Goal: Communication & Community: Answer question/provide support

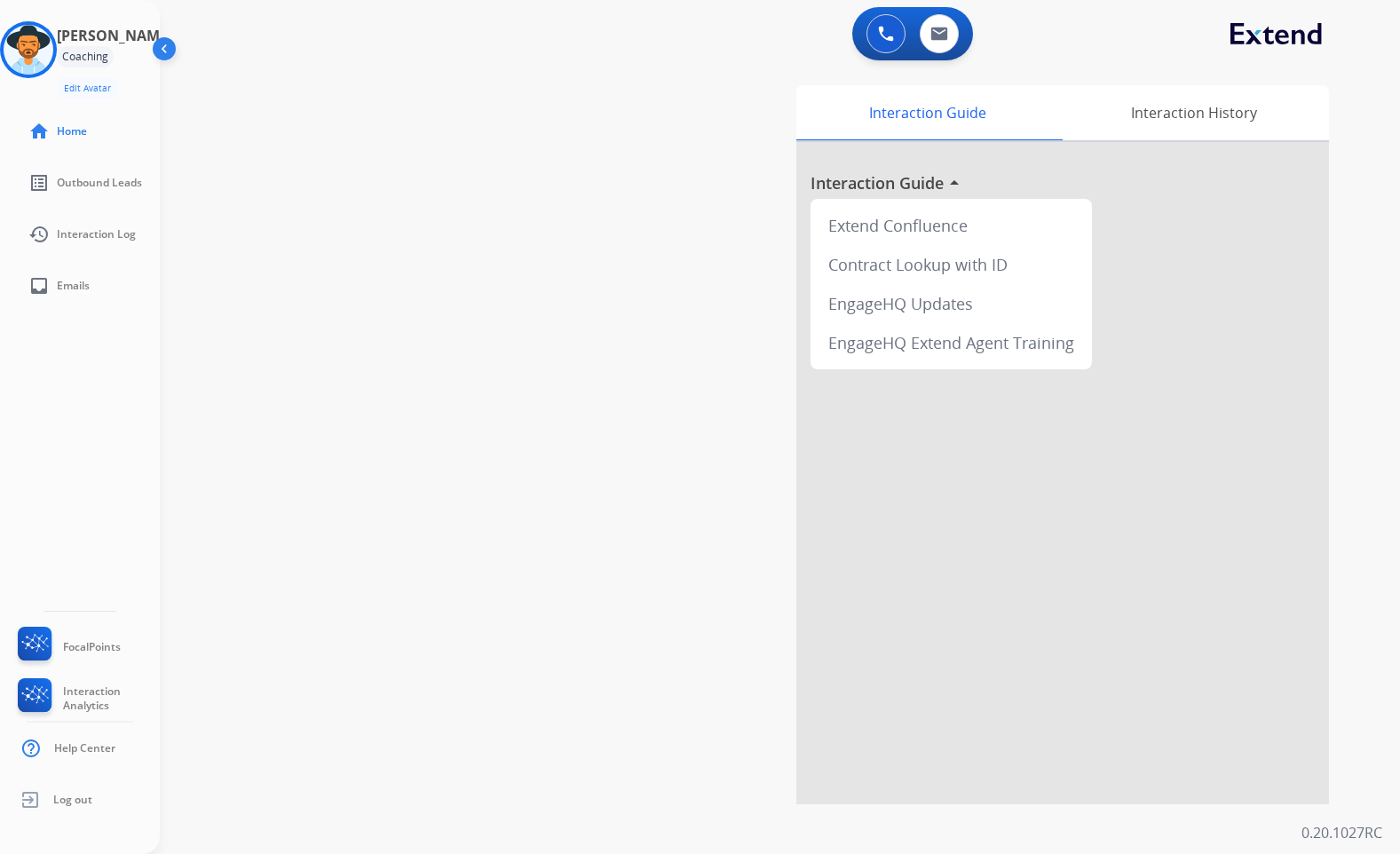
click at [149, 426] on div "[PERSON_NAME] Coaching Edit Avatar Agent: [PERSON_NAME] Profile: Extend_Trainin…" at bounding box center [80, 427] width 160 height 854
click at [48, 49] on img at bounding box center [29, 49] width 49 height 49
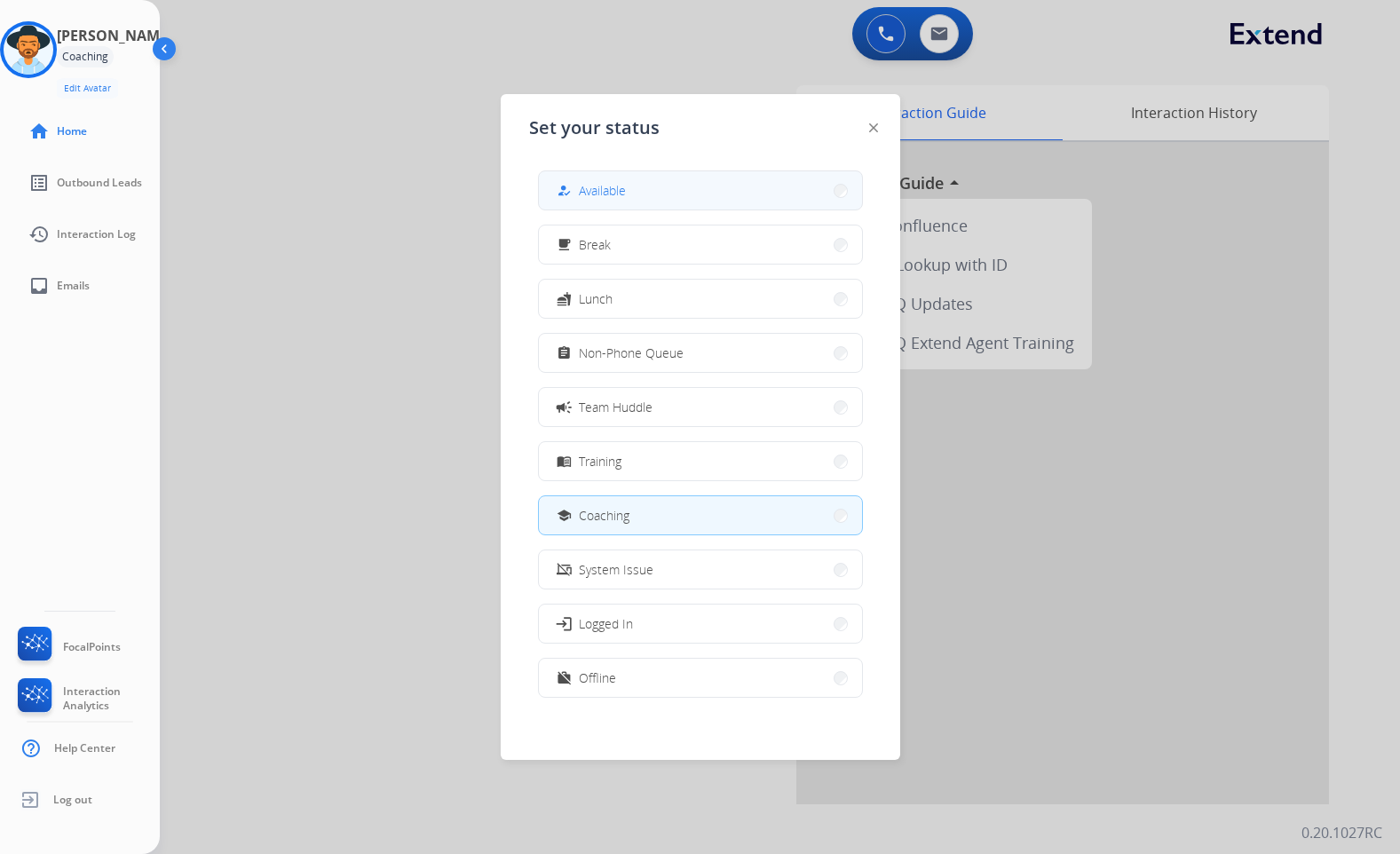
click at [699, 182] on button "how_to_reg Available" at bounding box center [700, 191] width 323 height 39
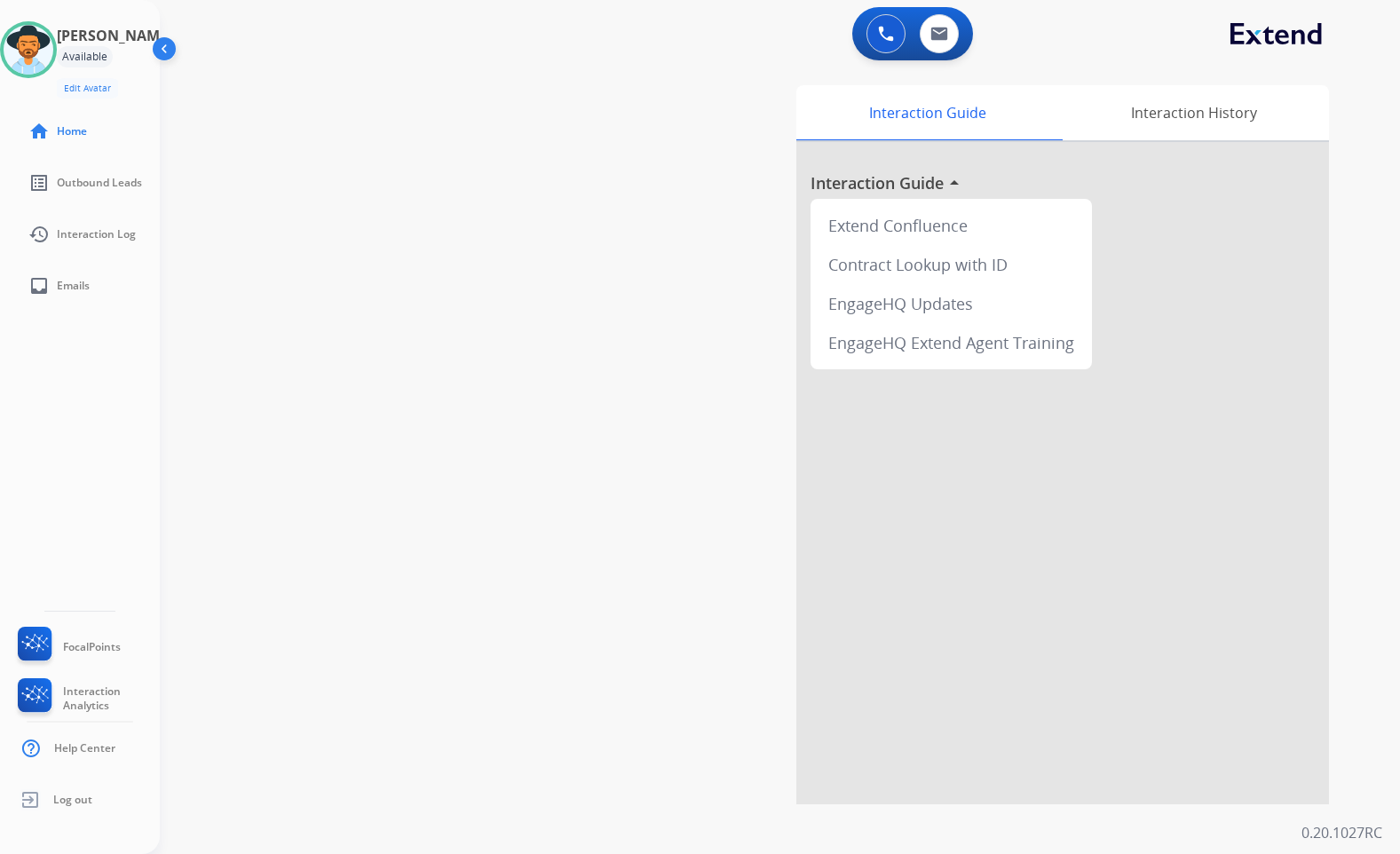
click at [442, 154] on div "swap_horiz Break voice bridge close_fullscreen Connect 3-Way Call merge_type Se…" at bounding box center [758, 434] width 1198 height 740
drag, startPoint x: 411, startPoint y: 243, endPoint x: 430, endPoint y: 0, distance: 243.7
click at [411, 243] on div "swap_horiz Break voice bridge close_fullscreen Connect 3-Way Call merge_type Se…" at bounding box center [758, 434] width 1198 height 740
click at [97, 297] on link "inbox Emails" at bounding box center [94, 285] width 160 height 49
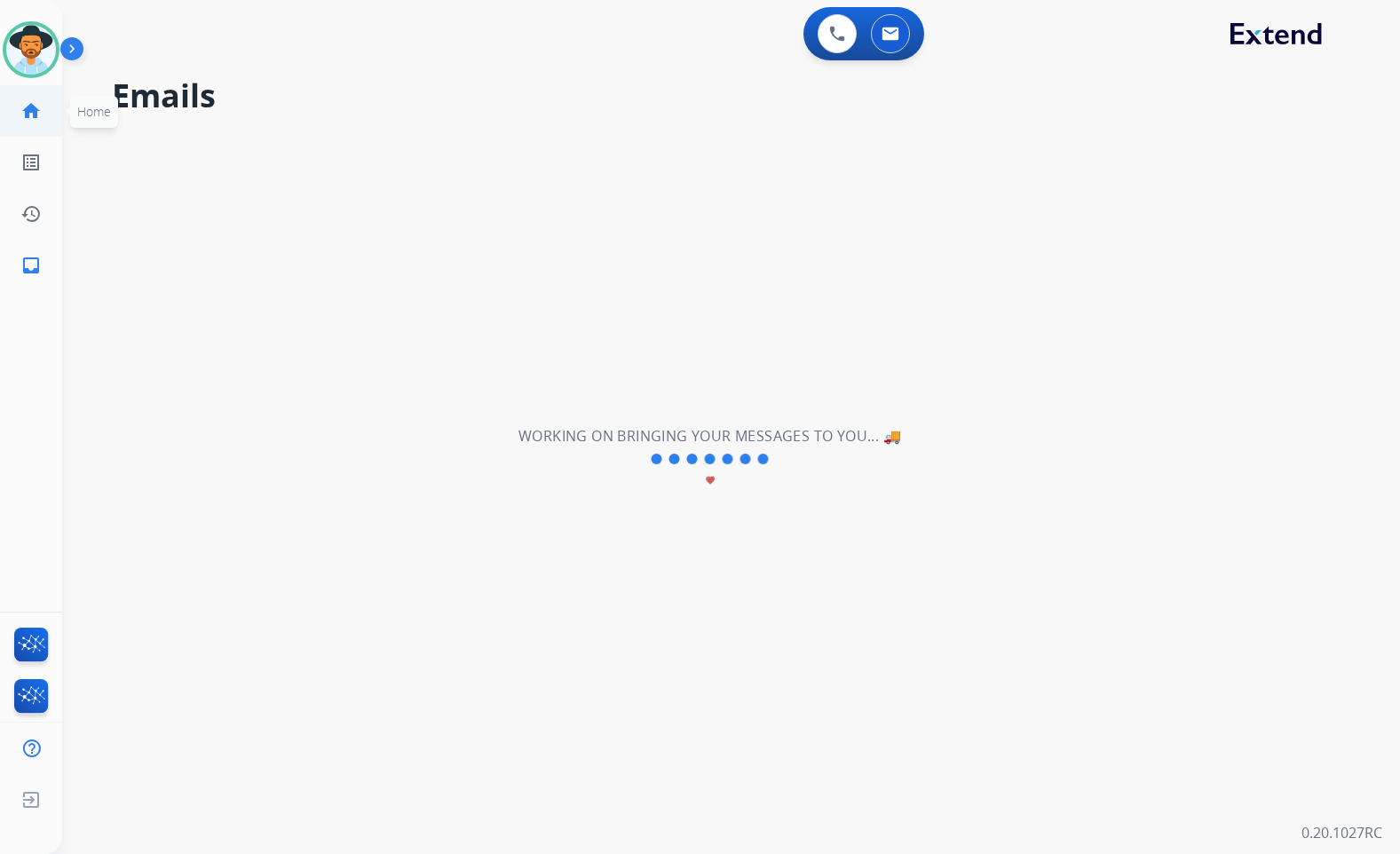
click at [24, 111] on mat-icon "home" at bounding box center [32, 112] width 22 height 22
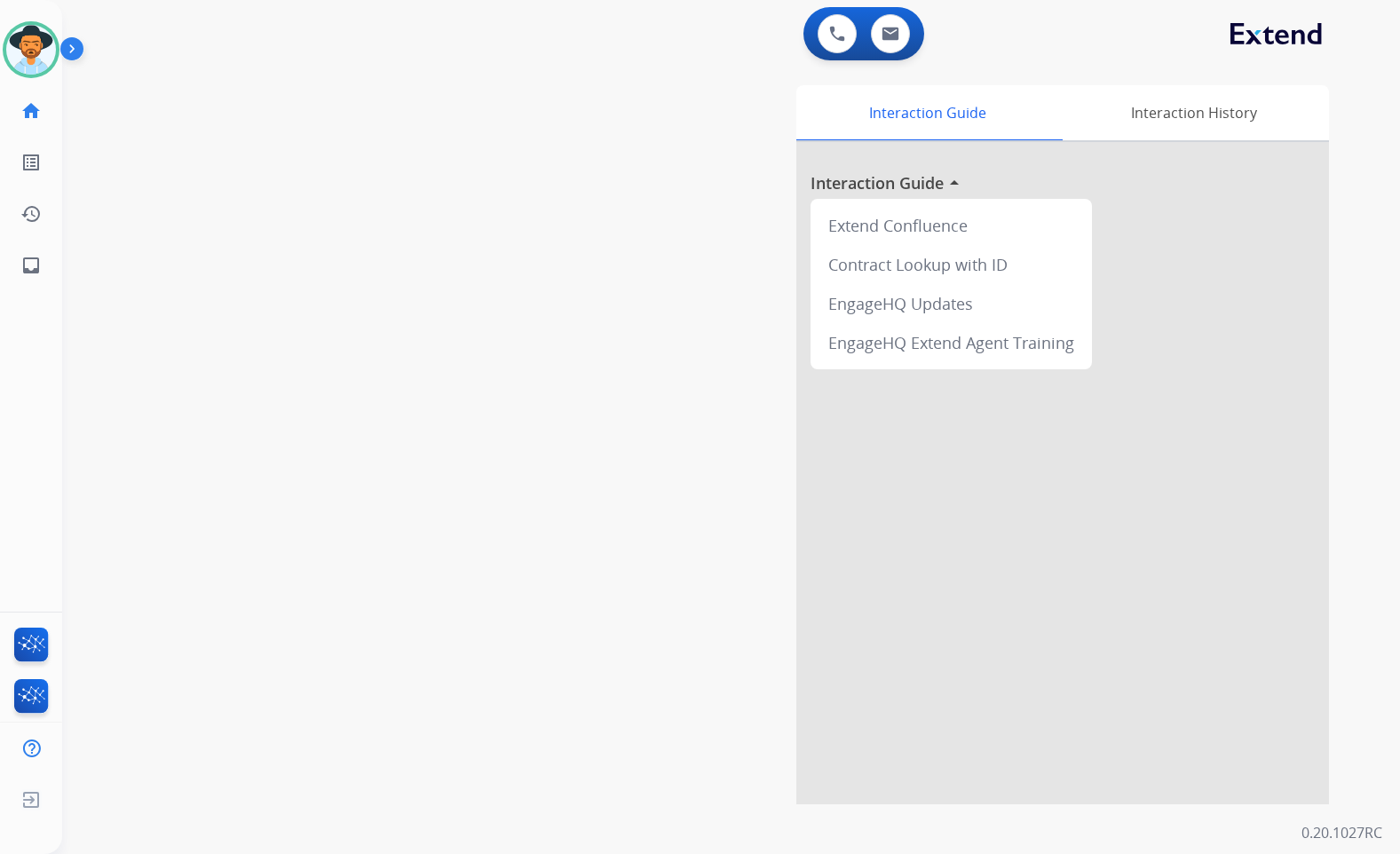
click at [296, 525] on div "swap_horiz Break voice bridge close_fullscreen Connect 3-Way Call merge_type Se…" at bounding box center [710, 434] width 1295 height 740
click at [341, 437] on div "swap_horiz Break voice bridge close_fullscreen Connect 3-Way Call merge_type Se…" at bounding box center [710, 434] width 1295 height 740
click at [35, 275] on mat-icon "inbox" at bounding box center [32, 266] width 22 height 22
select select "**********"
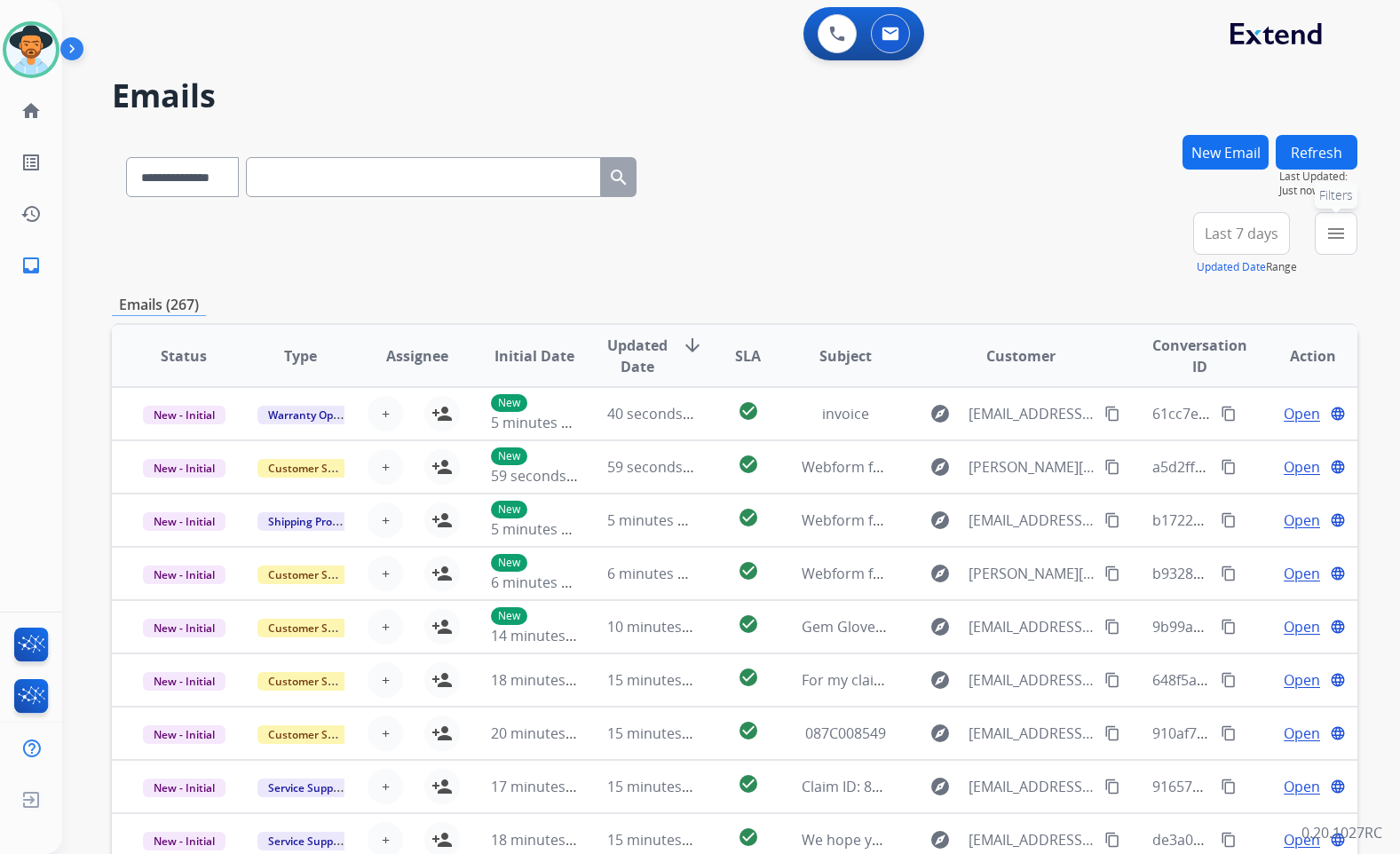
click at [1326, 224] on mat-icon "menu" at bounding box center [1337, 234] width 22 height 22
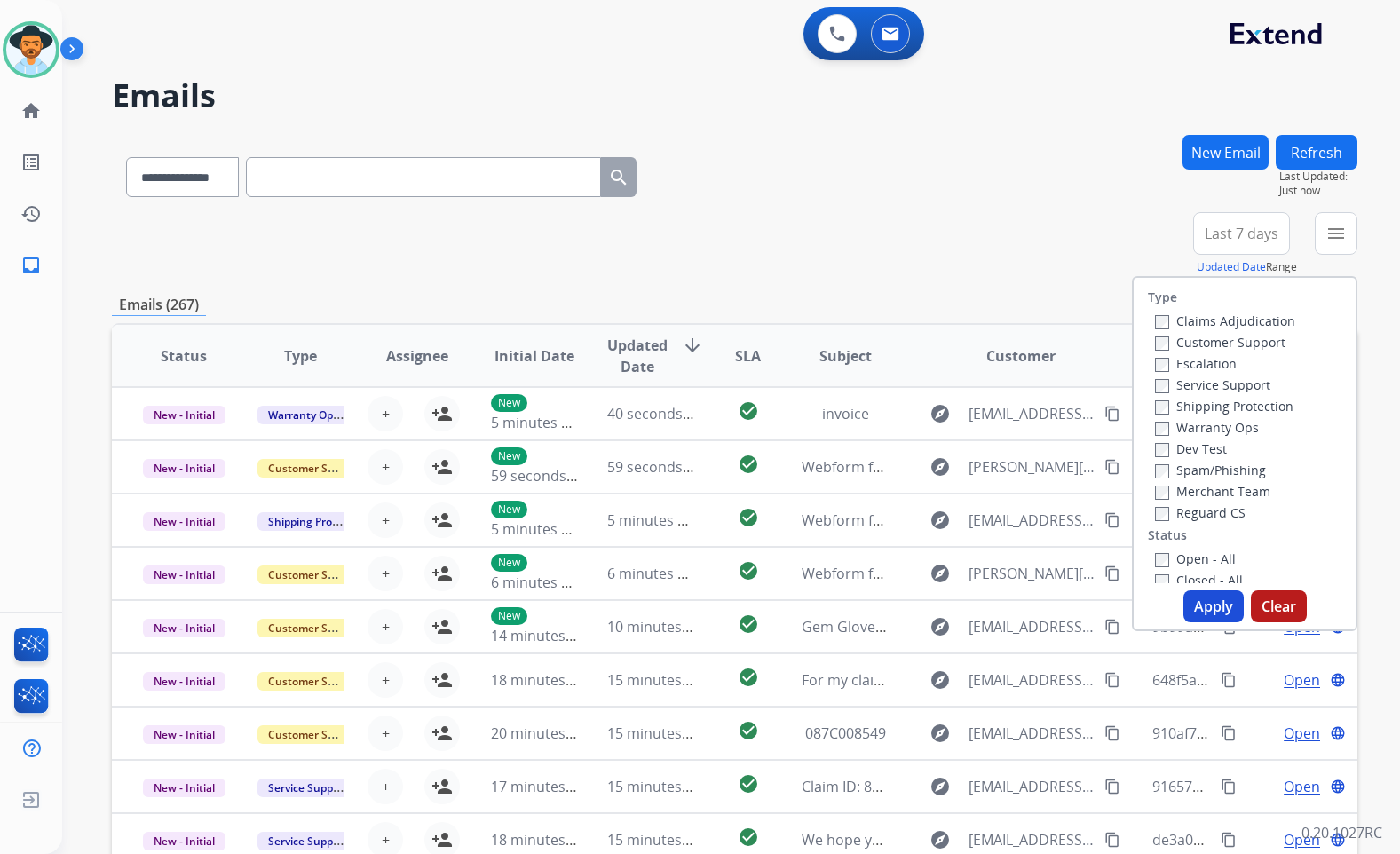
click at [1249, 347] on label "Customer Support" at bounding box center [1220, 342] width 130 height 17
click at [1259, 411] on label "Shipping Protection" at bounding box center [1224, 406] width 138 height 17
click at [1215, 520] on label "Reguard CS" at bounding box center [1201, 512] width 91 height 17
click at [1205, 558] on label "Open - All" at bounding box center [1196, 559] width 81 height 17
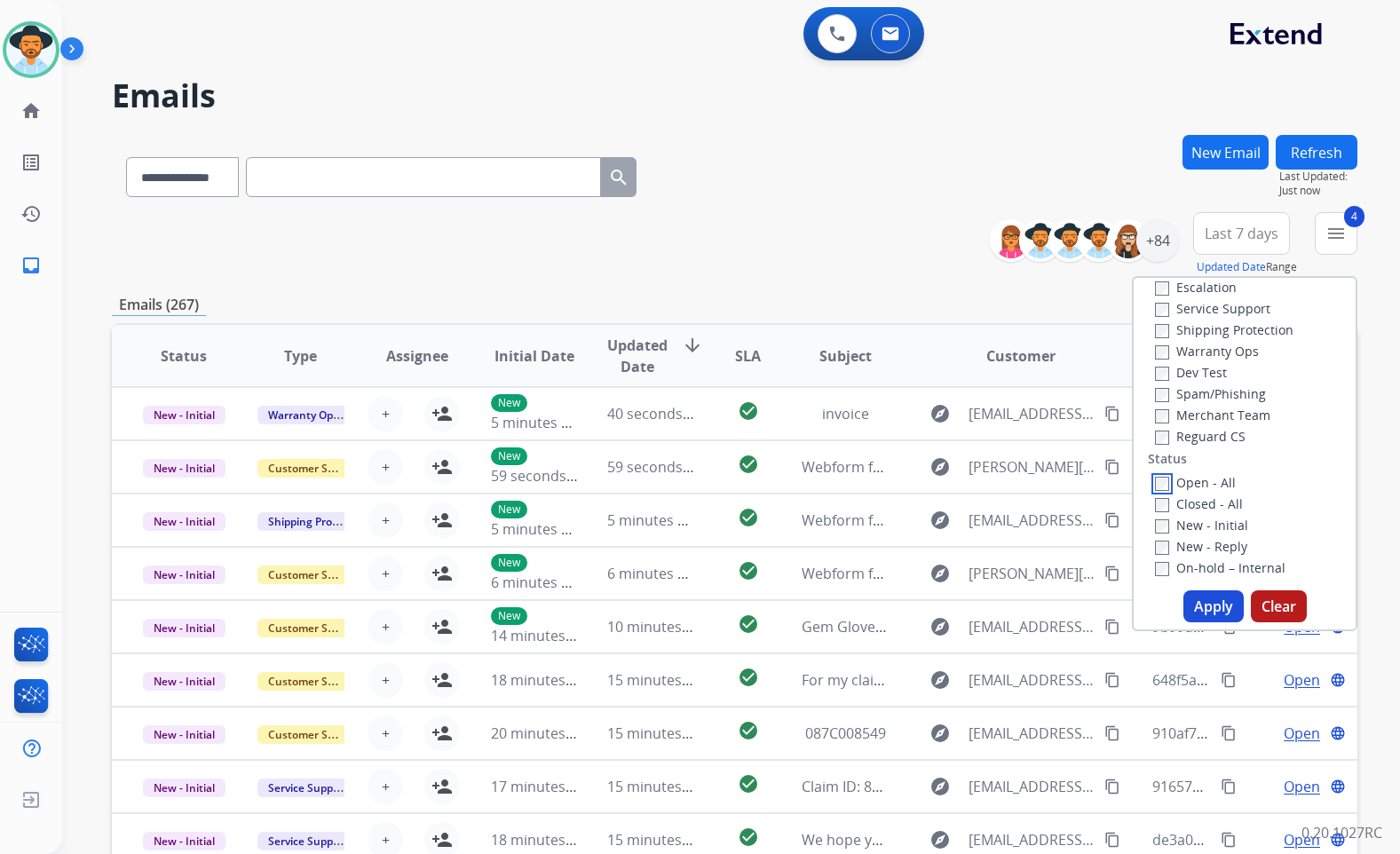
scroll to position [178, 0]
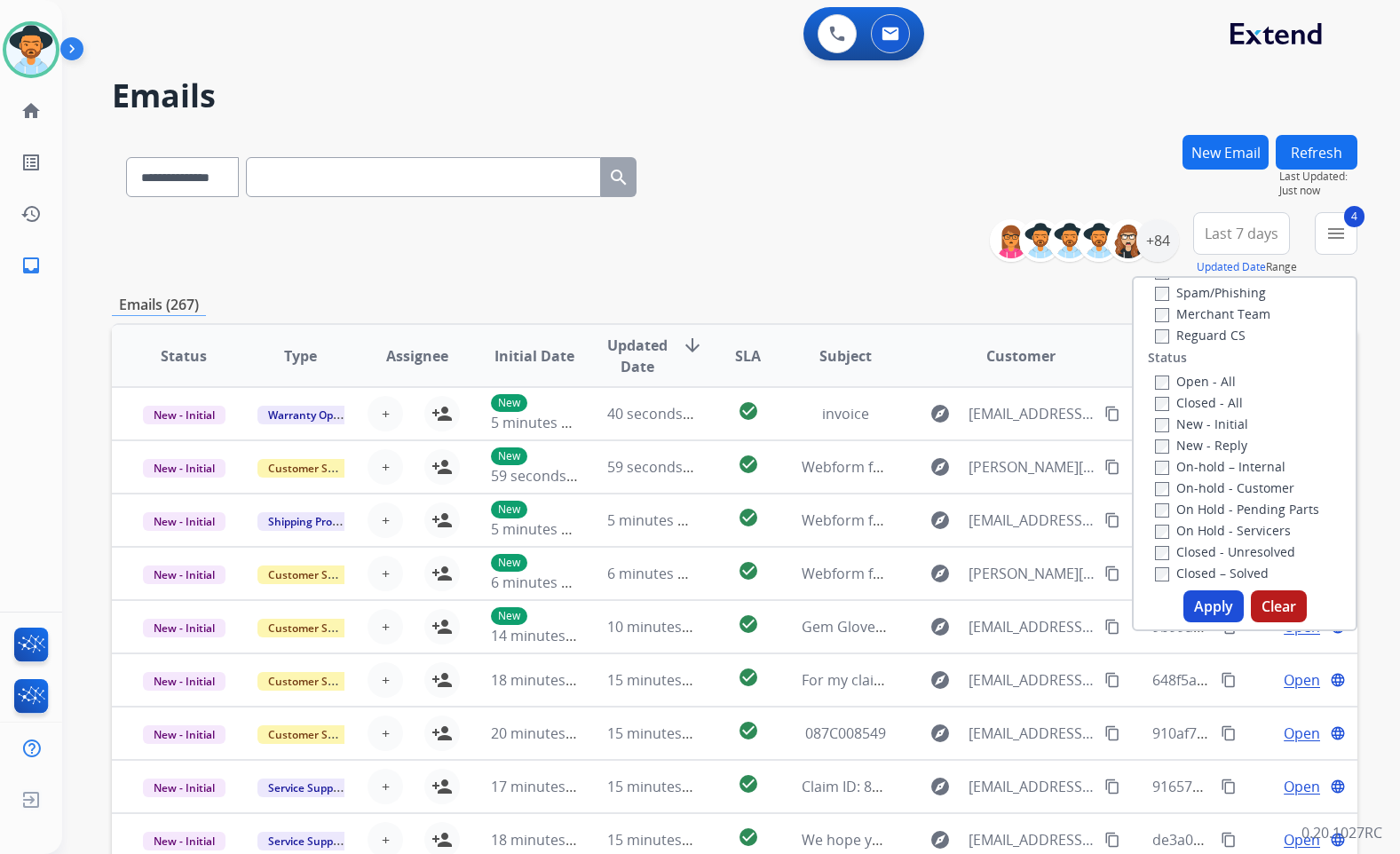
click at [1197, 532] on label "On Hold - Servicers" at bounding box center [1223, 530] width 136 height 17
click at [1204, 507] on label "On Hold - Pending Parts" at bounding box center [1237, 508] width 164 height 17
drag, startPoint x: 1204, startPoint y: 497, endPoint x: 1204, endPoint y: 480, distance: 17.0
click at [1204, 496] on div "On-hold - Customer" at bounding box center [1248, 488] width 187 height 22
click at [1204, 480] on label "On-hold - Customer" at bounding box center [1224, 488] width 139 height 17
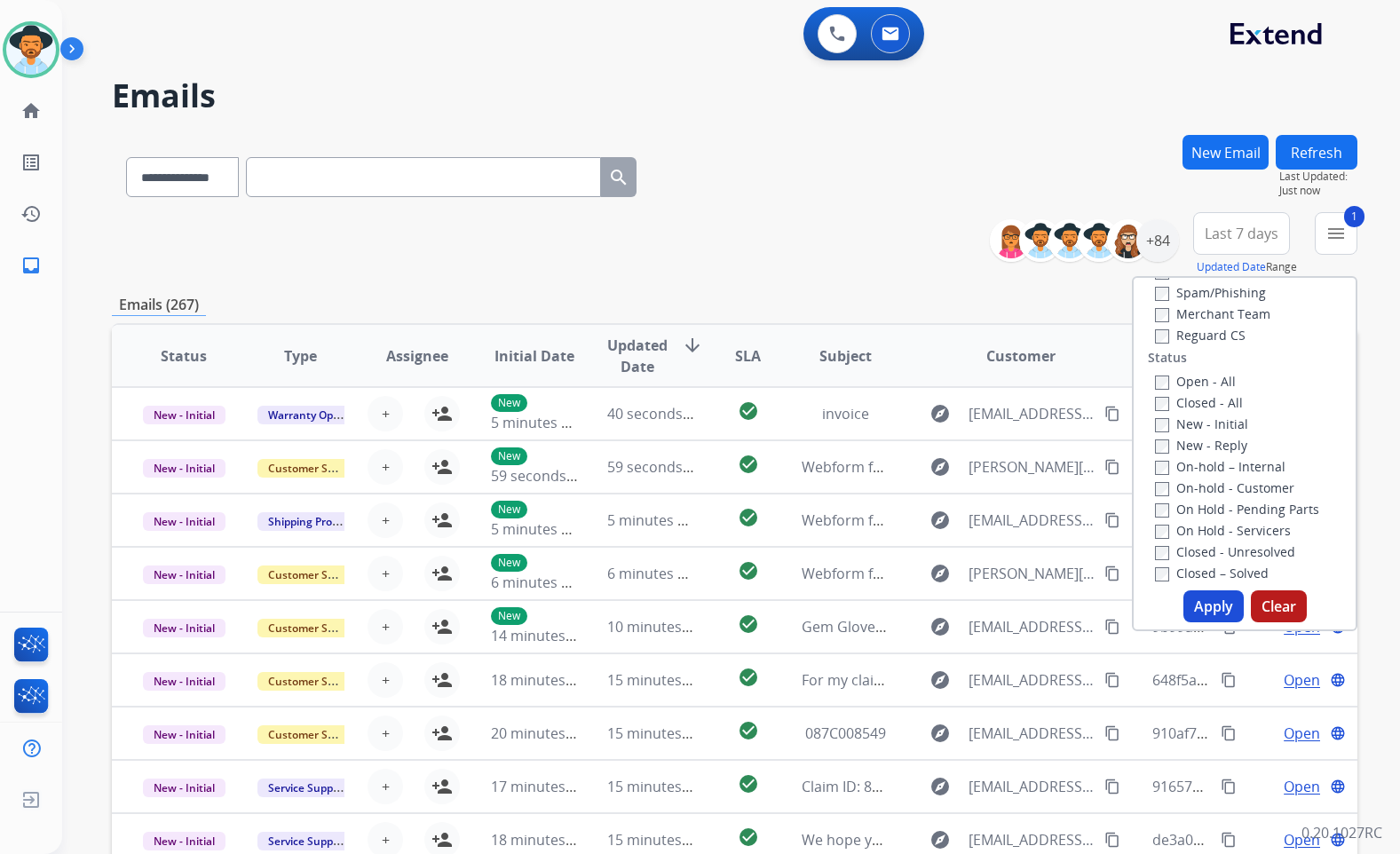
click at [1204, 470] on label "On-hold – Internal" at bounding box center [1220, 466] width 130 height 17
click at [1205, 441] on label "New - Reply" at bounding box center [1202, 445] width 93 height 17
click at [1206, 425] on label "New - Initial" at bounding box center [1202, 424] width 93 height 17
click at [1212, 613] on button "Apply" at bounding box center [1213, 606] width 60 height 32
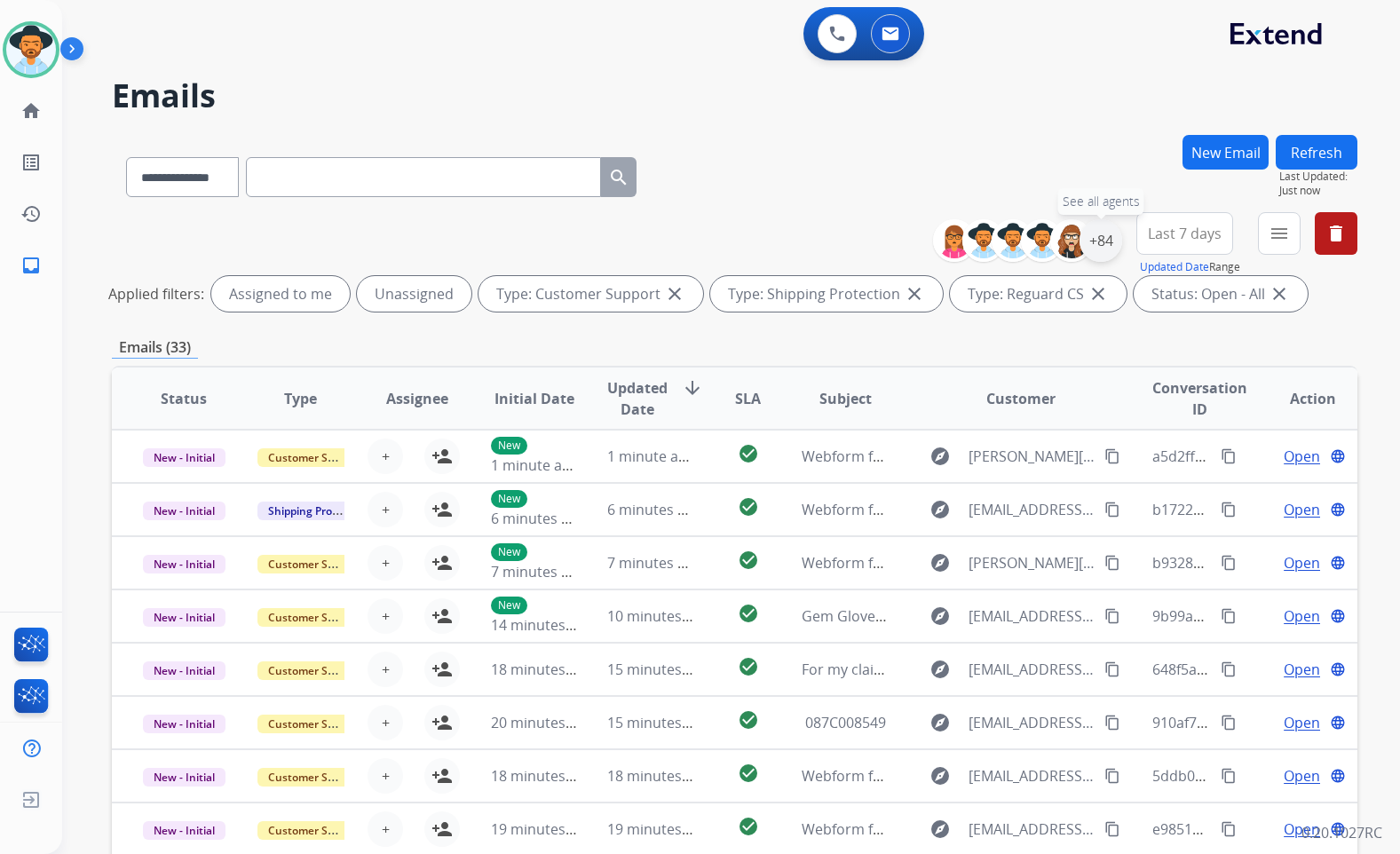
click at [1106, 240] on div "+84" at bounding box center [1101, 240] width 42 height 42
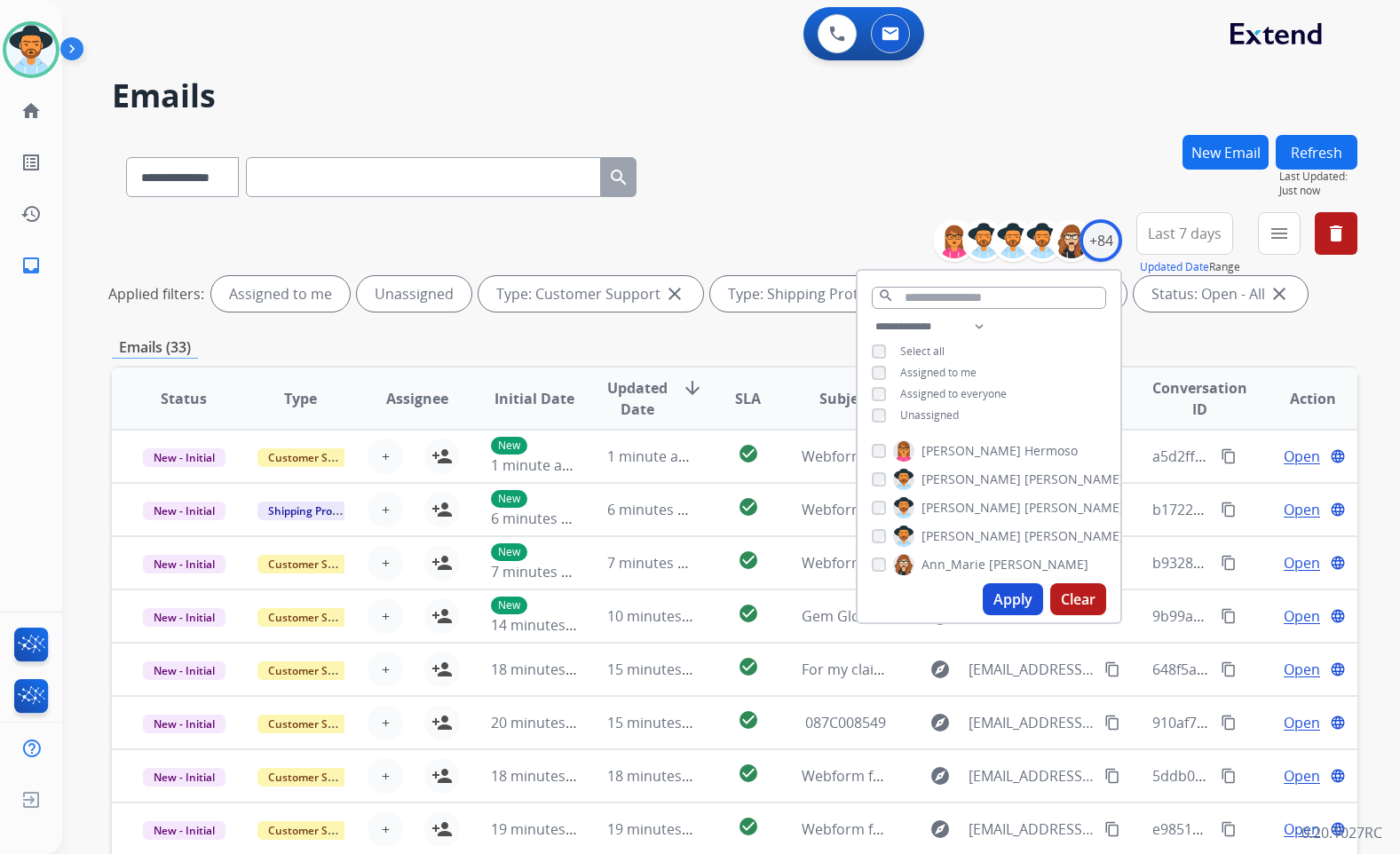
click at [902, 415] on span "Unassigned" at bounding box center [929, 415] width 58 height 15
click at [959, 534] on span "[PERSON_NAME]" at bounding box center [972, 536] width 100 height 18
click at [1015, 599] on button "Apply" at bounding box center [1013, 599] width 60 height 32
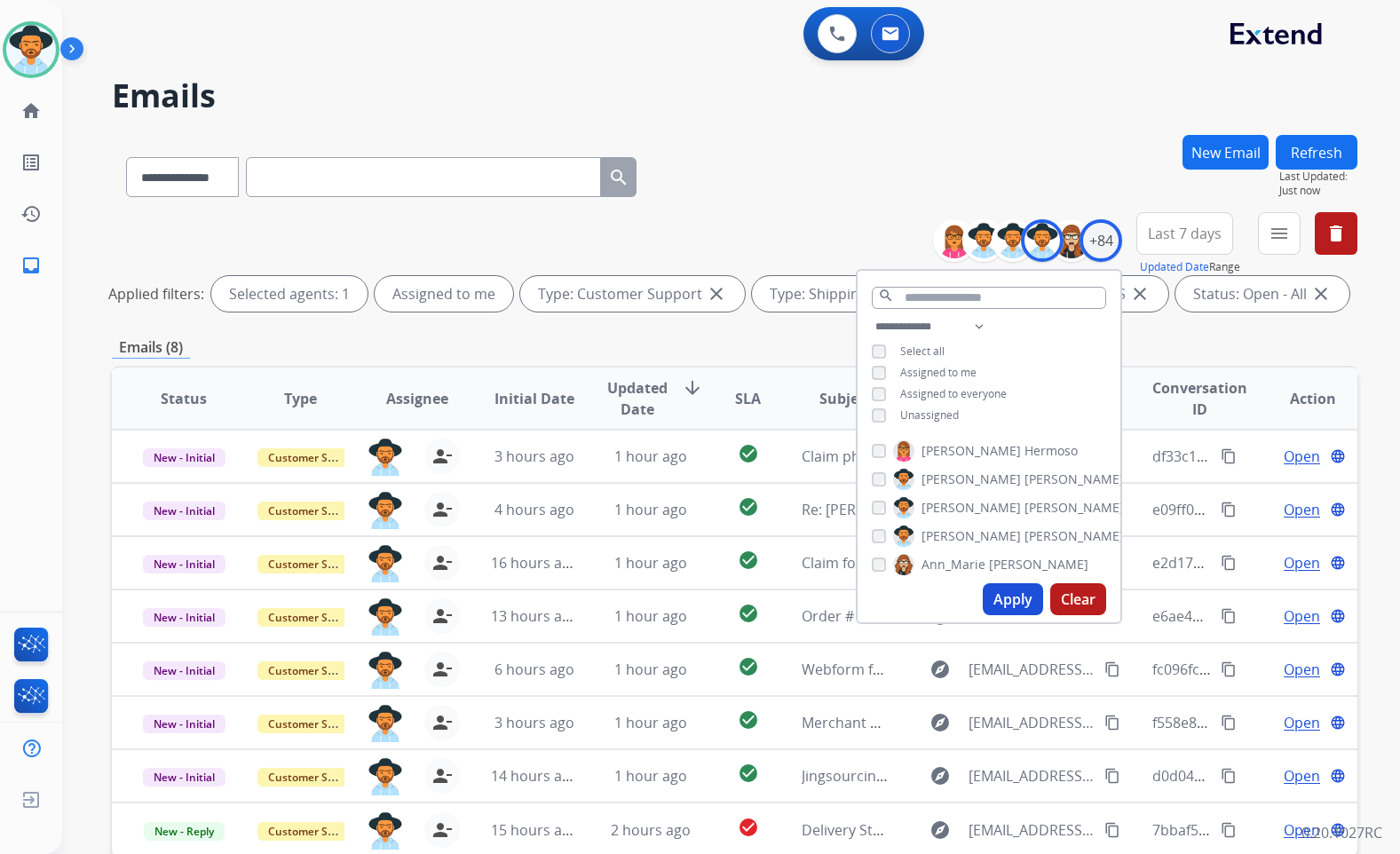
click at [713, 245] on div "**********" at bounding box center [735, 266] width 1246 height 107
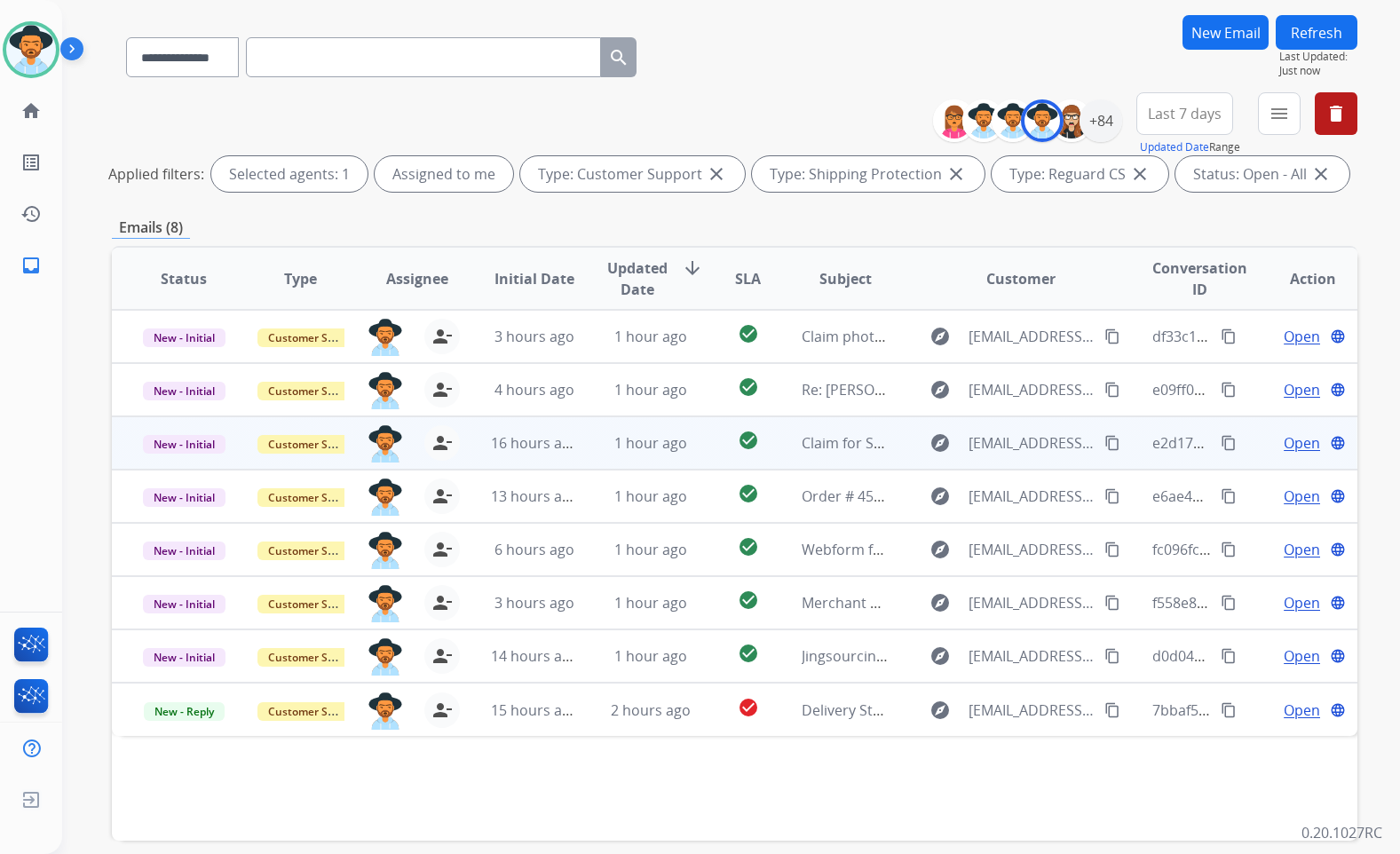
scroll to position [111, 0]
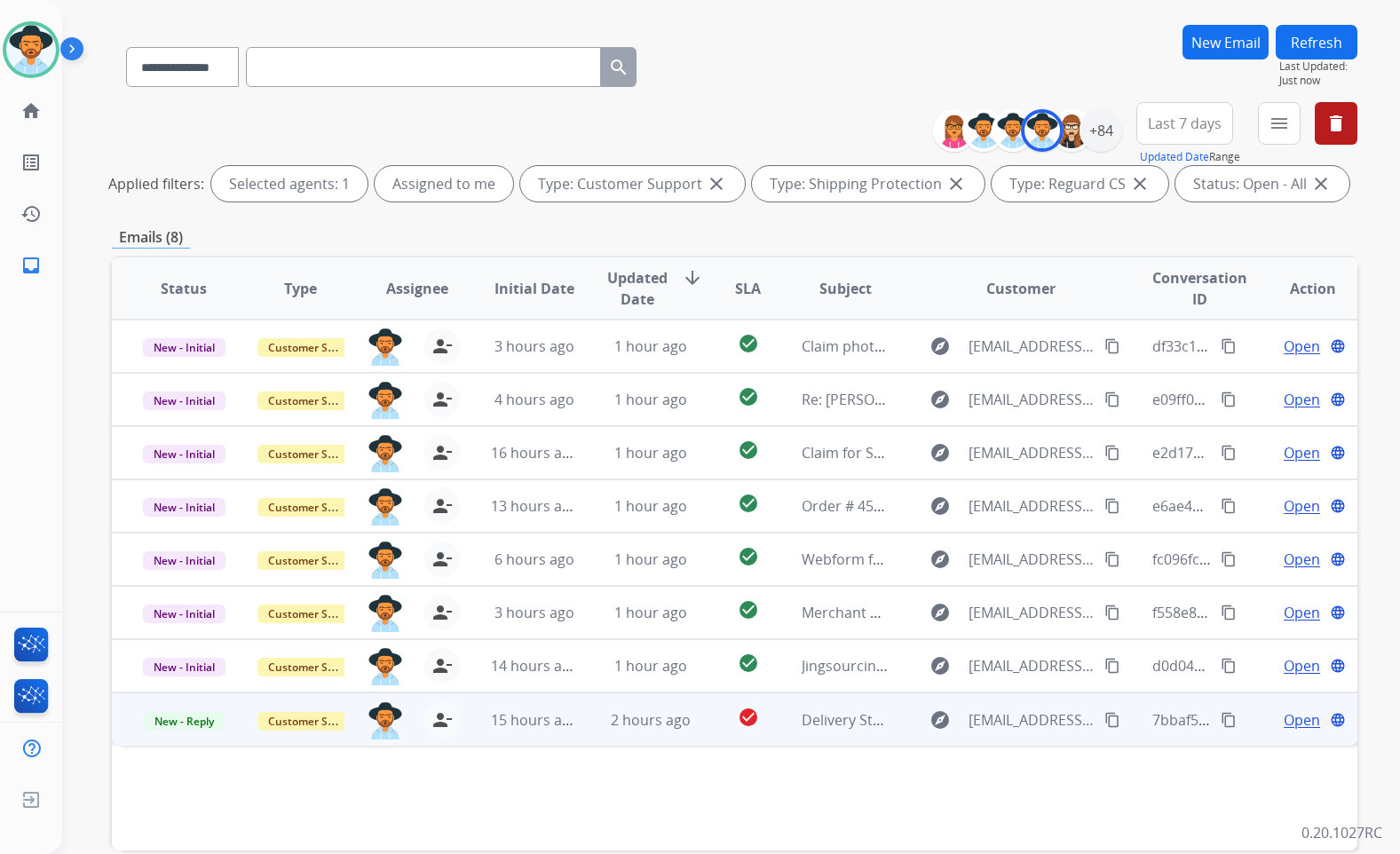
click at [1288, 716] on span "Open" at bounding box center [1302, 721] width 37 height 22
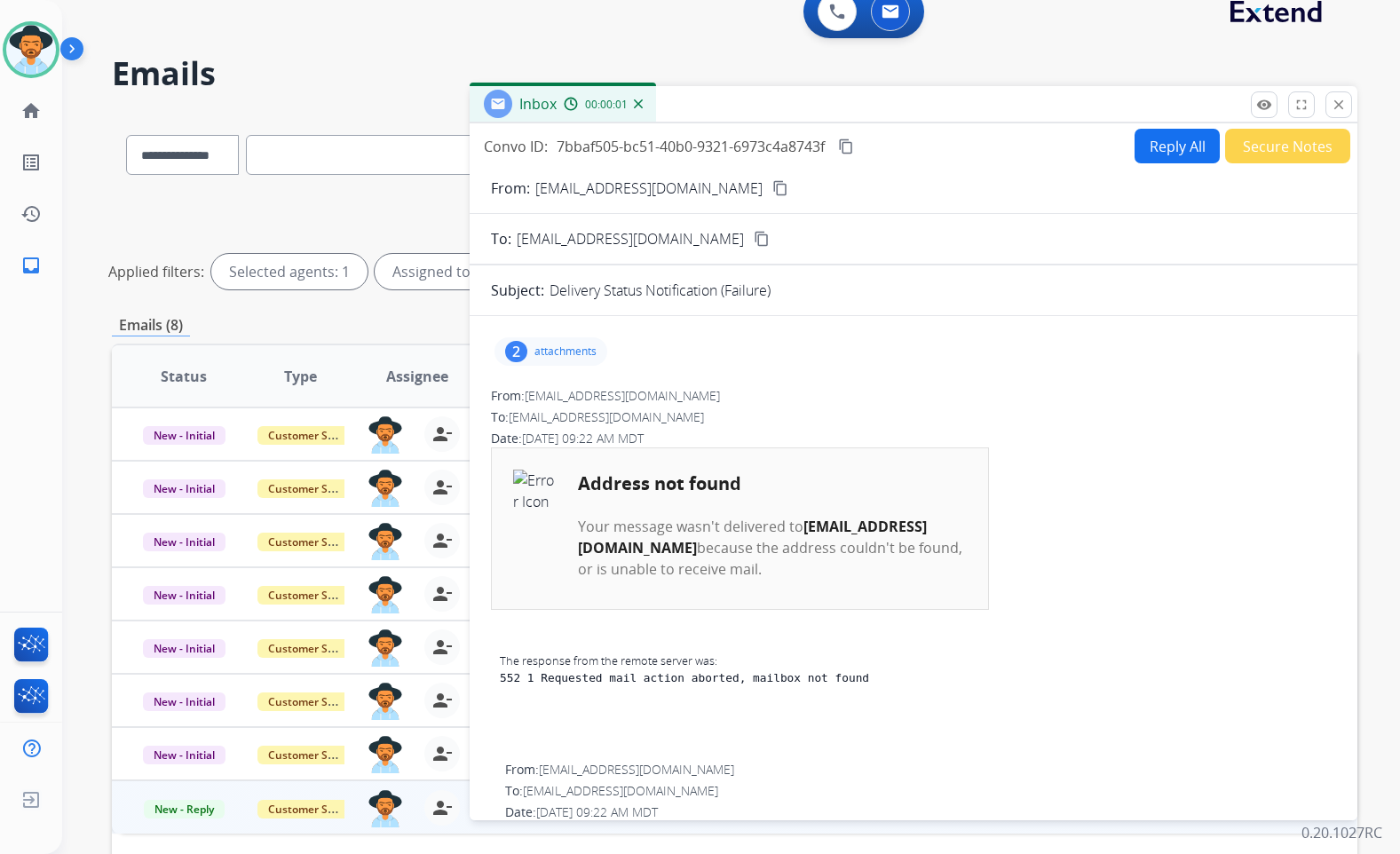
scroll to position [22, 0]
click at [772, 185] on mat-icon "content_copy" at bounding box center [780, 189] width 16 height 16
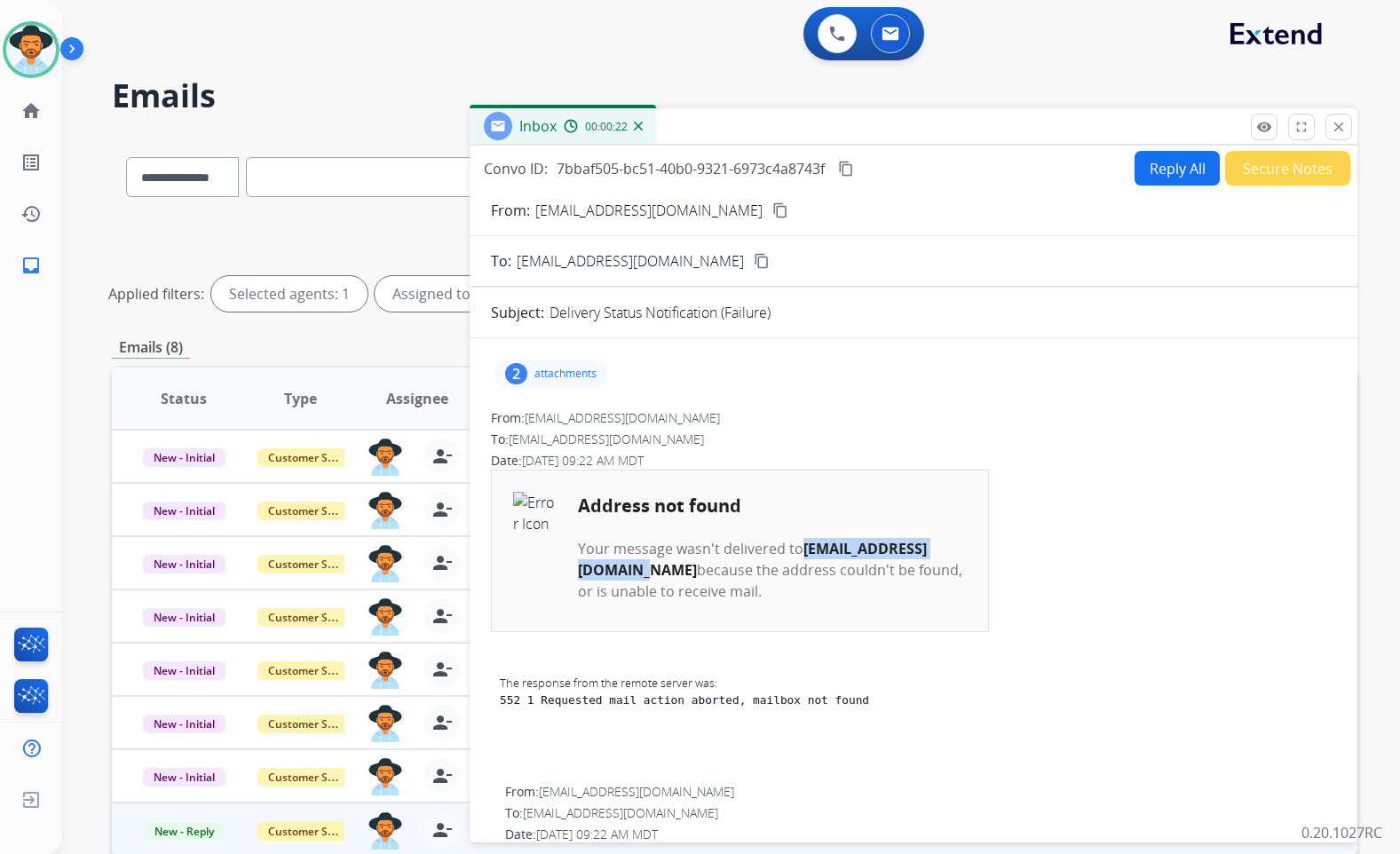
drag, startPoint x: 759, startPoint y: 571, endPoint x: 581, endPoint y: 577, distance: 178.1
click at [581, 577] on b "[EMAIL_ADDRESS][DOMAIN_NAME]" at bounding box center [752, 559] width 349 height 40
copy b "[EMAIL_ADDRESS][DOMAIN_NAME]"
click at [1155, 168] on button "Reply All" at bounding box center [1177, 168] width 85 height 35
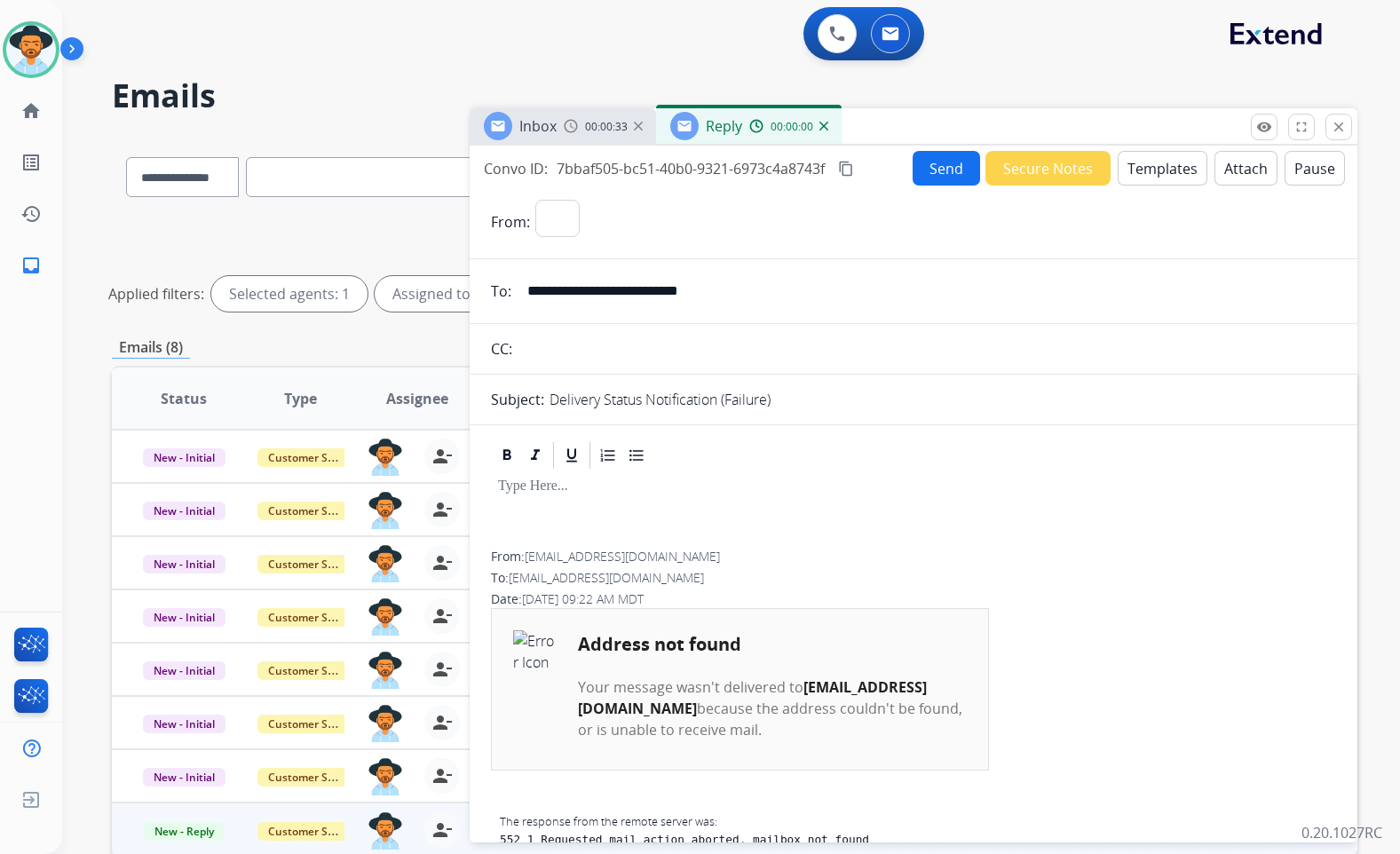
select select "**********"
click at [1142, 169] on button "Templates" at bounding box center [1162, 168] width 90 height 35
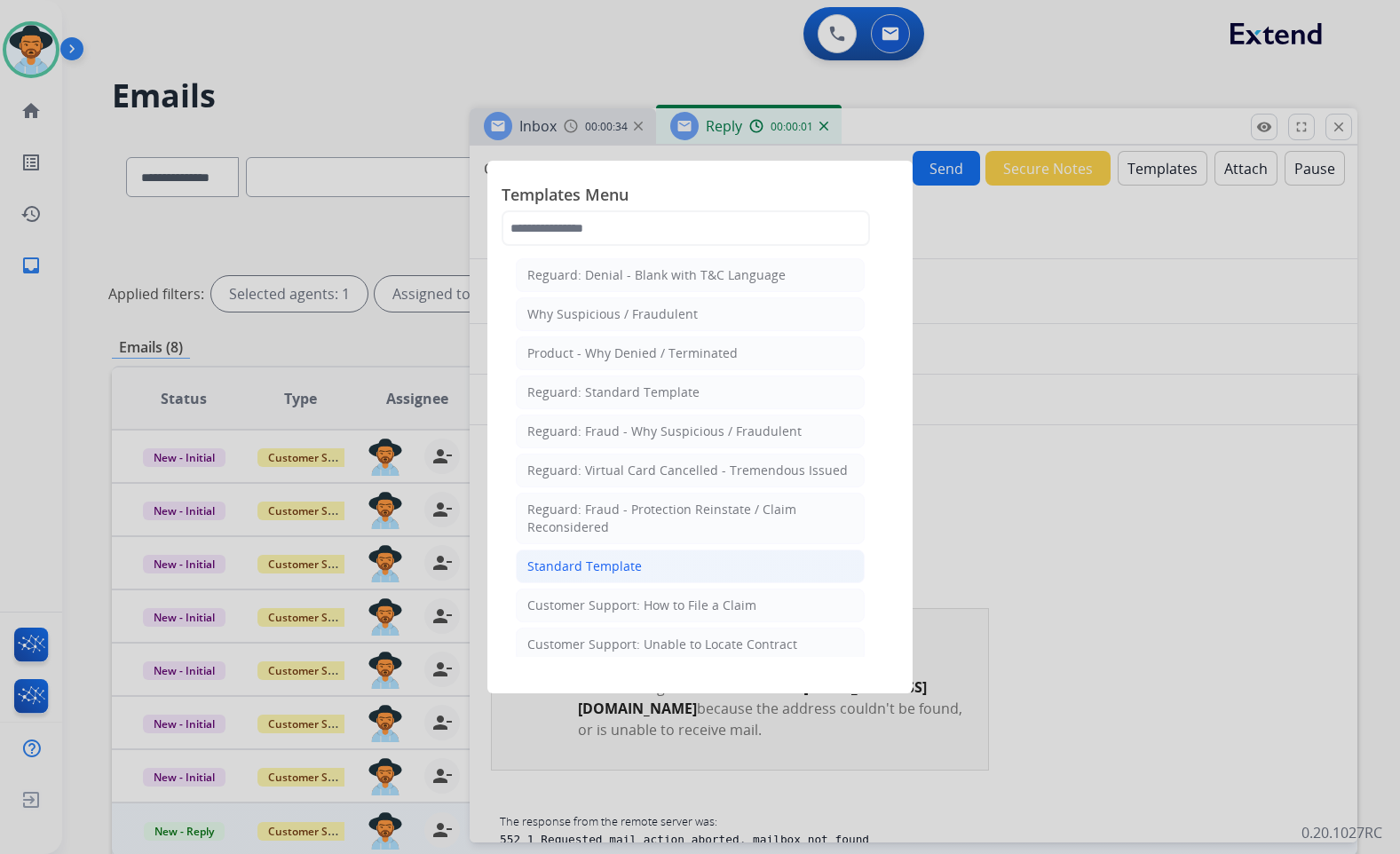
click at [696, 563] on li "Standard Template" at bounding box center [690, 567] width 349 height 34
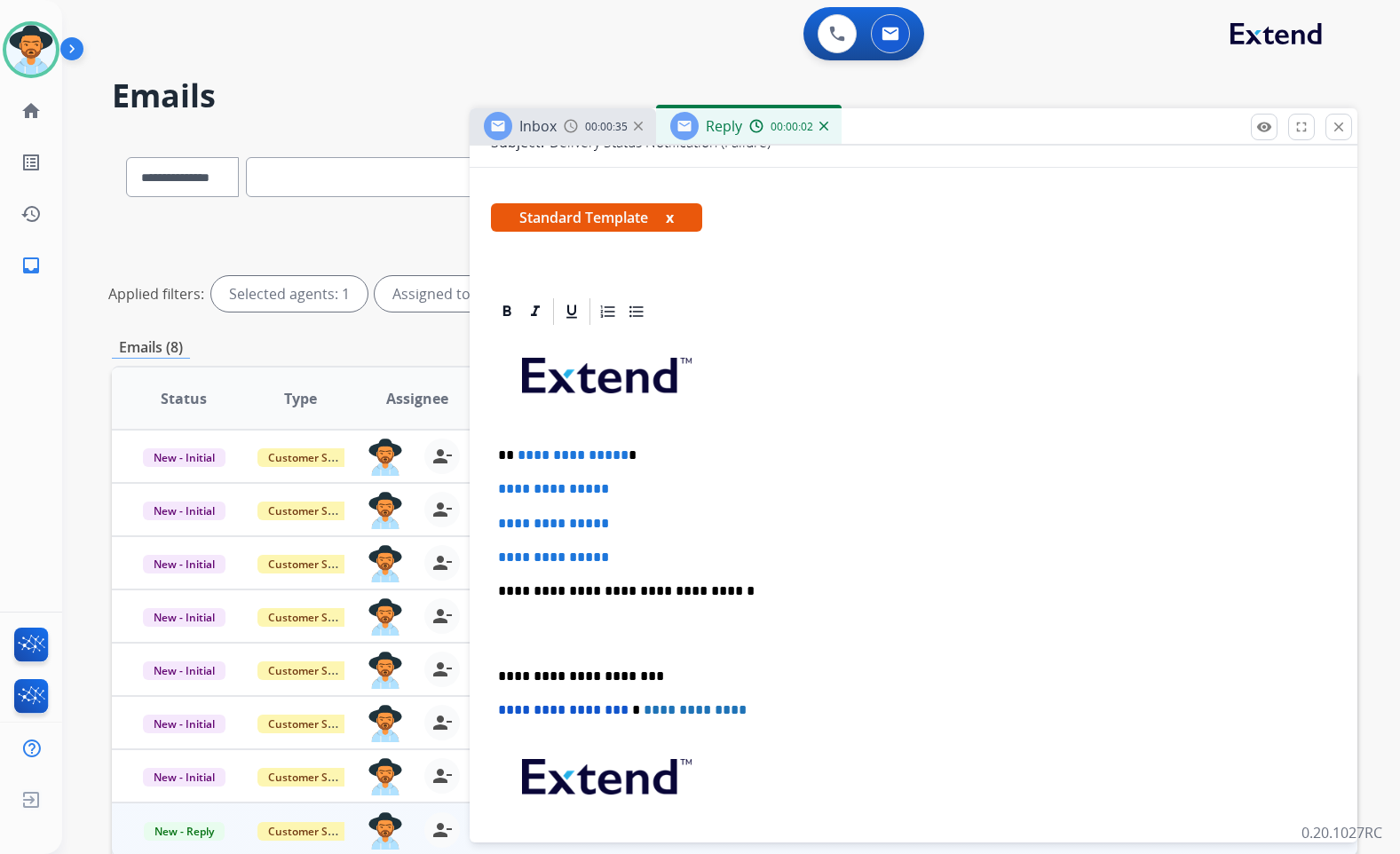
scroll to position [267, 0]
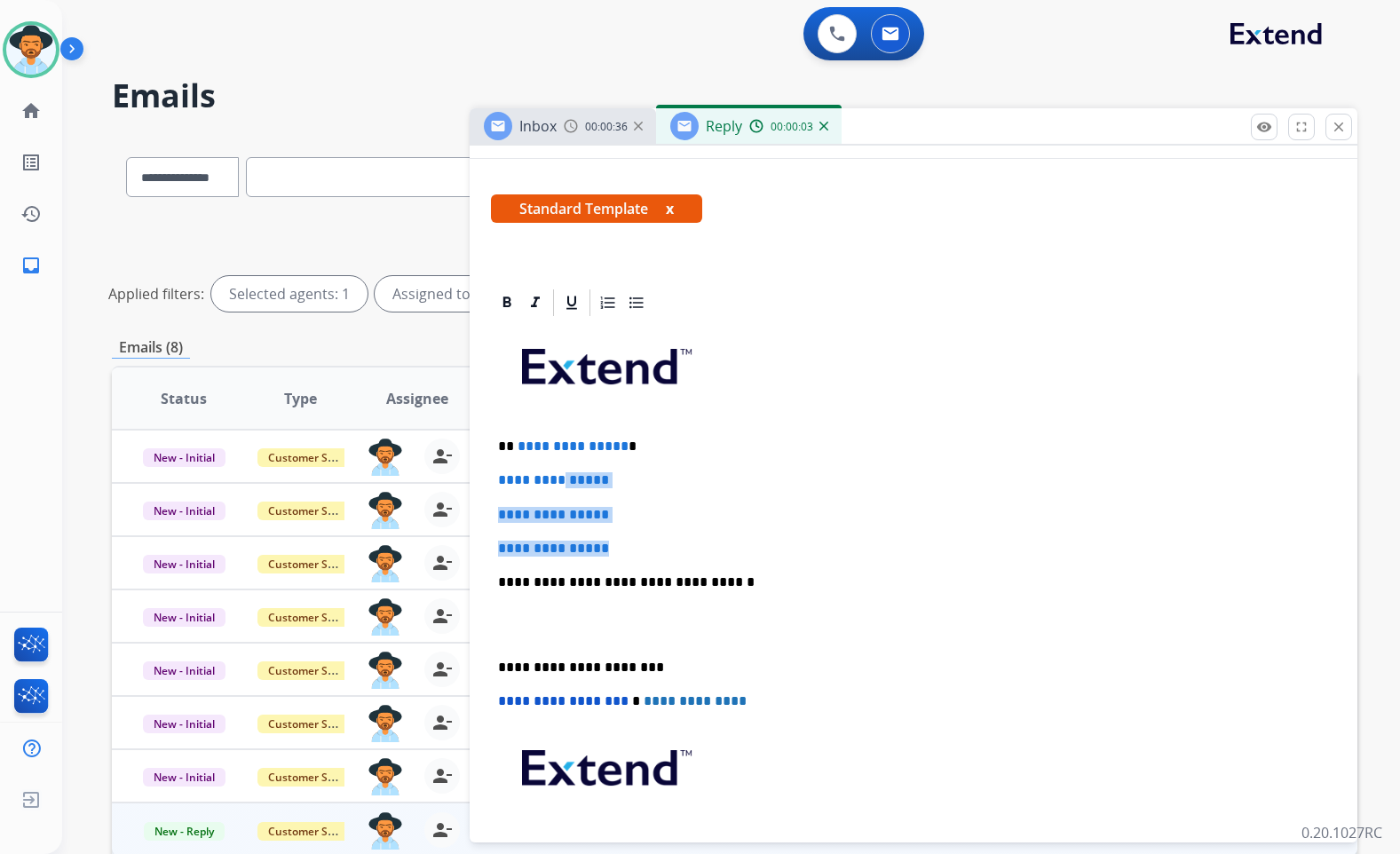
drag, startPoint x: 583, startPoint y: 478, endPoint x: 577, endPoint y: 454, distance: 24.7
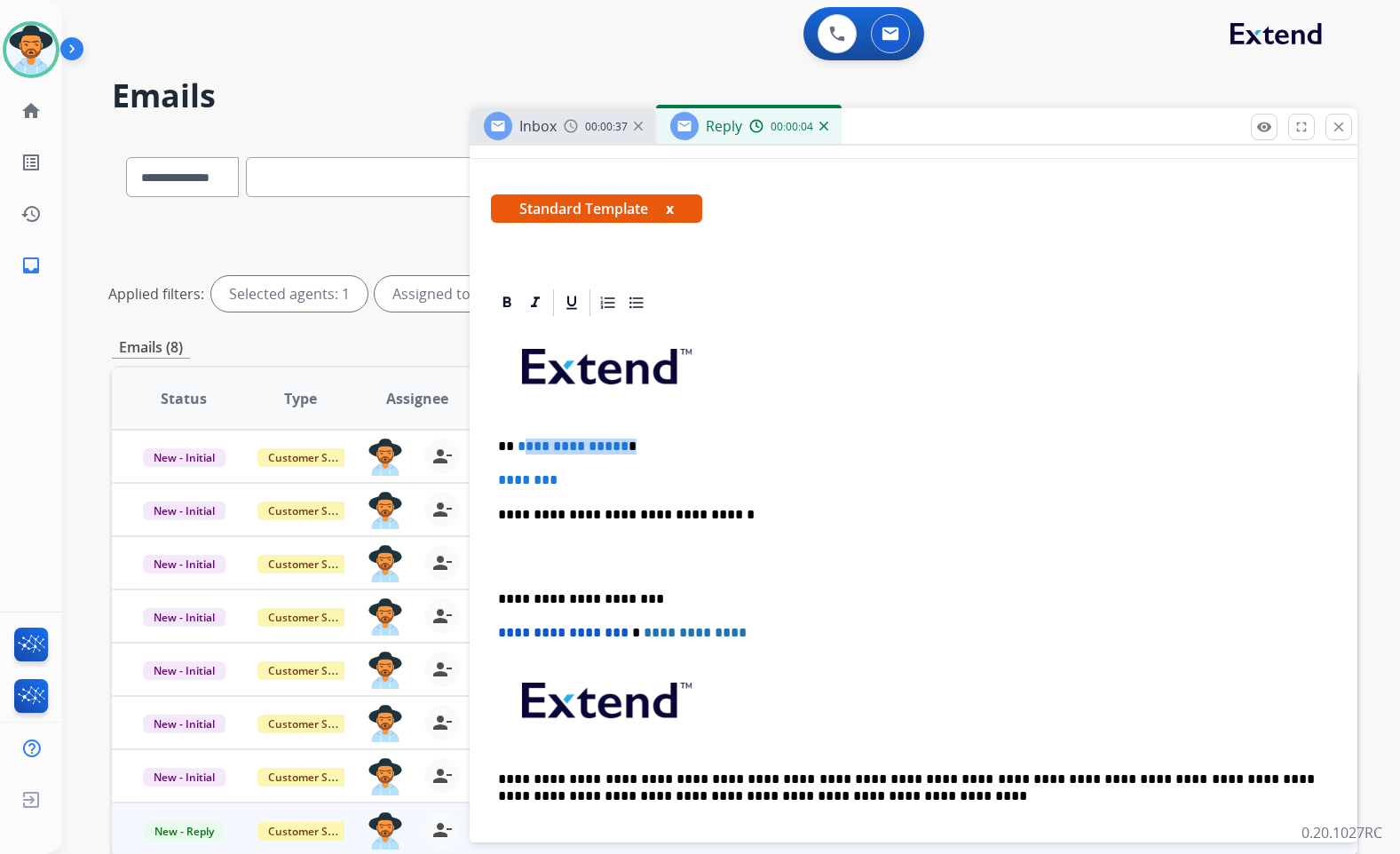
drag, startPoint x: 587, startPoint y: 446, endPoint x: 521, endPoint y: 442, distance: 66.1
click at [521, 442] on p "**********" at bounding box center [906, 446] width 817 height 16
drag, startPoint x: 529, startPoint y: 474, endPoint x: 478, endPoint y: 475, distance: 51.0
click at [542, 453] on p "**" at bounding box center [906, 446] width 817 height 16
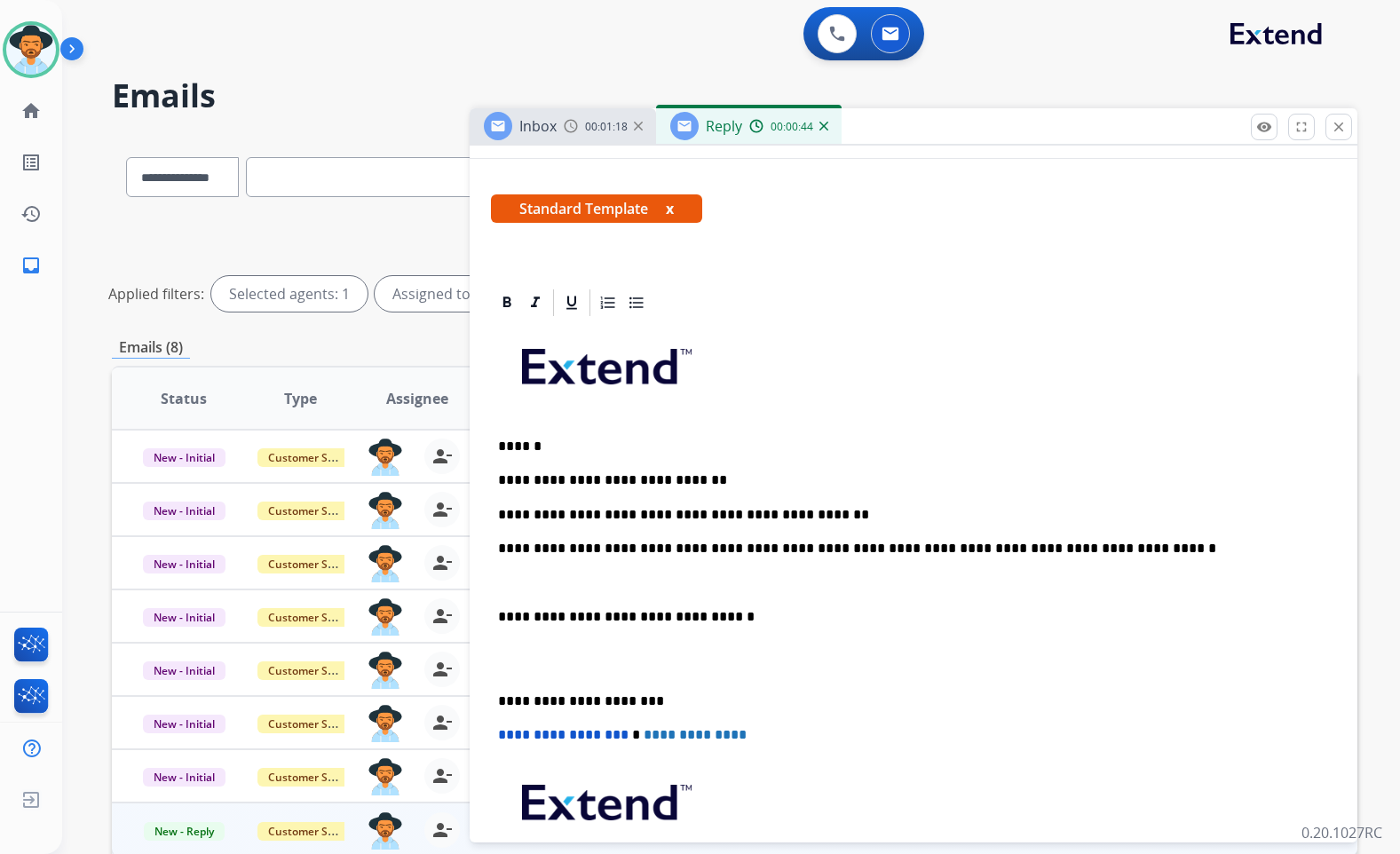
scroll to position [178, 0]
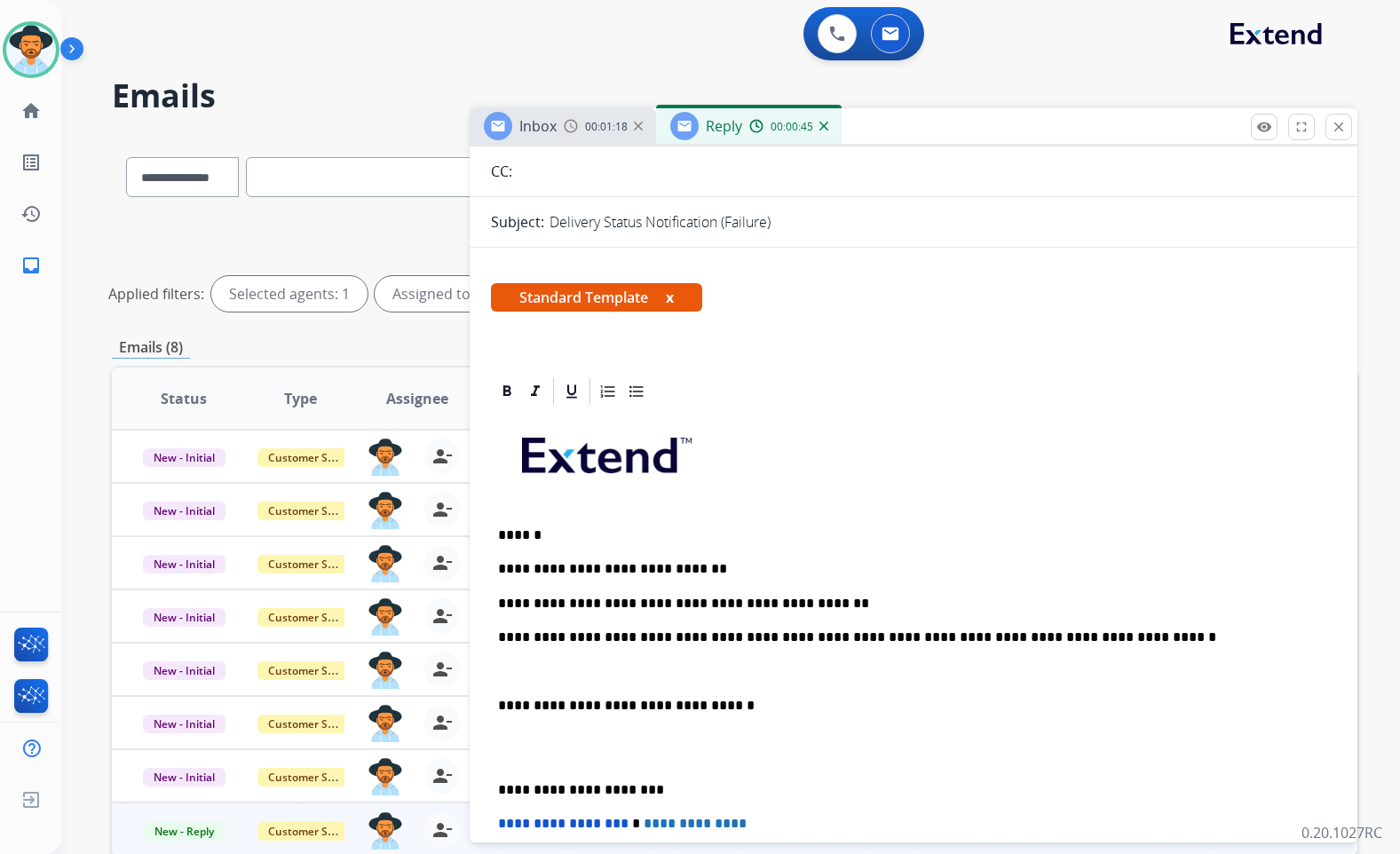
click at [588, 675] on p at bounding box center [914, 671] width 831 height 16
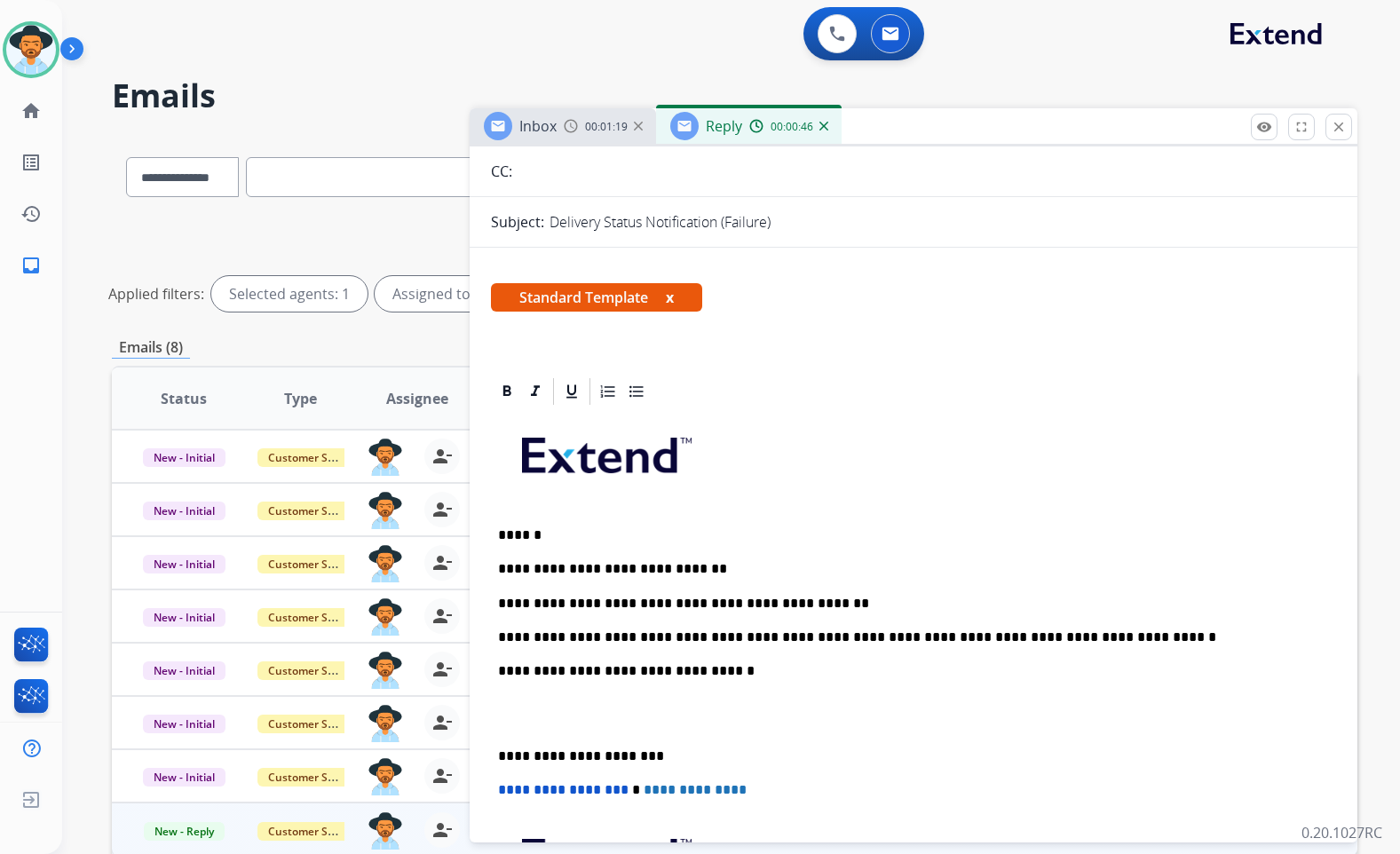
click at [612, 711] on p at bounding box center [914, 714] width 831 height 33
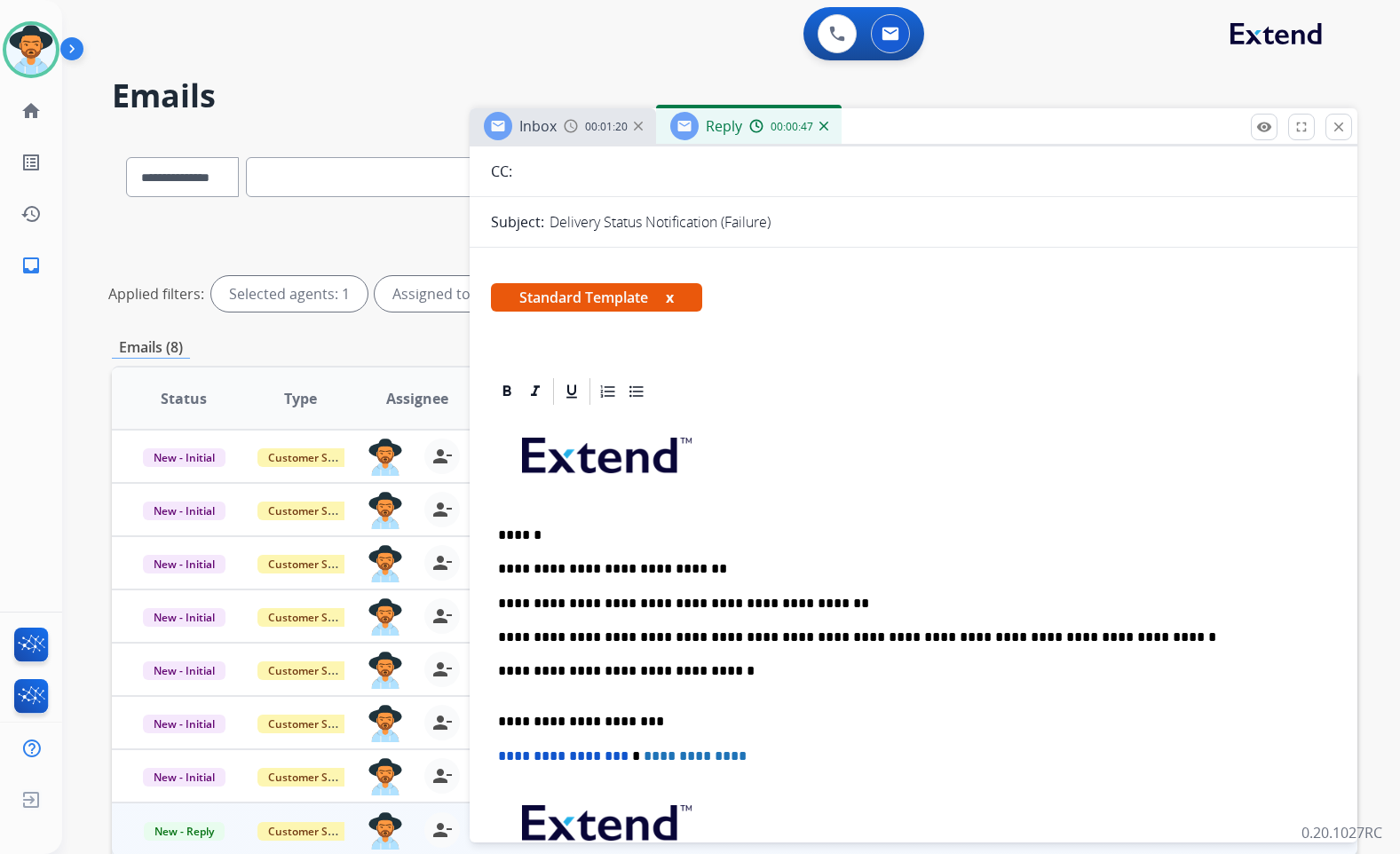
click at [650, 694] on p "**********" at bounding box center [906, 679] width 817 height 33
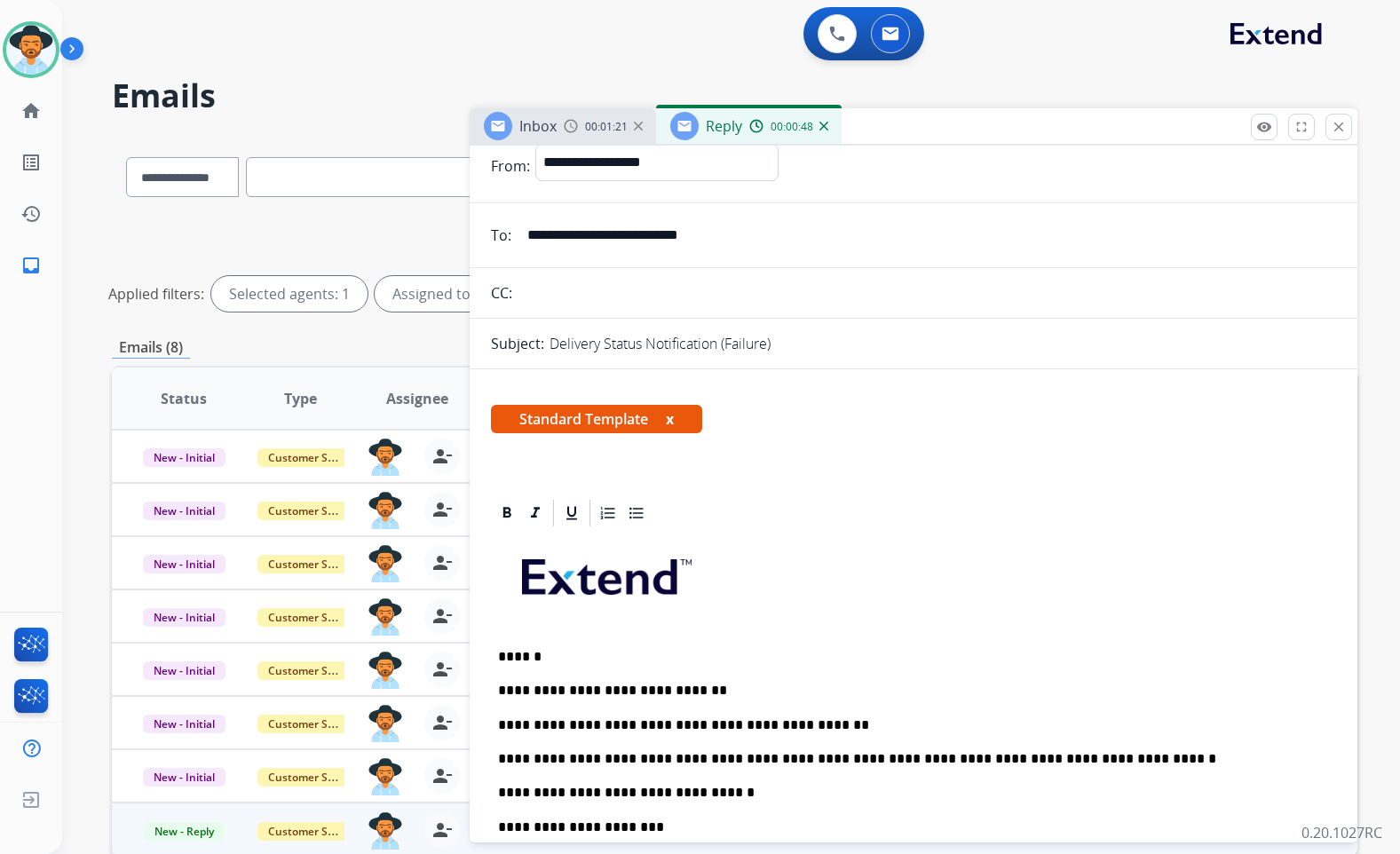
scroll to position [0, 0]
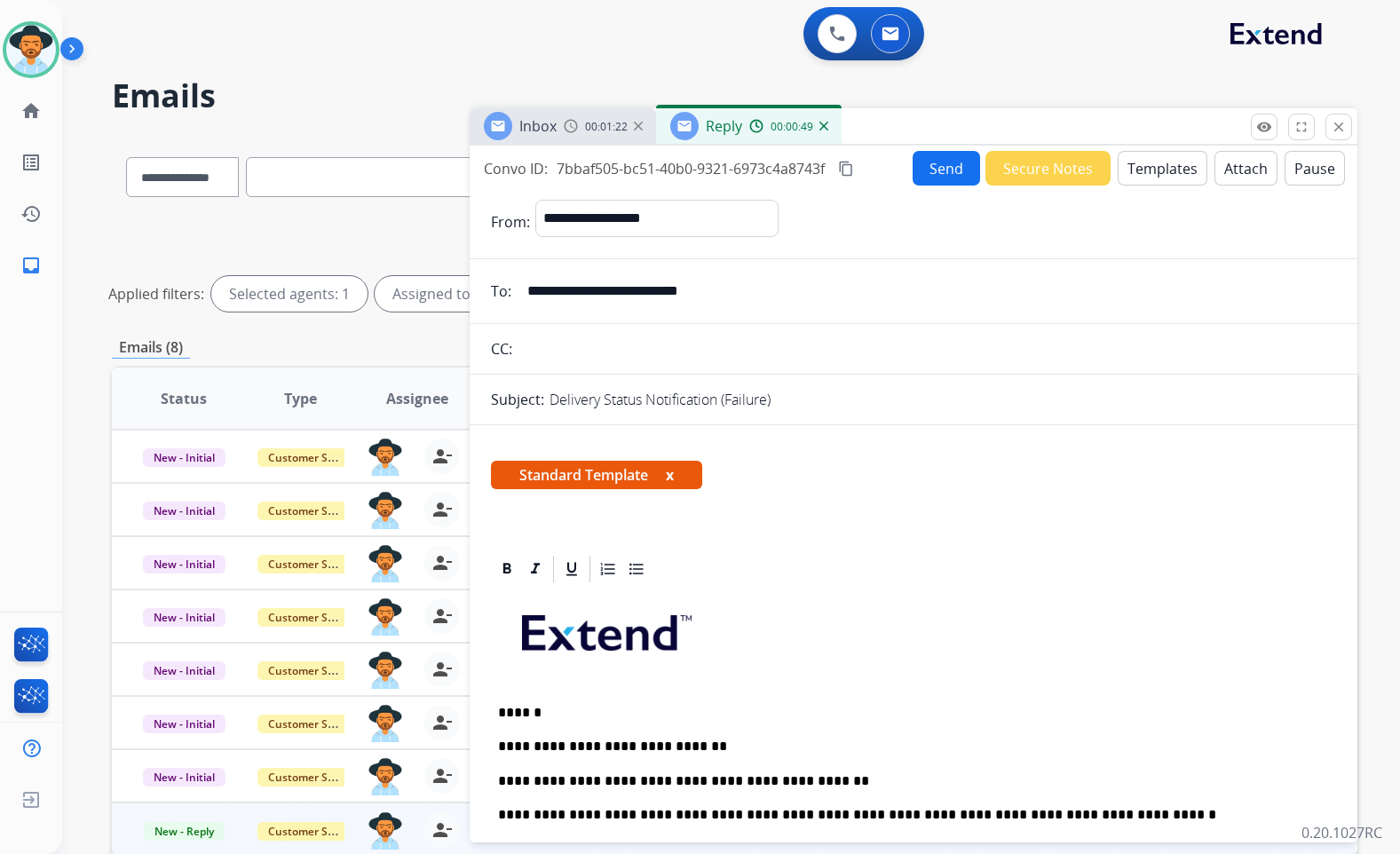
click at [932, 169] on button "Send" at bounding box center [947, 168] width 67 height 35
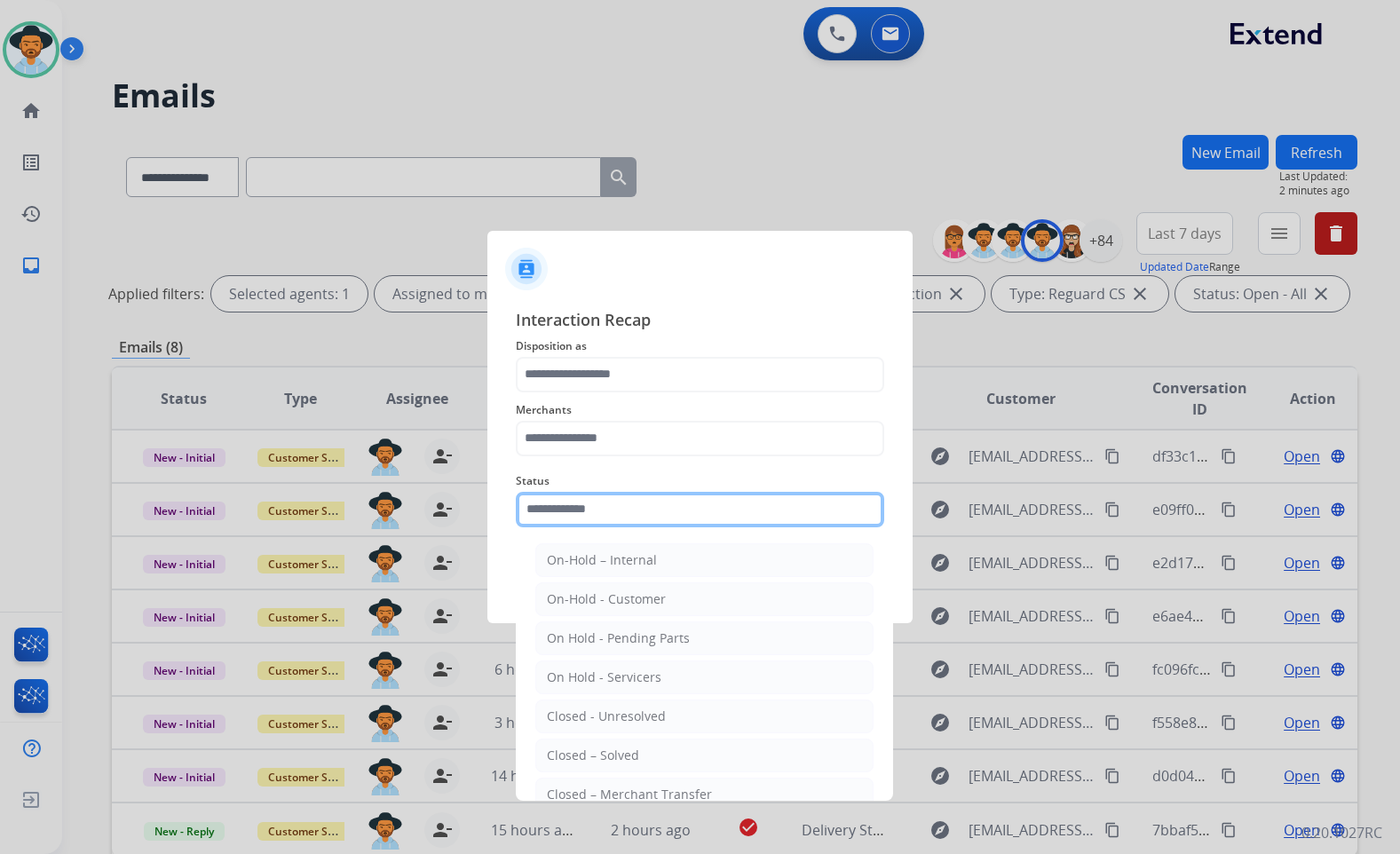
click at [649, 523] on input "text" at bounding box center [700, 509] width 368 height 36
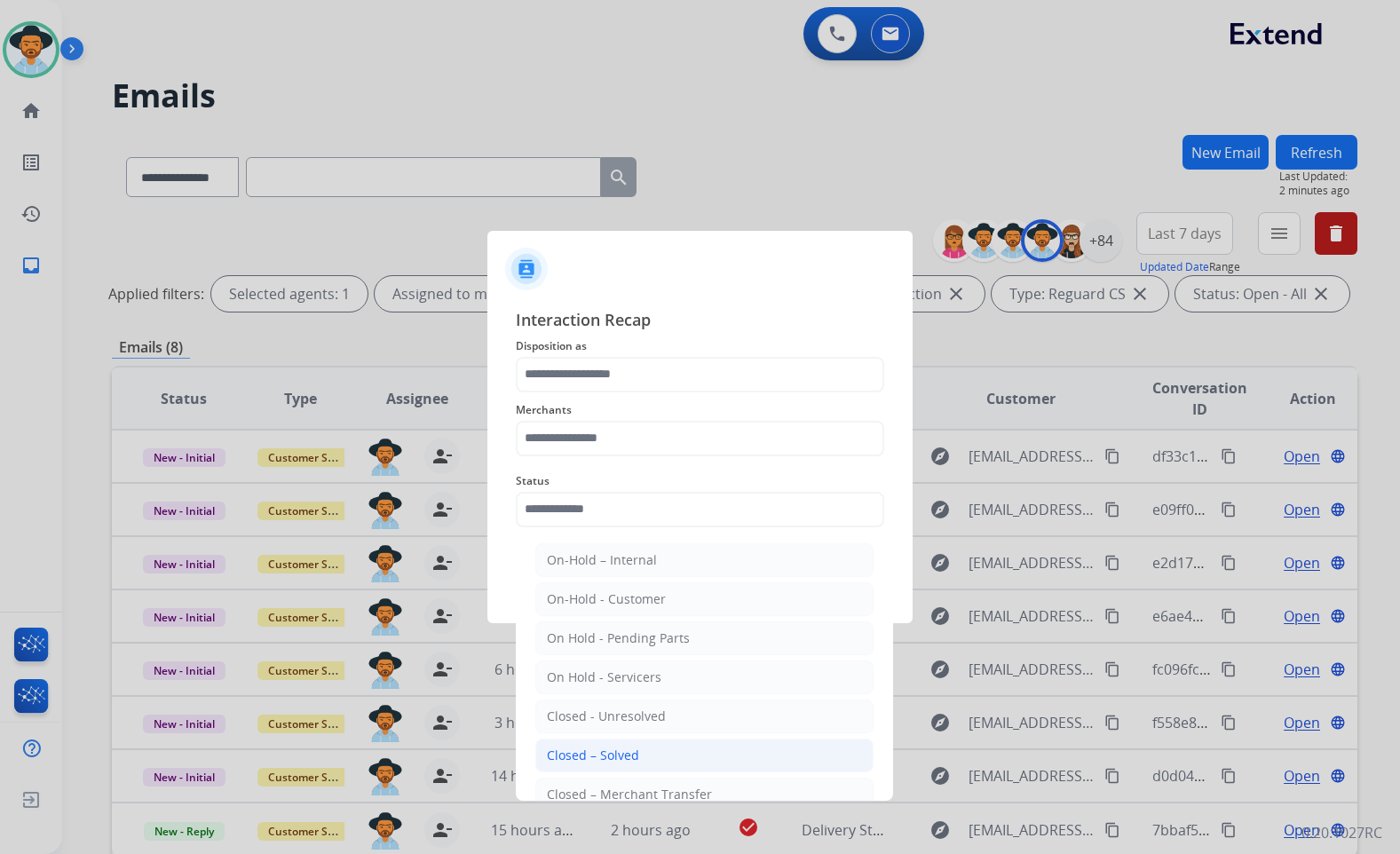
click at [636, 738] on li "Closed – Solved" at bounding box center [704, 755] width 339 height 34
type input "**********"
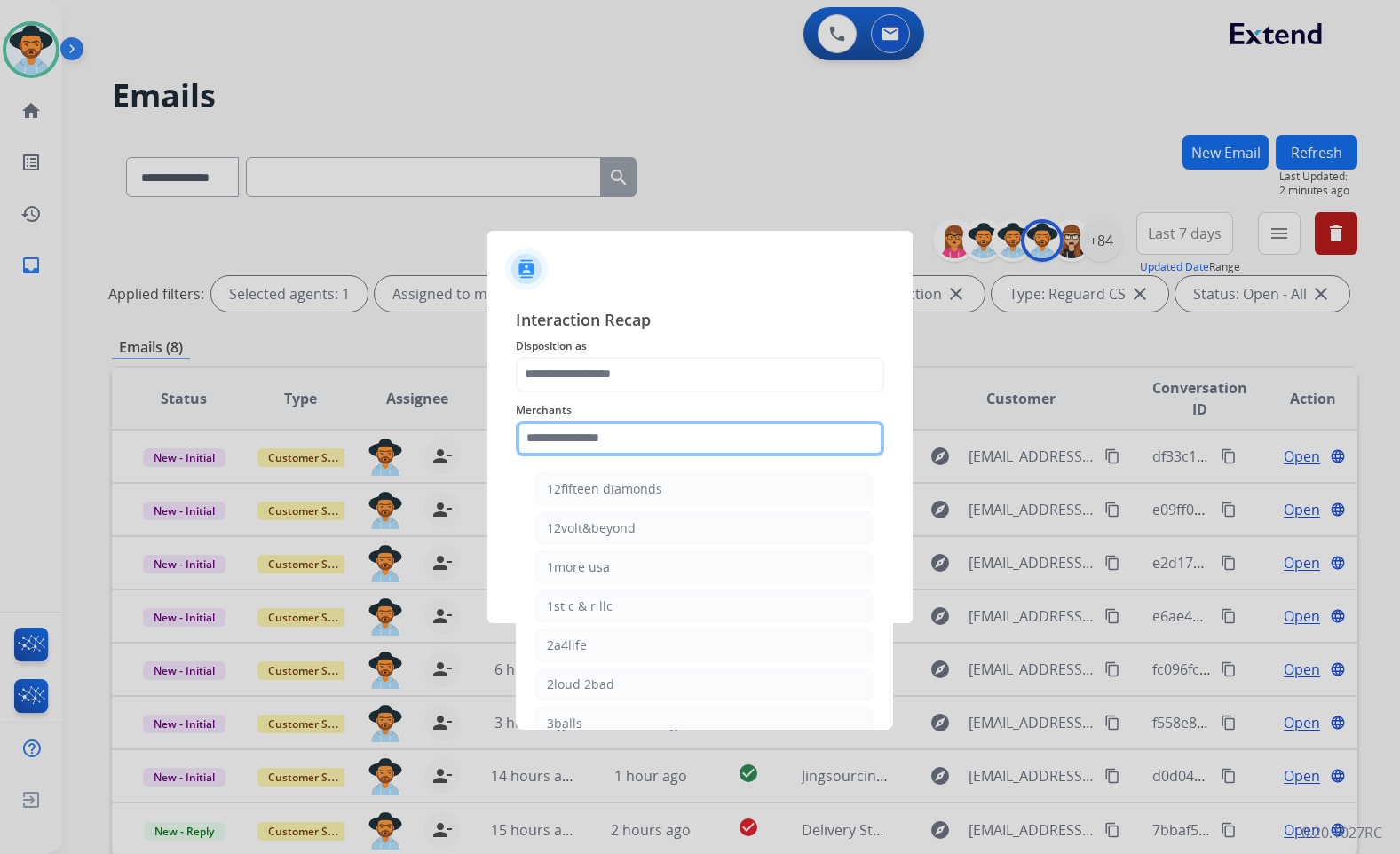
click at [629, 442] on input "text" at bounding box center [700, 438] width 368 height 36
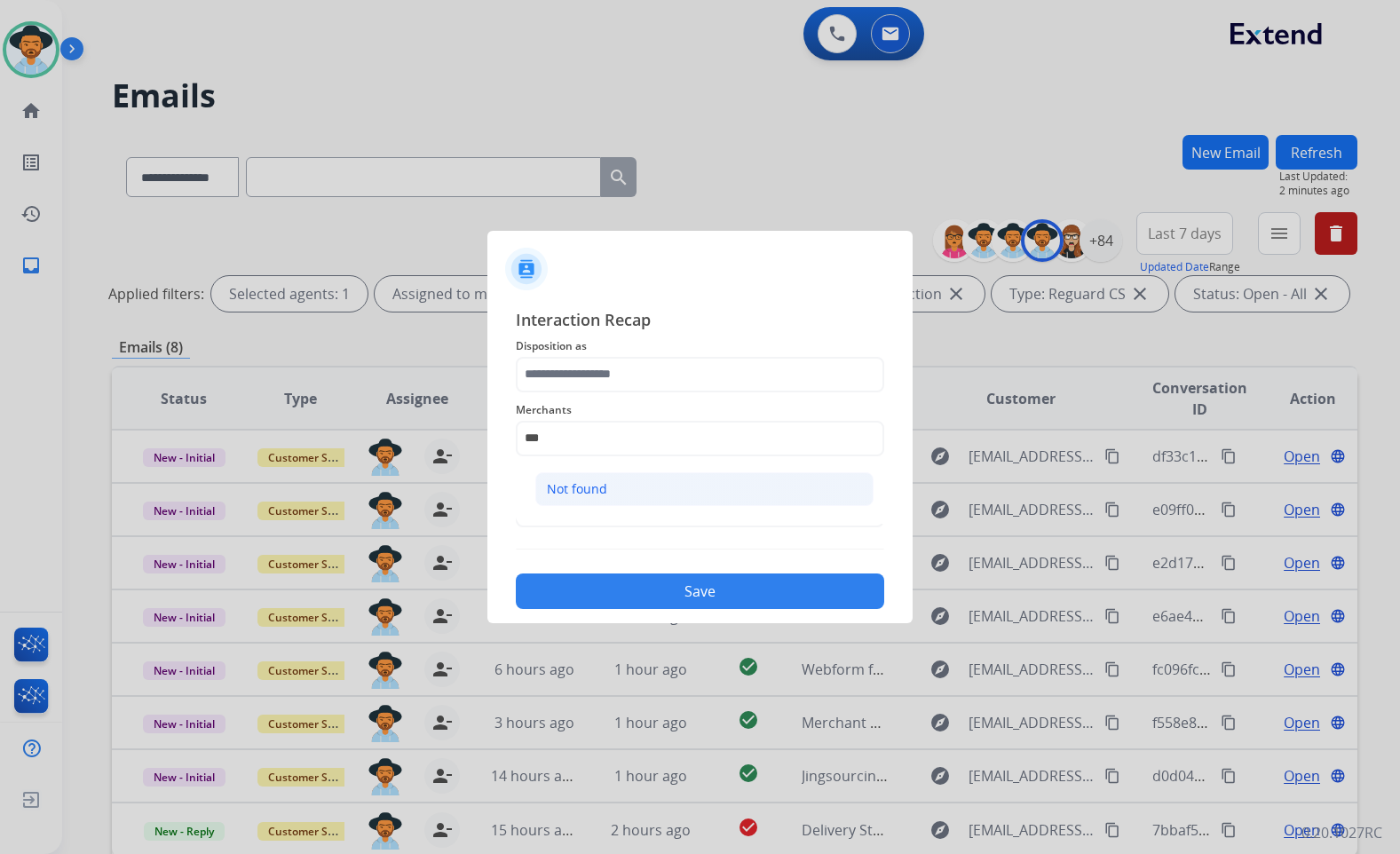
click at [631, 487] on li "Not found" at bounding box center [704, 489] width 339 height 34
type input "*********"
click at [630, 355] on span "Disposition as" at bounding box center [700, 347] width 368 height 22
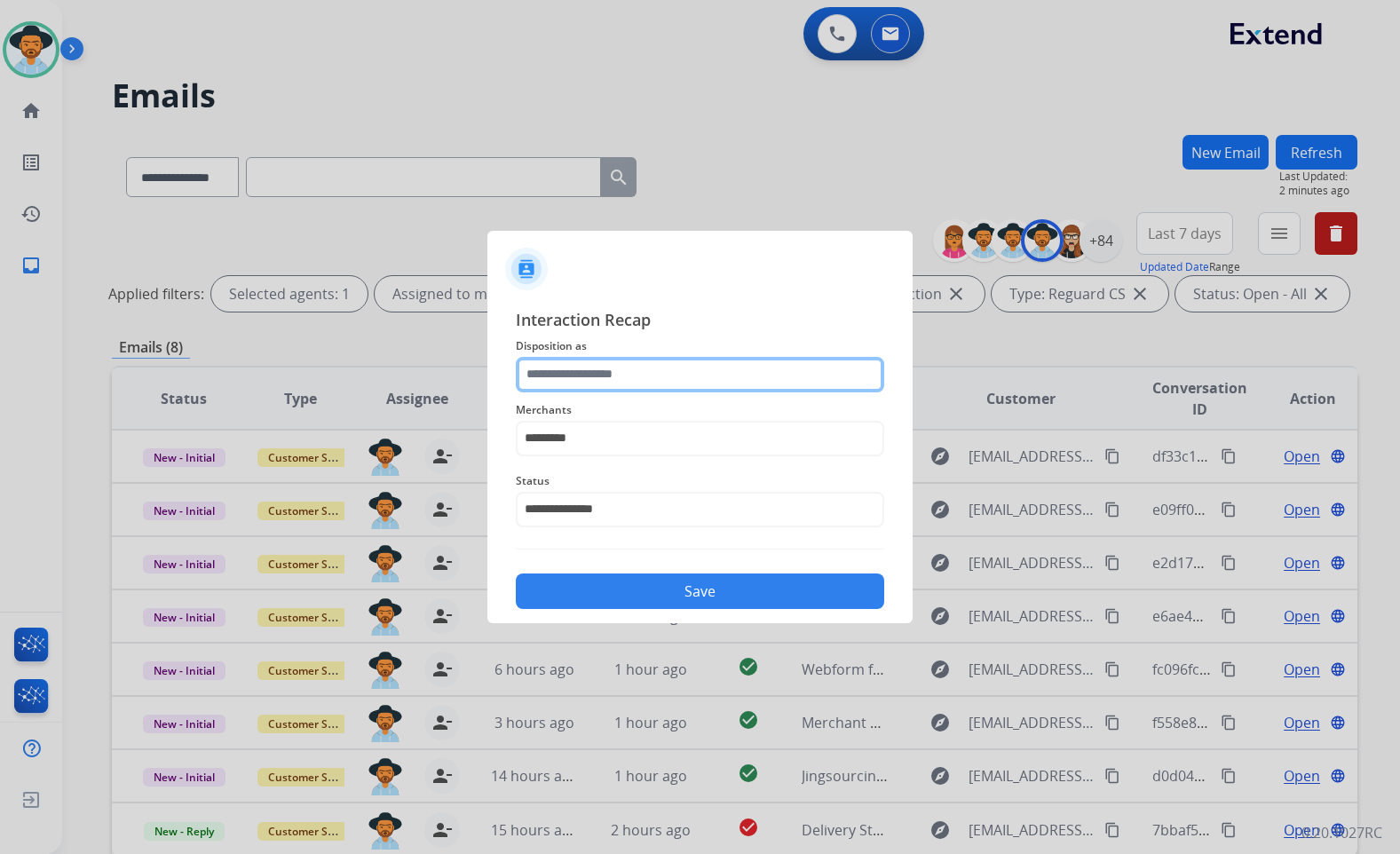
click at [633, 379] on input "text" at bounding box center [700, 375] width 368 height 36
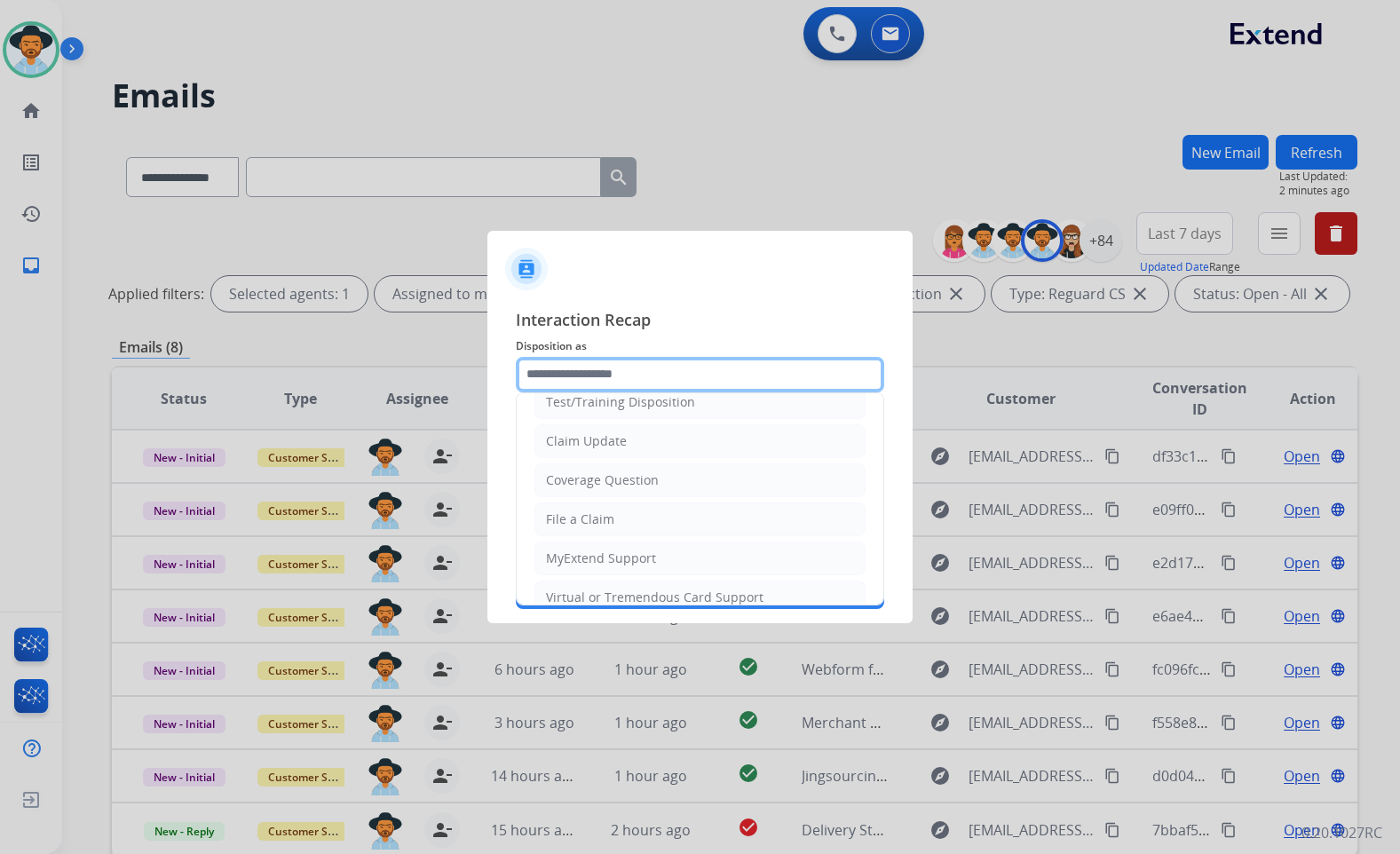
scroll to position [89, 0]
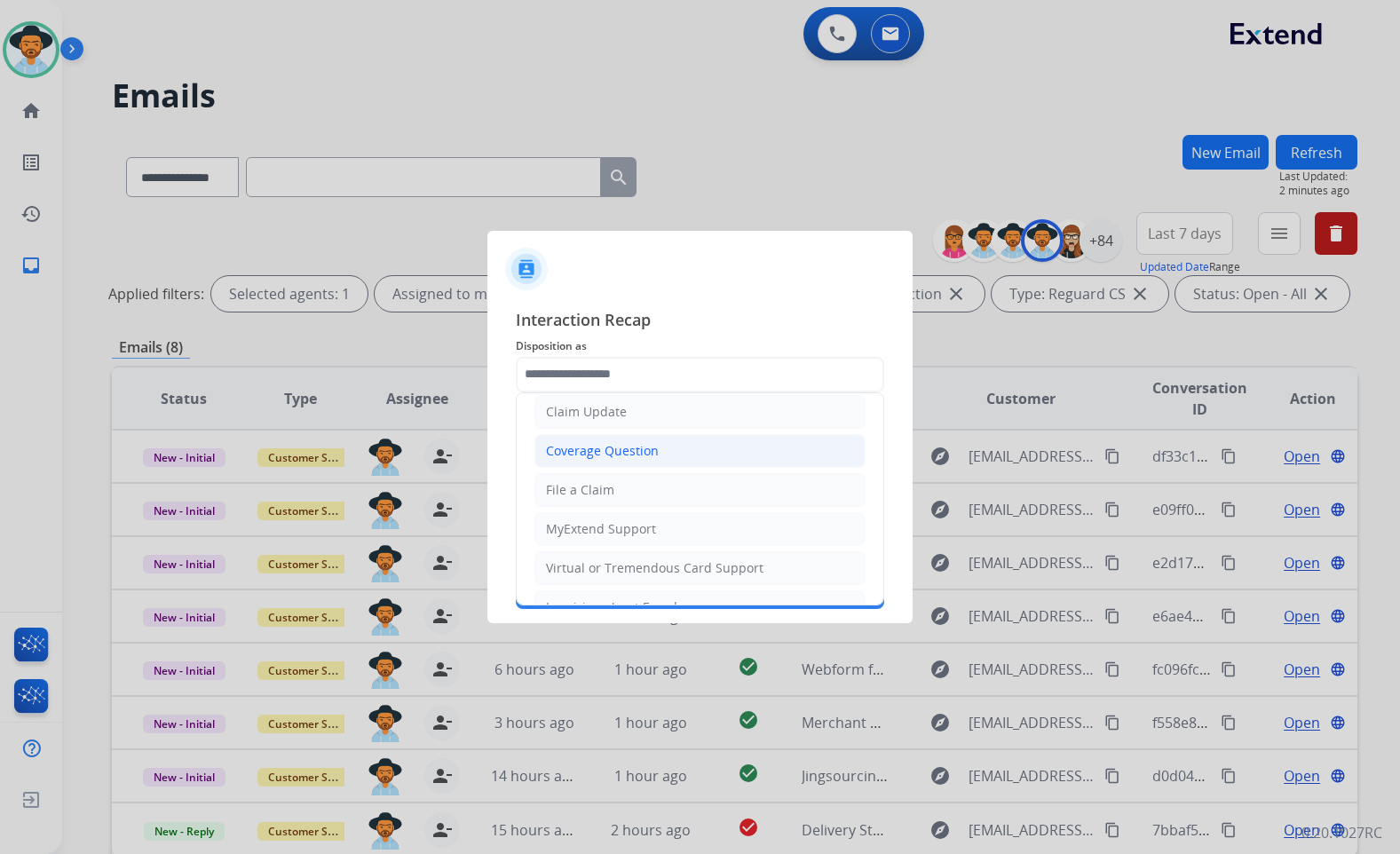
click at [632, 447] on div "Coverage Question" at bounding box center [602, 451] width 113 height 18
type input "**********"
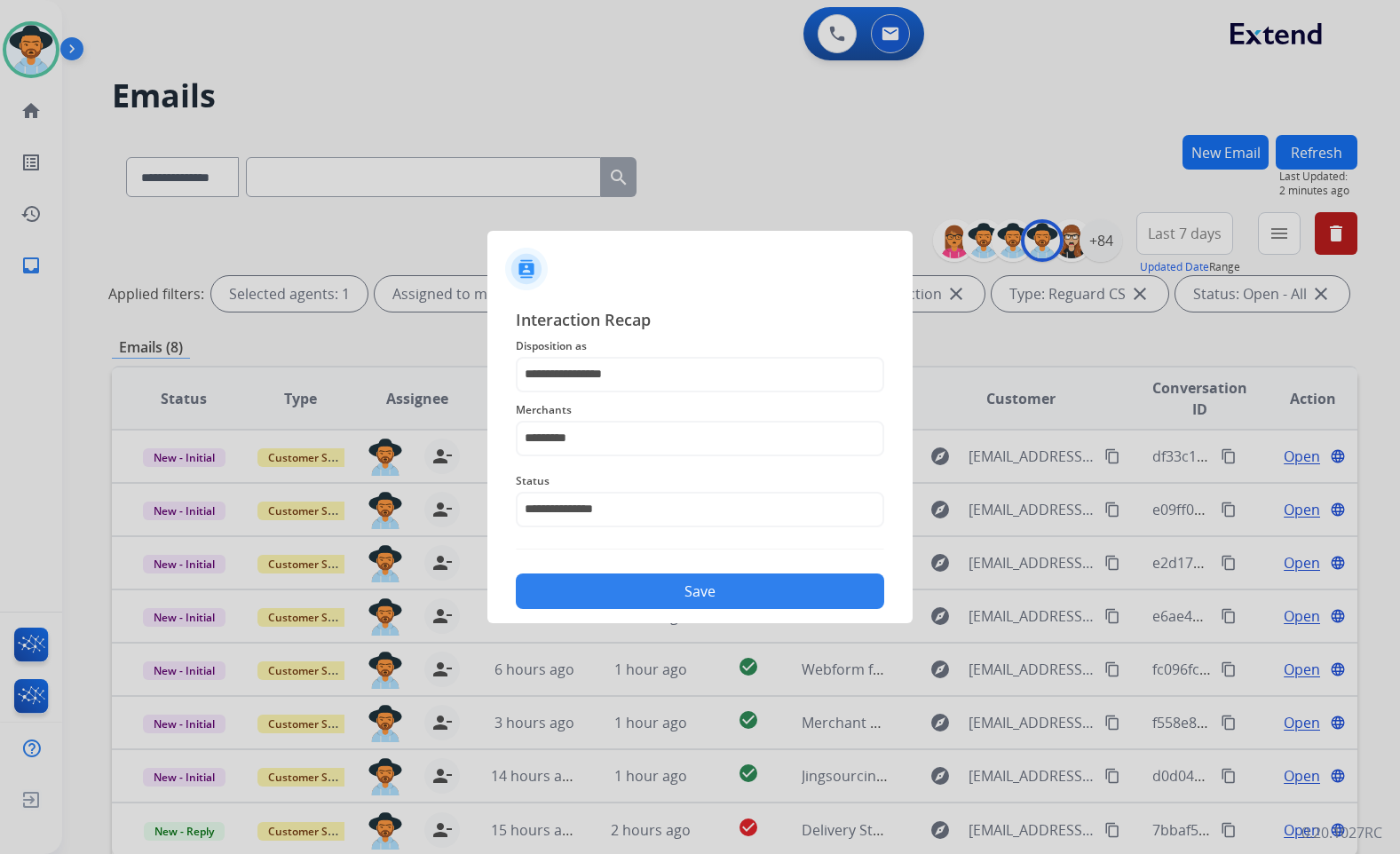
click at [652, 585] on button "Save" at bounding box center [700, 591] width 368 height 36
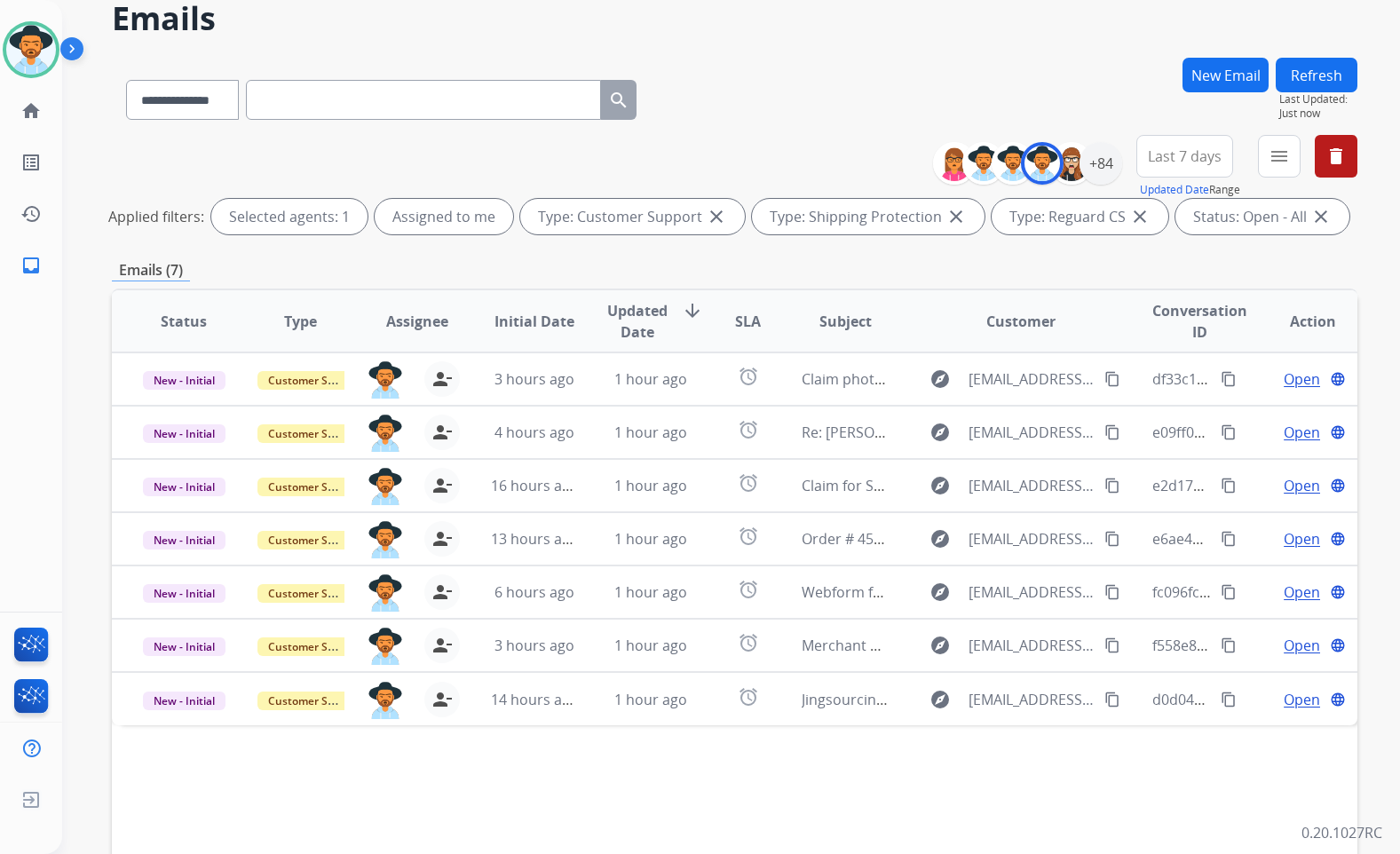
scroll to position [178, 0]
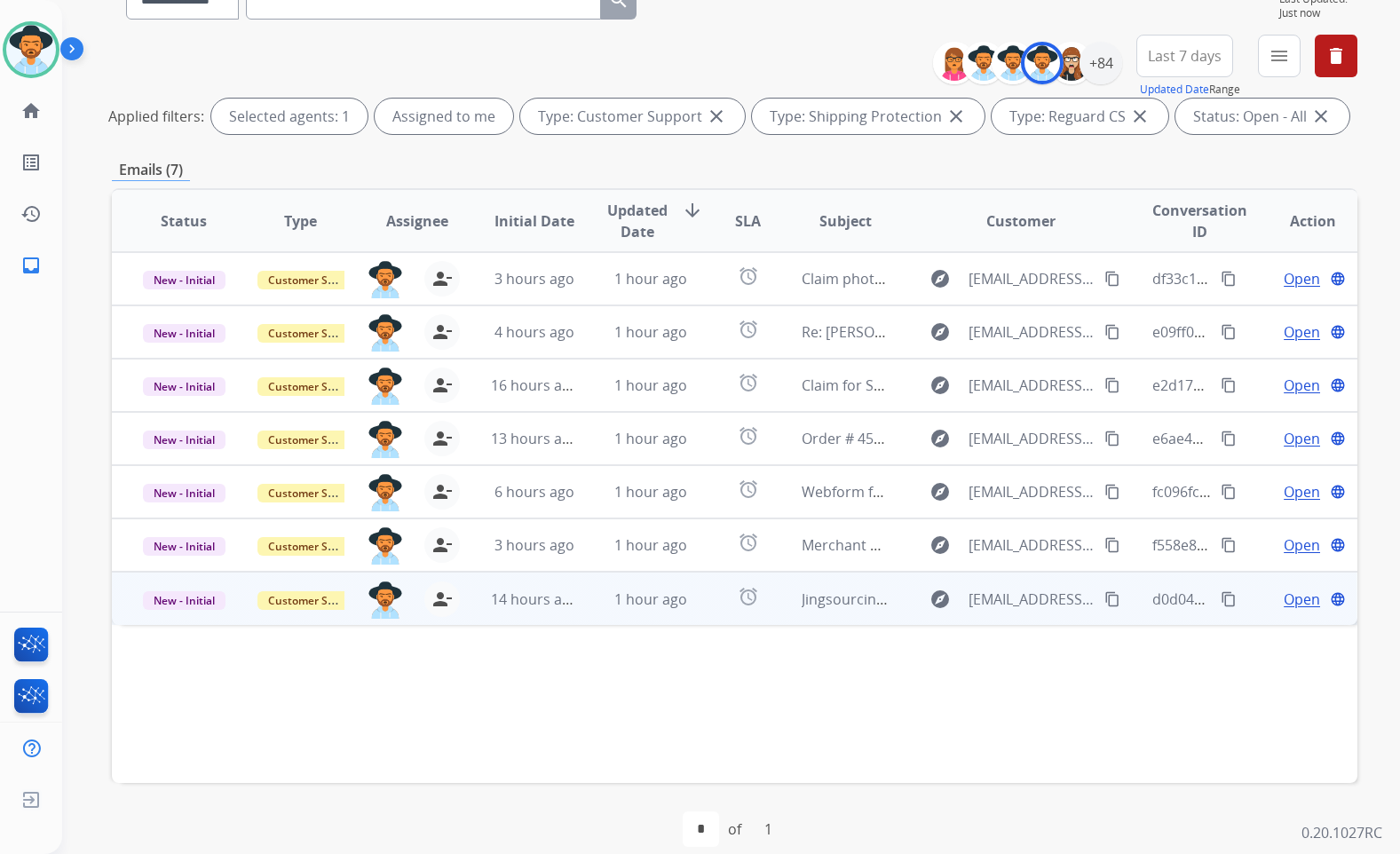
click at [1305, 593] on span "Open" at bounding box center [1302, 599] width 37 height 22
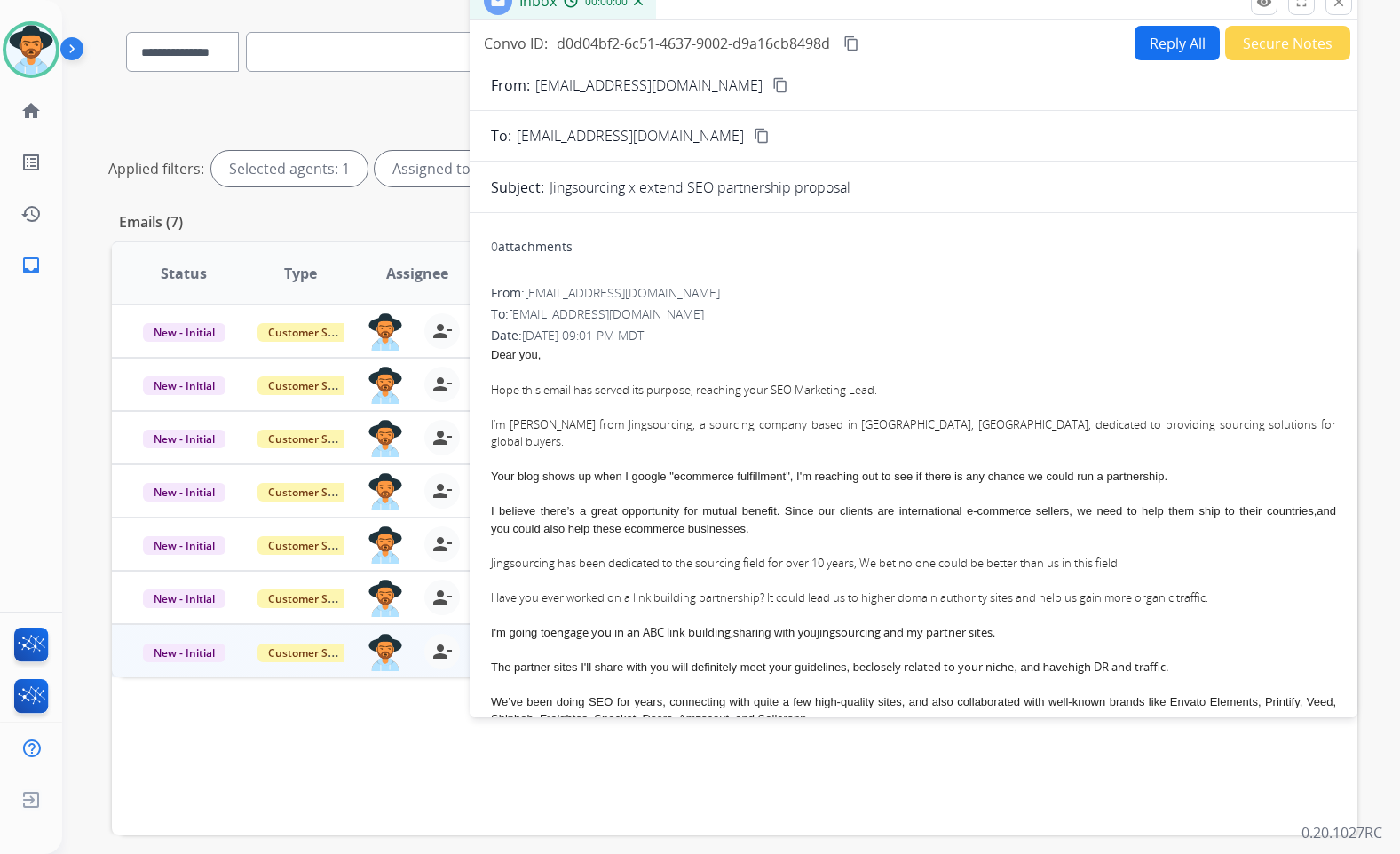
scroll to position [22, 0]
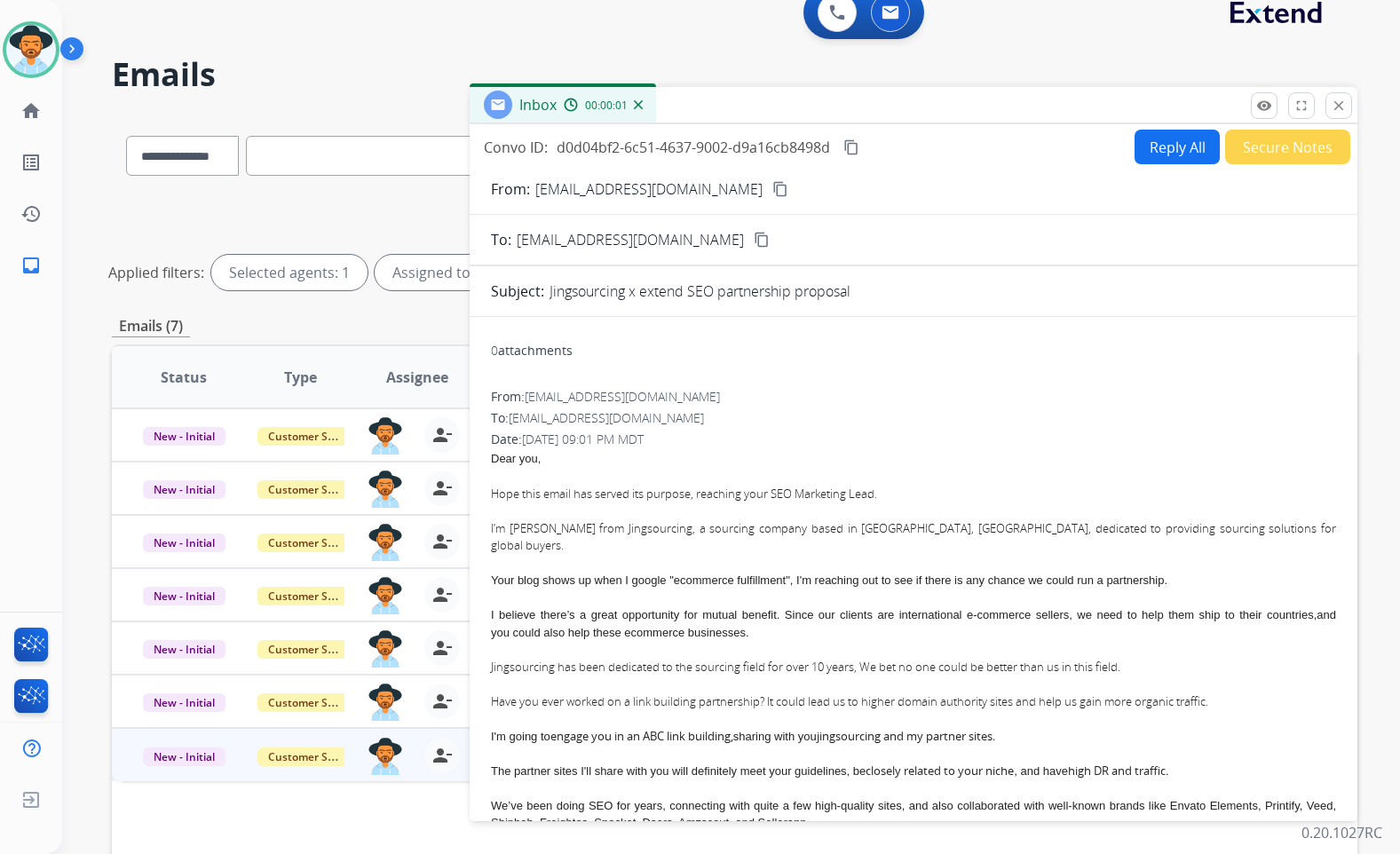
click at [772, 188] on mat-icon "content_copy" at bounding box center [780, 189] width 16 height 16
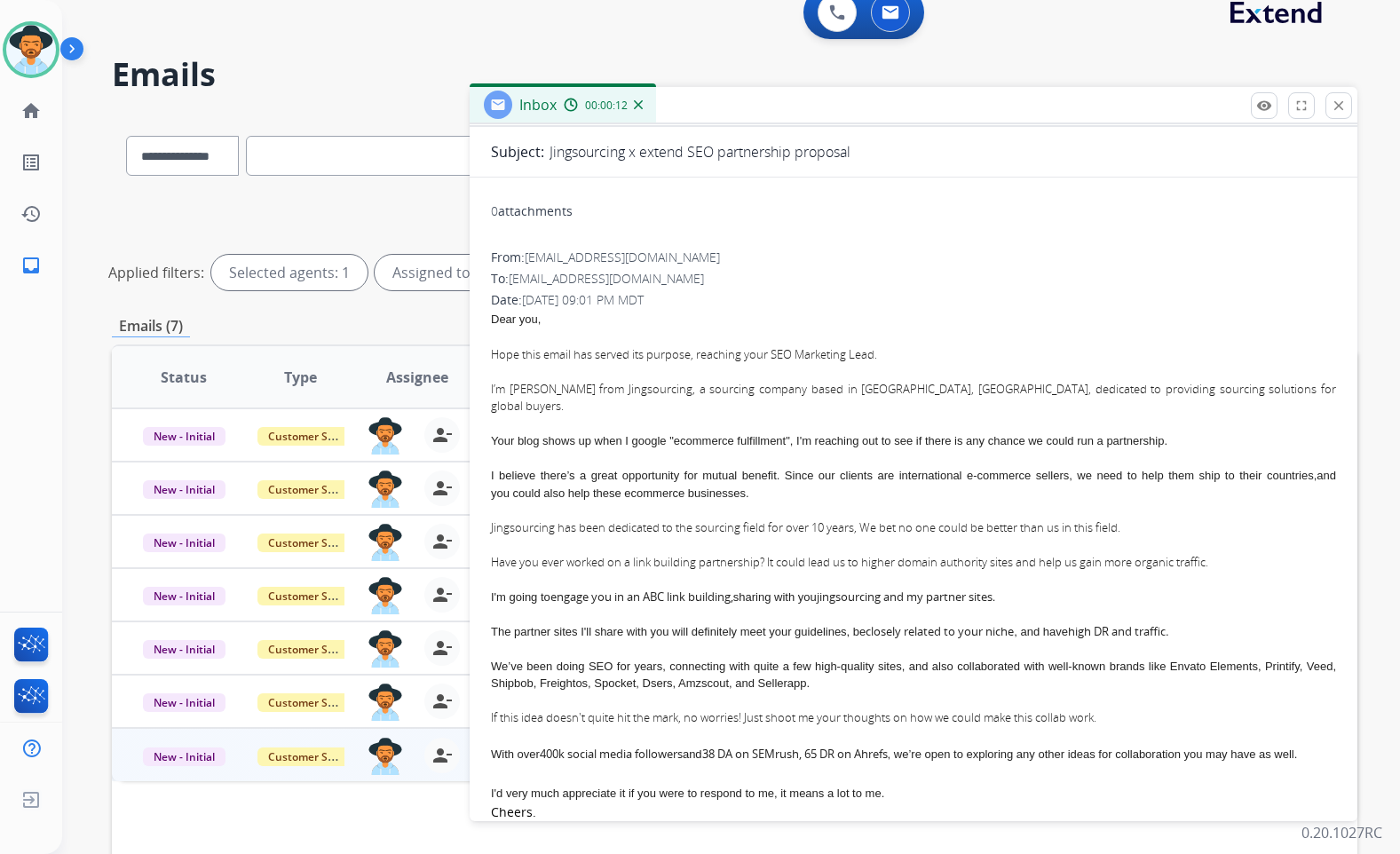
scroll to position [0, 0]
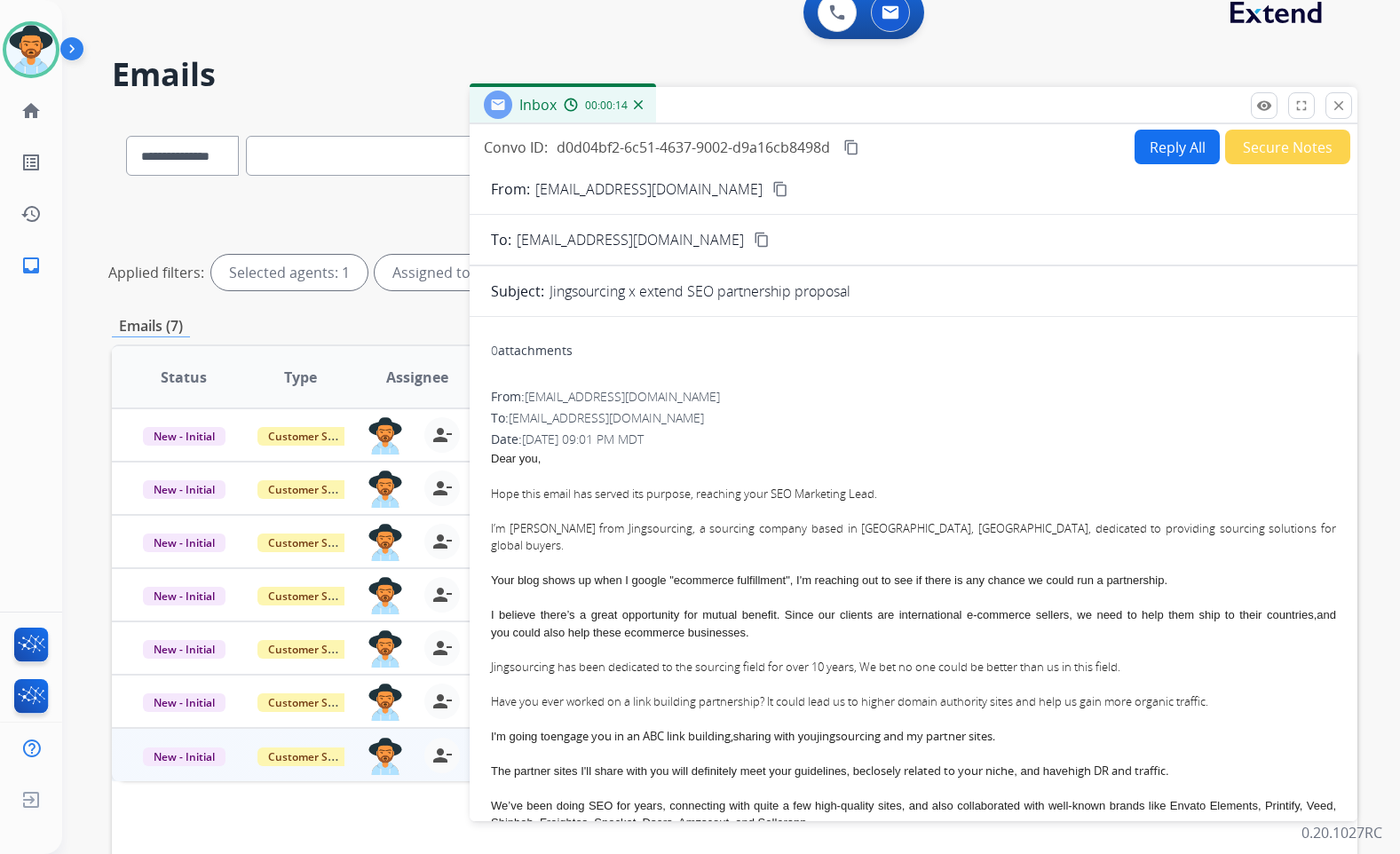
click at [1245, 154] on button "Secure Notes" at bounding box center [1287, 146] width 125 height 35
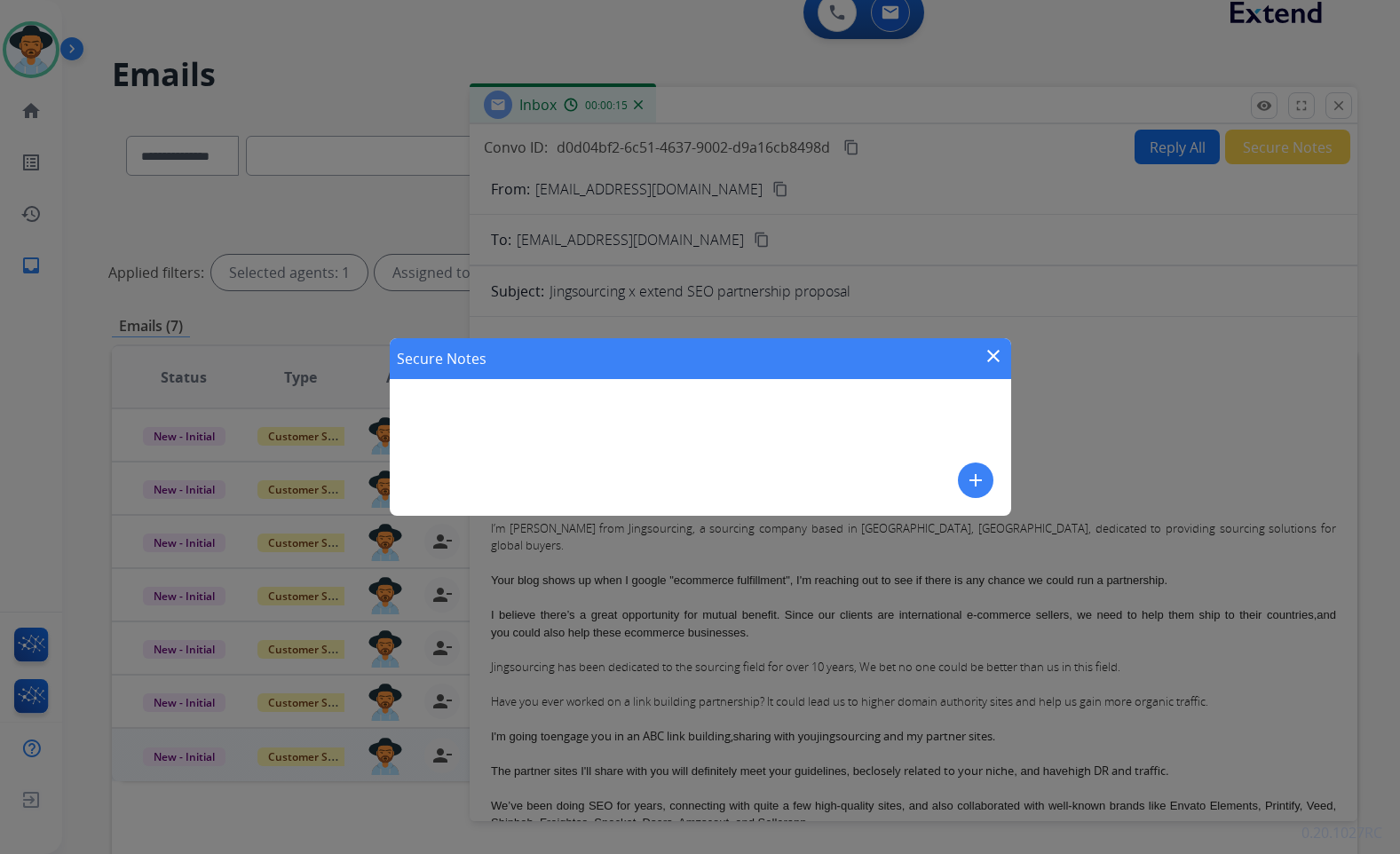
click at [965, 485] on button "add" at bounding box center [975, 481] width 36 height 36
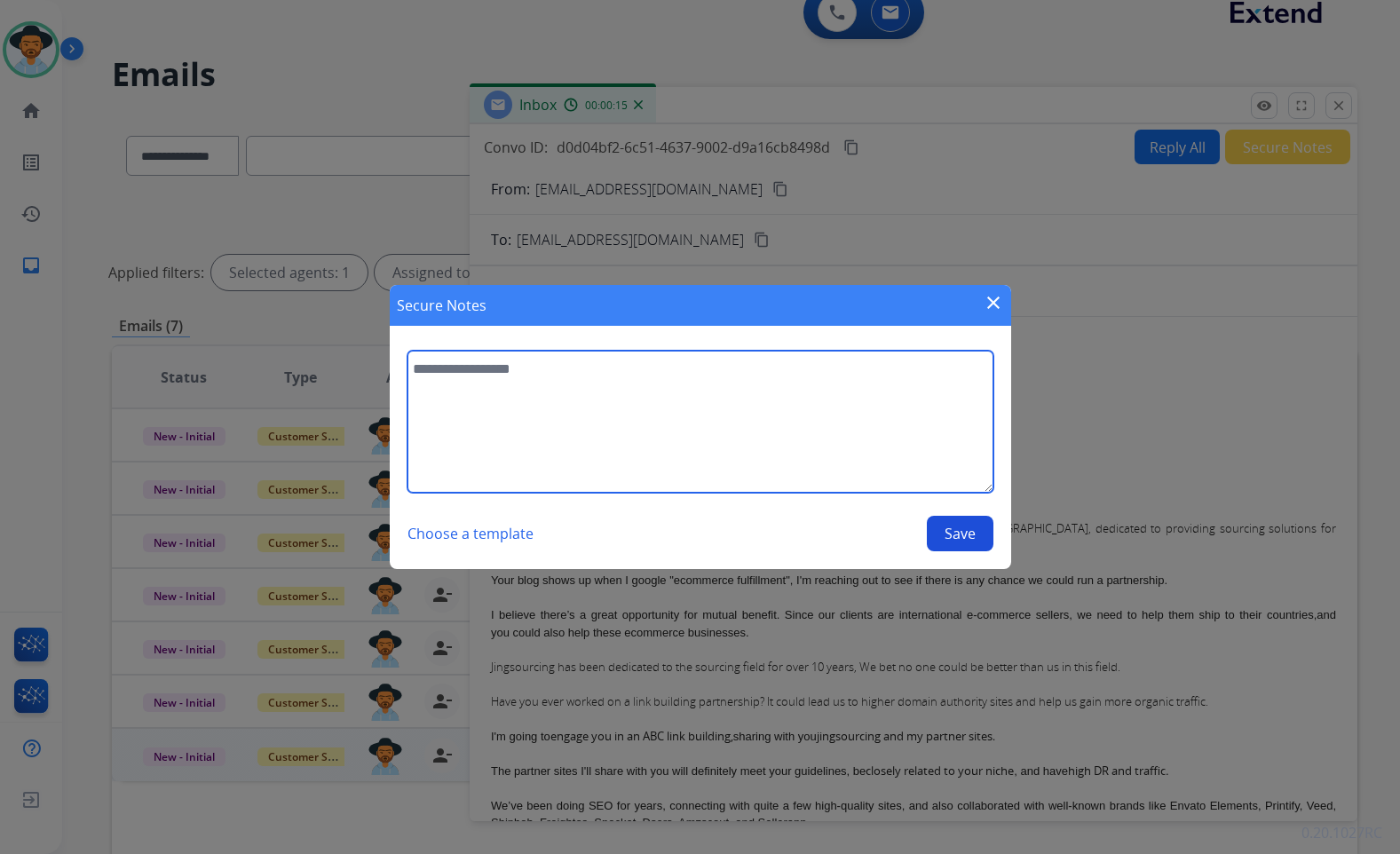
click at [911, 448] on textarea at bounding box center [701, 422] width 586 height 142
type textarea "**********"
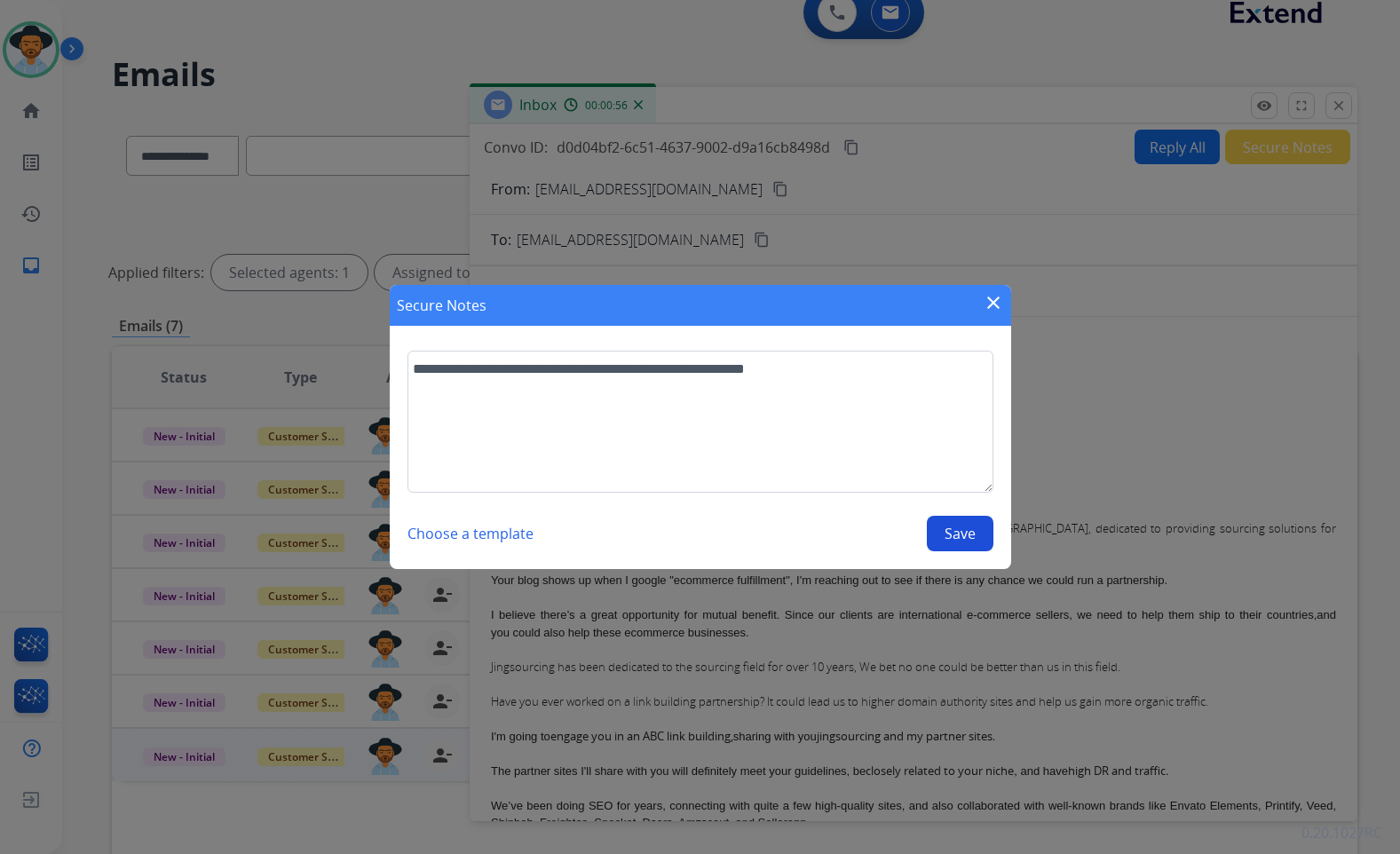
click at [941, 529] on button "Save" at bounding box center [960, 534] width 66 height 36
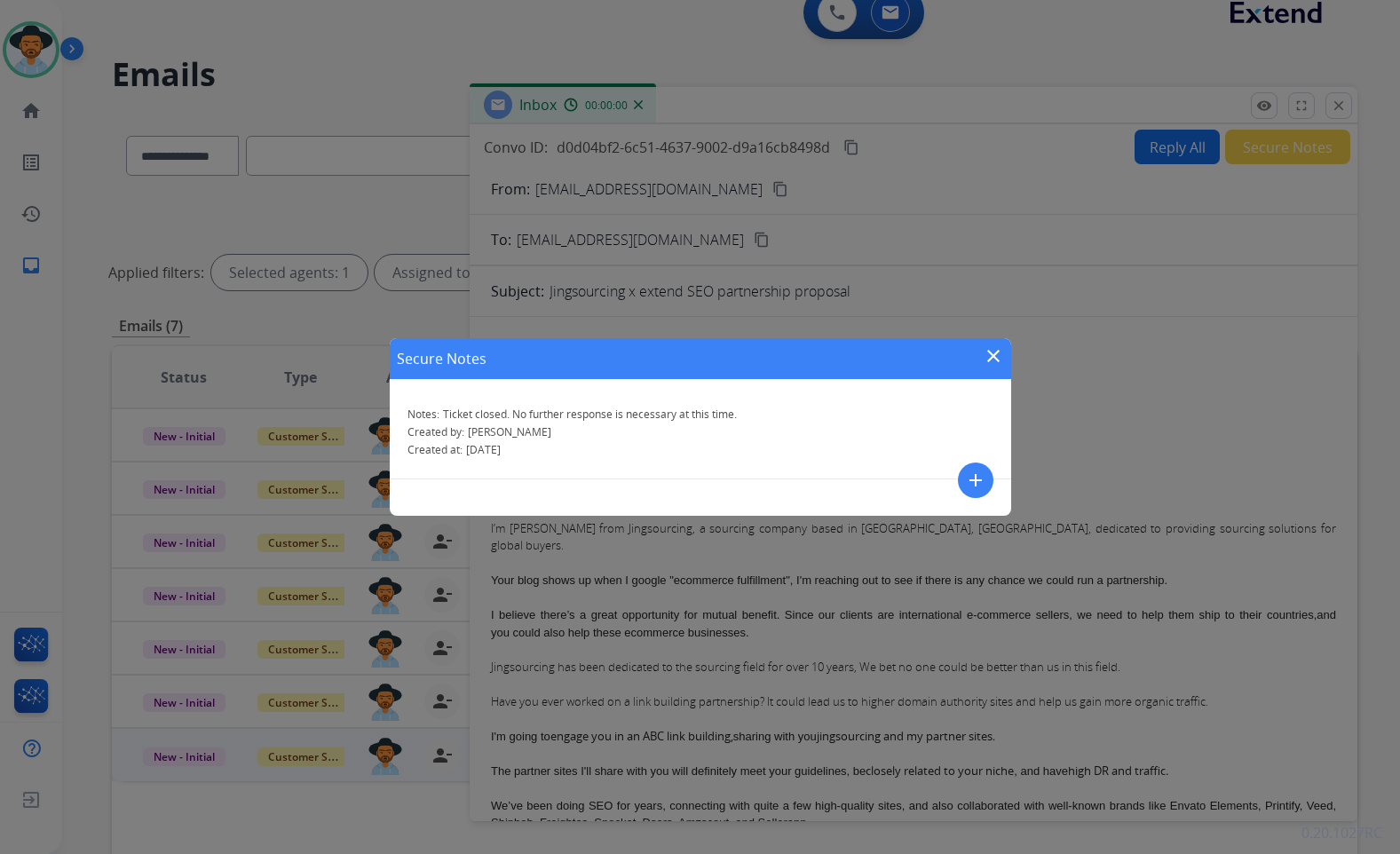
click at [991, 353] on mat-icon "close" at bounding box center [994, 356] width 22 height 22
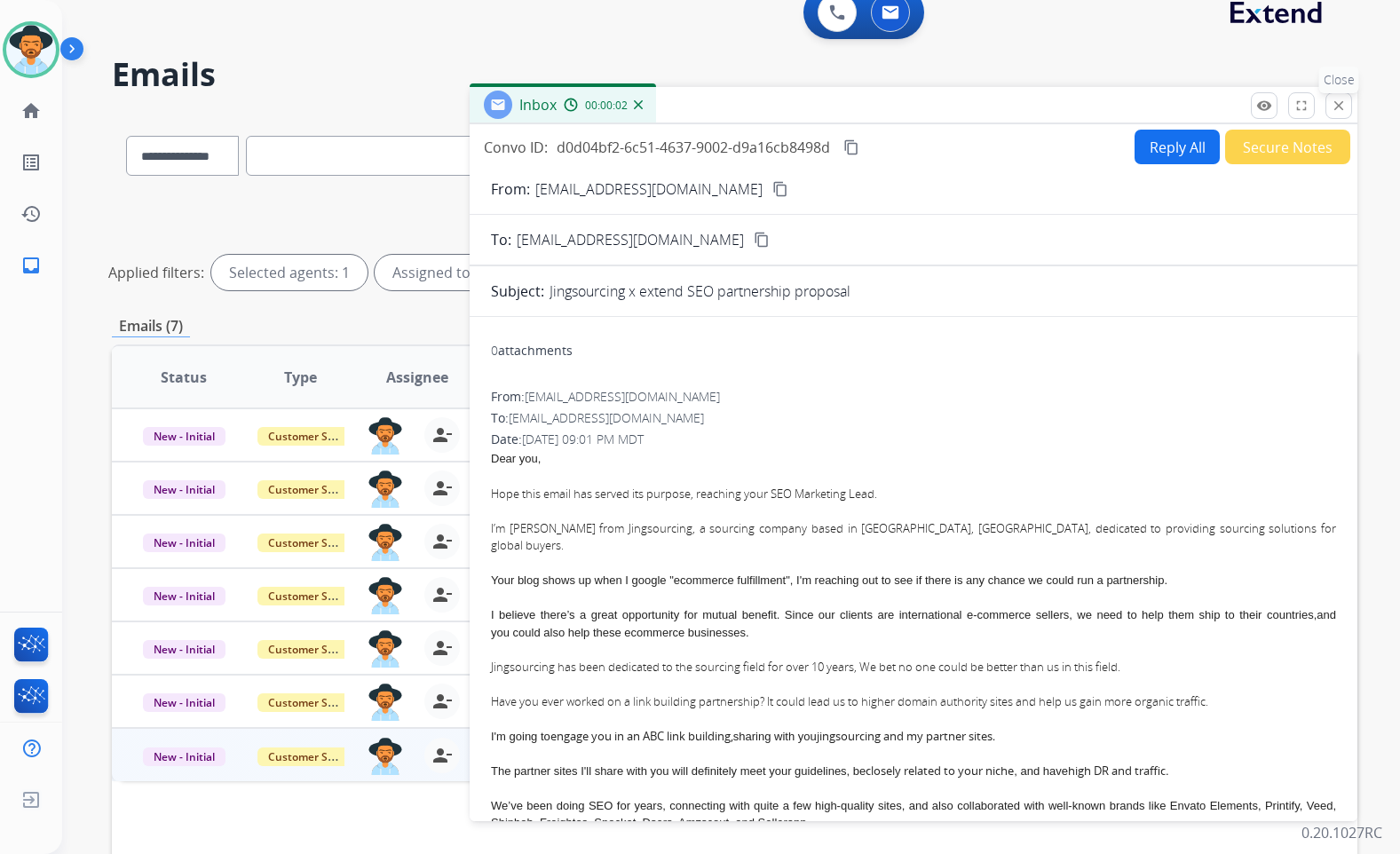
click at [1334, 102] on mat-icon "close" at bounding box center [1339, 106] width 16 height 16
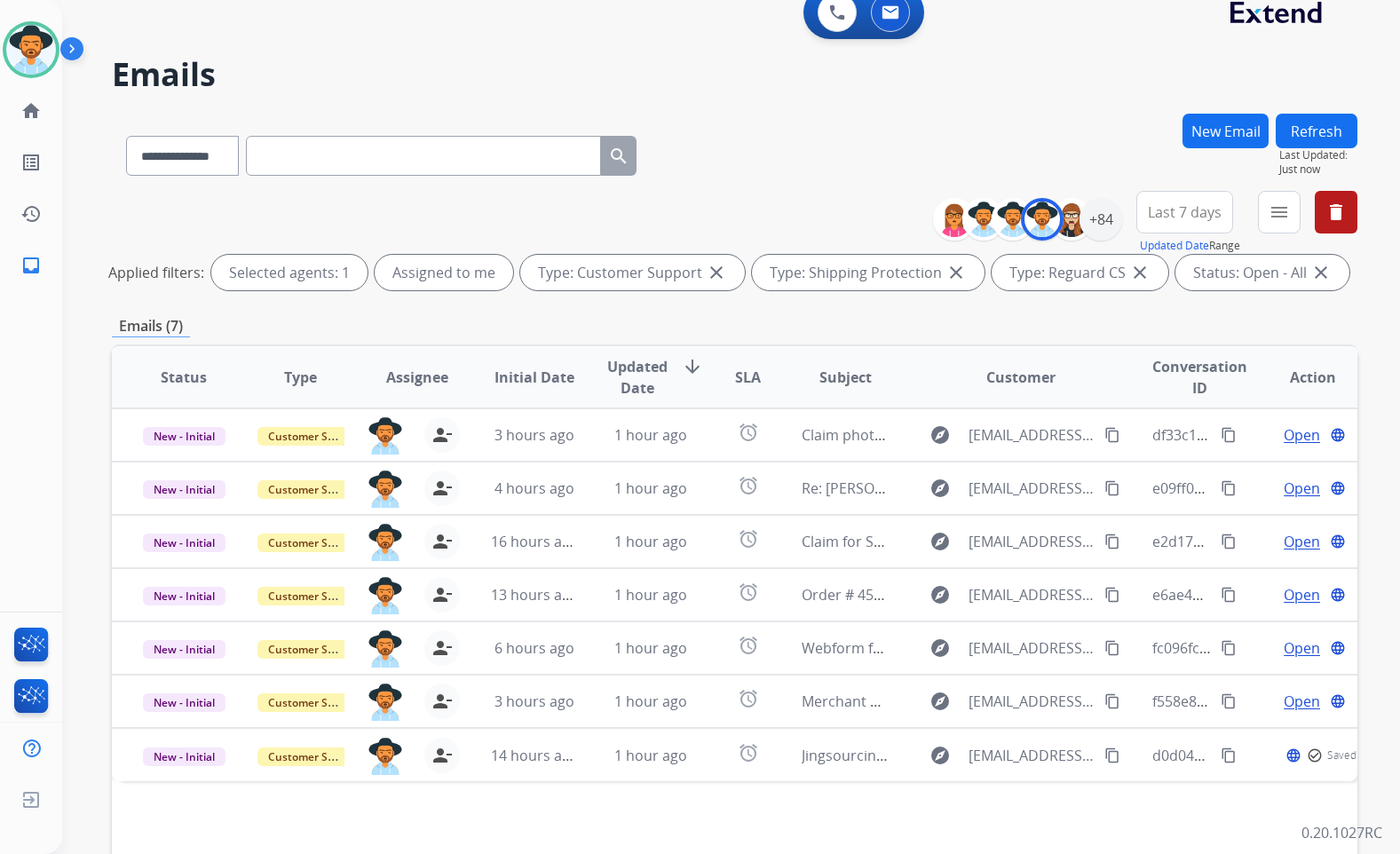
scroll to position [111, 0]
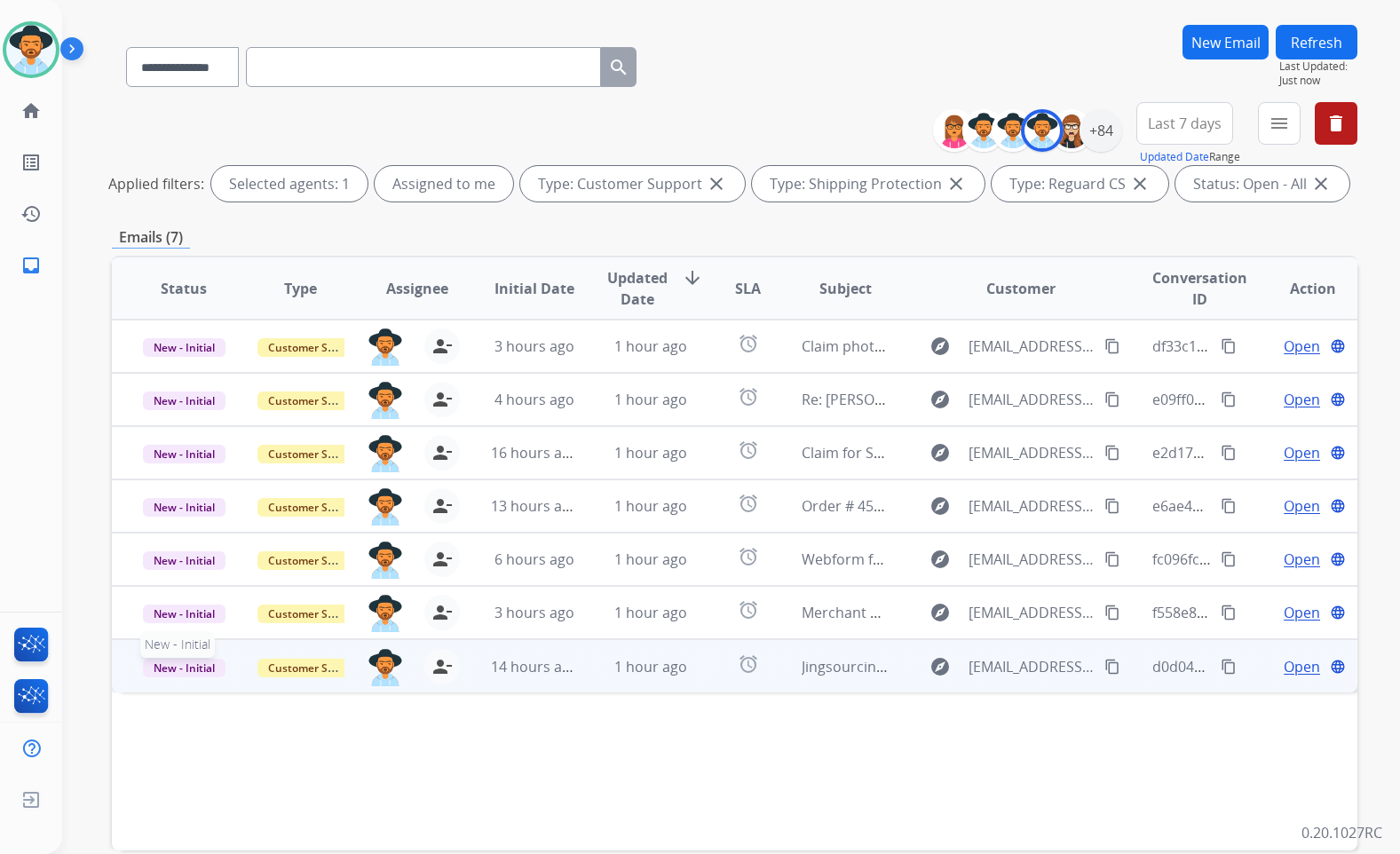
click at [183, 664] on span "New - Initial" at bounding box center [185, 667] width 83 height 19
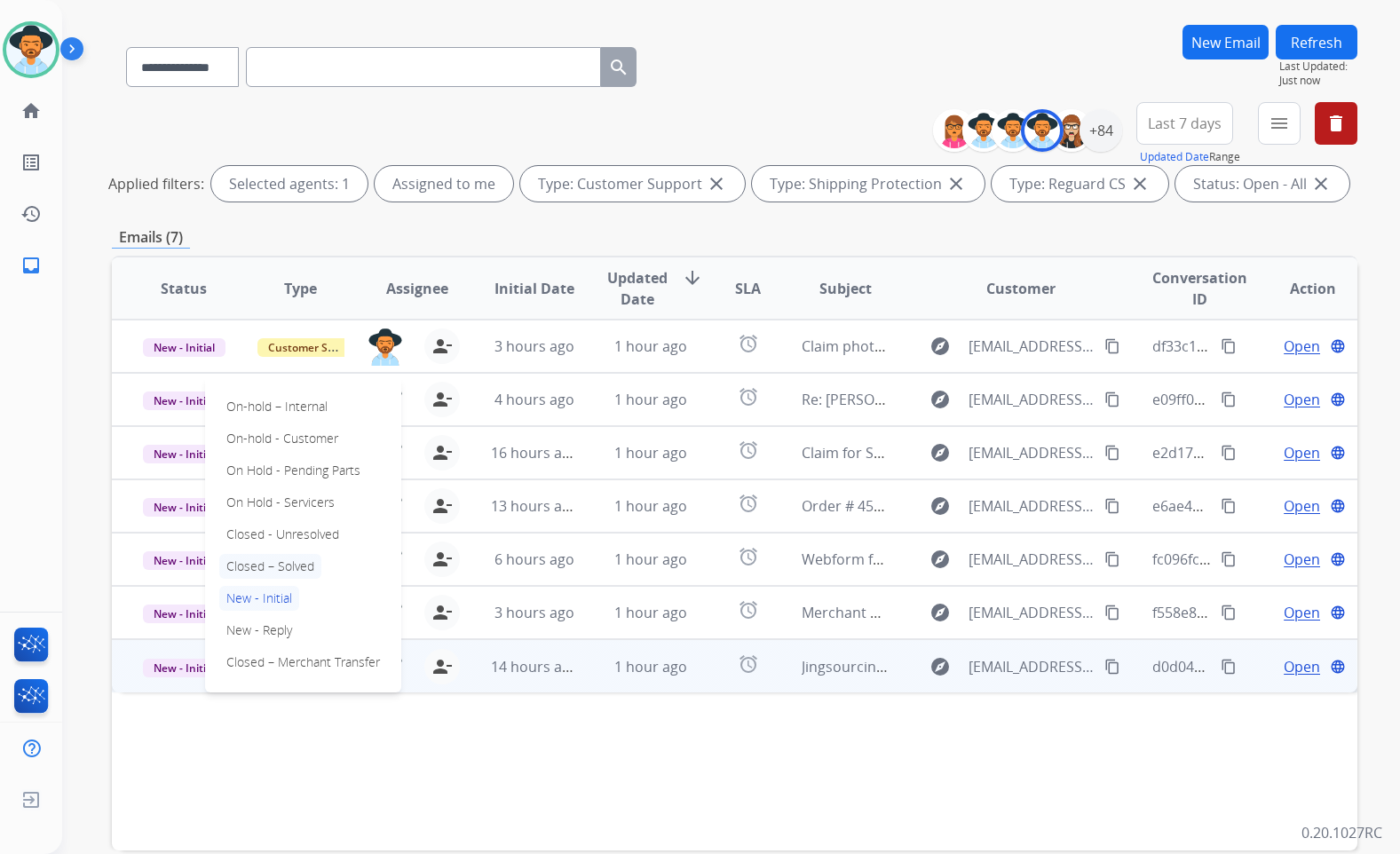
click at [269, 577] on p "Closed – Solved" at bounding box center [270, 566] width 102 height 25
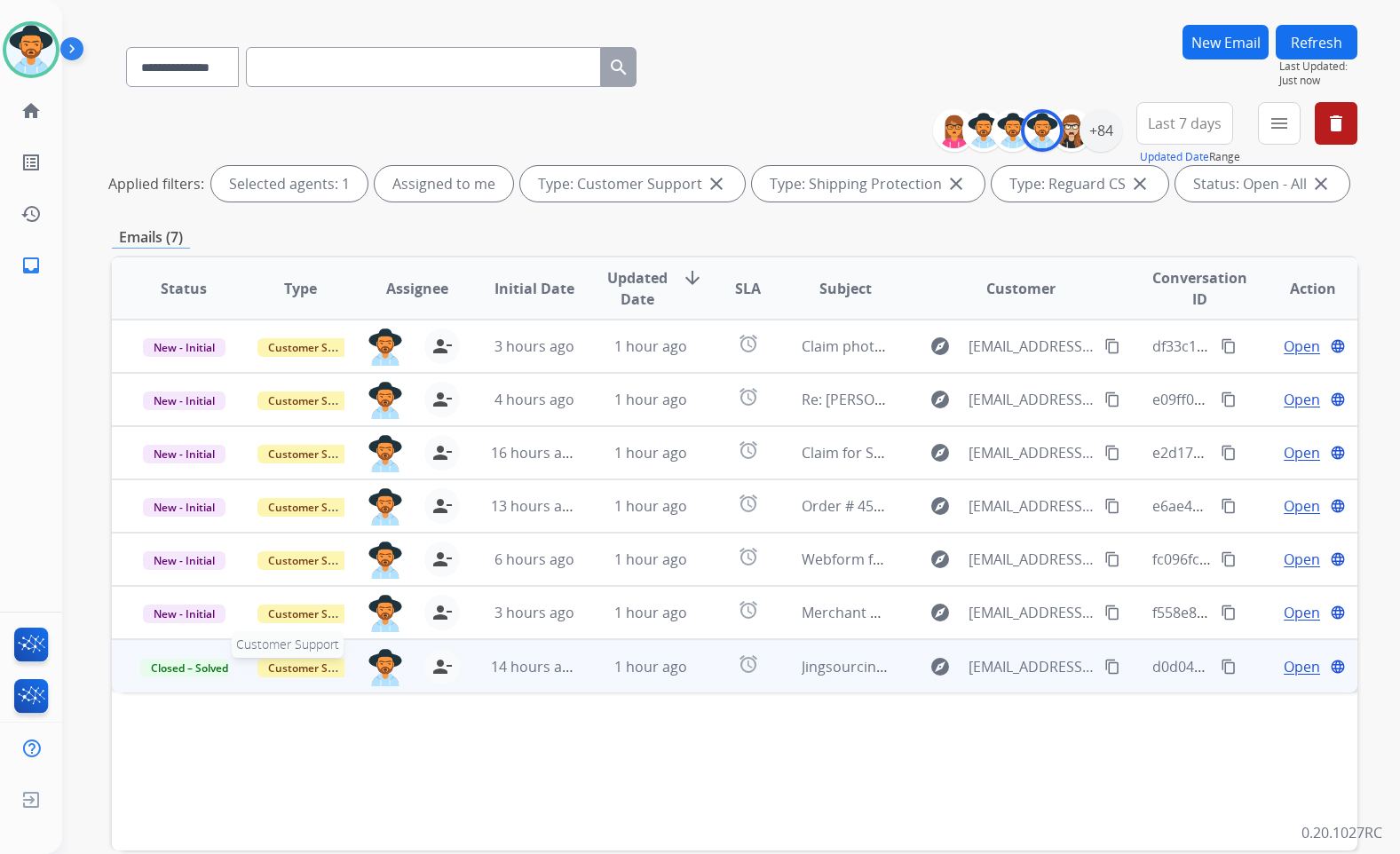
click at [315, 665] on span "Customer Support" at bounding box center [315, 667] width 116 height 19
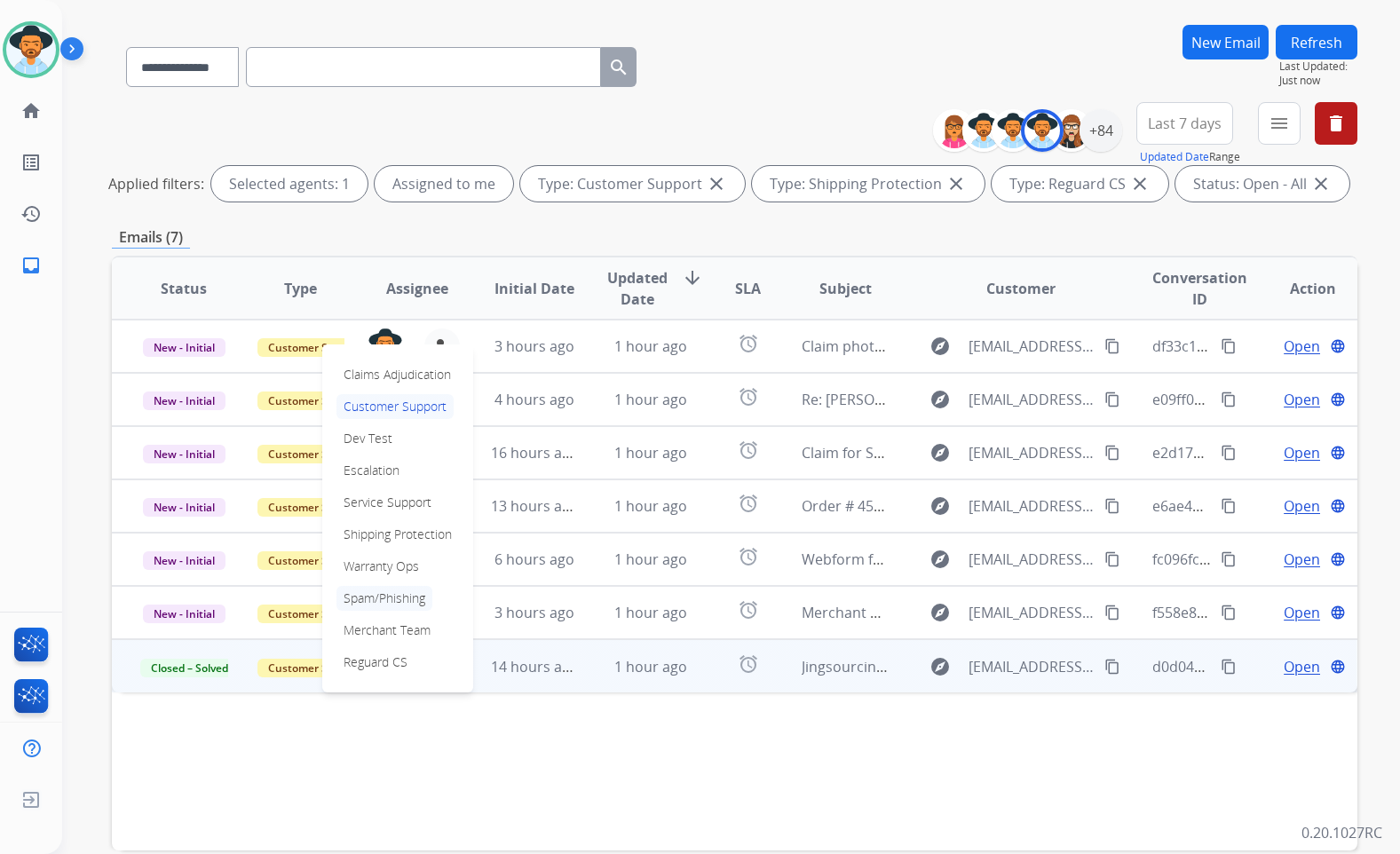
click at [397, 603] on p "Spam/Phishing" at bounding box center [384, 598] width 96 height 25
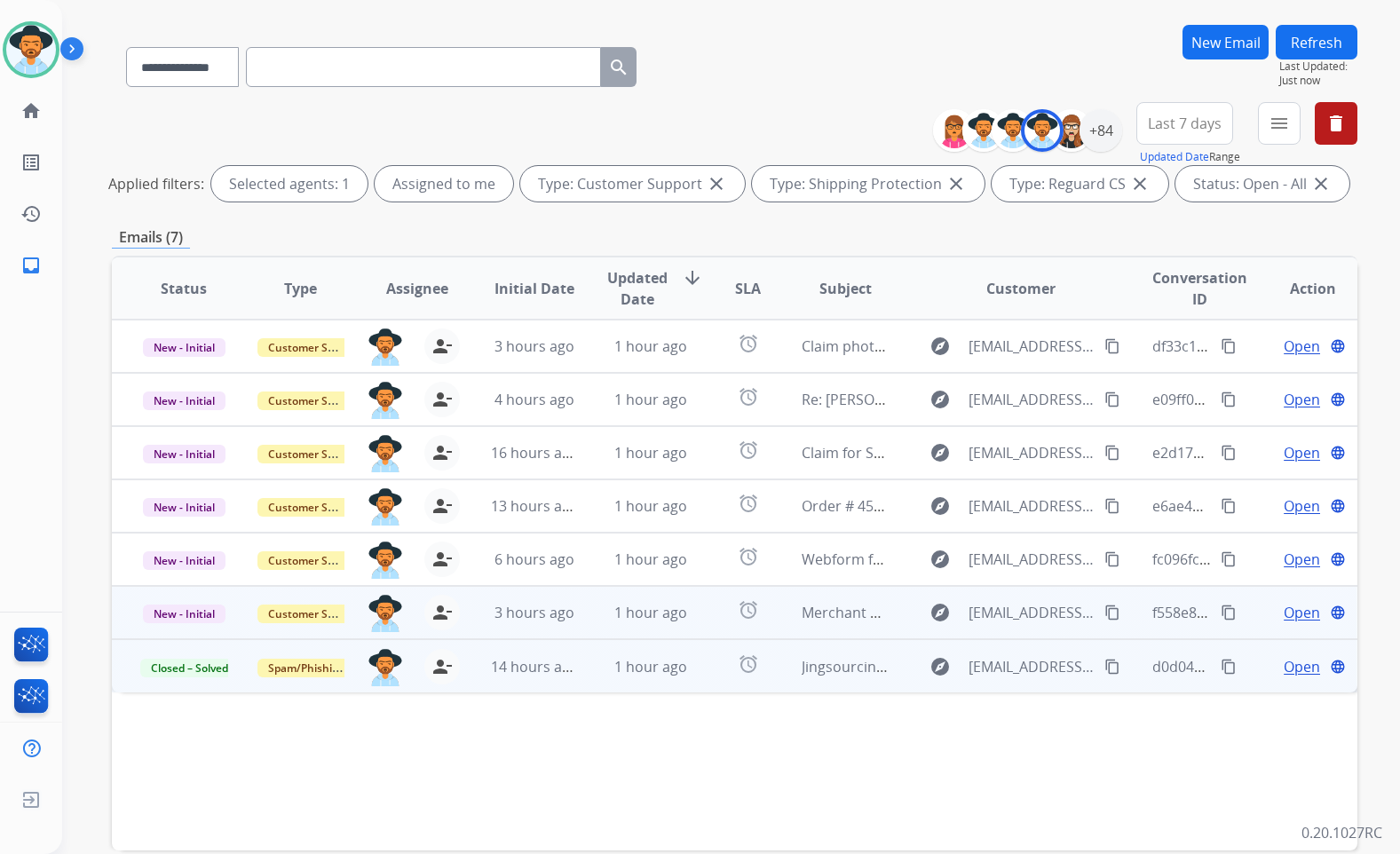
click at [1294, 614] on span "Open" at bounding box center [1302, 613] width 37 height 22
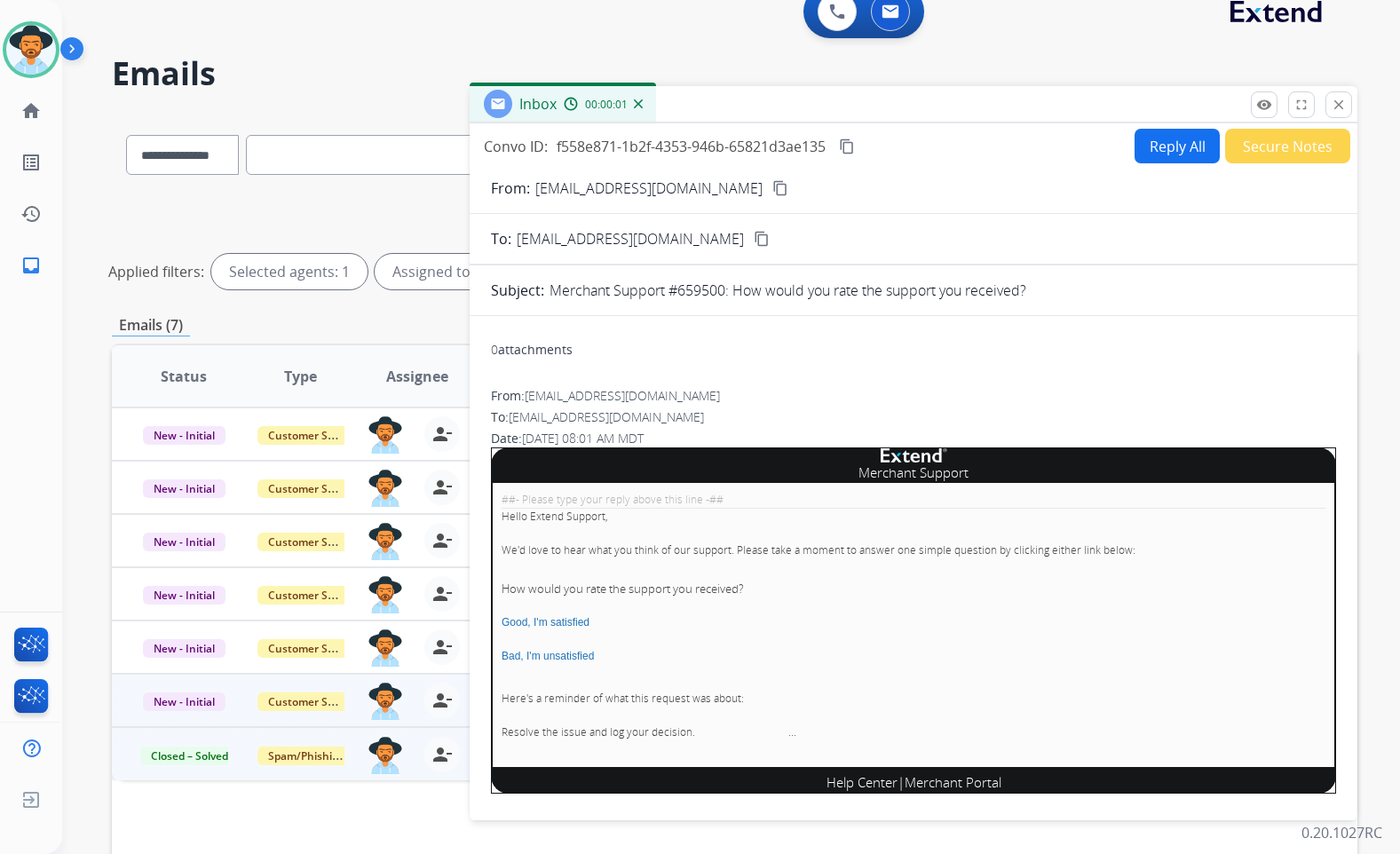
scroll to position [22, 0]
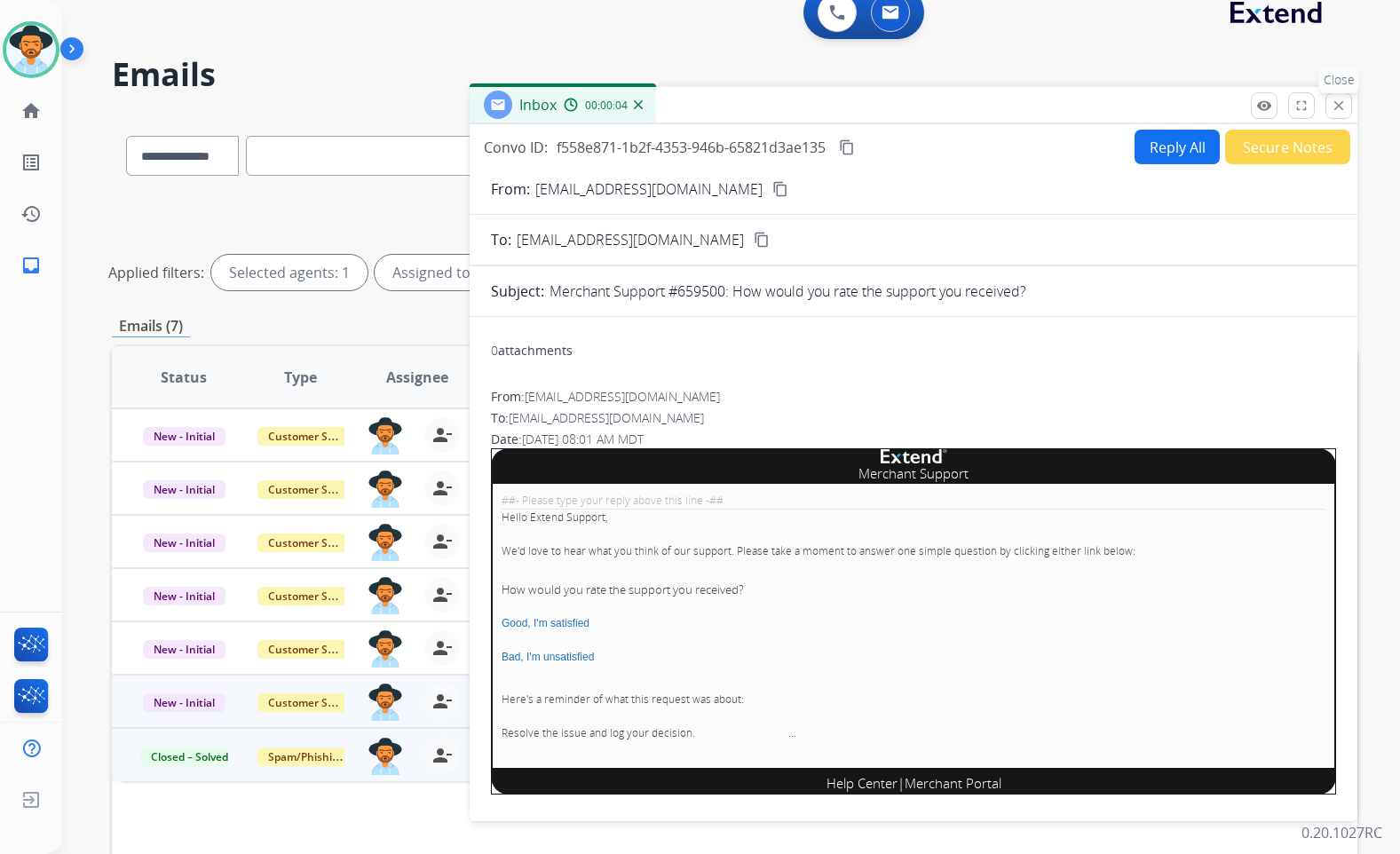
click at [1343, 106] on mat-icon "close" at bounding box center [1339, 106] width 16 height 16
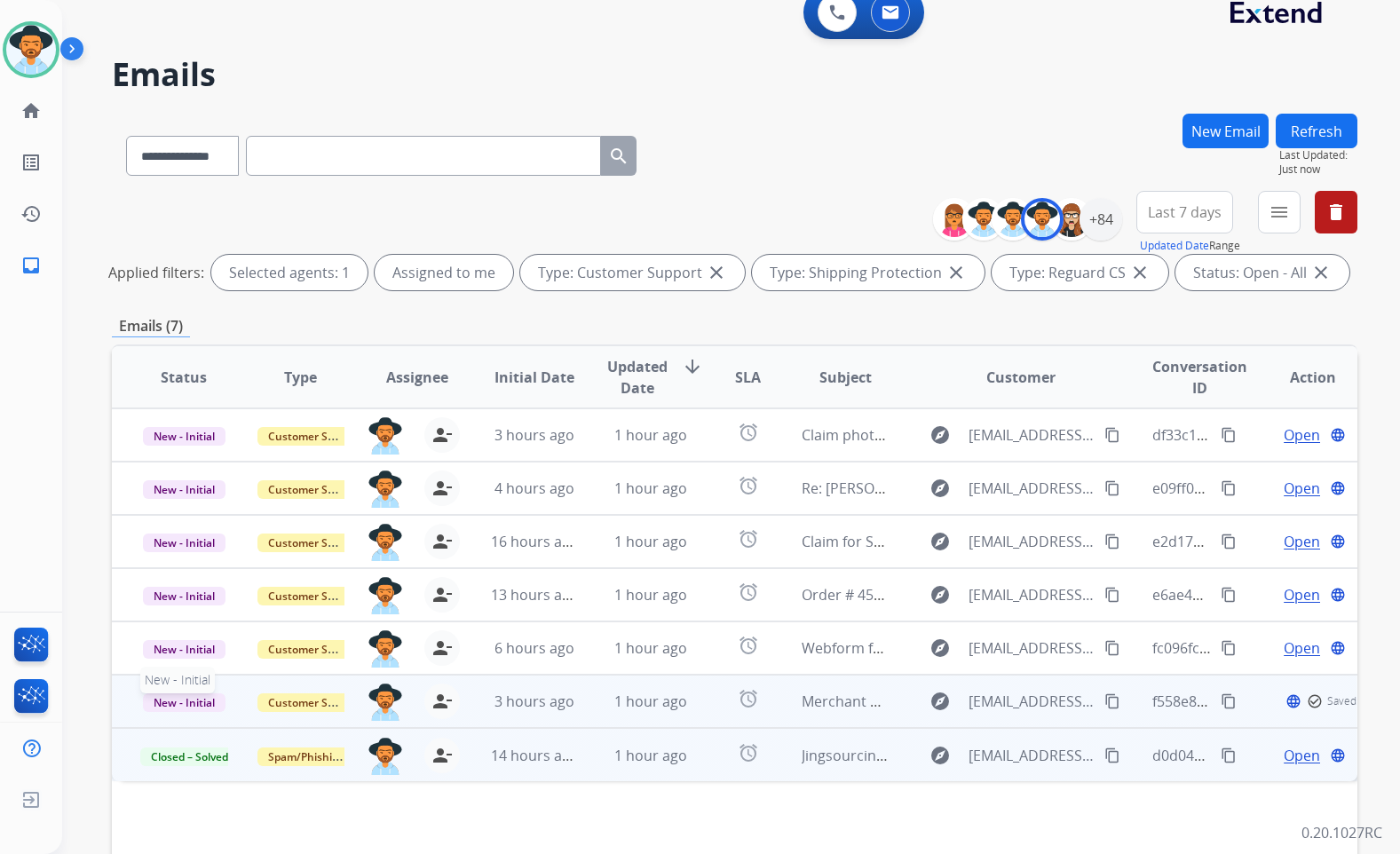
click at [182, 700] on span "New - Initial" at bounding box center [185, 702] width 83 height 19
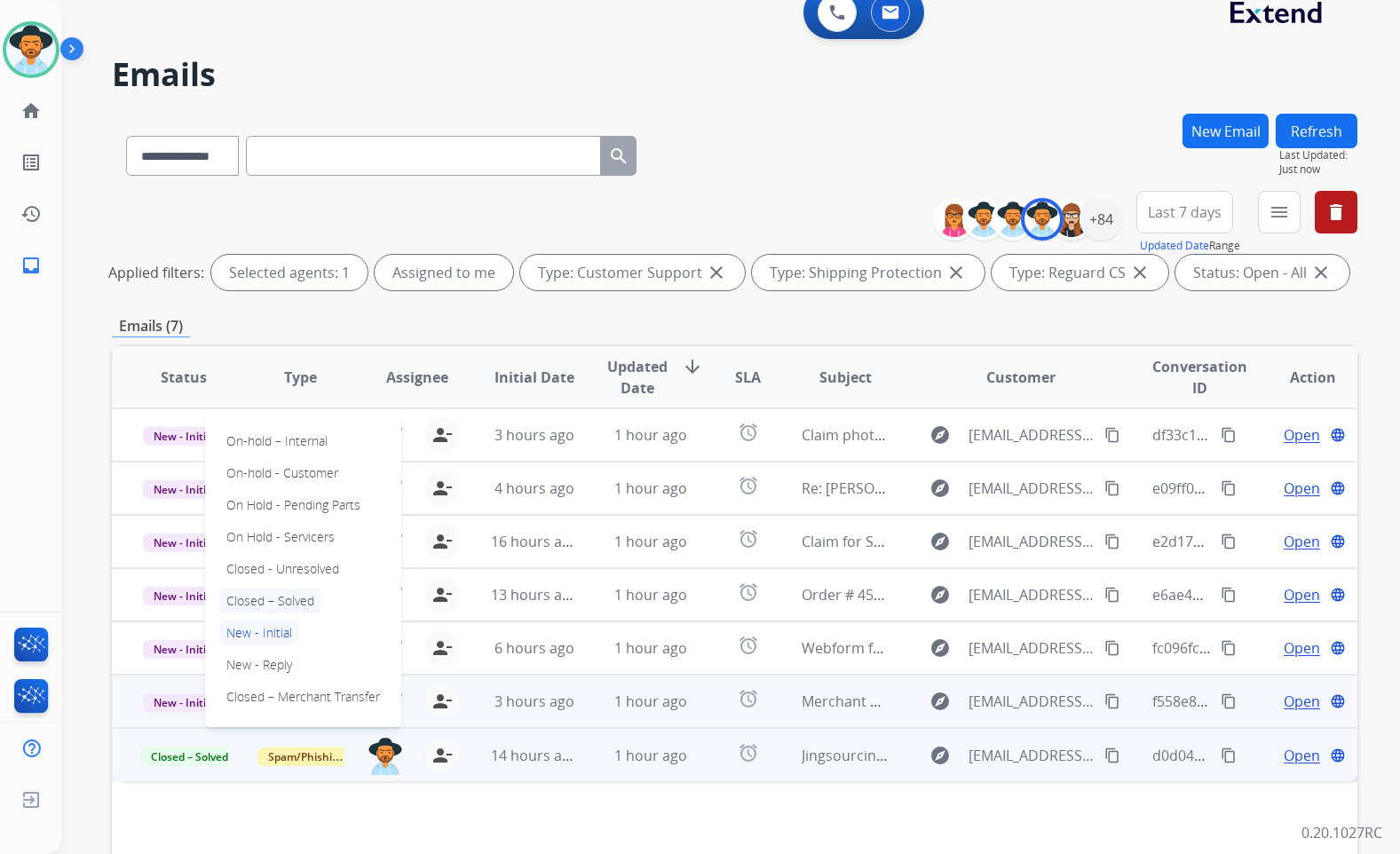
click at [247, 592] on p "Closed – Solved" at bounding box center [270, 600] width 102 height 25
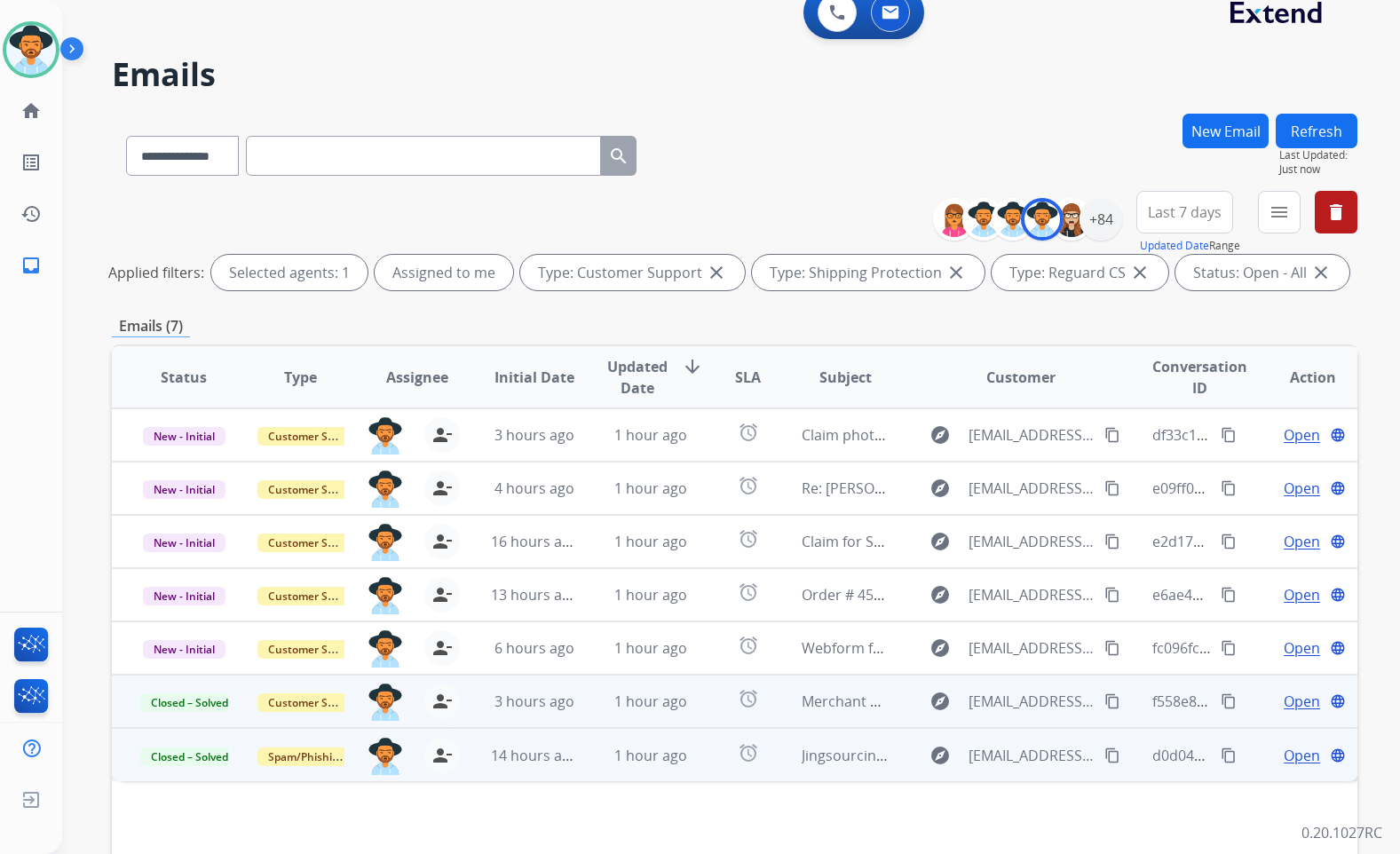
click at [1287, 702] on span "Open" at bounding box center [1302, 702] width 37 height 22
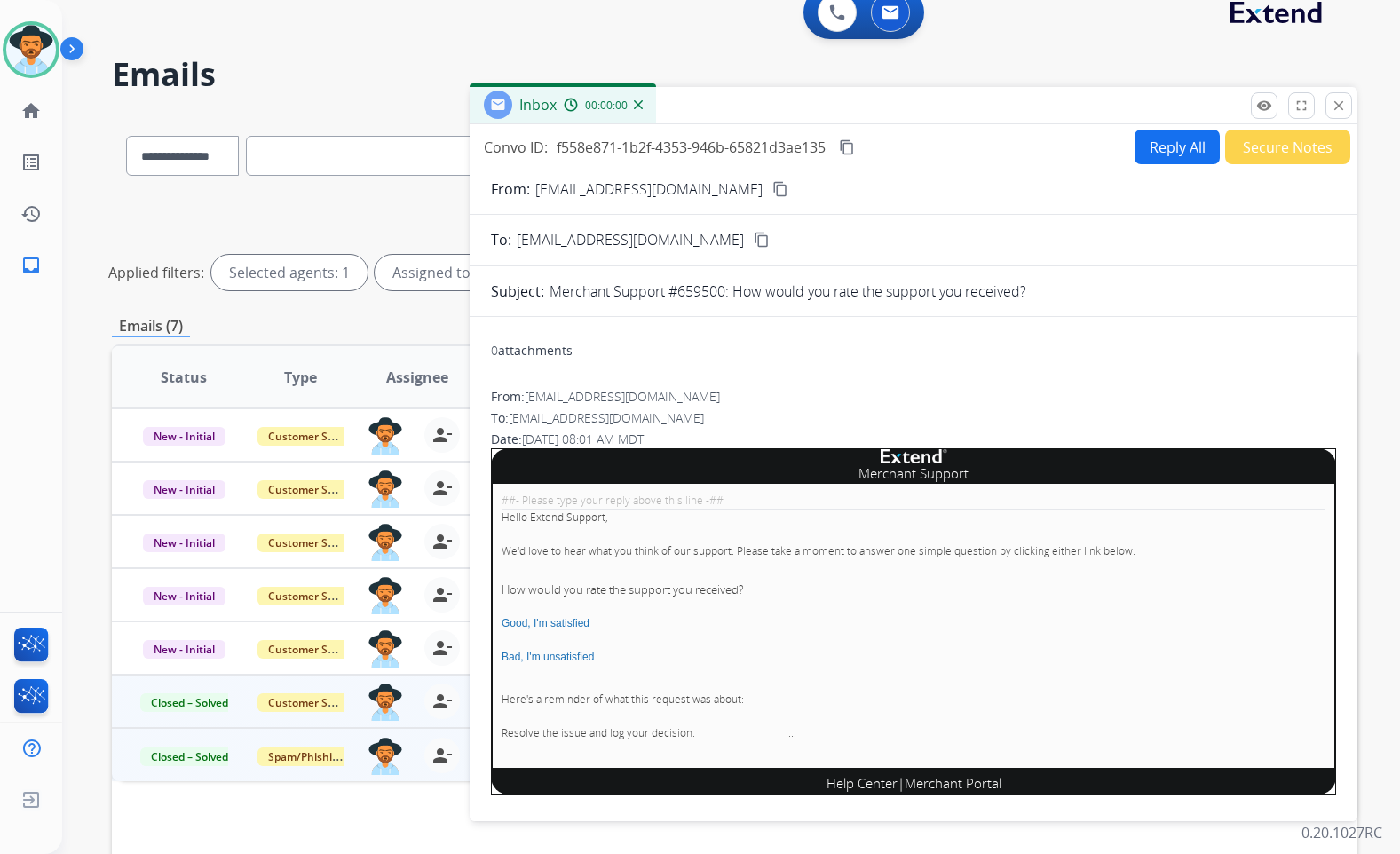
click at [1247, 153] on button "Secure Notes" at bounding box center [1287, 146] width 125 height 35
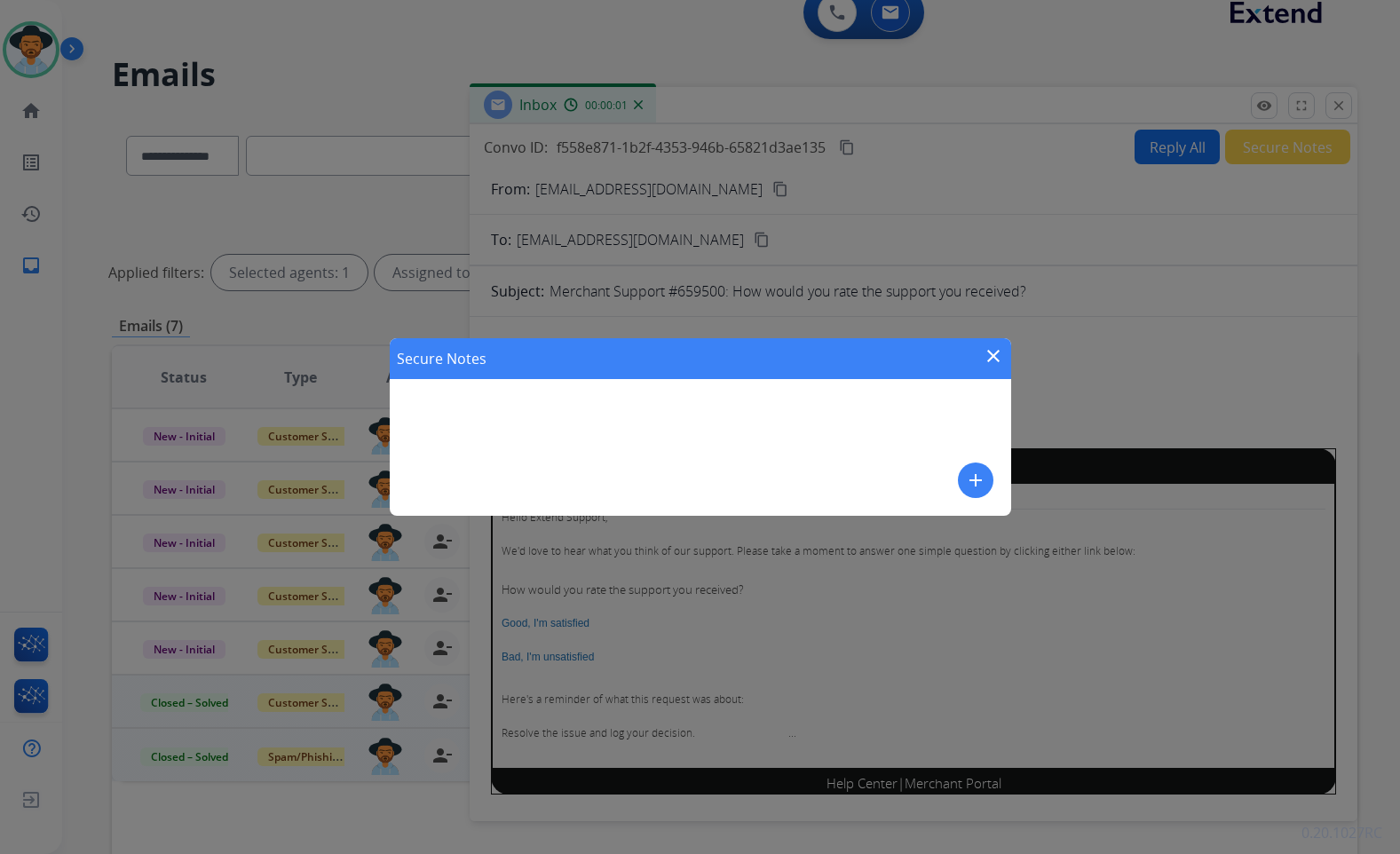
click at [974, 491] on button "add" at bounding box center [975, 481] width 36 height 36
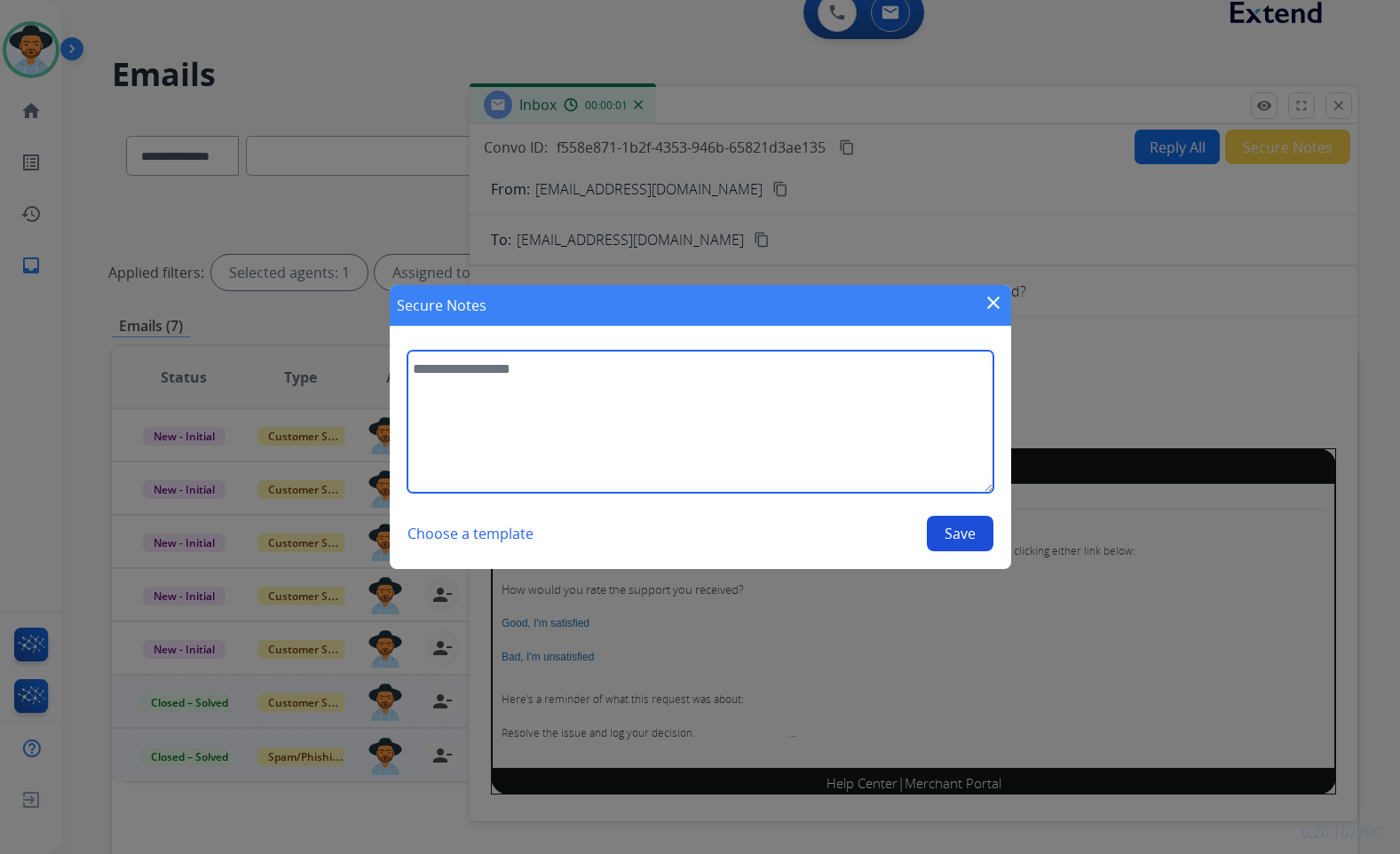
click at [892, 434] on textarea at bounding box center [701, 422] width 586 height 142
type textarea "**********"
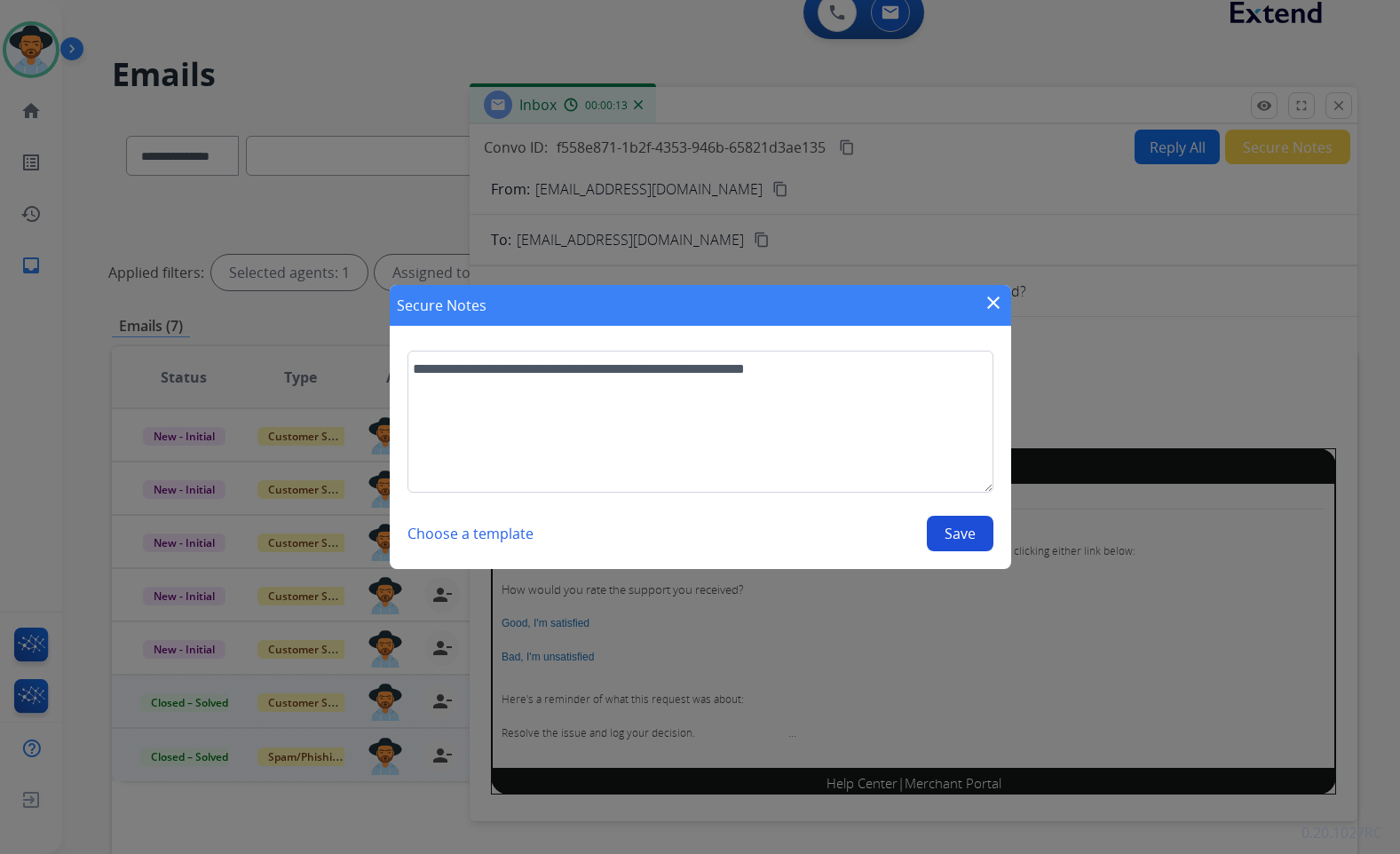
click at [970, 539] on button "Save" at bounding box center [960, 534] width 66 height 36
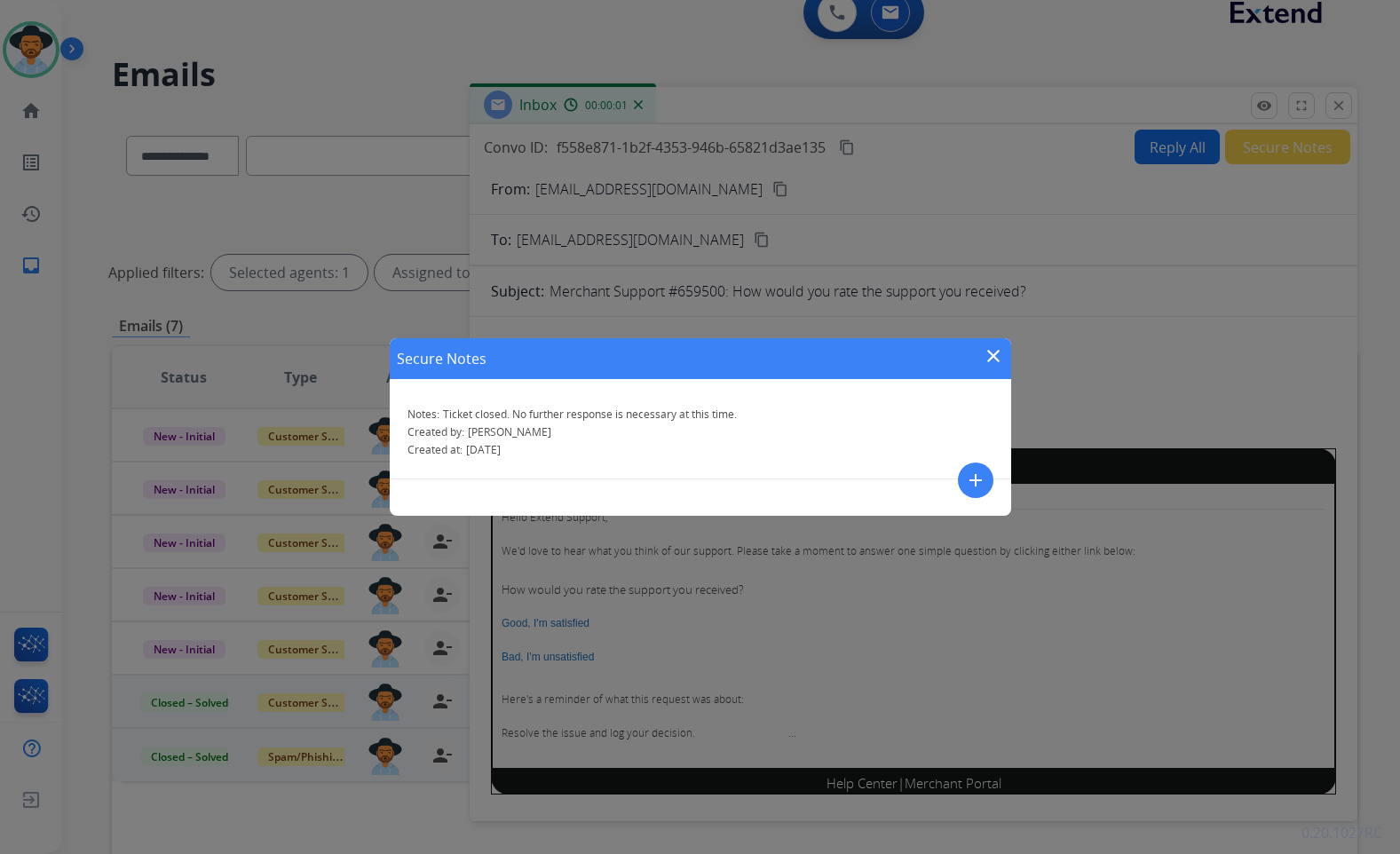
click at [993, 356] on mat-icon "close" at bounding box center [994, 356] width 22 height 22
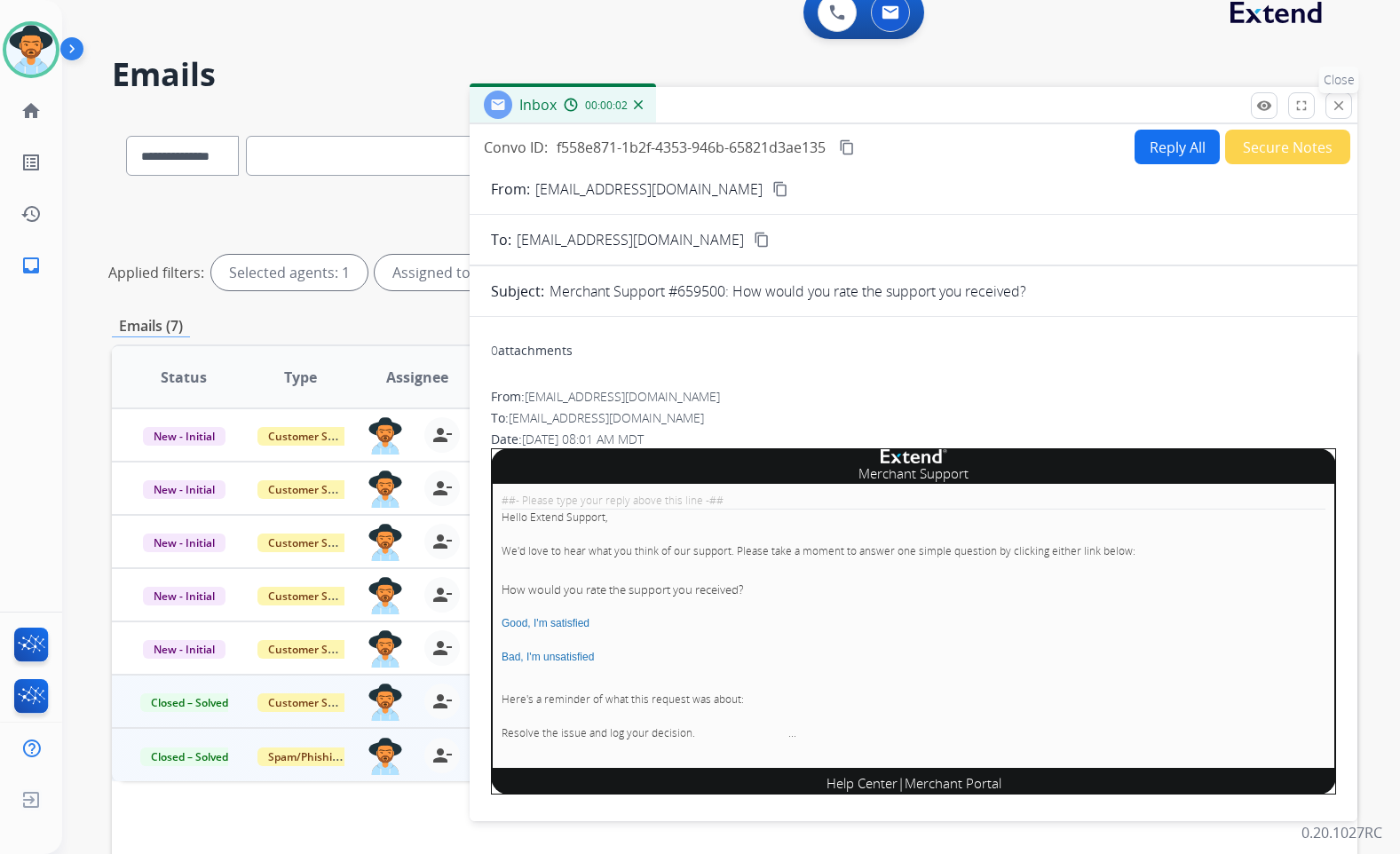
click at [1339, 103] on mat-icon "close" at bounding box center [1339, 106] width 16 height 16
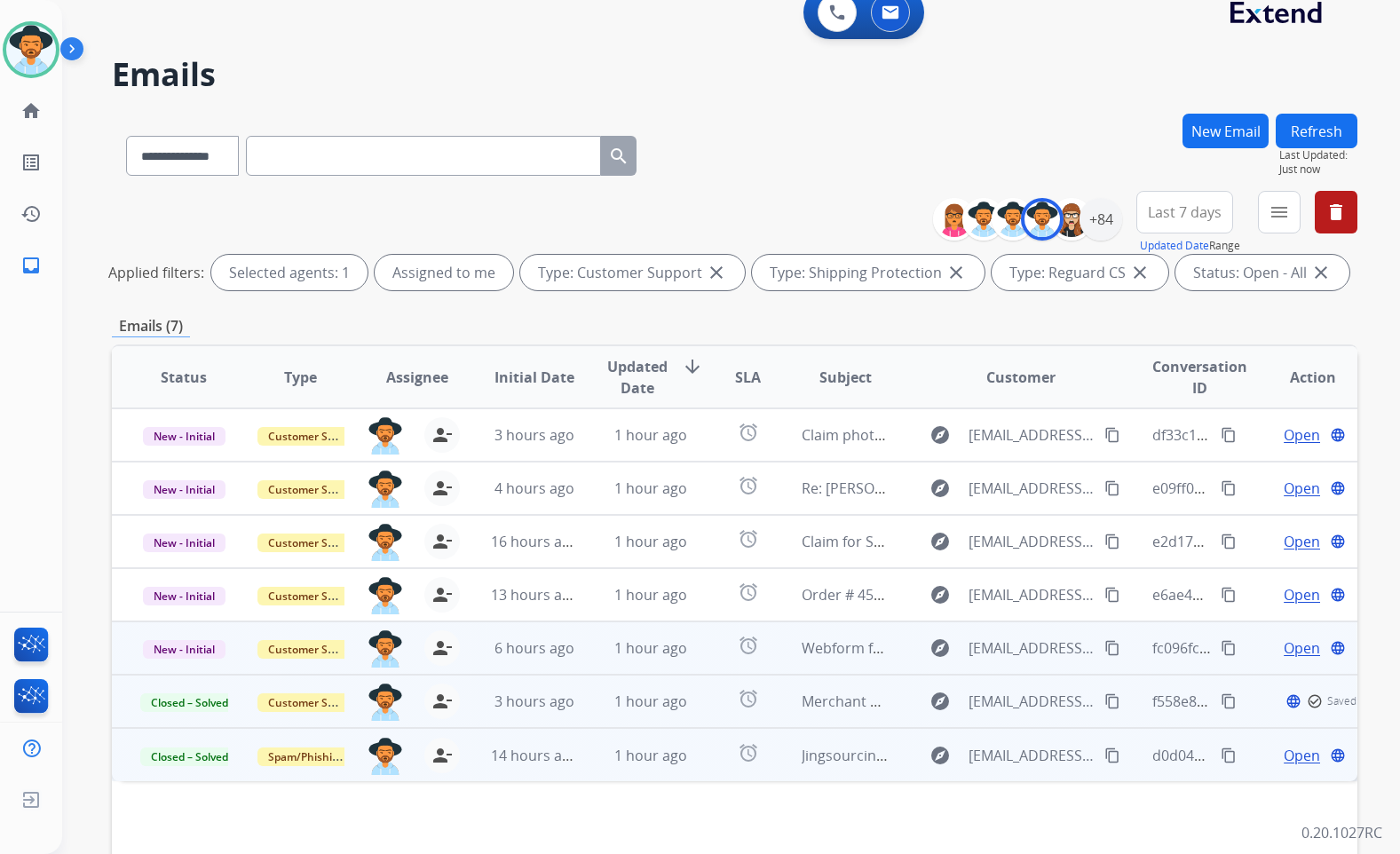
click at [1284, 640] on span "Open" at bounding box center [1302, 649] width 37 height 22
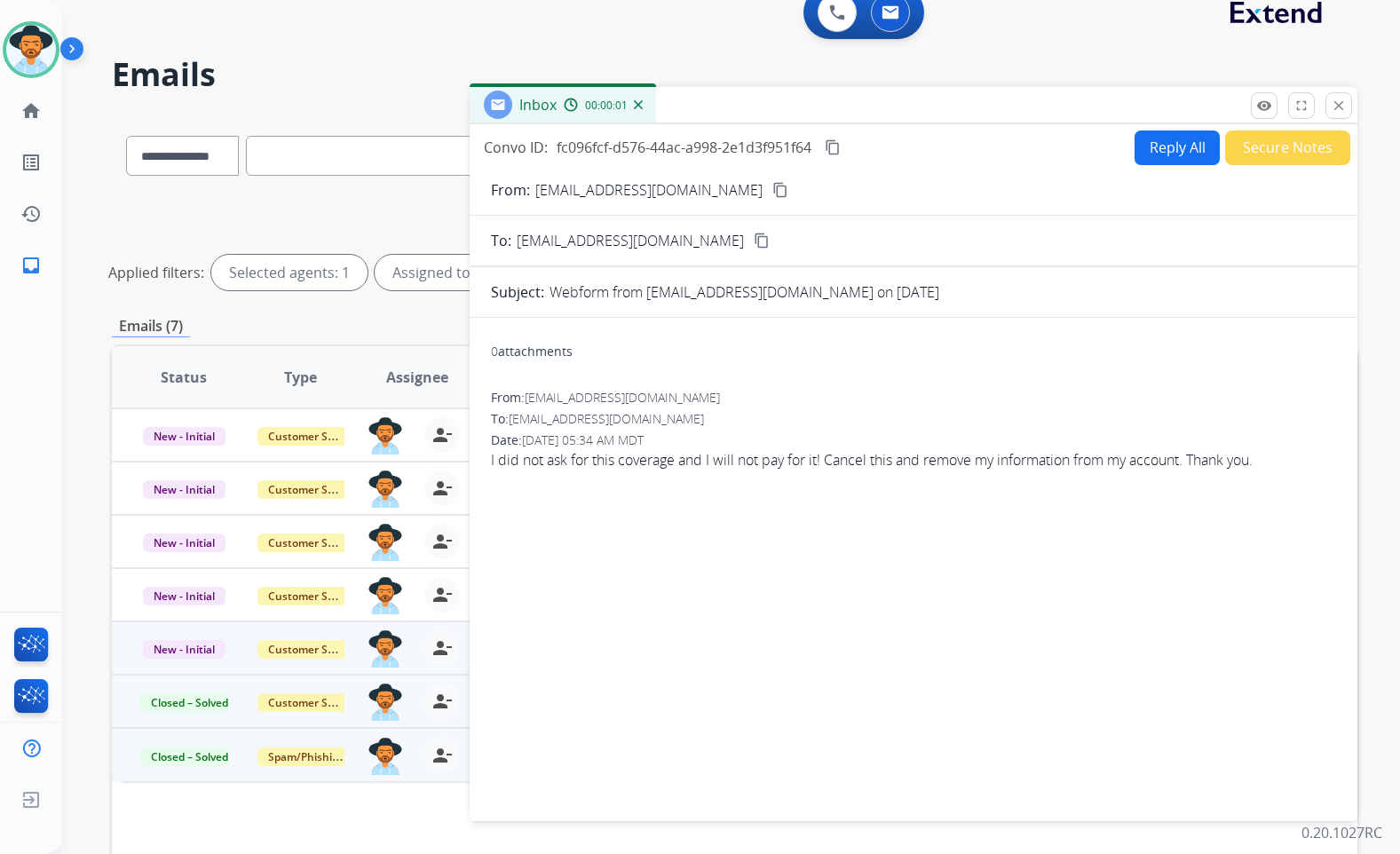
click at [770, 198] on button "content_copy" at bounding box center [781, 191] width 22 height 22
drag, startPoint x: 535, startPoint y: 470, endPoint x: 957, endPoint y: 472, distance: 422.0
click at [953, 470] on span "I did not ask for this coverage and I will not pay for it! Cancel this and remo…" at bounding box center [913, 460] width 845 height 22
click at [957, 488] on div "0 attachments From: [EMAIL_ADDRESS][DOMAIN_NAME] To: [EMAIL_ADDRESS][DOMAIN_NAM…" at bounding box center [913, 566] width 888 height 468
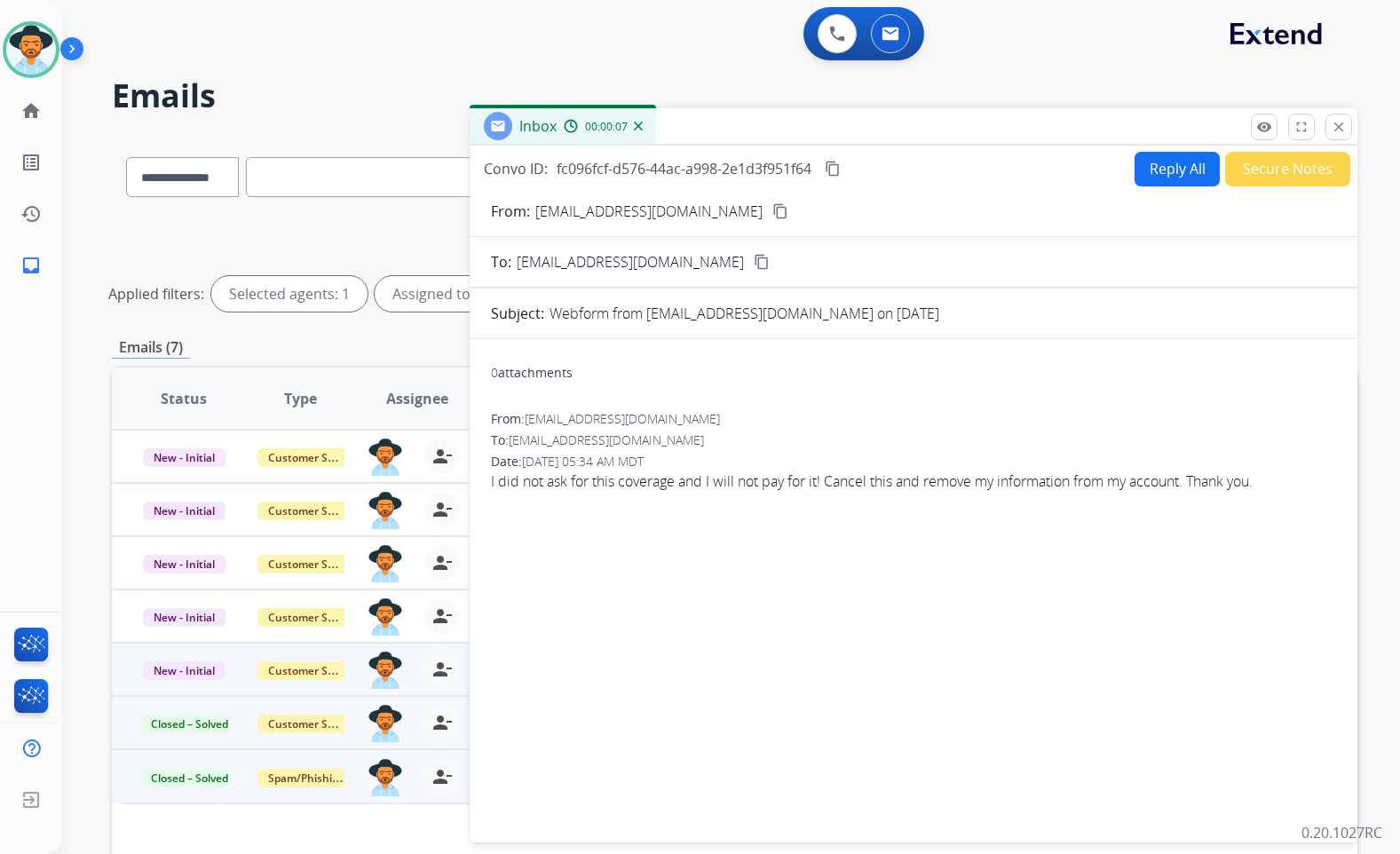
click at [1150, 178] on button "Reply All" at bounding box center [1177, 169] width 85 height 35
select select "**********"
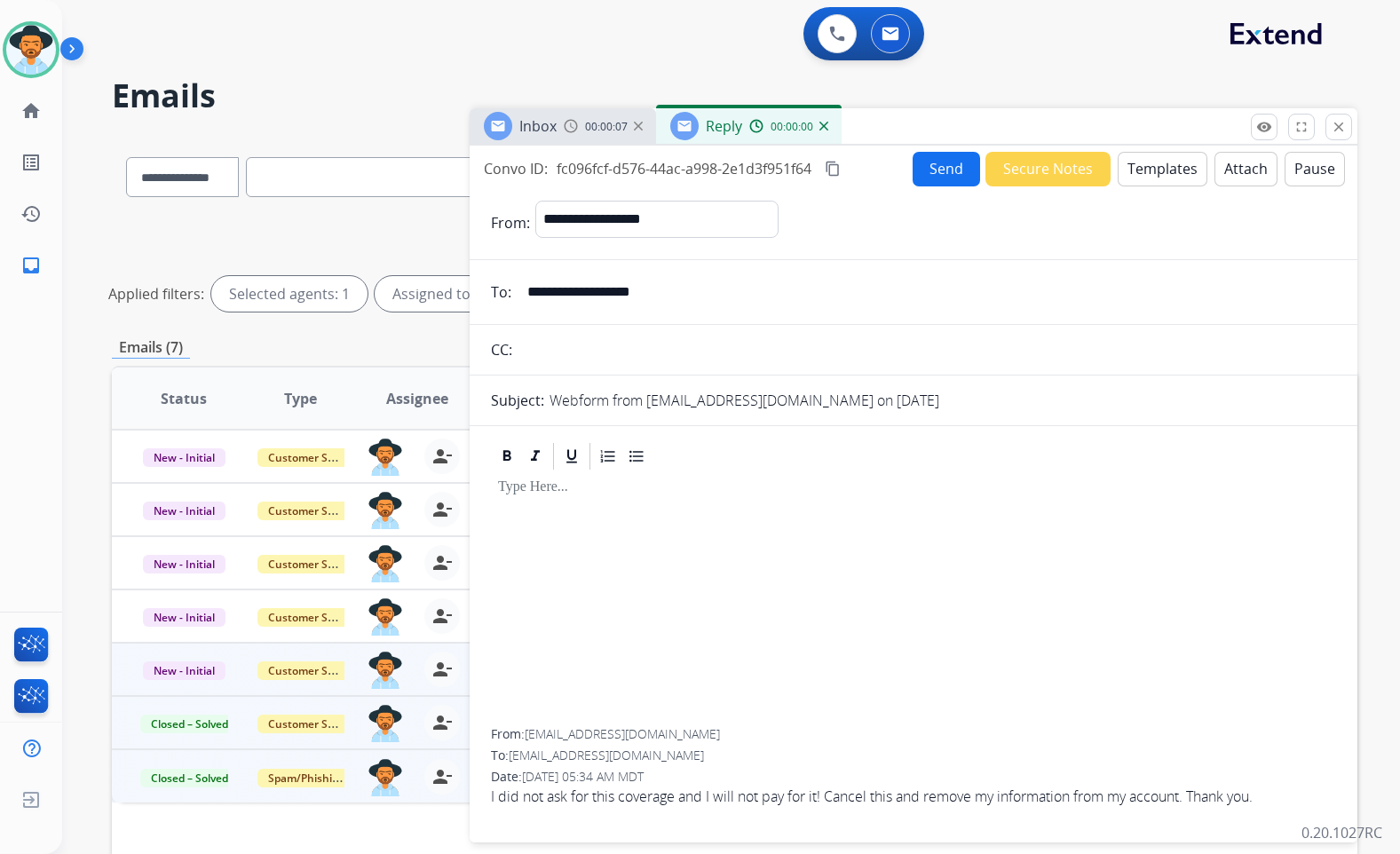
click at [1150, 191] on form "**********" at bounding box center [913, 510] width 888 height 649
click at [1151, 175] on button "Templates" at bounding box center [1162, 169] width 90 height 35
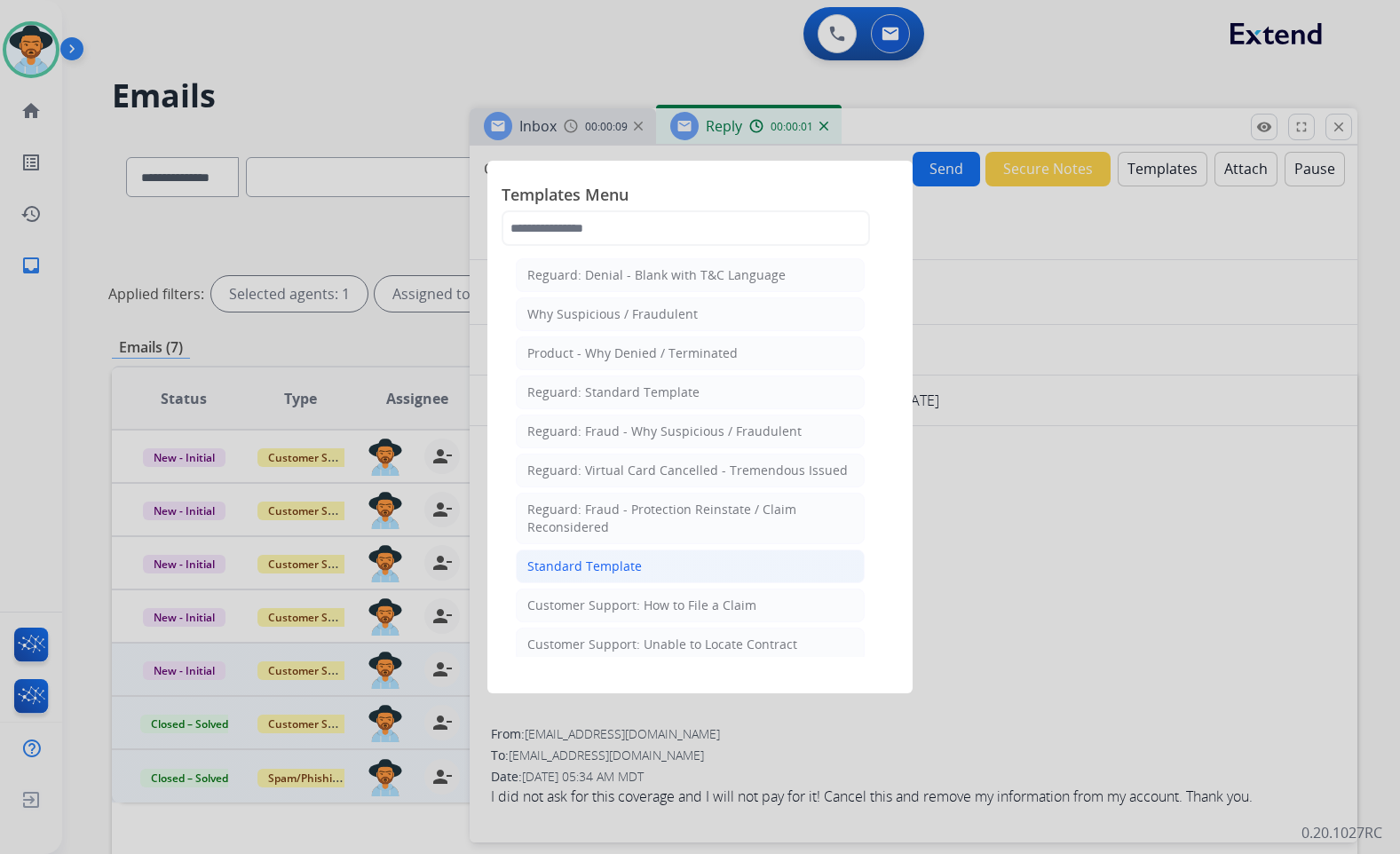
click at [656, 565] on li "Standard Template" at bounding box center [690, 567] width 349 height 34
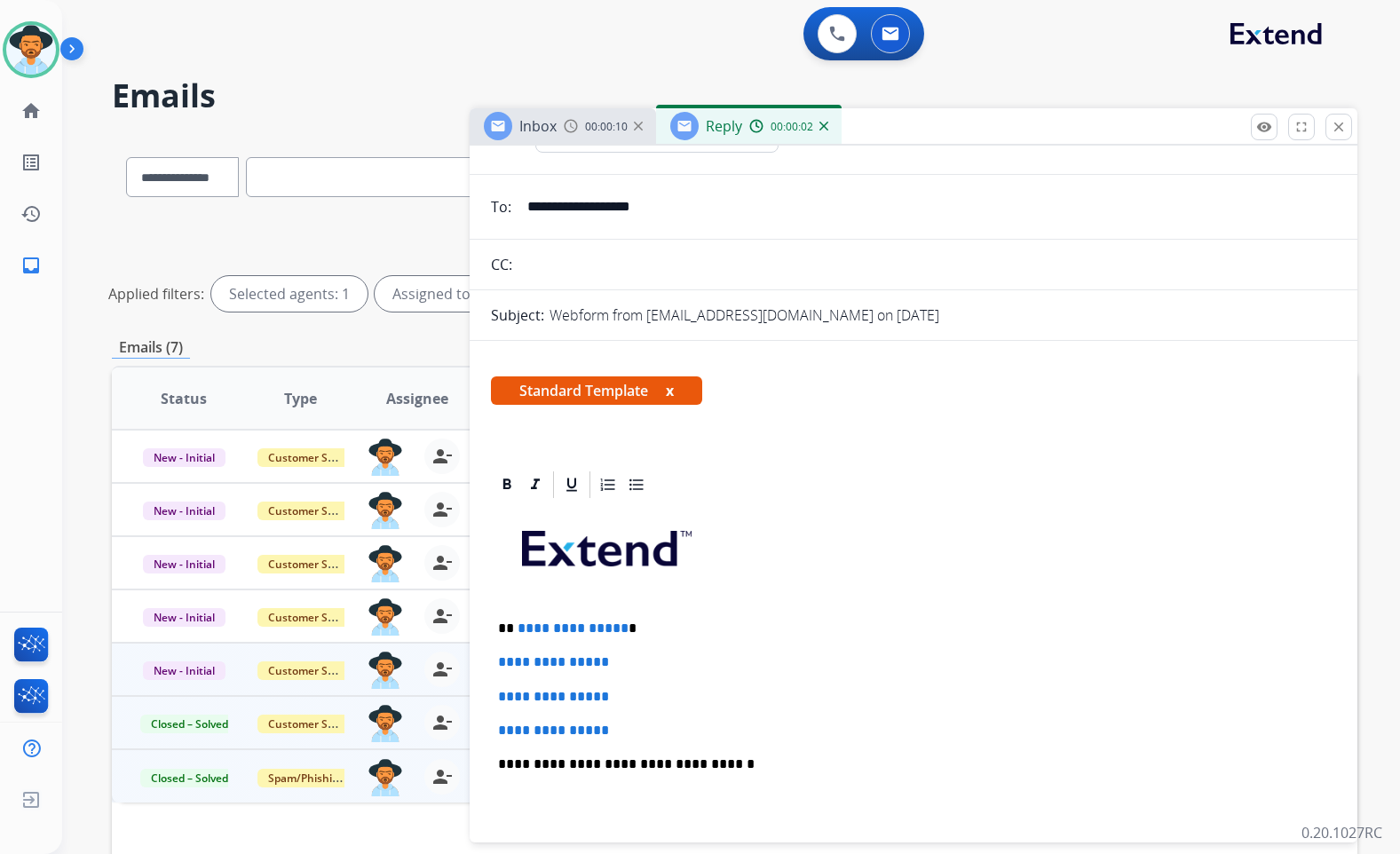
scroll to position [89, 0]
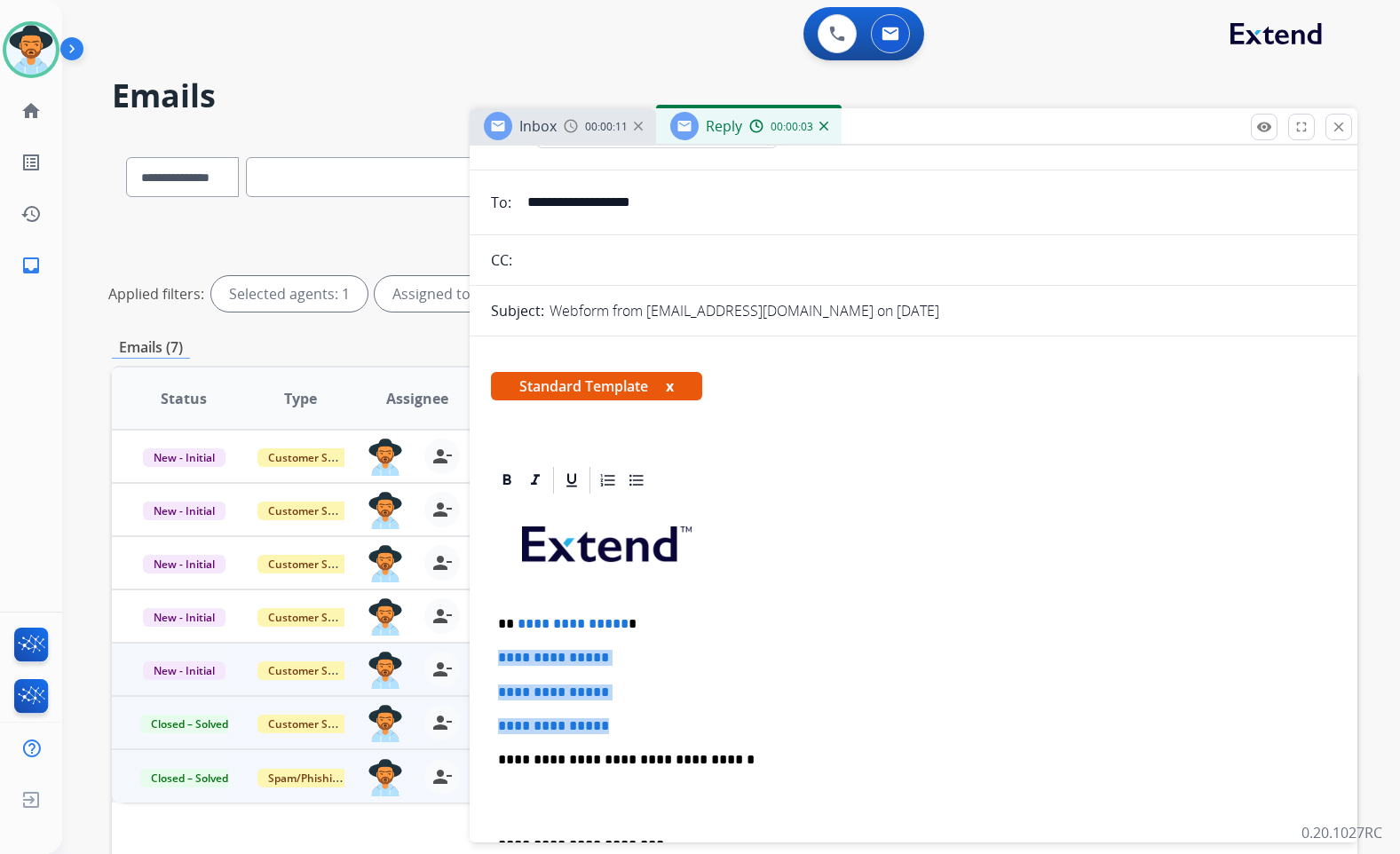
drag, startPoint x: 624, startPoint y: 722, endPoint x: 499, endPoint y: 646, distance: 146.3
click at [498, 646] on div "**********" at bounding box center [913, 802] width 845 height 611
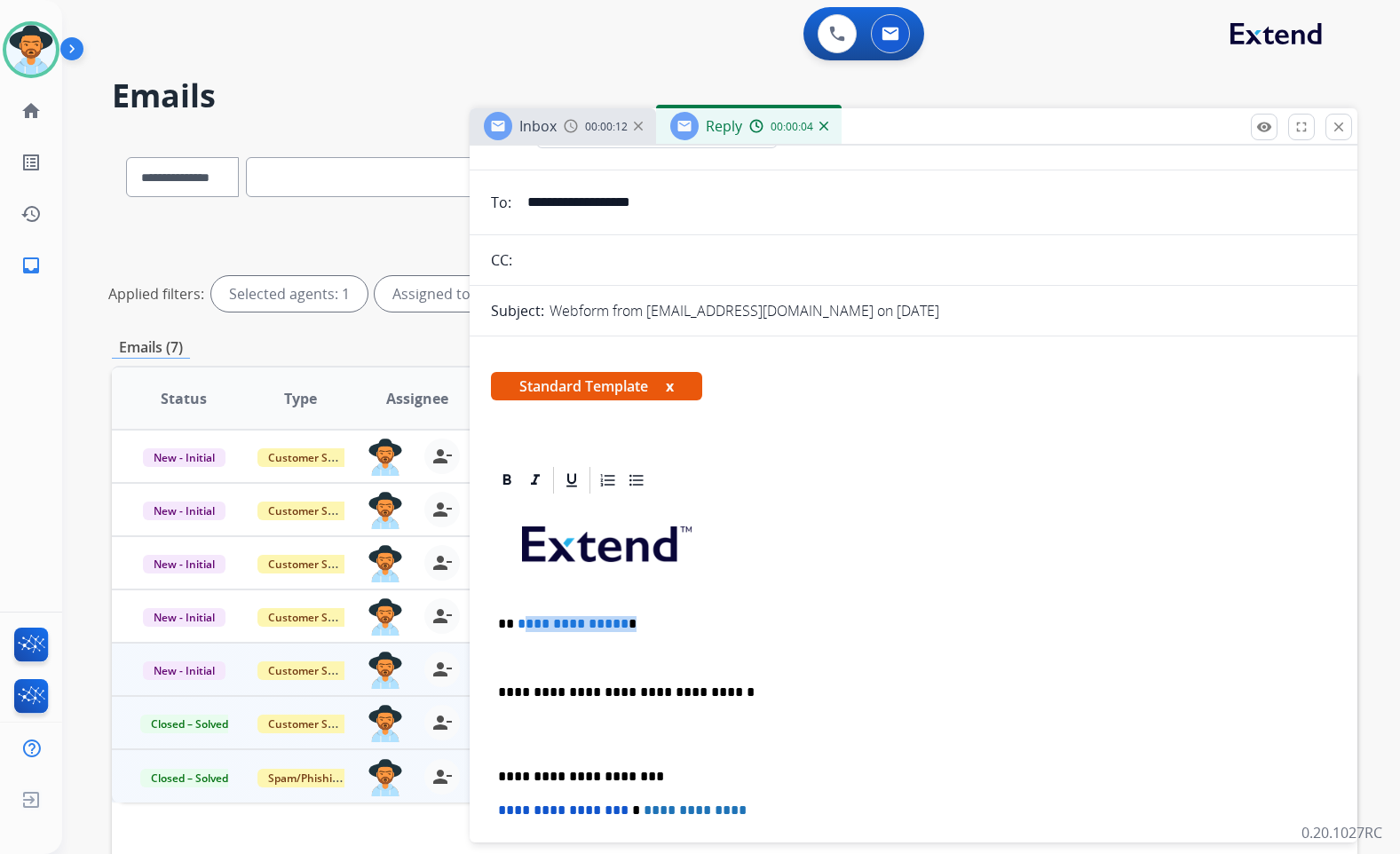
drag, startPoint x: 628, startPoint y: 622, endPoint x: 600, endPoint y: 614, distance: 29.1
click at [519, 621] on p "**********" at bounding box center [906, 624] width 817 height 16
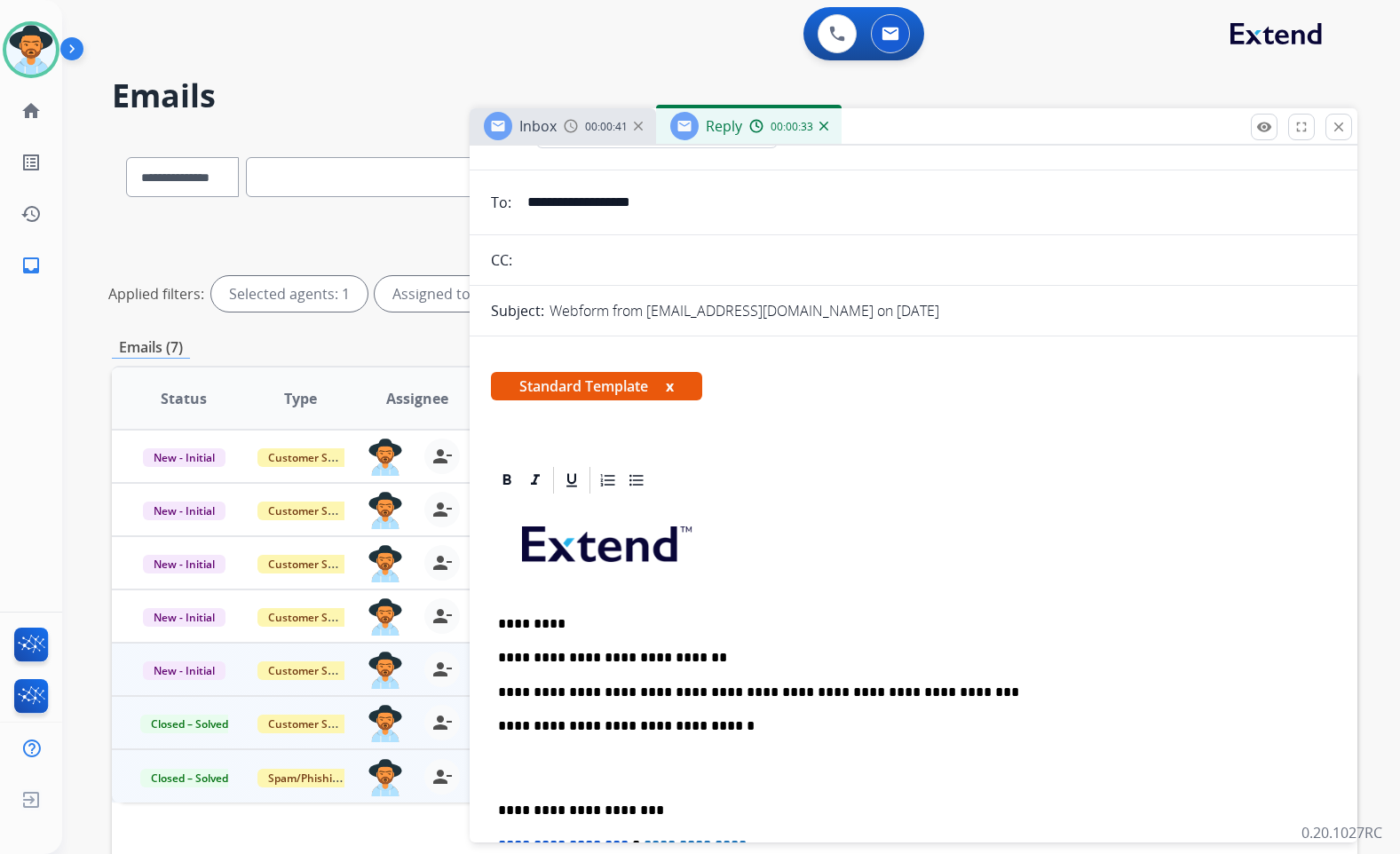
click at [617, 781] on p at bounding box center [914, 768] width 831 height 33
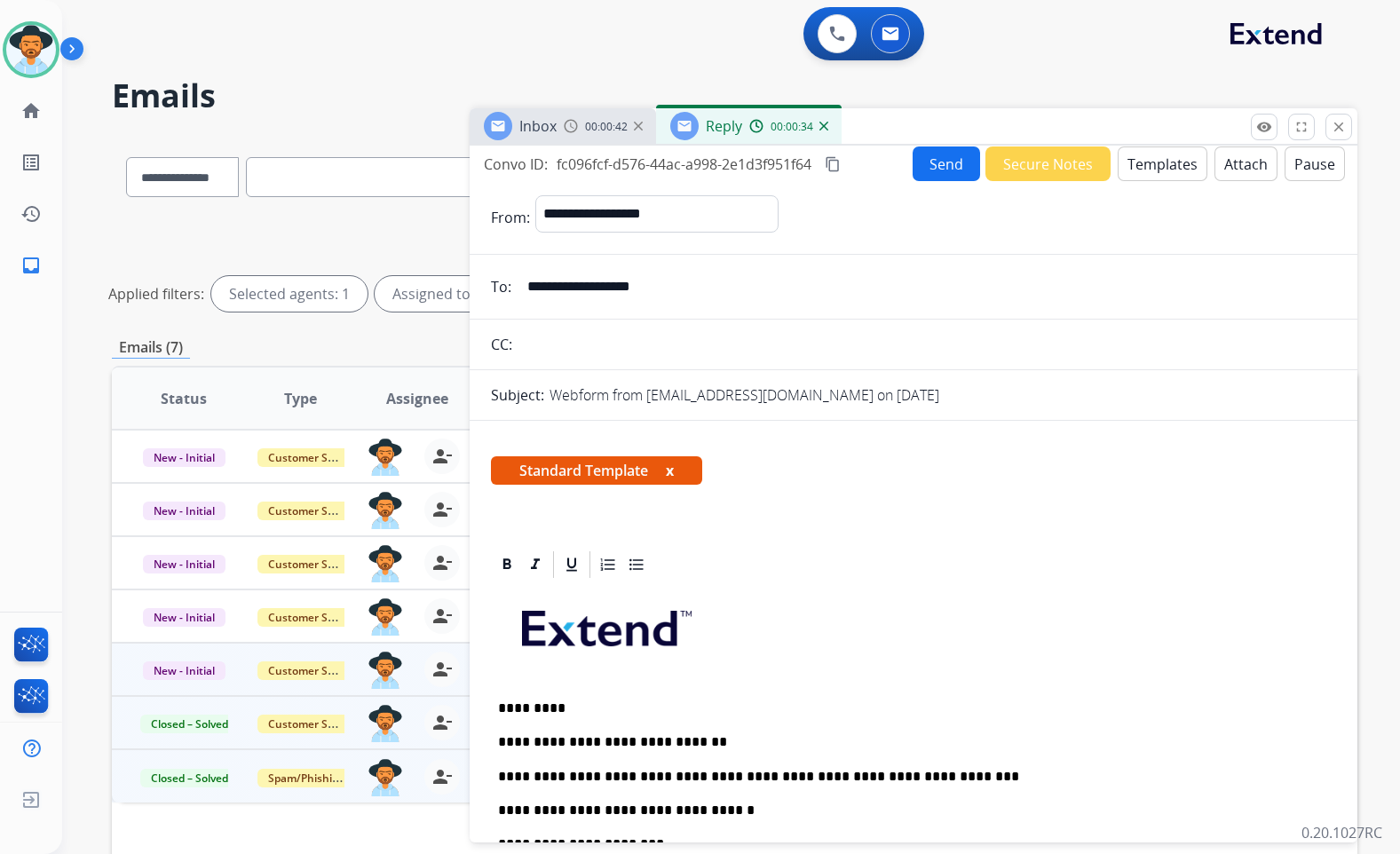
scroll to position [0, 0]
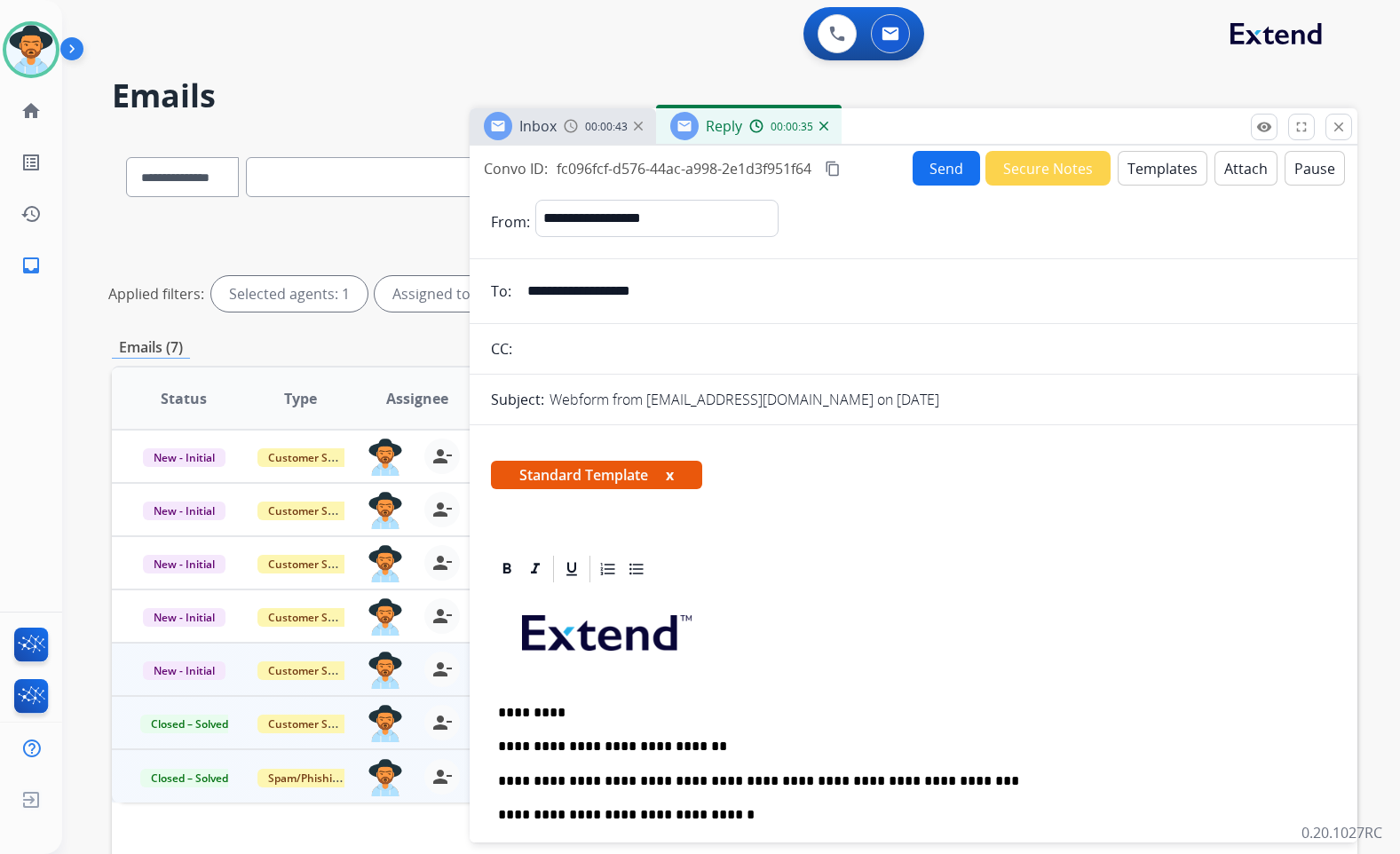
click at [833, 168] on mat-icon "content_copy" at bounding box center [833, 169] width 16 height 16
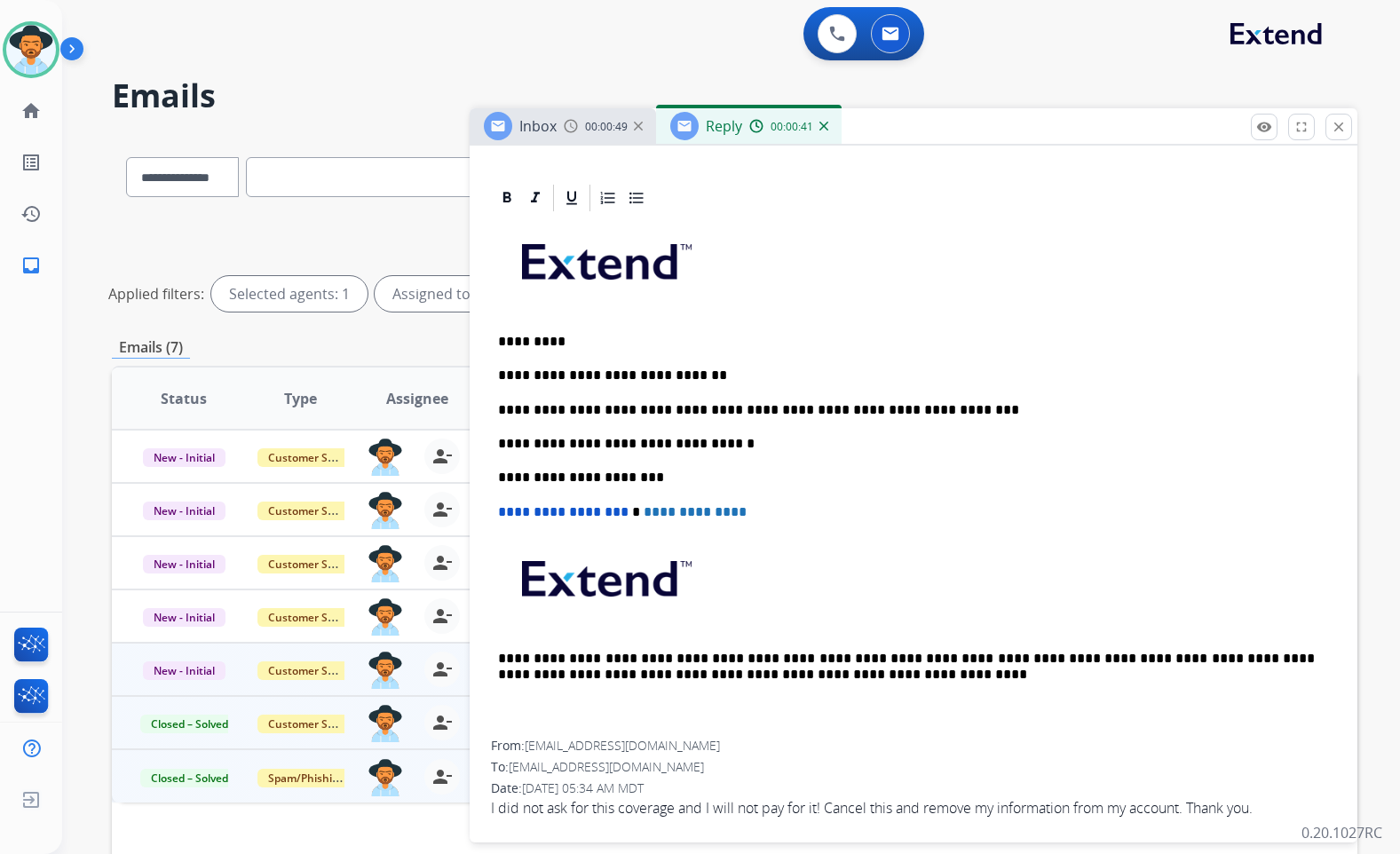
scroll to position [374, 0]
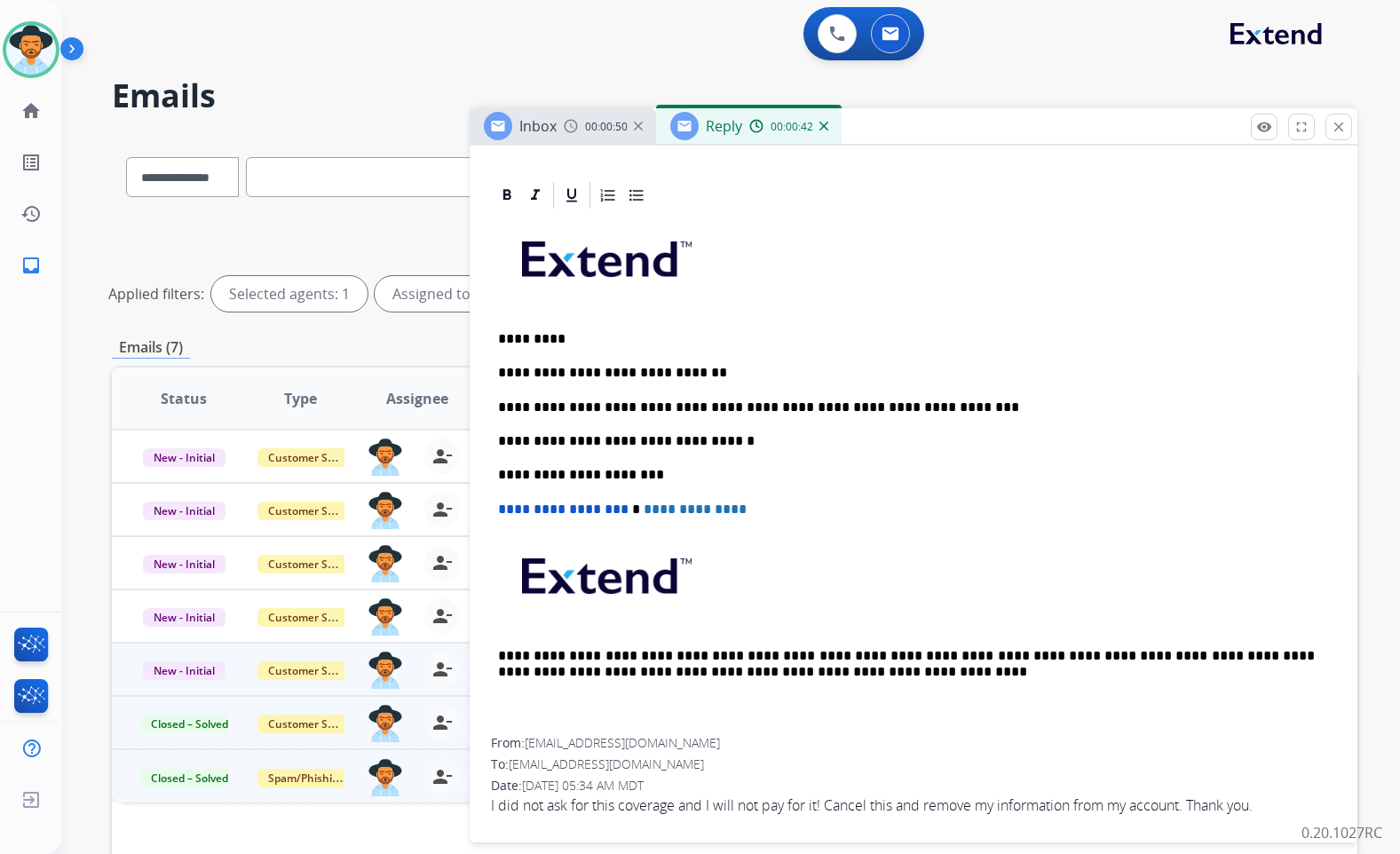
click at [595, 804] on span "I did not ask for this coverage and I will not pay for it! Cancel this and remo…" at bounding box center [913, 806] width 845 height 22
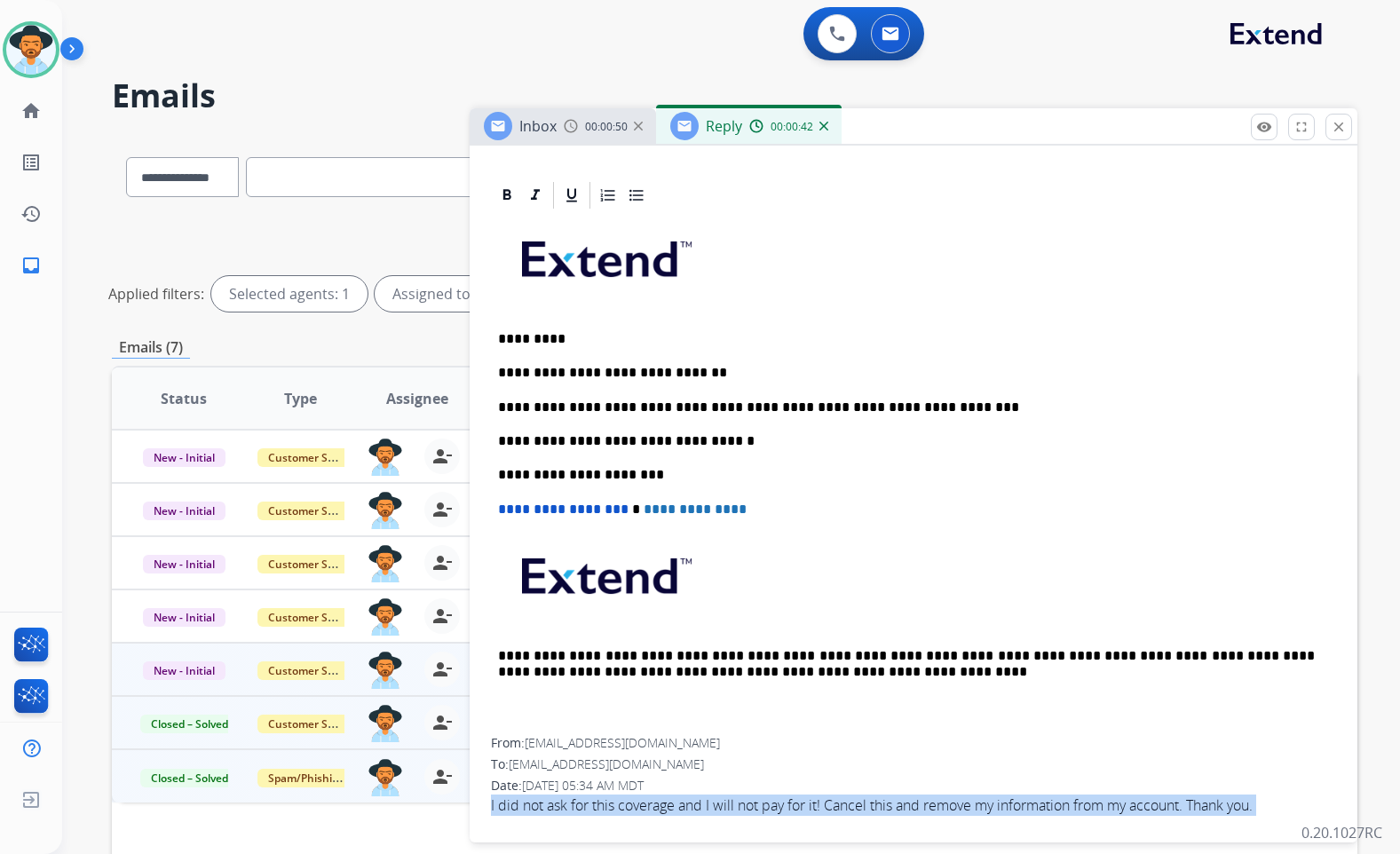
click at [595, 804] on span "I did not ask for this coverage and I will not pay for it! Cancel this and remo…" at bounding box center [913, 806] width 845 height 22
copy app-emails-table "I did not ask for this coverage and I will not pay for it! Cancel this and remo…"
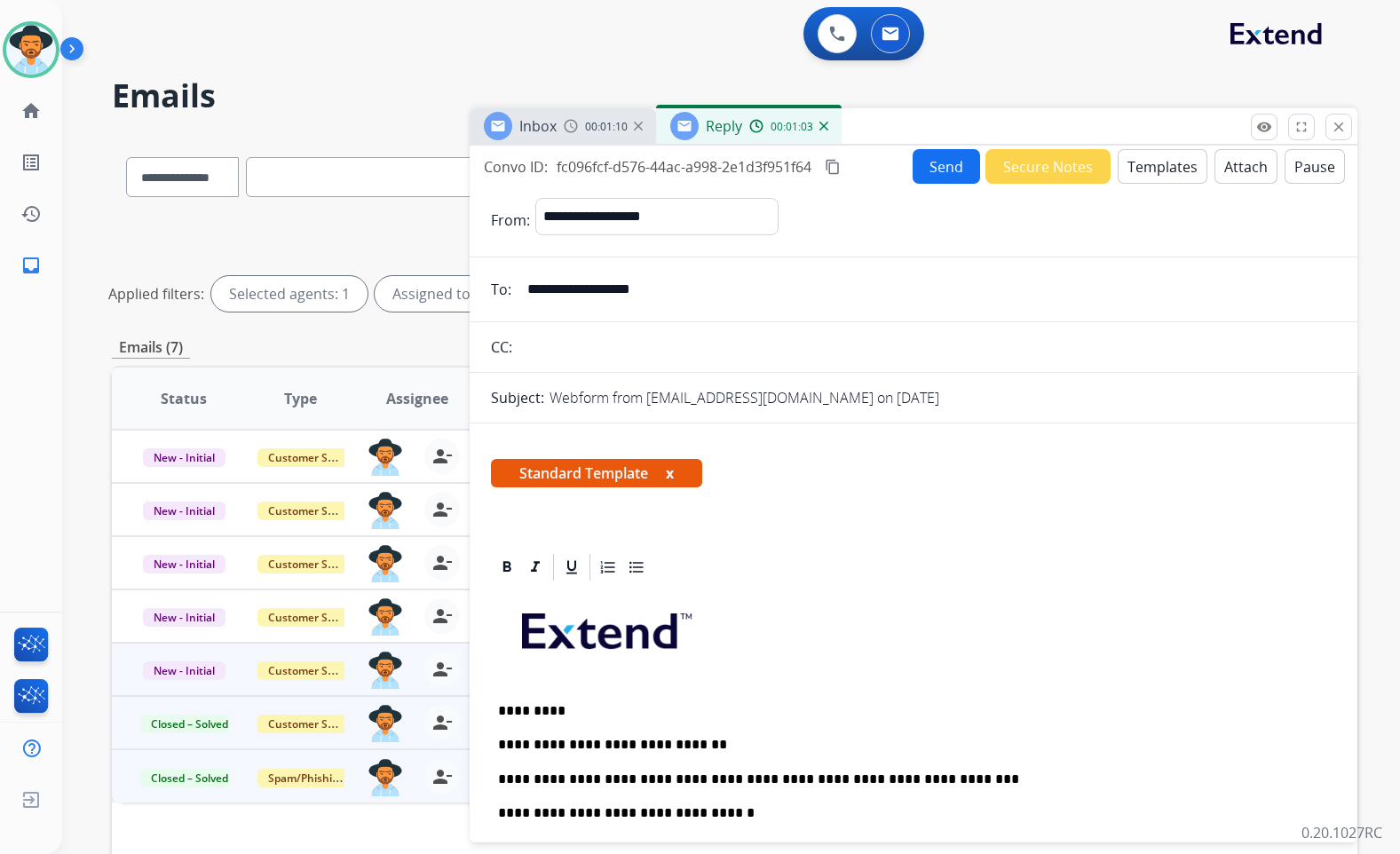
scroll to position [0, 0]
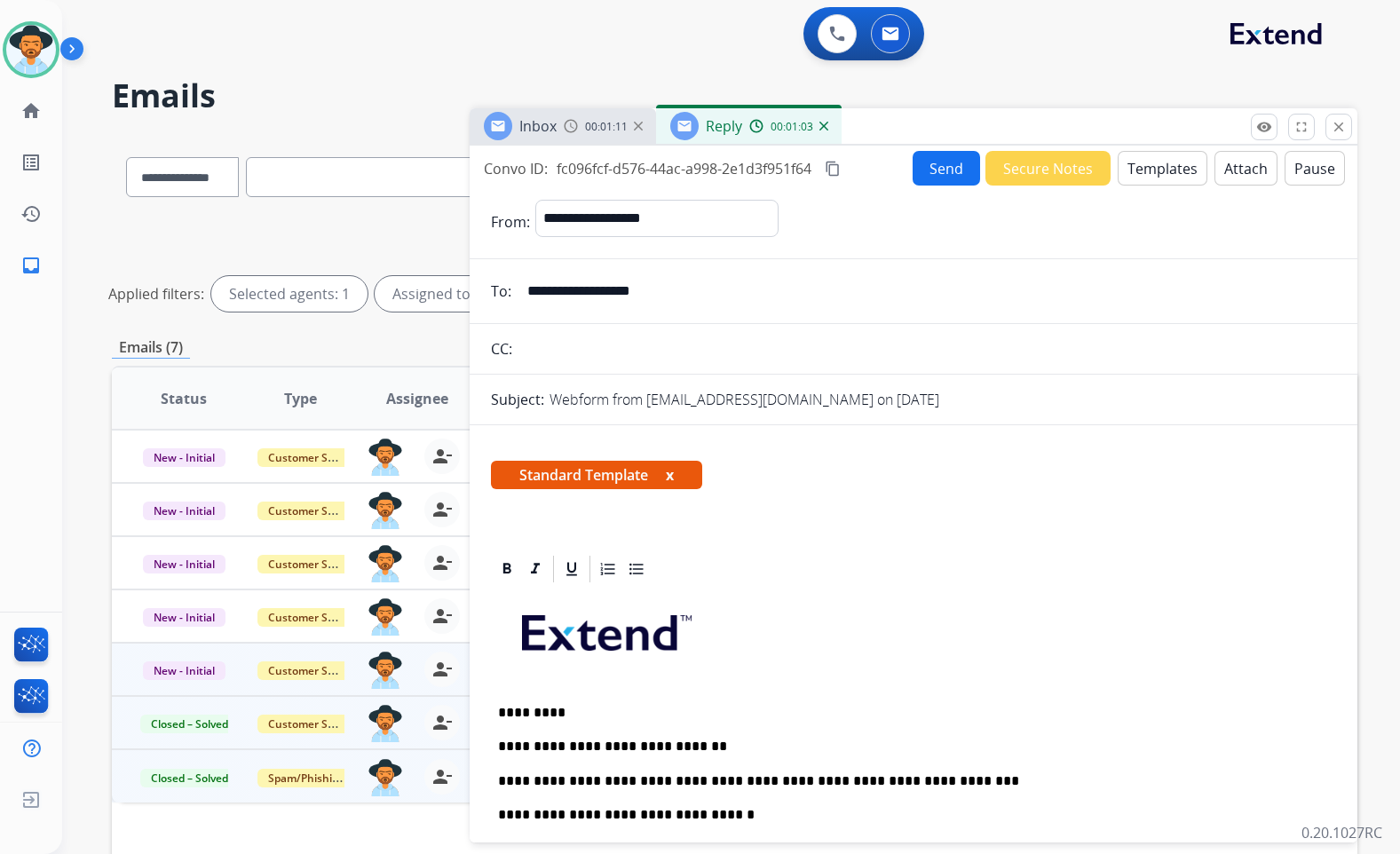
click at [957, 191] on form "**********" at bounding box center [913, 702] width 888 height 1033
click at [943, 182] on button "Send" at bounding box center [947, 168] width 67 height 35
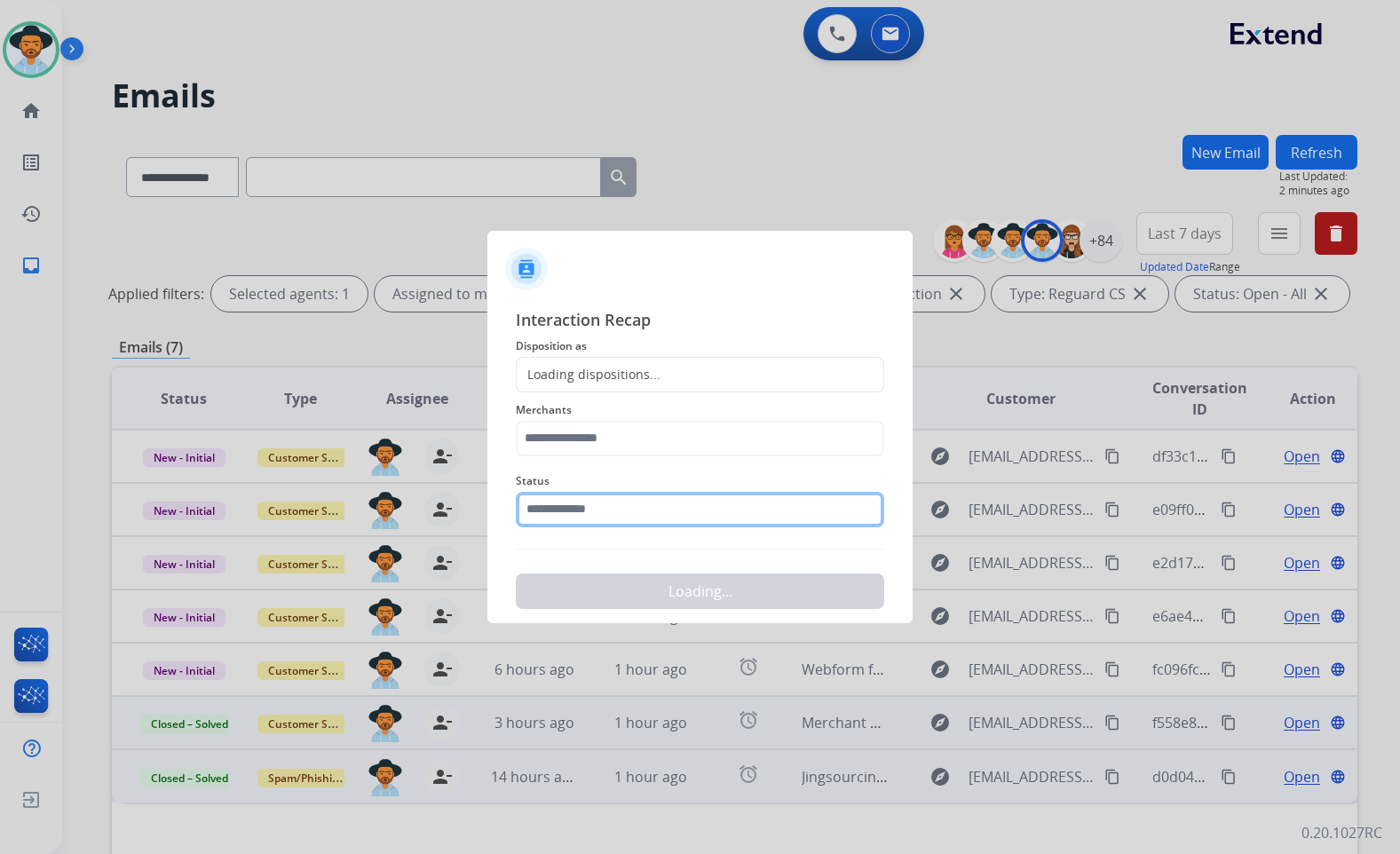
click at [611, 514] on input "text" at bounding box center [700, 509] width 368 height 36
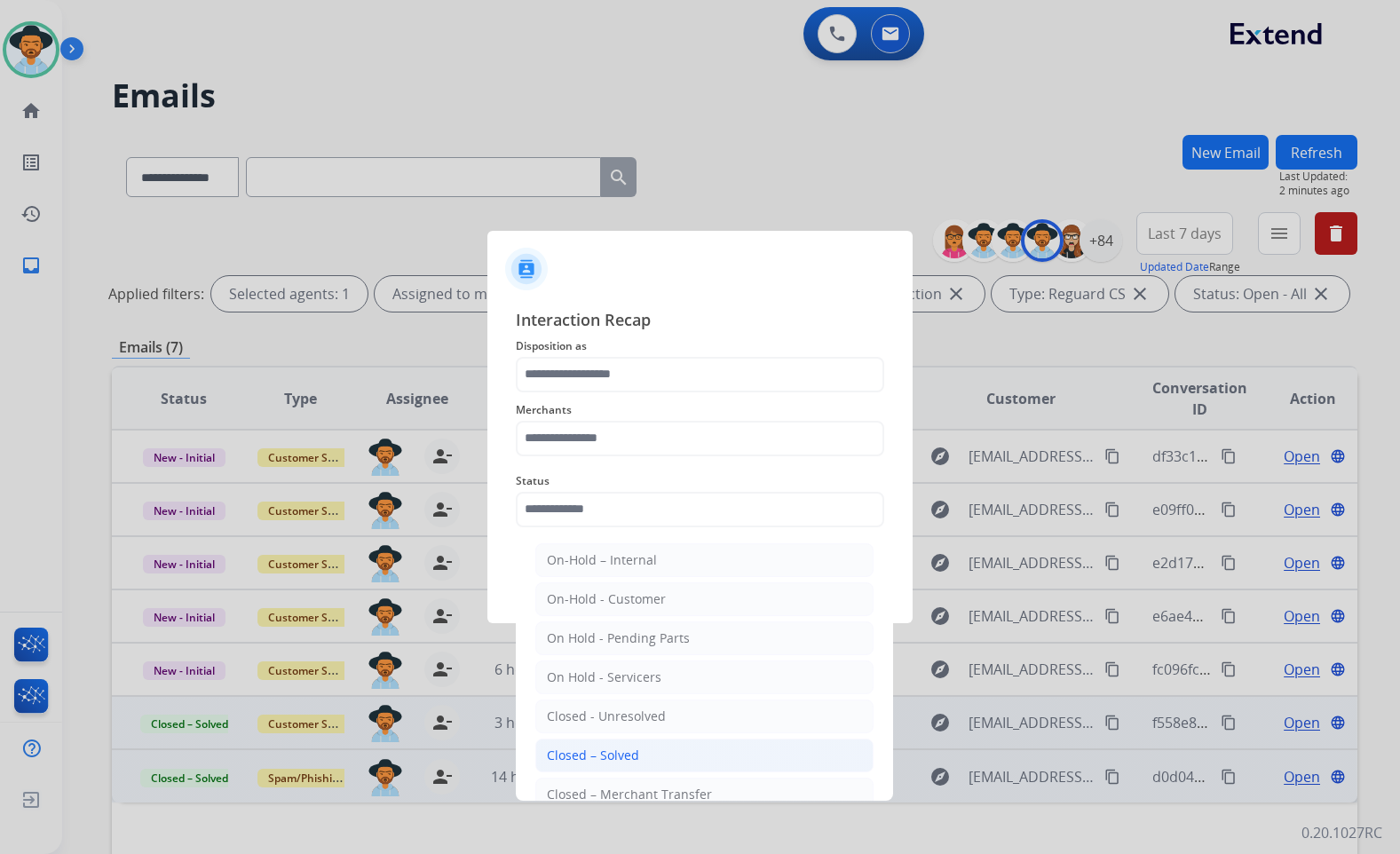
click at [631, 754] on div "Closed – Solved" at bounding box center [593, 755] width 93 height 18
type input "**********"
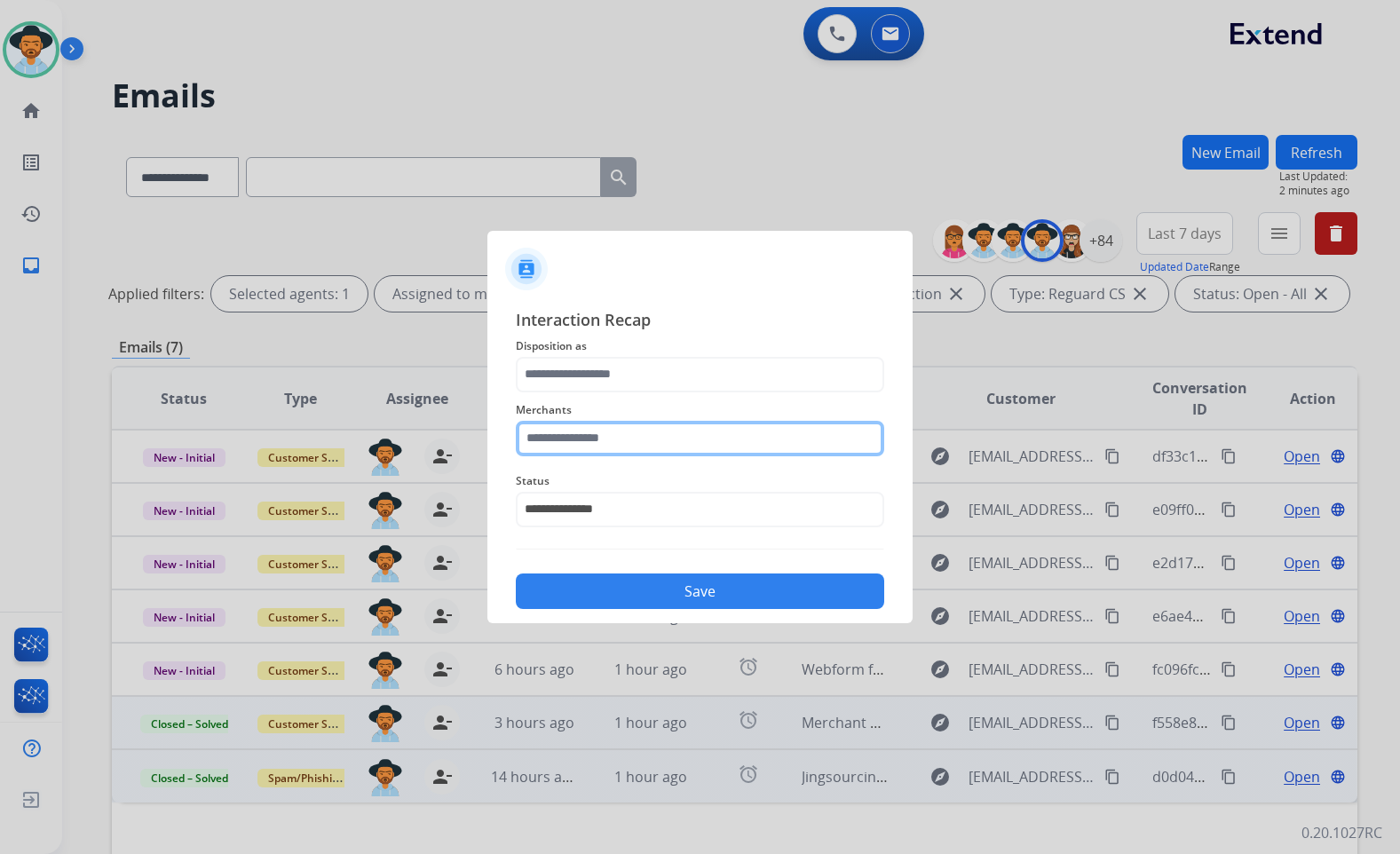
click at [643, 439] on input "text" at bounding box center [700, 438] width 368 height 36
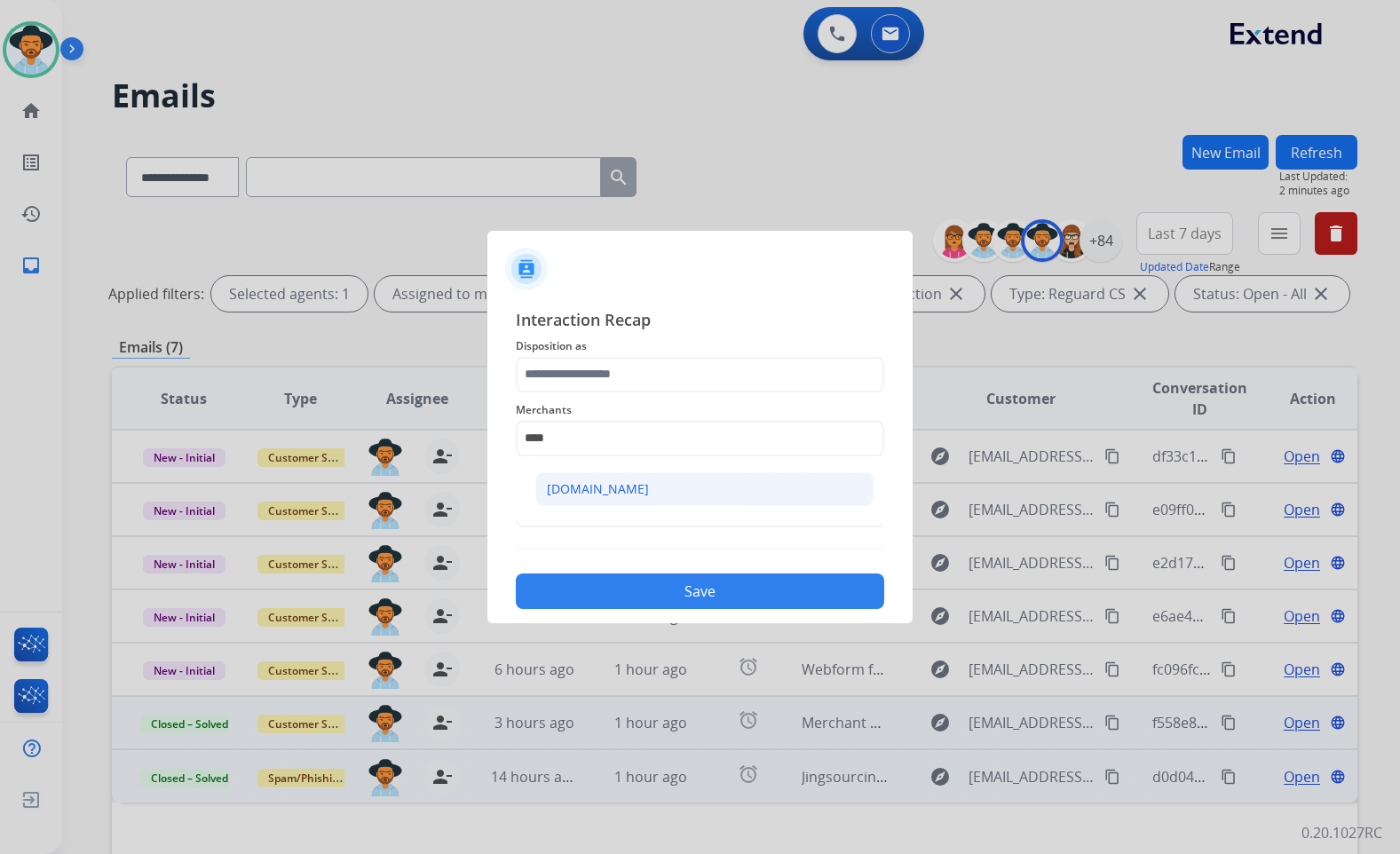
click at [663, 495] on li "[DOMAIN_NAME]" at bounding box center [704, 489] width 339 height 34
type input "**********"
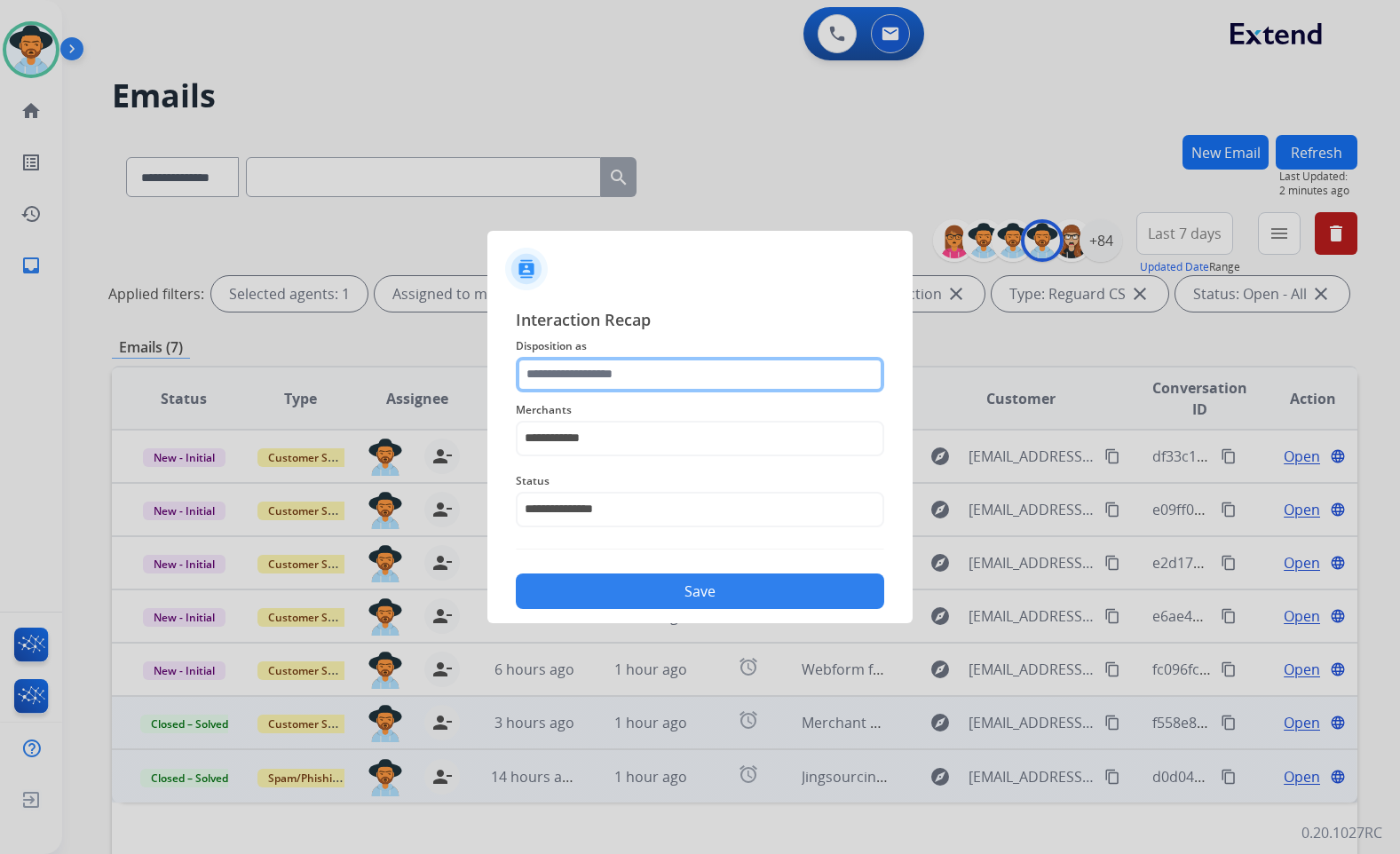
click at [652, 373] on input "text" at bounding box center [700, 375] width 368 height 36
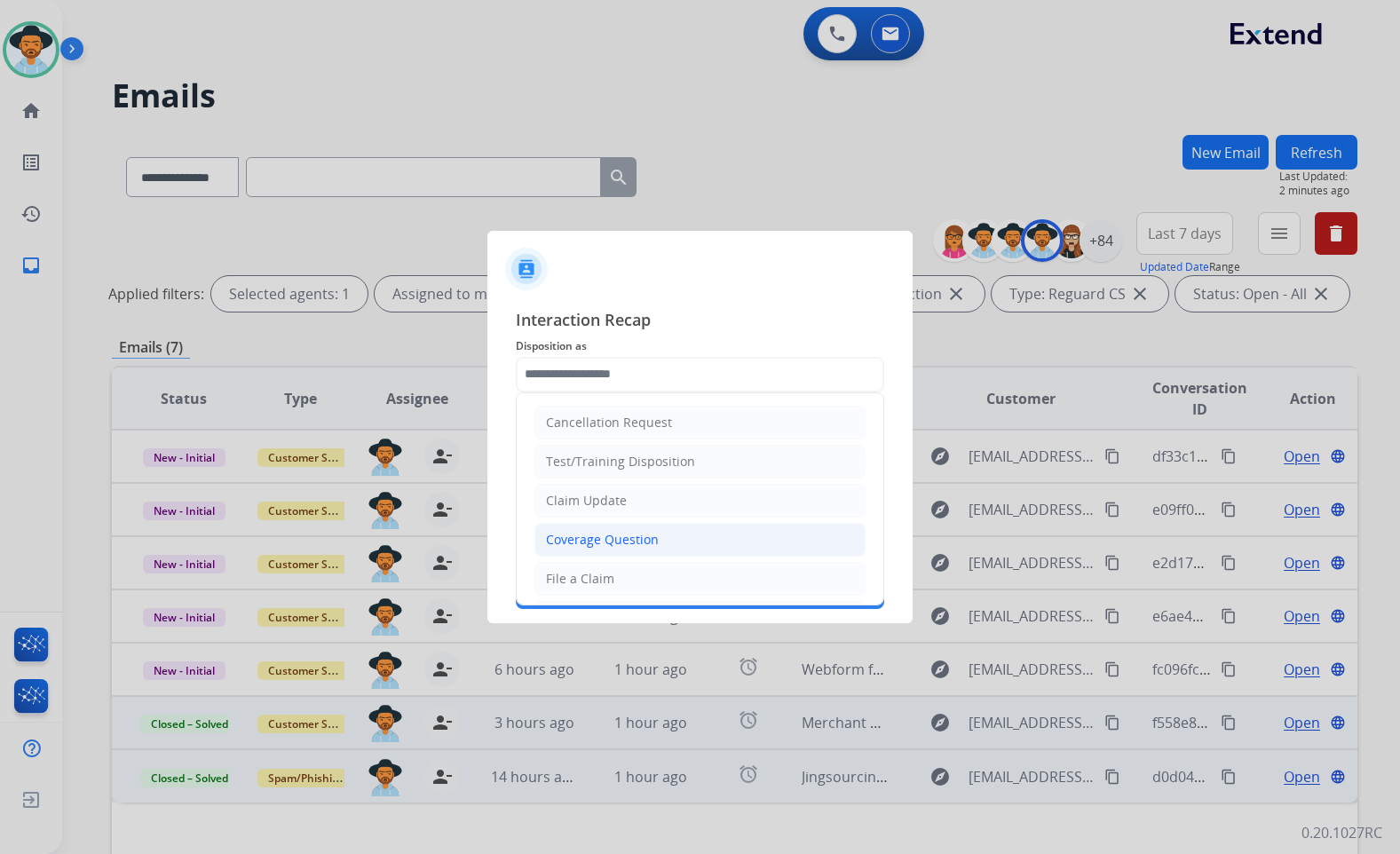
click at [613, 537] on div "Coverage Question" at bounding box center [602, 540] width 113 height 18
type input "**********"
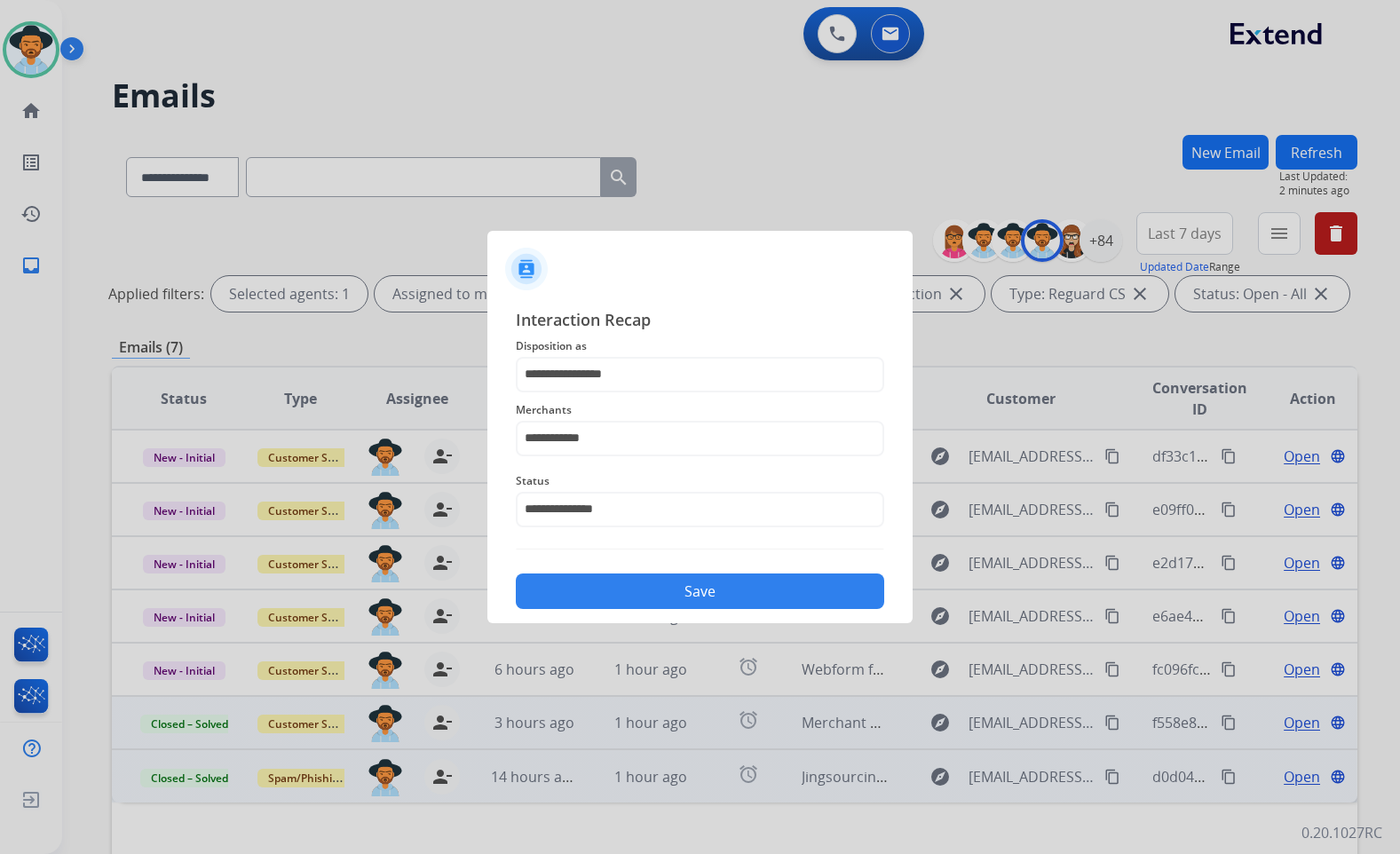
click at [661, 586] on button "Save" at bounding box center [700, 591] width 368 height 36
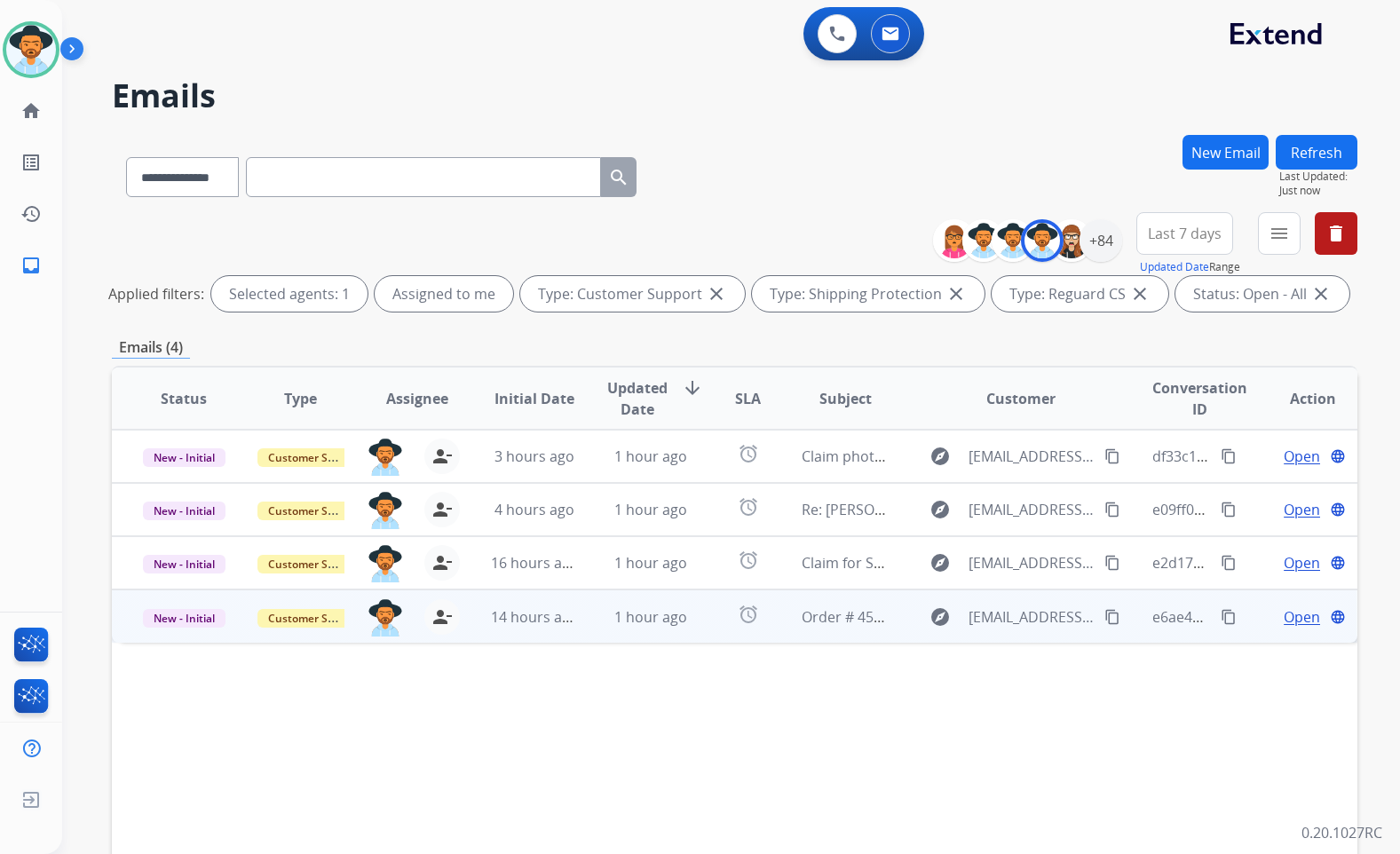
click at [1289, 618] on span "Open" at bounding box center [1302, 617] width 37 height 22
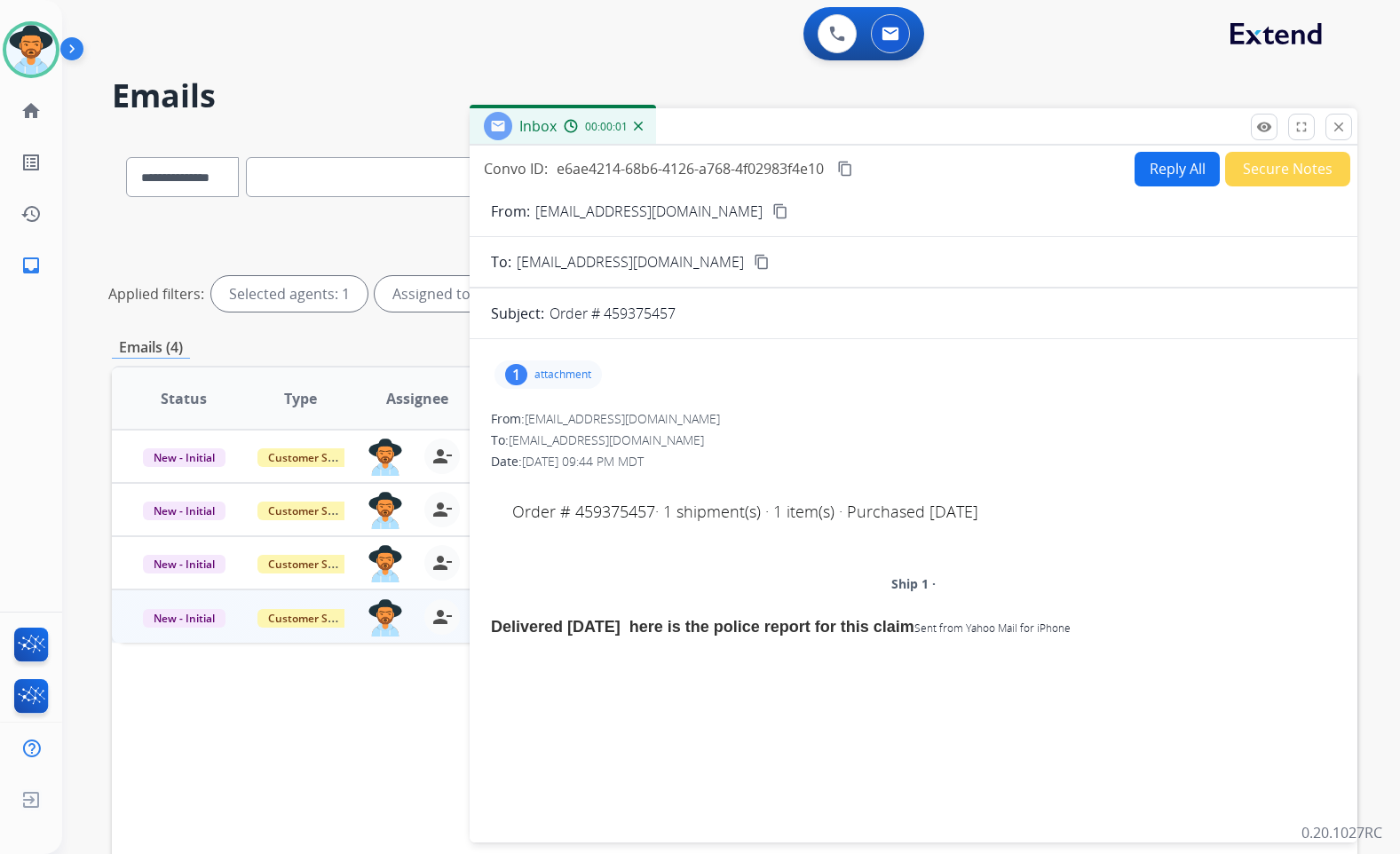
click at [782, 213] on button "content_copy" at bounding box center [781, 211] width 22 height 22
click at [543, 375] on p "attachment" at bounding box center [563, 374] width 57 height 14
click at [1272, 171] on button "Secure Notes" at bounding box center [1287, 169] width 125 height 35
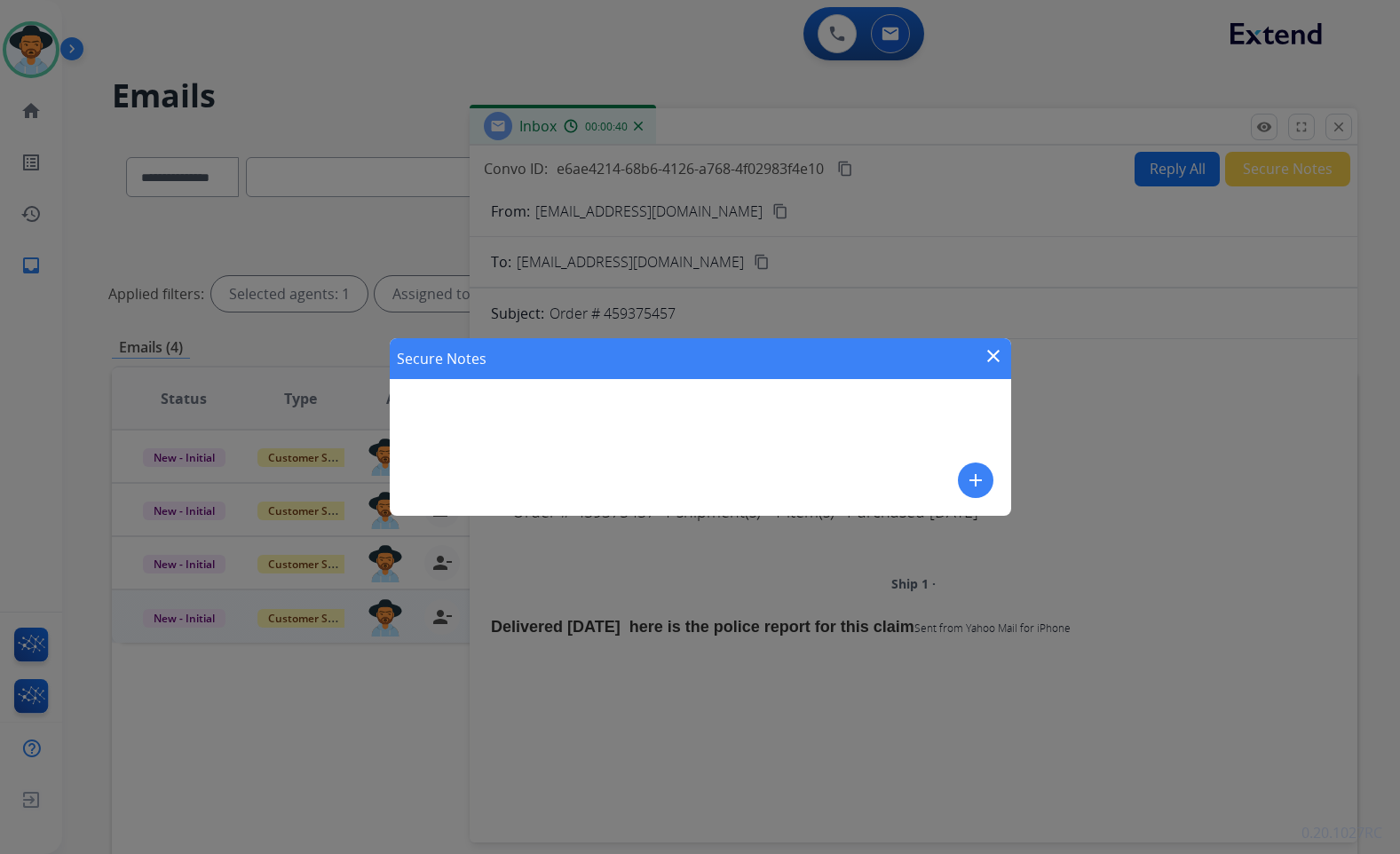
click at [975, 466] on button "add" at bounding box center [975, 481] width 36 height 36
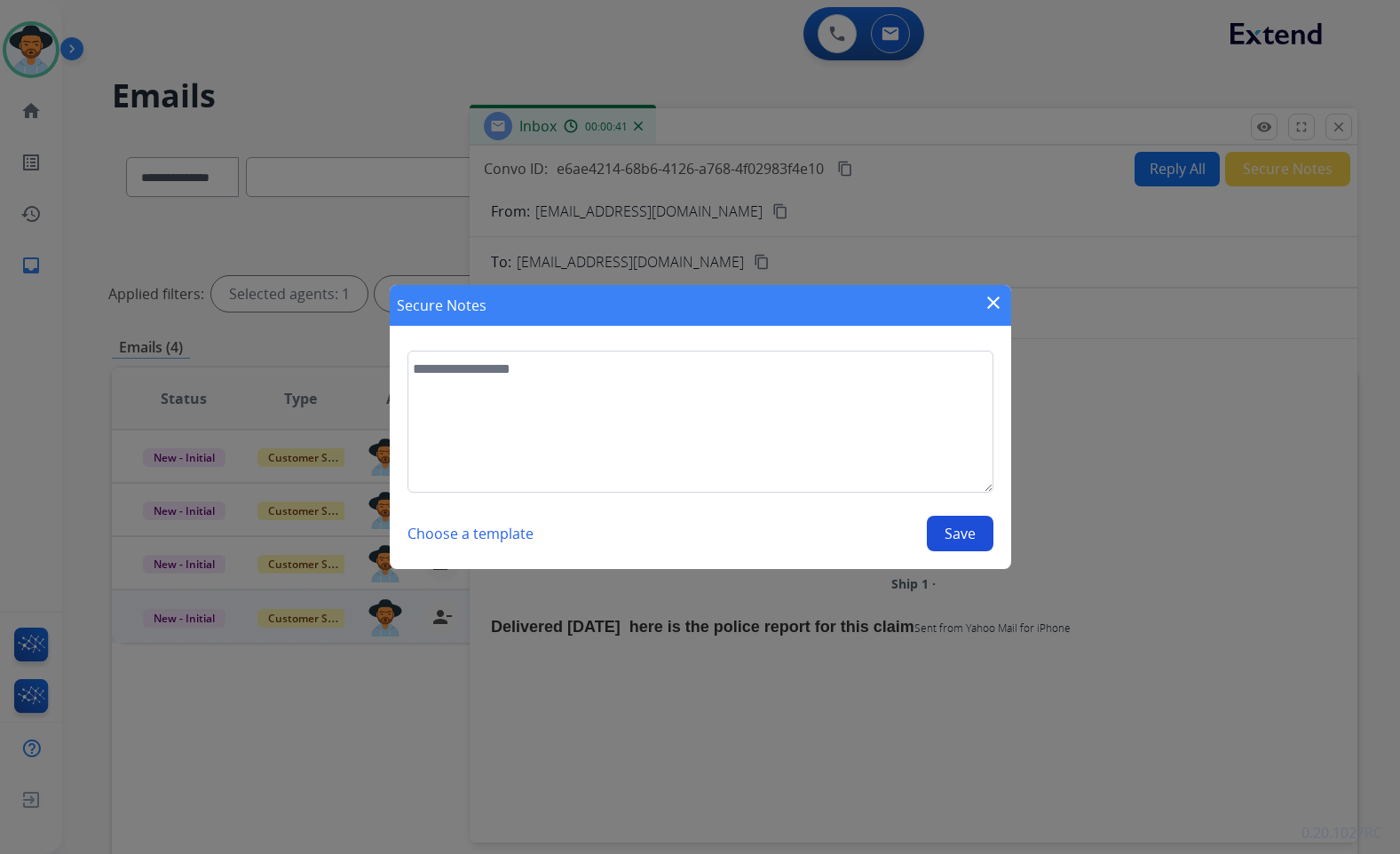
click at [968, 426] on textarea at bounding box center [701, 422] width 586 height 142
type textarea "**********"
click at [1002, 298] on mat-icon "close" at bounding box center [994, 303] width 22 height 22
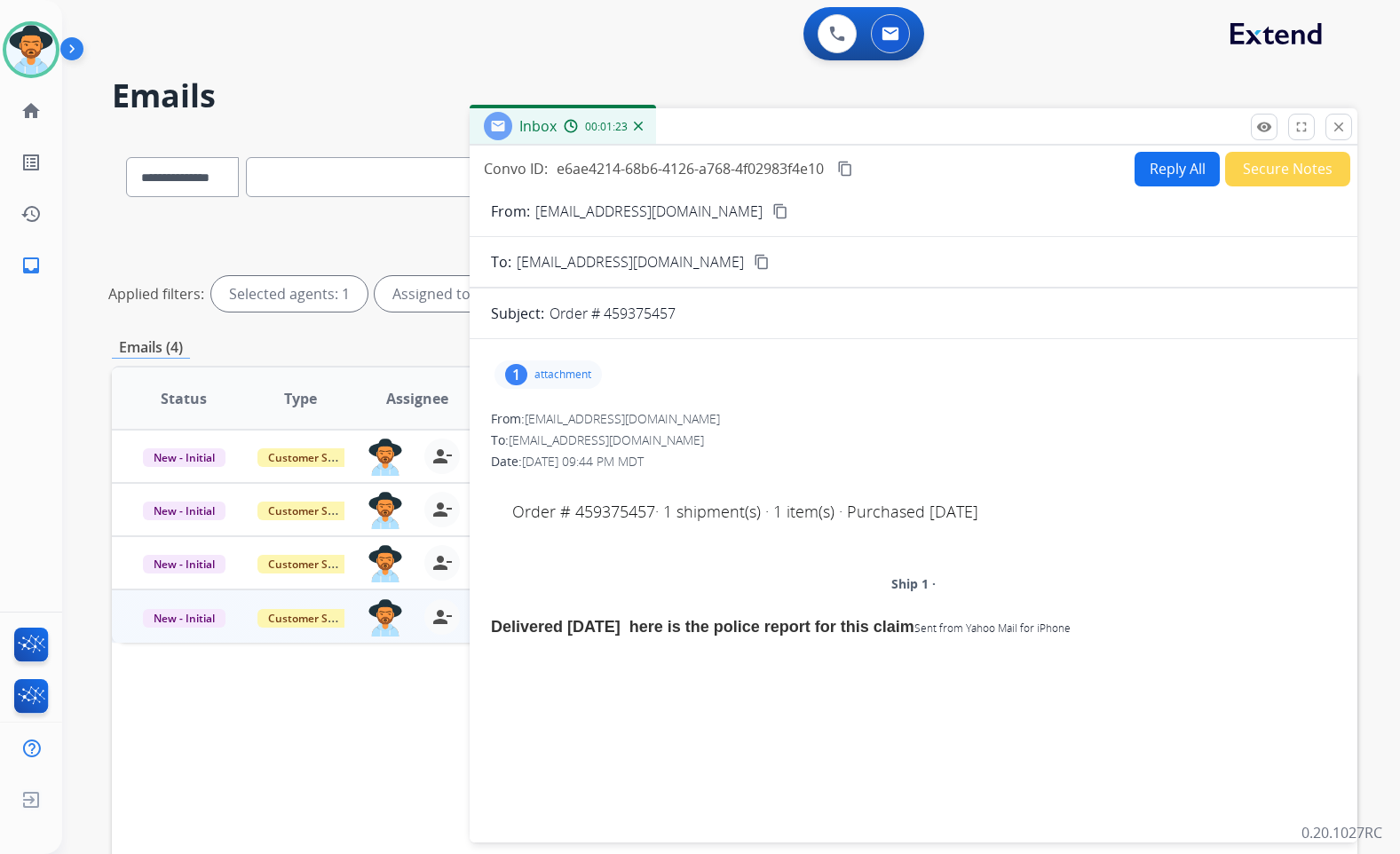
click at [521, 369] on div "1" at bounding box center [516, 375] width 22 height 22
click at [573, 418] on p "report-25-08162-0.pdf" at bounding box center [582, 421] width 146 height 22
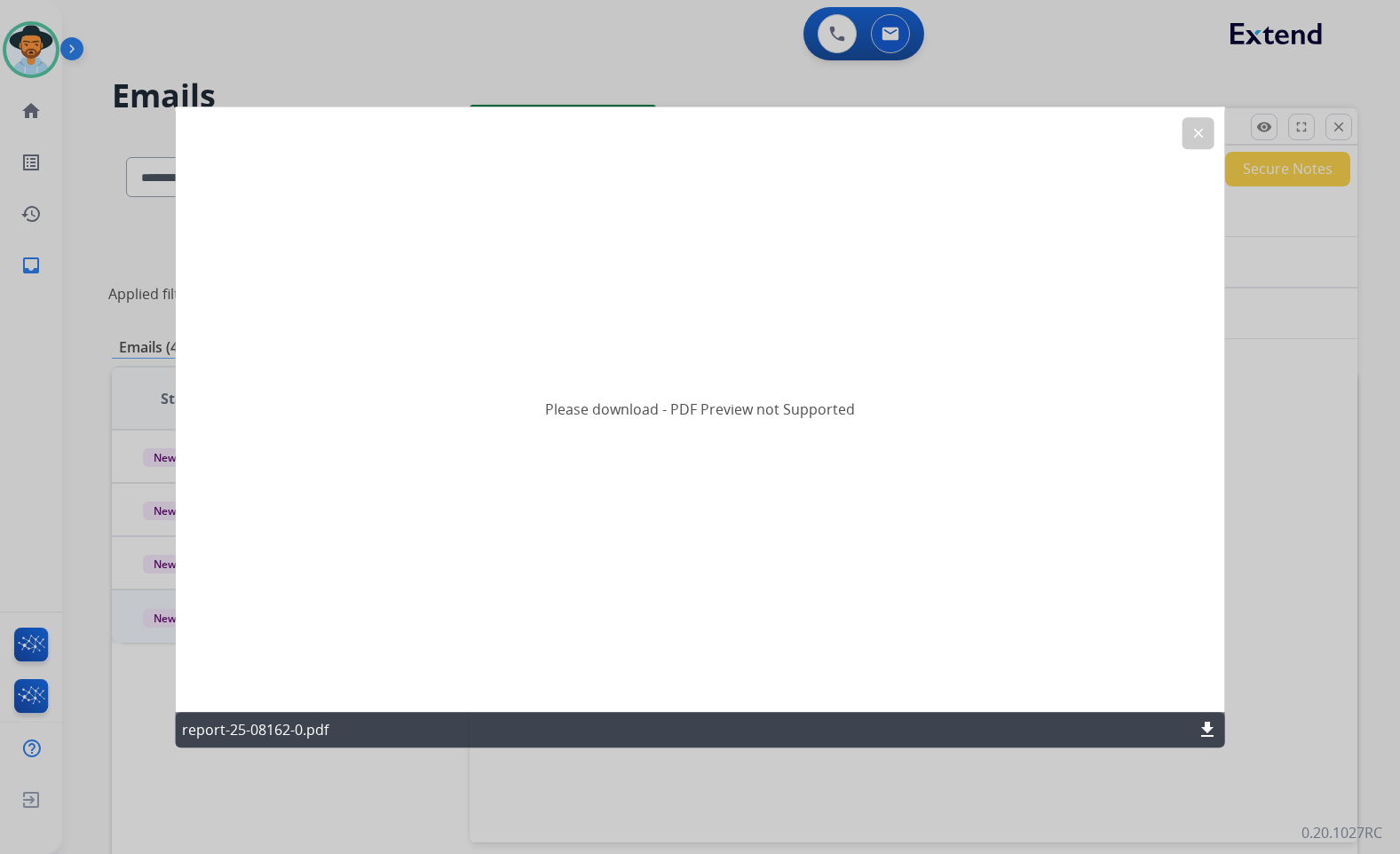
click at [1211, 726] on mat-icon "download" at bounding box center [1207, 731] width 22 height 22
click at [1205, 123] on button "clear" at bounding box center [1199, 133] width 32 height 32
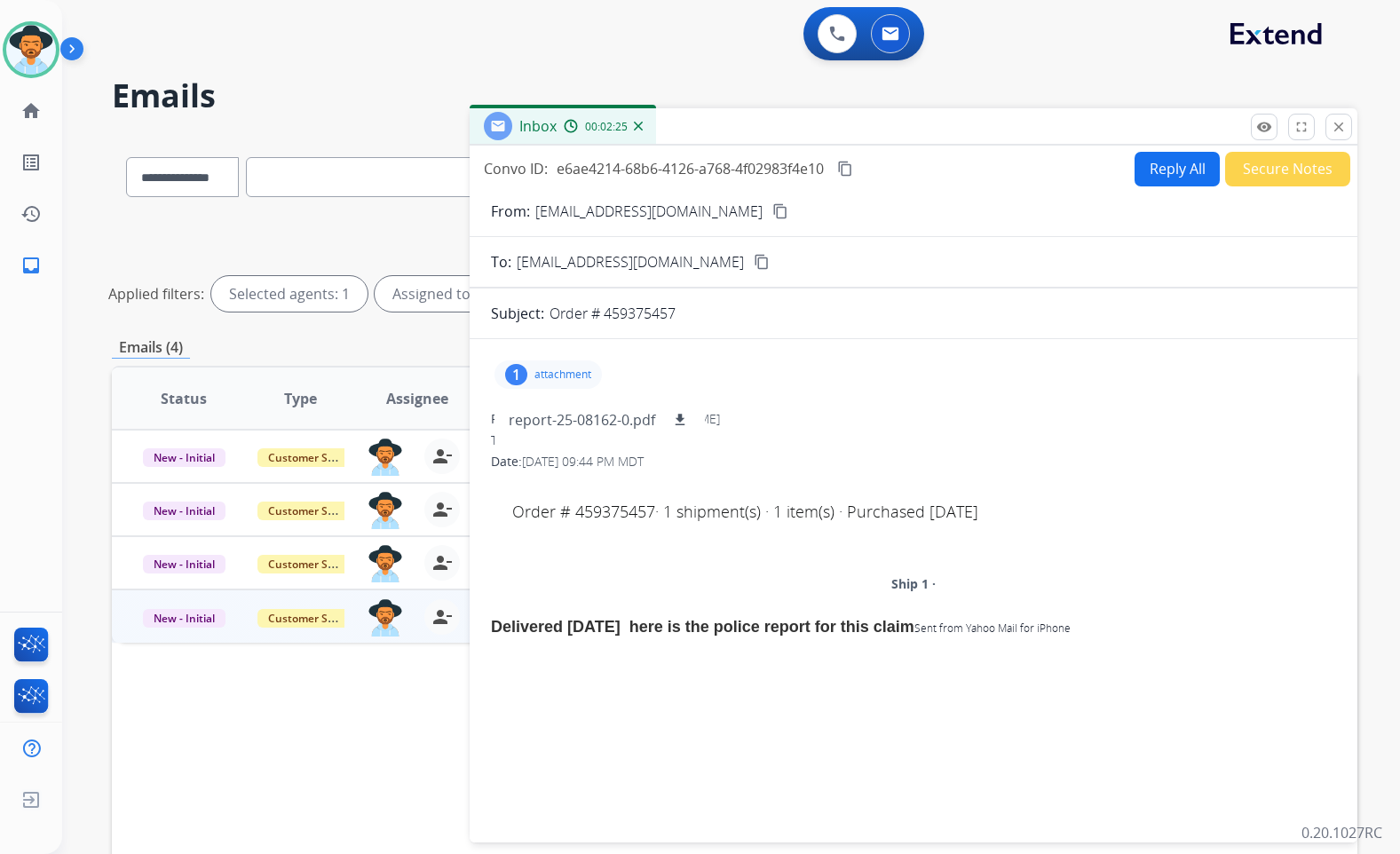
click at [1253, 172] on button "Secure Notes" at bounding box center [1287, 169] width 125 height 35
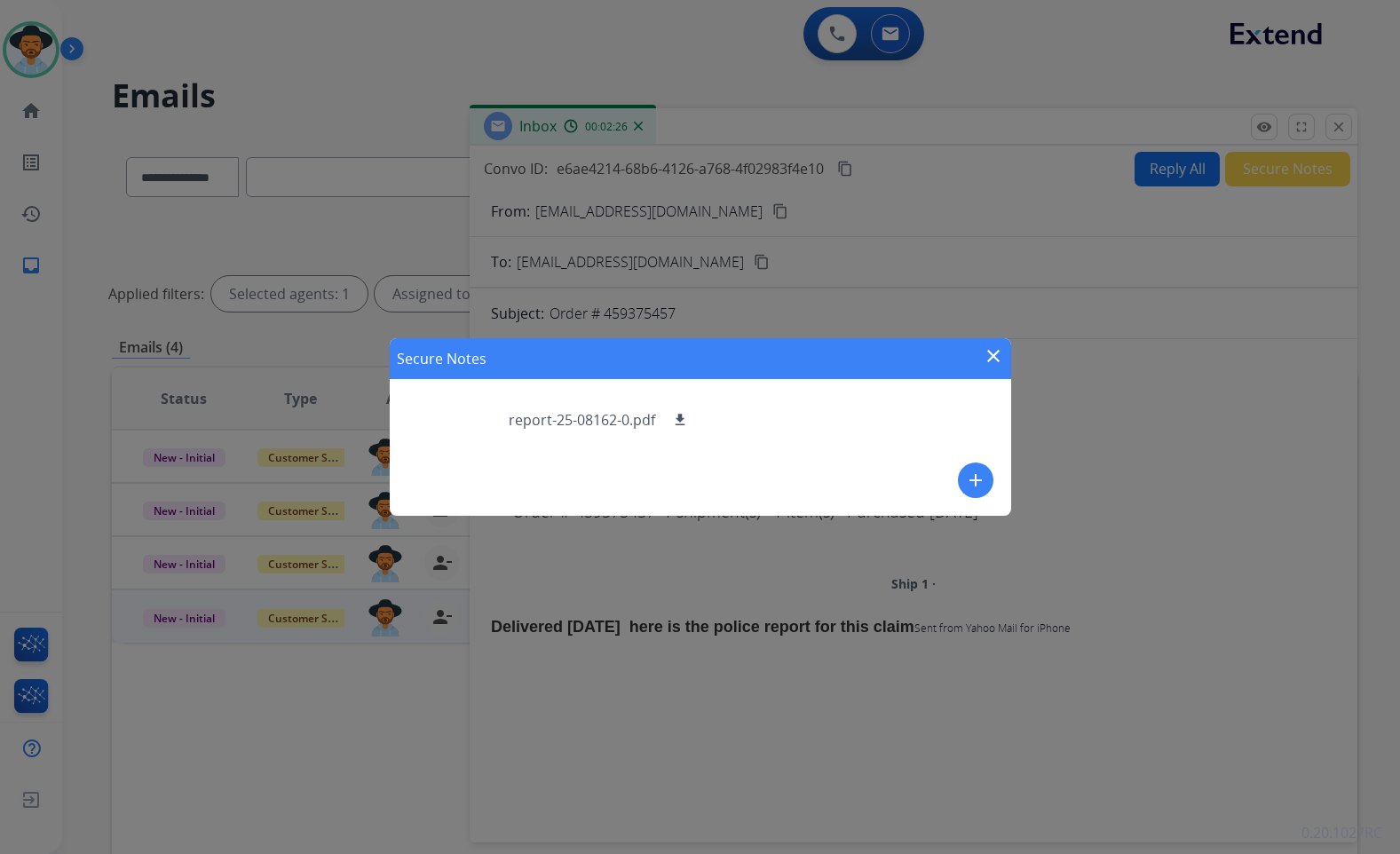
click at [972, 472] on mat-icon "add" at bounding box center [976, 481] width 22 height 22
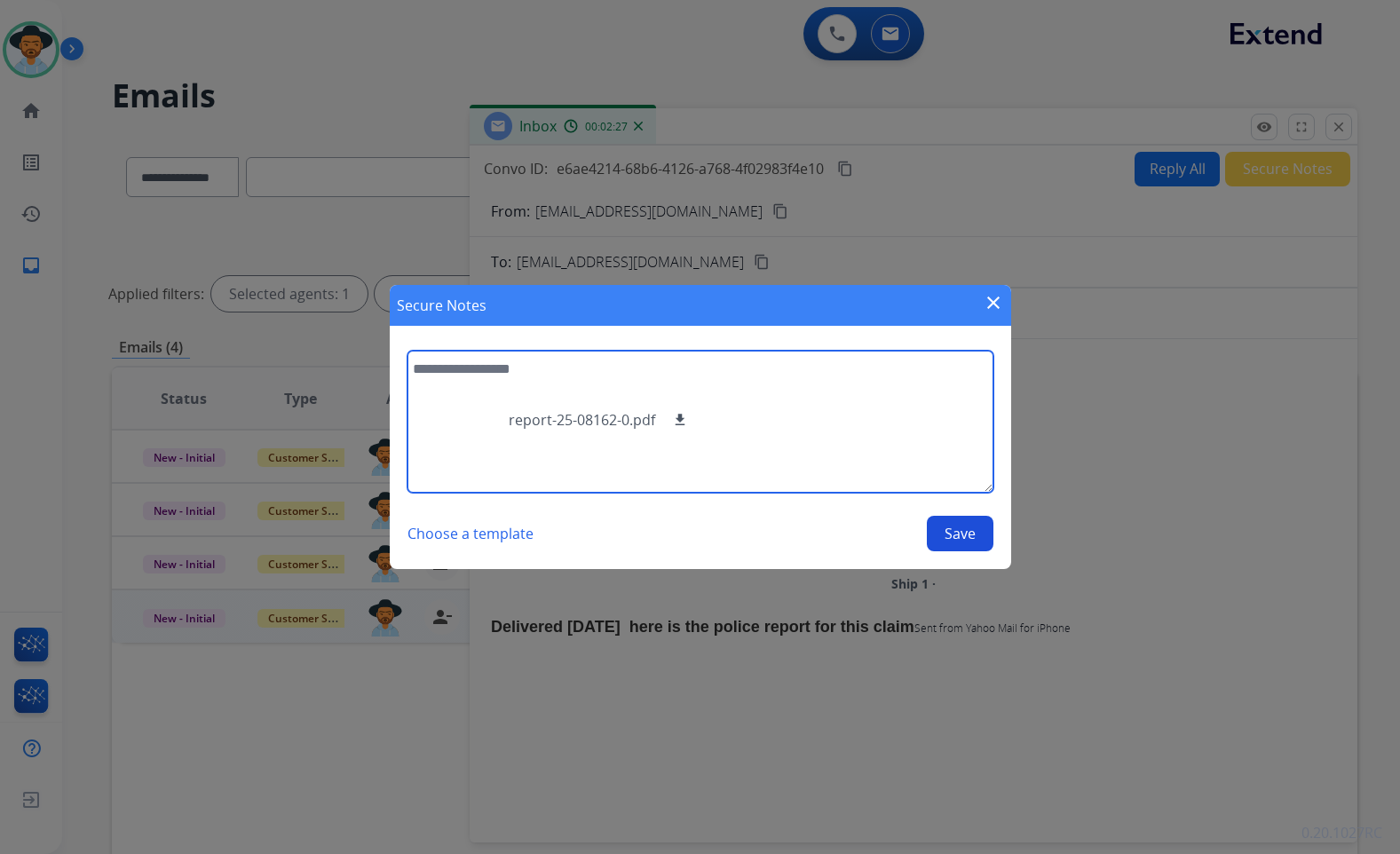
drag, startPoint x: 841, startPoint y: 410, endPoint x: 842, endPoint y: 396, distance: 14.0
click at [843, 407] on textarea at bounding box center [701, 422] width 586 height 142
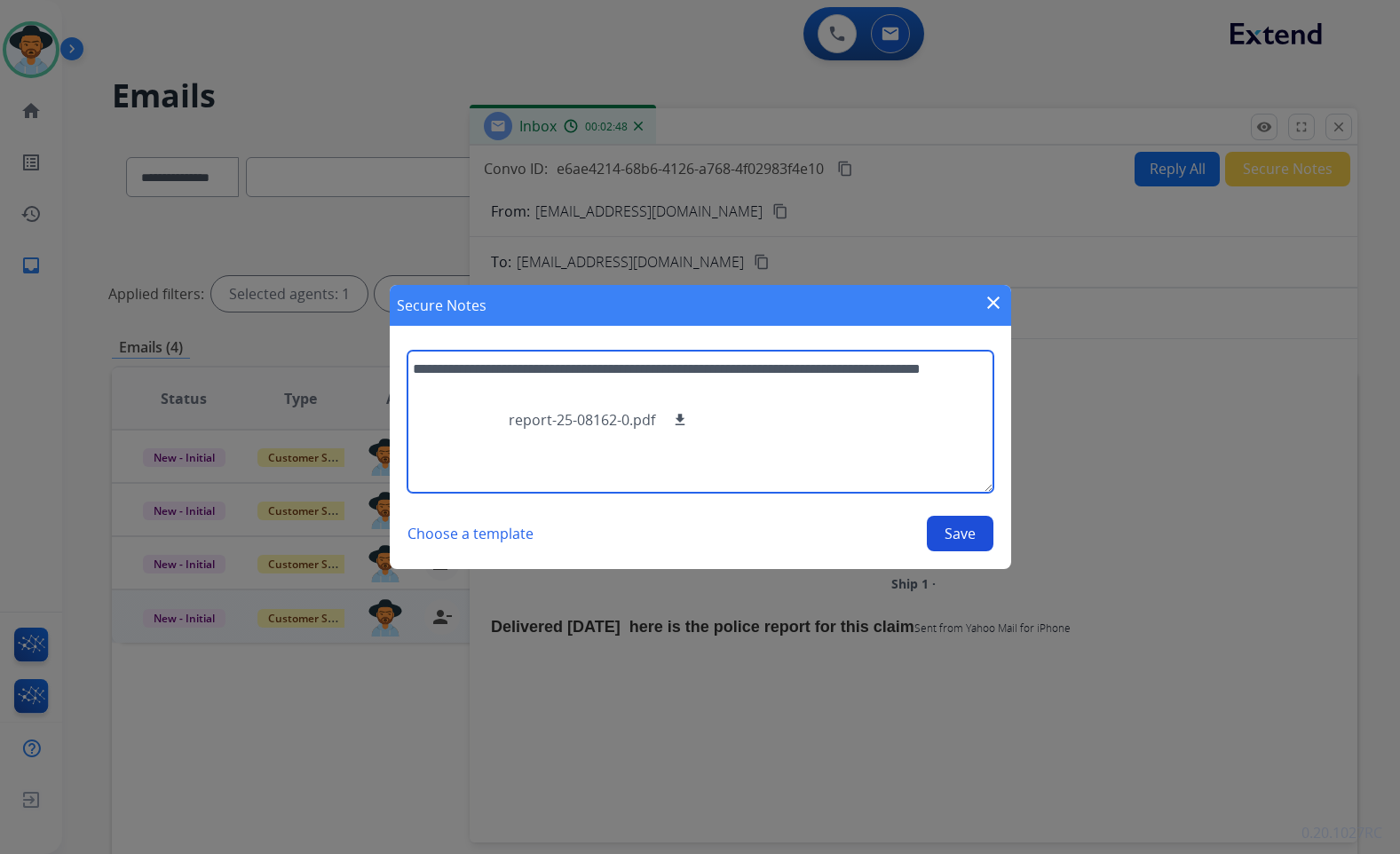
click at [836, 415] on textarea "**********" at bounding box center [701, 422] width 586 height 142
click at [579, 454] on textarea "**********" at bounding box center [701, 422] width 586 height 142
type textarea "**********"
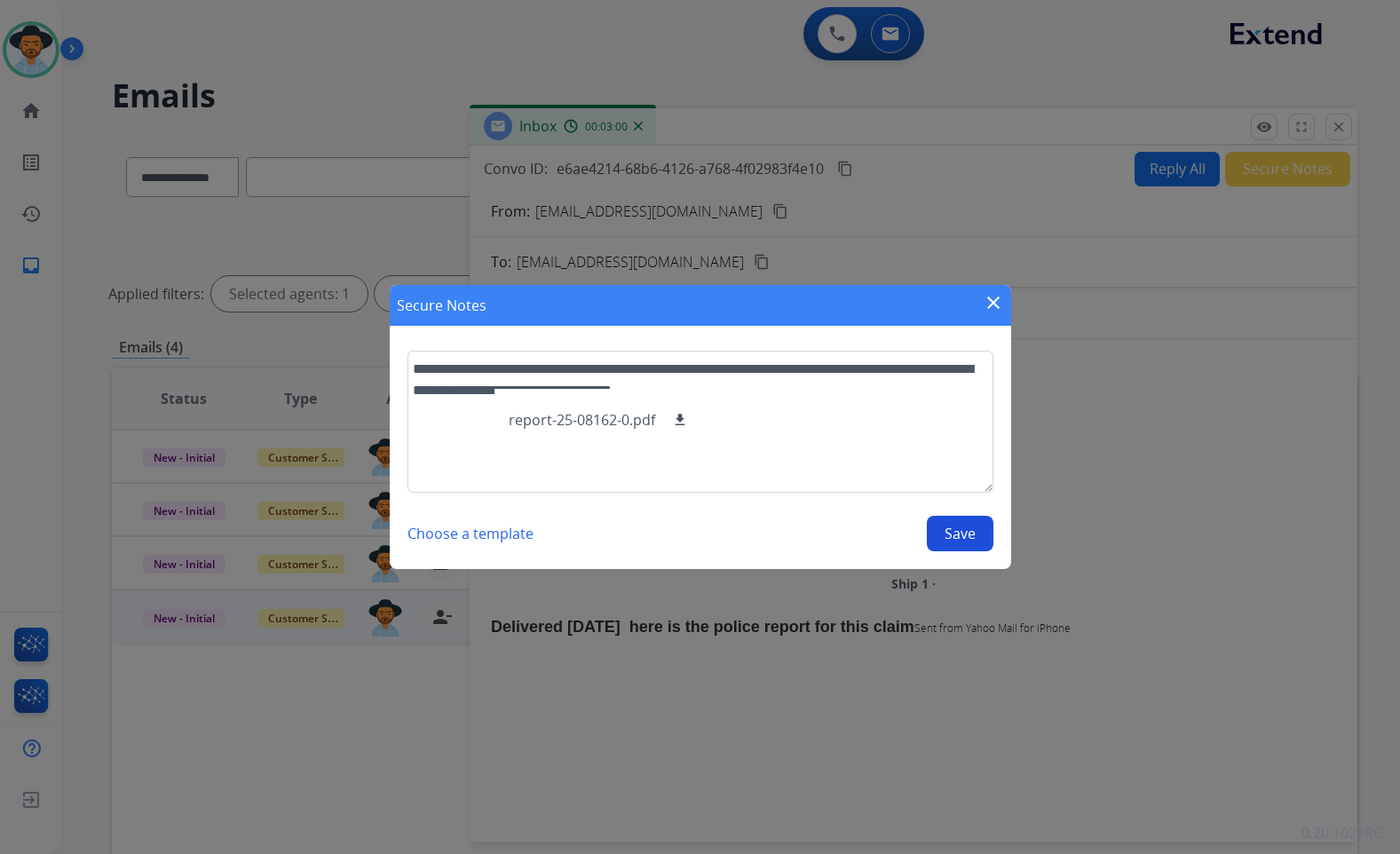
click at [967, 537] on button "Save" at bounding box center [960, 534] width 66 height 36
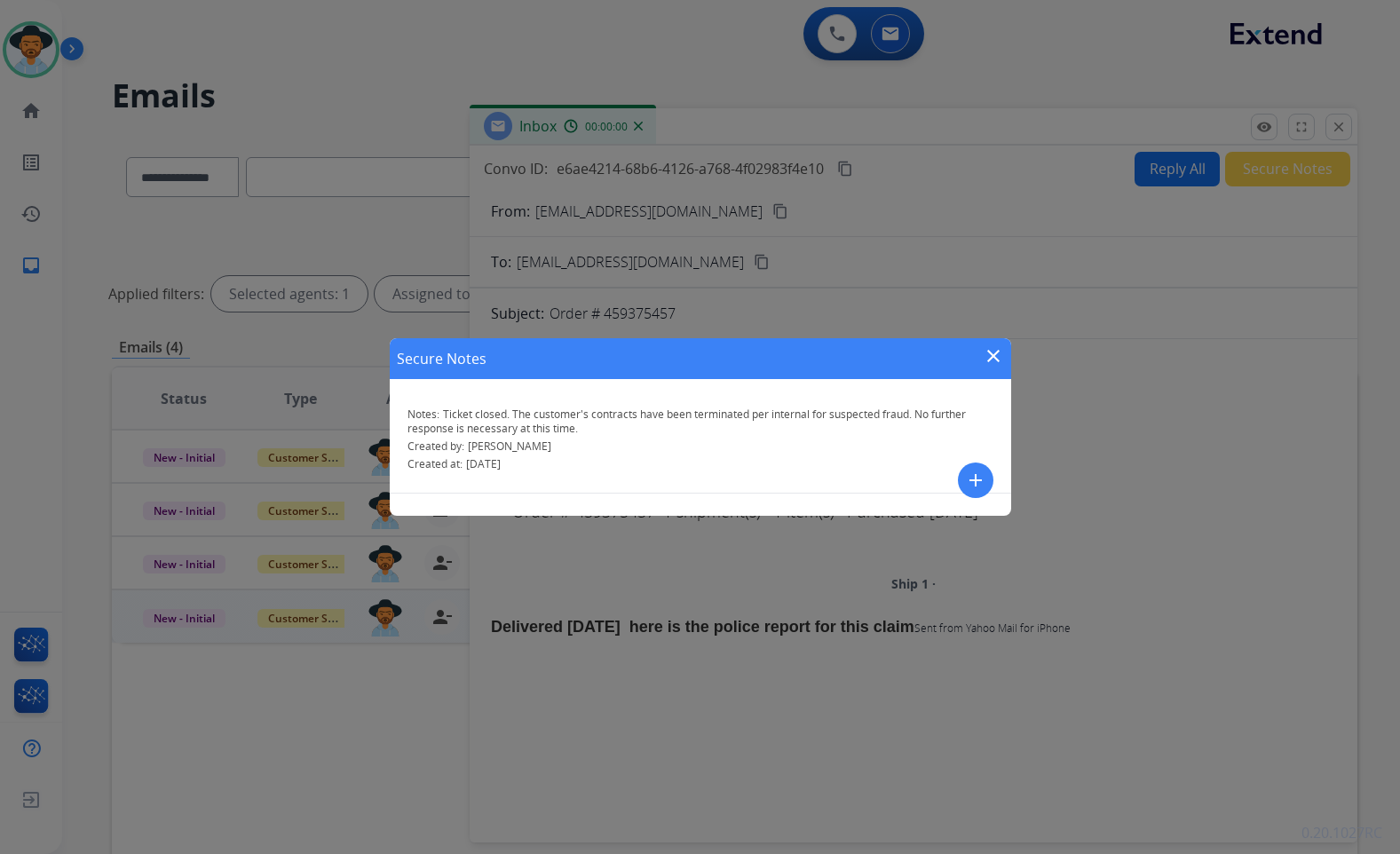
click at [993, 360] on mat-icon "close" at bounding box center [994, 356] width 22 height 22
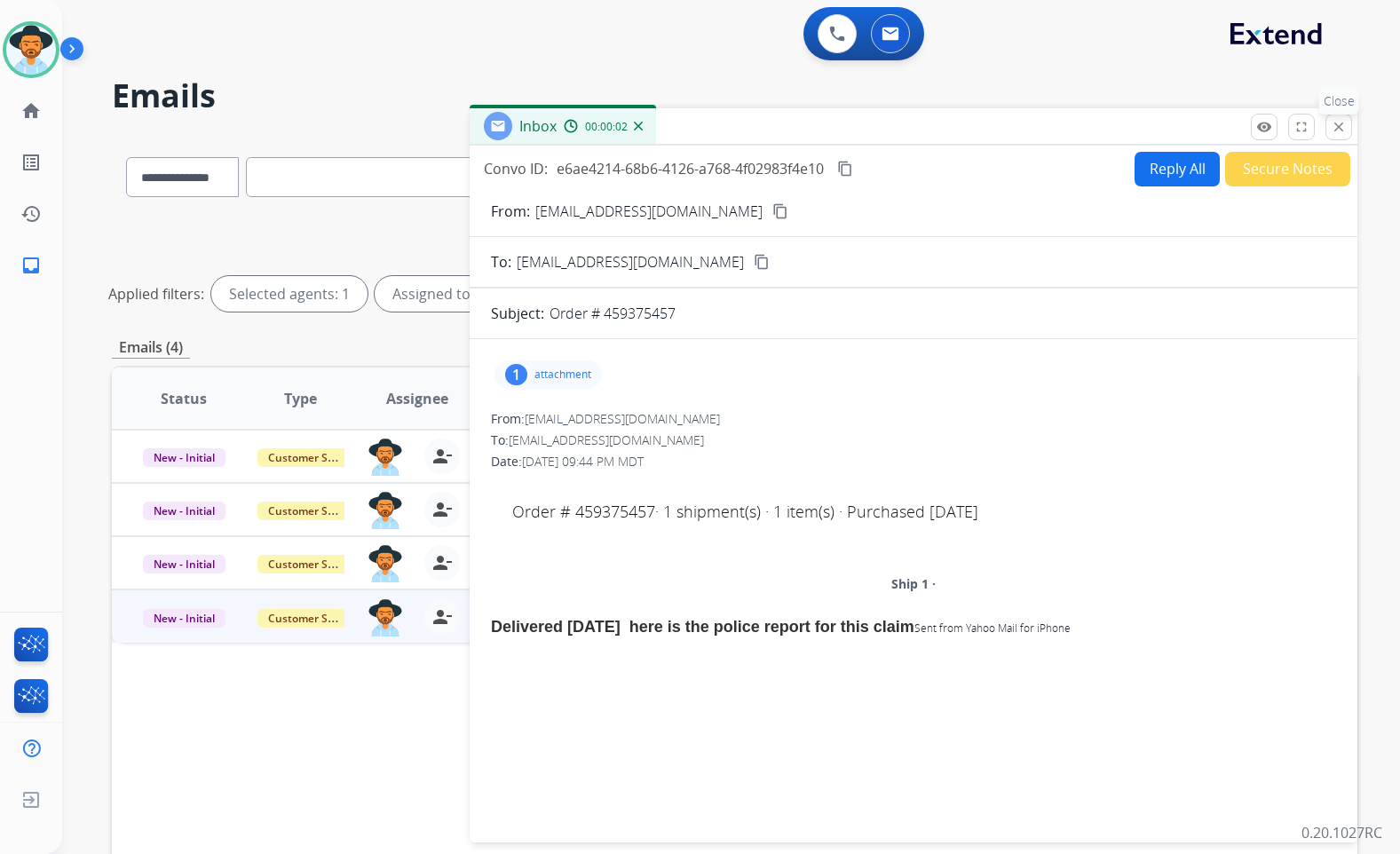
click at [1336, 128] on mat-icon "close" at bounding box center [1339, 127] width 16 height 16
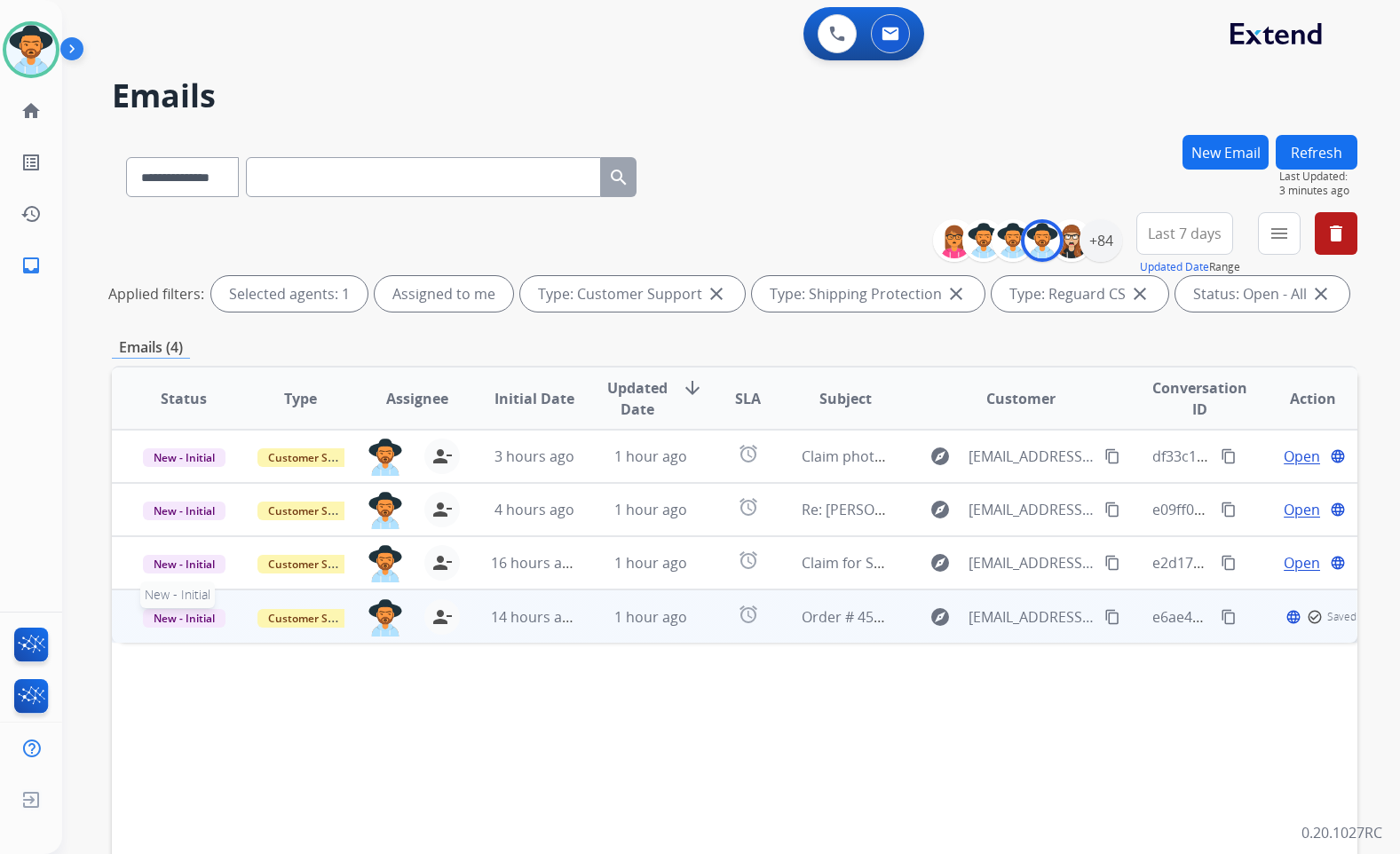
click at [167, 615] on span "New - Initial" at bounding box center [185, 618] width 83 height 19
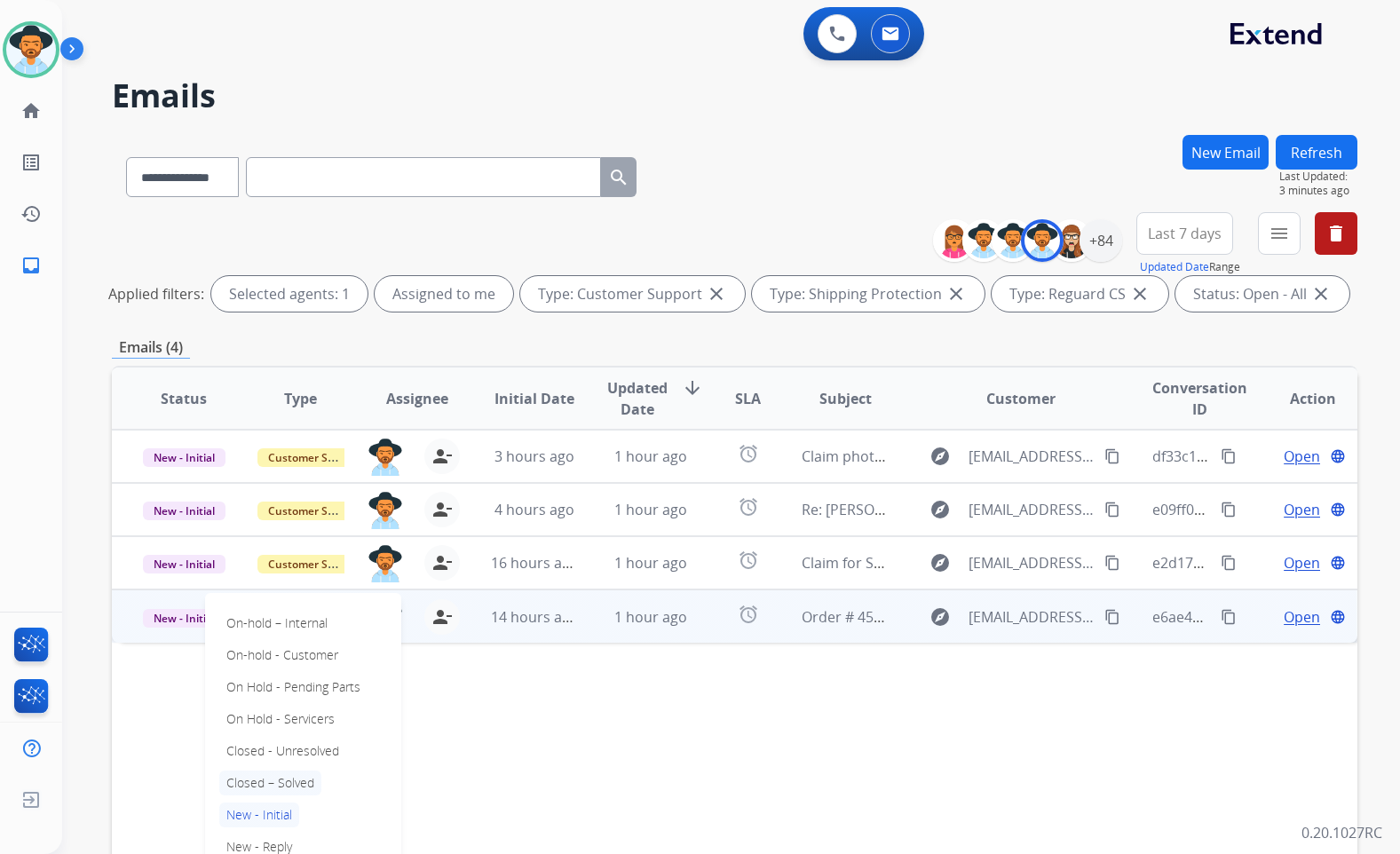
click at [273, 786] on p "Closed – Solved" at bounding box center [270, 783] width 102 height 25
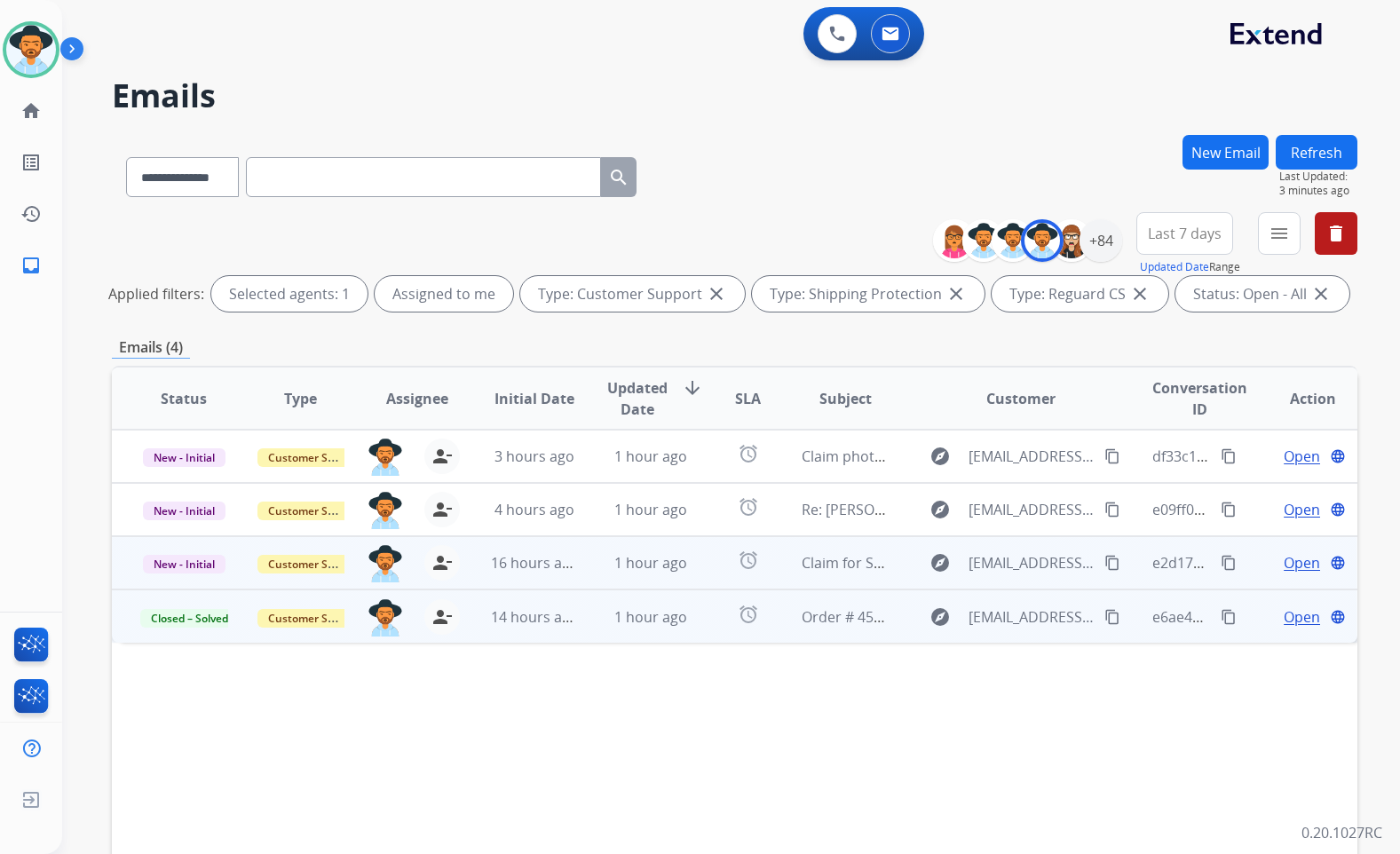
click at [1289, 565] on span "Open" at bounding box center [1302, 563] width 37 height 22
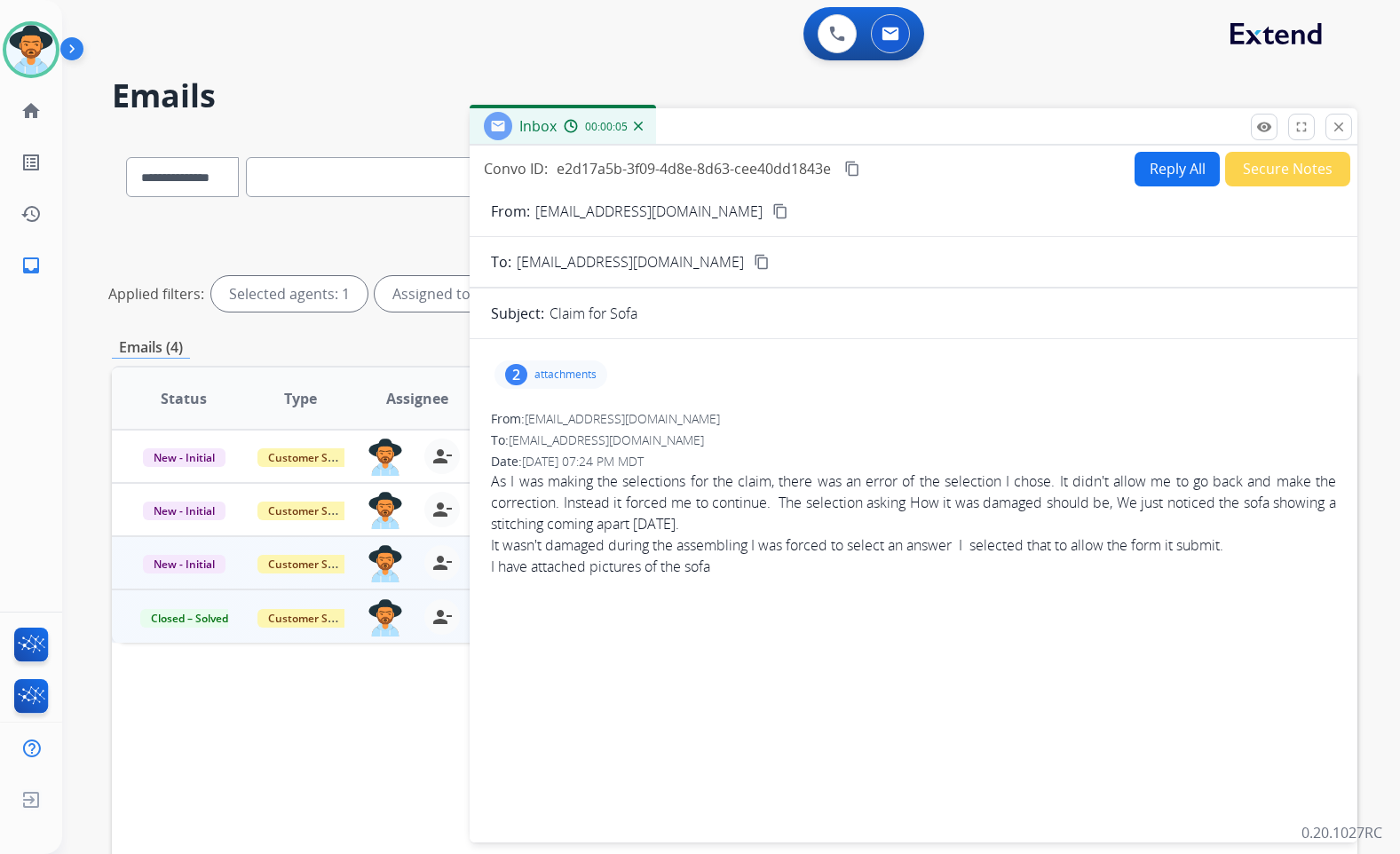
click at [772, 216] on mat-icon "content_copy" at bounding box center [780, 211] width 16 height 16
click at [561, 367] on p "attachments" at bounding box center [565, 374] width 62 height 14
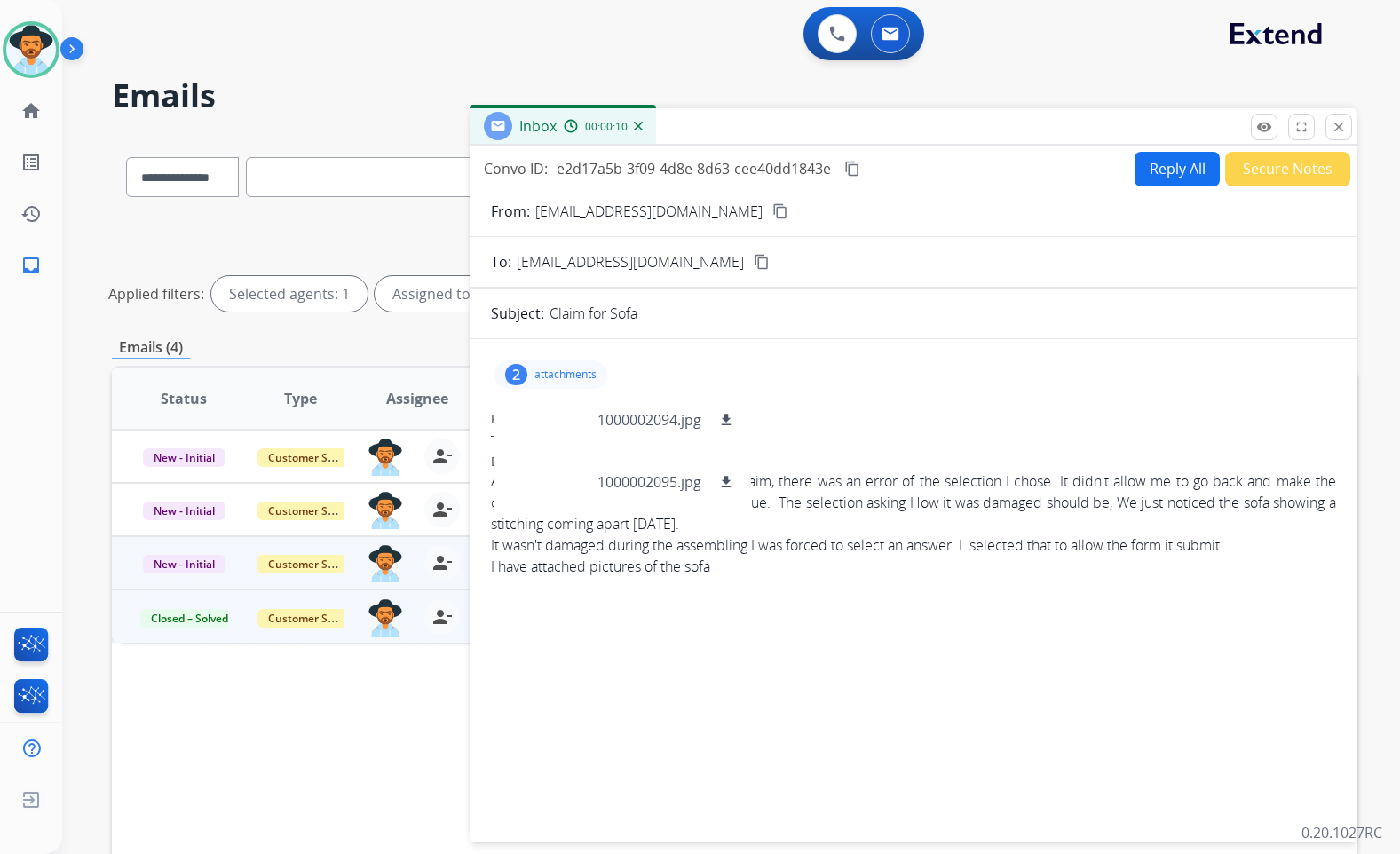
click at [561, 367] on p "attachments" at bounding box center [565, 374] width 62 height 14
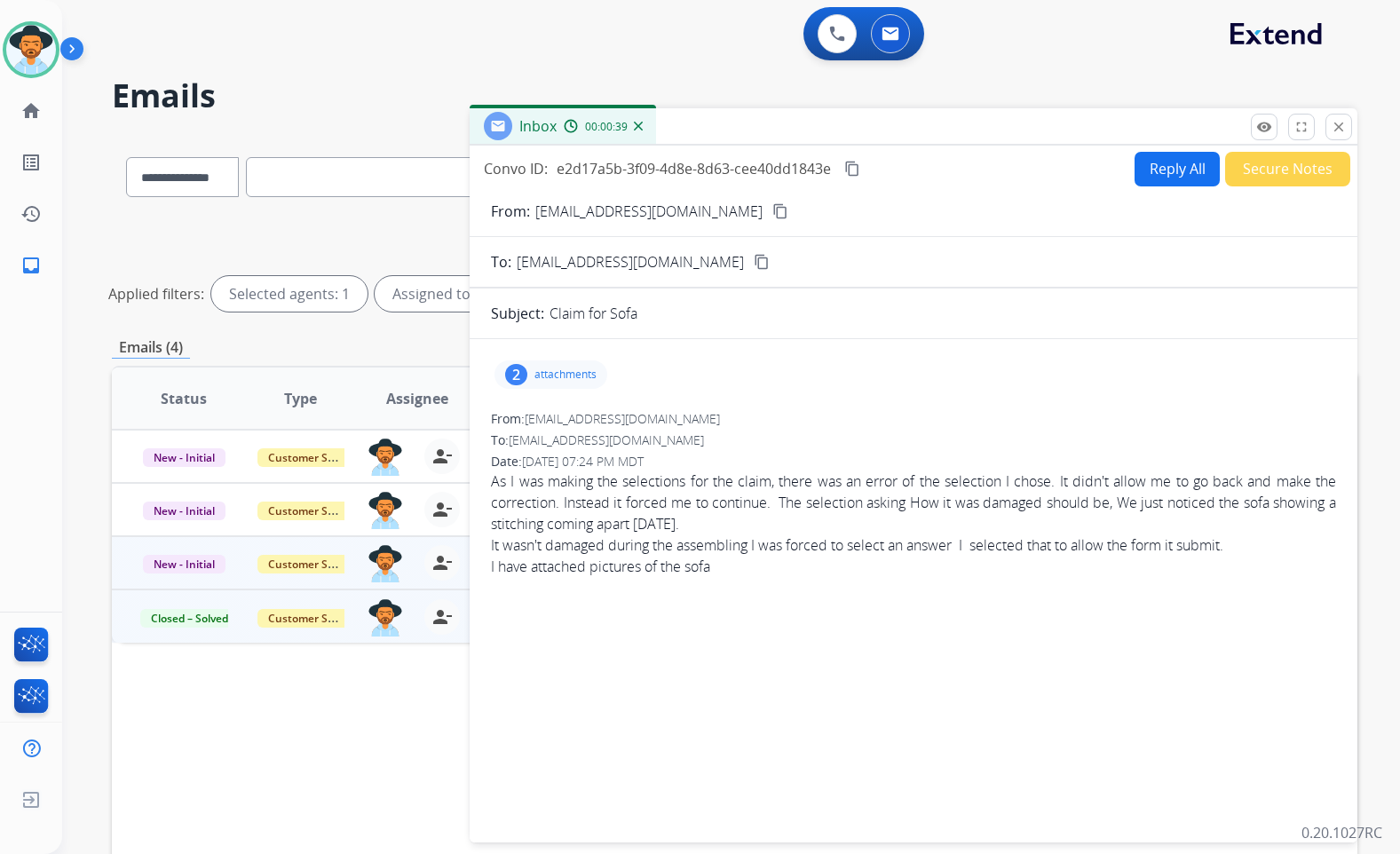
click at [1153, 176] on button "Reply All" at bounding box center [1177, 169] width 85 height 35
select select "**********"
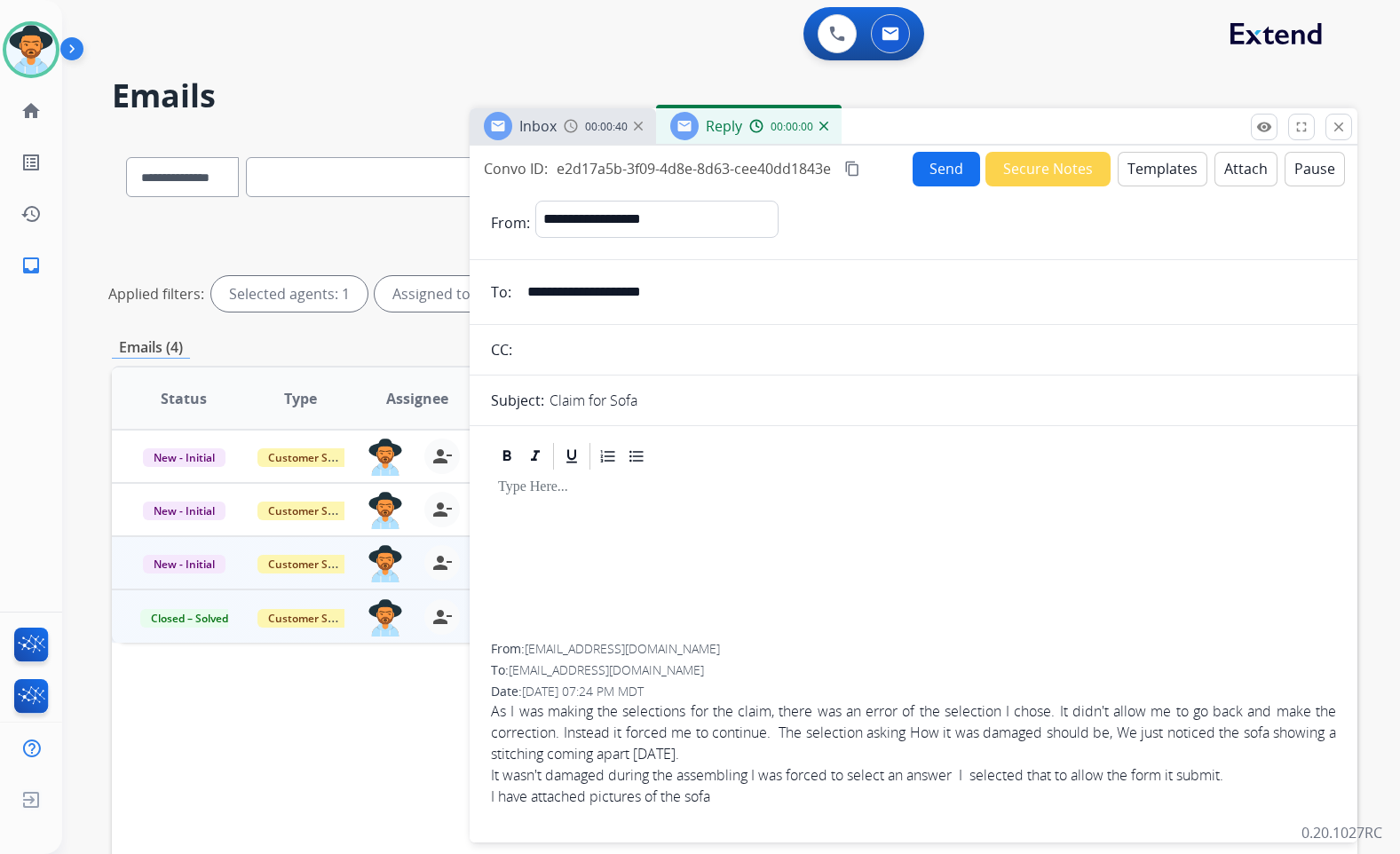
click at [861, 172] on mat-icon "content_copy" at bounding box center [852, 169] width 16 height 16
click at [846, 176] on mat-icon "content_copy" at bounding box center [852, 169] width 16 height 16
click at [1129, 162] on button "Templates" at bounding box center [1162, 169] width 90 height 35
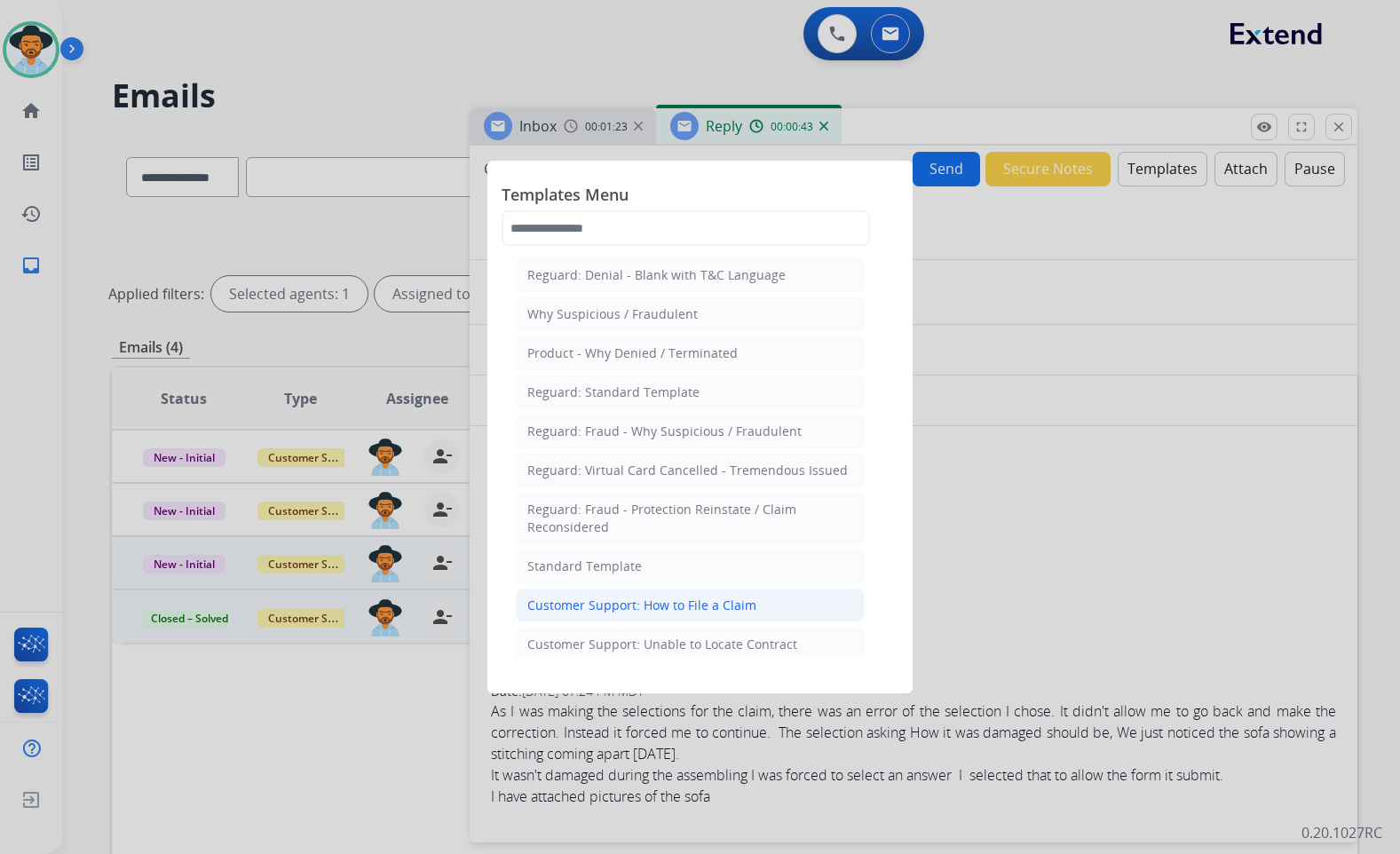
click at [663, 590] on li "Customer Support: How to File a Claim" at bounding box center [690, 605] width 349 height 34
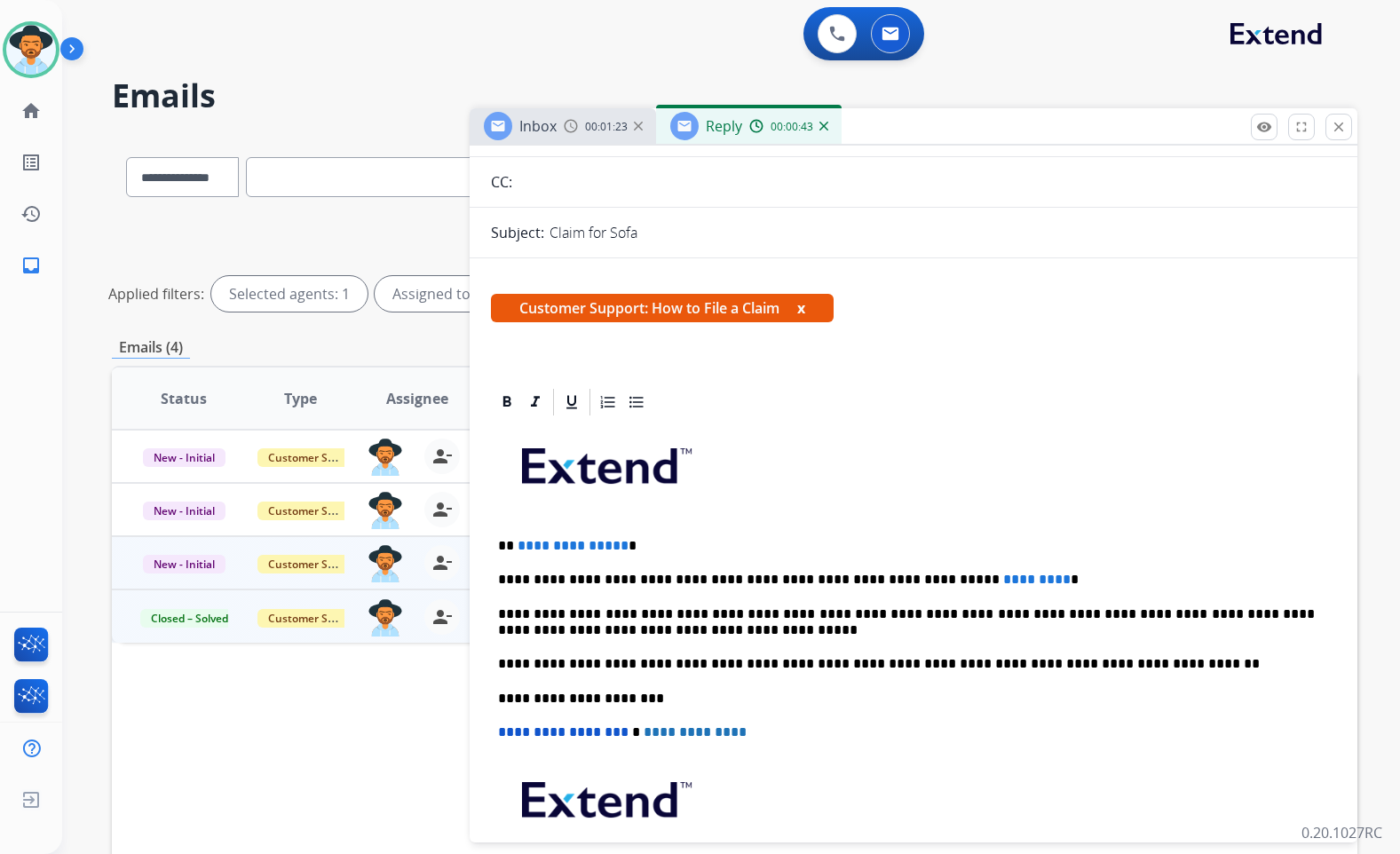
scroll to position [178, 0]
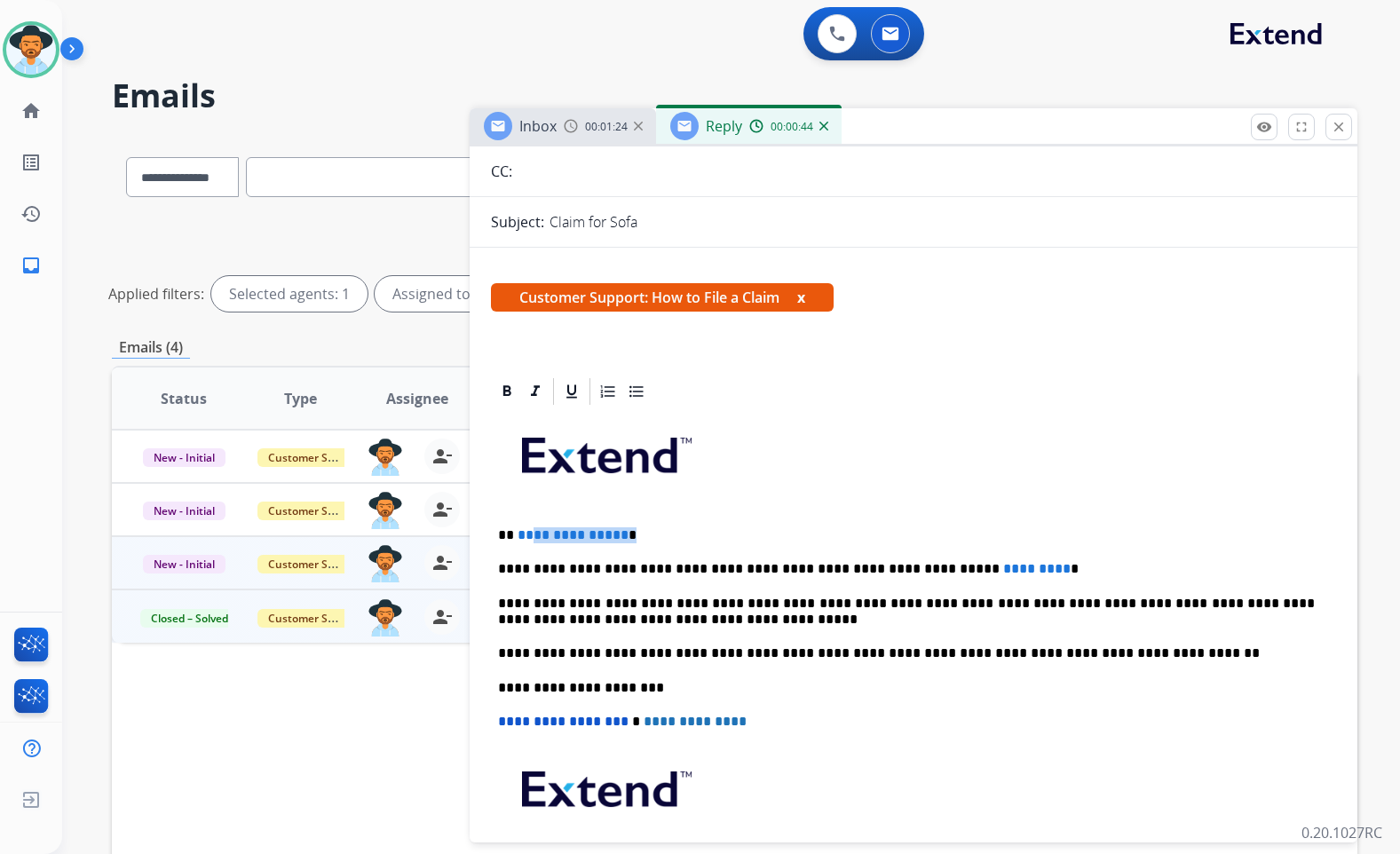
drag, startPoint x: 626, startPoint y: 535, endPoint x: 642, endPoint y: 542, distance: 17.5
click at [534, 540] on p "**********" at bounding box center [906, 535] width 817 height 16
drag, startPoint x: 989, startPoint y: 569, endPoint x: 916, endPoint y: 568, distance: 73.0
click at [916, 568] on p "**********" at bounding box center [906, 569] width 817 height 16
click at [569, 546] on div "**********" at bounding box center [913, 679] width 845 height 543
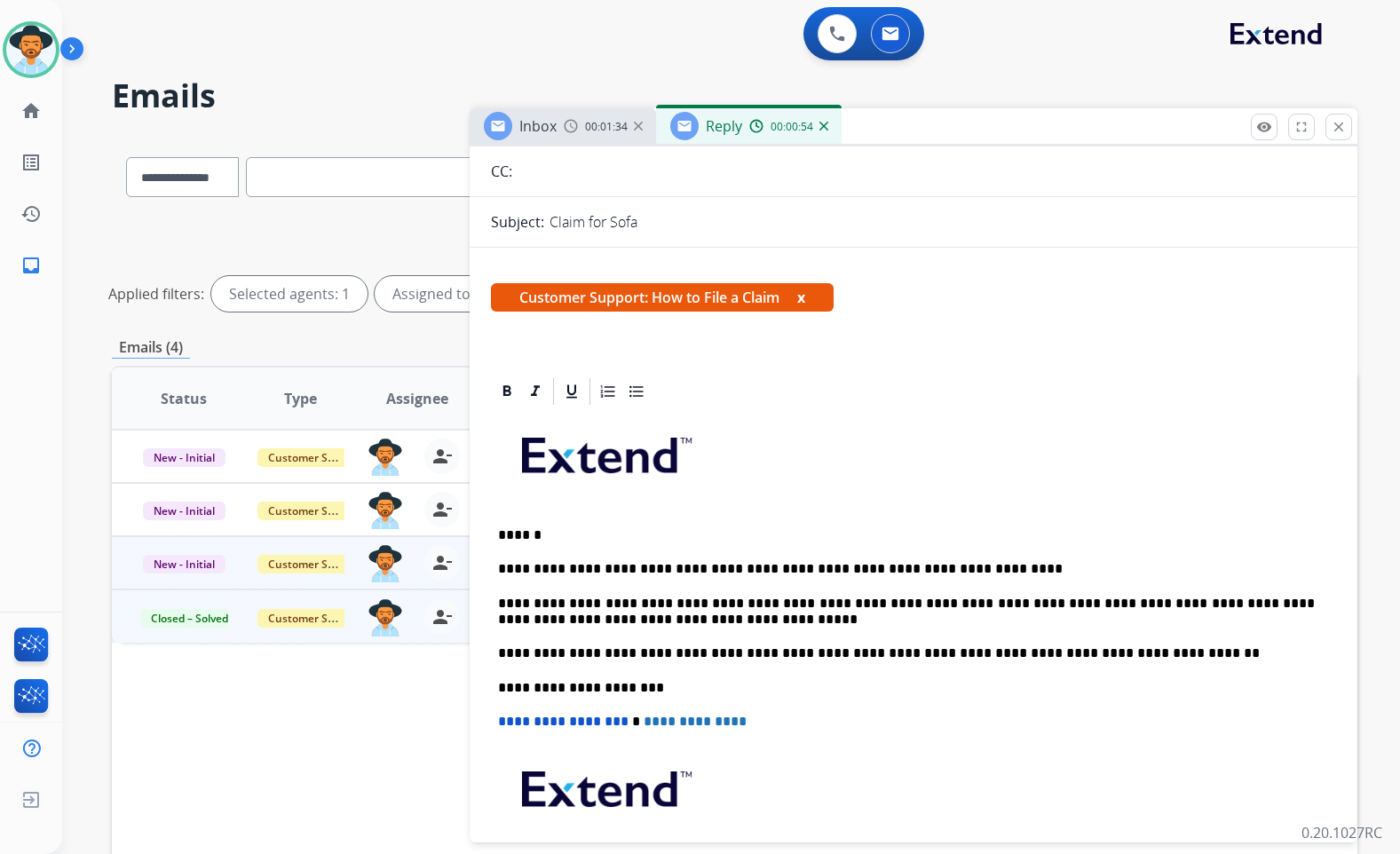
click at [1001, 571] on p "**********" at bounding box center [906, 569] width 817 height 16
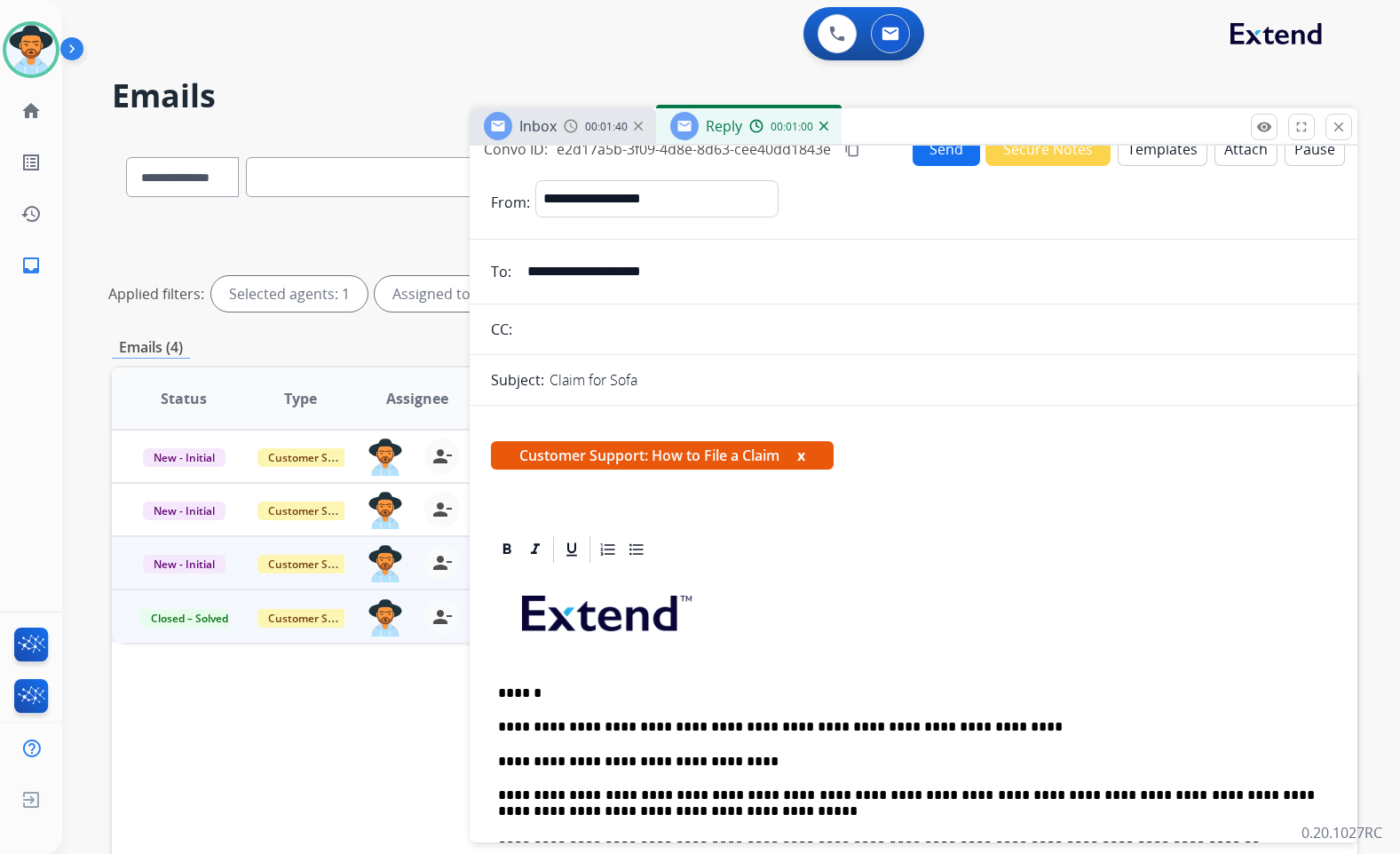
scroll to position [0, 0]
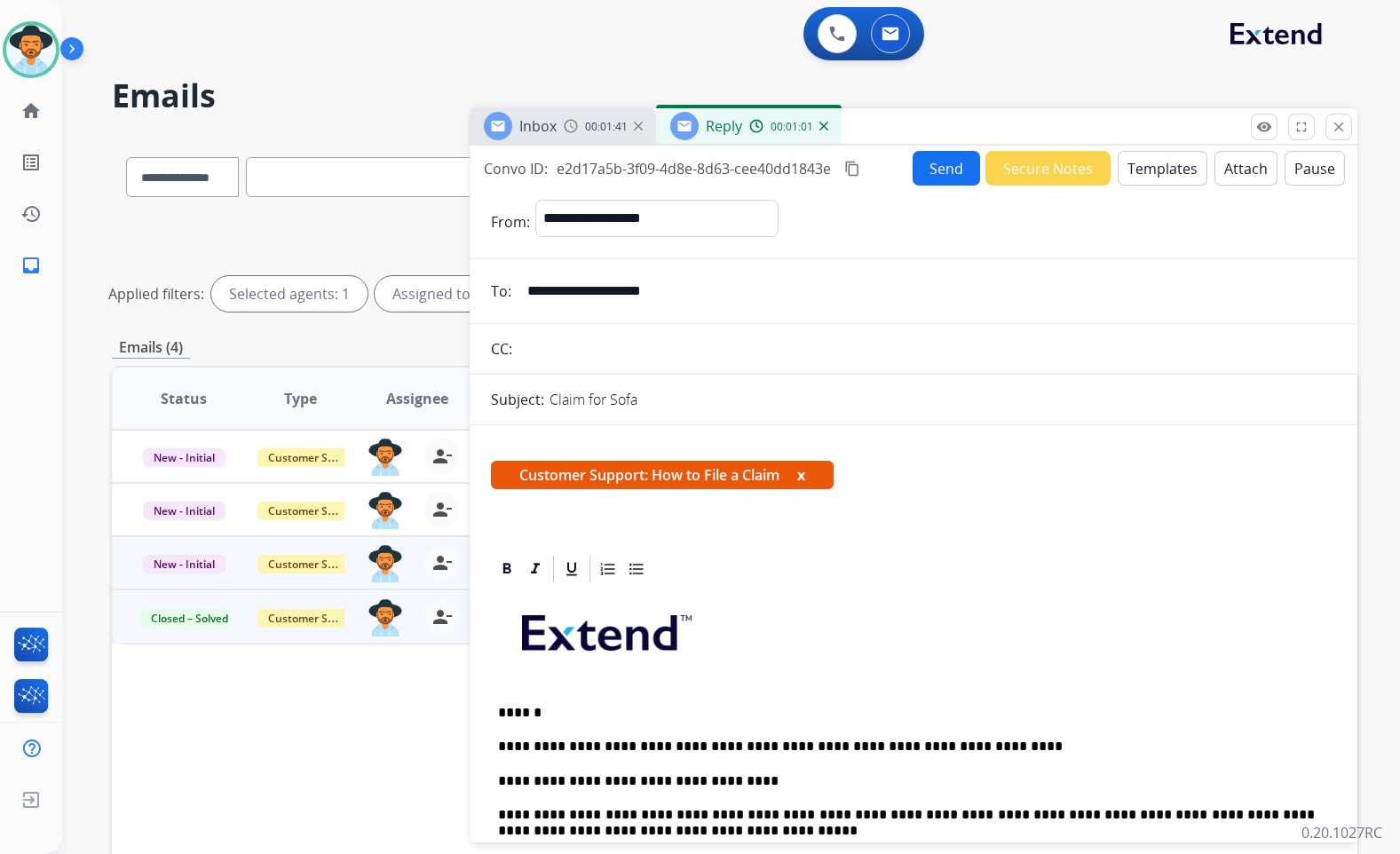
click at [943, 172] on button "Send" at bounding box center [947, 168] width 67 height 35
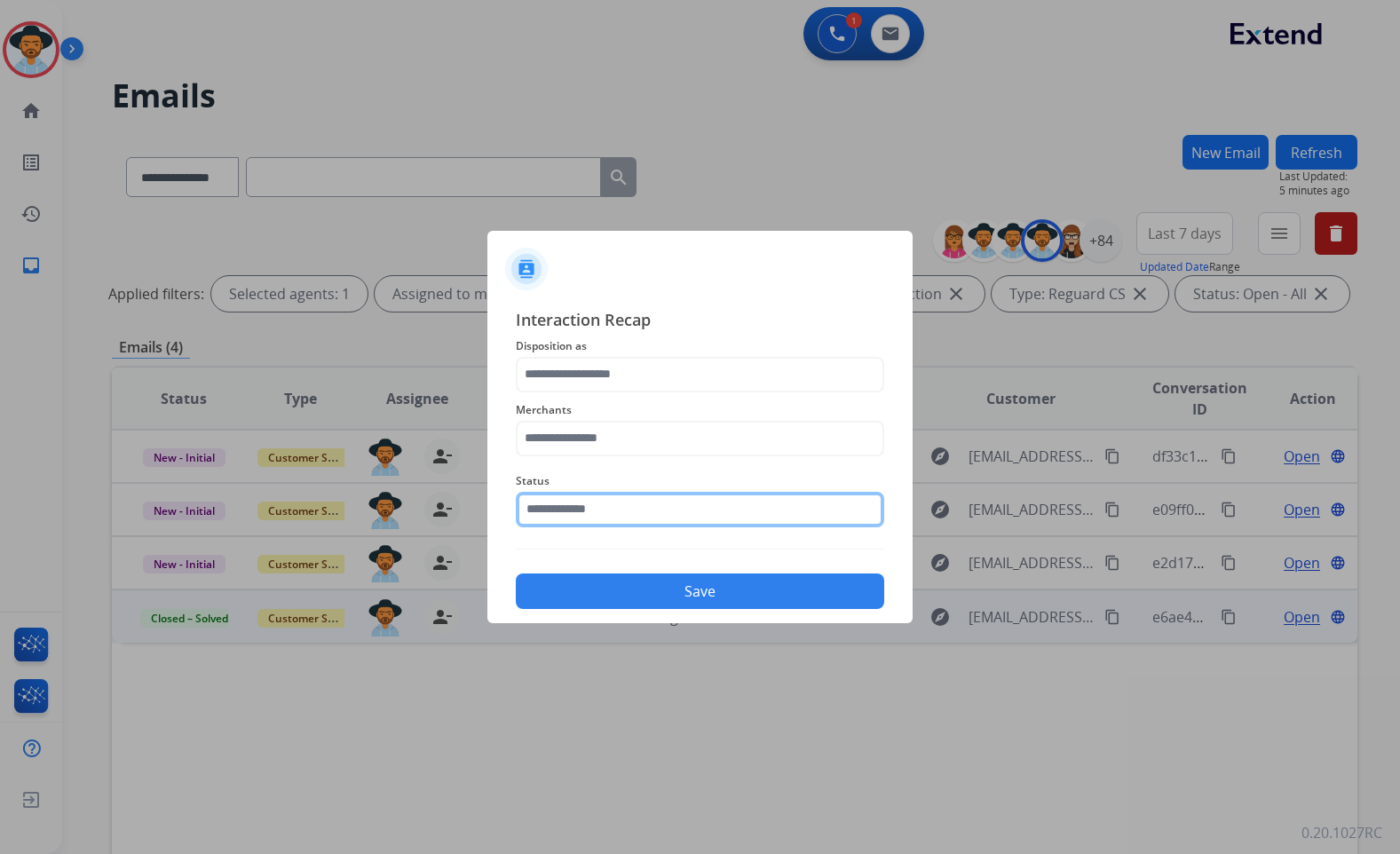
click at [623, 510] on input "text" at bounding box center [700, 509] width 368 height 36
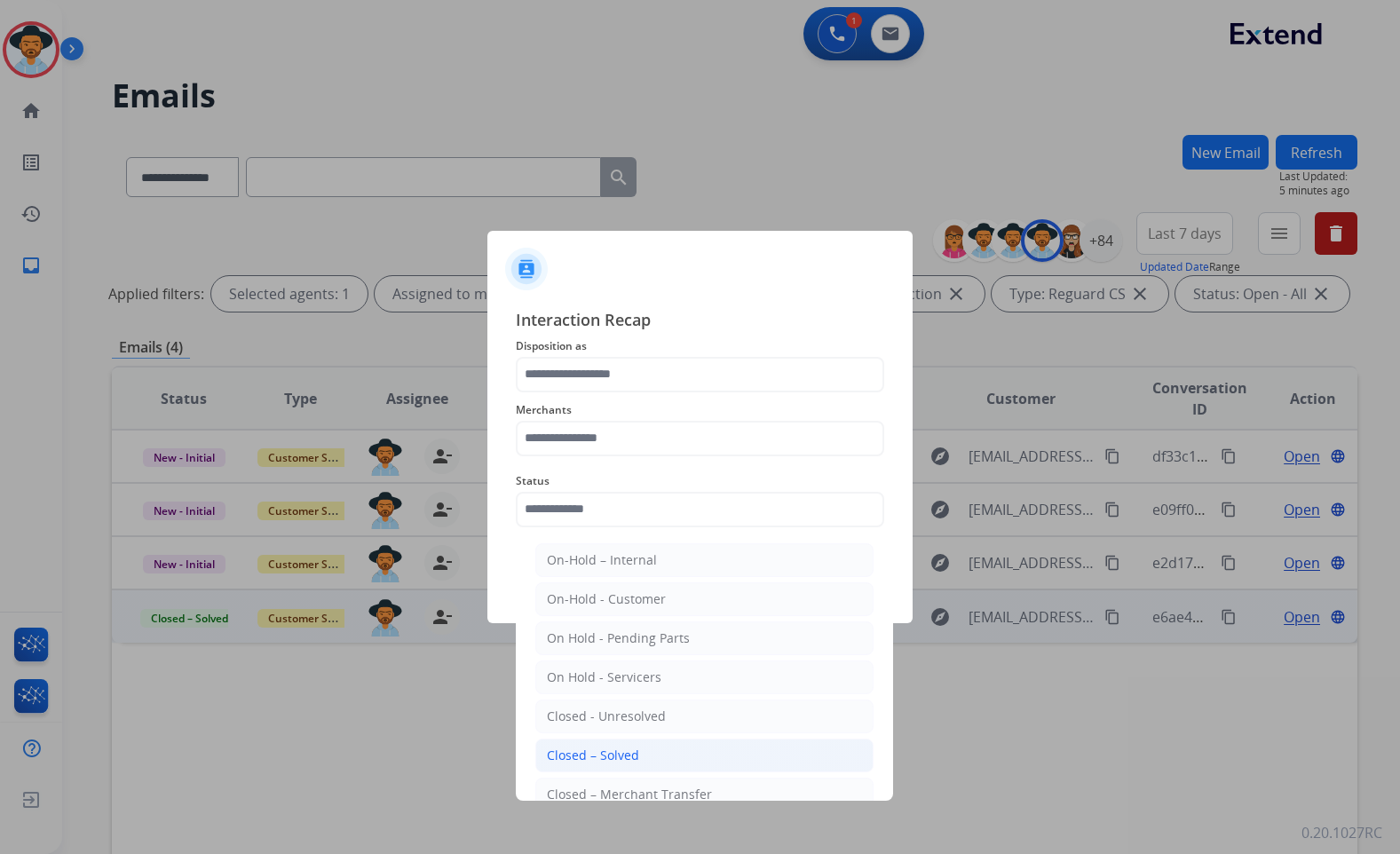
click at [670, 748] on li "Closed – Solved" at bounding box center [704, 755] width 339 height 34
type input "**********"
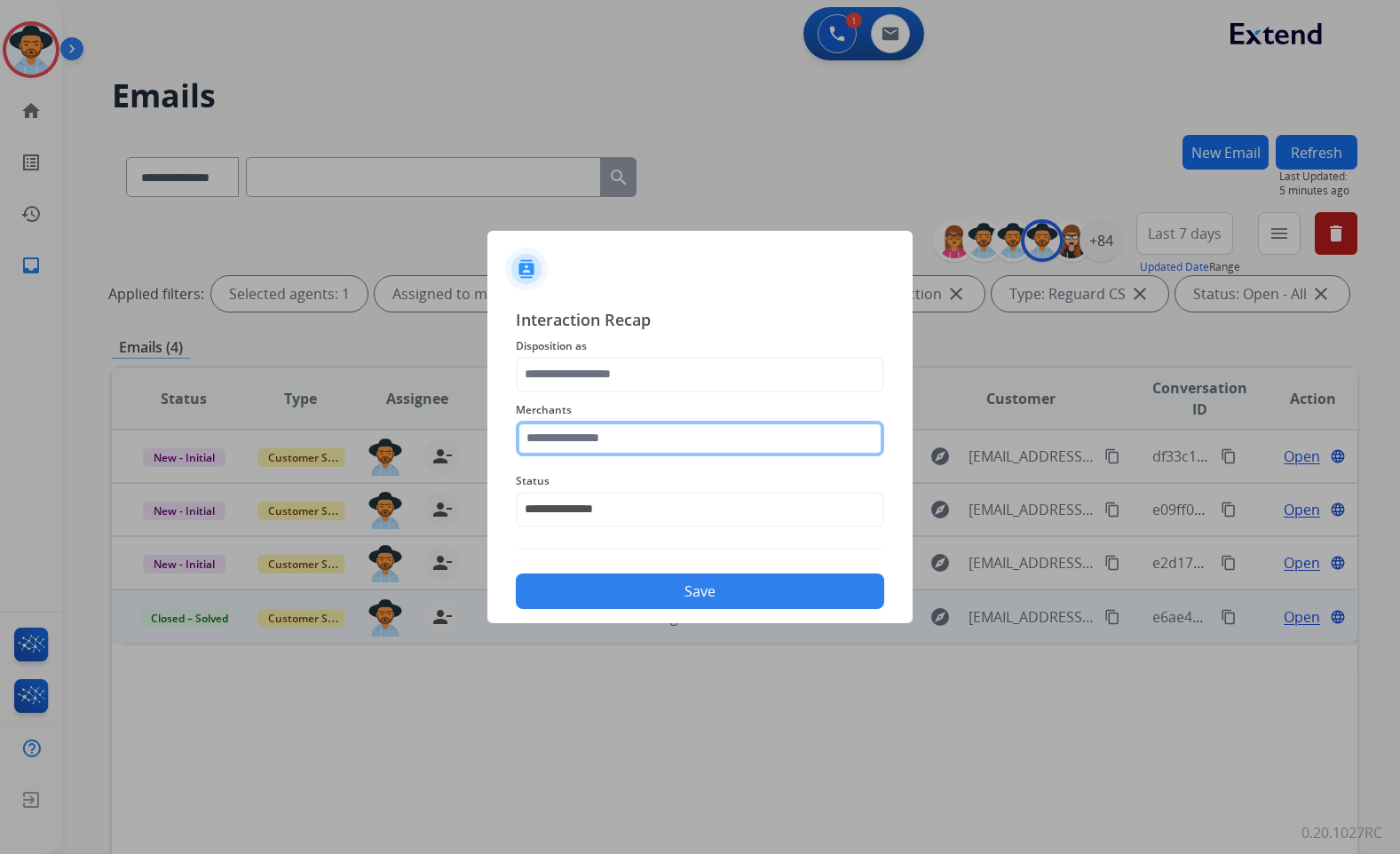
click at [580, 443] on input "text" at bounding box center [700, 438] width 368 height 36
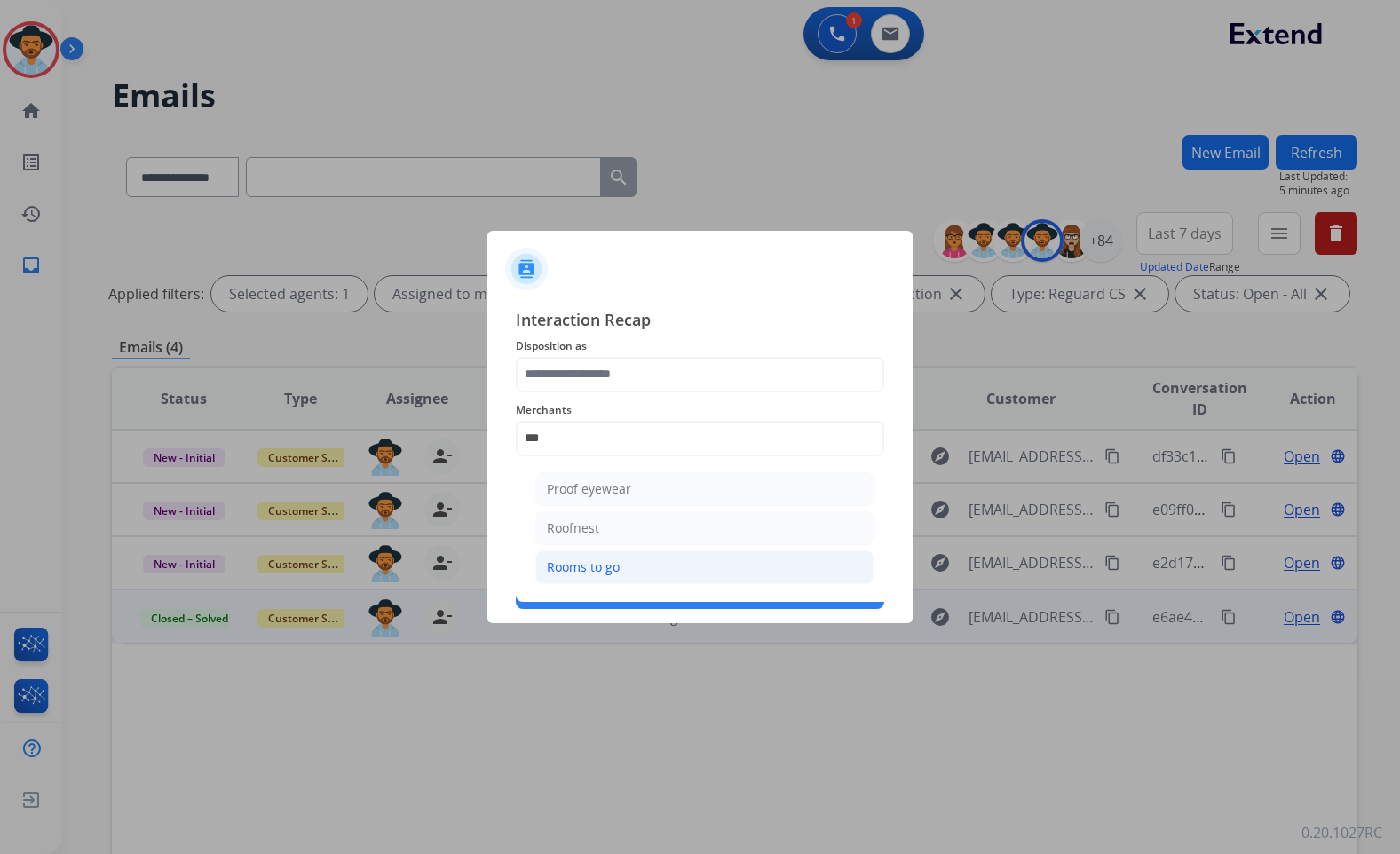
click at [613, 571] on div "Rooms to go" at bounding box center [583, 568] width 73 height 18
type input "**********"
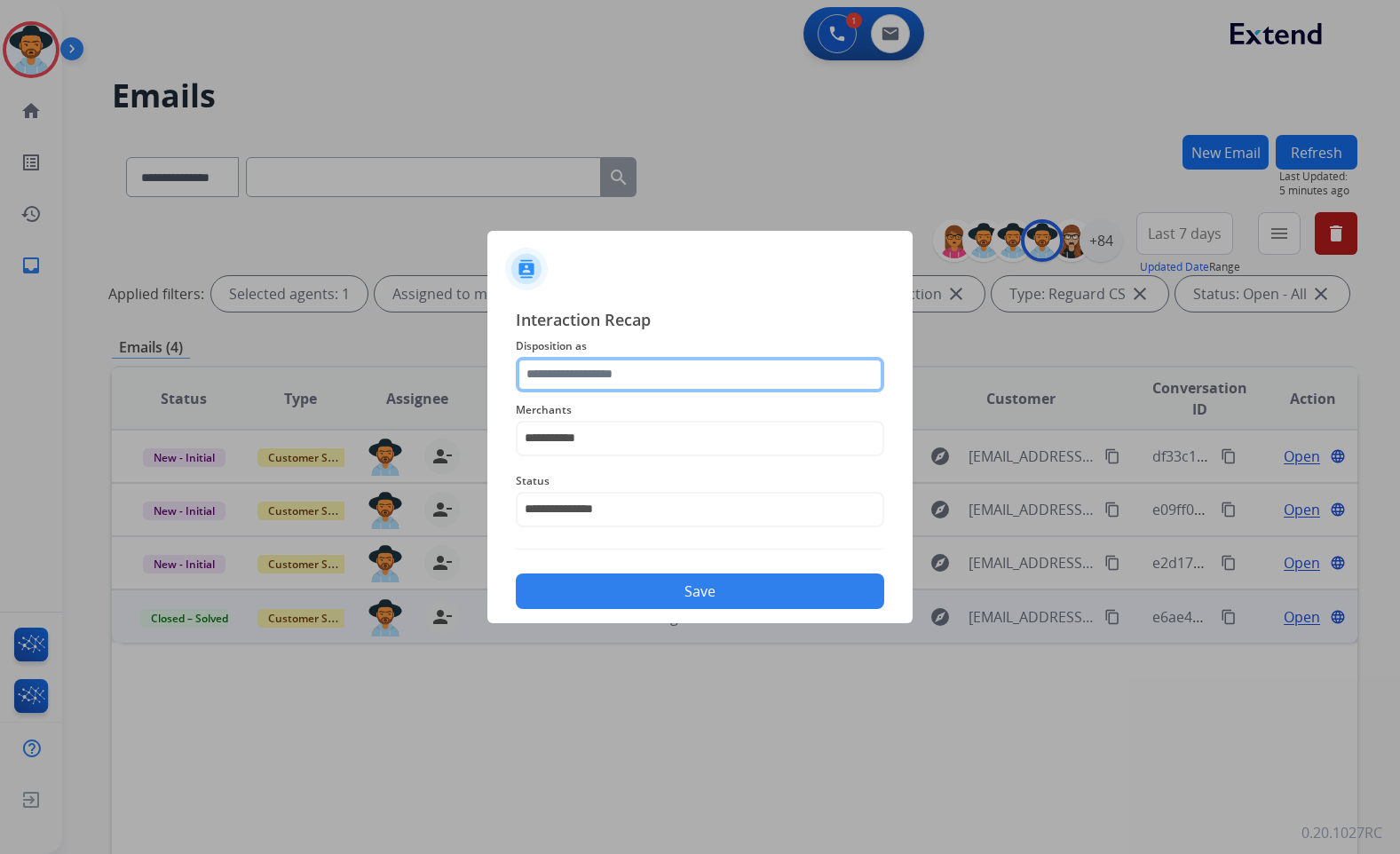
click at [613, 391] on input "text" at bounding box center [700, 375] width 368 height 36
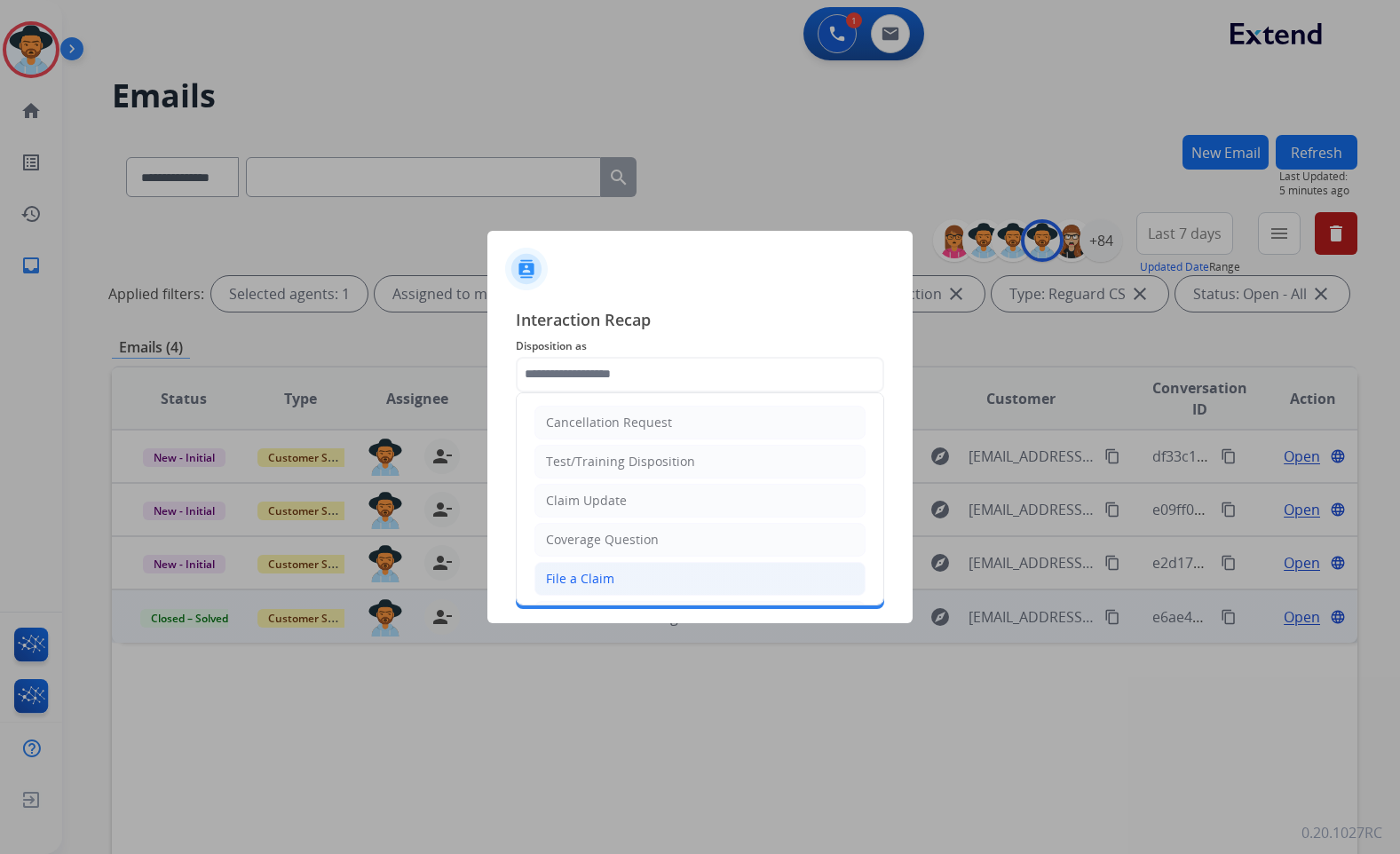
click at [613, 579] on li "File a Claim" at bounding box center [699, 579] width 331 height 34
type input "**********"
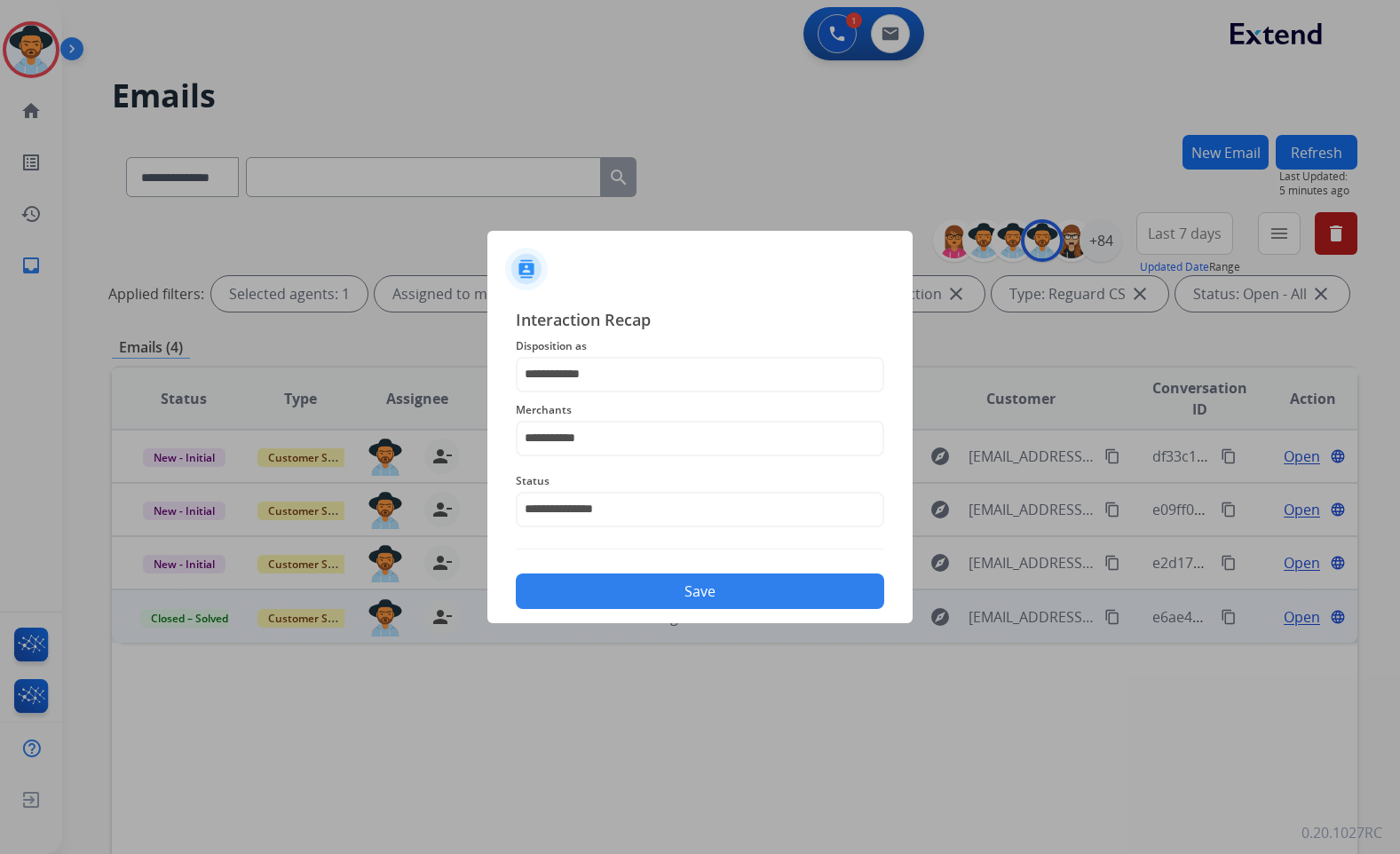
click at [642, 604] on button "Save" at bounding box center [700, 591] width 368 height 36
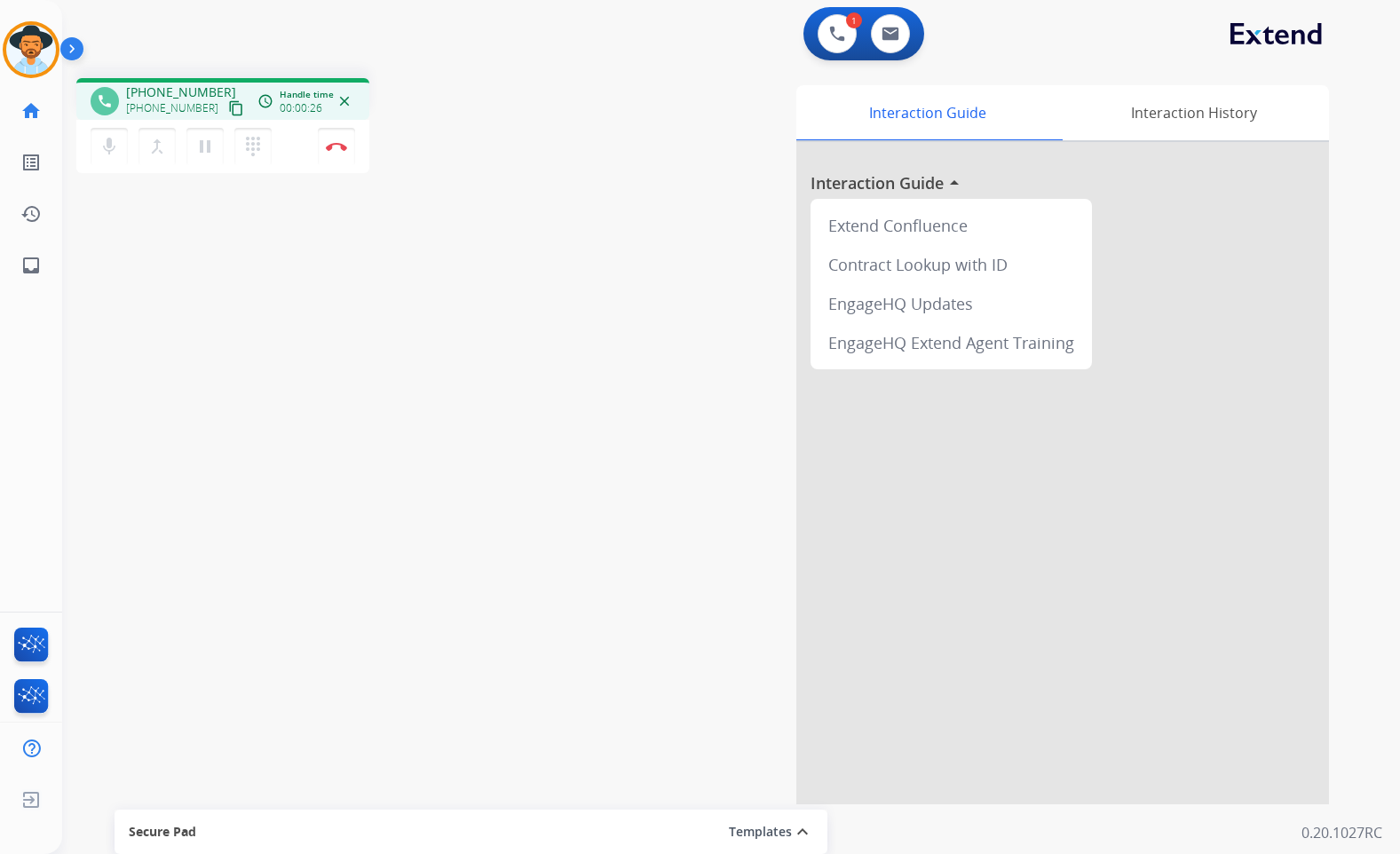
click at [228, 108] on mat-icon "content_copy" at bounding box center [236, 109] width 16 height 16
click at [326, 146] on img at bounding box center [337, 146] width 22 height 9
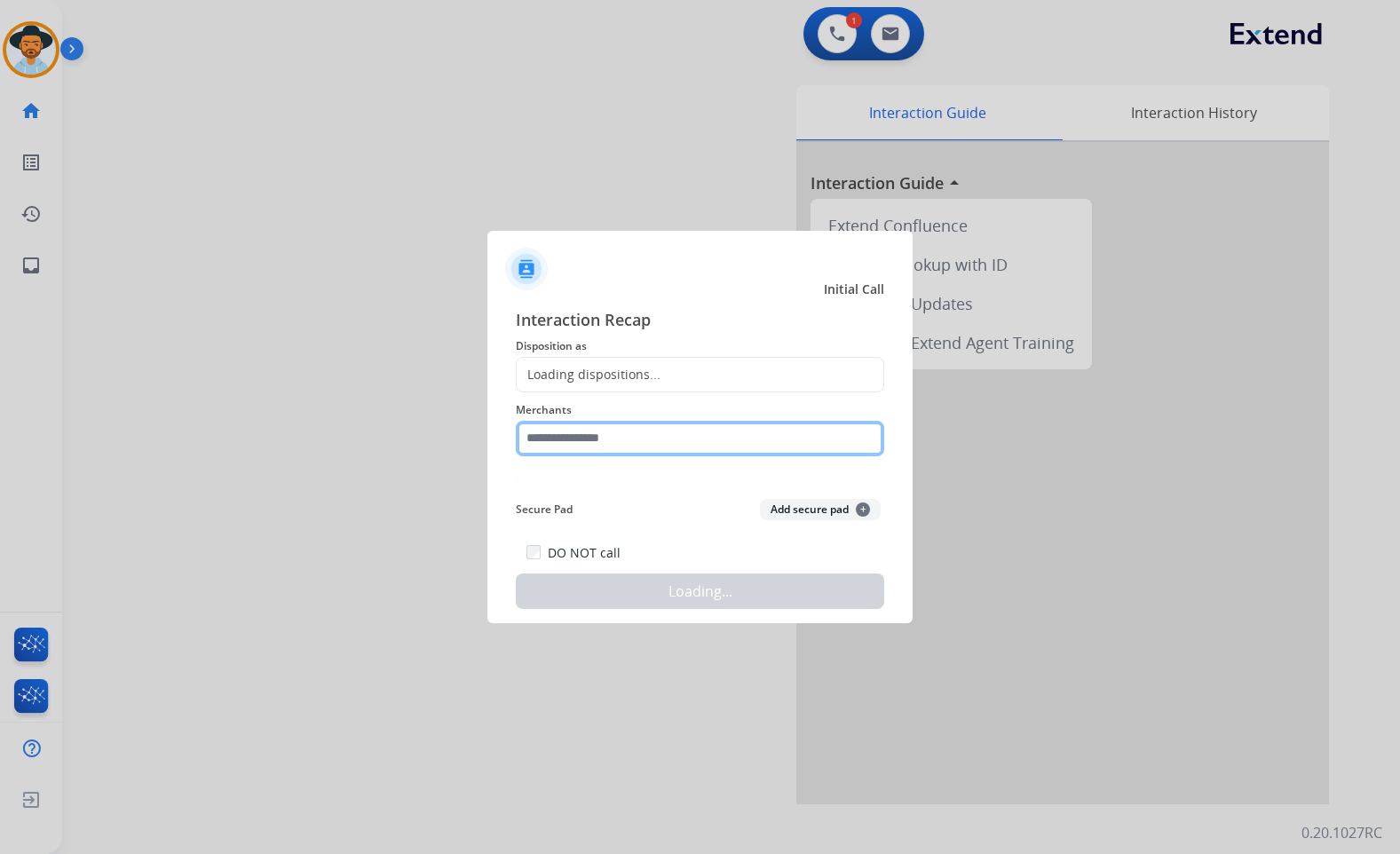
click at [698, 453] on input "text" at bounding box center [700, 438] width 368 height 36
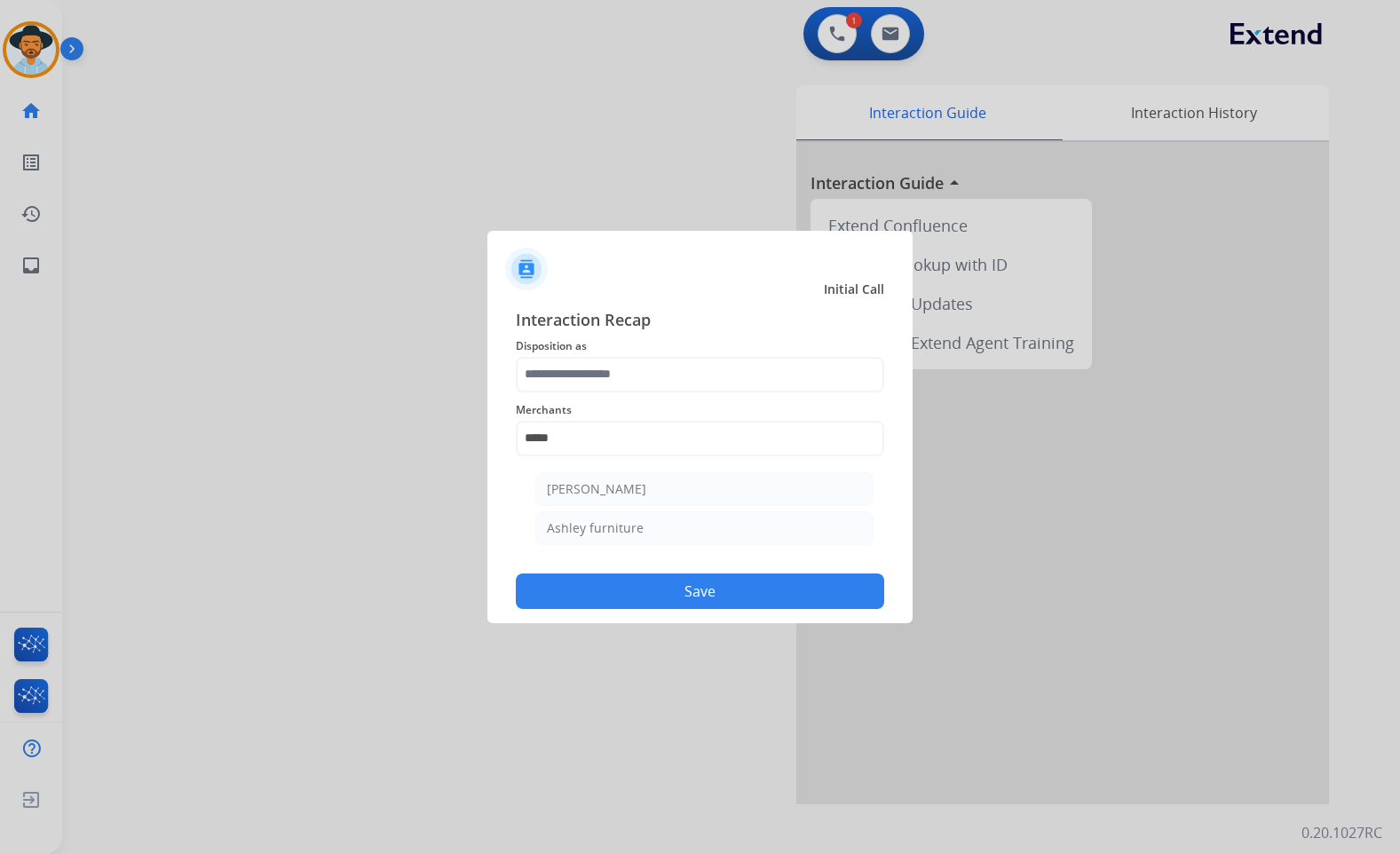
drag, startPoint x: 764, startPoint y: 538, endPoint x: 710, endPoint y: 493, distance: 70.3
click at [762, 534] on li "Ashley furniture" at bounding box center [704, 528] width 339 height 34
type input "**********"
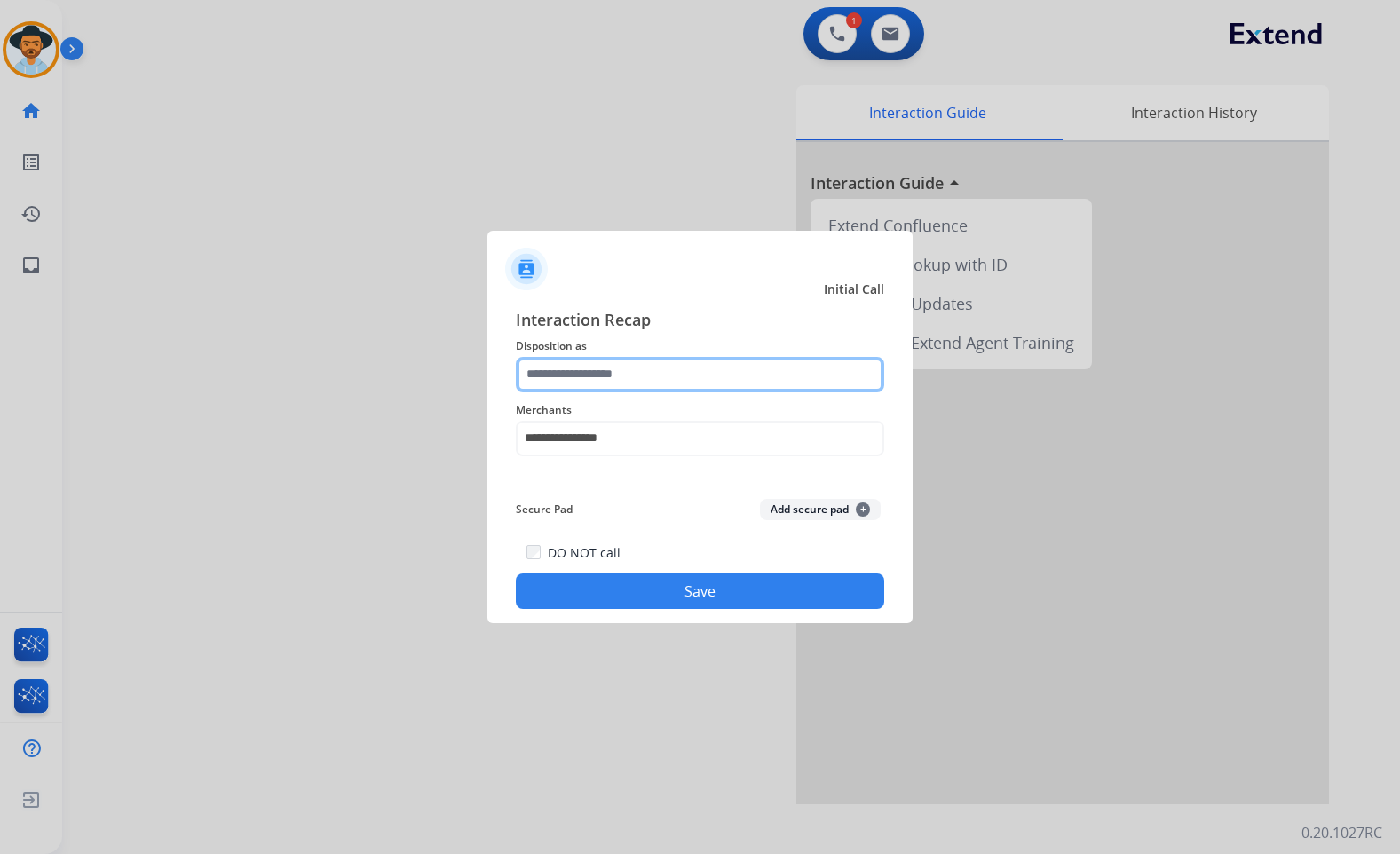
click at [595, 365] on input "text" at bounding box center [700, 375] width 368 height 36
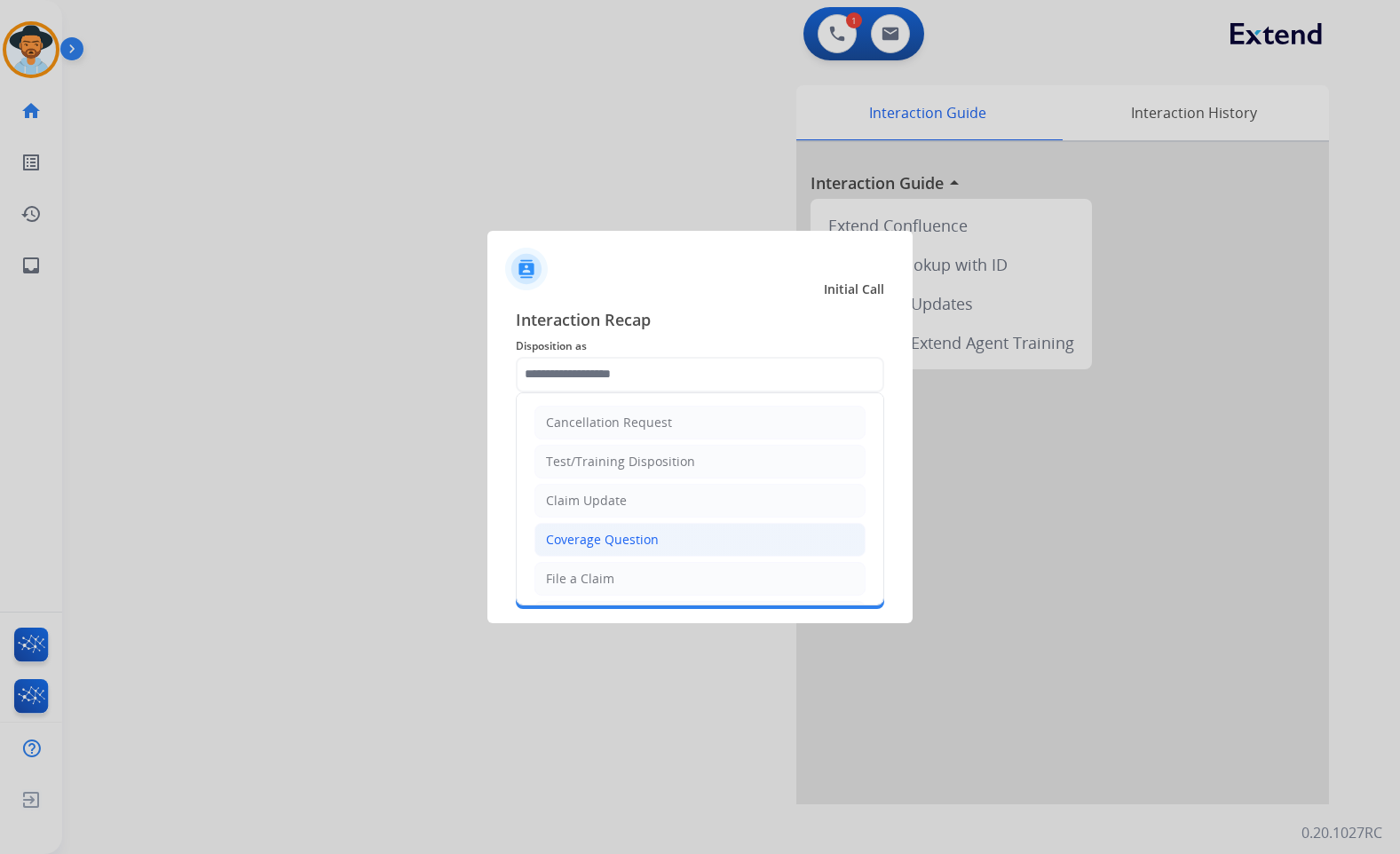
click at [627, 546] on div "Coverage Question" at bounding box center [602, 540] width 113 height 18
type input "**********"
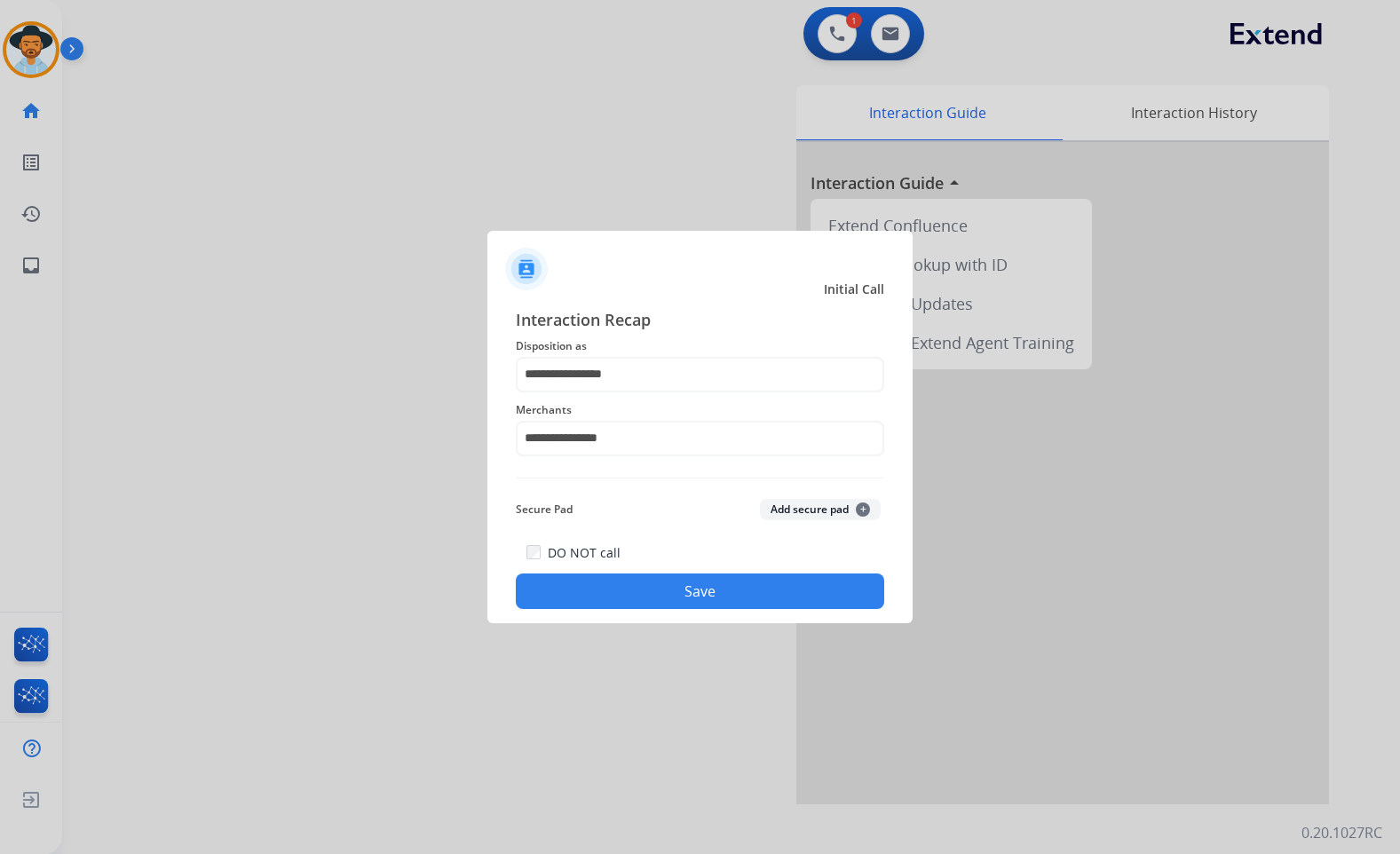
click at [631, 572] on div "DO NOT call Save" at bounding box center [700, 576] width 368 height 67
click at [636, 578] on button "Save" at bounding box center [700, 591] width 368 height 36
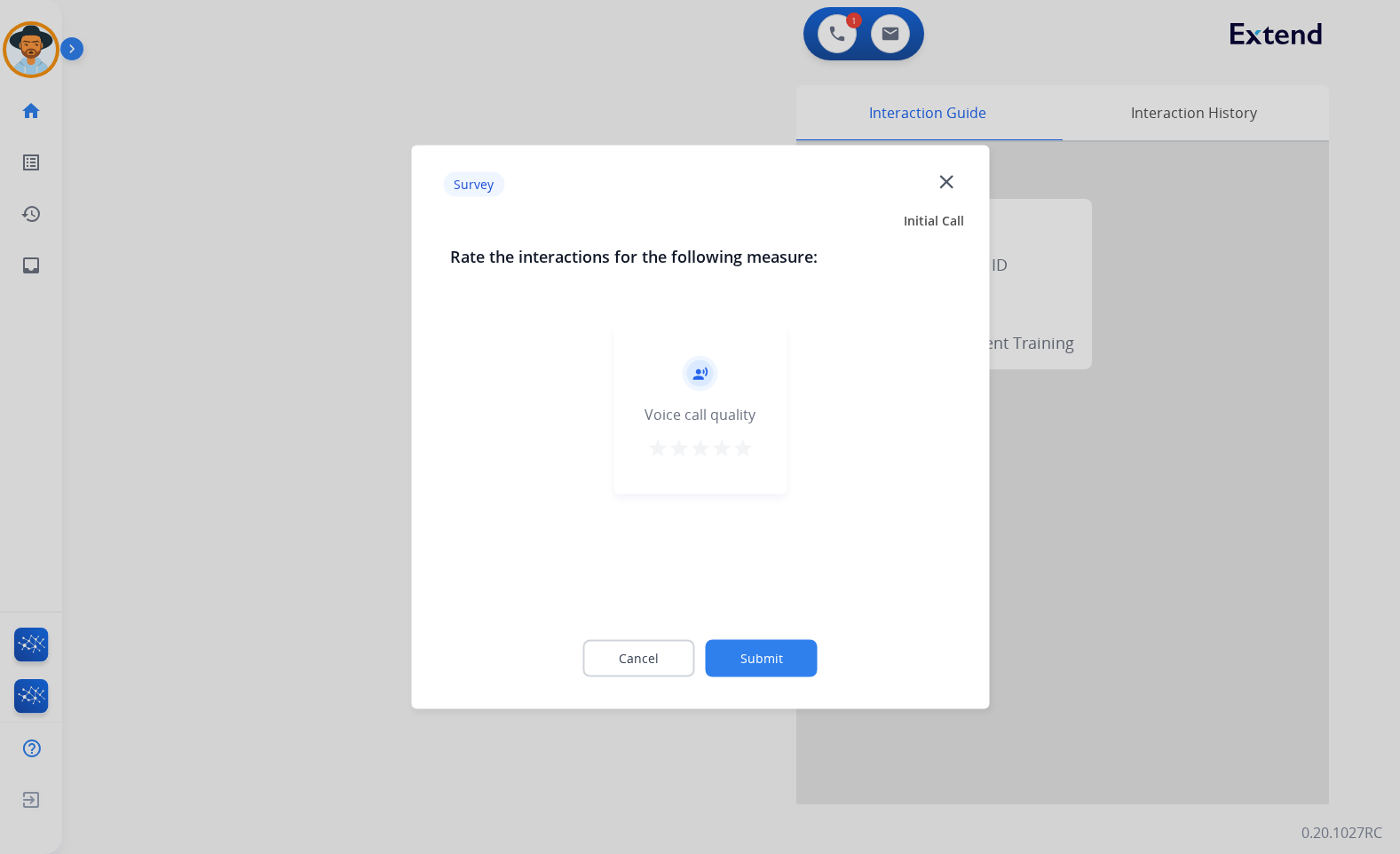
click at [792, 649] on button "Submit" at bounding box center [761, 659] width 112 height 38
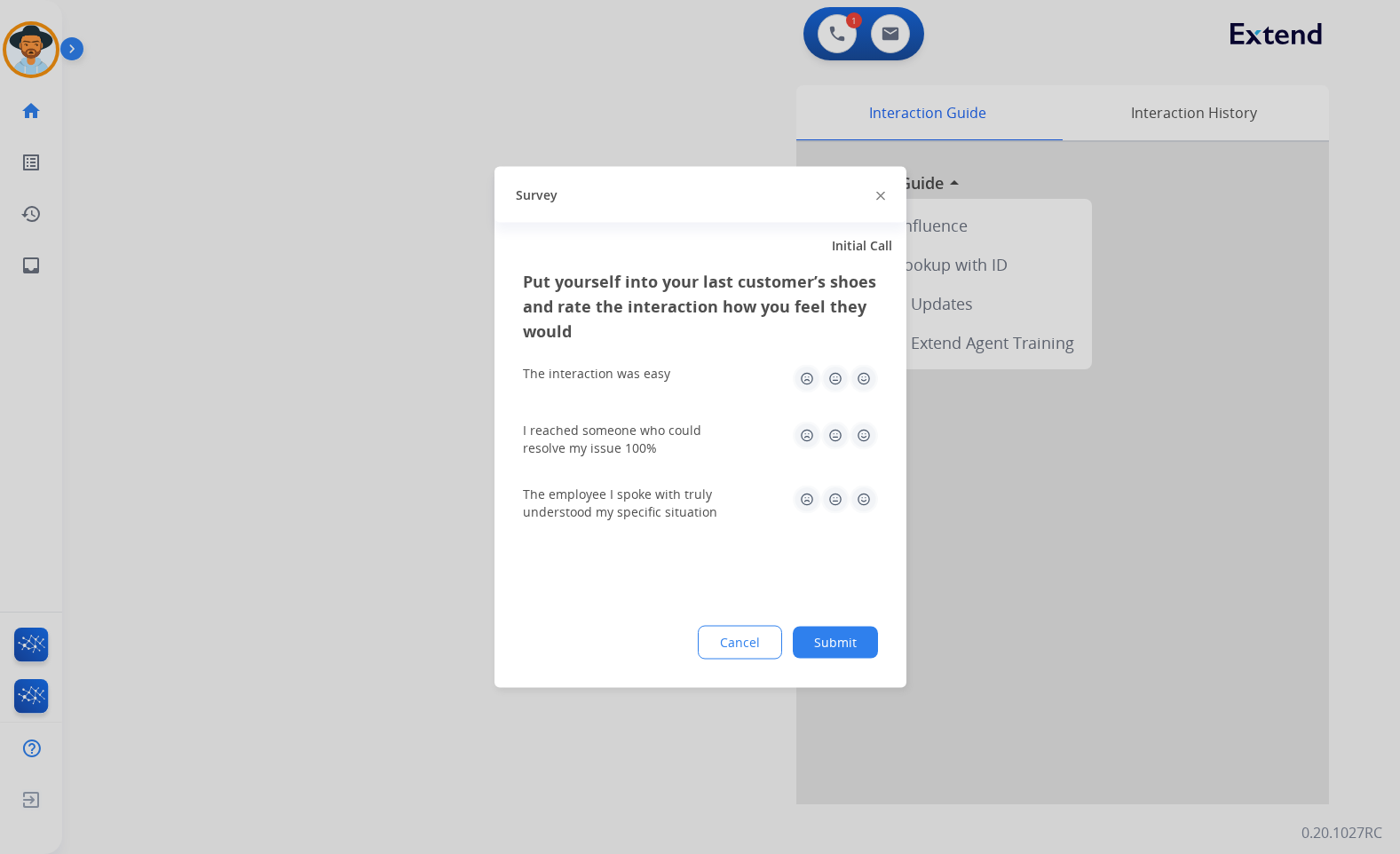
click at [859, 641] on button "Submit" at bounding box center [835, 643] width 85 height 32
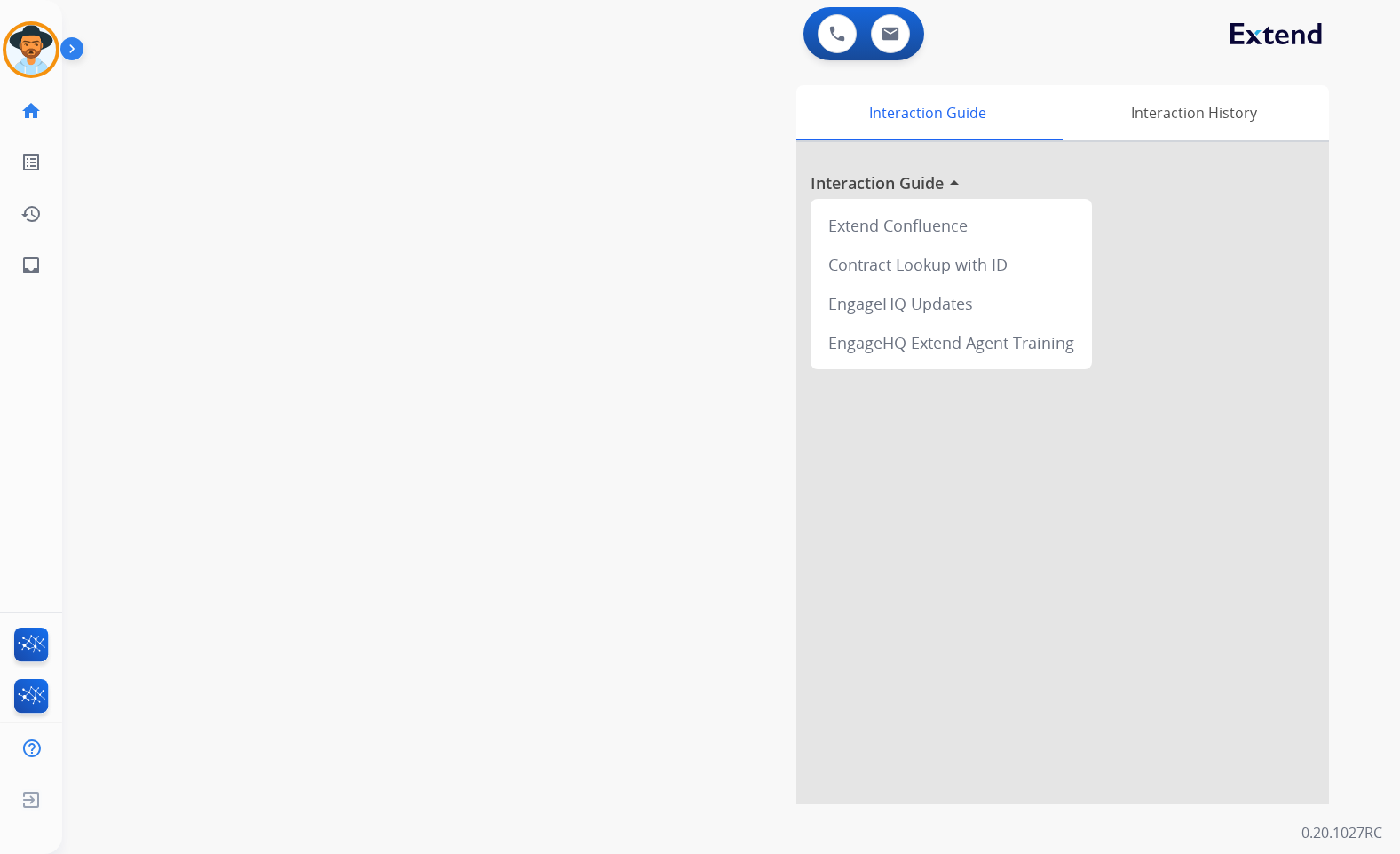
drag, startPoint x: 425, startPoint y: 333, endPoint x: 297, endPoint y: 310, distance: 130.0
click at [425, 333] on div "swap_horiz Break voice bridge close_fullscreen Connect 3-Way Call merge_type Se…" at bounding box center [710, 434] width 1295 height 740
click at [43, 264] on link "inbox Emails" at bounding box center [31, 266] width 49 height 49
select select "**********"
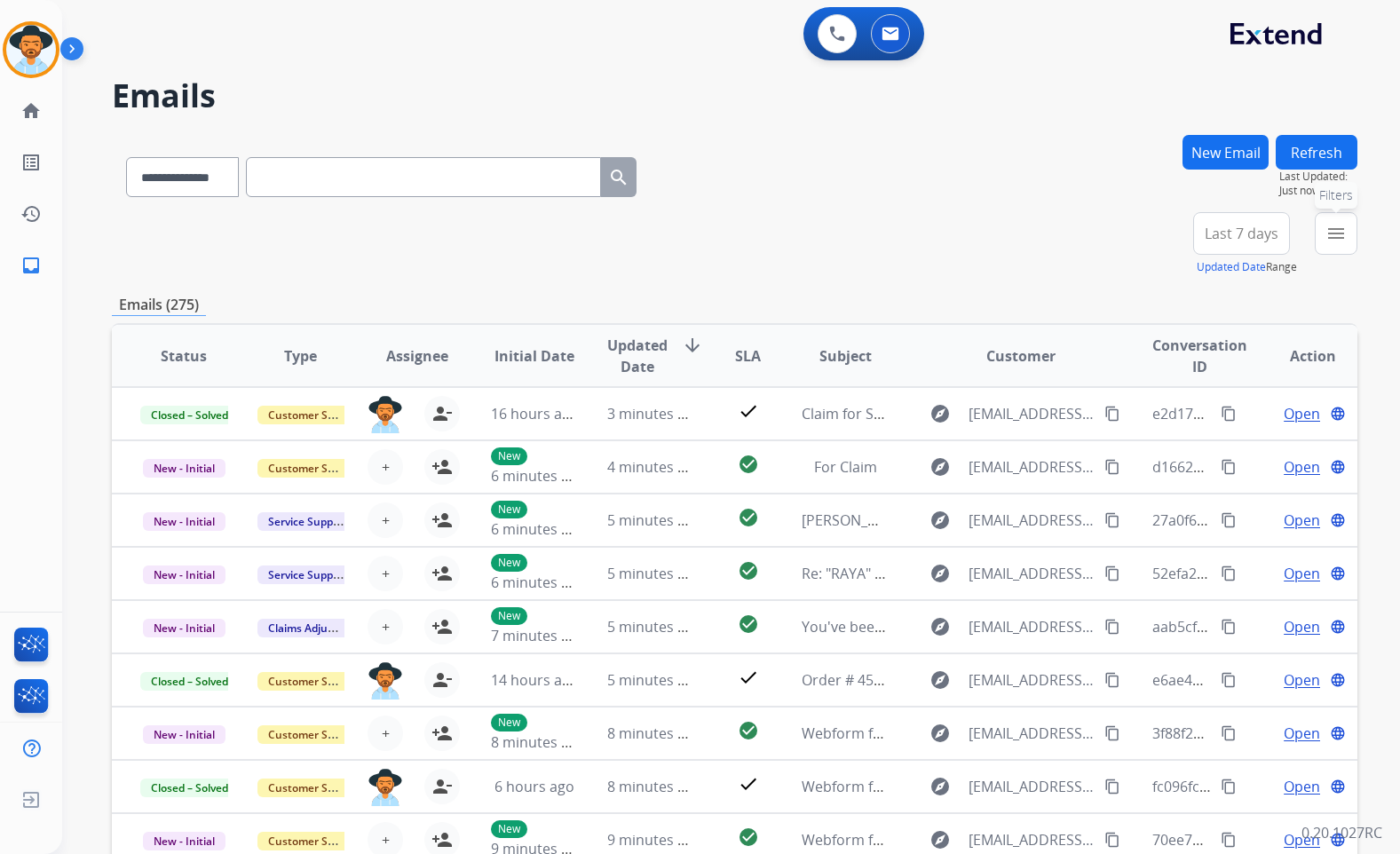
click at [1333, 240] on mat-icon "menu" at bounding box center [1337, 234] width 22 height 22
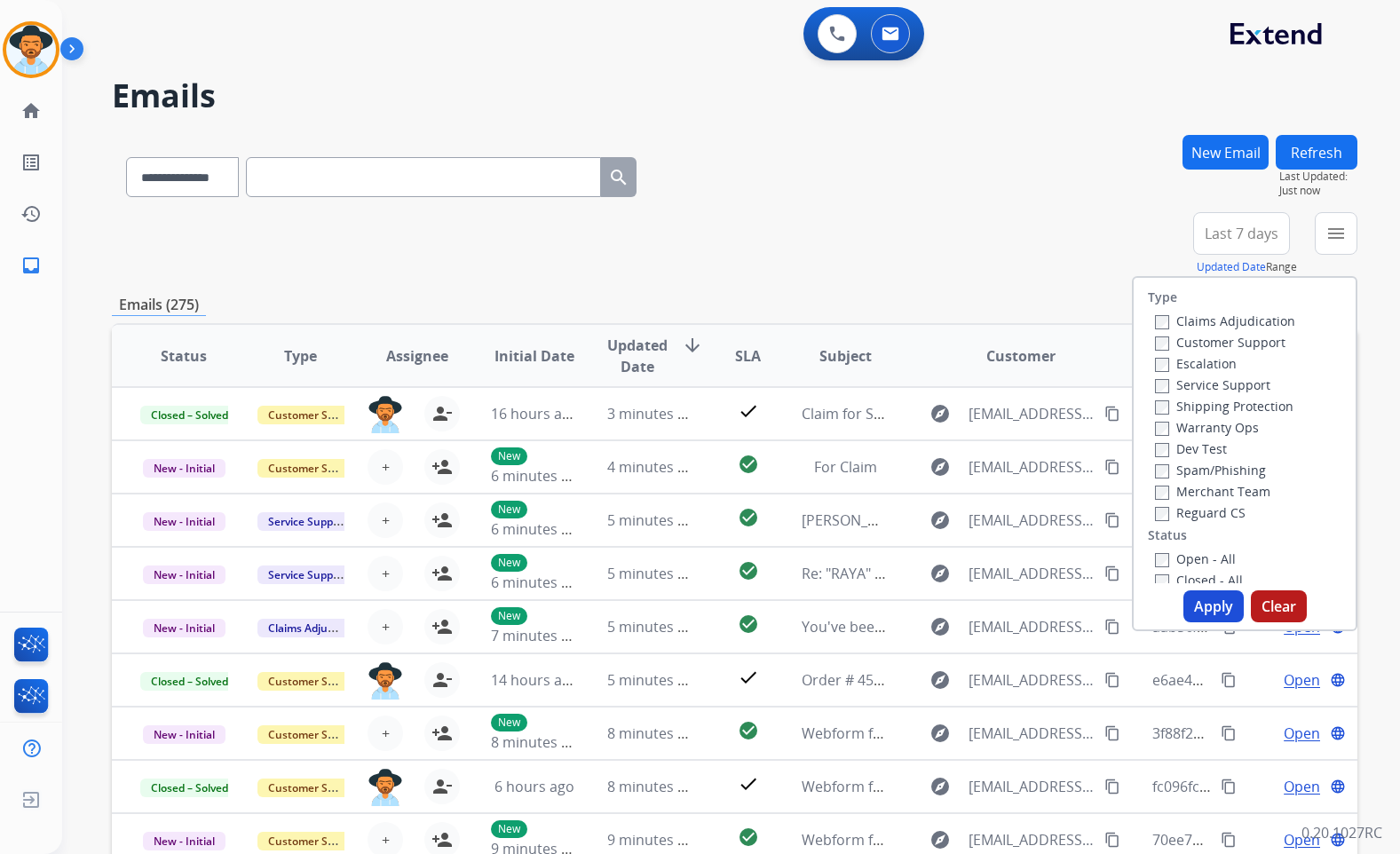
click at [1238, 349] on label "Customer Support" at bounding box center [1220, 342] width 130 height 17
click at [1227, 409] on label "Shipping Protection" at bounding box center [1224, 406] width 138 height 17
drag, startPoint x: 1213, startPoint y: 510, endPoint x: 1212, endPoint y: 525, distance: 15.0
click at [1212, 510] on label "Reguard CS" at bounding box center [1201, 512] width 91 height 17
click at [1210, 555] on label "Open - All" at bounding box center [1196, 559] width 81 height 17
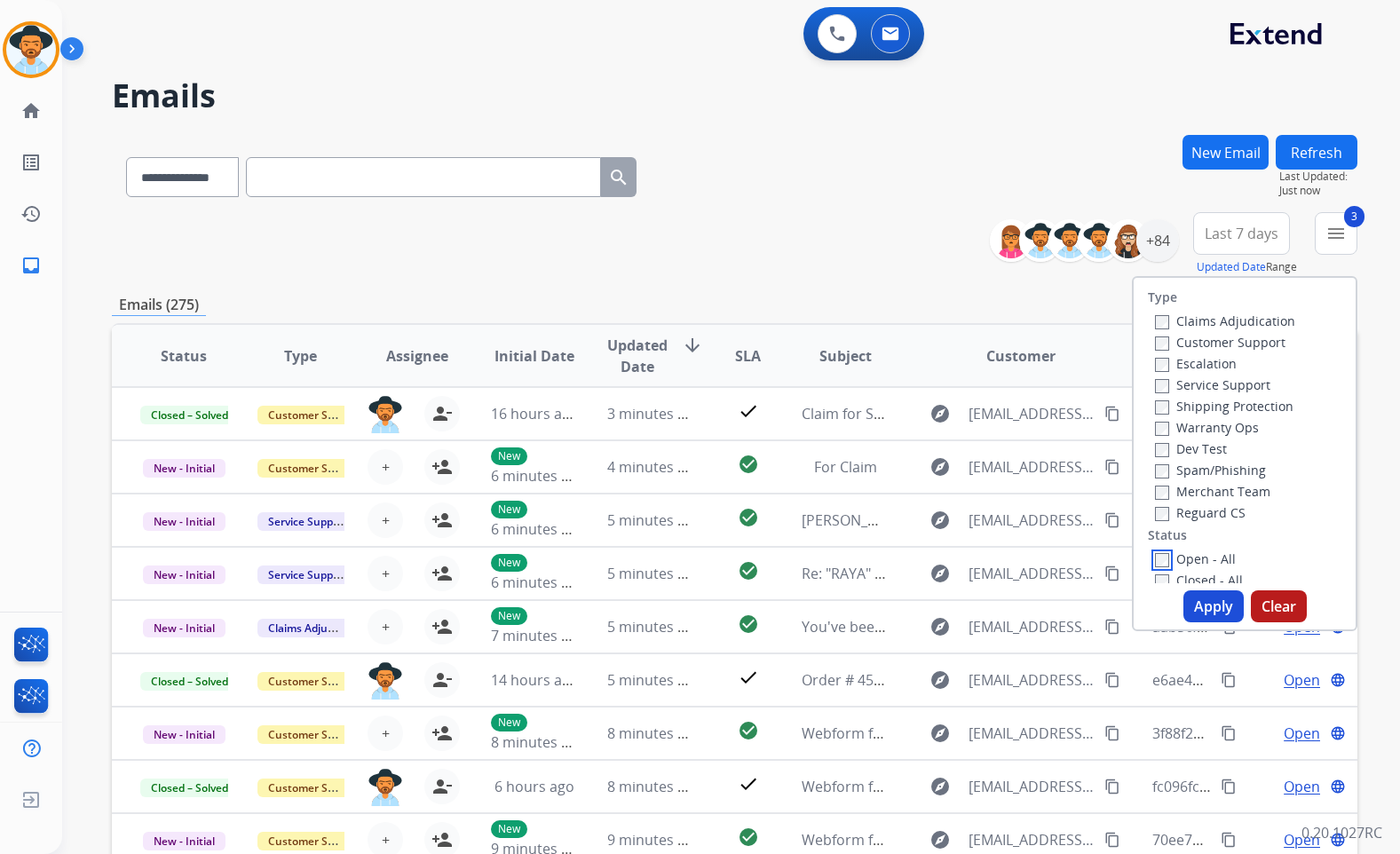
scroll to position [89, 0]
click at [1205, 418] on label "Reguard CS" at bounding box center [1201, 424] width 91 height 17
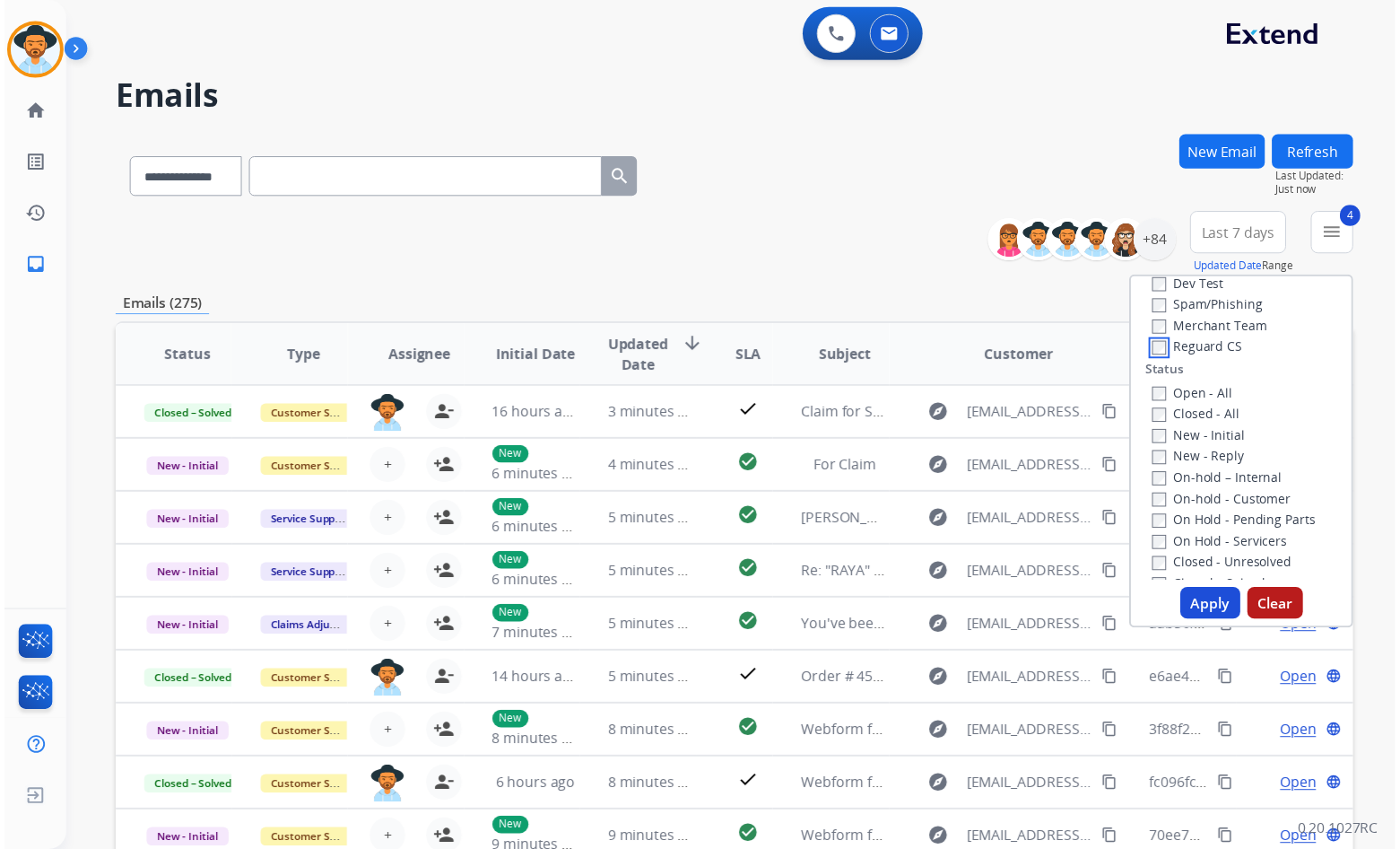
scroll to position [269, 0]
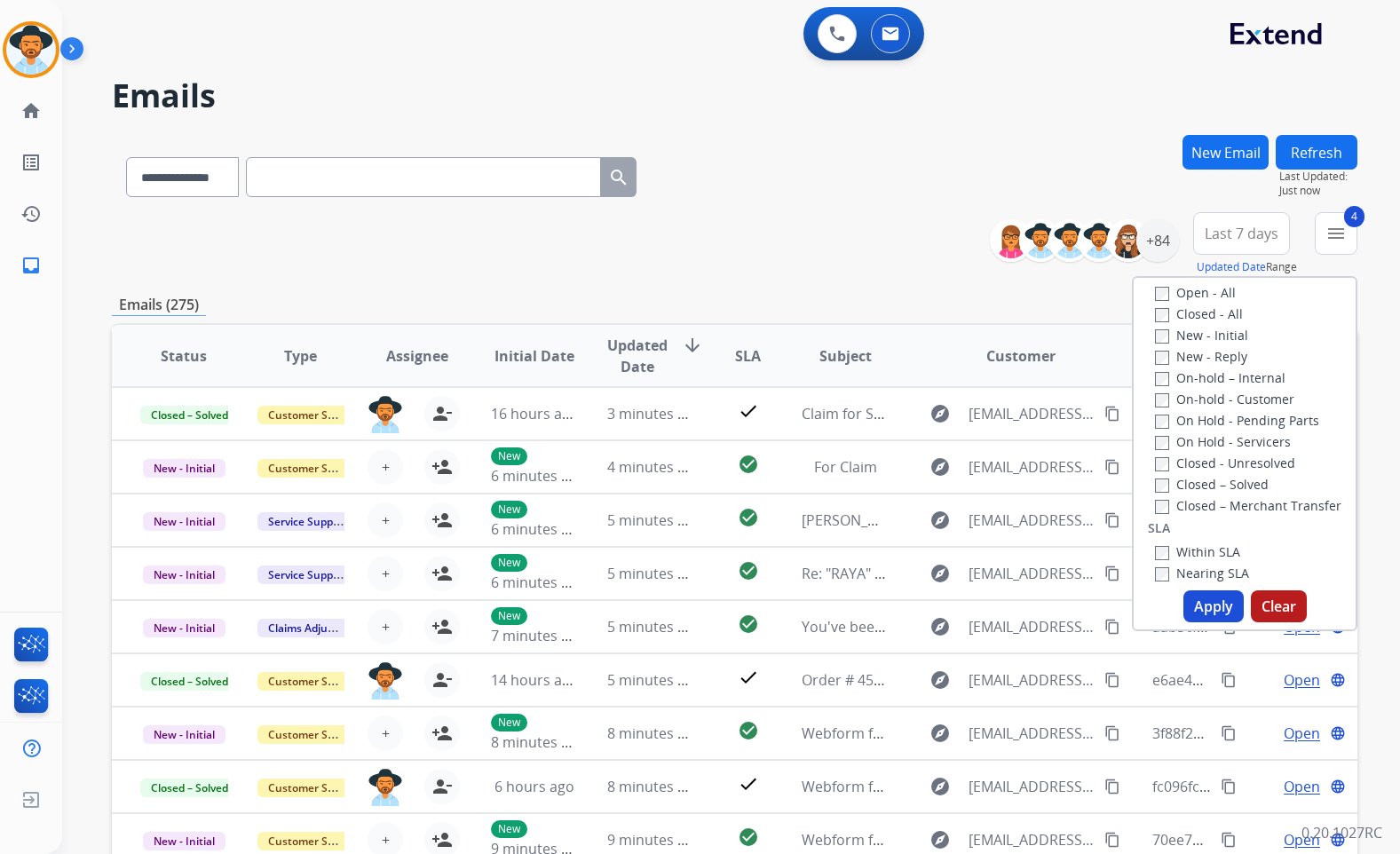
drag, startPoint x: 1211, startPoint y: 444, endPoint x: 1205, endPoint y: 429, distance: 16.2
click at [1209, 440] on label "On Hold - Servicers" at bounding box center [1223, 441] width 136 height 17
click at [1203, 416] on label "On Hold - Pending Parts" at bounding box center [1237, 420] width 164 height 17
click at [1199, 401] on label "On-hold - Customer" at bounding box center [1224, 399] width 139 height 17
click at [1195, 380] on label "On-hold – Internal" at bounding box center [1220, 377] width 130 height 17
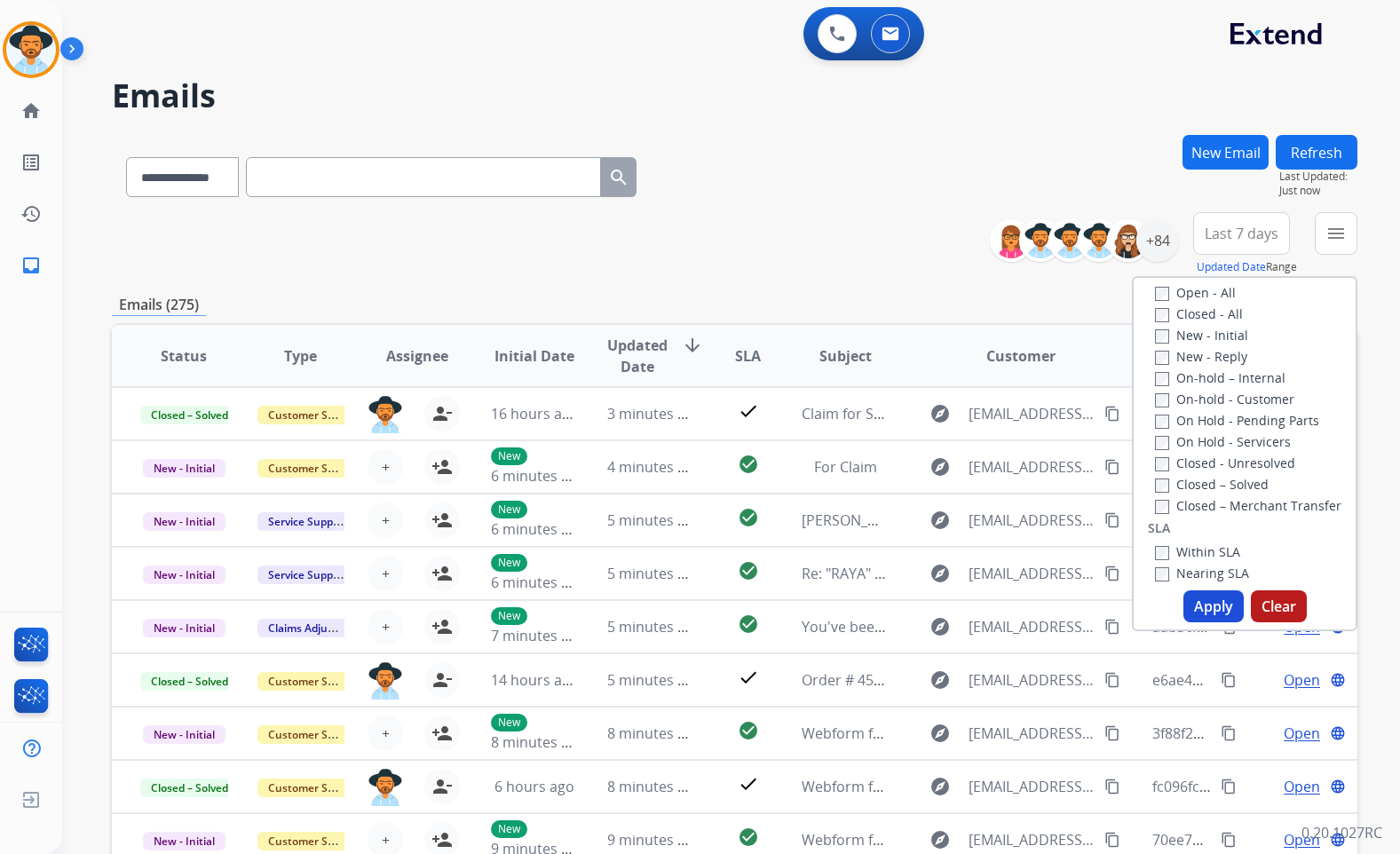
click at [1193, 366] on div "New - Reply" at bounding box center [1248, 356] width 187 height 22
click at [1193, 357] on label "New - Reply" at bounding box center [1202, 356] width 93 height 17
click at [1187, 332] on label "New - Initial" at bounding box center [1202, 335] width 93 height 17
click at [1216, 608] on button "Apply" at bounding box center [1213, 606] width 60 height 32
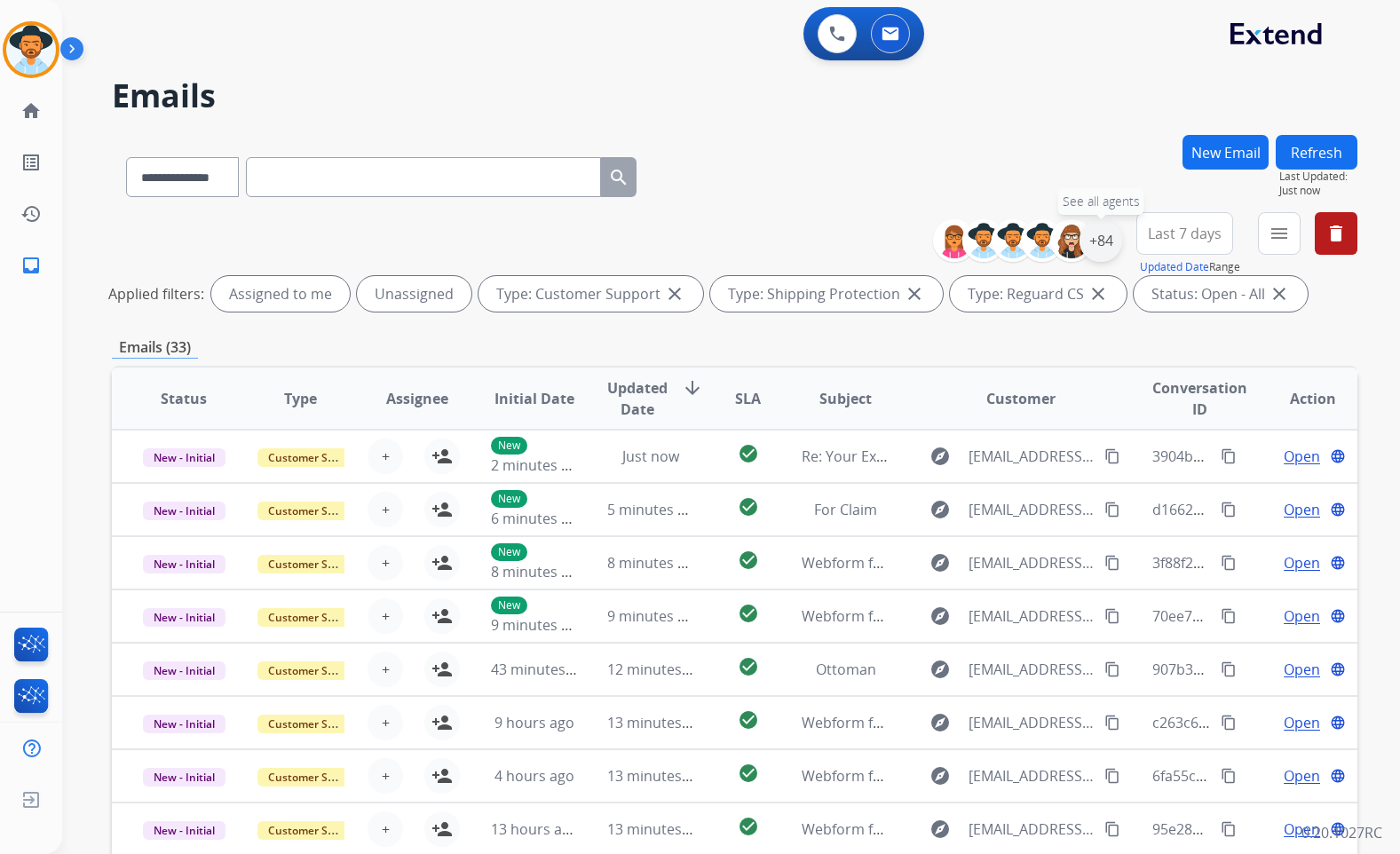
click at [1099, 246] on div "+84" at bounding box center [1101, 240] width 42 height 42
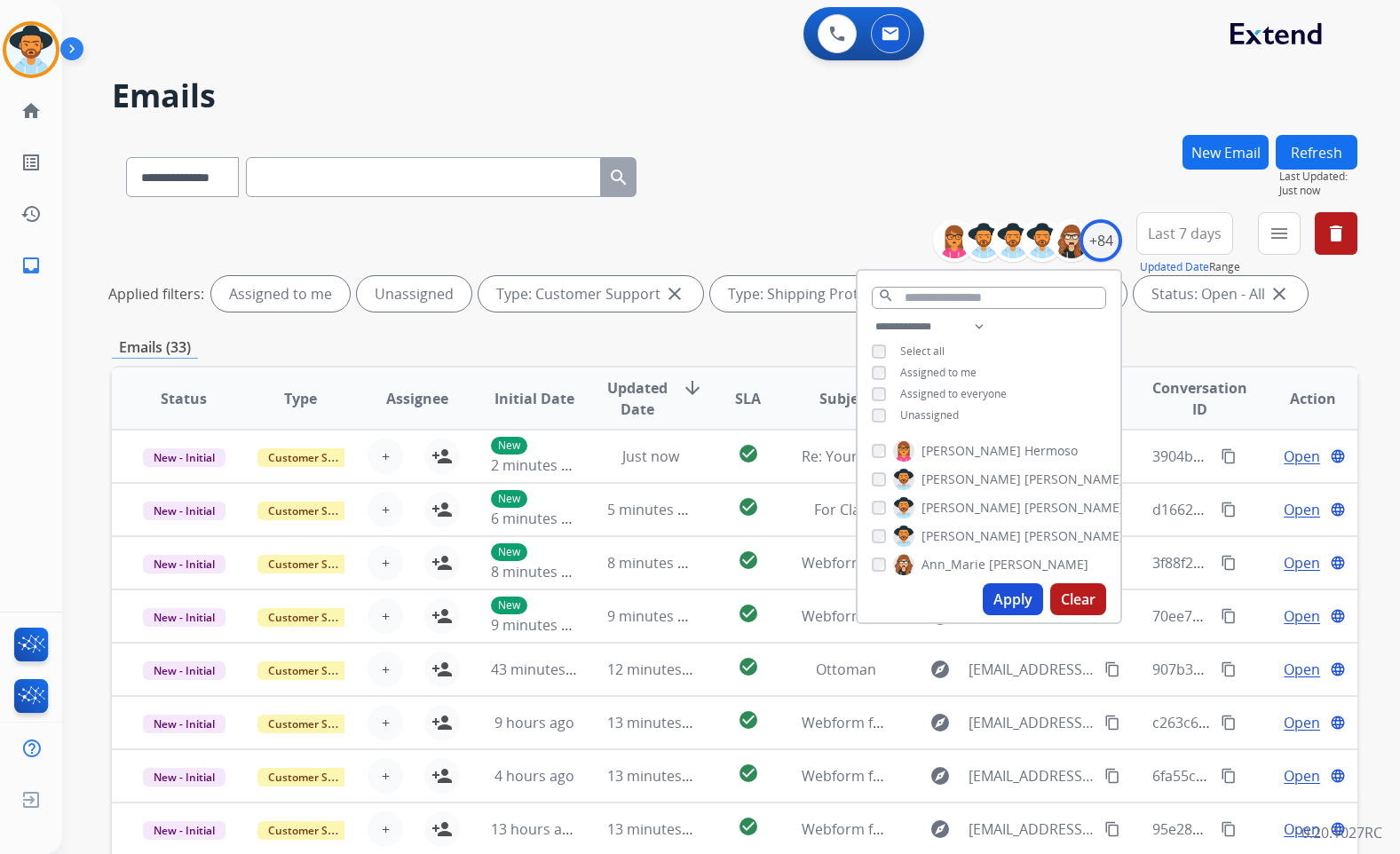
click at [926, 402] on div "**********" at bounding box center [989, 372] width 263 height 114
click at [925, 413] on span "Unassigned" at bounding box center [929, 415] width 58 height 15
click at [960, 533] on span "[PERSON_NAME]" at bounding box center [972, 536] width 100 height 18
click at [991, 604] on button "Apply" at bounding box center [1013, 599] width 60 height 32
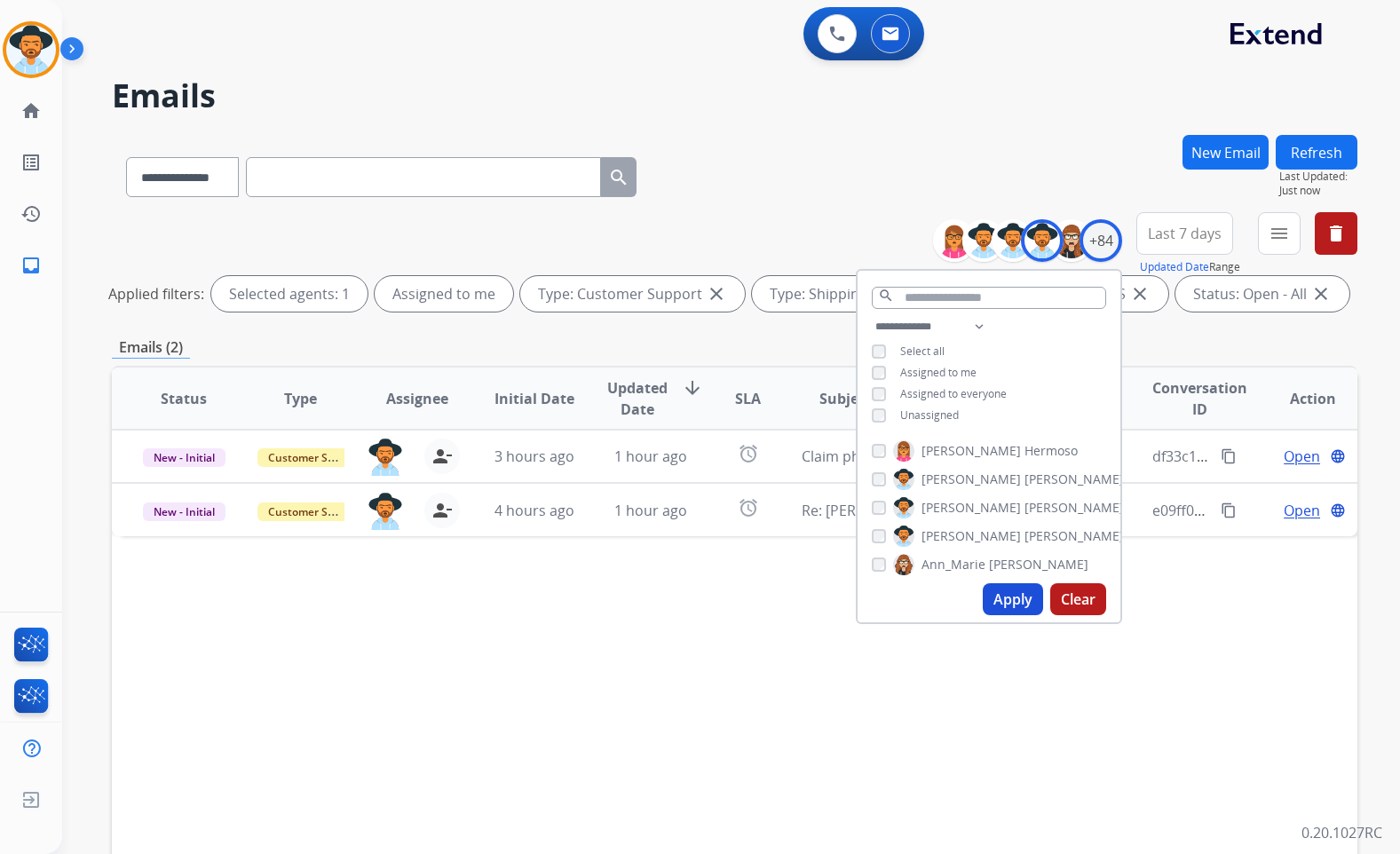
click at [638, 633] on div "Status Type Assignee Initial Date Updated Date arrow_downward SLA Subject Custo…" at bounding box center [735, 663] width 1246 height 595
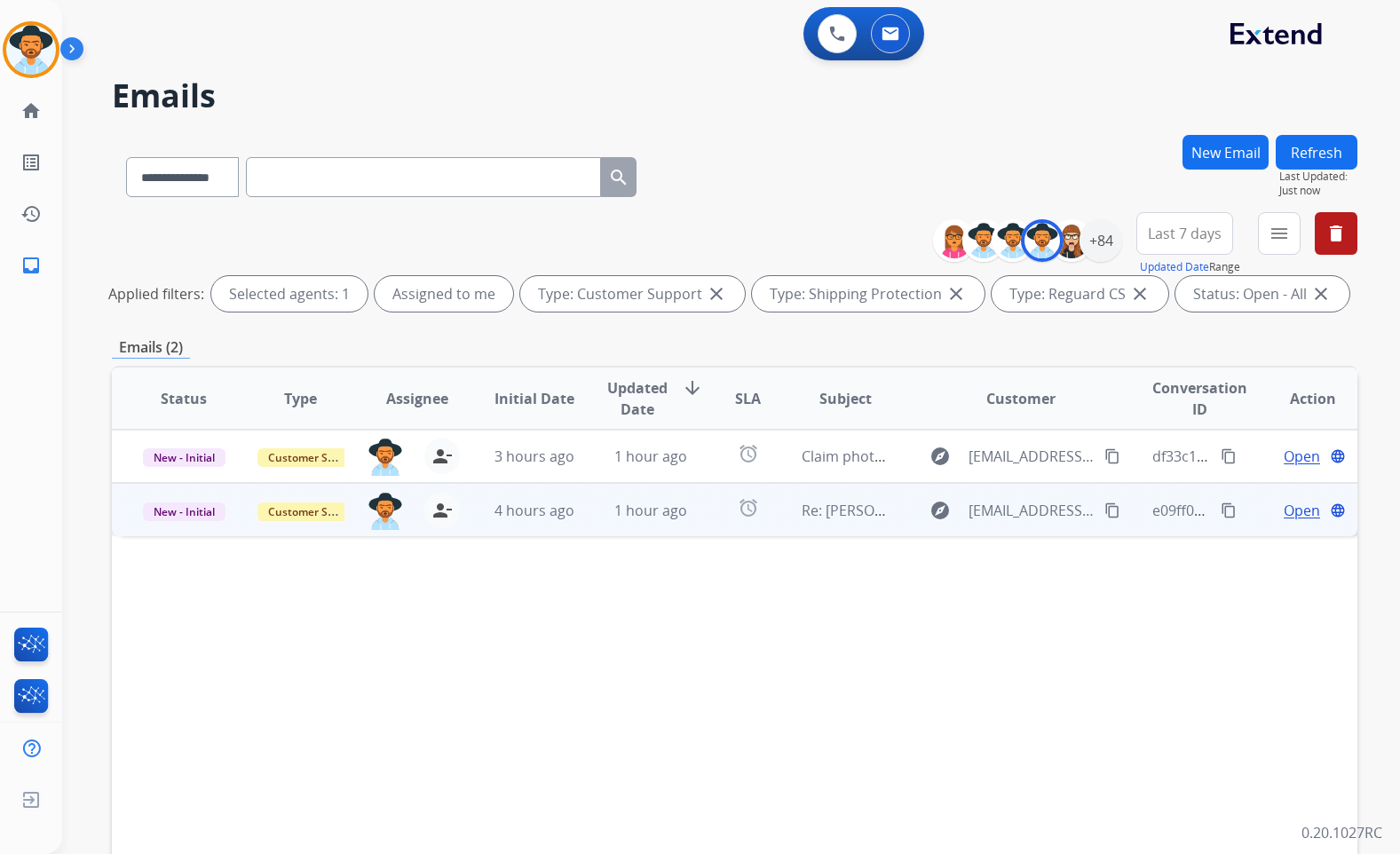
click at [1284, 500] on span "Open" at bounding box center [1302, 510] width 37 height 22
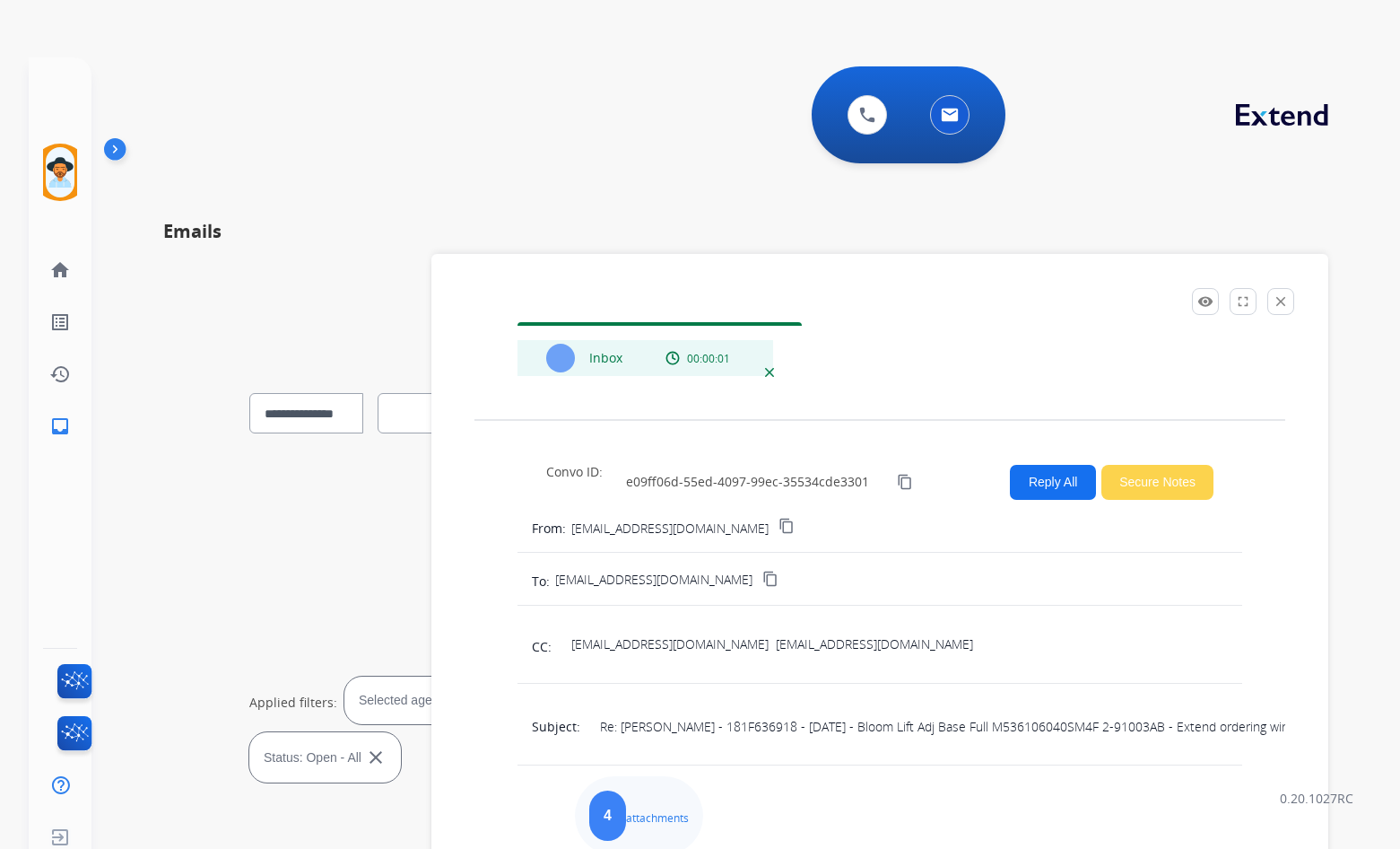
click at [573, 181] on div "**********" at bounding box center [746, 583] width 1251 height 820
click at [1288, 302] on mat-icon "close" at bounding box center [1280, 301] width 16 height 16
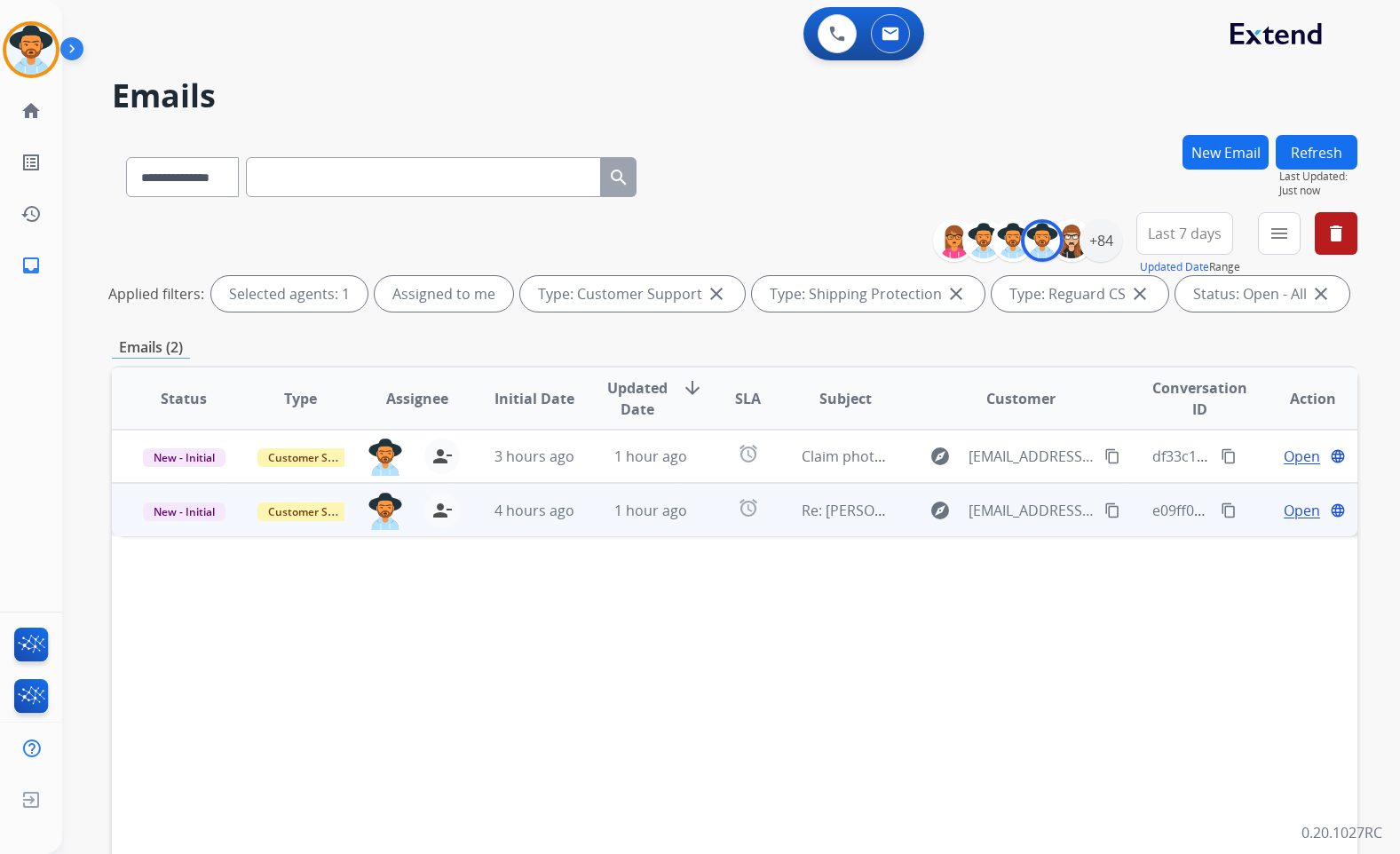
click at [1248, 507] on td "Open language" at bounding box center [1298, 509] width 117 height 53
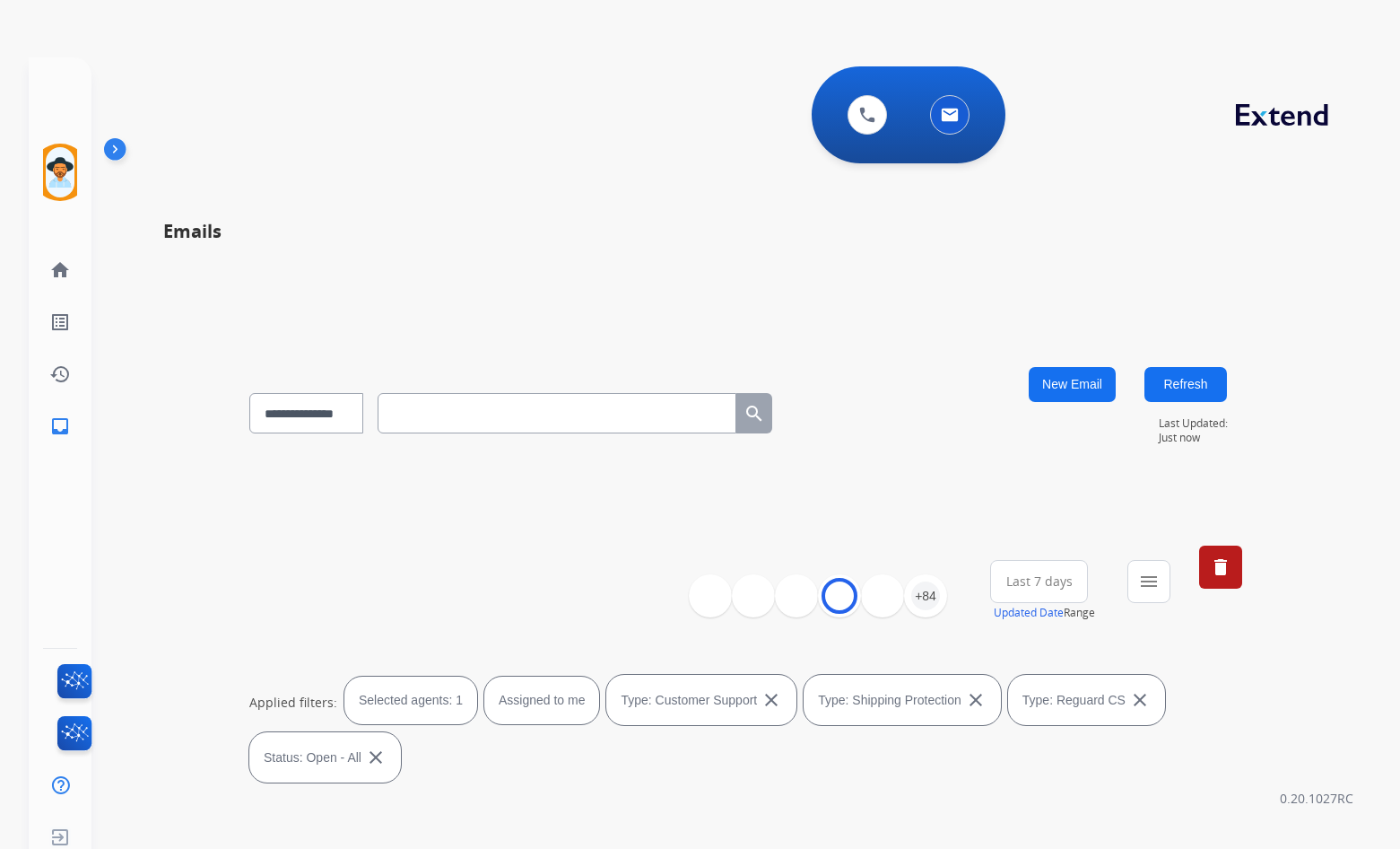
scroll to position [54, 0]
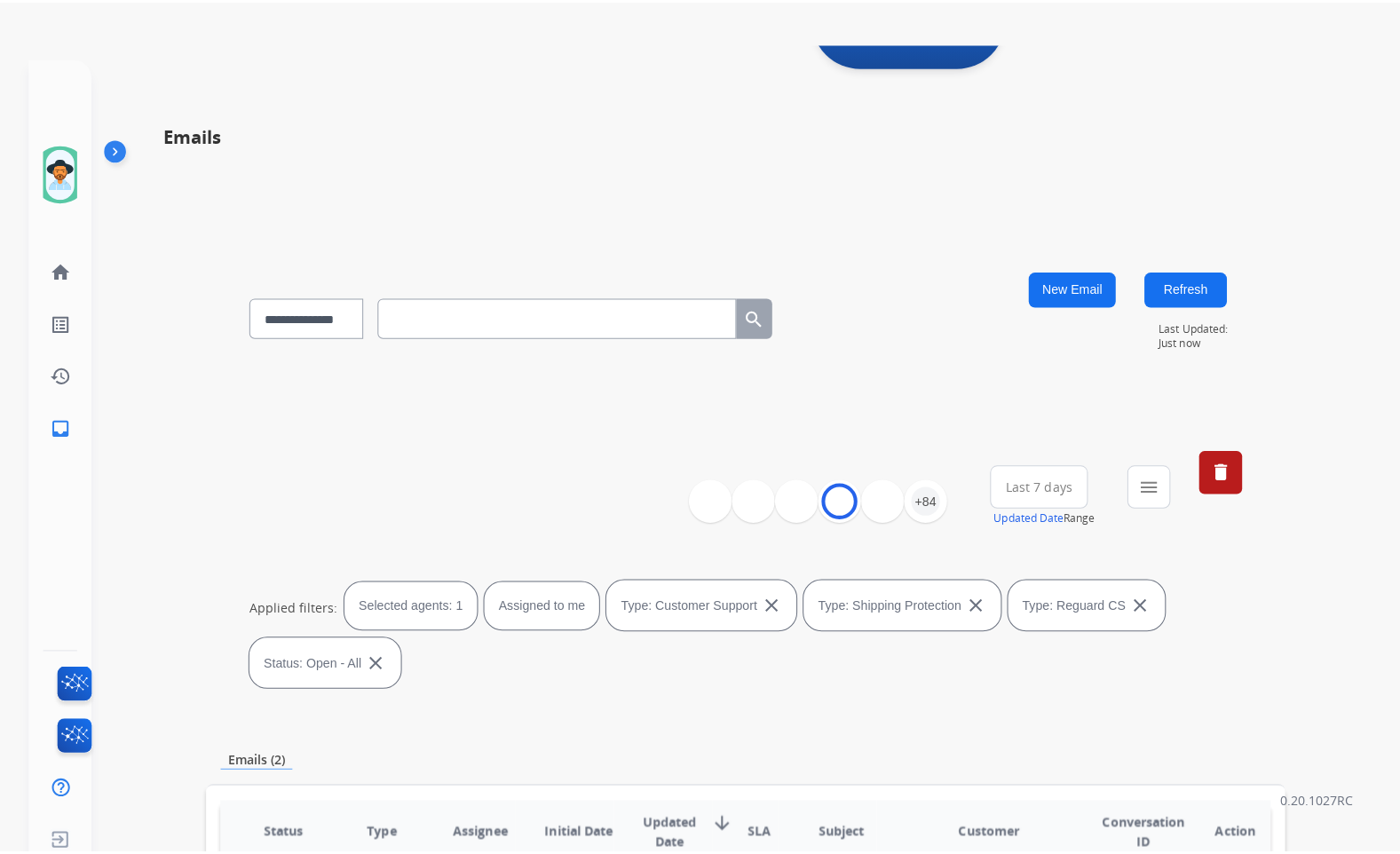
scroll to position [89, 0]
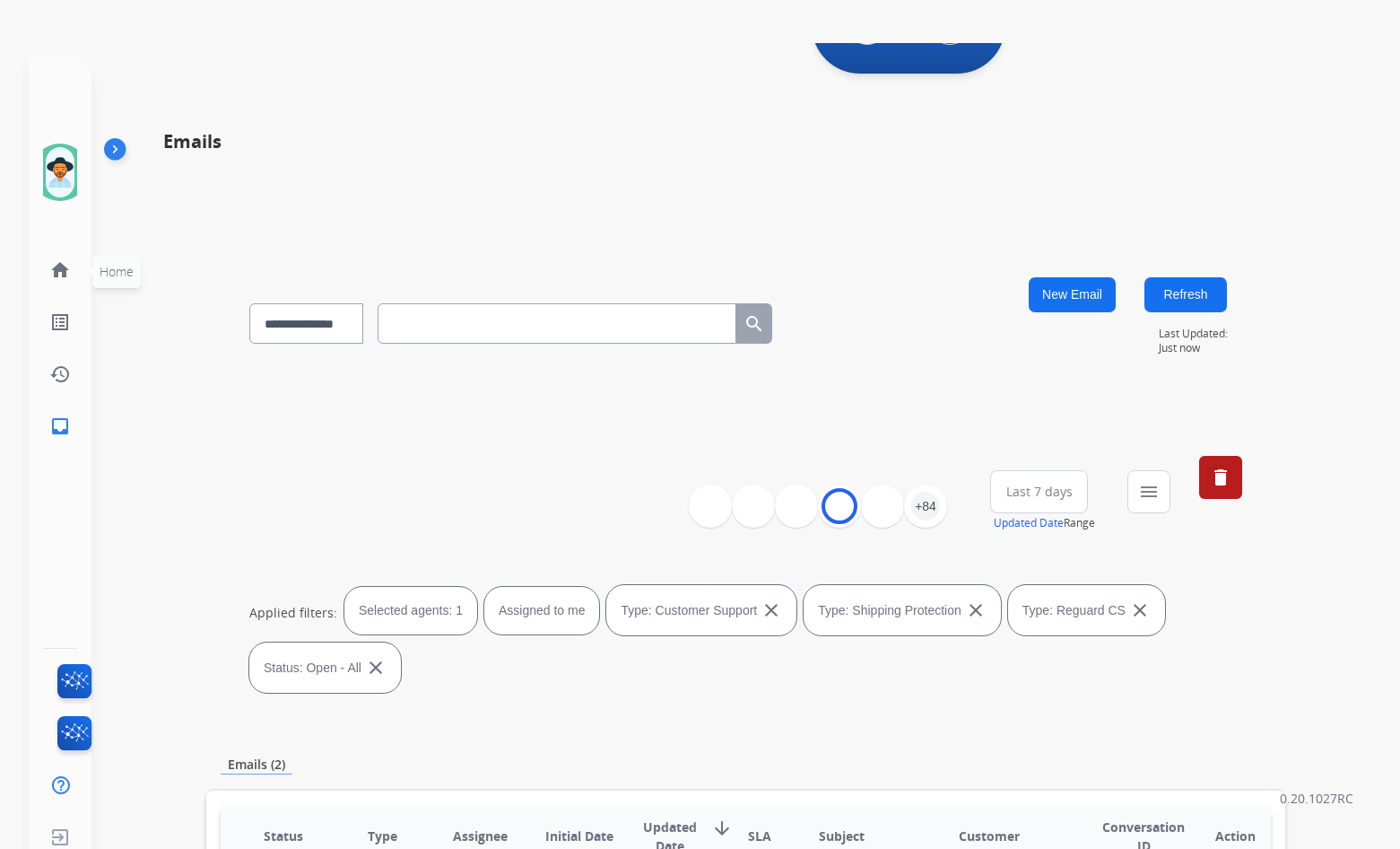
click at [66, 268] on mat-icon "home" at bounding box center [60, 270] width 22 height 22
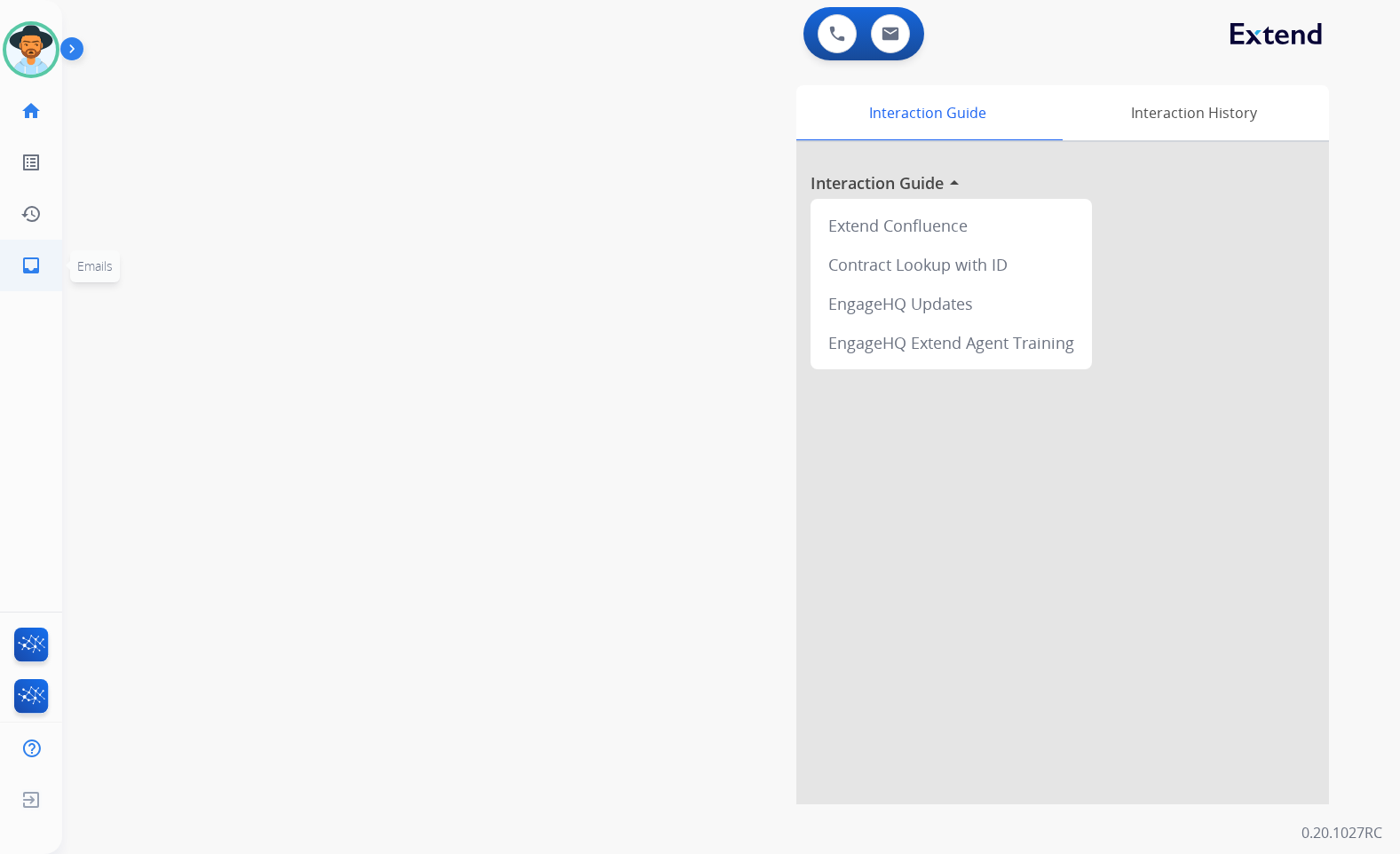
click at [30, 270] on mat-icon "inbox" at bounding box center [32, 266] width 22 height 22
select select "**********"
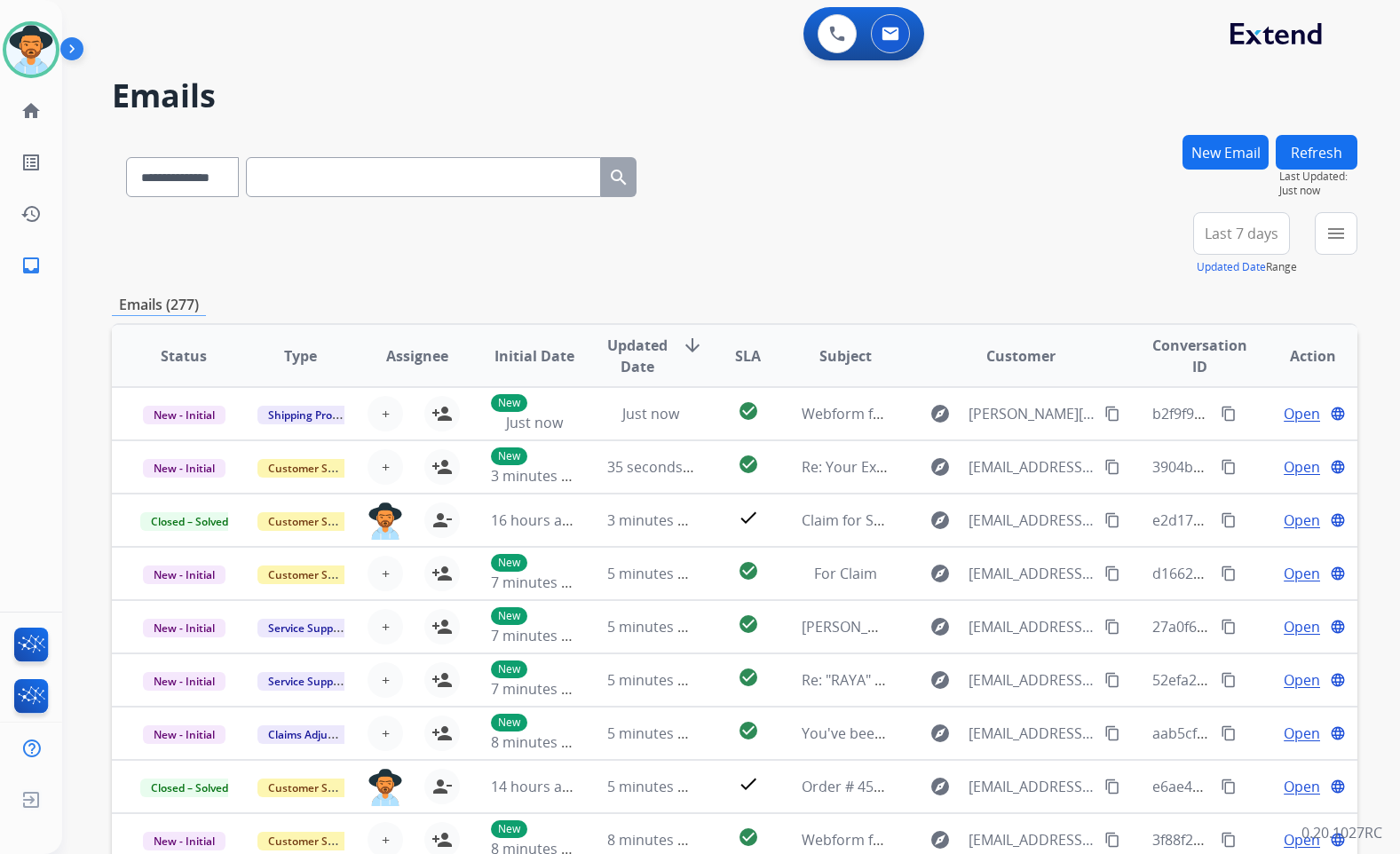
click at [1326, 243] on mat-icon "menu" at bounding box center [1337, 234] width 22 height 22
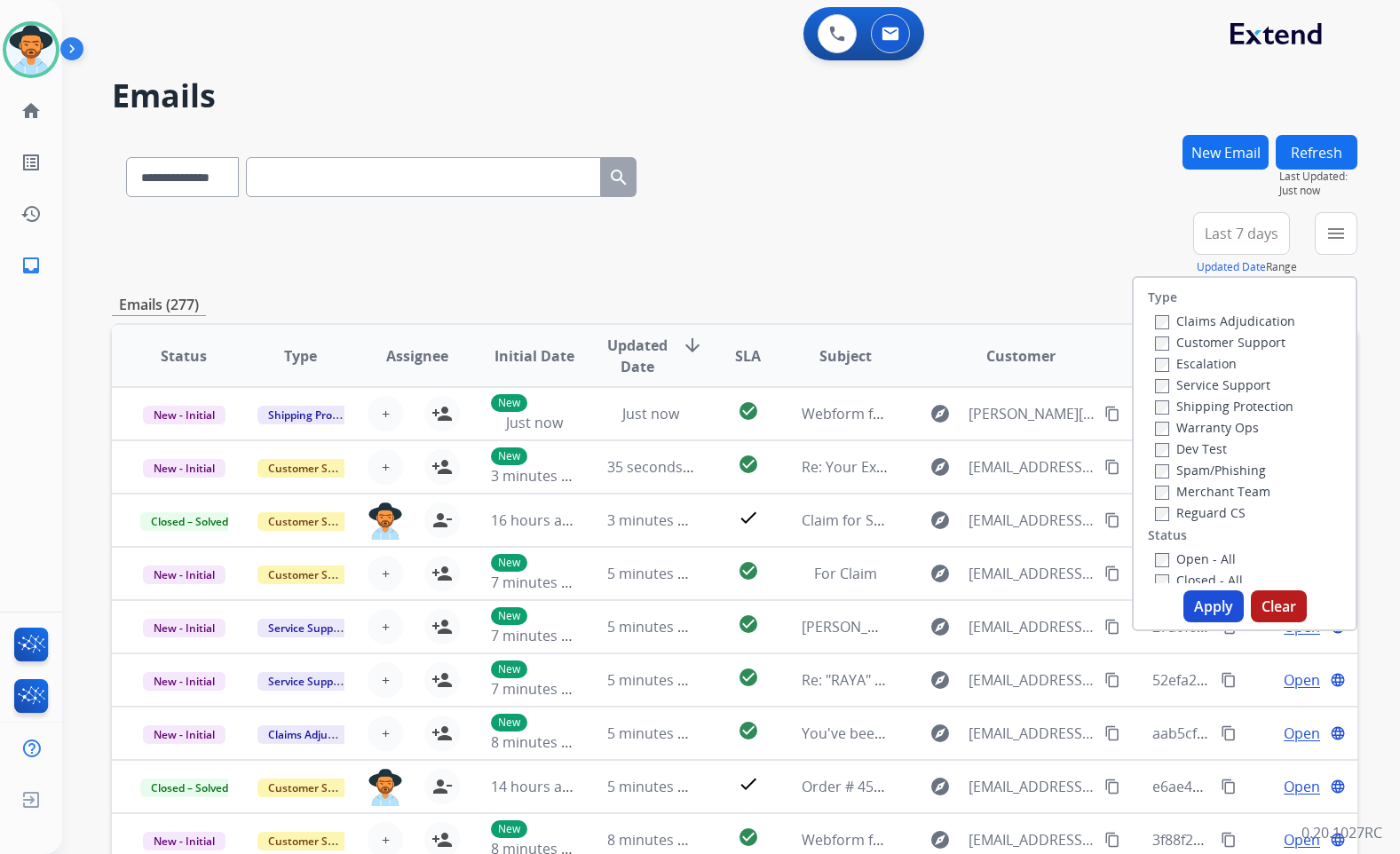
click at [1249, 344] on label "Customer Support" at bounding box center [1220, 342] width 130 height 17
click at [1239, 406] on label "Shipping Protection" at bounding box center [1224, 406] width 138 height 17
click at [1207, 516] on label "Reguard CS" at bounding box center [1201, 512] width 91 height 17
click at [1205, 559] on label "Open - All" at bounding box center [1196, 559] width 81 height 17
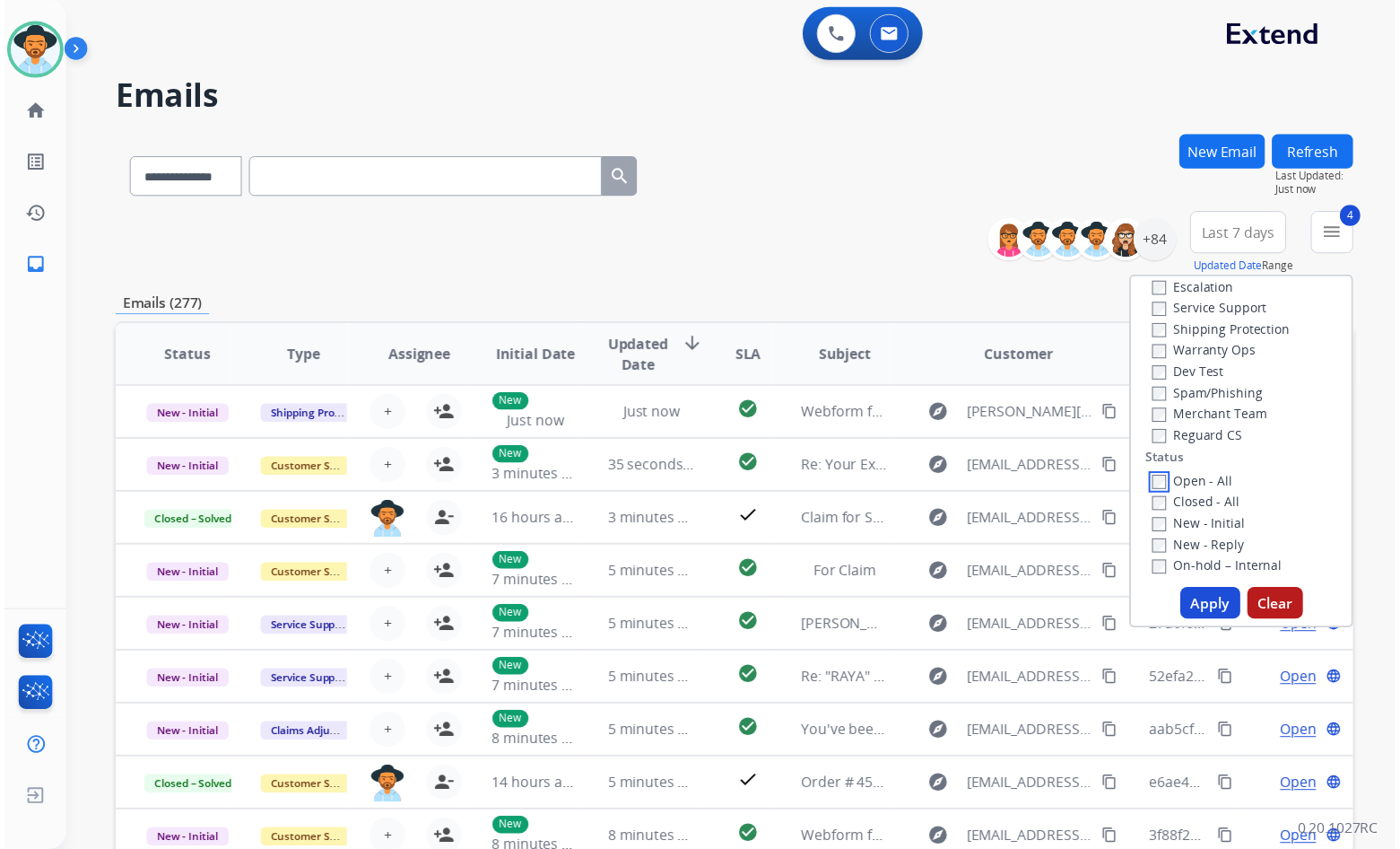
scroll to position [180, 0]
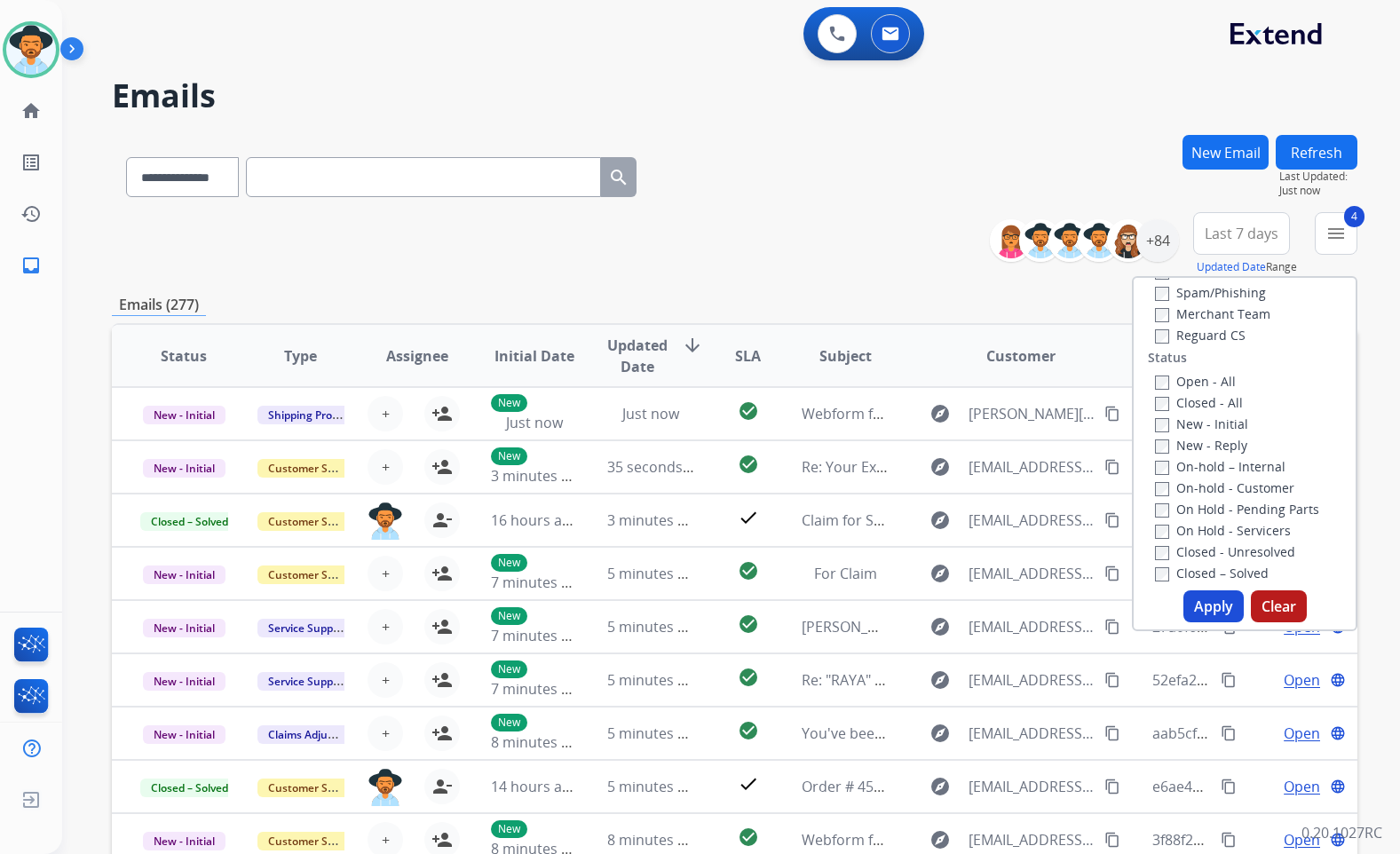
click at [1211, 526] on label "On Hold - Servicers" at bounding box center [1223, 530] width 136 height 17
click at [1209, 500] on div "On Hold - Pending Parts" at bounding box center [1248, 509] width 187 height 22
click at [1209, 506] on label "On Hold - Pending Parts" at bounding box center [1237, 508] width 164 height 17
drag, startPoint x: 1207, startPoint y: 485, endPoint x: 1207, endPoint y: 468, distance: 17.0
click at [1207, 483] on label "On-hold - Customer" at bounding box center [1224, 488] width 139 height 17
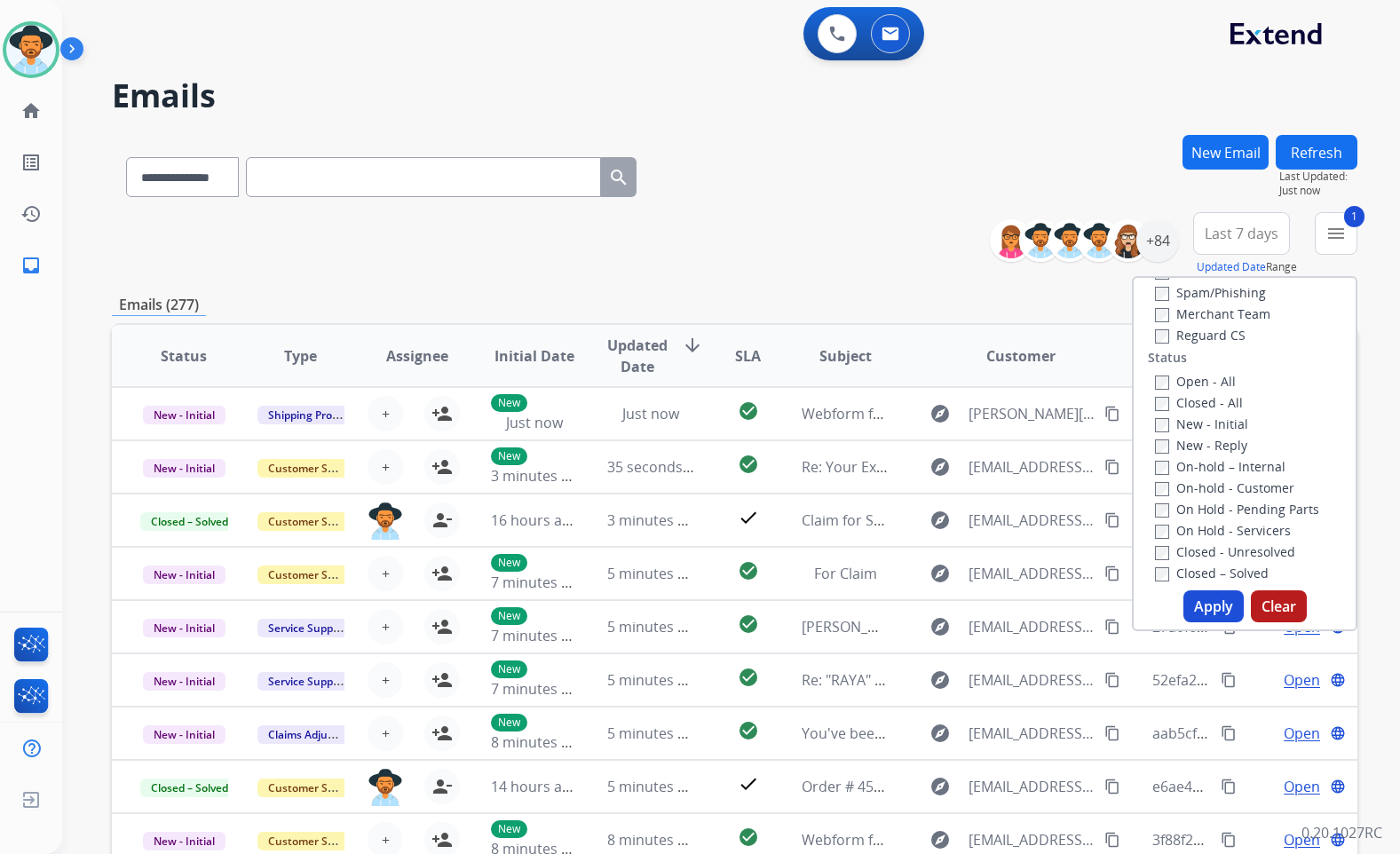
click at [1207, 463] on label "On-hold – Internal" at bounding box center [1220, 466] width 130 height 17
click at [1201, 439] on label "New - Reply" at bounding box center [1202, 445] width 93 height 17
click at [1200, 421] on label "New - Initial" at bounding box center [1202, 424] width 93 height 17
click at [1203, 605] on button "Apply" at bounding box center [1213, 606] width 60 height 32
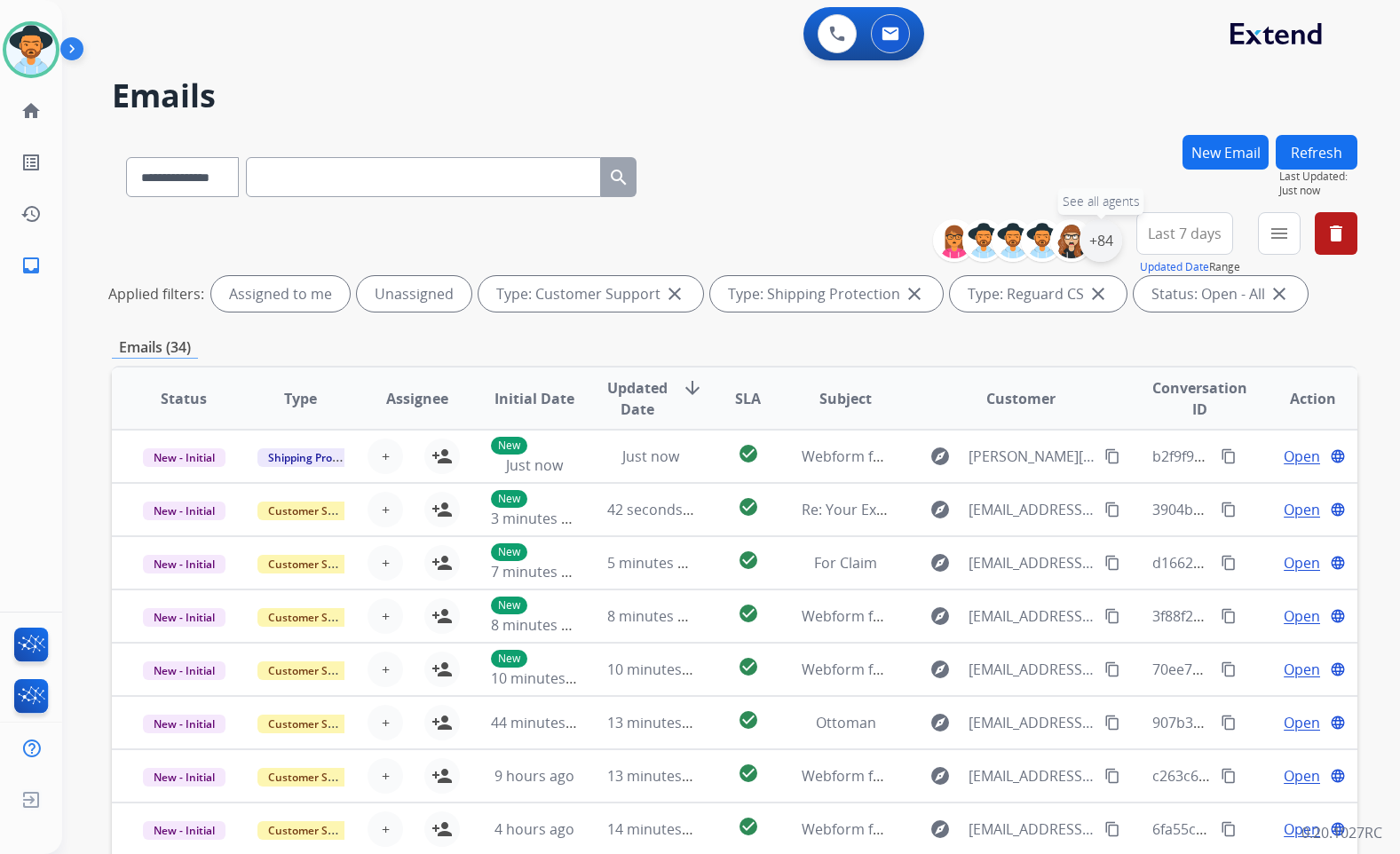
click at [1100, 240] on div "+84" at bounding box center [1101, 240] width 42 height 42
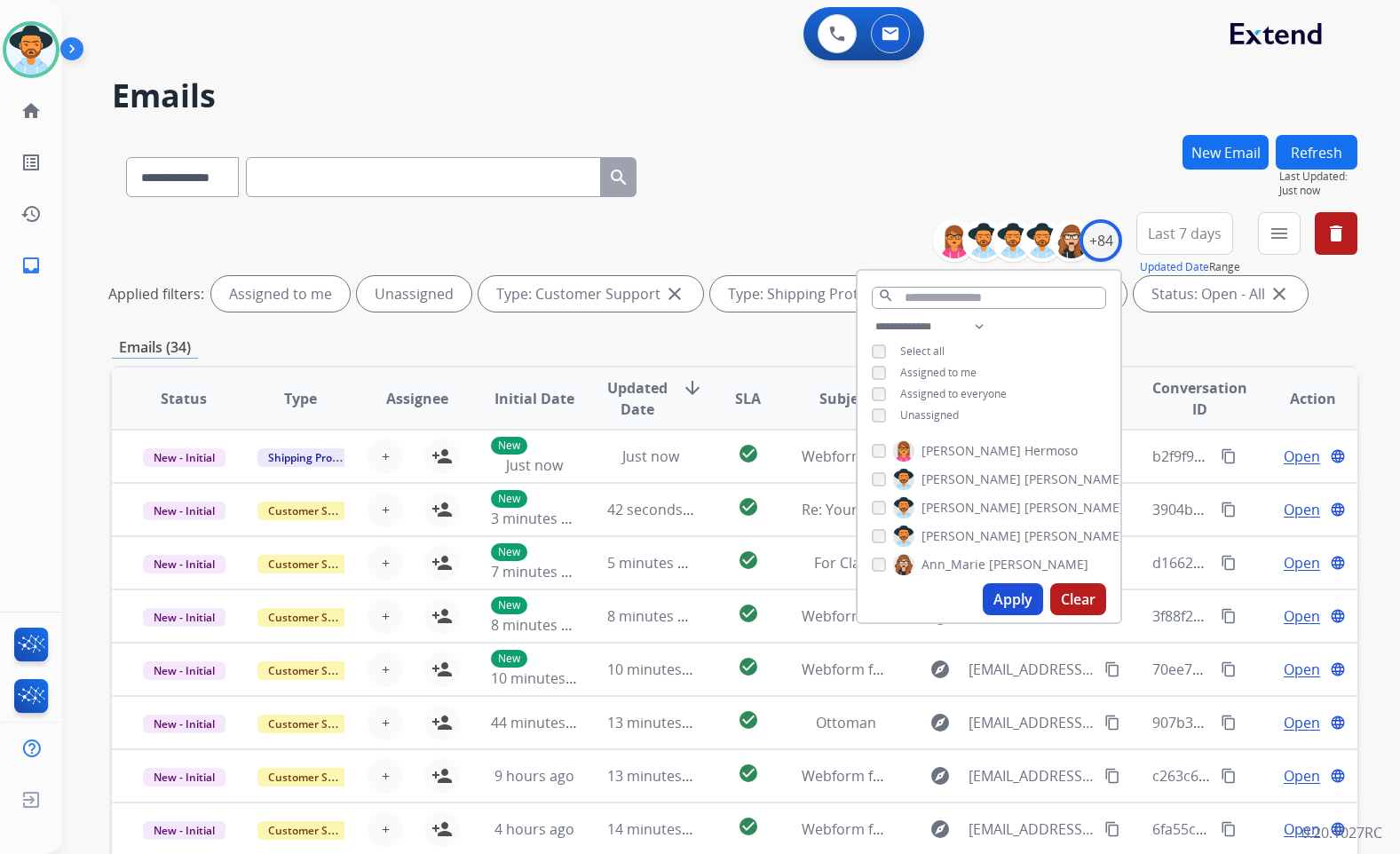
click at [940, 411] on span "Unassigned" at bounding box center [929, 415] width 58 height 15
click at [948, 537] on span "[PERSON_NAME]" at bounding box center [972, 536] width 100 height 18
click at [1011, 594] on button "Apply" at bounding box center [1013, 599] width 60 height 32
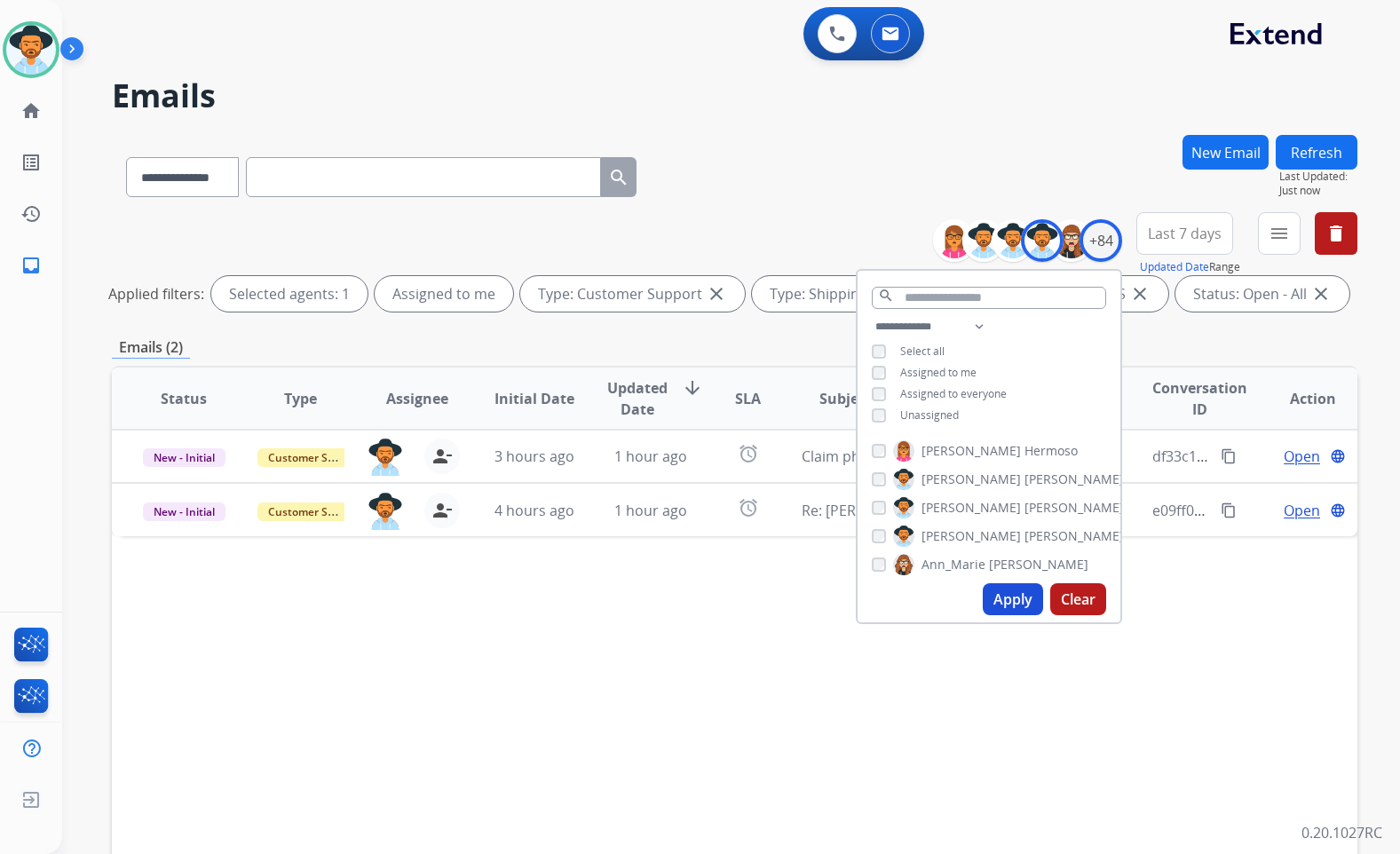
click at [759, 648] on div "Status Type Assignee Initial Date Updated Date arrow_downward SLA Subject Custo…" at bounding box center [735, 663] width 1246 height 595
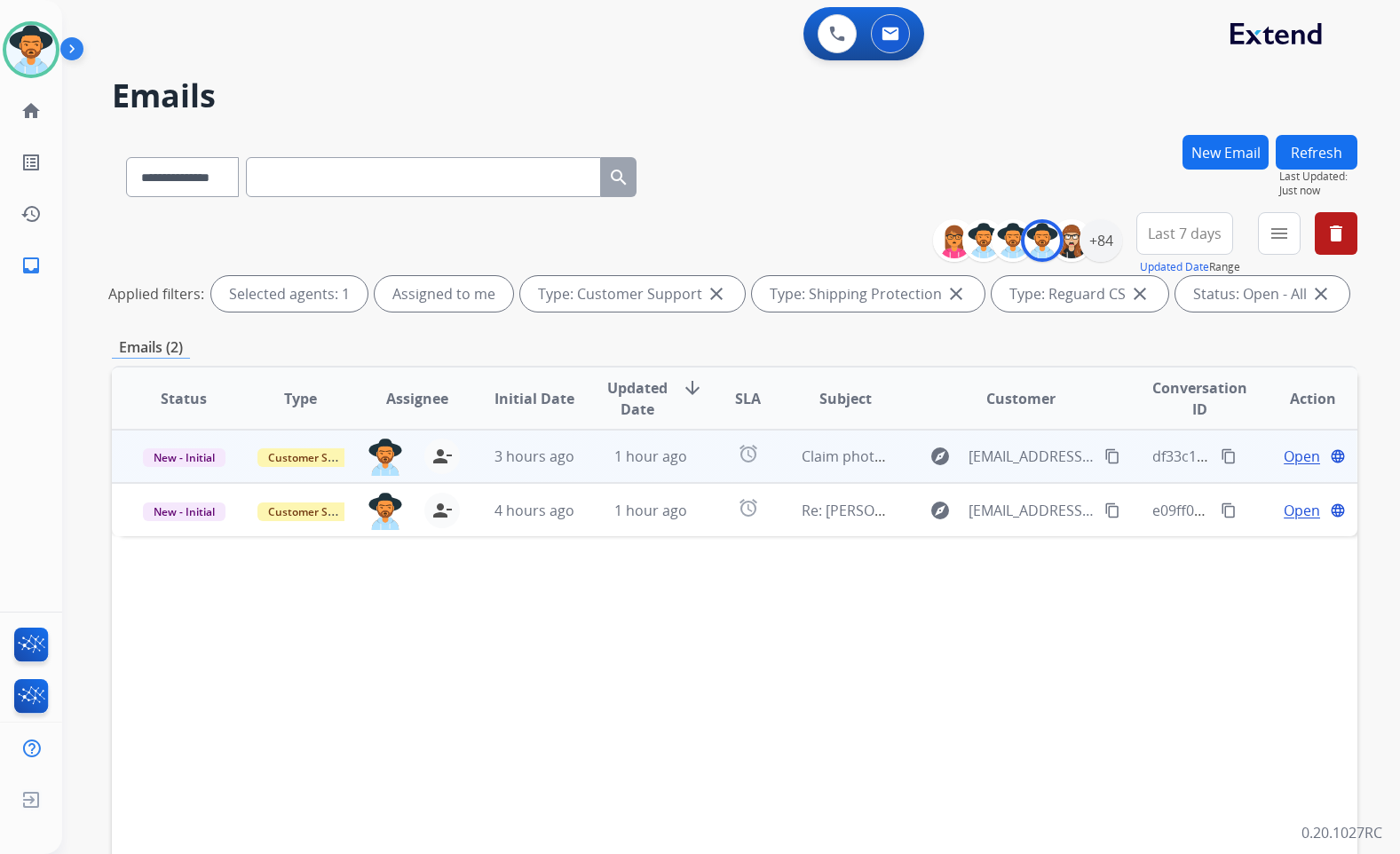
click at [1284, 453] on span "Open" at bounding box center [1302, 457] width 37 height 22
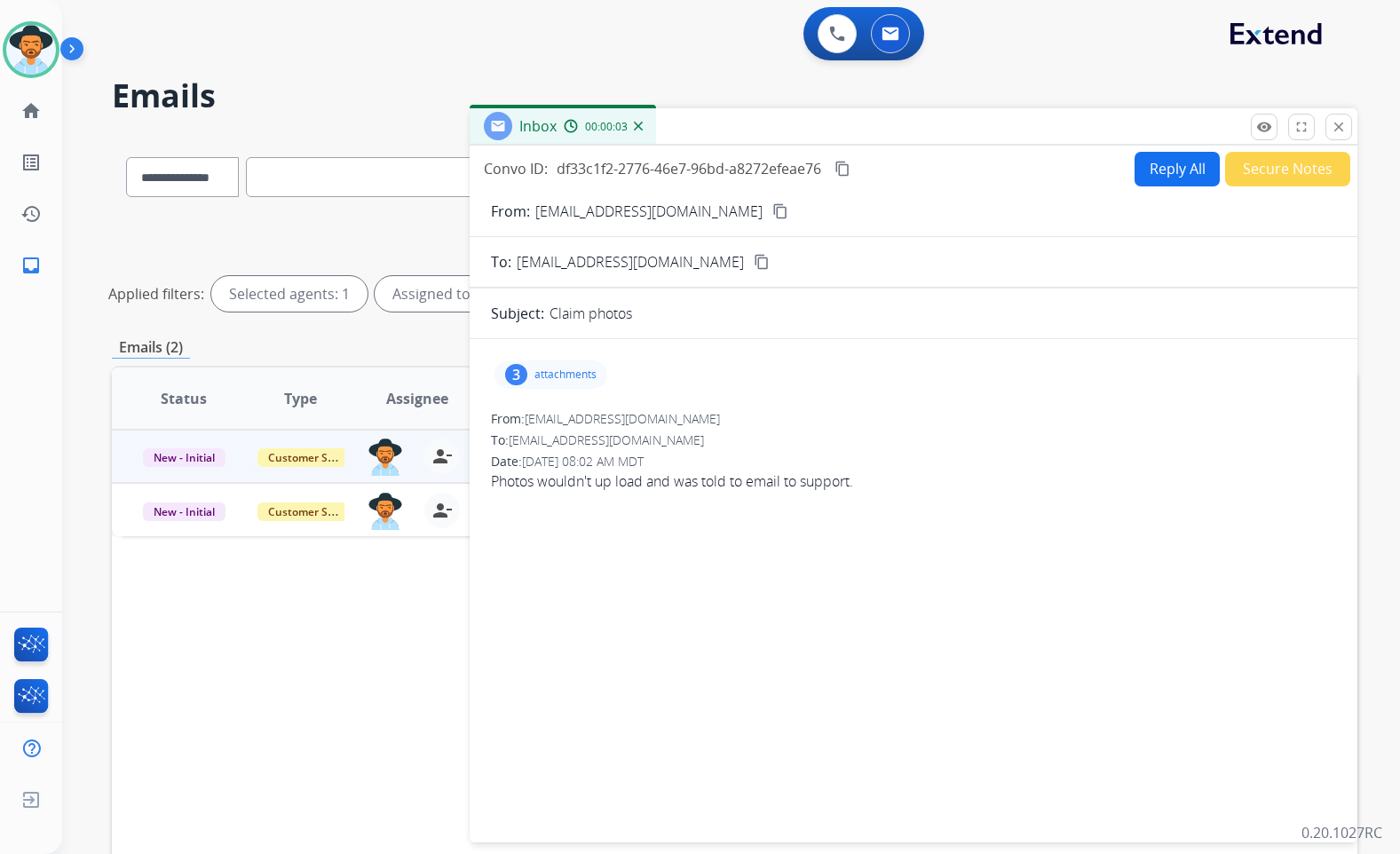
click at [579, 380] on p "attachments" at bounding box center [565, 374] width 62 height 14
click at [564, 586] on div "3 attachments From: [EMAIL_ADDRESS][DOMAIN_NAME] To: [EMAIL_ADDRESS][DOMAIN_NAM…" at bounding box center [913, 587] width 888 height 468
click at [1332, 120] on mat-icon "close" at bounding box center [1339, 127] width 16 height 16
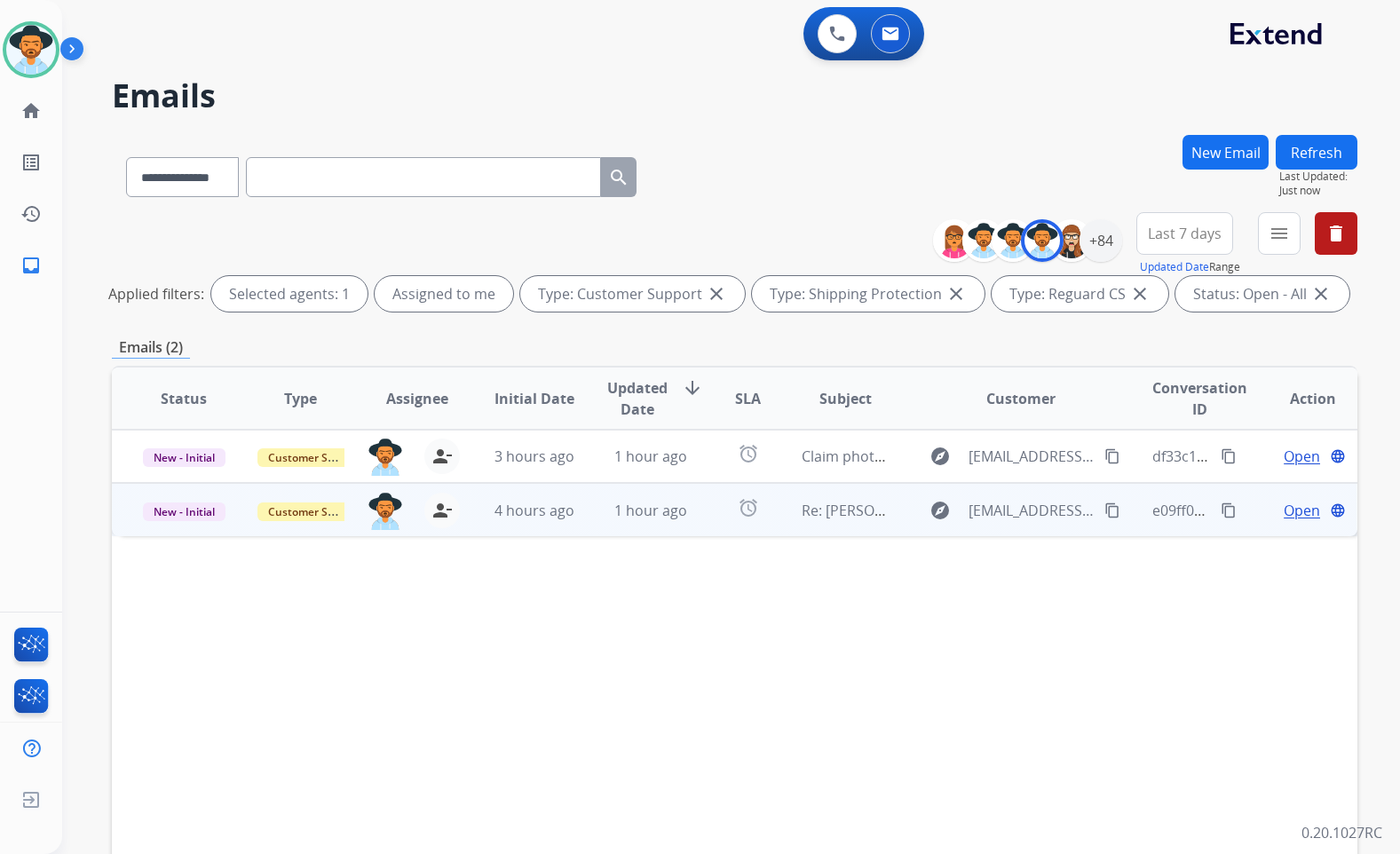
click at [1221, 512] on mat-icon "content_copy" at bounding box center [1229, 510] width 16 height 16
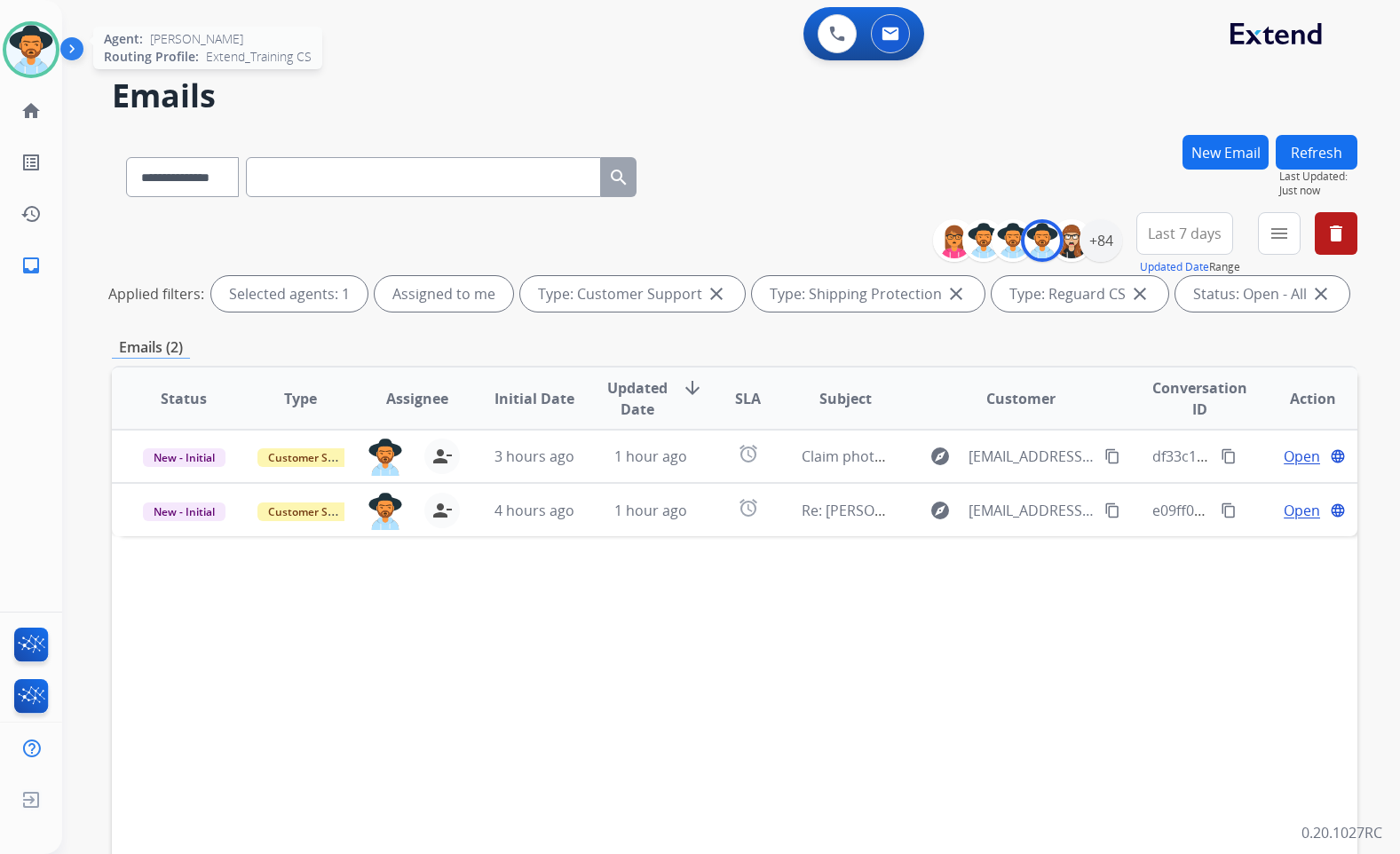
drag, startPoint x: 21, startPoint y: 39, endPoint x: 47, endPoint y: 52, distance: 29.1
click at [21, 39] on img at bounding box center [31, 49] width 49 height 49
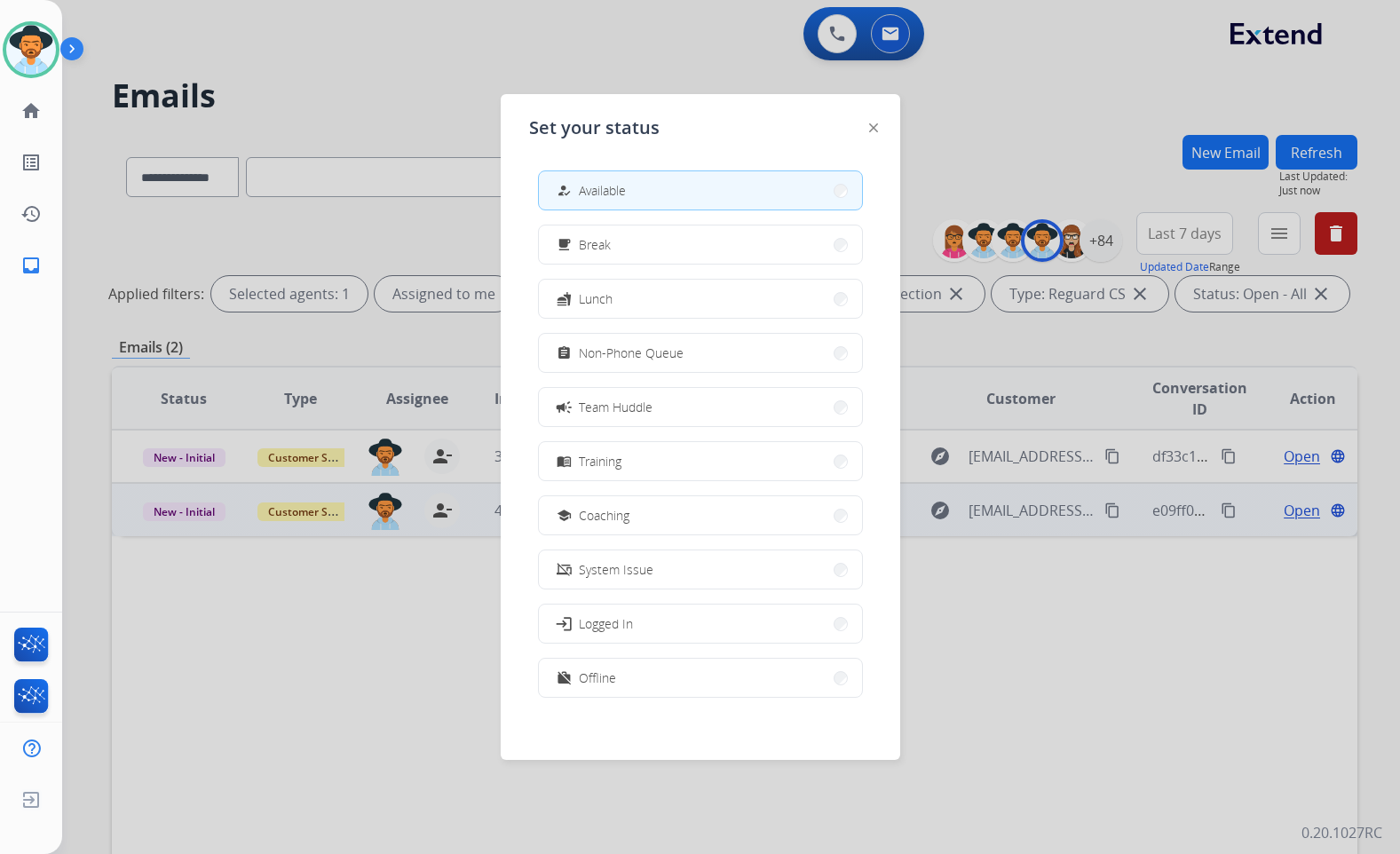
drag, startPoint x: 675, startPoint y: 510, endPoint x: 685, endPoint y: 512, distance: 10.2
click at [676, 505] on button "school Coaching" at bounding box center [700, 515] width 323 height 39
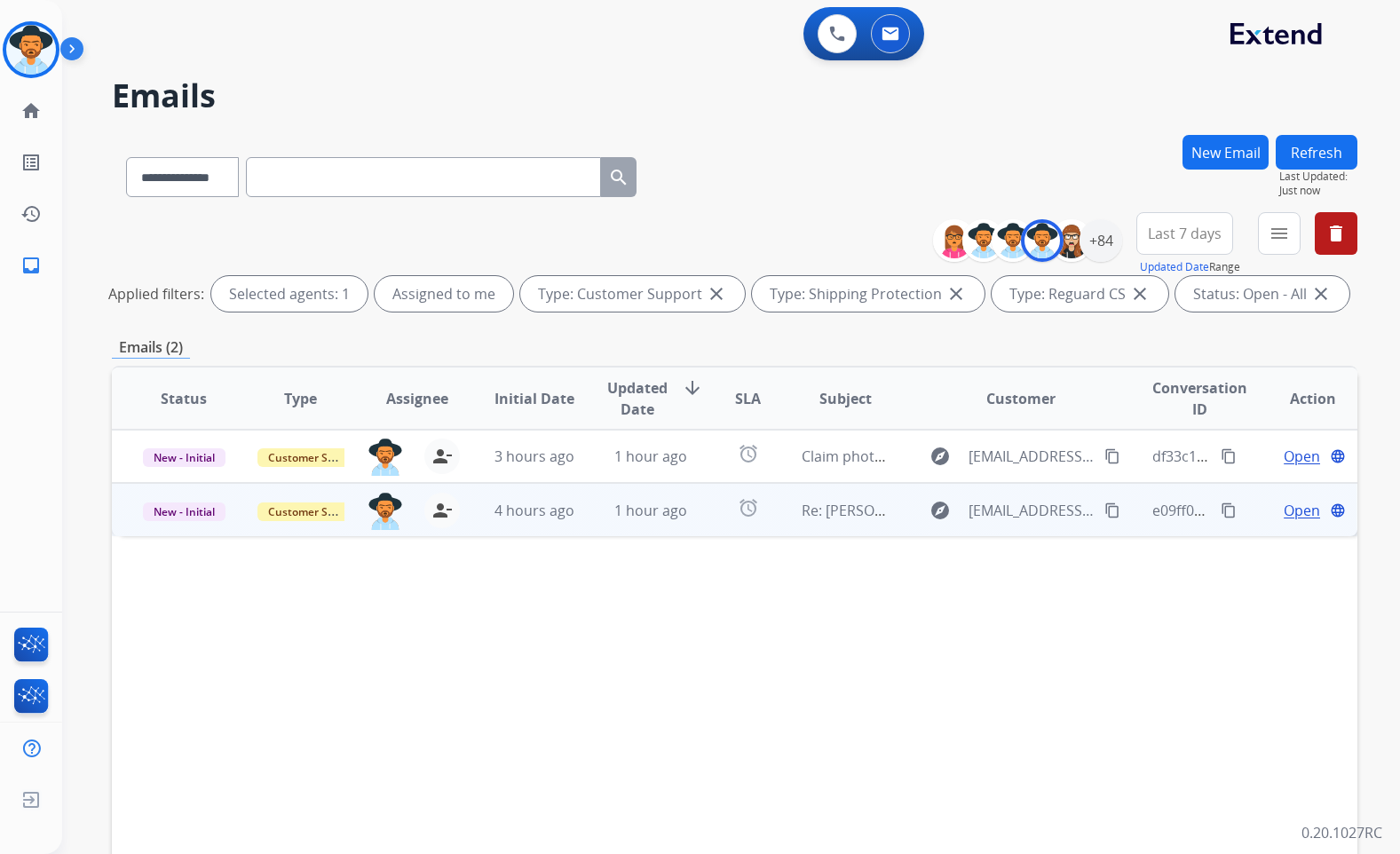
click at [1294, 516] on span "Open" at bounding box center [1302, 510] width 37 height 22
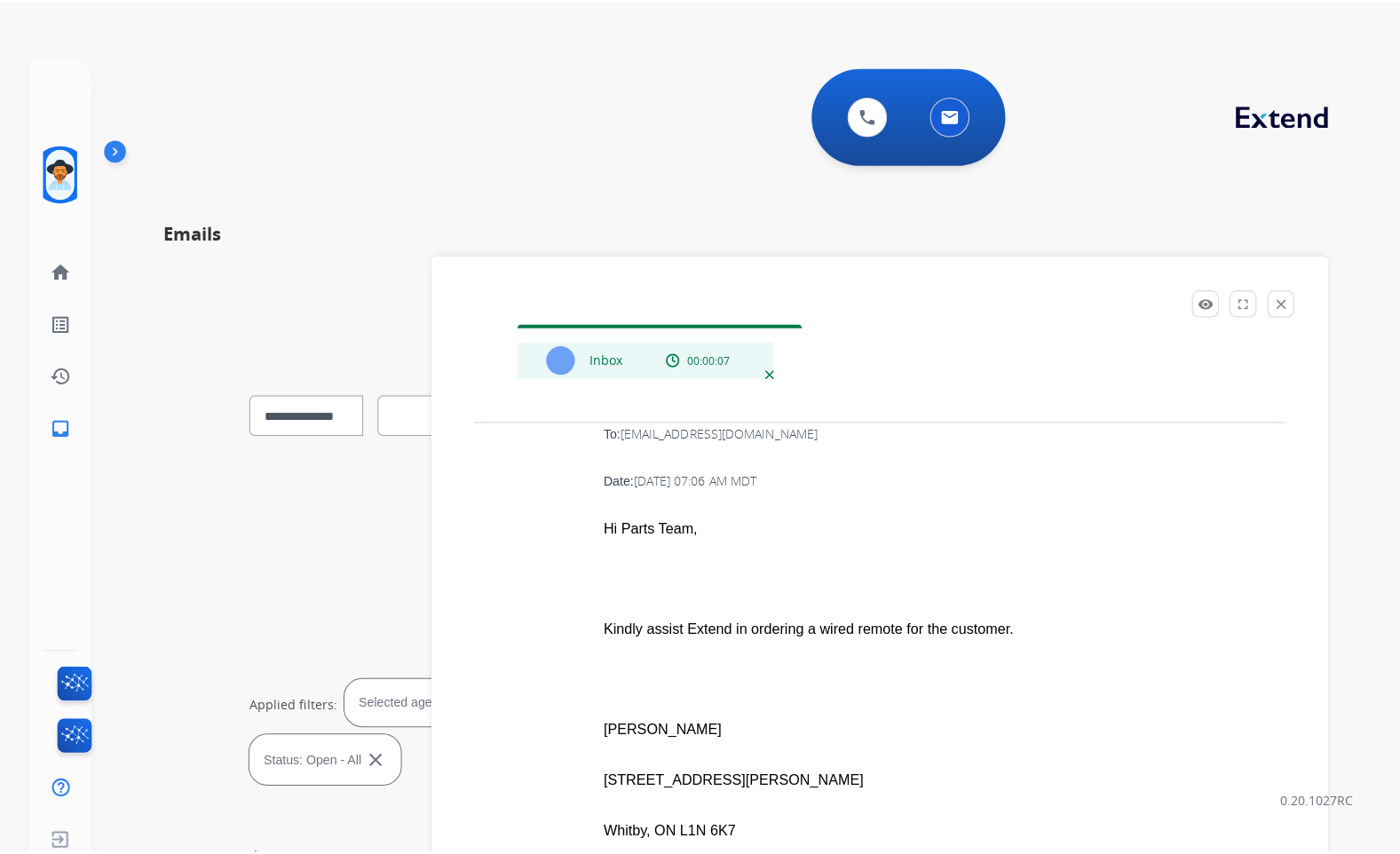
scroll to position [444, 0]
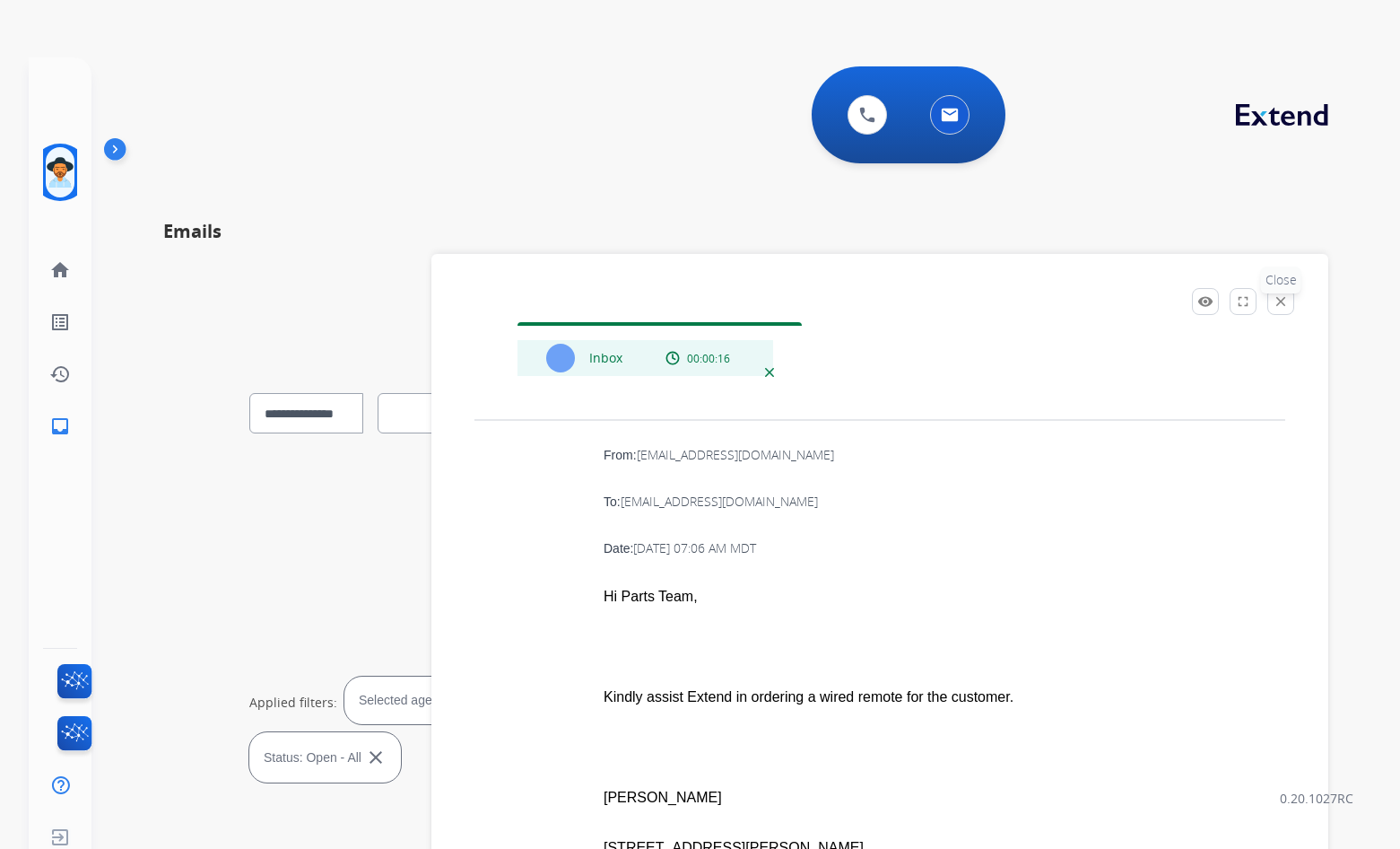
click at [1288, 301] on mat-icon "close" at bounding box center [1280, 301] width 16 height 16
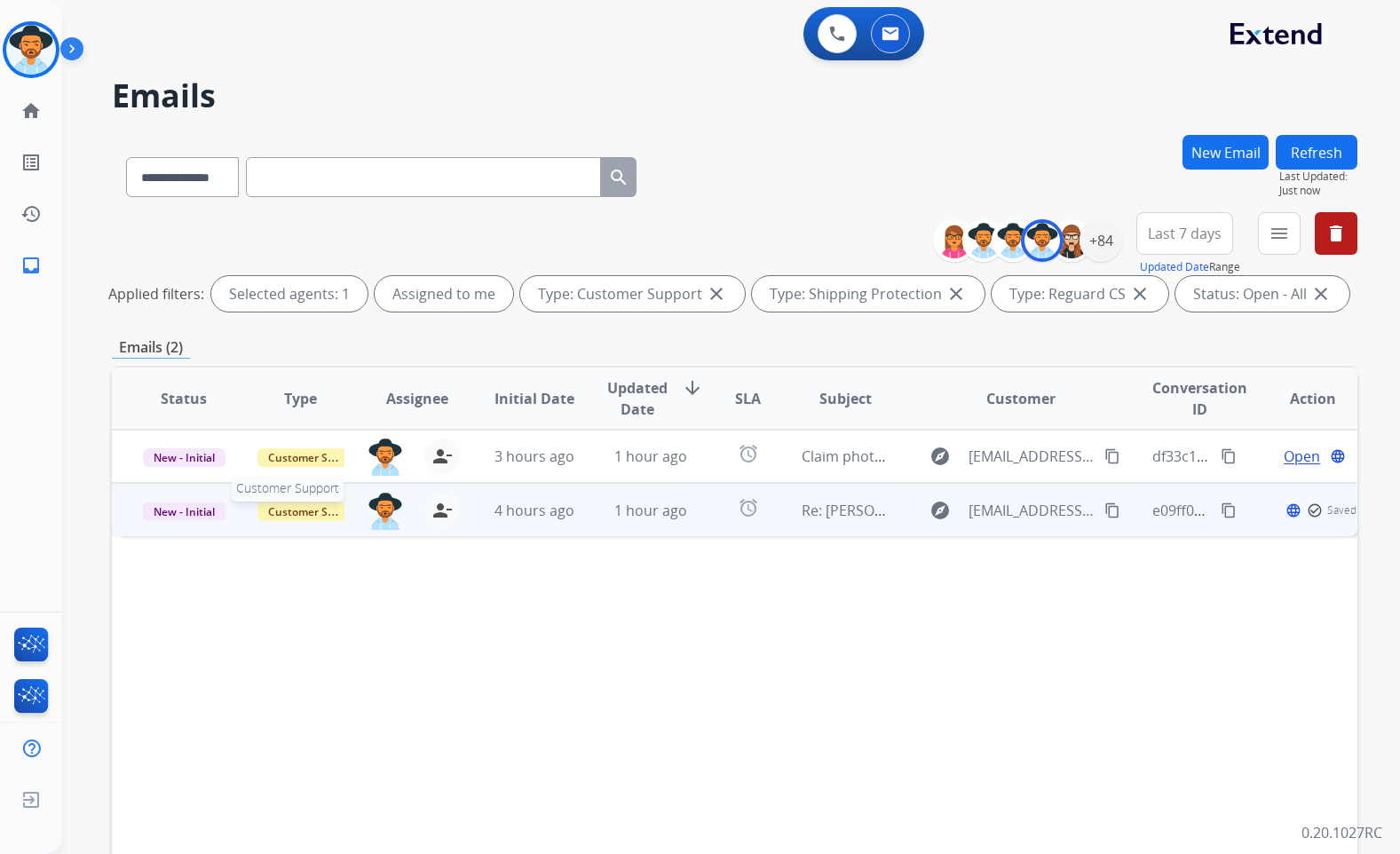
click at [277, 509] on span "Customer Support" at bounding box center [315, 511] width 116 height 19
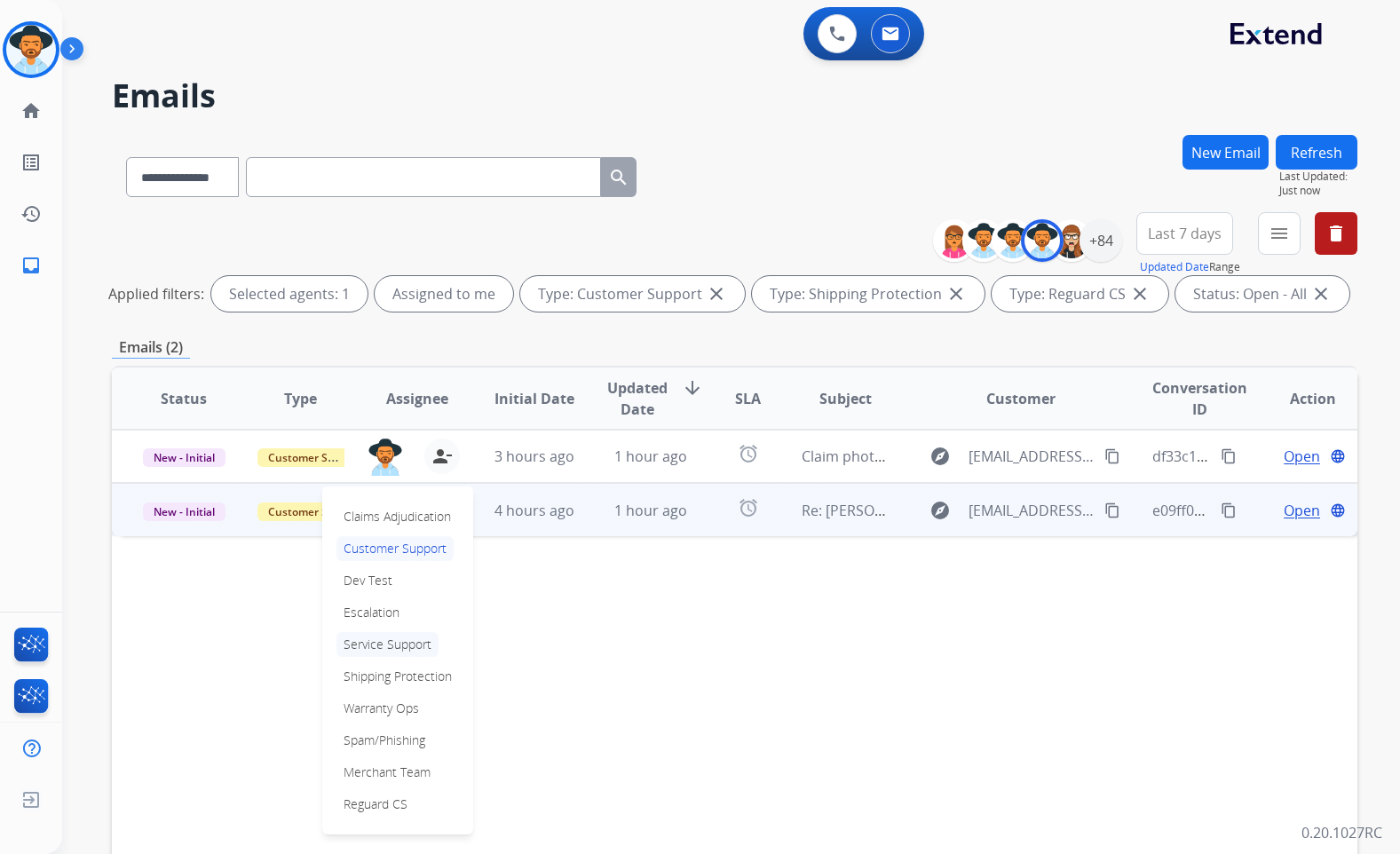
click at [388, 642] on p "Service Support" at bounding box center [387, 644] width 102 height 25
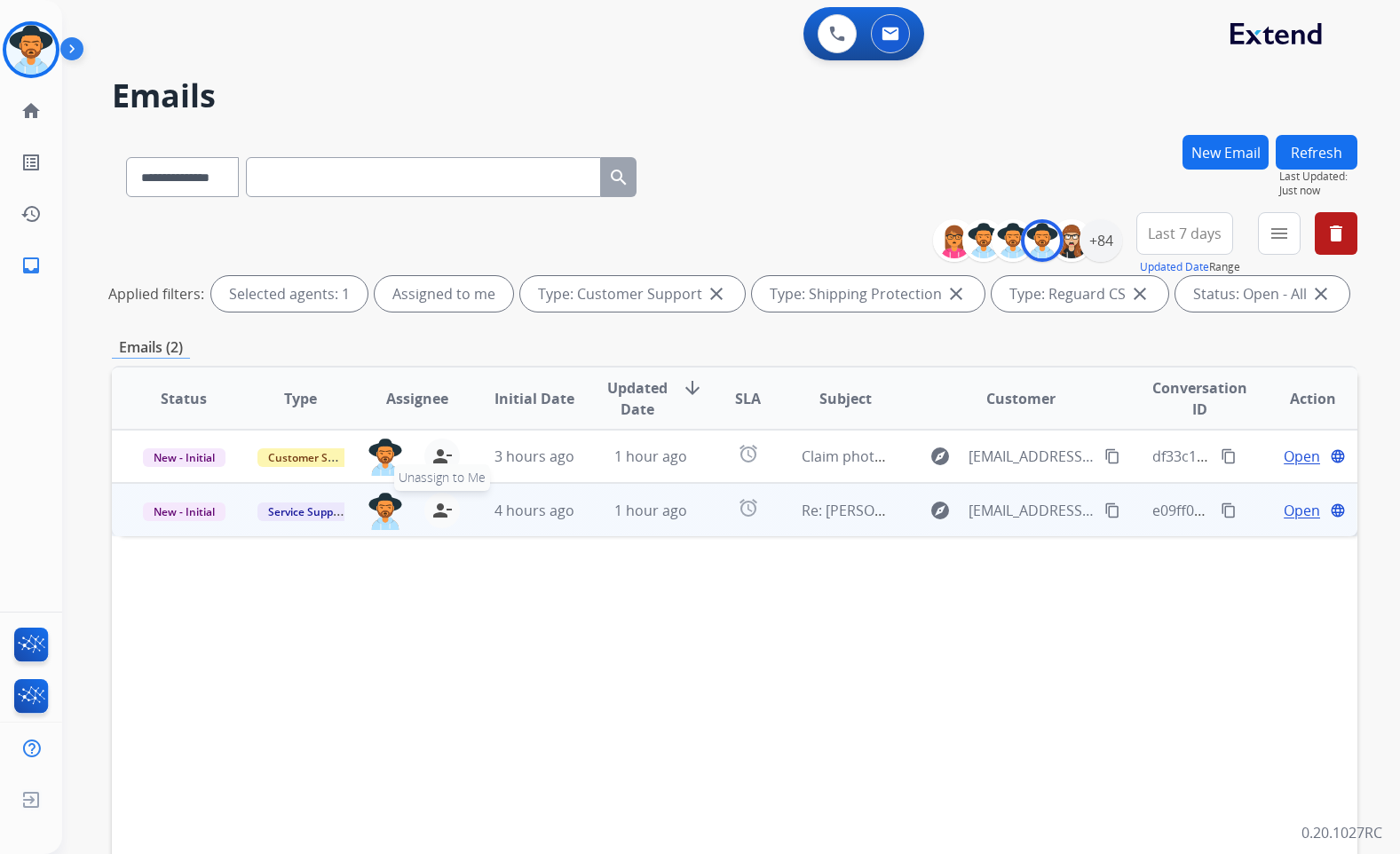
click at [441, 516] on mat-icon "person_remove" at bounding box center [442, 510] width 22 height 22
click at [488, 717] on div "Status Type Assignee Initial Date Updated Date arrow_downward SLA Subject Custo…" at bounding box center [735, 663] width 1246 height 595
click at [49, 57] on img at bounding box center [31, 49] width 49 height 49
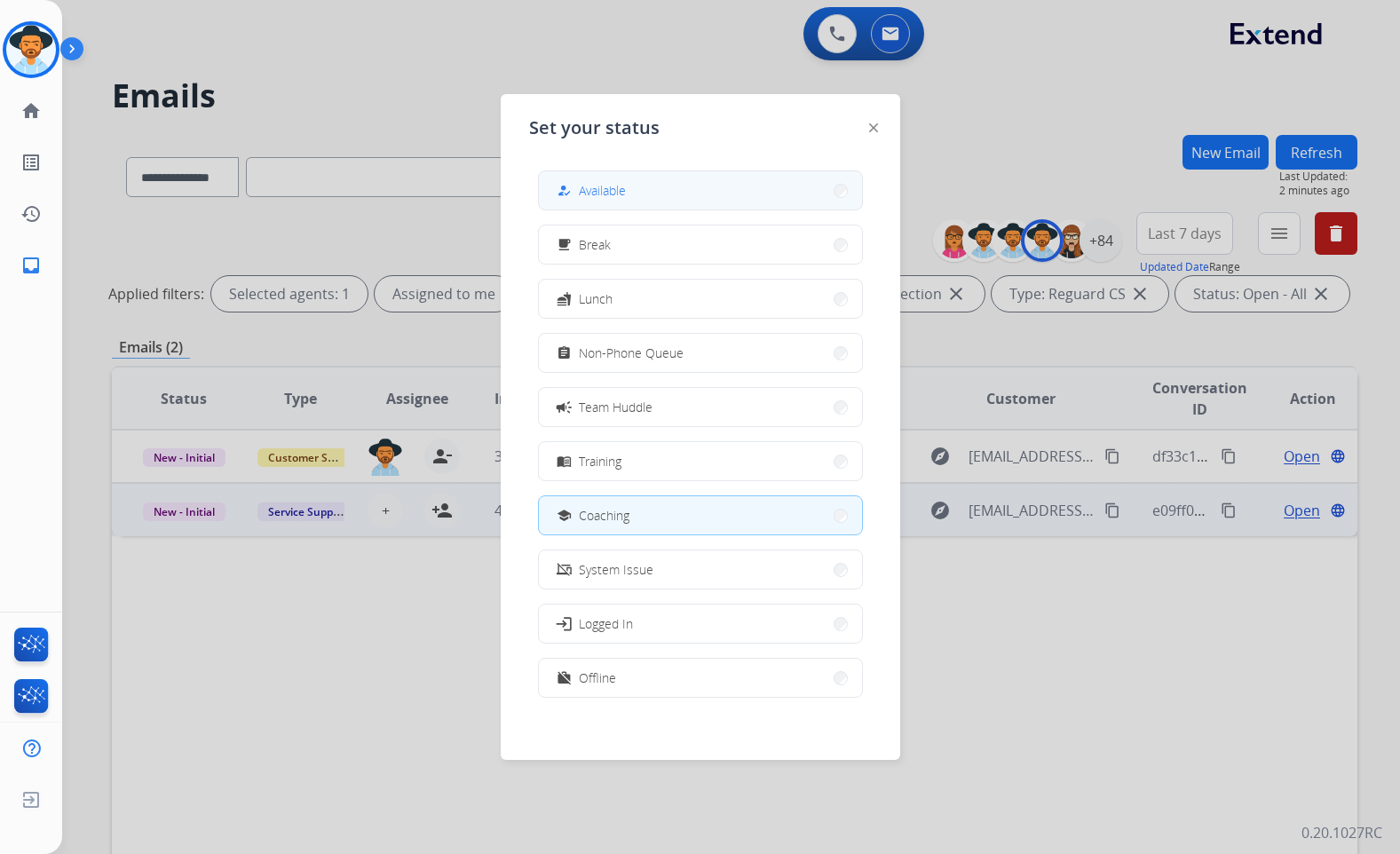
click at [663, 191] on button "how_to_reg Available" at bounding box center [700, 191] width 323 height 39
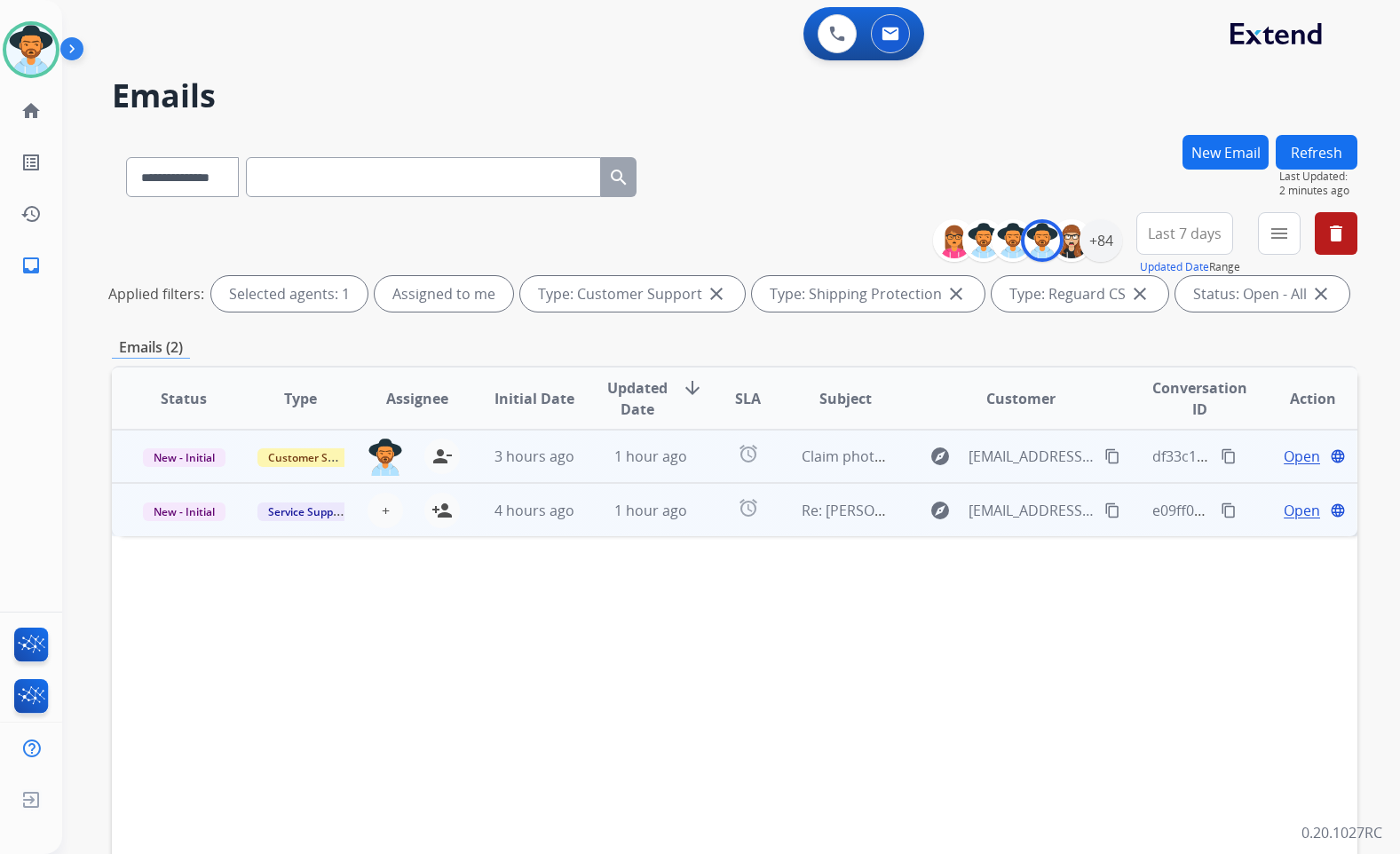
click at [1284, 455] on span "Open" at bounding box center [1302, 457] width 37 height 22
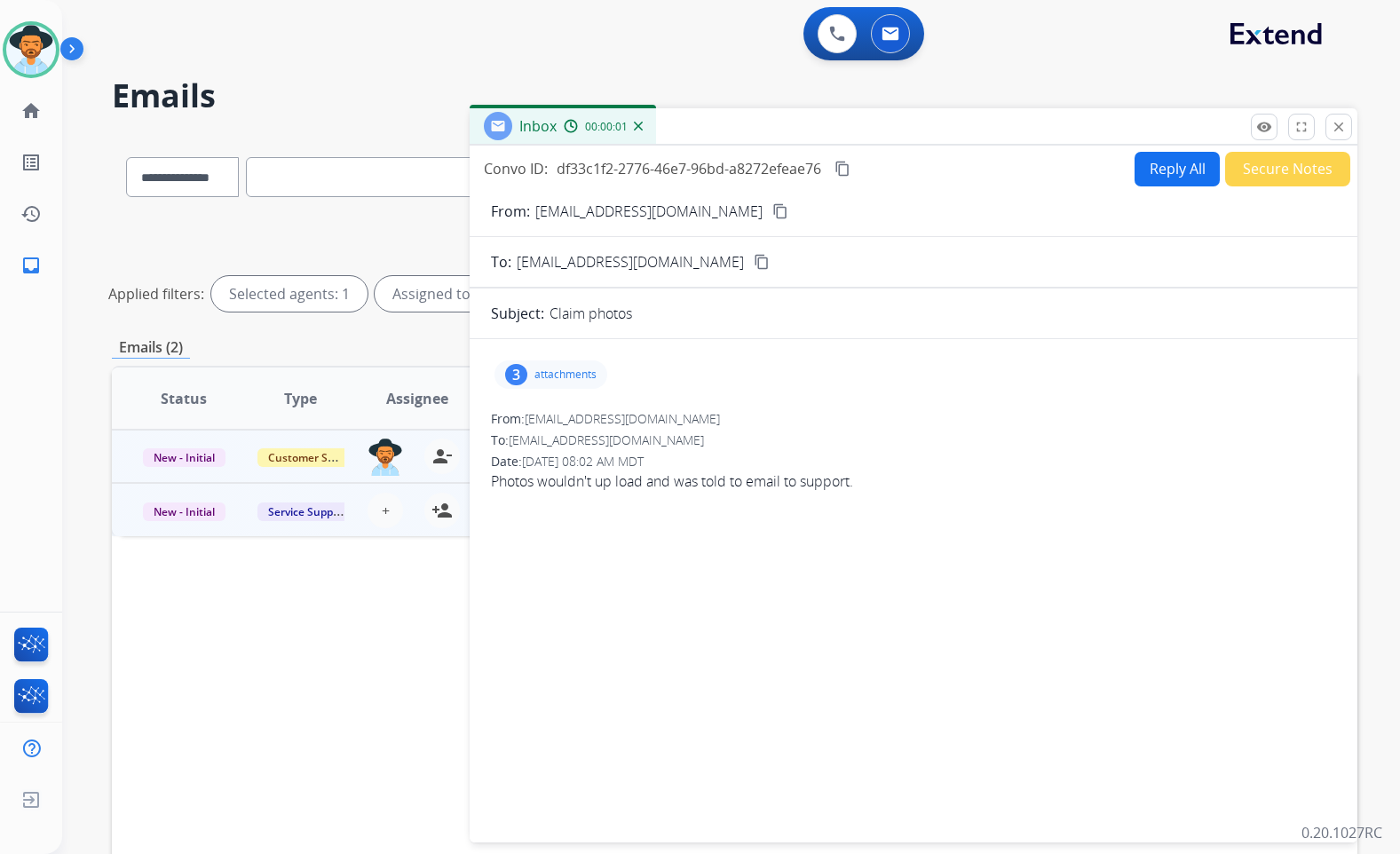
click at [772, 207] on mat-icon "content_copy" at bounding box center [780, 211] width 16 height 16
click at [575, 377] on p "attachments" at bounding box center [565, 374] width 62 height 14
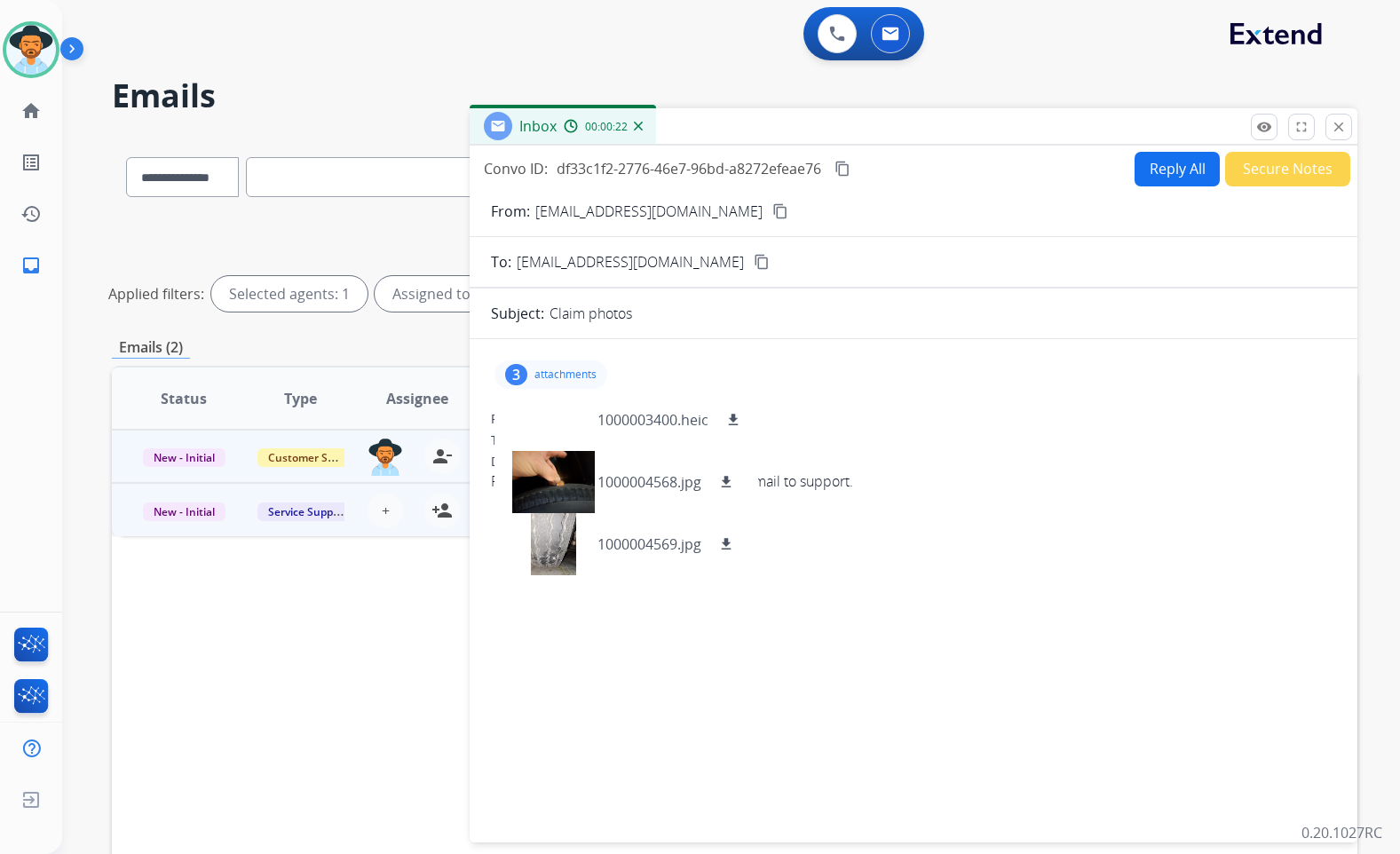
click at [881, 622] on div "3 attachments 1000003400.heic download 1000004568.jpg download 1000004569.jpg d…" at bounding box center [913, 587] width 888 height 468
click at [577, 472] on div at bounding box center [553, 482] width 89 height 62
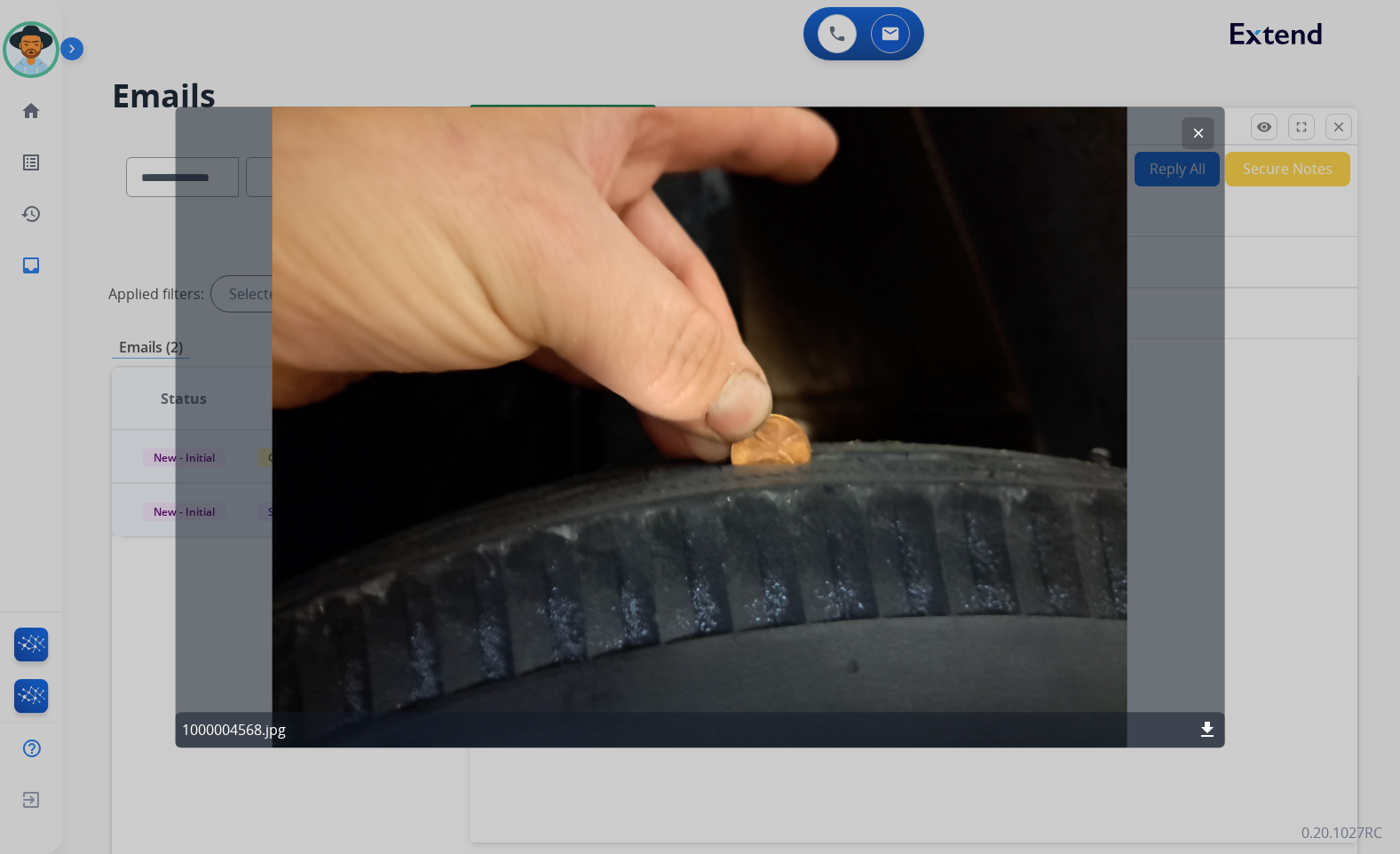
click at [1197, 124] on button "clear" at bounding box center [1199, 133] width 32 height 32
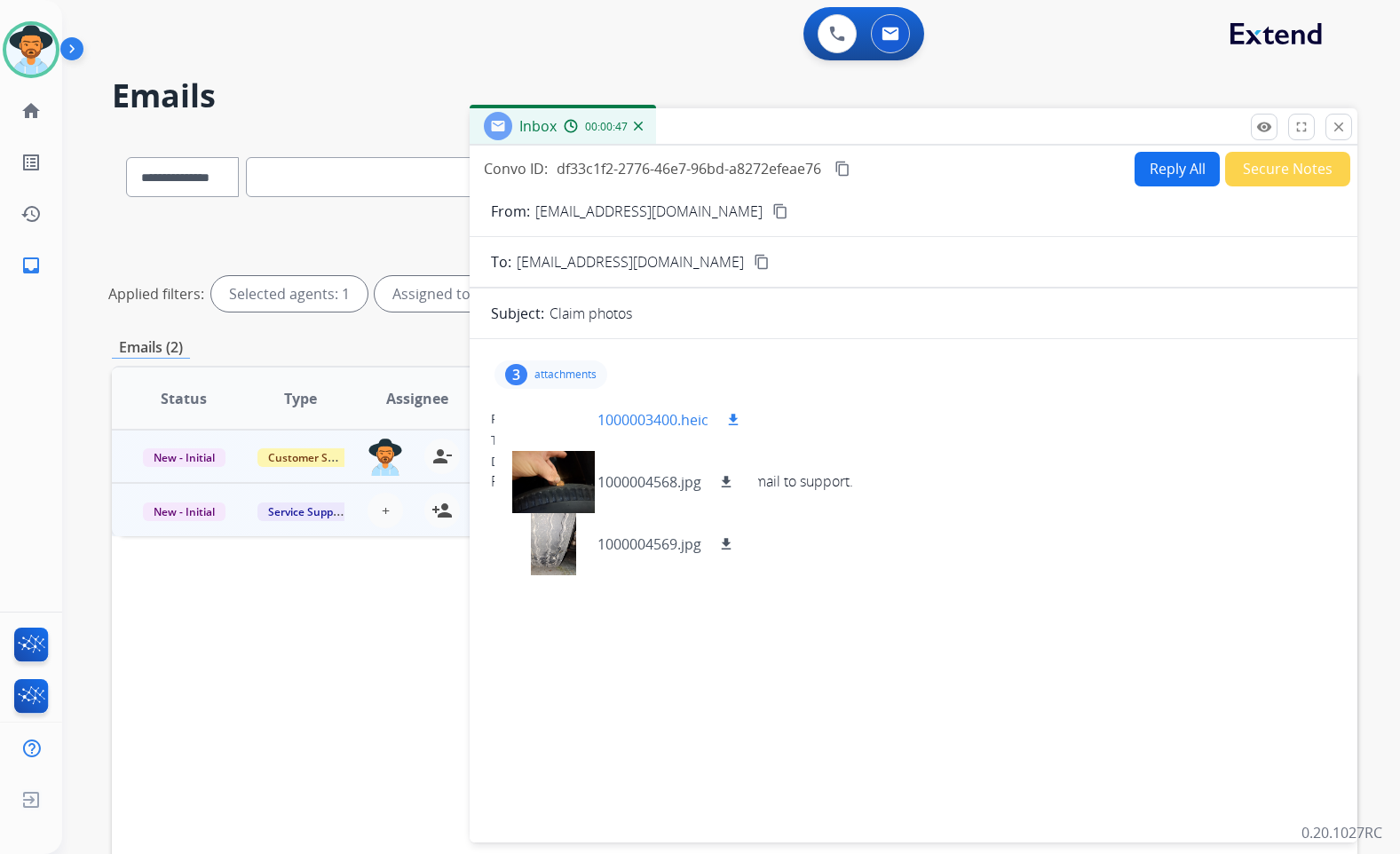
click at [545, 403] on div at bounding box center [553, 420] width 89 height 62
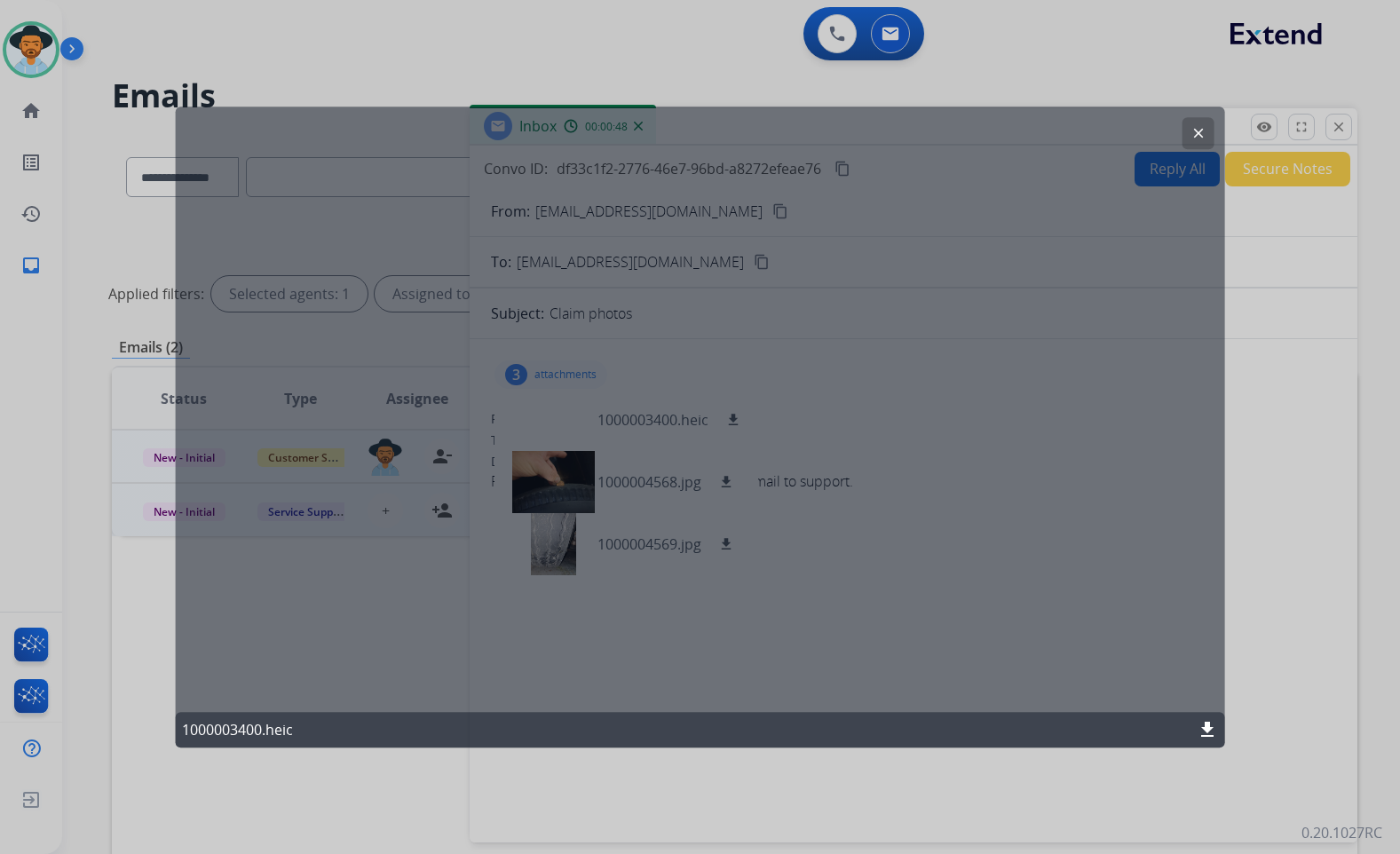
click at [1197, 134] on mat-icon "clear" at bounding box center [1199, 133] width 16 height 16
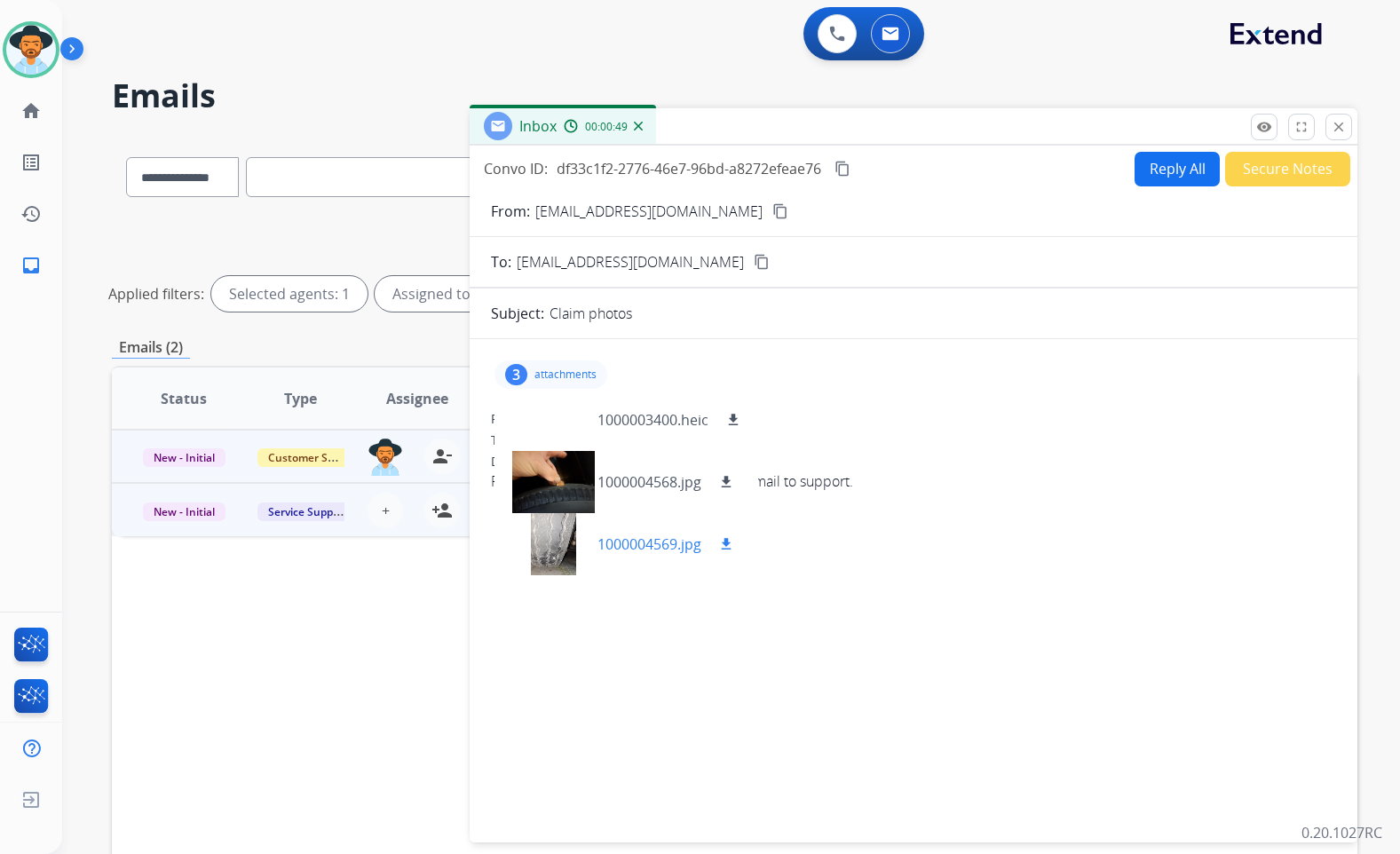
click at [557, 554] on div at bounding box center [553, 544] width 89 height 62
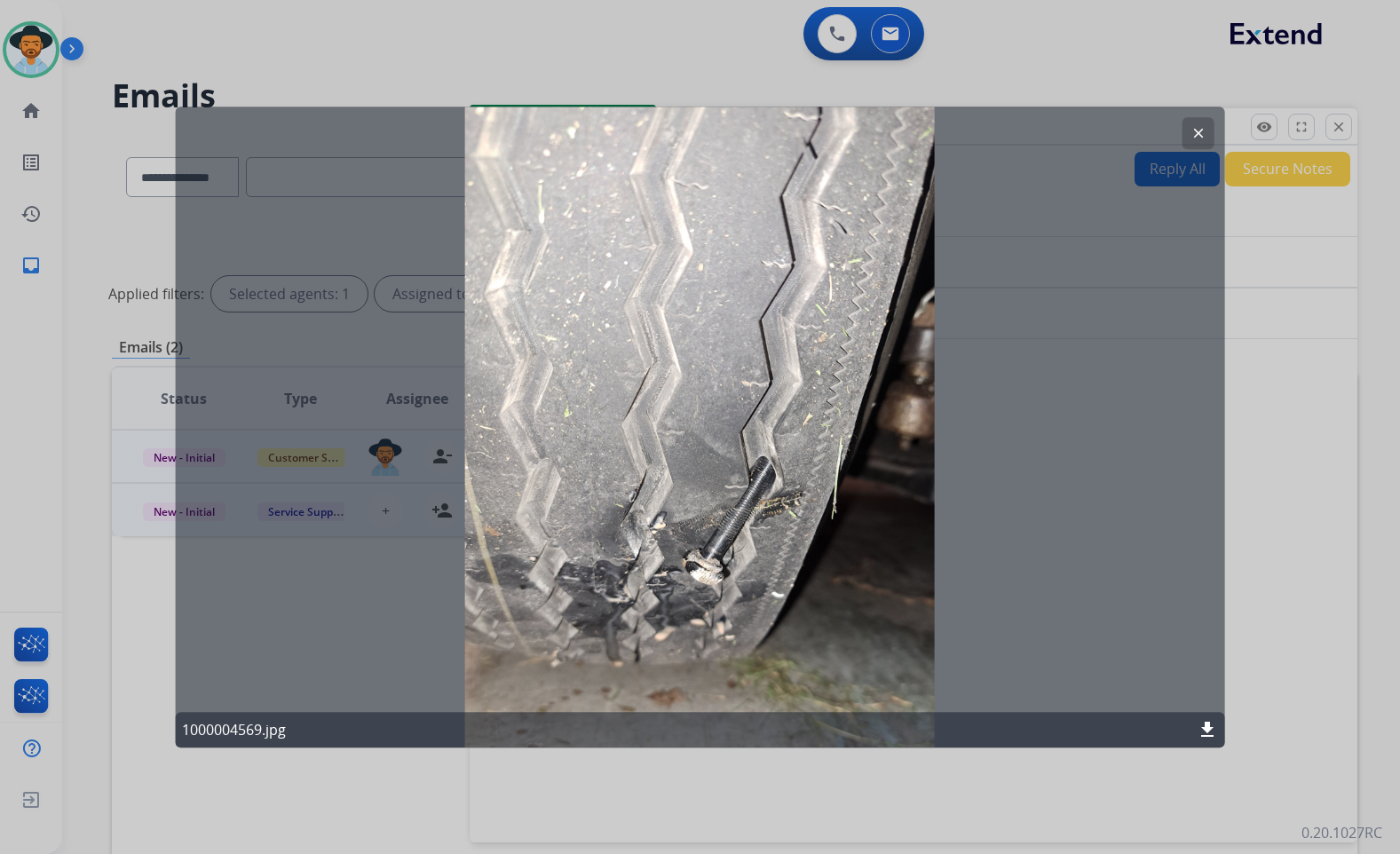
click at [1196, 134] on mat-icon "clear" at bounding box center [1199, 133] width 16 height 16
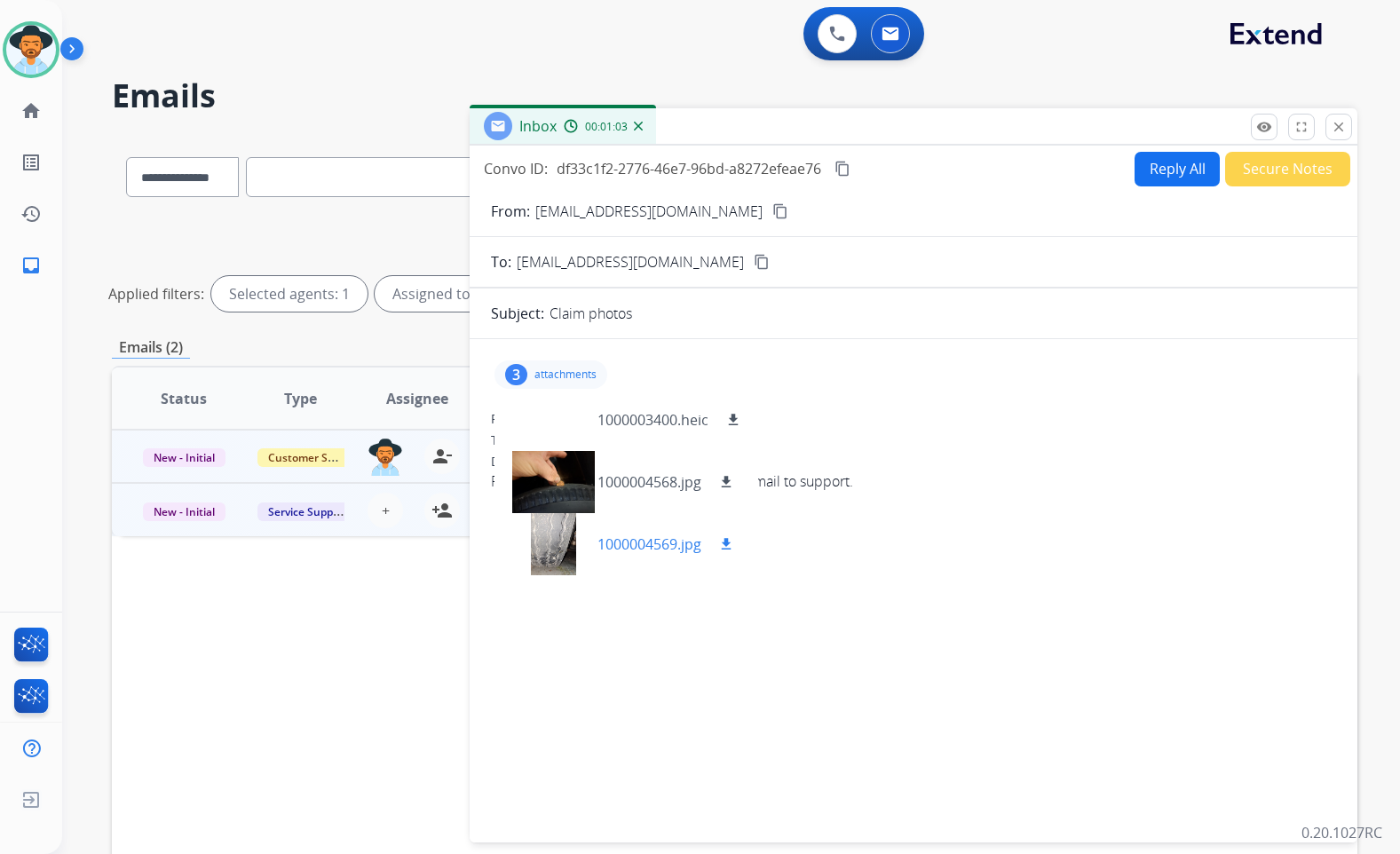
drag, startPoint x: 727, startPoint y: 541, endPoint x: 727, endPoint y: 530, distance: 11.0
click at [727, 541] on mat-icon "download" at bounding box center [727, 544] width 16 height 16
click at [729, 478] on mat-icon "download" at bounding box center [727, 482] width 16 height 16
click at [853, 170] on button "content_copy" at bounding box center [843, 169] width 22 height 22
drag, startPoint x: 536, startPoint y: 373, endPoint x: 342, endPoint y: 348, distance: 195.6
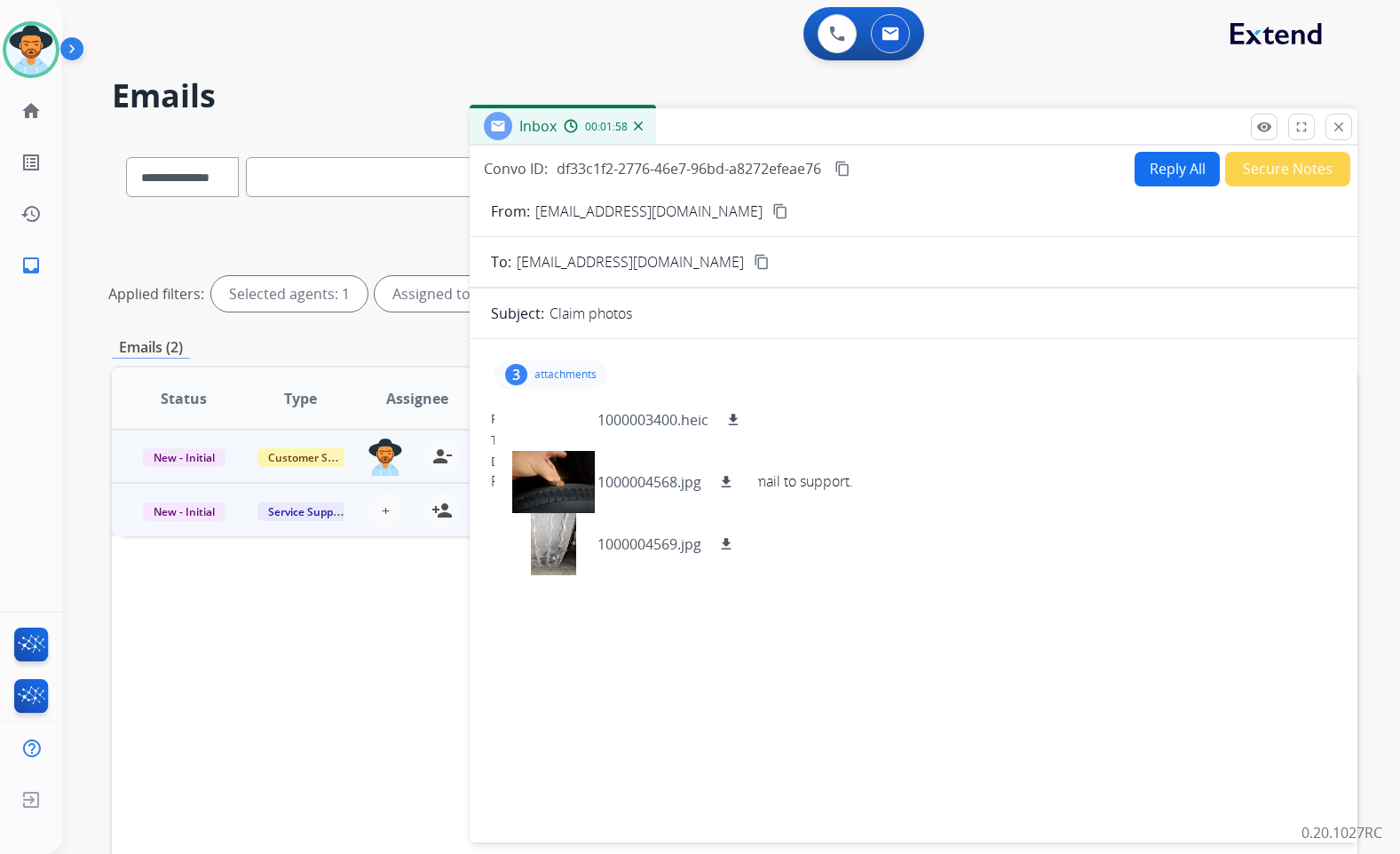
click at [536, 373] on p "attachments" at bounding box center [565, 374] width 62 height 14
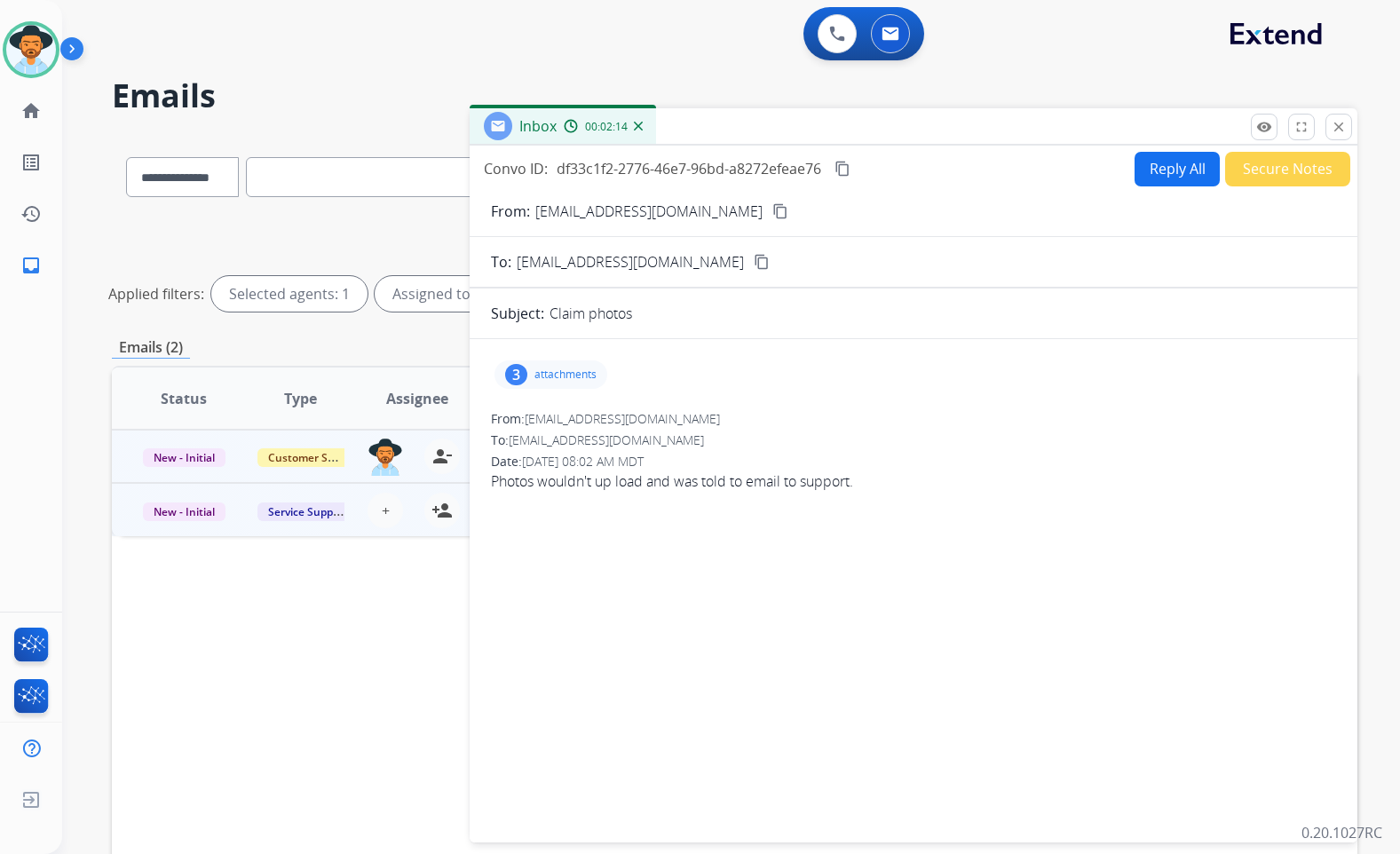
click at [1152, 167] on button "Reply All" at bounding box center [1177, 169] width 85 height 35
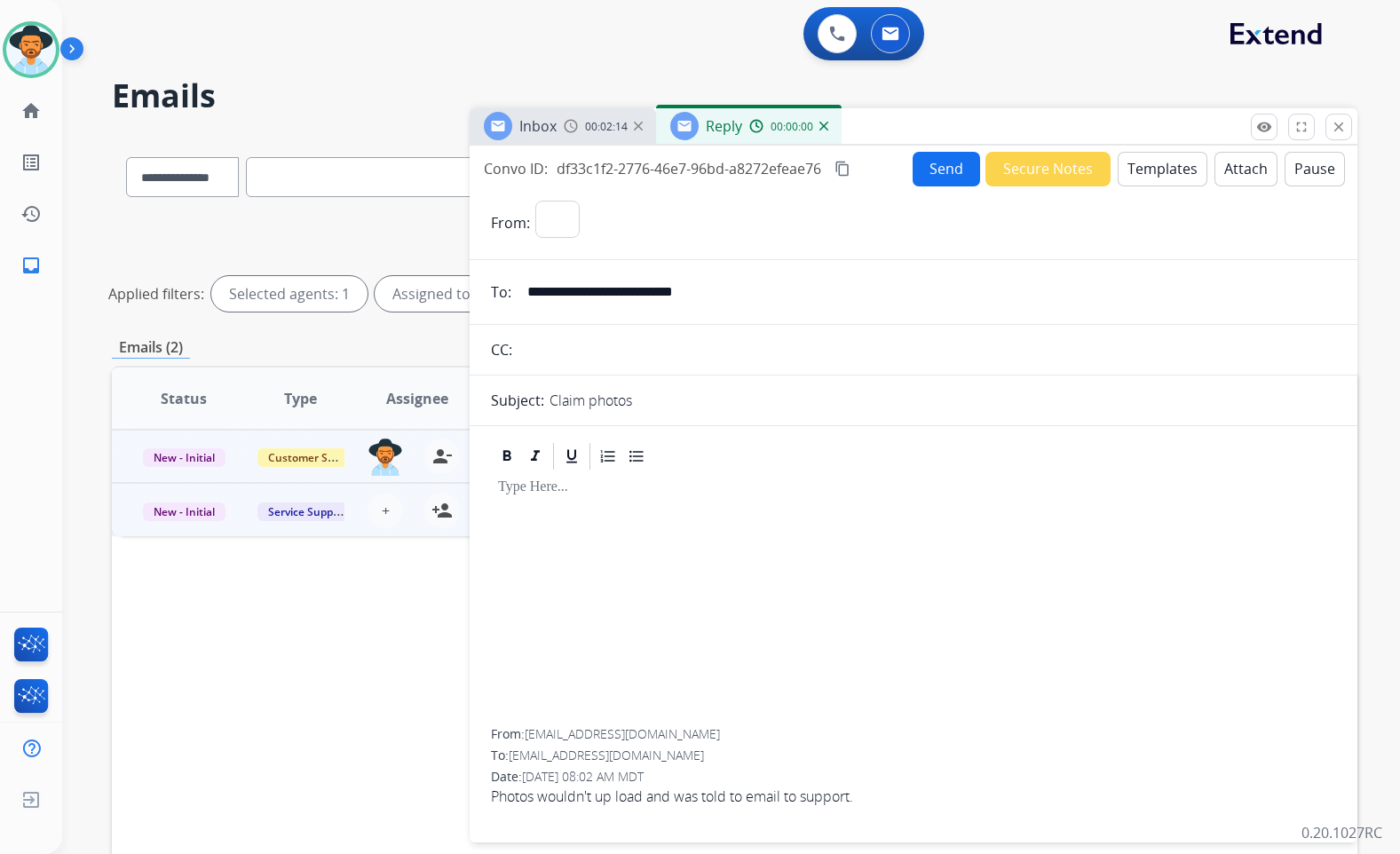
select select "**********"
click at [1145, 164] on button "Templates" at bounding box center [1162, 169] width 90 height 35
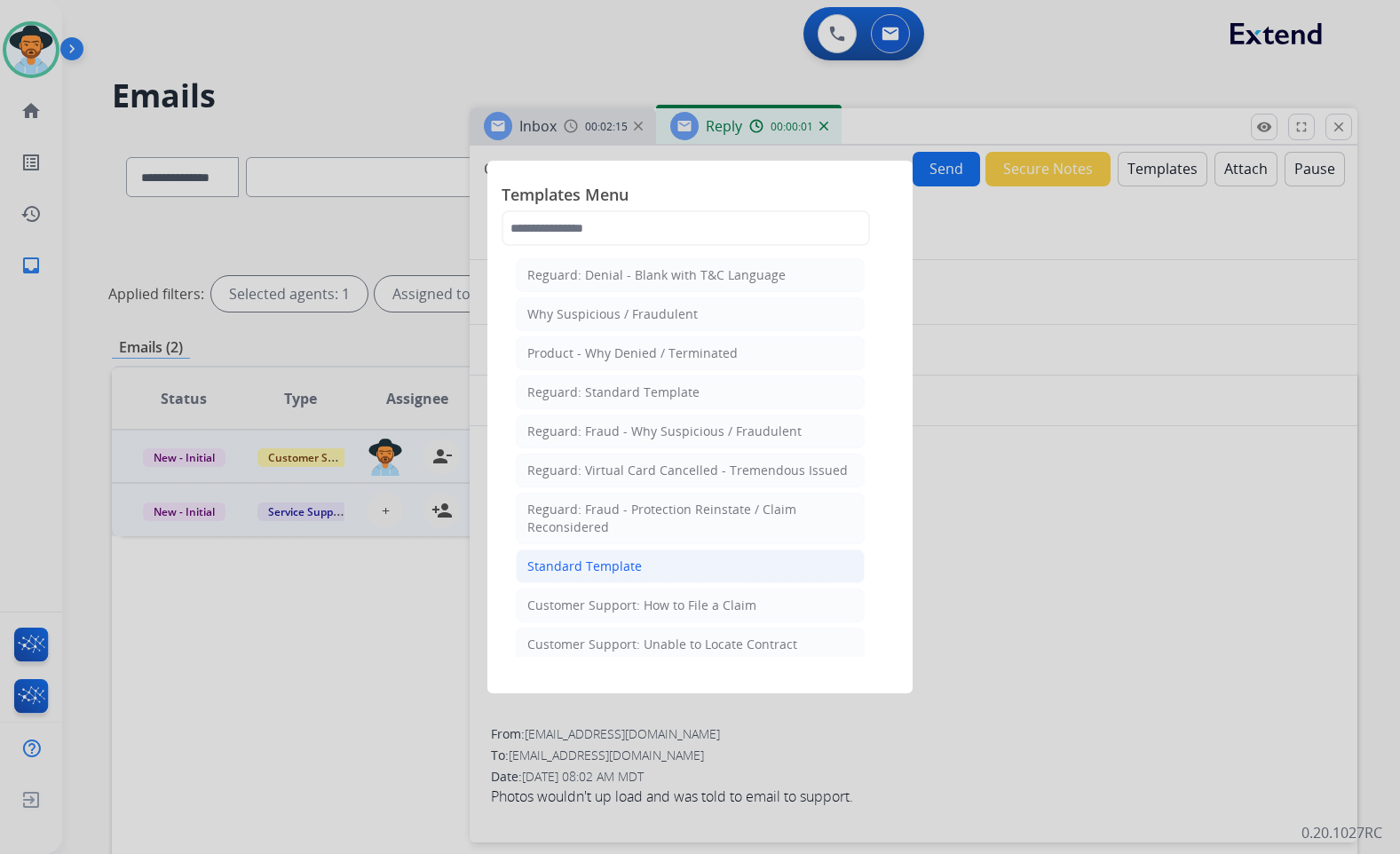
click at [631, 569] on div "Standard Template" at bounding box center [584, 567] width 115 height 18
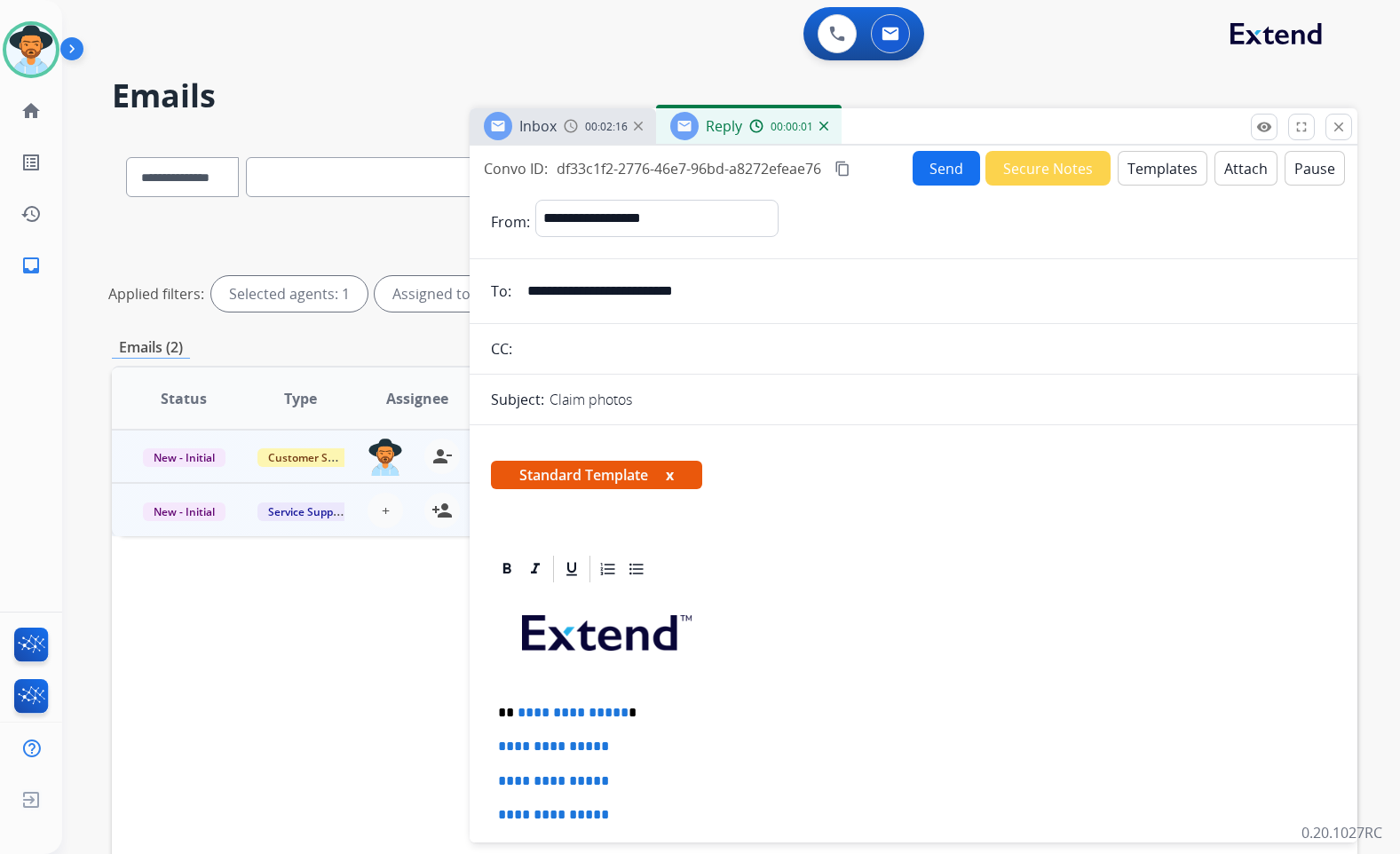
scroll to position [178, 0]
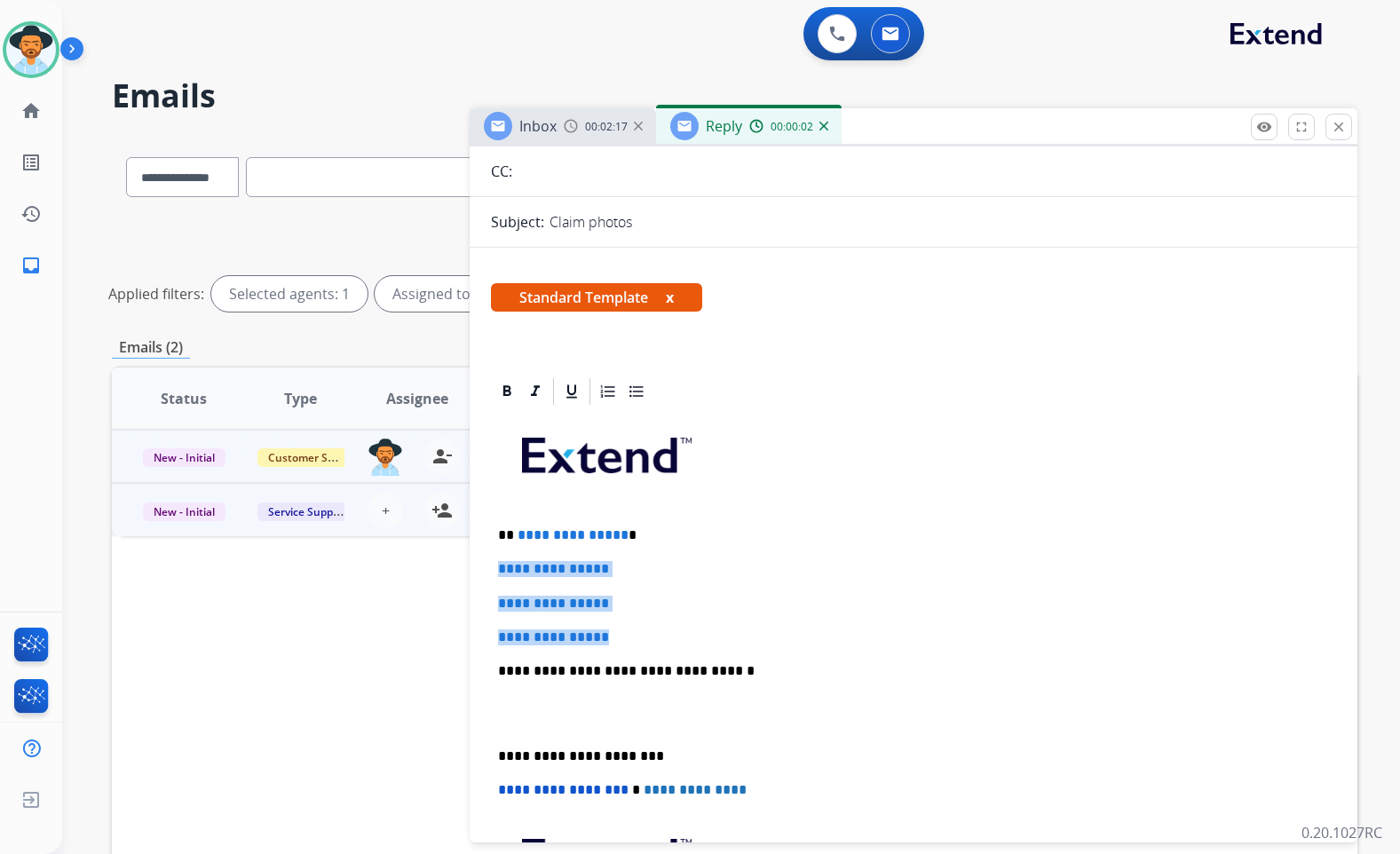
drag, startPoint x: 627, startPoint y: 631, endPoint x: 469, endPoint y: 551, distance: 177.1
click at [467, 551] on div "**********" at bounding box center [735, 594] width 1246 height 918
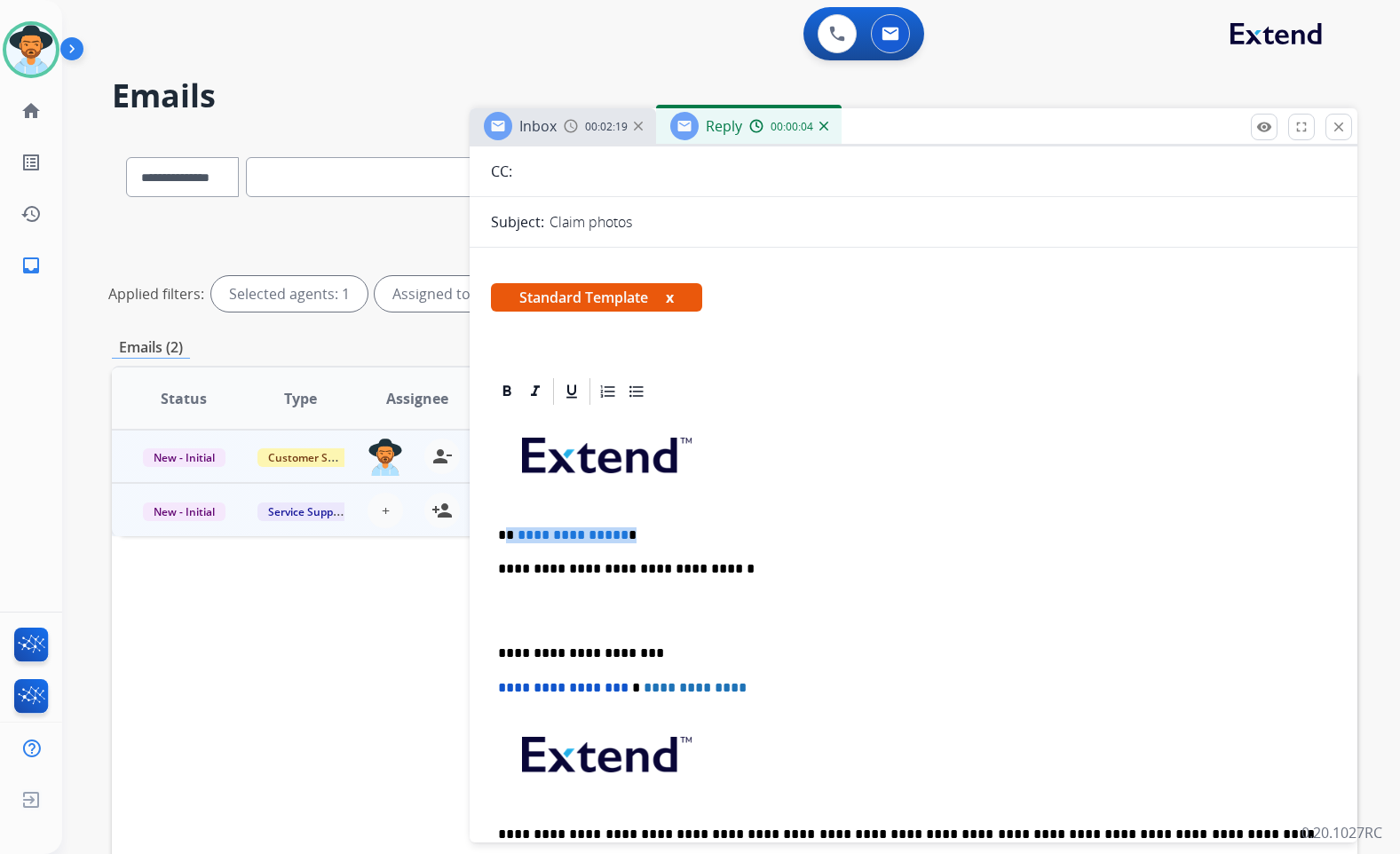
drag, startPoint x: 566, startPoint y: 543, endPoint x: 512, endPoint y: 528, distance: 56.0
click at [509, 528] on p "**********" at bounding box center [906, 535] width 817 height 16
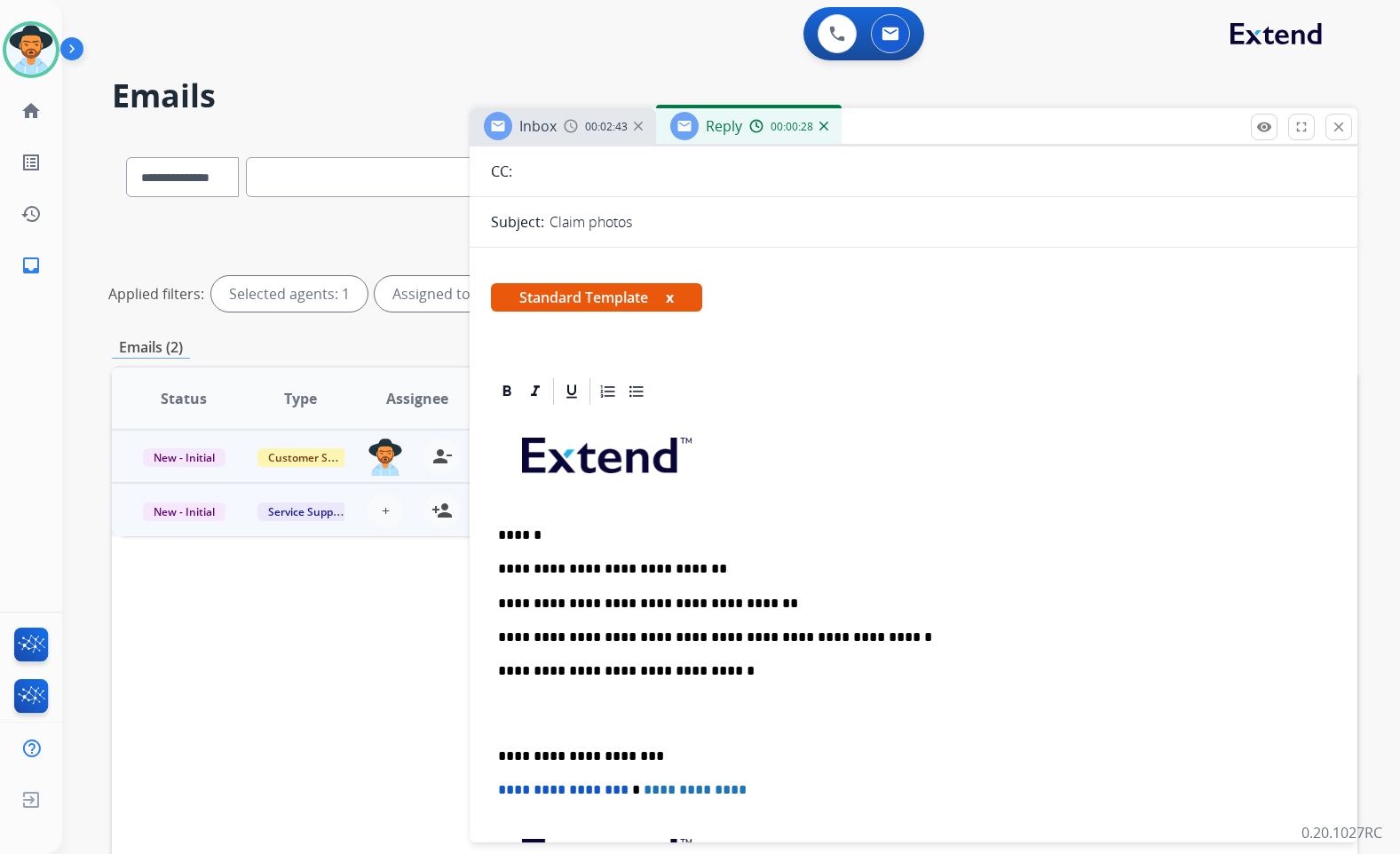
click at [618, 723] on p at bounding box center [914, 714] width 831 height 33
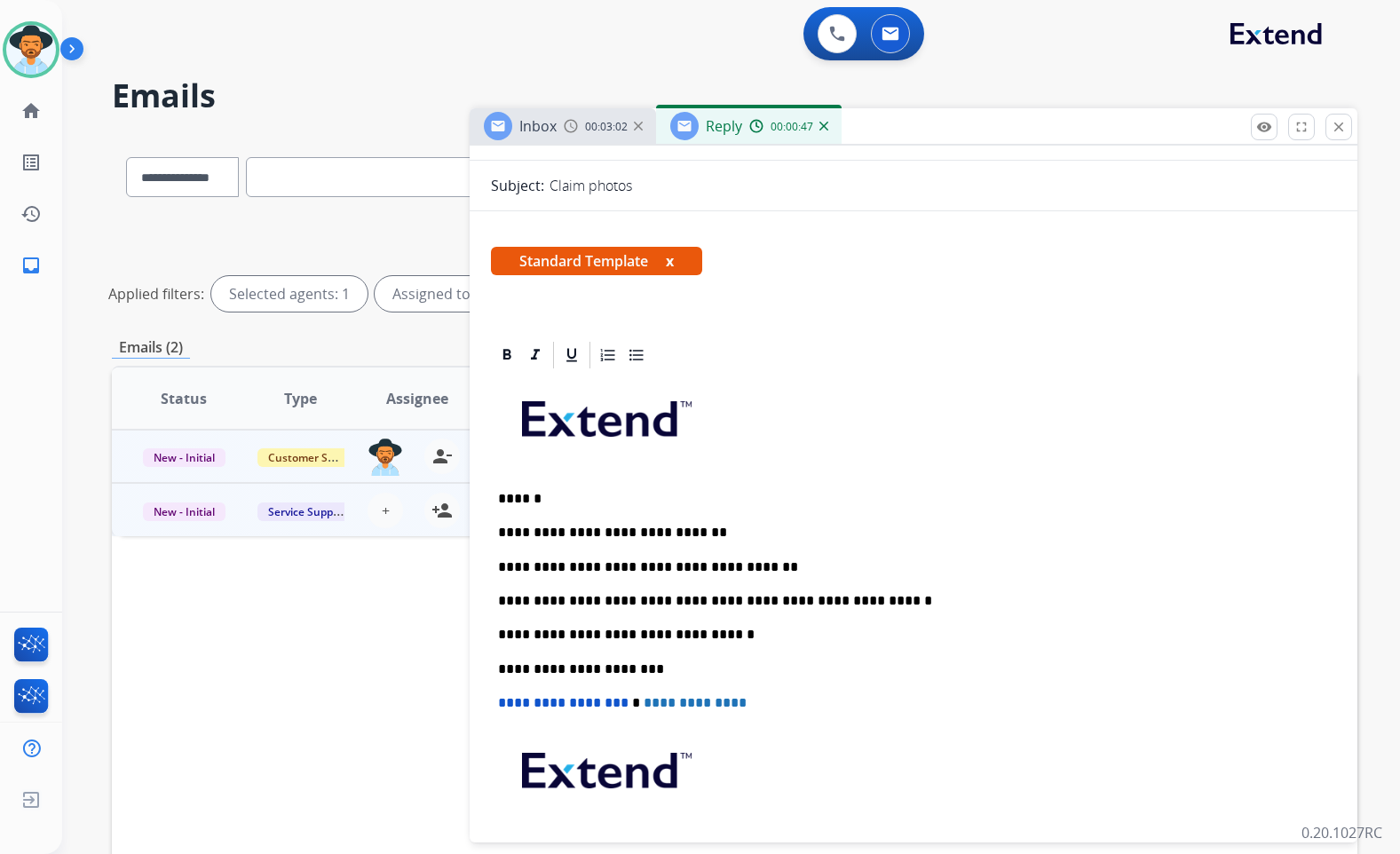
scroll to position [0, 0]
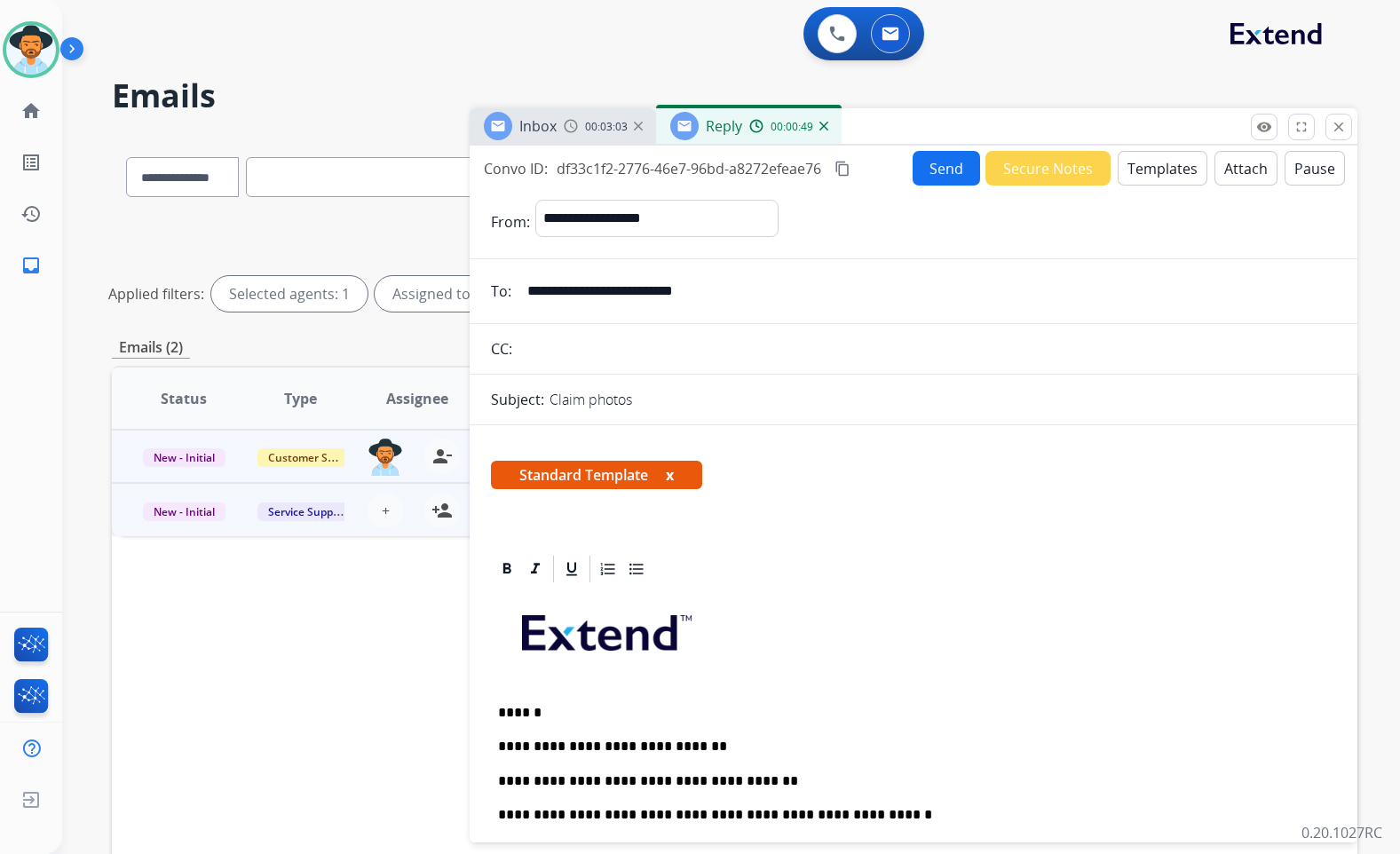
click at [941, 167] on button "Send" at bounding box center [947, 168] width 67 height 35
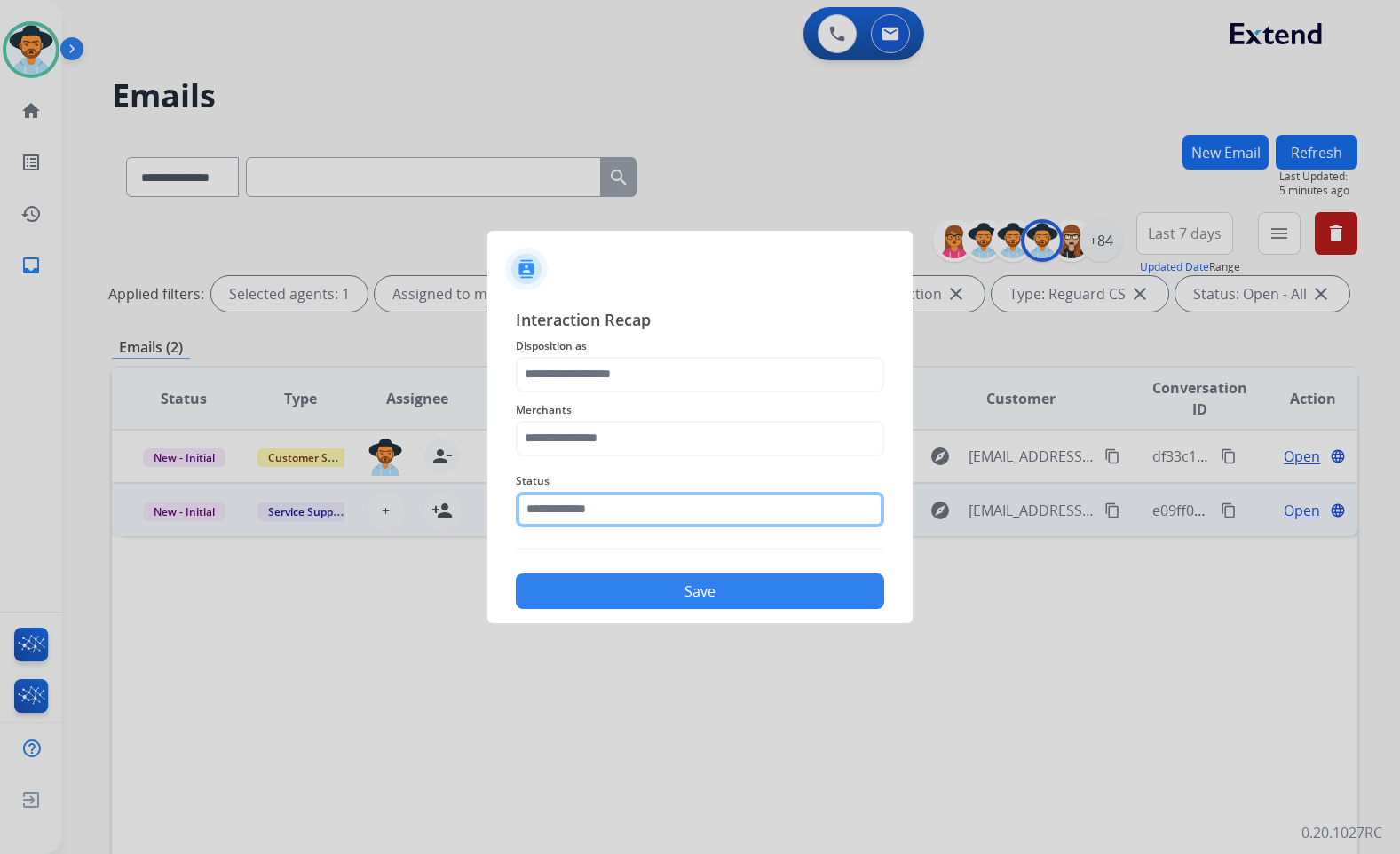
click at [596, 516] on input "text" at bounding box center [700, 509] width 368 height 36
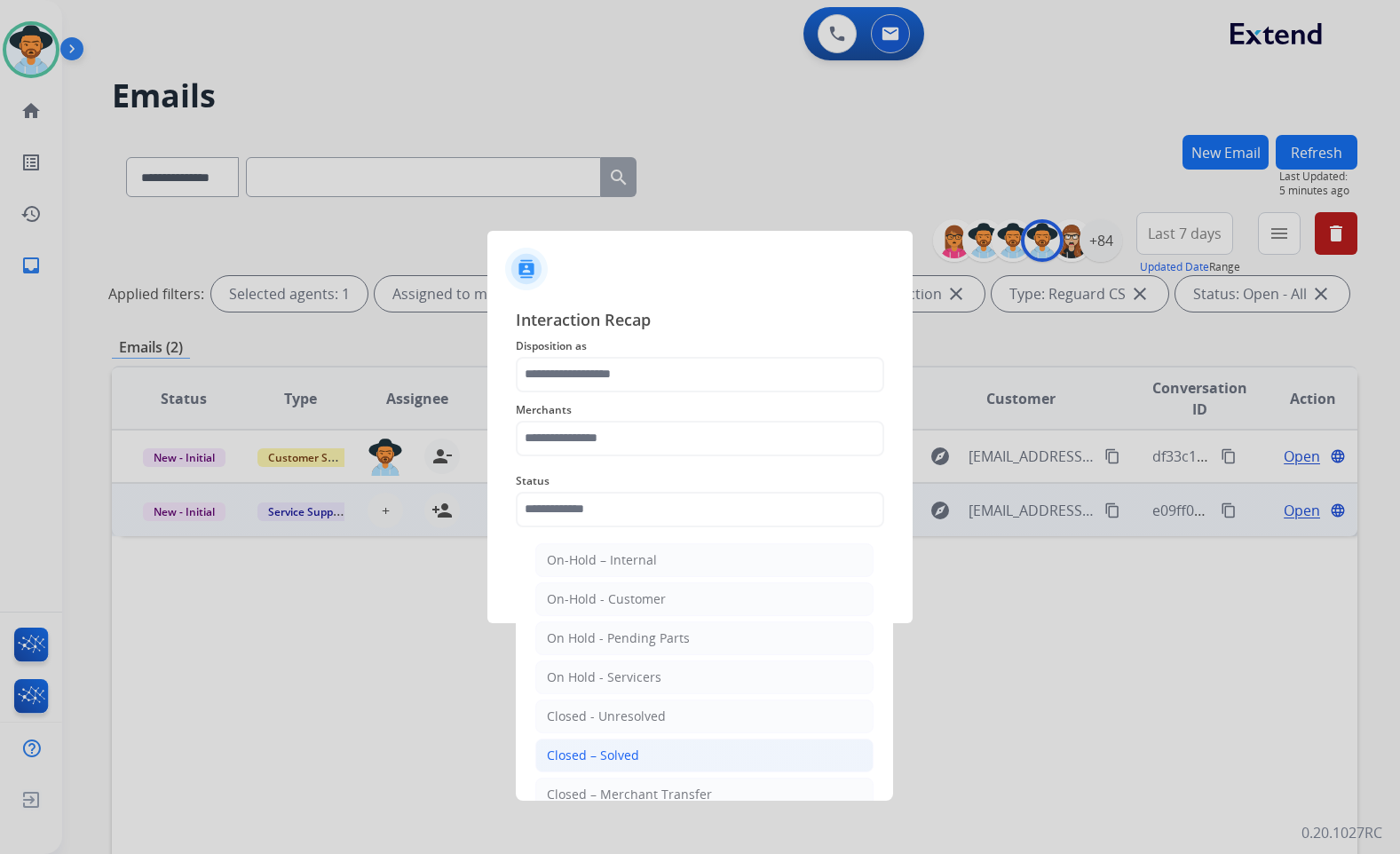
click at [635, 759] on div "Closed – Solved" at bounding box center [593, 755] width 93 height 18
type input "**********"
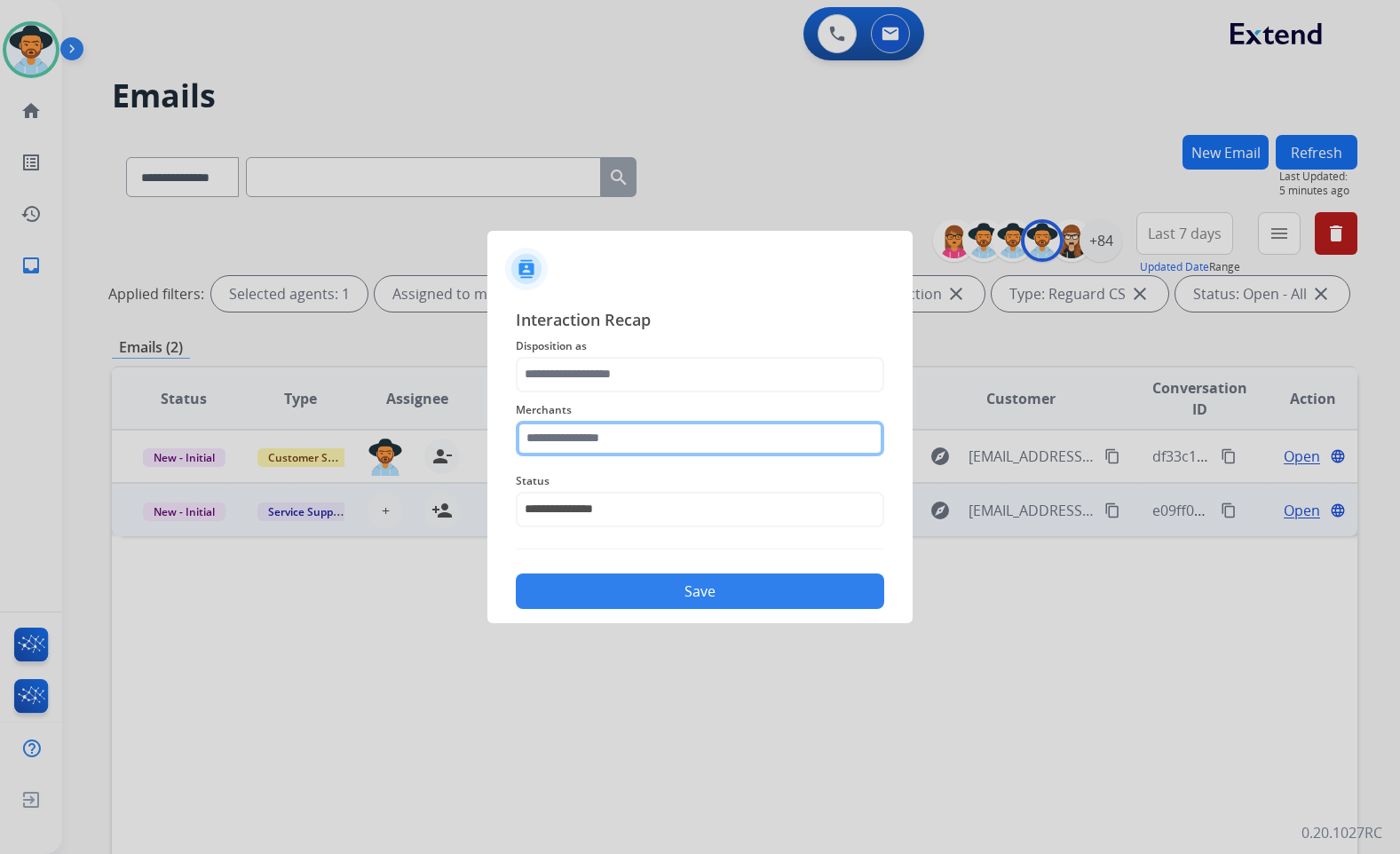
click at [638, 442] on input "text" at bounding box center [700, 438] width 368 height 36
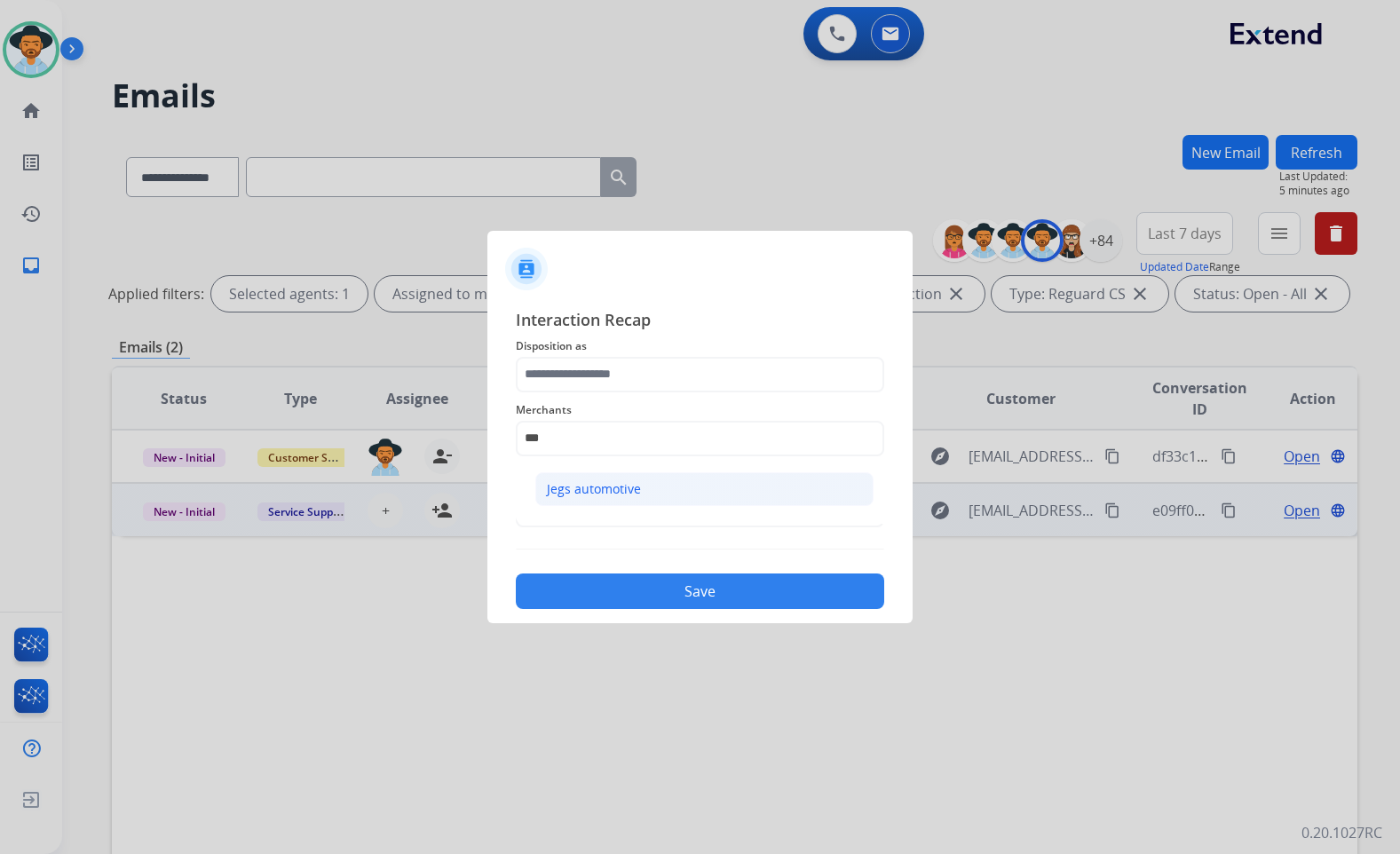
click at [659, 494] on li "Jegs automotive" at bounding box center [704, 489] width 339 height 34
type input "**********"
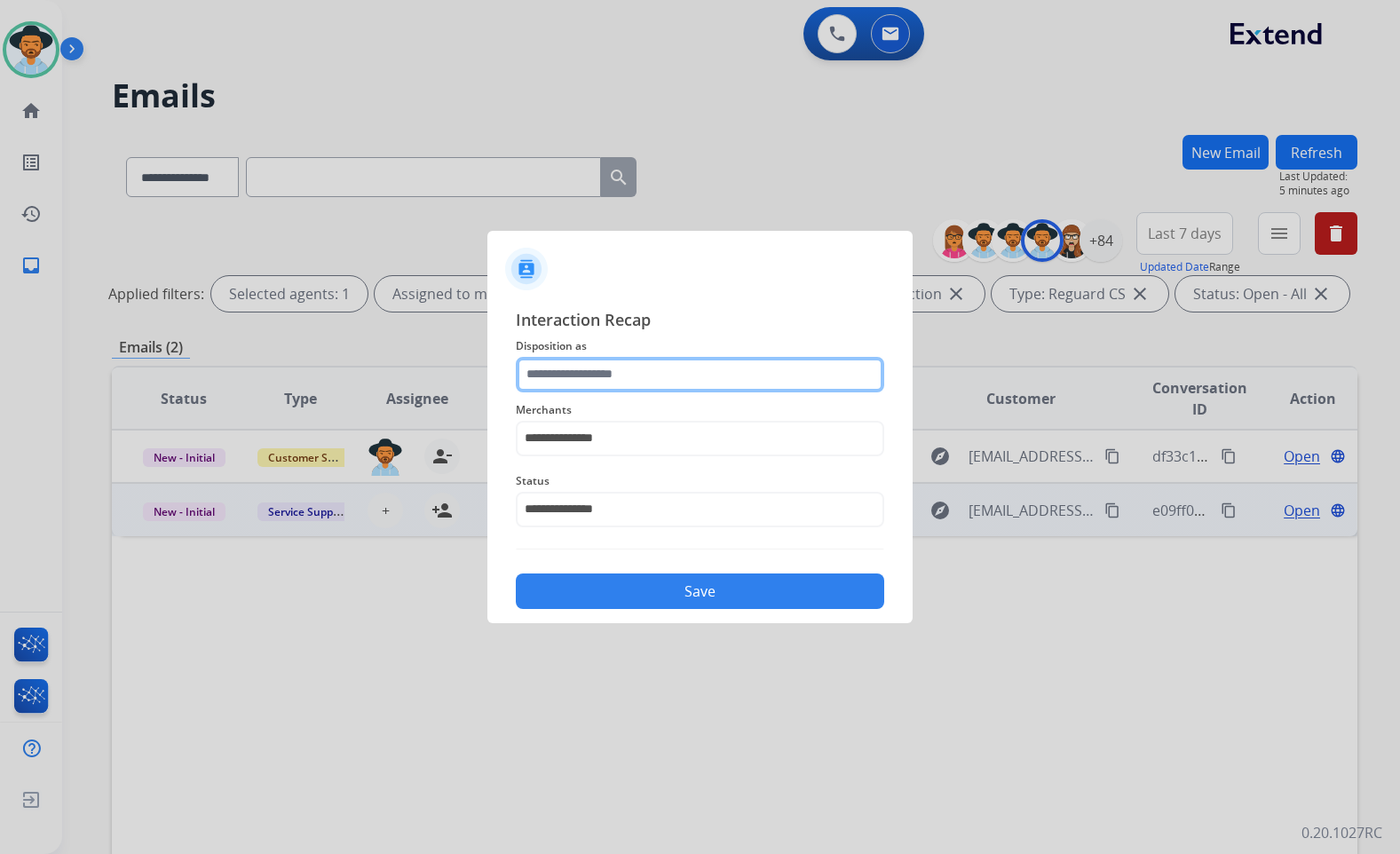
click at [622, 366] on input "text" at bounding box center [700, 375] width 368 height 36
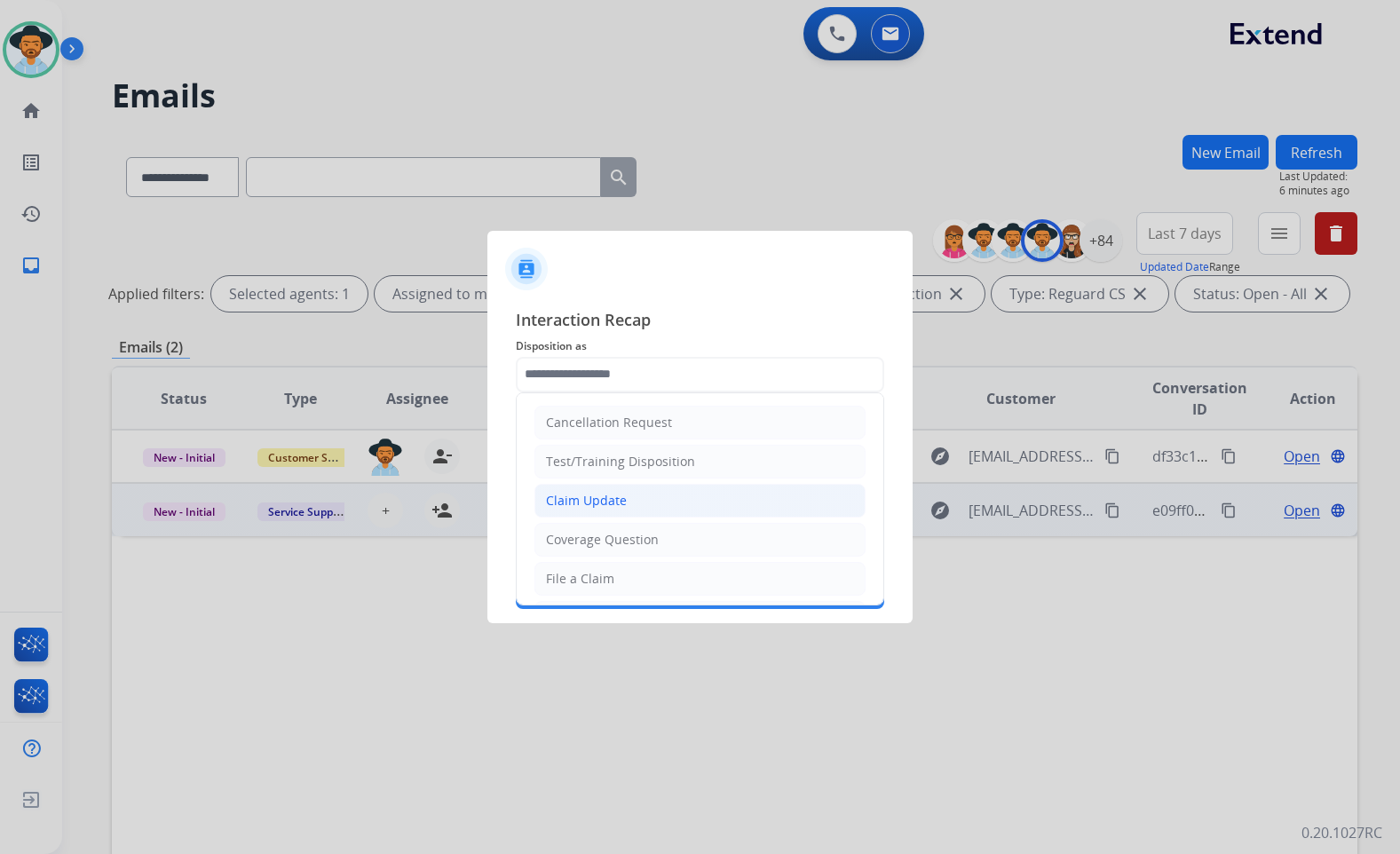
click at [590, 505] on div "Claim Update" at bounding box center [586, 501] width 81 height 18
type input "**********"
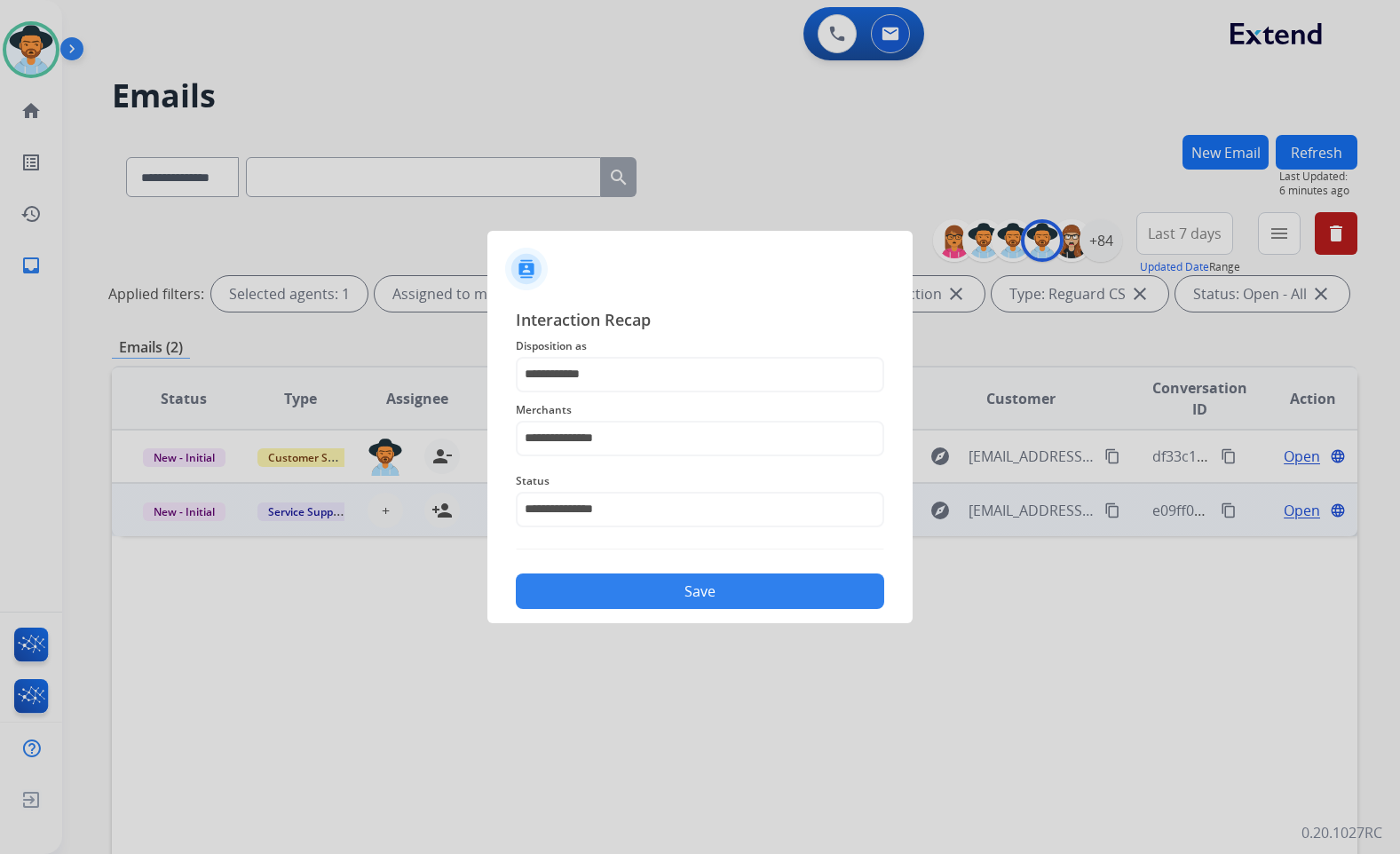
click at [617, 587] on button "Save" at bounding box center [700, 591] width 368 height 36
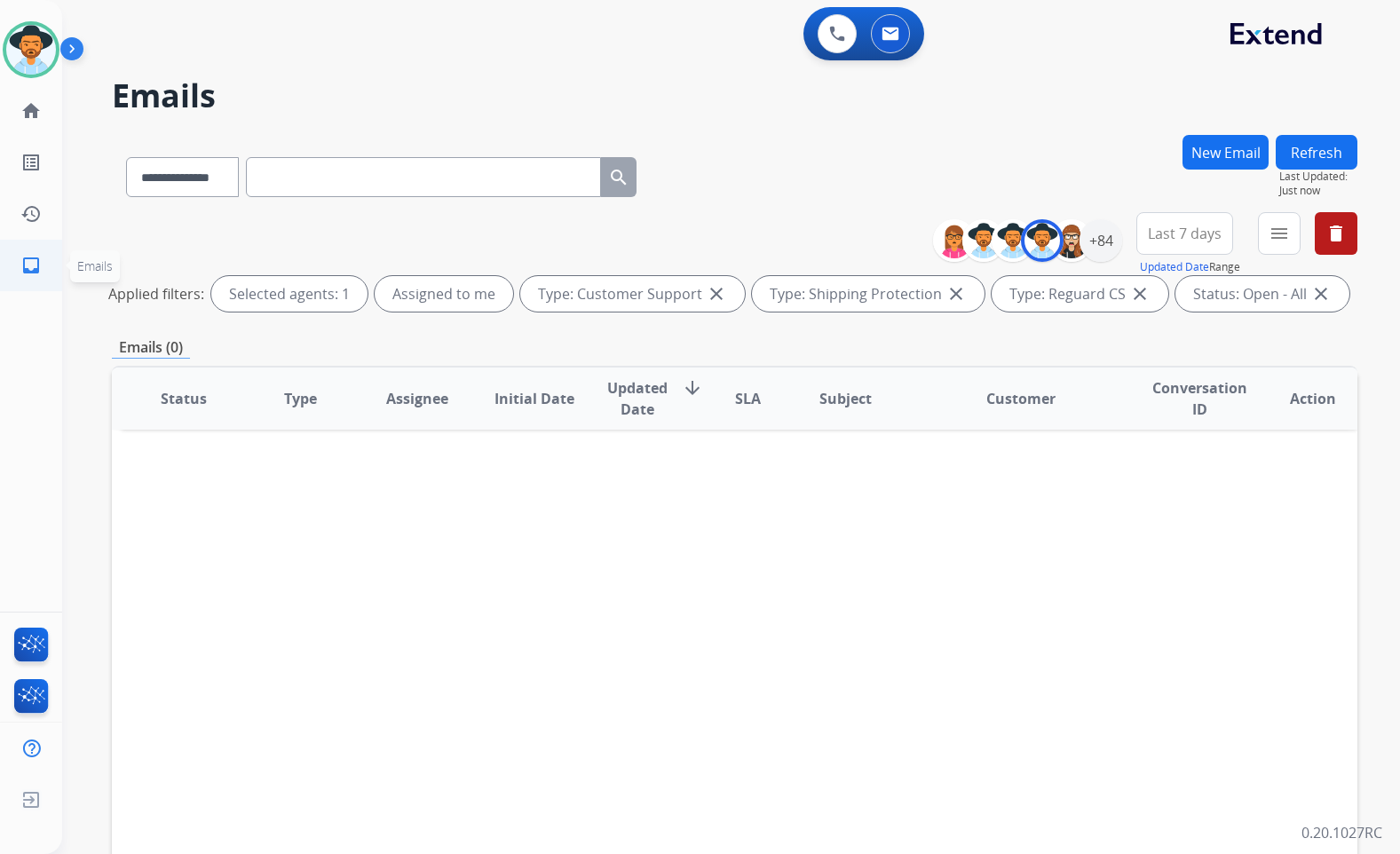
click at [58, 244] on ul "inbox Emails Emails" at bounding box center [31, 266] width 62 height 51
click at [26, 110] on mat-icon "home" at bounding box center [32, 112] width 22 height 22
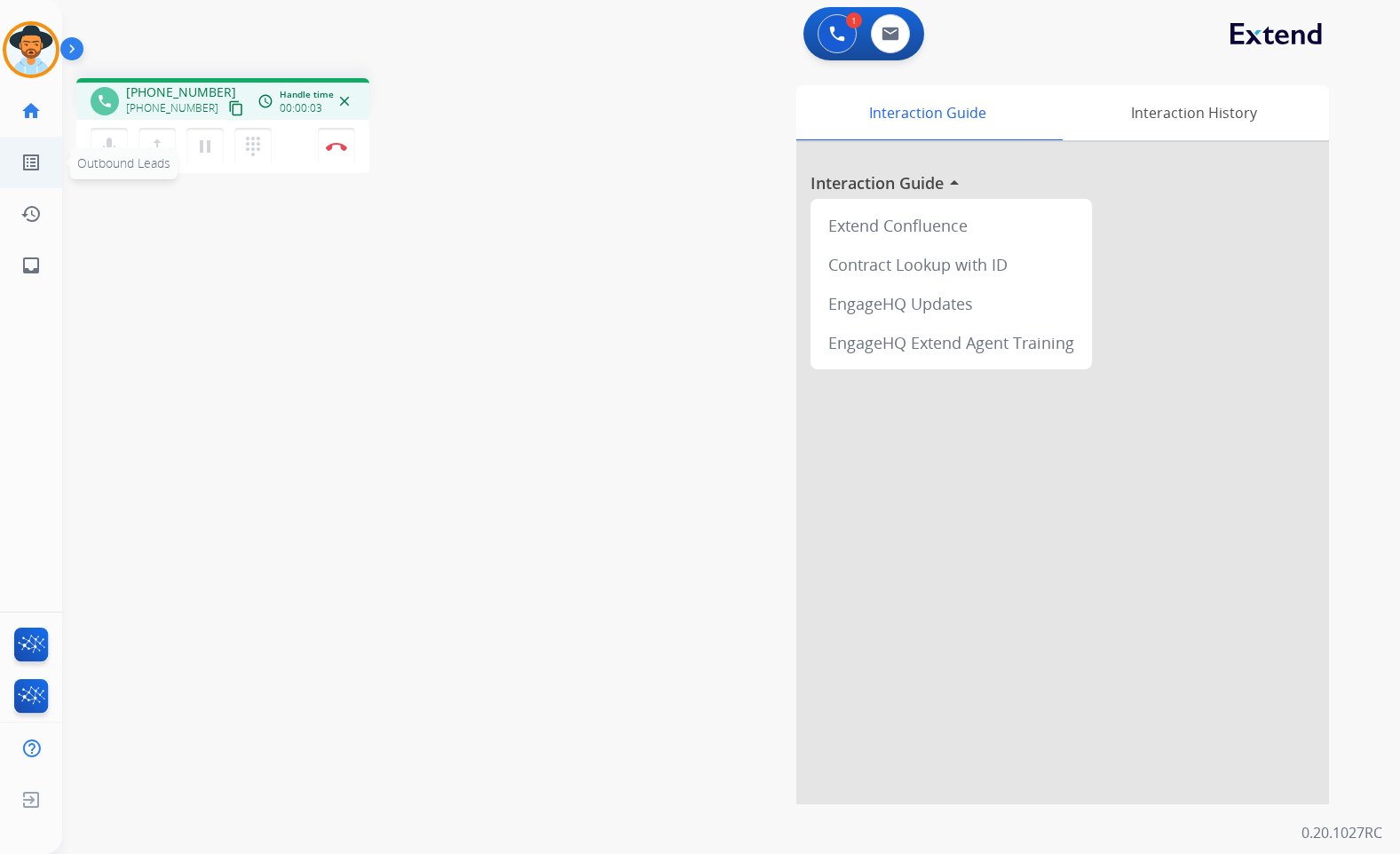
drag, startPoint x: 217, startPoint y: 111, endPoint x: 39, endPoint y: 142, distance: 180.7
click at [228, 111] on mat-icon "content_copy" at bounding box center [236, 109] width 16 height 16
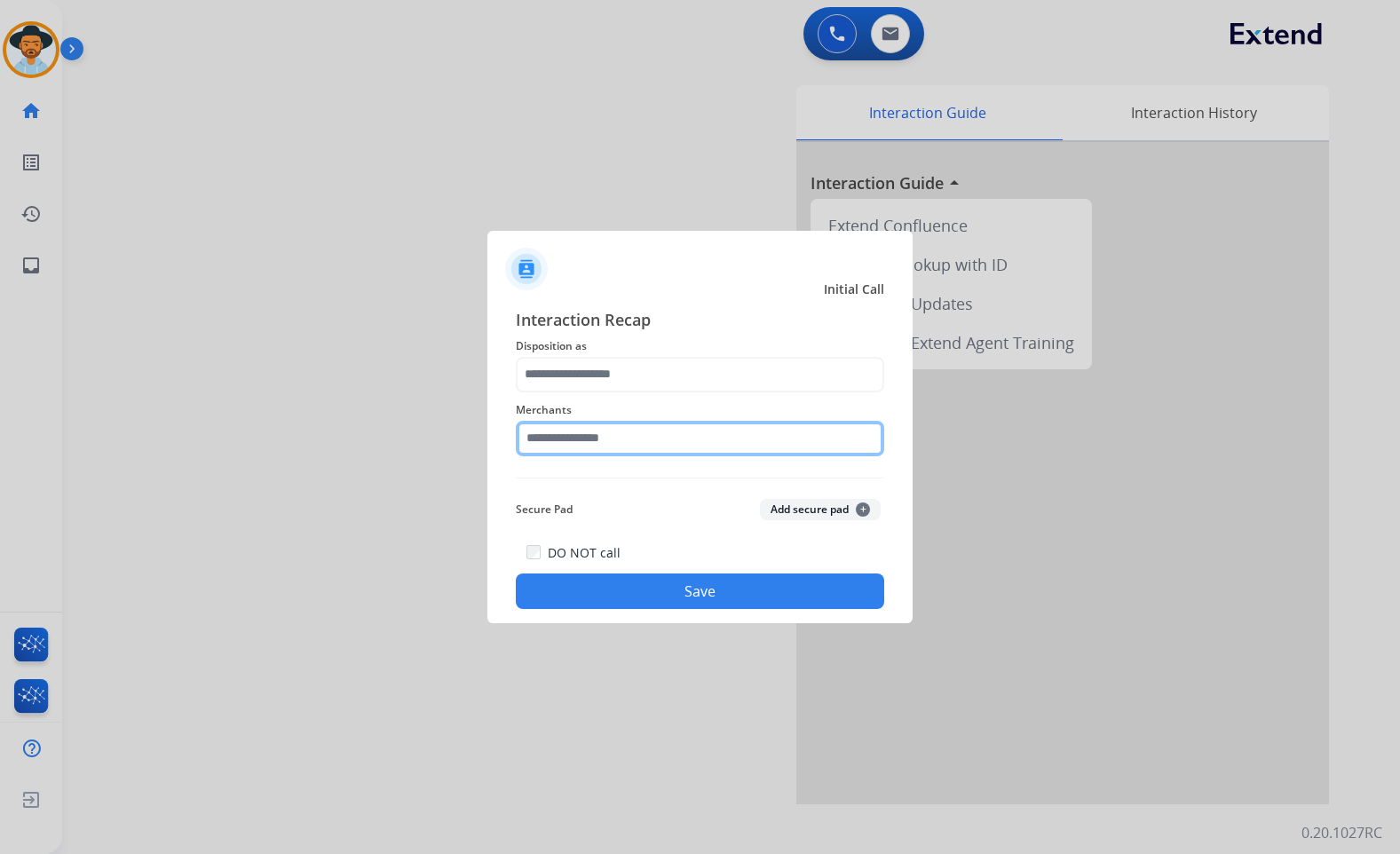
click at [650, 441] on input "text" at bounding box center [700, 438] width 368 height 36
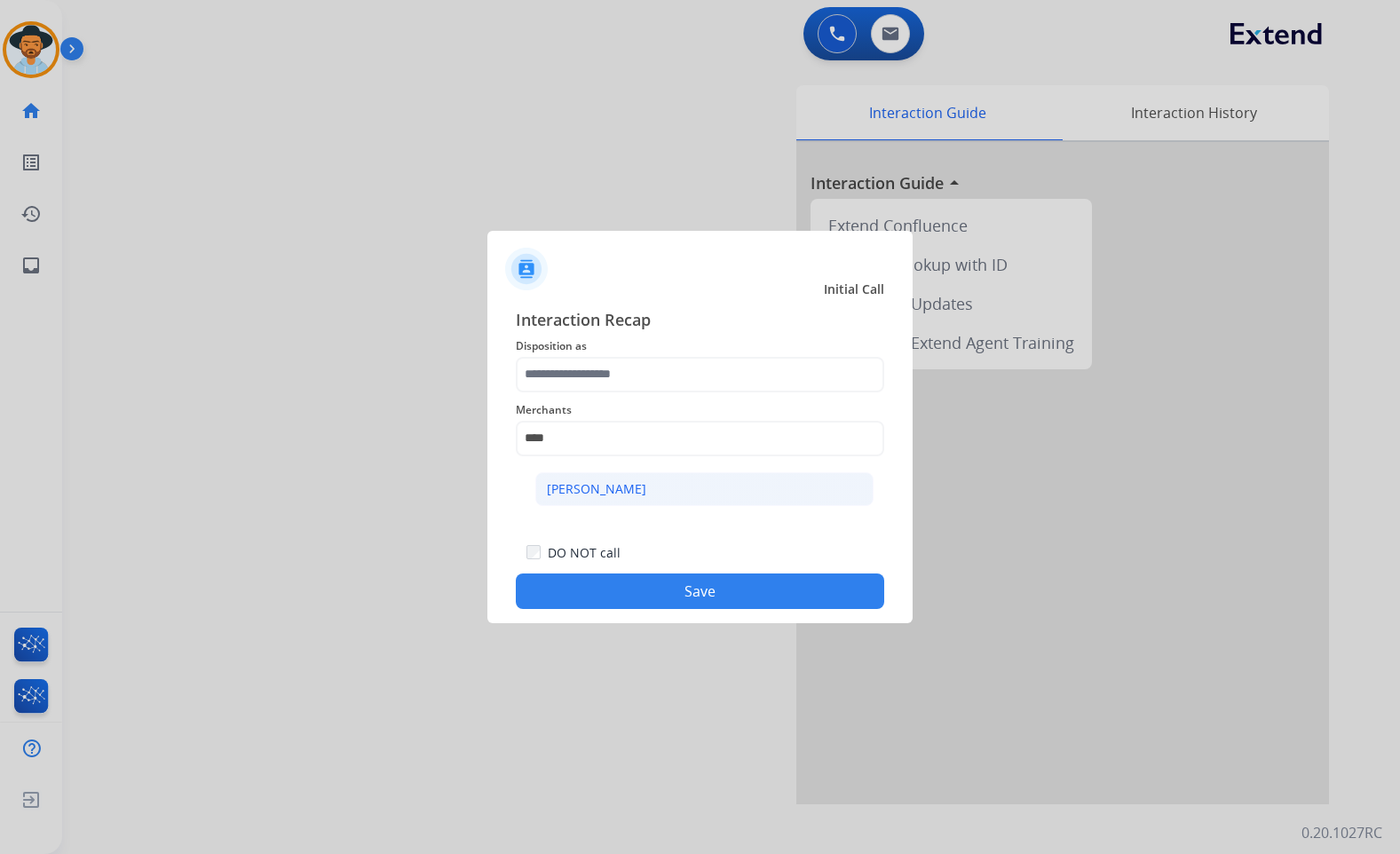
click at [649, 484] on li "[PERSON_NAME]" at bounding box center [704, 489] width 339 height 34
type input "**********"
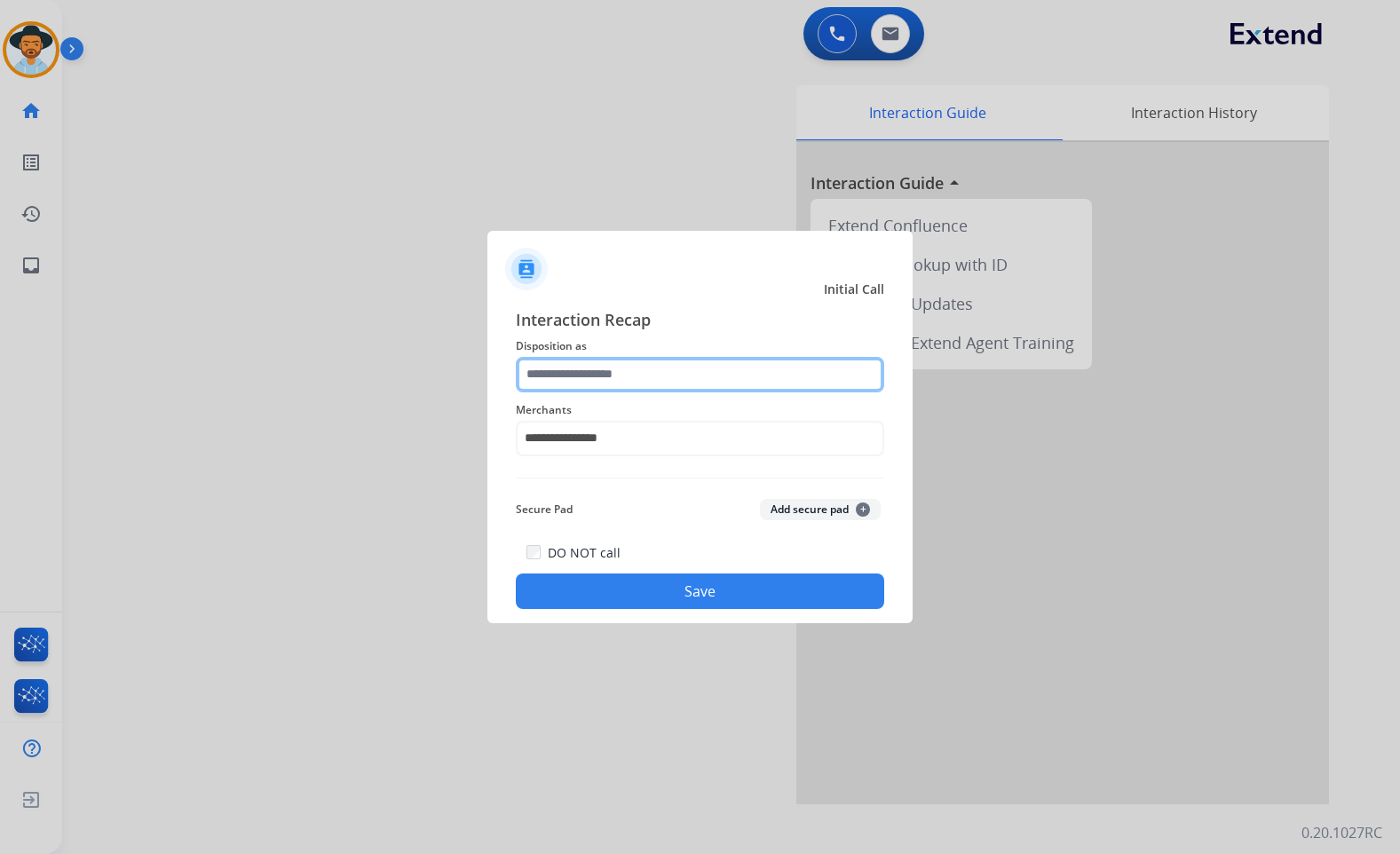
click at [655, 382] on input "text" at bounding box center [700, 375] width 368 height 36
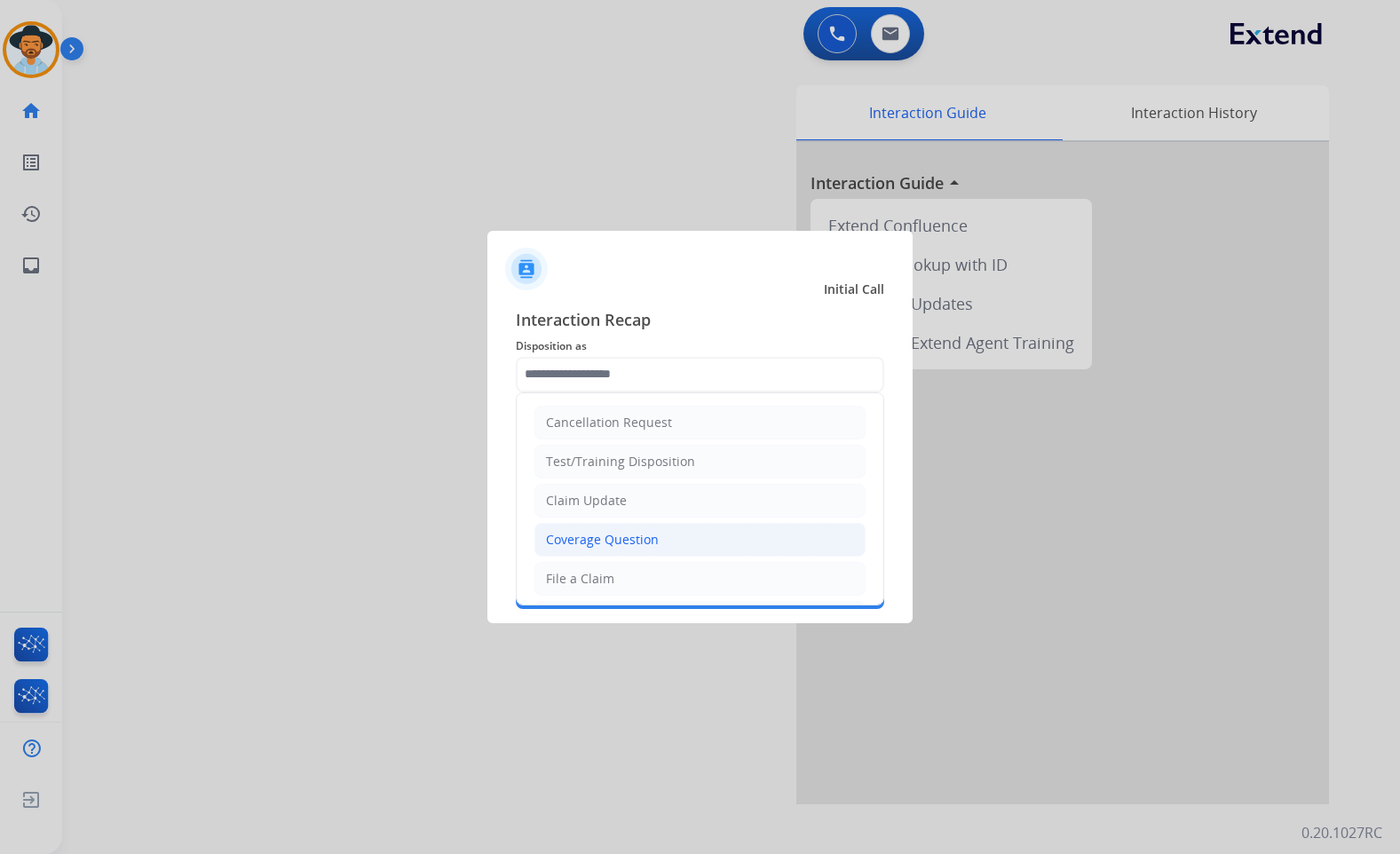
click at [626, 553] on li "Coverage Question" at bounding box center [699, 540] width 331 height 34
type input "**********"
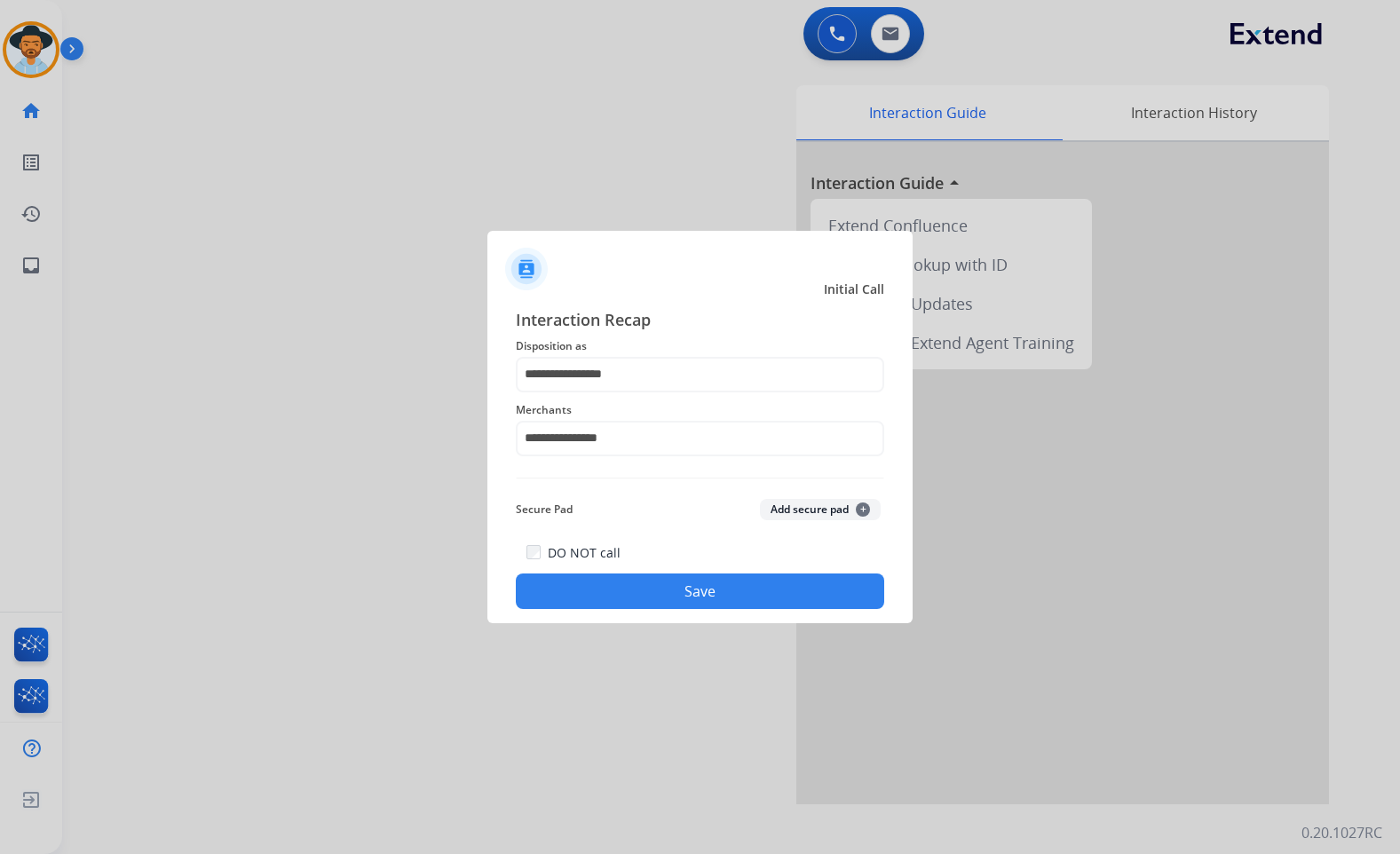
click at [678, 631] on div at bounding box center [700, 427] width 1400 height 854
click at [681, 616] on div "**********" at bounding box center [700, 458] width 426 height 331
click at [716, 599] on button "Save" at bounding box center [700, 591] width 368 height 36
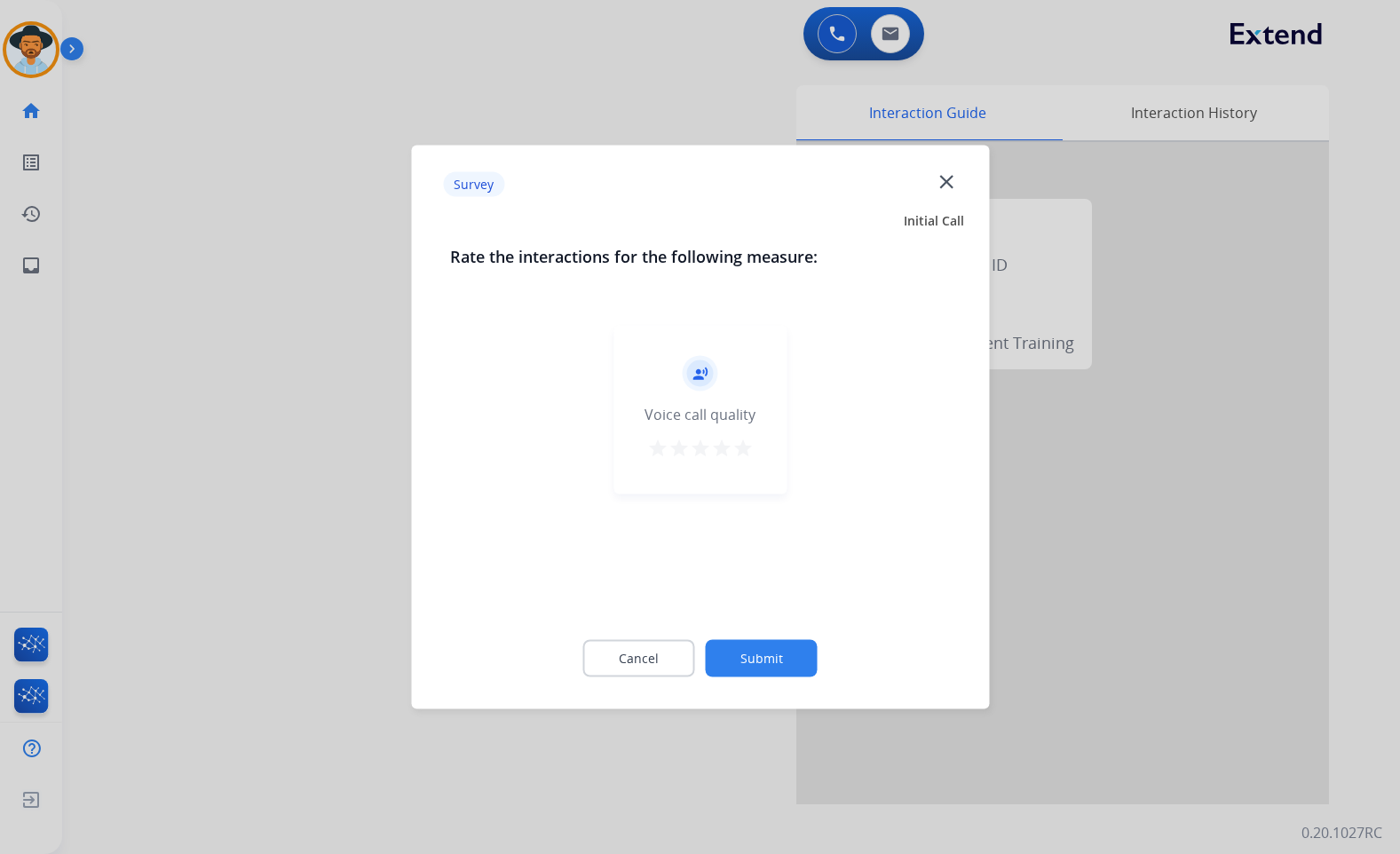
click at [781, 649] on button "Submit" at bounding box center [761, 659] width 112 height 38
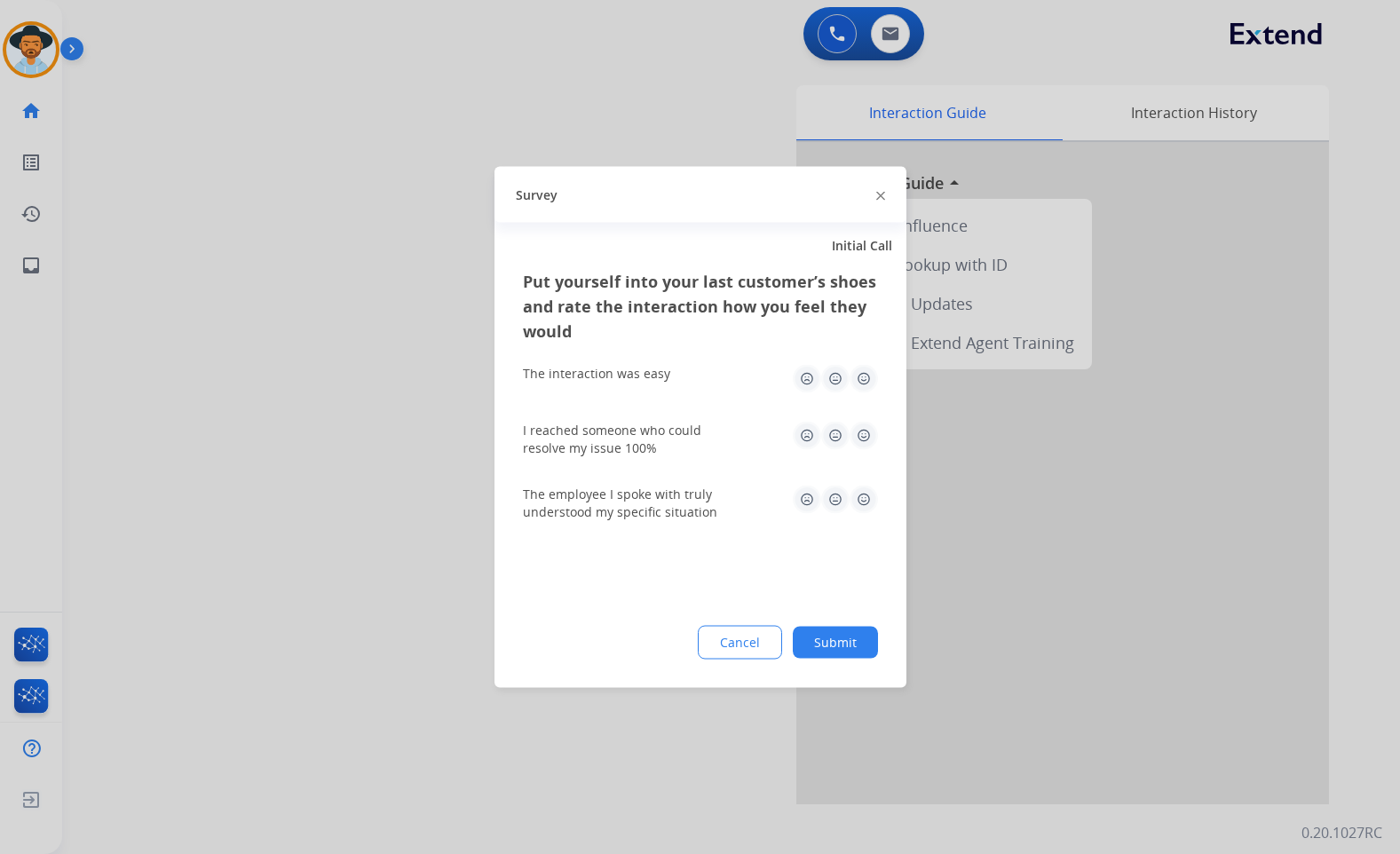
click at [834, 640] on button "Submit" at bounding box center [835, 643] width 85 height 32
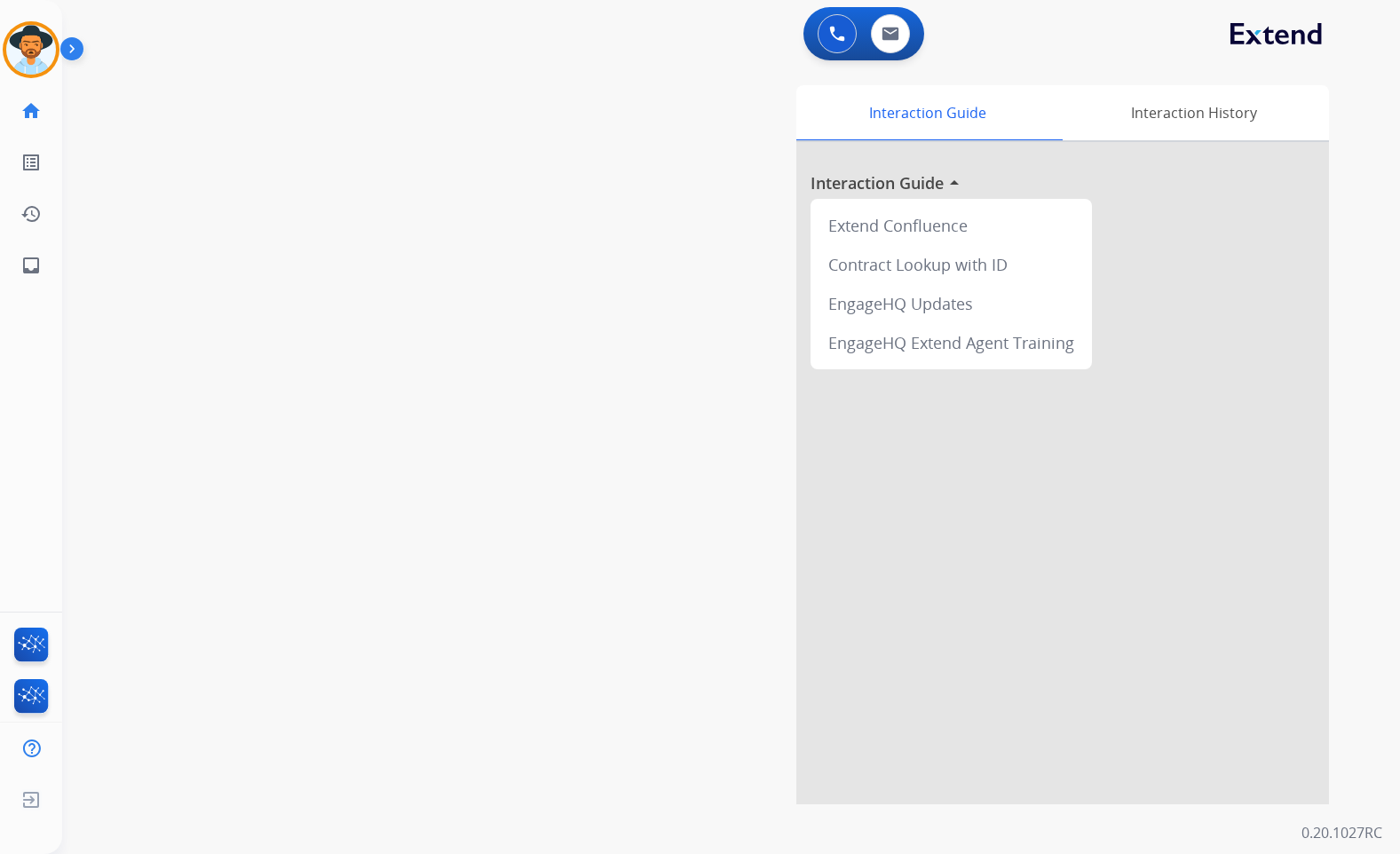
click at [298, 318] on div "swap_horiz Break voice bridge close_fullscreen Connect 3-Way Call merge_type Se…" at bounding box center [710, 434] width 1295 height 740
drag, startPoint x: 219, startPoint y: 109, endPoint x: 102, endPoint y: 136, distance: 120.1
click at [228, 109] on mat-icon "content_copy" at bounding box center [236, 109] width 16 height 16
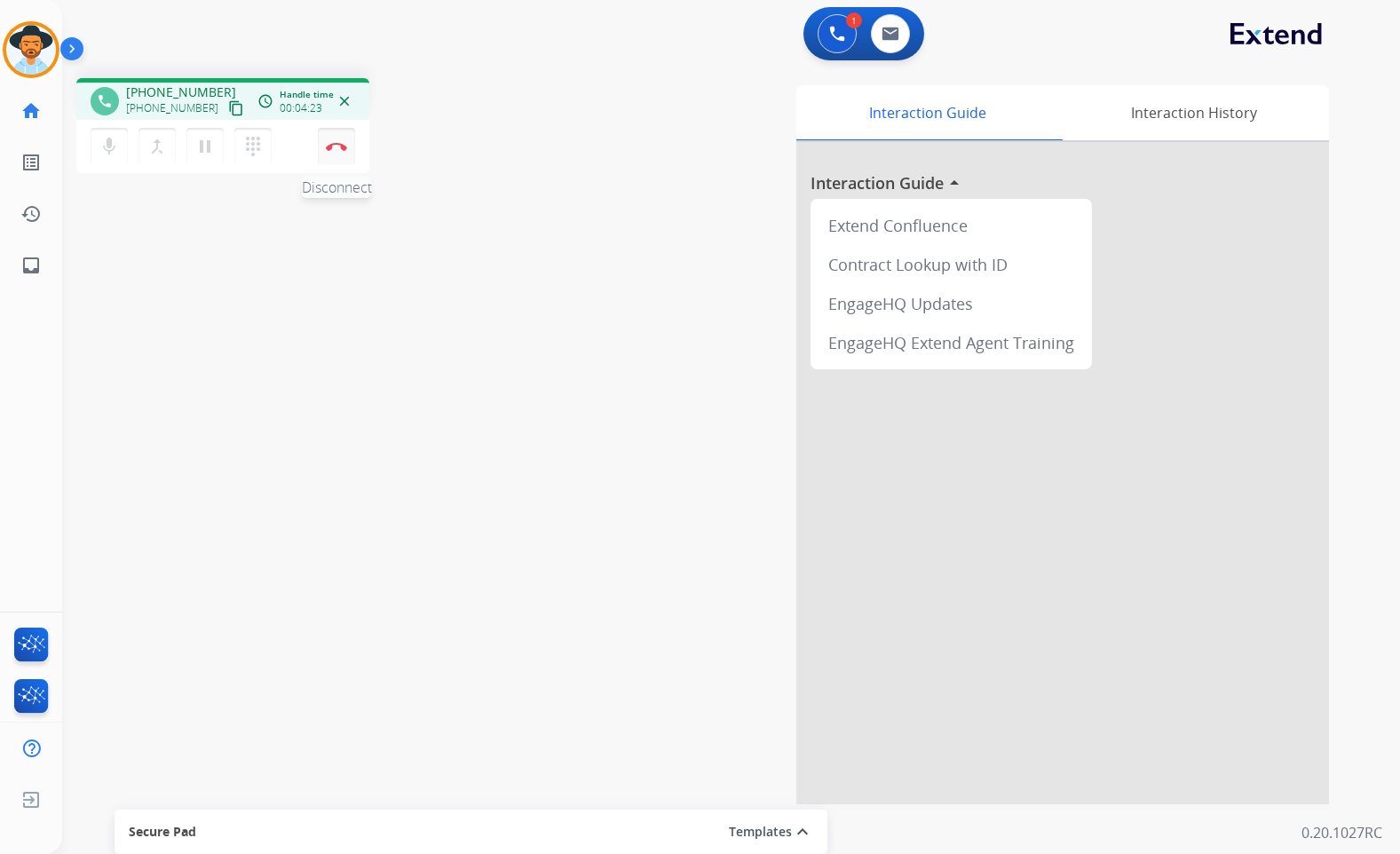
click at [330, 143] on img at bounding box center [337, 146] width 22 height 9
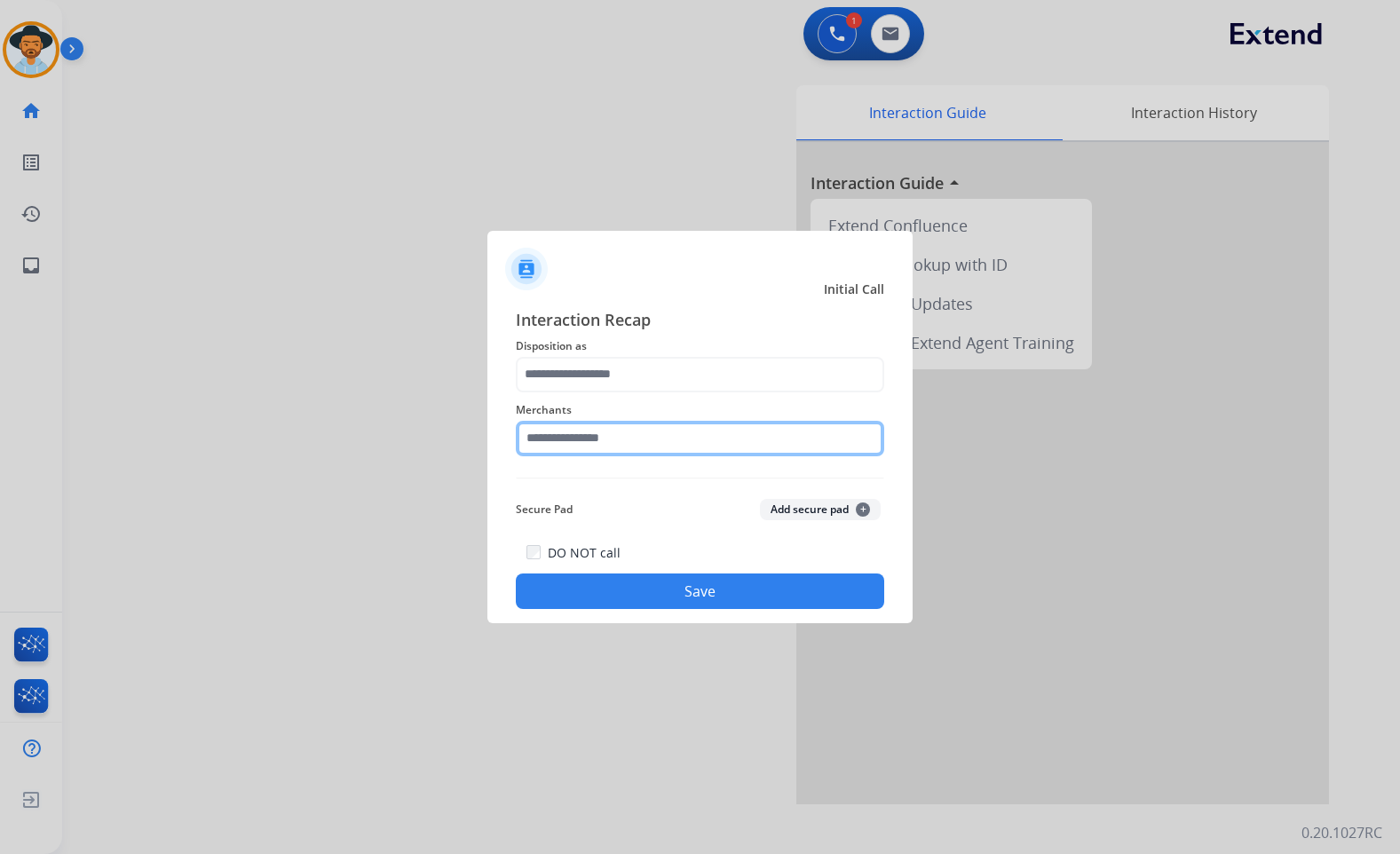
click at [550, 443] on input "text" at bounding box center [700, 438] width 368 height 36
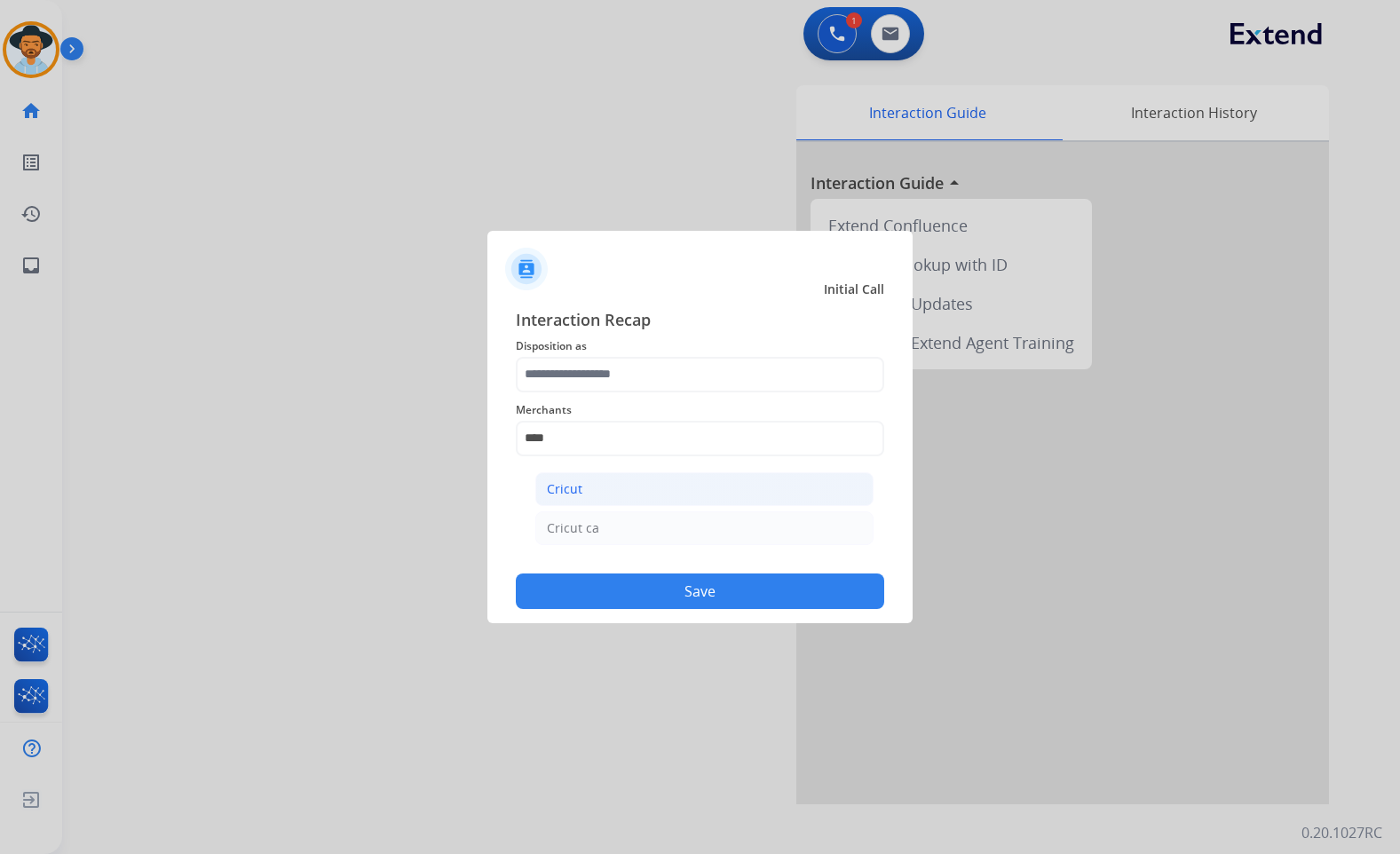
click at [658, 486] on li "Cricut" at bounding box center [704, 489] width 339 height 34
type input "******"
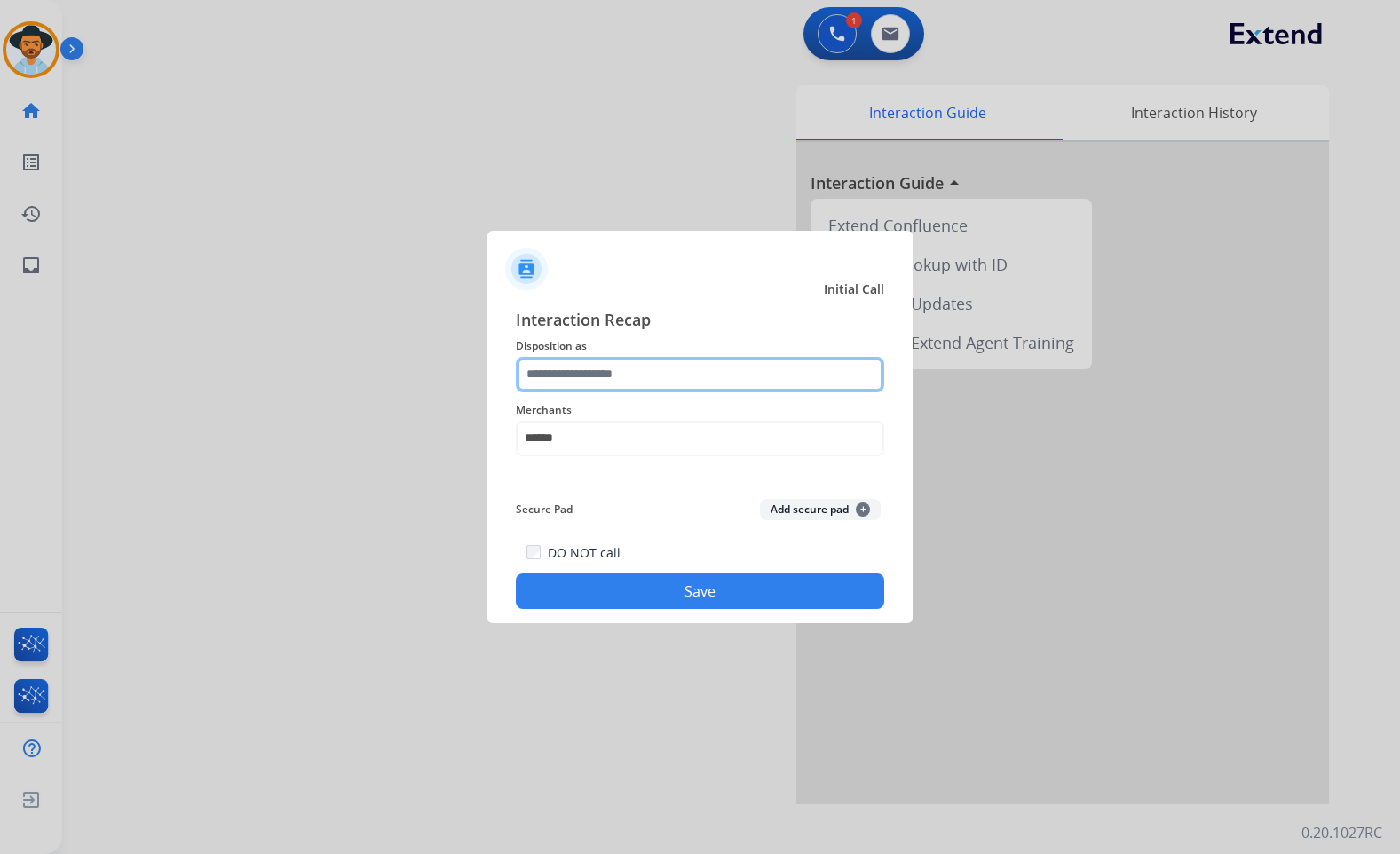
click at [656, 383] on input "text" at bounding box center [700, 375] width 368 height 36
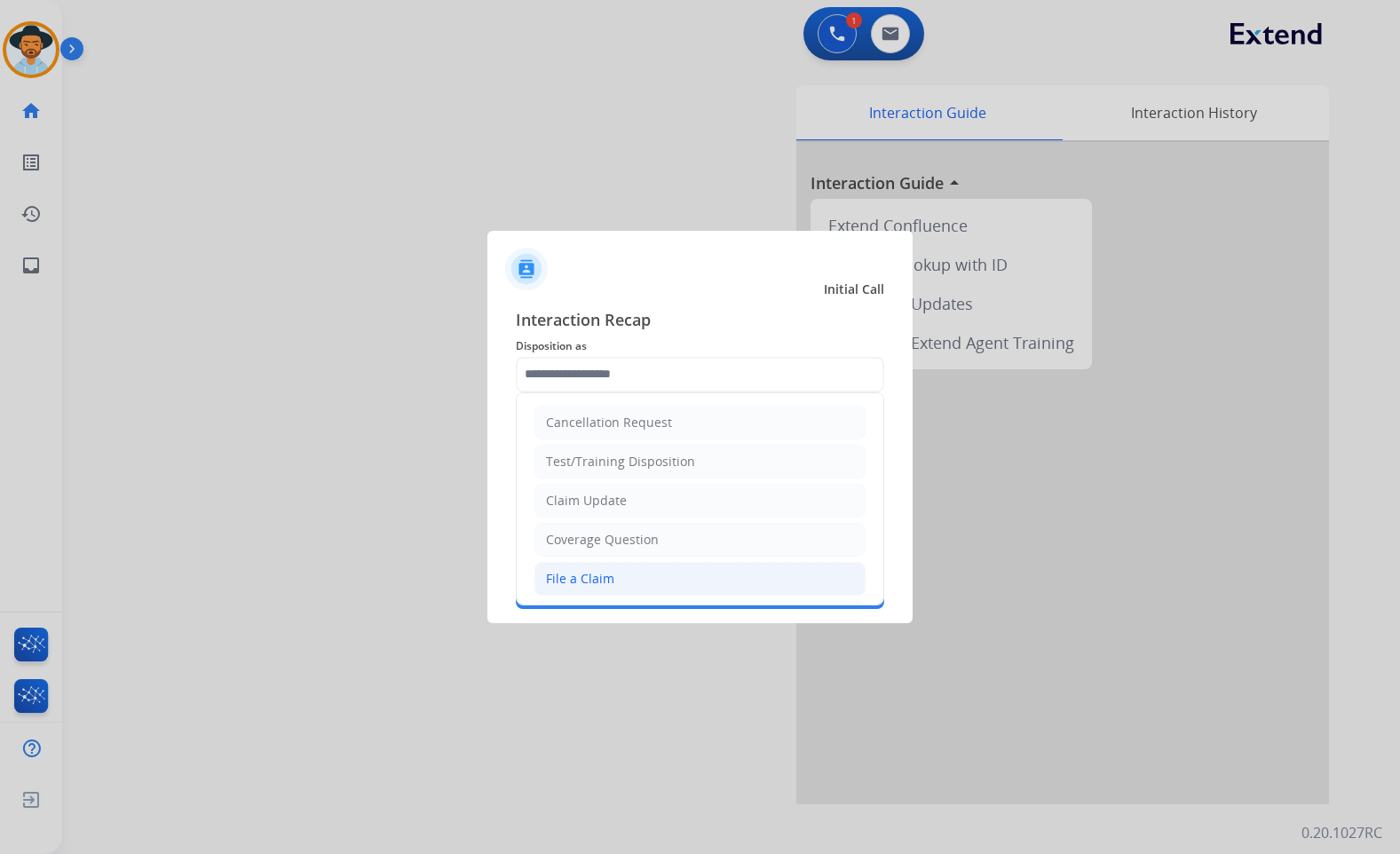
click at [626, 581] on li "File a Claim" at bounding box center [699, 579] width 331 height 34
type input "**********"
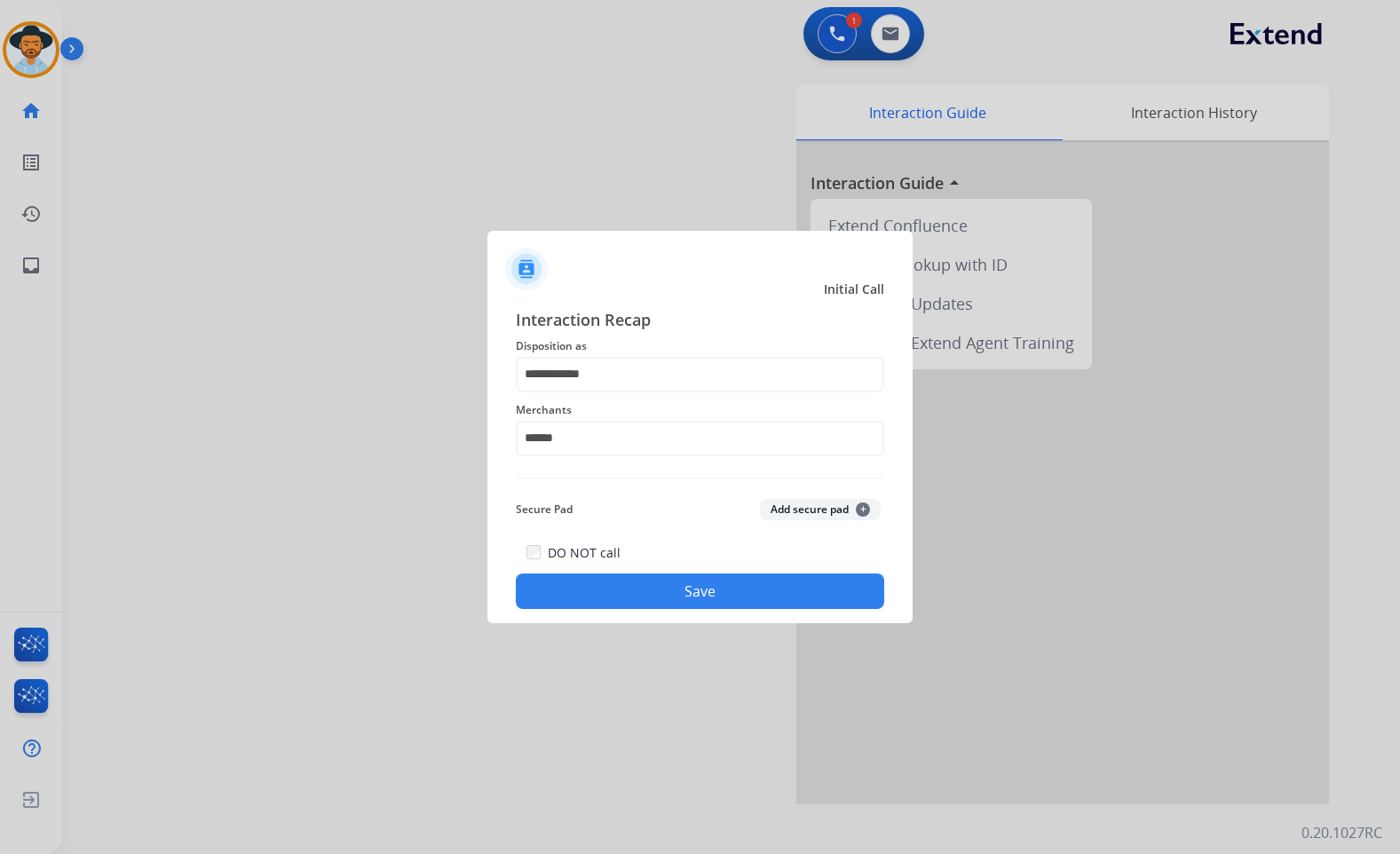
click at [693, 596] on button "Save" at bounding box center [700, 591] width 368 height 36
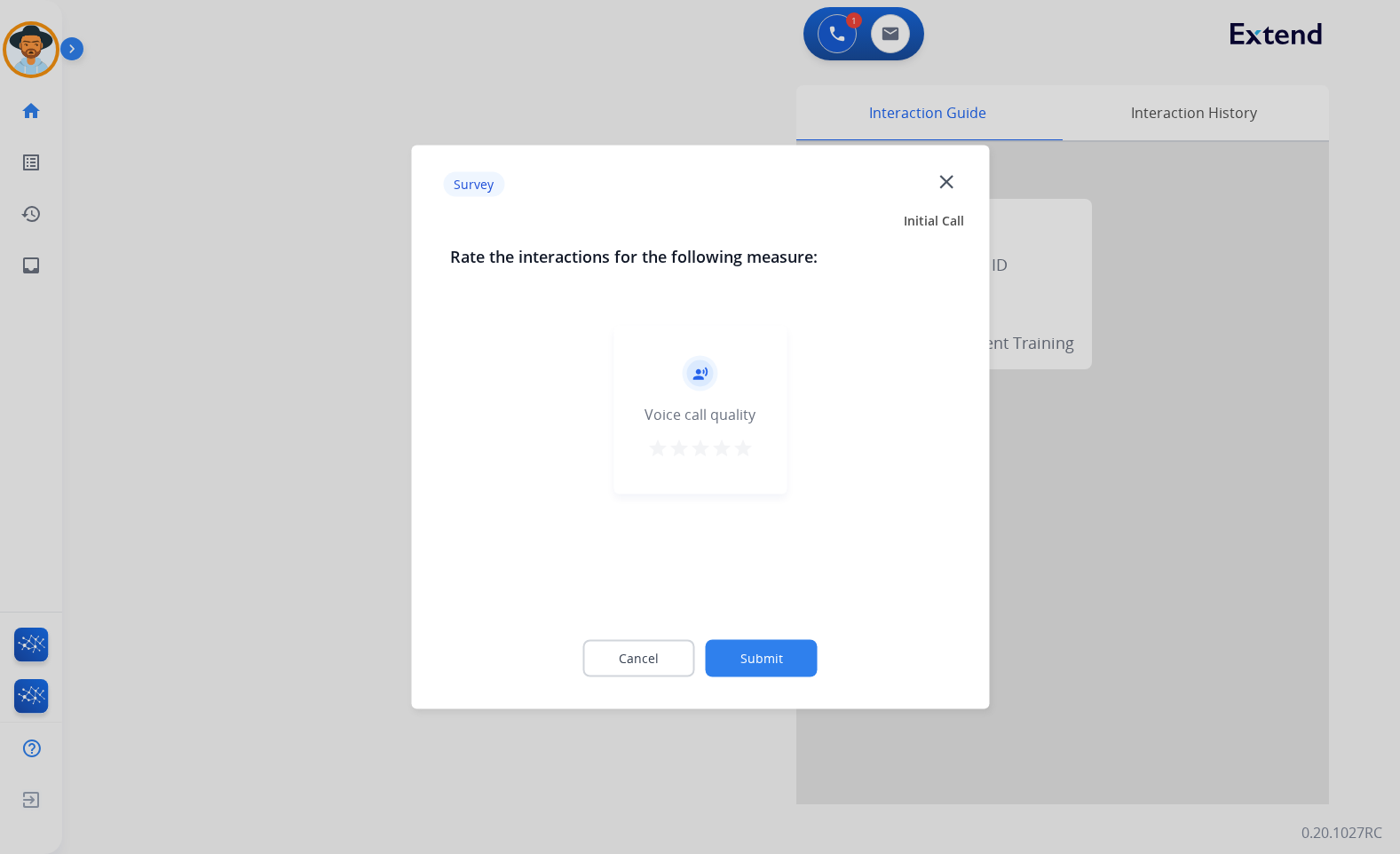
drag, startPoint x: 789, startPoint y: 682, endPoint x: 789, endPoint y: 665, distance: 17.0
click at [789, 680] on div "Cancel Submit" at bounding box center [700, 659] width 500 height 80
click at [790, 651] on button "Submit" at bounding box center [761, 659] width 112 height 38
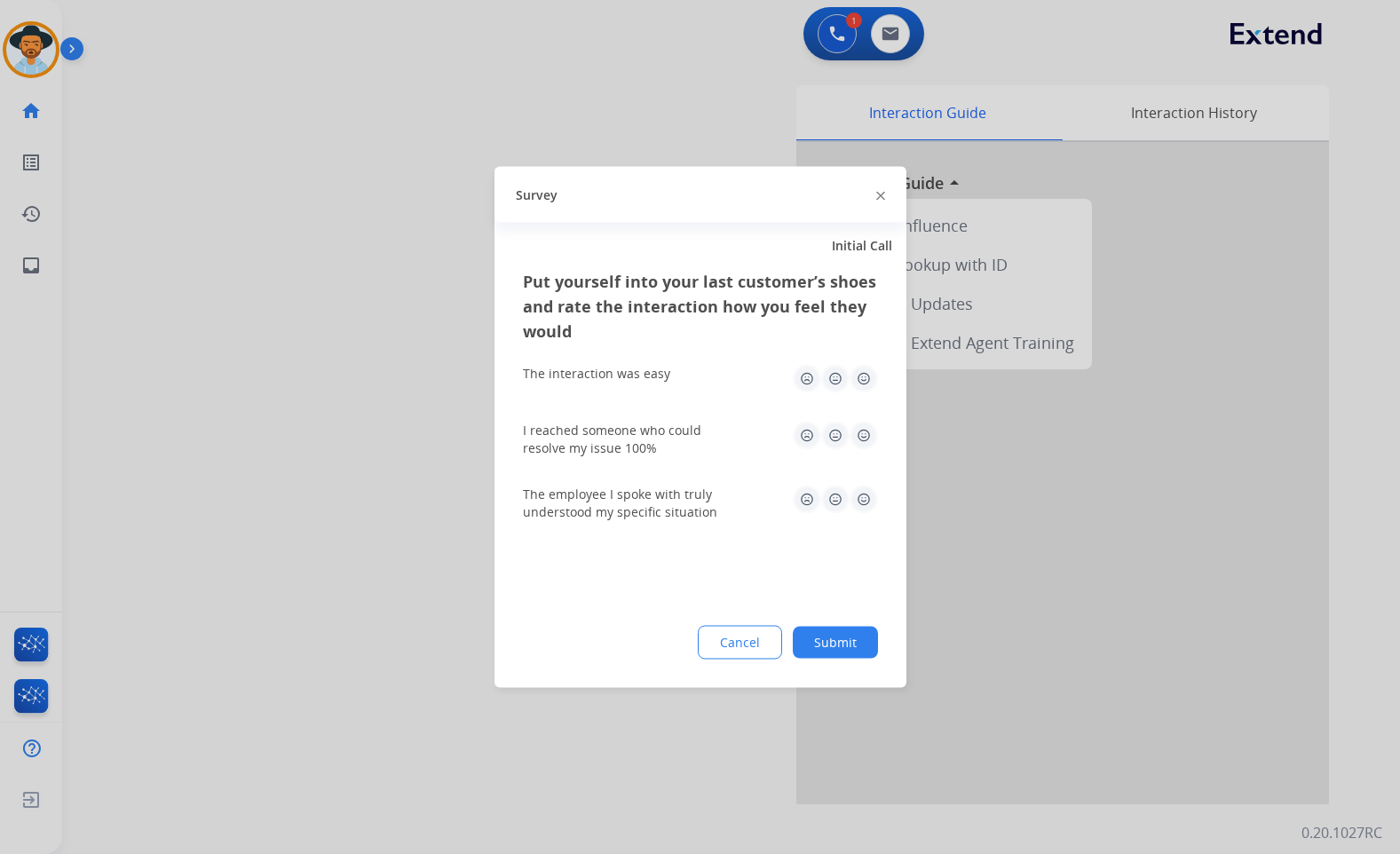
click at [834, 644] on button "Submit" at bounding box center [835, 643] width 85 height 32
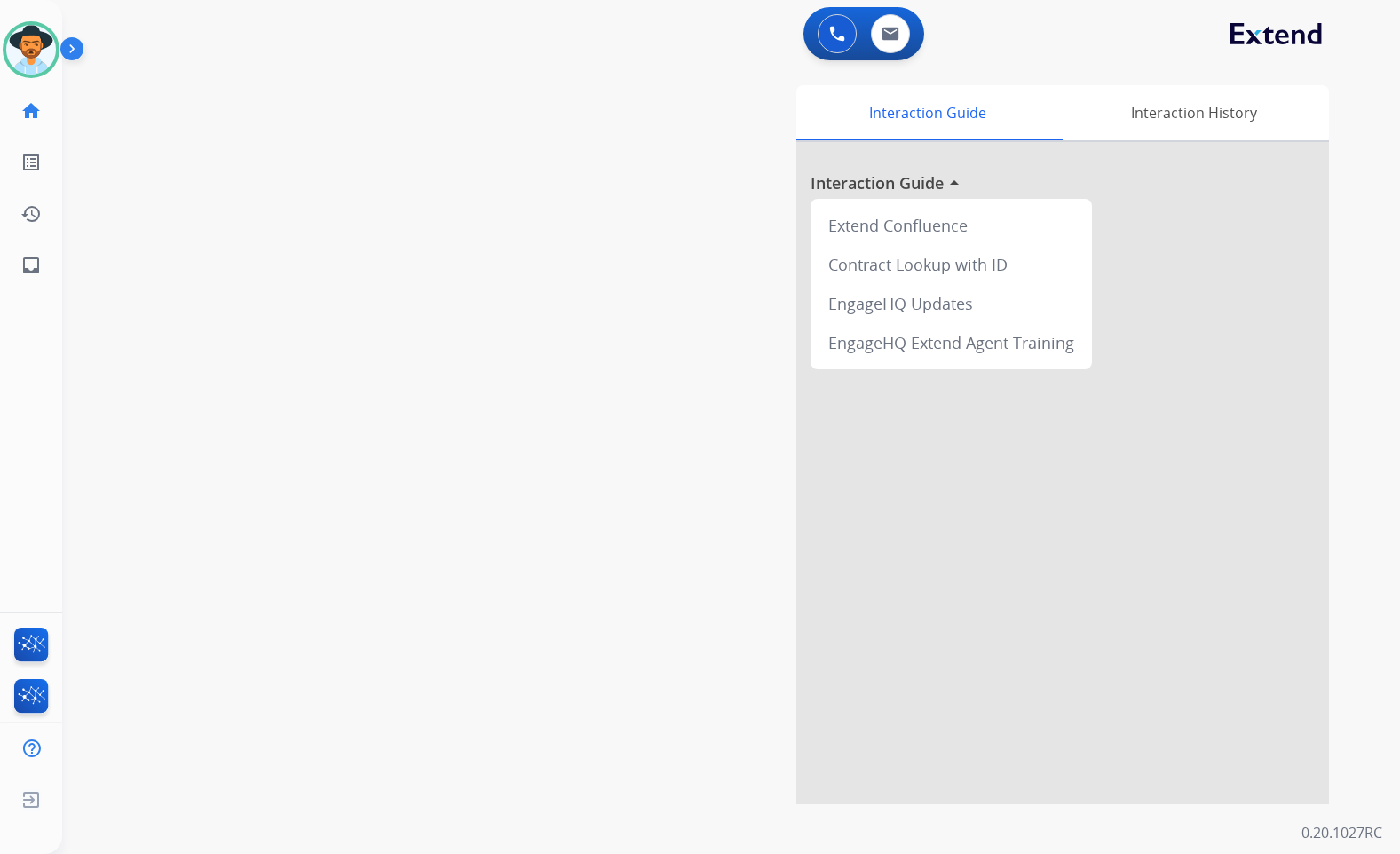
click at [75, 52] on img at bounding box center [75, 52] width 31 height 34
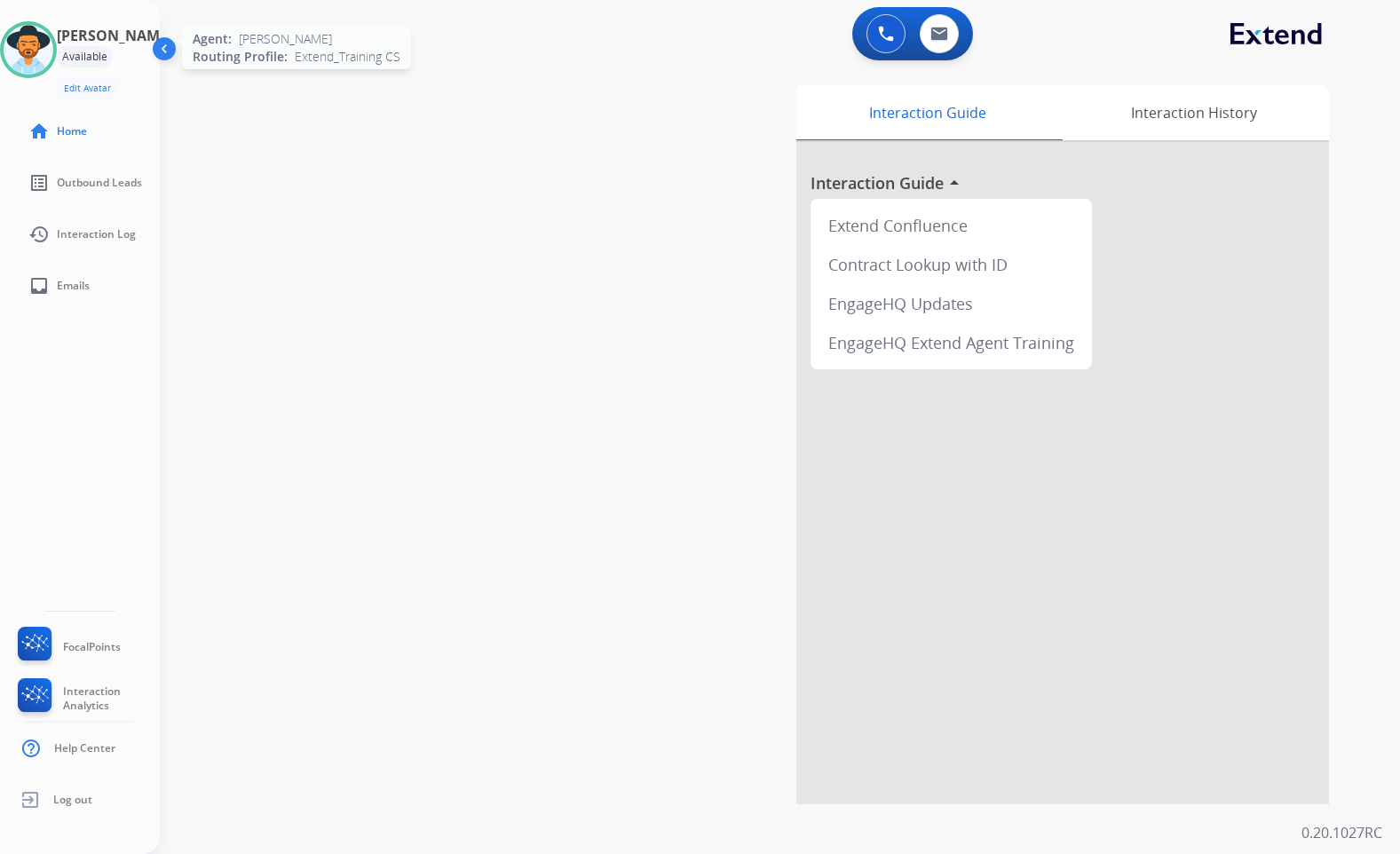
click at [46, 52] on img at bounding box center [29, 49] width 49 height 49
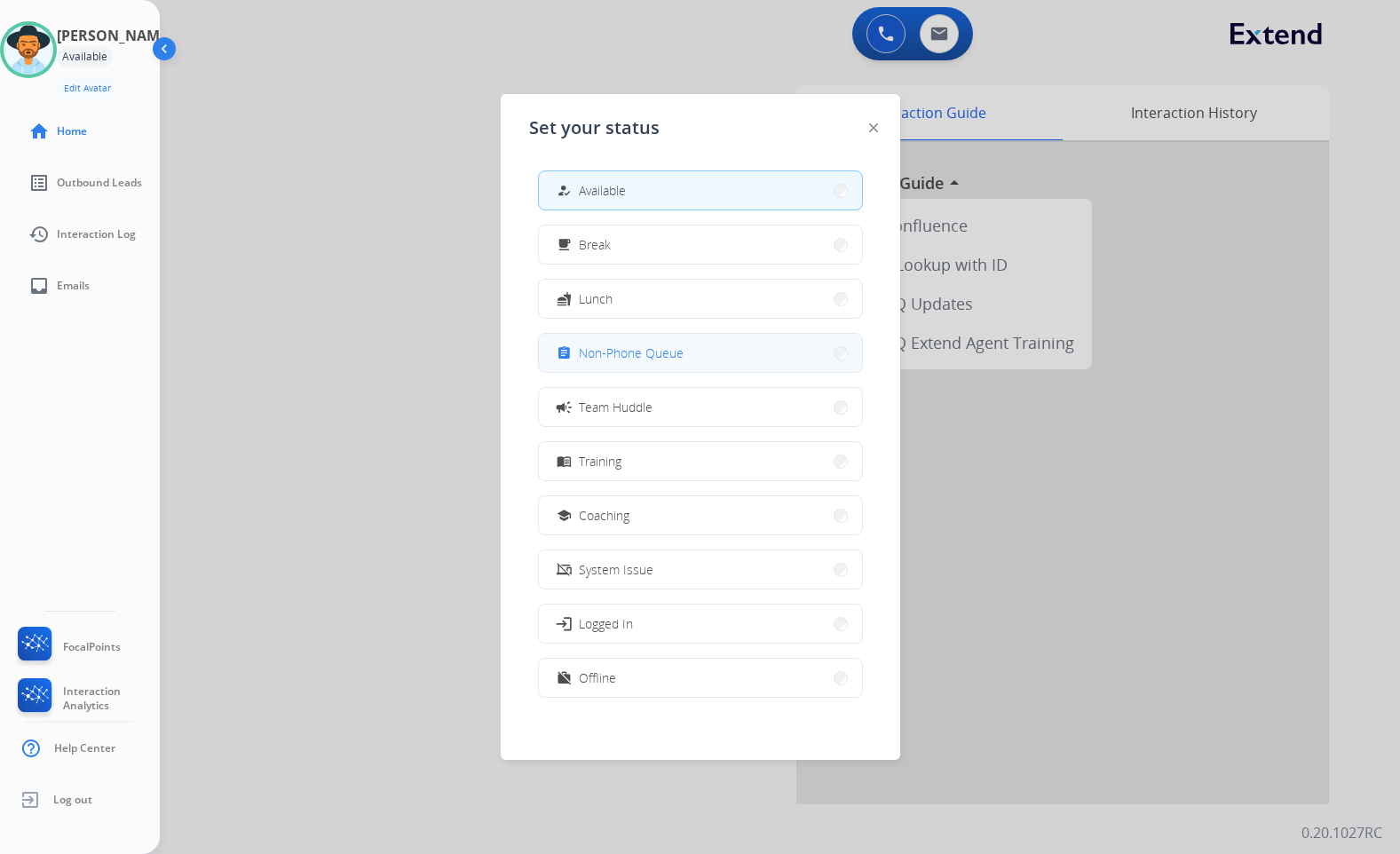
click at [618, 352] on span "Non-Phone Queue" at bounding box center [631, 352] width 105 height 19
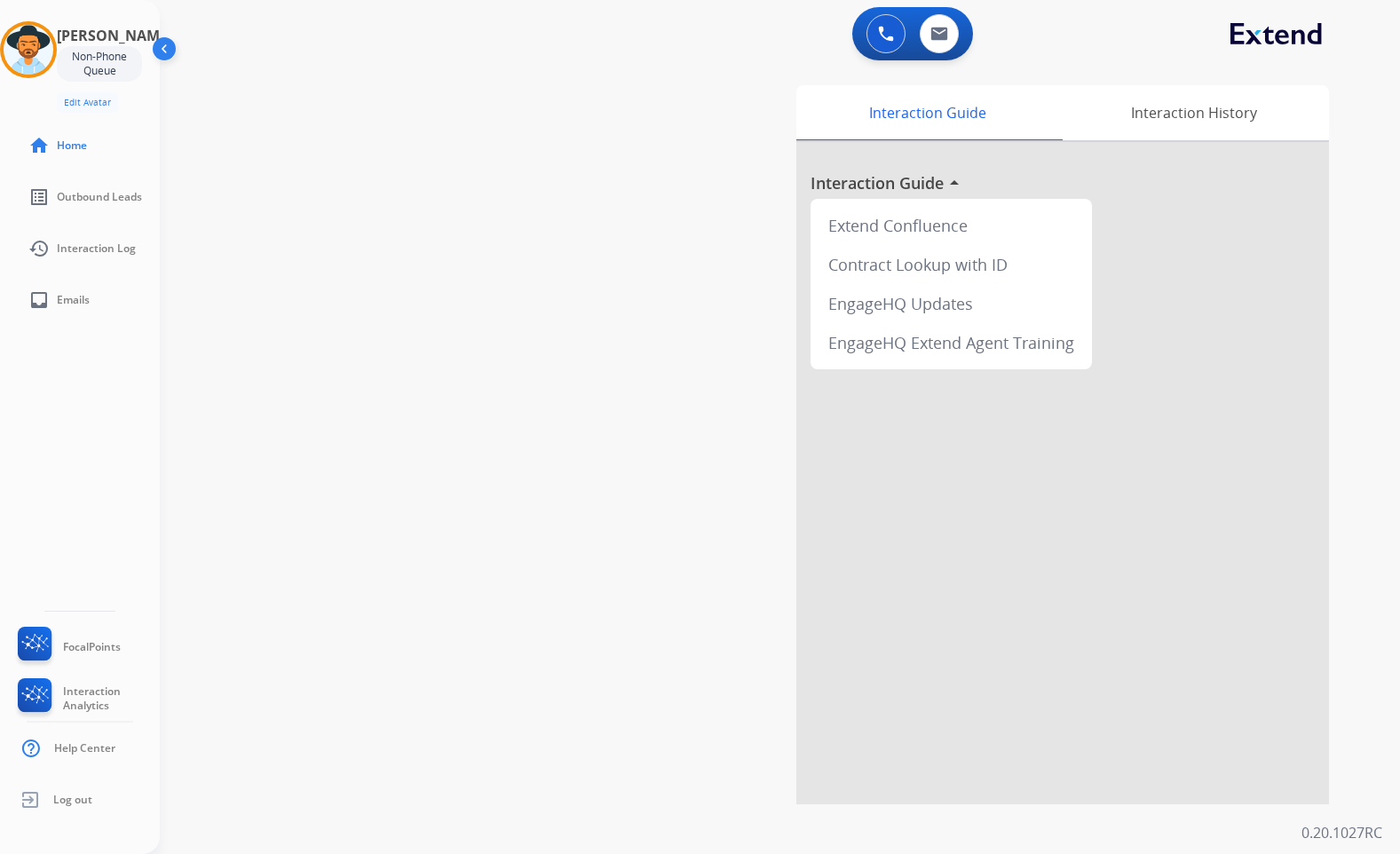
click at [315, 344] on div "swap_horiz Break voice bridge close_fullscreen Connect 3-Way Call merge_type Se…" at bounding box center [758, 434] width 1198 height 740
click at [38, 49] on img at bounding box center [29, 49] width 49 height 49
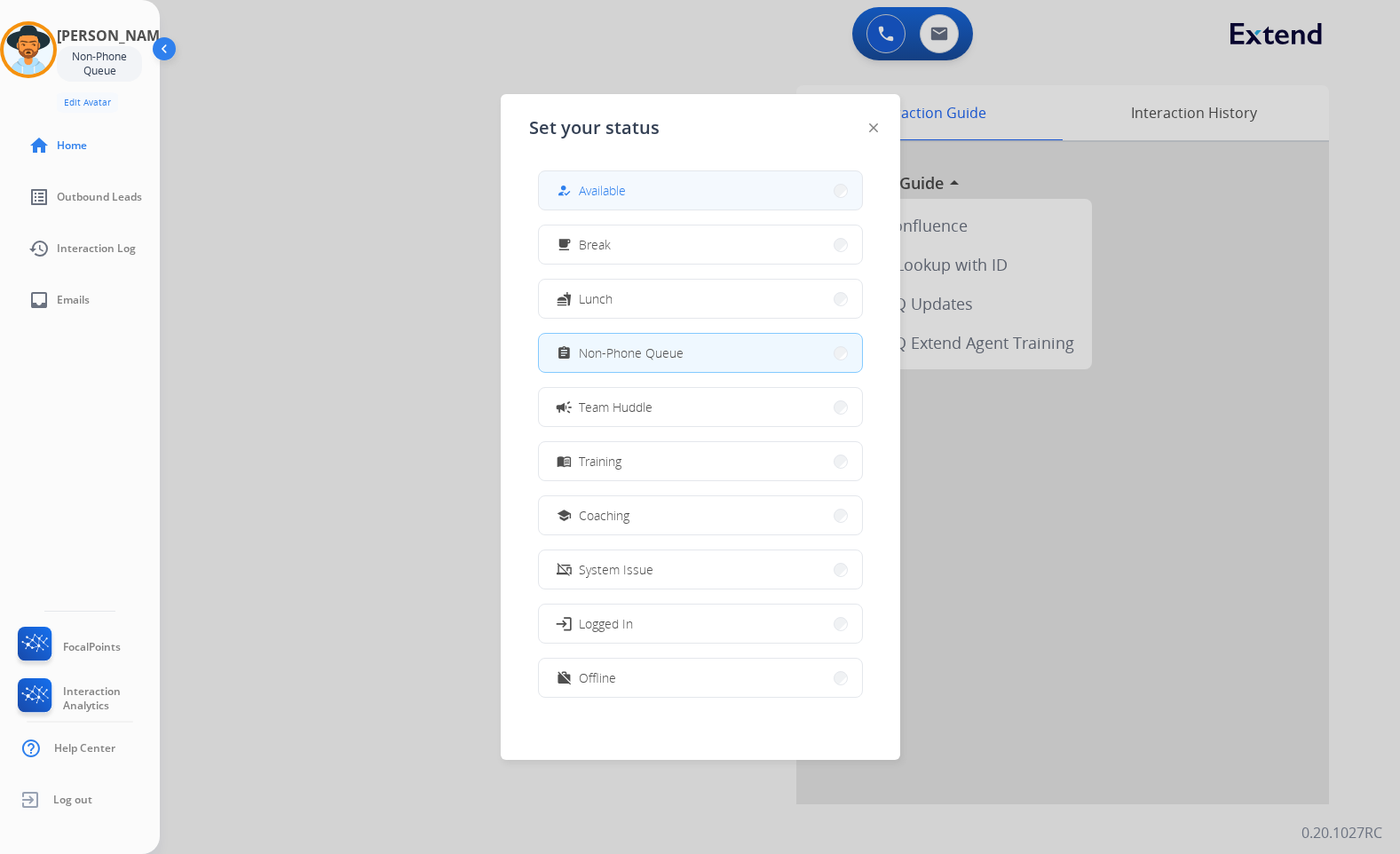
click at [579, 195] on div "how_to_reg Available" at bounding box center [589, 192] width 73 height 22
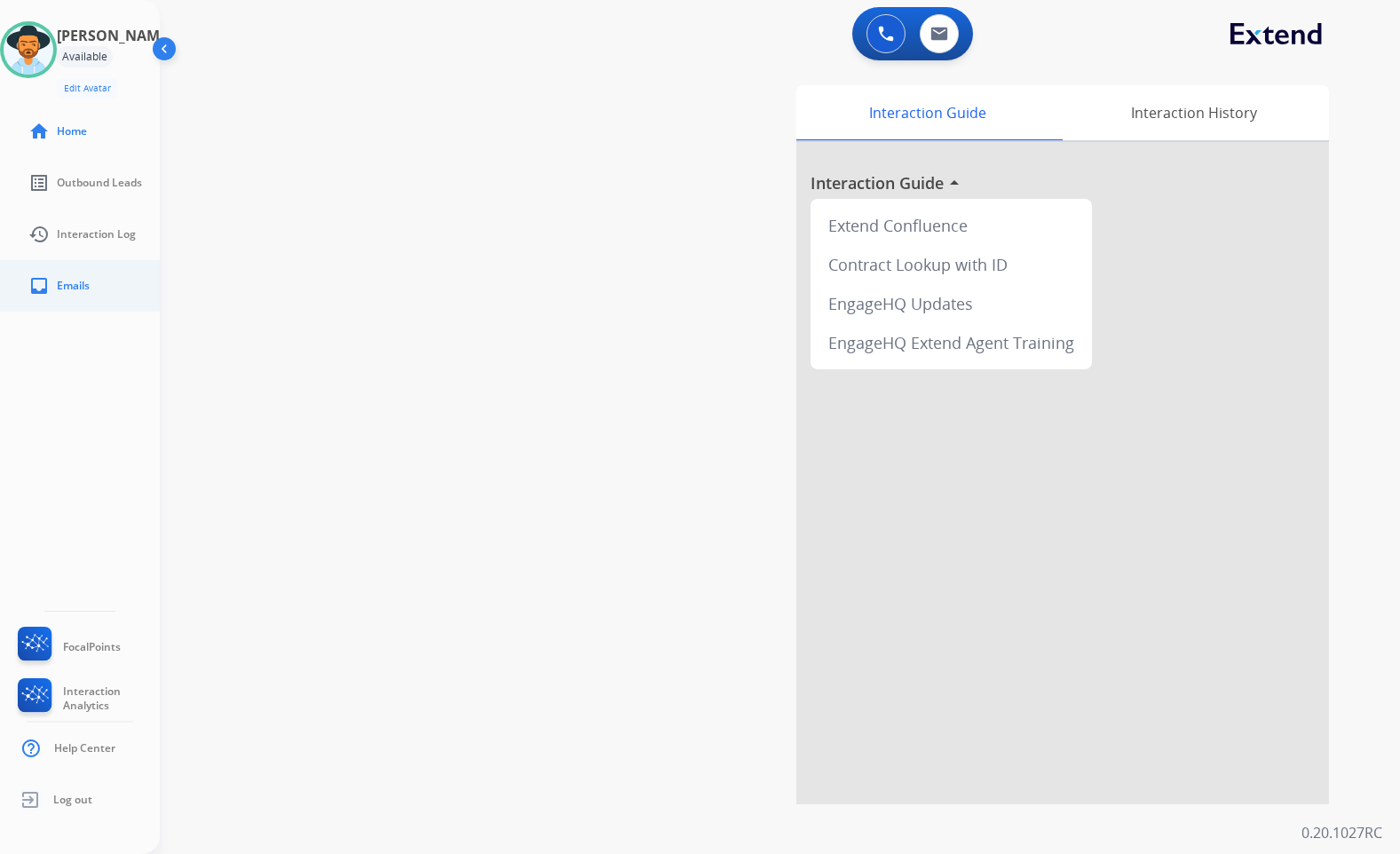
click at [75, 295] on link "inbox Emails" at bounding box center [94, 285] width 160 height 49
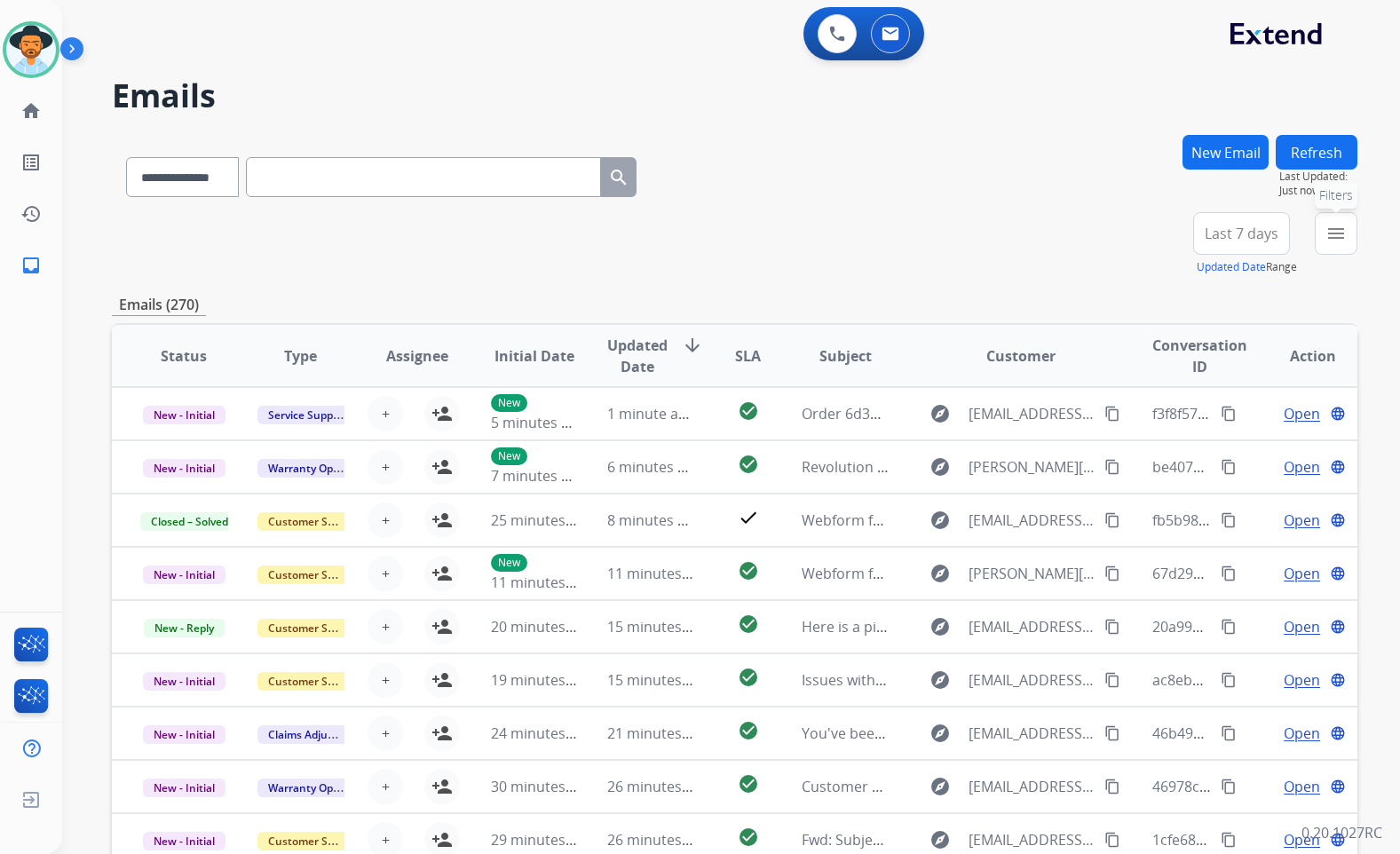
click at [1334, 241] on mat-icon "menu" at bounding box center [1337, 234] width 22 height 22
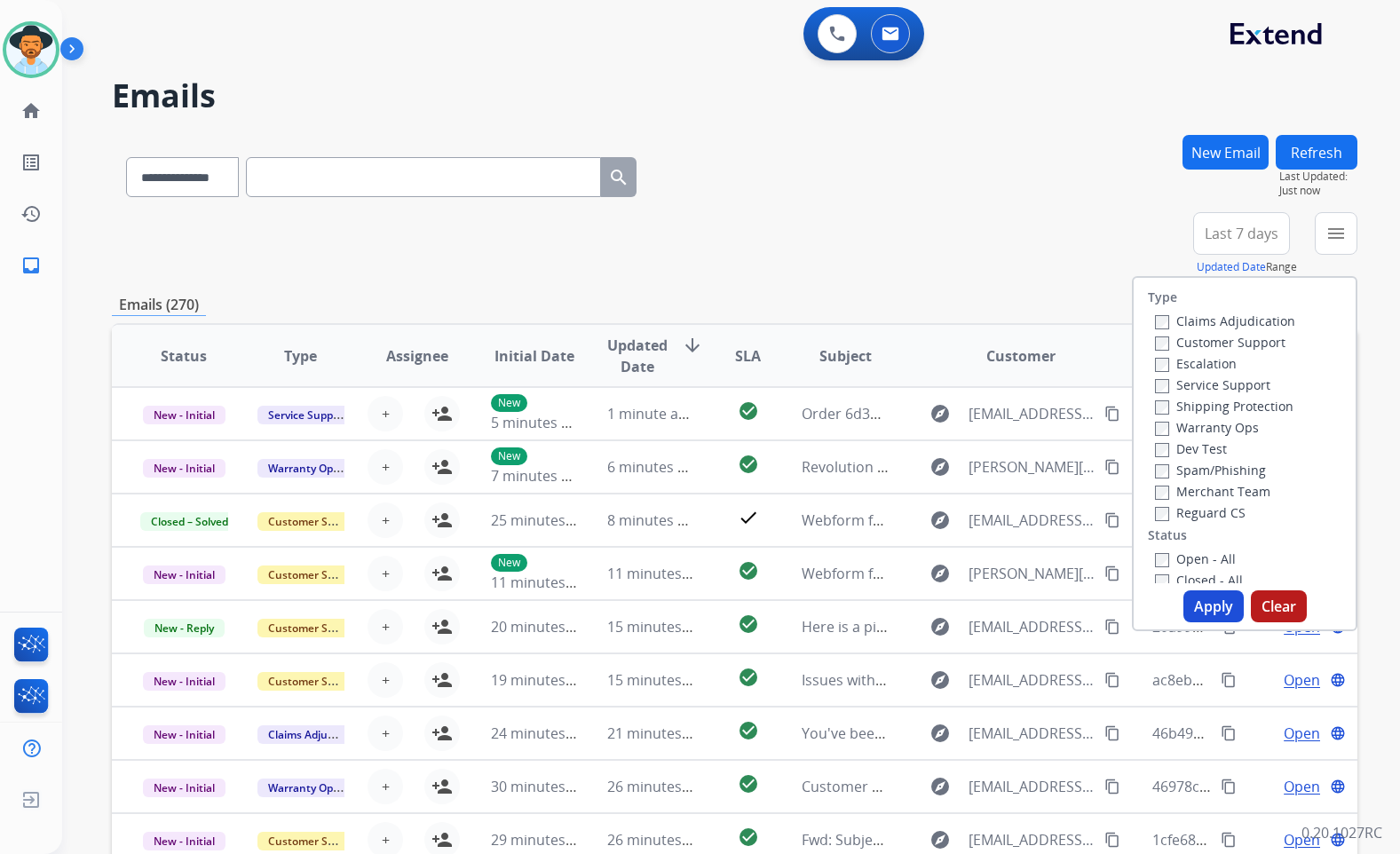
click at [1261, 342] on label "Customer Support" at bounding box center [1220, 342] width 130 height 17
click at [1265, 412] on label "Shipping Protection" at bounding box center [1224, 406] width 138 height 17
click at [1223, 516] on label "Reguard CS" at bounding box center [1201, 512] width 91 height 17
click at [1211, 567] on label "Open - All" at bounding box center [1196, 559] width 81 height 17
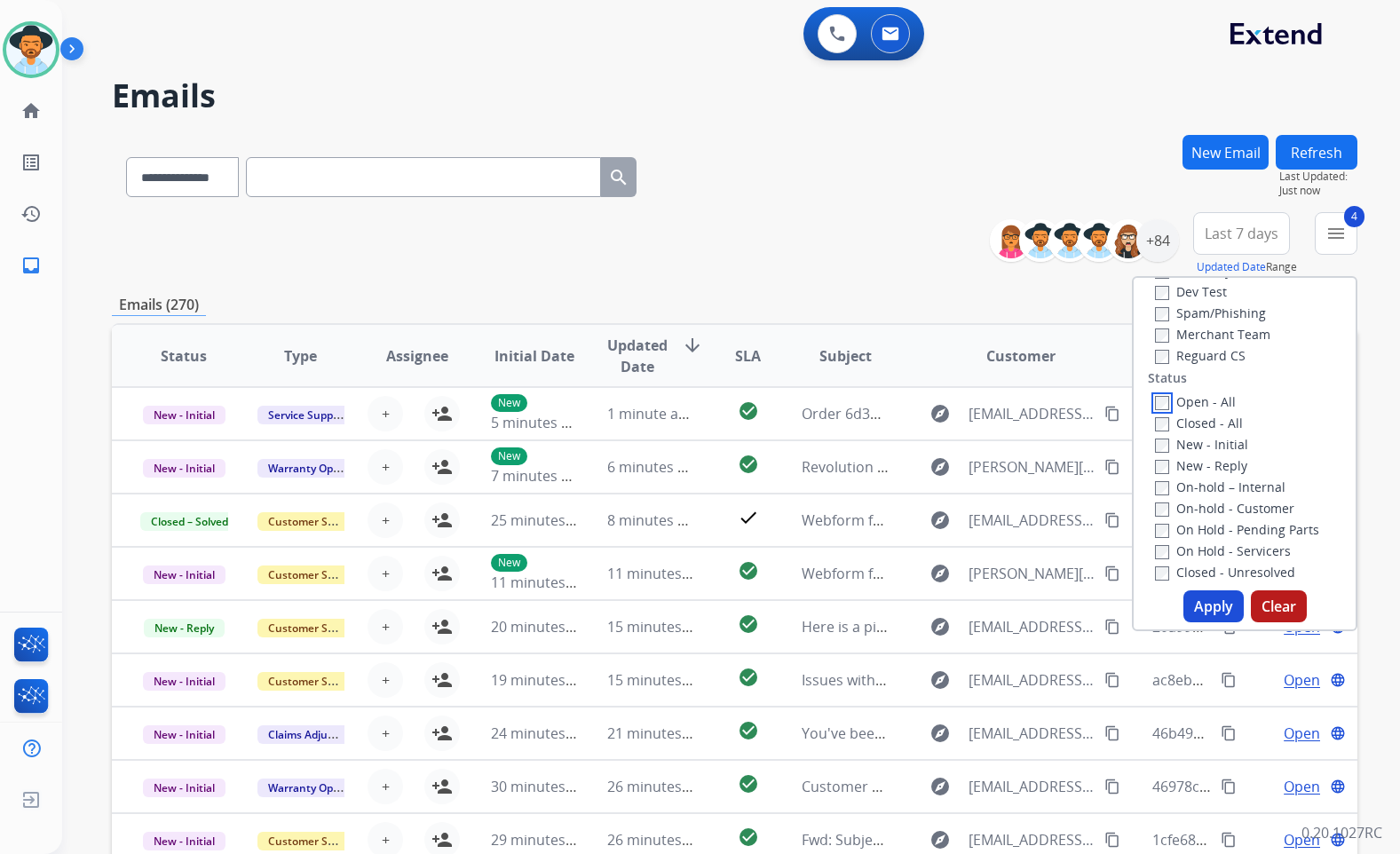
scroll to position [178, 0]
click at [1221, 528] on label "On Hold - Servicers" at bounding box center [1223, 530] width 136 height 17
click at [1224, 507] on label "On Hold - Pending Parts" at bounding box center [1237, 508] width 164 height 17
click at [1228, 490] on label "On-hold - Customer" at bounding box center [1224, 488] width 139 height 17
drag, startPoint x: 1226, startPoint y: 469, endPoint x: 1217, endPoint y: 452, distance: 19.2
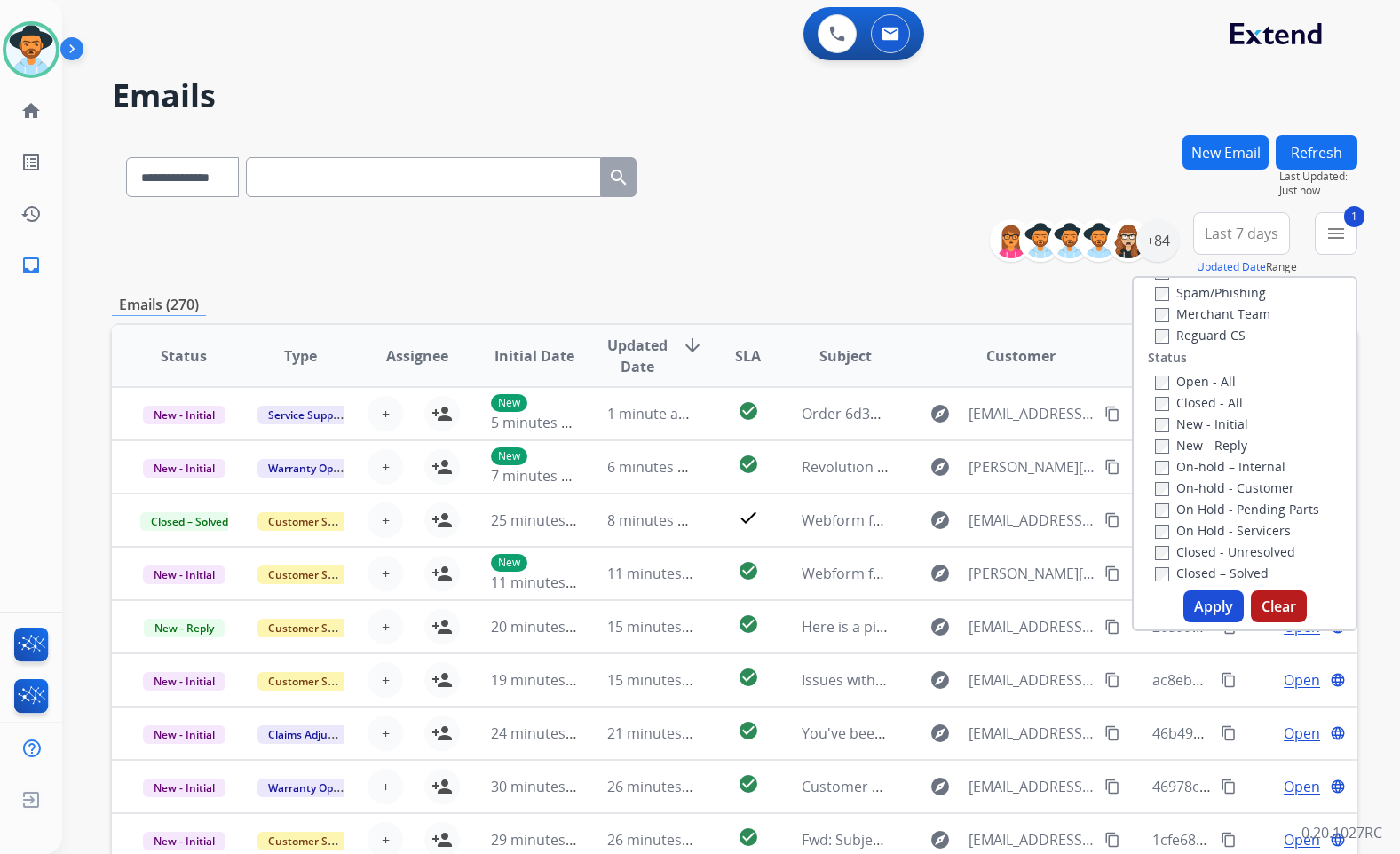
click at [1226, 468] on label "On-hold – Internal" at bounding box center [1220, 466] width 130 height 17
click at [1215, 445] on label "New - Reply" at bounding box center [1202, 445] width 93 height 17
click at [1213, 418] on label "New - Initial" at bounding box center [1202, 424] width 93 height 17
click at [1201, 607] on button "Apply" at bounding box center [1213, 606] width 60 height 32
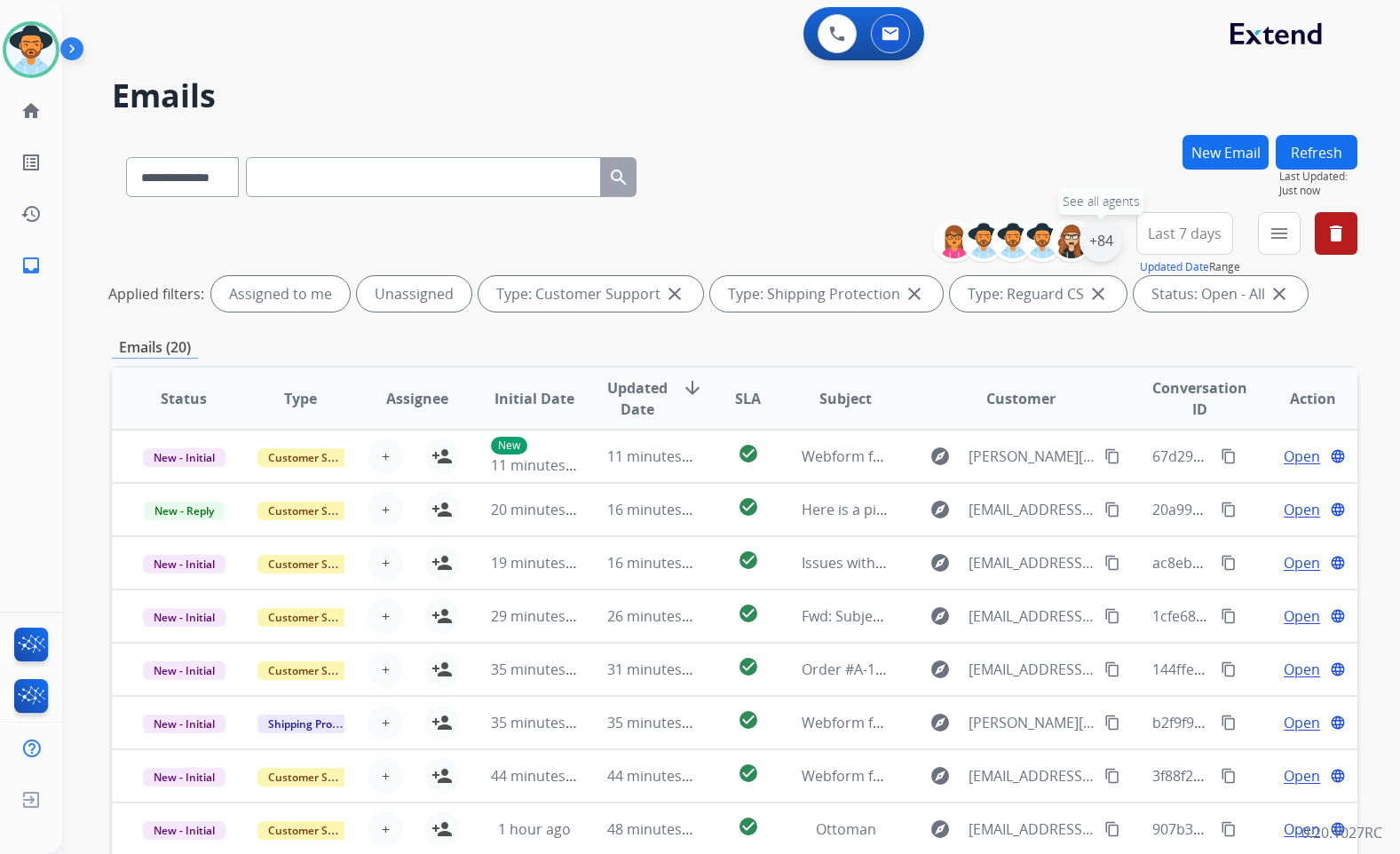
click at [1091, 247] on div "+84" at bounding box center [1101, 240] width 42 height 42
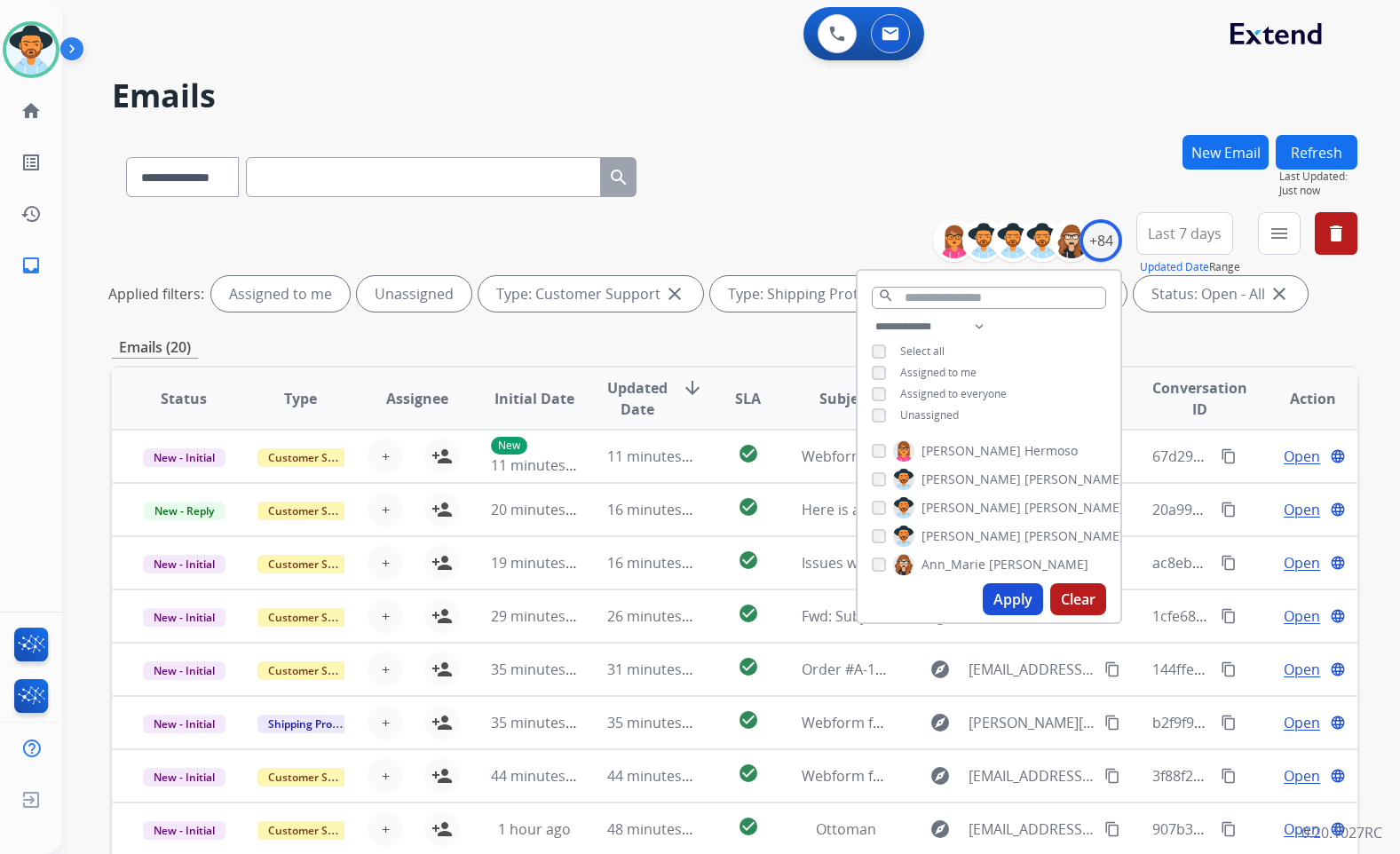
click at [903, 409] on span "Unassigned" at bounding box center [929, 415] width 58 height 15
click at [948, 536] on span "[PERSON_NAME]" at bounding box center [972, 536] width 100 height 18
click at [1030, 612] on button "Apply" at bounding box center [1013, 599] width 60 height 32
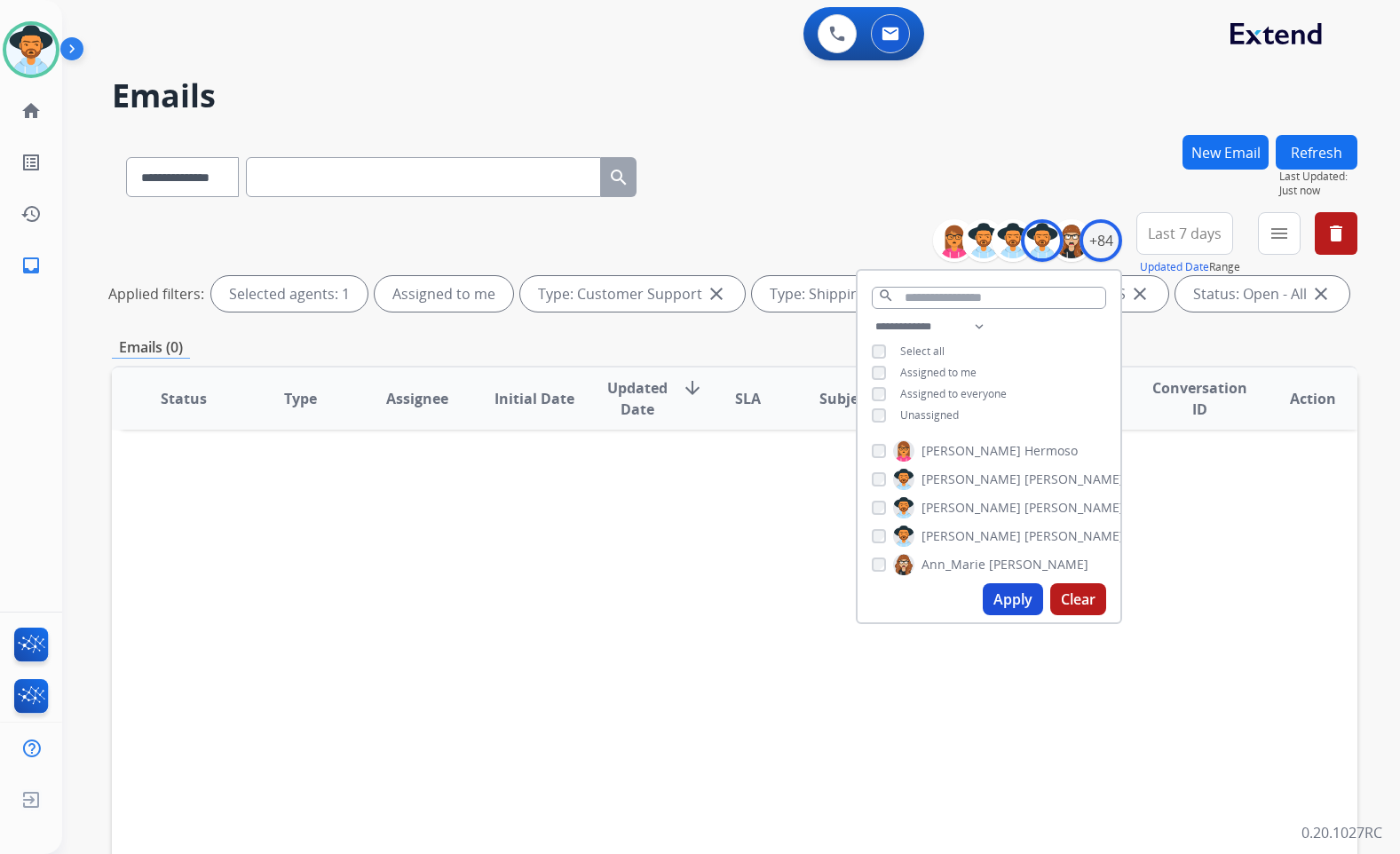
click at [696, 617] on div "Status Type Assignee Initial Date Updated Date arrow_downward SLA Subject Custo…" at bounding box center [735, 663] width 1246 height 595
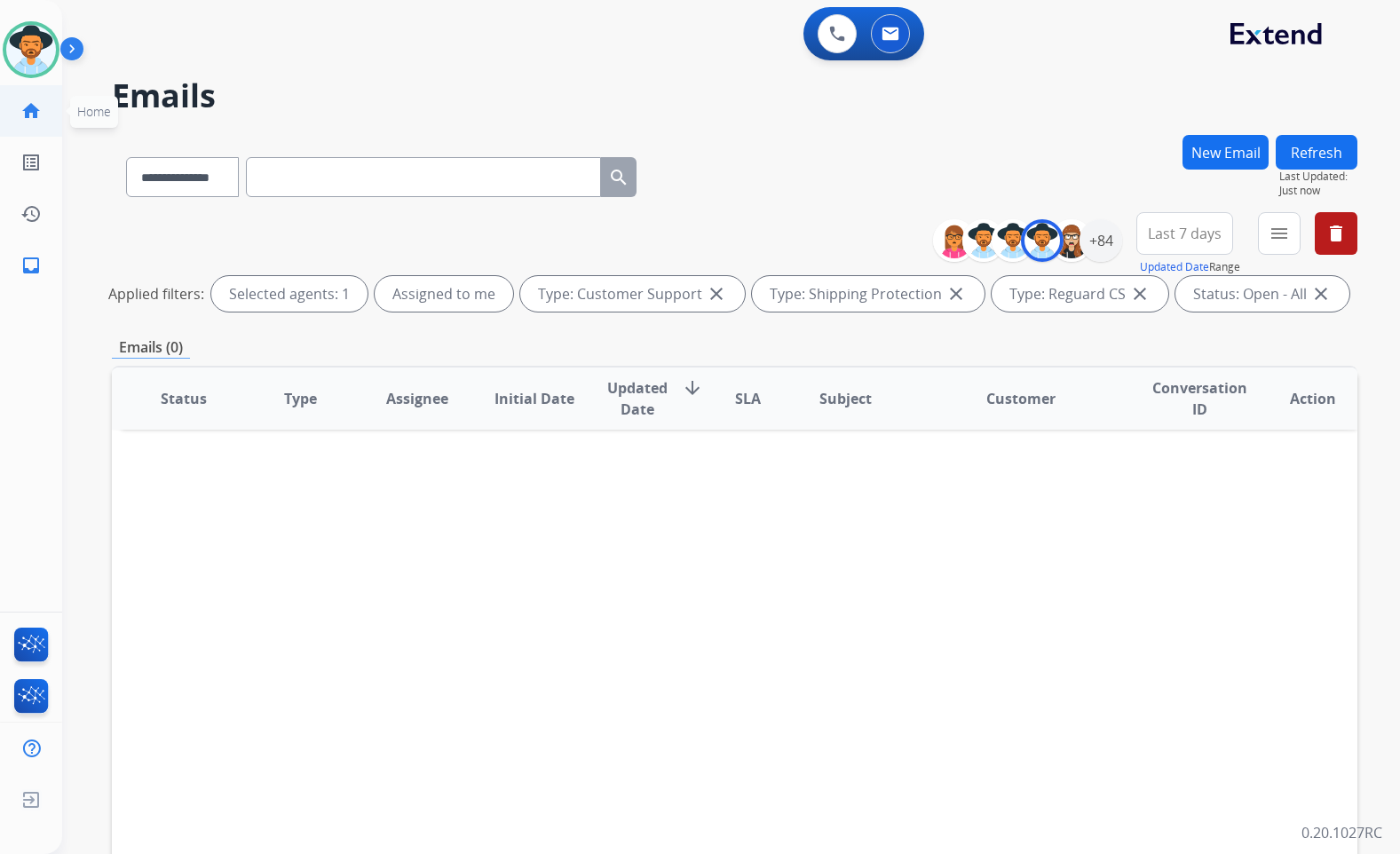
click at [44, 112] on link "home Home" at bounding box center [31, 111] width 49 height 49
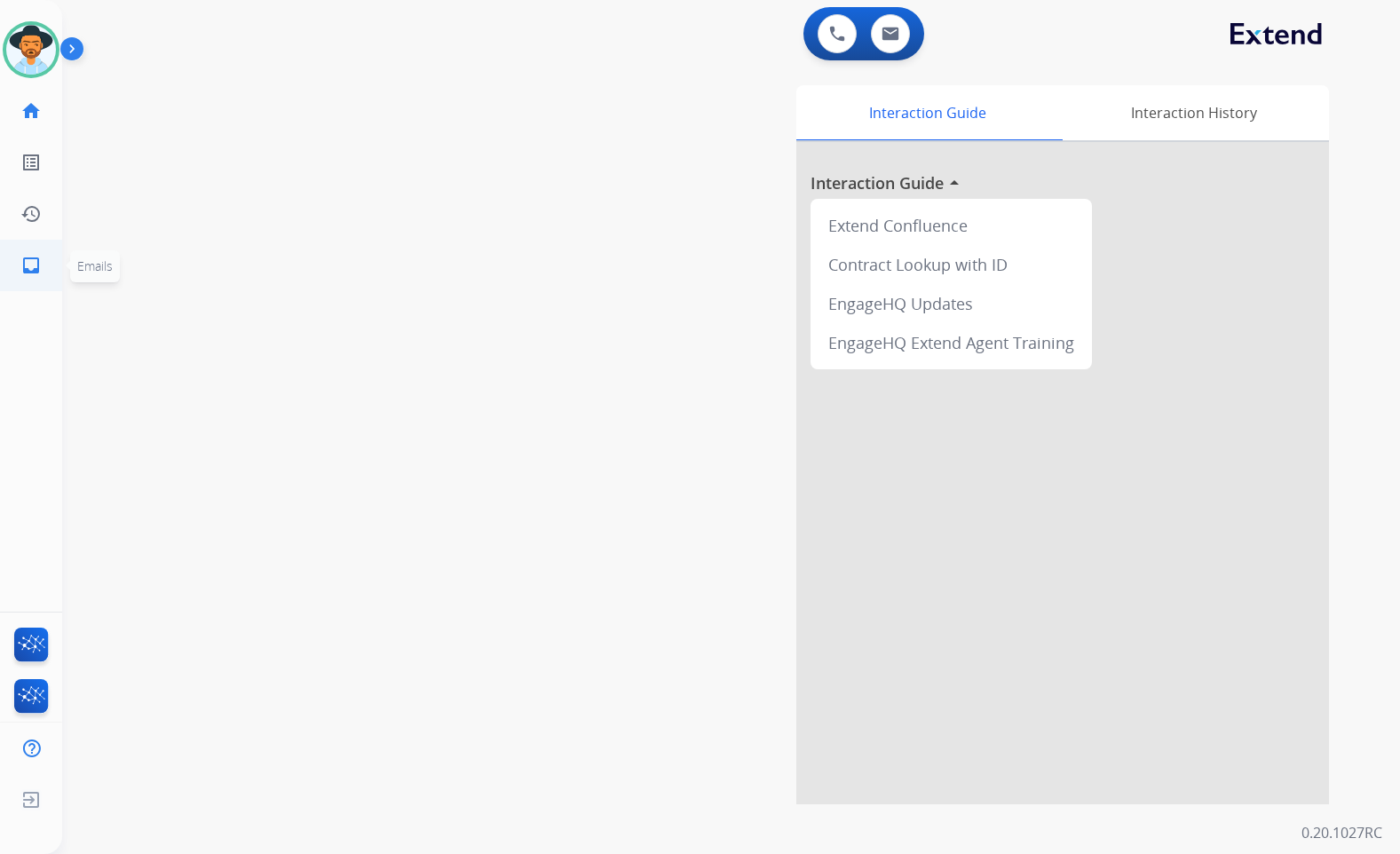
click at [50, 268] on link "inbox Emails" at bounding box center [31, 266] width 49 height 49
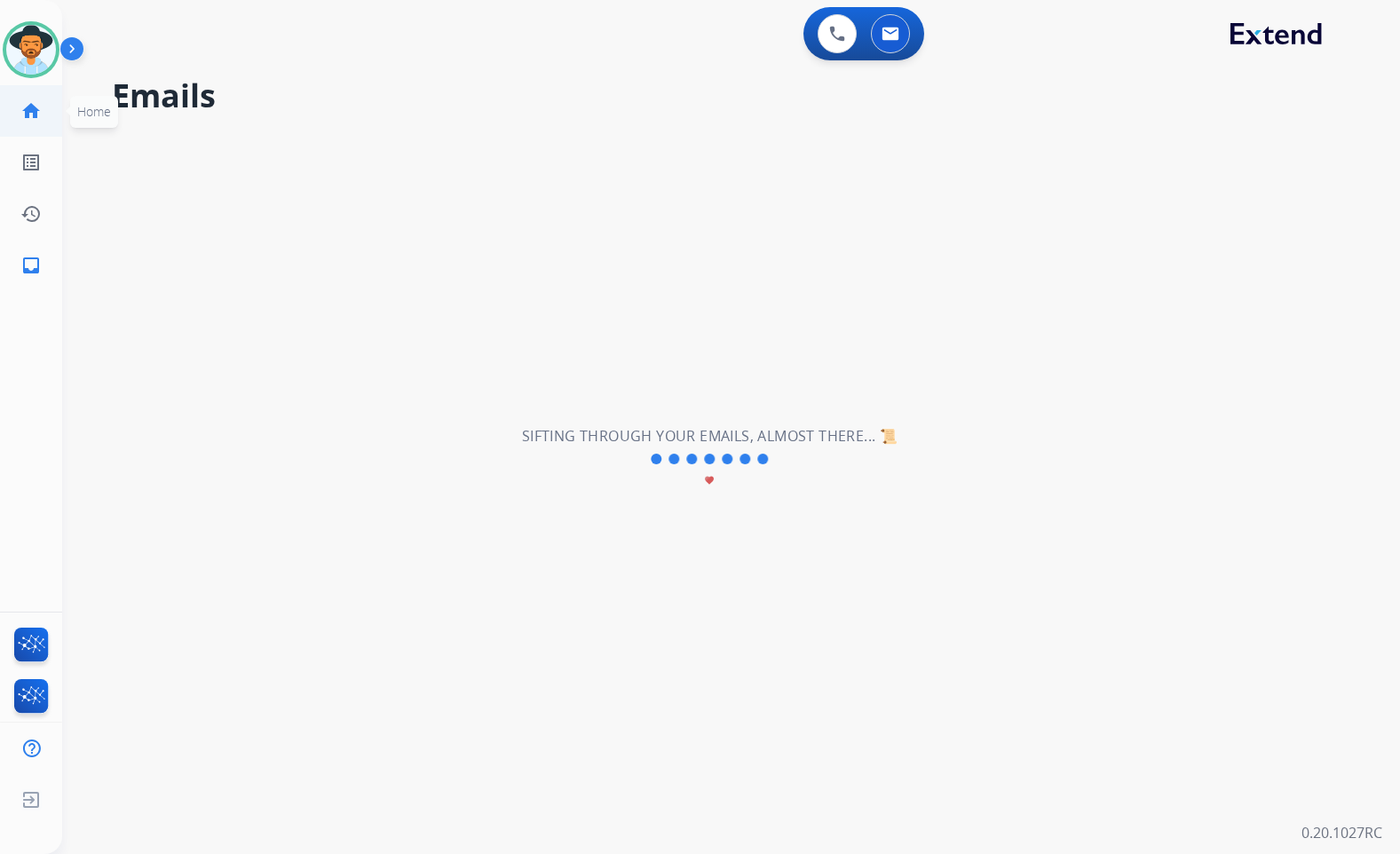
click at [27, 99] on link "home Home" at bounding box center [31, 111] width 49 height 49
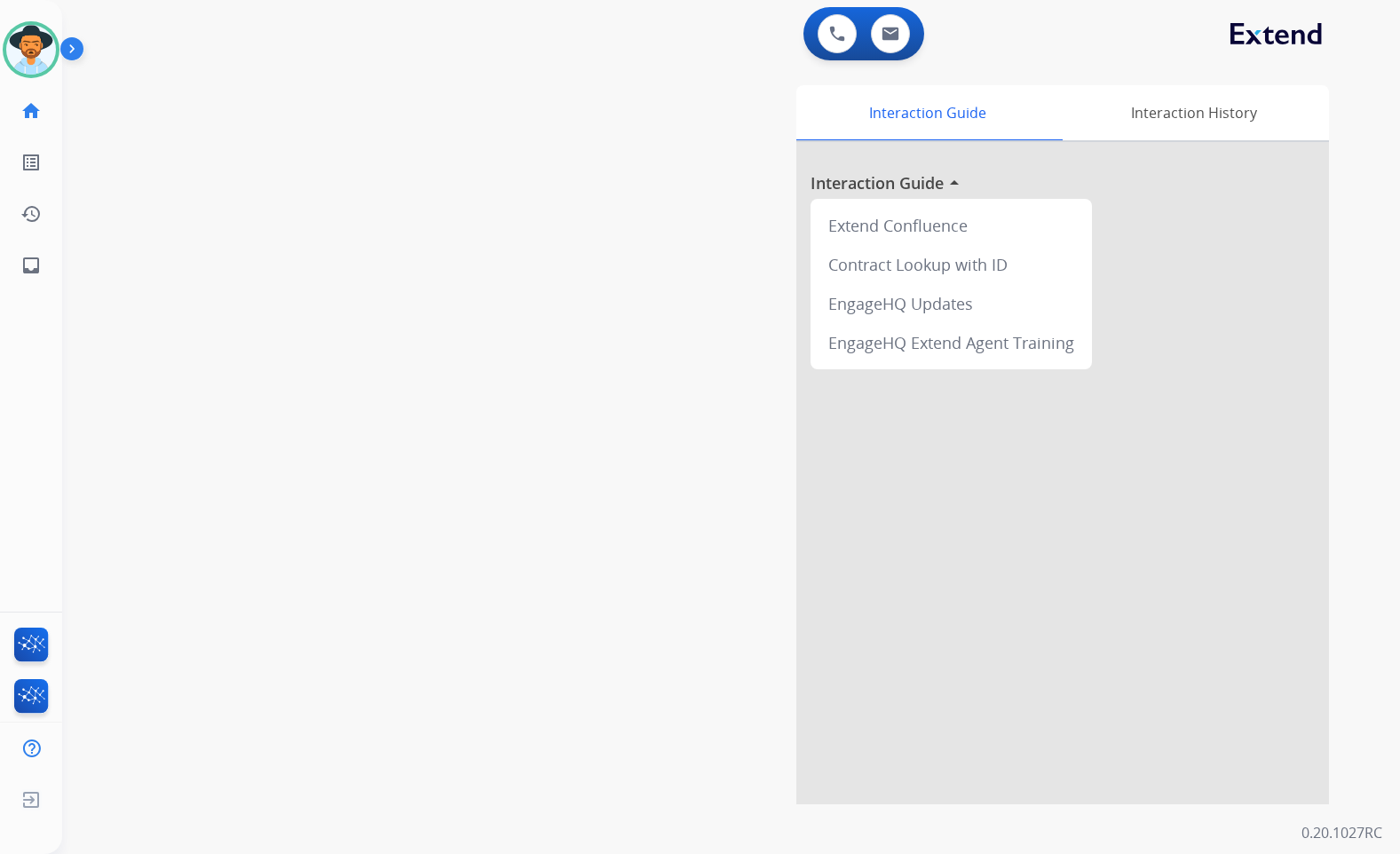
click at [191, 316] on div "swap_horiz Break voice bridge close_fullscreen Connect 3-Way Call merge_type Se…" at bounding box center [710, 434] width 1295 height 740
click at [14, 256] on link "inbox Emails" at bounding box center [31, 266] width 49 height 49
select select "**********"
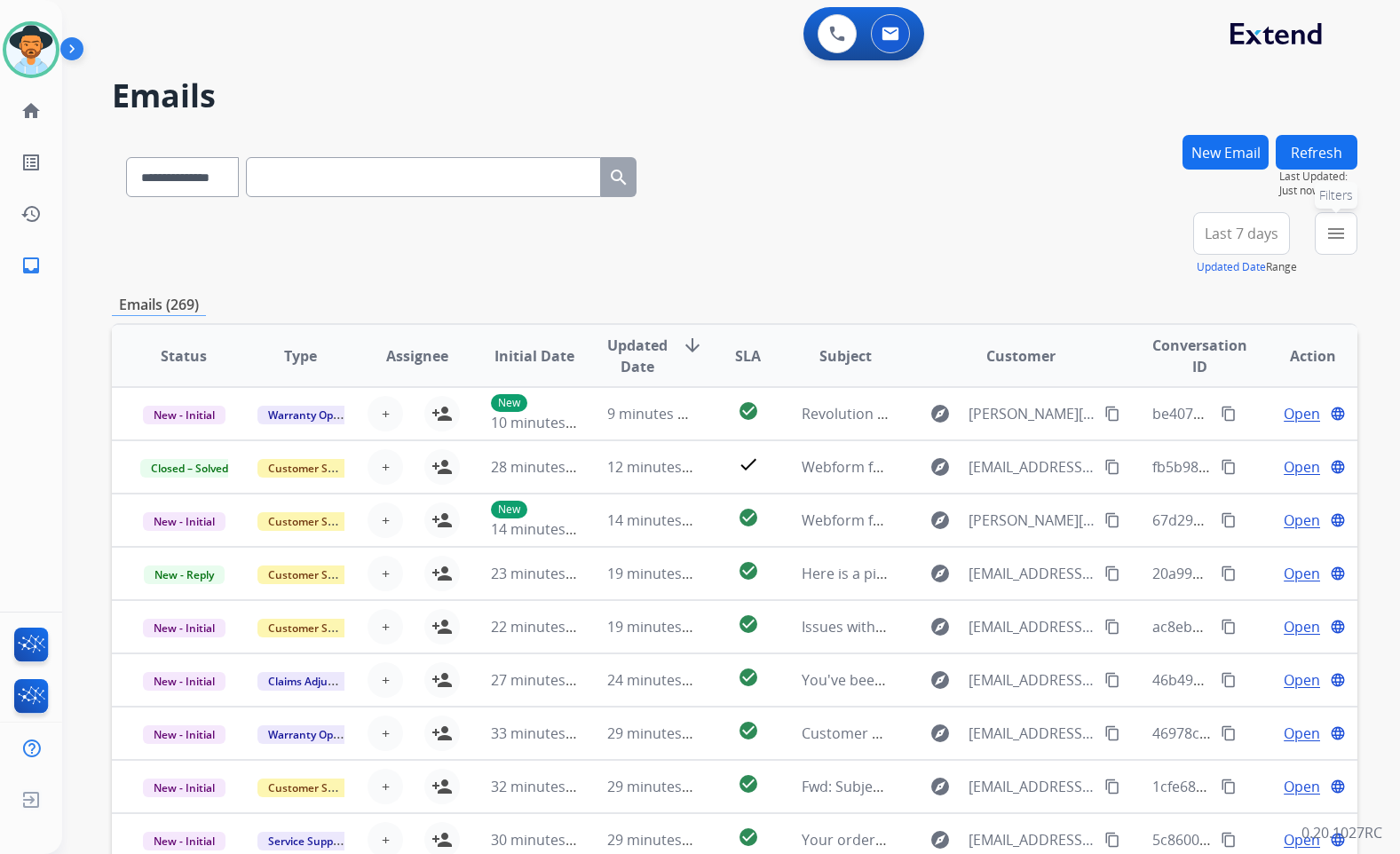
click at [1339, 234] on mat-icon "menu" at bounding box center [1337, 234] width 22 height 22
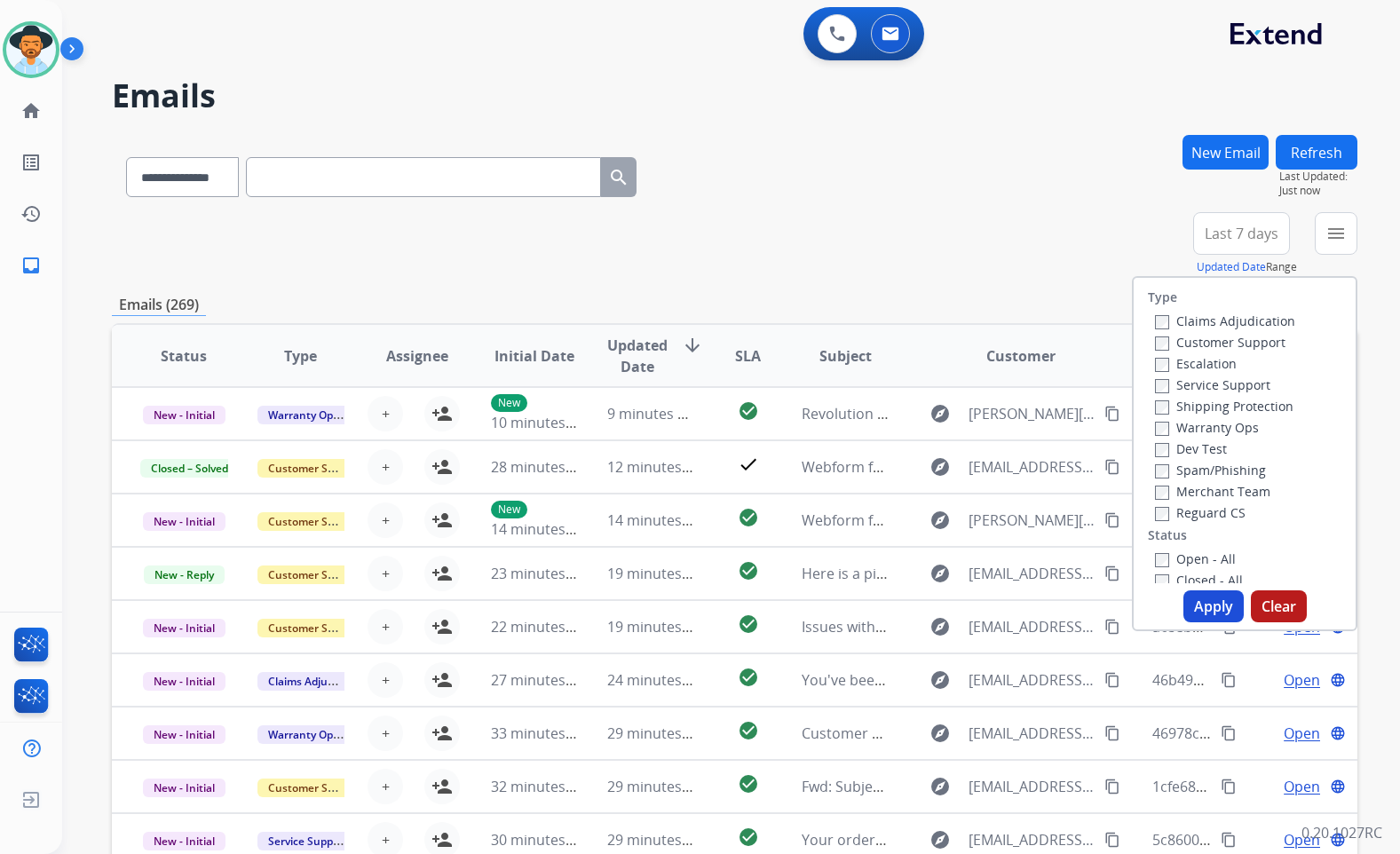
click at [1253, 346] on label "Customer Support" at bounding box center [1220, 342] width 130 height 17
click at [1259, 411] on label "Shipping Protection" at bounding box center [1224, 406] width 138 height 17
click at [1205, 519] on label "Reguard CS" at bounding box center [1201, 512] width 91 height 17
click at [1208, 556] on label "Open - All" at bounding box center [1196, 559] width 81 height 17
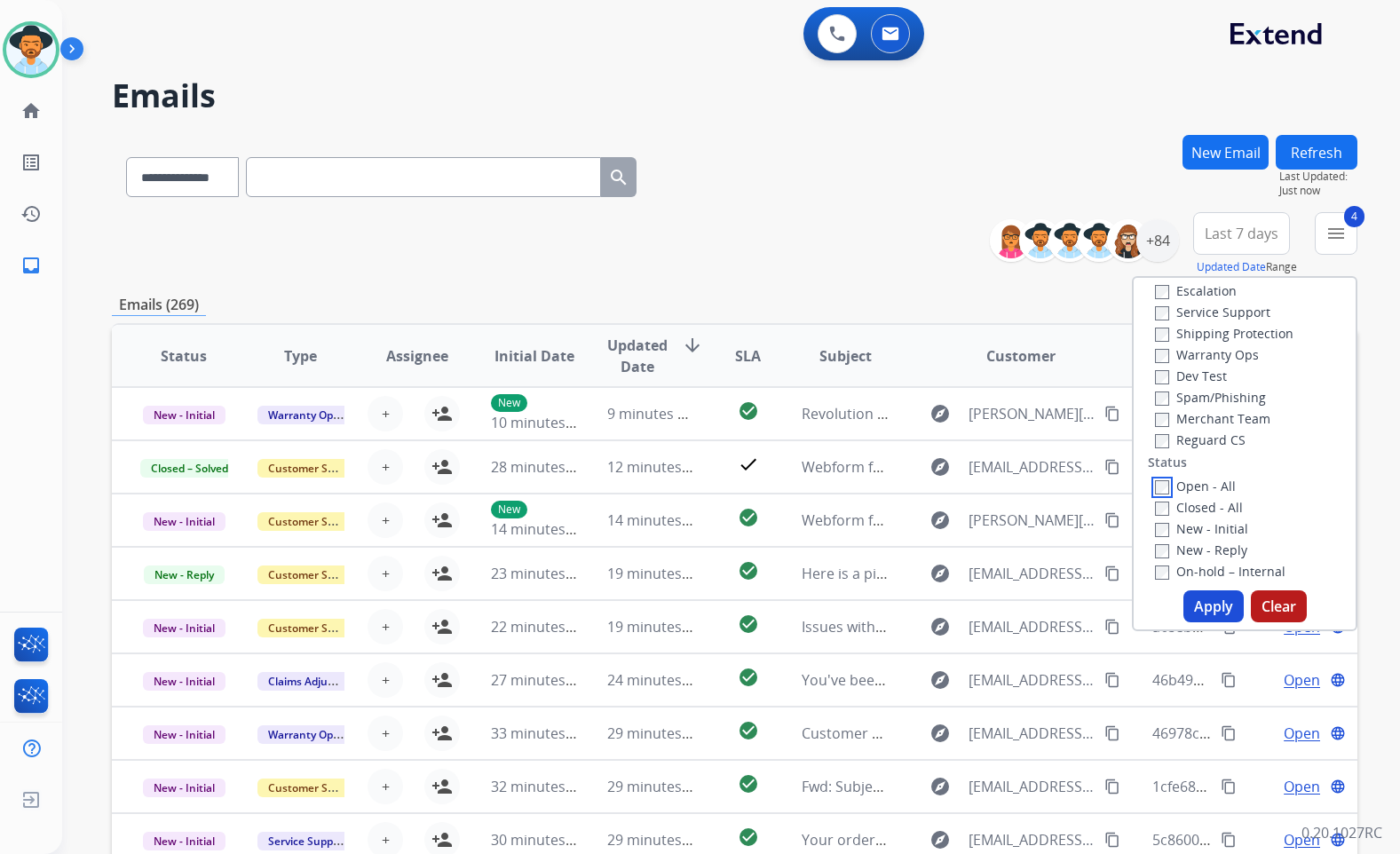
scroll to position [178, 0]
click at [1249, 533] on label "On Hold - Servicers" at bounding box center [1223, 530] width 136 height 17
click at [1247, 506] on label "On Hold - Pending Parts" at bounding box center [1237, 508] width 164 height 17
click at [1238, 483] on label "On-hold - Customer" at bounding box center [1224, 488] width 139 height 17
click at [1230, 463] on label "On-hold – Internal" at bounding box center [1220, 466] width 130 height 17
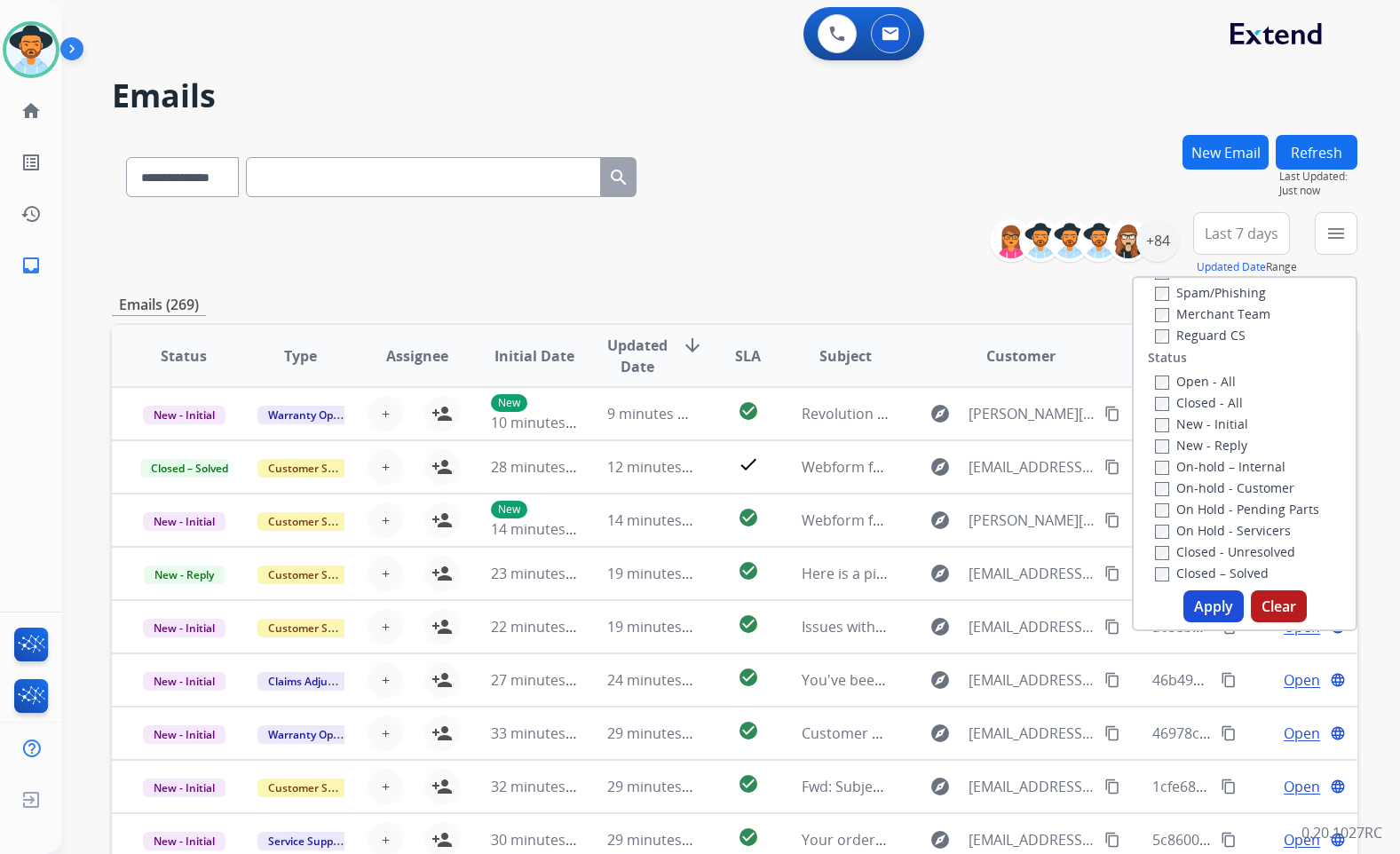
click at [1206, 442] on label "New - Reply" at bounding box center [1202, 445] width 93 height 17
click at [1205, 427] on label "New - Initial" at bounding box center [1202, 424] width 93 height 17
click at [1225, 607] on button "Apply" at bounding box center [1213, 606] width 60 height 32
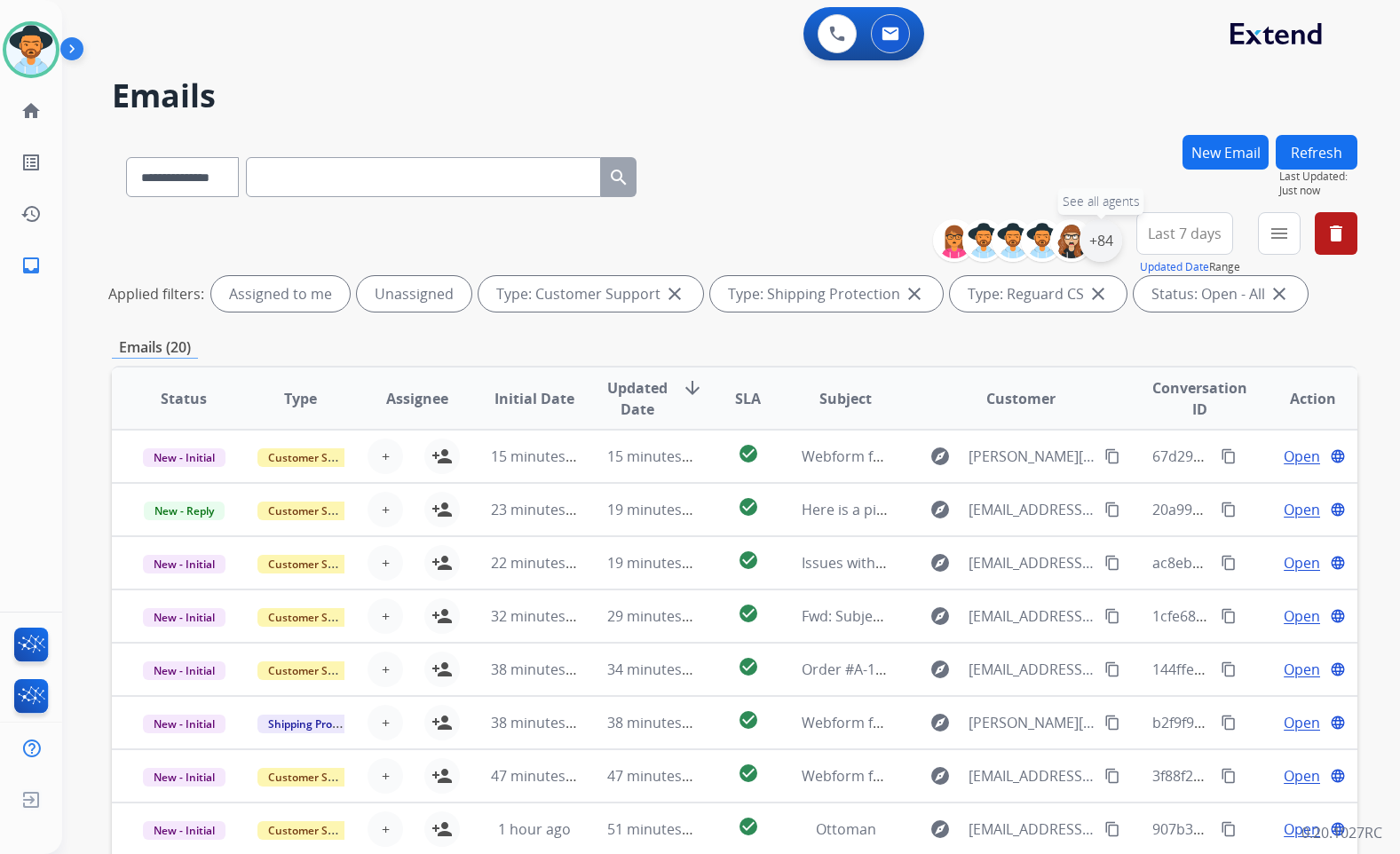
click at [1107, 229] on div "+84" at bounding box center [1101, 240] width 42 height 42
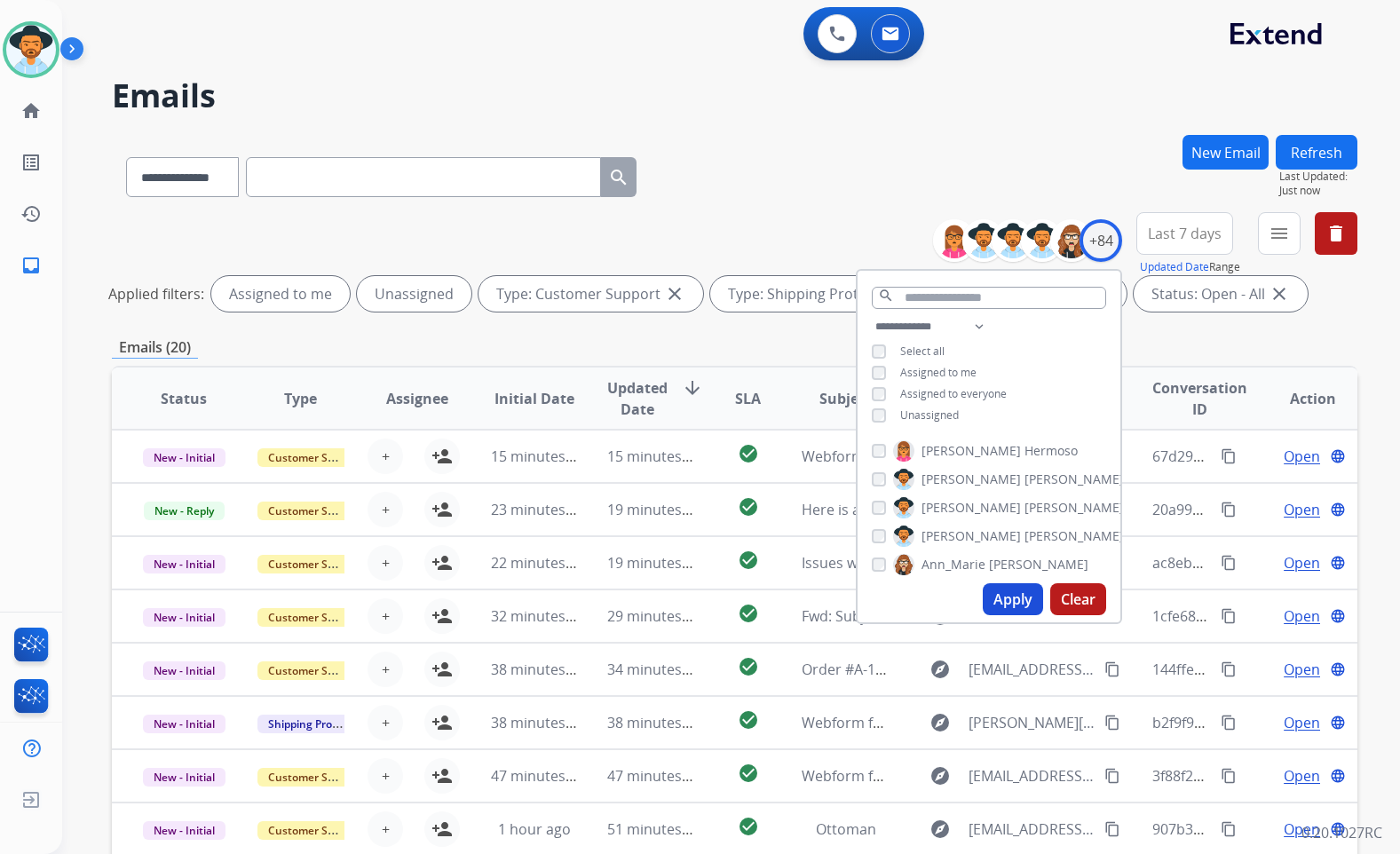
click at [926, 415] on span "Unassigned" at bounding box center [929, 415] width 58 height 15
click at [1025, 542] on span "[PERSON_NAME]" at bounding box center [1074, 536] width 100 height 18
click at [1022, 604] on button "Apply" at bounding box center [1013, 599] width 60 height 32
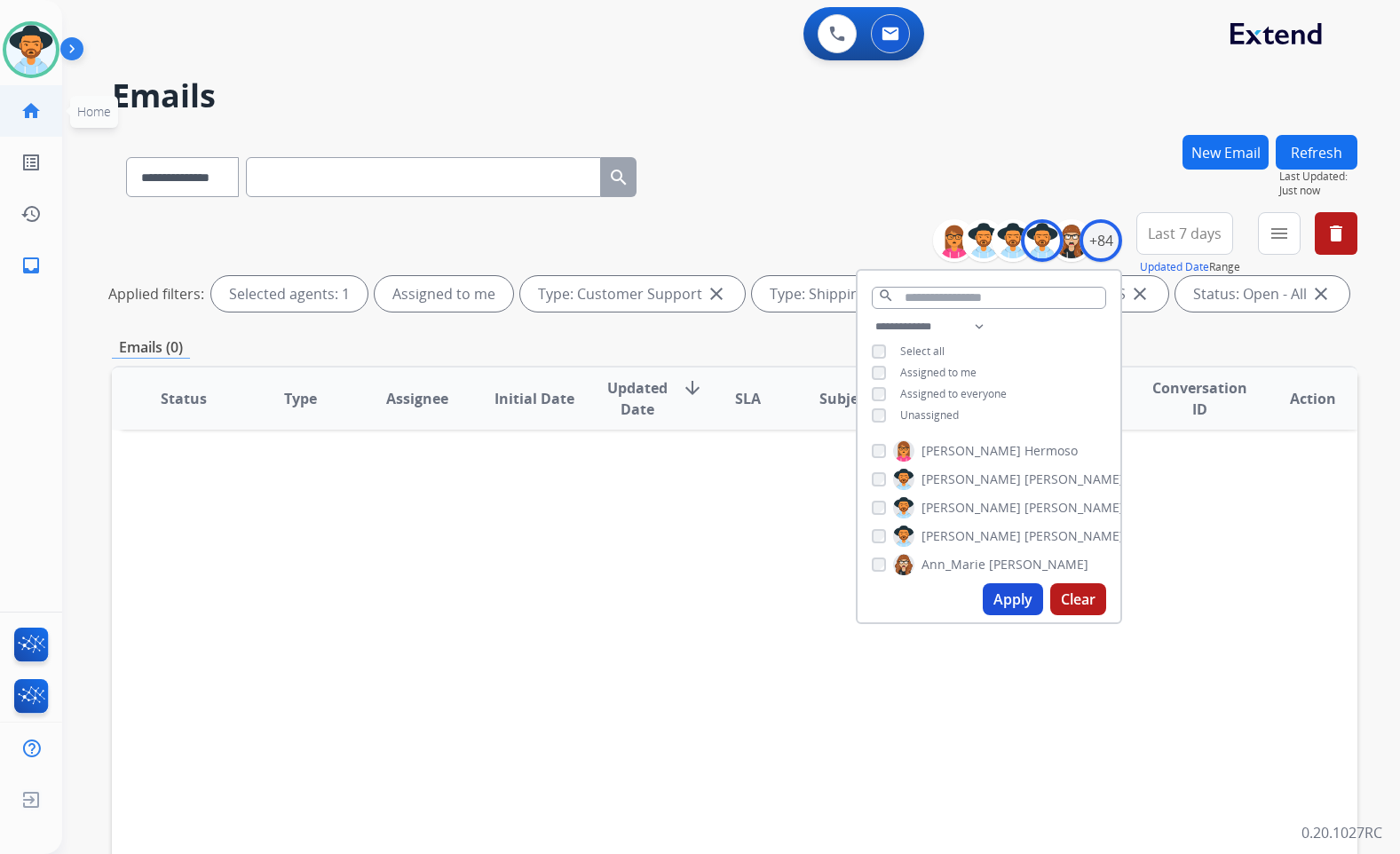
click at [49, 113] on link "home Home" at bounding box center [31, 111] width 49 height 49
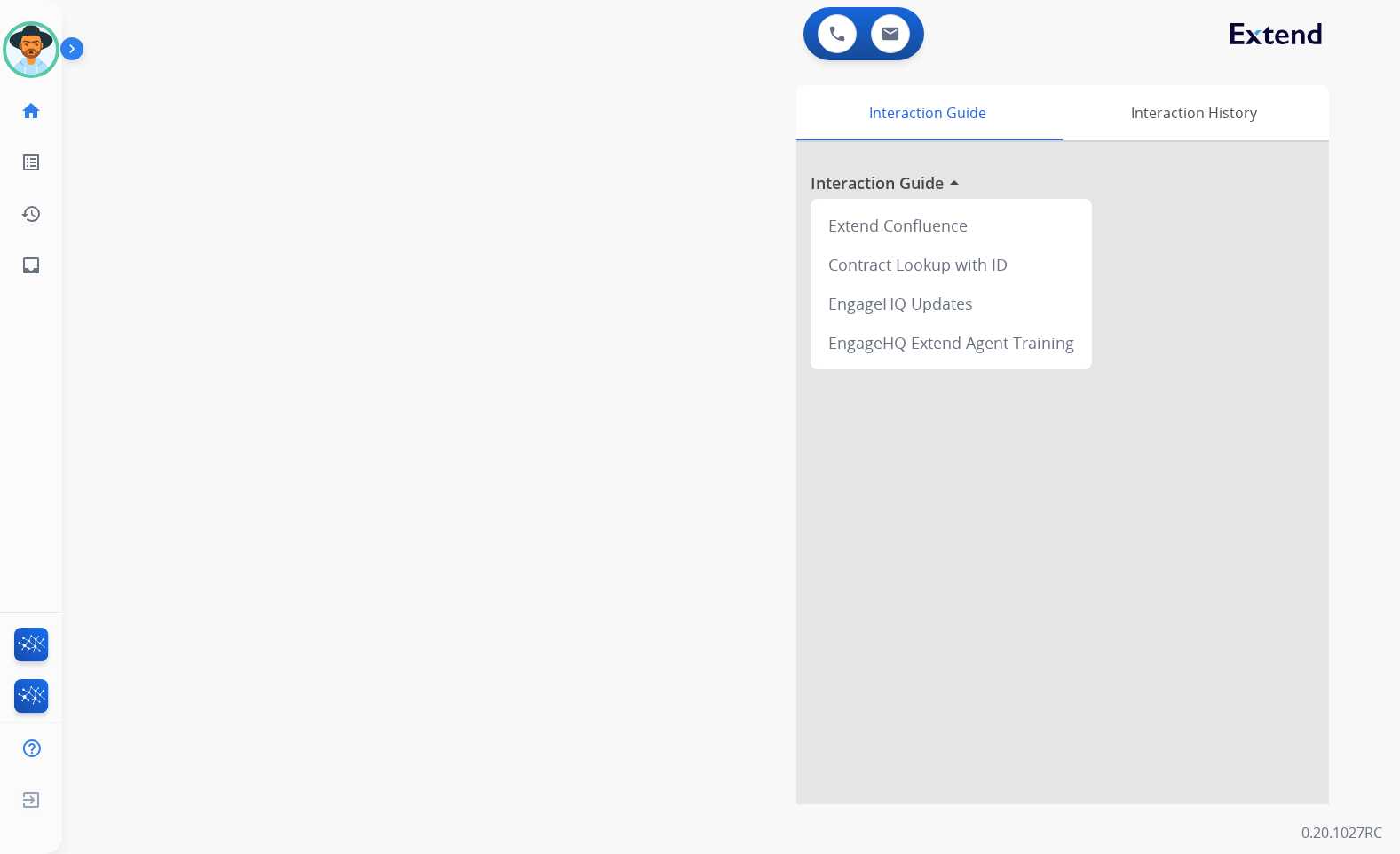
click at [319, 363] on div "swap_horiz Break voice bridge close_fullscreen Connect 3-Way Call merge_type Se…" at bounding box center [710, 434] width 1295 height 740
click at [552, 244] on div "Interaction Guide Interaction History Interaction Guide arrow_drop_up Extend Co…" at bounding box center [940, 444] width 779 height 720
click at [542, 231] on div "swap_horiz Break voice bridge close_fullscreen Connect 3-Way Call merge_type Se…" at bounding box center [710, 434] width 1295 height 740
click at [550, 643] on div "swap_horiz Break voice bridge close_fullscreen Connect 3-Way Call merge_type Se…" at bounding box center [710, 434] width 1295 height 740
click at [590, 604] on div "Interaction Guide Interaction History Interaction Guide arrow_drop_up Extend Co…" at bounding box center [940, 444] width 779 height 720
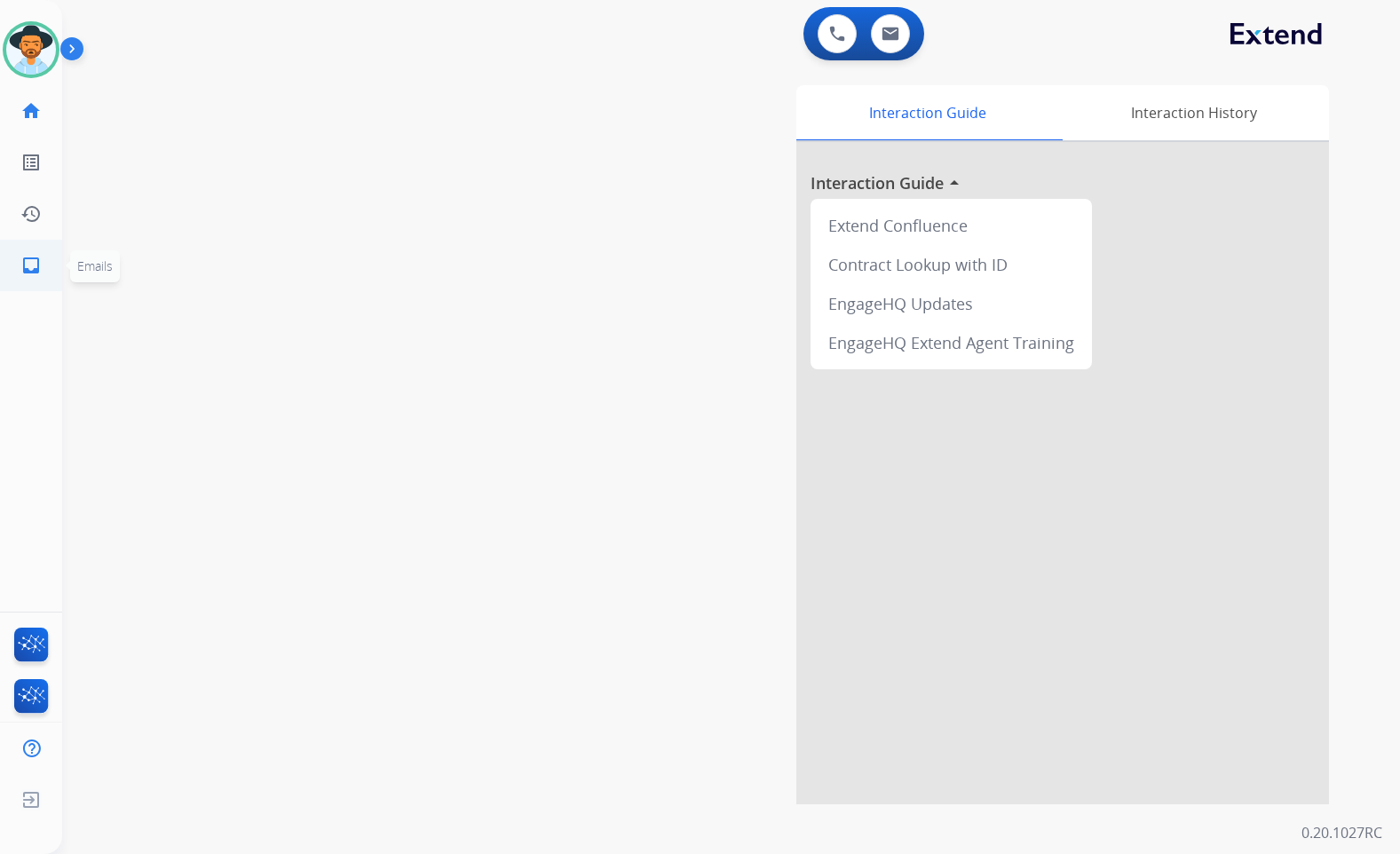
click at [42, 273] on link "inbox Emails" at bounding box center [31, 266] width 49 height 49
select select "**********"
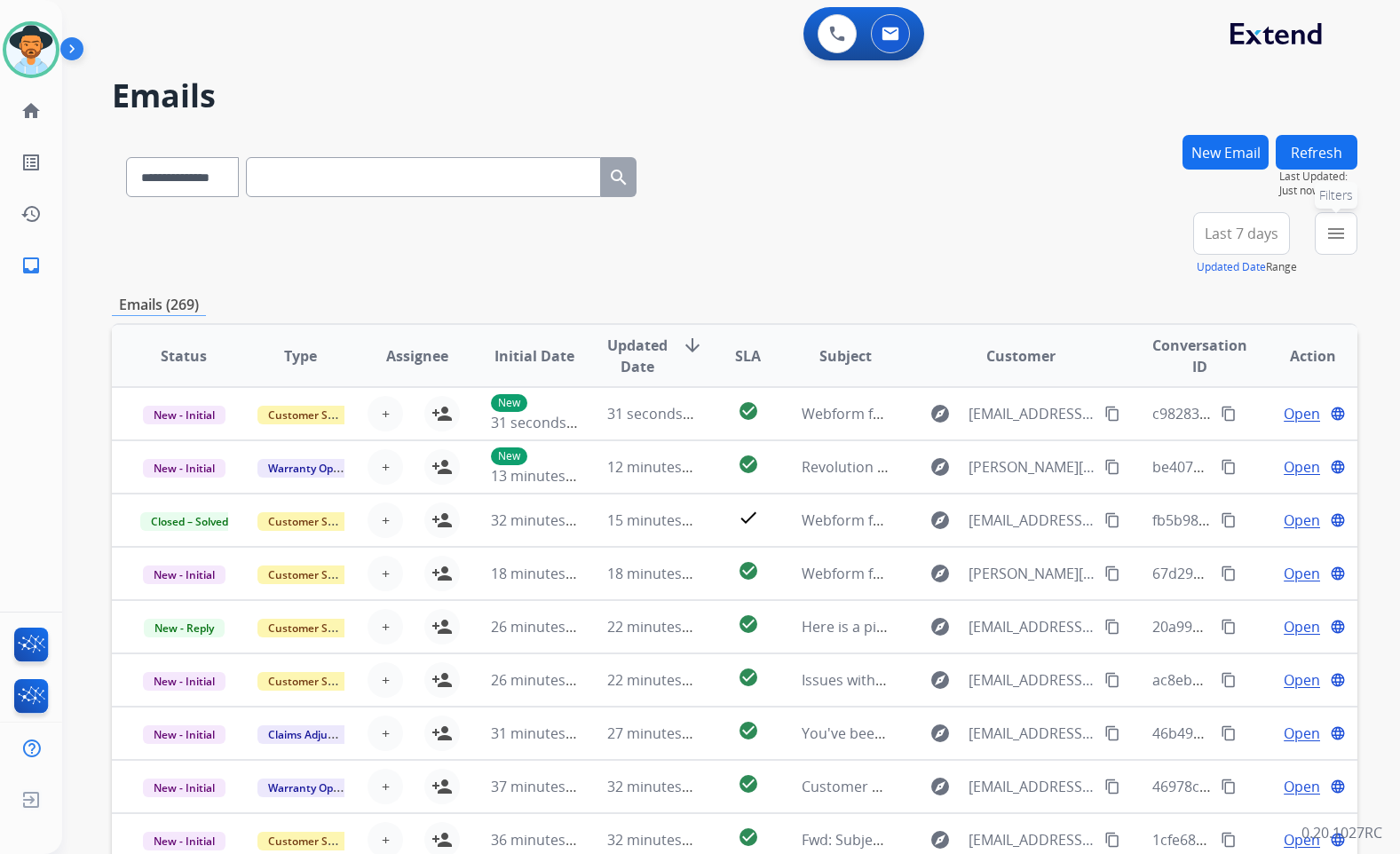
click at [1328, 242] on mat-icon "menu" at bounding box center [1337, 234] width 22 height 22
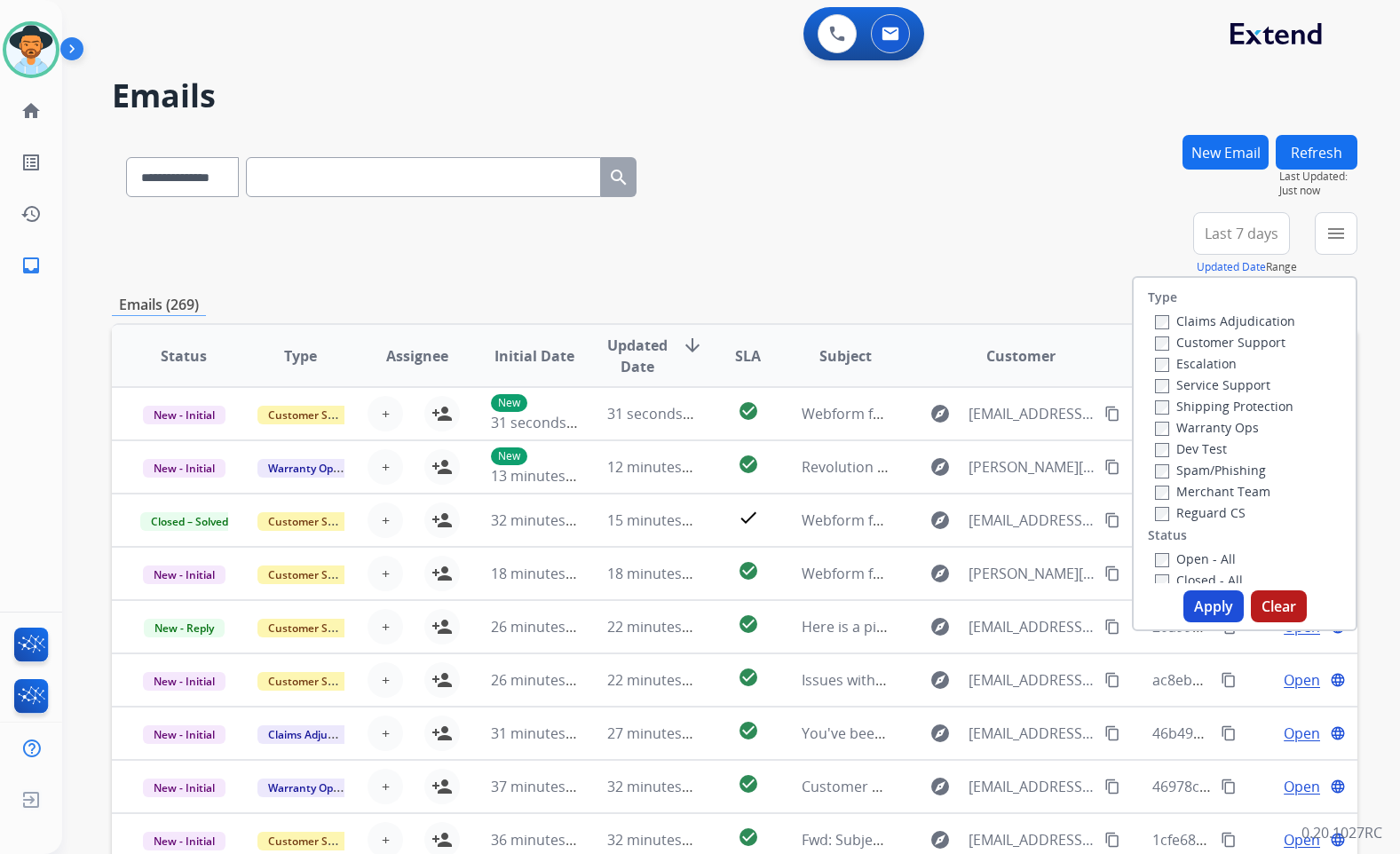
click at [1262, 349] on label "Customer Support" at bounding box center [1220, 342] width 130 height 17
click at [1265, 403] on label "Shipping Protection" at bounding box center [1224, 406] width 138 height 17
drag, startPoint x: 1201, startPoint y: 507, endPoint x: 1204, endPoint y: 534, distance: 27.2
click at [1201, 508] on label "Reguard CS" at bounding box center [1201, 512] width 91 height 17
click at [1203, 561] on label "Open - All" at bounding box center [1196, 559] width 81 height 17
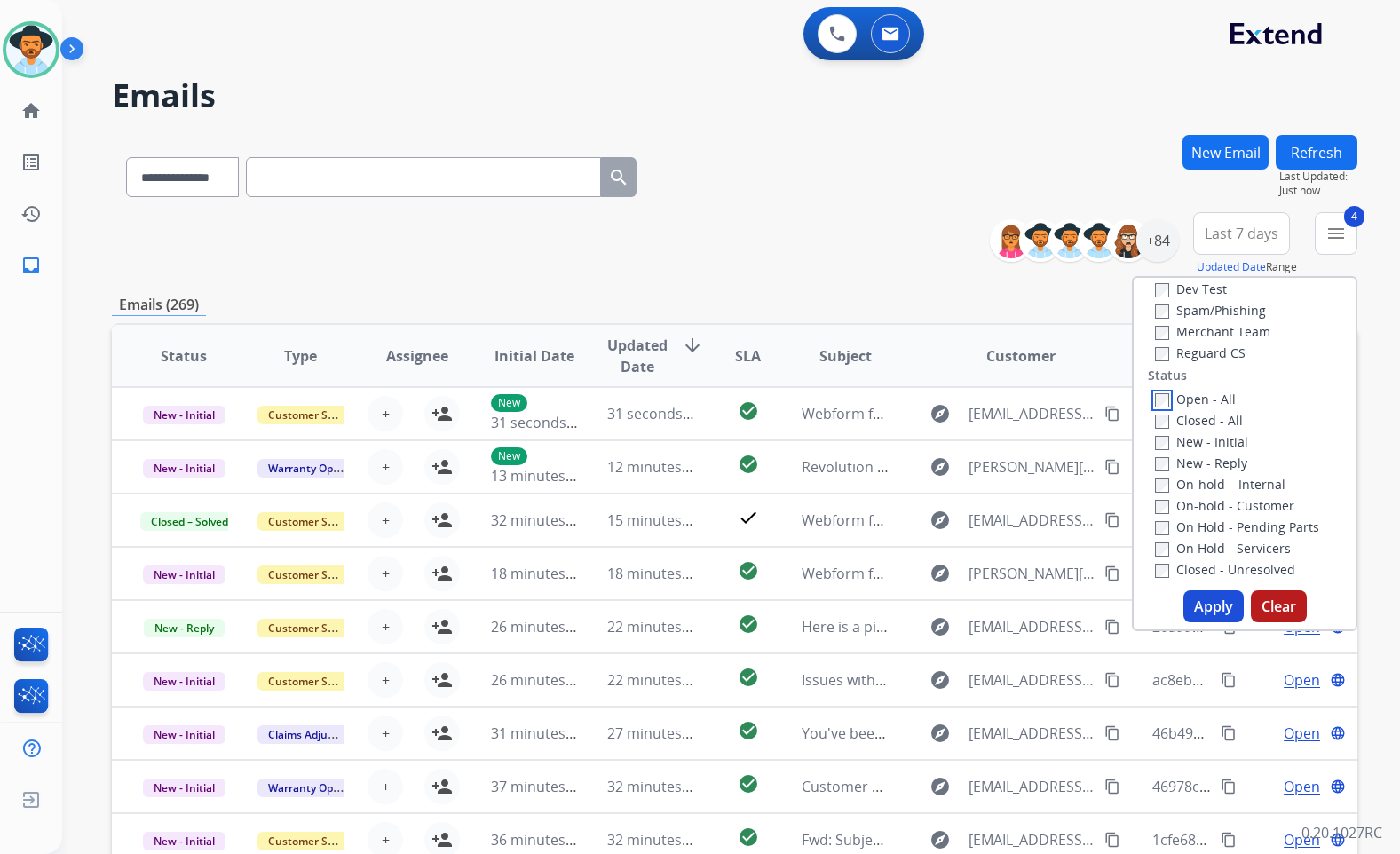
scroll to position [178, 0]
click at [1197, 523] on label "On Hold - Servicers" at bounding box center [1223, 530] width 136 height 17
click at [1196, 504] on label "On Hold - Pending Parts" at bounding box center [1237, 508] width 164 height 17
click at [1196, 485] on label "On-hold - Customer" at bounding box center [1224, 488] width 139 height 17
click at [1199, 450] on label "New - Reply" at bounding box center [1202, 445] width 93 height 17
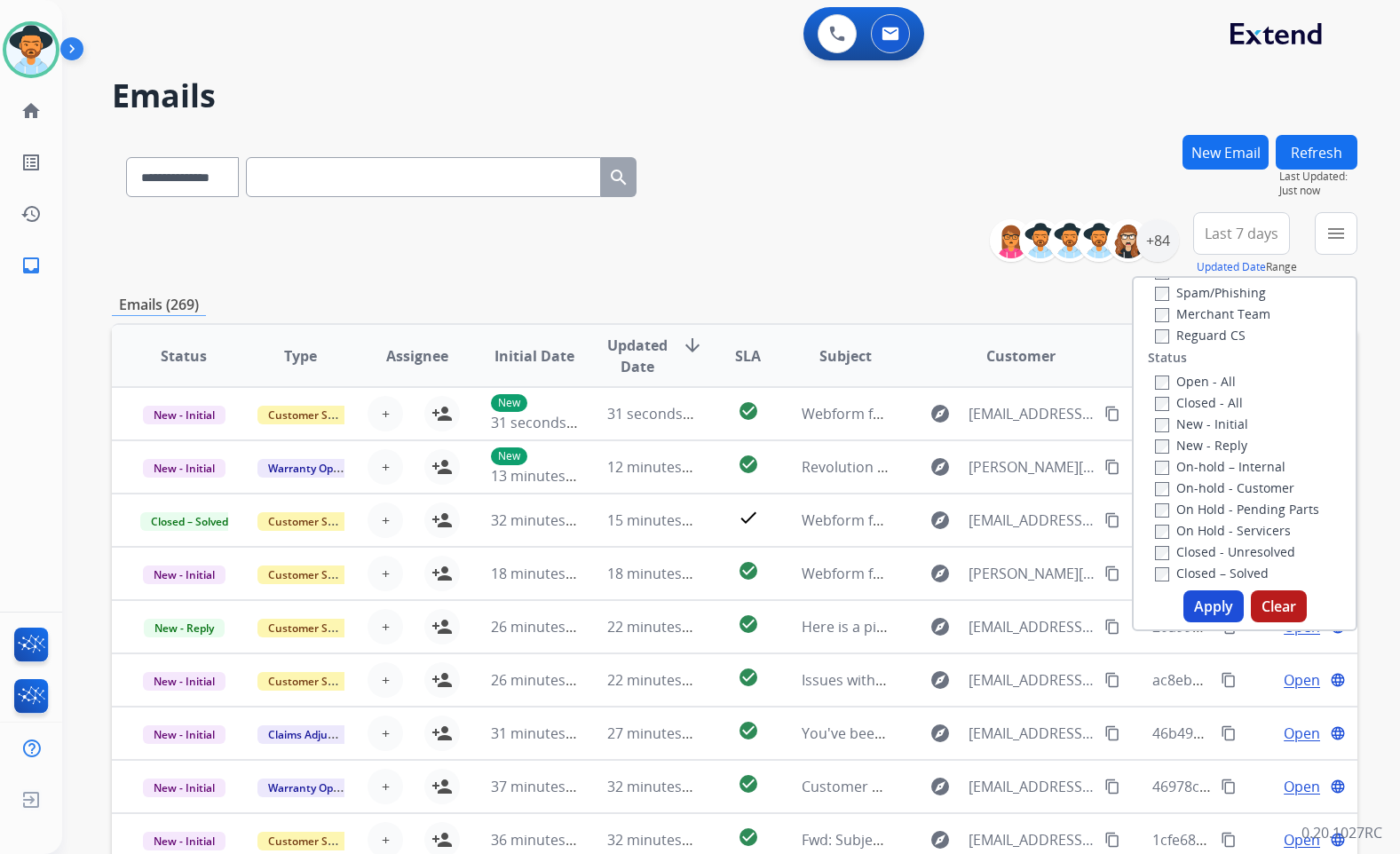
click at [1200, 467] on label "On-hold – Internal" at bounding box center [1220, 466] width 130 height 17
click at [1198, 427] on label "New - Initial" at bounding box center [1202, 424] width 93 height 17
click at [1191, 604] on button "Apply" at bounding box center [1213, 606] width 60 height 32
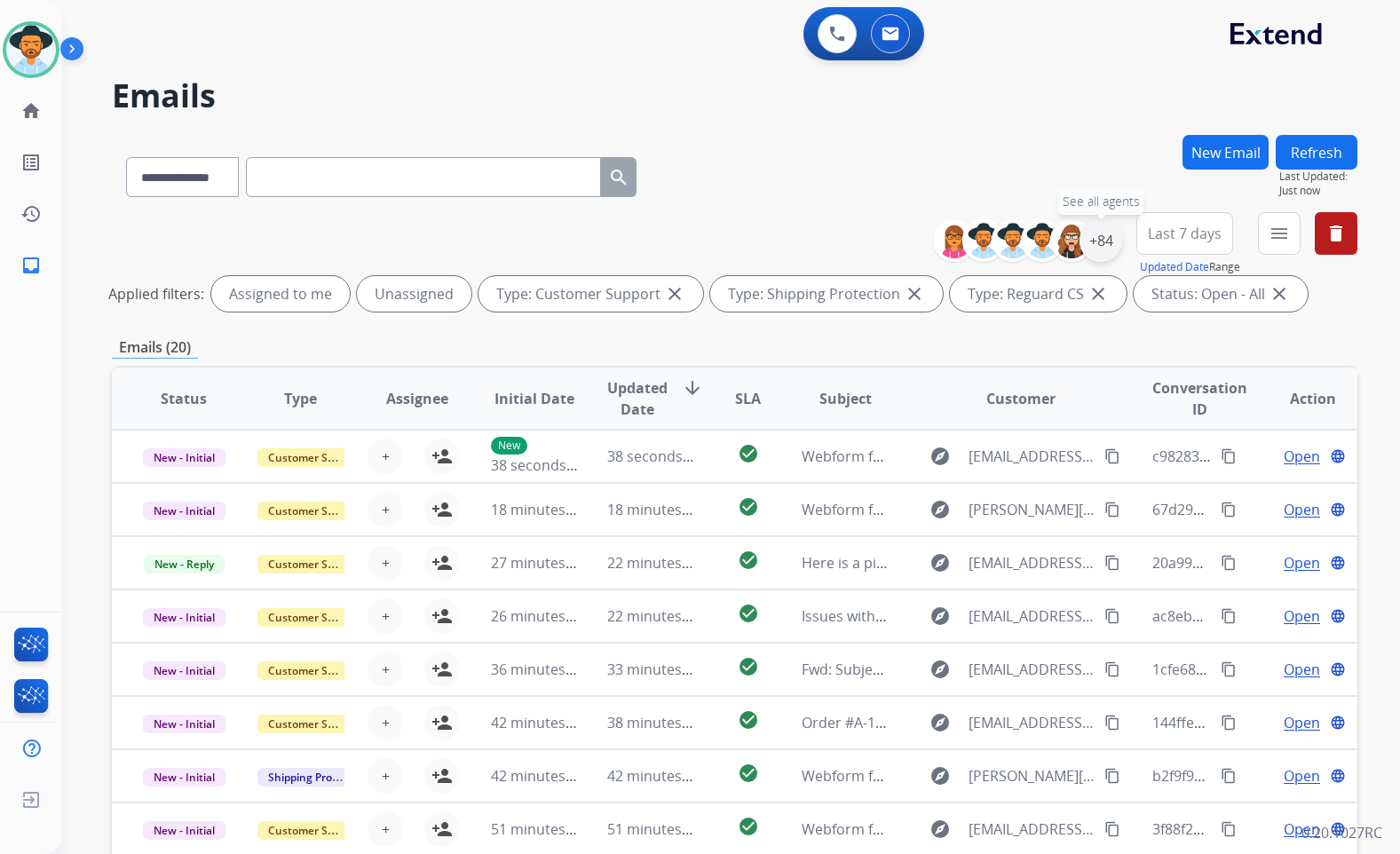
click at [1094, 246] on div "+84" at bounding box center [1101, 240] width 42 height 42
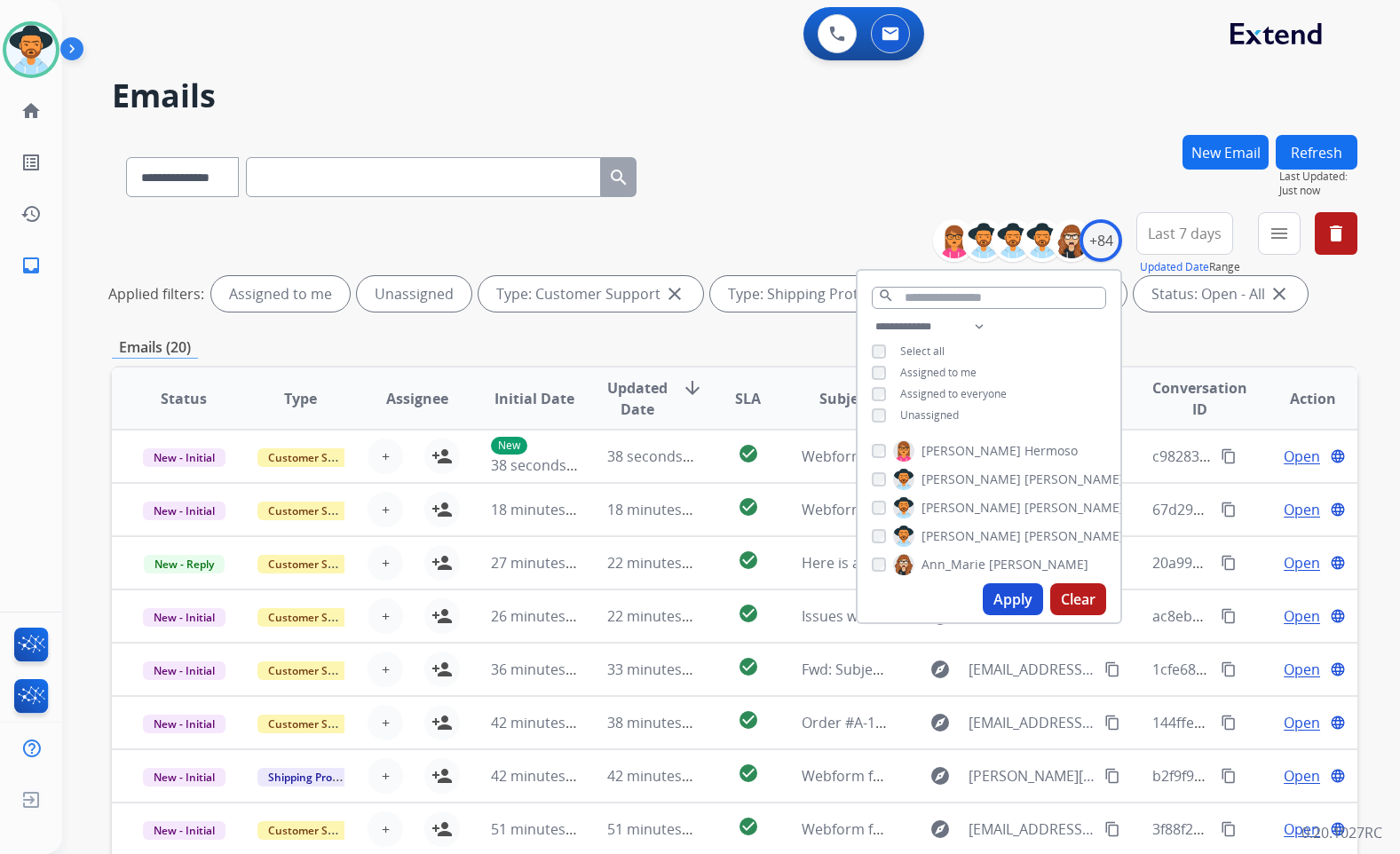
click at [952, 414] on span "Unassigned" at bounding box center [929, 415] width 58 height 15
click at [1025, 532] on span "[PERSON_NAME]" at bounding box center [1074, 536] width 100 height 18
click at [1004, 594] on button "Apply" at bounding box center [1013, 599] width 60 height 32
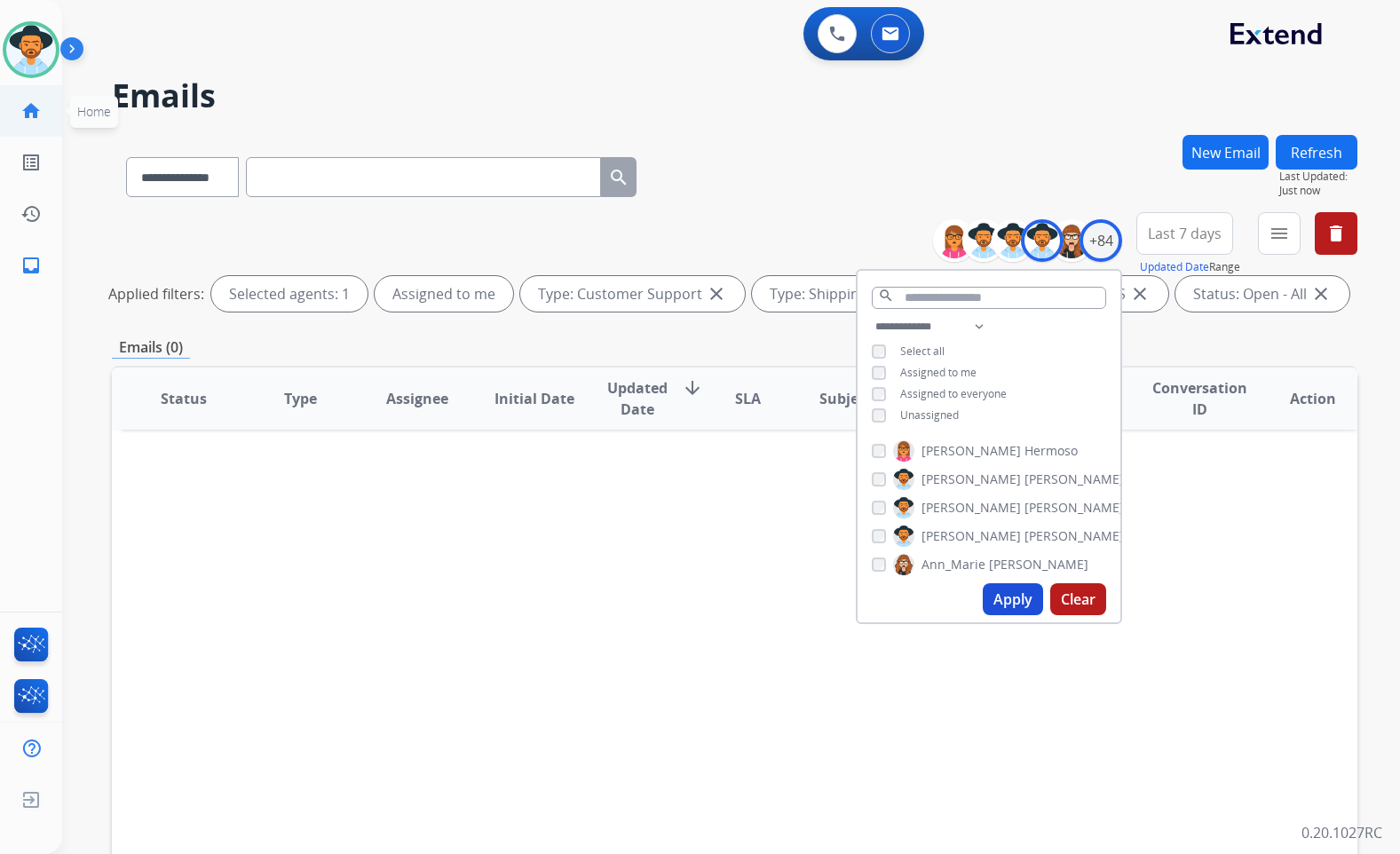
click at [37, 108] on mat-icon "home" at bounding box center [32, 112] width 22 height 22
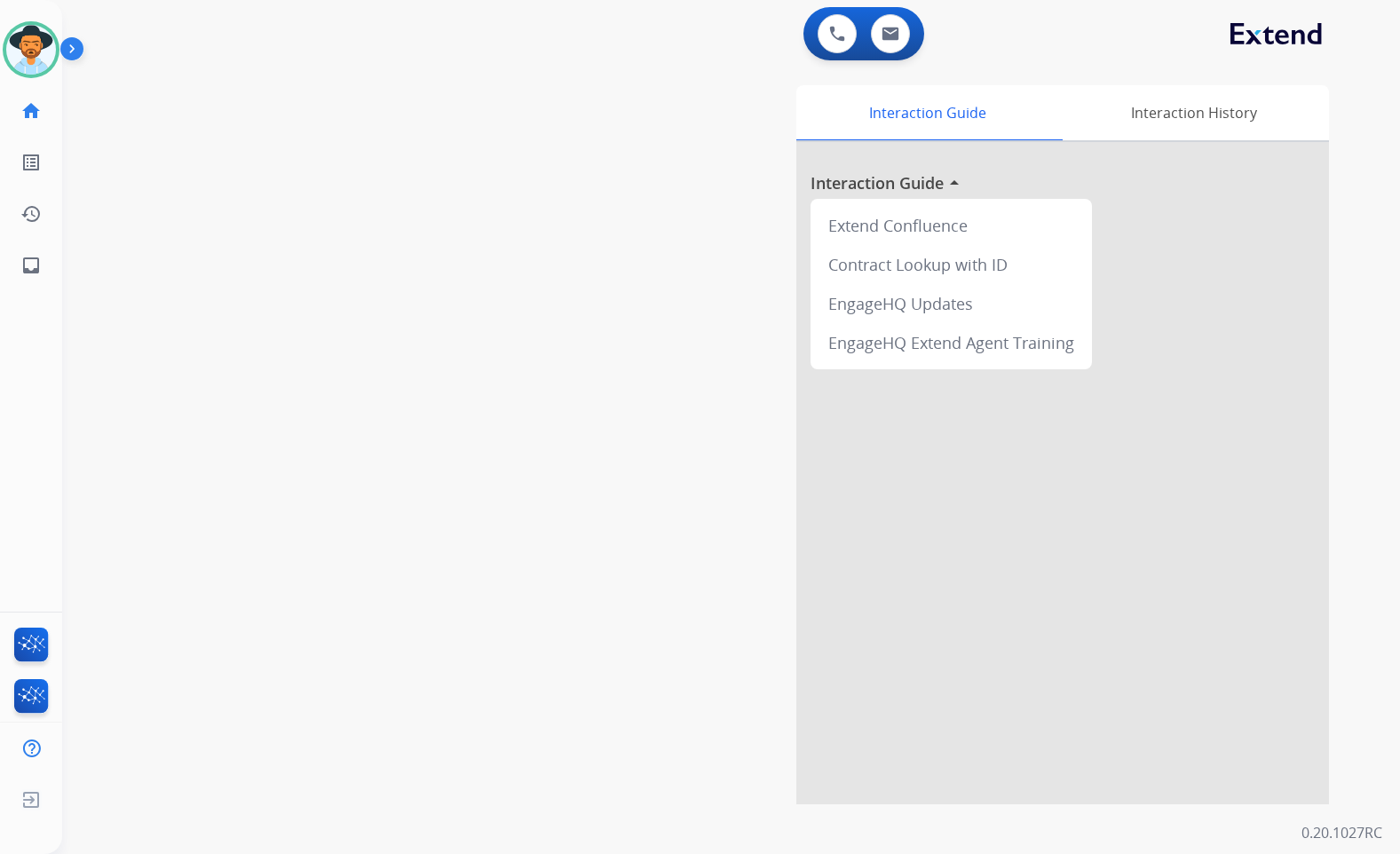
click at [537, 468] on div "swap_horiz Break voice bridge close_fullscreen Connect 3-Way Call merge_type Se…" at bounding box center [710, 434] width 1295 height 740
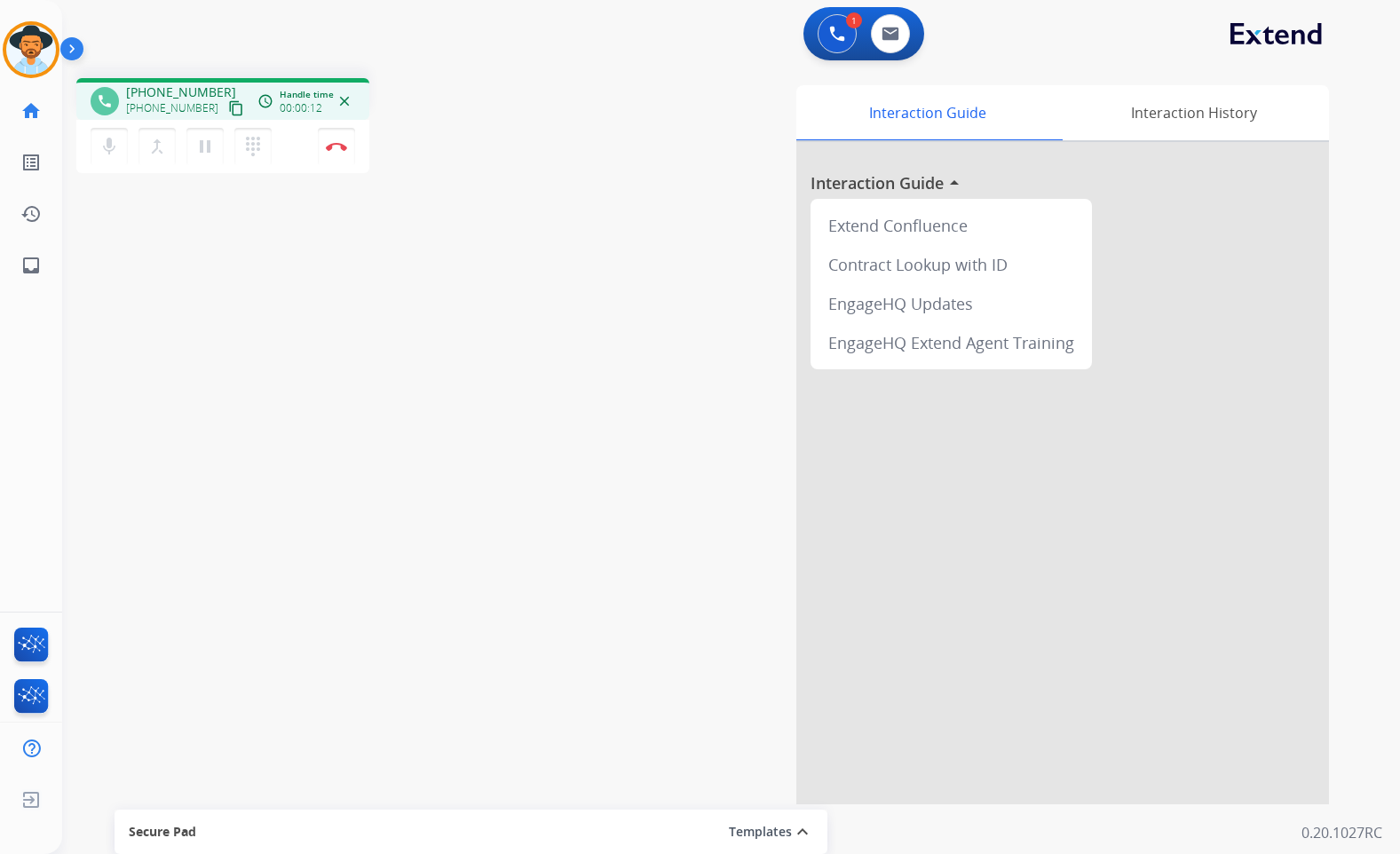
click at [228, 111] on mat-icon "content_copy" at bounding box center [236, 109] width 16 height 16
click at [326, 146] on img at bounding box center [337, 146] width 22 height 9
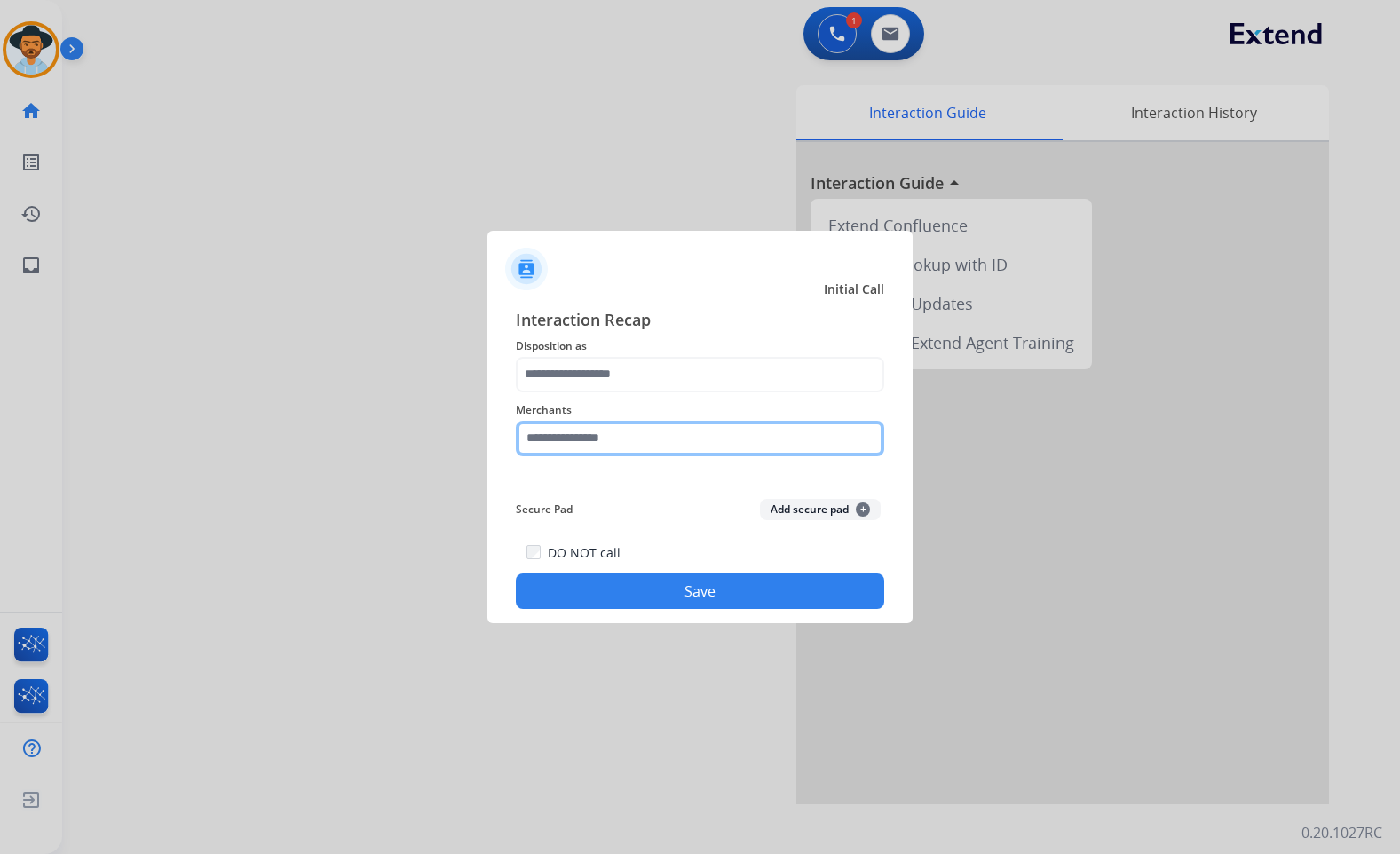
click at [601, 439] on input "text" at bounding box center [700, 438] width 368 height 36
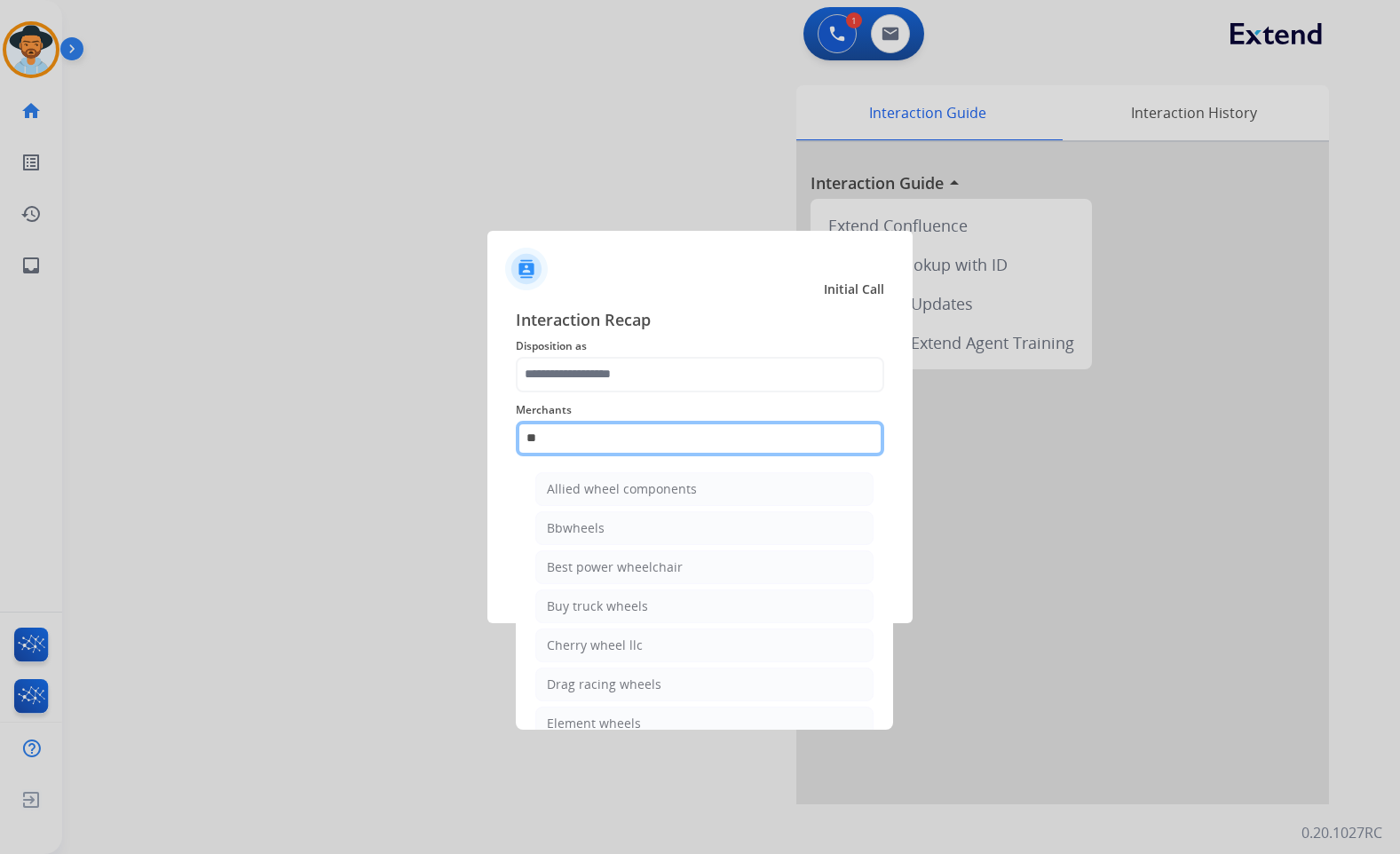
type input "*"
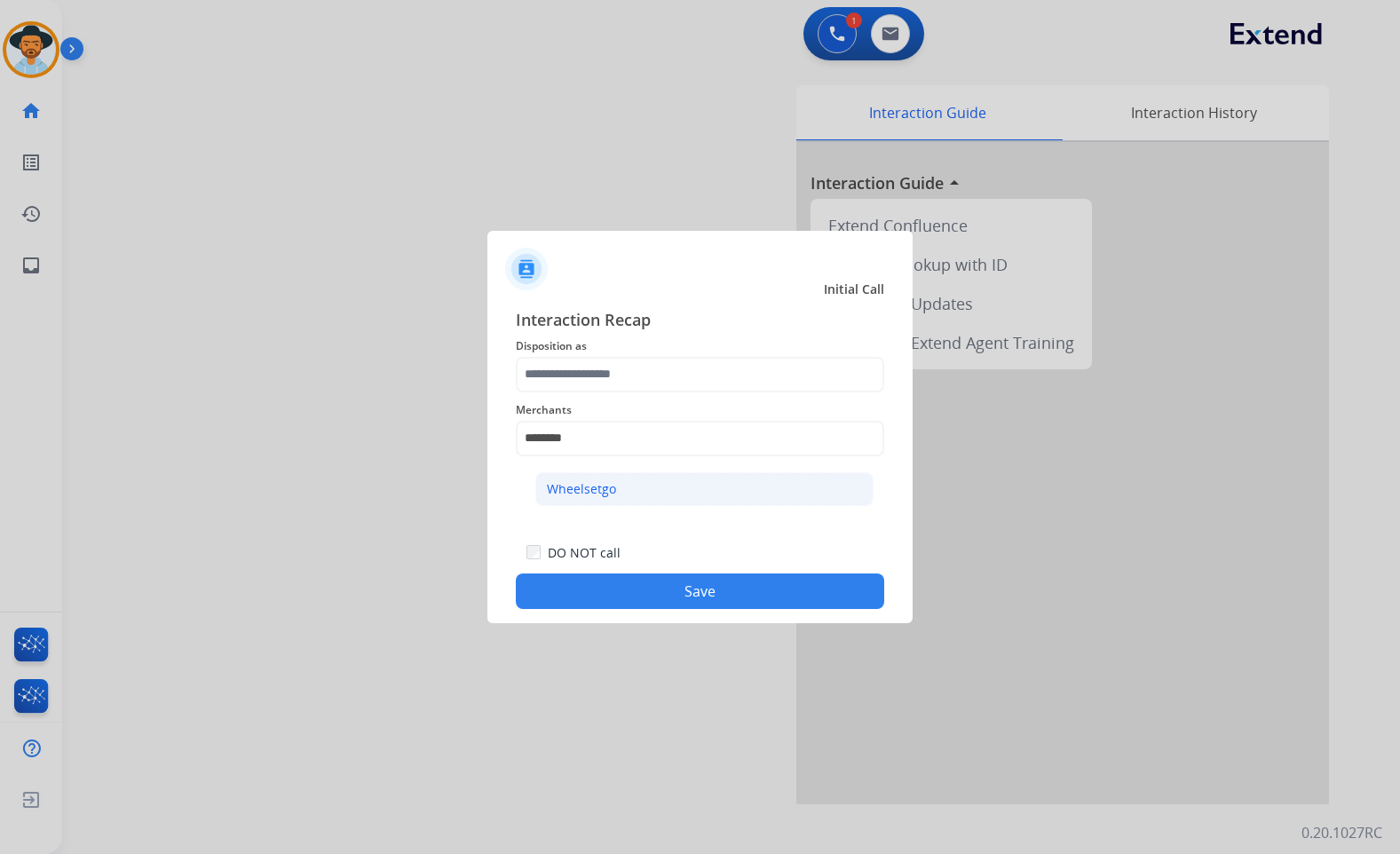
click at [643, 488] on li "Wheelsetgo" at bounding box center [704, 489] width 339 height 34
type input "**********"
click at [631, 396] on div "**********" at bounding box center [700, 428] width 368 height 71
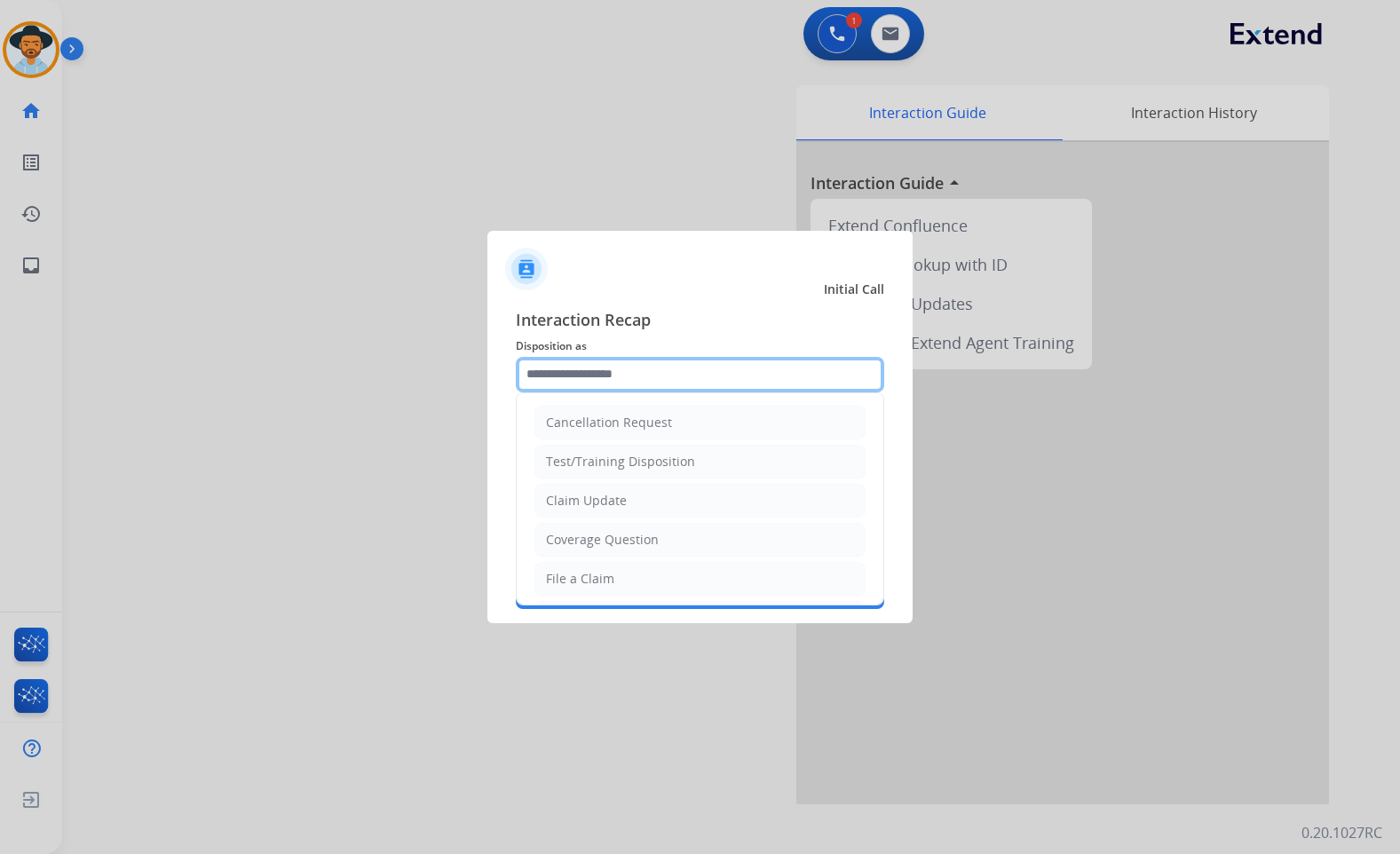
click at [633, 388] on input "text" at bounding box center [700, 375] width 368 height 36
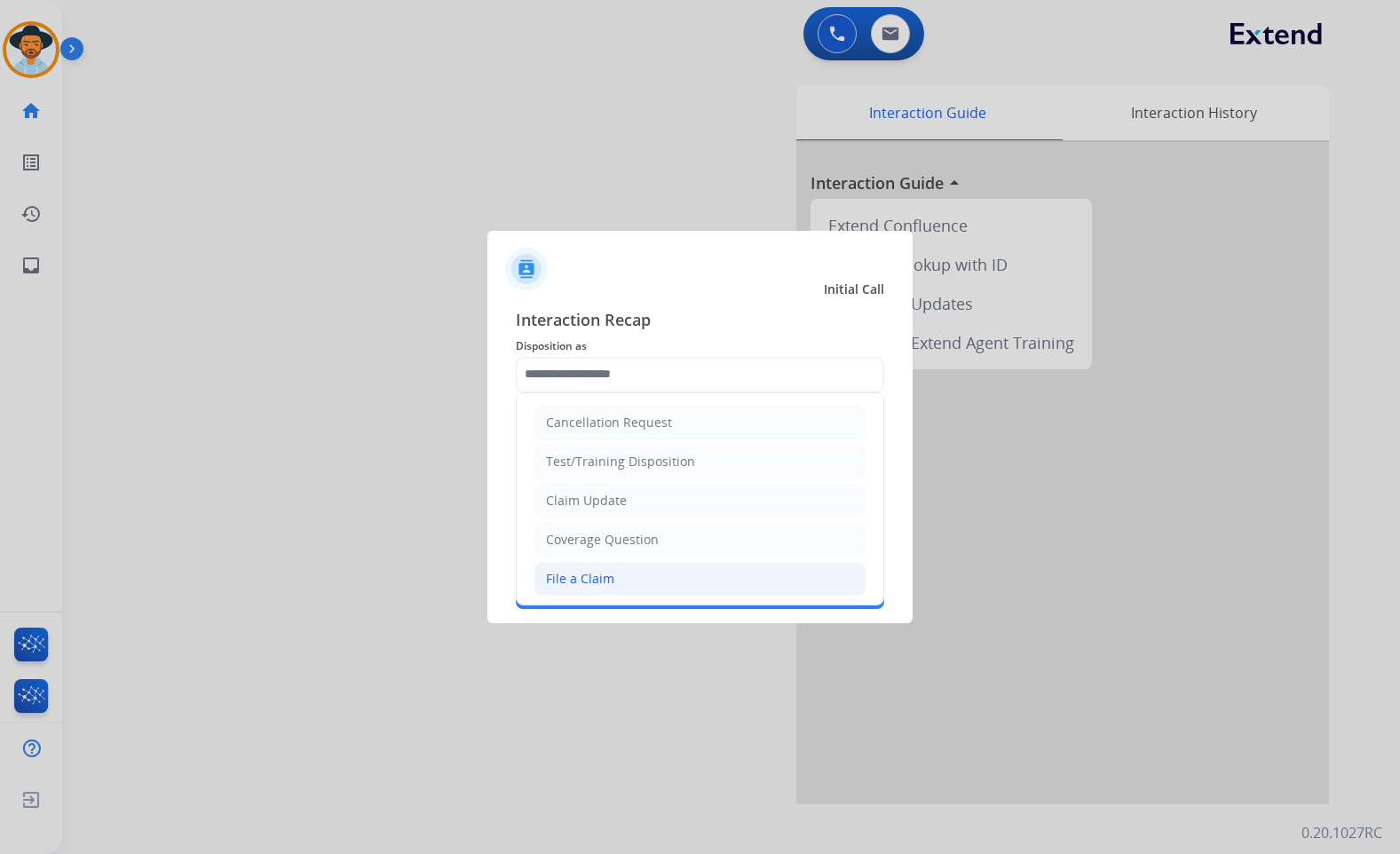
click at [612, 571] on li "File a Claim" at bounding box center [699, 579] width 331 height 34
type input "**********"
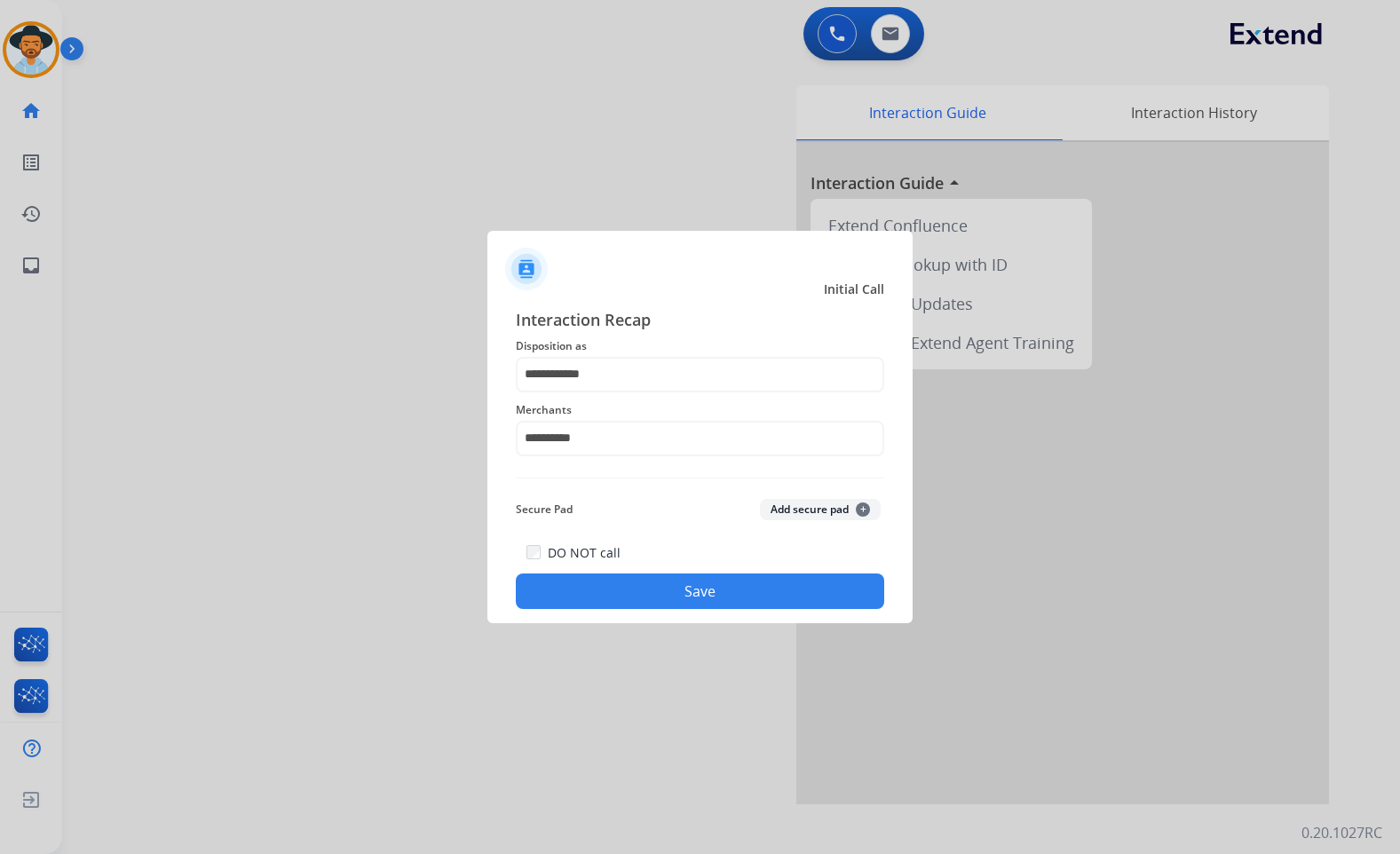
click at [651, 593] on button "Save" at bounding box center [700, 591] width 368 height 36
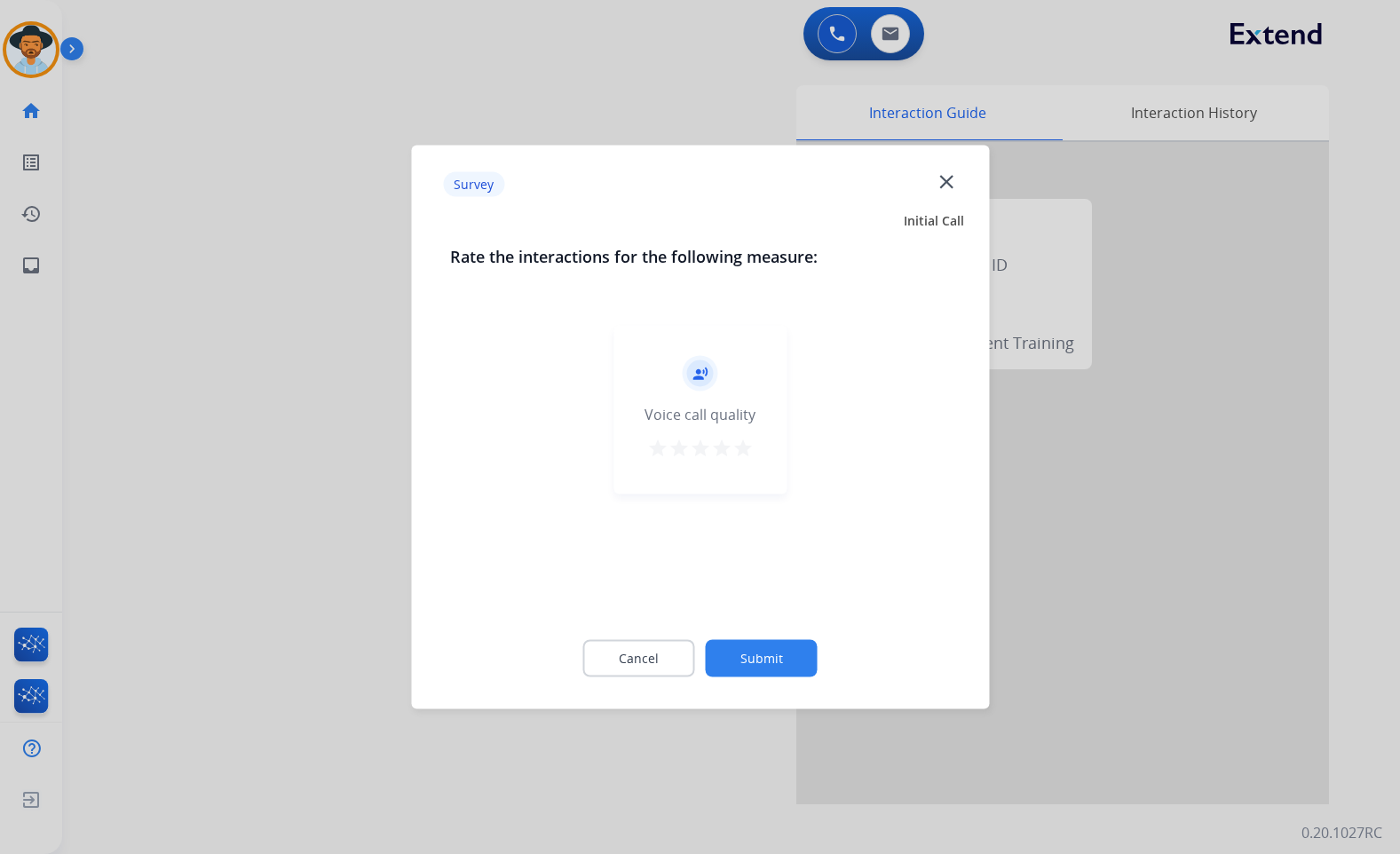
click at [775, 660] on button "Submit" at bounding box center [761, 659] width 112 height 38
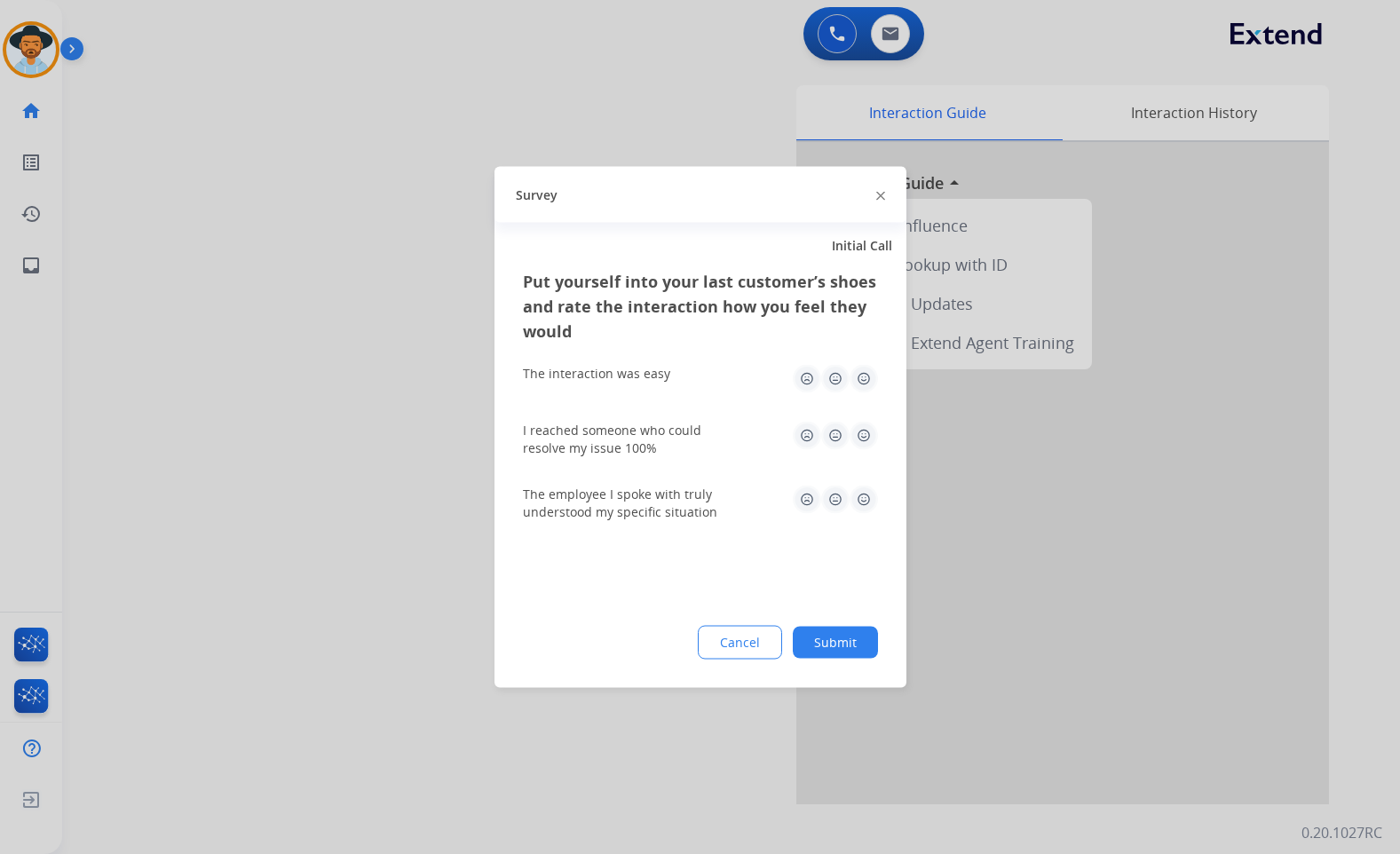
click at [815, 646] on button "Submit" at bounding box center [835, 643] width 85 height 32
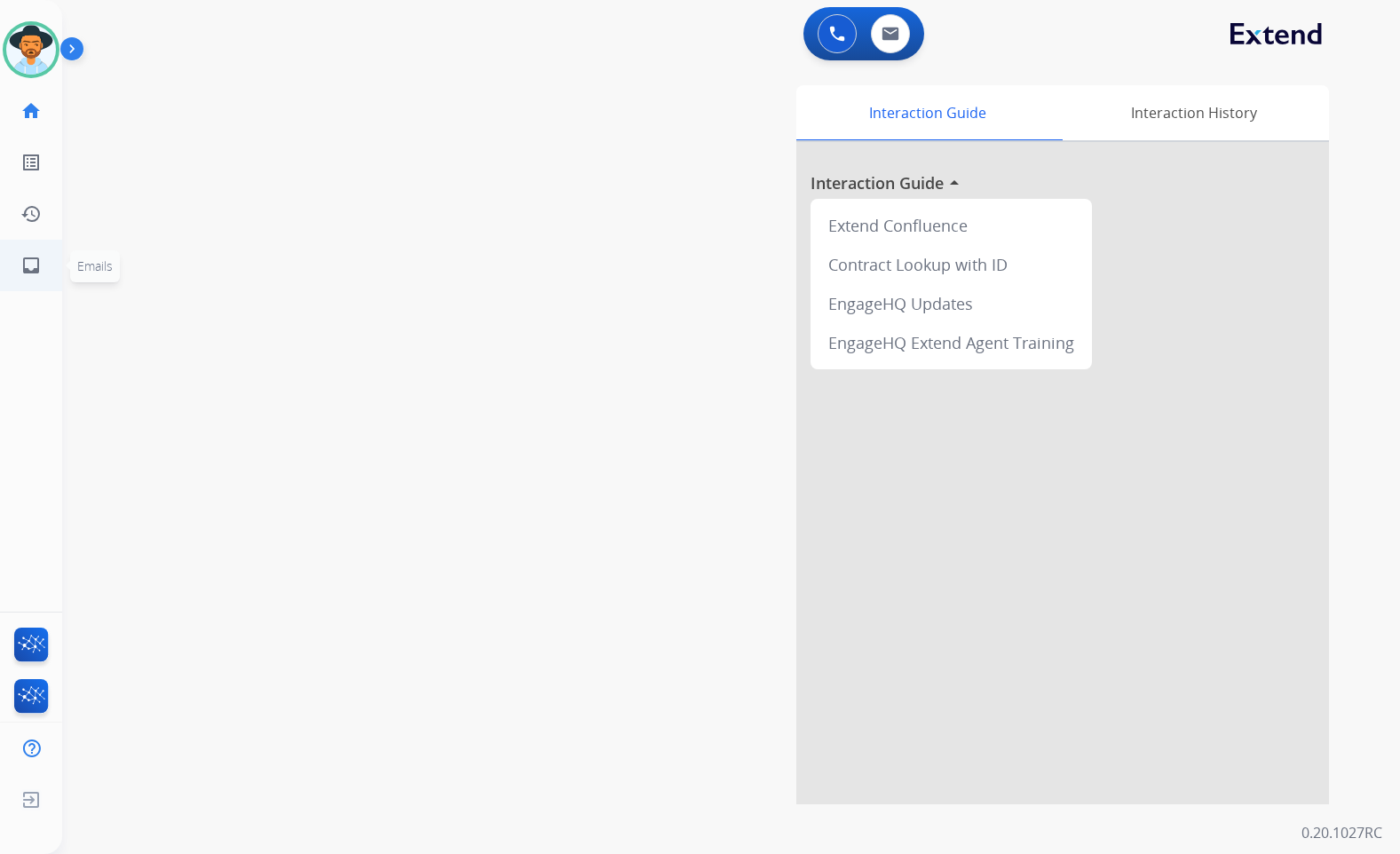
drag, startPoint x: 99, startPoint y: 328, endPoint x: 60, endPoint y: 264, distance: 74.9
click at [98, 326] on div "swap_horiz Break voice bridge close_fullscreen Connect 3-Way Call merge_type Se…" at bounding box center [710, 434] width 1295 height 740
click at [14, 269] on link "inbox Emails" at bounding box center [31, 266] width 49 height 49
select select "**********"
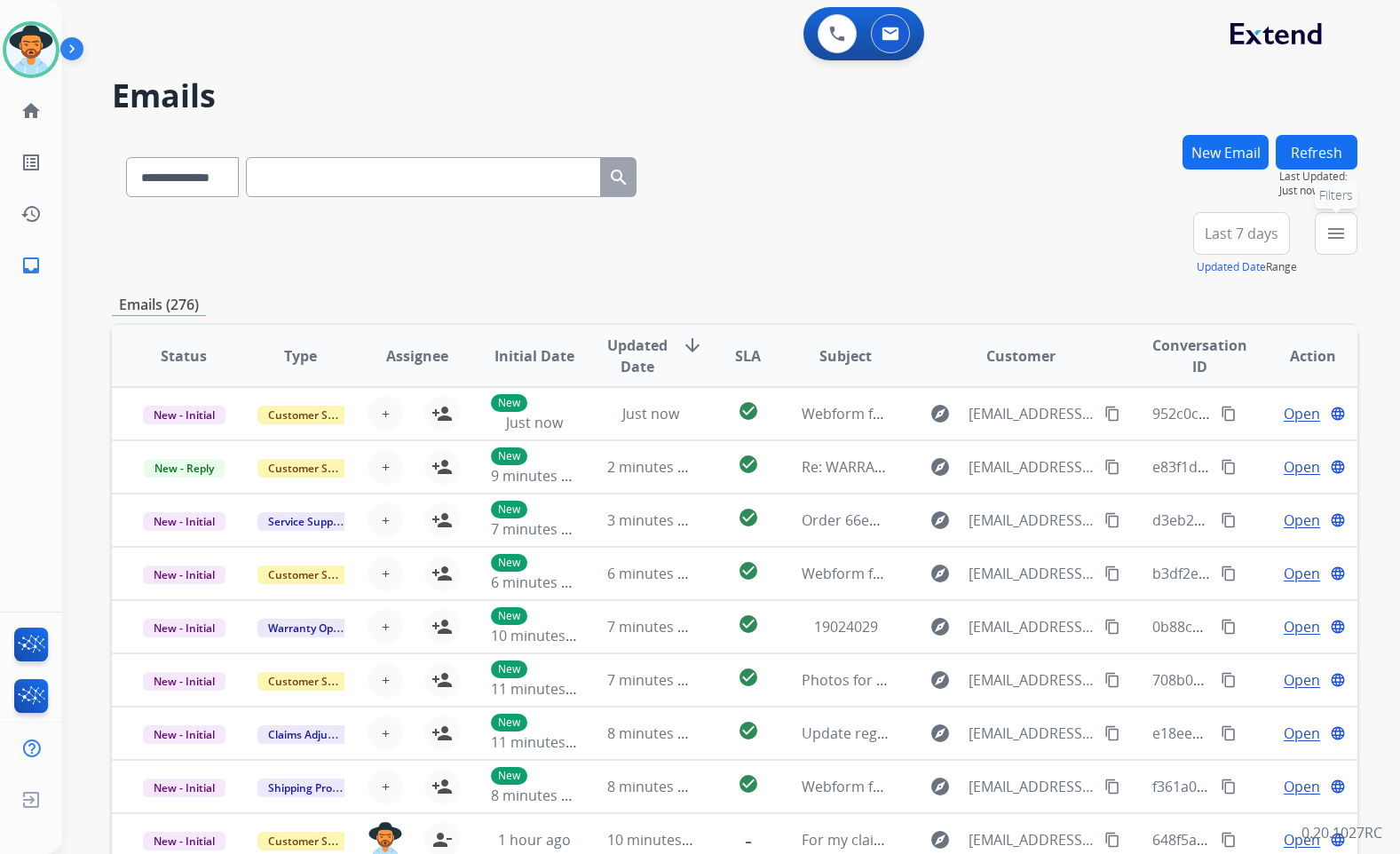
click at [1346, 243] on mat-icon "menu" at bounding box center [1337, 234] width 22 height 22
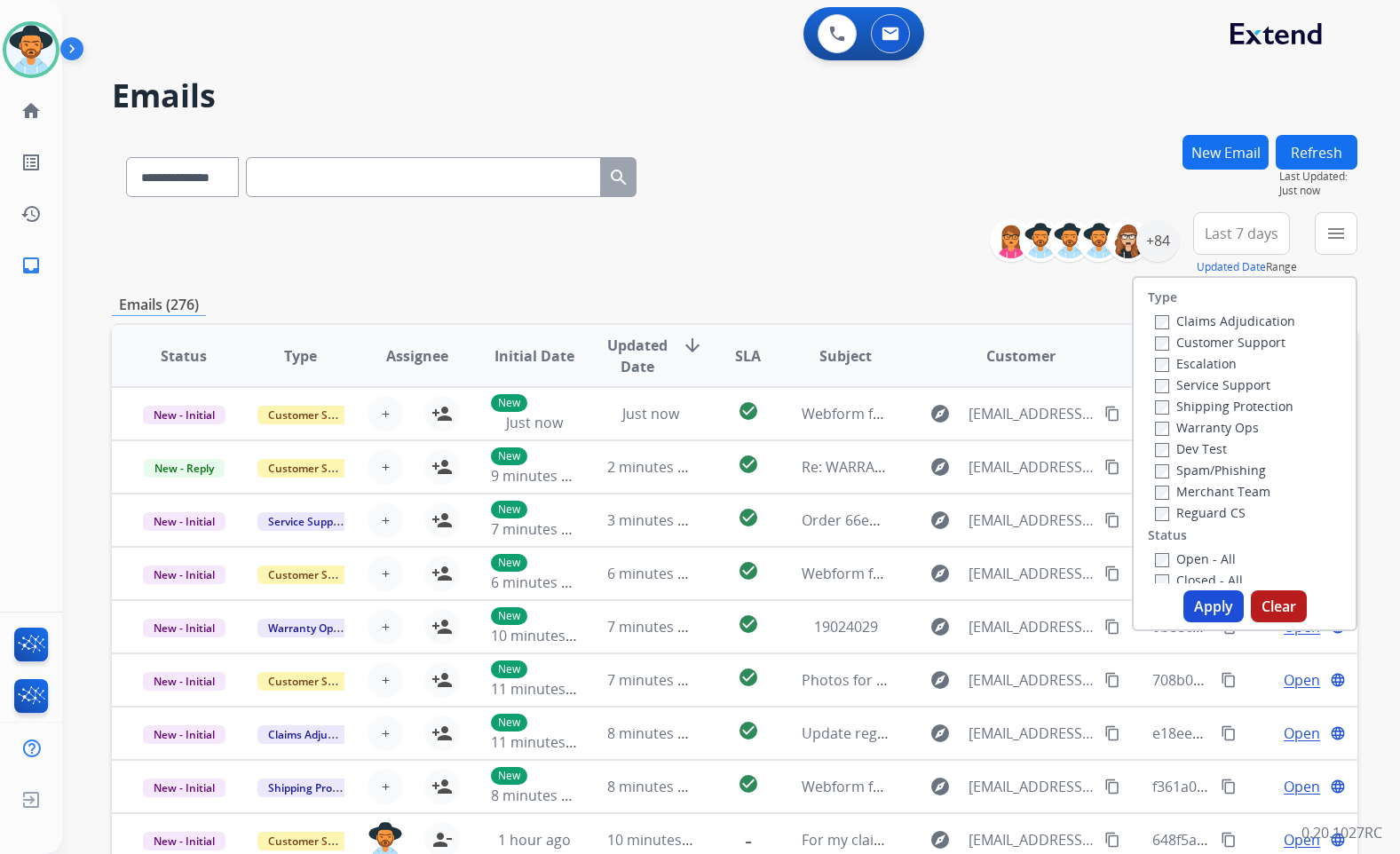
click at [1233, 354] on div "Escalation" at bounding box center [1225, 363] width 140 height 22
click at [1241, 348] on label "Customer Support" at bounding box center [1220, 342] width 130 height 17
click at [1233, 404] on label "Shipping Protection" at bounding box center [1224, 406] width 138 height 17
click at [1213, 512] on label "Reguard CS" at bounding box center [1201, 512] width 91 height 17
click at [1209, 561] on label "Open - All" at bounding box center [1196, 559] width 81 height 17
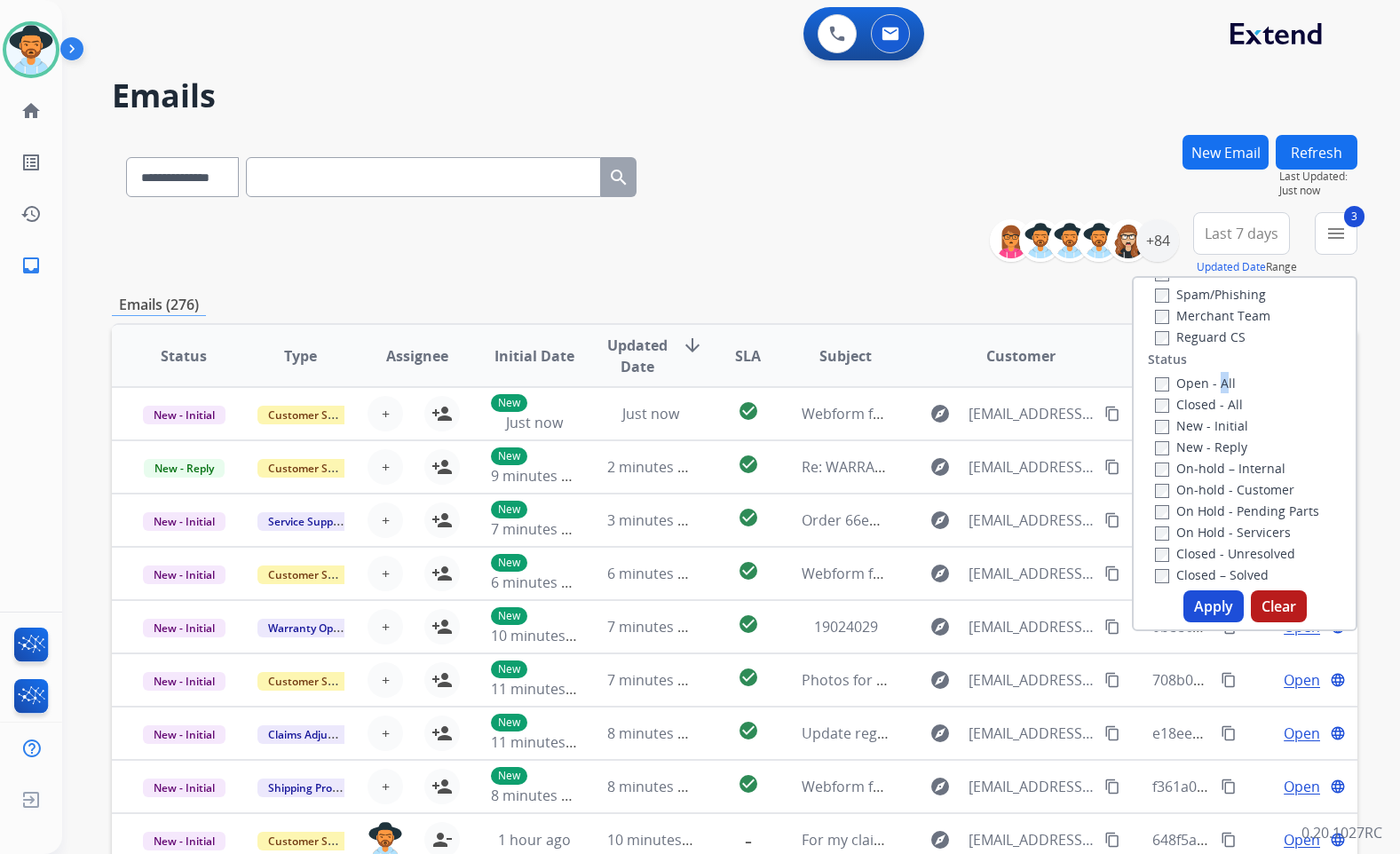
scroll to position [178, 0]
click at [1182, 380] on label "Open - All" at bounding box center [1196, 381] width 81 height 17
click at [1186, 534] on label "On Hold - Servicers" at bounding box center [1223, 530] width 136 height 17
click at [1193, 501] on label "On Hold - Pending Parts" at bounding box center [1237, 508] width 164 height 17
click at [1193, 488] on label "On-hold - Customer" at bounding box center [1224, 488] width 139 height 17
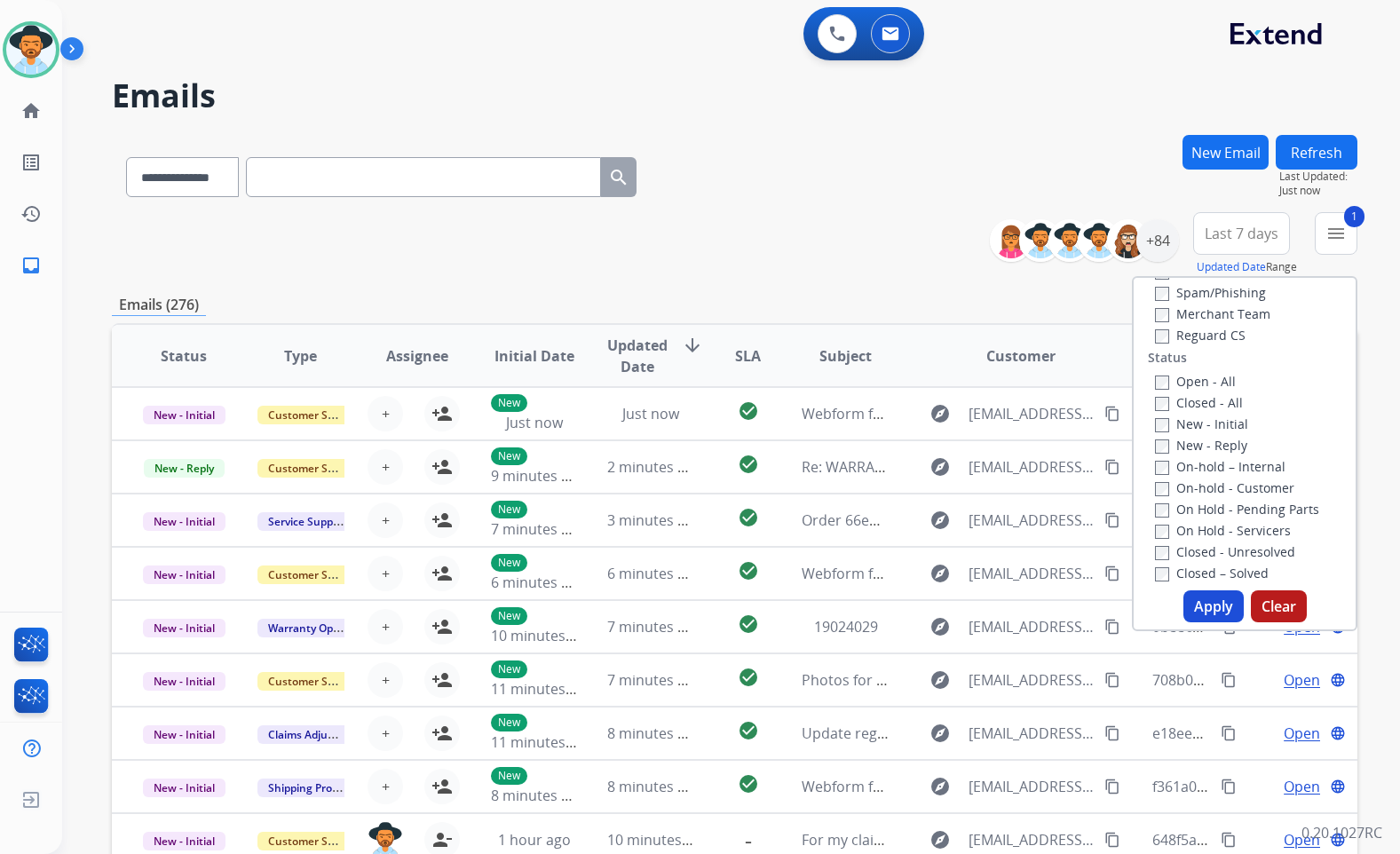
click at [1193, 471] on label "On-hold – Internal" at bounding box center [1220, 466] width 130 height 17
click at [1193, 448] on label "New - Reply" at bounding box center [1202, 445] width 93 height 17
click at [1196, 428] on label "New - Initial" at bounding box center [1202, 424] width 93 height 17
click at [1222, 608] on button "Apply" at bounding box center [1213, 606] width 60 height 32
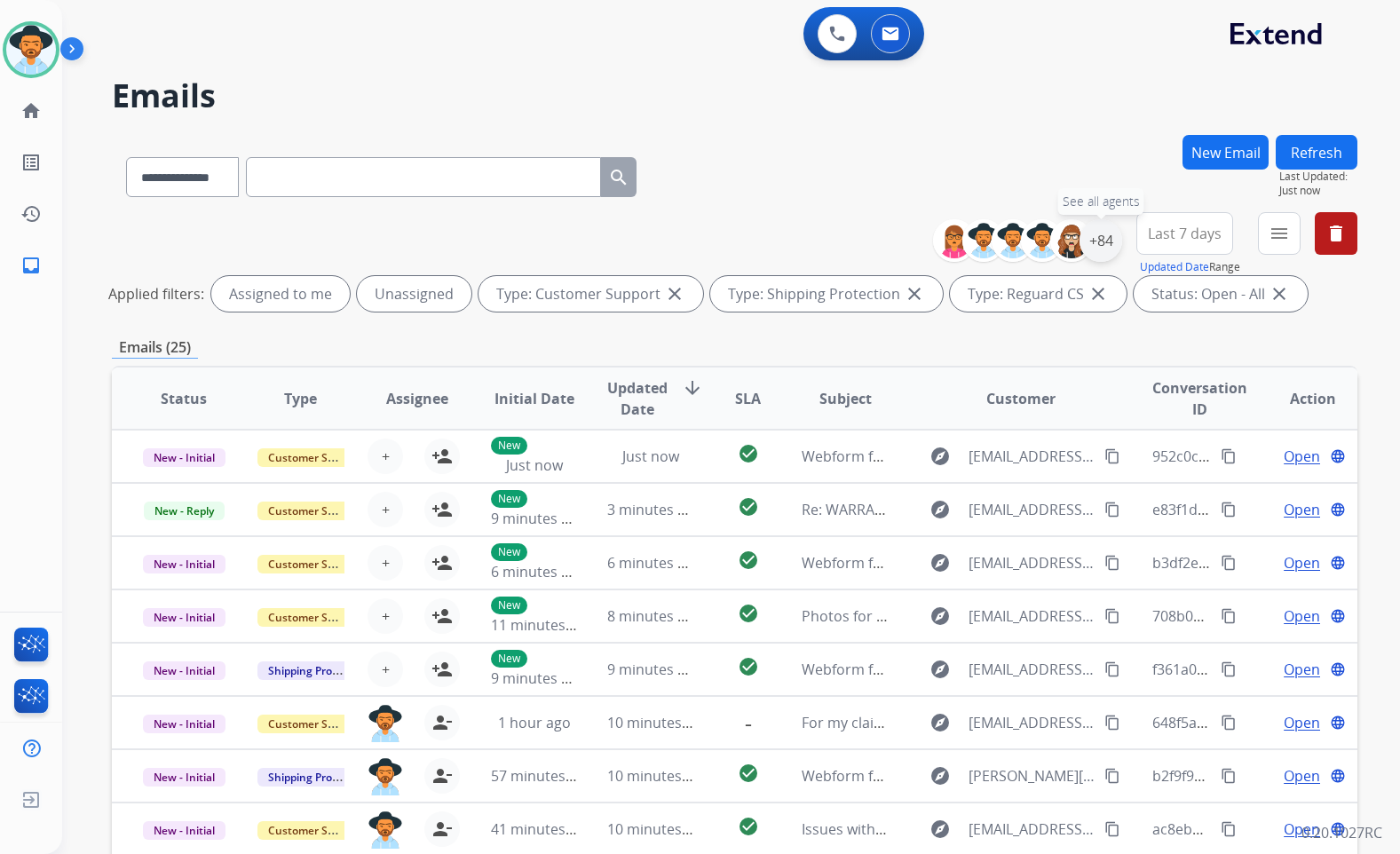
click at [1103, 247] on div "+84" at bounding box center [1101, 240] width 42 height 42
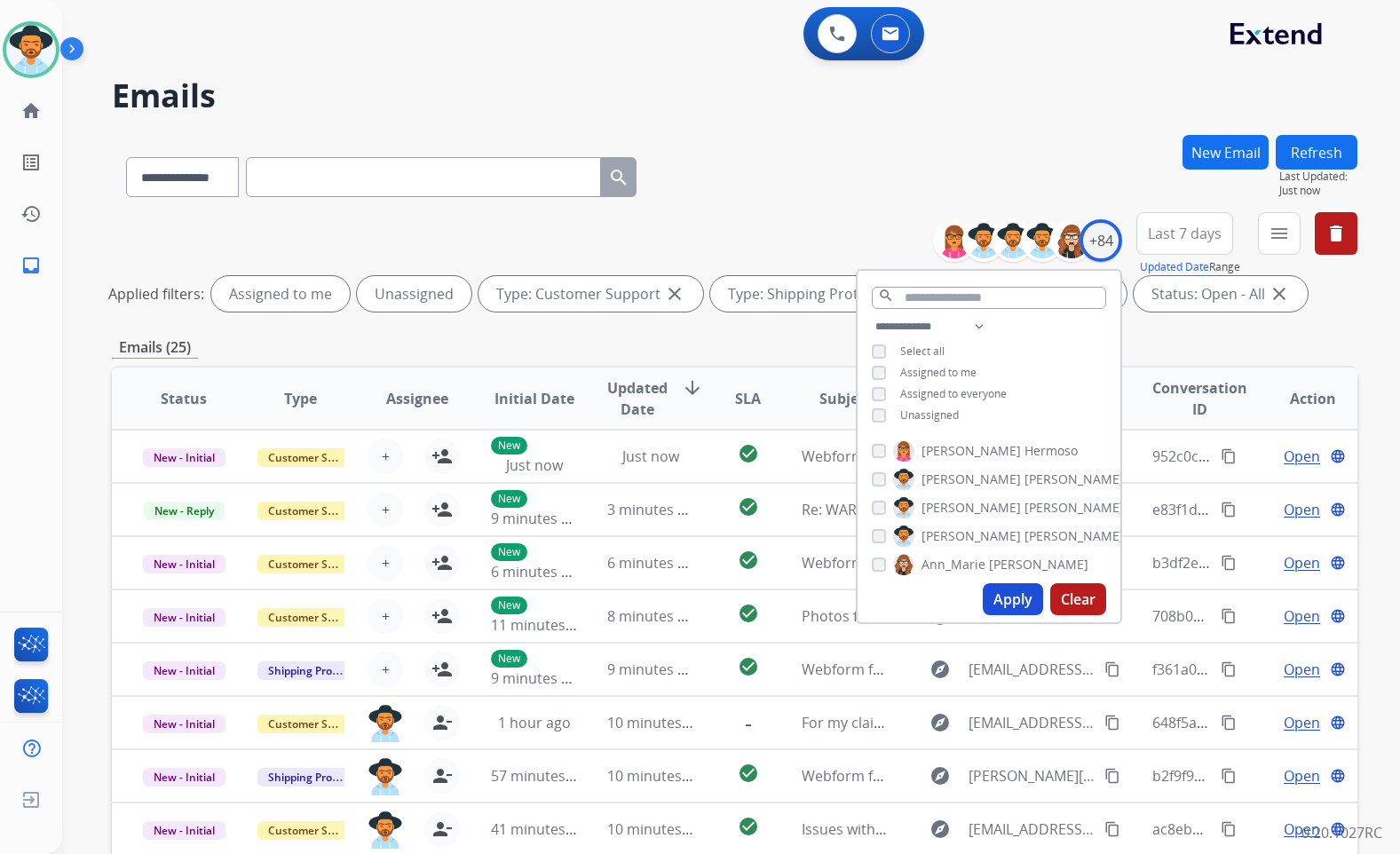
click at [931, 411] on span "Unassigned" at bounding box center [929, 415] width 58 height 15
click at [1025, 535] on span "[PERSON_NAME]" at bounding box center [1074, 536] width 100 height 18
click at [1011, 604] on button "Apply" at bounding box center [1013, 599] width 60 height 32
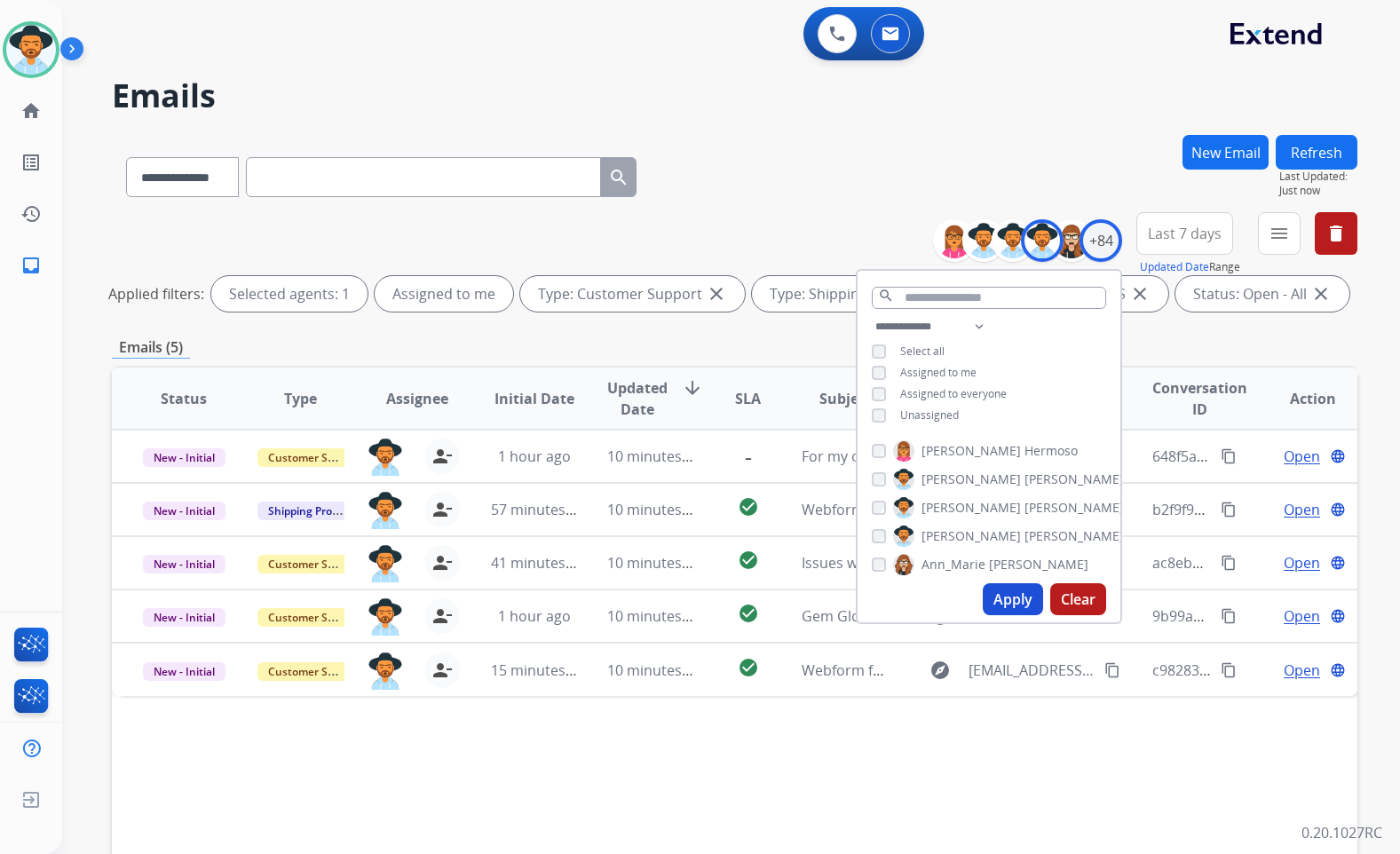
click at [1079, 772] on div "Status Type Assignee Initial Date Updated Date arrow_downward SLA Subject Custo…" at bounding box center [735, 663] width 1246 height 595
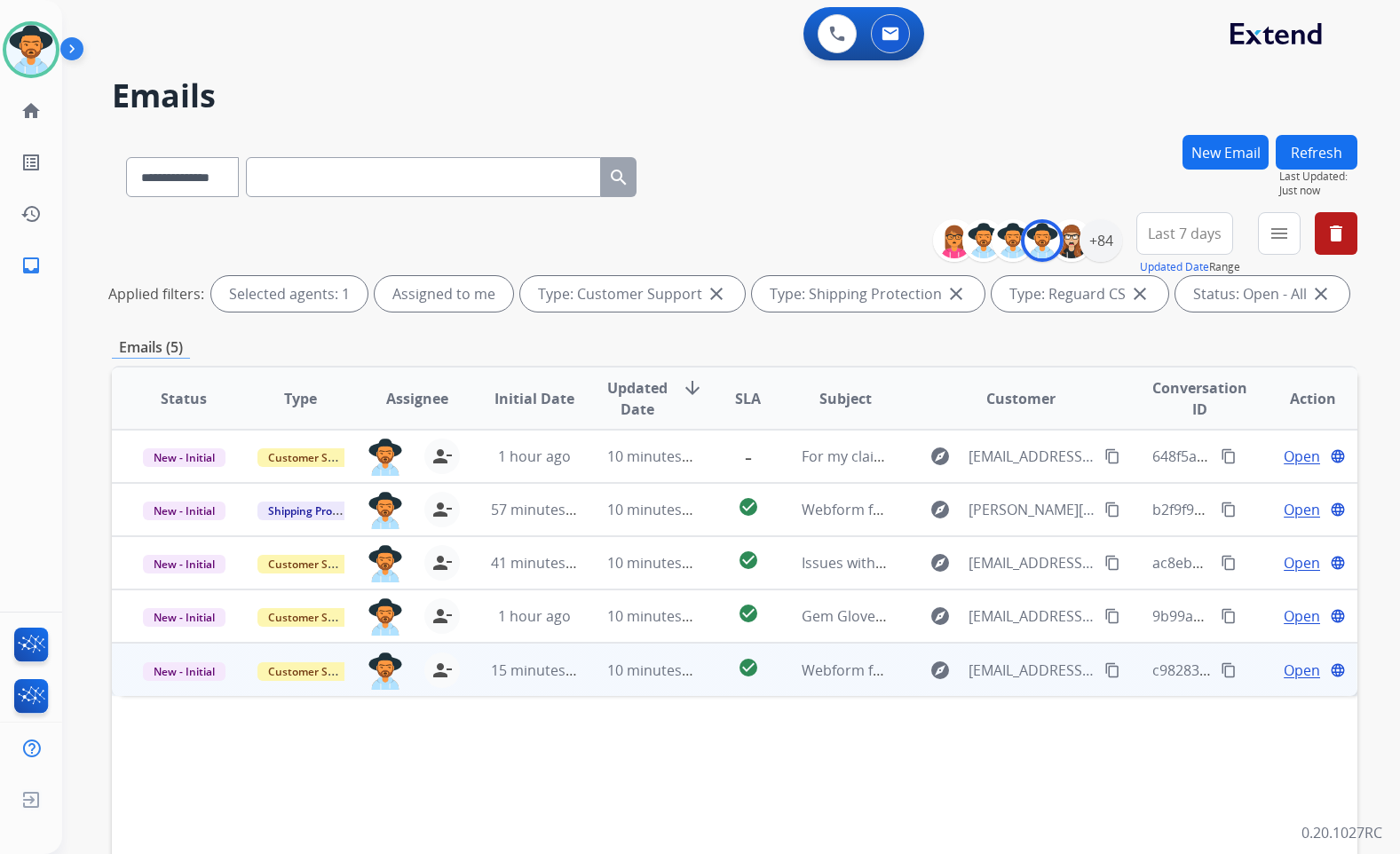
click at [1284, 672] on span "Open" at bounding box center [1302, 670] width 37 height 22
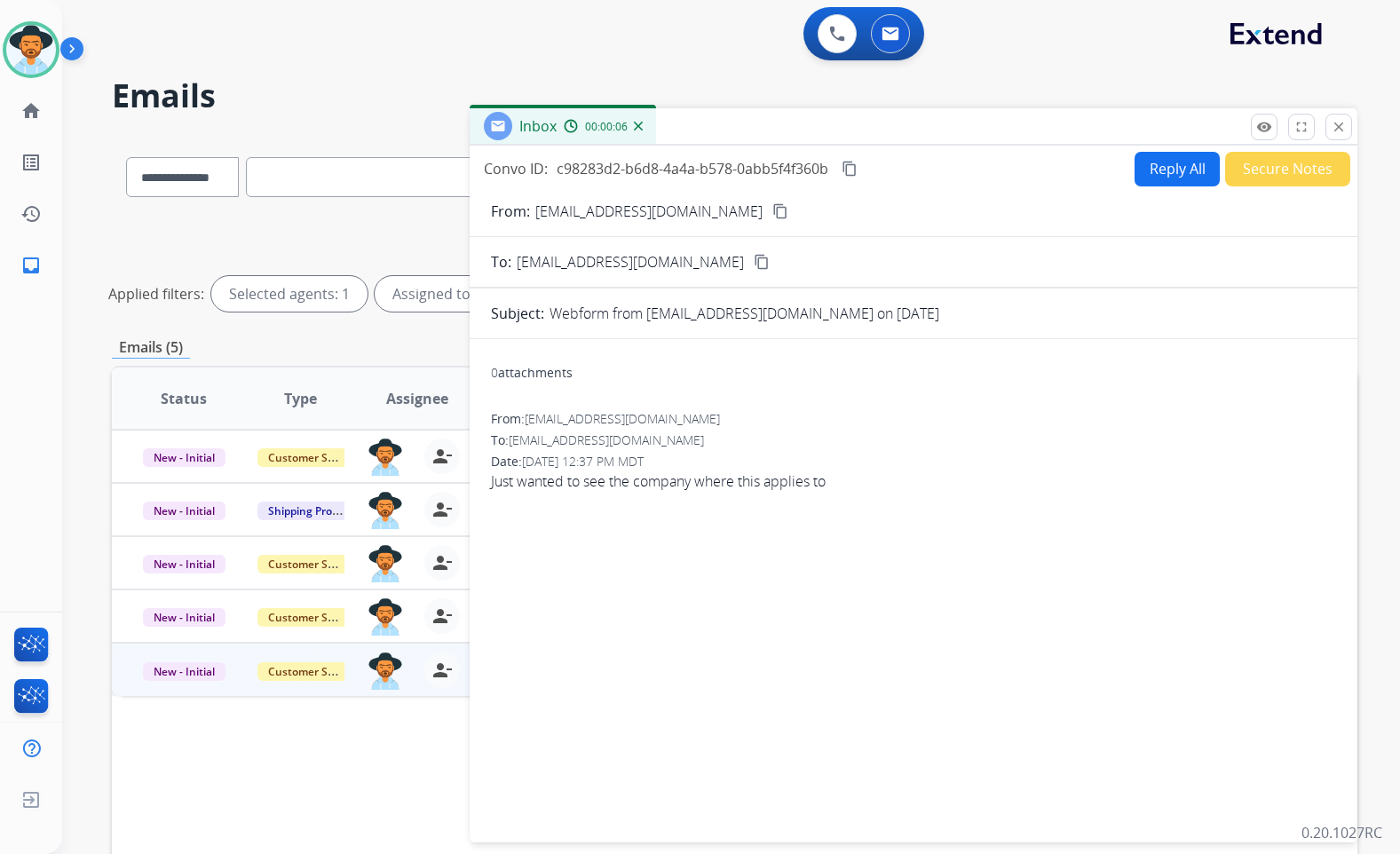
click at [772, 211] on mat-icon "content_copy" at bounding box center [780, 211] width 16 height 16
click at [1353, 128] on div "Inbox 00:00:23" at bounding box center [913, 127] width 888 height 38
click at [1347, 128] on mat-icon "close" at bounding box center [1339, 127] width 16 height 16
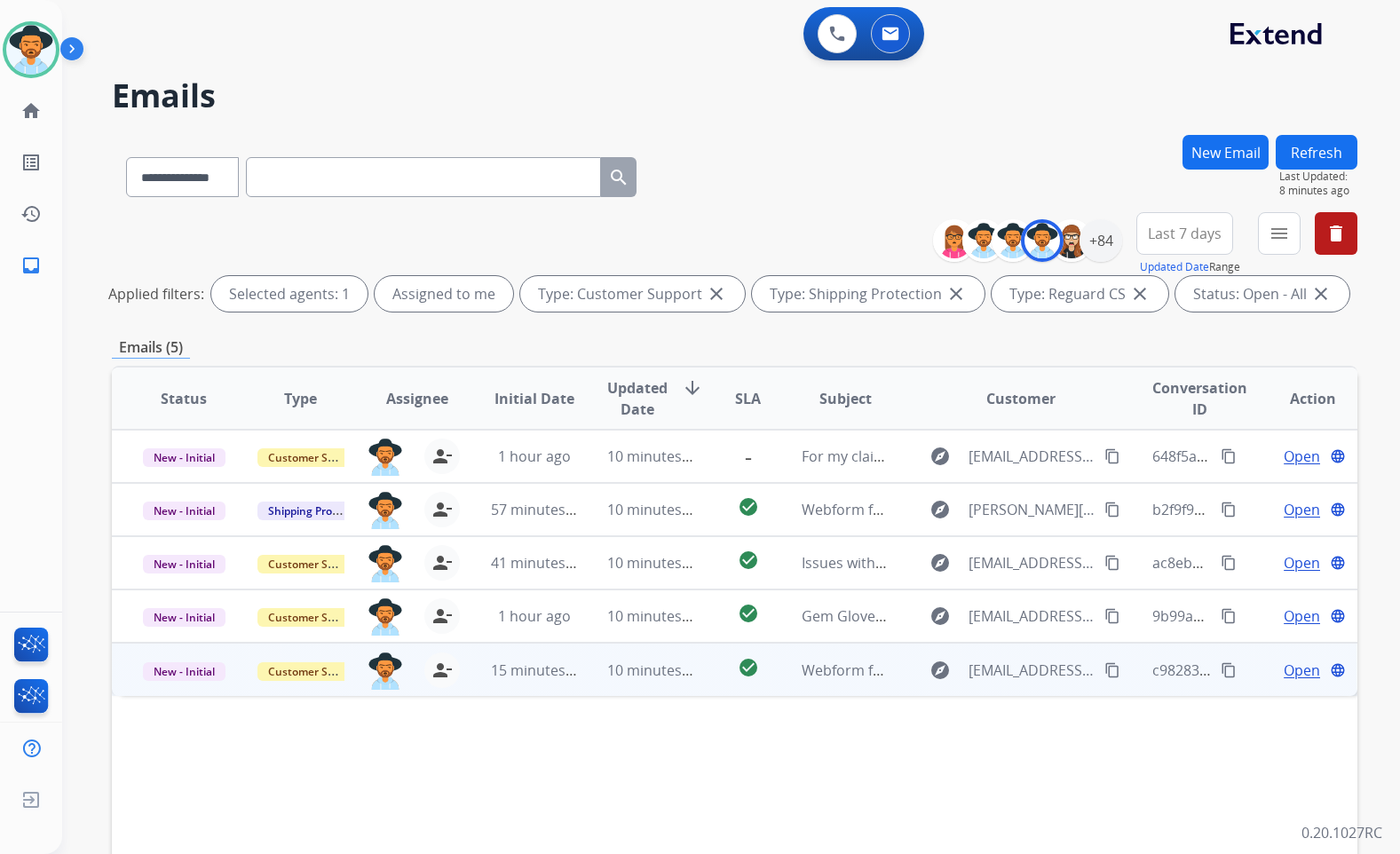
click at [1284, 667] on span "Open" at bounding box center [1302, 670] width 37 height 22
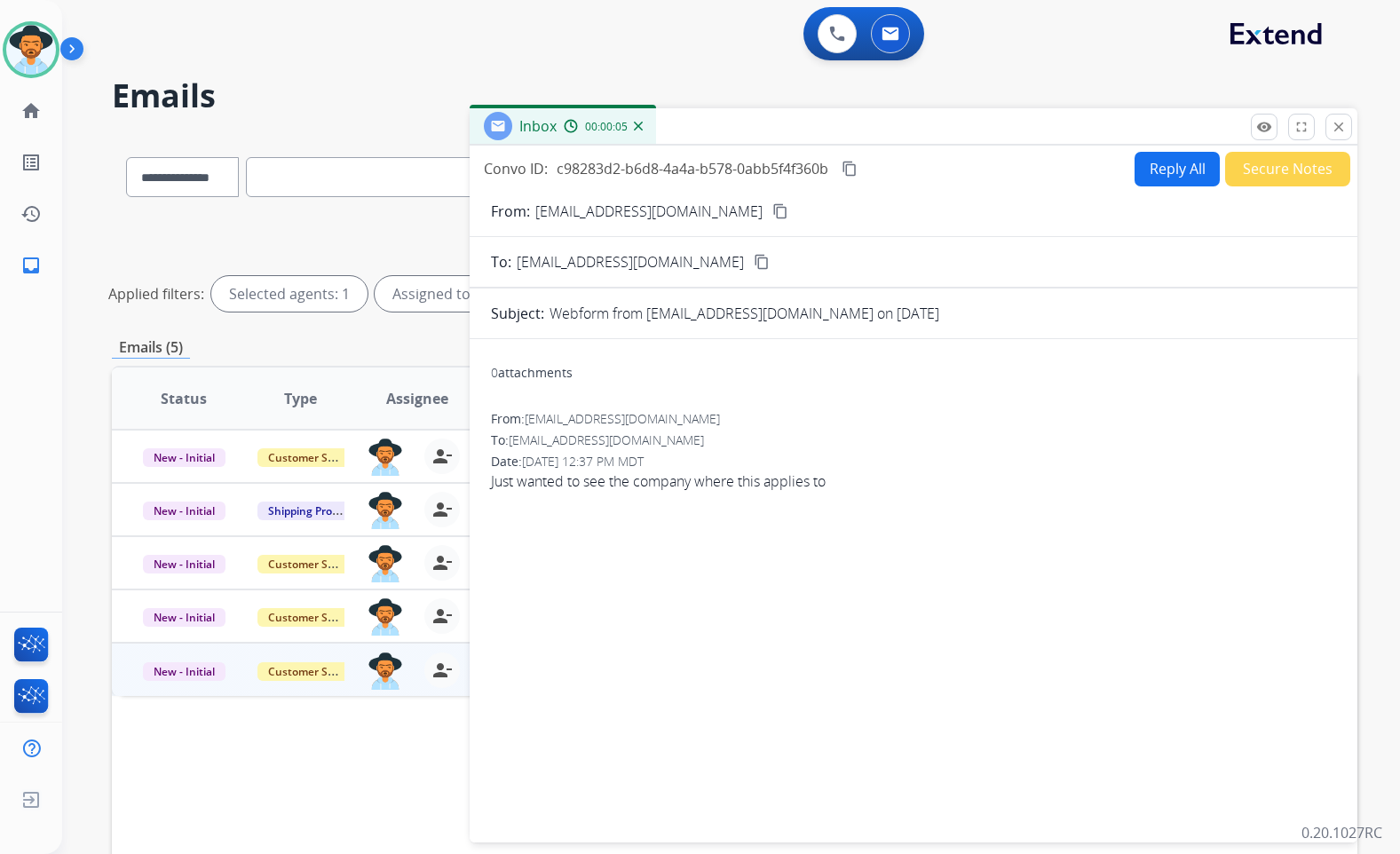
click at [687, 479] on span "Just wanted to see the company where this applies to" at bounding box center [913, 482] width 845 height 22
copy app-emails-table "Just wanted to see the company where this applies to remove_[MEDICAL_DATA] Logs…"
click at [839, 171] on div "Convo ID: c98283d2-b6d8-4a4a-b578-0abb5f4f360b content_copy" at bounding box center [671, 169] width 376 height 22
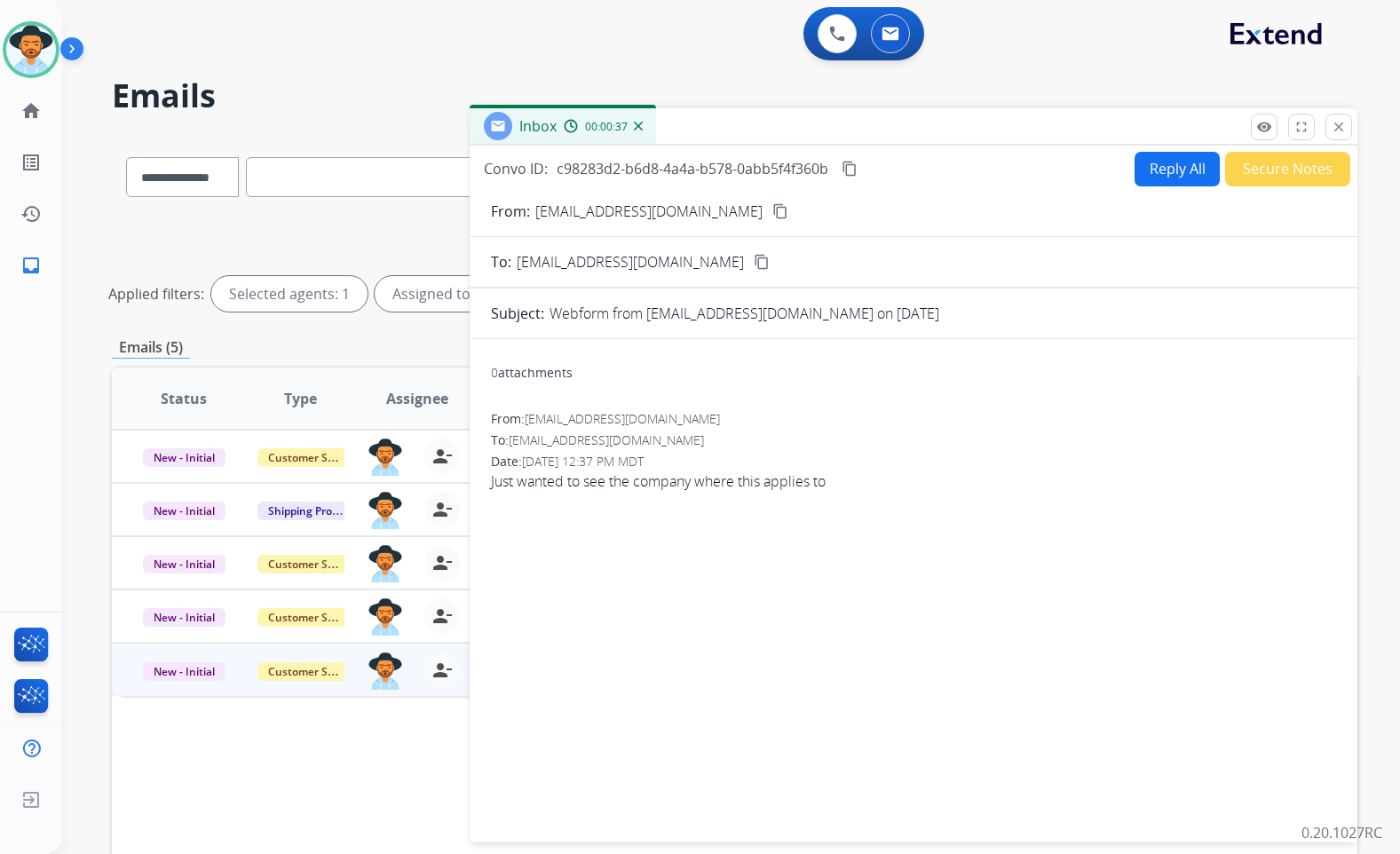
click at [843, 170] on mat-icon "content_copy" at bounding box center [850, 169] width 16 height 16
click at [1167, 170] on button "Reply All" at bounding box center [1177, 169] width 85 height 35
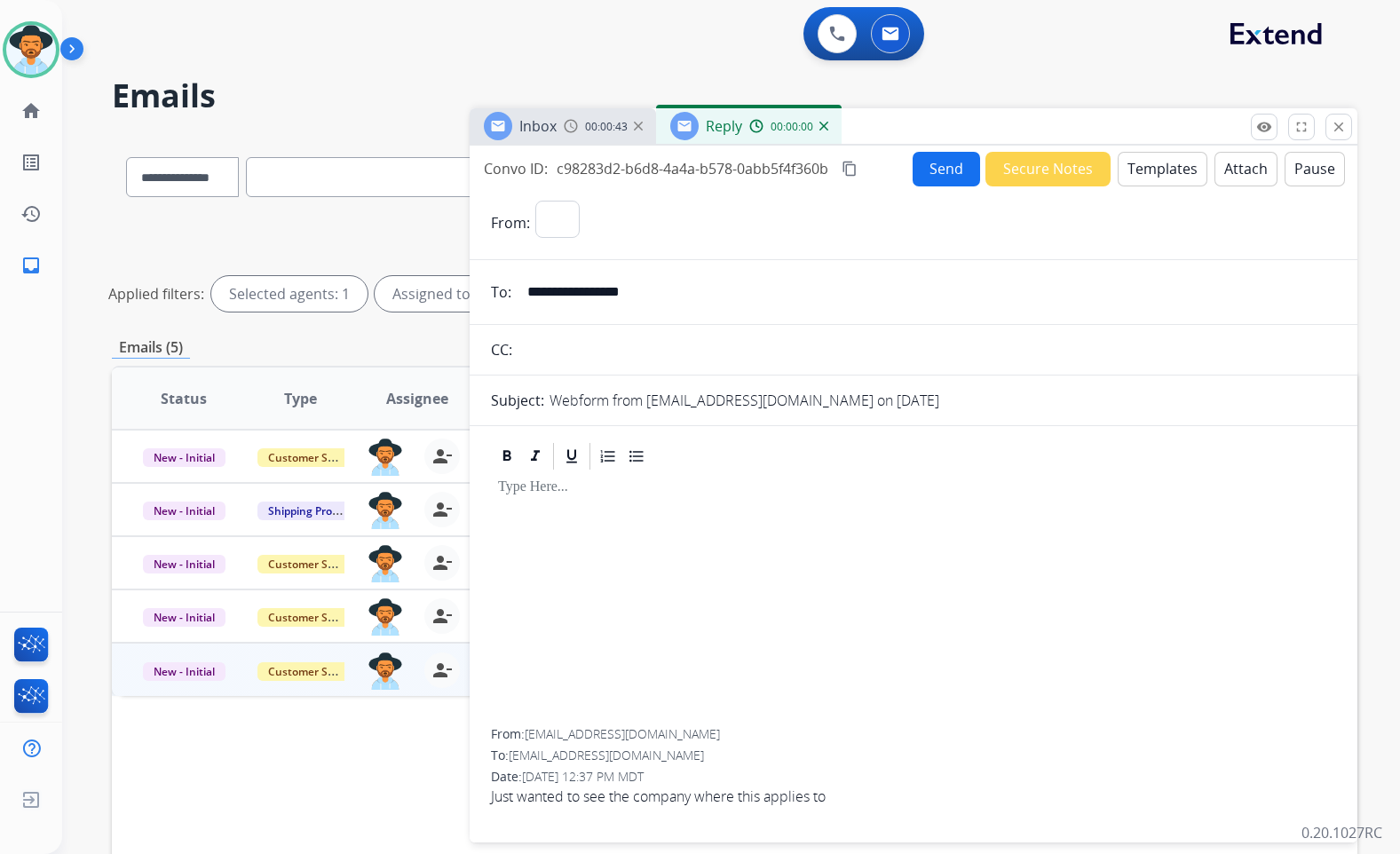
select select "**********"
click at [1167, 177] on button "Templates" at bounding box center [1162, 169] width 90 height 35
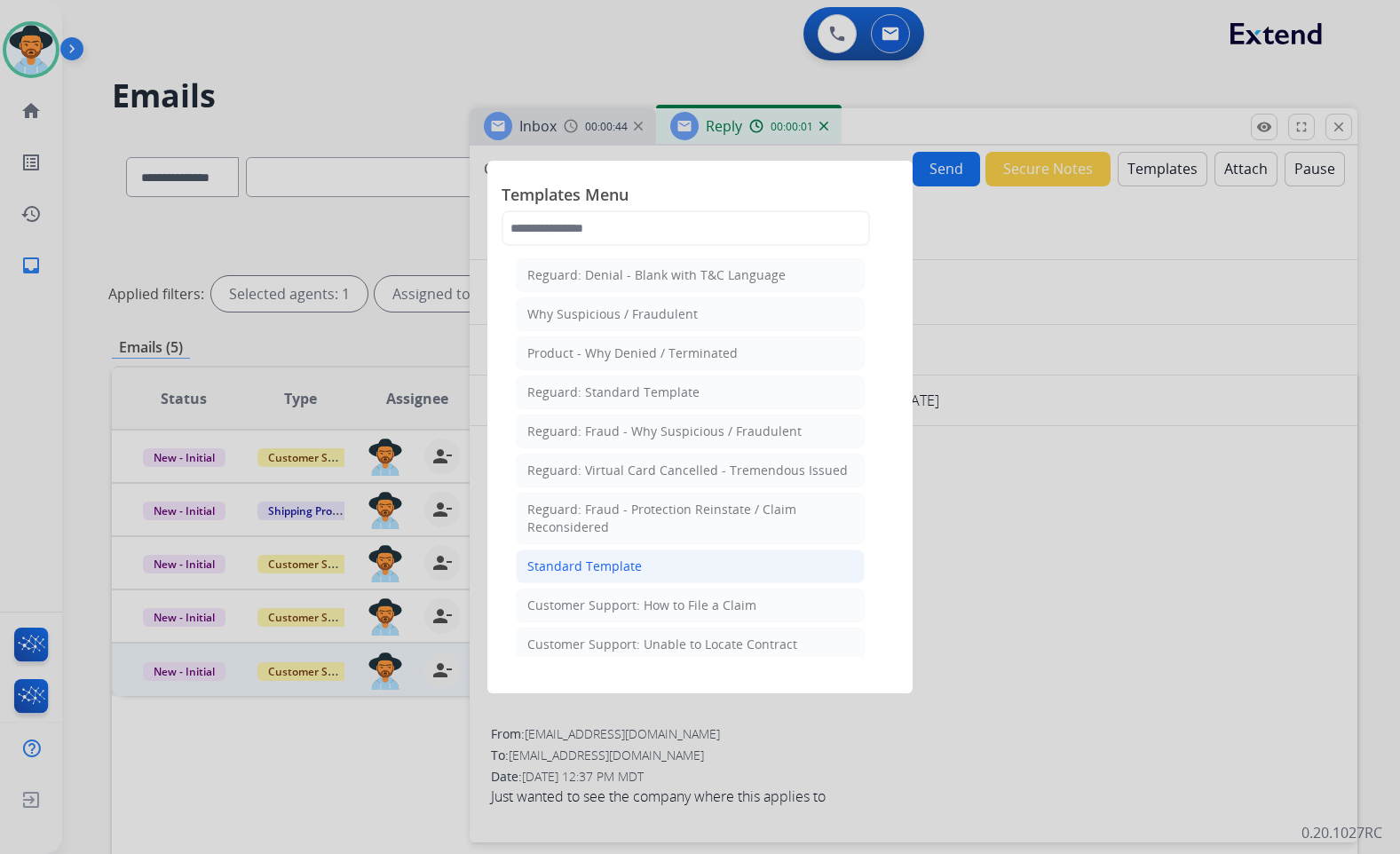
click at [666, 571] on li "Standard Template" at bounding box center [690, 567] width 349 height 34
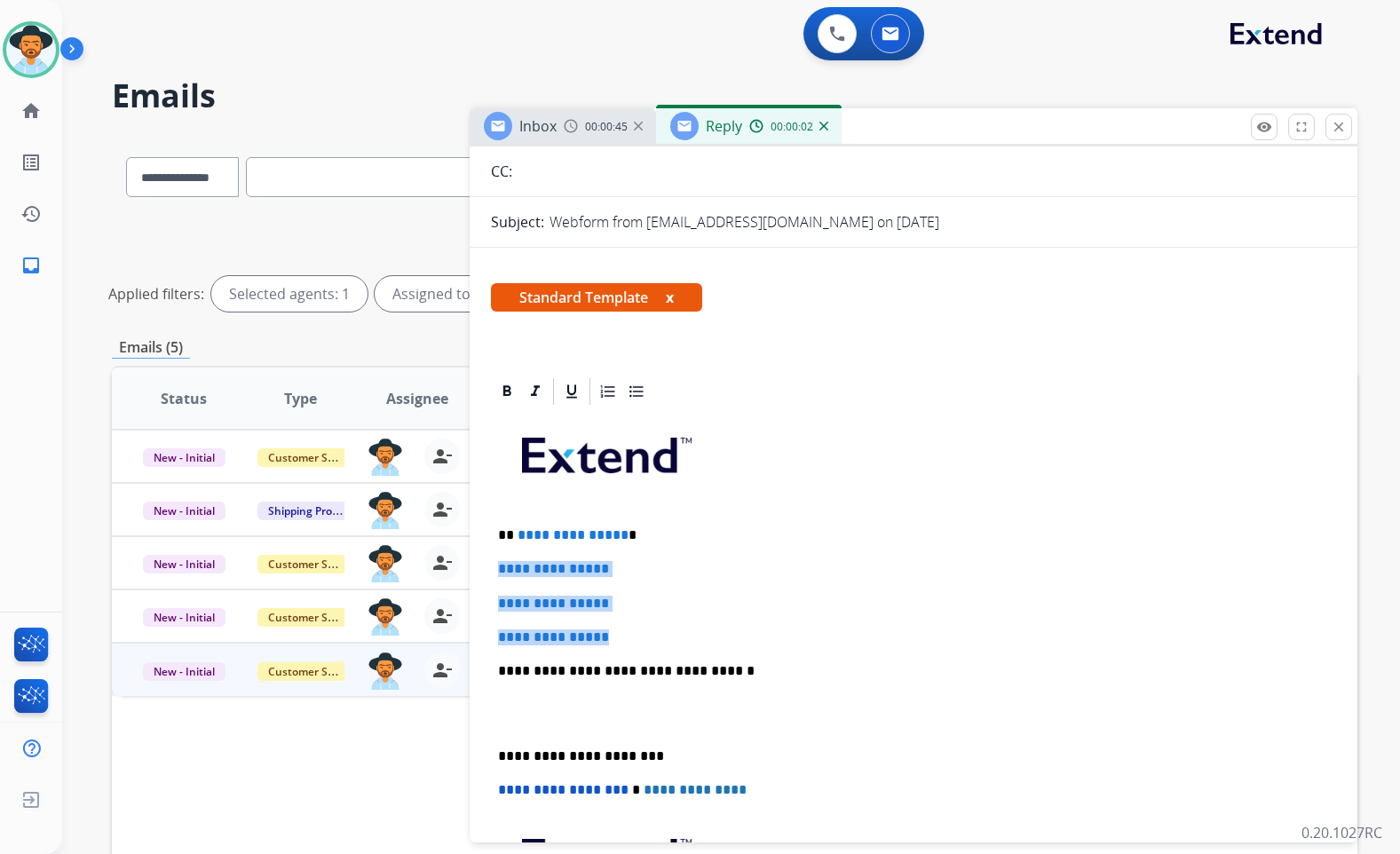
drag, startPoint x: 634, startPoint y: 639, endPoint x: 500, endPoint y: 566, distance: 152.6
click at [496, 564] on div "**********" at bounding box center [913, 713] width 845 height 611
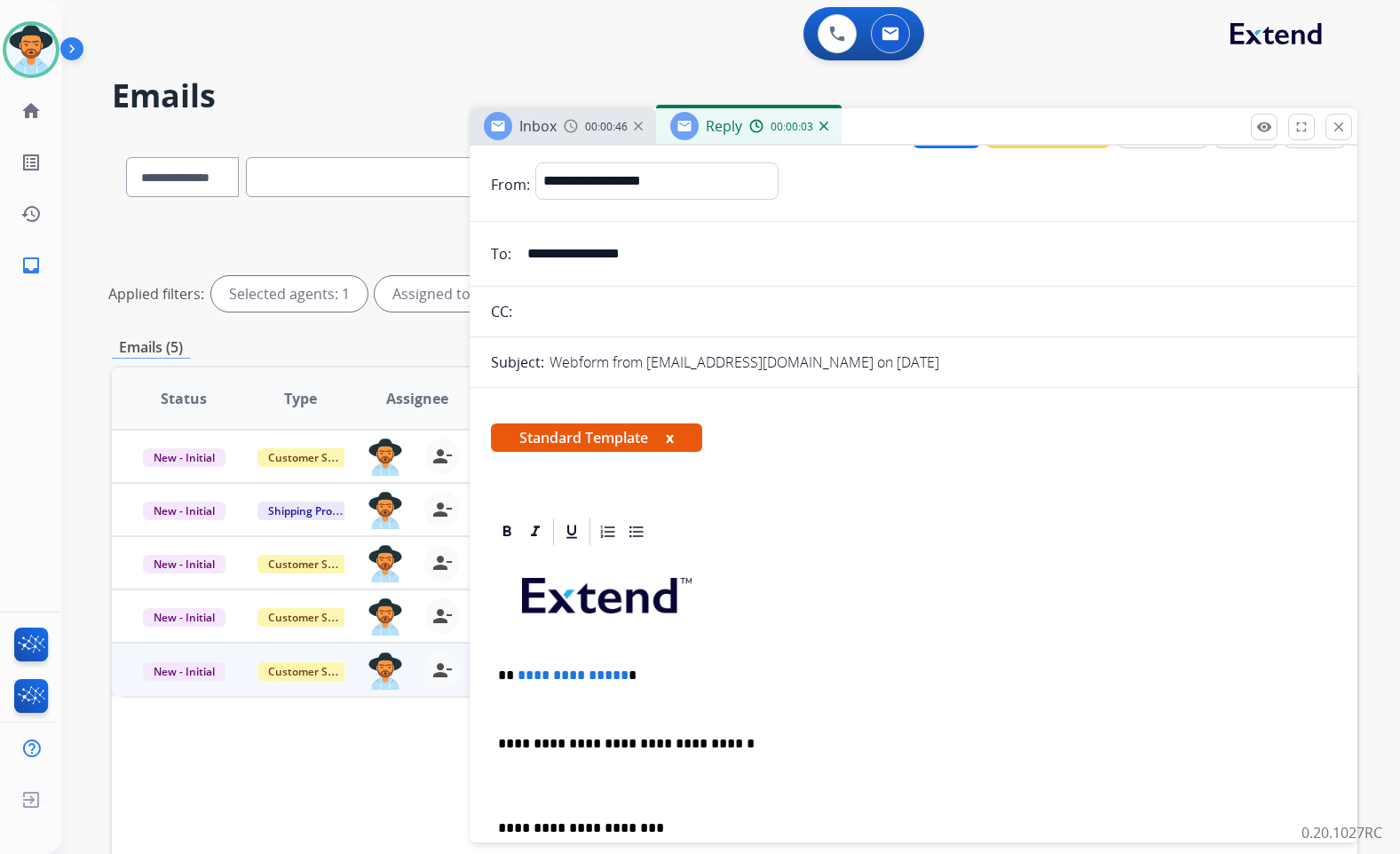
scroll to position [0, 0]
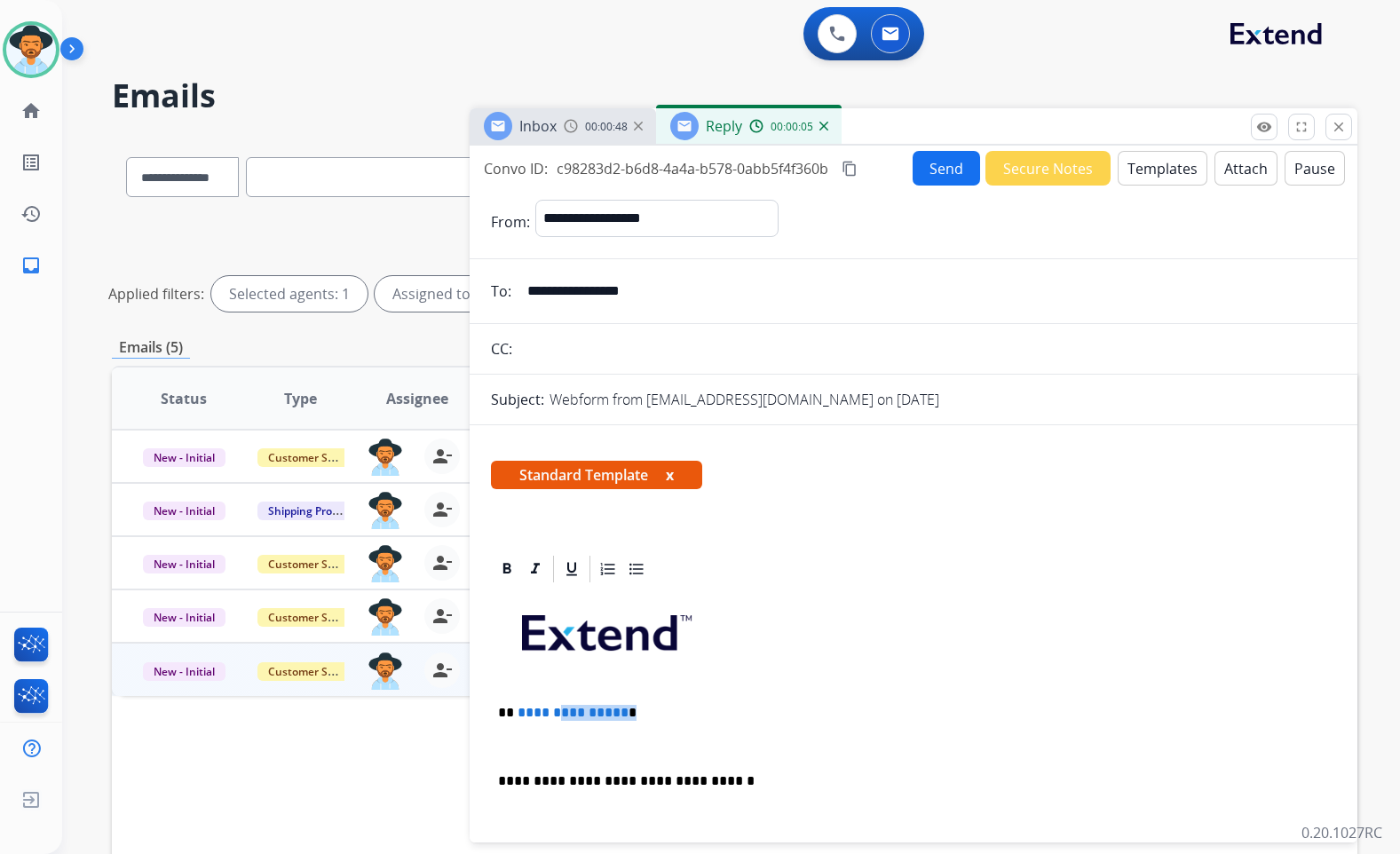
drag, startPoint x: 630, startPoint y: 705, endPoint x: 548, endPoint y: 711, distance: 82.2
click at [552, 712] on p "**********" at bounding box center [906, 713] width 817 height 16
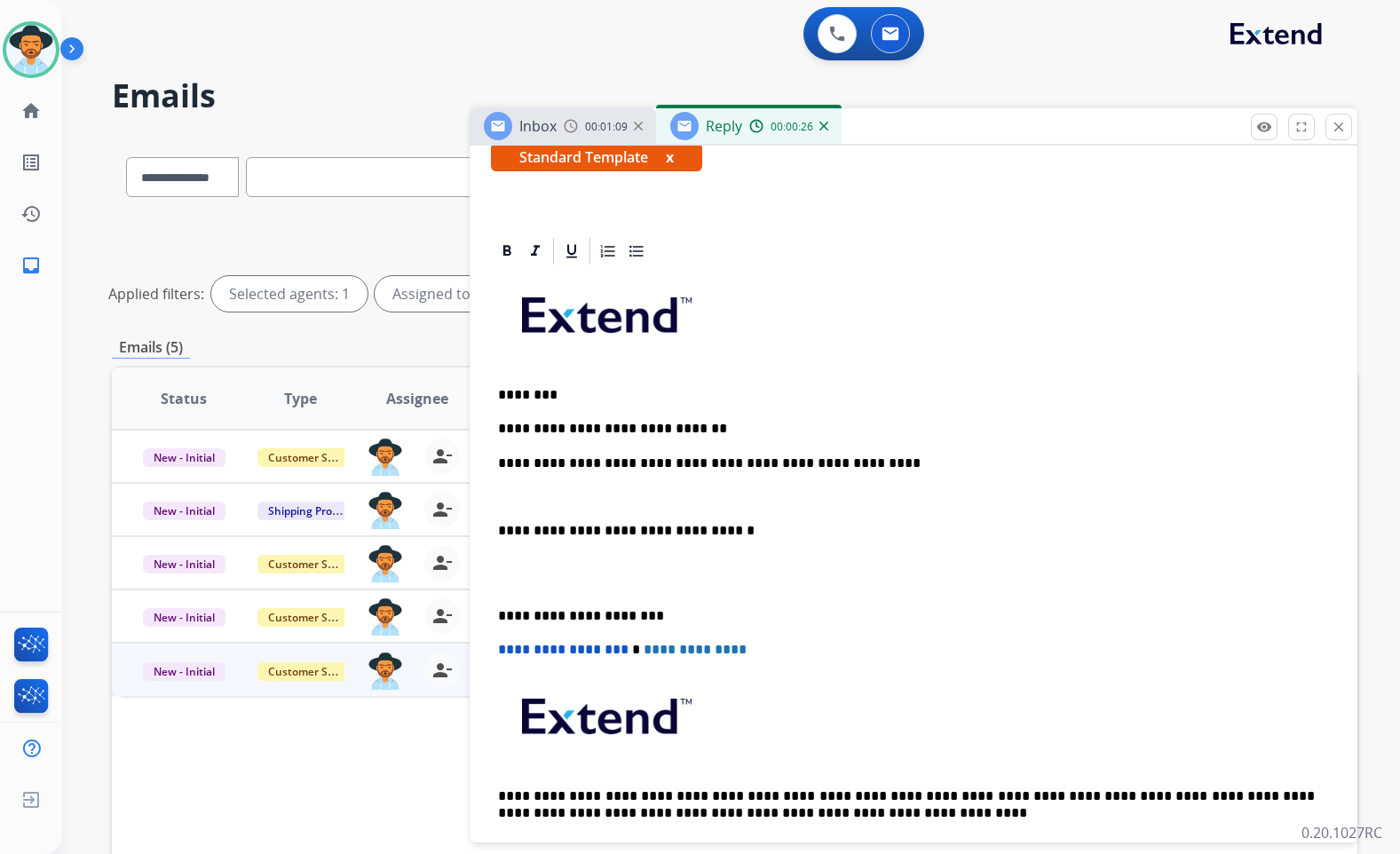
scroll to position [355, 0]
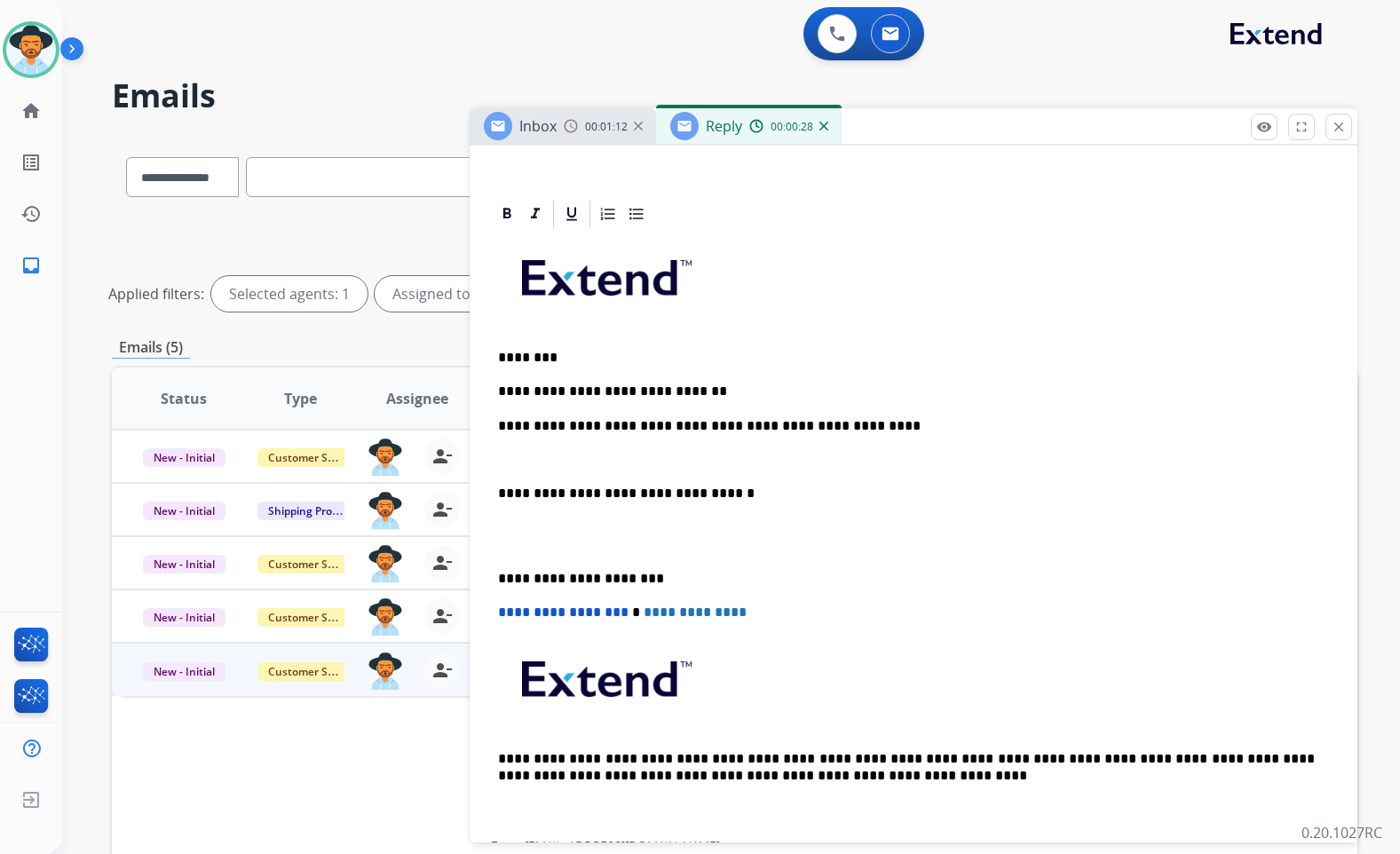
click at [648, 535] on p at bounding box center [914, 536] width 831 height 33
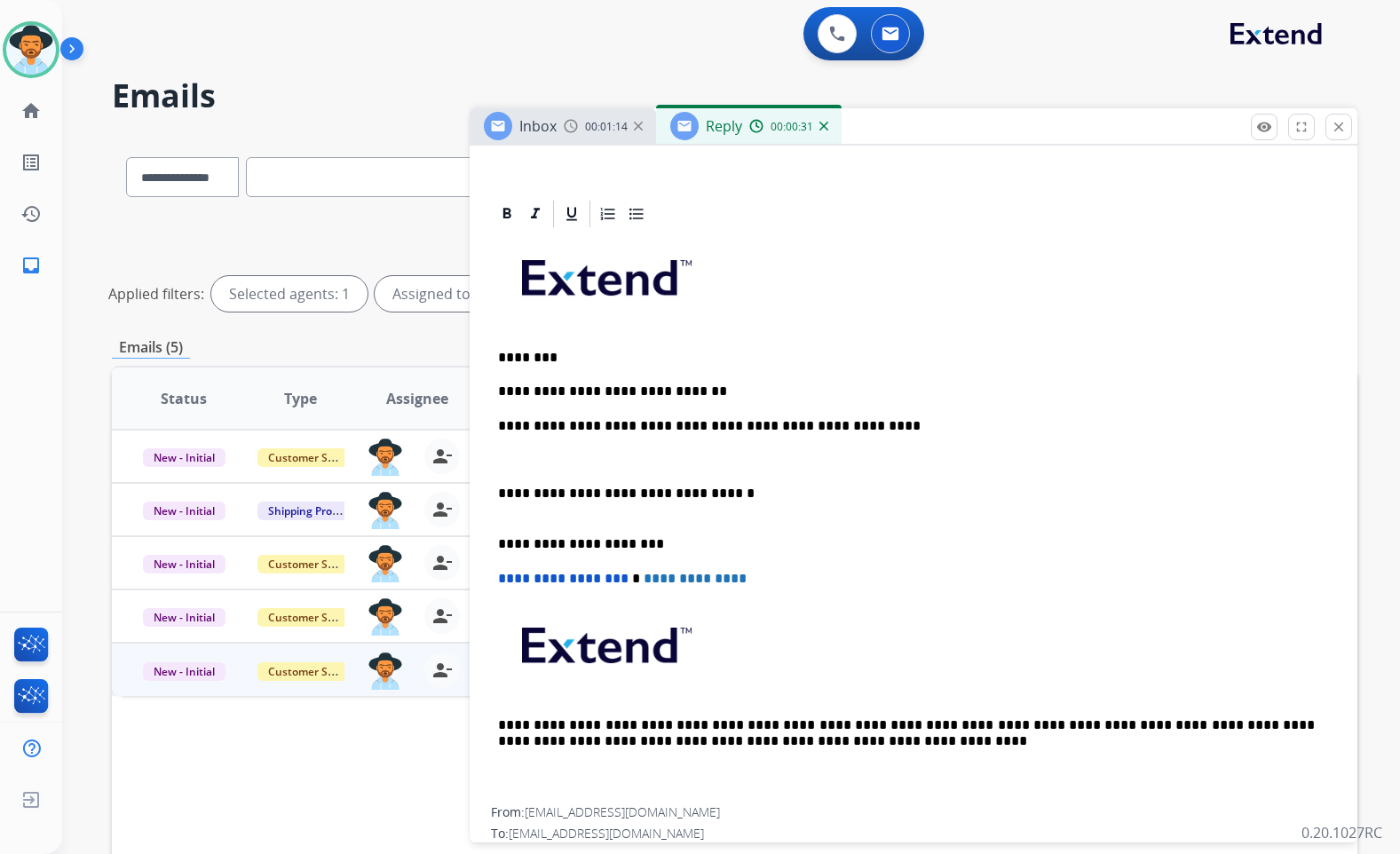
click at [658, 464] on p at bounding box center [914, 460] width 831 height 16
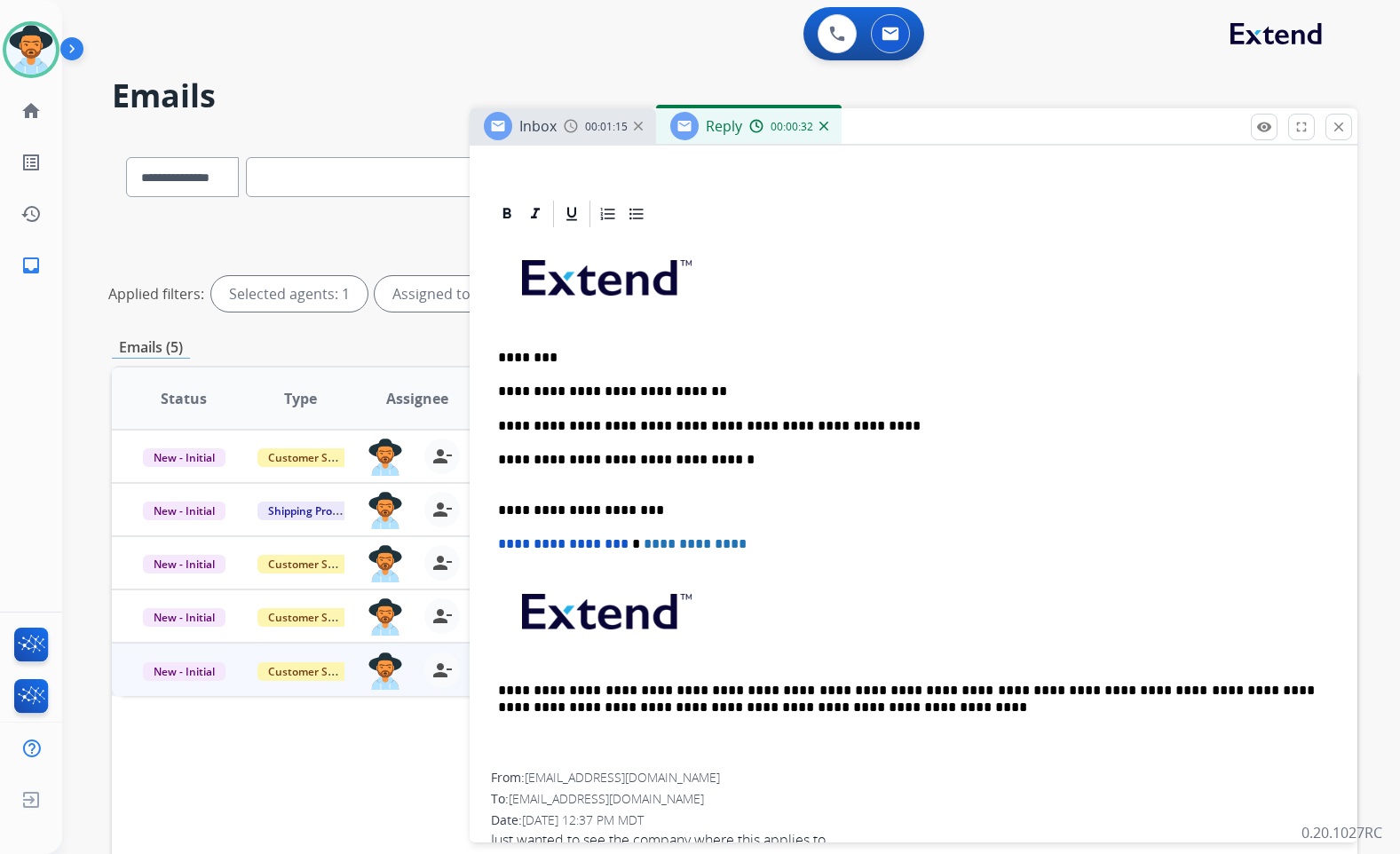
click at [649, 485] on div "**********" at bounding box center [913, 502] width 845 height 543
click at [644, 478] on p "**********" at bounding box center [906, 468] width 817 height 33
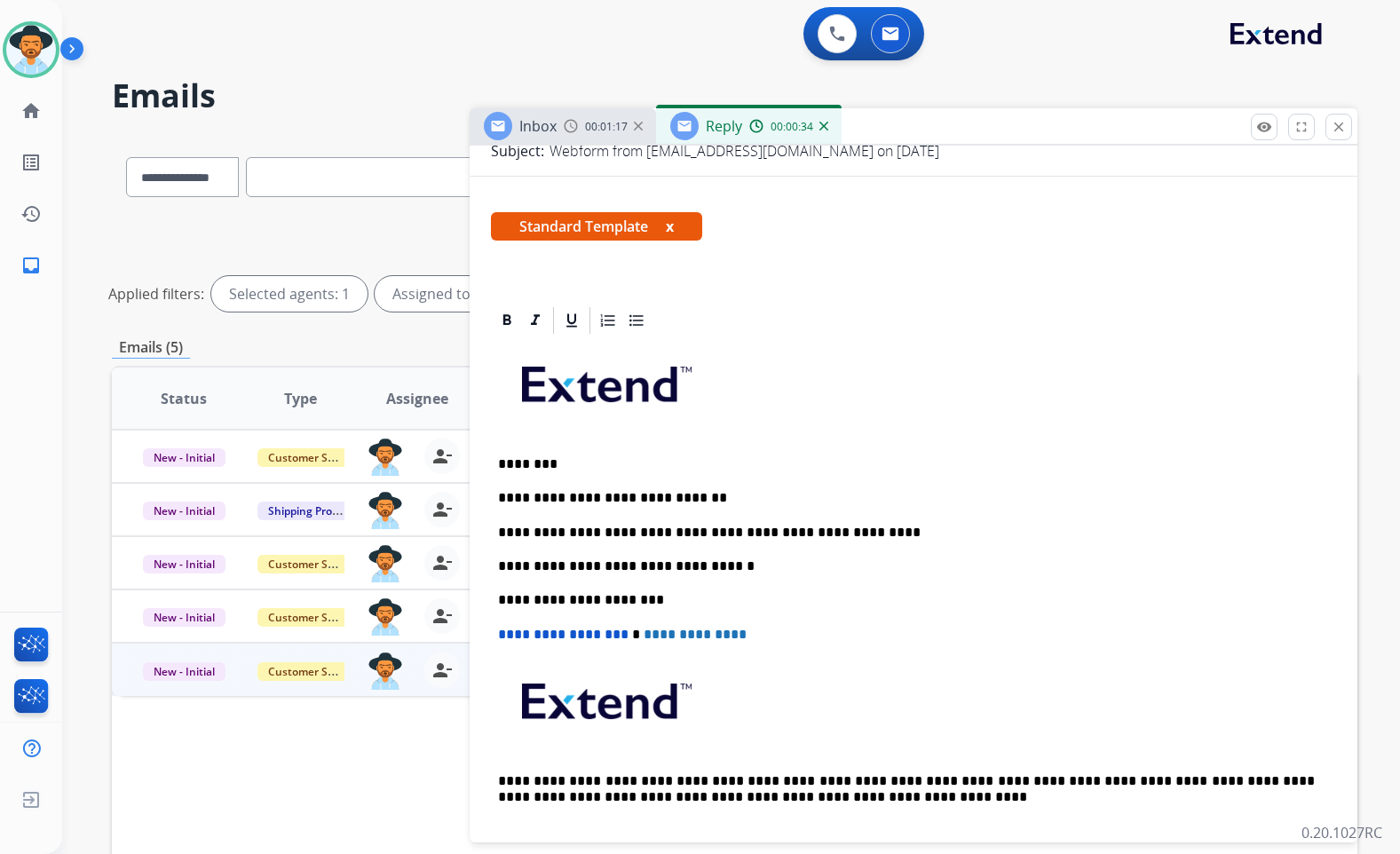
scroll to position [0, 0]
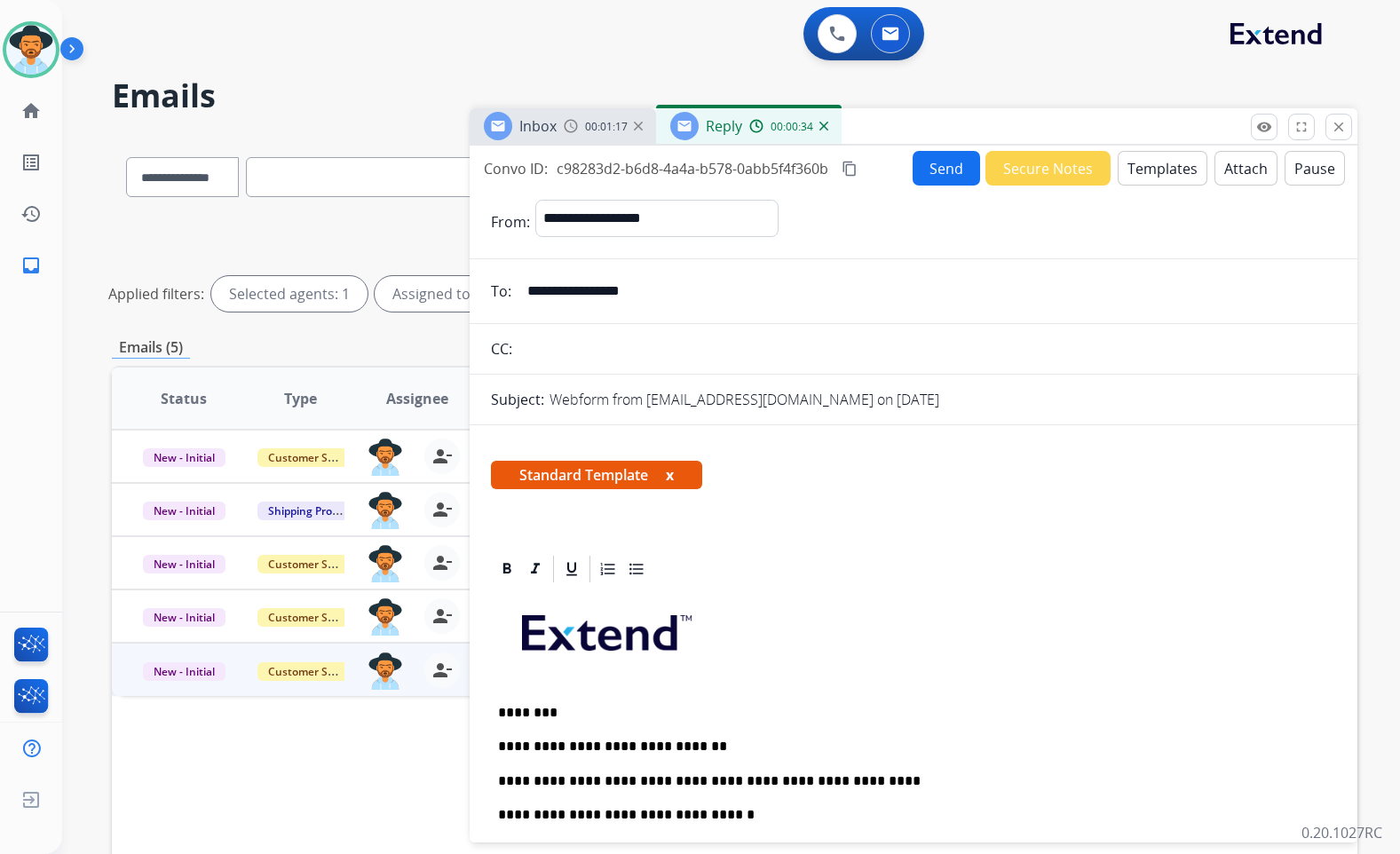
click at [939, 176] on button "Send" at bounding box center [947, 168] width 67 height 35
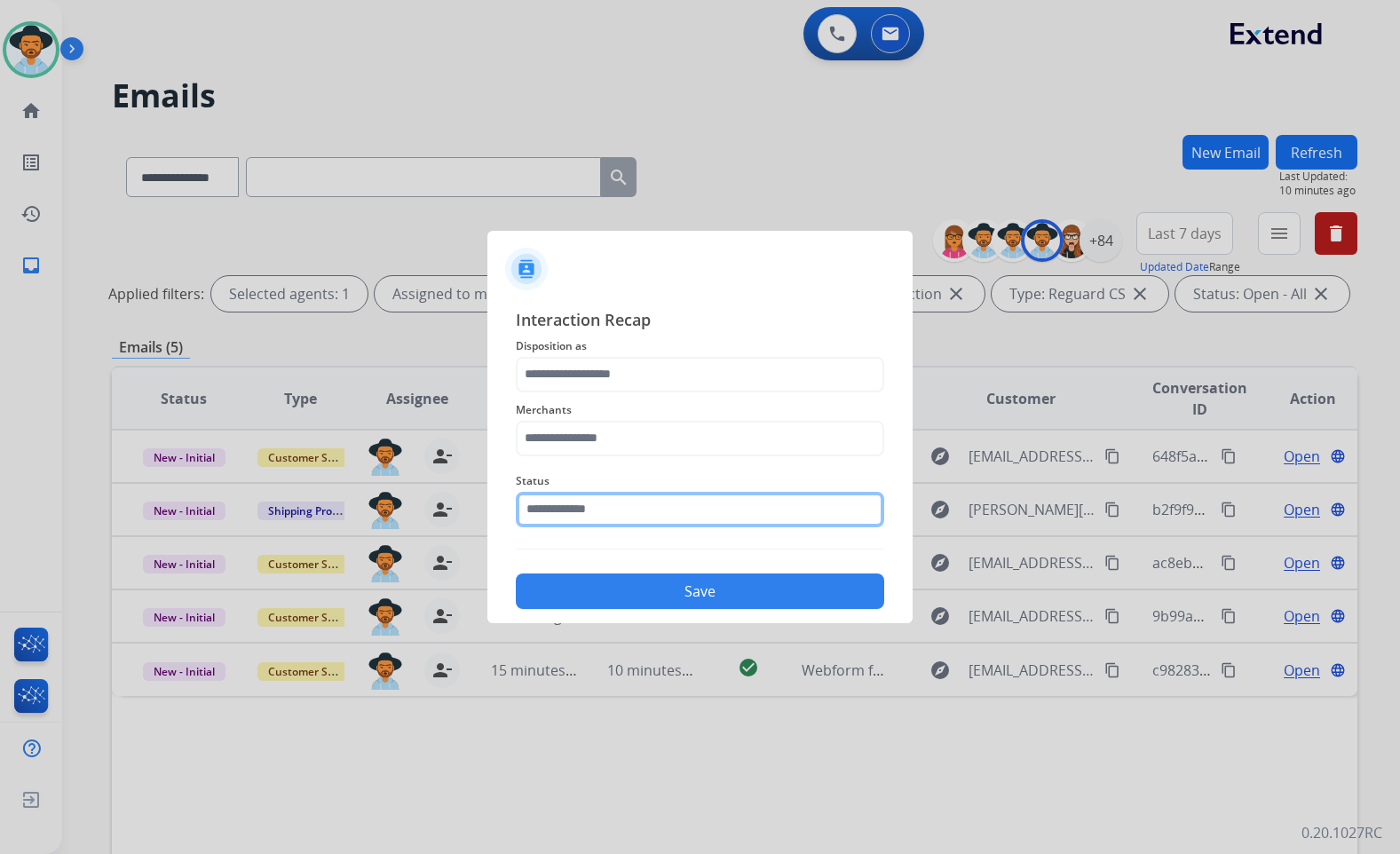
click at [588, 504] on input "text" at bounding box center [700, 509] width 368 height 36
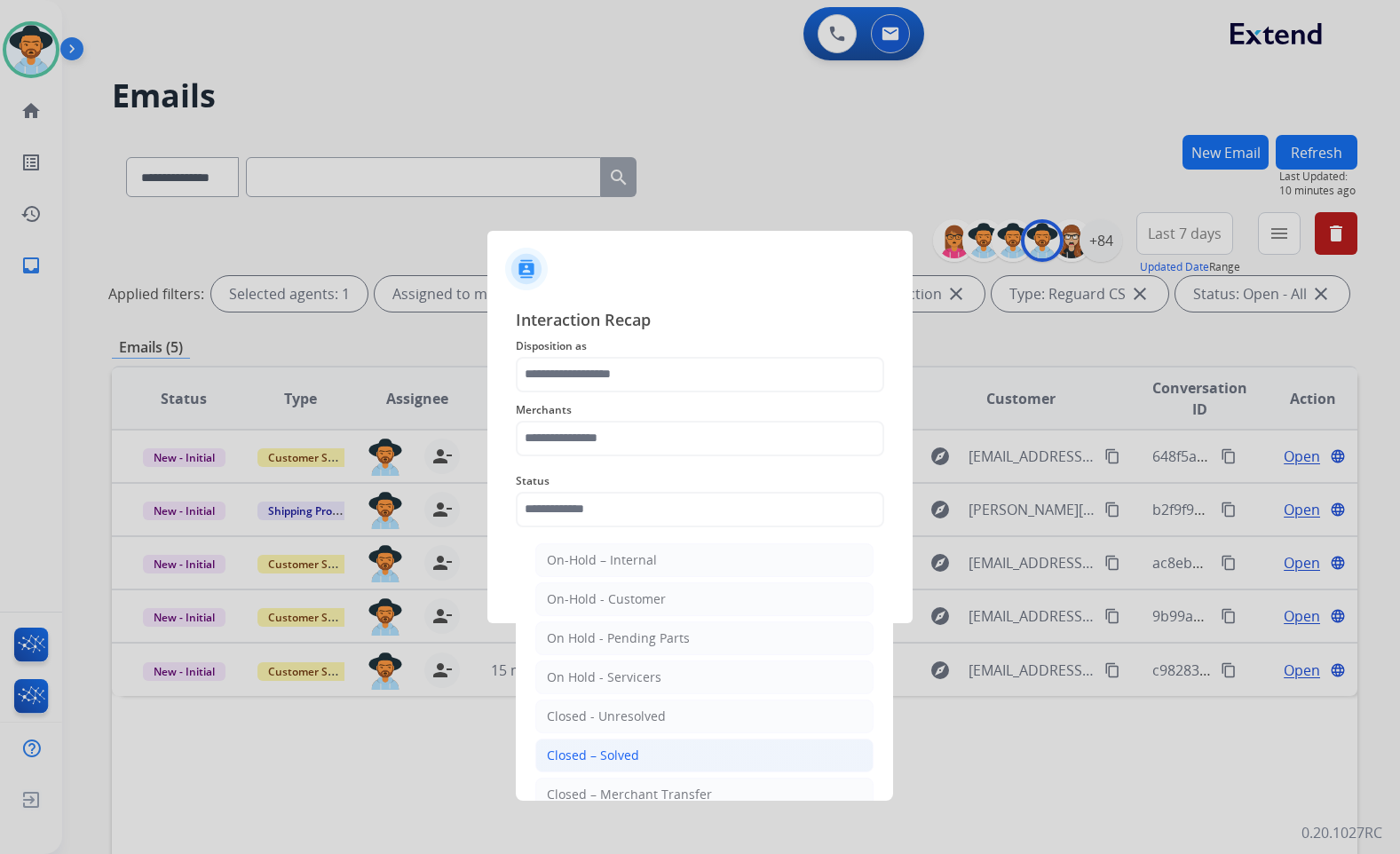
click at [640, 754] on li "Closed – Solved" at bounding box center [704, 755] width 339 height 34
type input "**********"
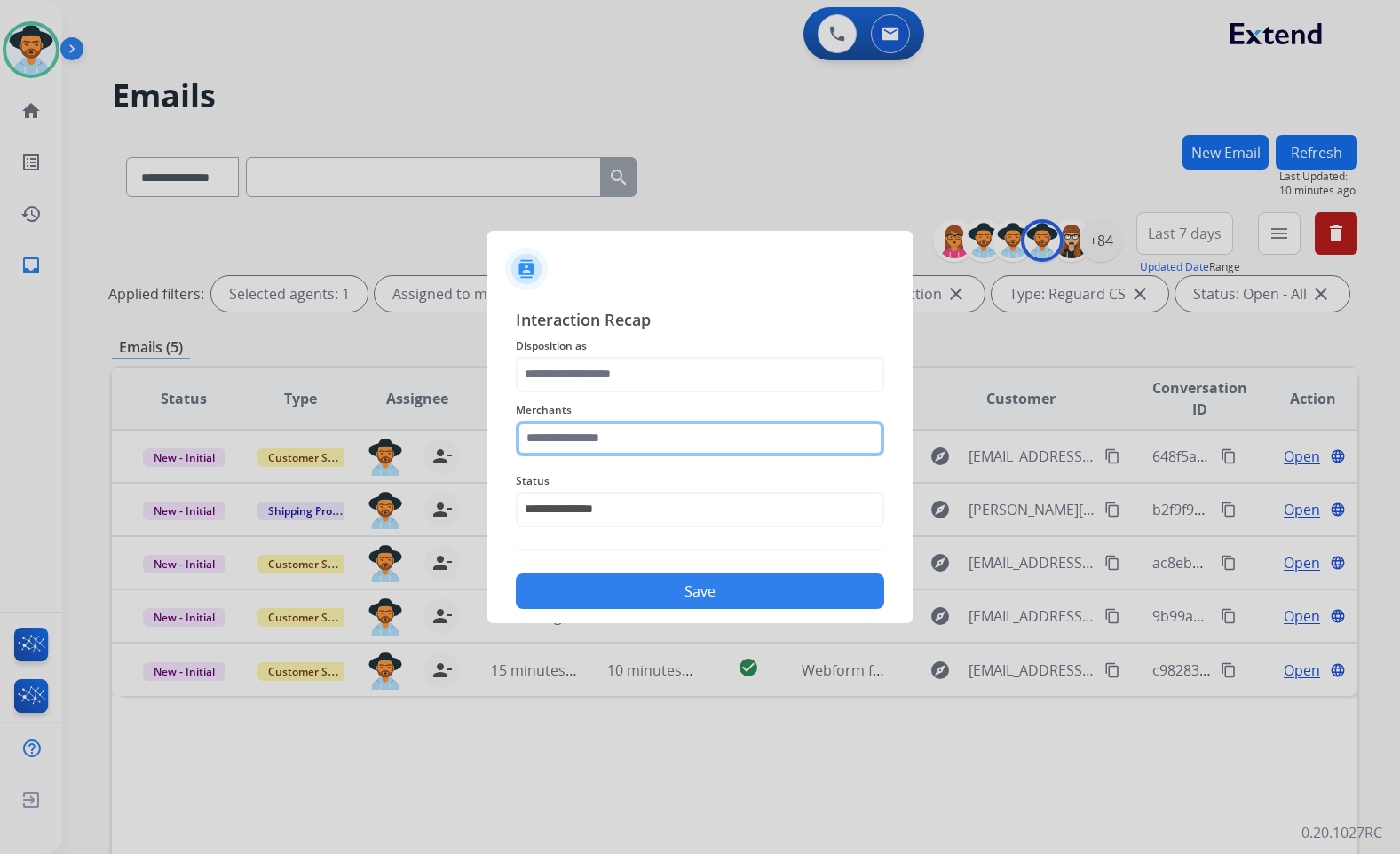
drag, startPoint x: 614, startPoint y: 437, endPoint x: 669, endPoint y: 427, distance: 55.9
click at [614, 434] on input "text" at bounding box center [700, 438] width 368 height 36
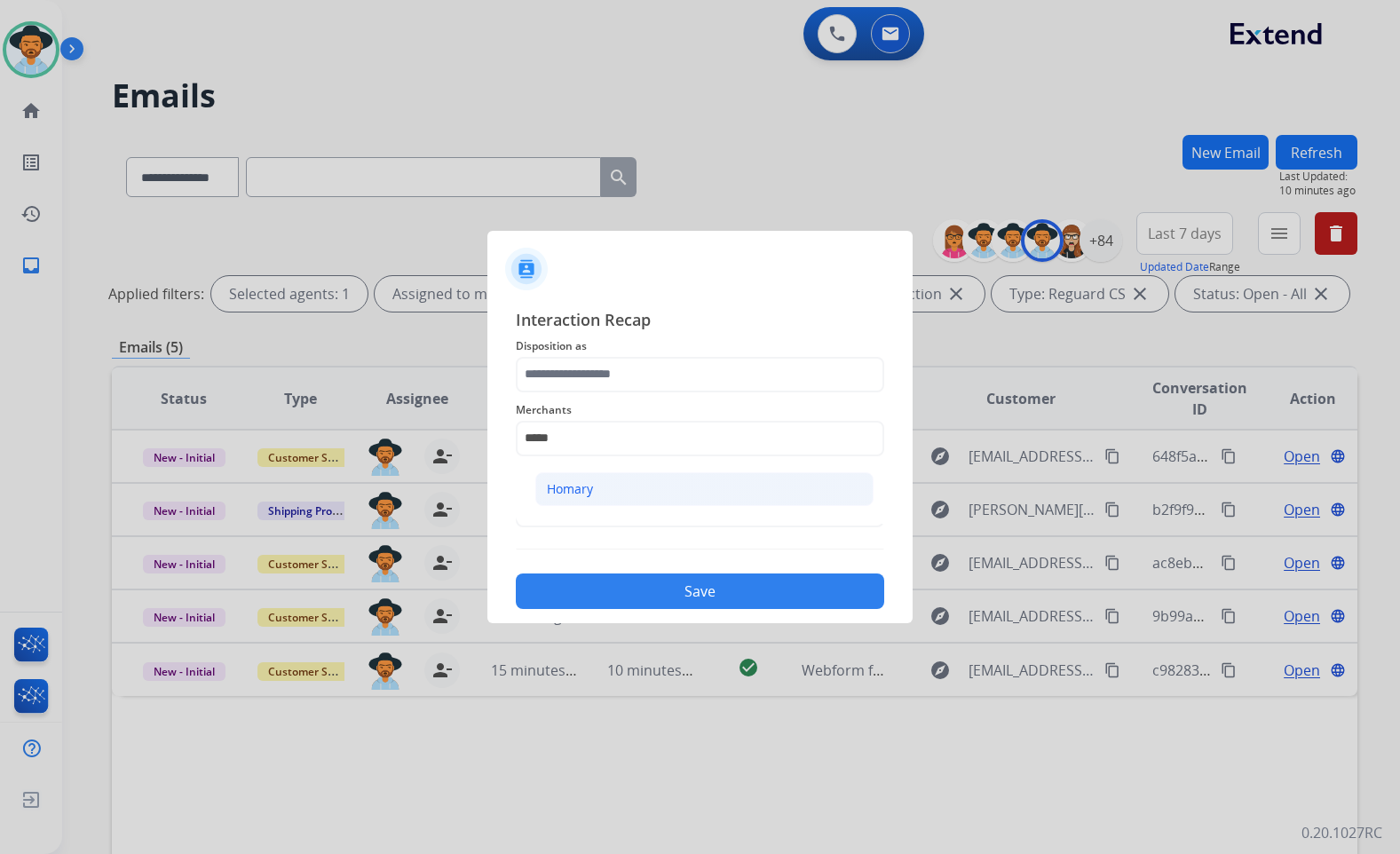
click at [806, 489] on li "Homary" at bounding box center [704, 489] width 339 height 34
type input "******"
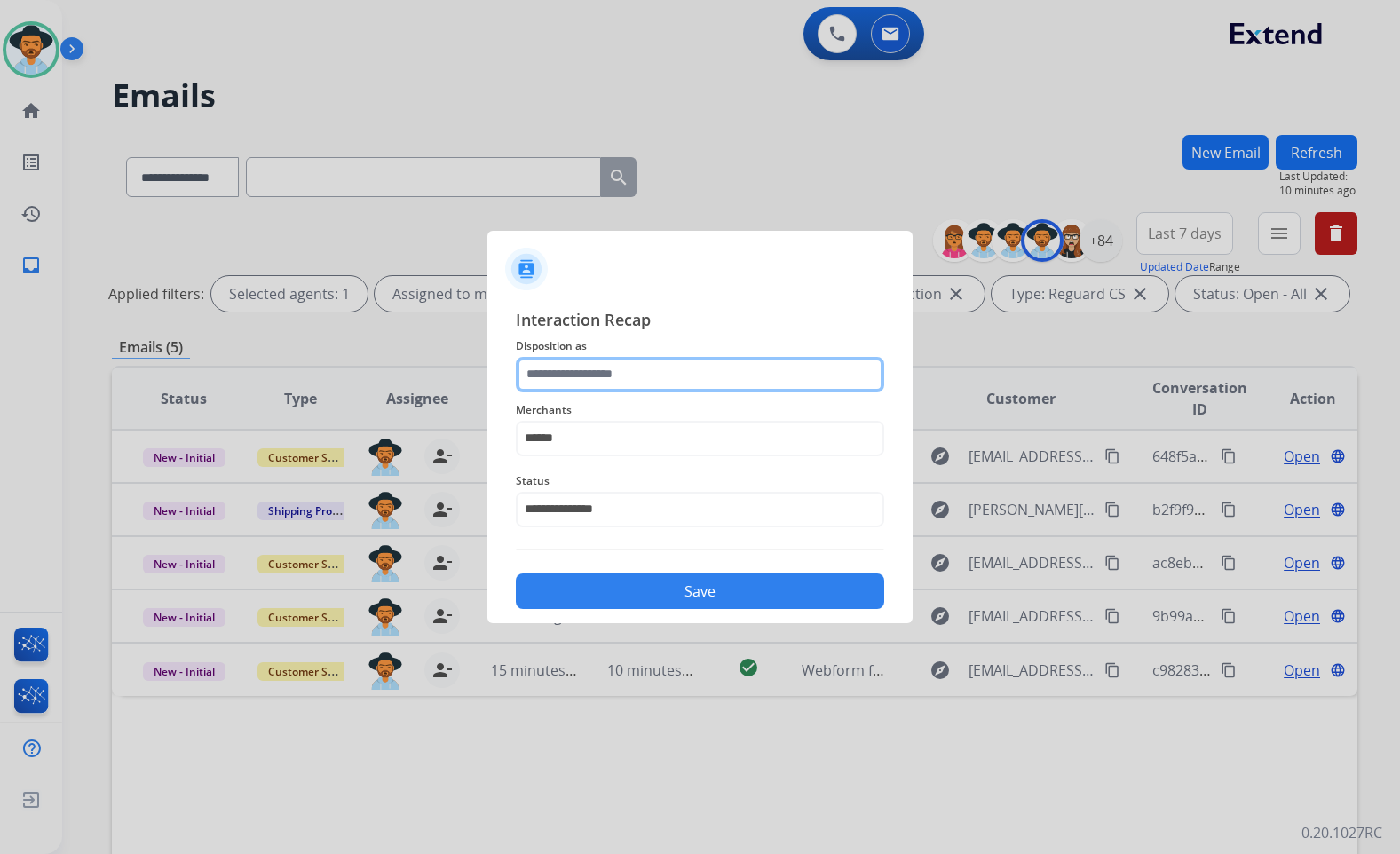
click at [701, 379] on input "text" at bounding box center [700, 375] width 368 height 36
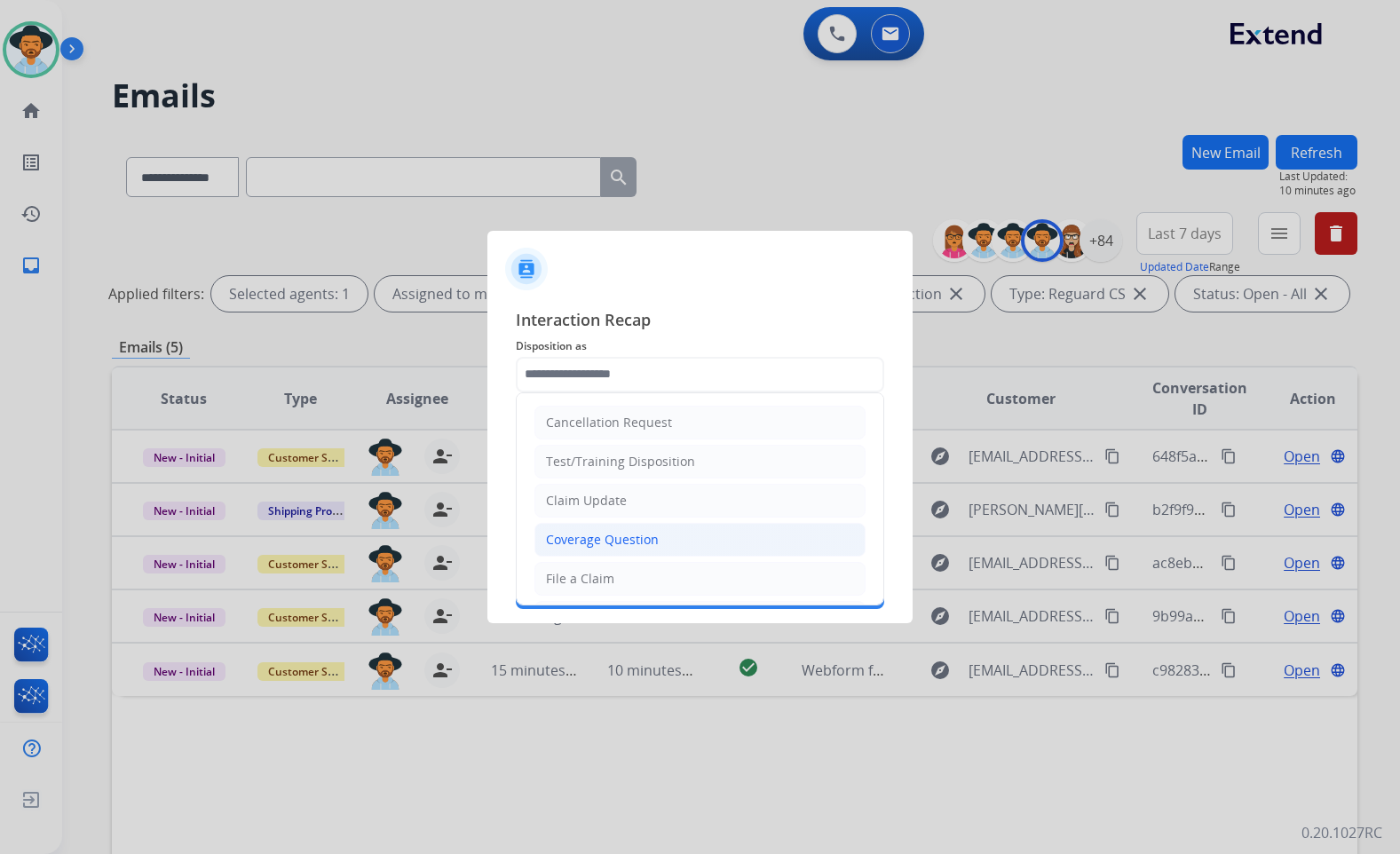
click at [649, 542] on div "Coverage Question" at bounding box center [602, 540] width 113 height 18
type input "**********"
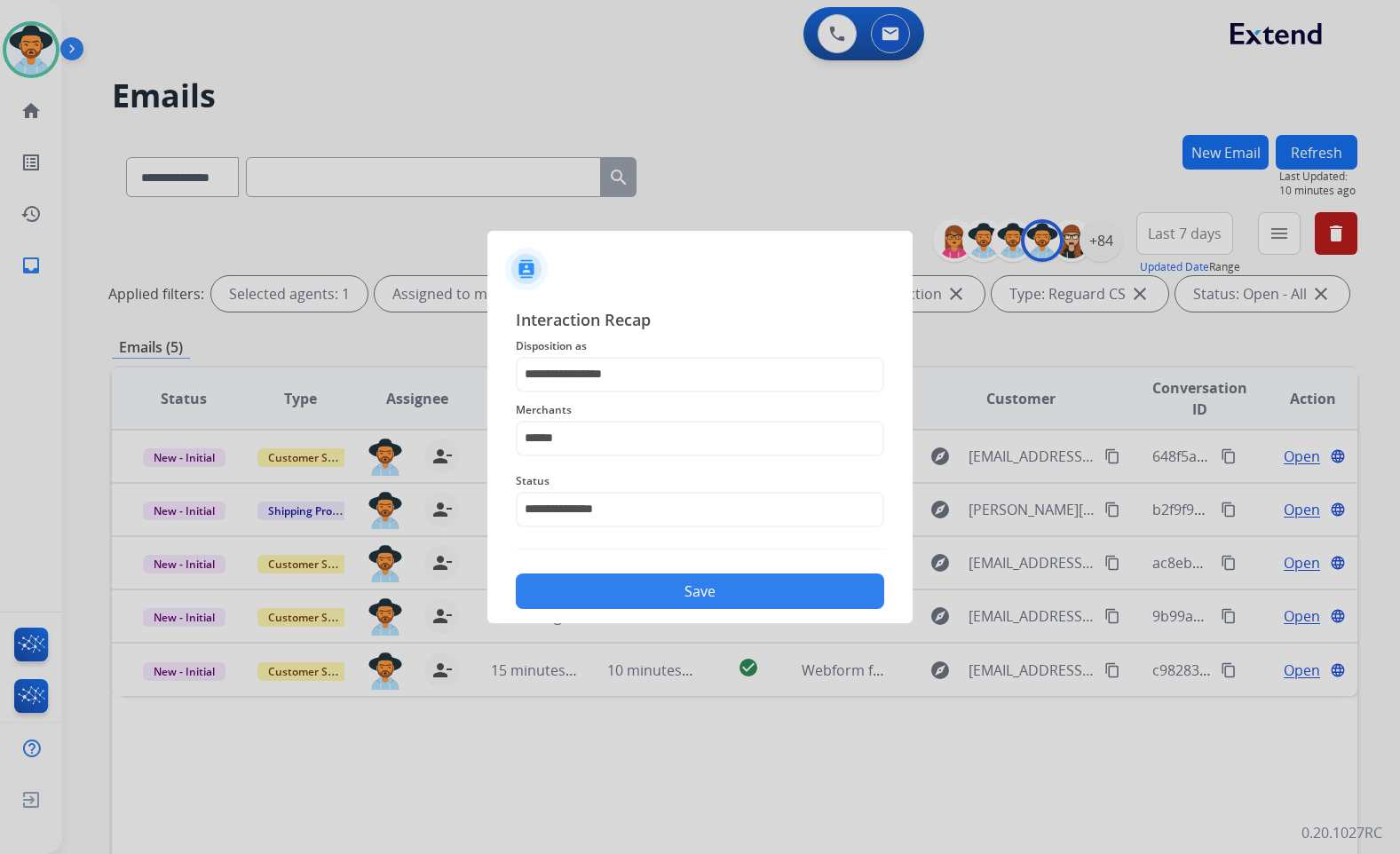
click at [666, 587] on button "Save" at bounding box center [700, 591] width 368 height 36
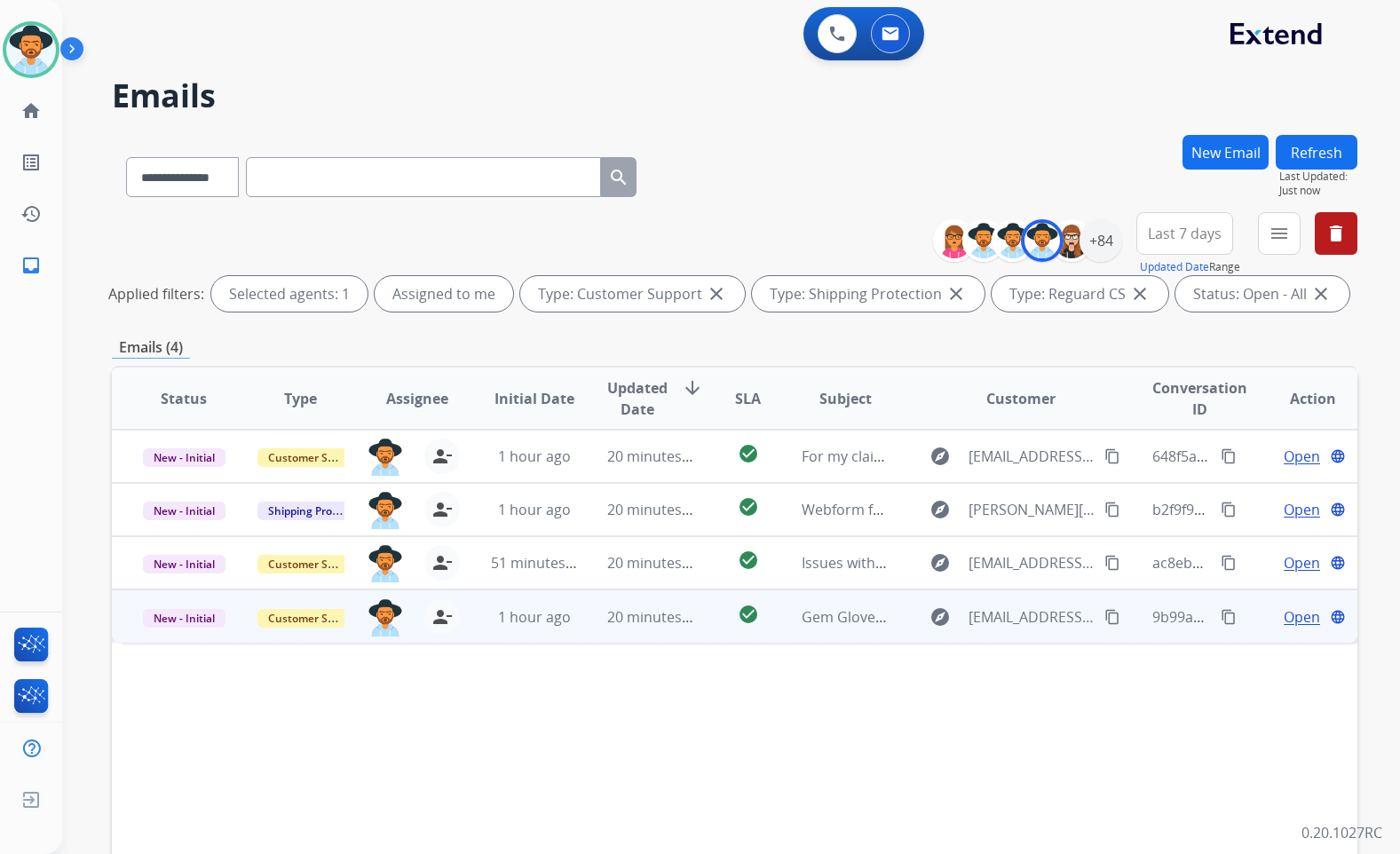
click at [1302, 609] on span "Open" at bounding box center [1302, 617] width 37 height 22
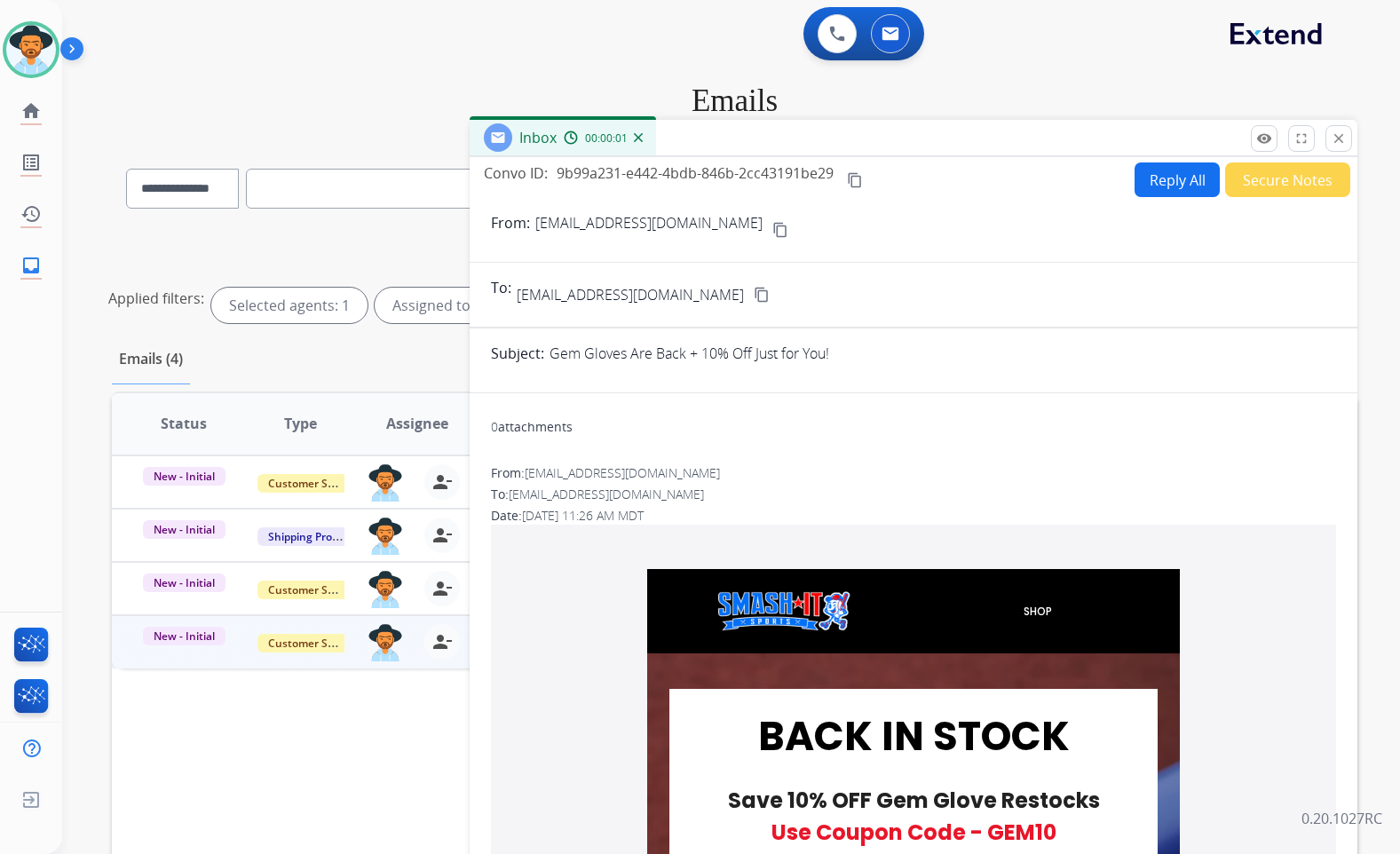
click at [772, 232] on mat-icon "content_copy" at bounding box center [780, 230] width 16 height 16
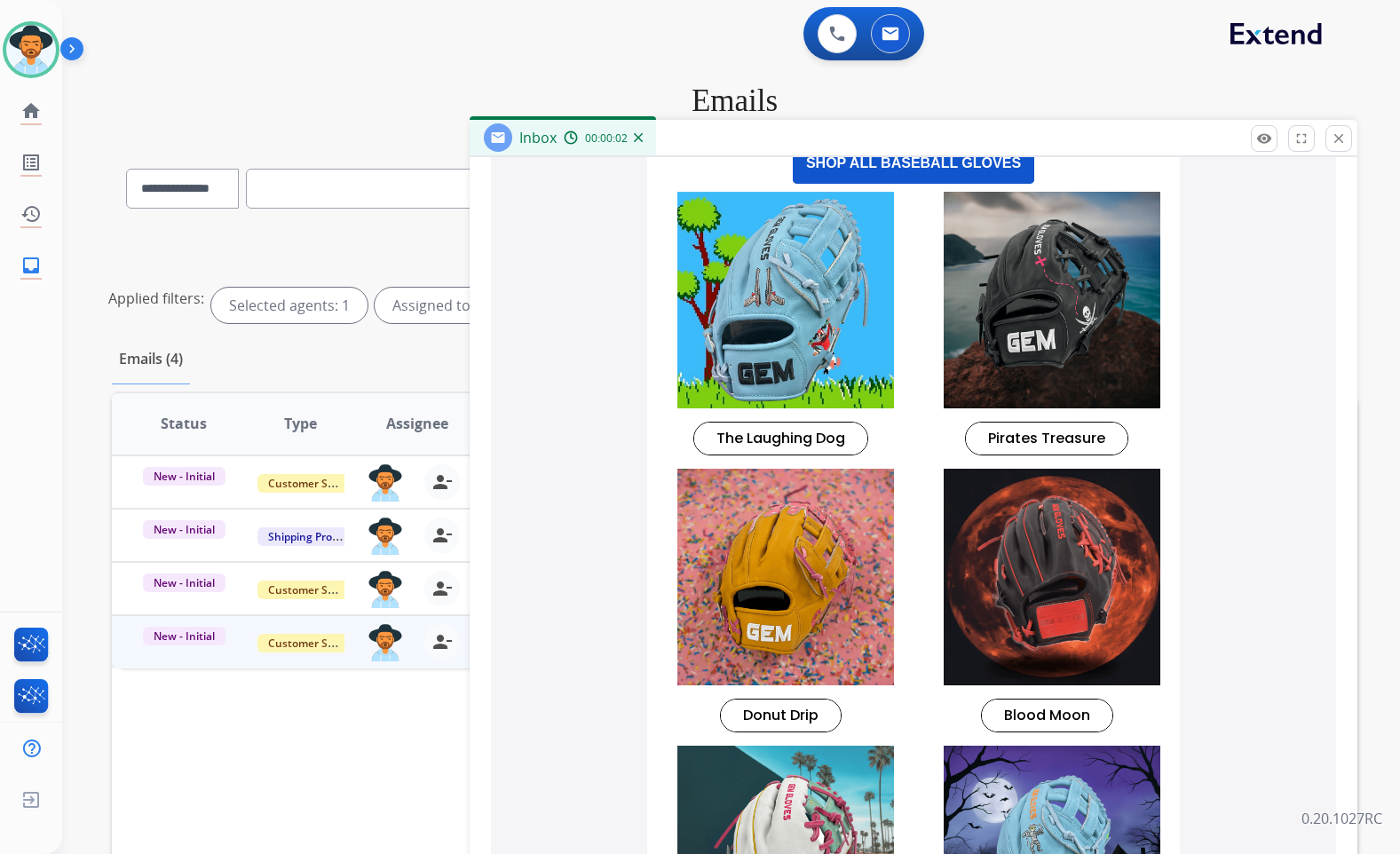
scroll to position [1154, 0]
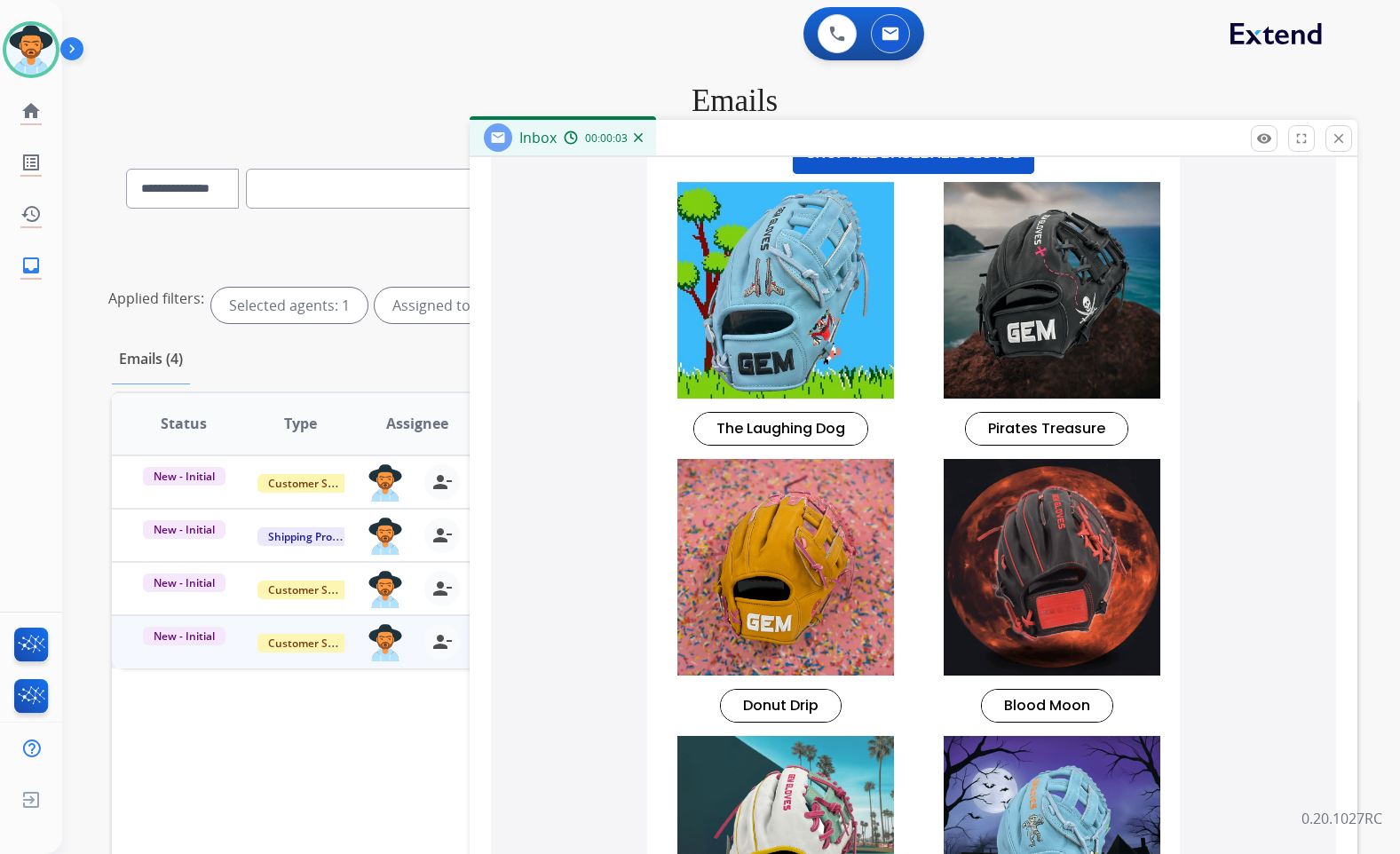
drag, startPoint x: 1337, startPoint y: 137, endPoint x: 1319, endPoint y: 147, distance: 20.6
click at [1337, 137] on mat-icon "close" at bounding box center [1339, 138] width 16 height 16
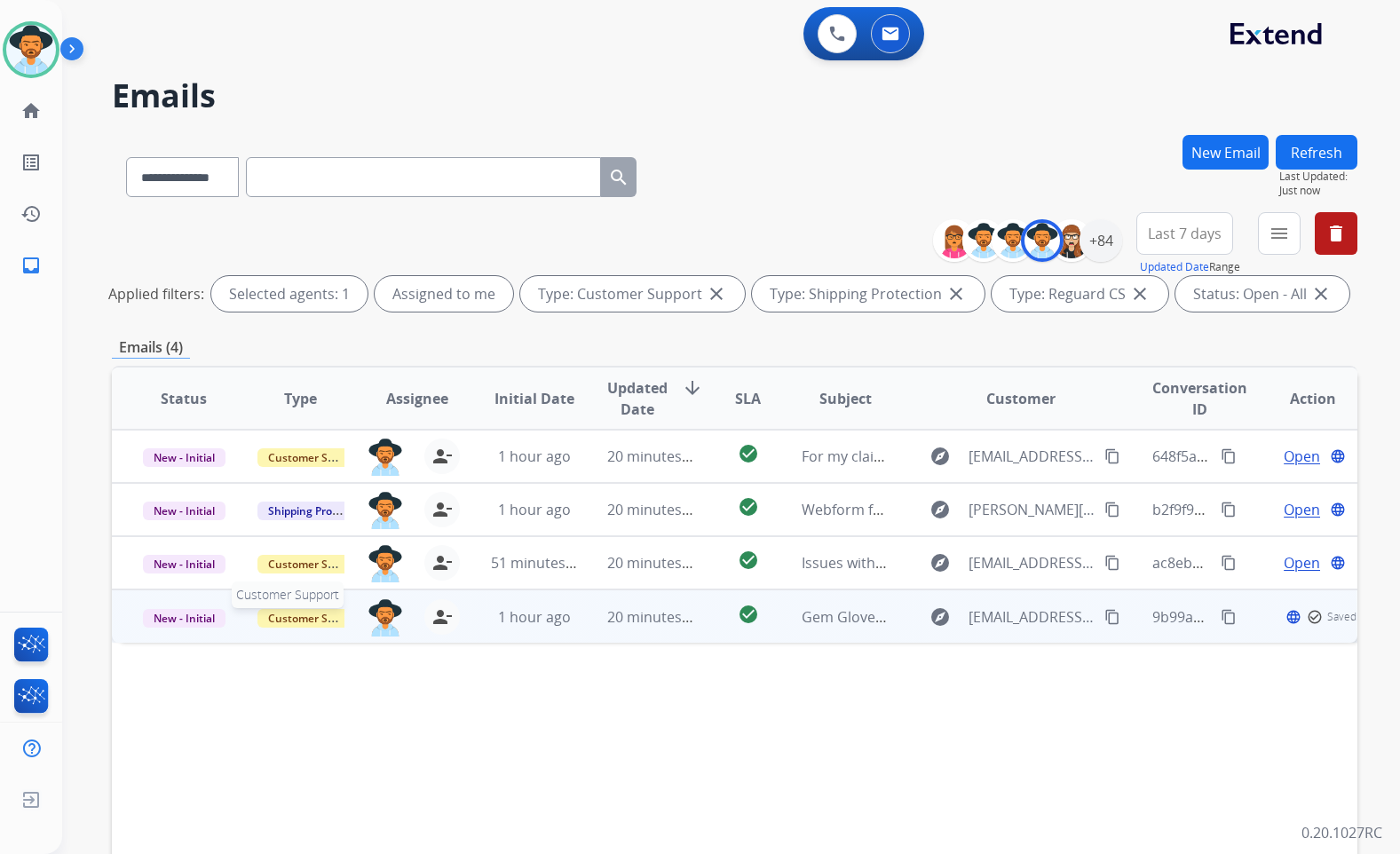
click at [308, 620] on span "Customer Support" at bounding box center [315, 618] width 116 height 19
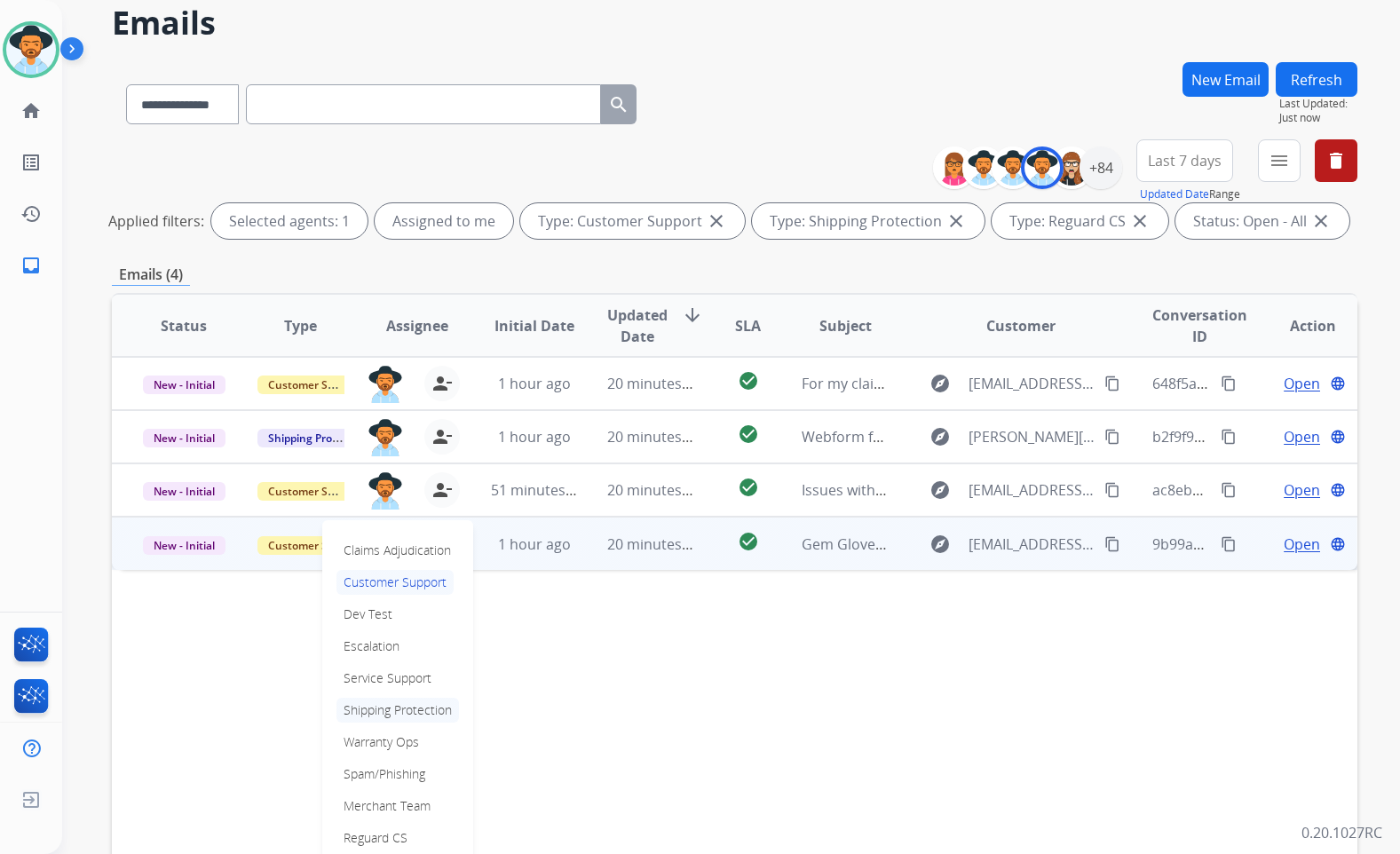
scroll to position [89, 0]
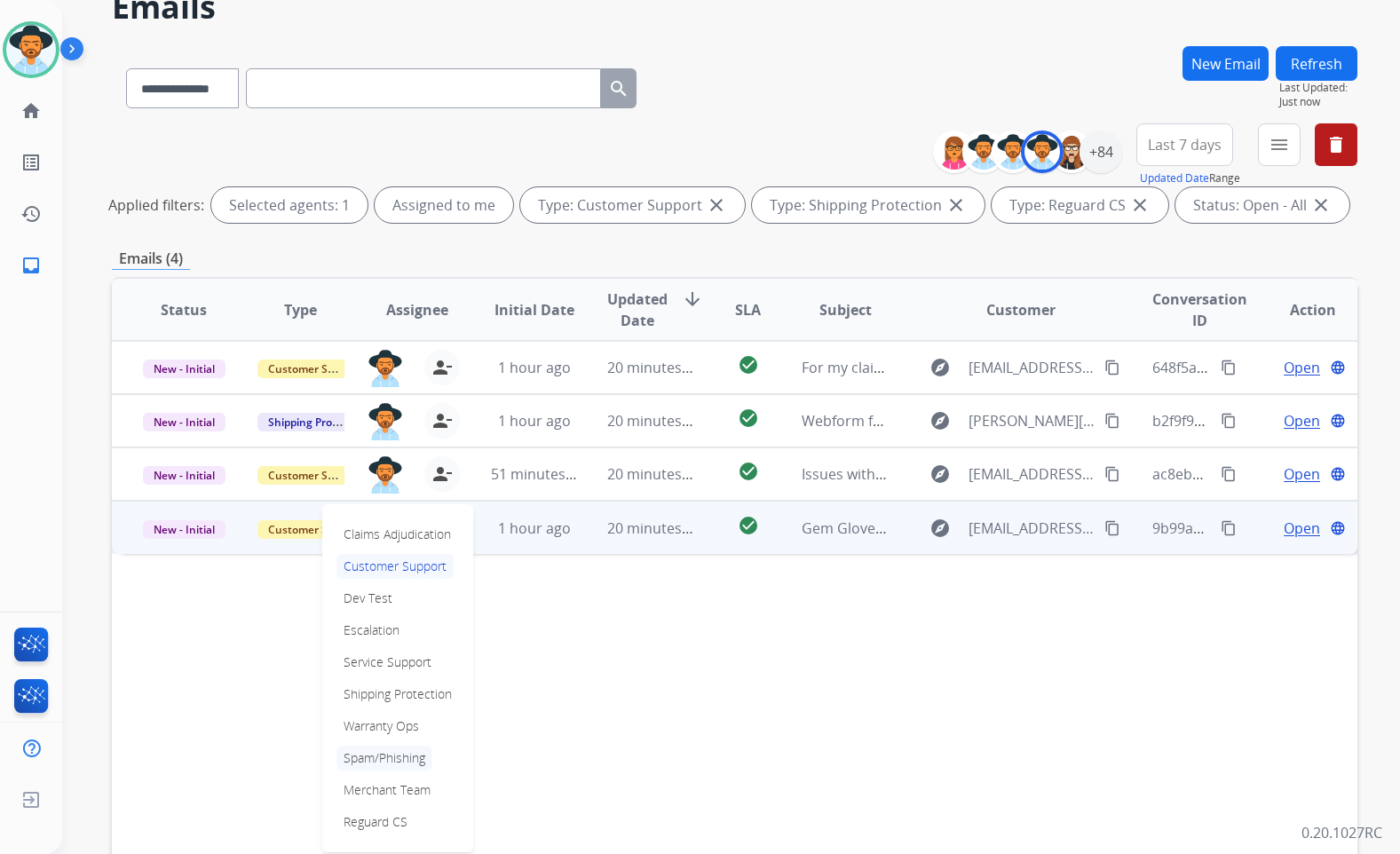
click at [402, 755] on p "Spam/Phishing" at bounding box center [384, 758] width 96 height 25
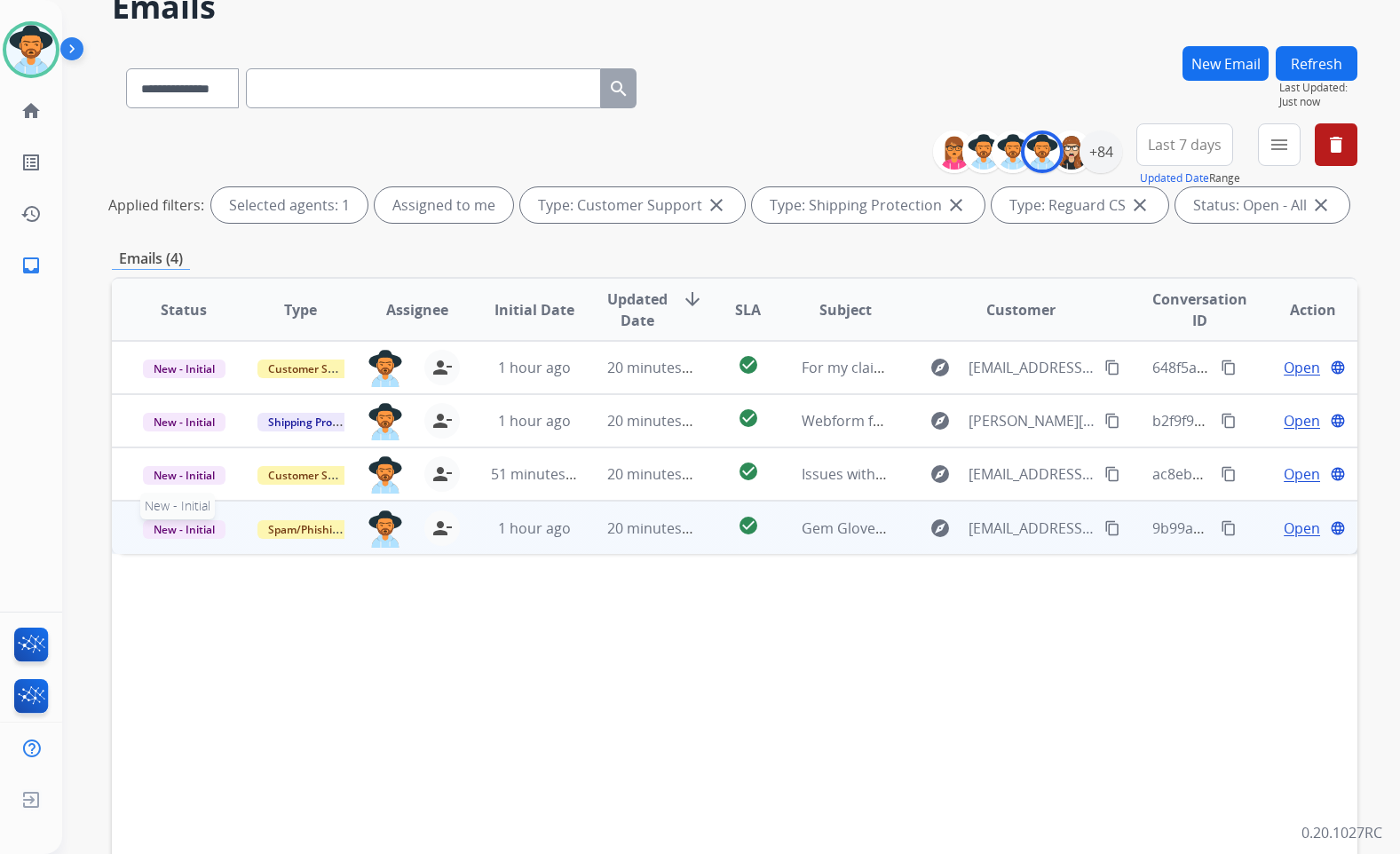
click at [181, 537] on span "New - Initial" at bounding box center [185, 529] width 83 height 19
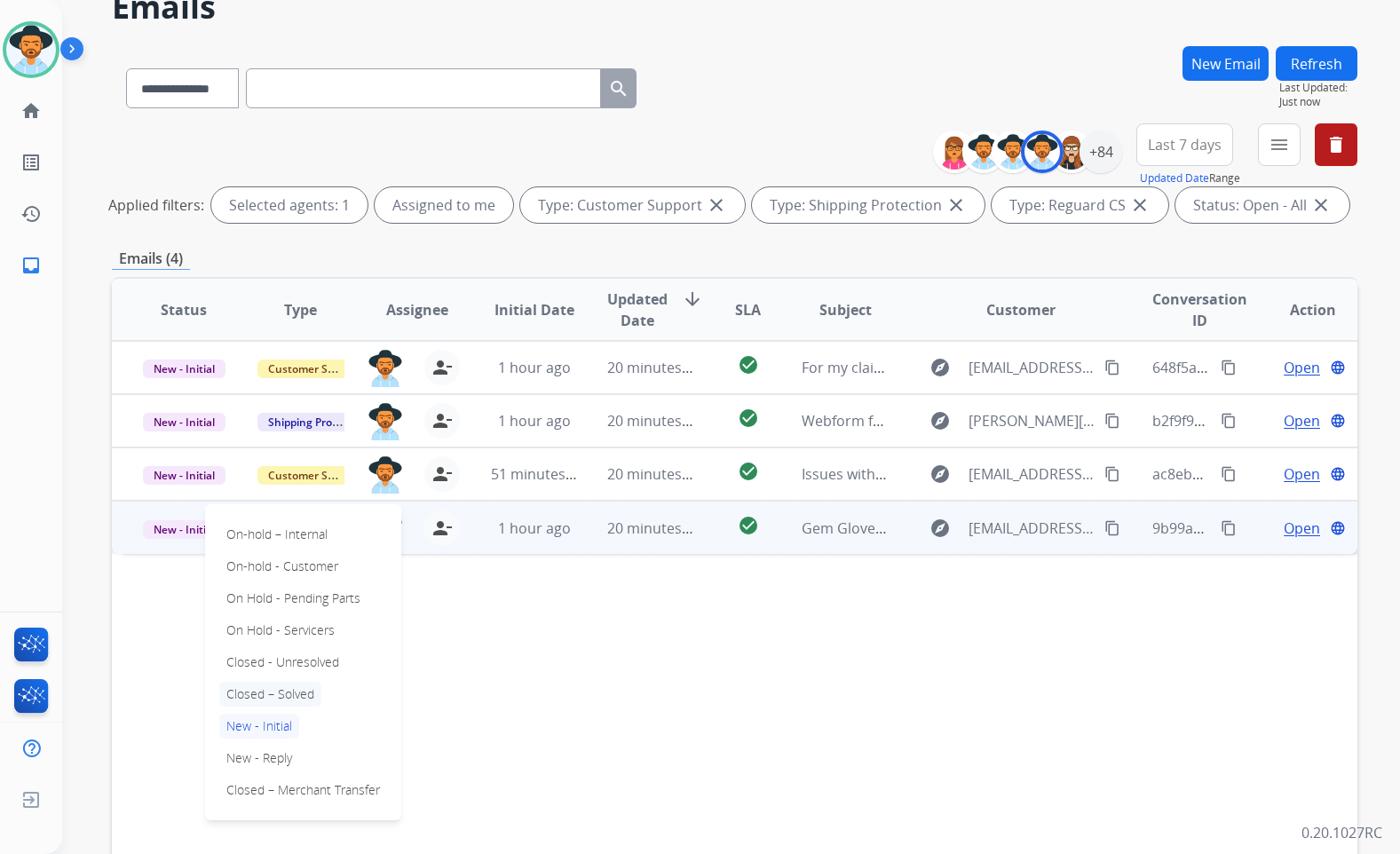
click at [266, 696] on p "Closed – Solved" at bounding box center [270, 694] width 102 height 25
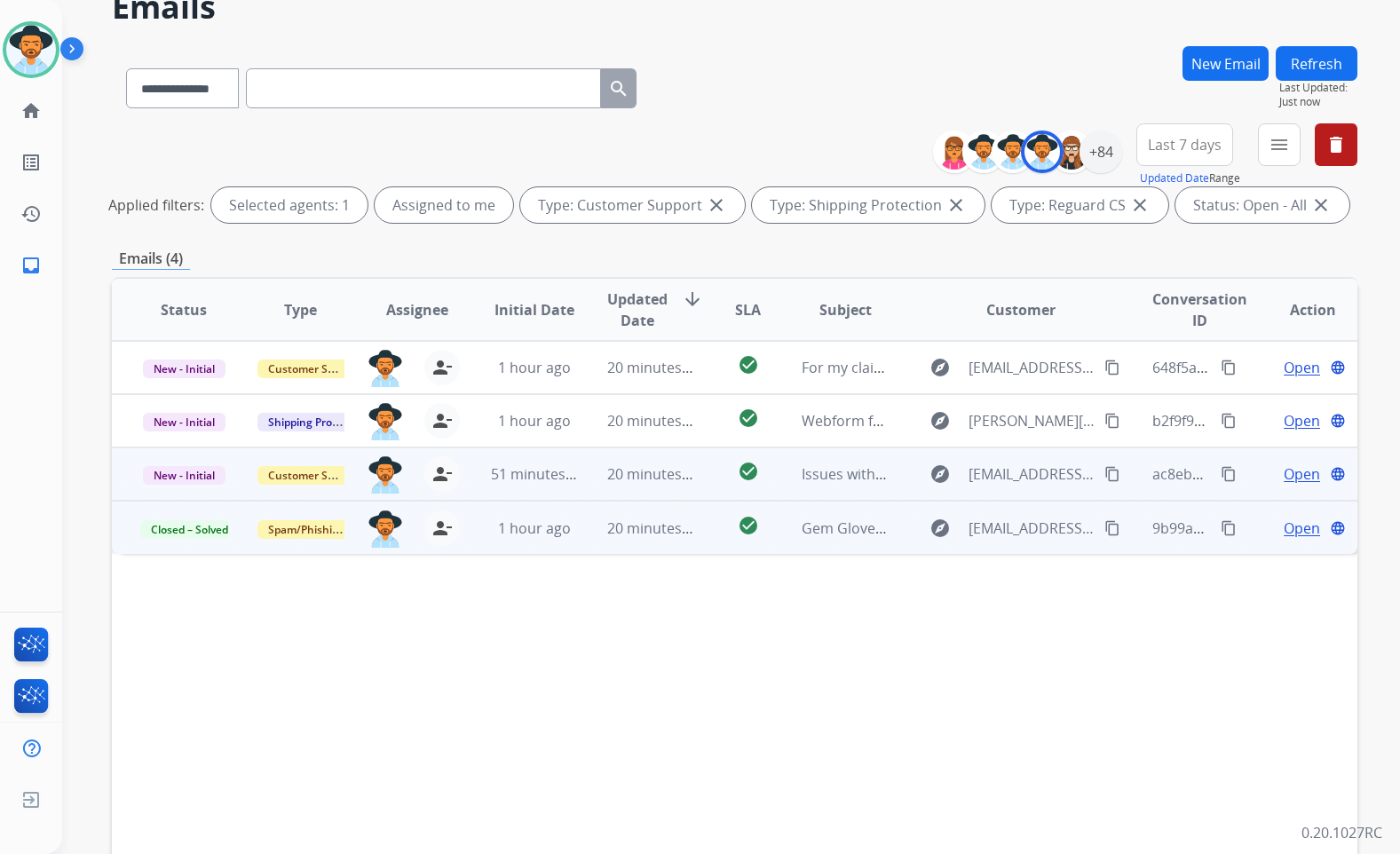
click at [1294, 472] on span "Open" at bounding box center [1302, 474] width 37 height 22
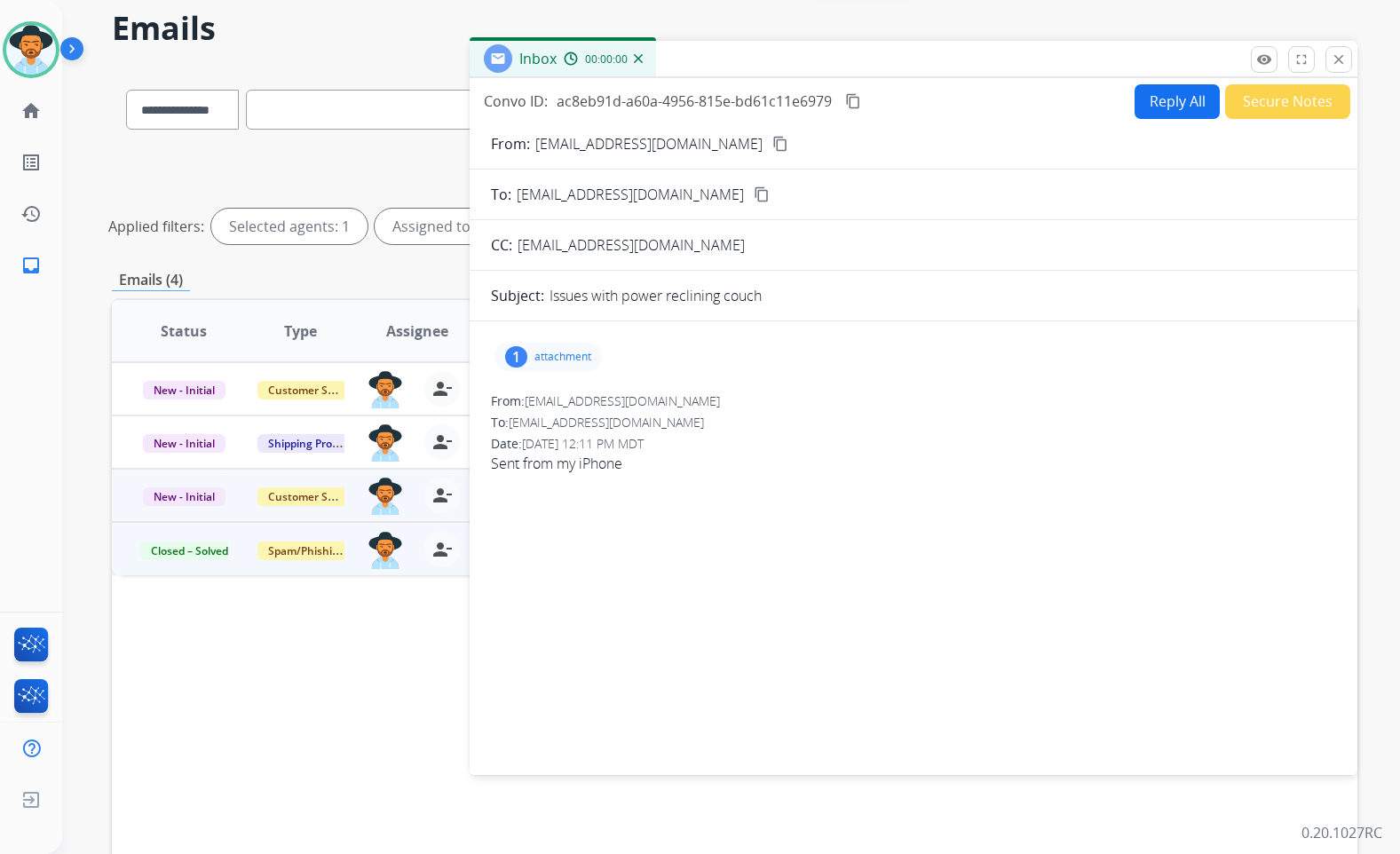
scroll to position [0, 0]
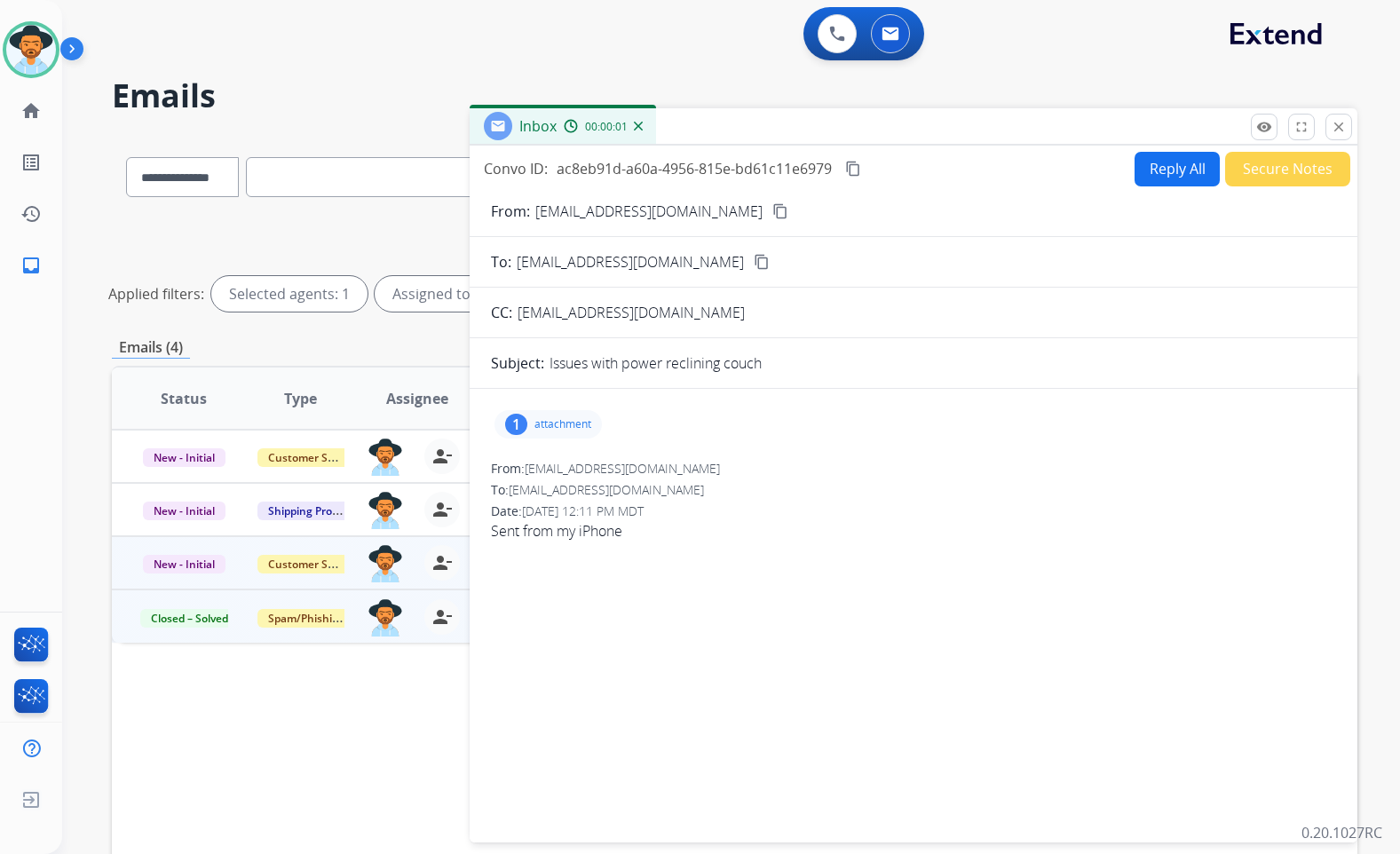
click at [534, 419] on p "attachment" at bounding box center [563, 425] width 57 height 14
click at [772, 205] on mat-icon "content_copy" at bounding box center [780, 211] width 16 height 16
click at [931, 481] on div "From: [EMAIL_ADDRESS][DOMAIN_NAME] To: [EMAIL_ADDRESS][DOMAIN_NAME] Date: [DATE…" at bounding box center [913, 501] width 845 height 82
click at [960, 434] on div "1 attachment VIDEO-2025-08-26-13-58-39.mp4 download" at bounding box center [913, 424] width 845 height 42
click at [566, 427] on p "attachment" at bounding box center [563, 425] width 57 height 14
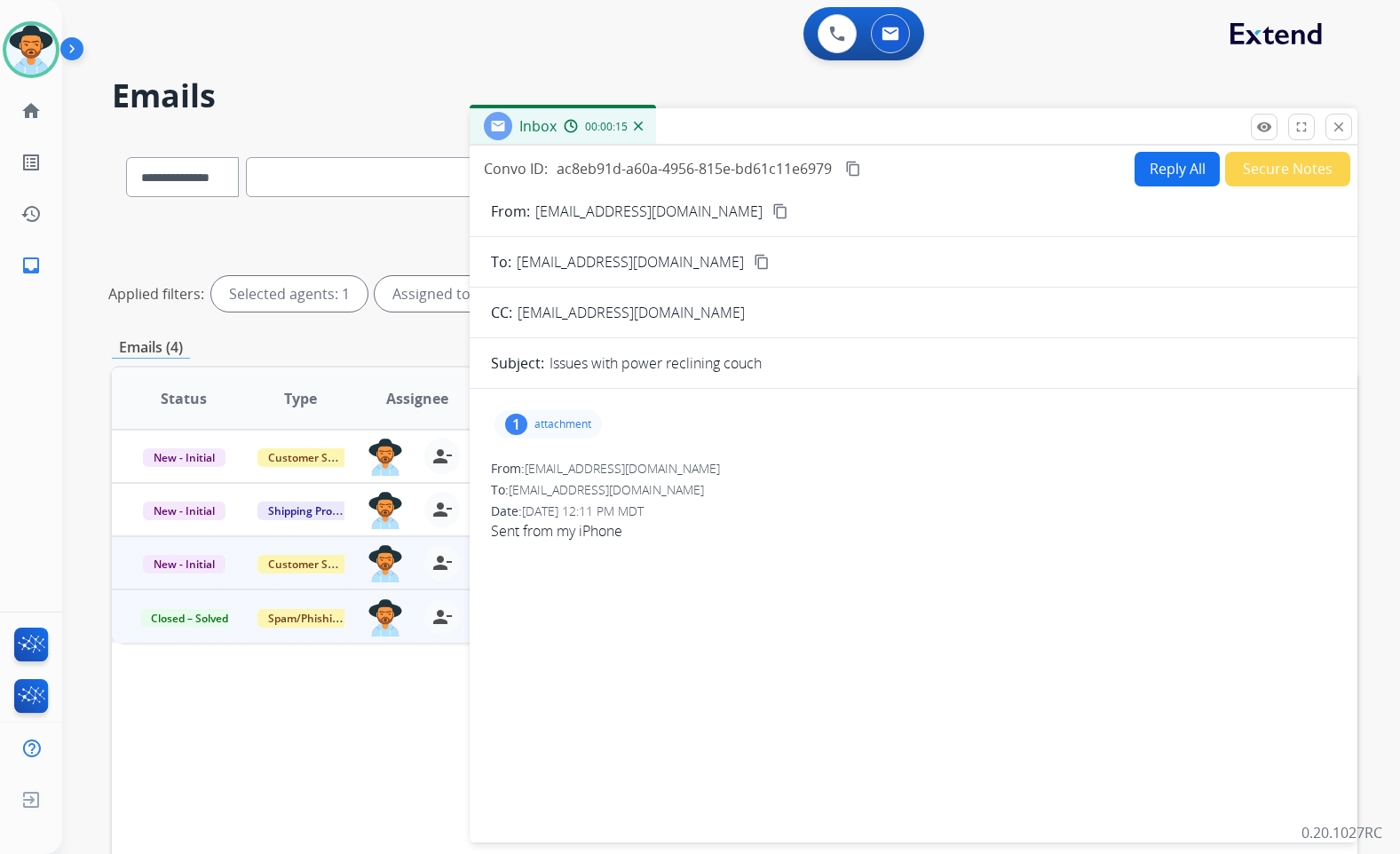
click at [1153, 180] on button "Reply All" at bounding box center [1177, 169] width 85 height 35
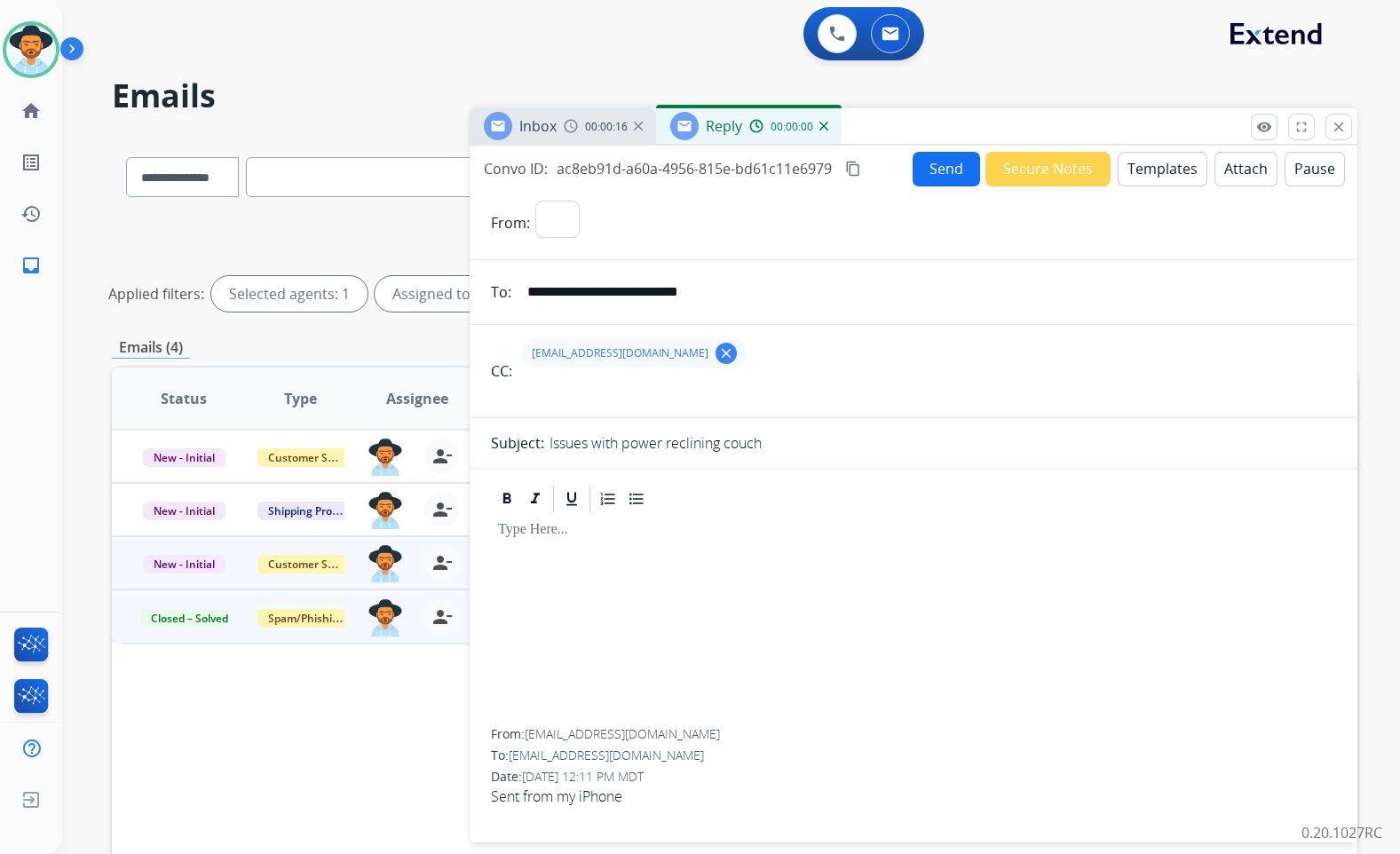
select select "**********"
click at [1153, 180] on button "Templates" at bounding box center [1162, 169] width 90 height 35
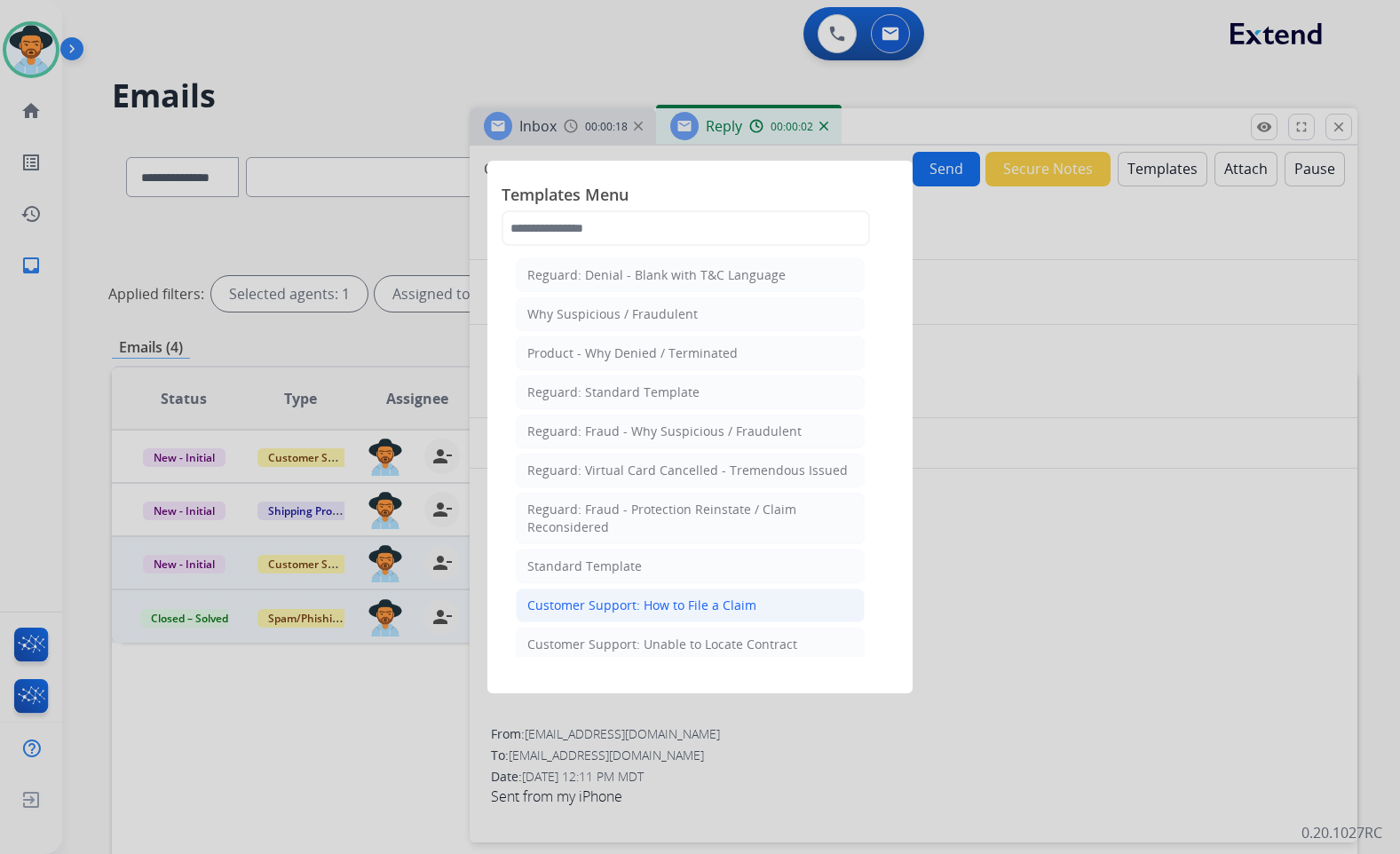
click at [665, 602] on div "Customer Support: How to File a Claim" at bounding box center [642, 605] width 229 height 18
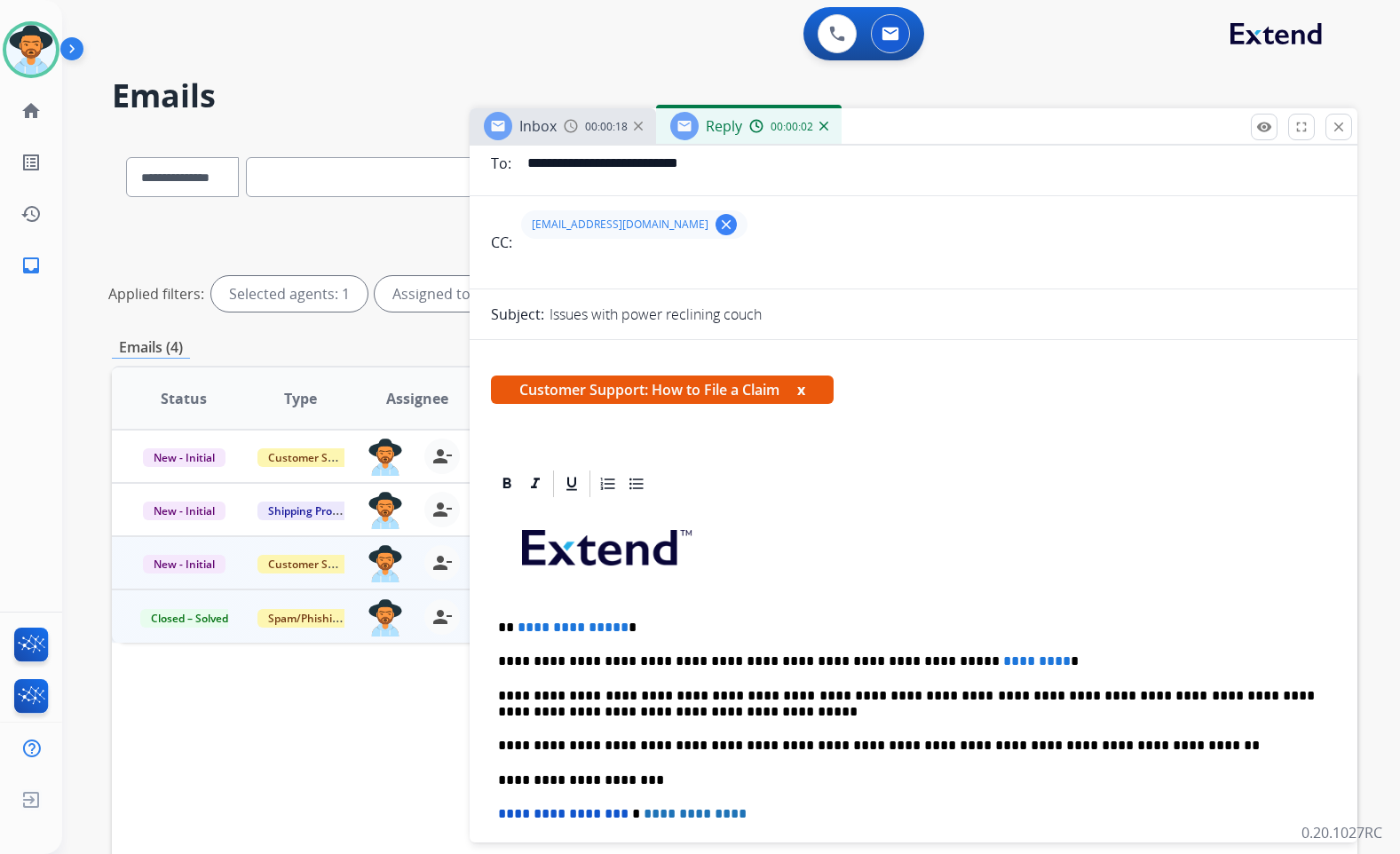
scroll to position [178, 0]
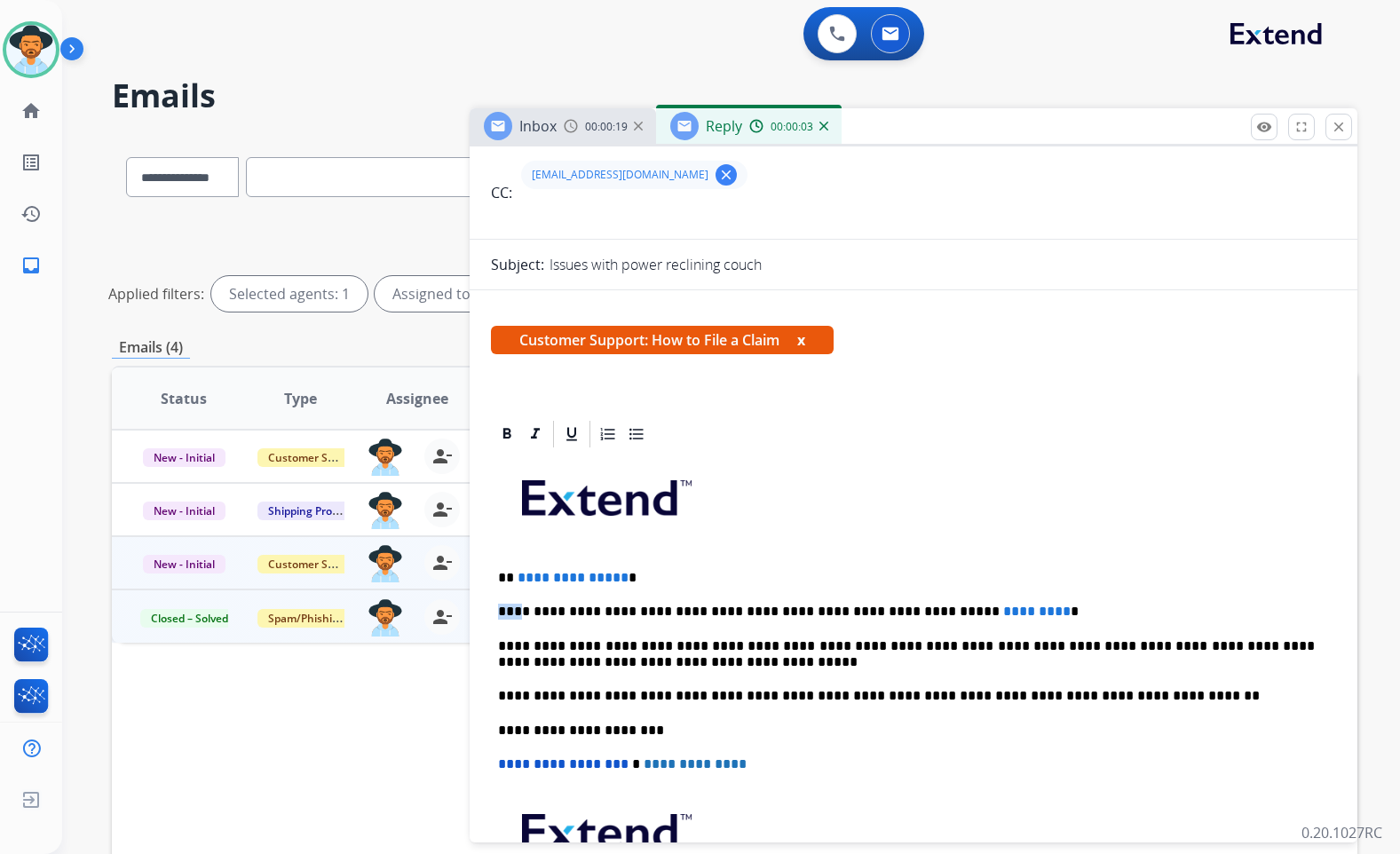
drag, startPoint x: 632, startPoint y: 582, endPoint x: 532, endPoint y: 585, distance: 100.0
click at [523, 586] on div "**********" at bounding box center [913, 722] width 845 height 543
drag, startPoint x: 594, startPoint y: 583, endPoint x: 534, endPoint y: 580, distance: 60.1
click at [522, 579] on p "**********" at bounding box center [906, 578] width 817 height 16
drag, startPoint x: 1012, startPoint y: 610, endPoint x: 910, endPoint y: 612, distance: 102.0
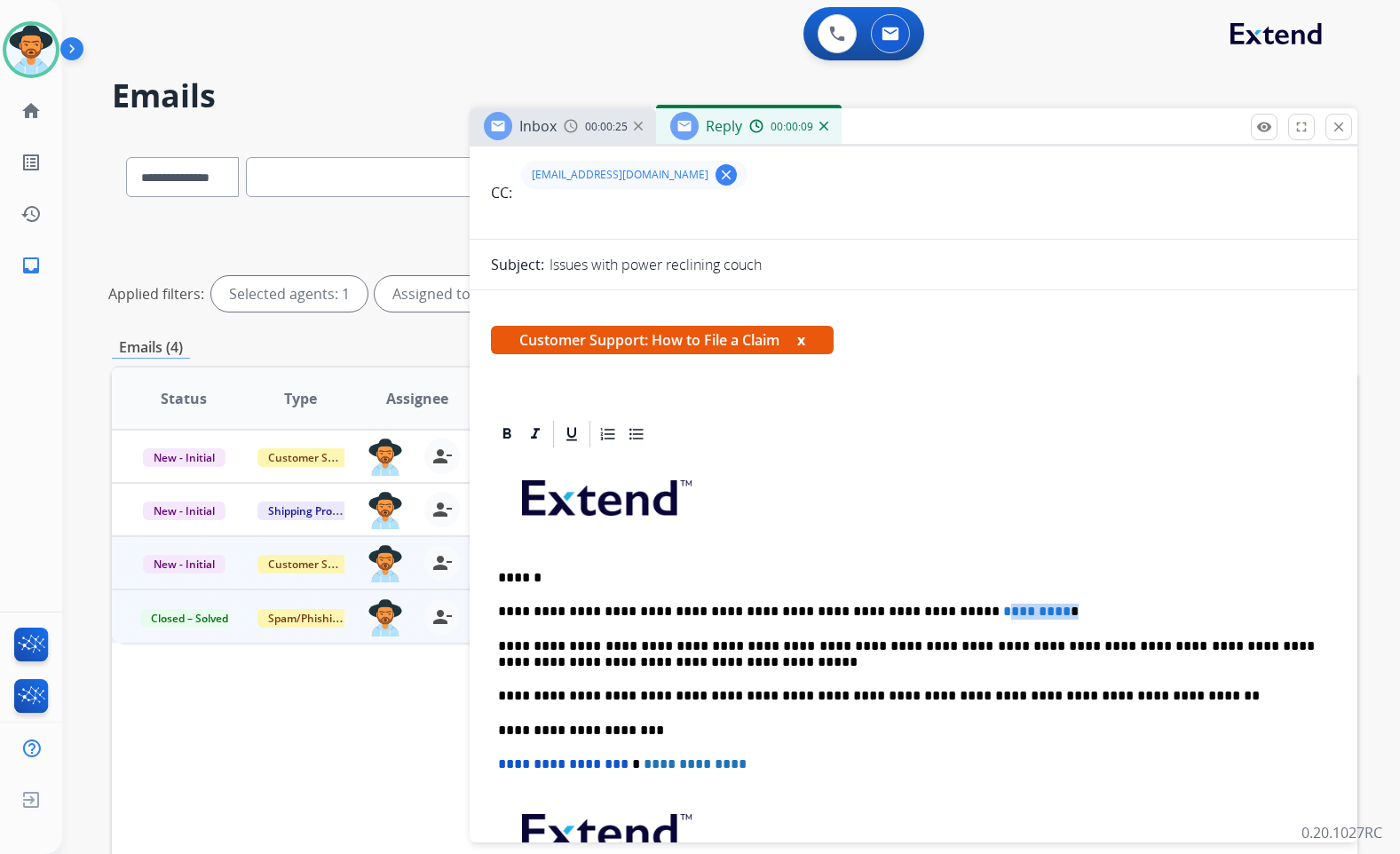
click at [910, 612] on p "**********" at bounding box center [906, 612] width 817 height 16
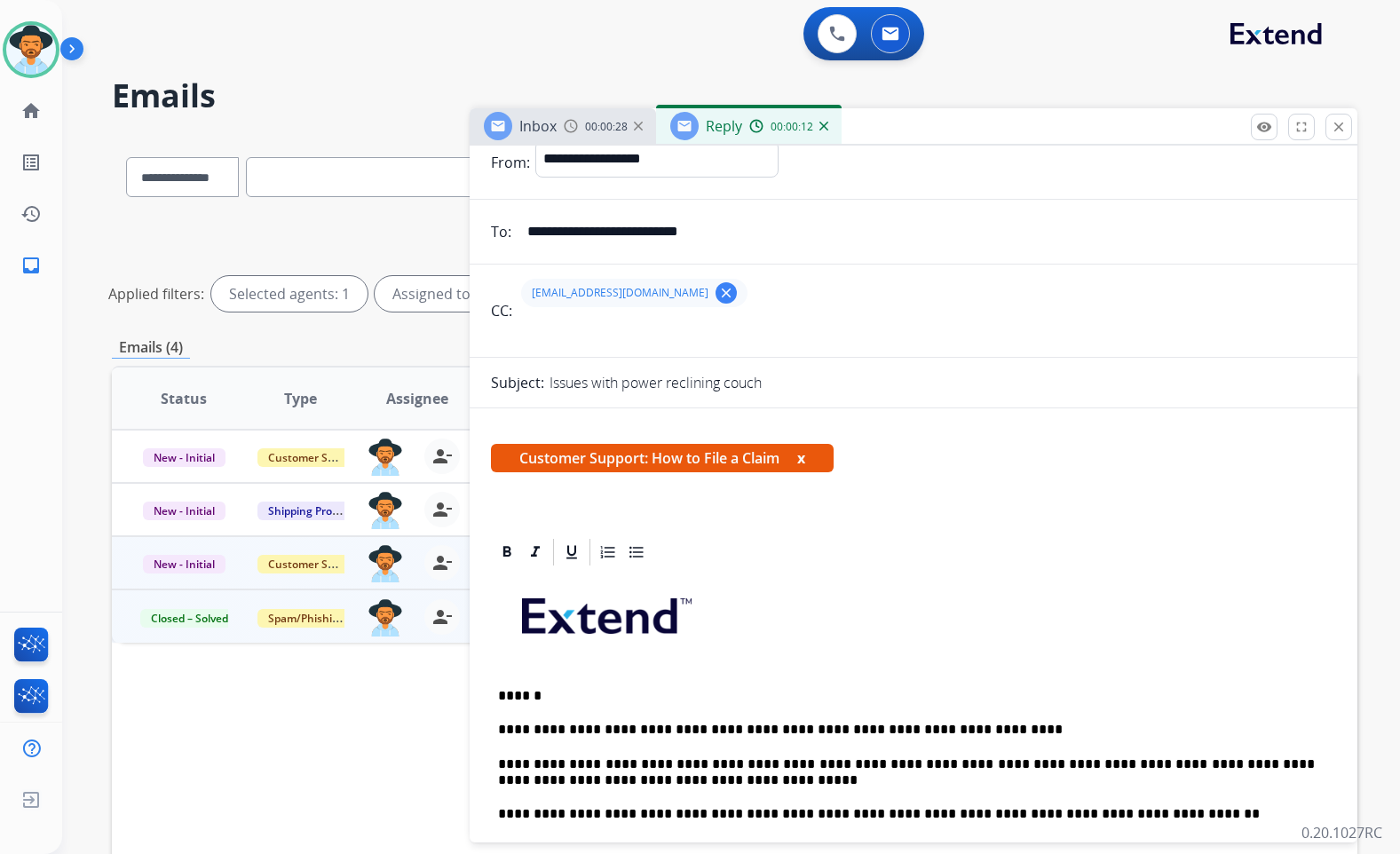
scroll to position [0, 0]
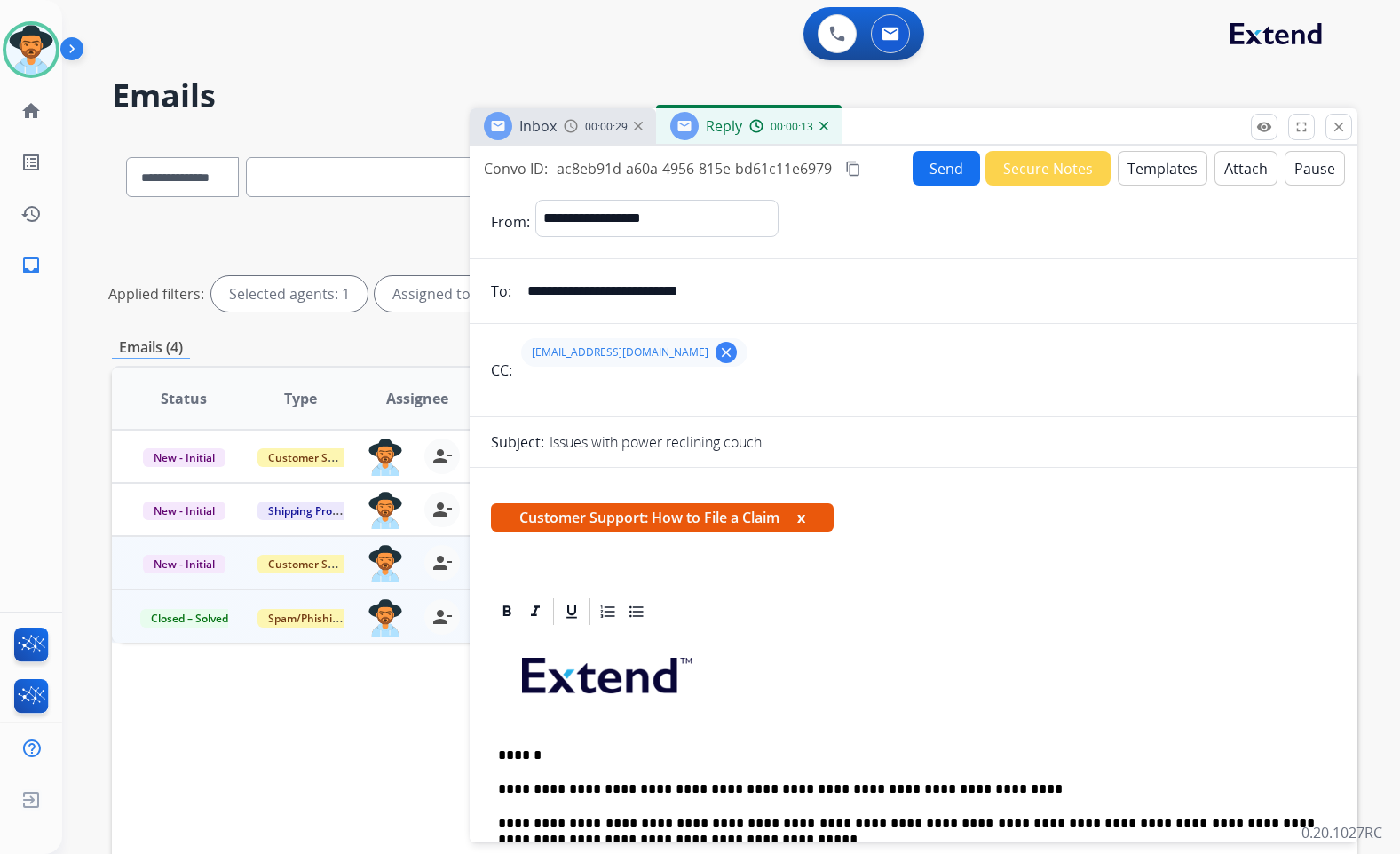
click at [933, 159] on button "Send" at bounding box center [947, 168] width 67 height 35
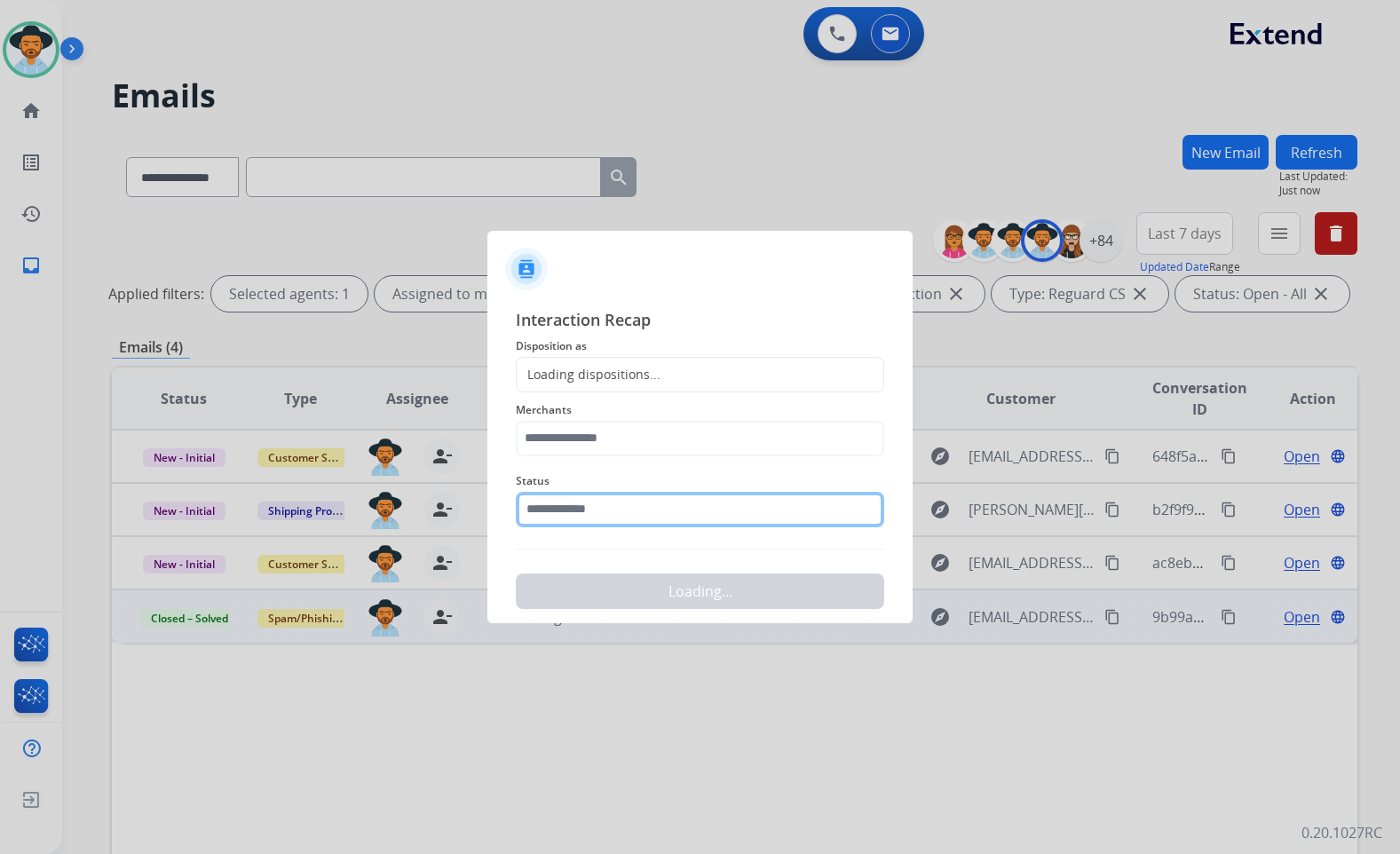
click at [626, 503] on input "text" at bounding box center [700, 509] width 368 height 36
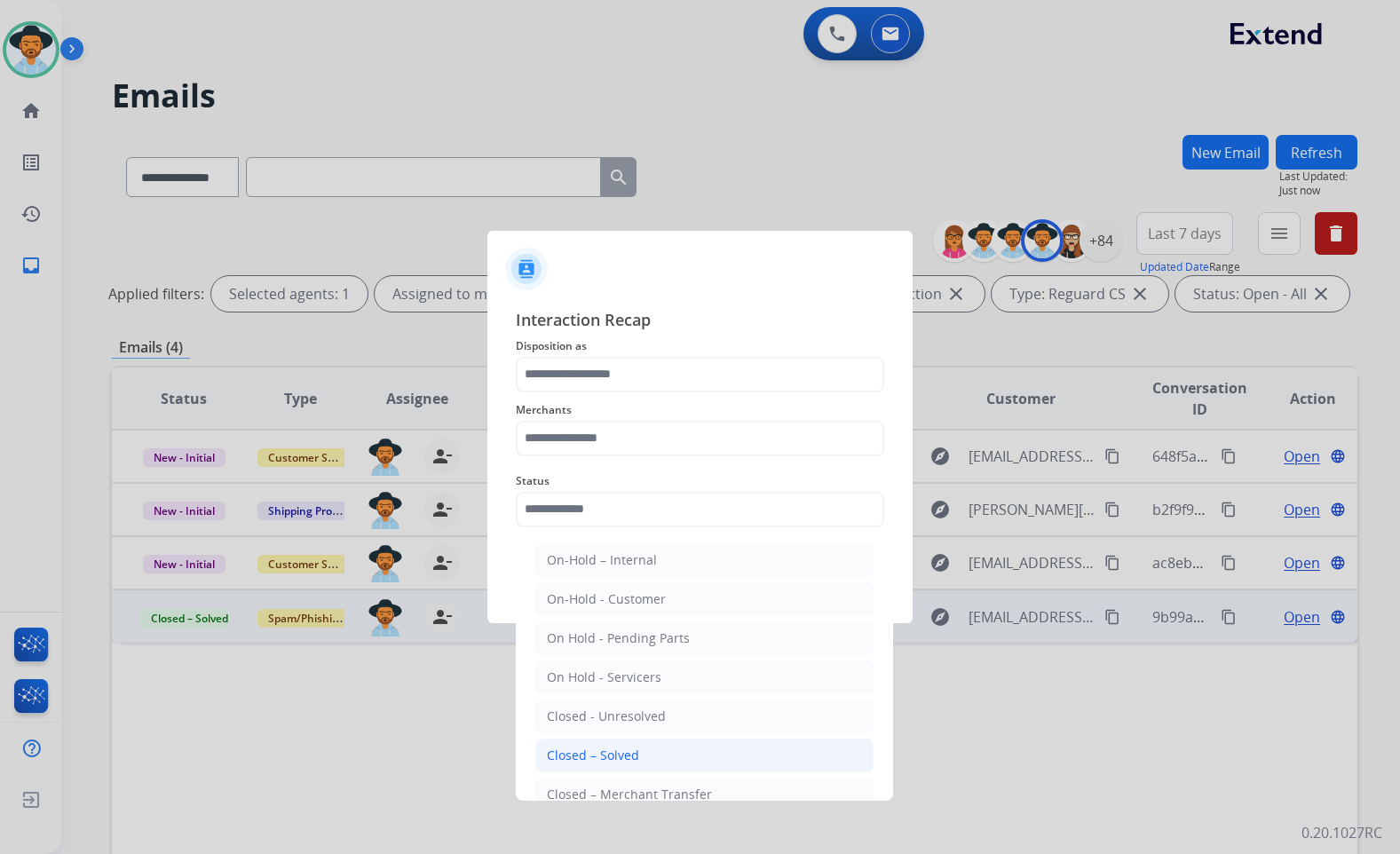
click at [645, 754] on li "Closed – Solved" at bounding box center [704, 755] width 339 height 34
type input "**********"
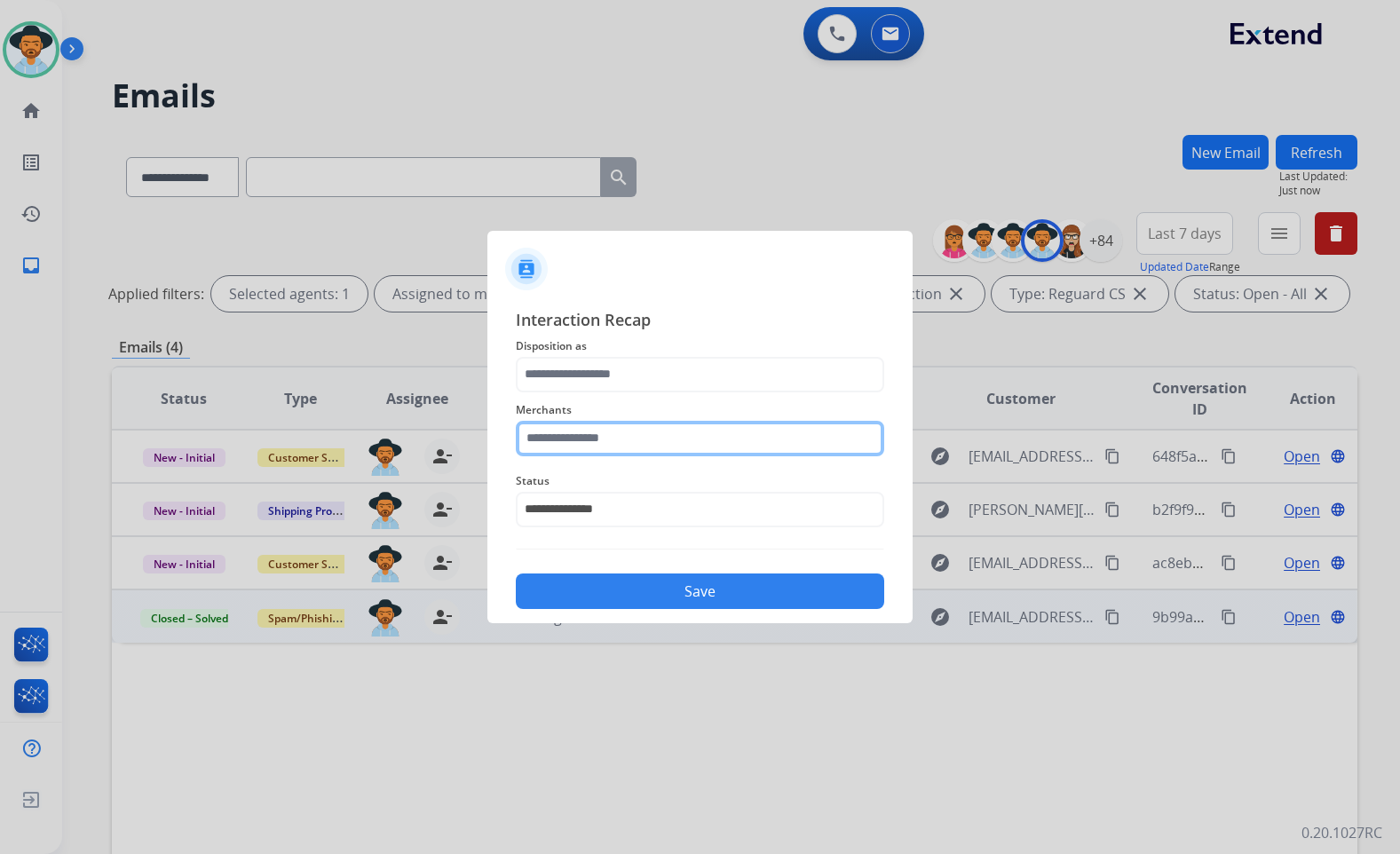
click at [649, 454] on input "text" at bounding box center [700, 438] width 368 height 36
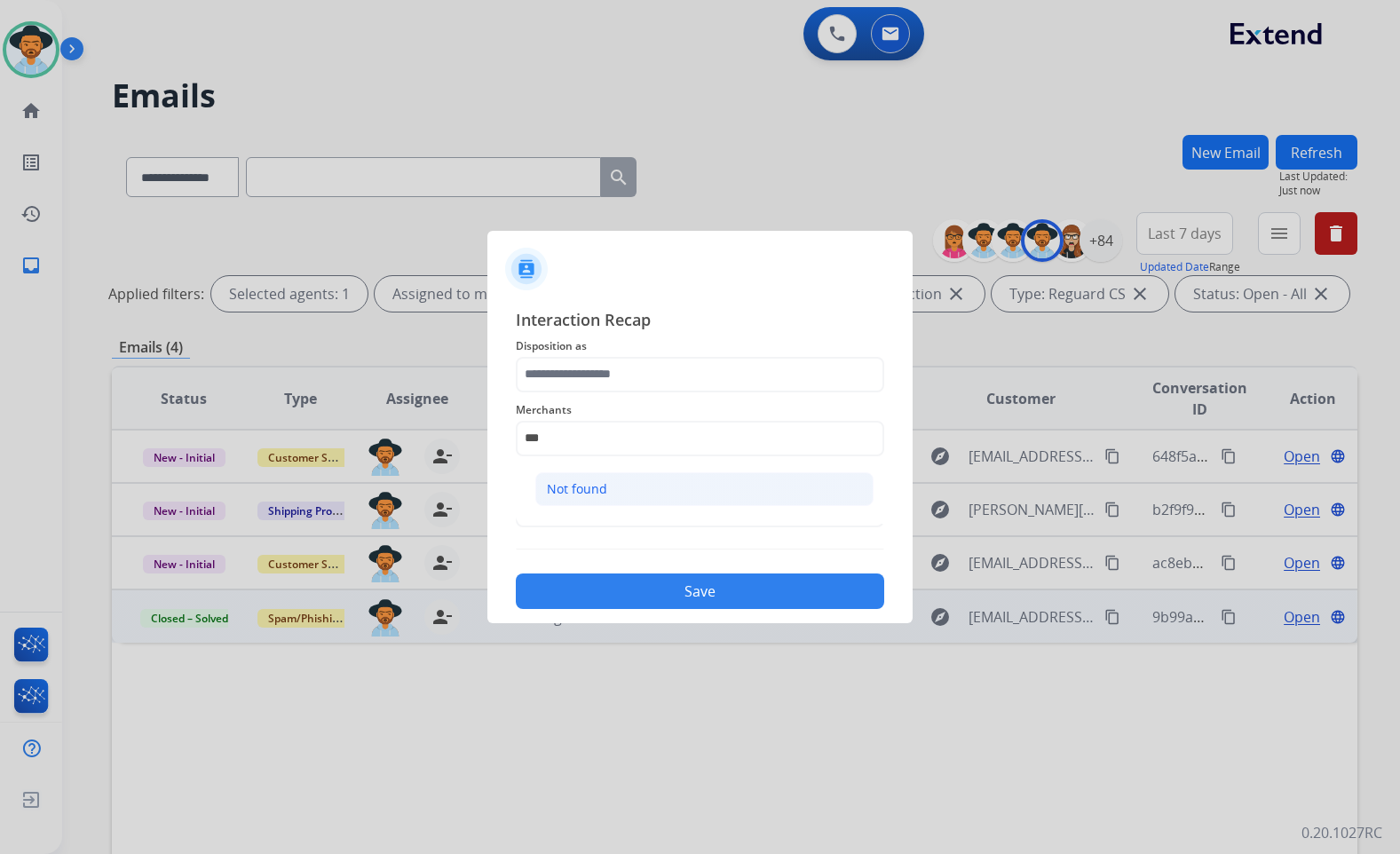
click at [613, 486] on li "Not found" at bounding box center [704, 489] width 339 height 34
type input "*********"
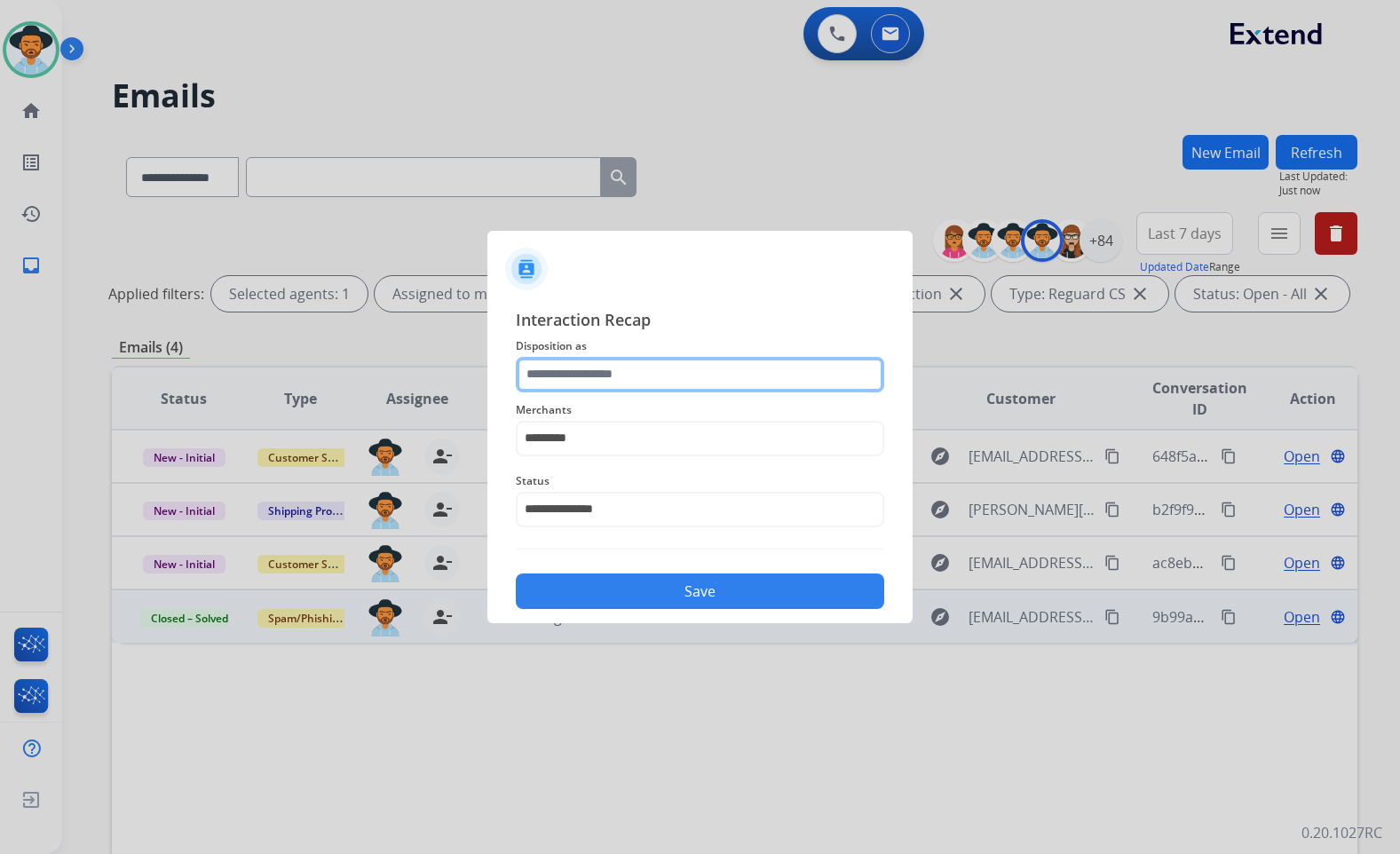
click at [627, 381] on input "text" at bounding box center [700, 375] width 368 height 36
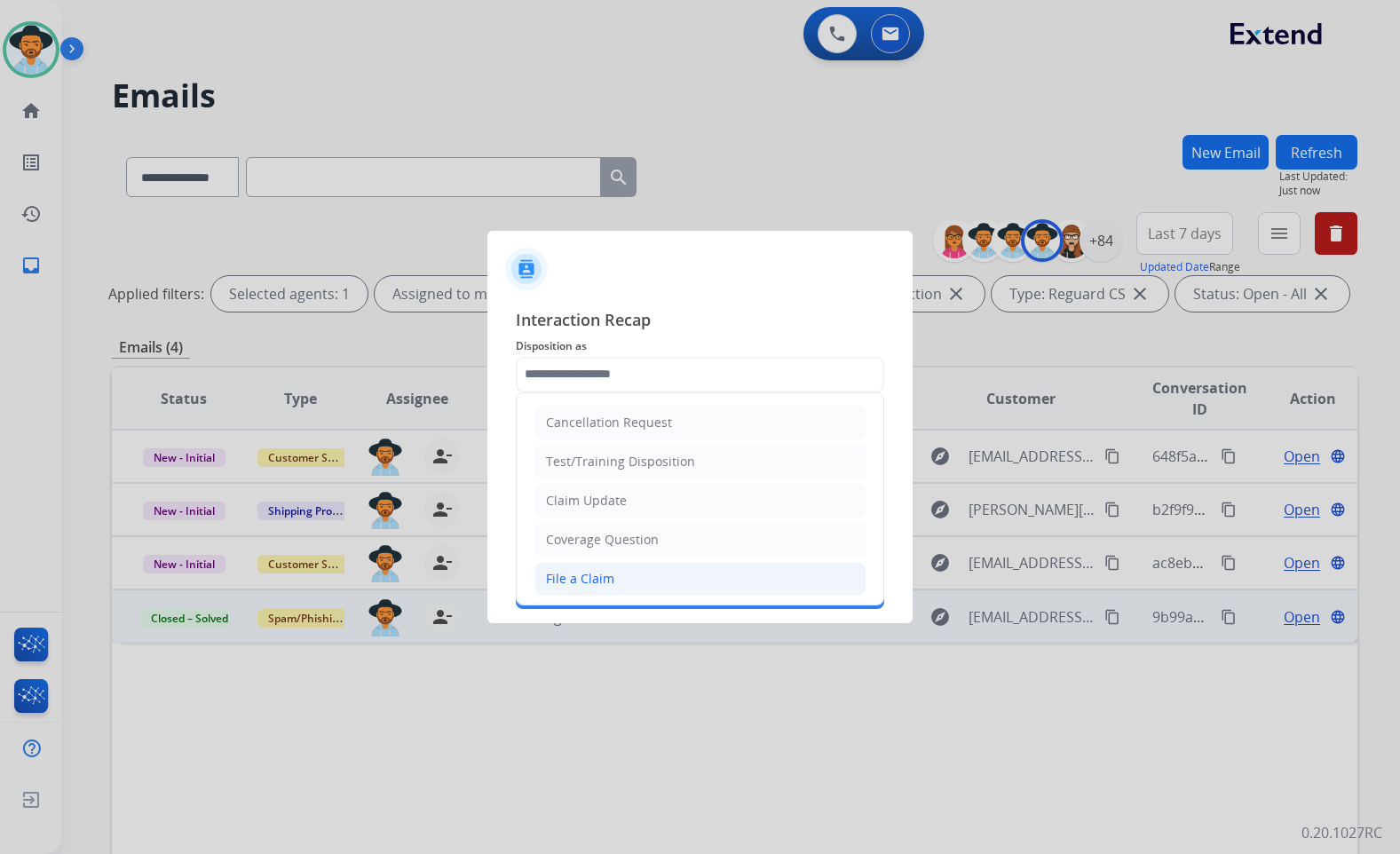
click at [607, 577] on div "File a Claim" at bounding box center [580, 579] width 68 height 18
type input "**********"
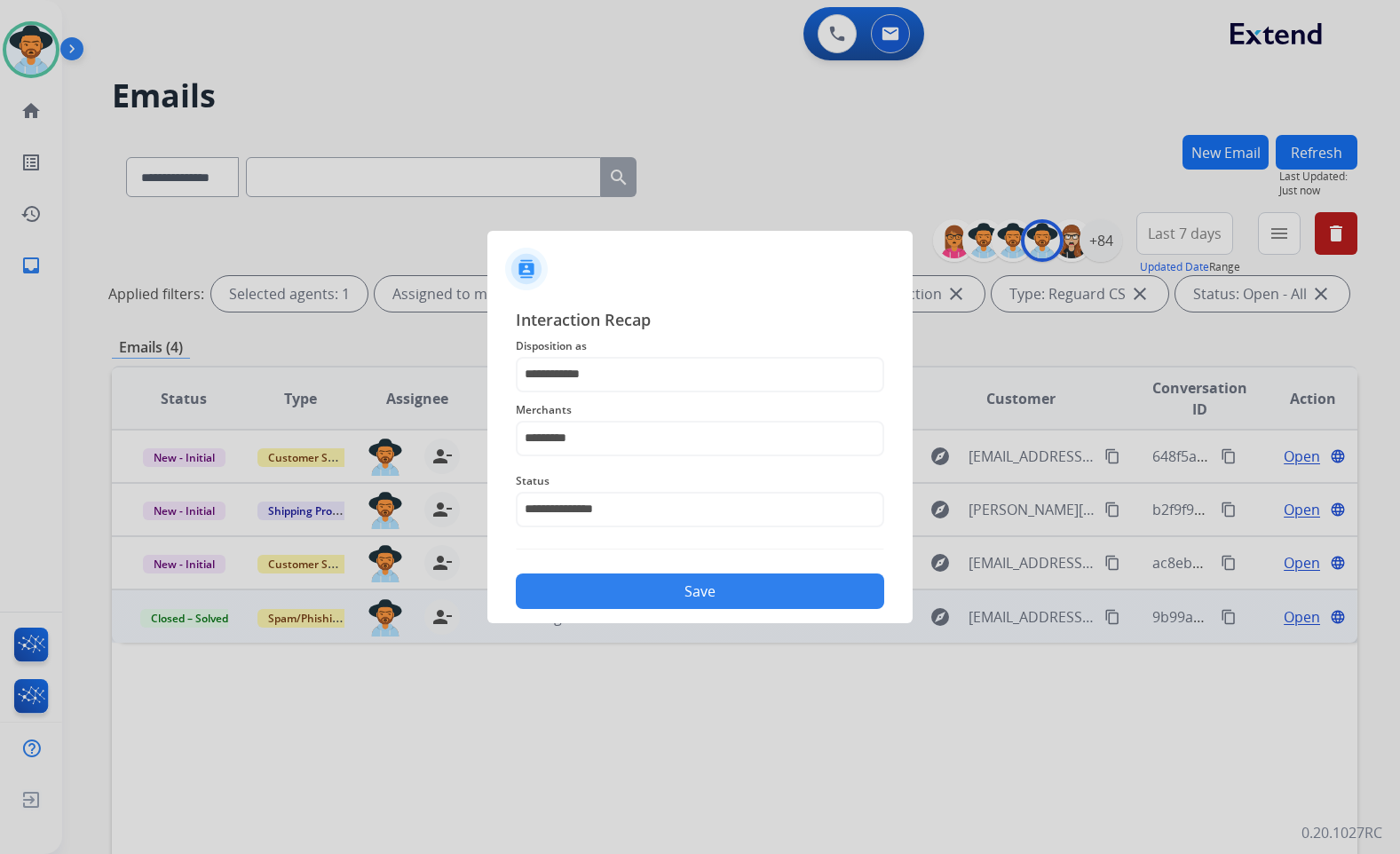
click at [645, 598] on button "Save" at bounding box center [700, 591] width 368 height 36
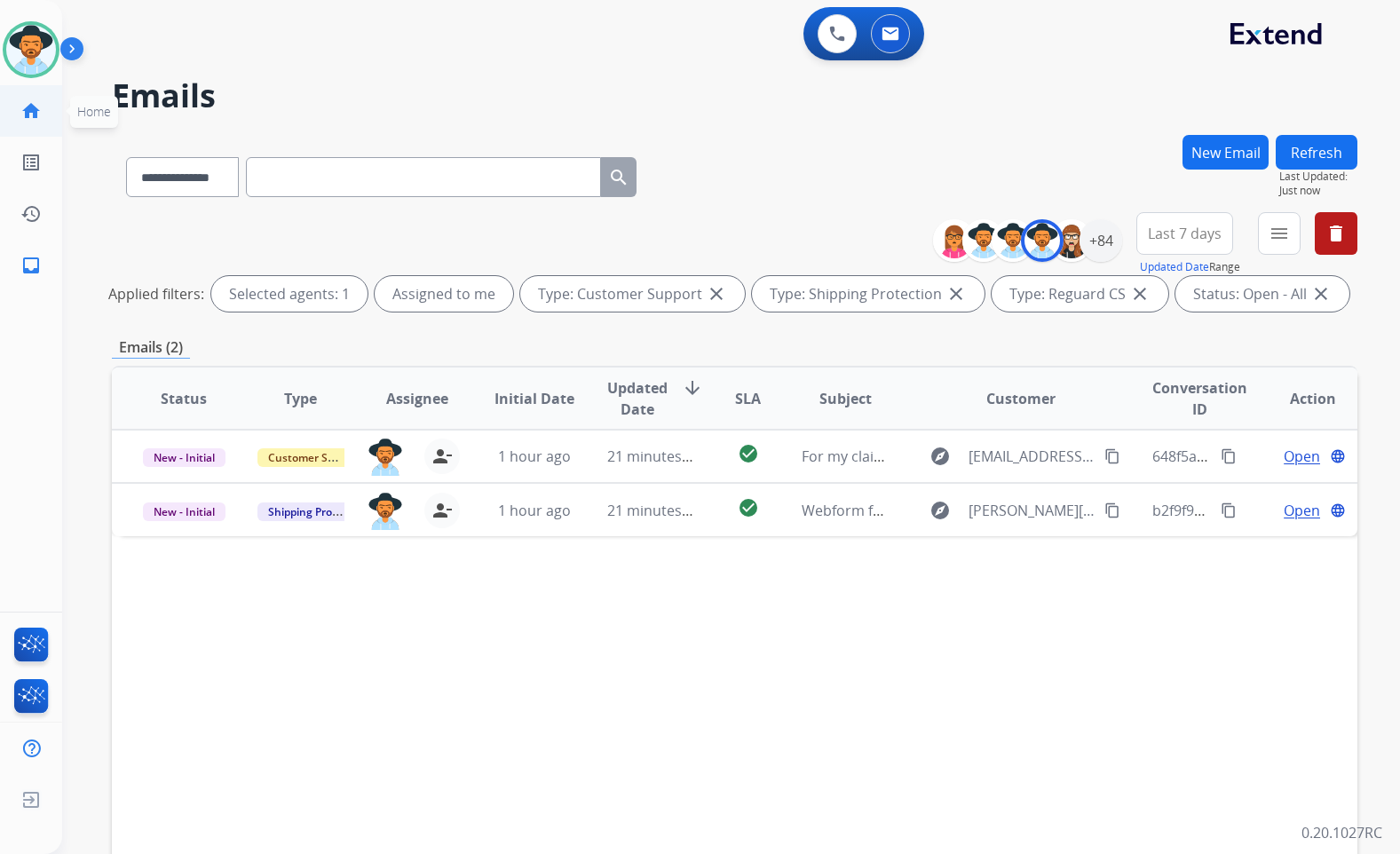
click at [36, 116] on mat-icon "home" at bounding box center [32, 112] width 22 height 22
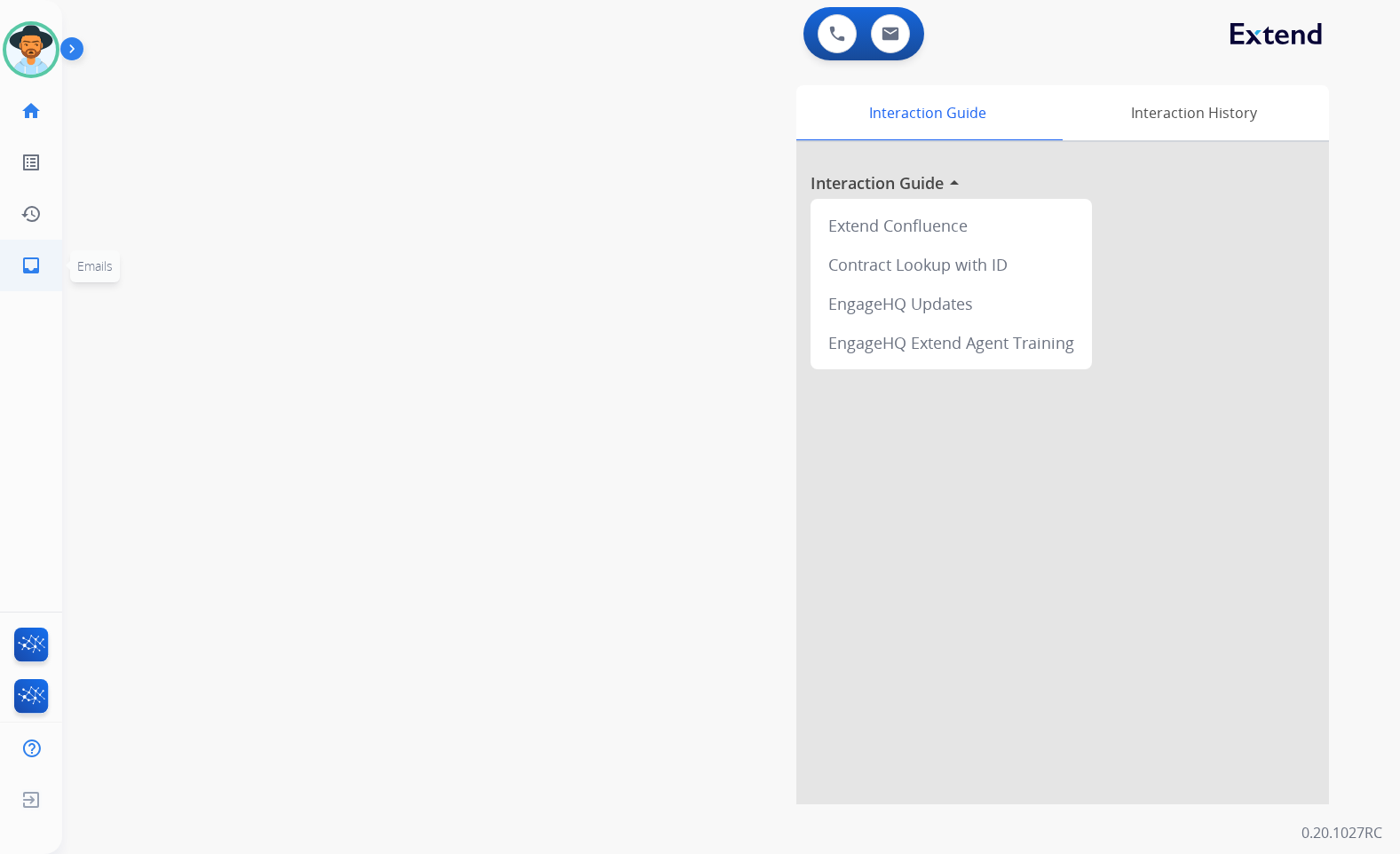
click at [37, 269] on mat-icon "inbox" at bounding box center [32, 266] width 22 height 22
select select "**********"
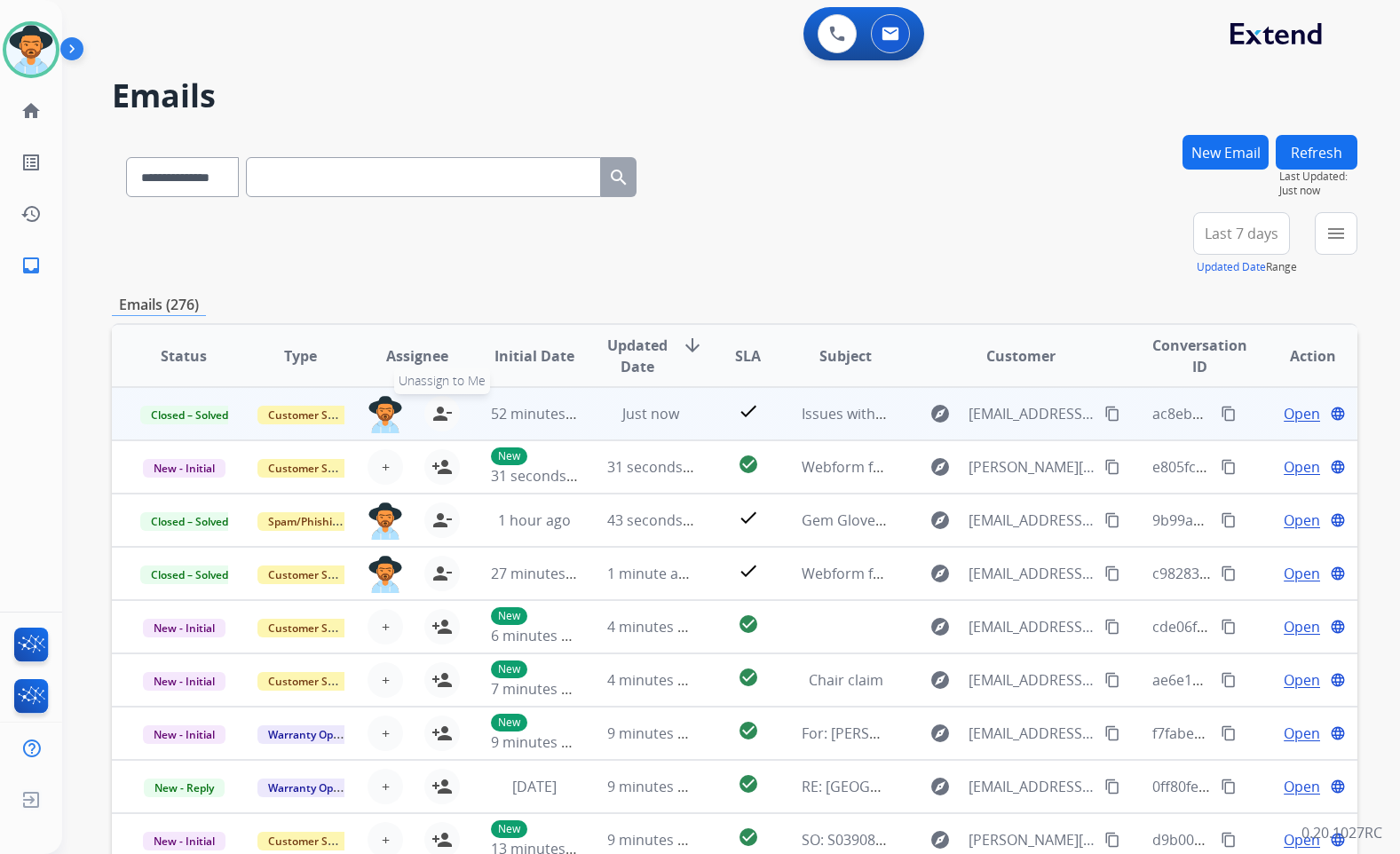
click at [449, 420] on mat-icon "person_remove" at bounding box center [442, 414] width 22 height 22
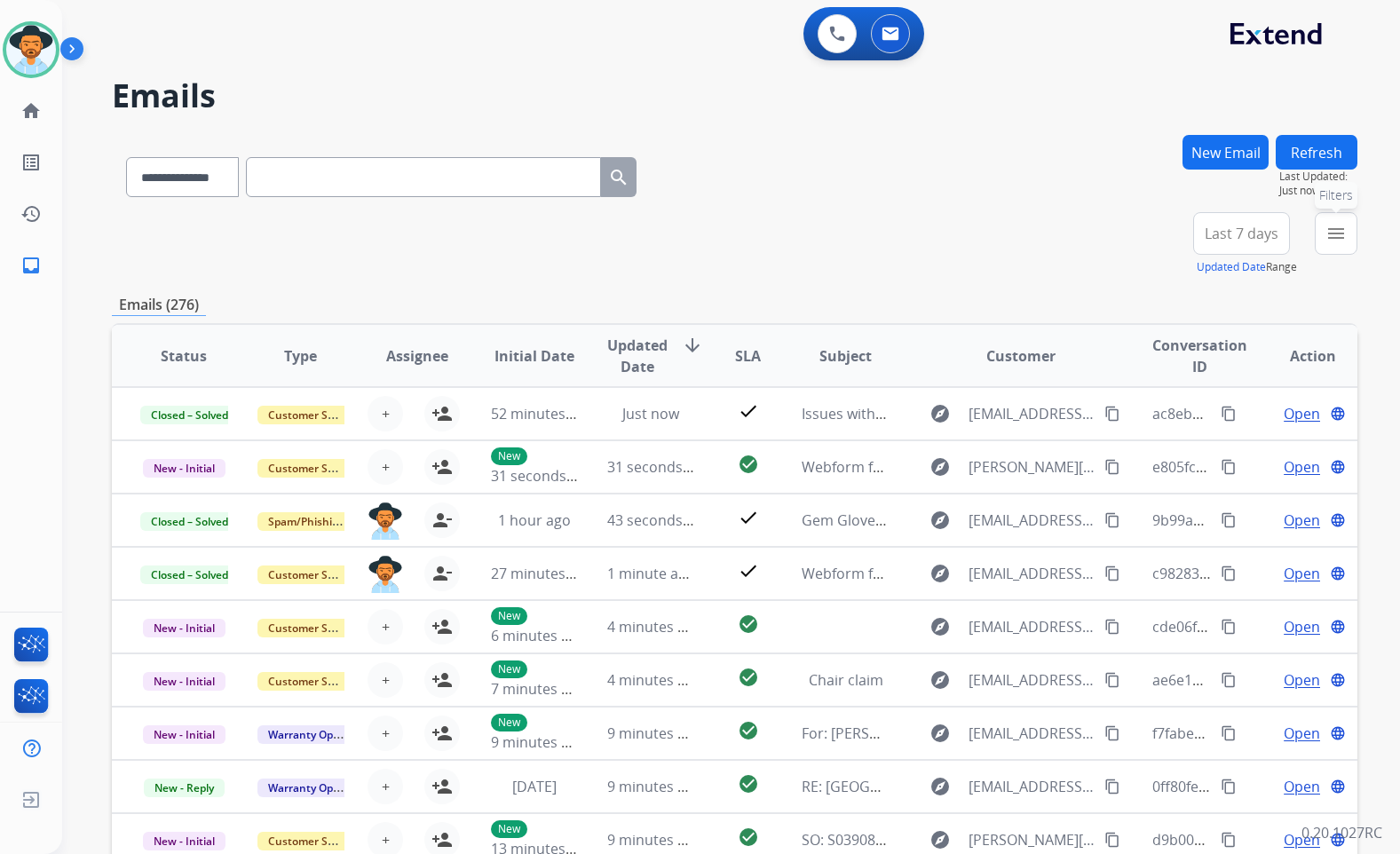
click at [1322, 234] on button "menu Filters" at bounding box center [1336, 233] width 42 height 42
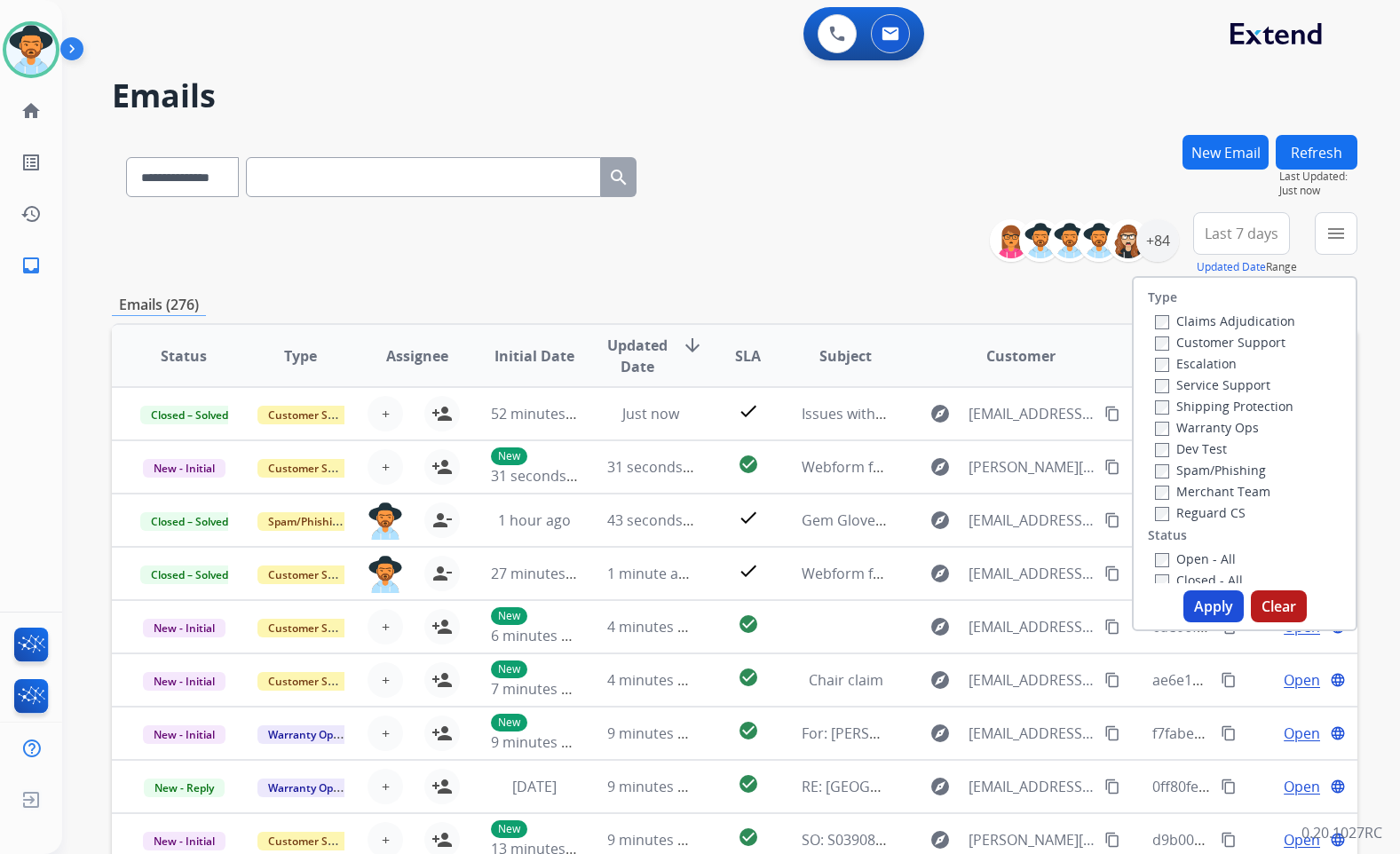
click at [1267, 345] on label "Customer Support" at bounding box center [1220, 342] width 130 height 17
click at [1258, 408] on label "Shipping Protection" at bounding box center [1224, 406] width 138 height 17
click at [1224, 513] on label "Reguard CS" at bounding box center [1201, 512] width 91 height 17
click at [1209, 565] on label "Open - All" at bounding box center [1196, 559] width 81 height 17
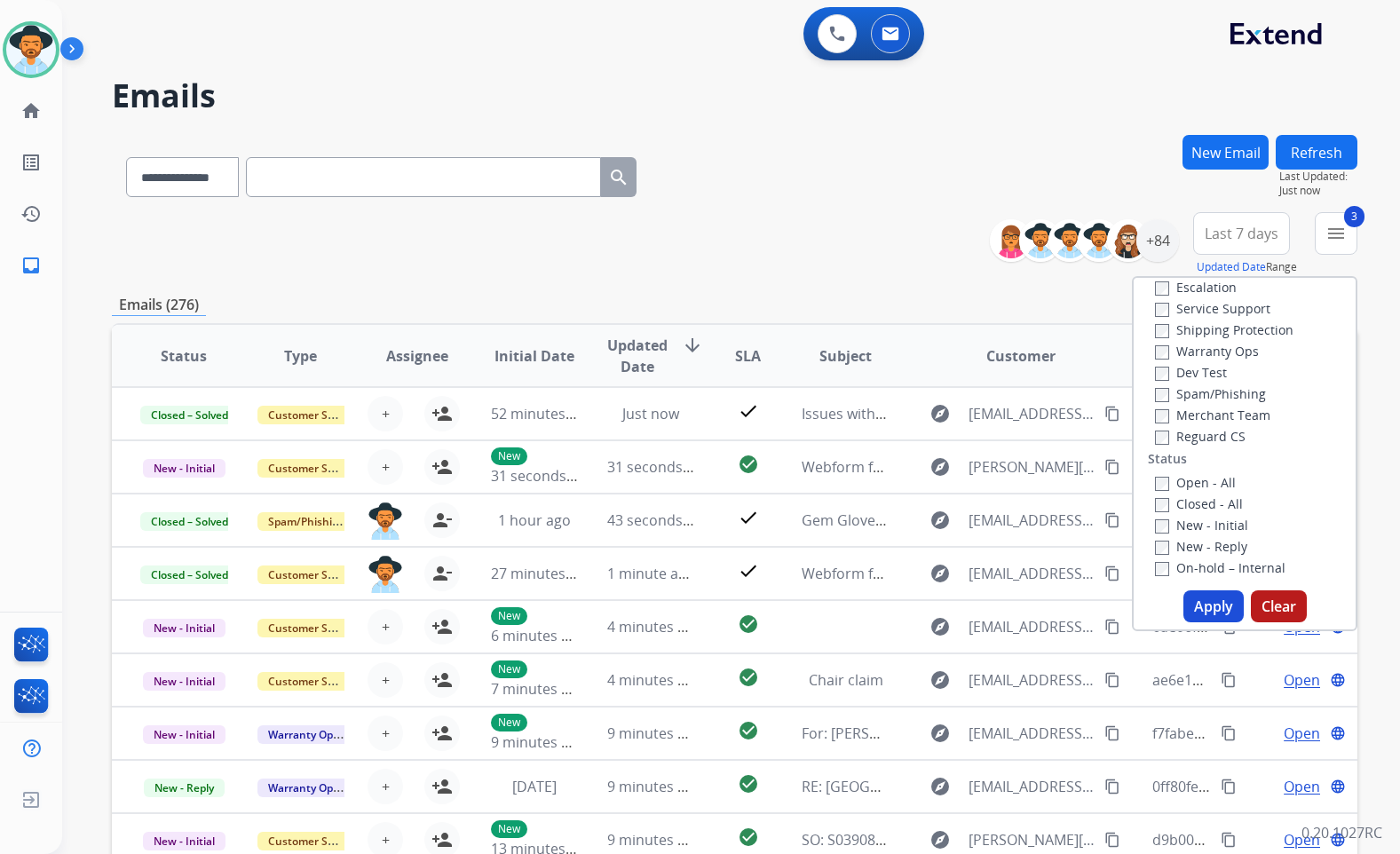
scroll to position [178, 0]
click at [1190, 391] on div "Open - All" at bounding box center [1248, 381] width 187 height 22
click at [1189, 382] on label "Open - All" at bounding box center [1196, 381] width 81 height 17
click at [1222, 523] on label "On Hold - Servicers" at bounding box center [1223, 530] width 136 height 17
click at [1219, 501] on label "On Hold - Pending Parts" at bounding box center [1237, 508] width 164 height 17
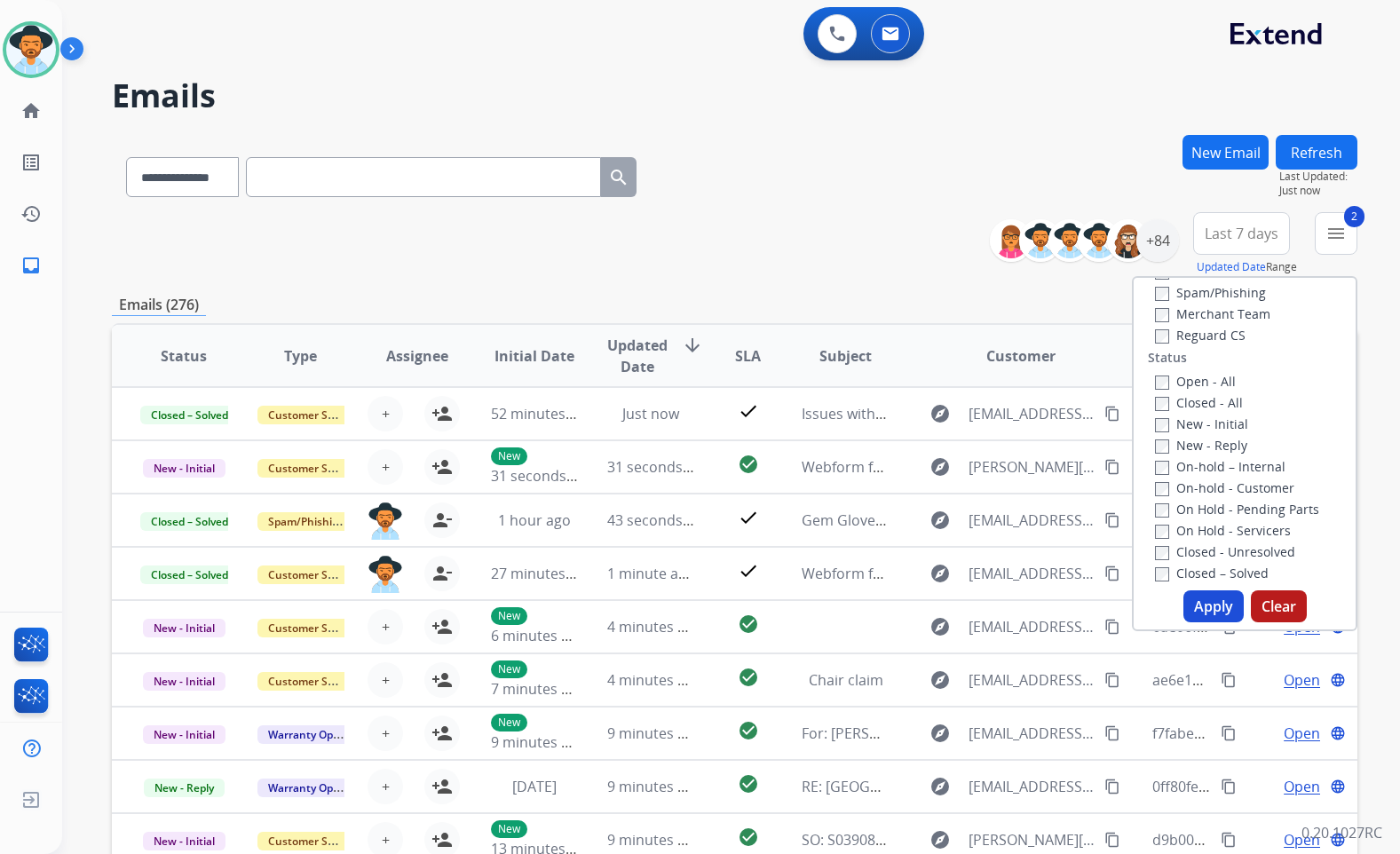
click at [1217, 485] on label "On-hold - Customer" at bounding box center [1224, 488] width 139 height 17
click at [1212, 463] on label "On-hold – Internal" at bounding box center [1220, 466] width 130 height 17
click at [1205, 439] on label "New - Reply" at bounding box center [1202, 445] width 93 height 17
click at [1200, 419] on label "New - Initial" at bounding box center [1202, 424] width 93 height 17
click at [1217, 609] on button "Apply" at bounding box center [1213, 606] width 60 height 32
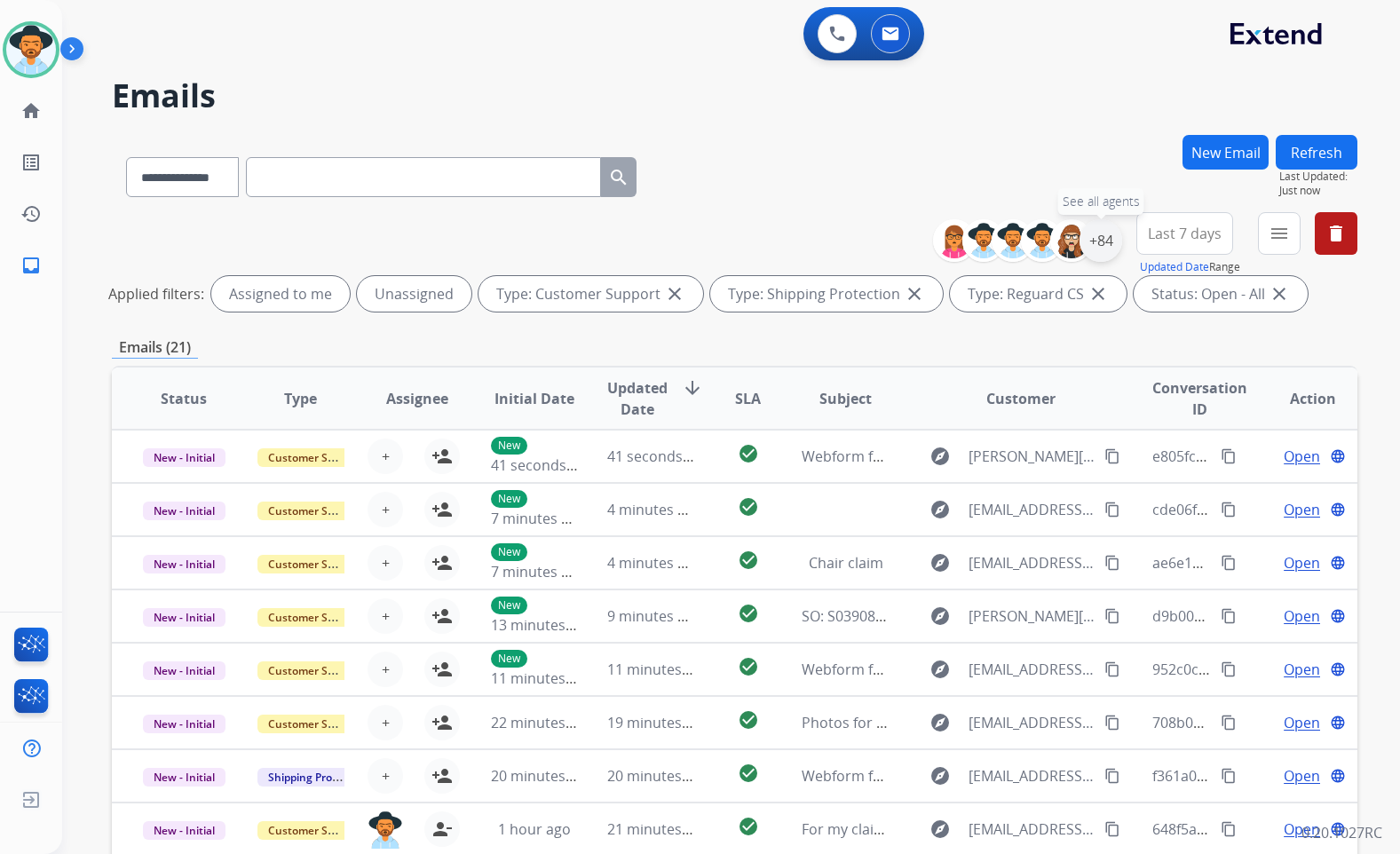
click at [1102, 254] on div "+84" at bounding box center [1101, 240] width 42 height 42
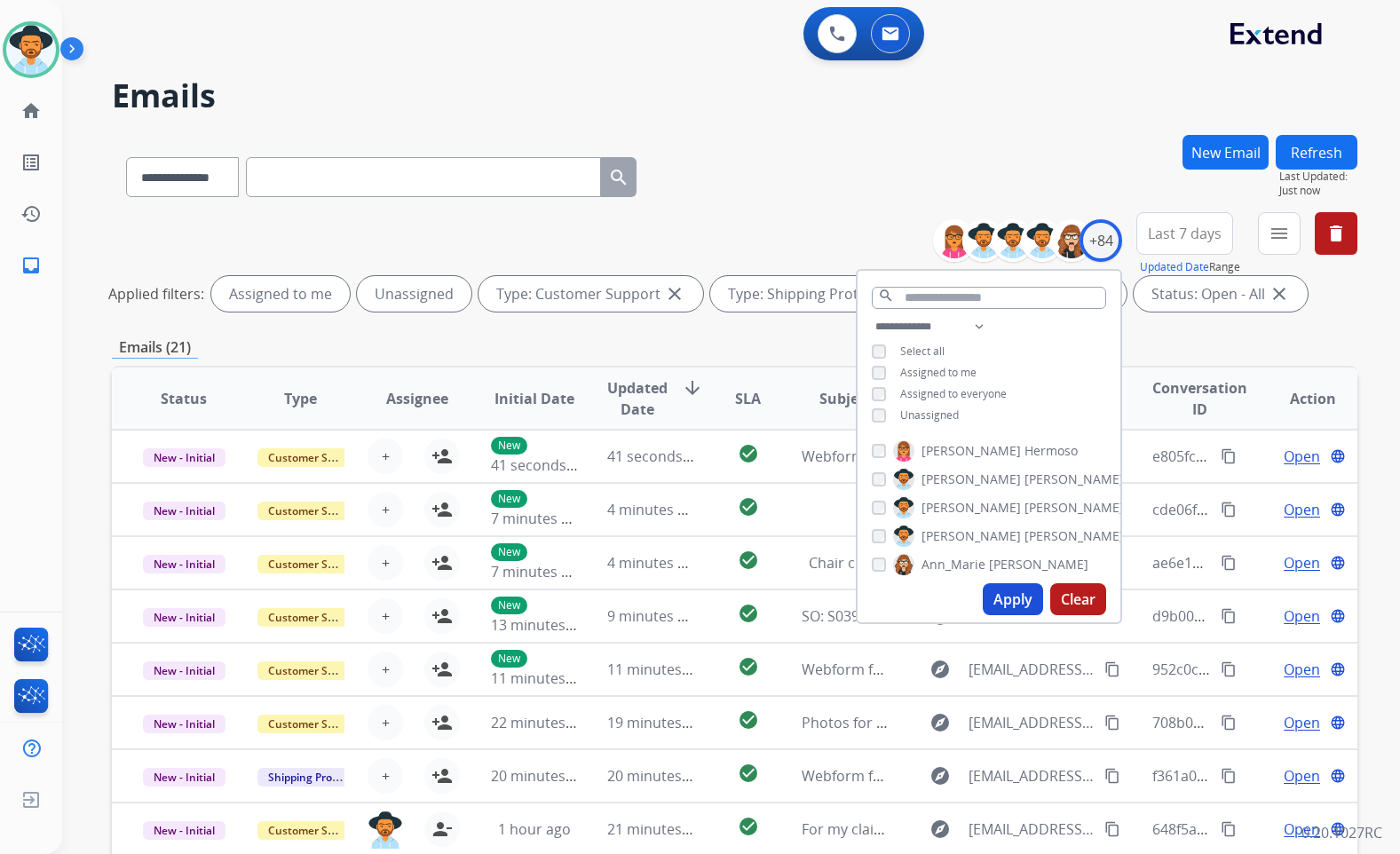
click at [949, 417] on span "Unassigned" at bounding box center [929, 415] width 58 height 15
click at [1025, 533] on span "[PERSON_NAME]" at bounding box center [1074, 536] width 100 height 18
click at [1008, 599] on button "Apply" at bounding box center [1013, 599] width 60 height 32
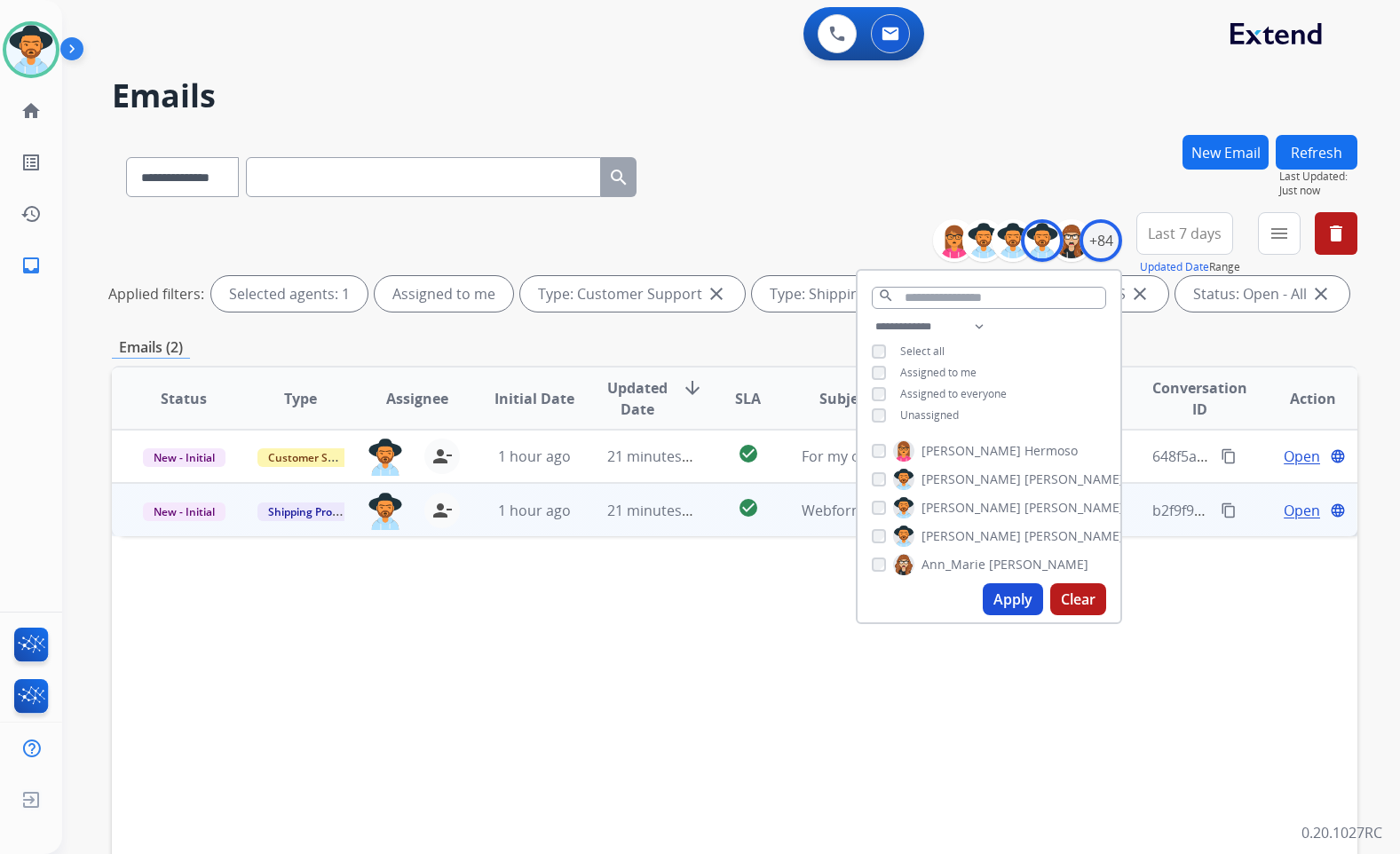
drag, startPoint x: 1232, startPoint y: 596, endPoint x: 1276, endPoint y: 524, distance: 84.4
click at [1235, 590] on div "Status Type Assignee Initial Date Updated Date arrow_downward SLA Subject Custo…" at bounding box center [735, 663] width 1246 height 595
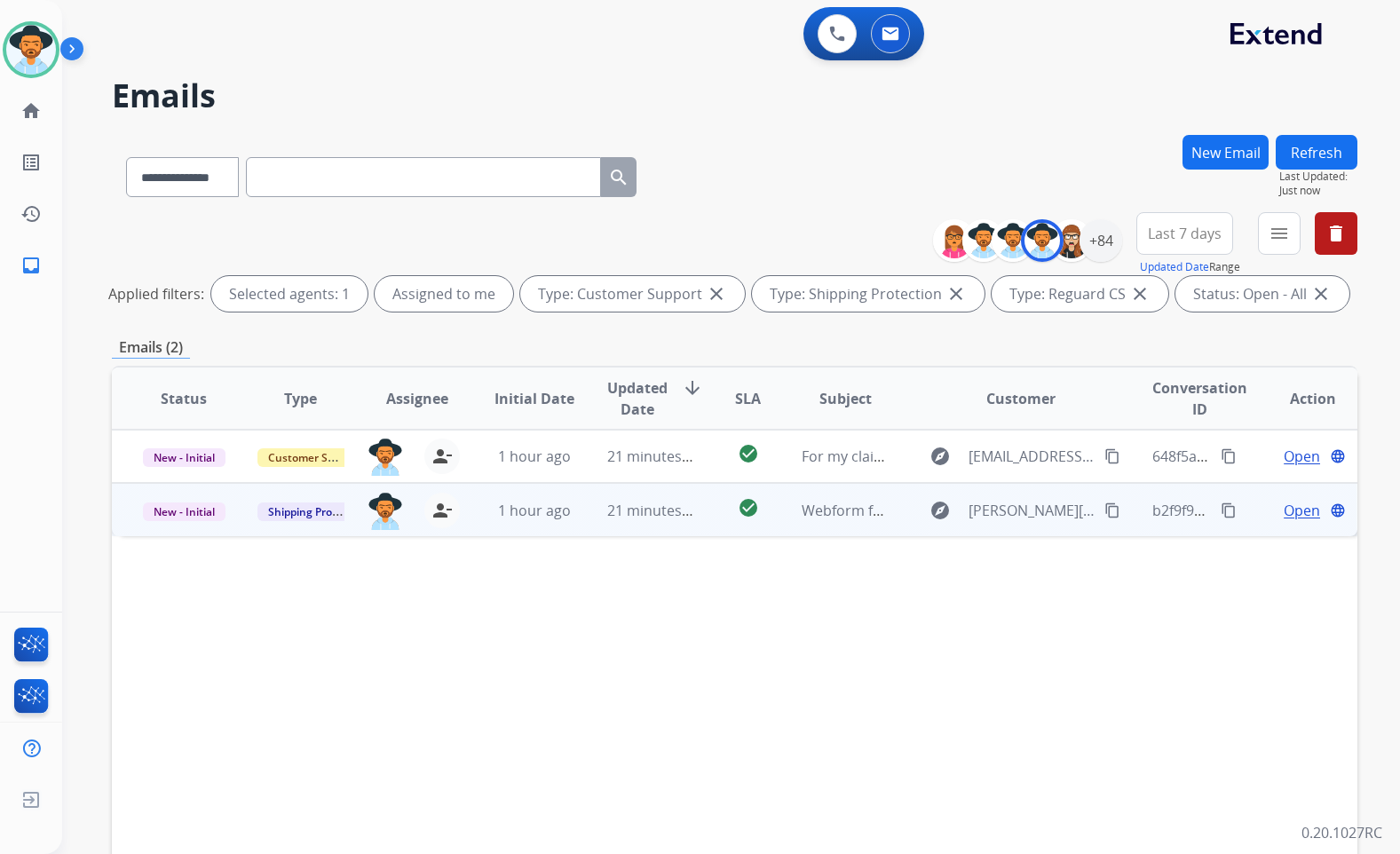
click at [1299, 498] on td "Open language" at bounding box center [1298, 509] width 117 height 53
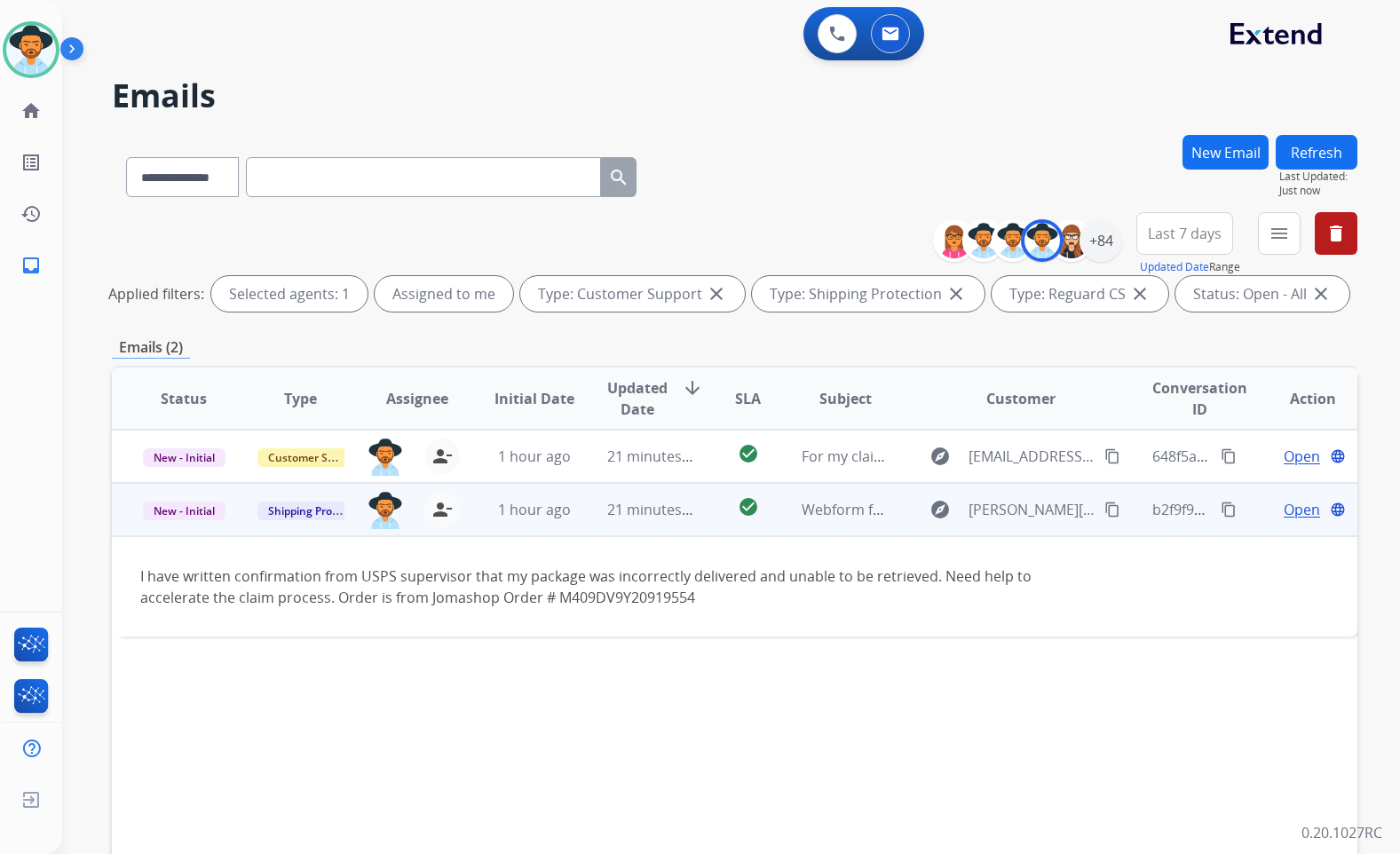
click at [1299, 510] on span "Open" at bounding box center [1302, 509] width 37 height 22
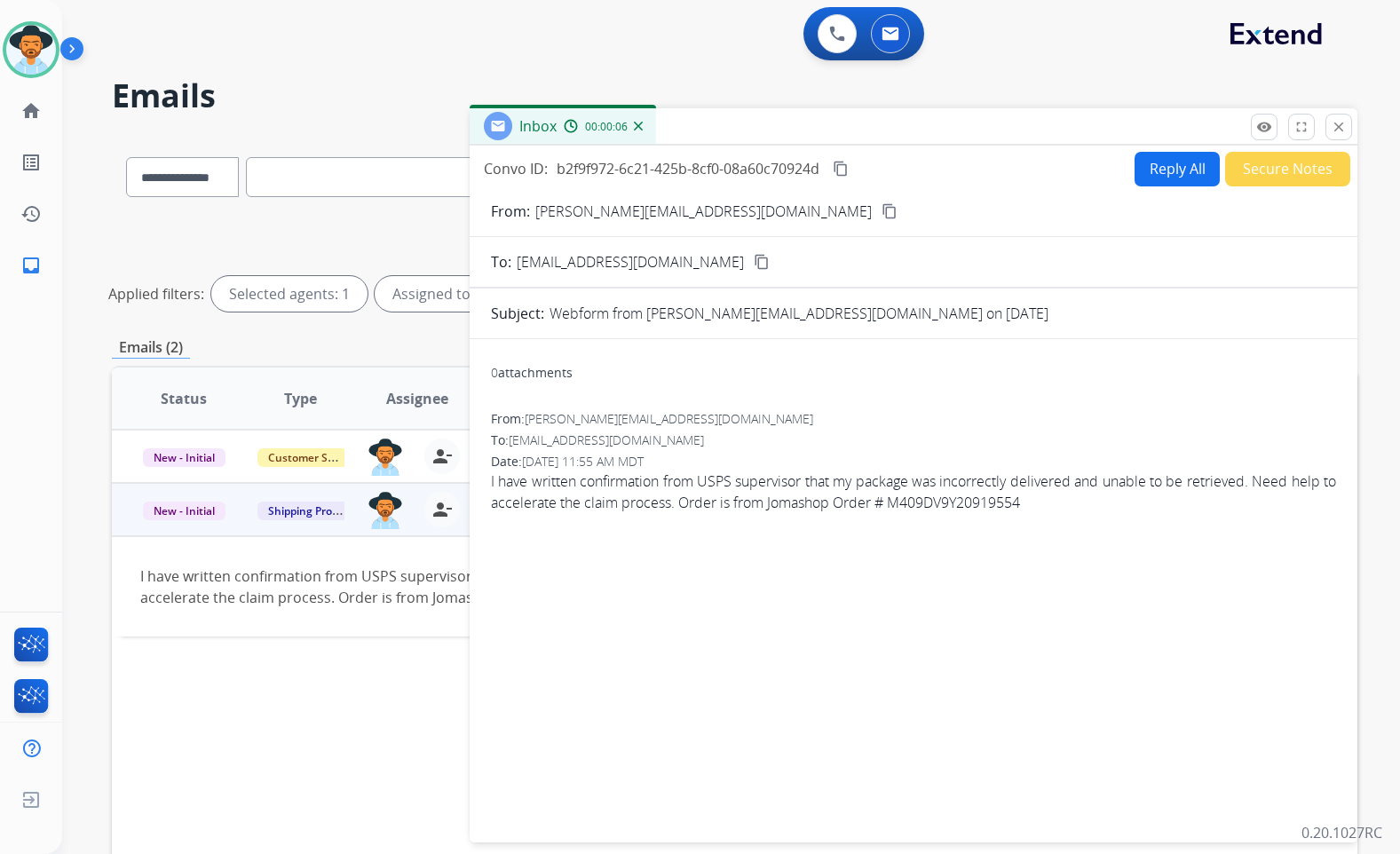
click at [882, 211] on mat-icon "content_copy" at bounding box center [890, 211] width 16 height 16
click at [854, 630] on div "0 attachments From: [PERSON_NAME][EMAIL_ADDRESS][DOMAIN_NAME] To: [EMAIL_ADDRES…" at bounding box center [913, 587] width 888 height 468
click at [646, 490] on span "I have written confirmation from USPS supervisor that my package was incorrectl…" at bounding box center [913, 492] width 845 height 42
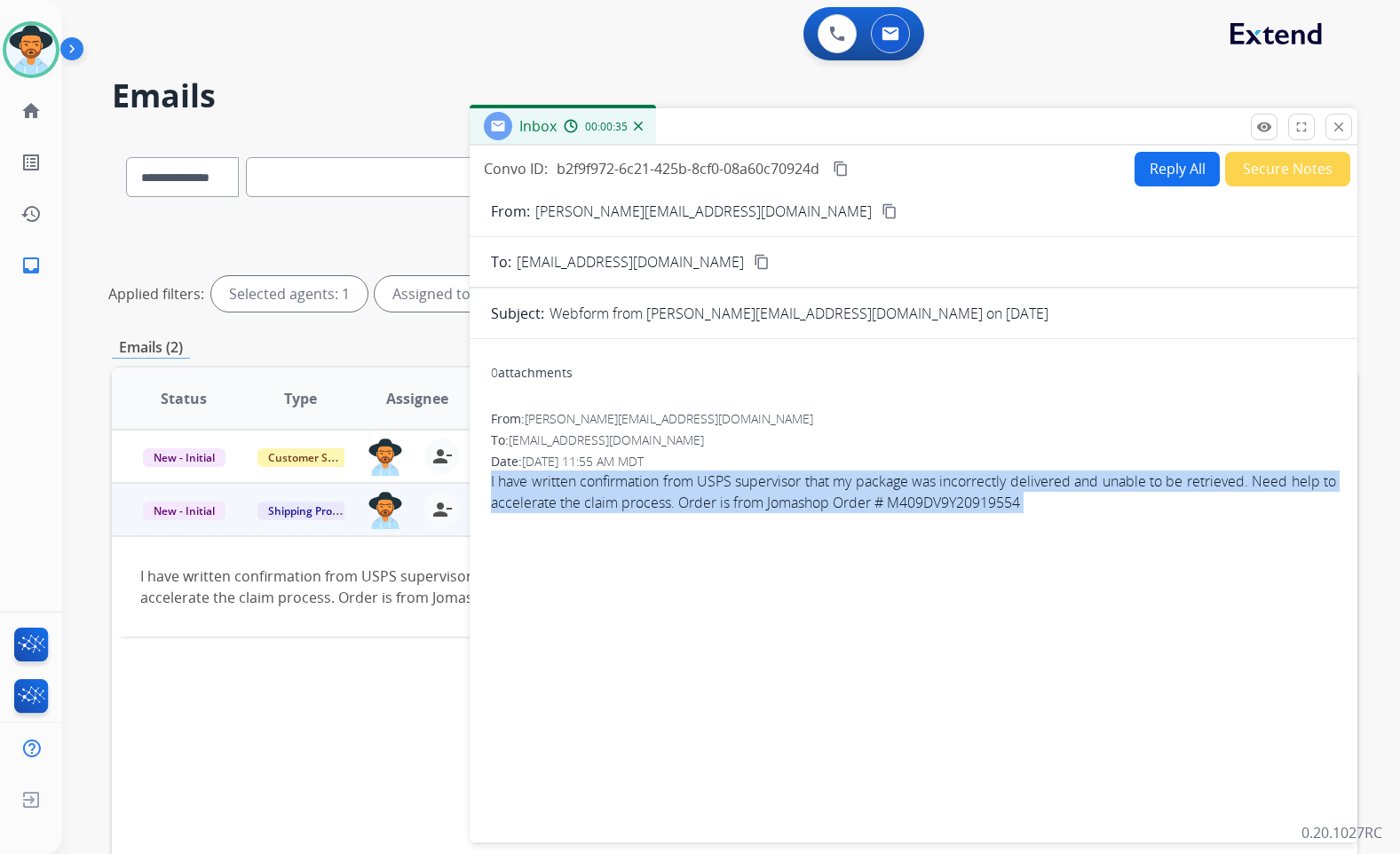
click at [646, 490] on span "I have written confirmation from USPS supervisor that my package was incorrectl…" at bounding box center [913, 492] width 845 height 42
copy app-emails-table "I have written confirmation from USPS supervisor that my package was incorrectl…"
drag, startPoint x: 841, startPoint y: 166, endPoint x: 583, endPoint y: 279, distance: 281.7
click at [841, 166] on mat-icon "content_copy" at bounding box center [841, 169] width 16 height 16
click at [1168, 169] on button "Reply All" at bounding box center [1177, 169] width 85 height 35
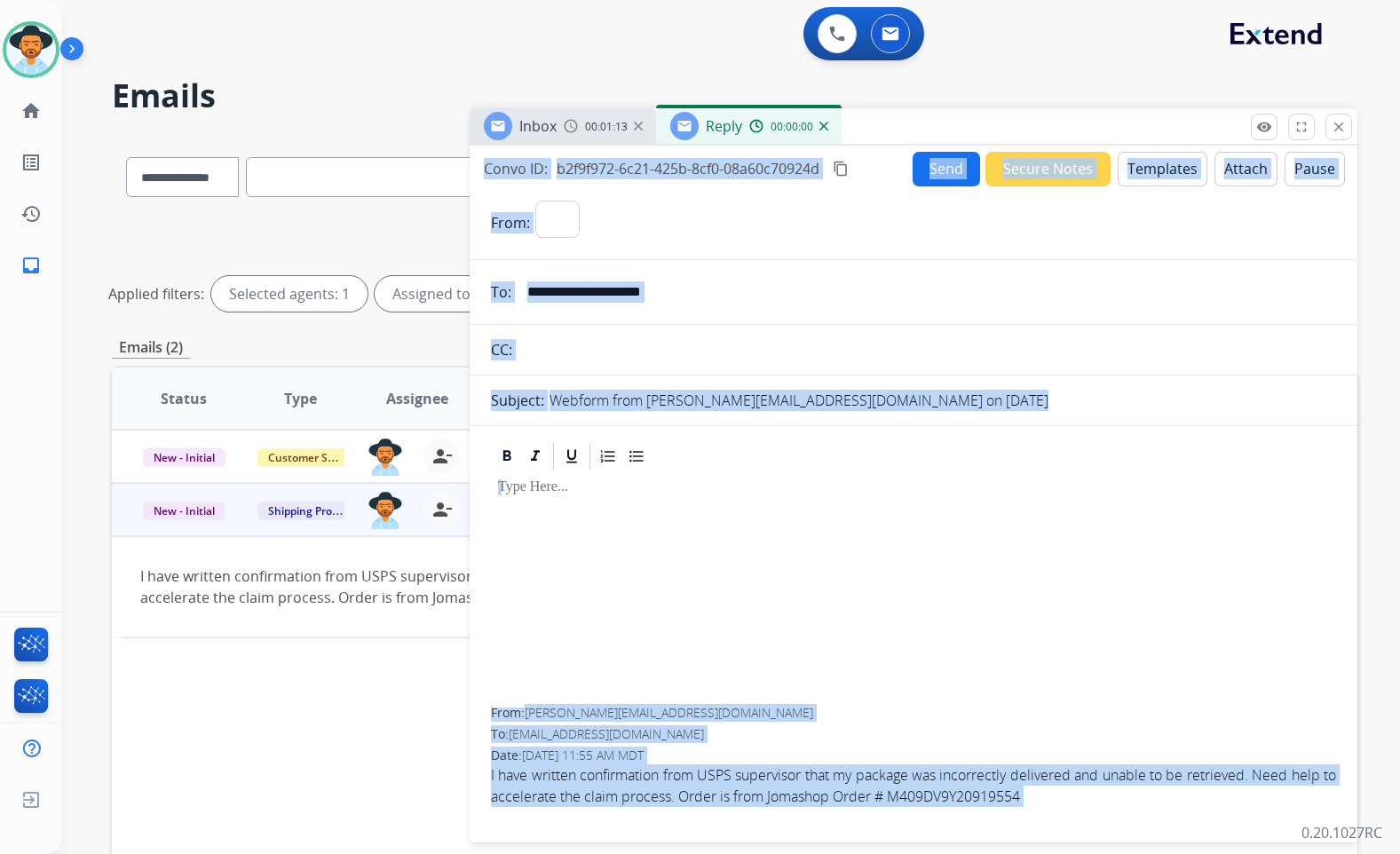
select select "**********"
click at [1168, 169] on button "Templates" at bounding box center [1162, 169] width 90 height 35
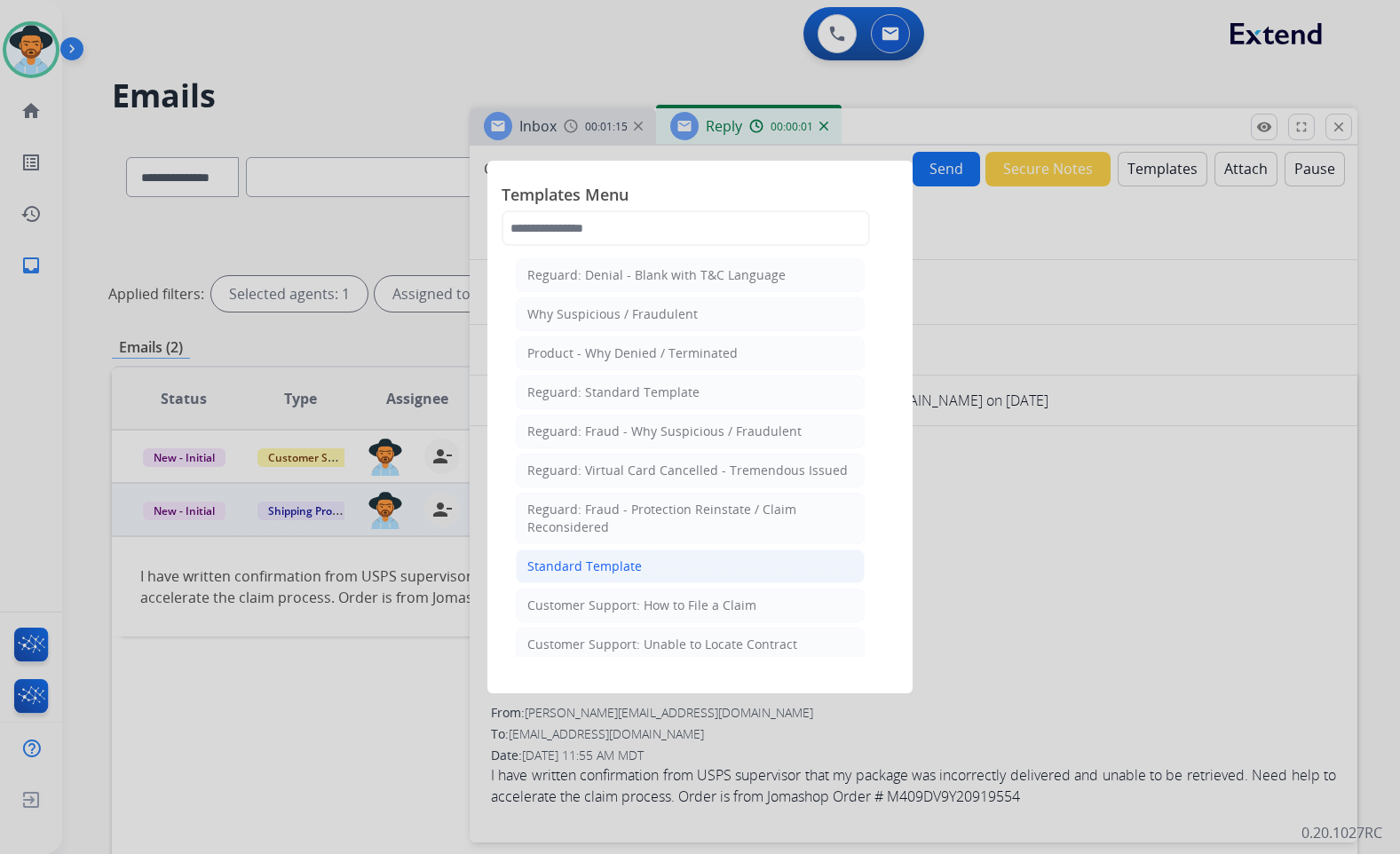
click at [669, 582] on li "Standard Template" at bounding box center [690, 567] width 349 height 34
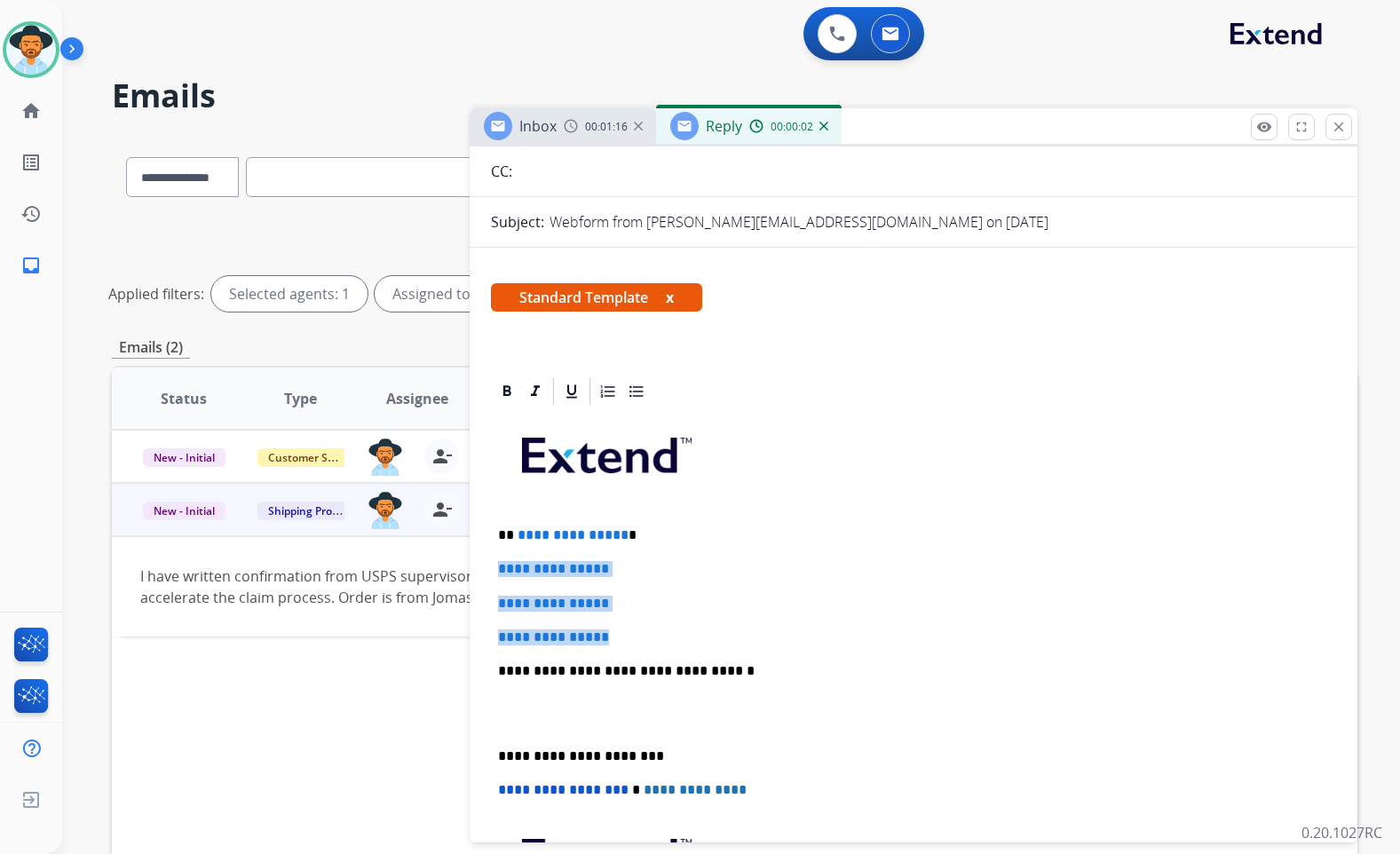
drag, startPoint x: 620, startPoint y: 636, endPoint x: 490, endPoint y: 566, distance: 147.6
click at [490, 567] on div "**********" at bounding box center [913, 753] width 888 height 756
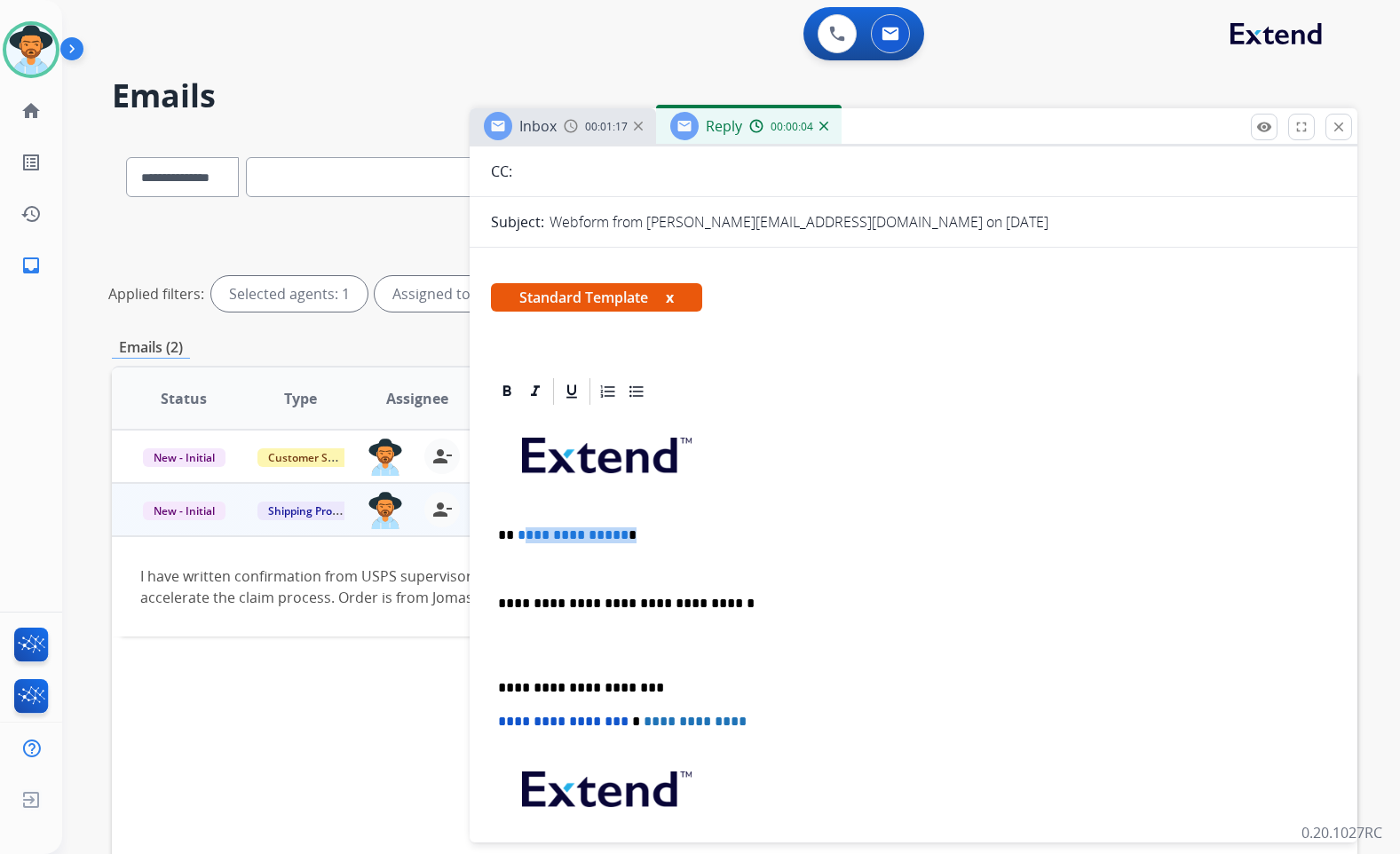
drag, startPoint x: 641, startPoint y: 541, endPoint x: 525, endPoint y: 535, distance: 116.2
click at [525, 535] on p "**********" at bounding box center [906, 535] width 817 height 16
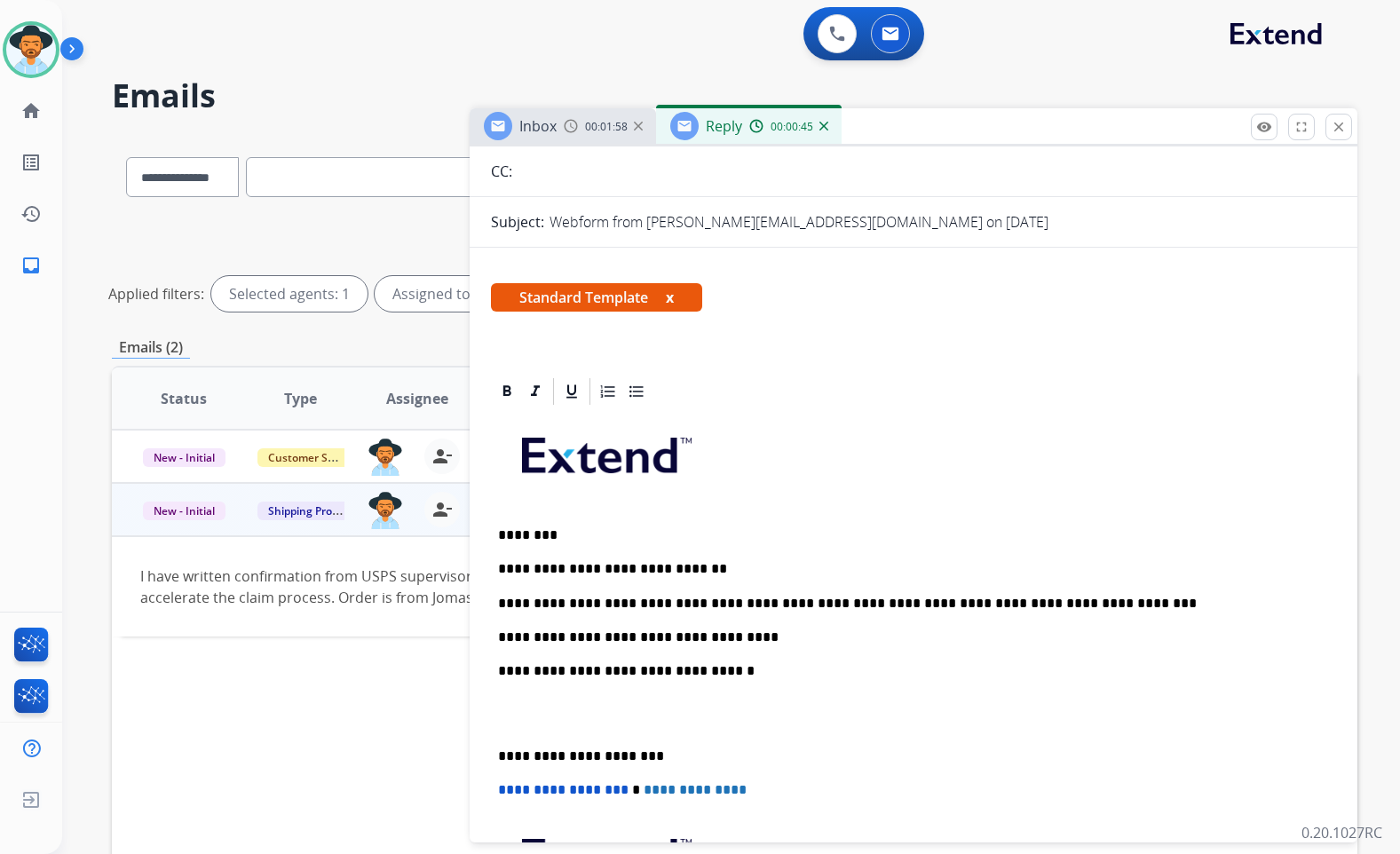
click at [691, 710] on p at bounding box center [914, 714] width 831 height 33
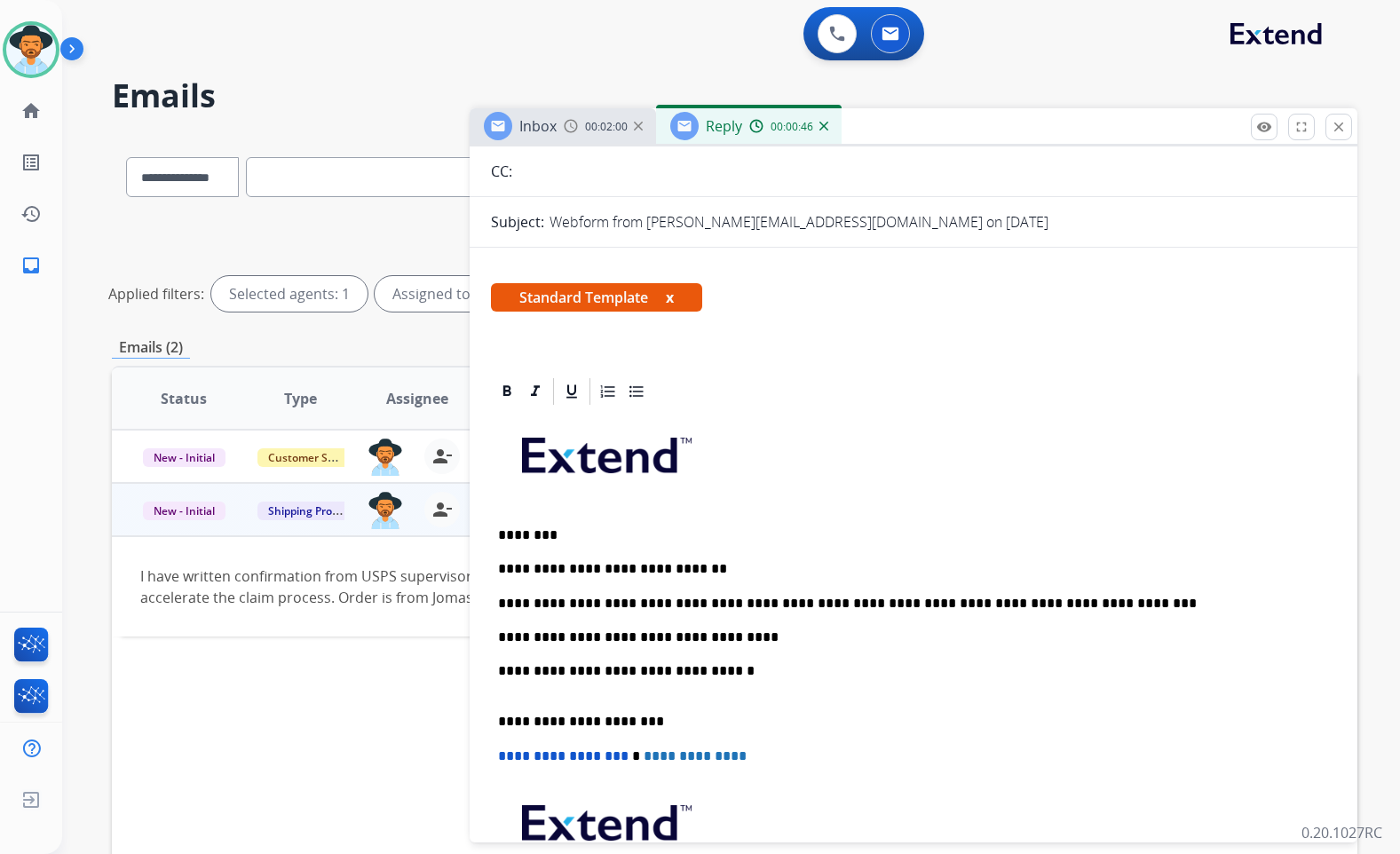
click at [632, 696] on div "**********" at bounding box center [913, 696] width 845 height 578
click at [649, 689] on p "**********" at bounding box center [906, 679] width 817 height 33
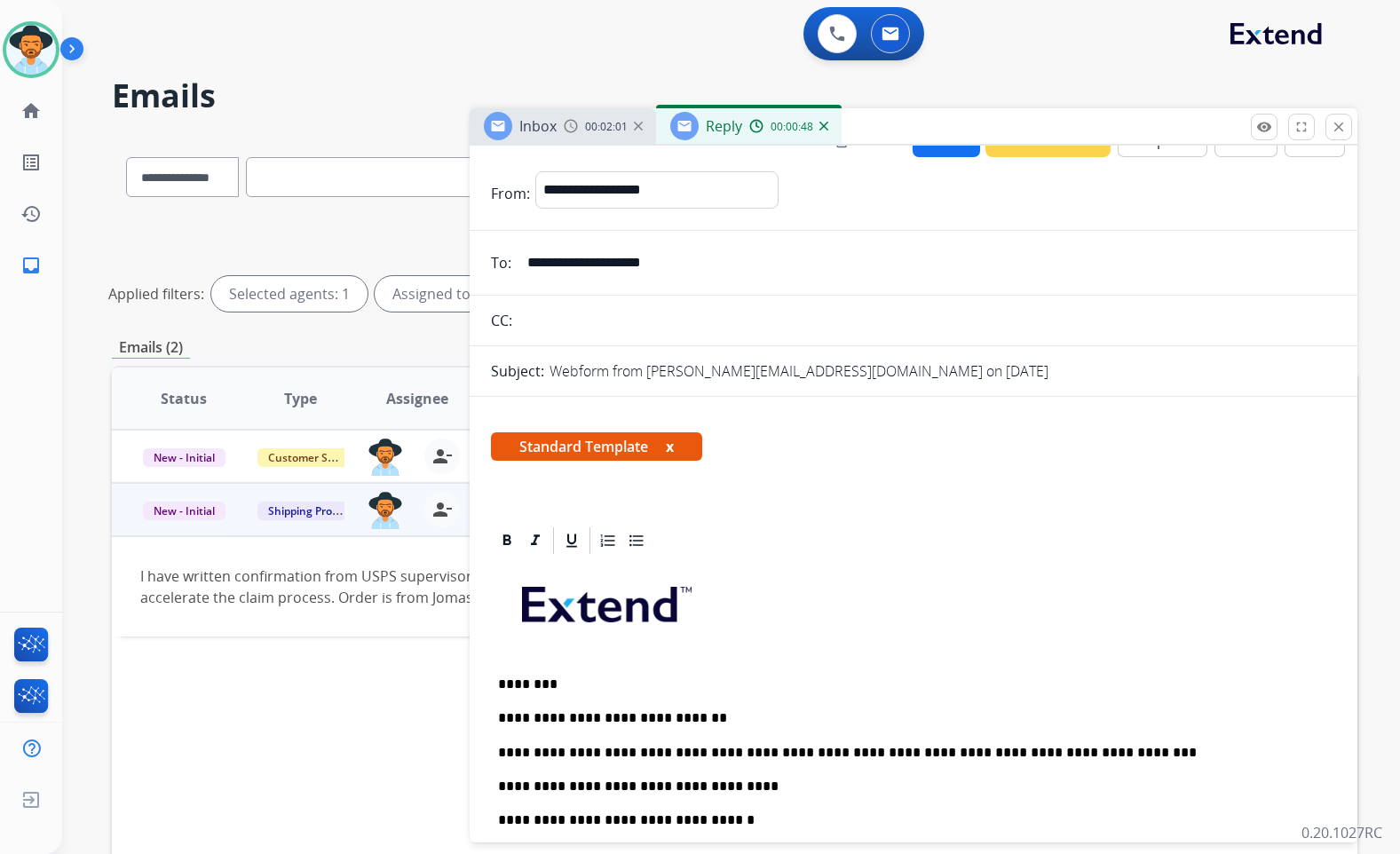
scroll to position [0, 0]
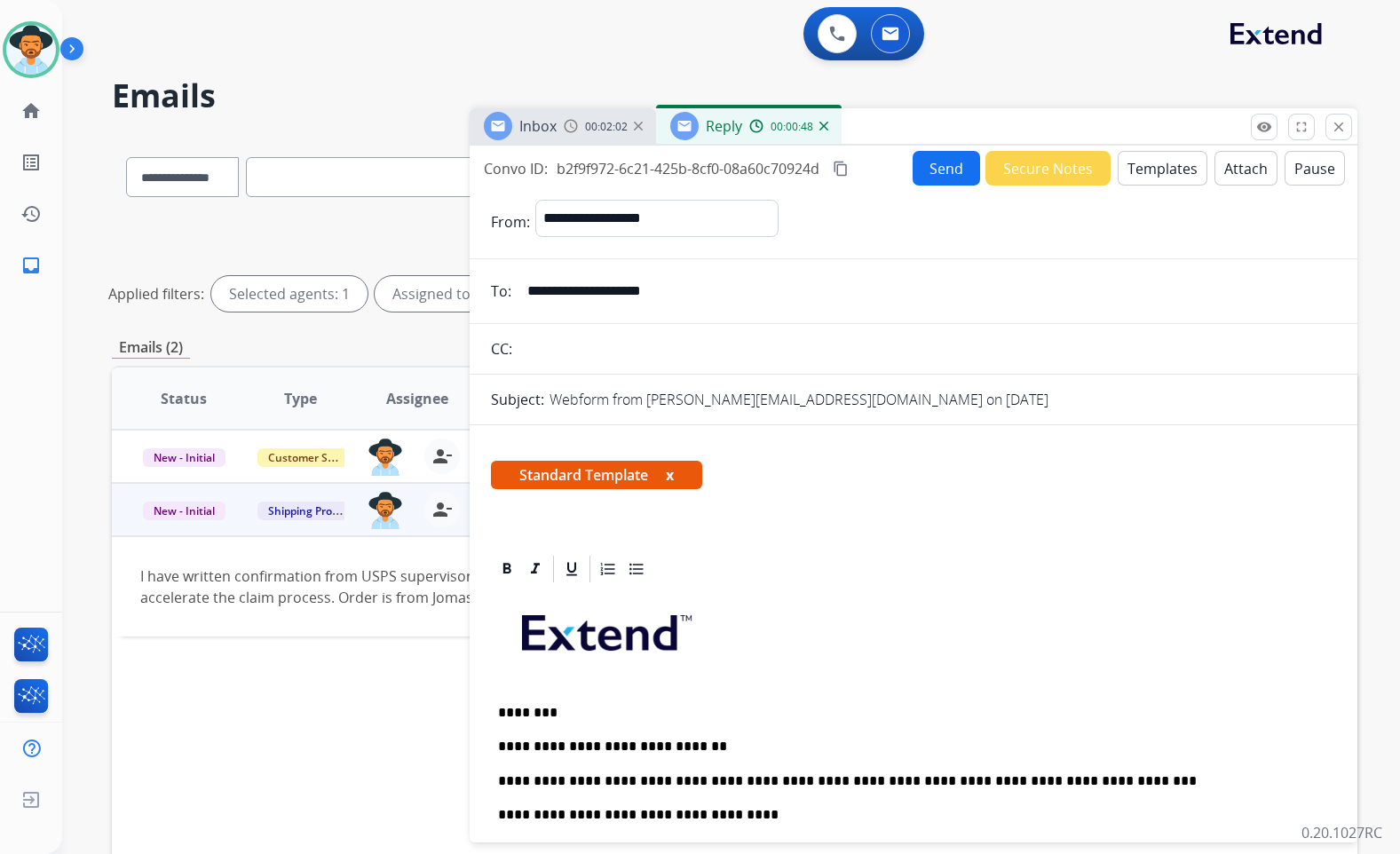
click at [938, 177] on button "Send" at bounding box center [947, 168] width 67 height 35
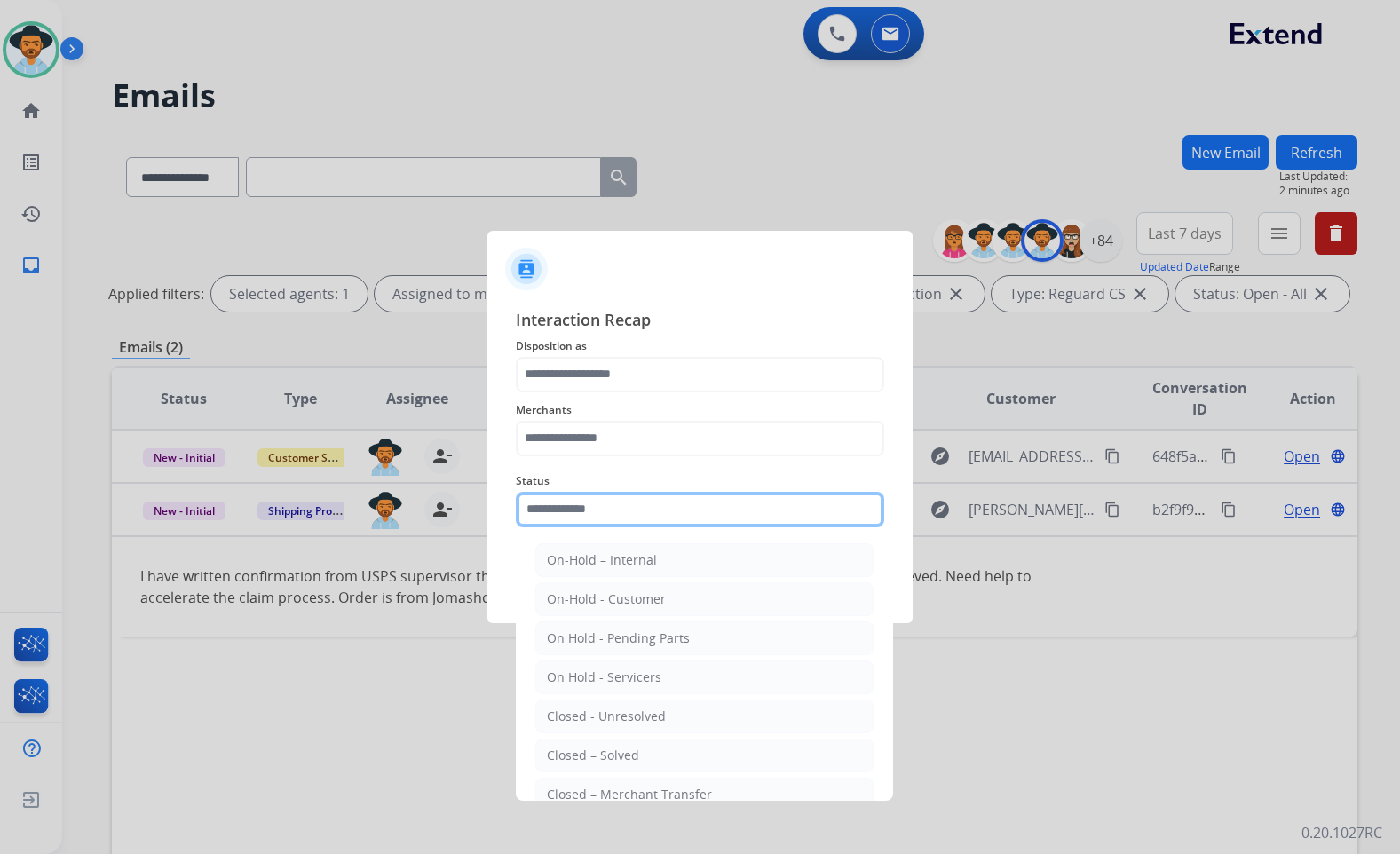
click at [596, 513] on input "text" at bounding box center [700, 509] width 368 height 36
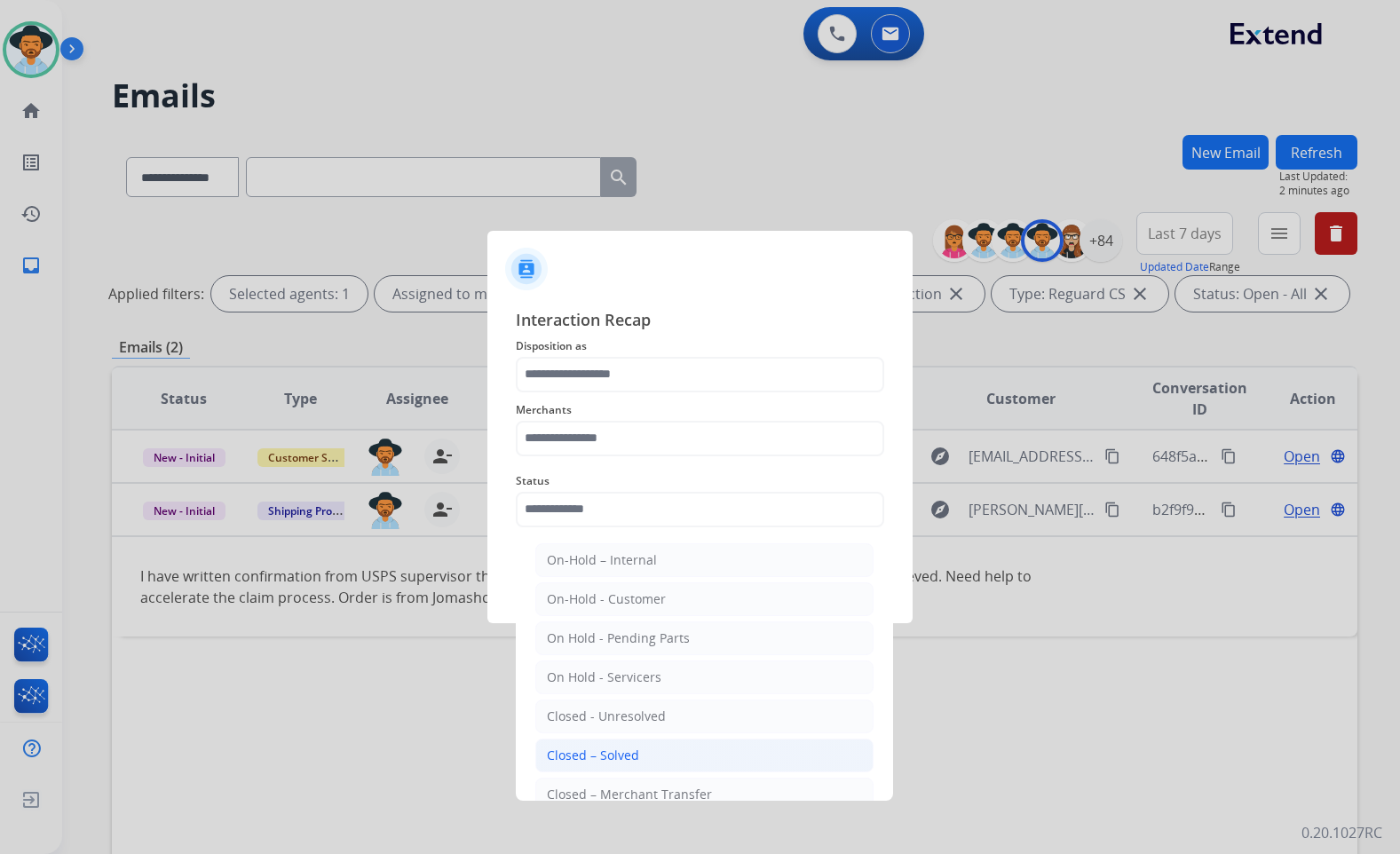
click at [611, 746] on div "Closed – Solved" at bounding box center [593, 755] width 93 height 18
type input "**********"
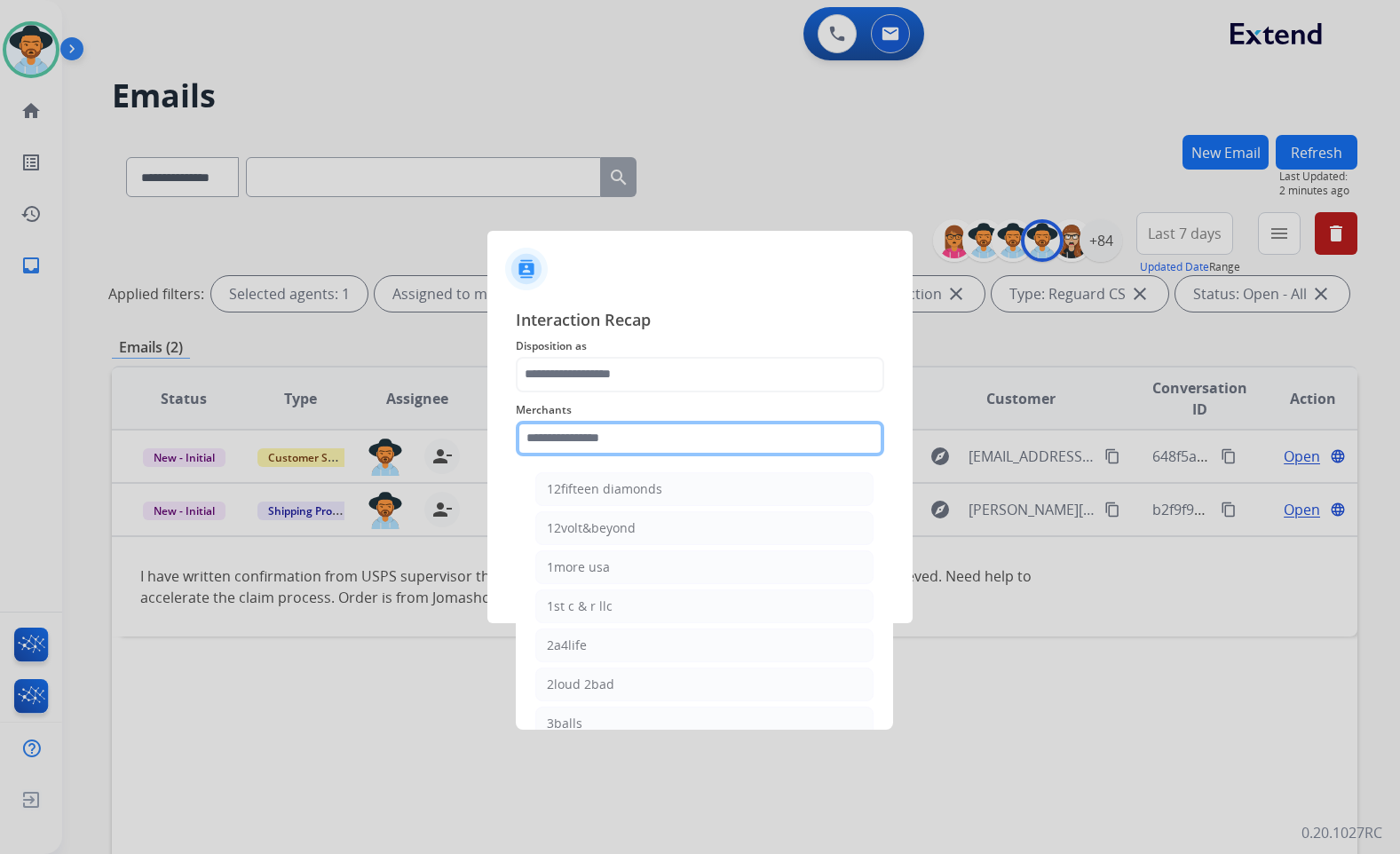
click at [809, 432] on input "text" at bounding box center [700, 438] width 368 height 36
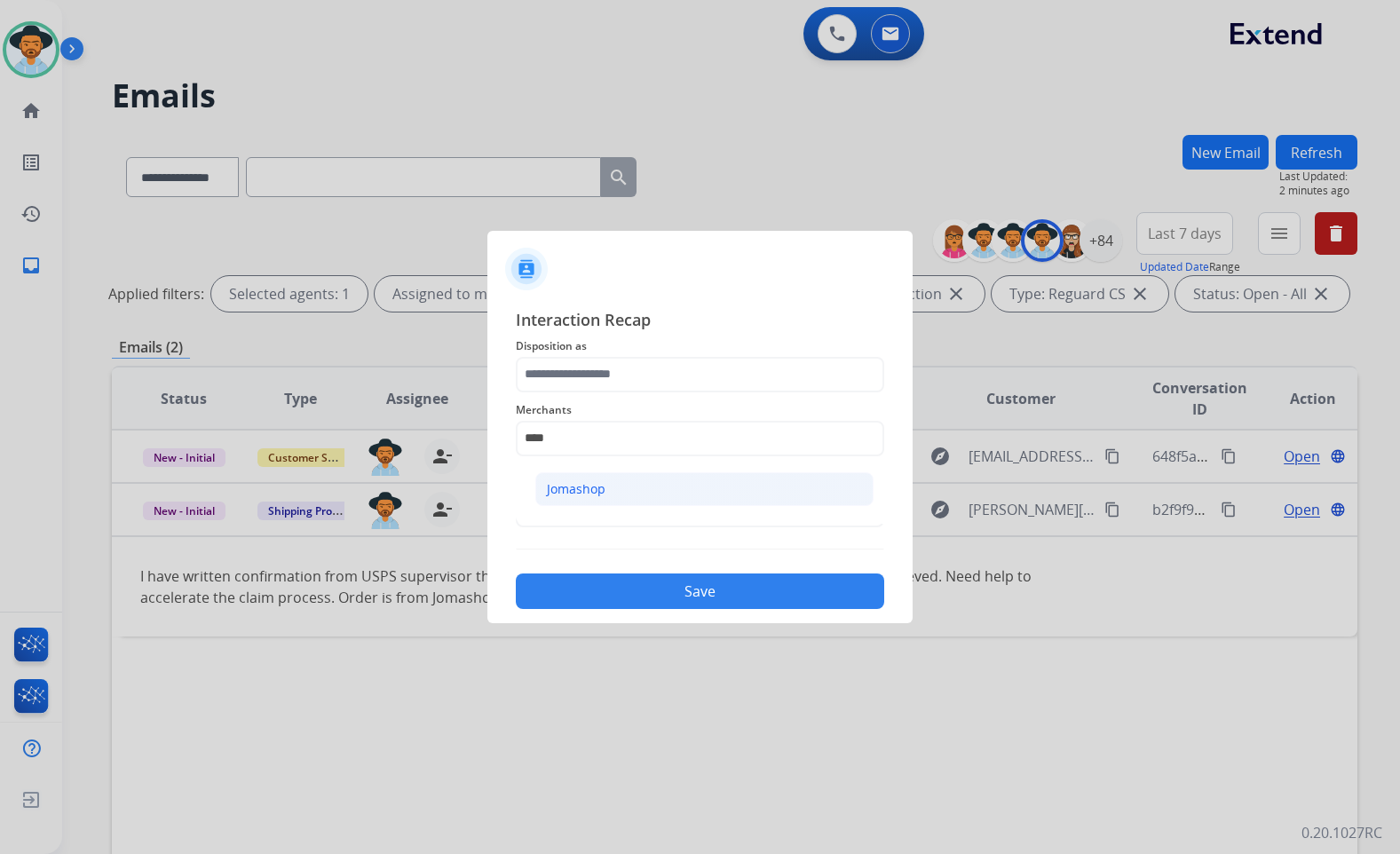
drag, startPoint x: 787, startPoint y: 495, endPoint x: 744, endPoint y: 405, distance: 99.7
click at [787, 494] on li "Jomashop" at bounding box center [704, 489] width 339 height 34
type input "********"
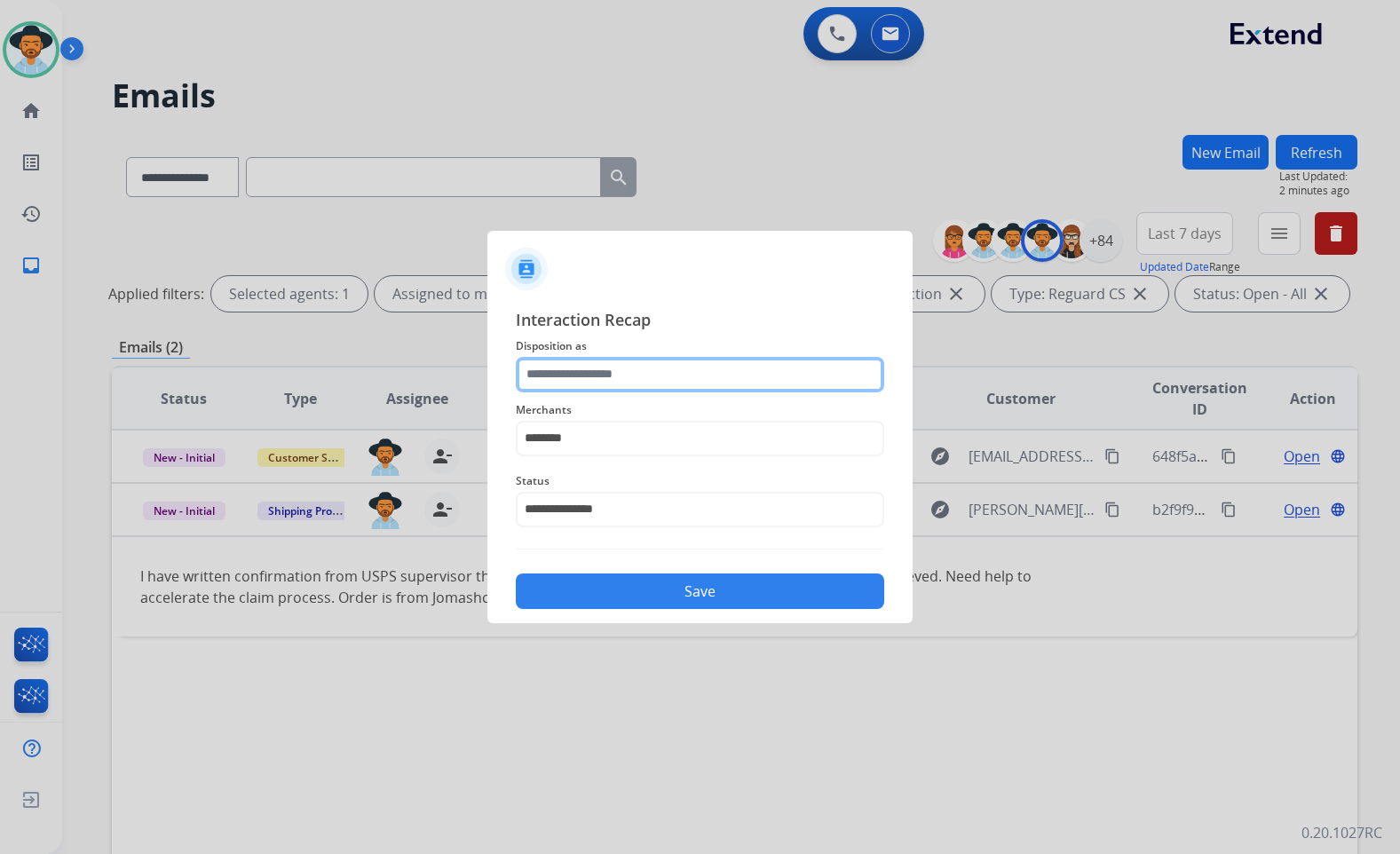
click at [738, 370] on input "text" at bounding box center [700, 375] width 368 height 36
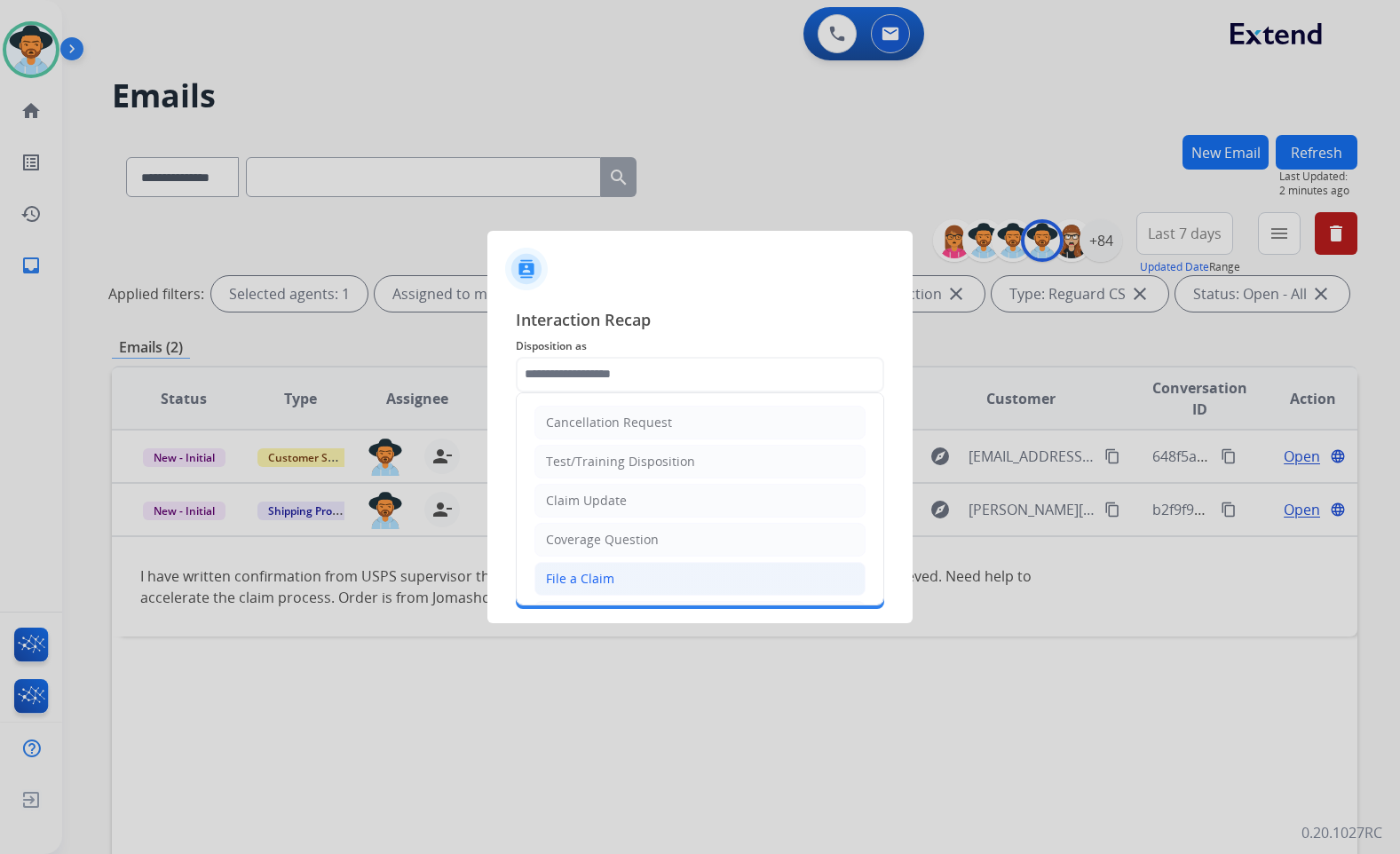
click at [648, 577] on li "File a Claim" at bounding box center [699, 579] width 331 height 34
type input "**********"
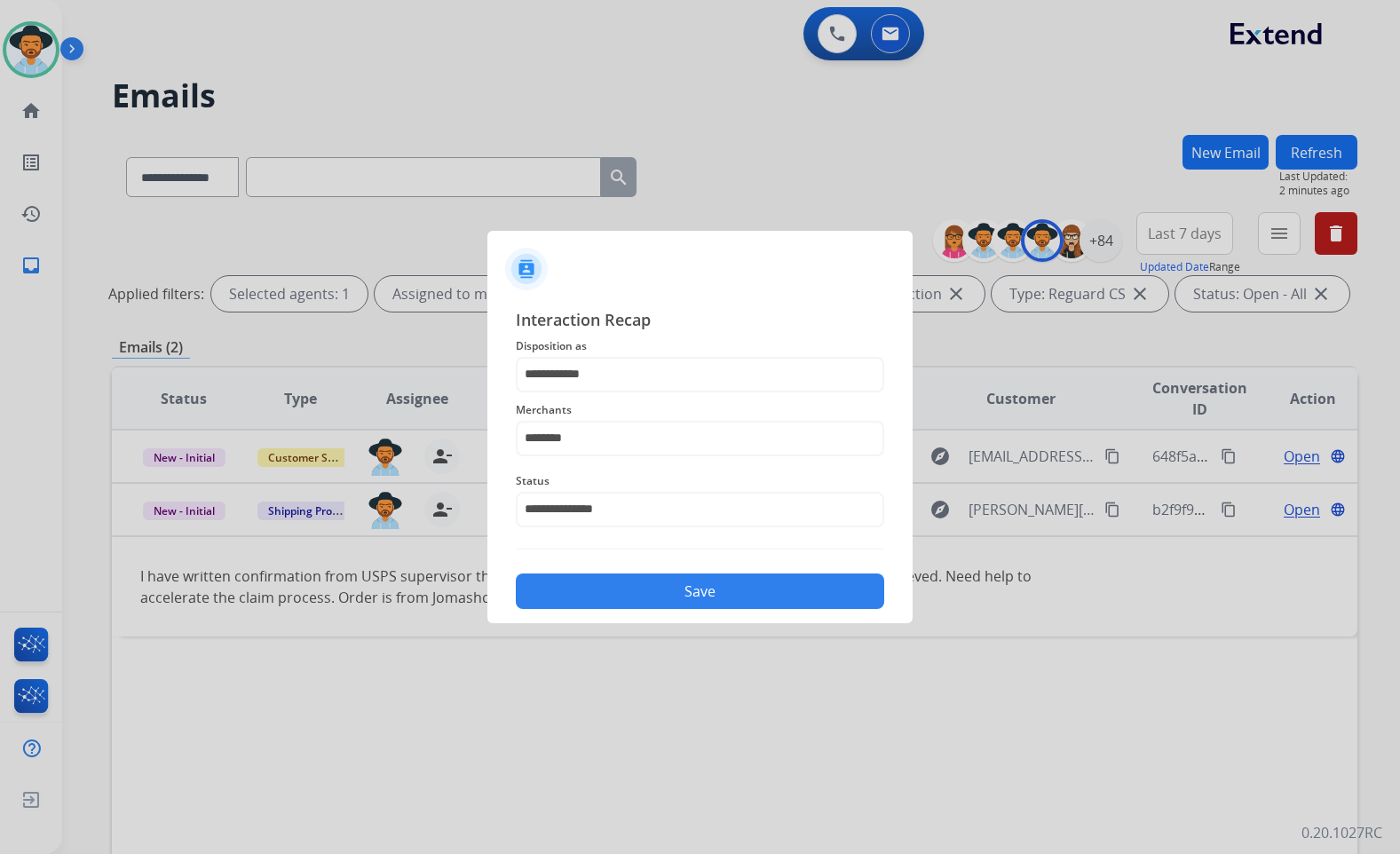
click at [693, 605] on button "Save" at bounding box center [700, 591] width 368 height 36
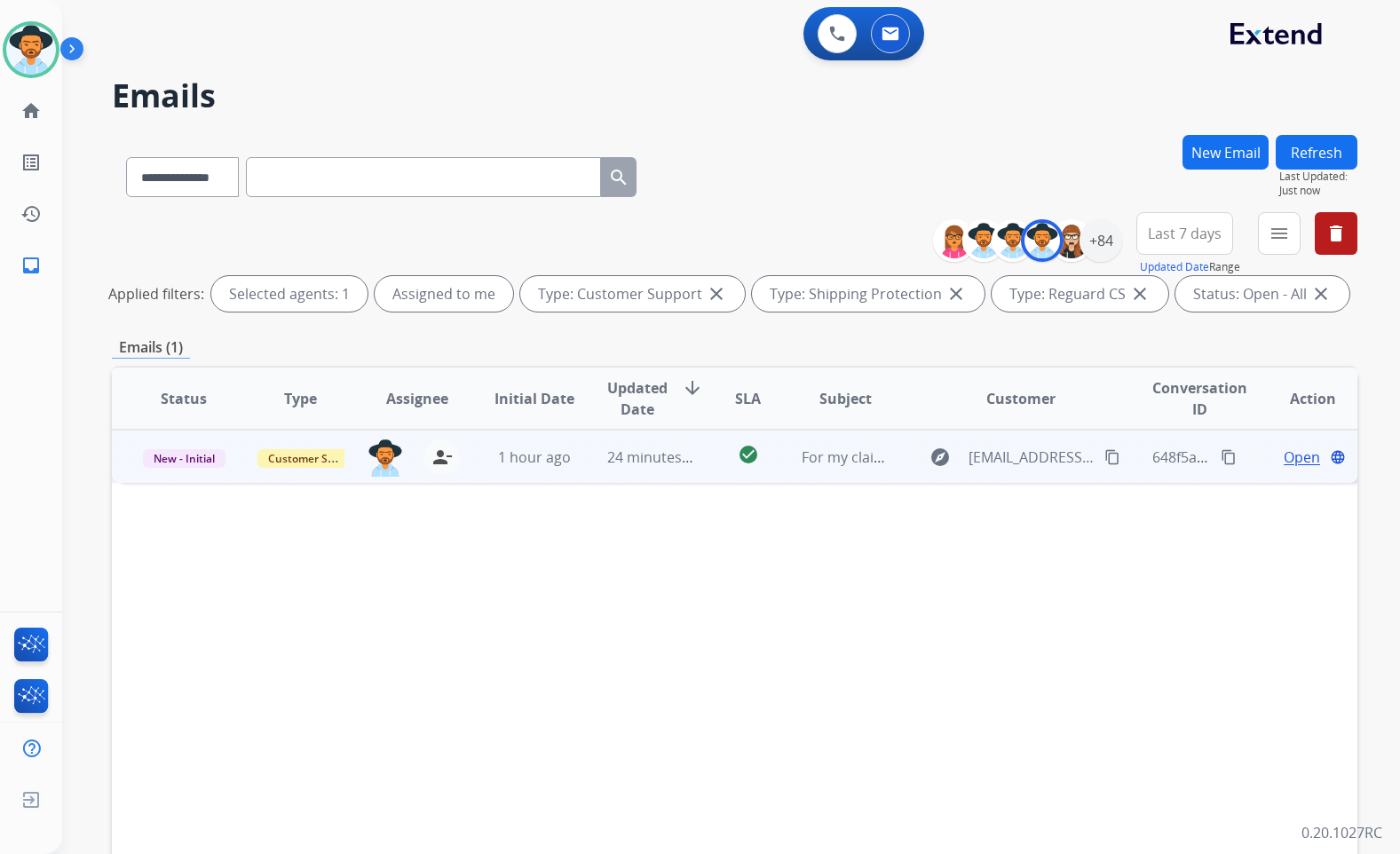
click at [1293, 459] on span "Open" at bounding box center [1302, 457] width 37 height 22
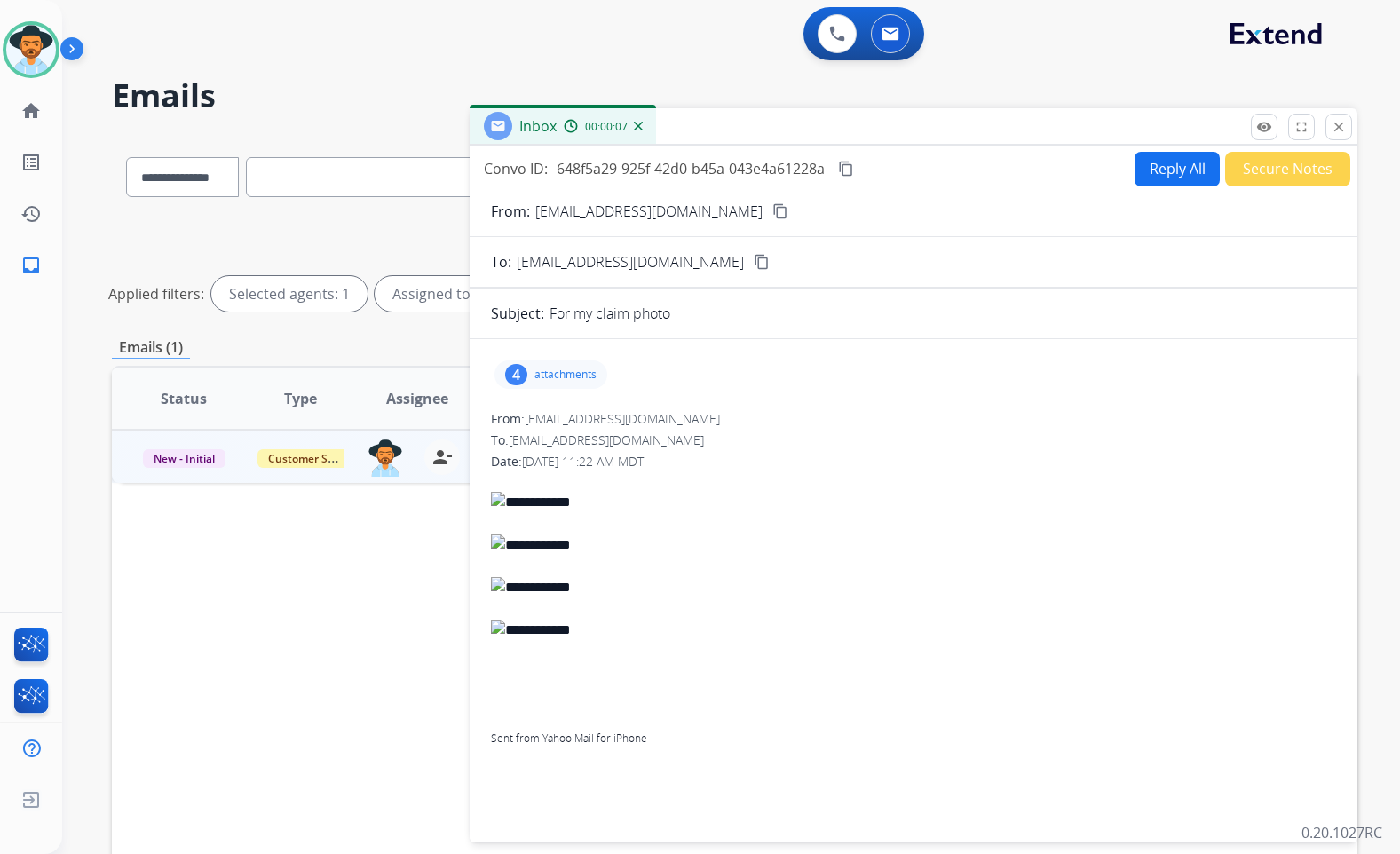
click at [772, 214] on mat-icon "content_copy" at bounding box center [780, 211] width 16 height 16
click at [570, 374] on p "attachments" at bounding box center [565, 374] width 62 height 14
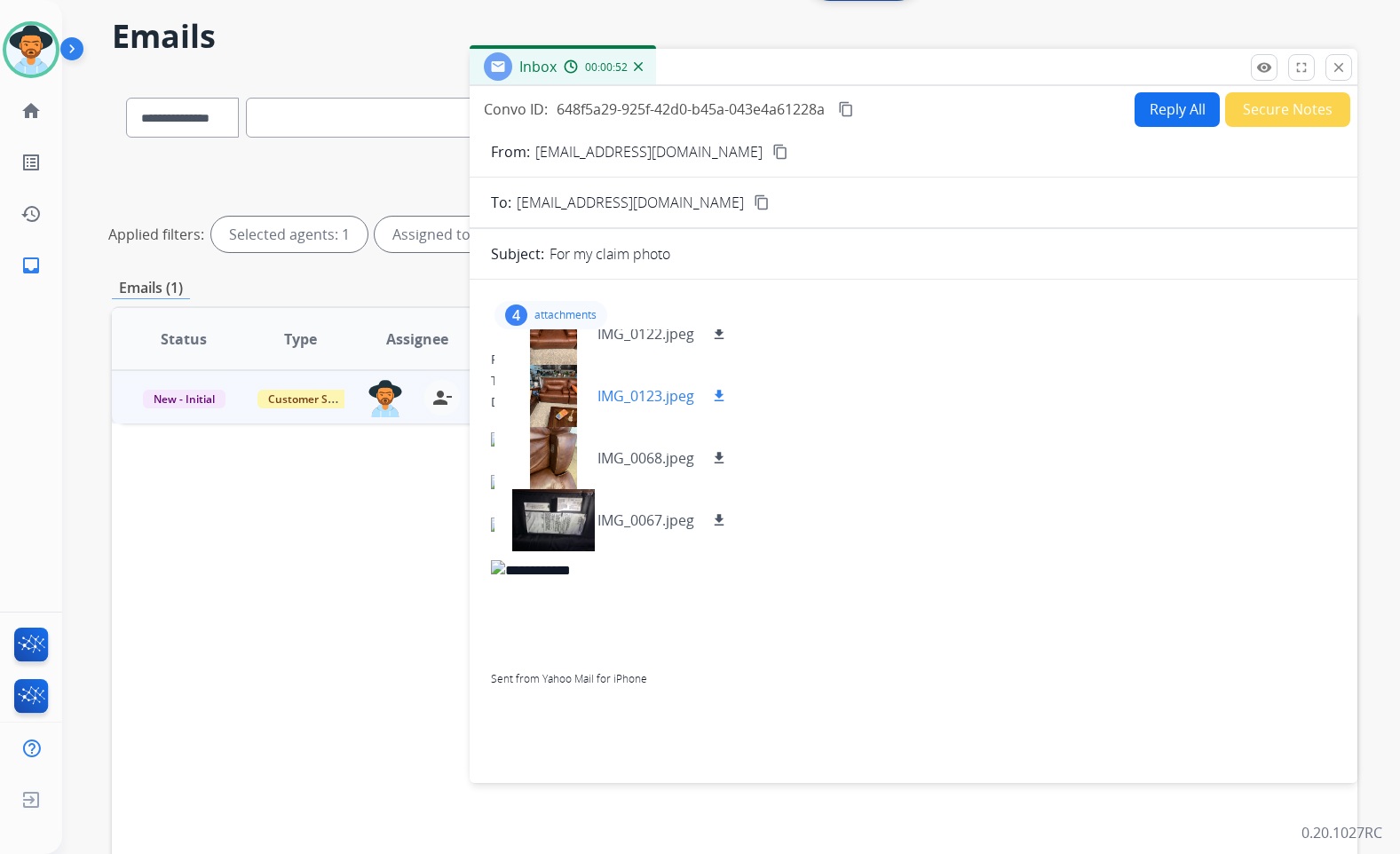
scroll to position [89, 0]
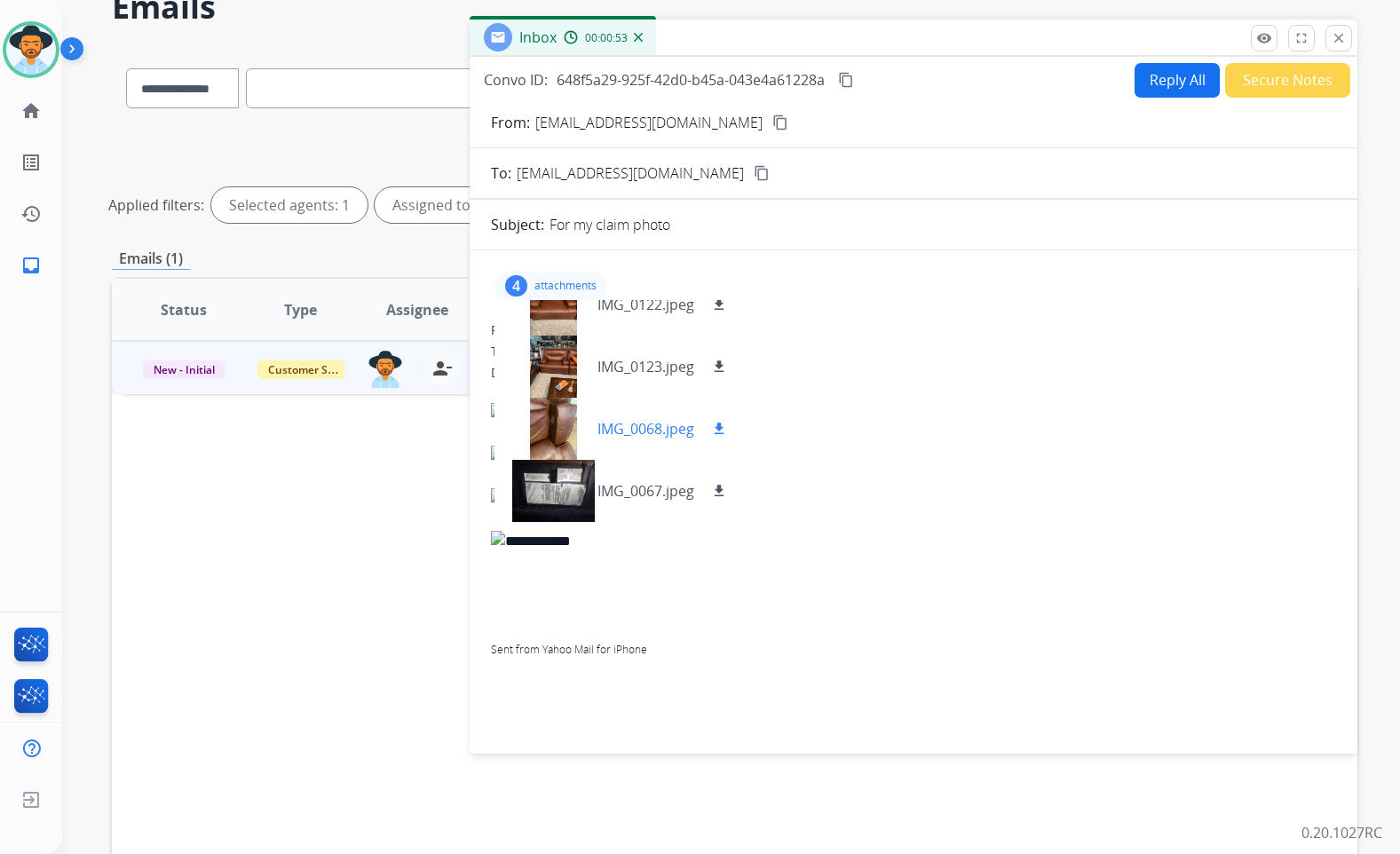
click at [568, 416] on div at bounding box center [553, 428] width 89 height 62
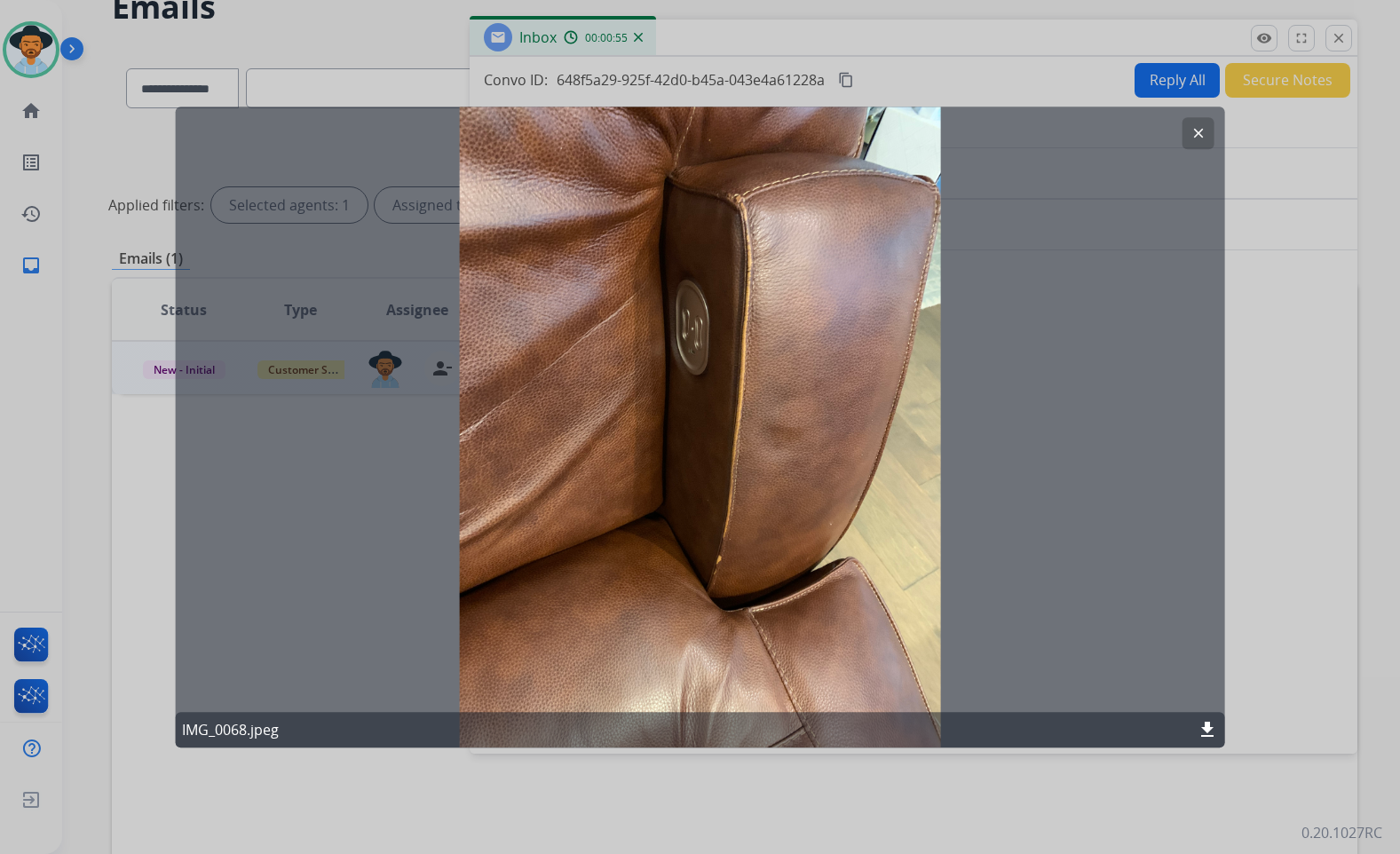
click at [1191, 128] on mat-icon "clear" at bounding box center [1199, 133] width 16 height 16
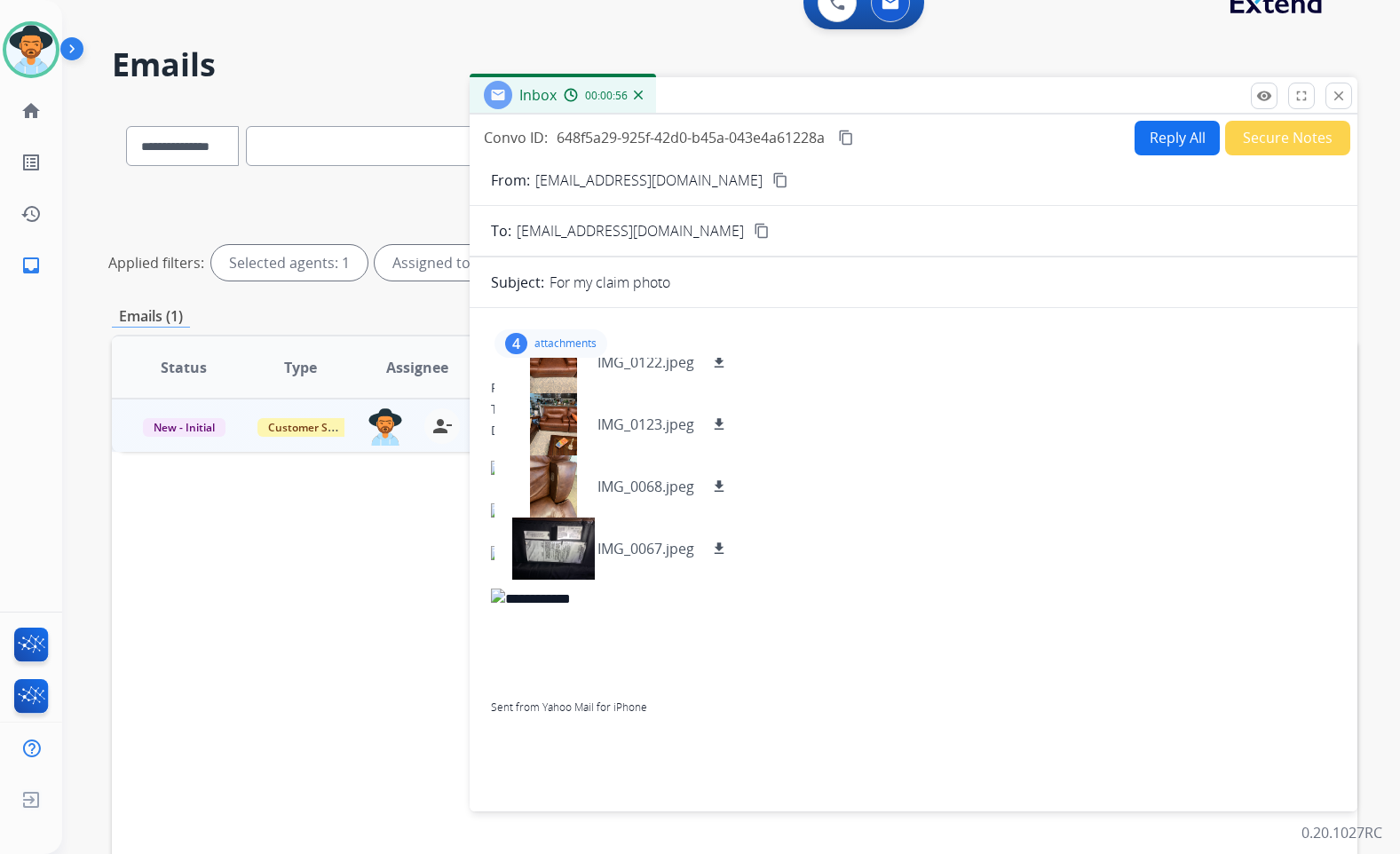
scroll to position [0, 0]
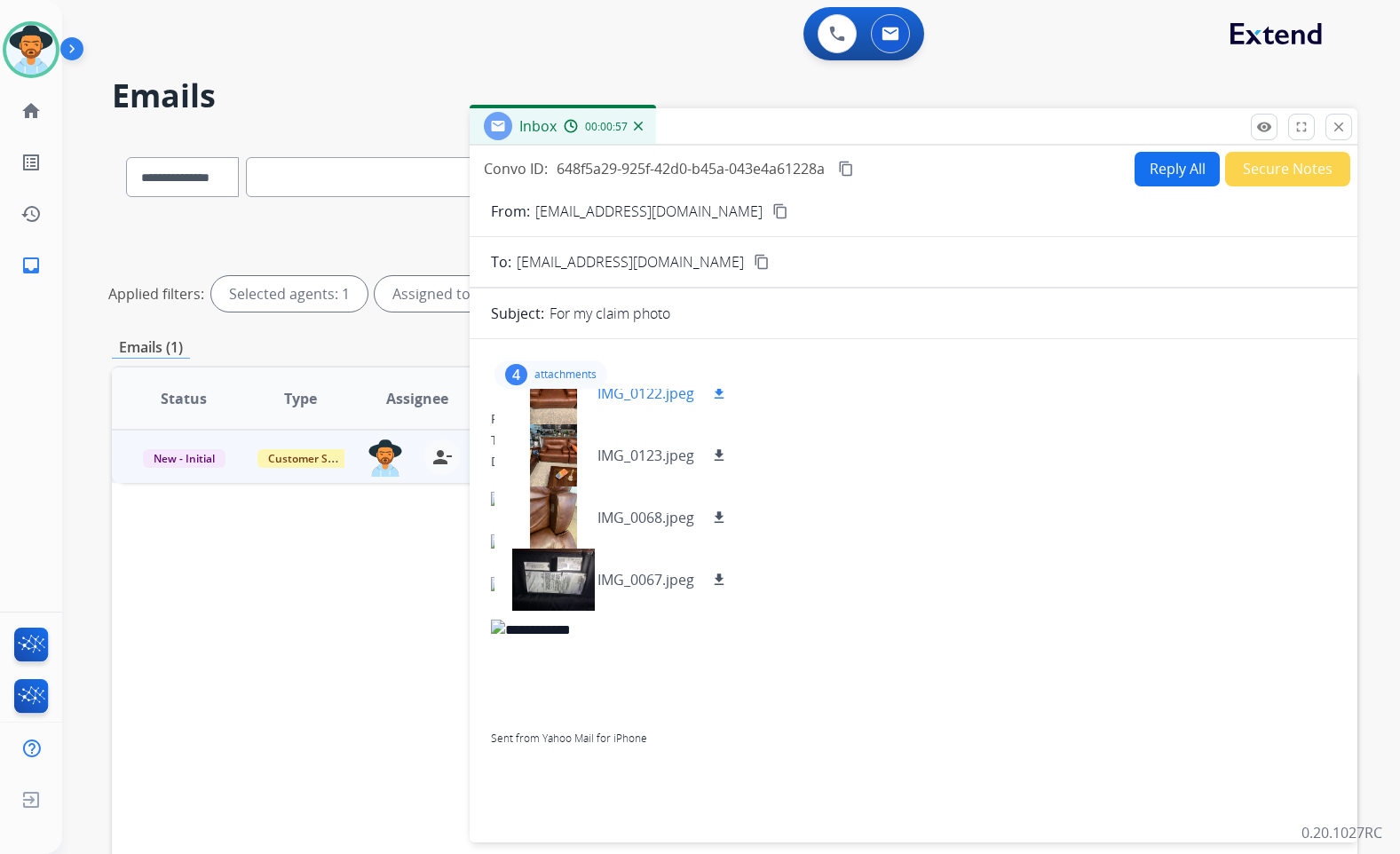
click at [549, 406] on div at bounding box center [553, 393] width 89 height 62
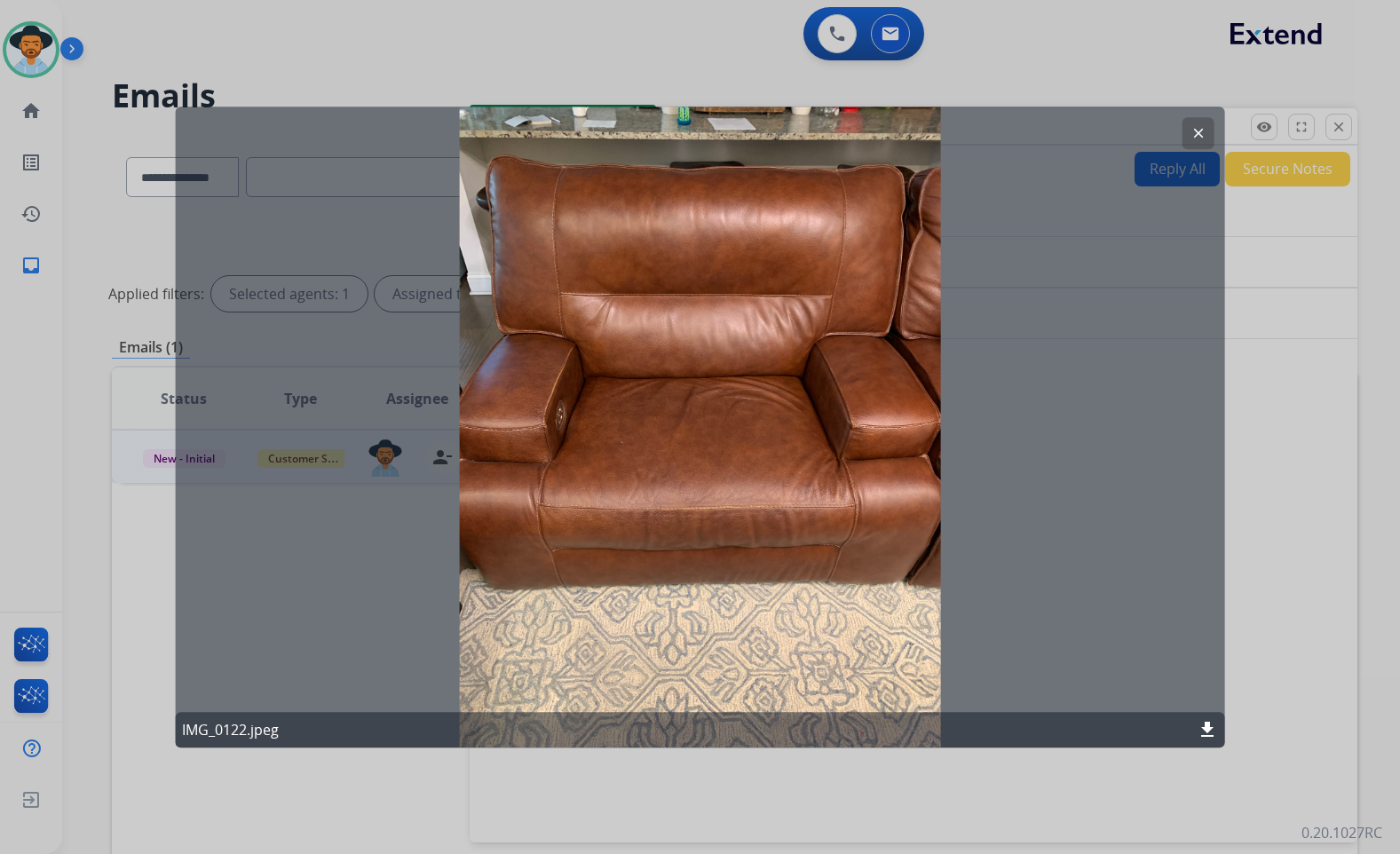
click at [1194, 134] on mat-icon "clear" at bounding box center [1199, 133] width 16 height 16
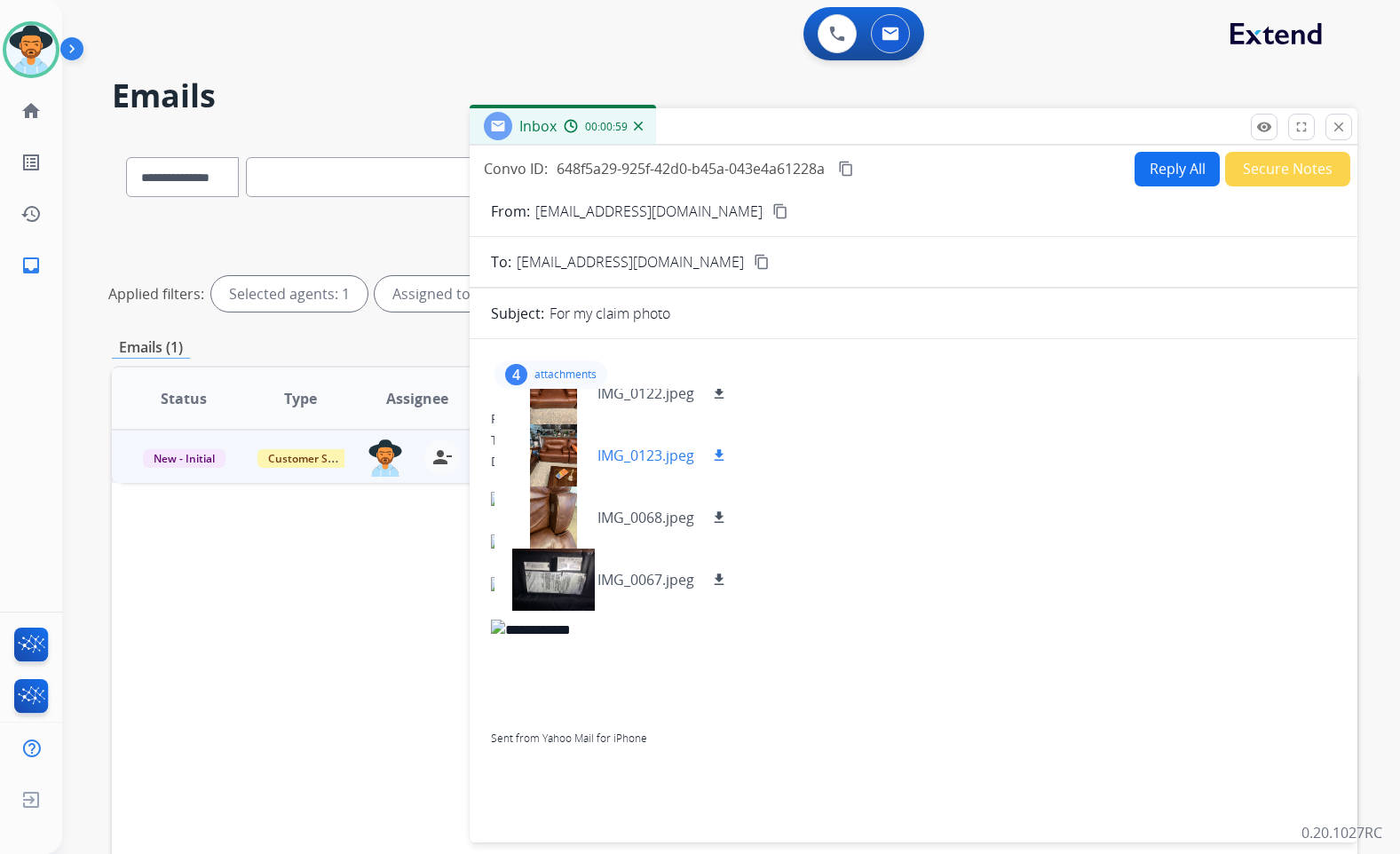
click at [562, 463] on div "**********" at bounding box center [700, 427] width 1400 height 854
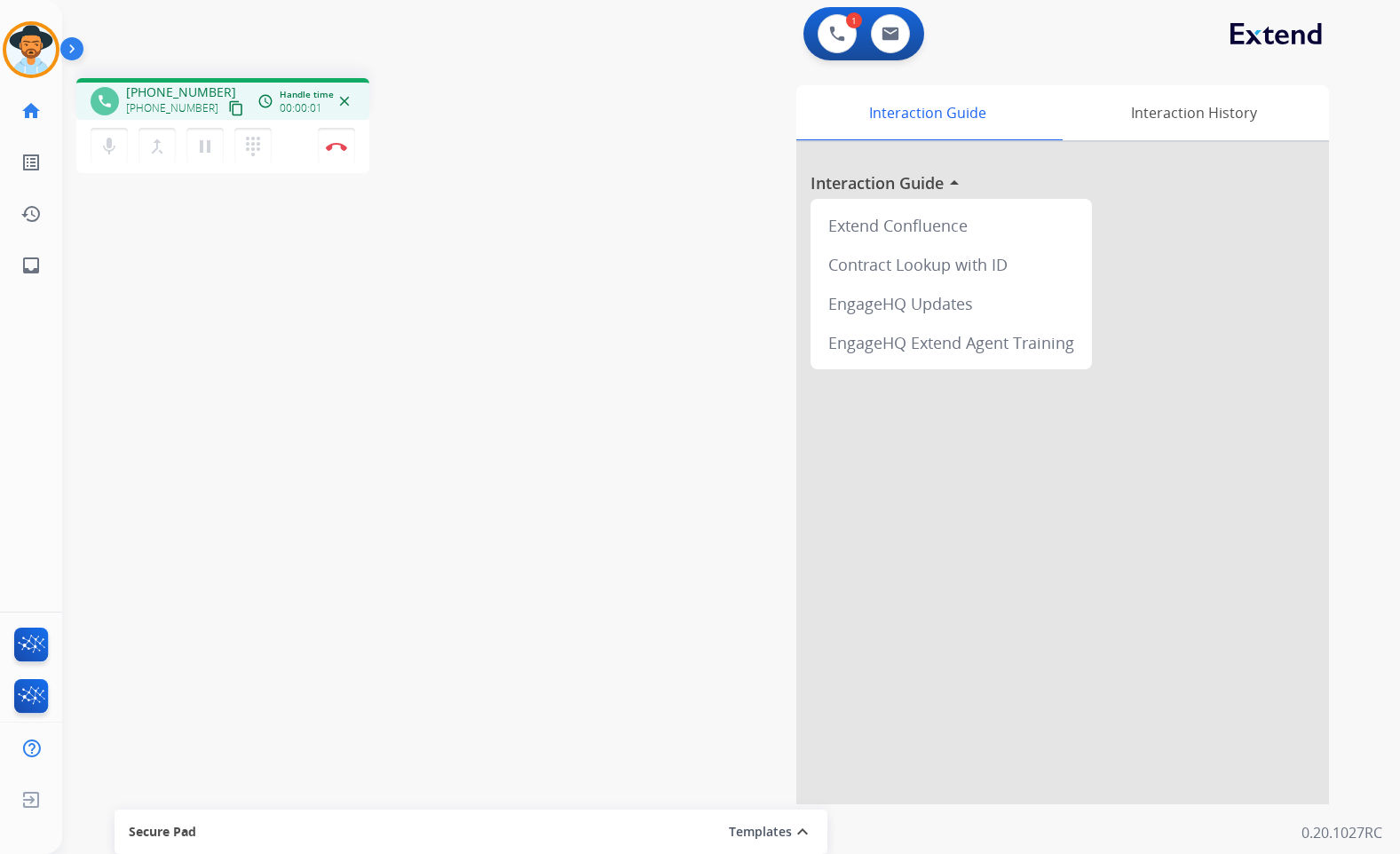
click at [228, 109] on mat-icon "content_copy" at bounding box center [236, 109] width 16 height 16
click at [211, 156] on mat-icon "pause" at bounding box center [205, 147] width 22 height 22
click at [247, 140] on mat-icon "dialpad" at bounding box center [254, 147] width 22 height 22
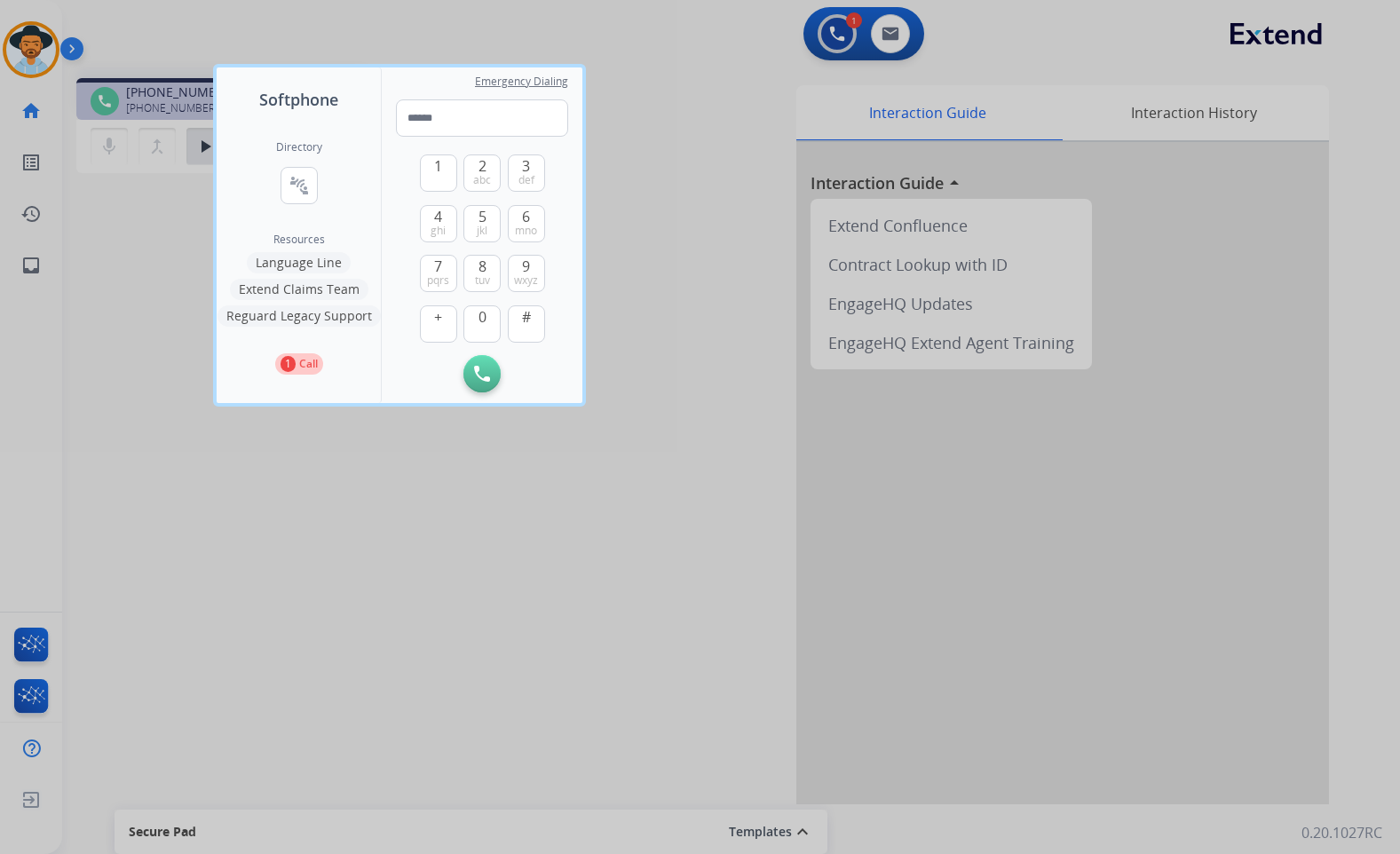
click at [331, 265] on button "Language Line" at bounding box center [298, 263] width 104 height 22
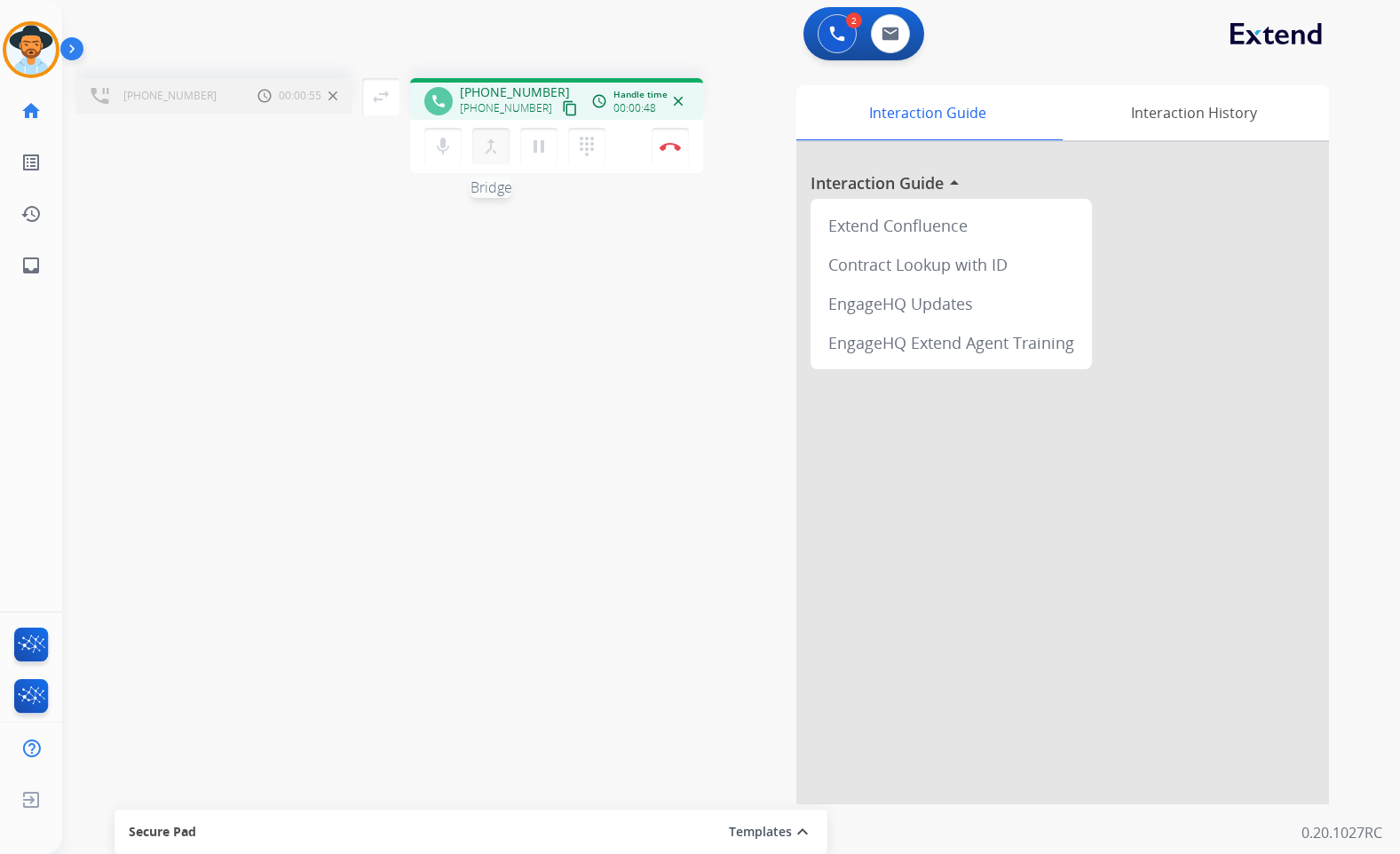
click at [493, 151] on mat-icon "merge_type" at bounding box center [492, 147] width 22 height 22
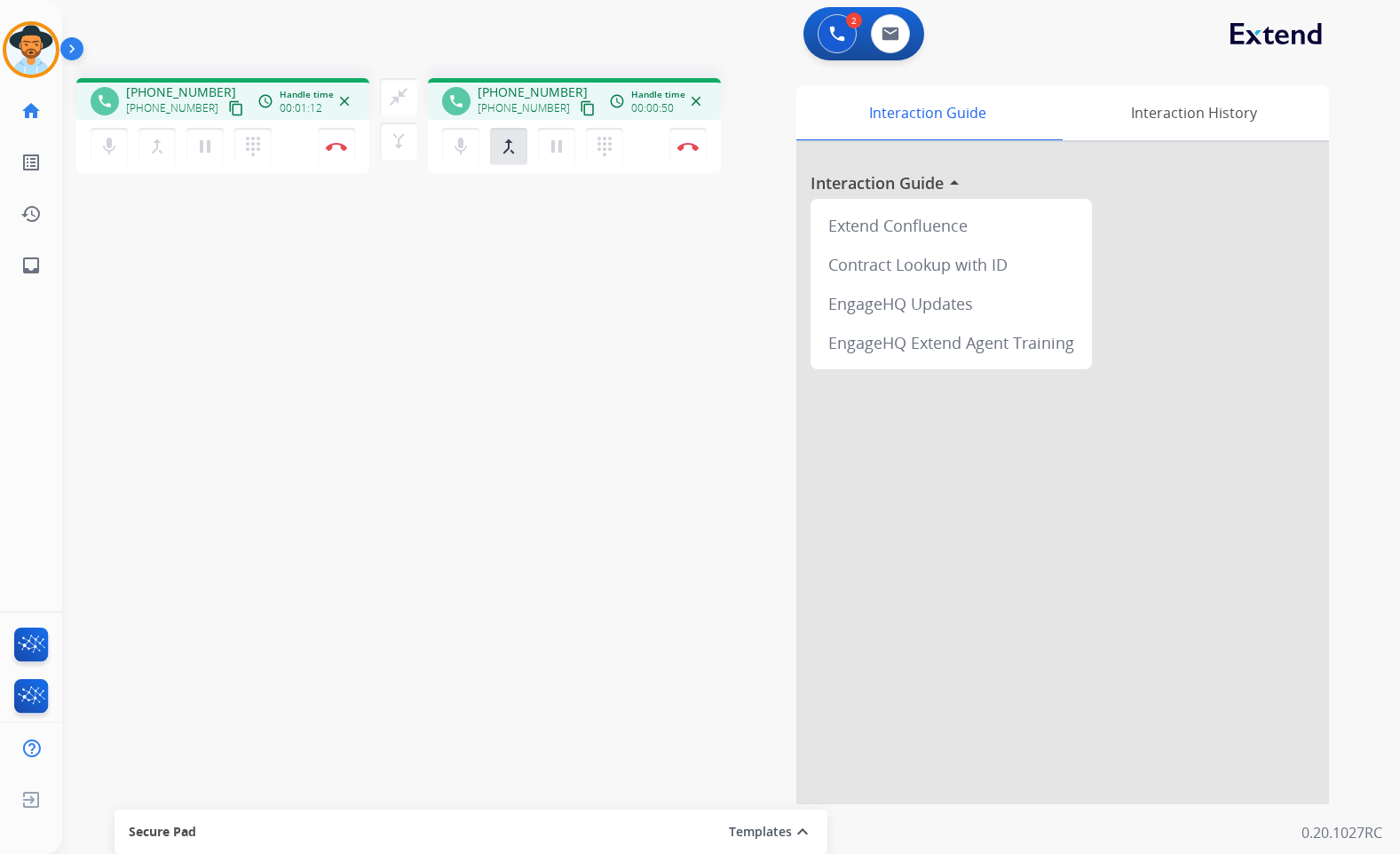
click at [448, 269] on div "phone [PHONE_NUMBER] [PHONE_NUMBER] content_copy access_time Call metrics Queue…" at bounding box center [710, 434] width 1295 height 740
click at [520, 267] on div "phone [PHONE_NUMBER] [PHONE_NUMBER] content_copy access_time Call metrics Queue…" at bounding box center [710, 434] width 1295 height 740
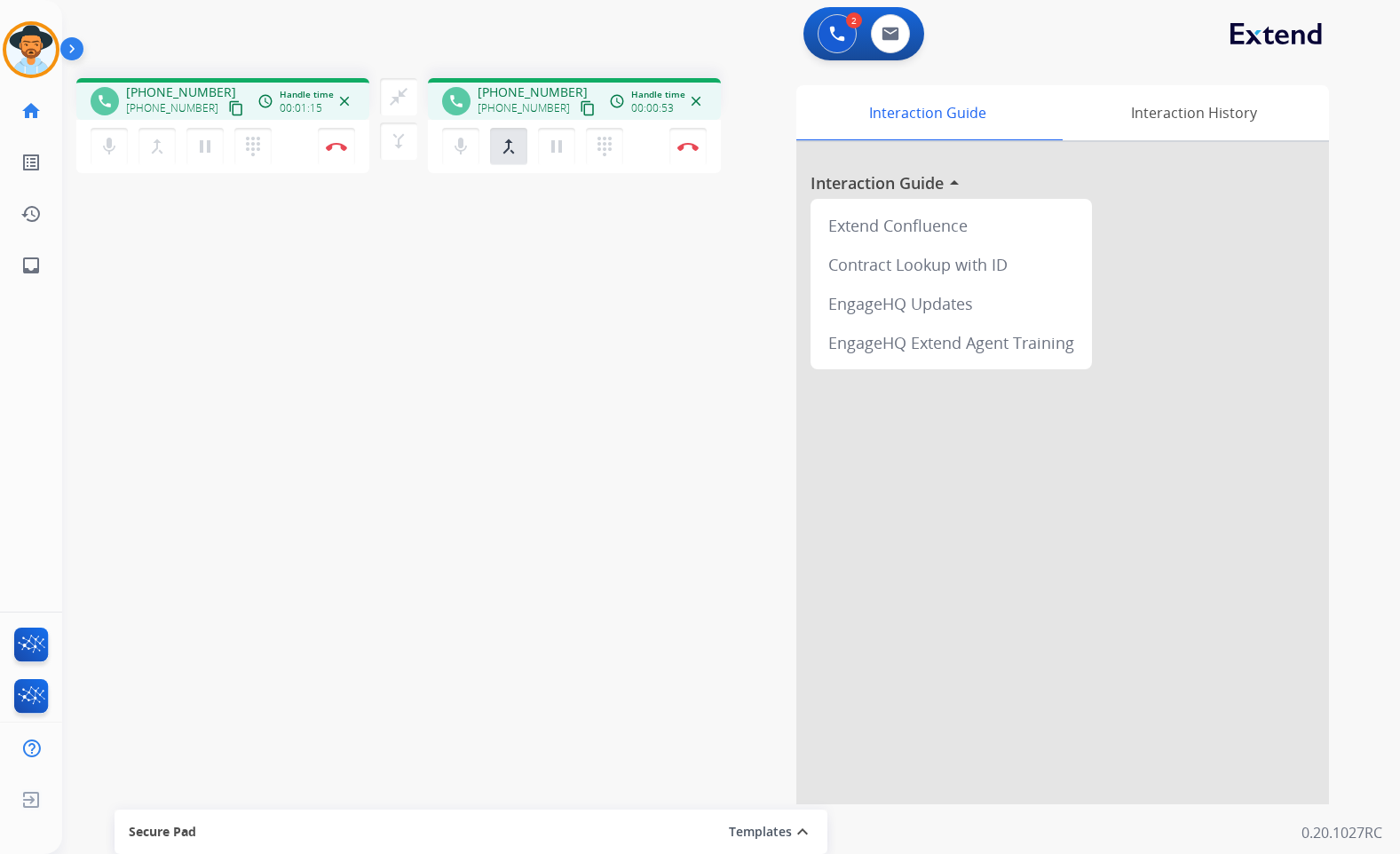
click at [592, 262] on div "phone [PHONE_NUMBER] [PHONE_NUMBER] content_copy access_time Call metrics Queue…" at bounding box center [710, 434] width 1295 height 740
click at [647, 654] on div "phone [PHONE_NUMBER] [PHONE_NUMBER] content_copy access_time Call metrics Queue…" at bounding box center [710, 434] width 1295 height 740
click at [569, 576] on div "phone [PHONE_NUMBER] [PHONE_NUMBER] content_copy access_time Call metrics Queue…" at bounding box center [710, 434] width 1295 height 740
click at [403, 419] on div "phone [PHONE_NUMBER] [PHONE_NUMBER] content_copy access_time Call metrics Queue…" at bounding box center [710, 434] width 1295 height 740
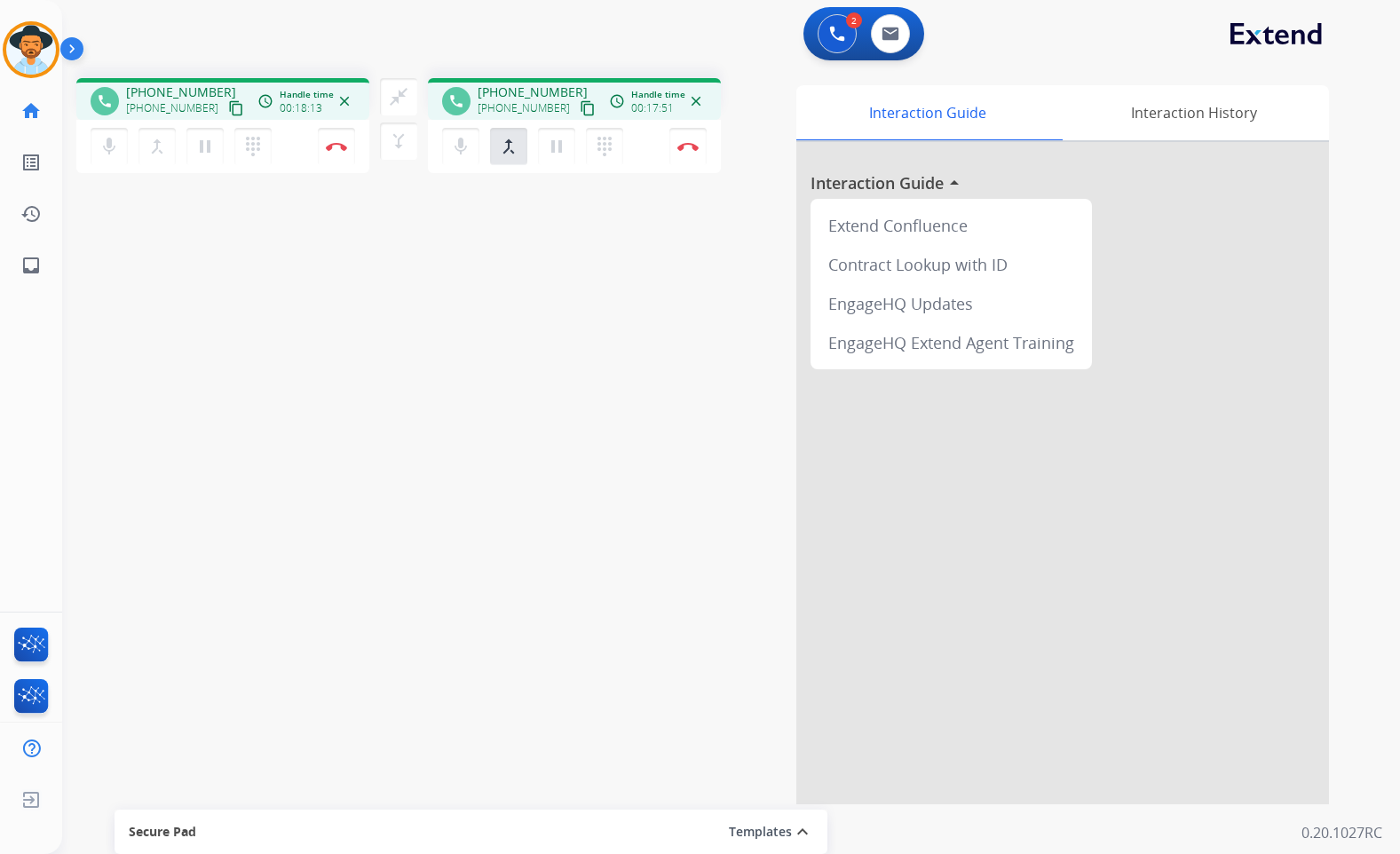
click at [403, 419] on div "phone [PHONE_NUMBER] [PHONE_NUMBER] content_copy access_time Call metrics Queue…" at bounding box center [710, 434] width 1295 height 740
click at [347, 154] on button "Disconnect" at bounding box center [337, 147] width 38 height 38
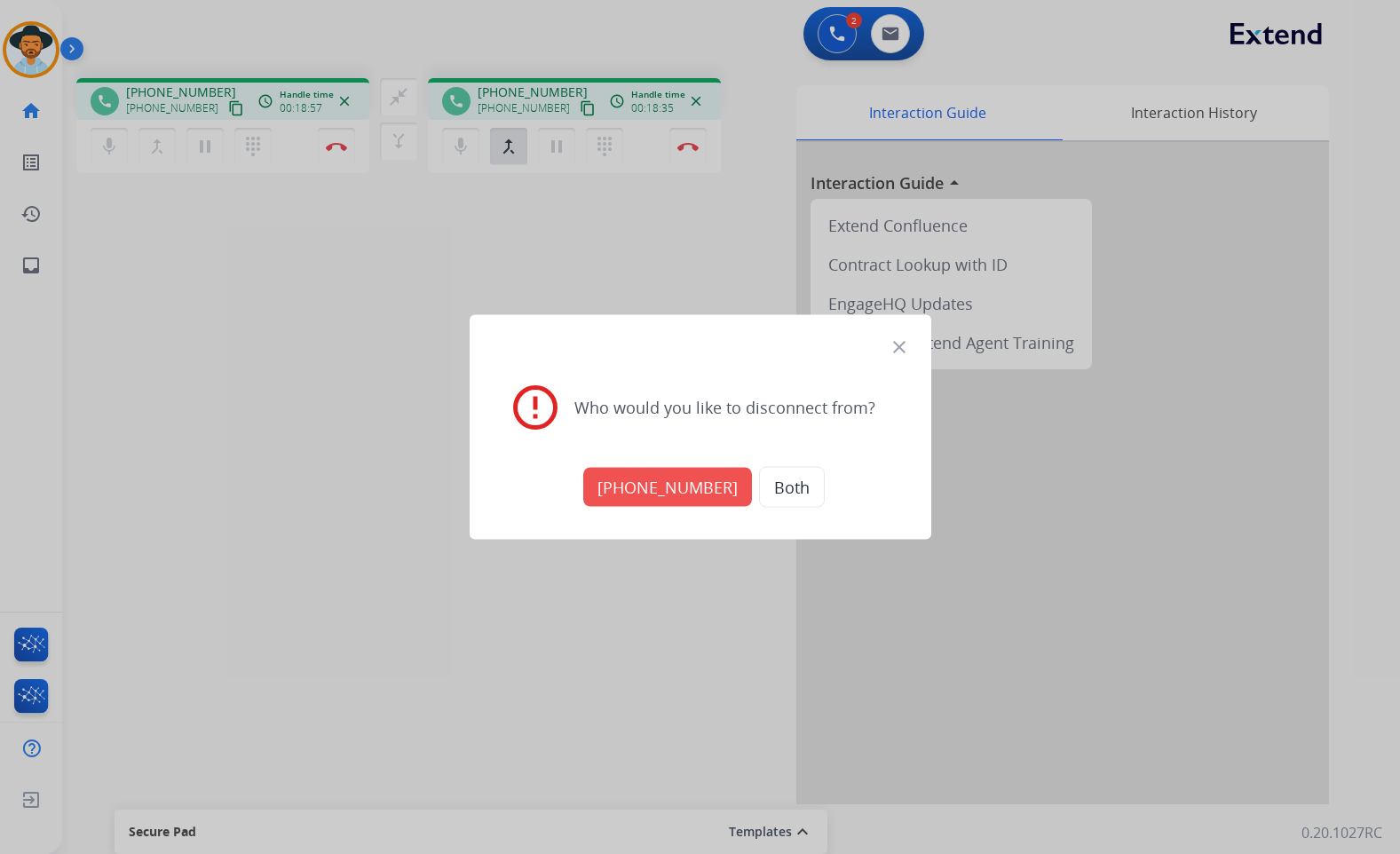
click at [679, 486] on button "[PHONE_NUMBER]" at bounding box center [667, 488] width 169 height 39
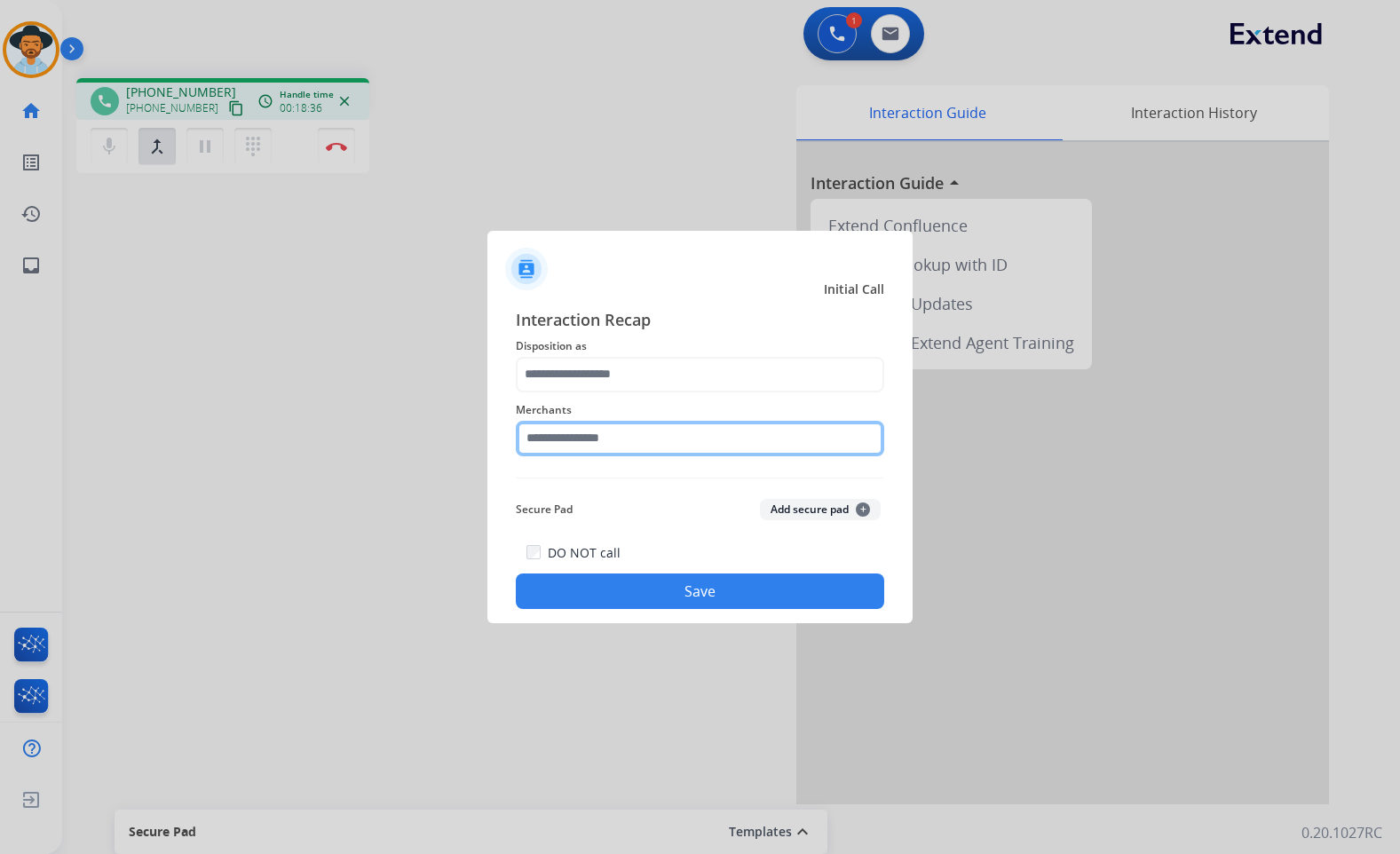
click at [633, 439] on input "text" at bounding box center [700, 438] width 368 height 36
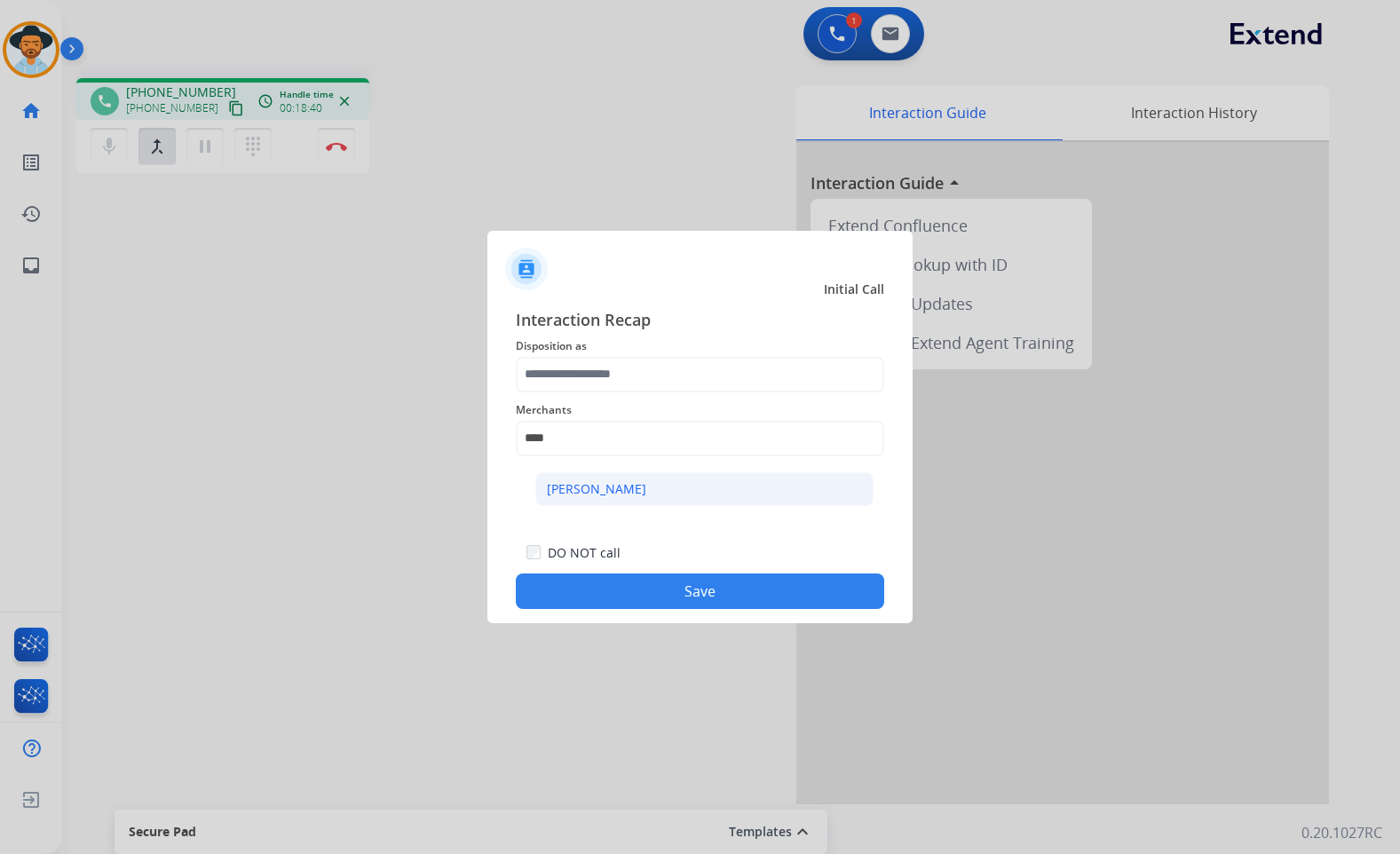
click at [619, 490] on div "[PERSON_NAME]" at bounding box center [596, 490] width 100 height 18
type input "**********"
click at [625, 402] on span "Merchants" at bounding box center [700, 411] width 368 height 22
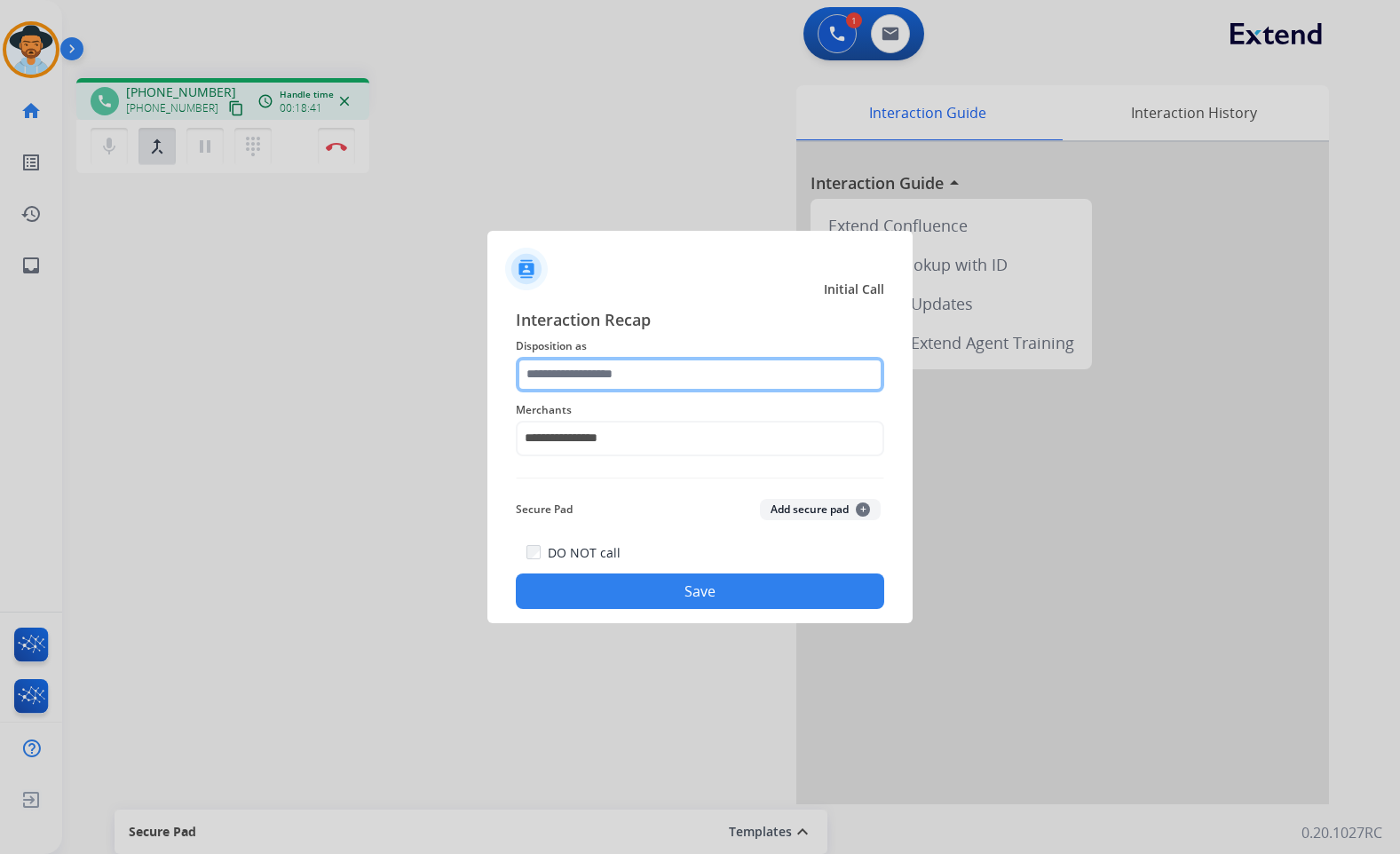
click at [631, 384] on input "text" at bounding box center [700, 375] width 368 height 36
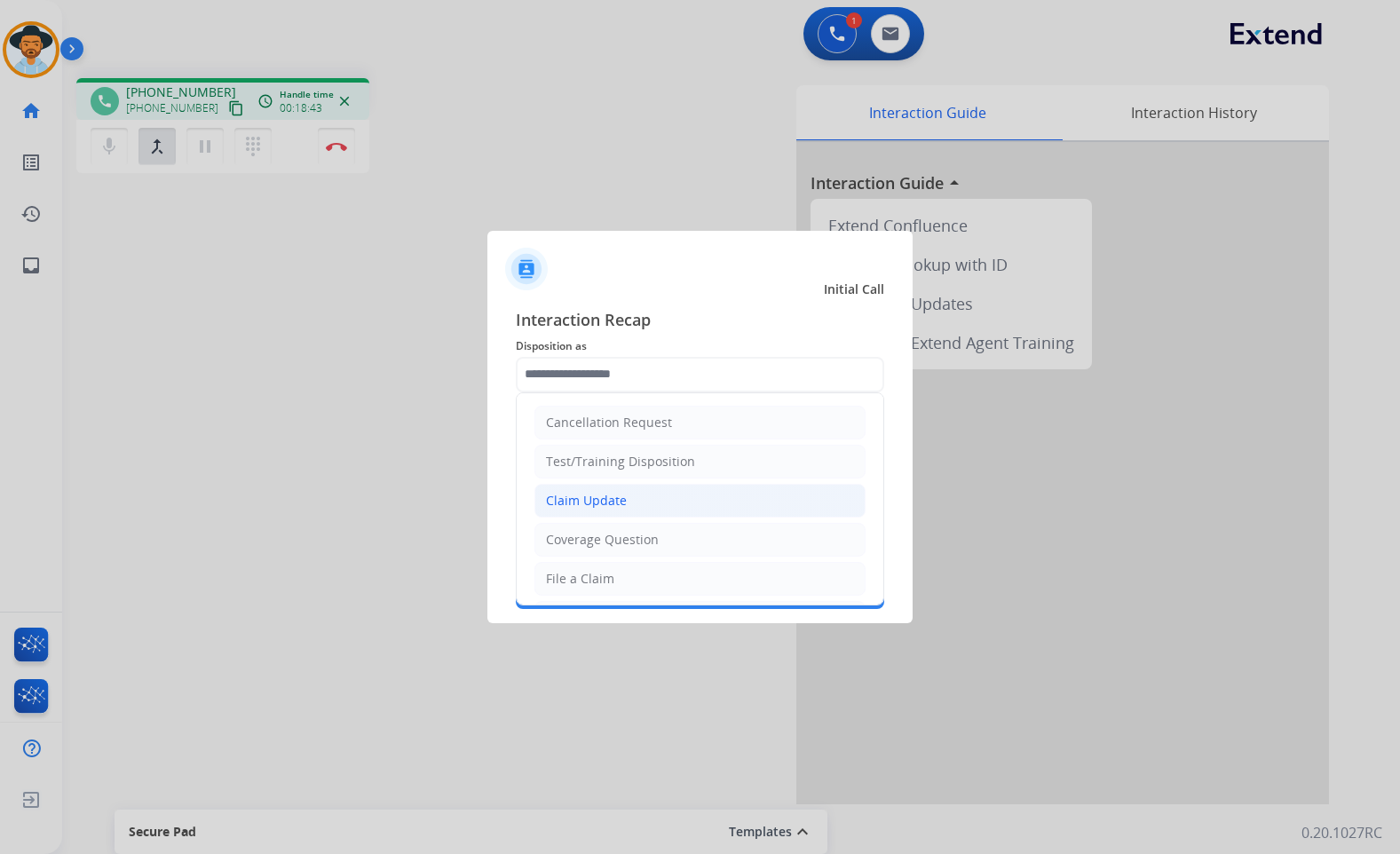
click at [604, 502] on div "Claim Update" at bounding box center [586, 501] width 81 height 18
type input "**********"
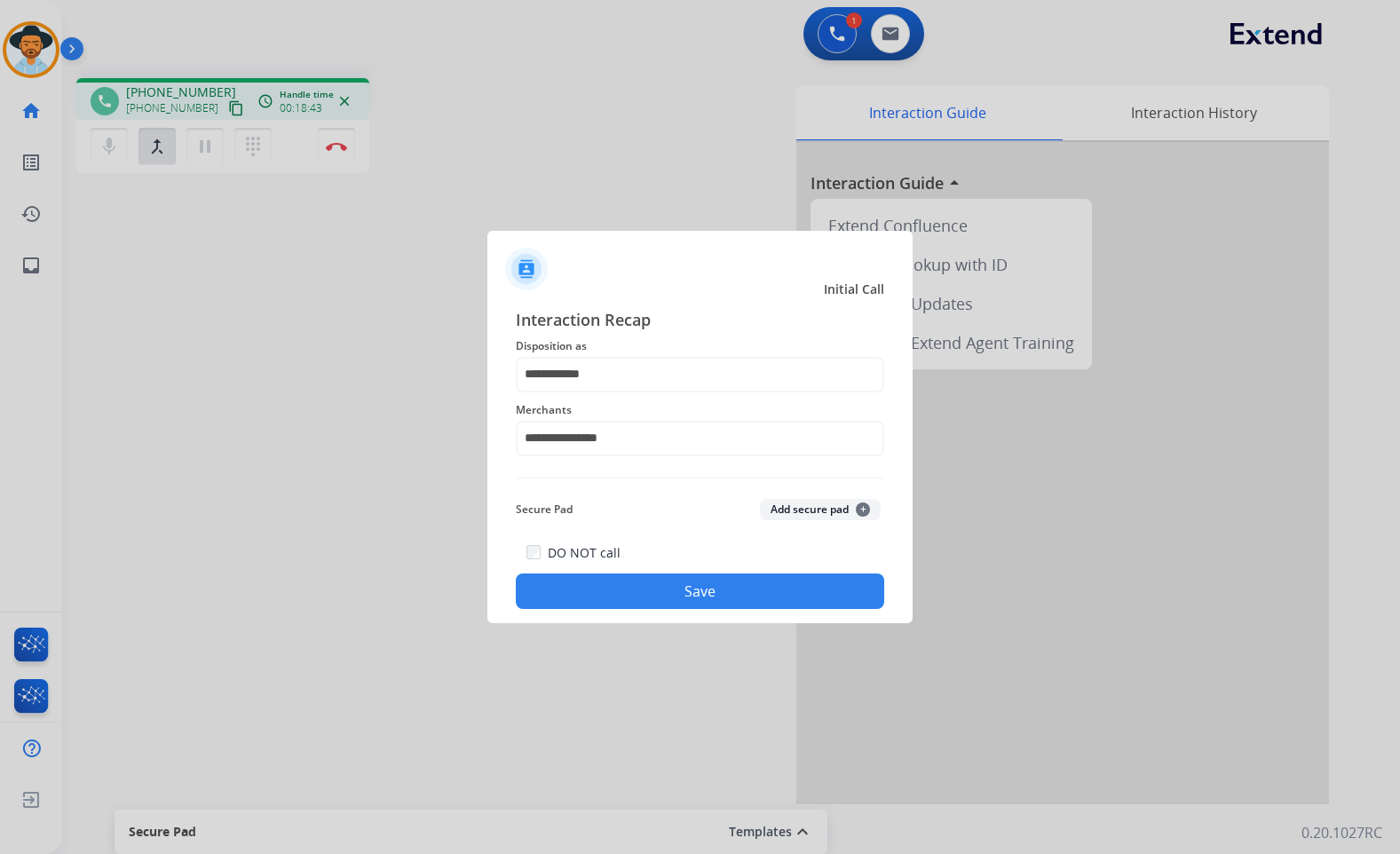
click at [659, 614] on div "**********" at bounding box center [700, 458] width 426 height 331
click at [661, 602] on button "Save" at bounding box center [700, 591] width 368 height 36
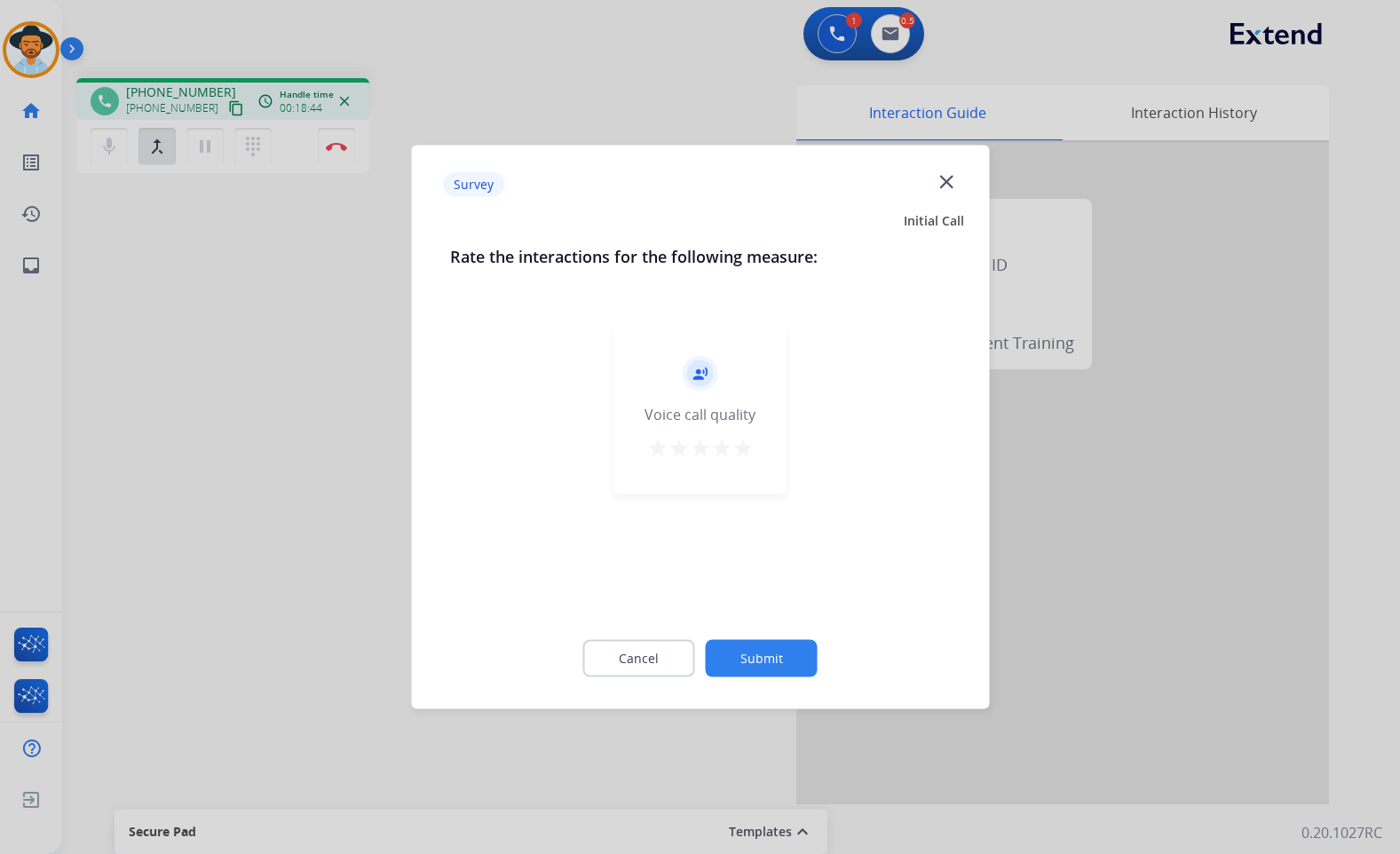
click at [777, 656] on button "Submit" at bounding box center [761, 659] width 112 height 38
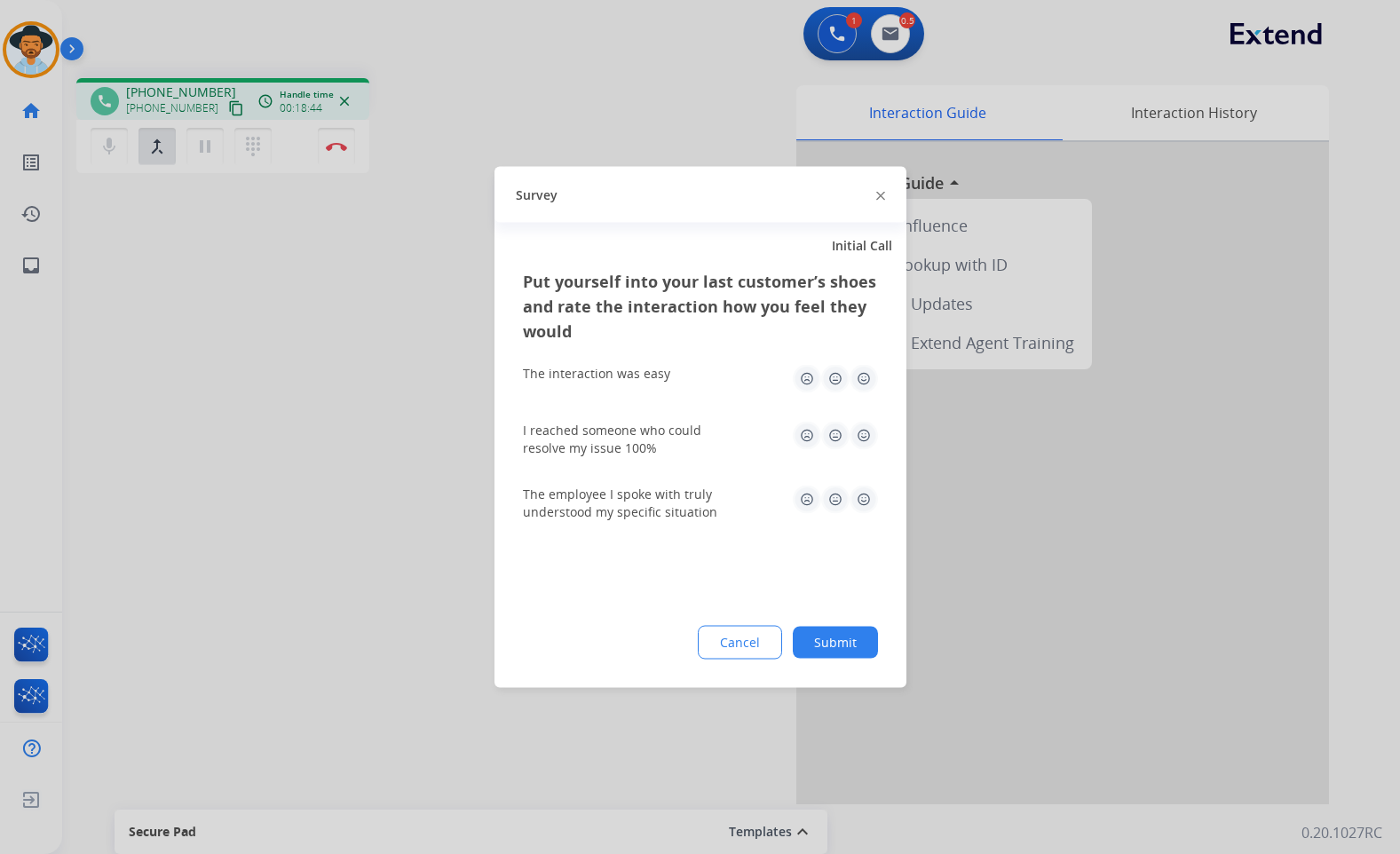
click at [843, 646] on button "Submit" at bounding box center [835, 643] width 85 height 32
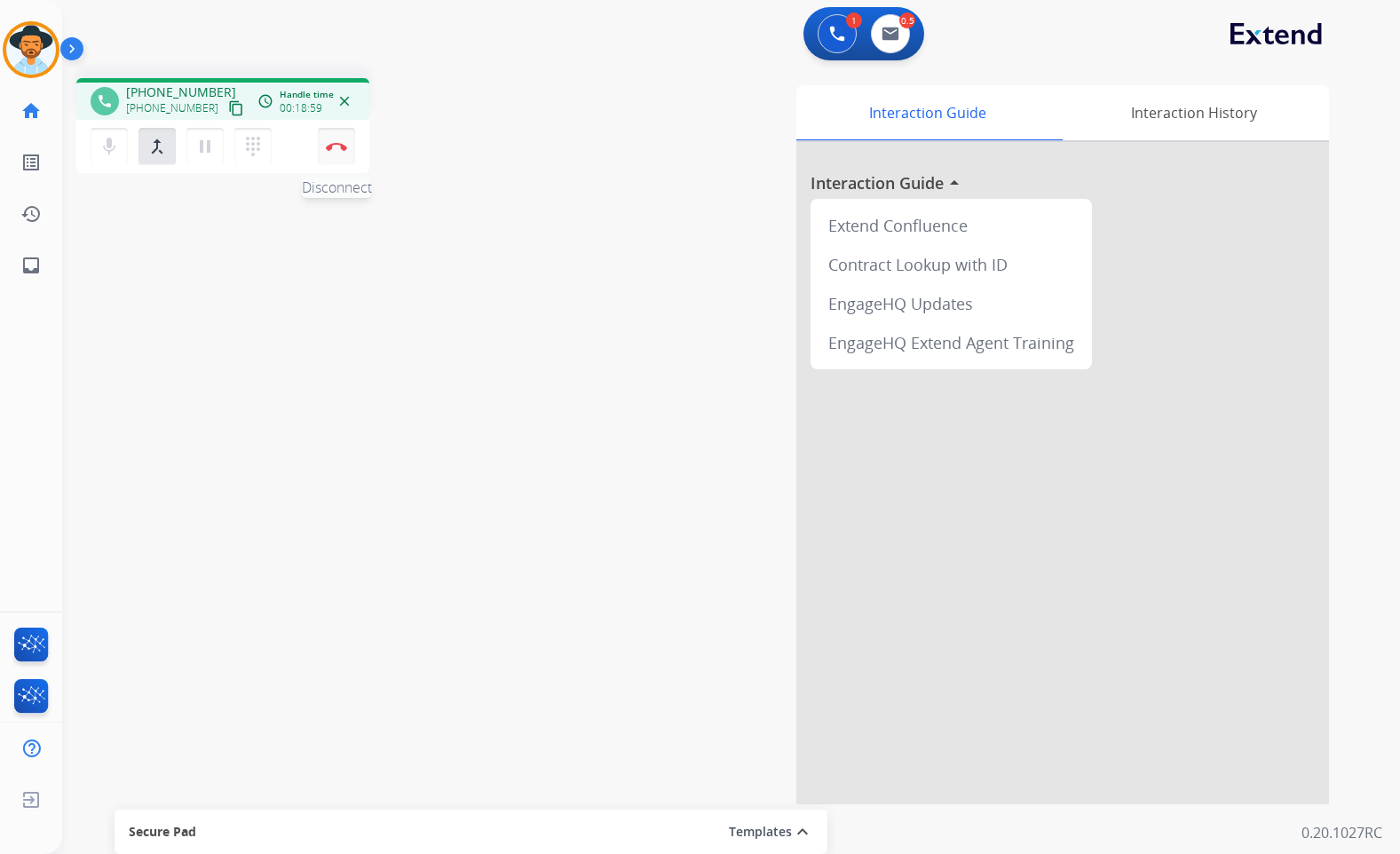
click at [327, 144] on img at bounding box center [337, 146] width 22 height 9
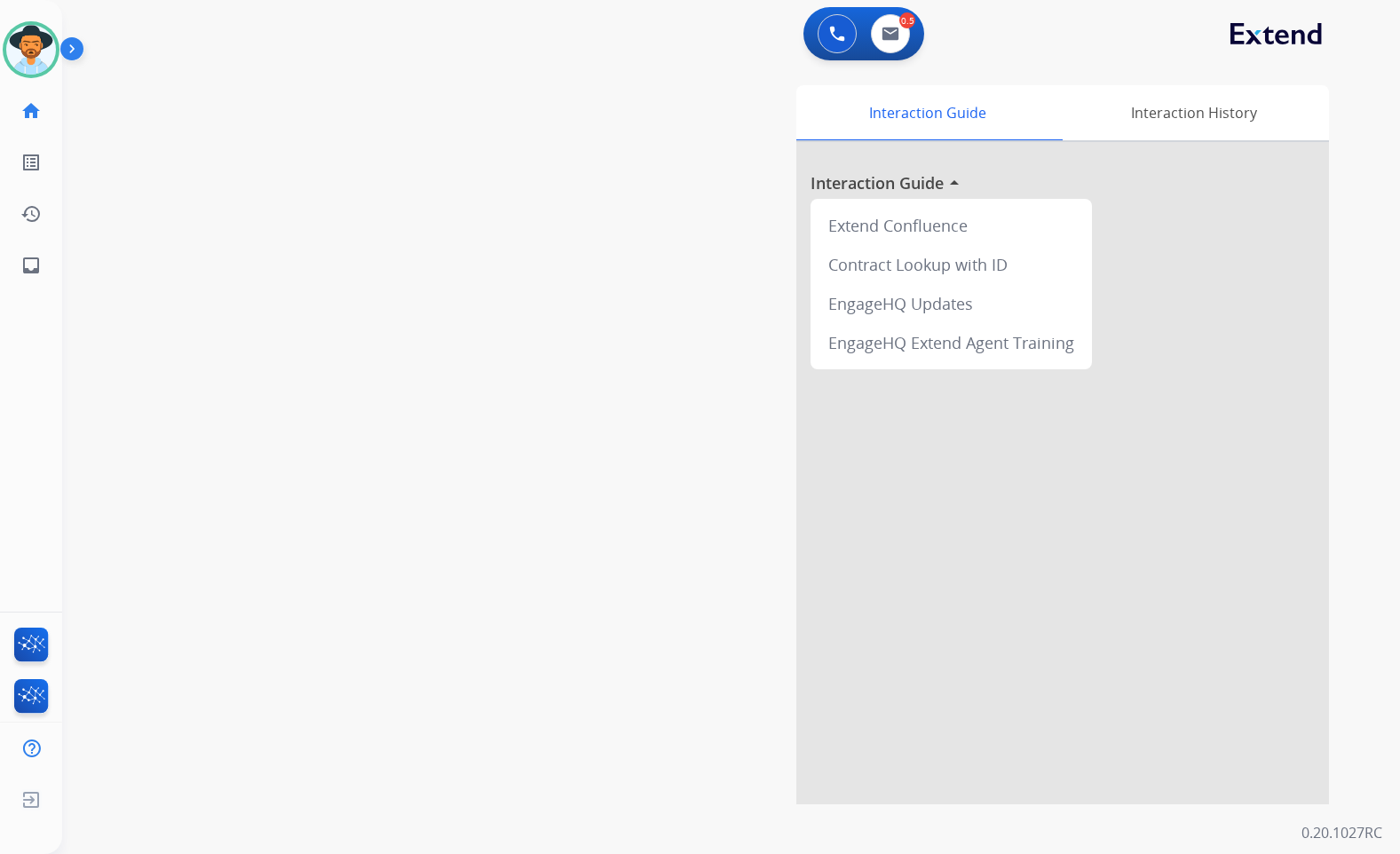
click at [207, 152] on div "swap_horiz Break voice bridge close_fullscreen Connect 3-Way Call merge_type Se…" at bounding box center [710, 434] width 1295 height 740
click at [36, 275] on mat-icon "inbox" at bounding box center [32, 266] width 22 height 22
select select "**********"
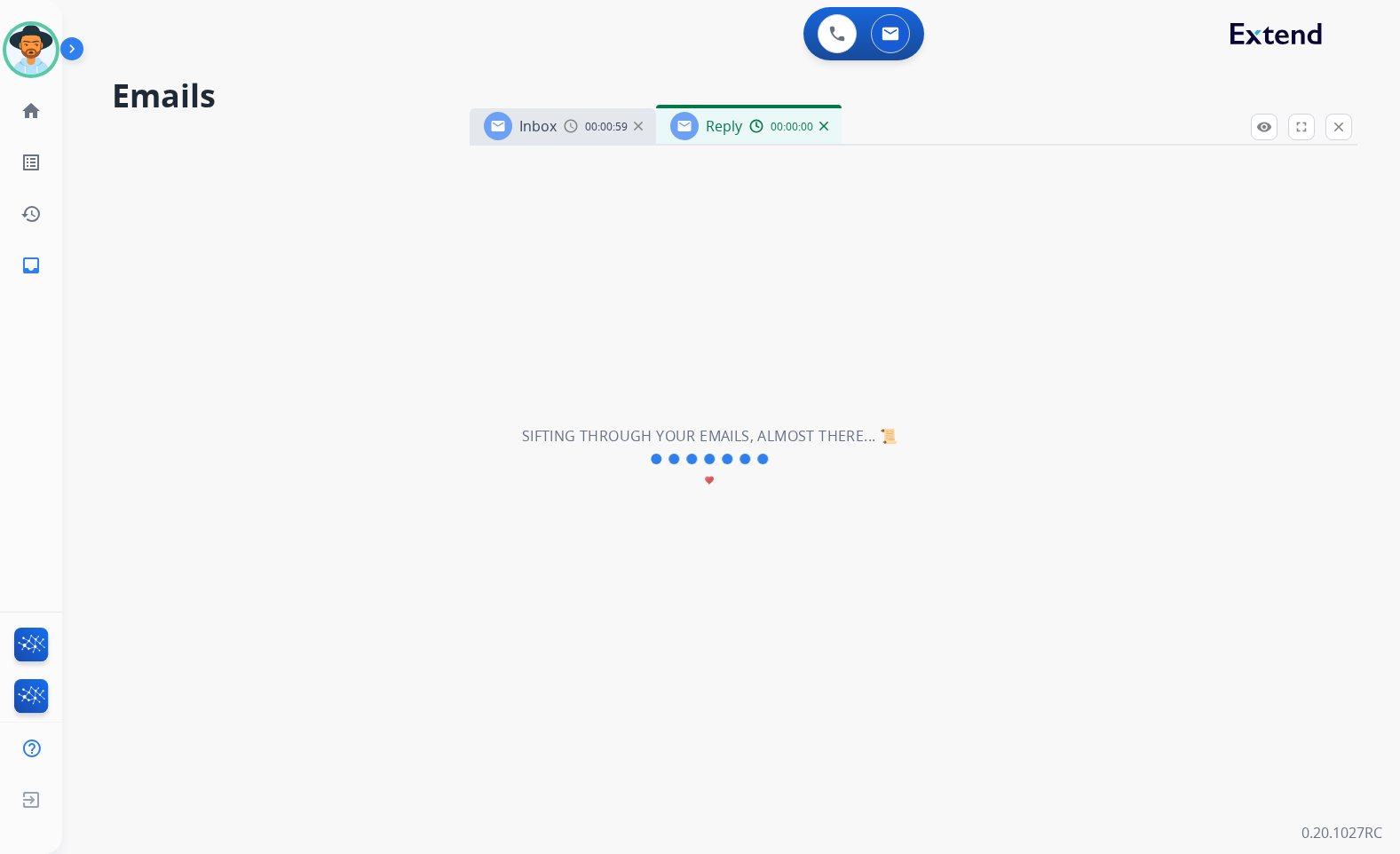
select select "**********"
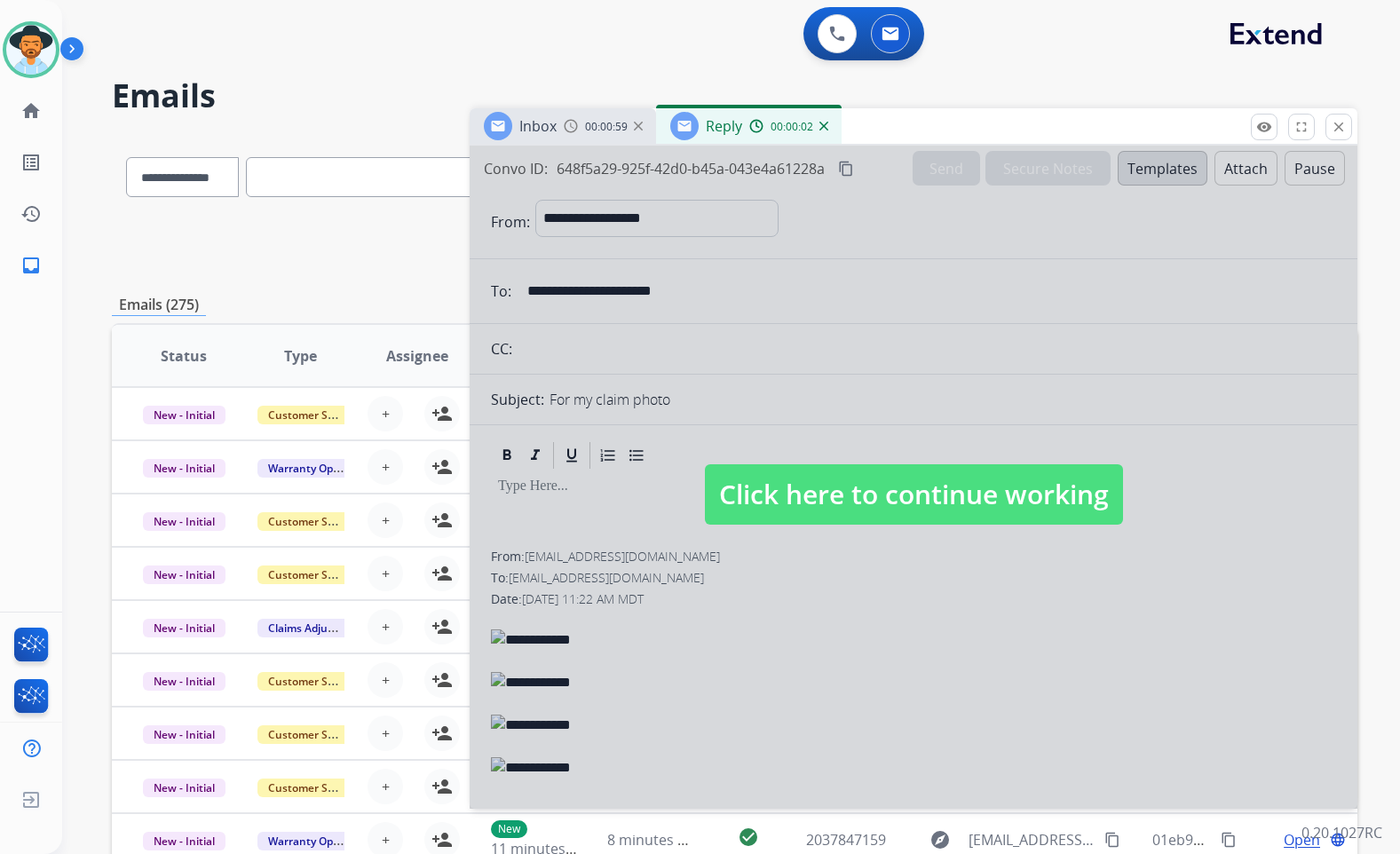
click at [848, 514] on span "Click here to continue working" at bounding box center [914, 494] width 419 height 60
select select
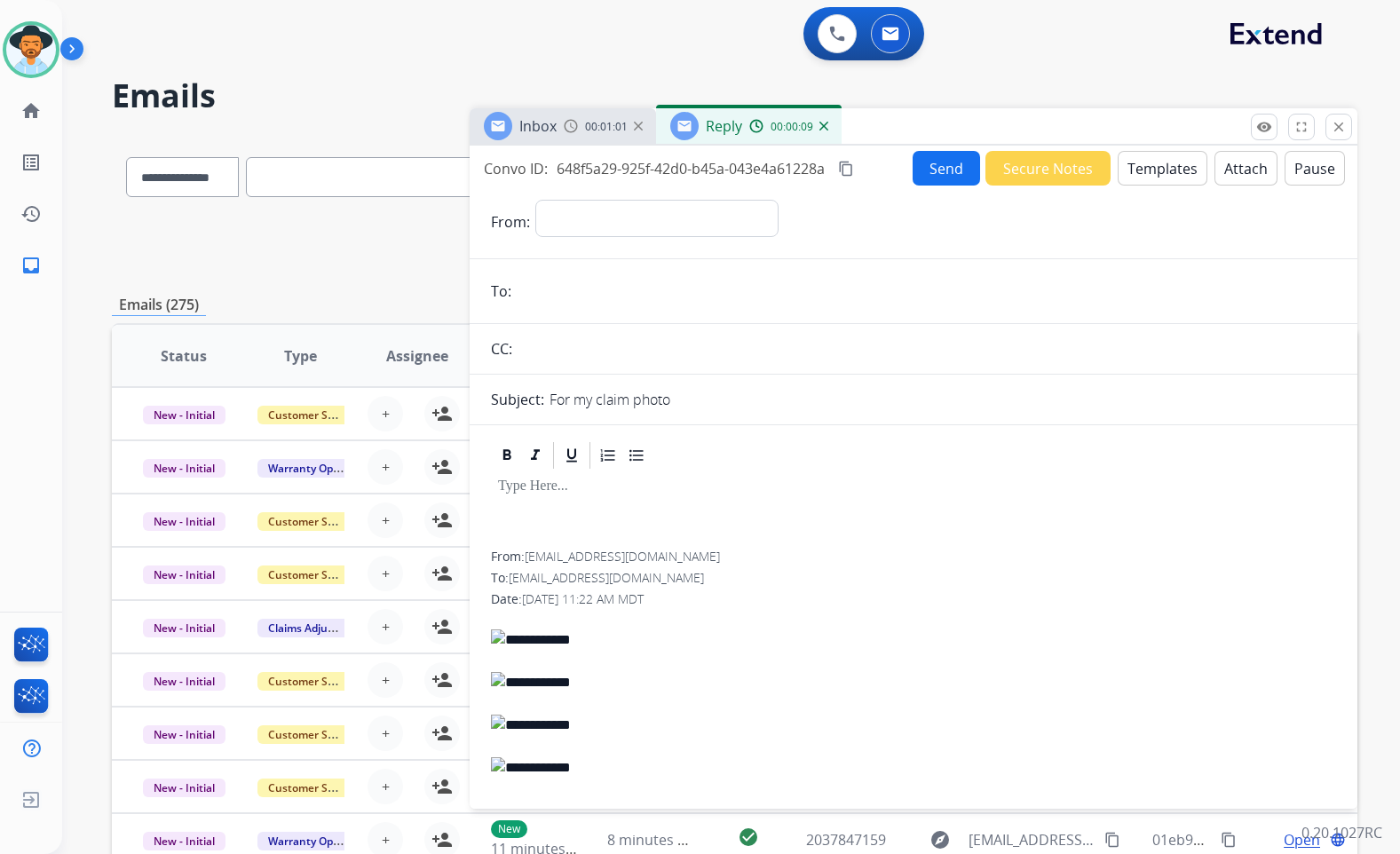
click at [822, 126] on img at bounding box center [823, 125] width 9 height 9
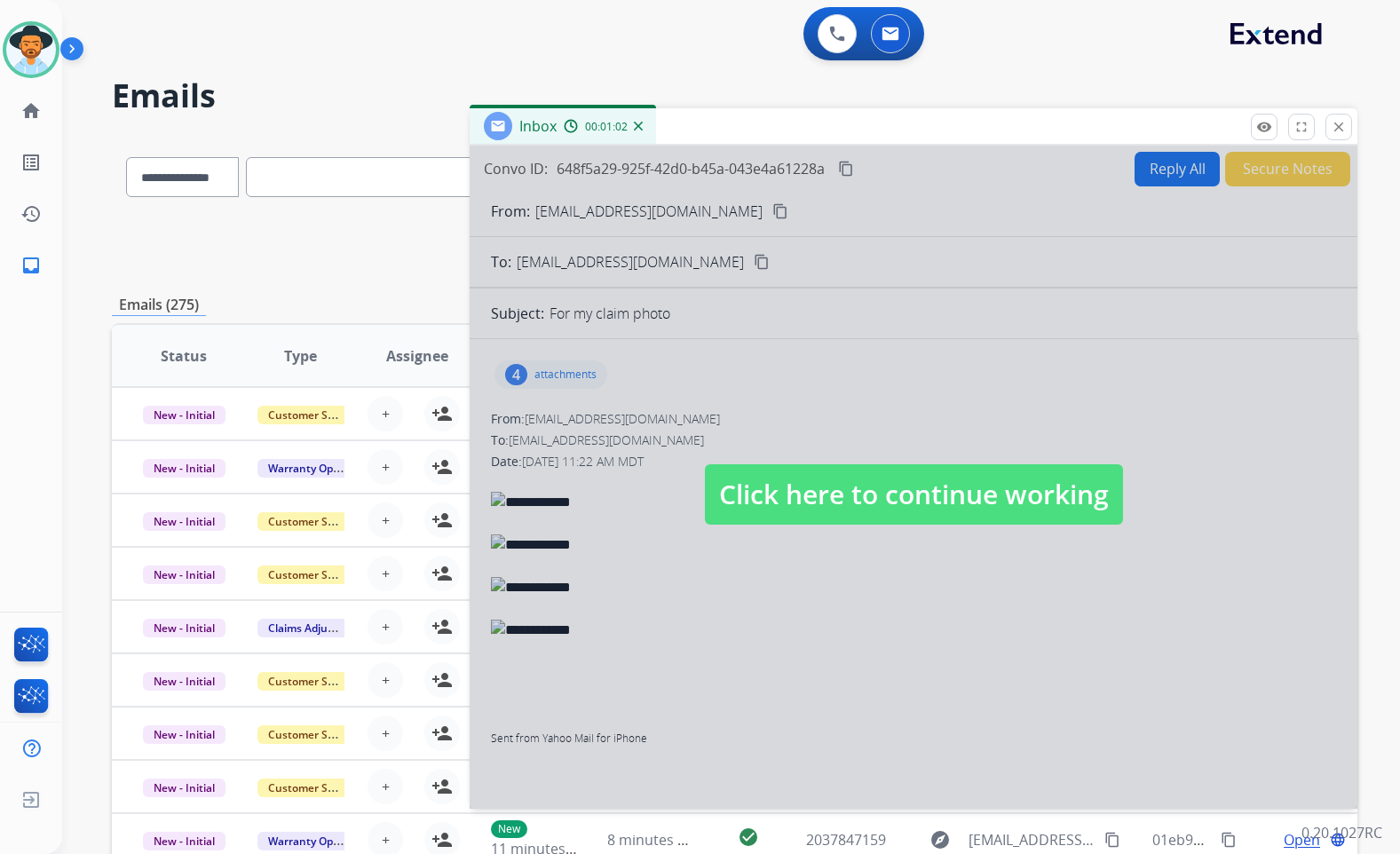
click at [857, 487] on span "Click here to continue working" at bounding box center [914, 494] width 419 height 60
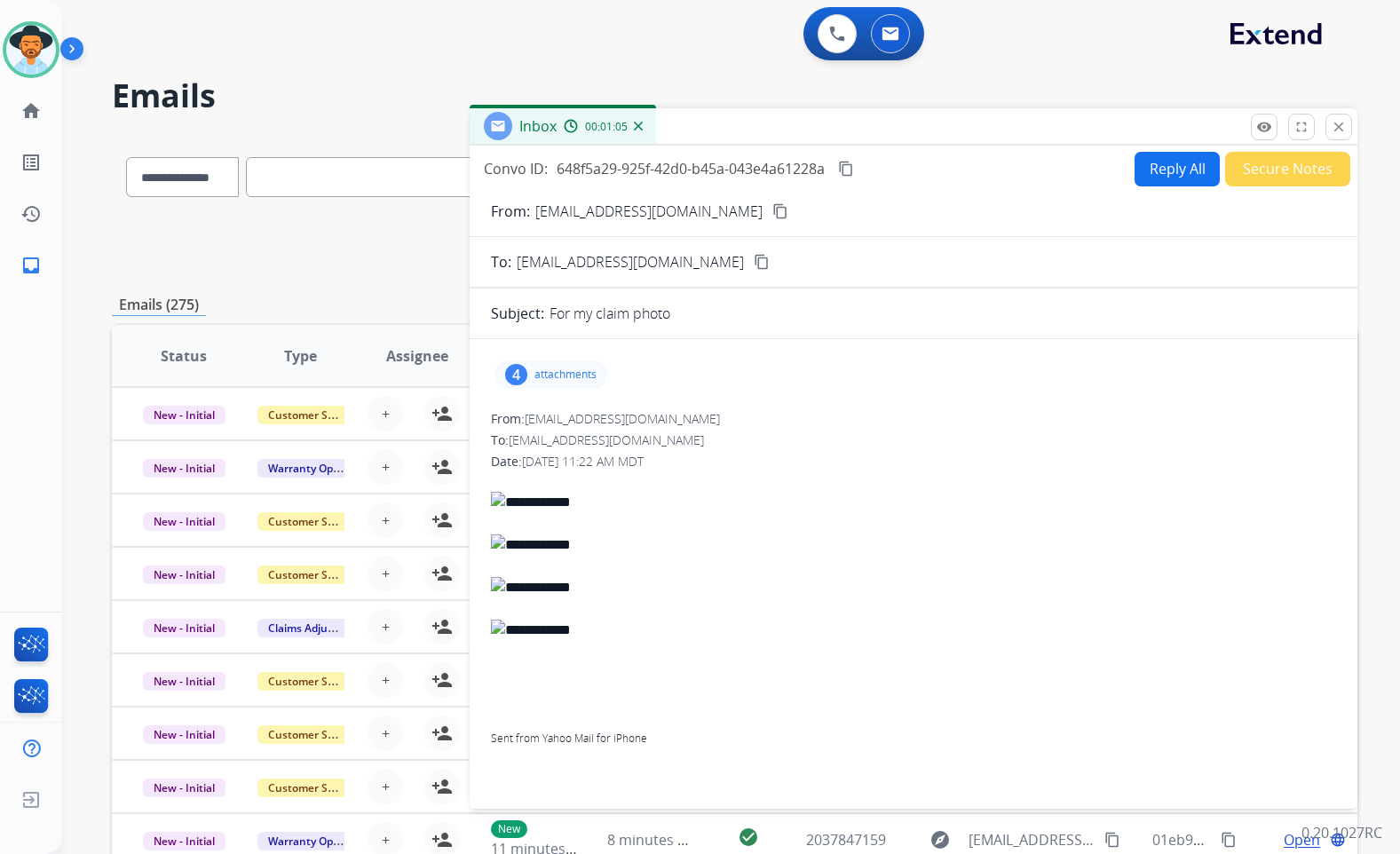
click at [591, 372] on p "attachments" at bounding box center [565, 374] width 62 height 14
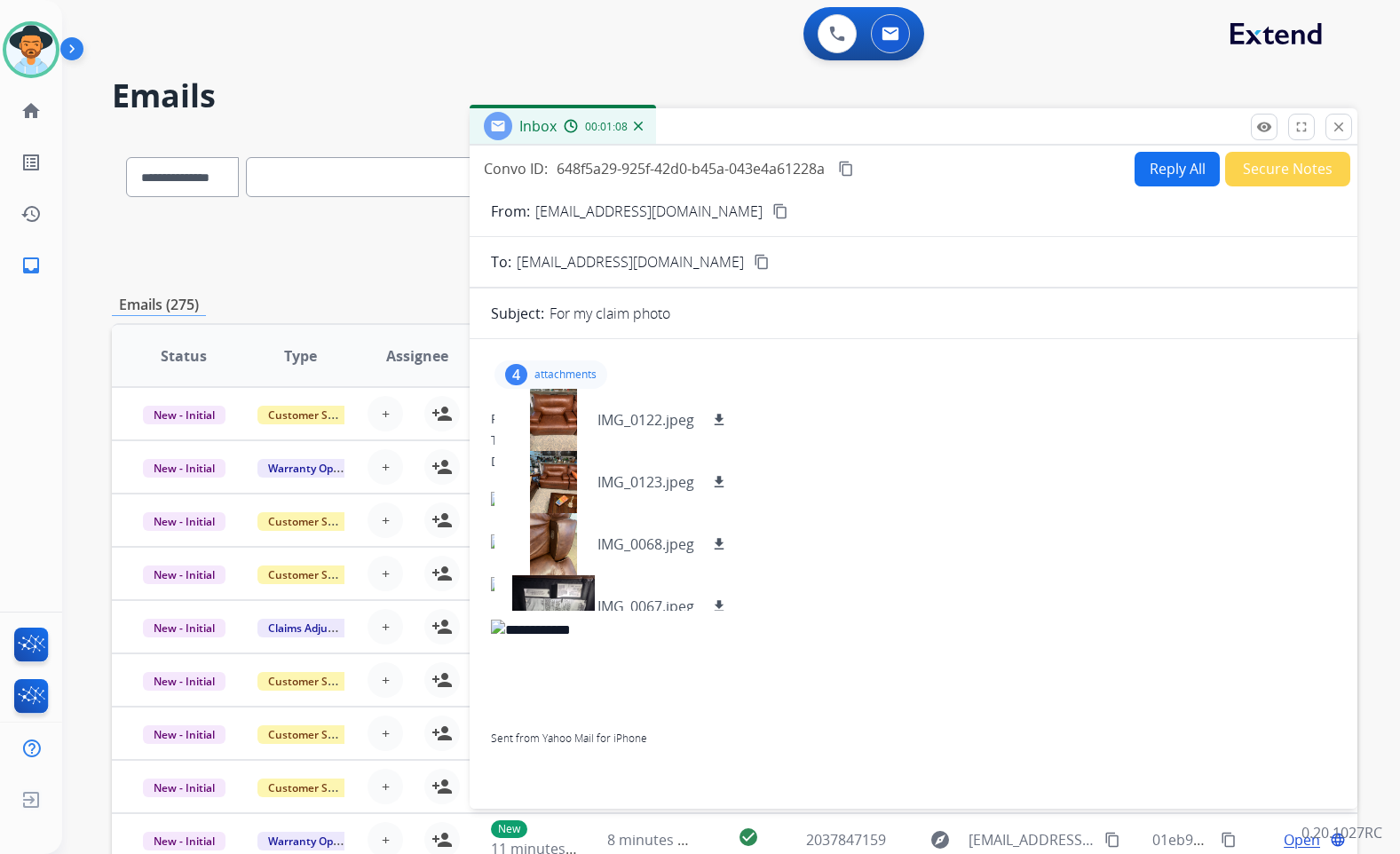
click at [546, 359] on div "4 attachments IMG_0122.jpeg download IMG_0123.jpeg download IMG_0068.jpeg downl…" at bounding box center [913, 374] width 845 height 42
click at [545, 369] on p "attachments" at bounding box center [565, 374] width 62 height 14
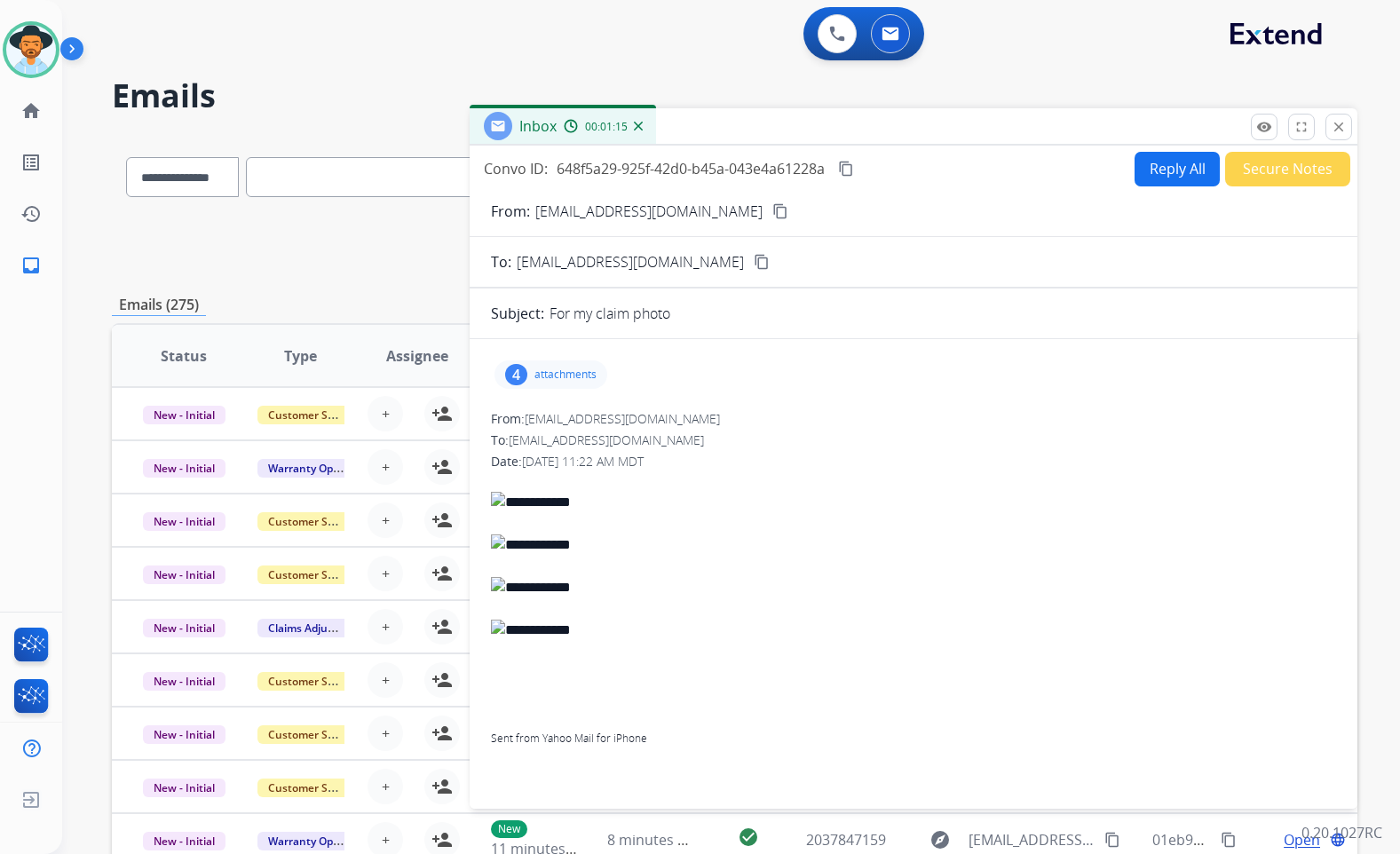
click at [563, 366] on div "4 attachments" at bounding box center [551, 374] width 113 height 29
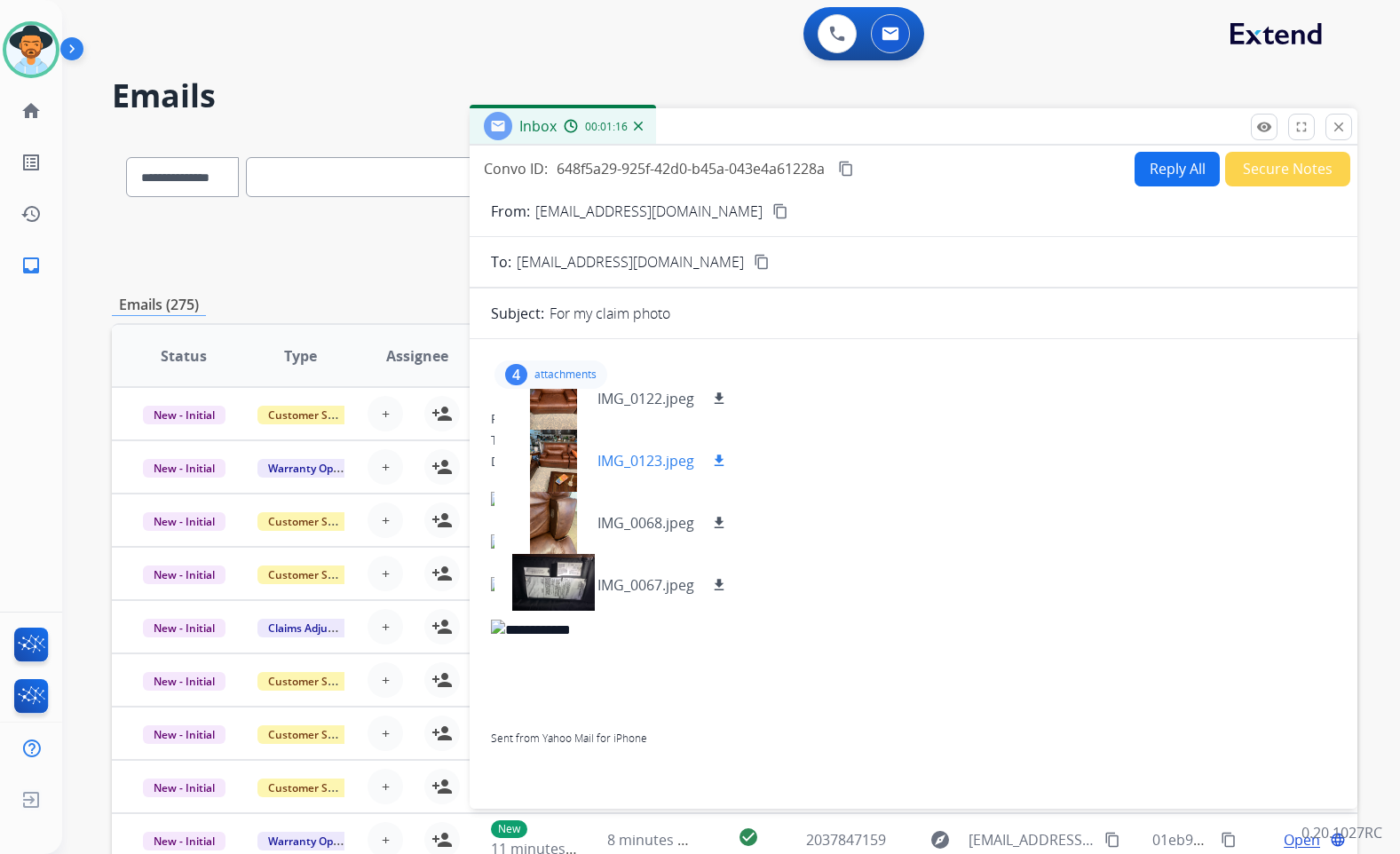
scroll to position [27, 0]
click at [543, 373] on p "attachments" at bounding box center [565, 374] width 62 height 14
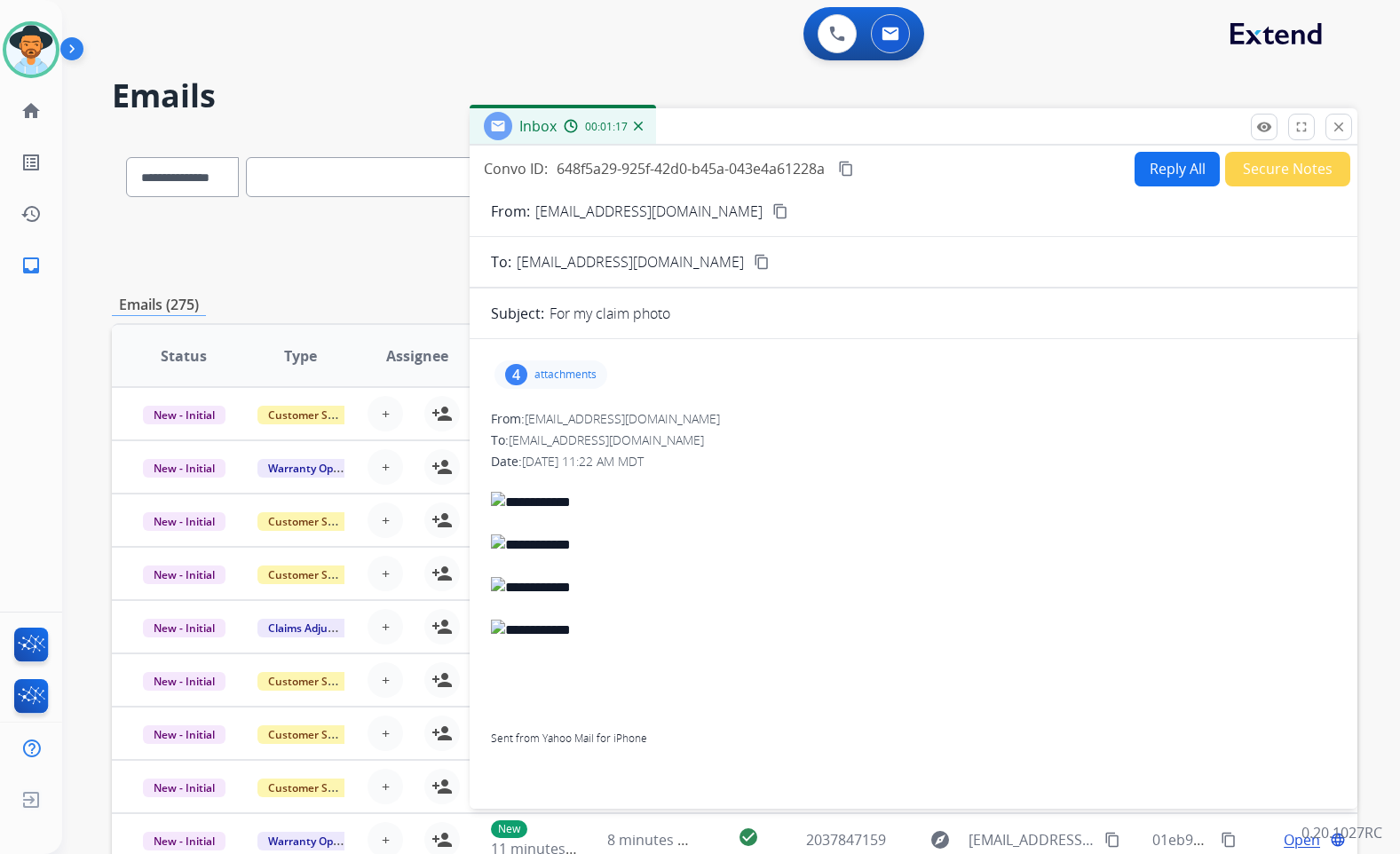
click at [1239, 176] on button "Secure Notes" at bounding box center [1287, 169] width 125 height 35
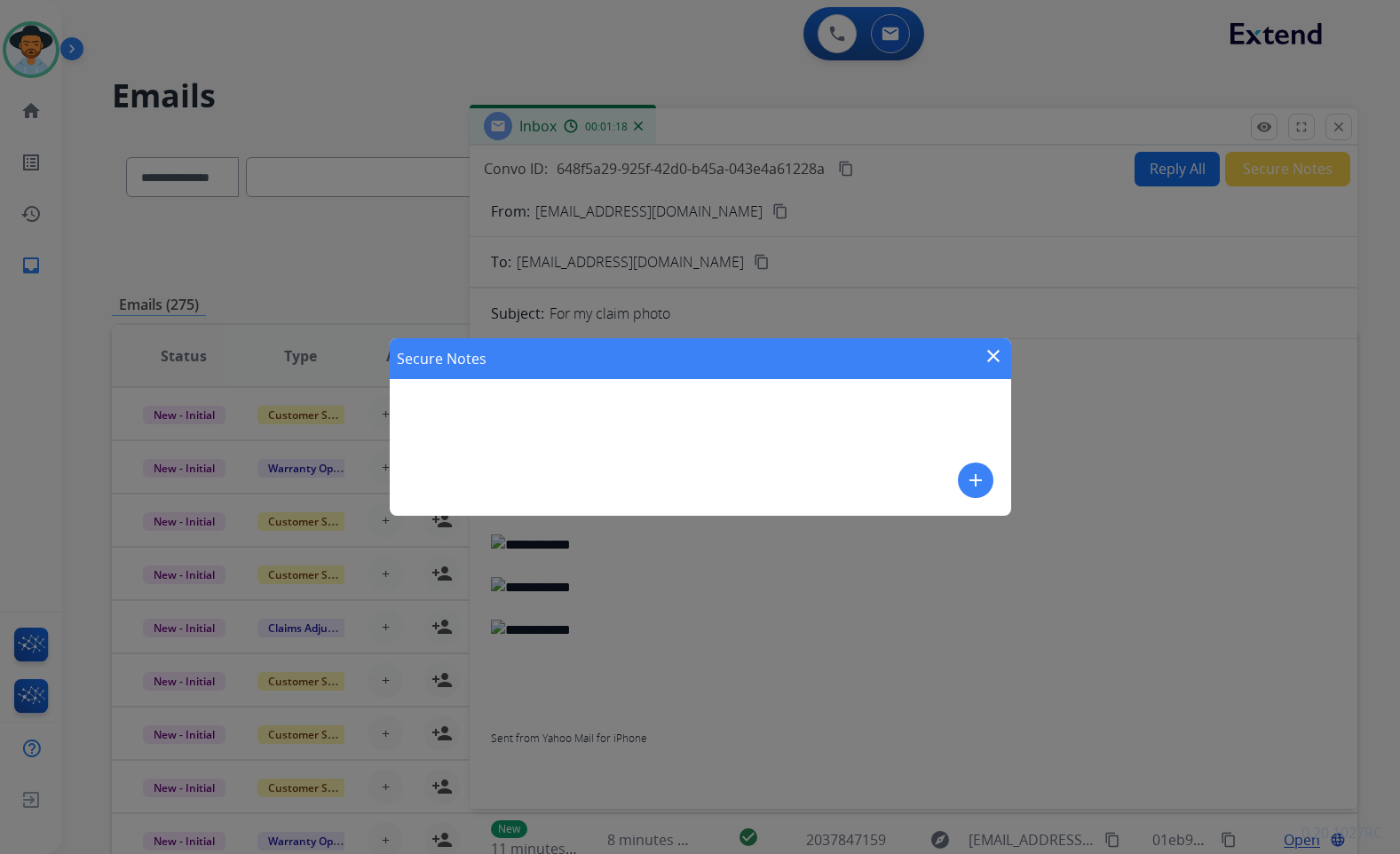
click at [977, 481] on mat-icon "add" at bounding box center [976, 481] width 22 height 22
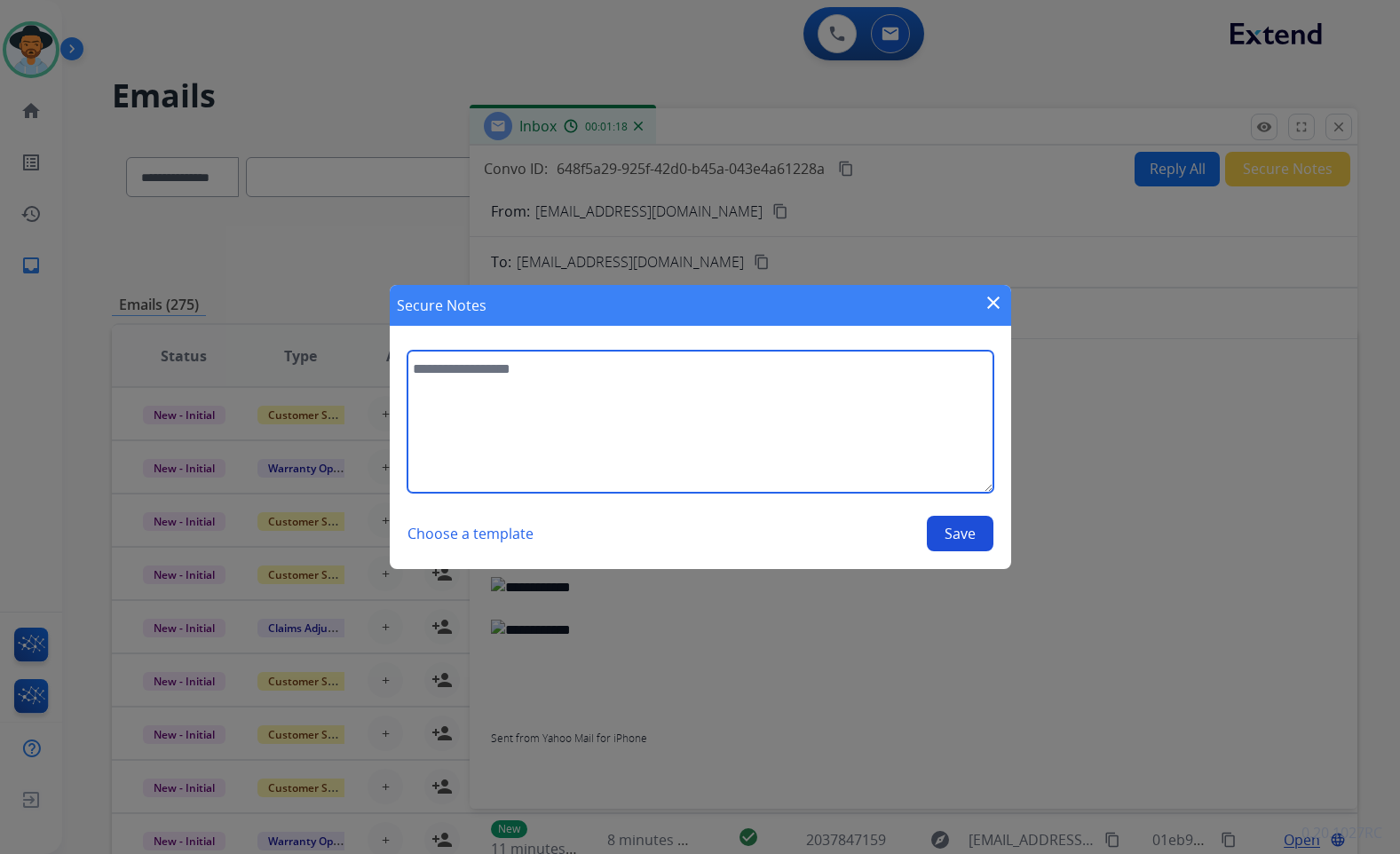
click at [817, 458] on textarea at bounding box center [701, 422] width 586 height 142
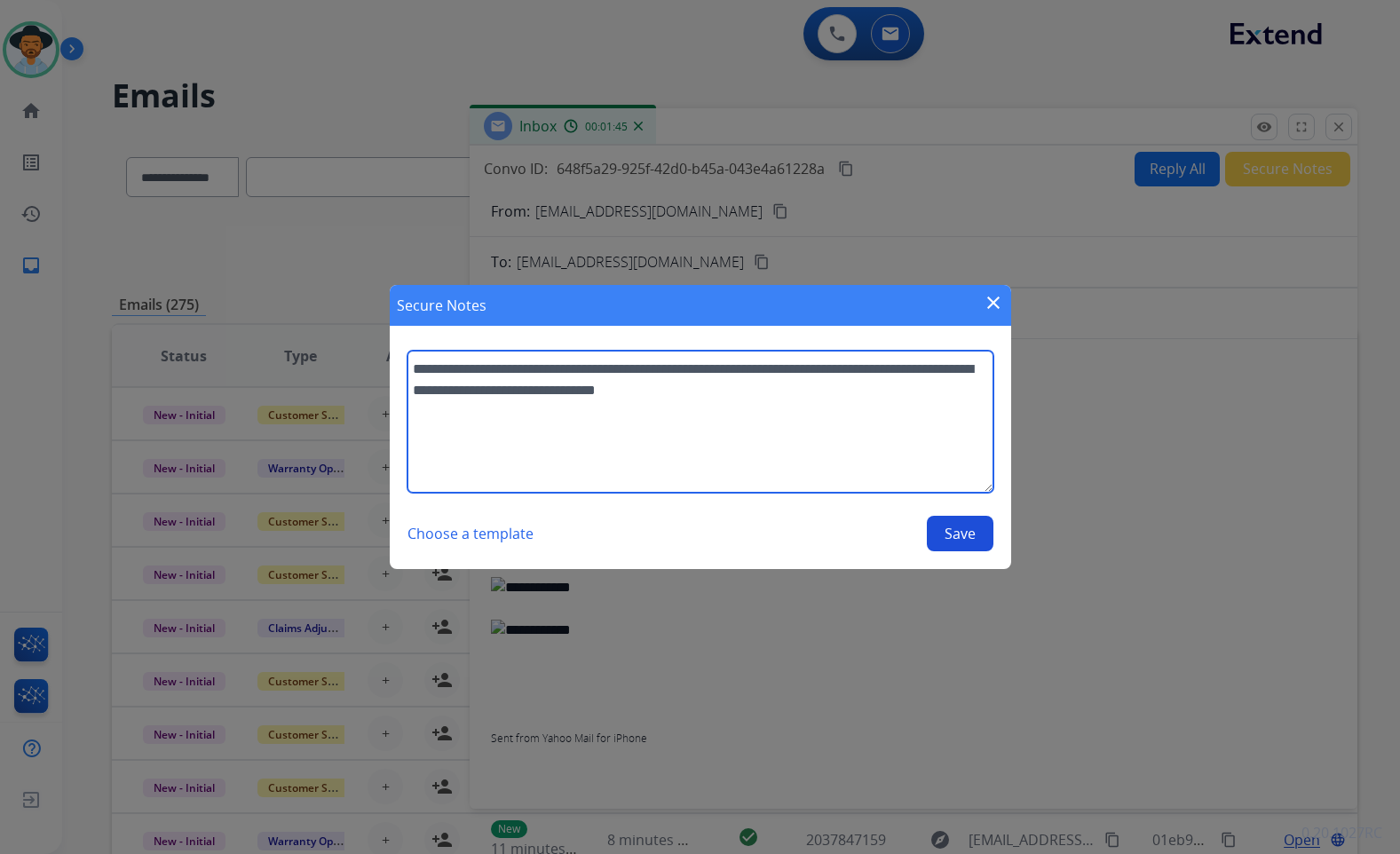
drag, startPoint x: 776, startPoint y: 408, endPoint x: 410, endPoint y: 369, distance: 368.1
click at [410, 369] on textarea "**********" at bounding box center [701, 422] width 586 height 142
paste textarea "**********"
type textarea "**********"
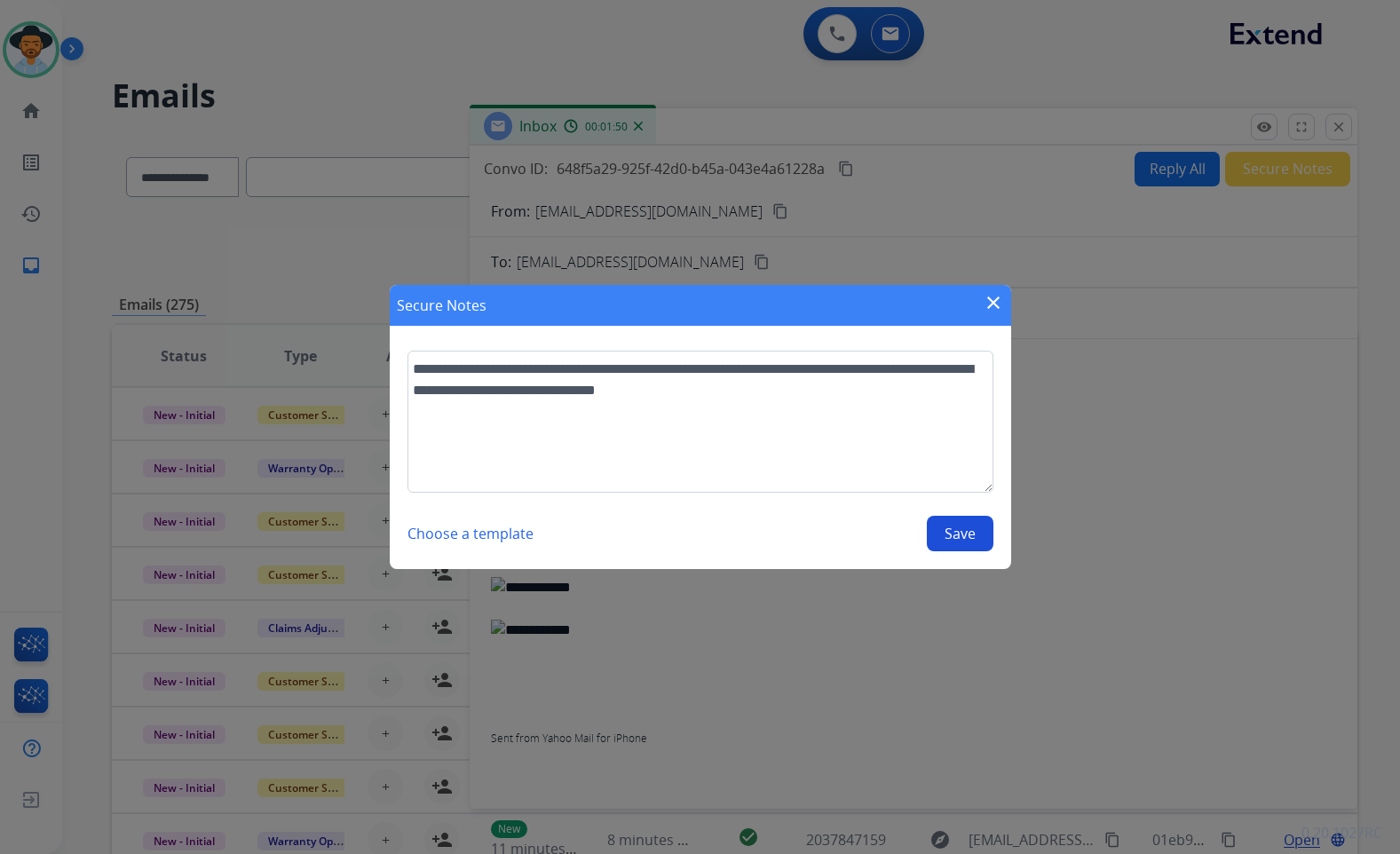
click at [987, 299] on mat-icon "close" at bounding box center [994, 303] width 22 height 22
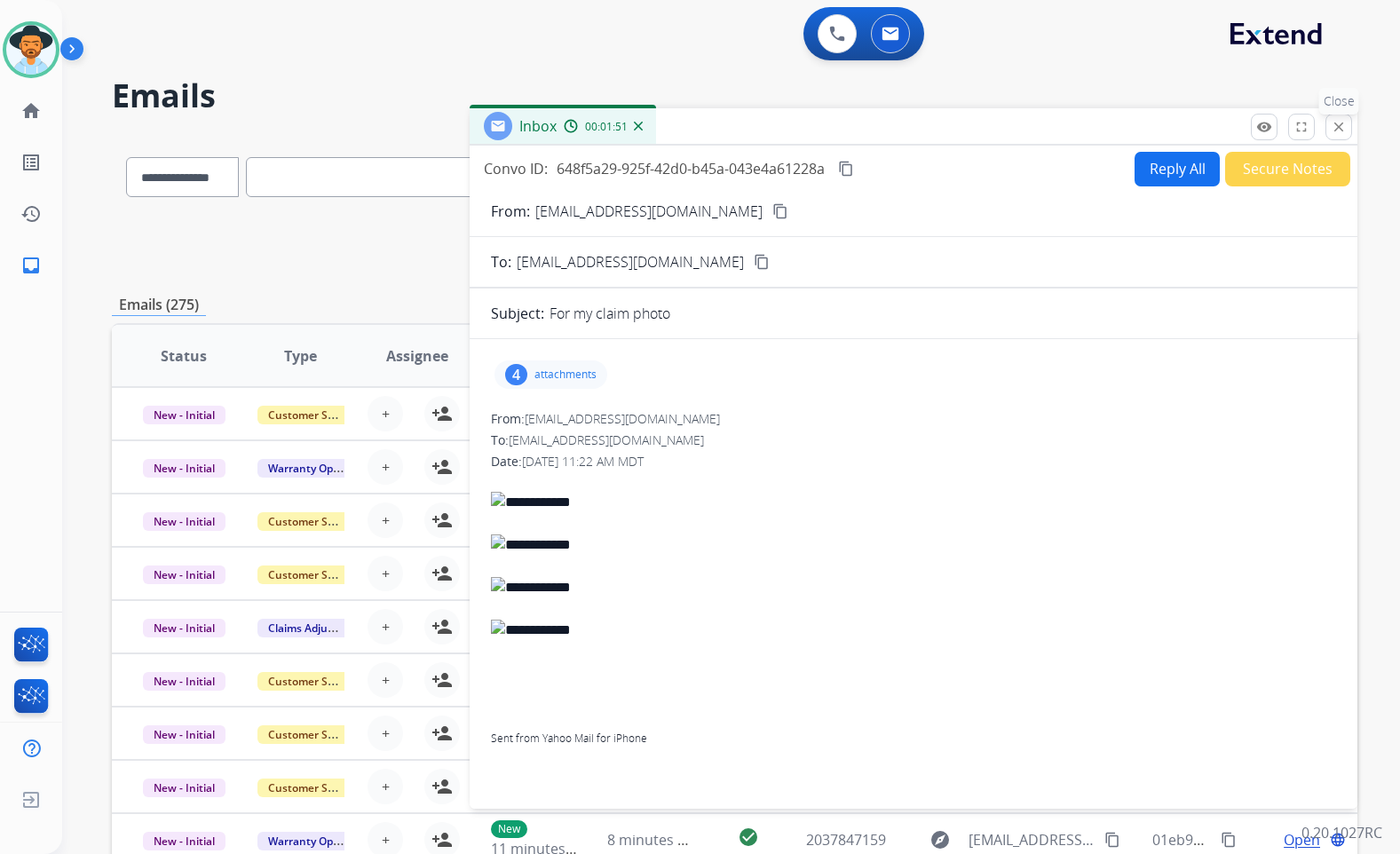
click at [1342, 122] on mat-icon "close" at bounding box center [1339, 127] width 16 height 16
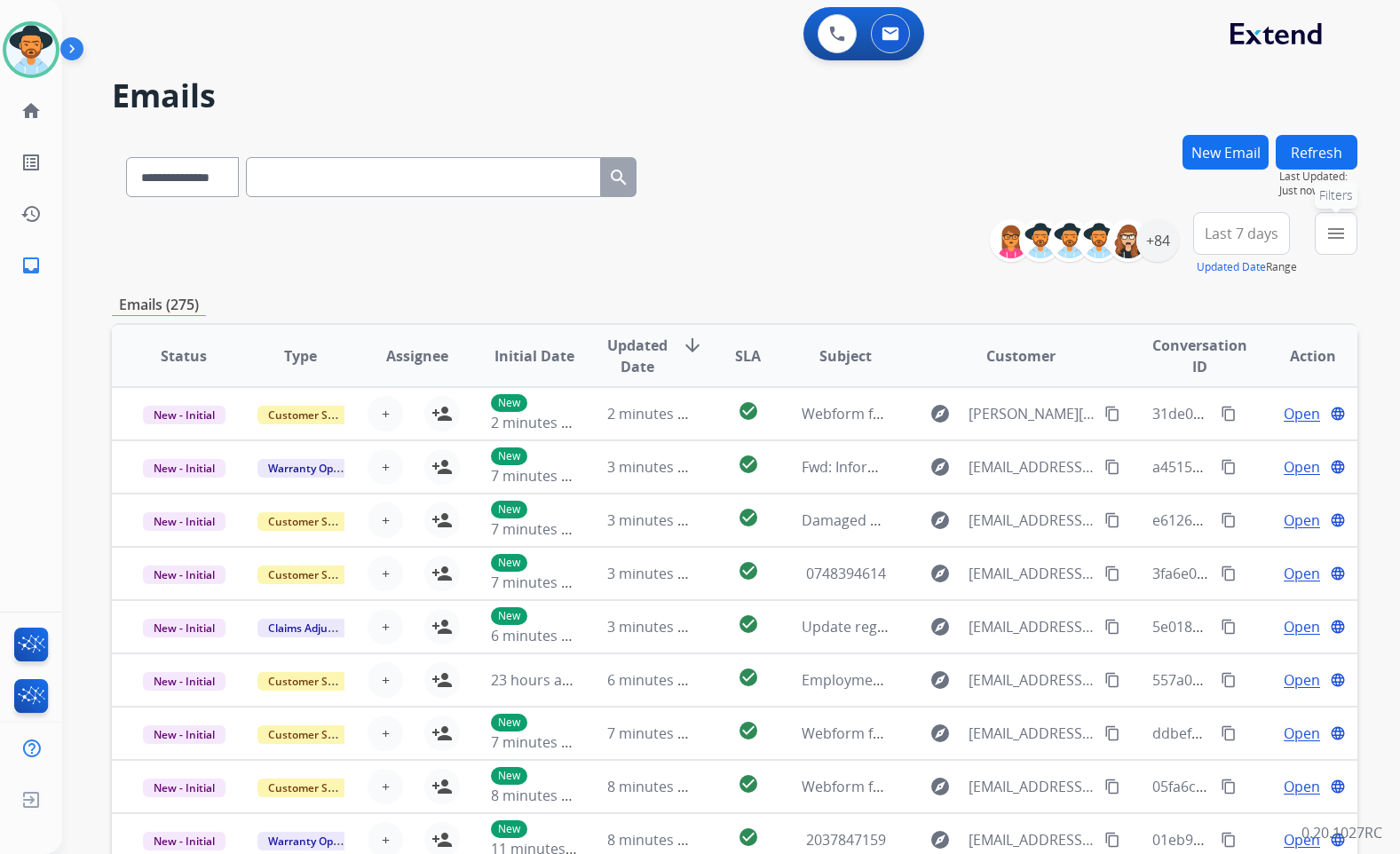
click at [1331, 233] on mat-icon "menu" at bounding box center [1337, 234] width 22 height 22
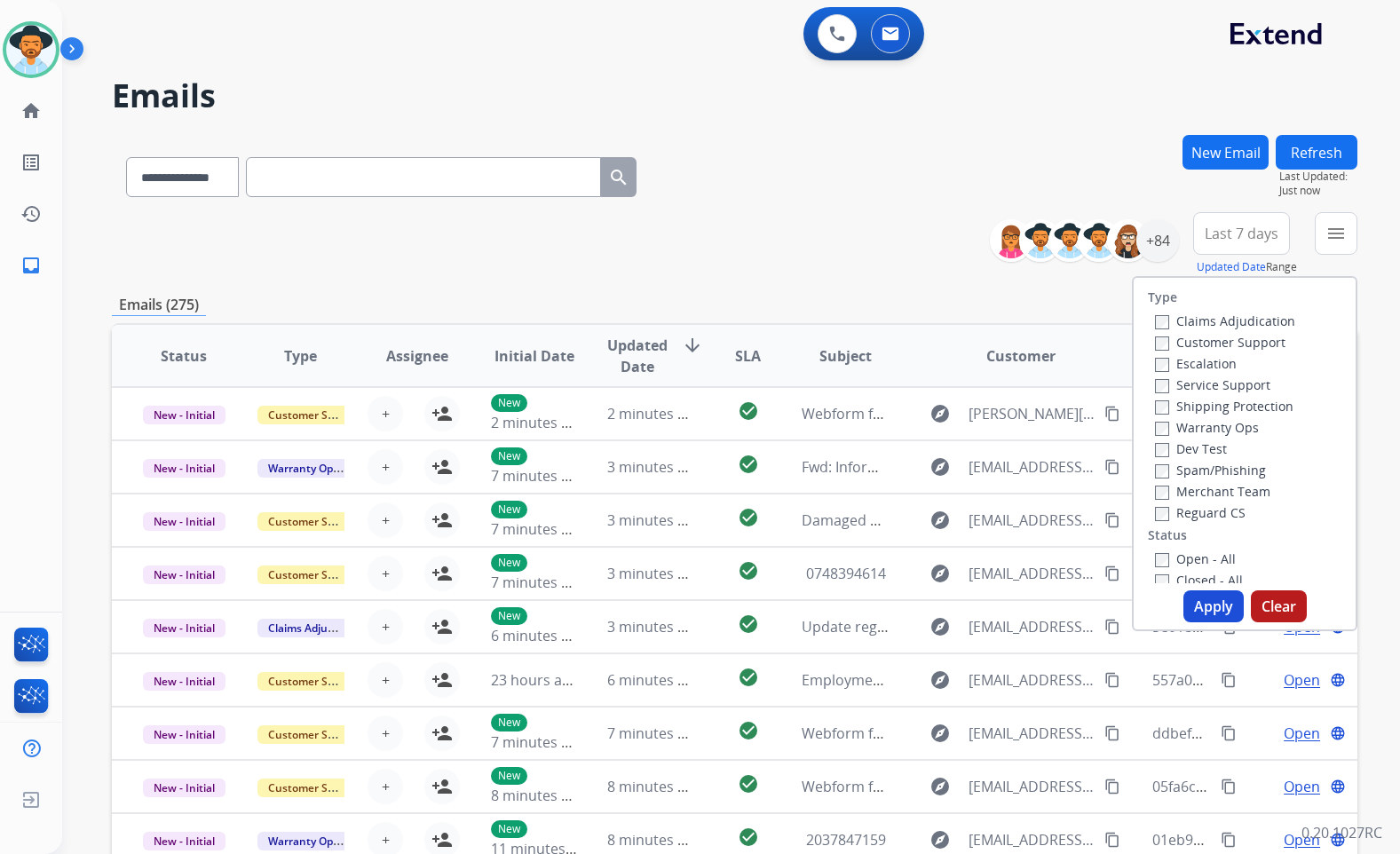
click at [1230, 349] on label "Customer Support" at bounding box center [1220, 342] width 130 height 17
click at [1231, 427] on label "Warranty Ops" at bounding box center [1206, 427] width 104 height 17
click at [1216, 524] on div "Type Claims Adjudication Customer Support Escalation Service Support Shipping P…" at bounding box center [1245, 430] width 222 height 305
click at [1209, 513] on label "Reguard CS" at bounding box center [1201, 512] width 91 height 17
click at [1205, 565] on label "Open - All" at bounding box center [1196, 559] width 81 height 17
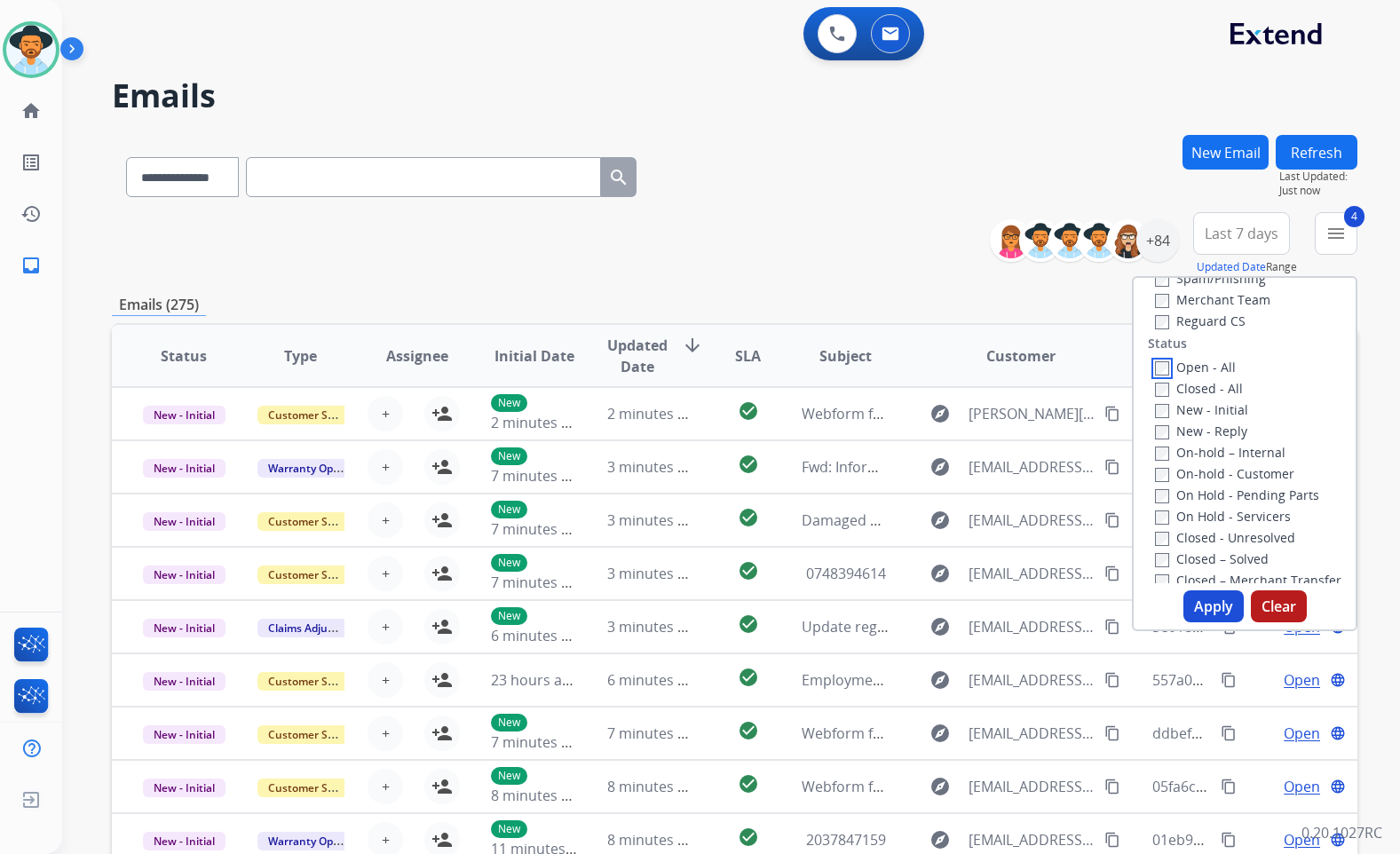
scroll to position [267, 0]
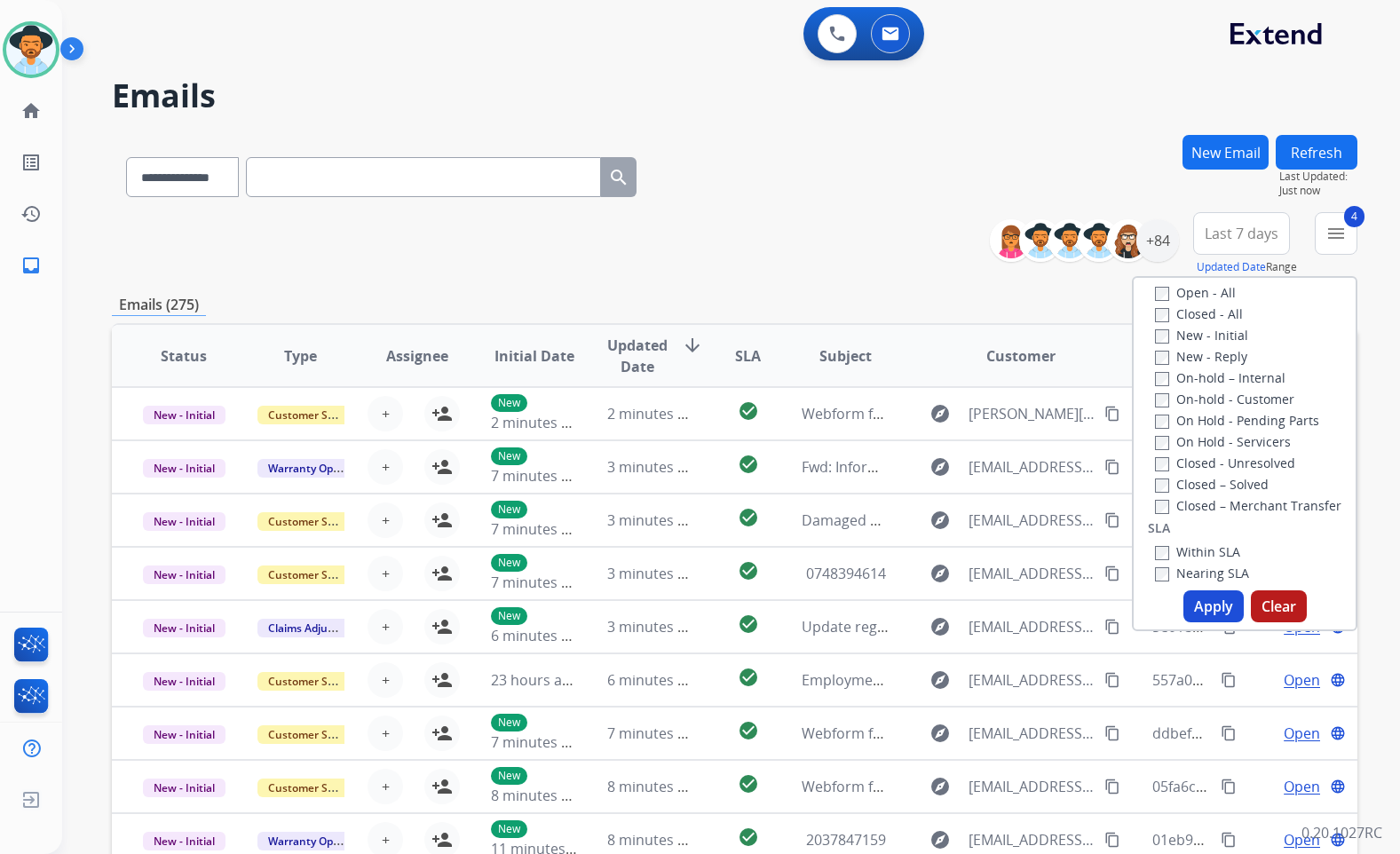
click at [1212, 444] on label "On Hold - Servicers" at bounding box center [1223, 441] width 136 height 17
click at [1211, 414] on label "On Hold - Pending Parts" at bounding box center [1237, 420] width 164 height 17
click at [1206, 397] on label "On-hold - Customer" at bounding box center [1224, 399] width 139 height 17
drag, startPoint x: 1205, startPoint y: 375, endPoint x: 1201, endPoint y: 355, distance: 20.4
click at [1205, 373] on label "On-hold – Internal" at bounding box center [1220, 377] width 130 height 17
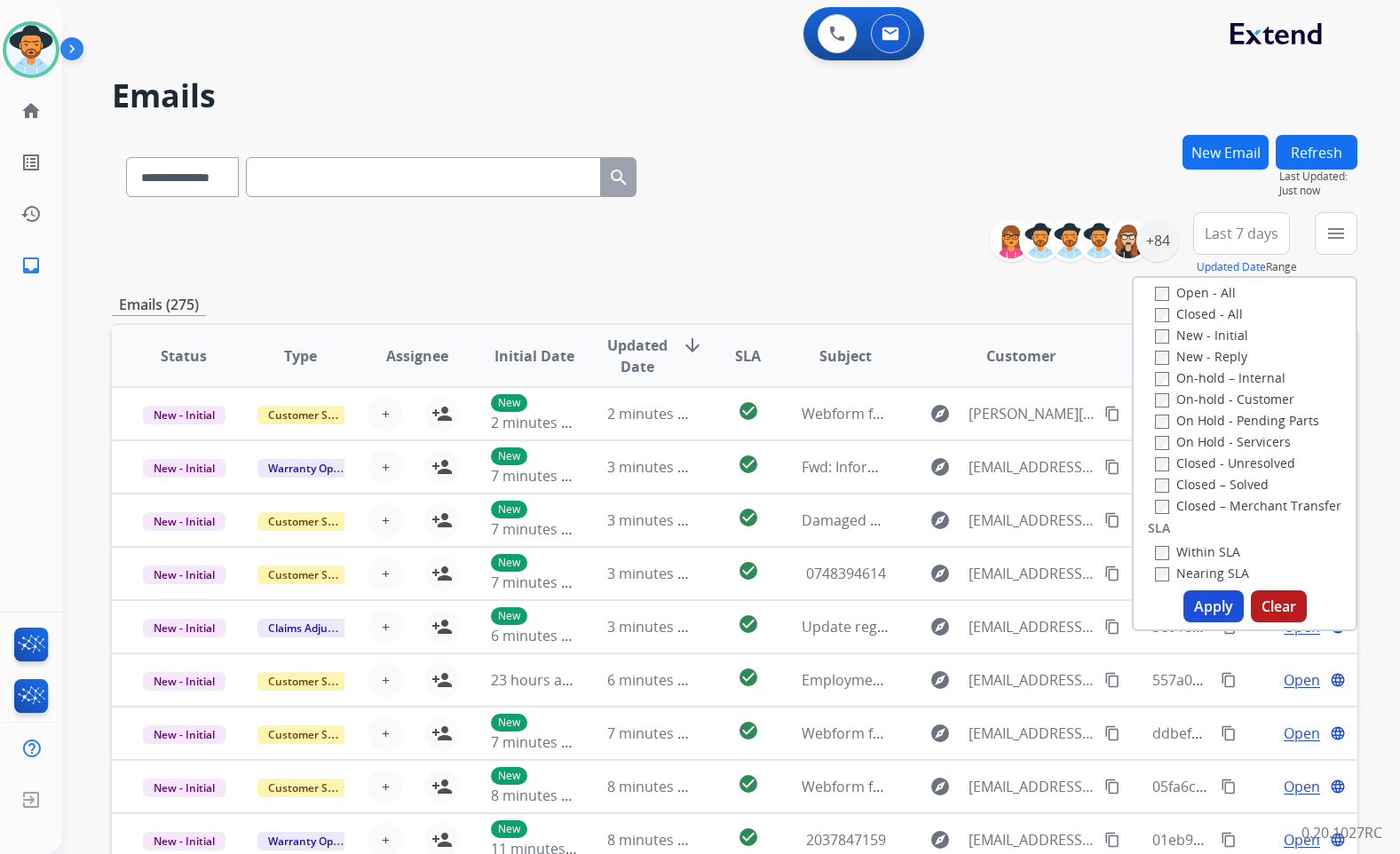
click at [1201, 355] on label "New - Reply" at bounding box center [1202, 356] width 93 height 17
click at [1196, 339] on label "New - Initial" at bounding box center [1202, 335] width 93 height 17
click at [1209, 617] on button "Apply" at bounding box center [1213, 606] width 60 height 32
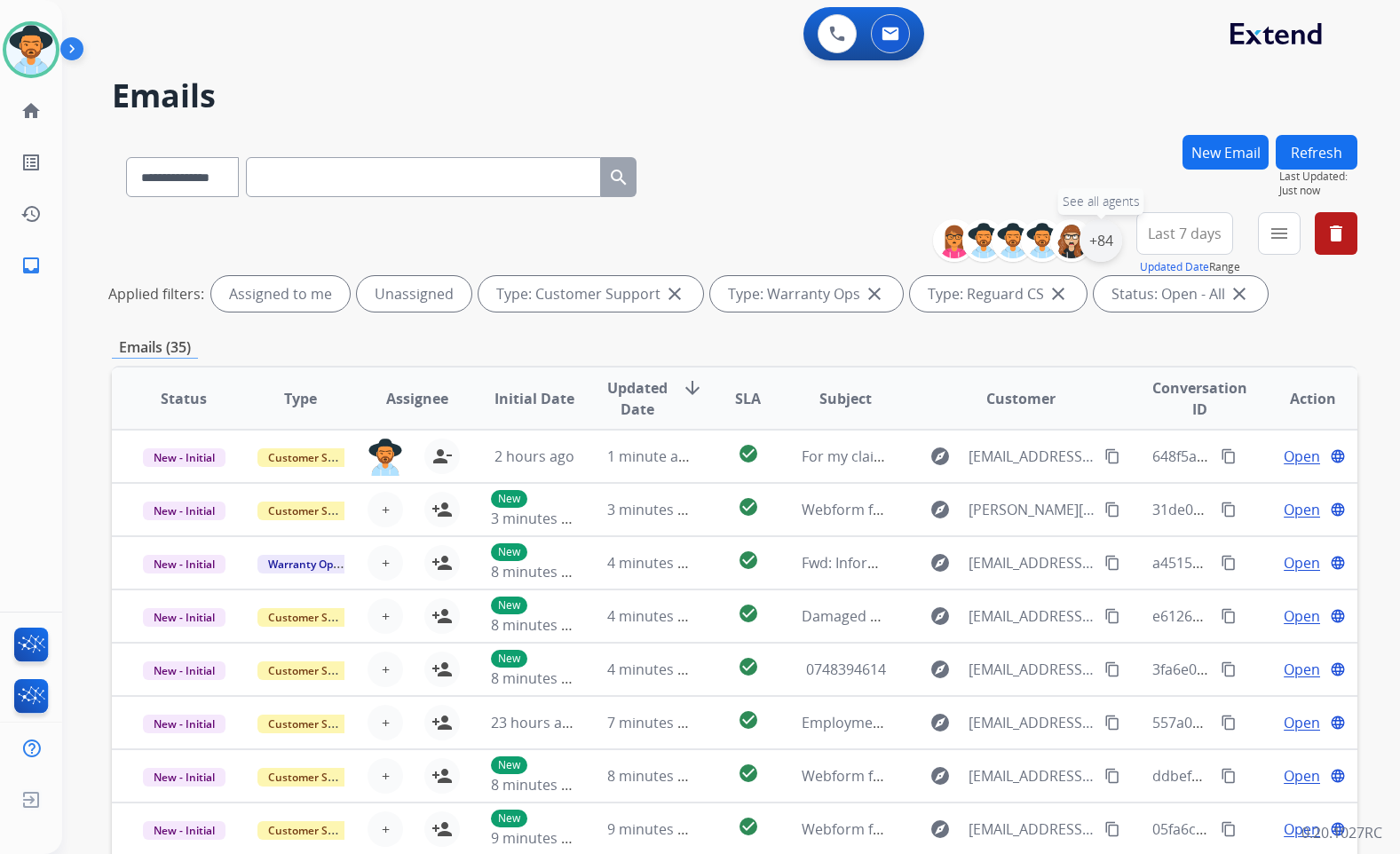
click at [1105, 238] on div "+84" at bounding box center [1101, 240] width 42 height 42
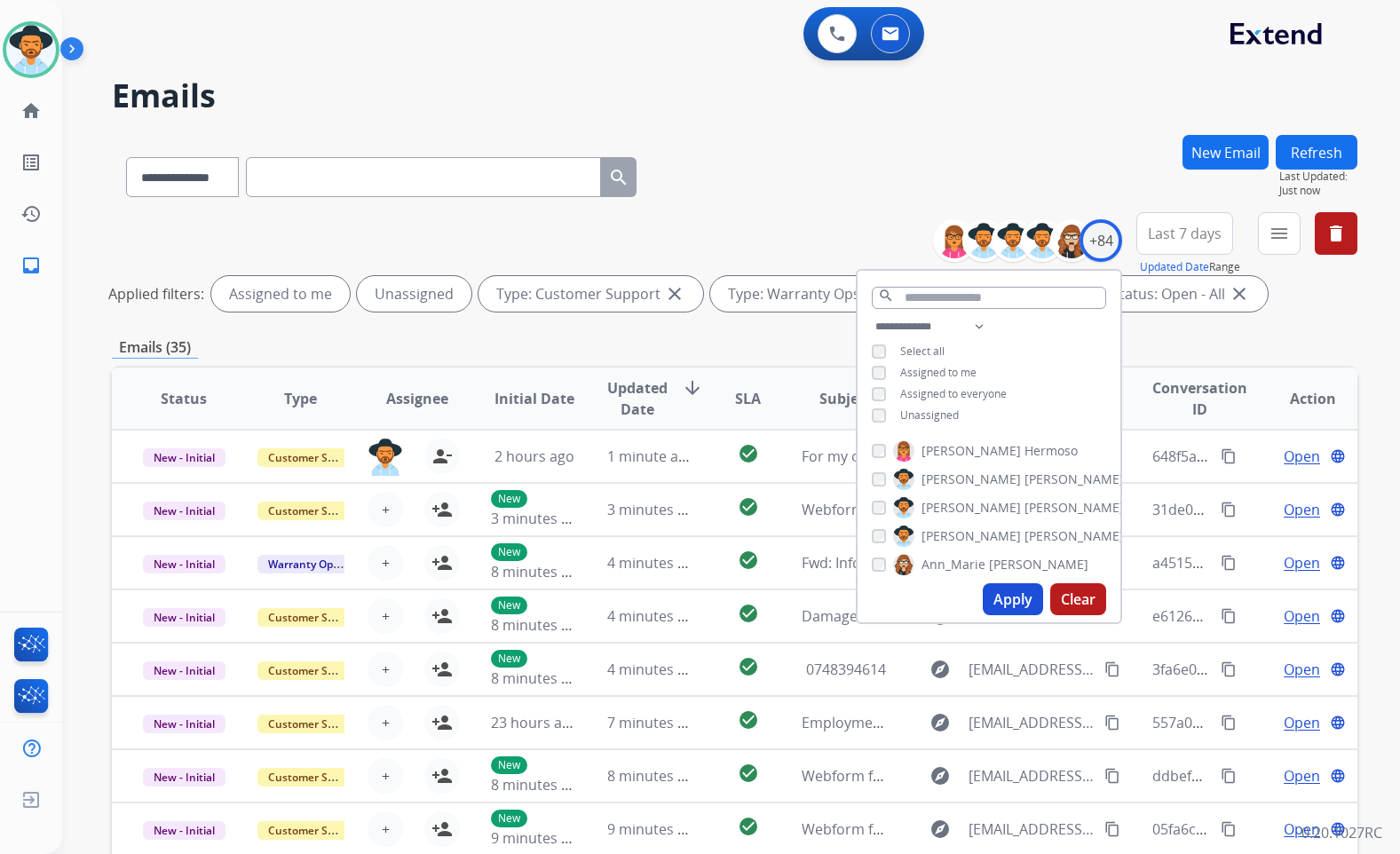
drag, startPoint x: 949, startPoint y: 414, endPoint x: 947, endPoint y: 426, distance: 12.2
click at [949, 414] on span "Unassigned" at bounding box center [929, 415] width 58 height 15
click at [1025, 527] on span "[PERSON_NAME]" at bounding box center [1074, 536] width 100 height 18
click at [1002, 599] on button "Apply" at bounding box center [1013, 599] width 60 height 32
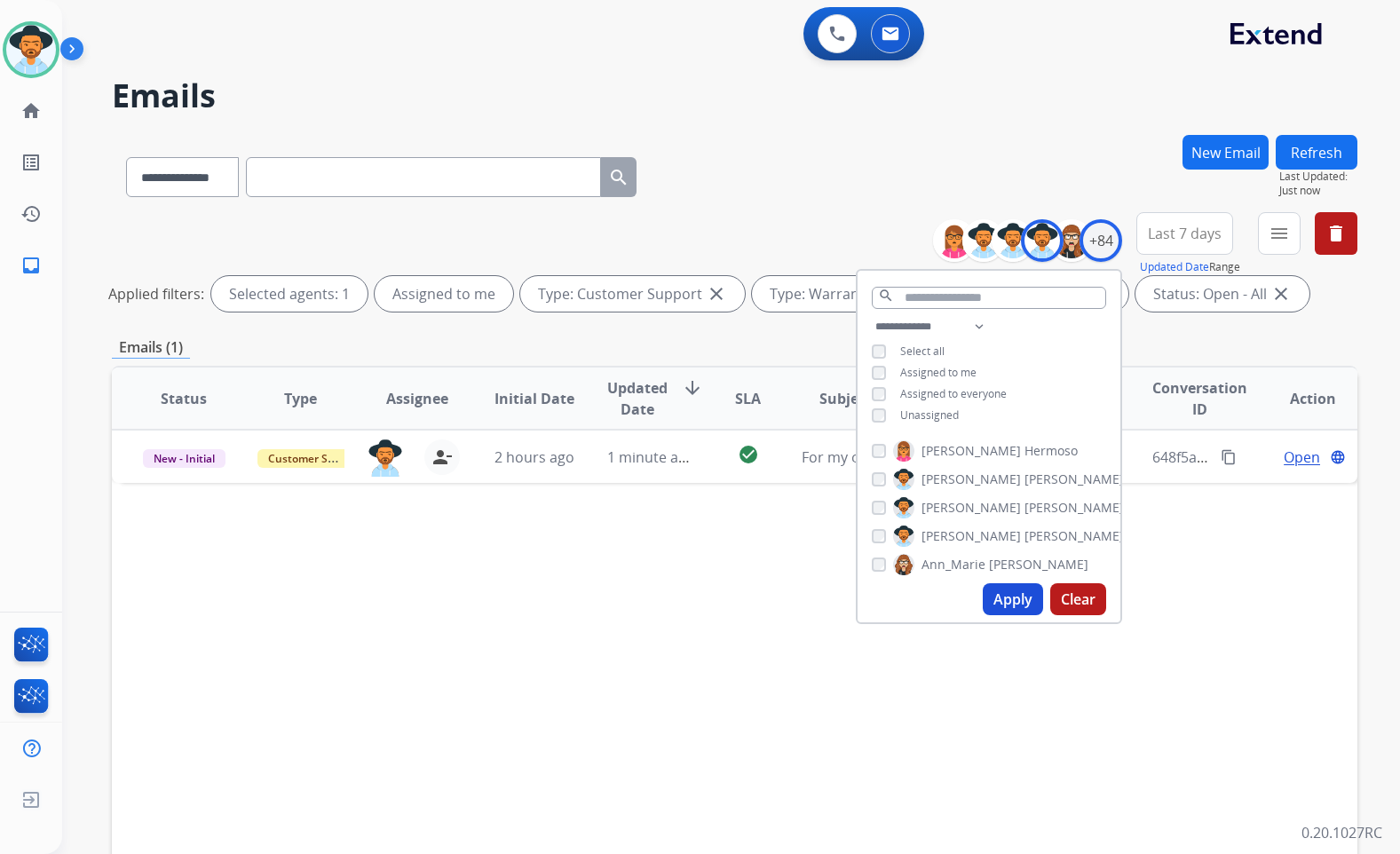
drag, startPoint x: 714, startPoint y: 575, endPoint x: 734, endPoint y: 569, distance: 20.9
click at [715, 575] on div "Status Type Assignee Initial Date Updated Date arrow_downward SLA Subject Custo…" at bounding box center [735, 663] width 1246 height 595
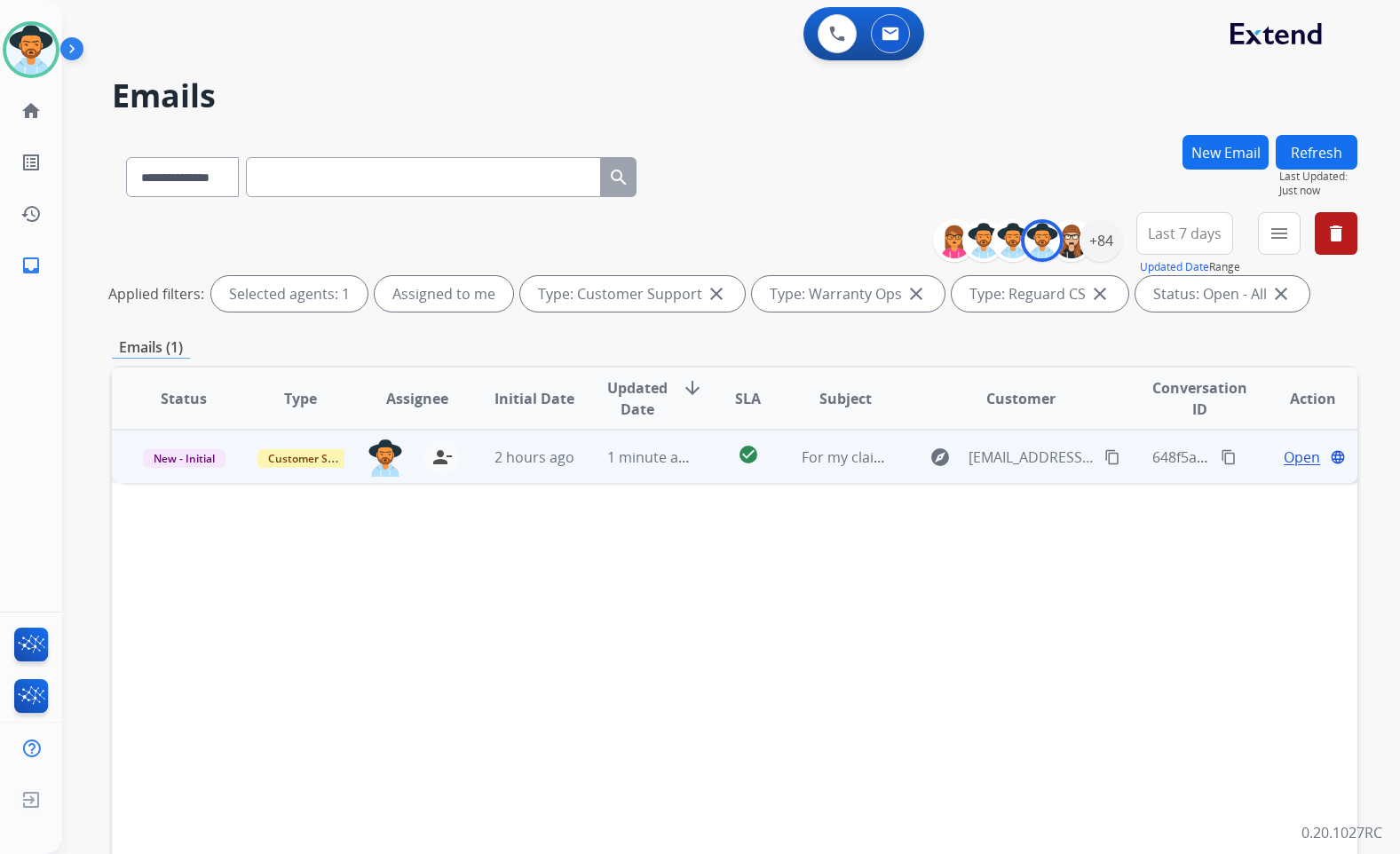
click at [1298, 453] on span "Open" at bounding box center [1302, 457] width 37 height 22
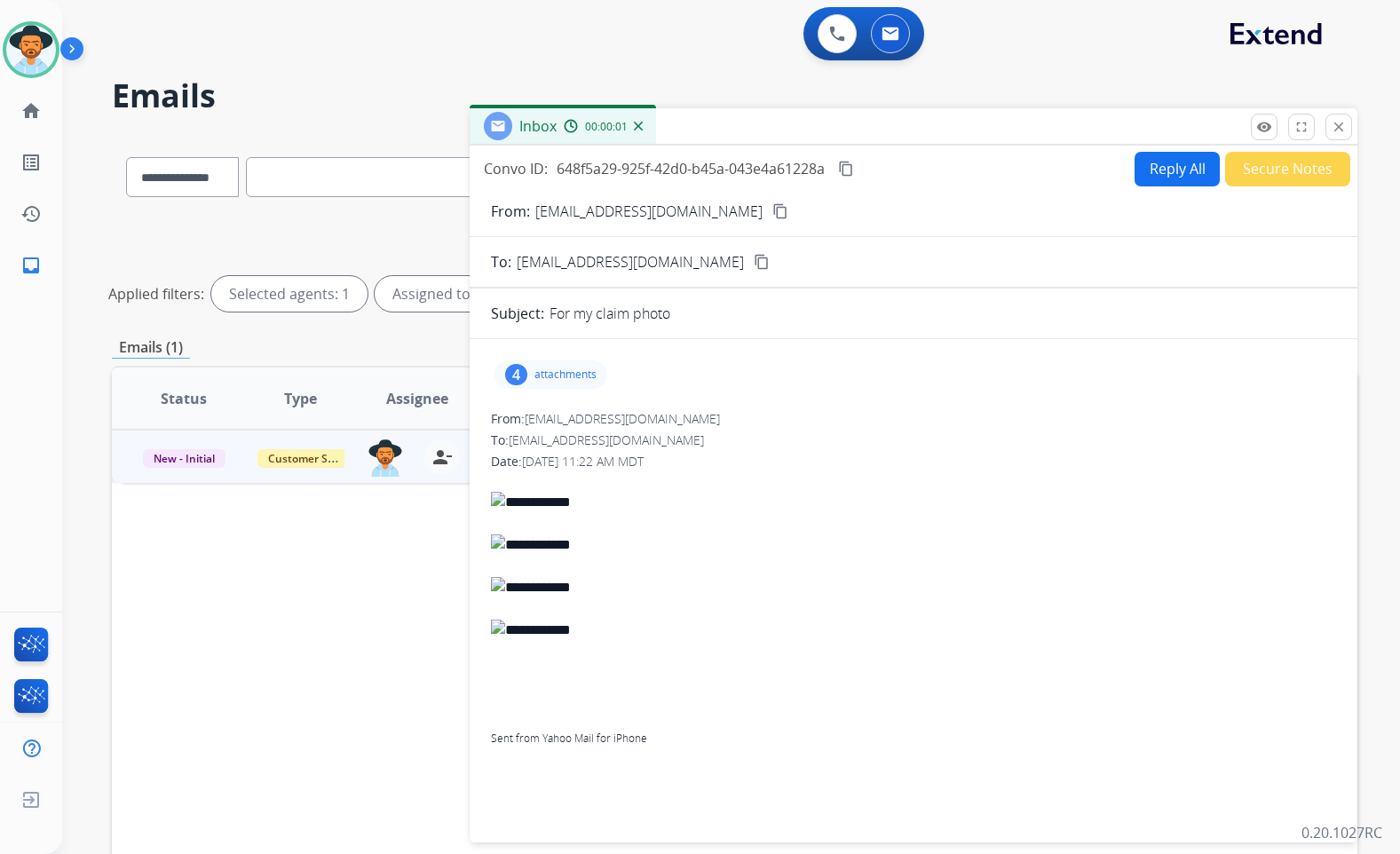
click at [1261, 172] on button "Secure Notes" at bounding box center [1287, 169] width 125 height 35
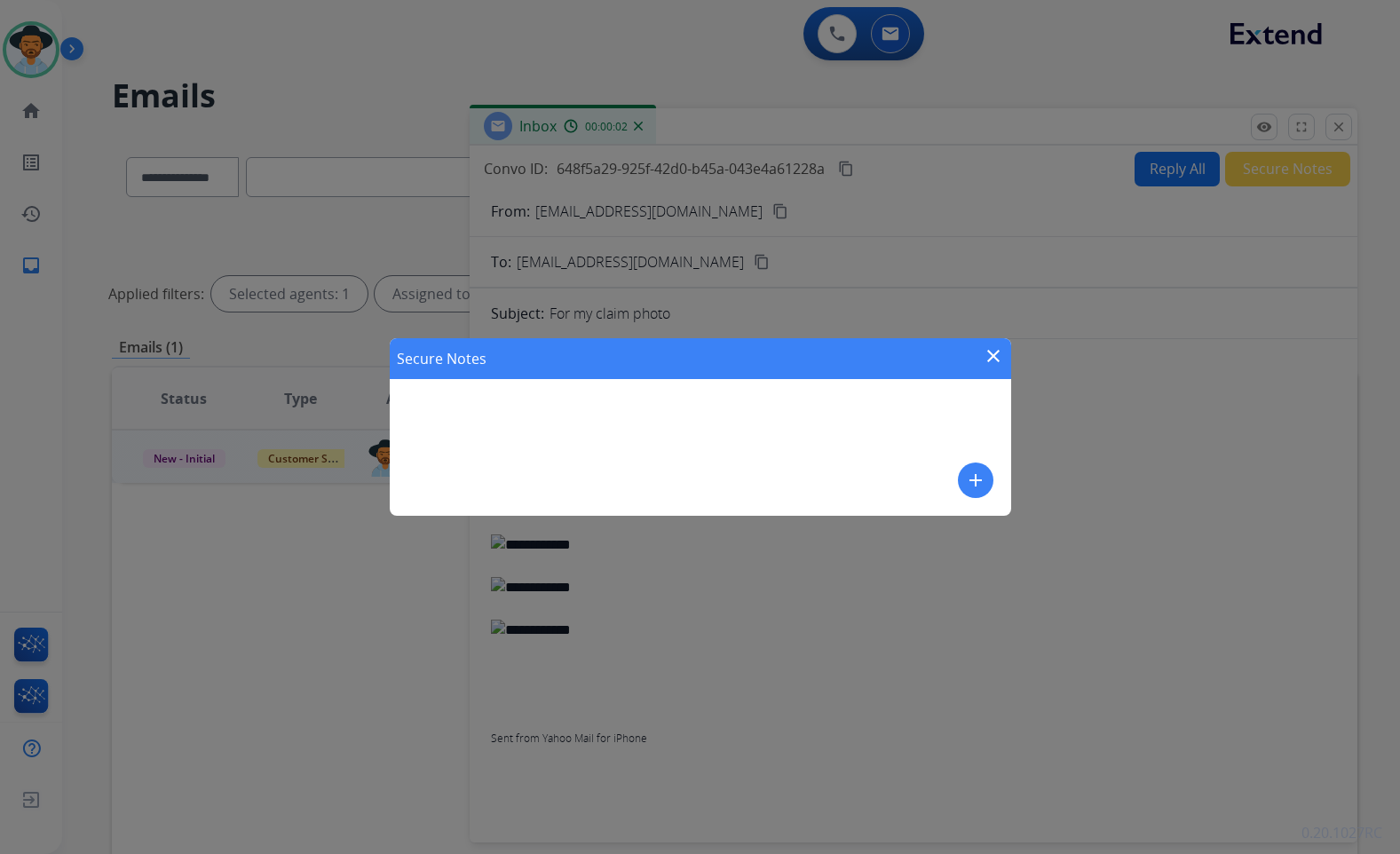
click at [980, 482] on mat-icon "add" at bounding box center [976, 481] width 22 height 22
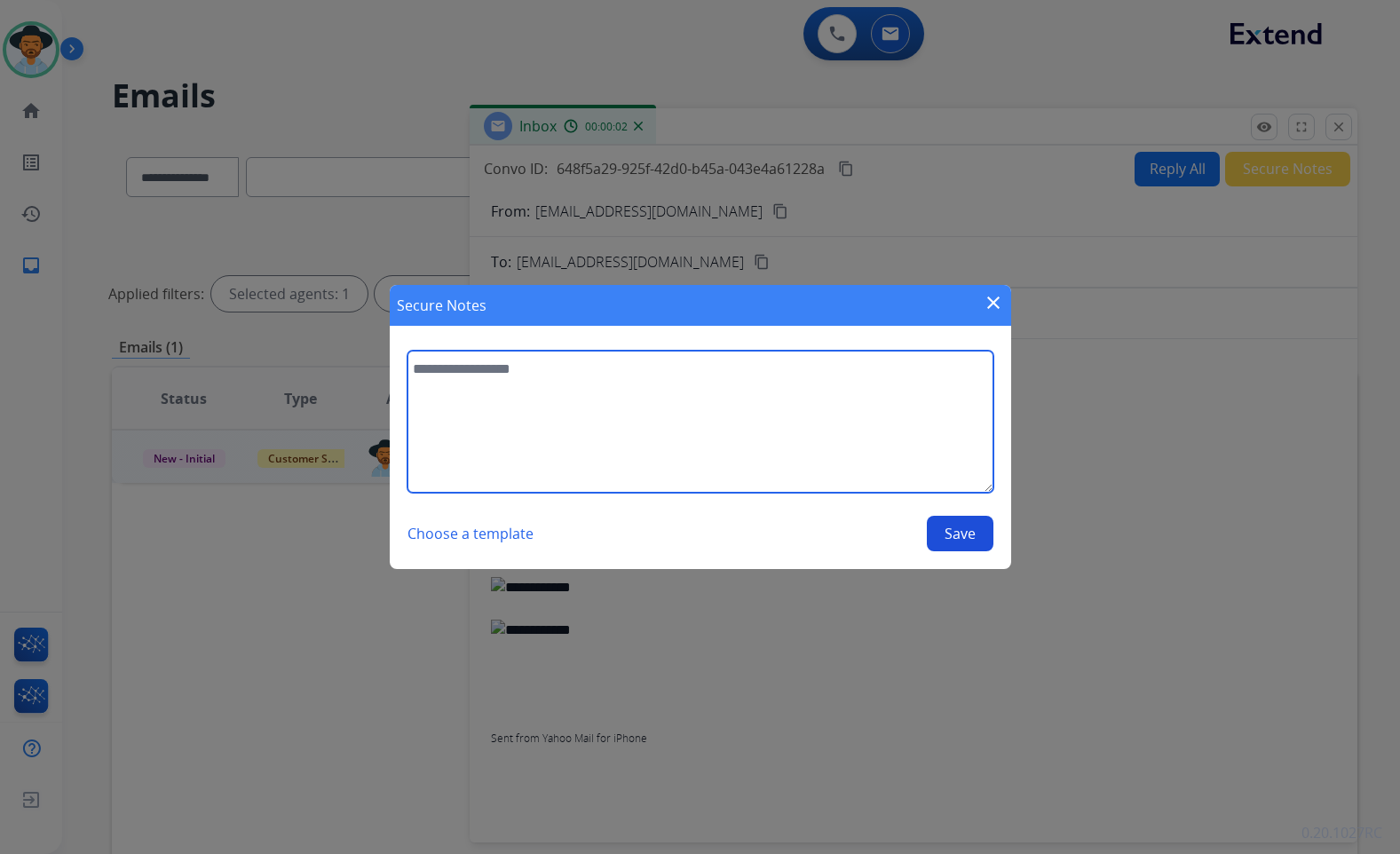
click at [872, 454] on textarea at bounding box center [701, 422] width 586 height 142
paste textarea "**********"
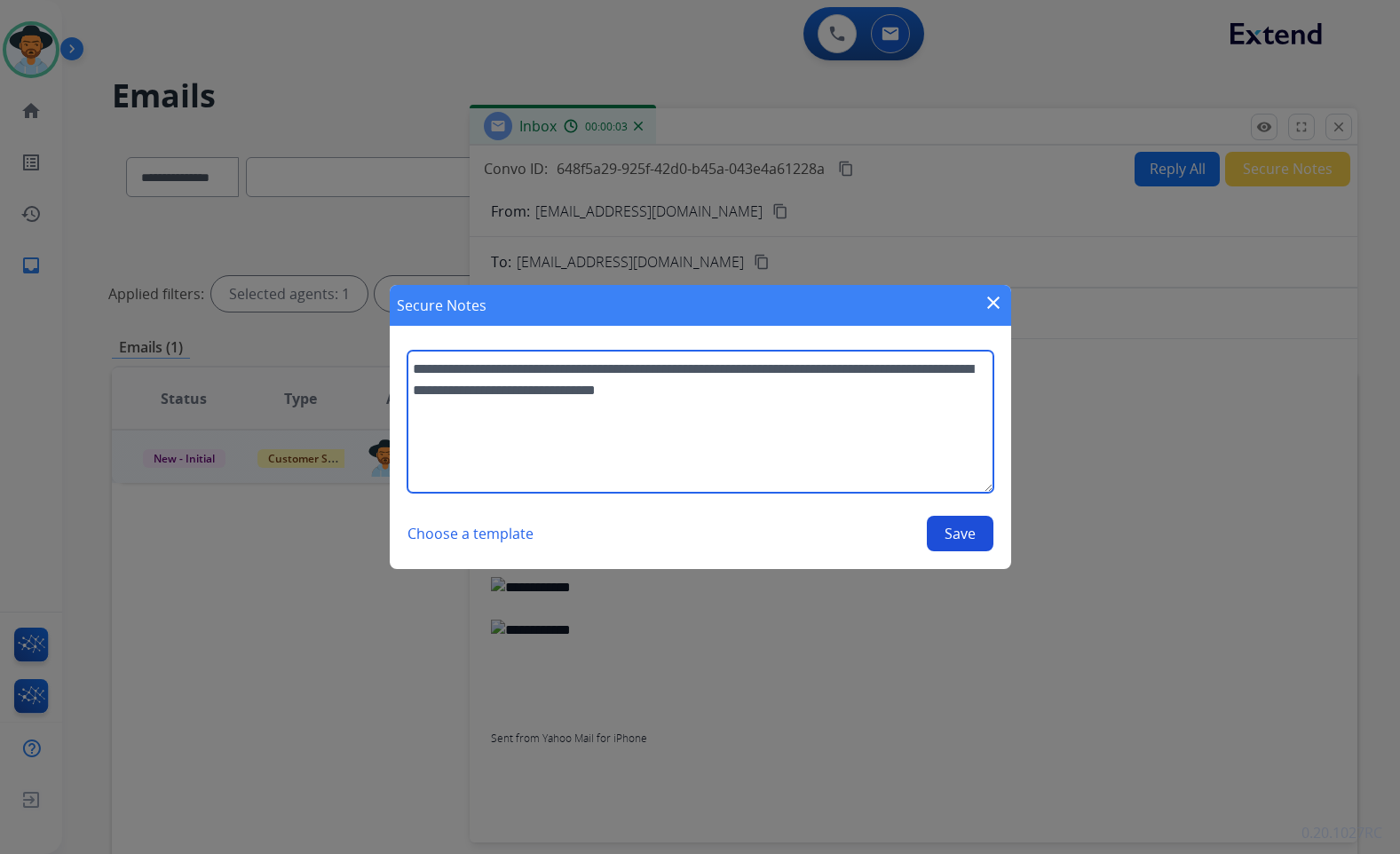
type textarea "**********"
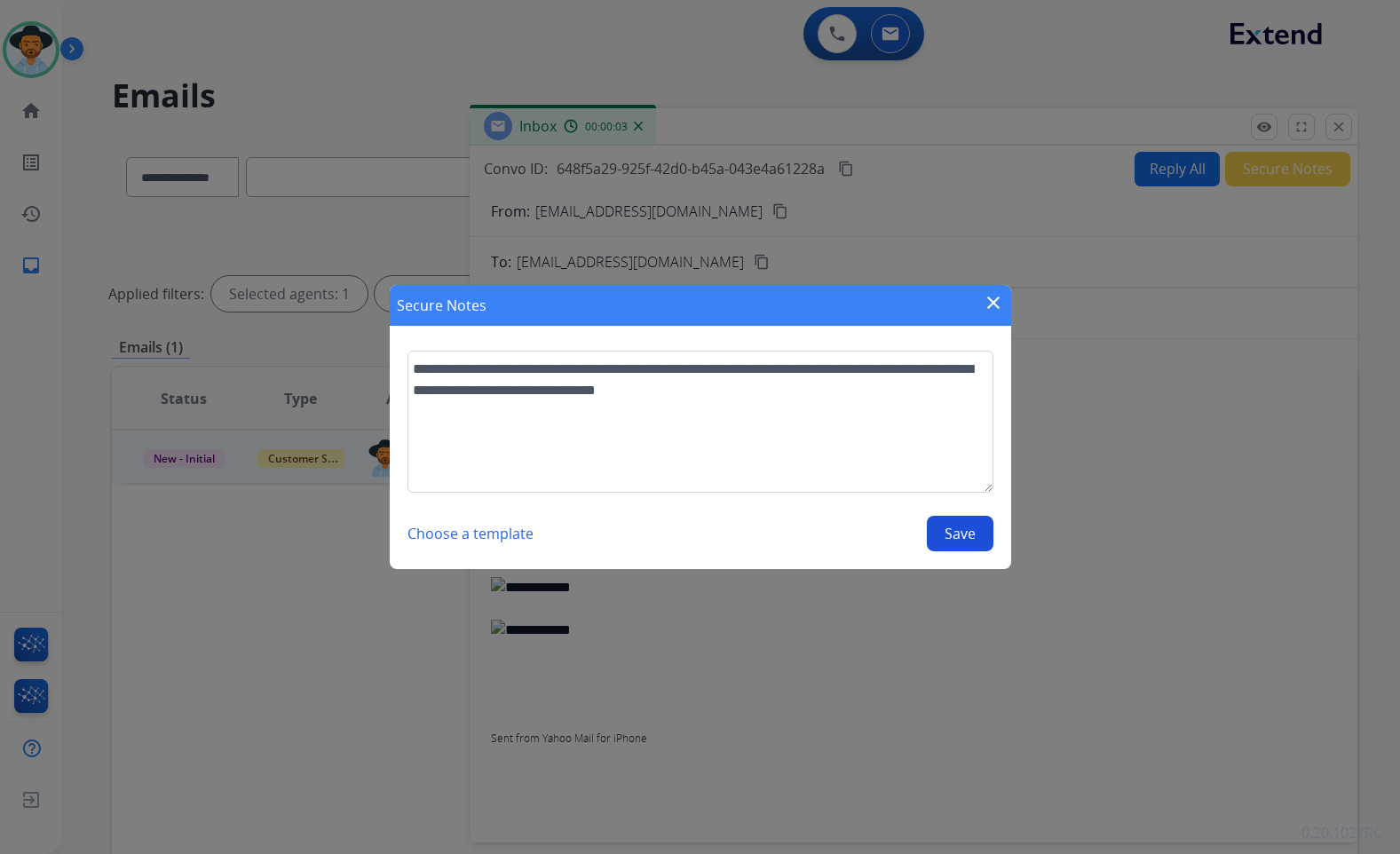
click at [959, 542] on button "Save" at bounding box center [960, 534] width 66 height 36
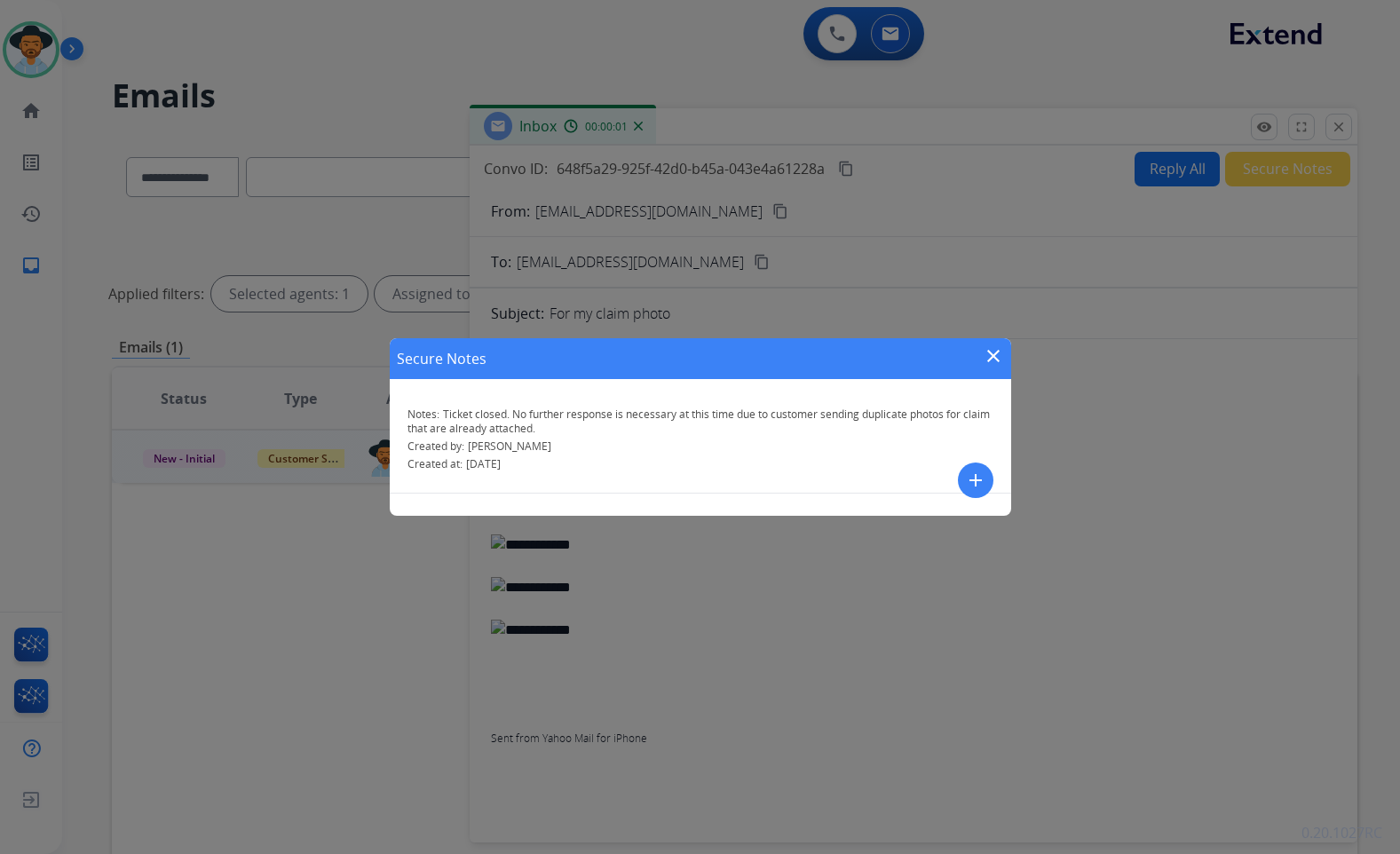
click at [993, 353] on mat-icon "close" at bounding box center [994, 356] width 22 height 22
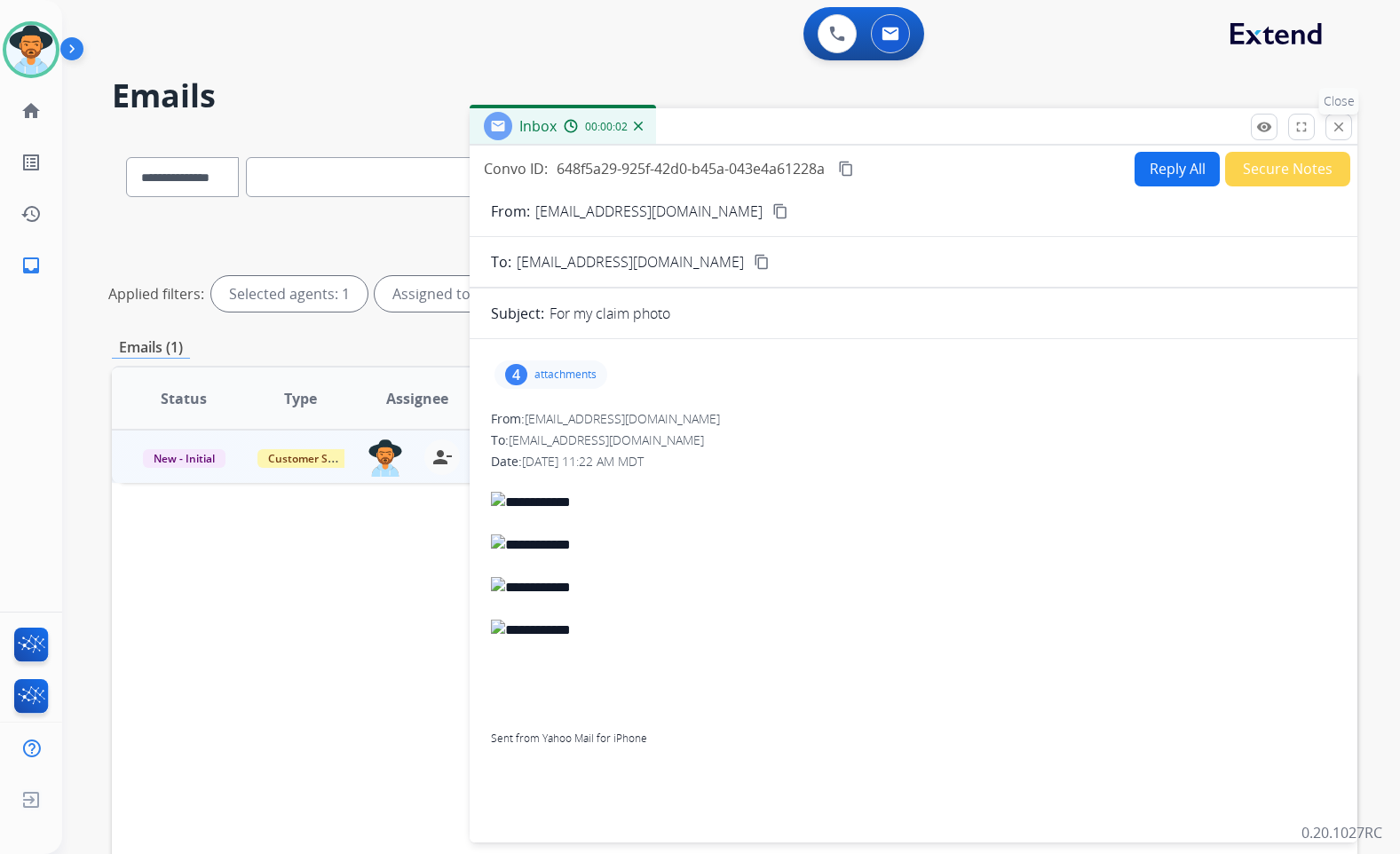
click at [1337, 124] on mat-icon "close" at bounding box center [1339, 127] width 16 height 16
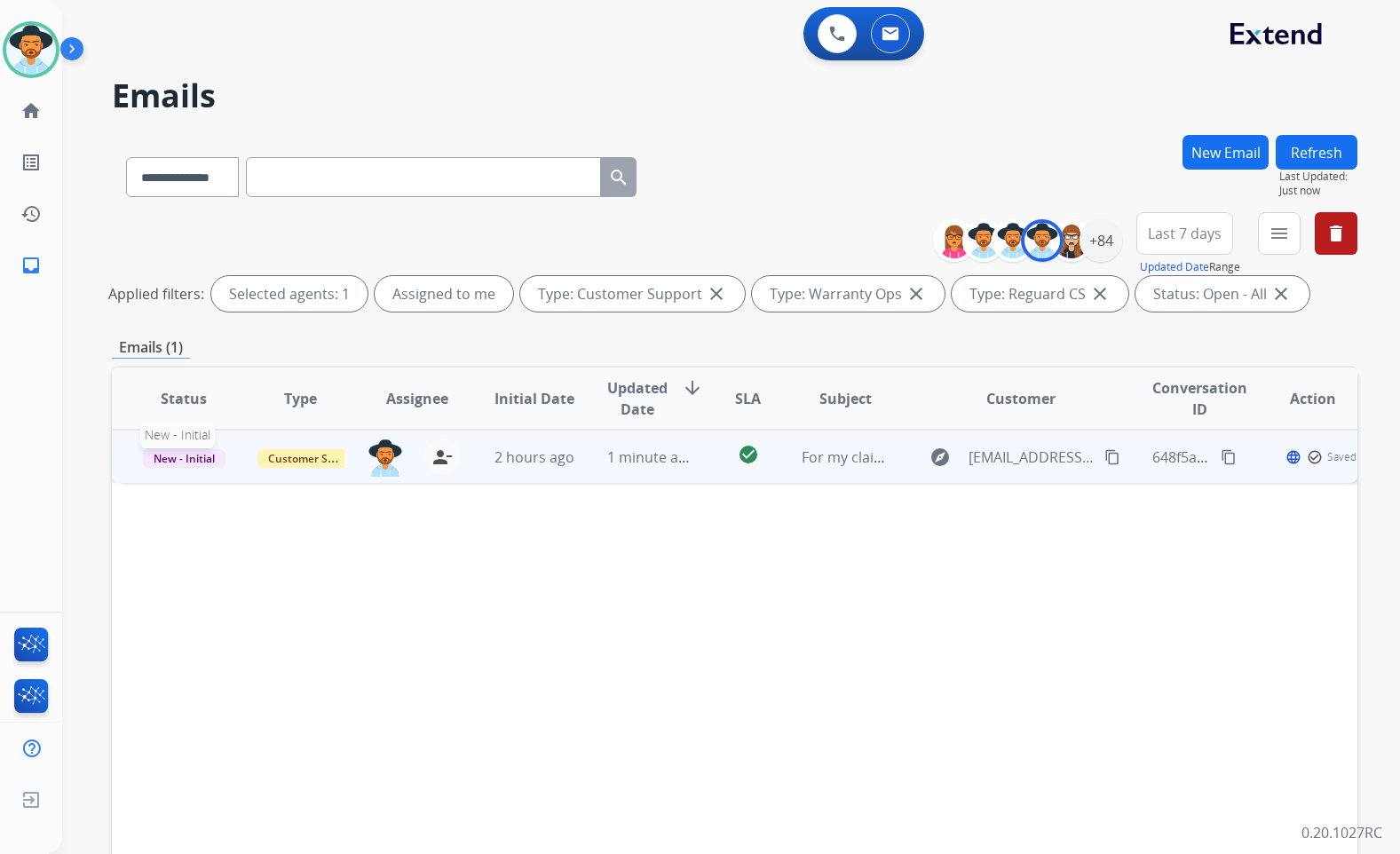
click at [180, 457] on span "New - Initial" at bounding box center [185, 458] width 83 height 19
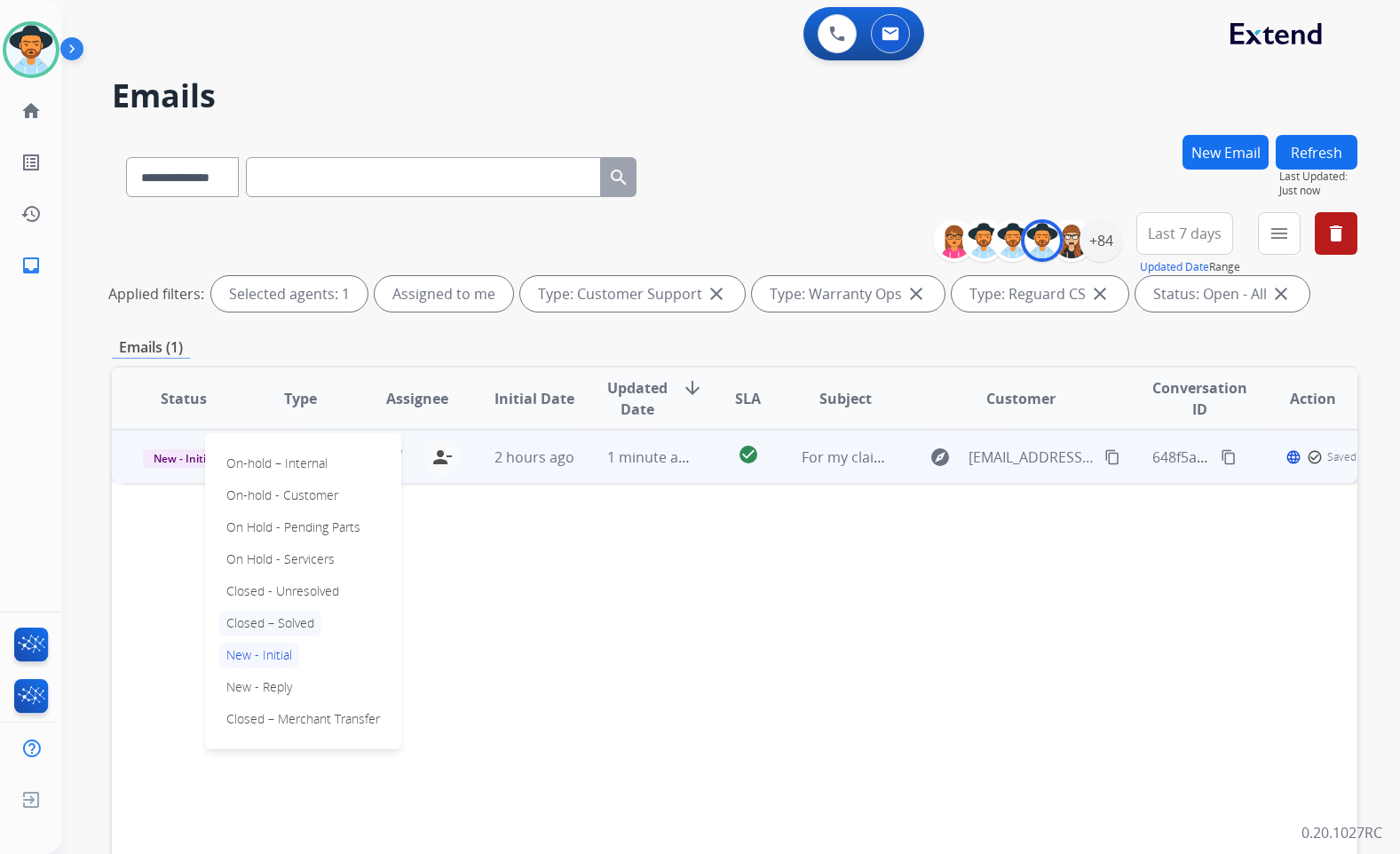
click at [287, 622] on p "Closed – Solved" at bounding box center [270, 623] width 102 height 25
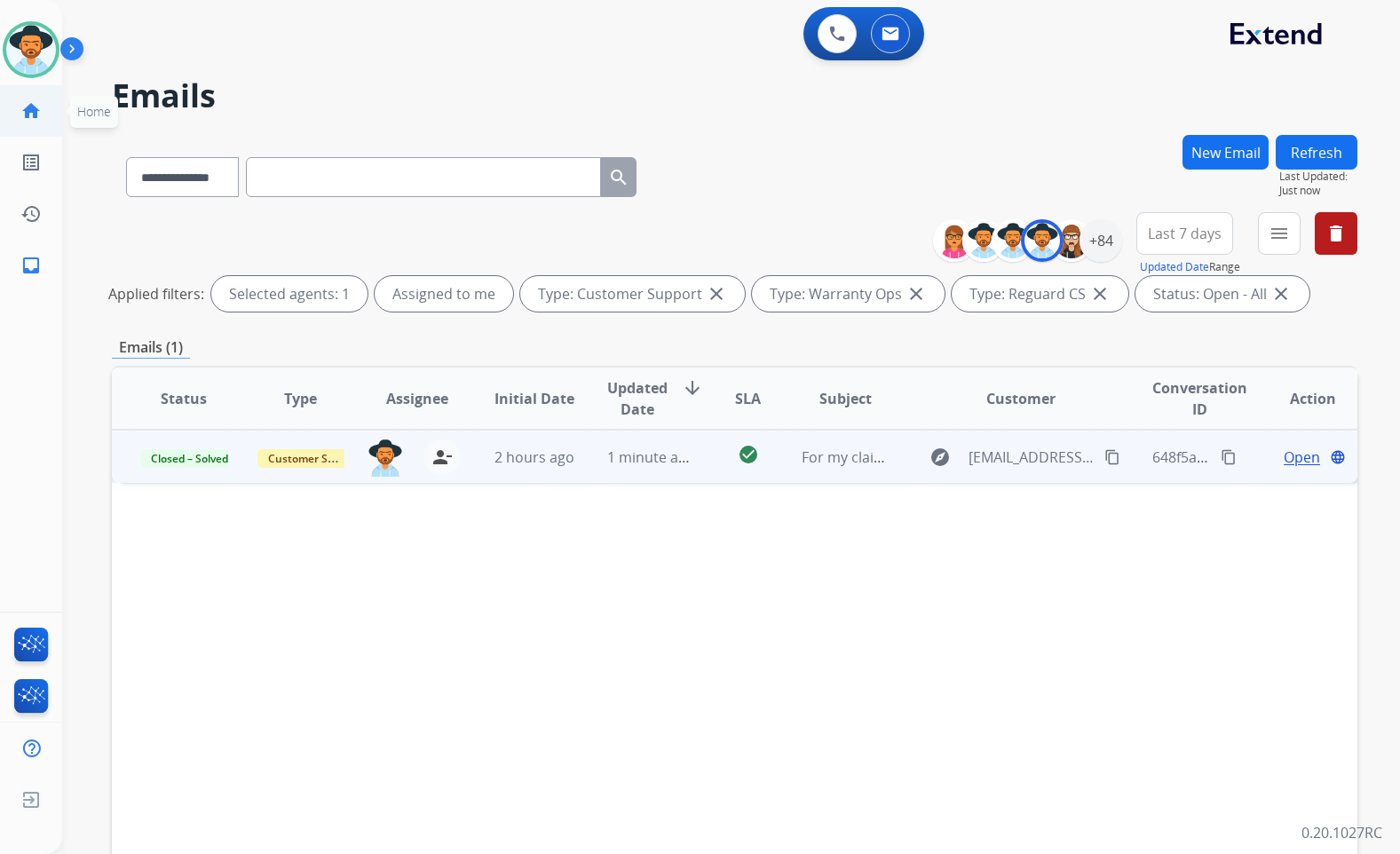
click at [31, 97] on link "home Home" at bounding box center [31, 111] width 49 height 49
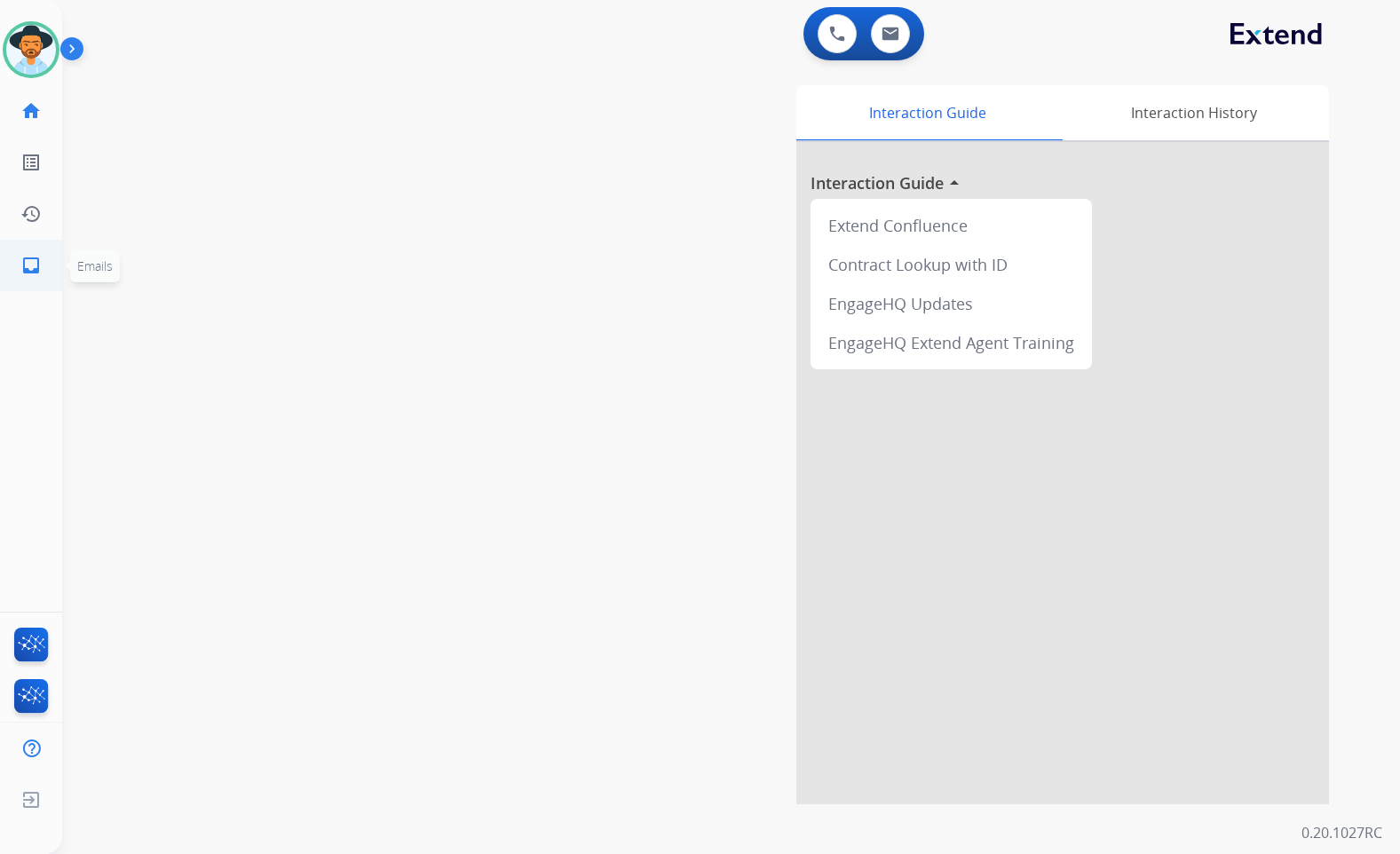
click at [37, 267] on mat-icon "inbox" at bounding box center [32, 266] width 22 height 22
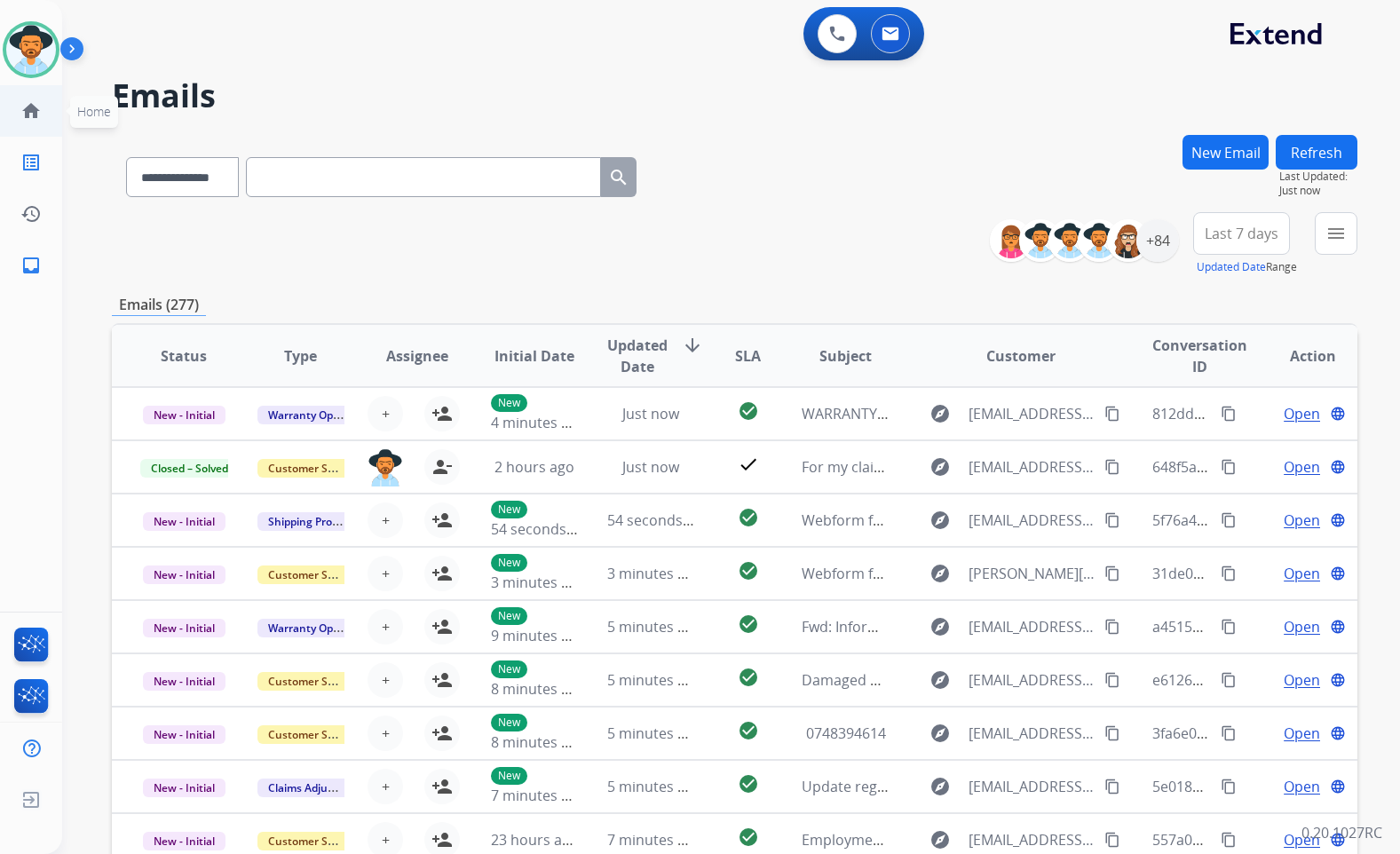
click at [35, 116] on mat-icon "home" at bounding box center [32, 112] width 22 height 22
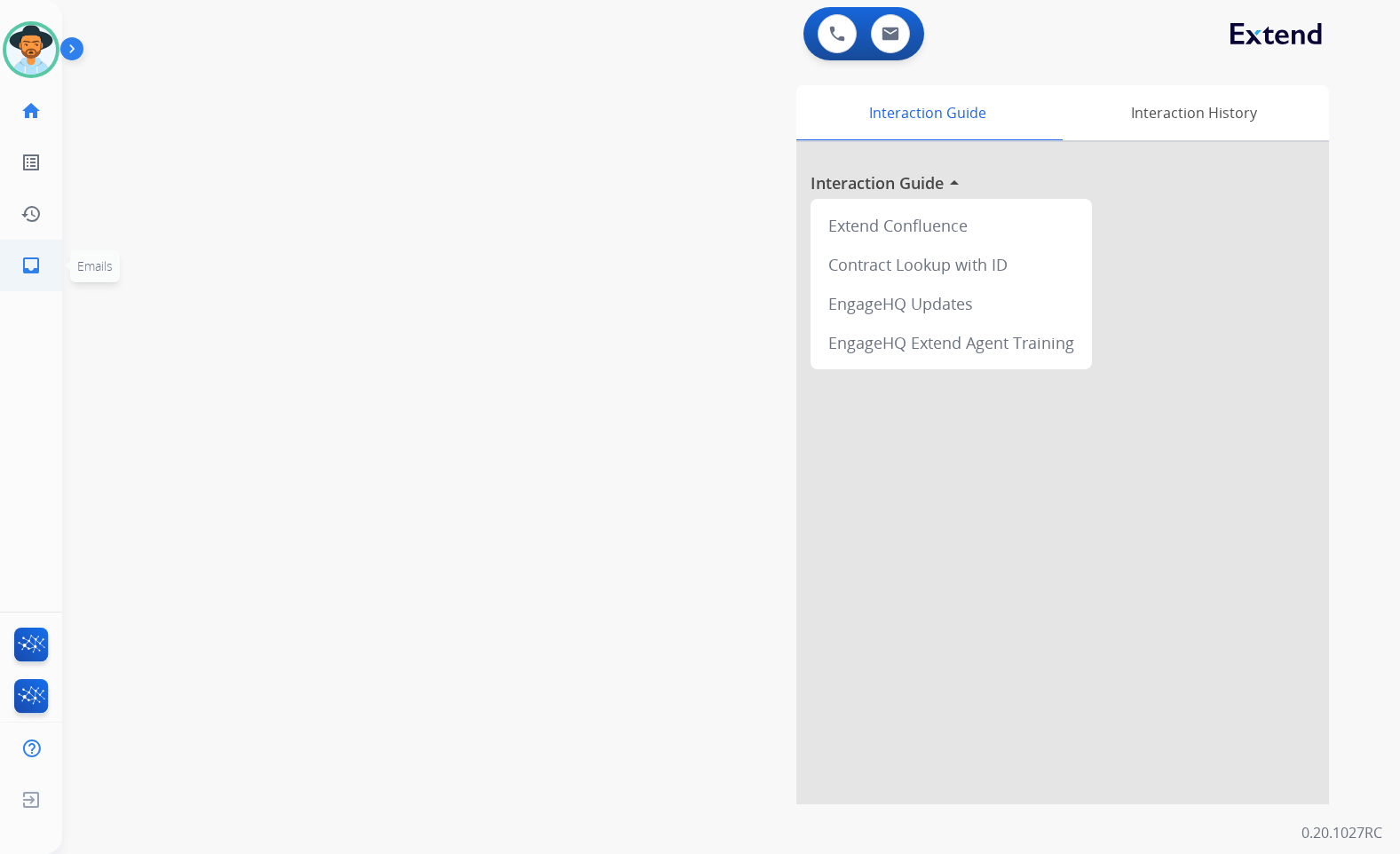
click at [15, 265] on link "inbox Emails" at bounding box center [31, 266] width 49 height 49
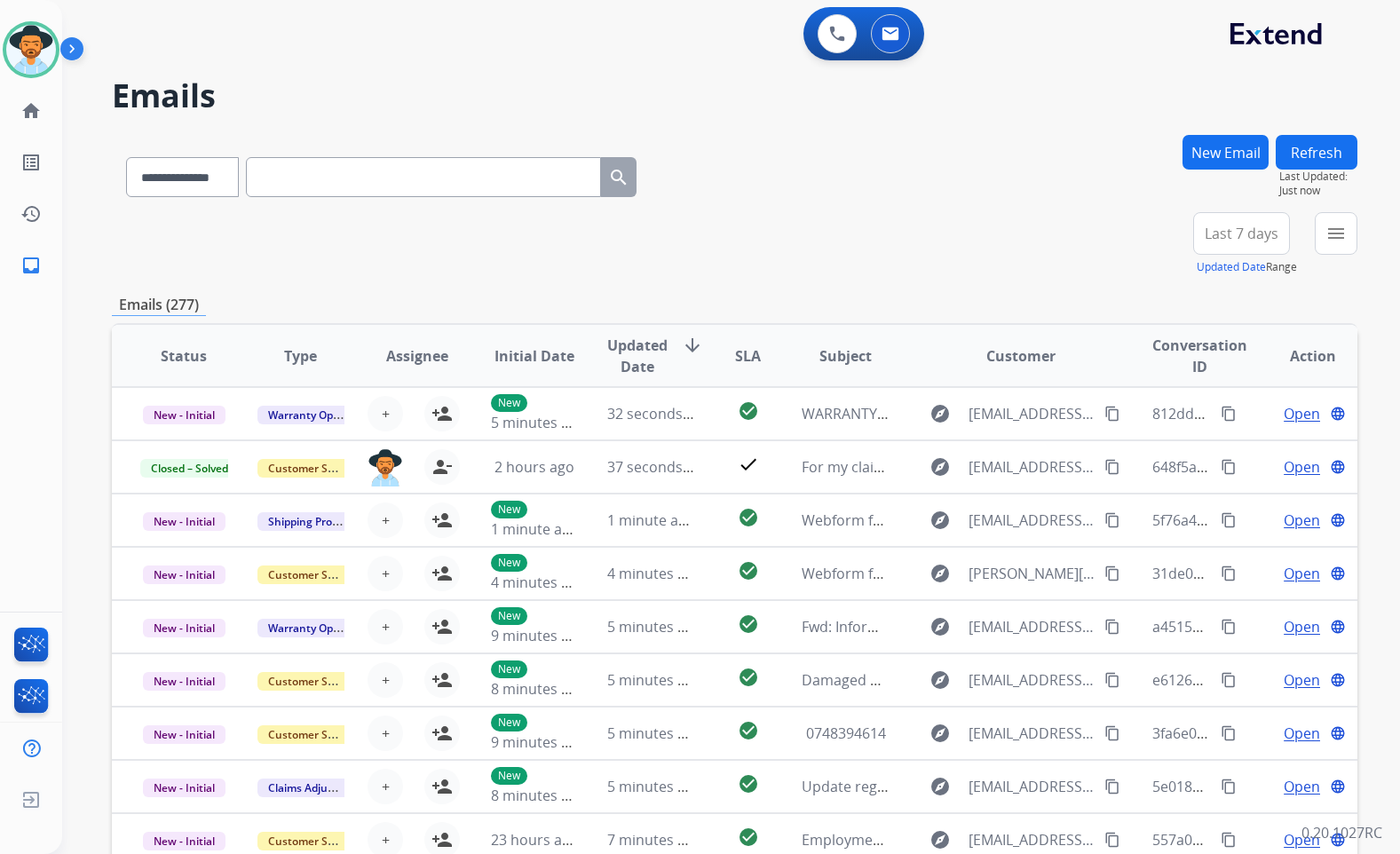
click at [41, 388] on div "[PERSON_NAME] Available Edit Avatar Agent: [PERSON_NAME] Profile: Extend_Traini…" at bounding box center [31, 427] width 62 height 854
click at [32, 113] on mat-icon "home" at bounding box center [32, 112] width 22 height 22
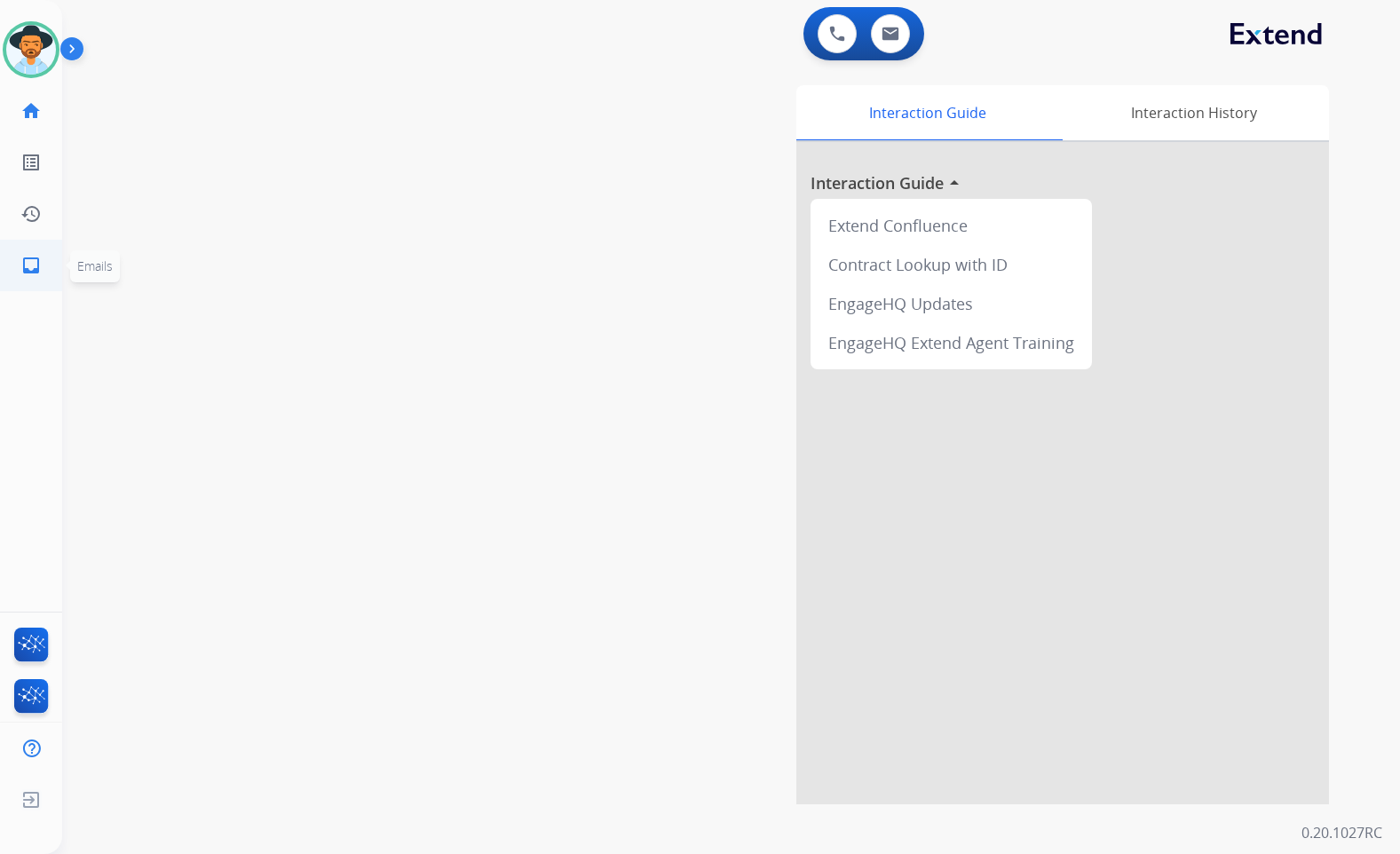
click at [26, 263] on mat-icon "inbox" at bounding box center [32, 266] width 22 height 22
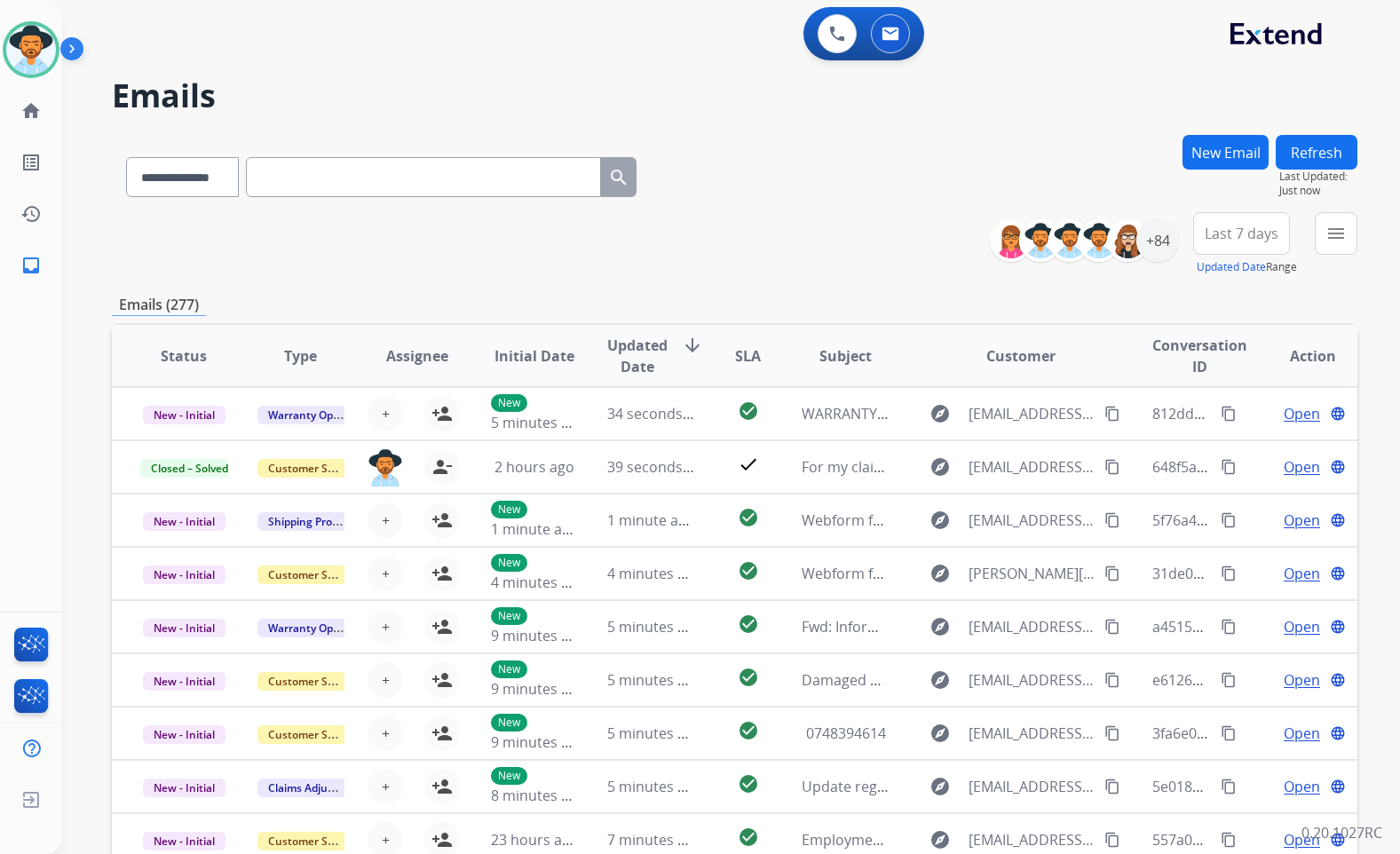
click at [66, 42] on img at bounding box center [75, 52] width 31 height 34
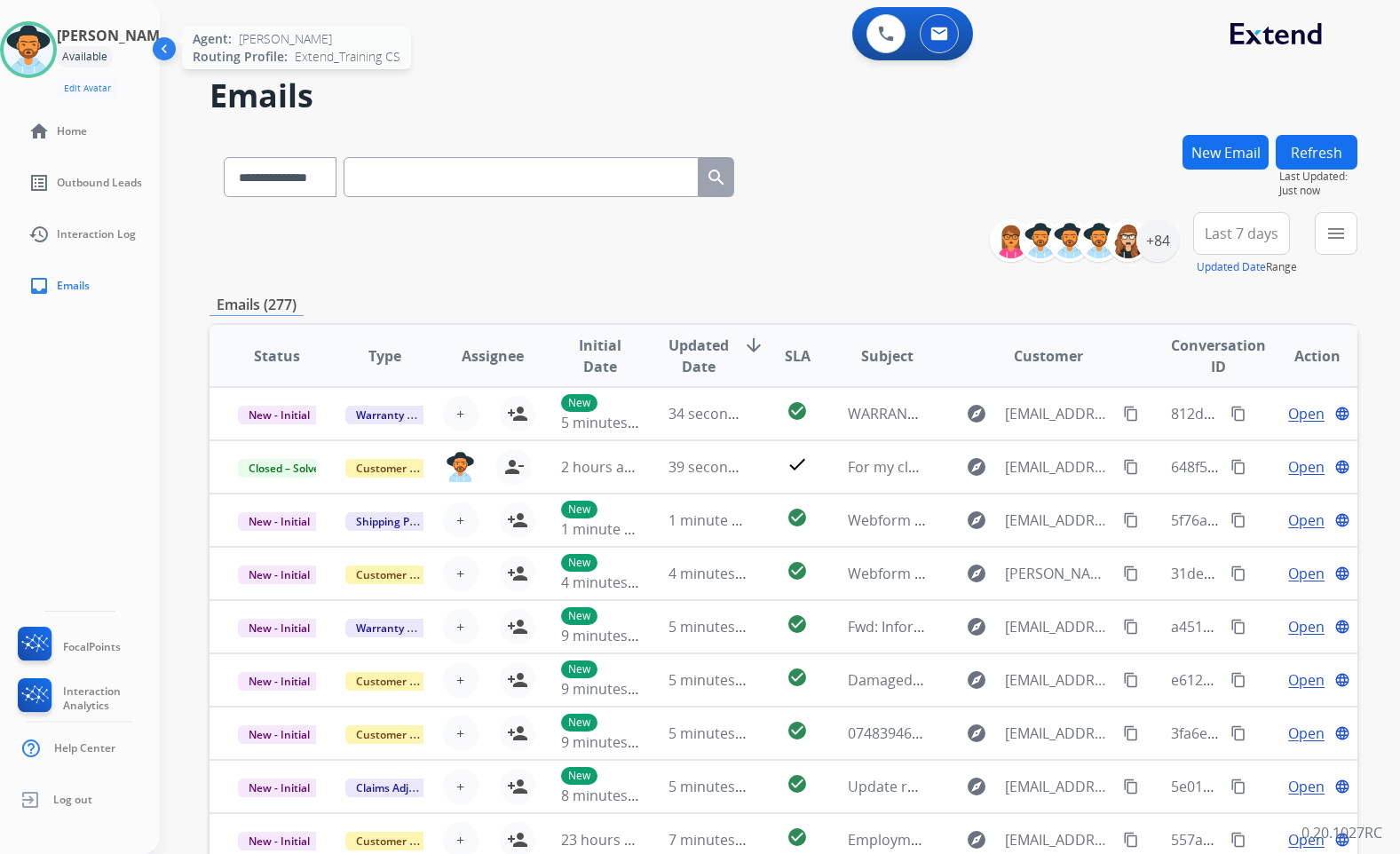
click at [41, 51] on img at bounding box center [29, 49] width 49 height 49
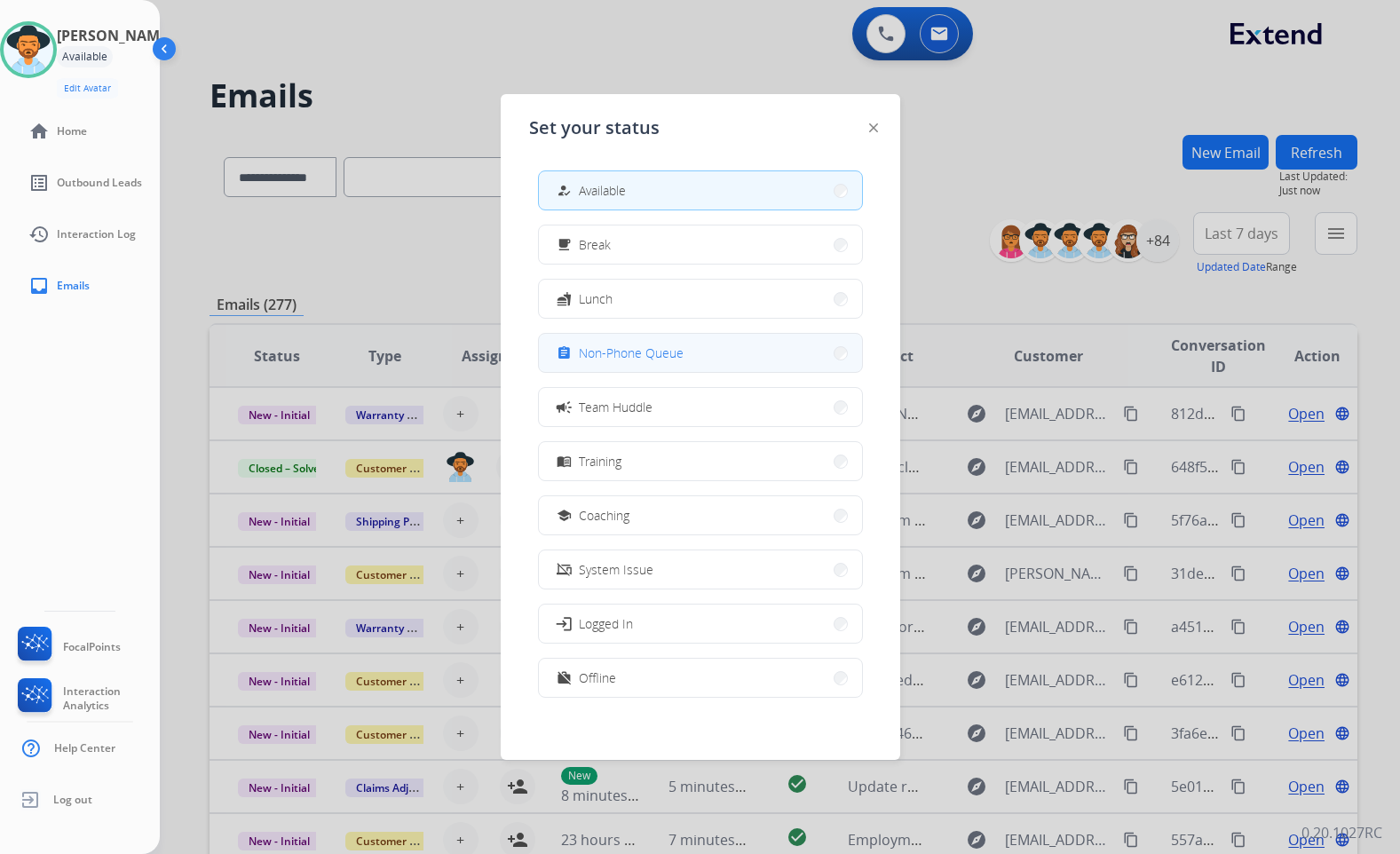
click at [662, 345] on span "Non-Phone Queue" at bounding box center [631, 352] width 105 height 19
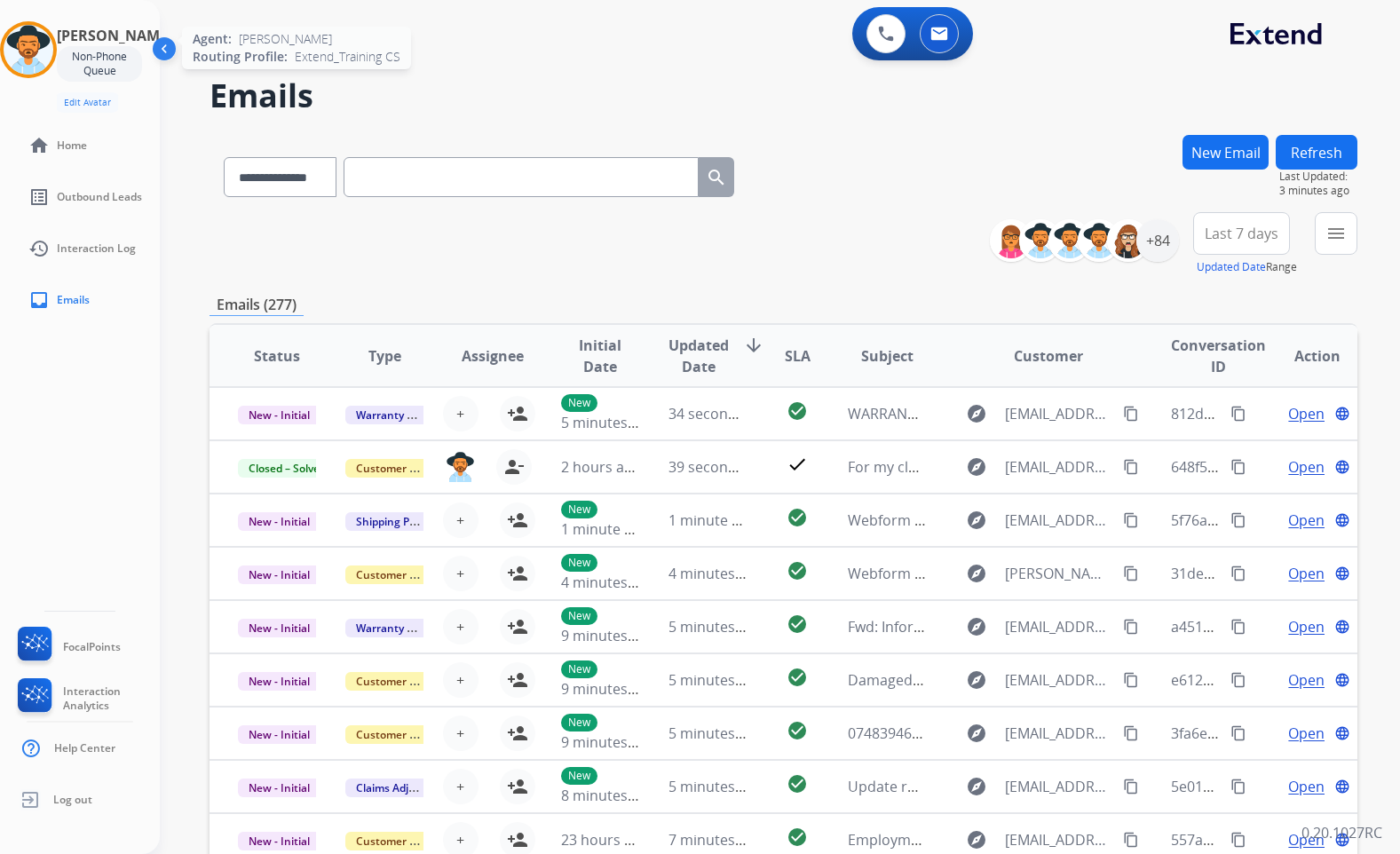
click at [47, 48] on img at bounding box center [29, 49] width 49 height 49
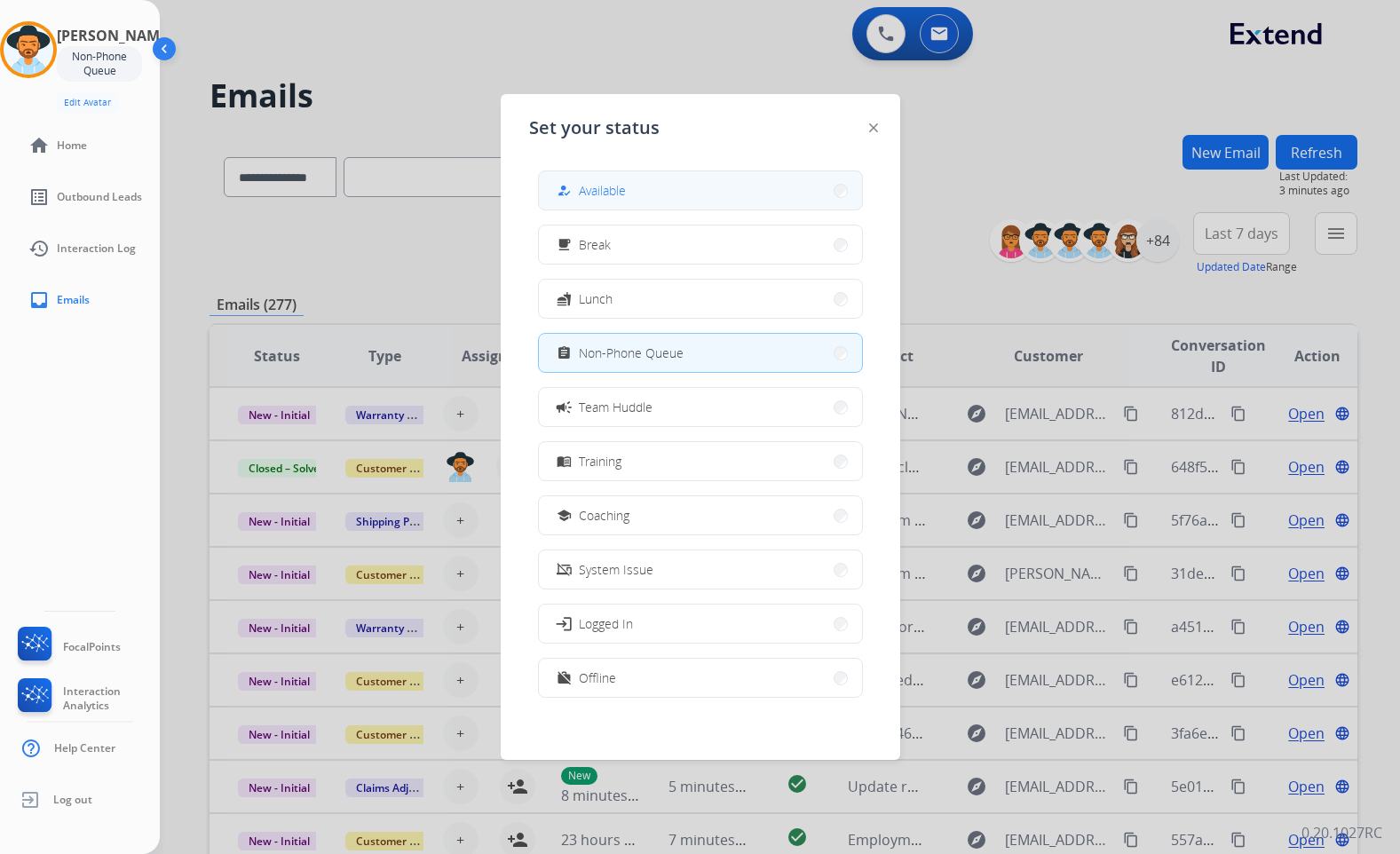
click at [637, 200] on button "how_to_reg Available" at bounding box center [700, 191] width 323 height 39
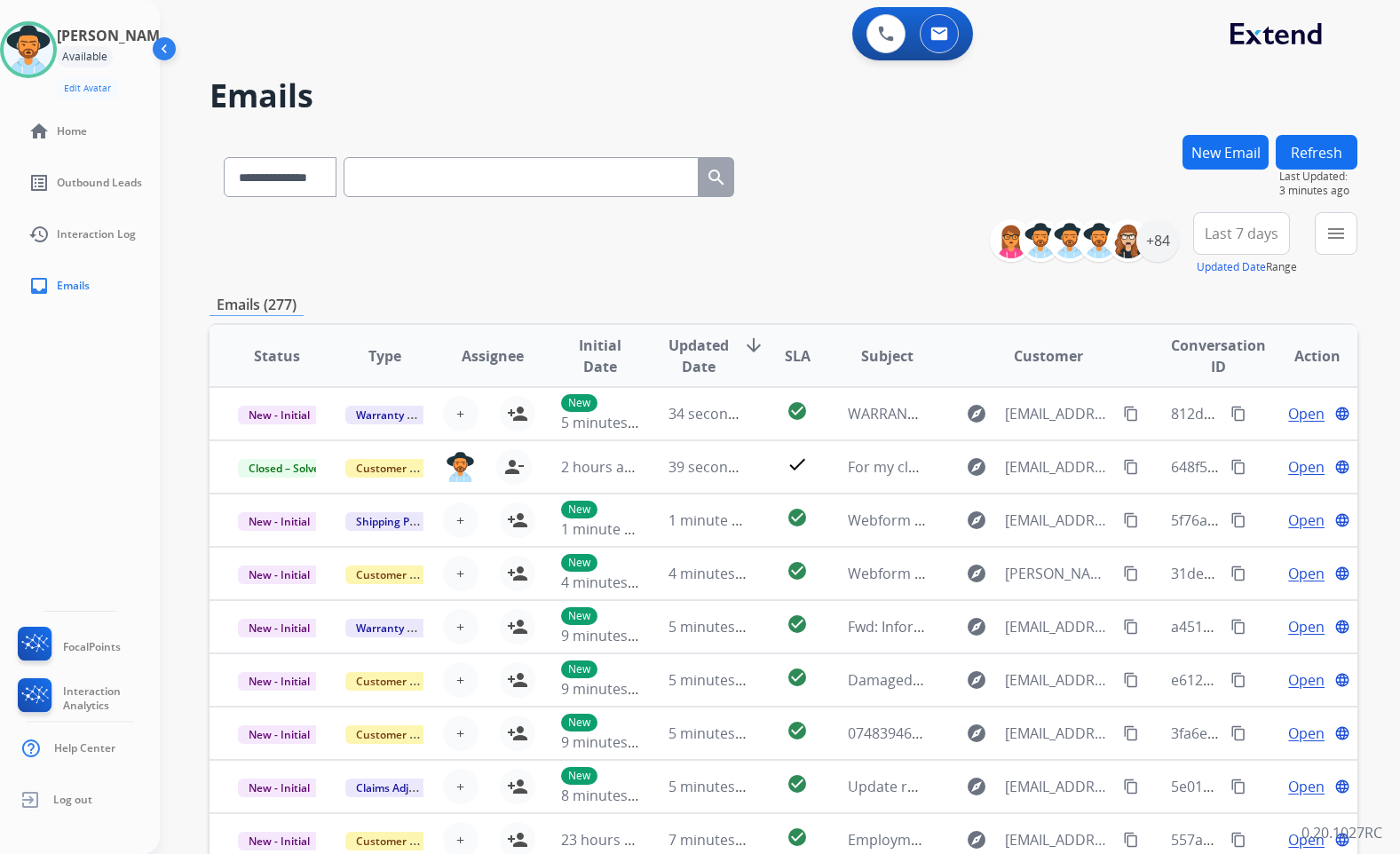
click at [172, 51] on img at bounding box center [166, 52] width 34 height 34
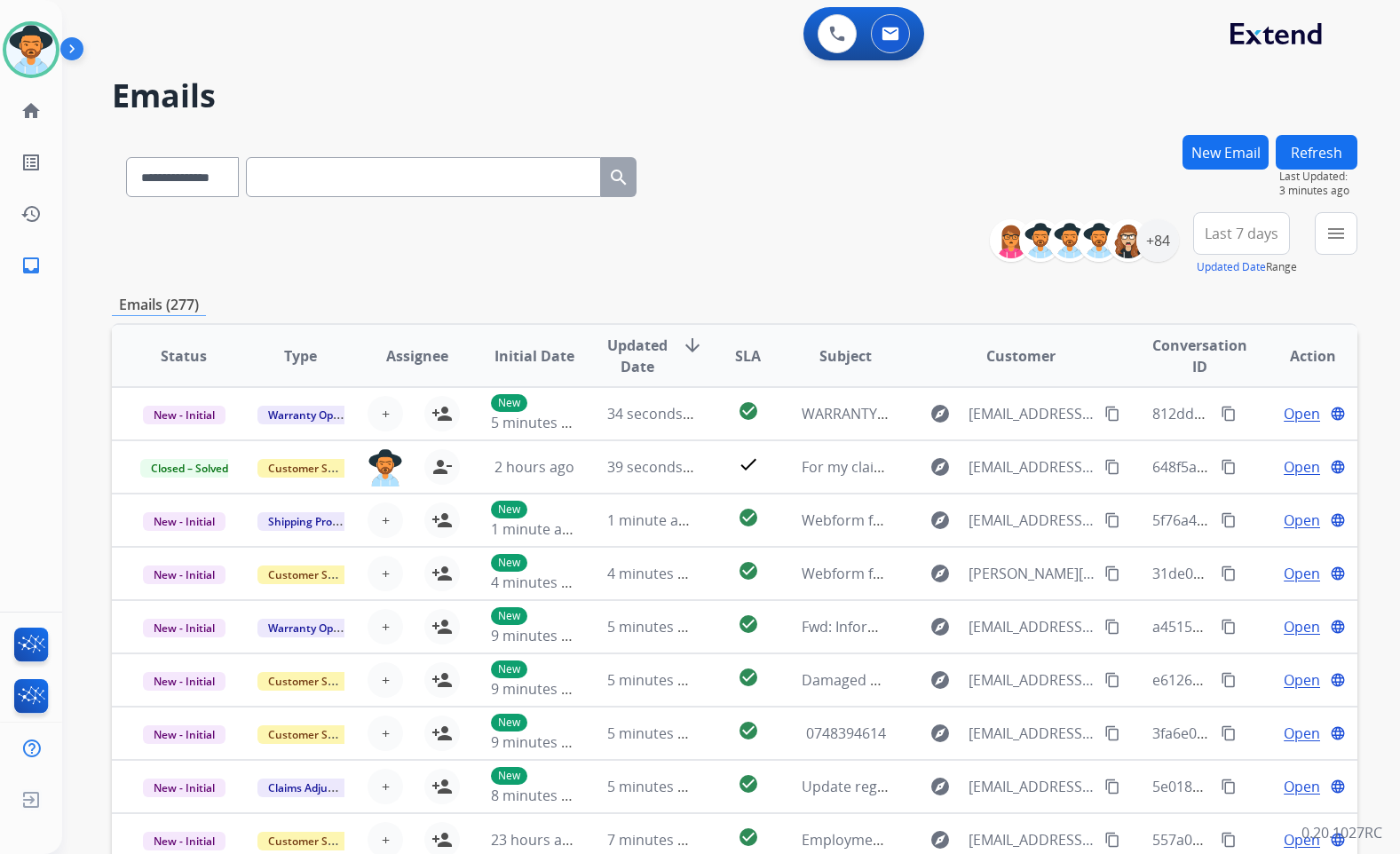
select select "**********"
click at [36, 111] on mat-icon "home" at bounding box center [32, 112] width 22 height 22
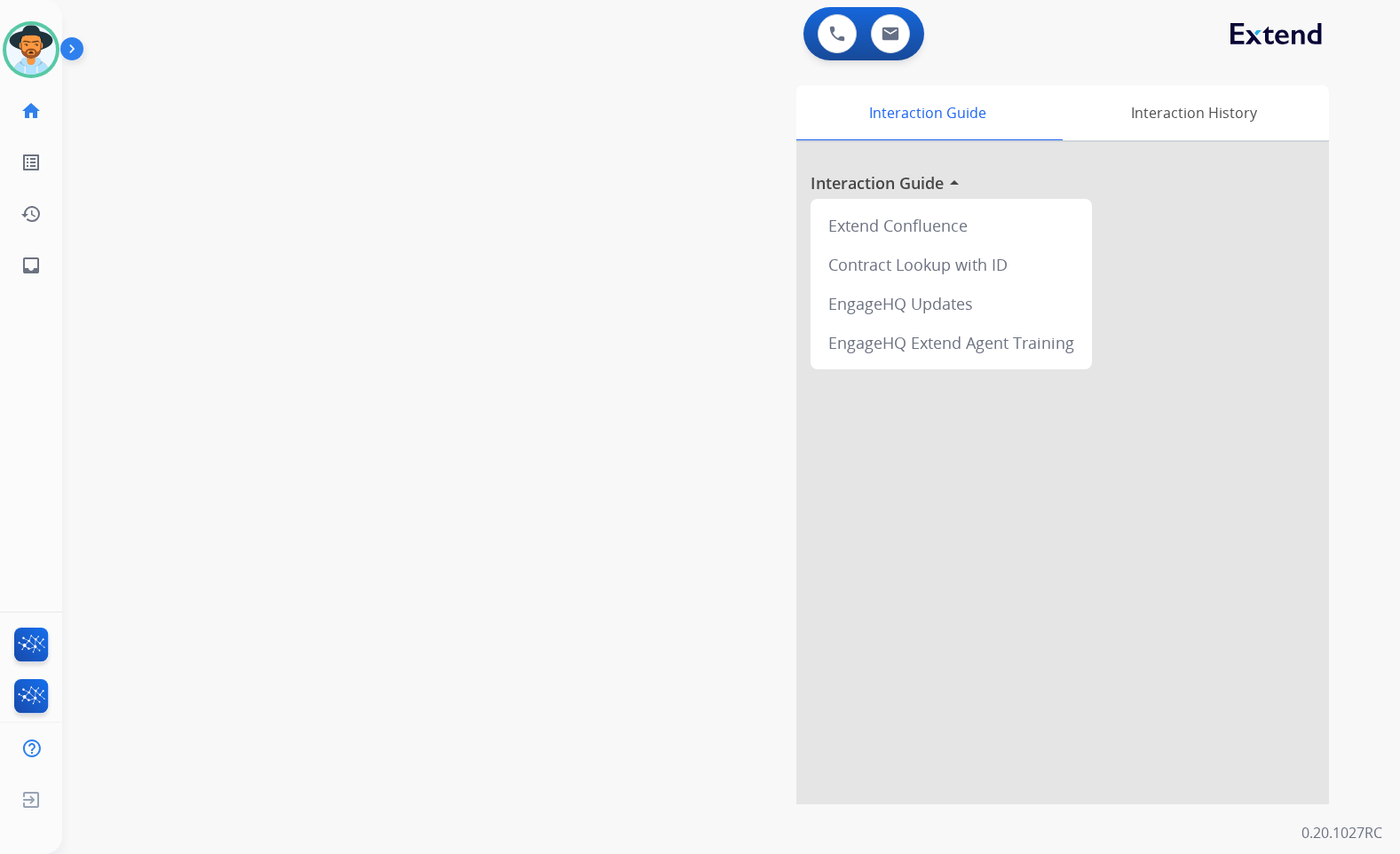
click at [353, 211] on div "swap_horiz Break voice bridge close_fullscreen Connect 3-Way Call merge_type Se…" at bounding box center [710, 434] width 1295 height 740
click at [38, 48] on img at bounding box center [31, 49] width 49 height 49
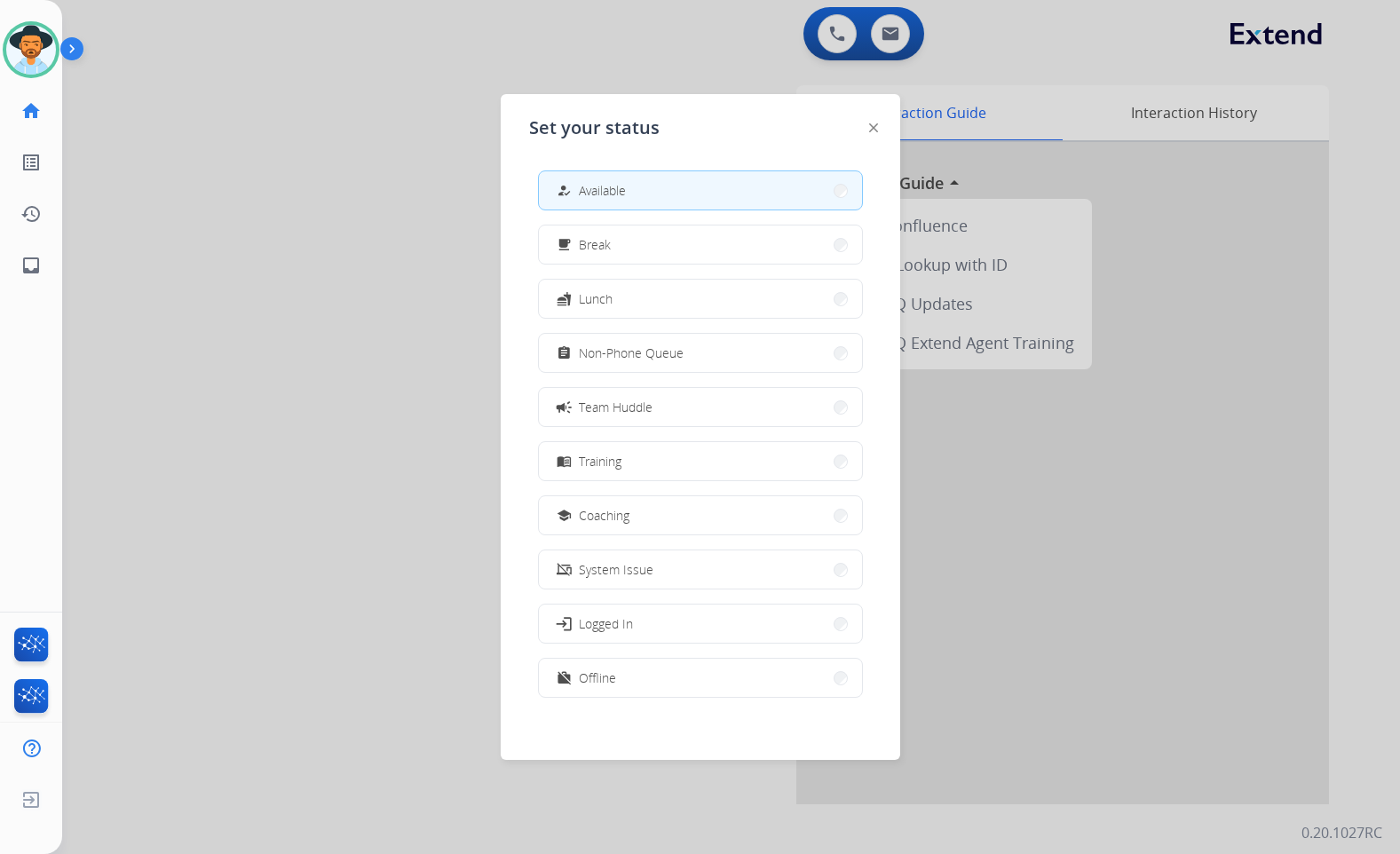
click at [331, 119] on div at bounding box center [700, 427] width 1400 height 854
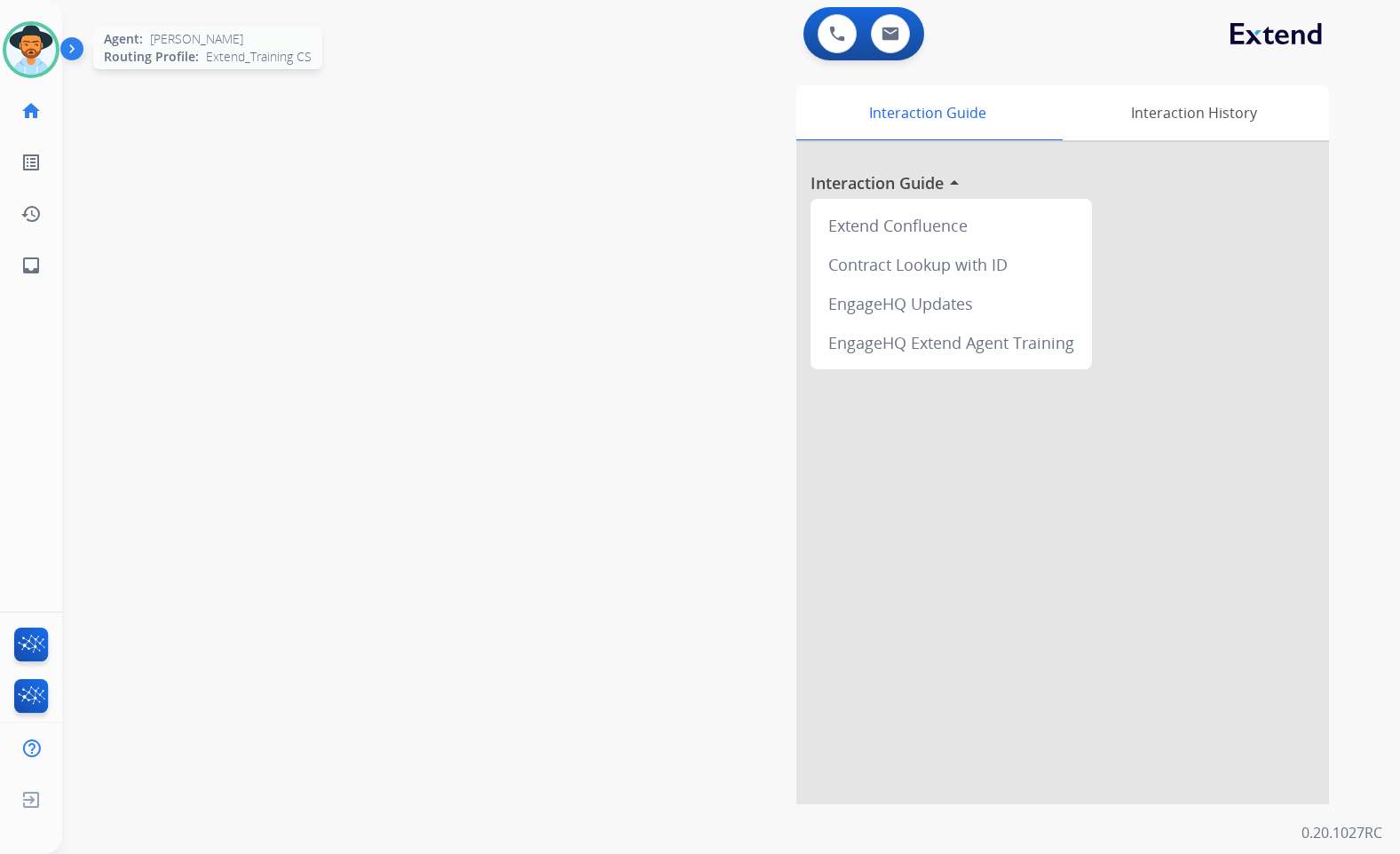
click at [29, 59] on img at bounding box center [31, 49] width 49 height 49
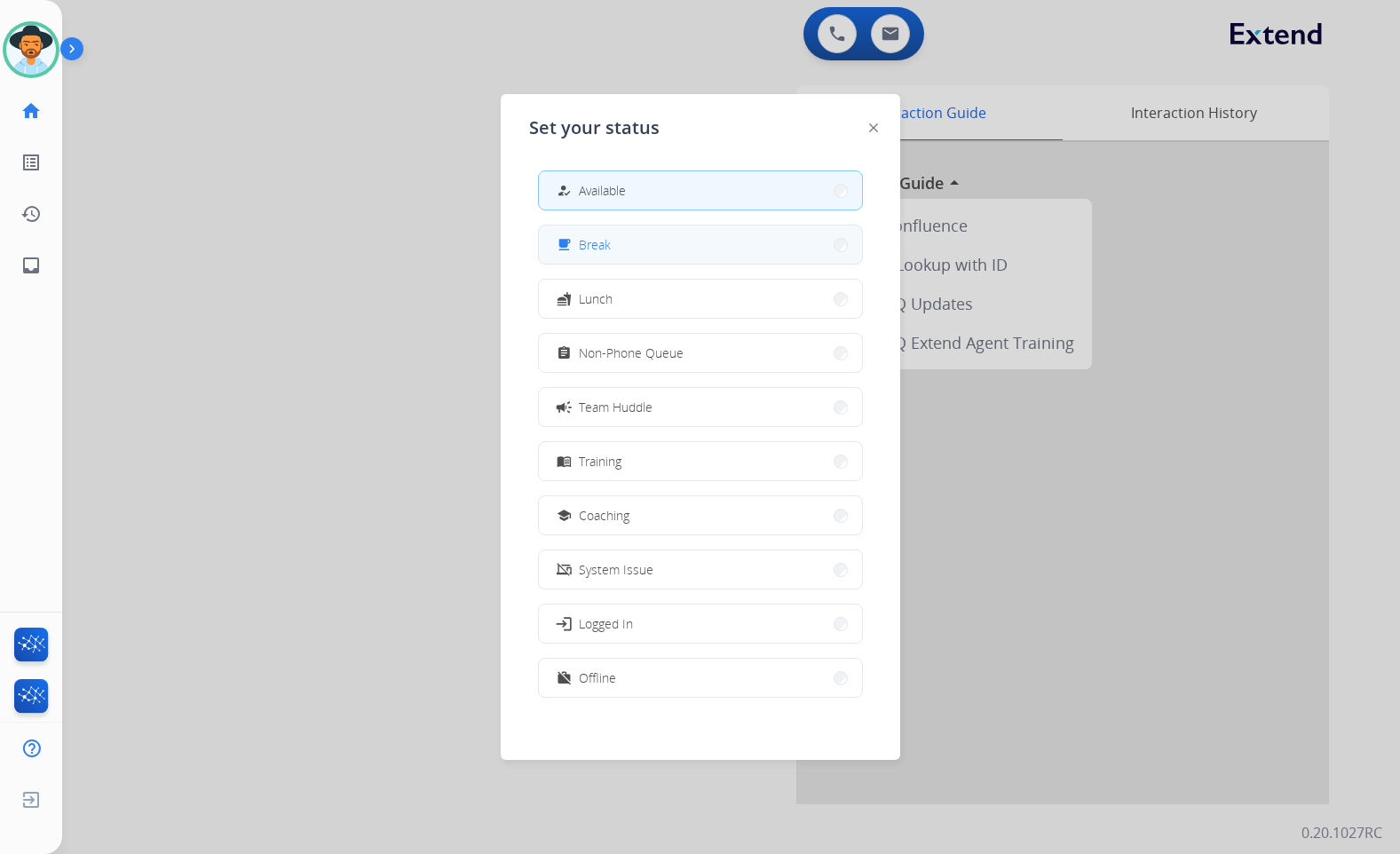
click at [795, 243] on button "free_breakfast Break" at bounding box center [700, 244] width 323 height 39
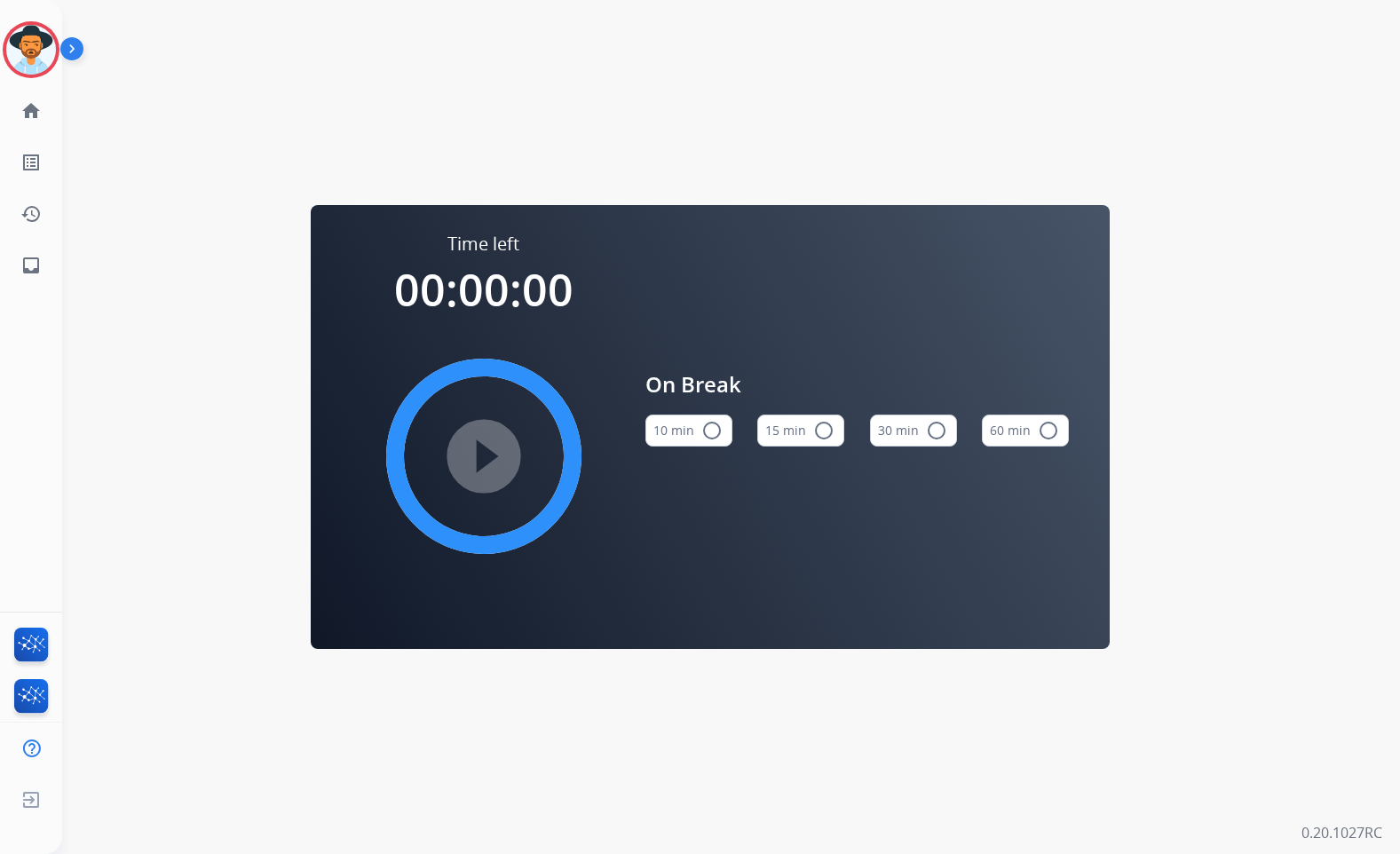
click at [707, 425] on mat-icon "radio_button_unchecked" at bounding box center [713, 430] width 22 height 22
click at [45, 52] on img at bounding box center [31, 49] width 49 height 49
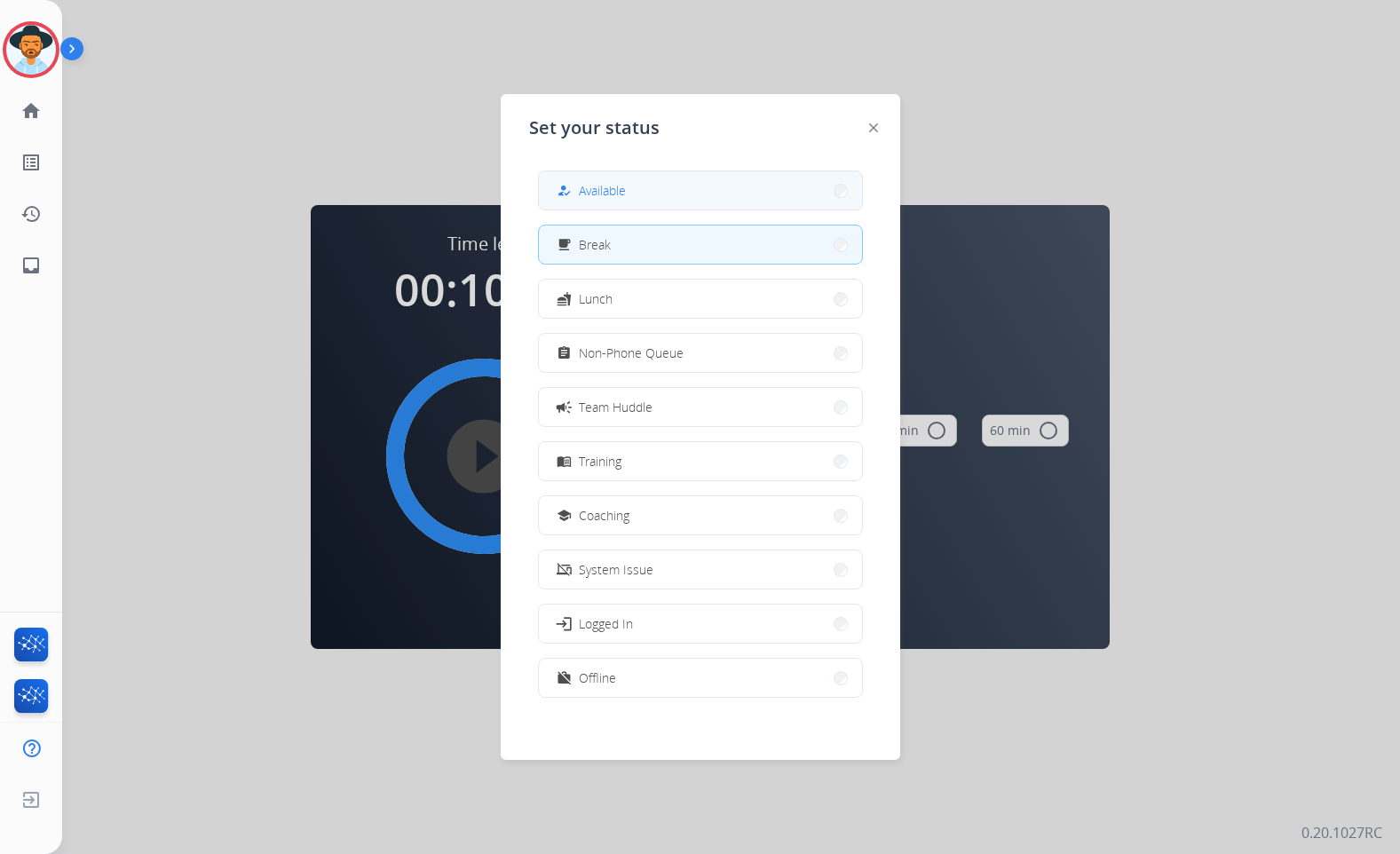
click at [708, 196] on button "how_to_reg Available" at bounding box center [700, 191] width 323 height 39
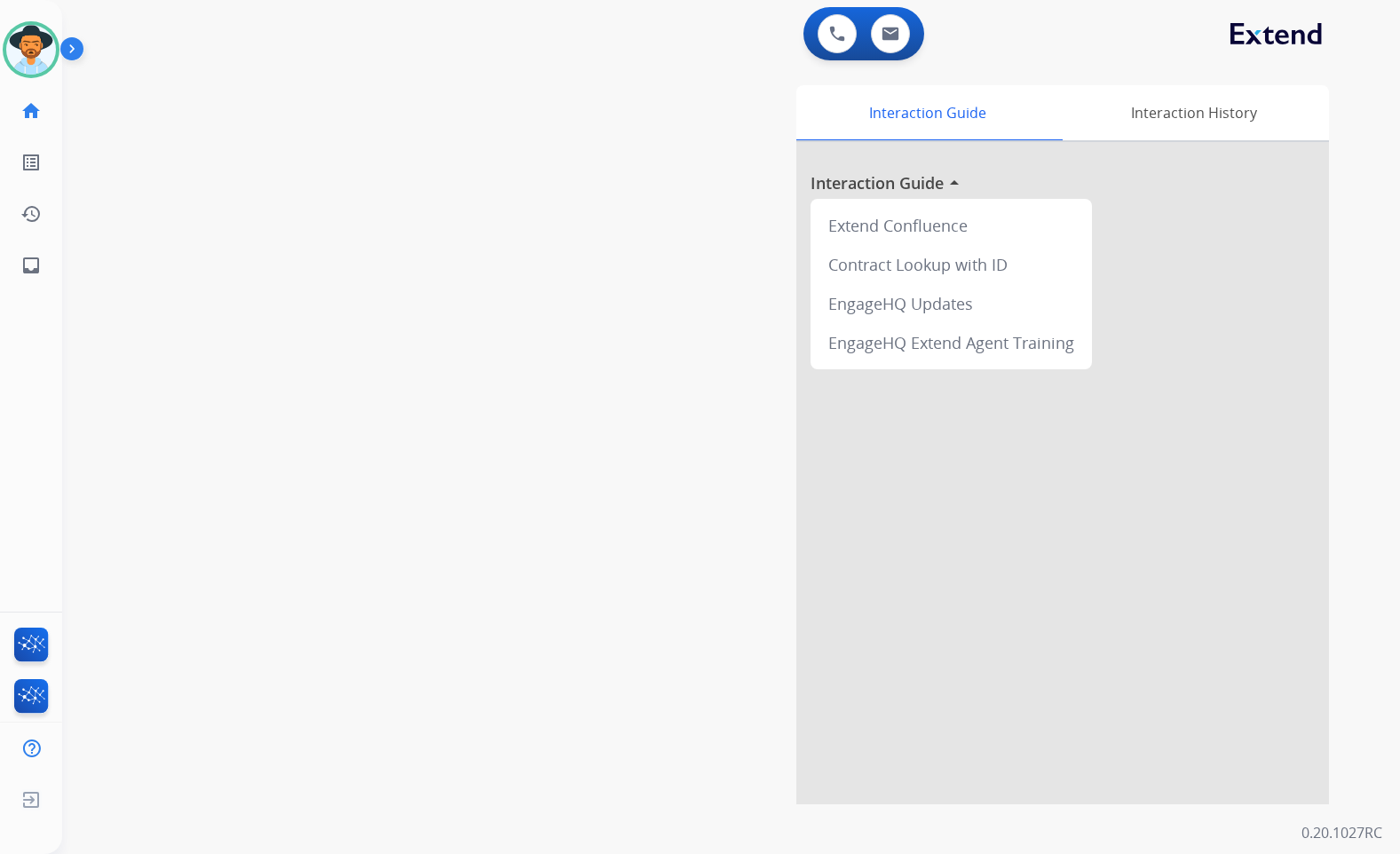
click at [458, 579] on div "swap_horiz Break voice bridge close_fullscreen Connect 3-Way Call merge_type Se…" at bounding box center [710, 434] width 1295 height 740
click at [53, 280] on link "inbox Emails" at bounding box center [31, 266] width 49 height 49
select select "**********"
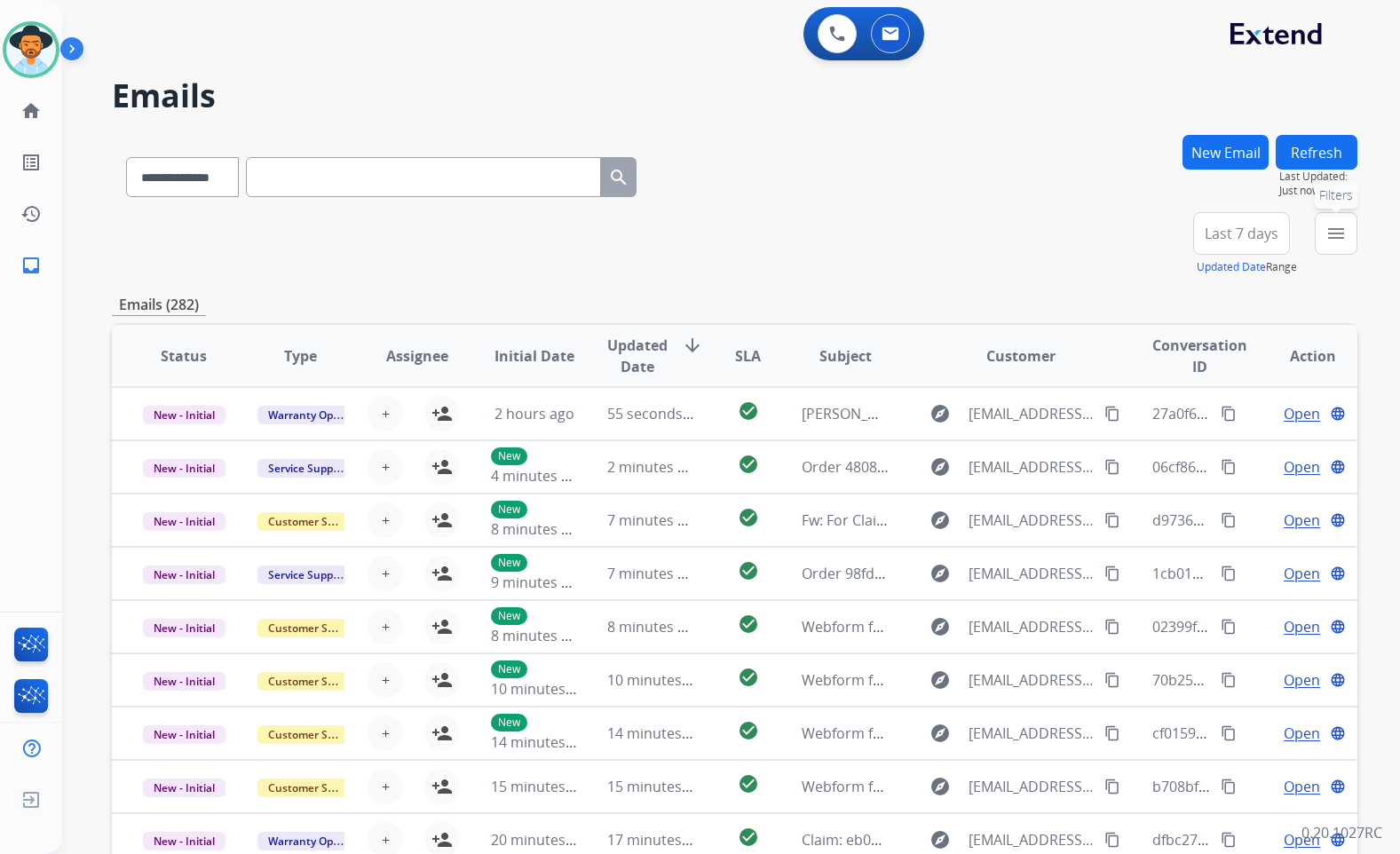
click at [1351, 225] on button "menu Filters" at bounding box center [1336, 233] width 42 height 42
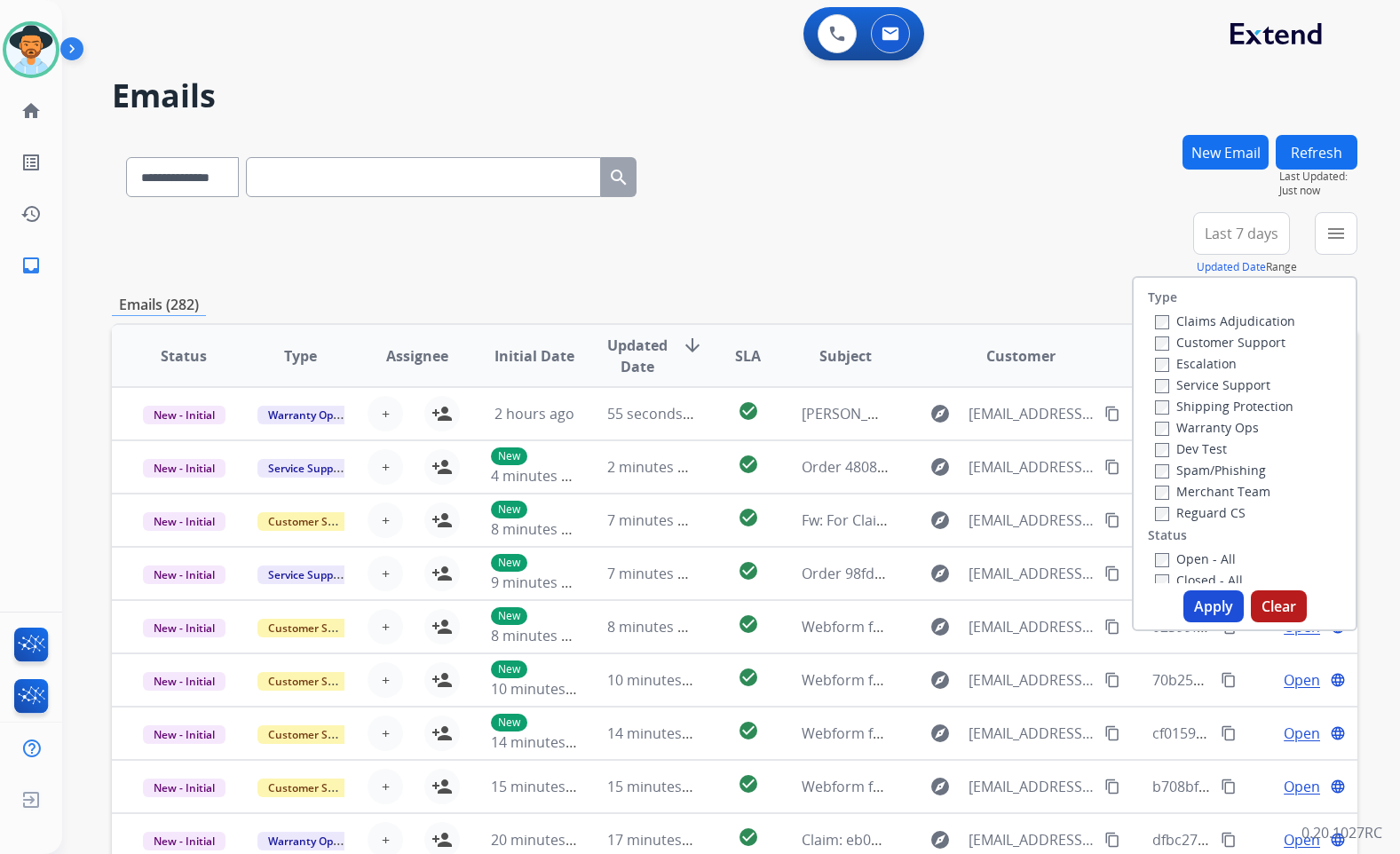
click at [1243, 342] on label "Customer Support" at bounding box center [1220, 342] width 130 height 17
click at [1250, 402] on label "Shipping Protection" at bounding box center [1224, 406] width 138 height 17
click at [1205, 518] on label "Reguard CS" at bounding box center [1201, 512] width 91 height 17
click at [1205, 559] on label "Open - All" at bounding box center [1196, 559] width 81 height 17
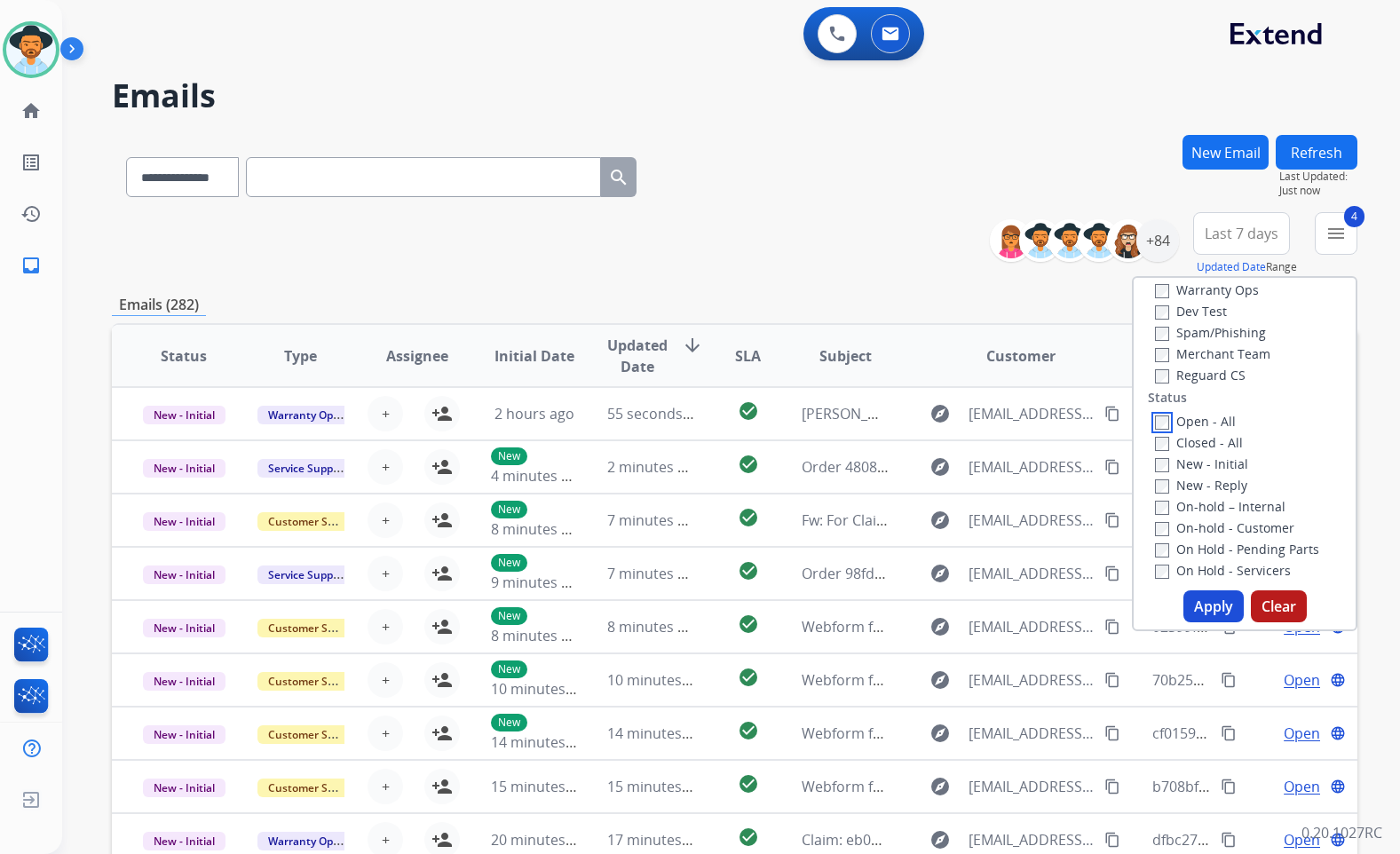
scroll to position [267, 0]
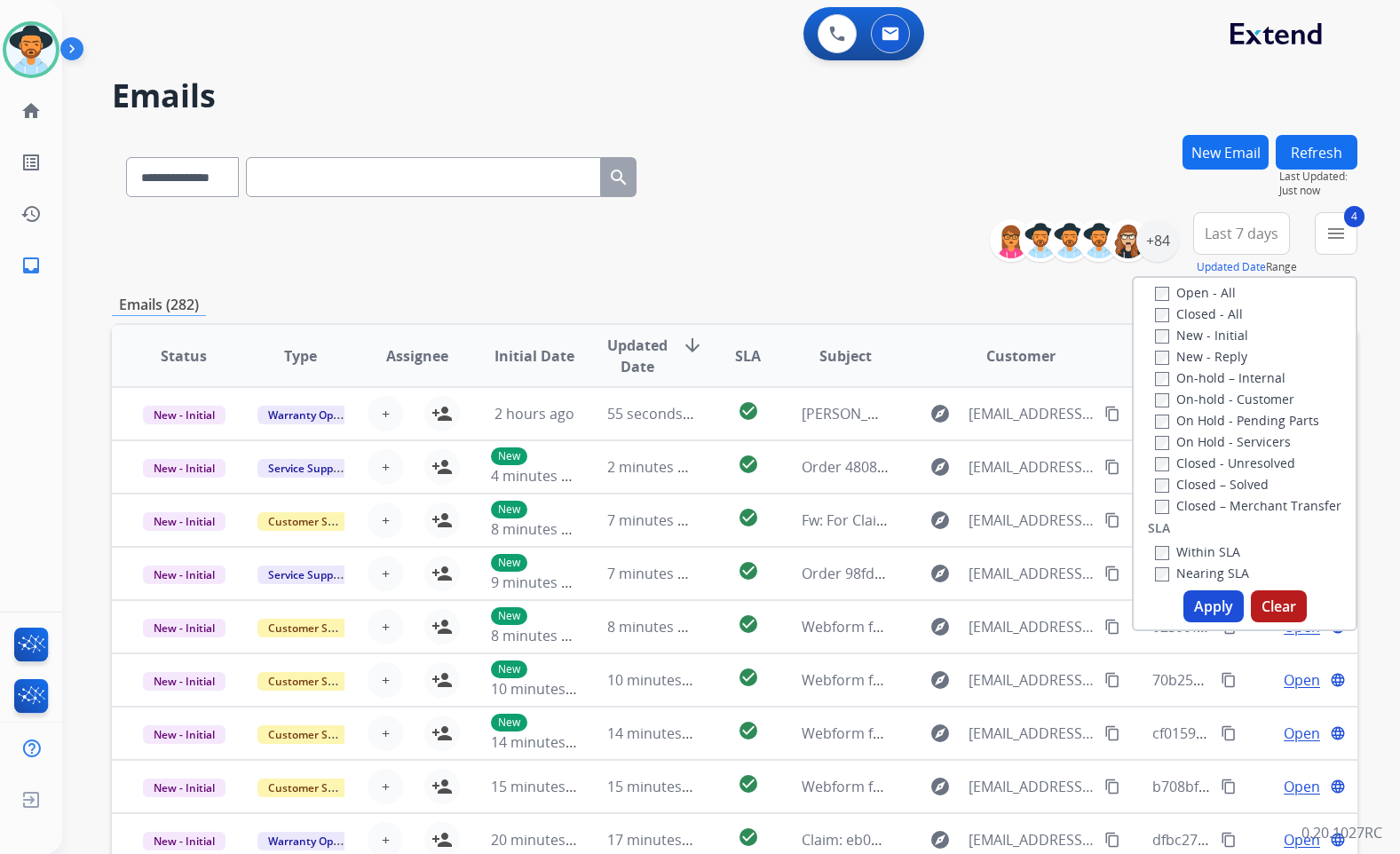
click at [1221, 445] on label "On Hold - Servicers" at bounding box center [1223, 441] width 136 height 17
click at [1222, 427] on label "On Hold - Pending Parts" at bounding box center [1237, 420] width 164 height 17
drag, startPoint x: 1223, startPoint y: 403, endPoint x: 1223, endPoint y: 375, distance: 28.0
click at [1223, 402] on label "On-hold - Customer" at bounding box center [1224, 399] width 139 height 17
click at [1223, 375] on label "On-hold – Internal" at bounding box center [1220, 377] width 130 height 17
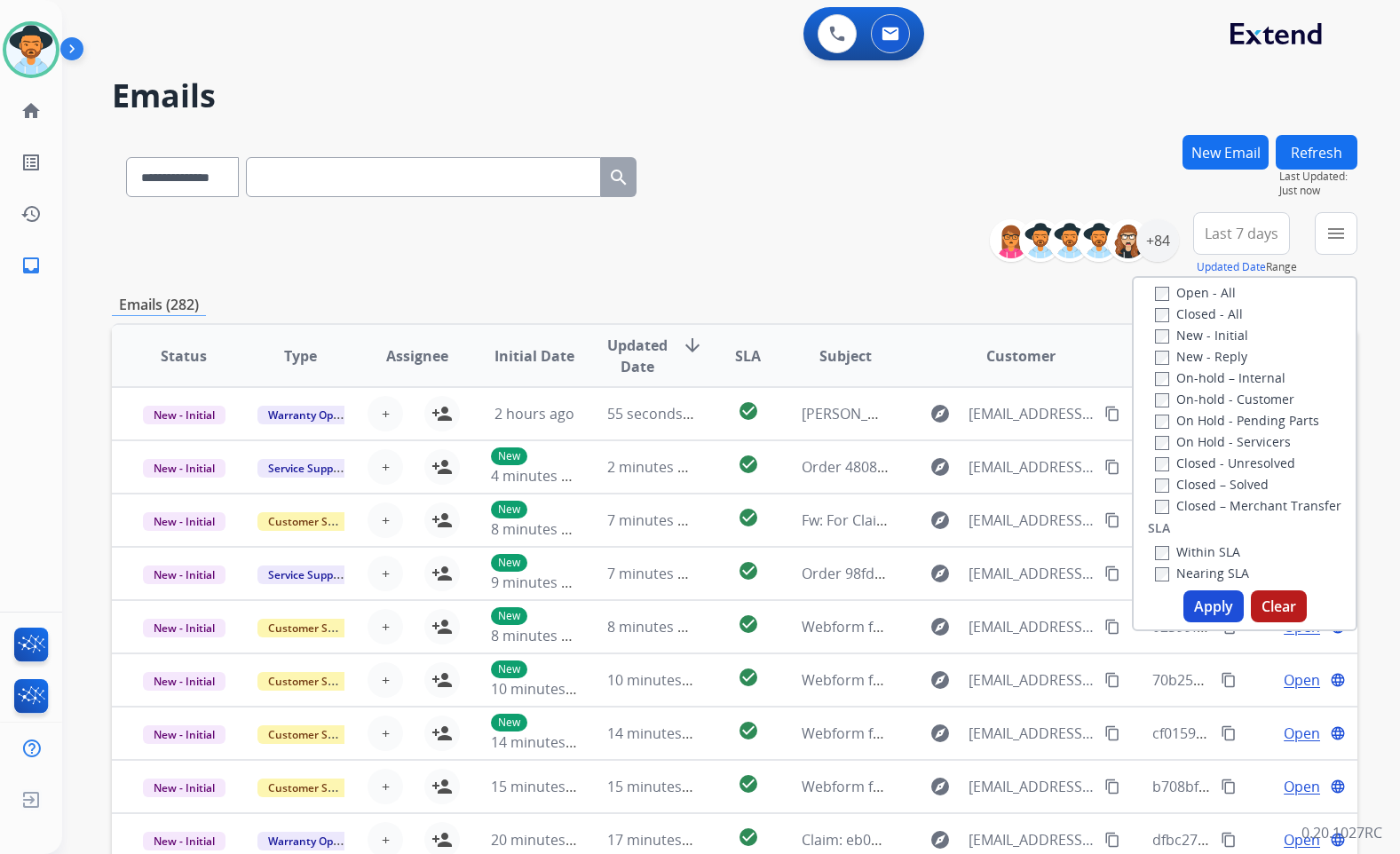
click at [1224, 362] on label "New - Reply" at bounding box center [1202, 356] width 93 height 17
click at [1224, 331] on label "New - Initial" at bounding box center [1202, 335] width 93 height 17
click at [1211, 597] on button "Apply" at bounding box center [1213, 606] width 60 height 32
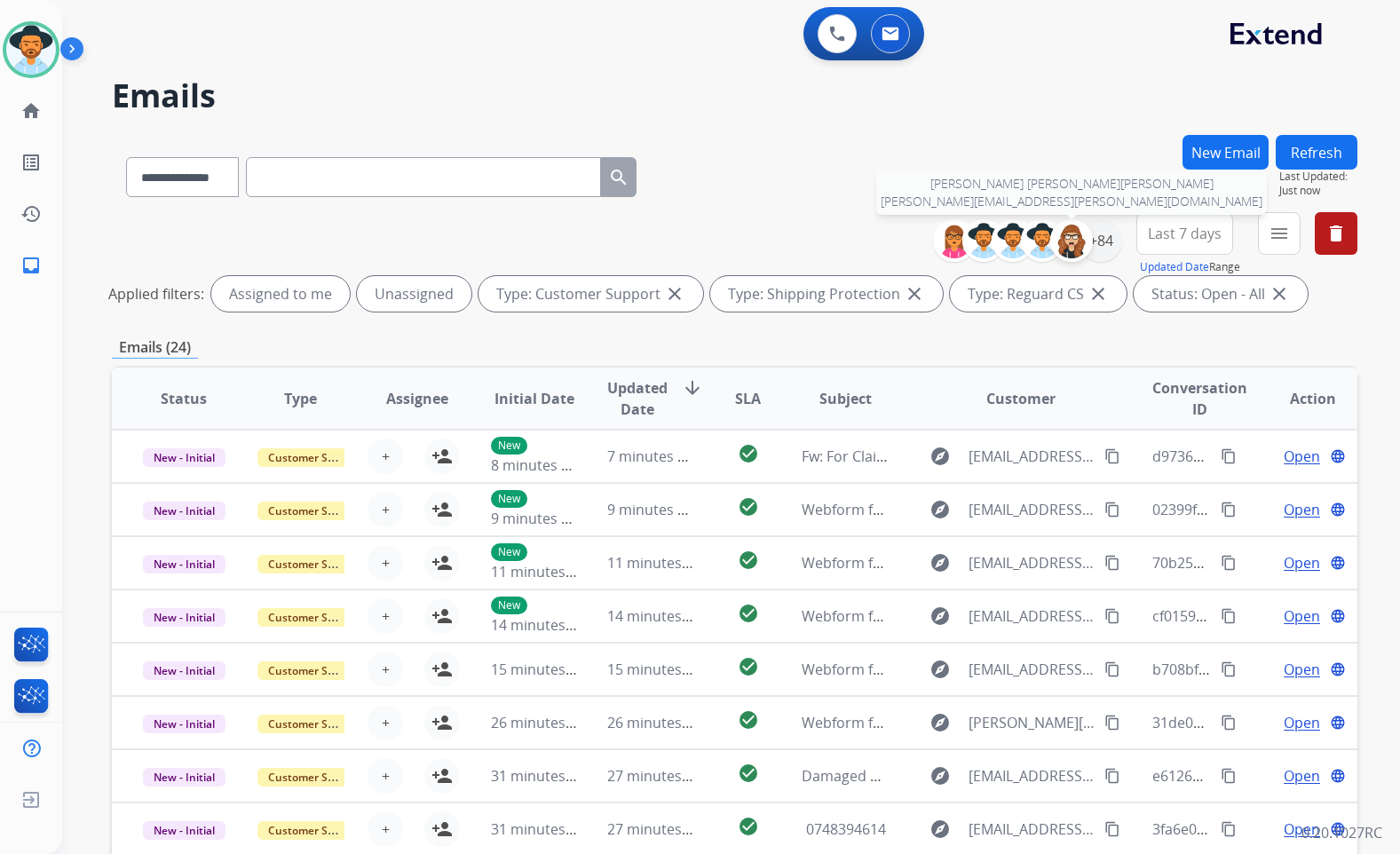
click at [1084, 233] on img at bounding box center [1072, 241] width 36 height 36
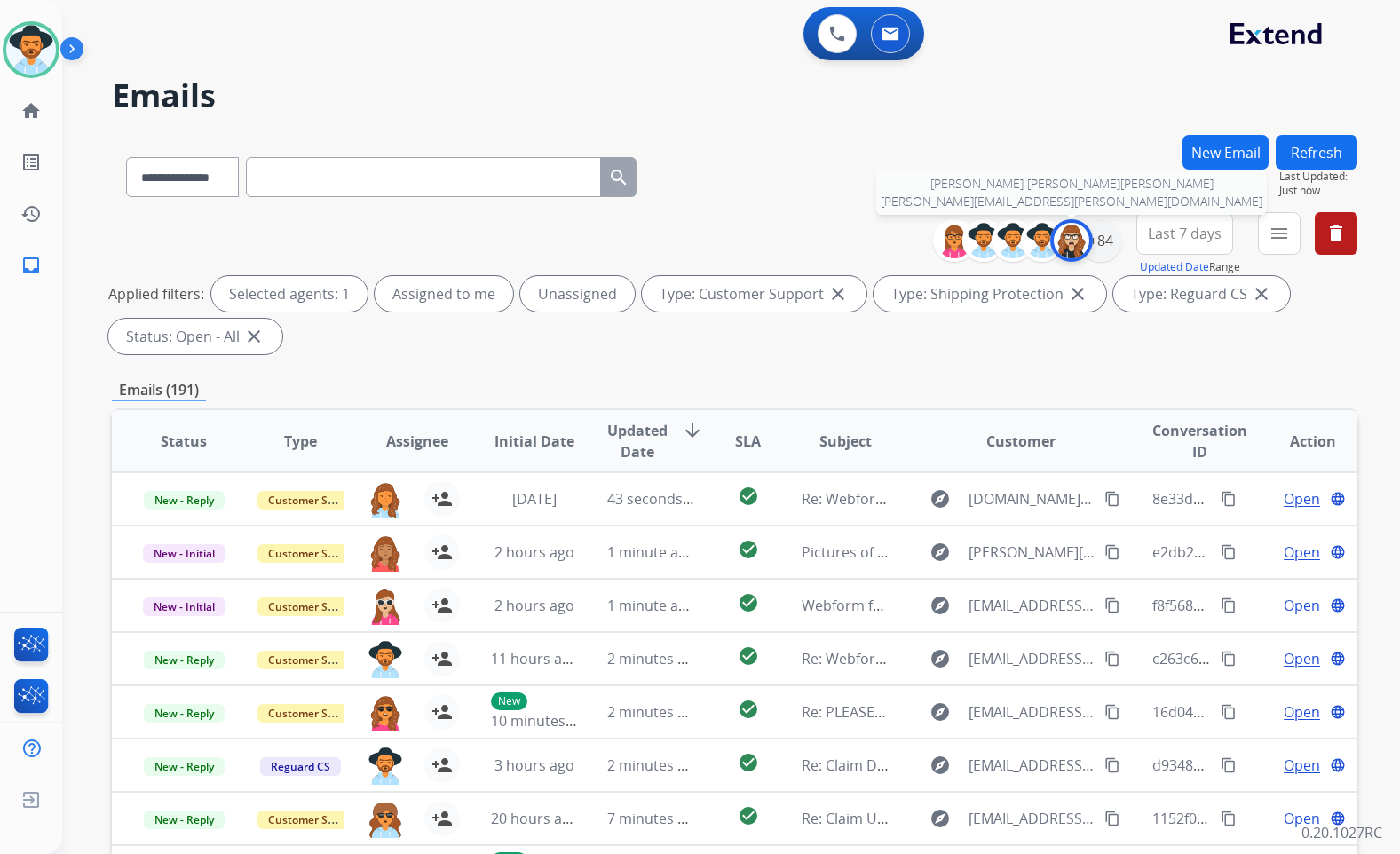
click at [1075, 251] on img at bounding box center [1072, 241] width 36 height 36
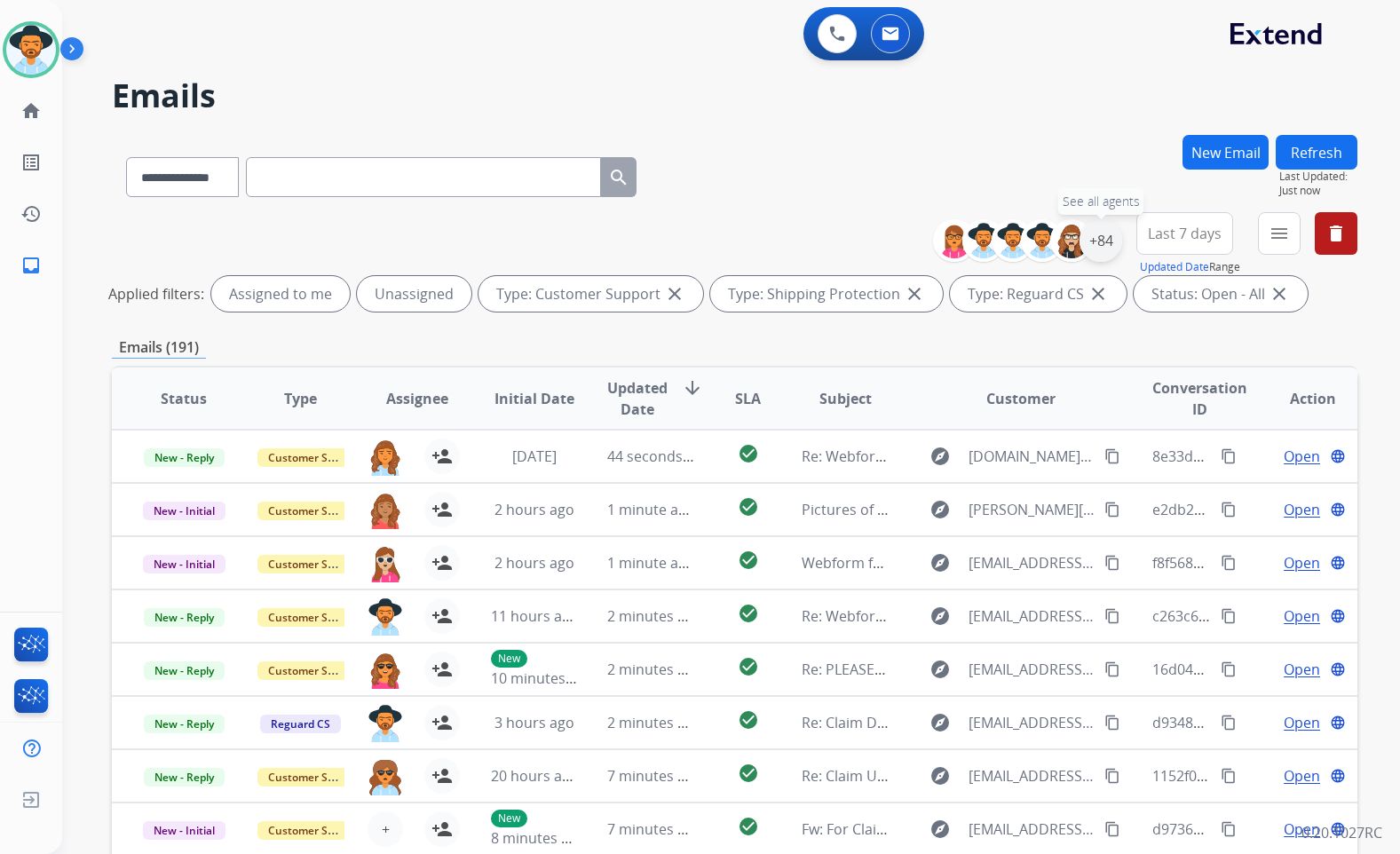
click at [1098, 244] on div "+84" at bounding box center [1101, 240] width 42 height 42
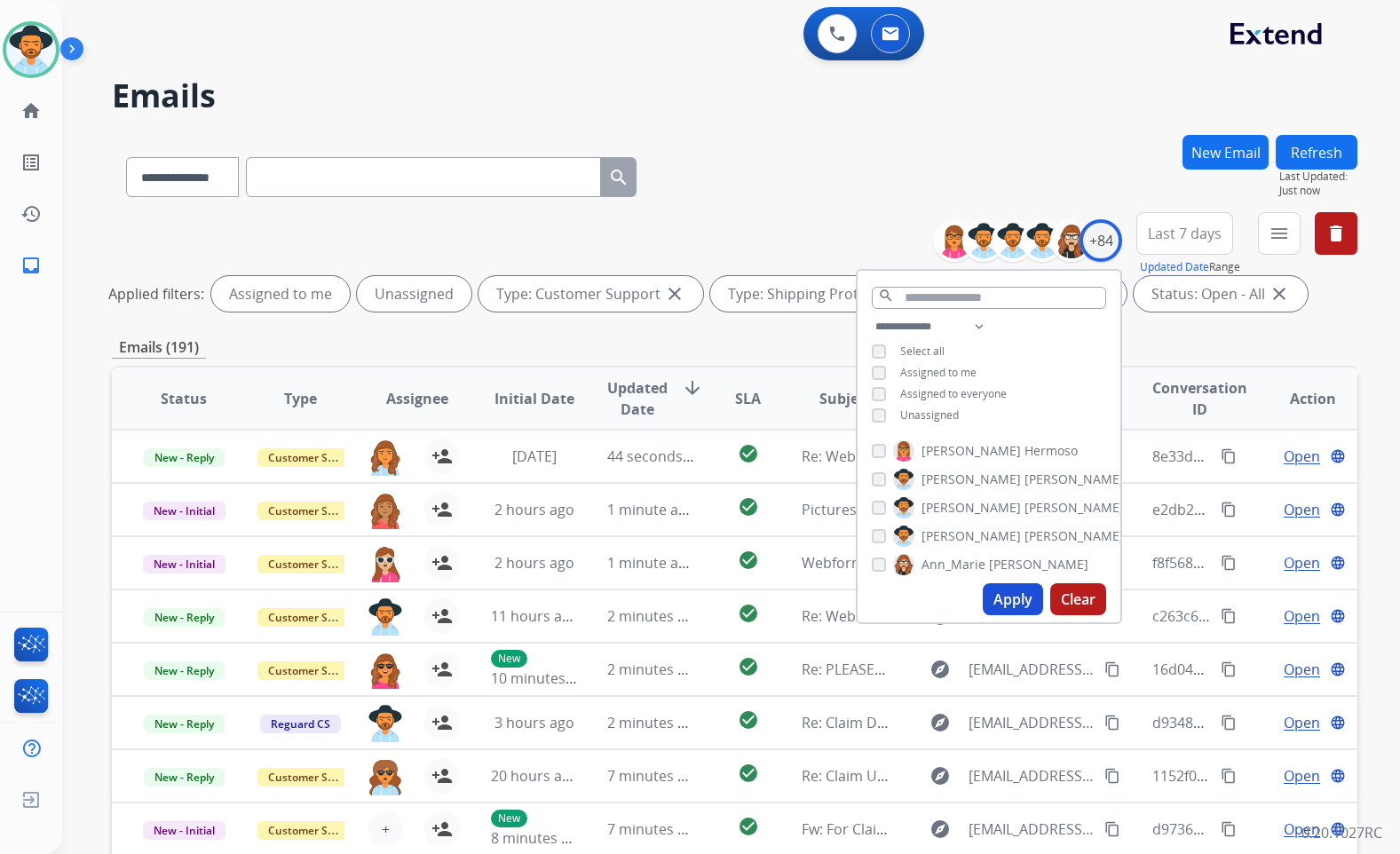
click at [934, 415] on span "Unassigned" at bounding box center [929, 415] width 58 height 15
click at [946, 531] on span "[PERSON_NAME]" at bounding box center [972, 536] width 100 height 18
click at [1002, 588] on button "Apply" at bounding box center [1013, 599] width 60 height 32
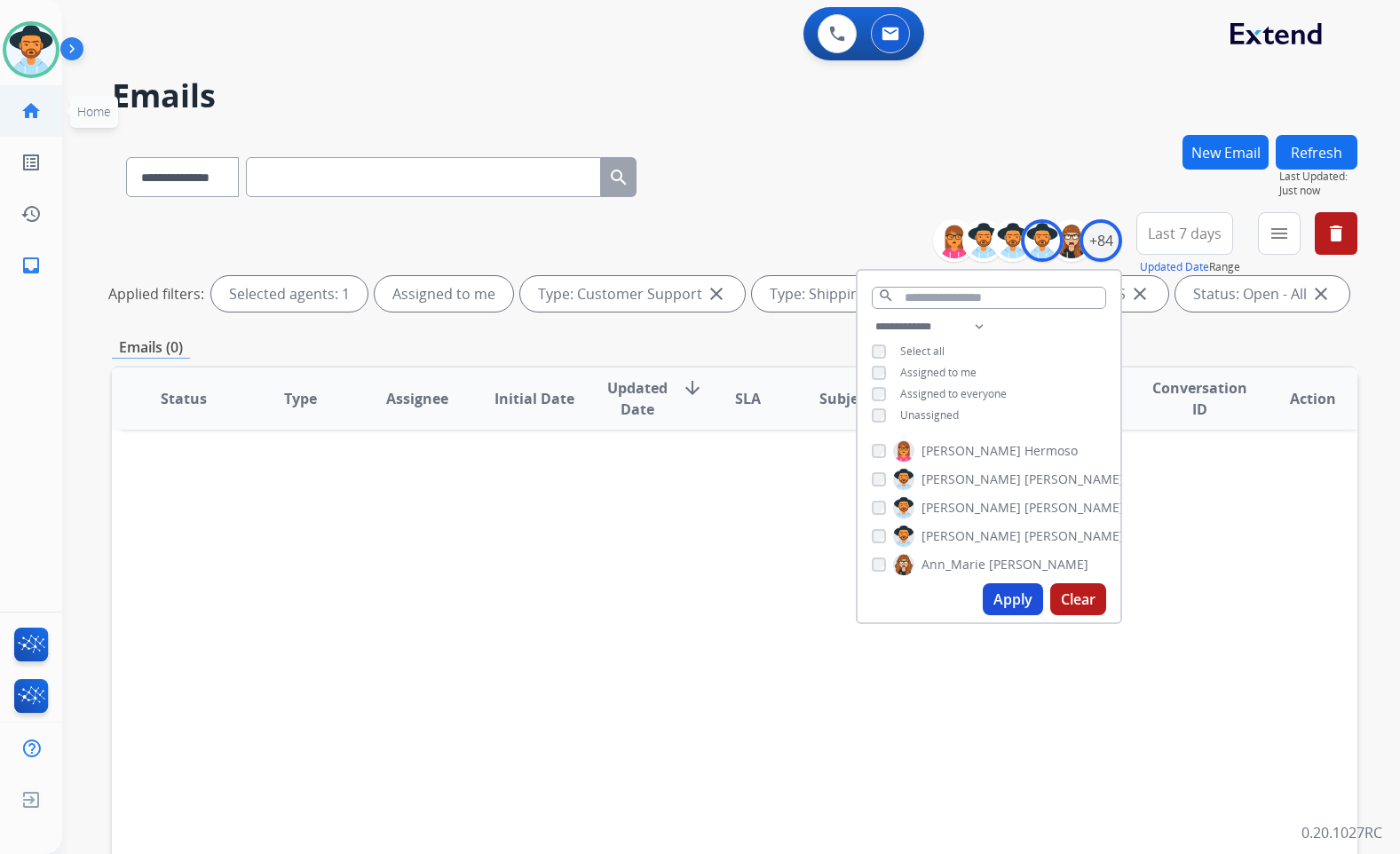
click at [39, 123] on link "home Home" at bounding box center [31, 111] width 49 height 49
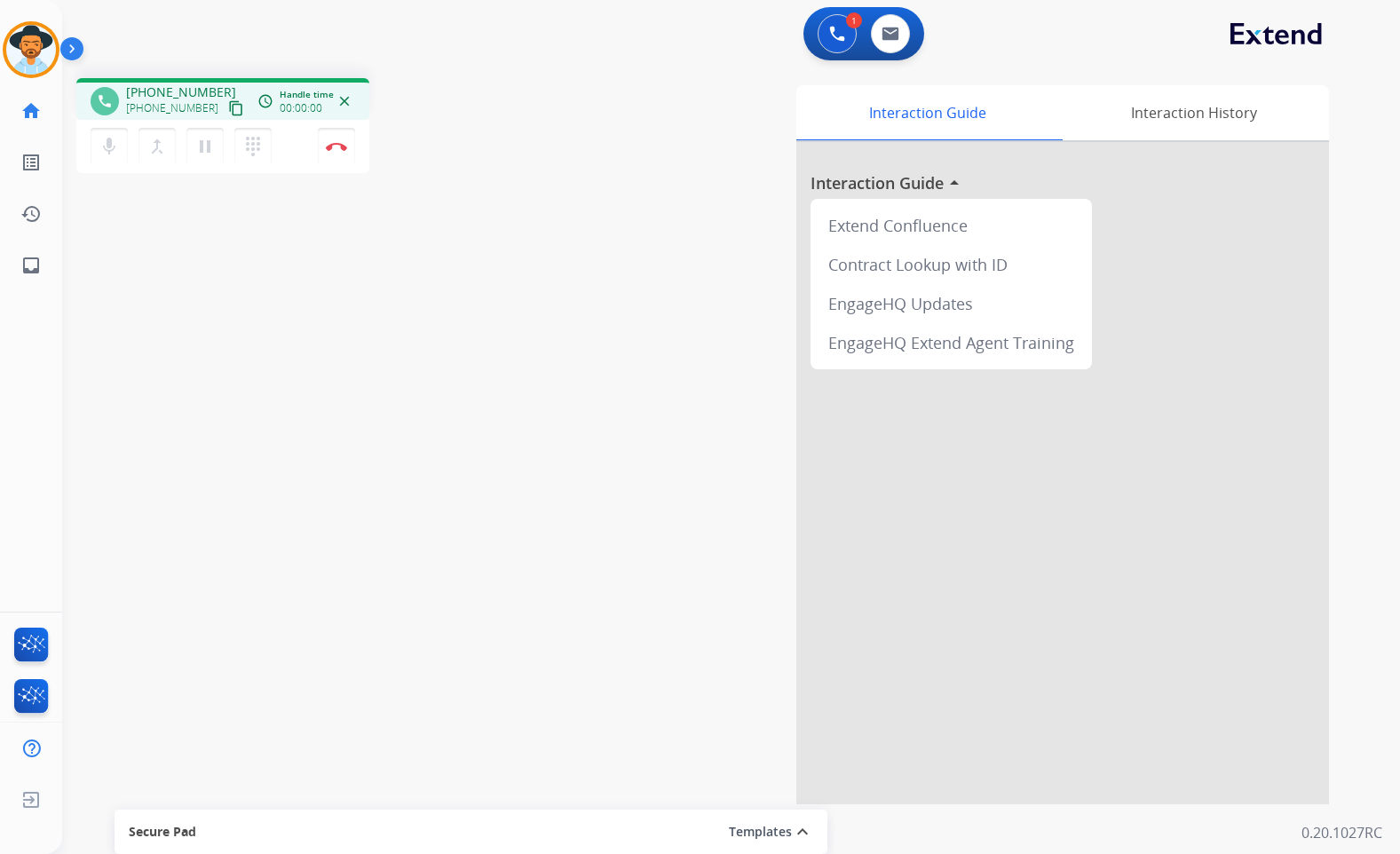
click at [228, 111] on mat-icon "content_copy" at bounding box center [236, 109] width 16 height 16
click at [335, 130] on button "Disconnect" at bounding box center [337, 147] width 38 height 38
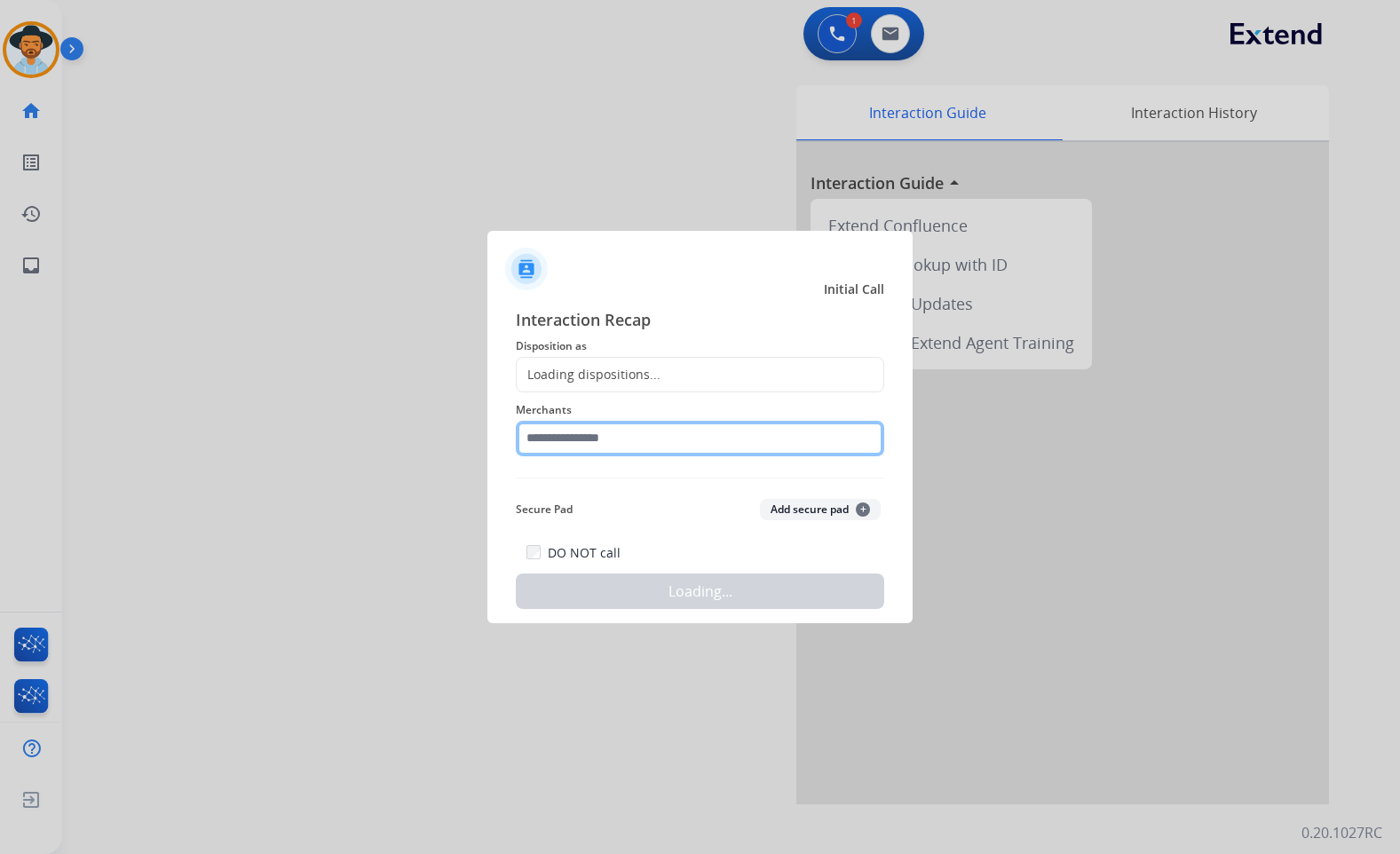
click at [557, 447] on input "text" at bounding box center [700, 438] width 368 height 36
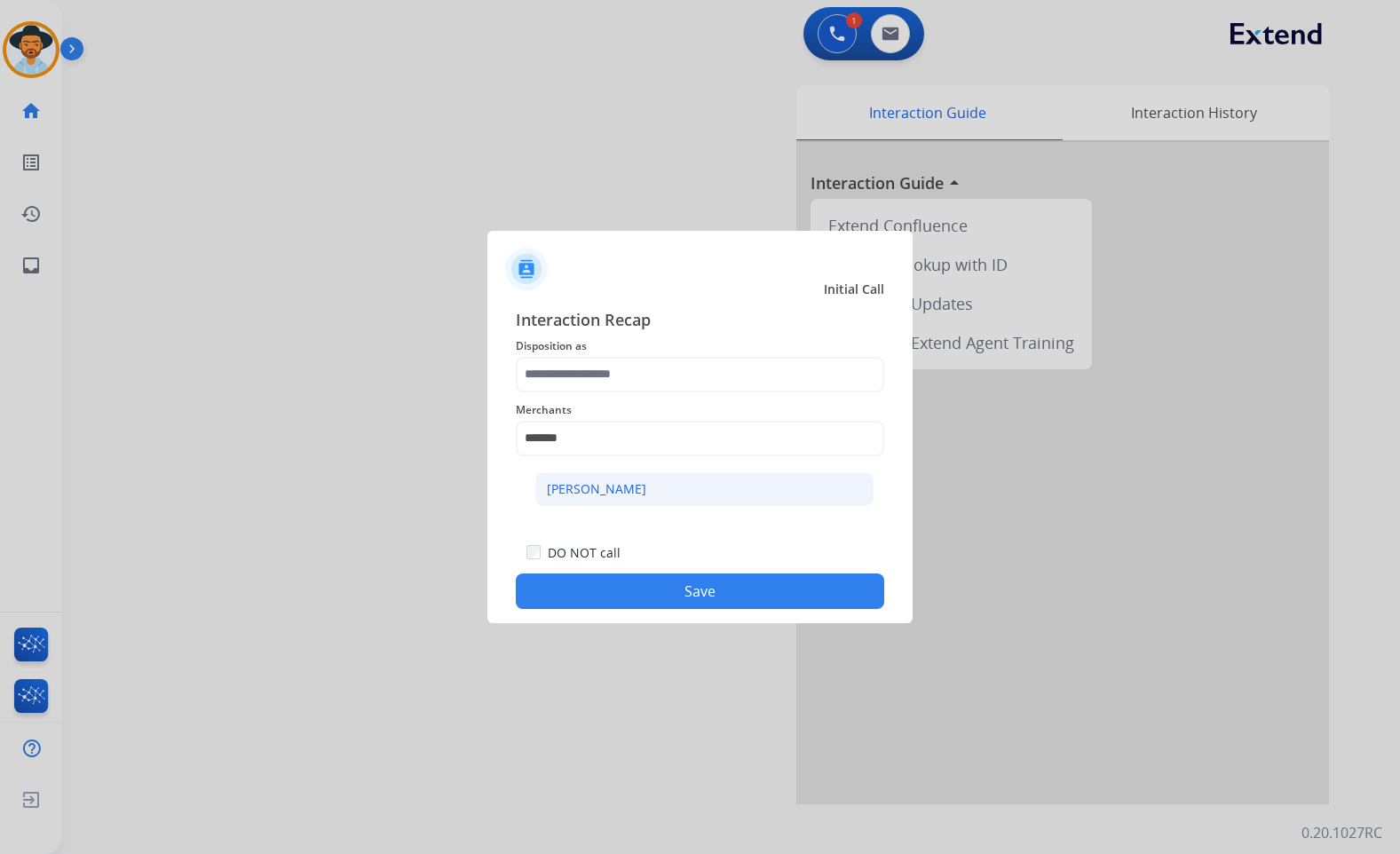
click at [661, 499] on li "[PERSON_NAME]" at bounding box center [704, 489] width 339 height 34
type input "**********"
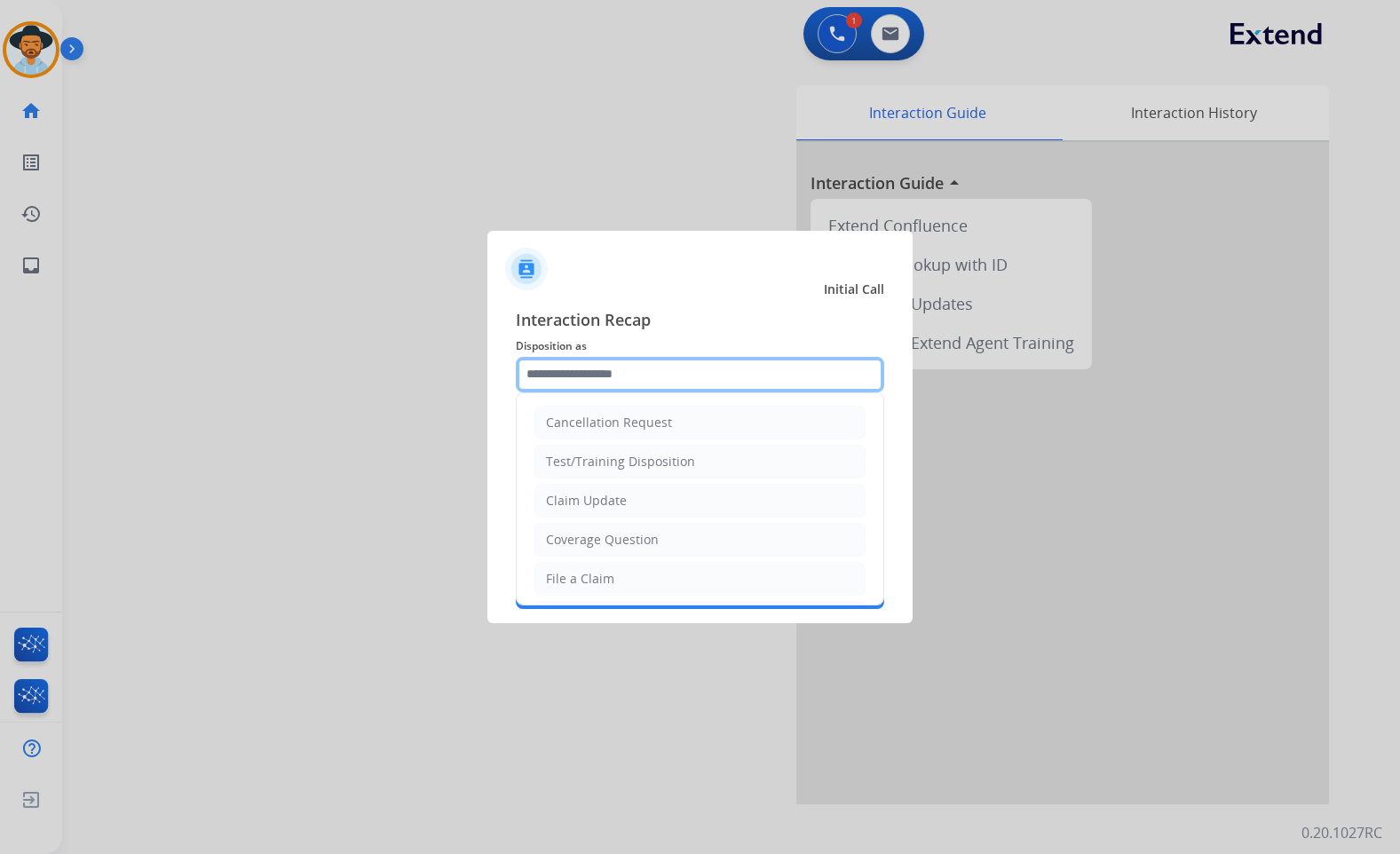
click at [649, 384] on input "text" at bounding box center [700, 375] width 368 height 36
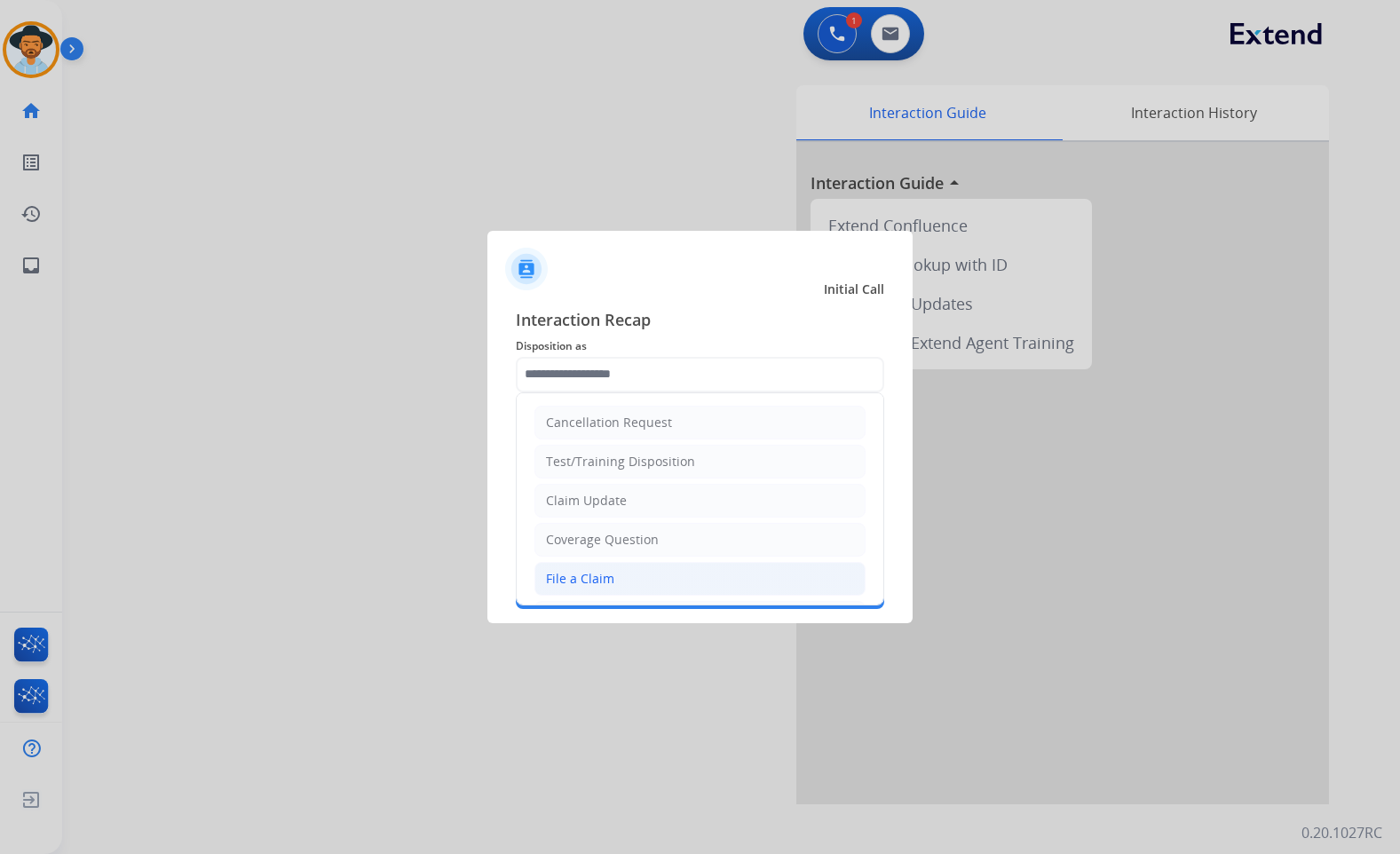
click at [661, 570] on li "File a Claim" at bounding box center [699, 579] width 331 height 34
type input "**********"
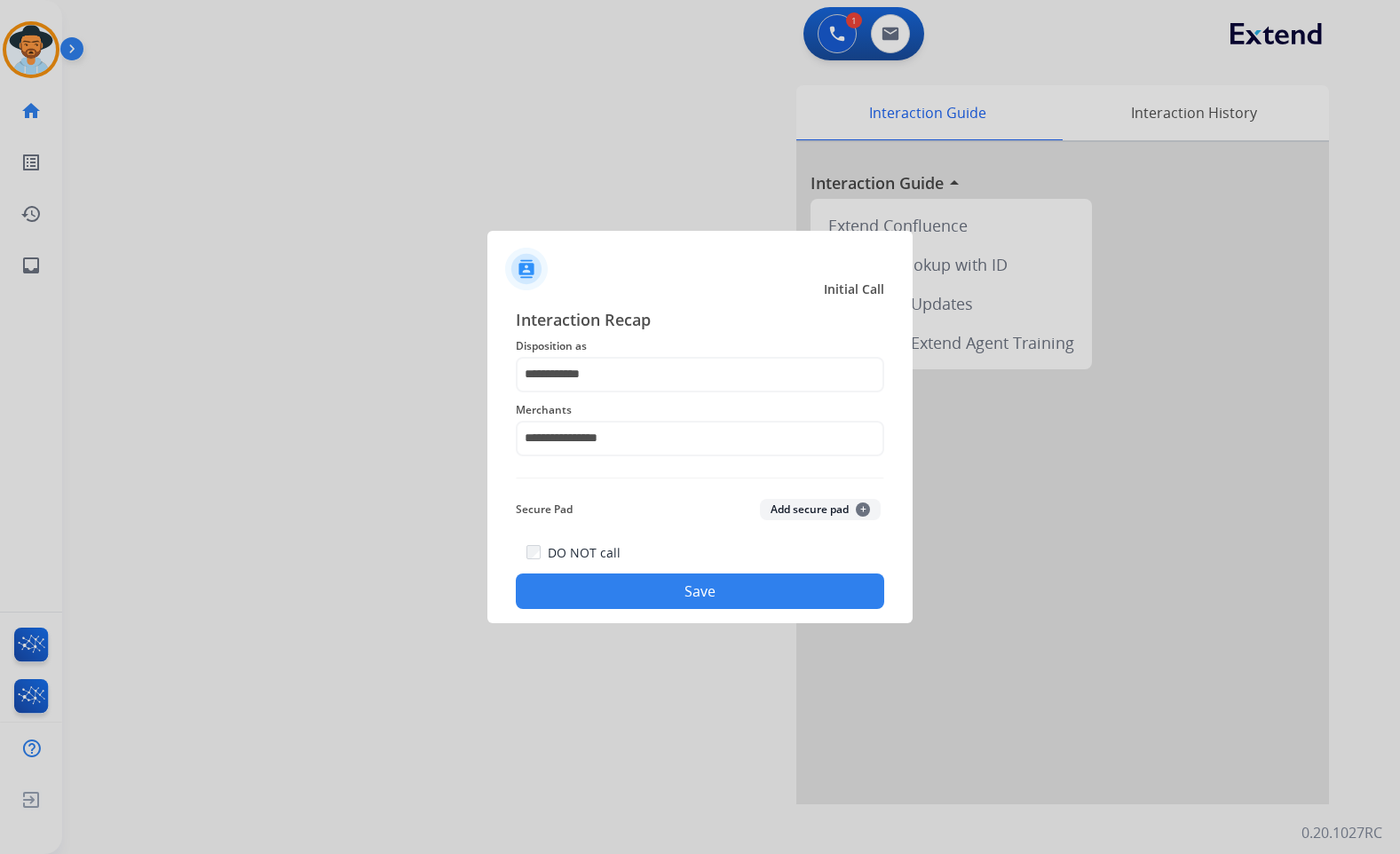
click at [671, 589] on button "Save" at bounding box center [700, 591] width 368 height 36
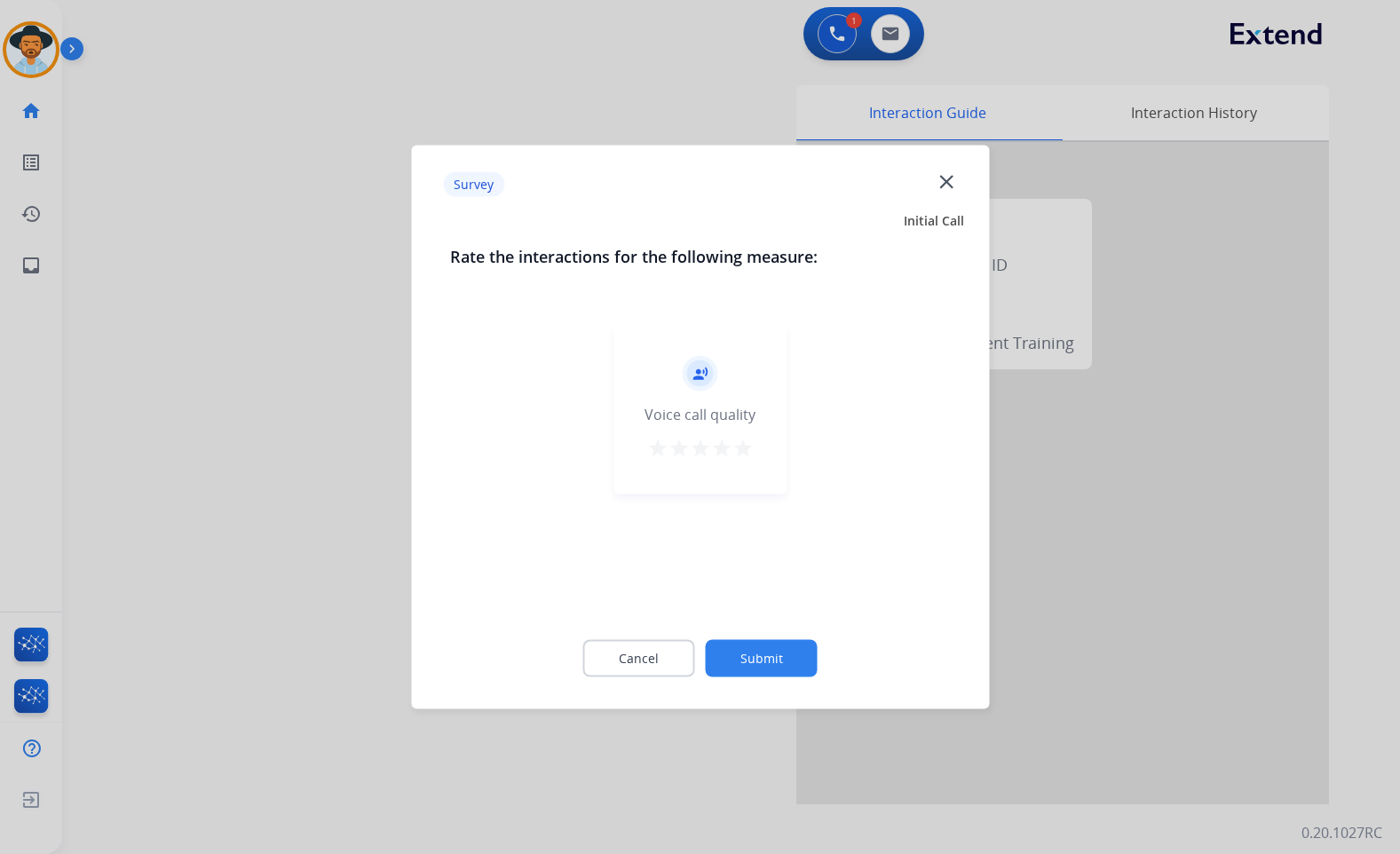
click at [726, 643] on button "Submit" at bounding box center [761, 659] width 112 height 38
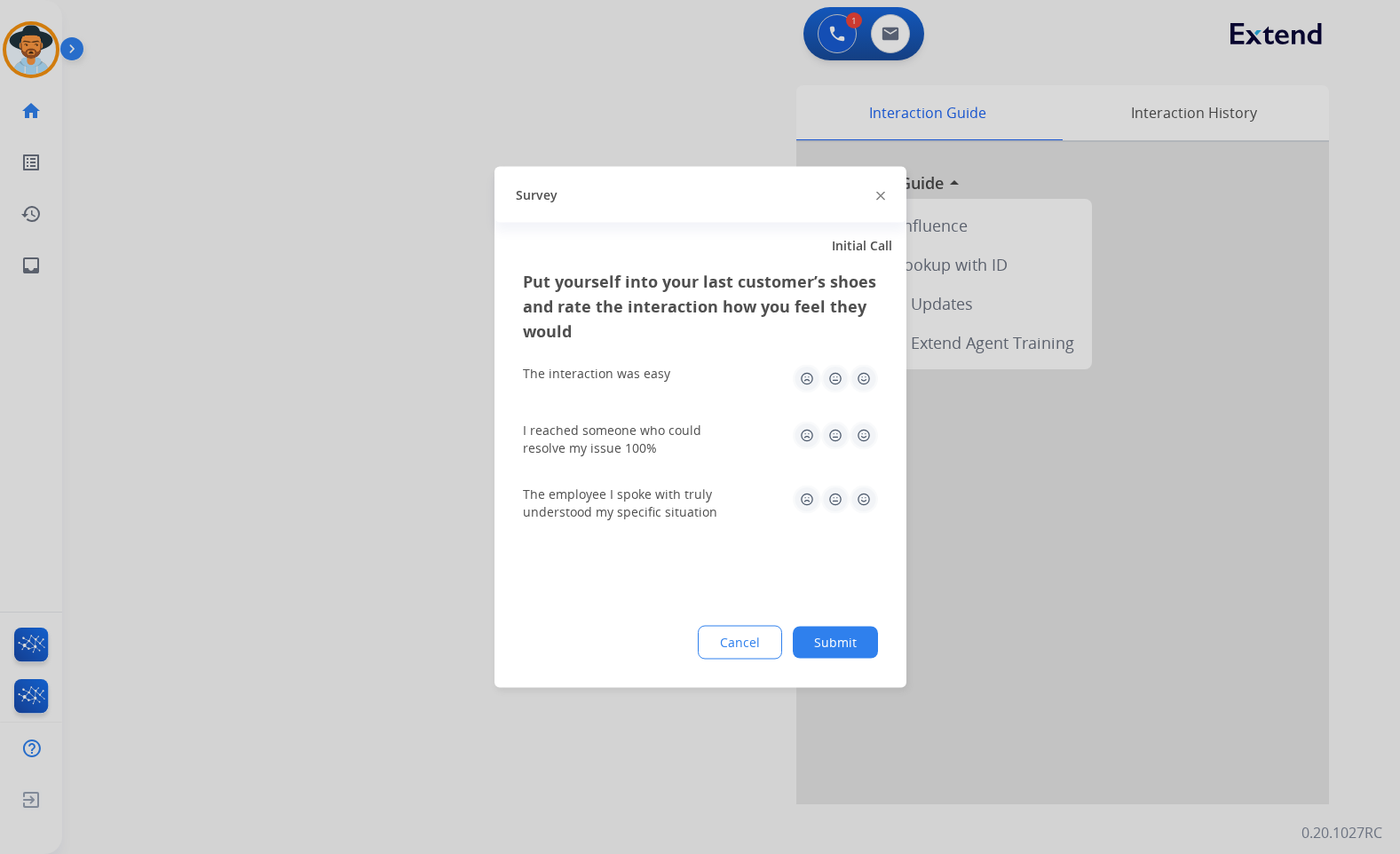
click at [806, 643] on button "Submit" at bounding box center [835, 643] width 85 height 32
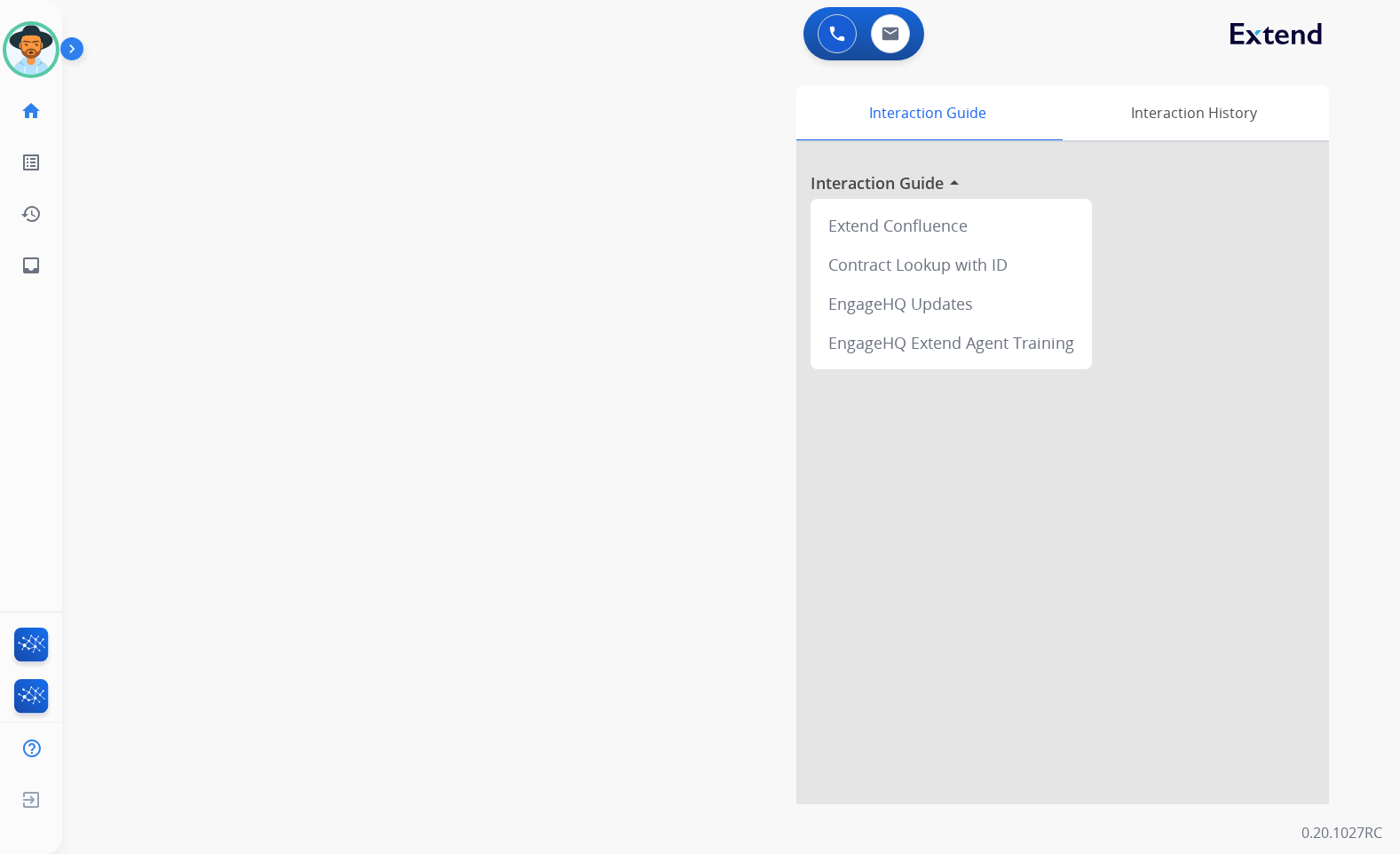
click at [464, 238] on div "swap_horiz Break voice bridge close_fullscreen Connect 3-Way Call merge_type Se…" at bounding box center [710, 434] width 1295 height 740
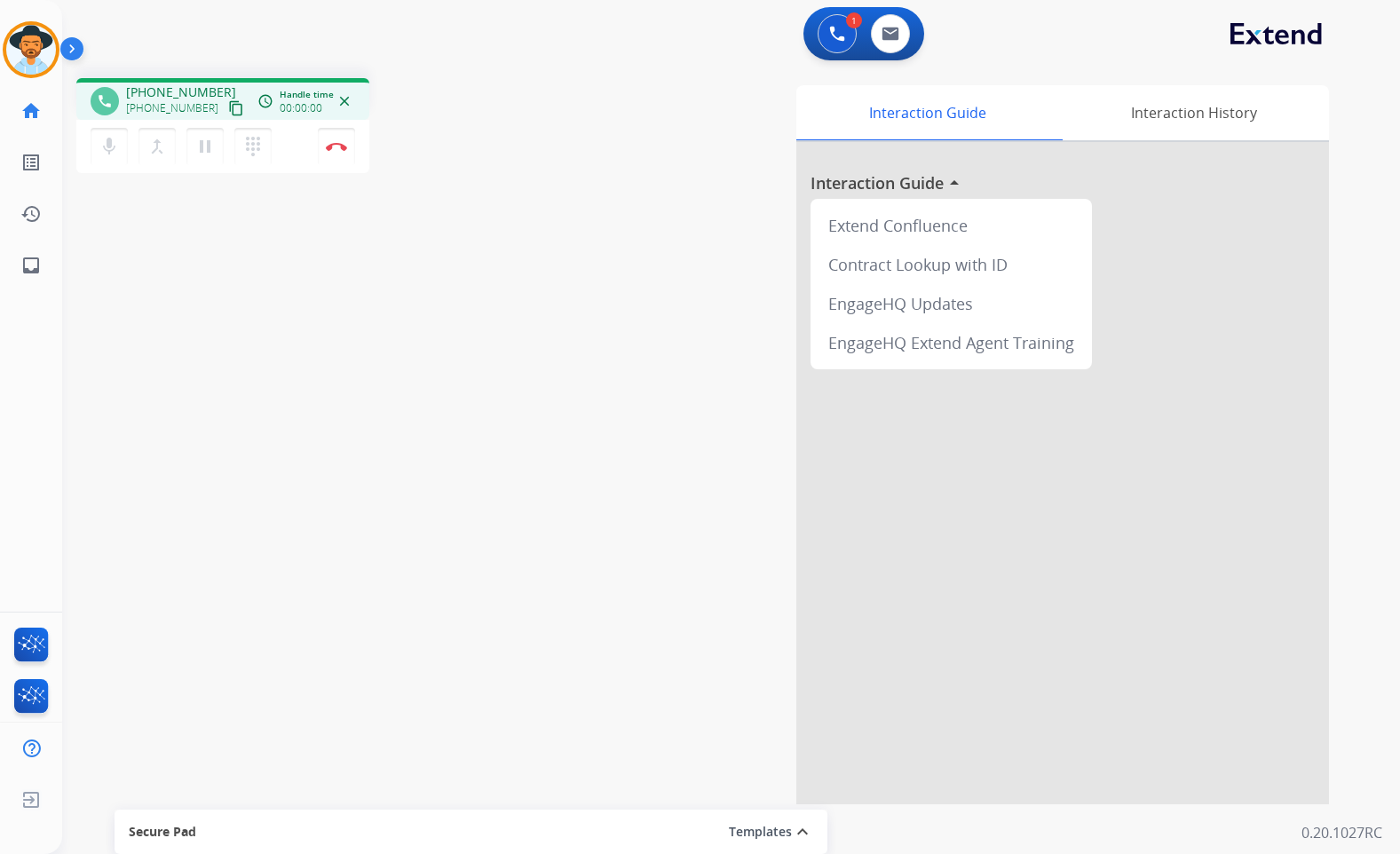
click at [228, 111] on mat-icon "content_copy" at bounding box center [236, 109] width 16 height 16
click at [334, 137] on button "Disconnect" at bounding box center [337, 147] width 38 height 38
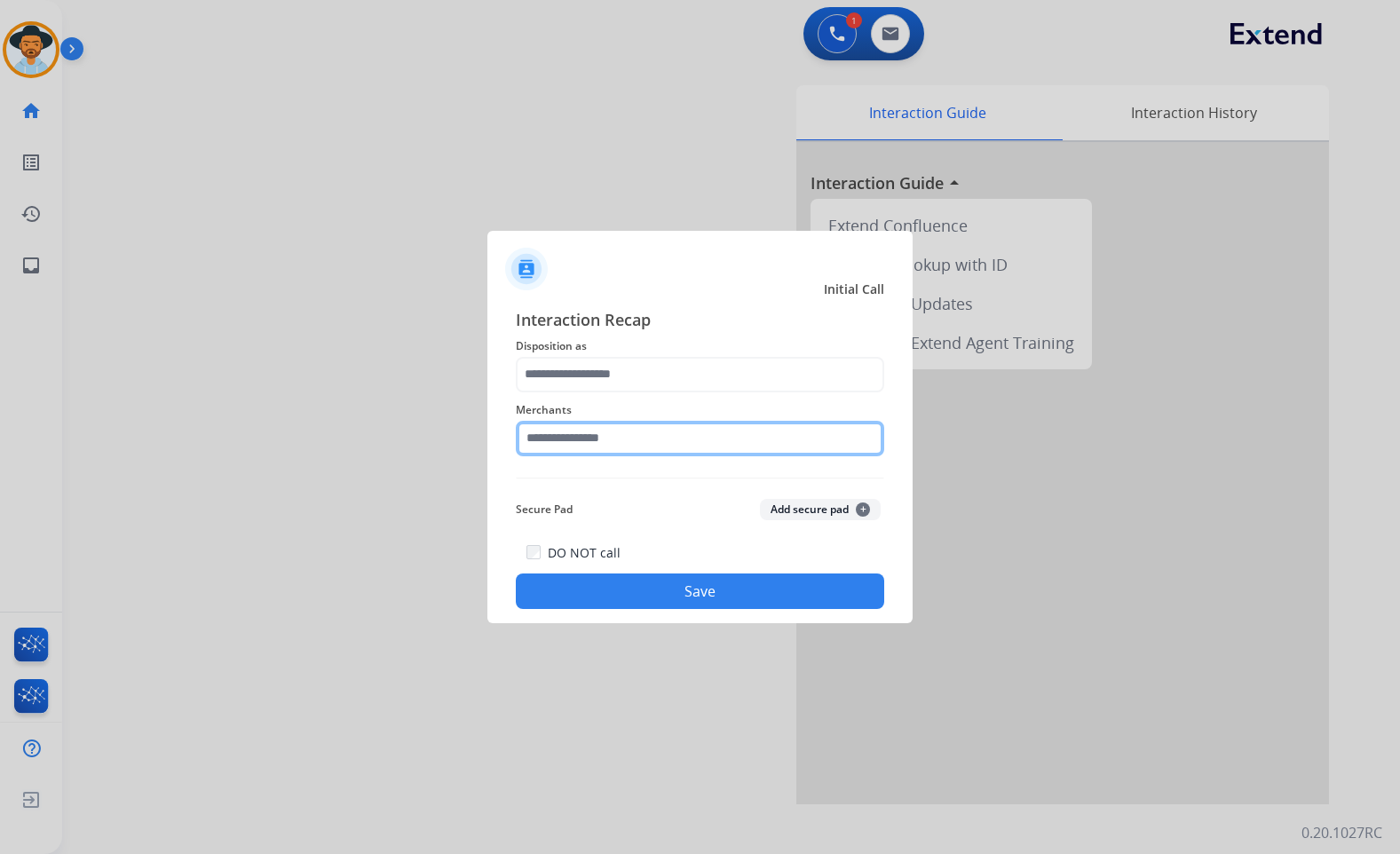
click at [705, 445] on input "text" at bounding box center [700, 438] width 368 height 36
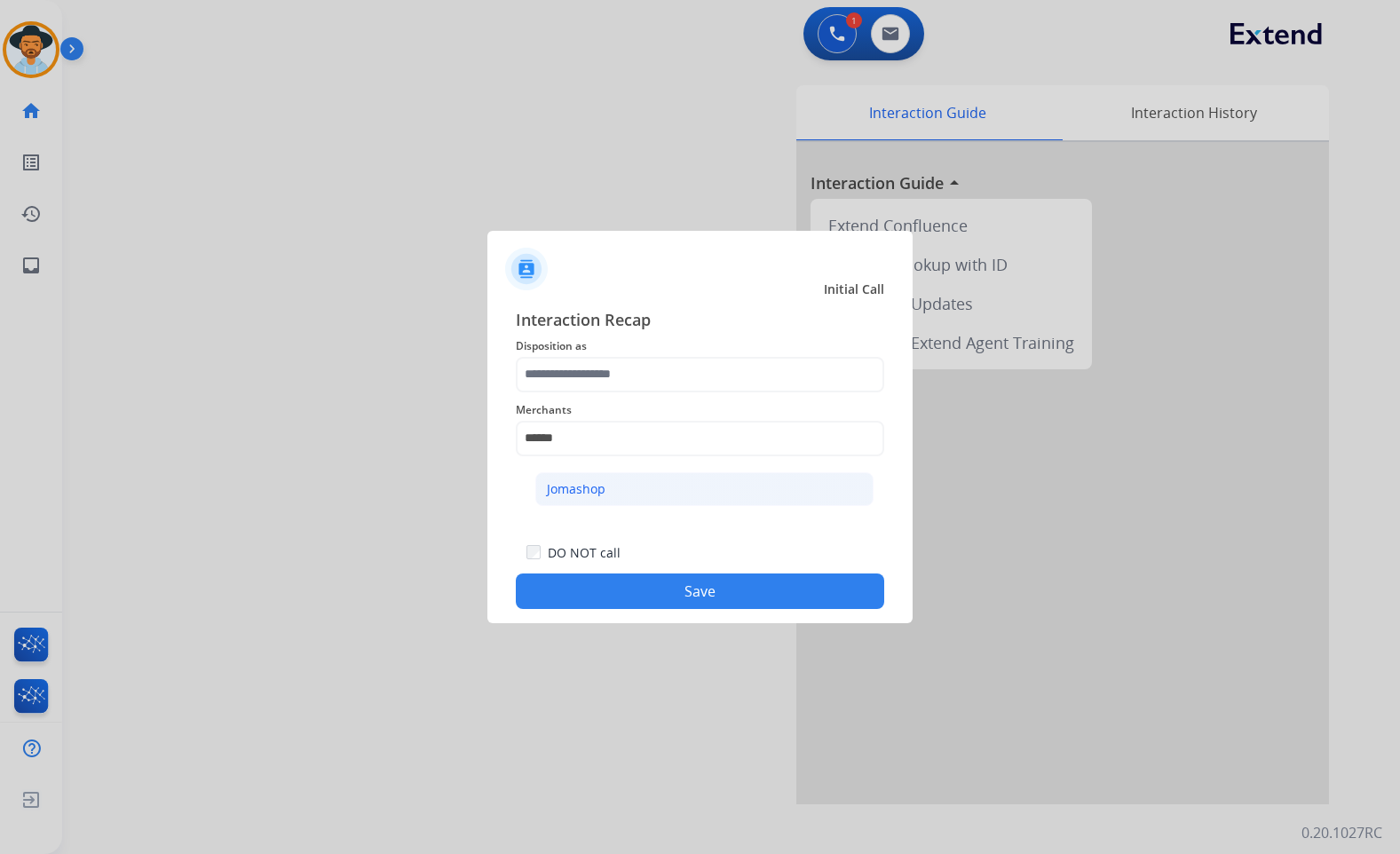
click at [655, 496] on li "Jomashop" at bounding box center [704, 489] width 339 height 34
type input "********"
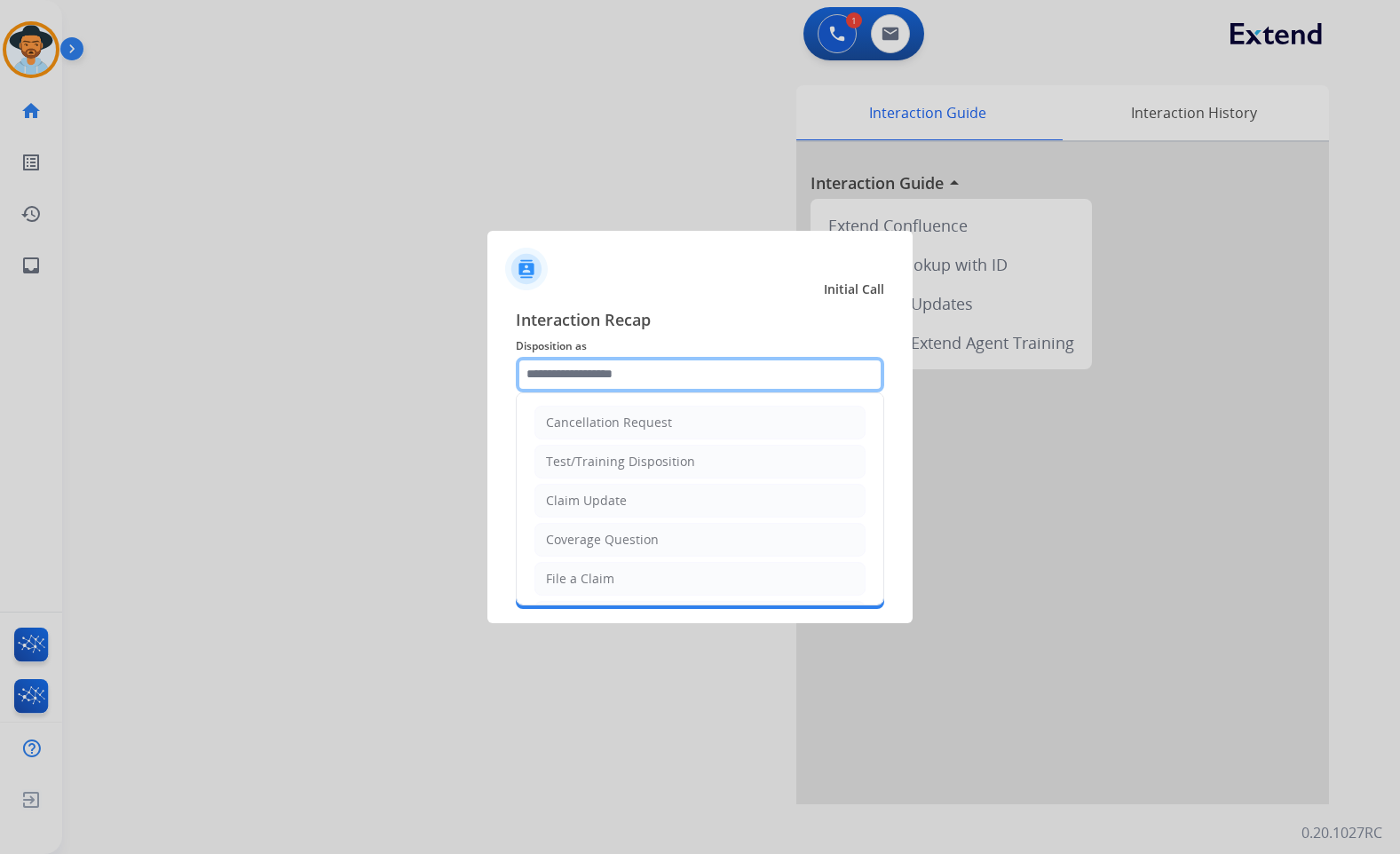
click at [663, 382] on input "text" at bounding box center [700, 375] width 368 height 36
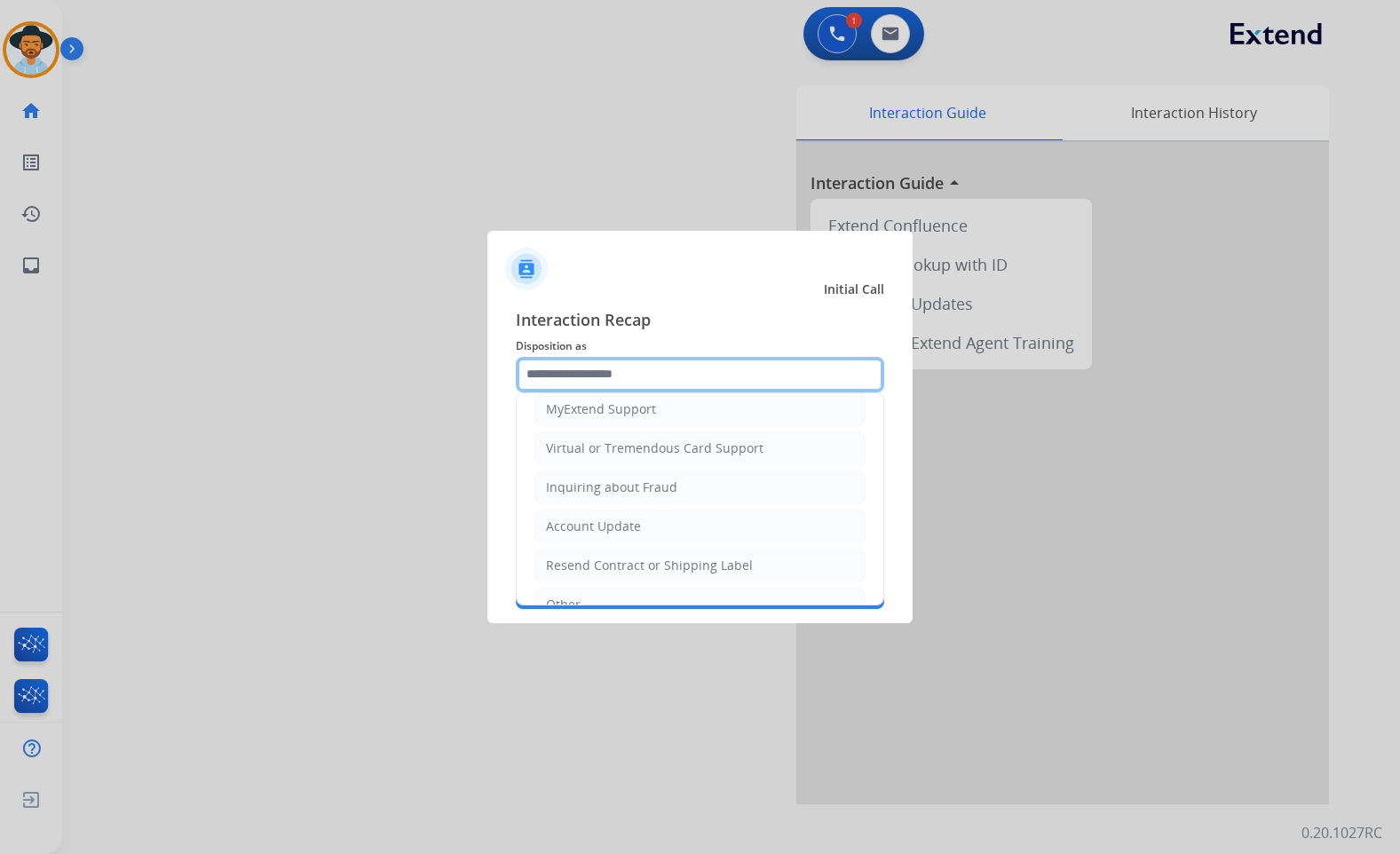
scroll to position [178, 0]
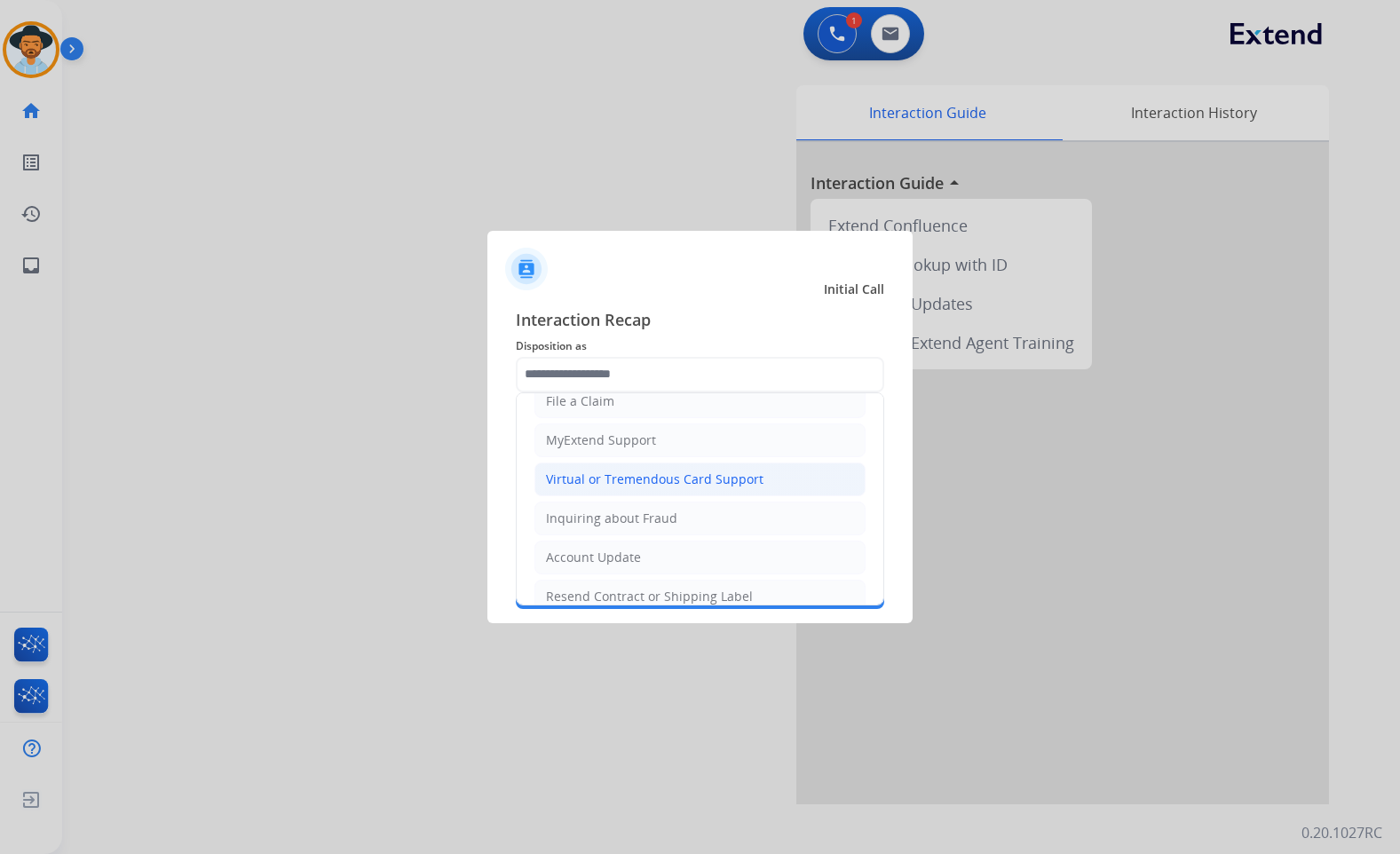
click at [682, 479] on div "Virtual or Tremendous Card Support" at bounding box center [655, 480] width 217 height 18
type input "**********"
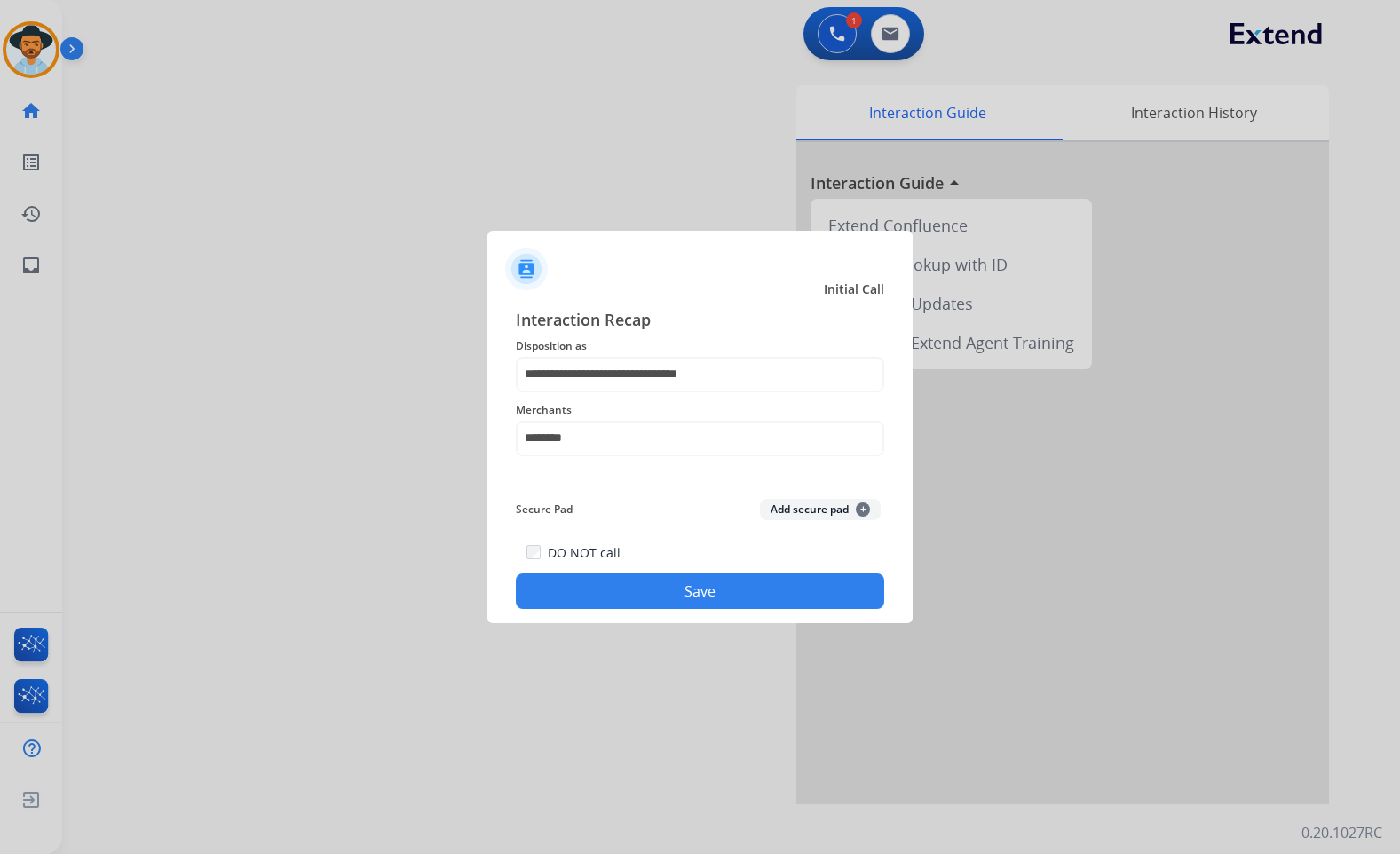
click at [702, 587] on button "Save" at bounding box center [700, 591] width 368 height 36
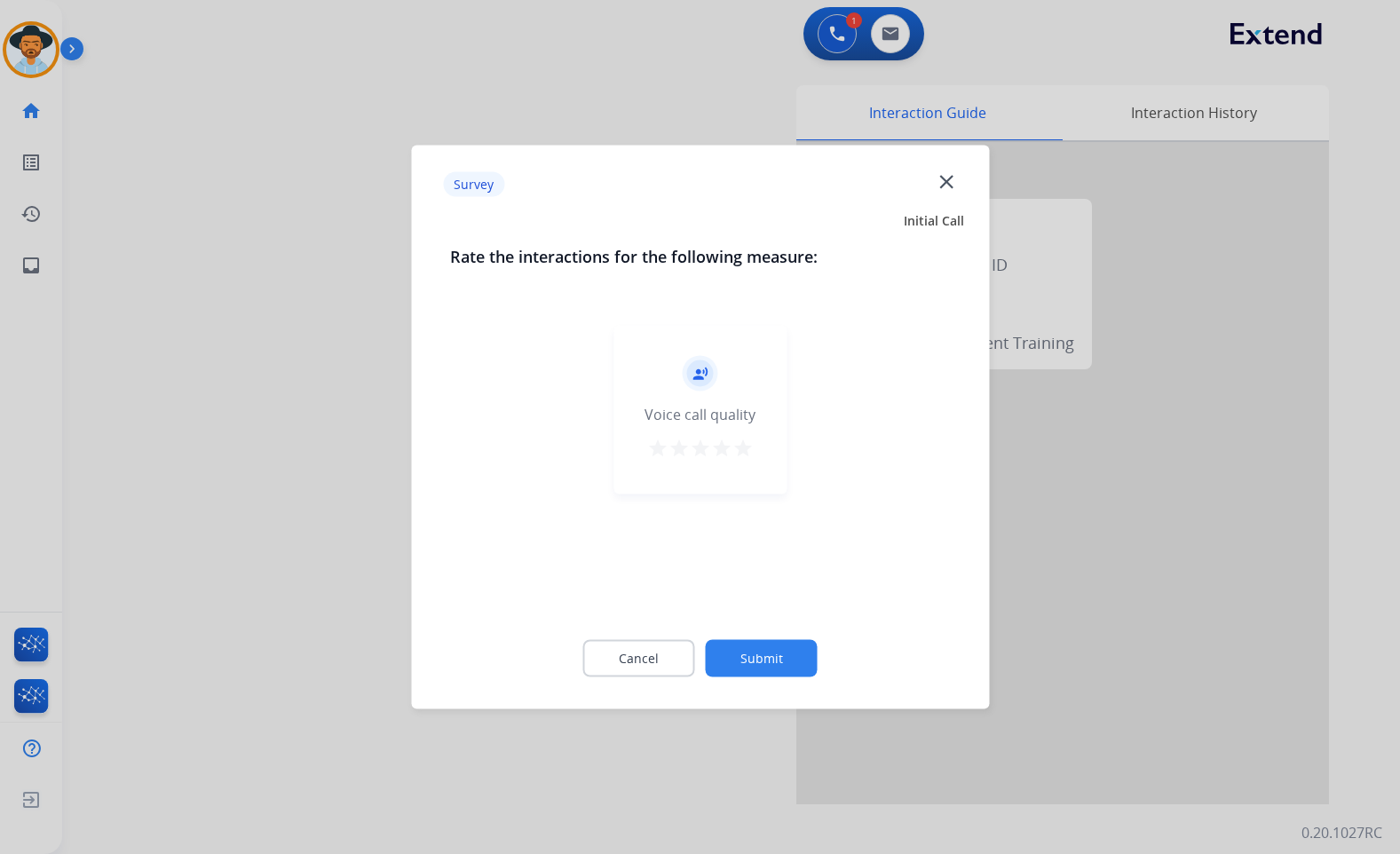
click at [781, 667] on button "Submit" at bounding box center [761, 659] width 112 height 38
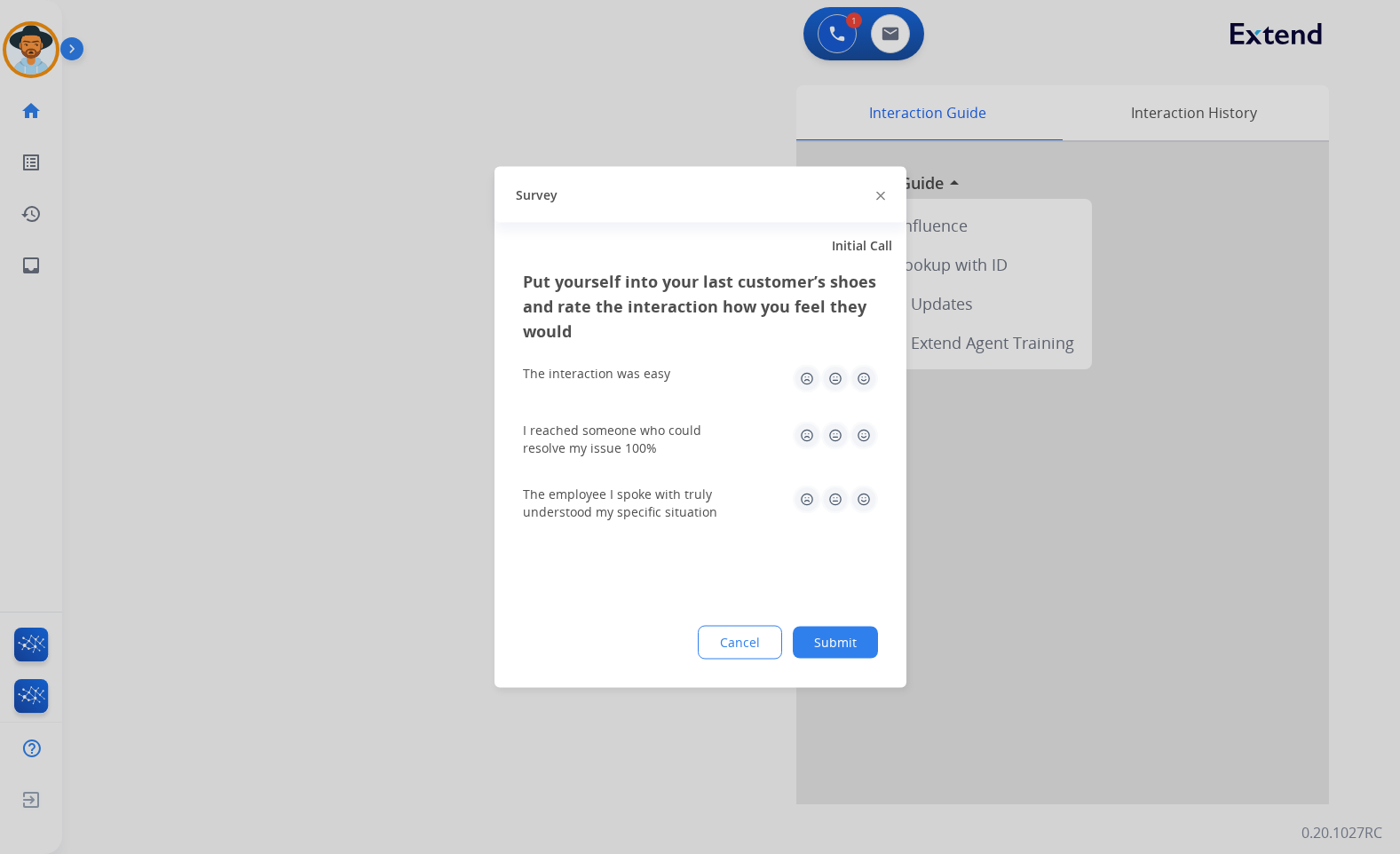
click at [821, 655] on button "Submit" at bounding box center [835, 643] width 85 height 32
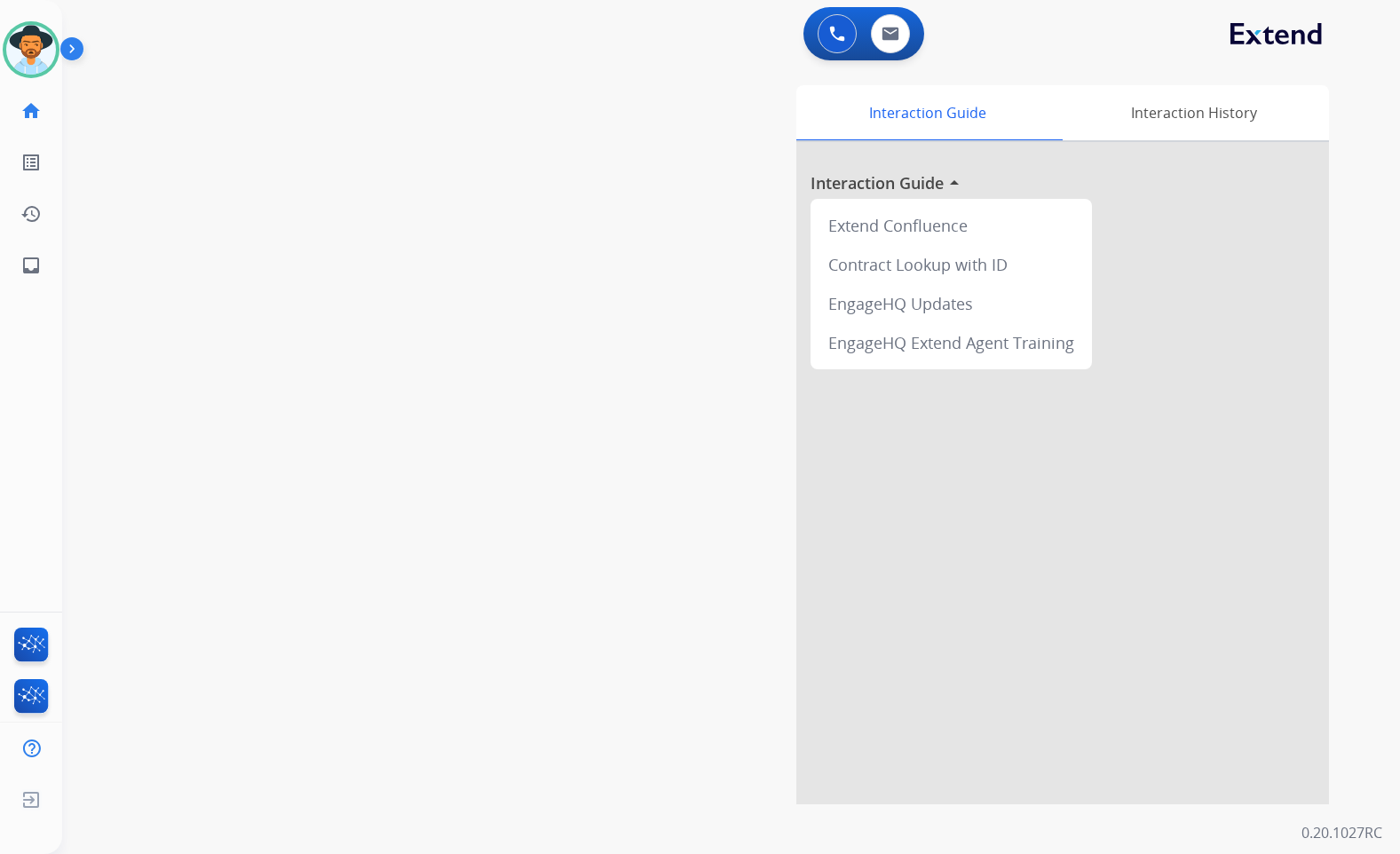
click at [116, 278] on div "swap_horiz Break voice bridge close_fullscreen Connect 3-Way Call merge_type Se…" at bounding box center [710, 434] width 1295 height 740
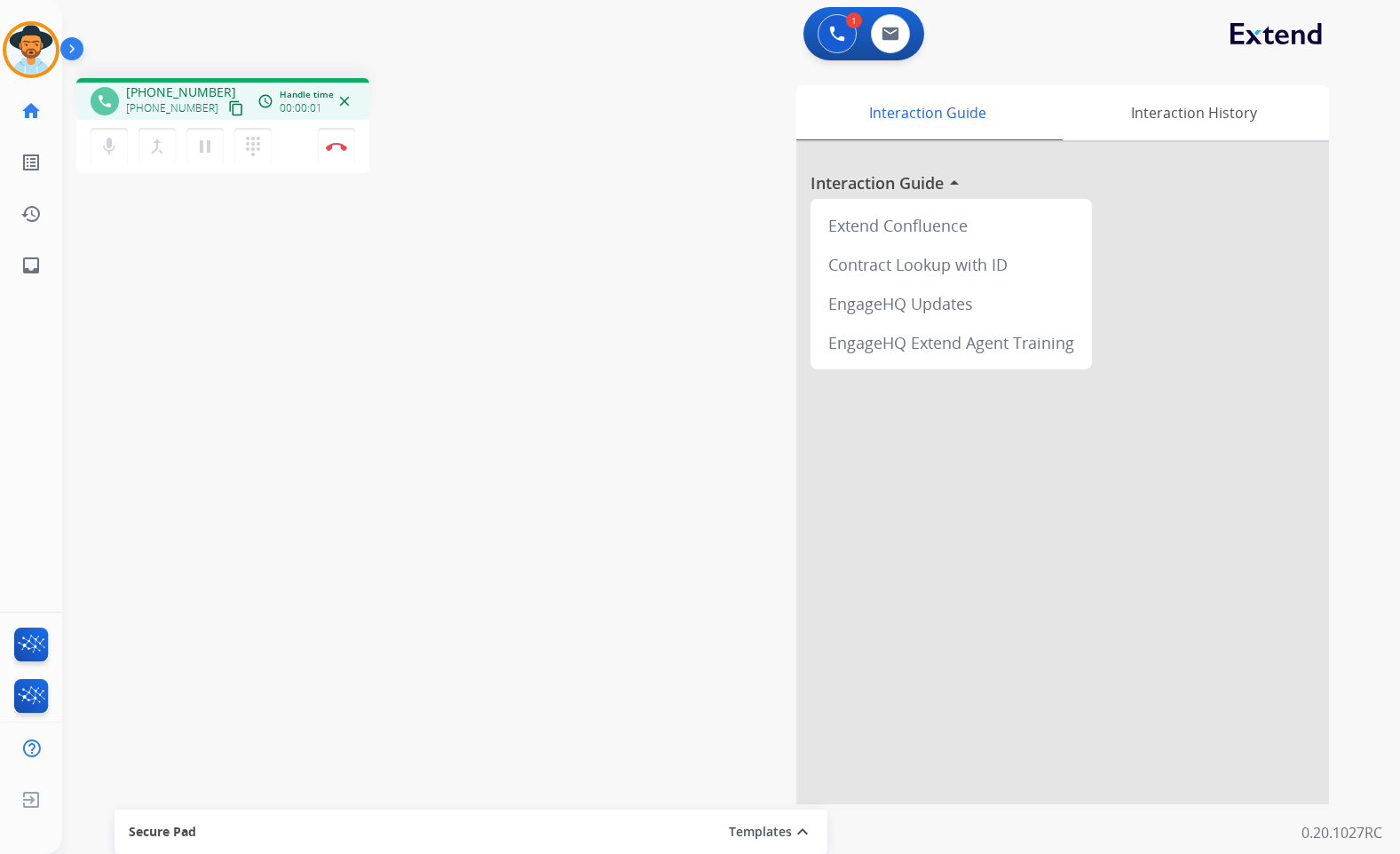
click at [228, 105] on mat-icon "content_copy" at bounding box center [236, 109] width 16 height 16
click at [234, 332] on div "phone +16366491325 +16366491325 content_copy access_time Call metrics Queue 00:…" at bounding box center [710, 434] width 1295 height 740
click at [212, 158] on button "pause Hold" at bounding box center [205, 147] width 38 height 38
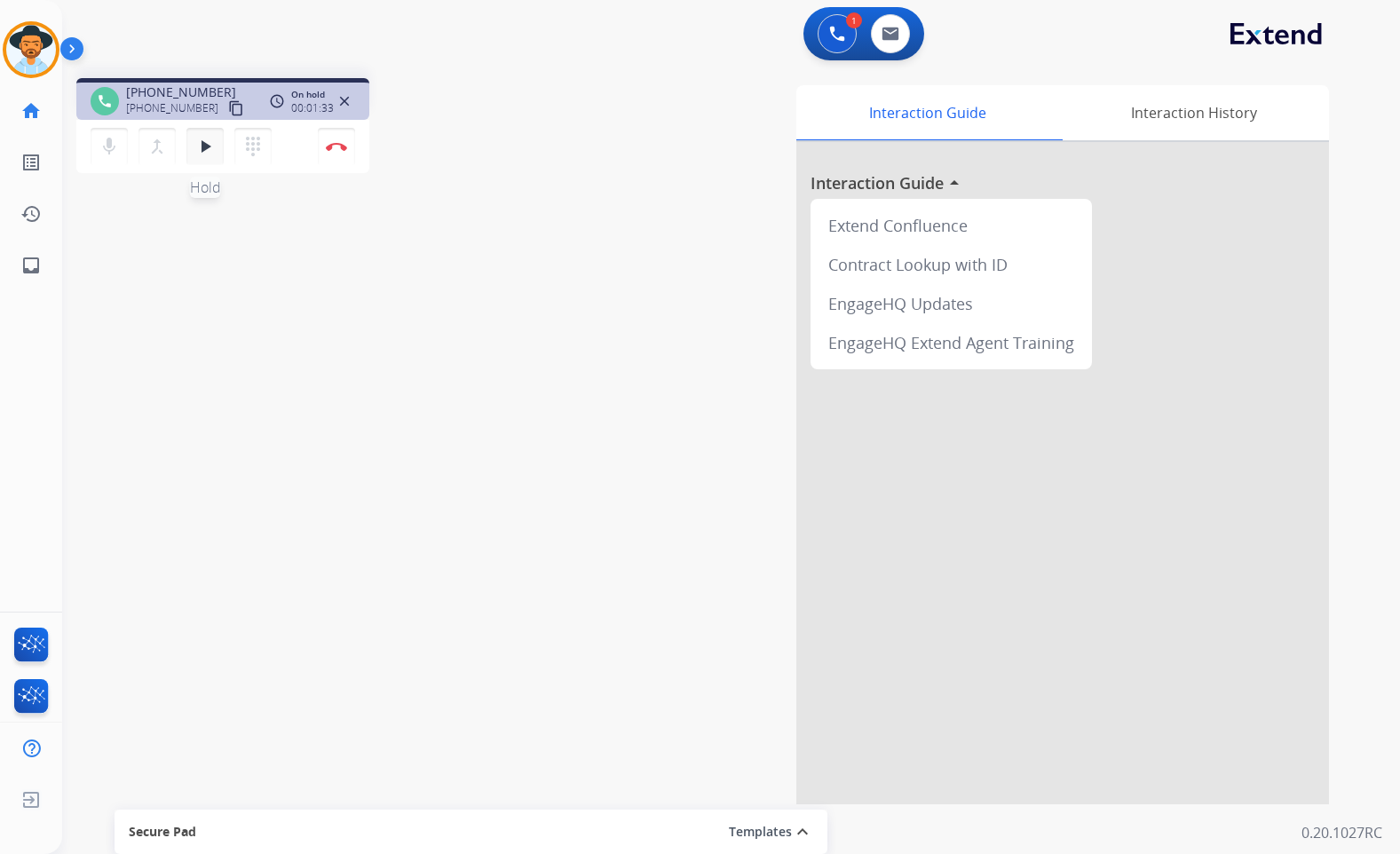
click at [210, 143] on mat-icon "play_arrow" at bounding box center [205, 147] width 22 height 22
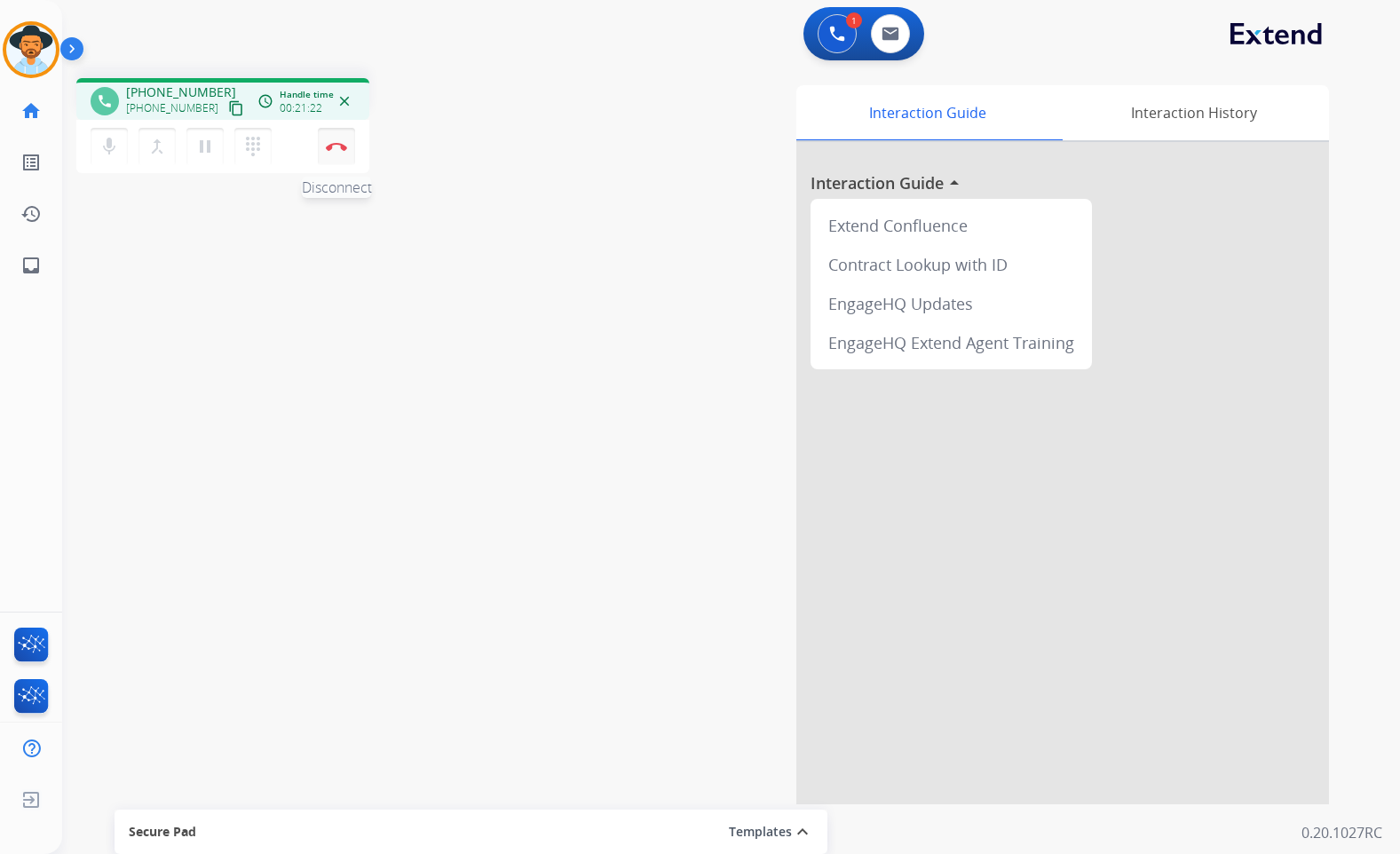
click at [322, 144] on button "Disconnect" at bounding box center [337, 147] width 38 height 38
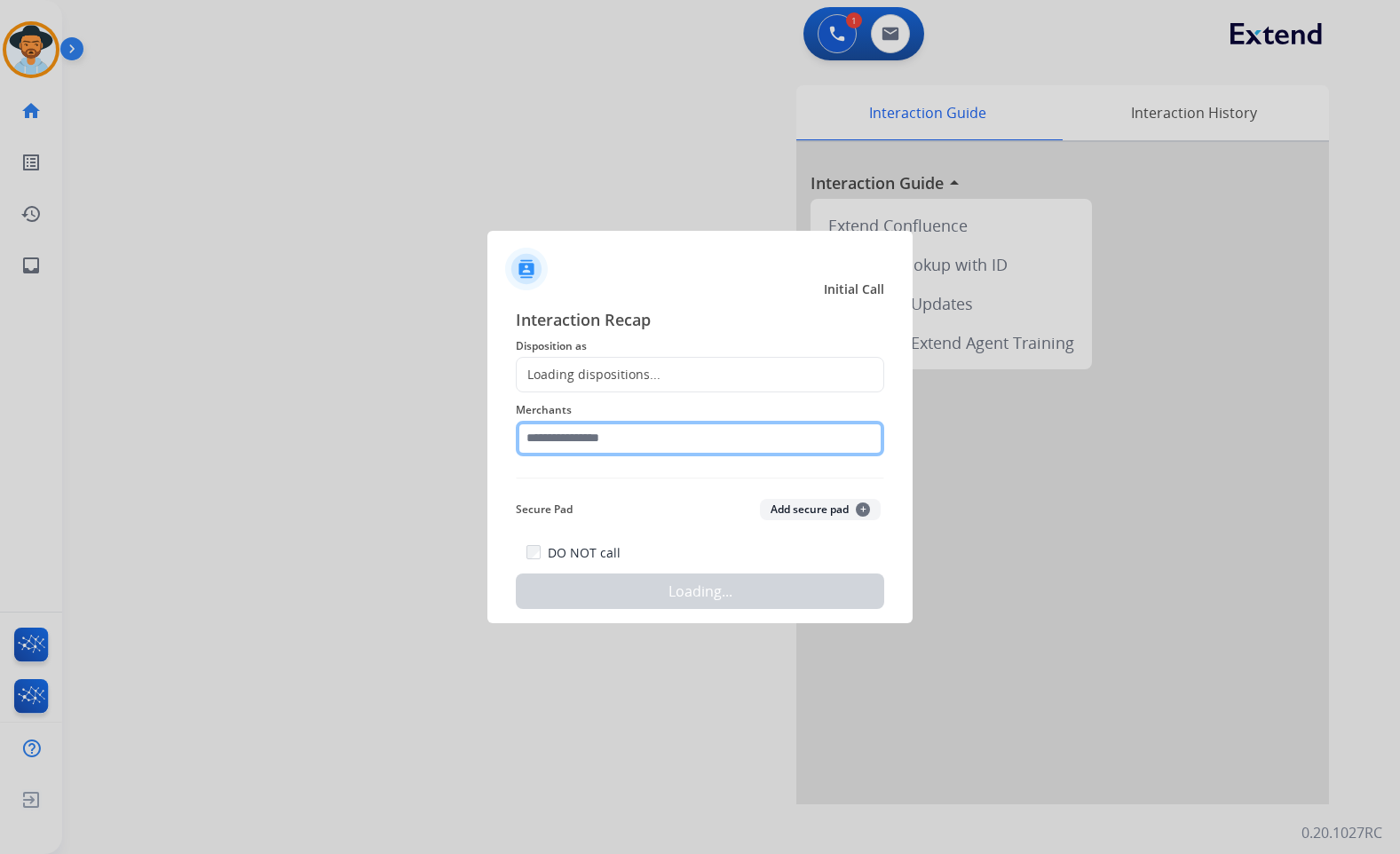
click at [649, 441] on input "text" at bounding box center [700, 438] width 368 height 36
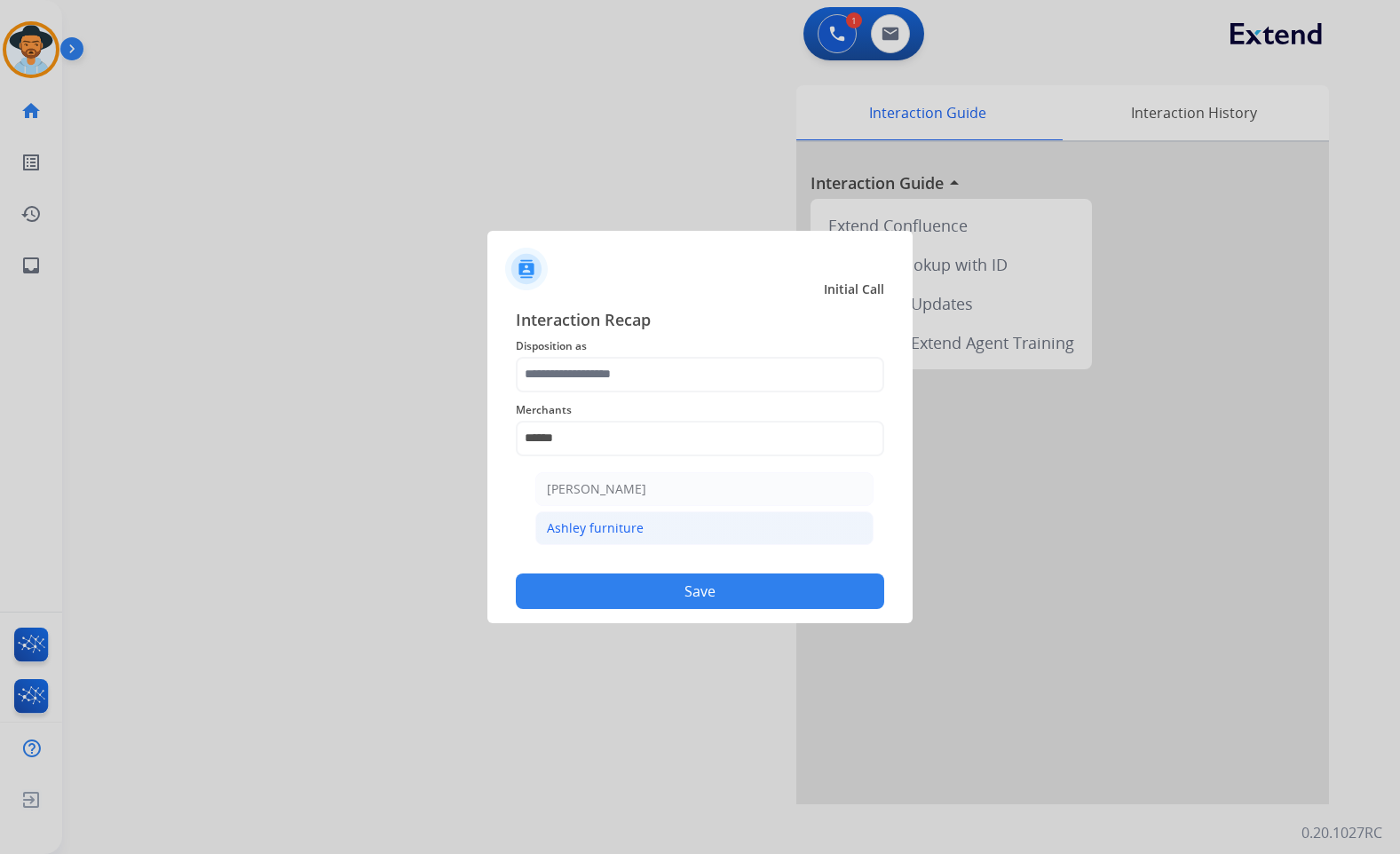
click at [659, 525] on li "Ashley furniture" at bounding box center [704, 528] width 339 height 34
type input "**********"
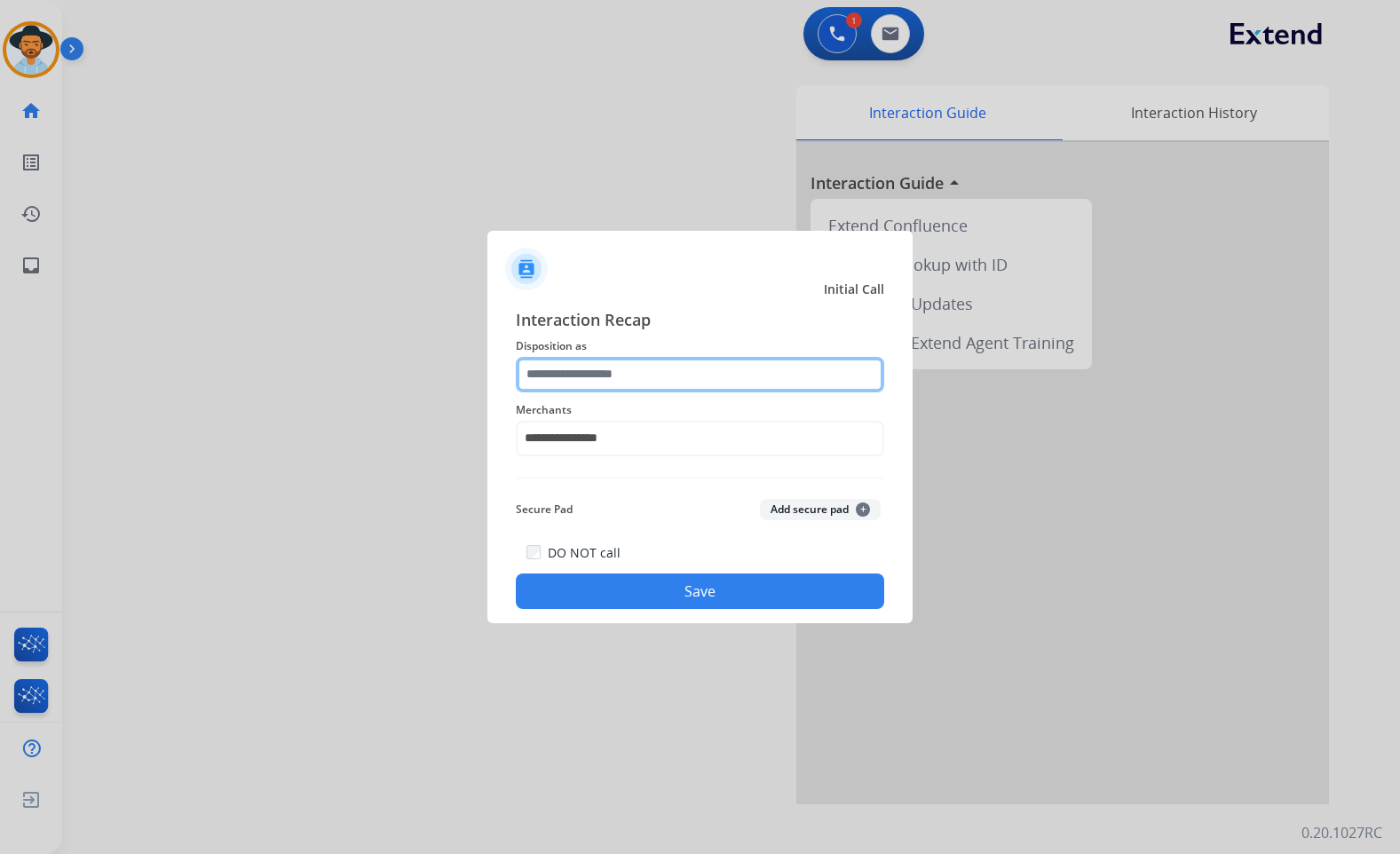
click at [658, 383] on input "text" at bounding box center [700, 375] width 368 height 36
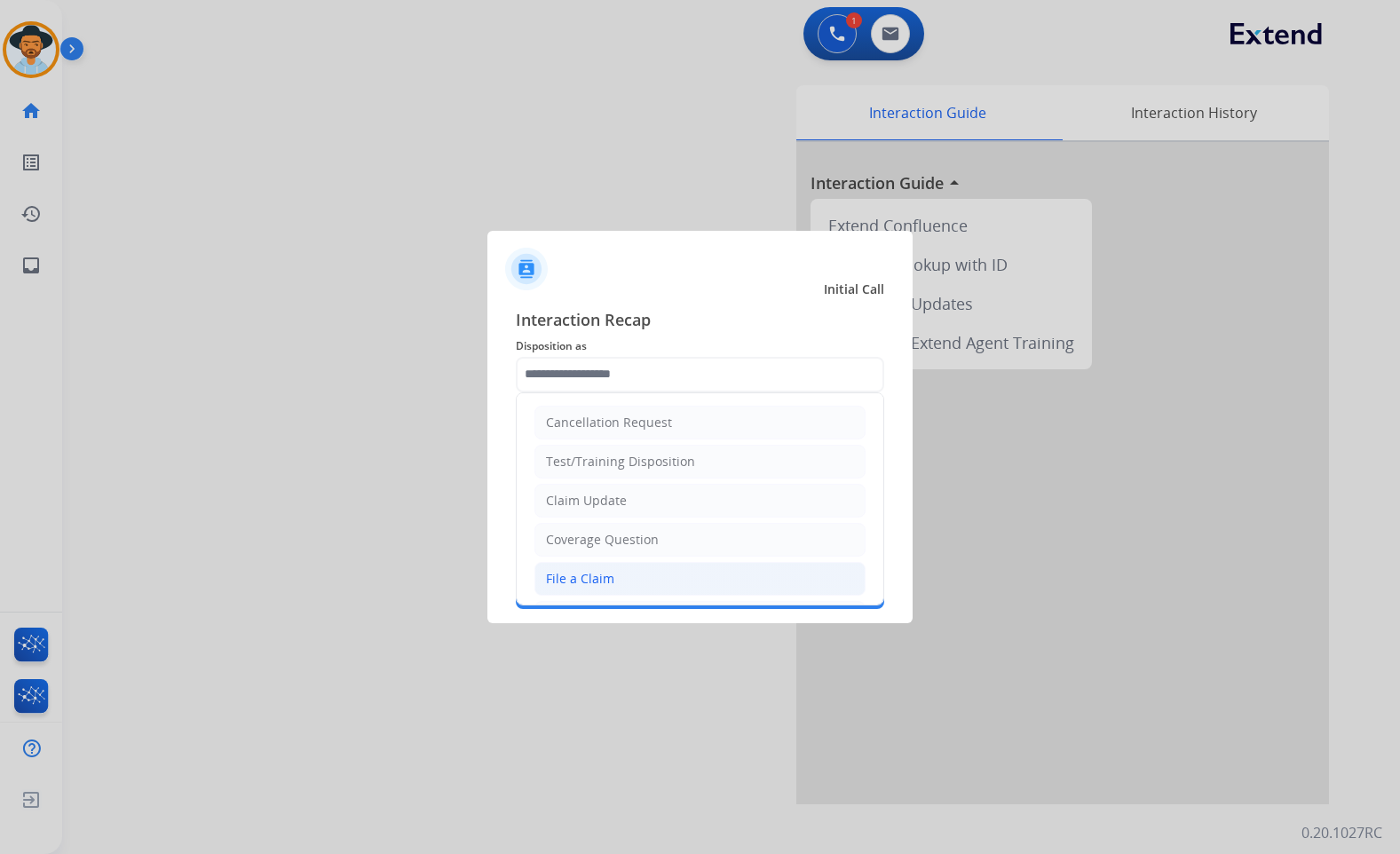
click at [653, 576] on li "File a Claim" at bounding box center [699, 579] width 331 height 34
type input "**********"
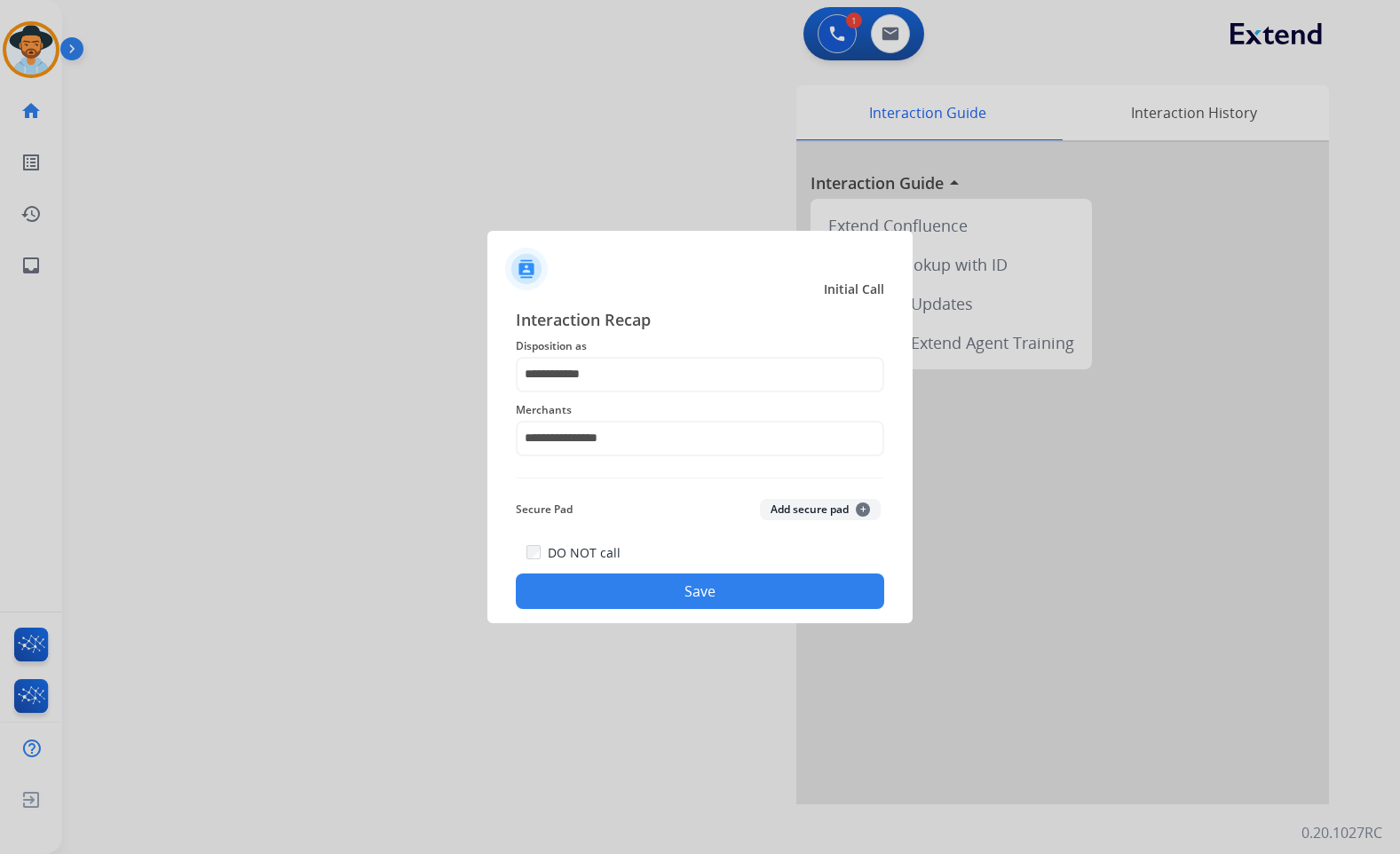
click at [640, 589] on button "Save" at bounding box center [700, 591] width 368 height 36
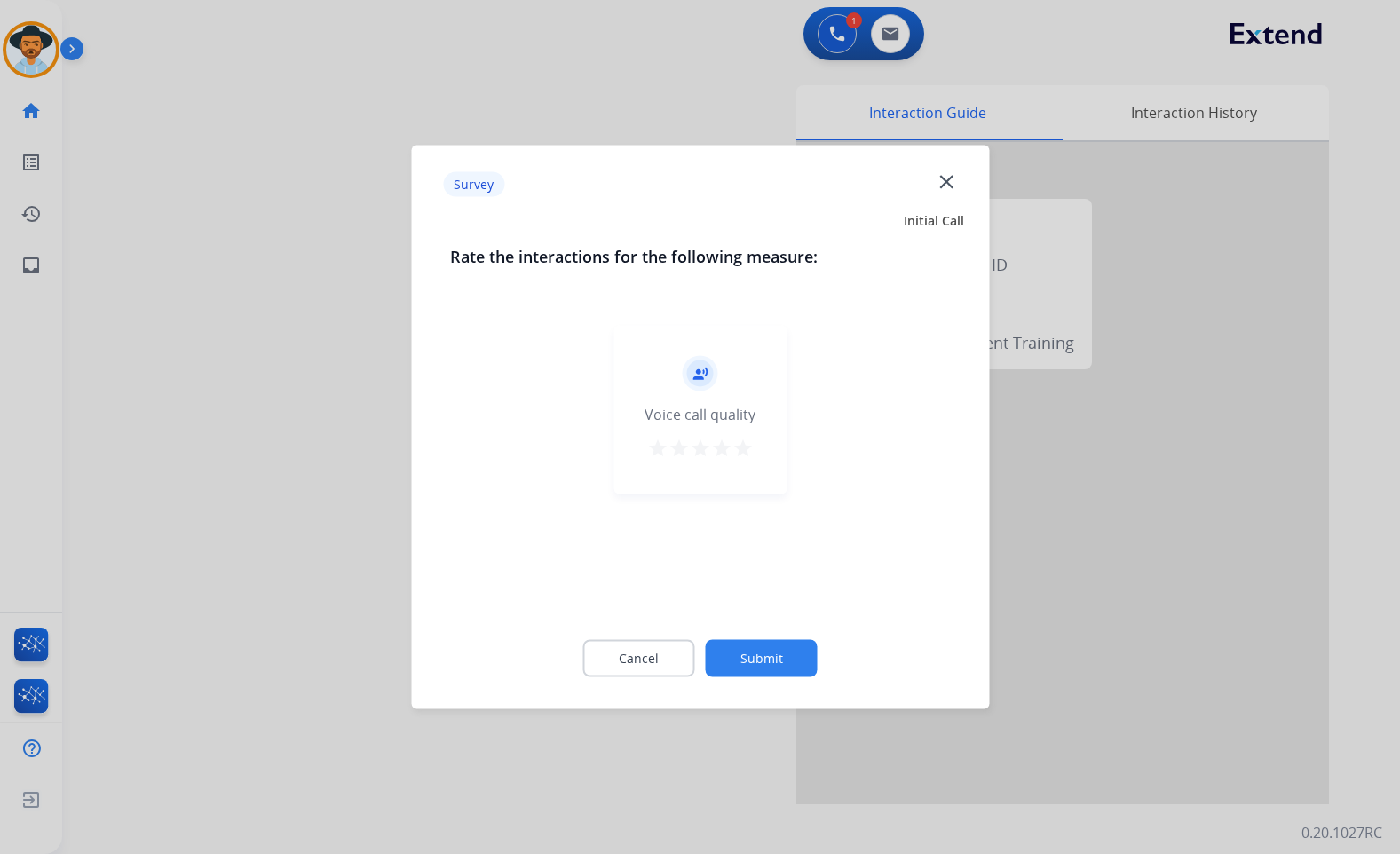
click at [742, 657] on button "Submit" at bounding box center [761, 659] width 112 height 38
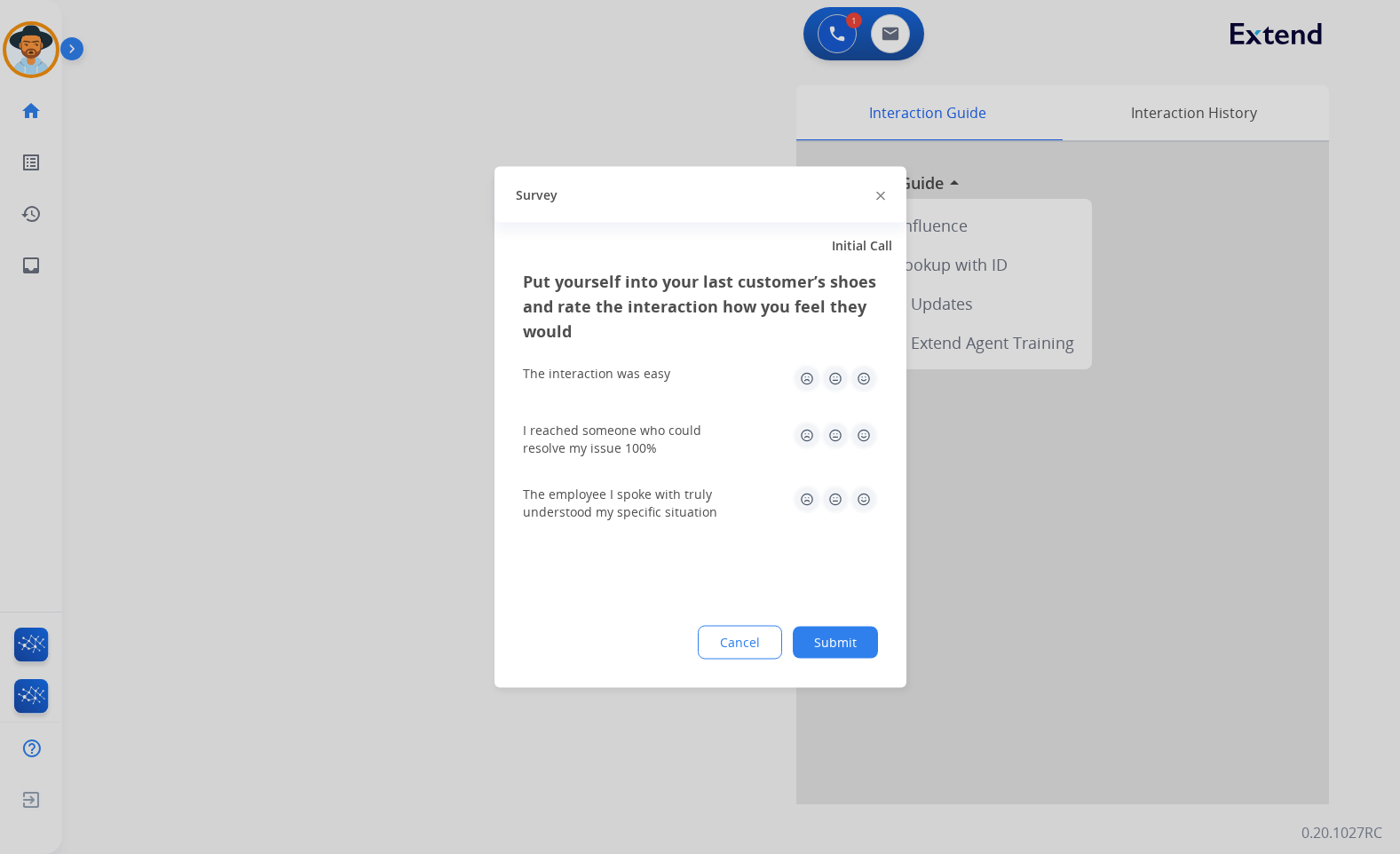
click at [849, 646] on button "Submit" at bounding box center [835, 643] width 85 height 32
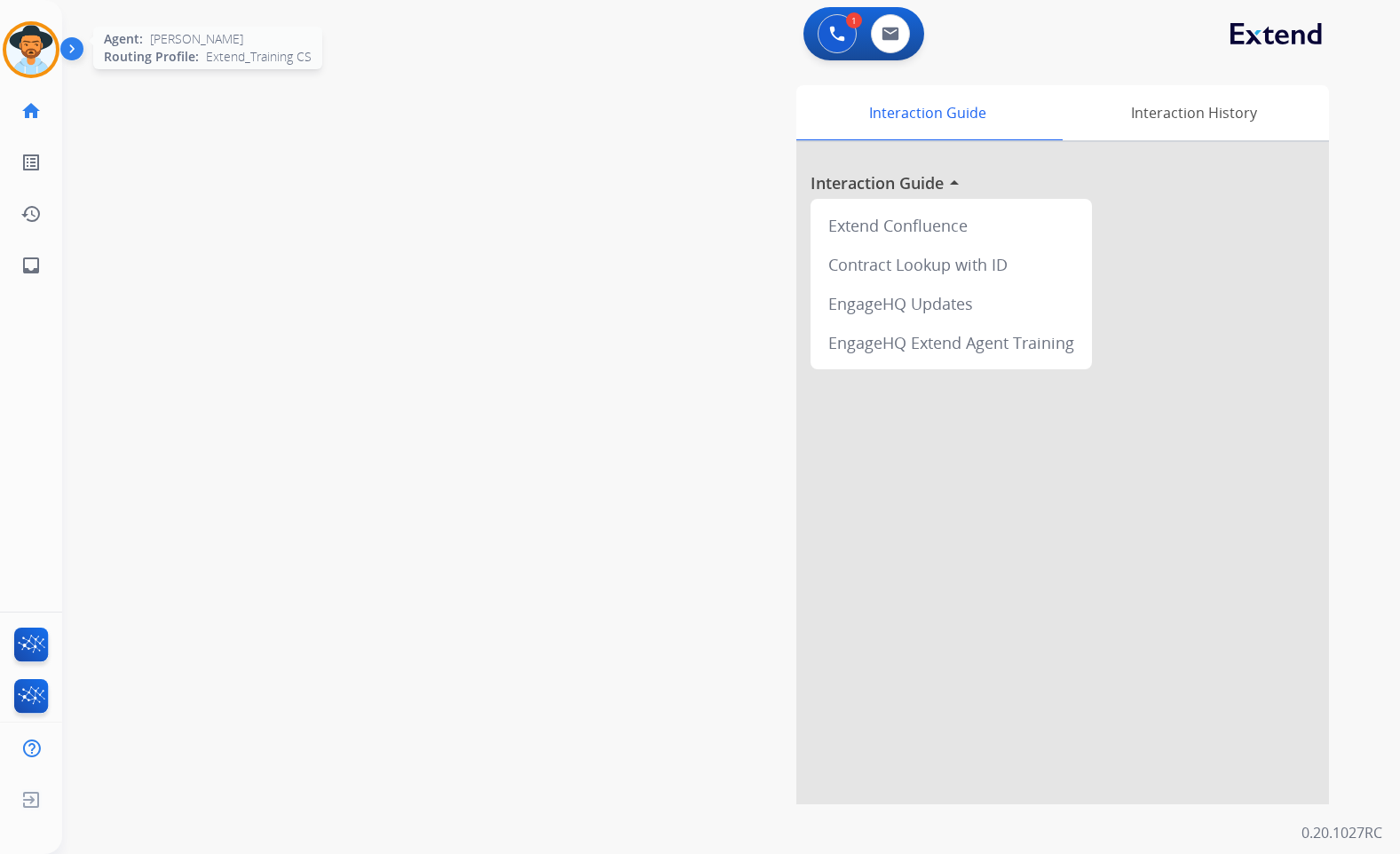
click at [45, 41] on img at bounding box center [31, 49] width 49 height 49
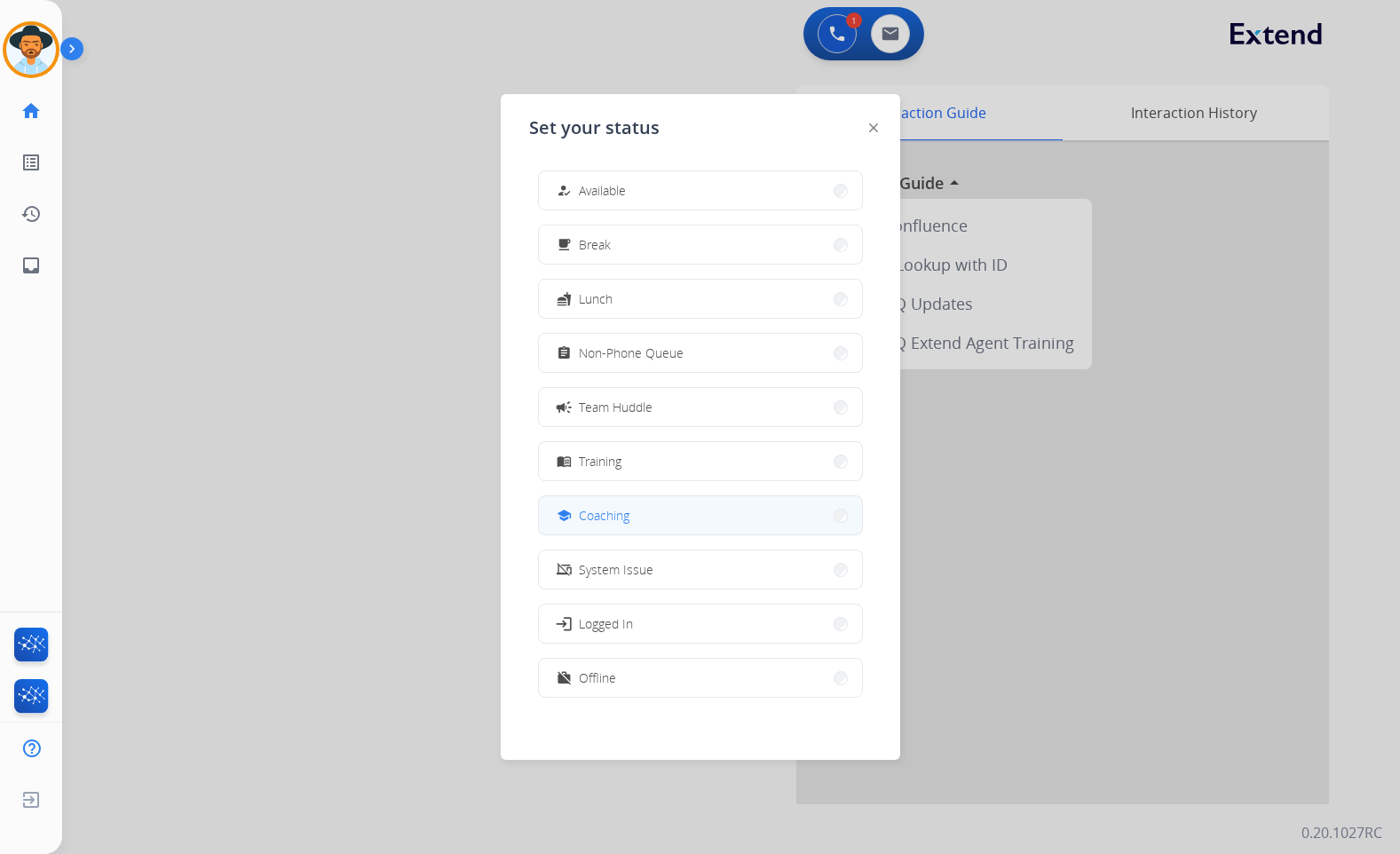
click at [646, 521] on button "school Coaching" at bounding box center [700, 515] width 323 height 39
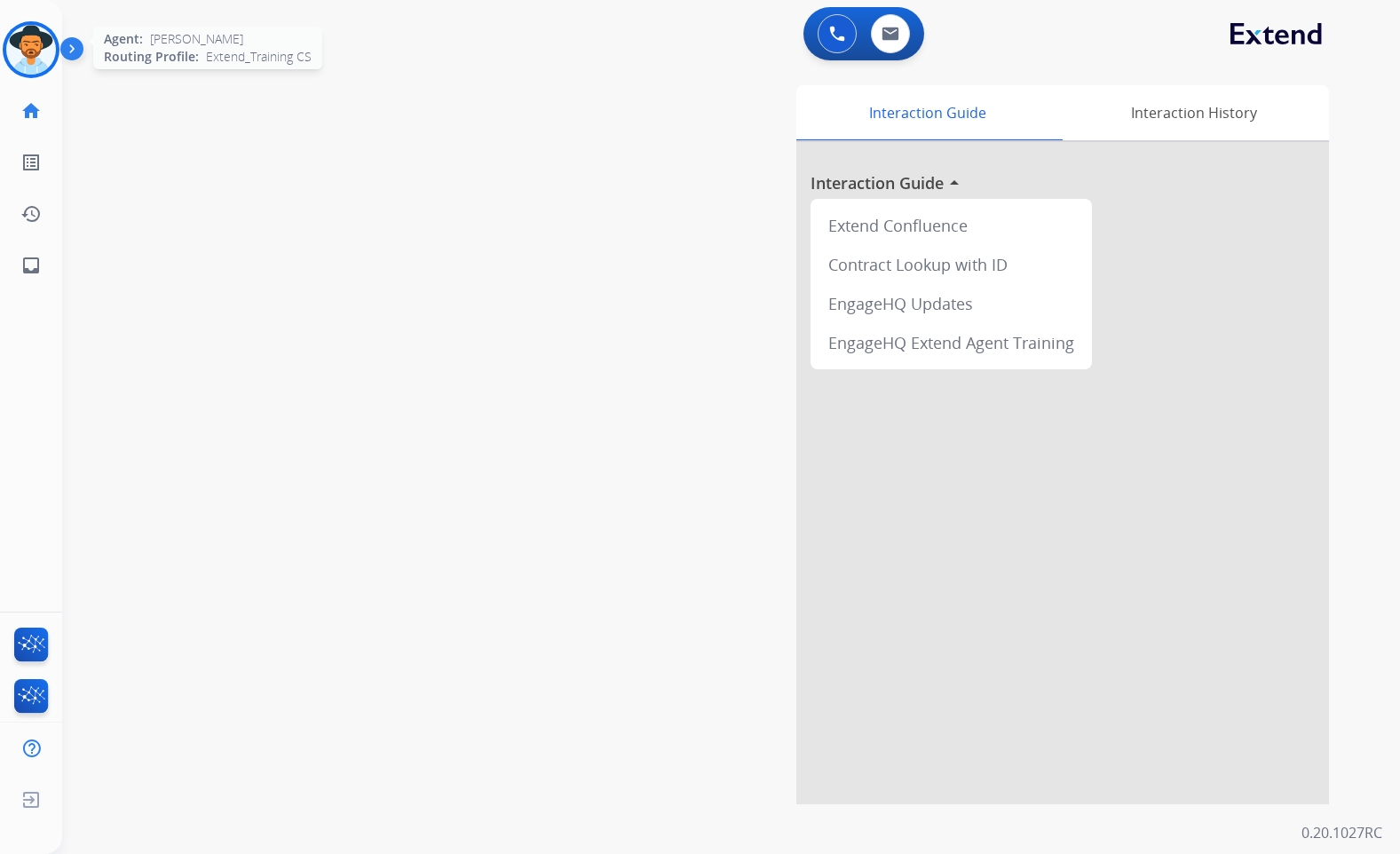
drag, startPoint x: 35, startPoint y: 61, endPoint x: 55, endPoint y: 60, distance: 20.0
click at [36, 59] on img at bounding box center [31, 49] width 49 height 49
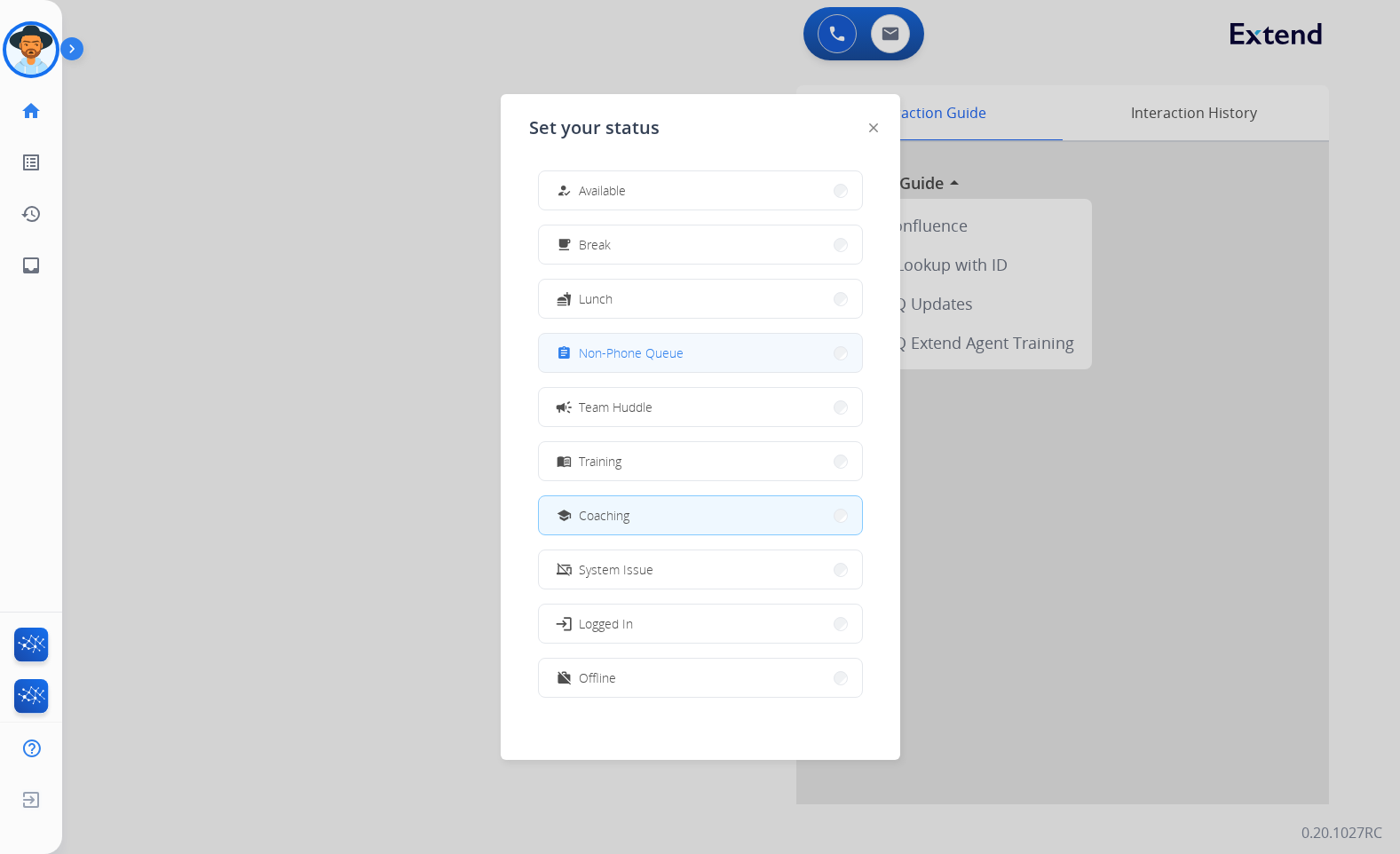
click at [644, 358] on span "Non-Phone Queue" at bounding box center [631, 352] width 105 height 19
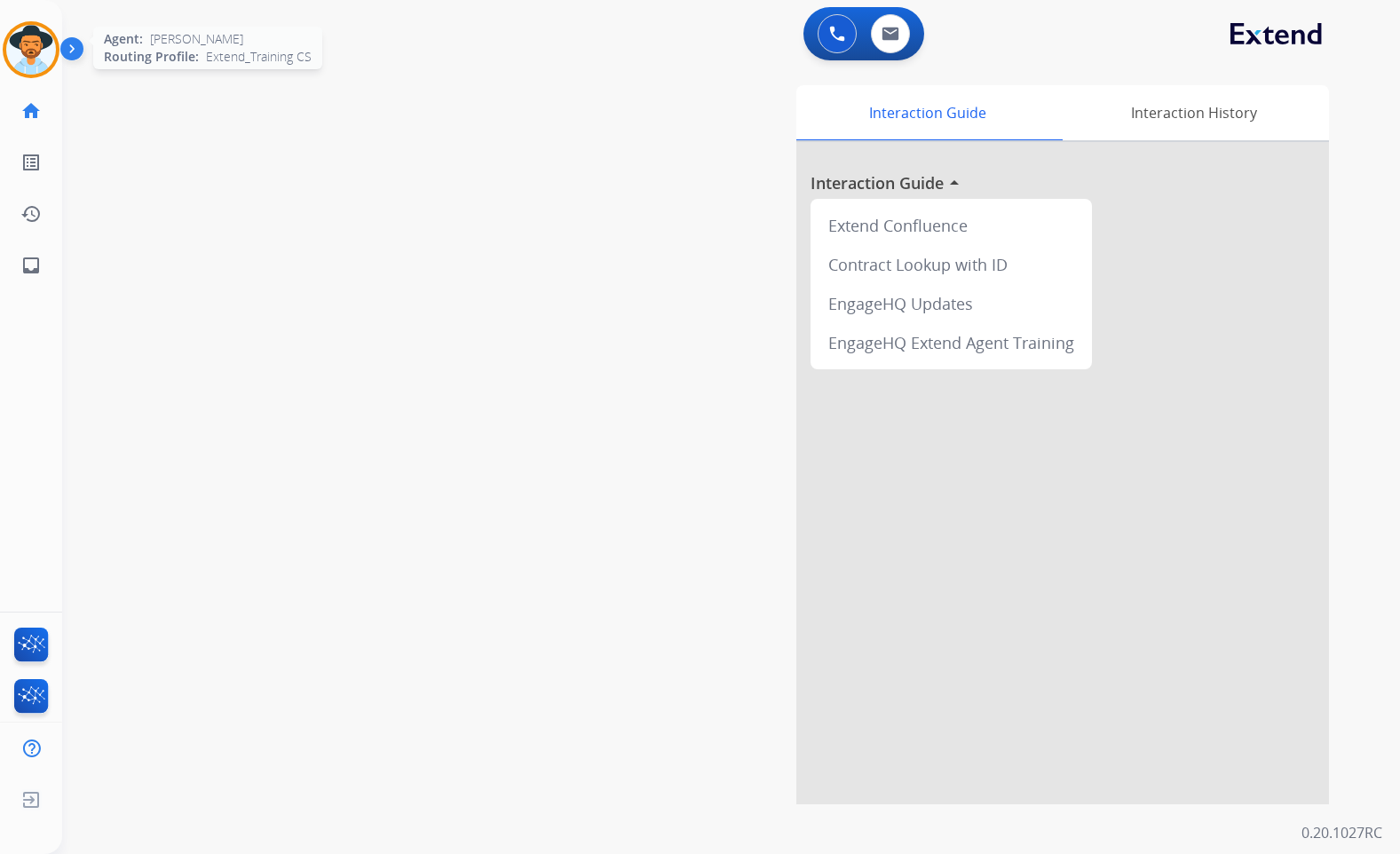
click at [42, 42] on img at bounding box center [31, 49] width 49 height 49
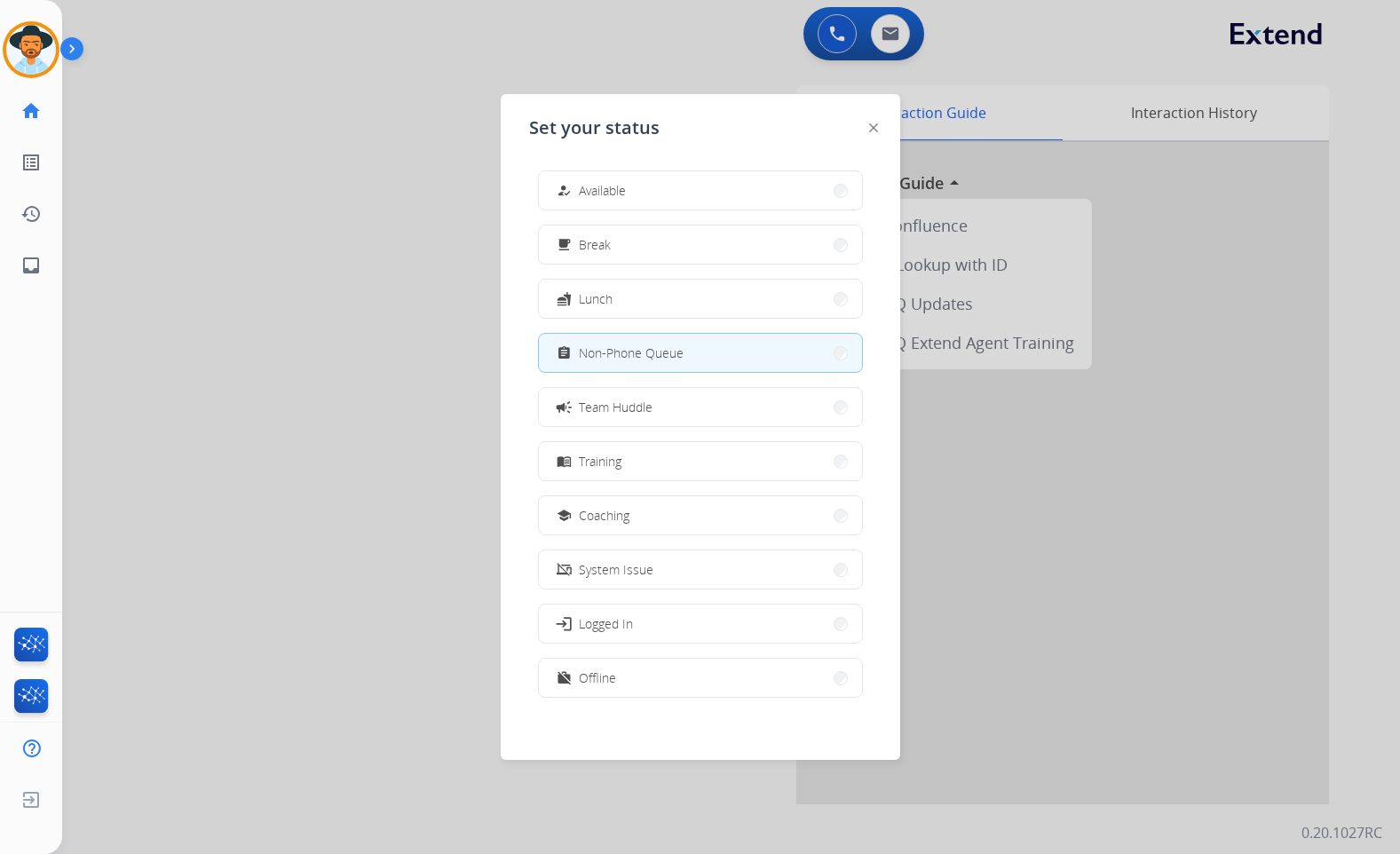
click at [429, 197] on div at bounding box center [700, 427] width 1400 height 854
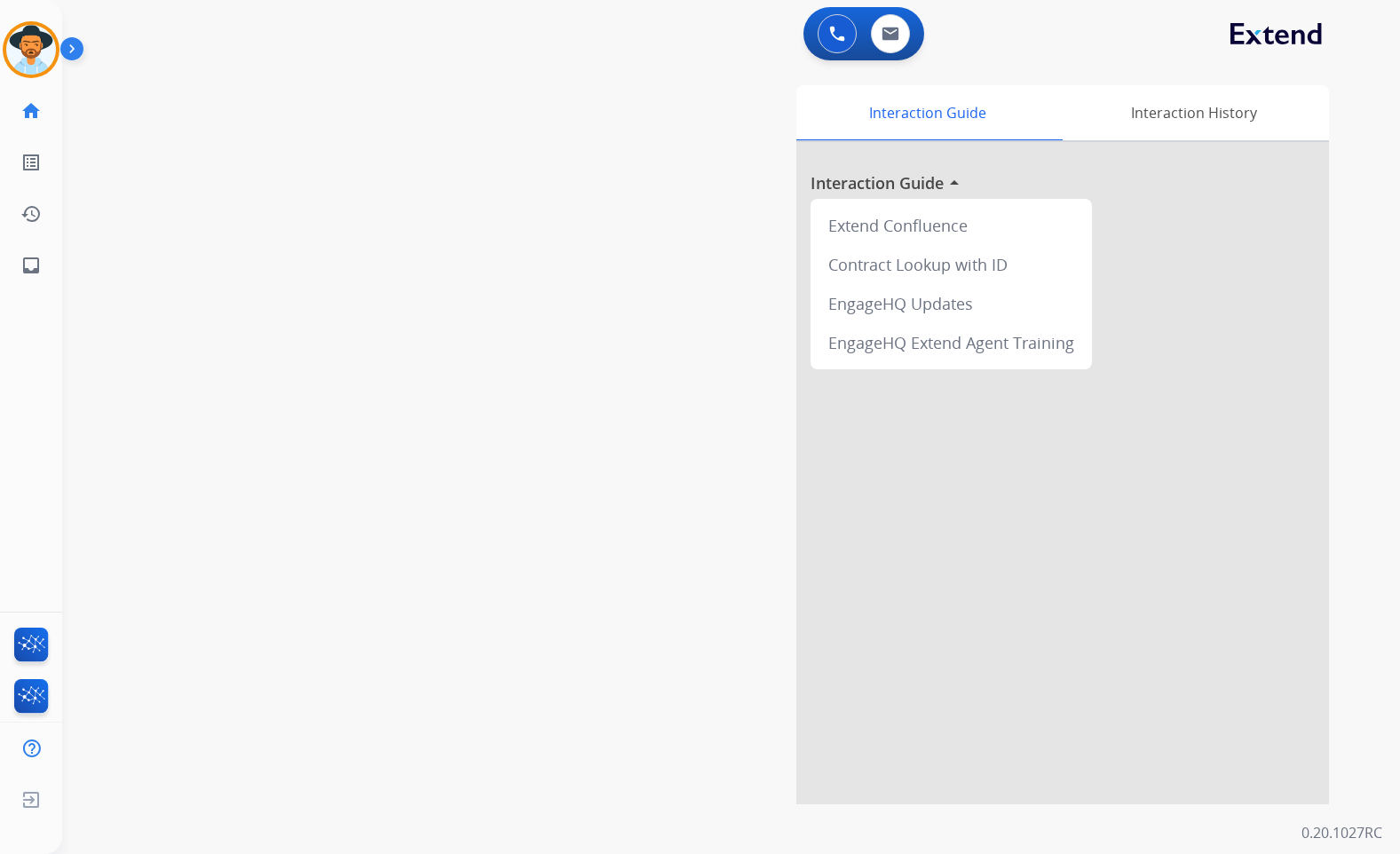
drag, startPoint x: 44, startPoint y: 59, endPoint x: 71, endPoint y: 69, distance: 28.8
click at [44, 59] on img at bounding box center [31, 49] width 49 height 49
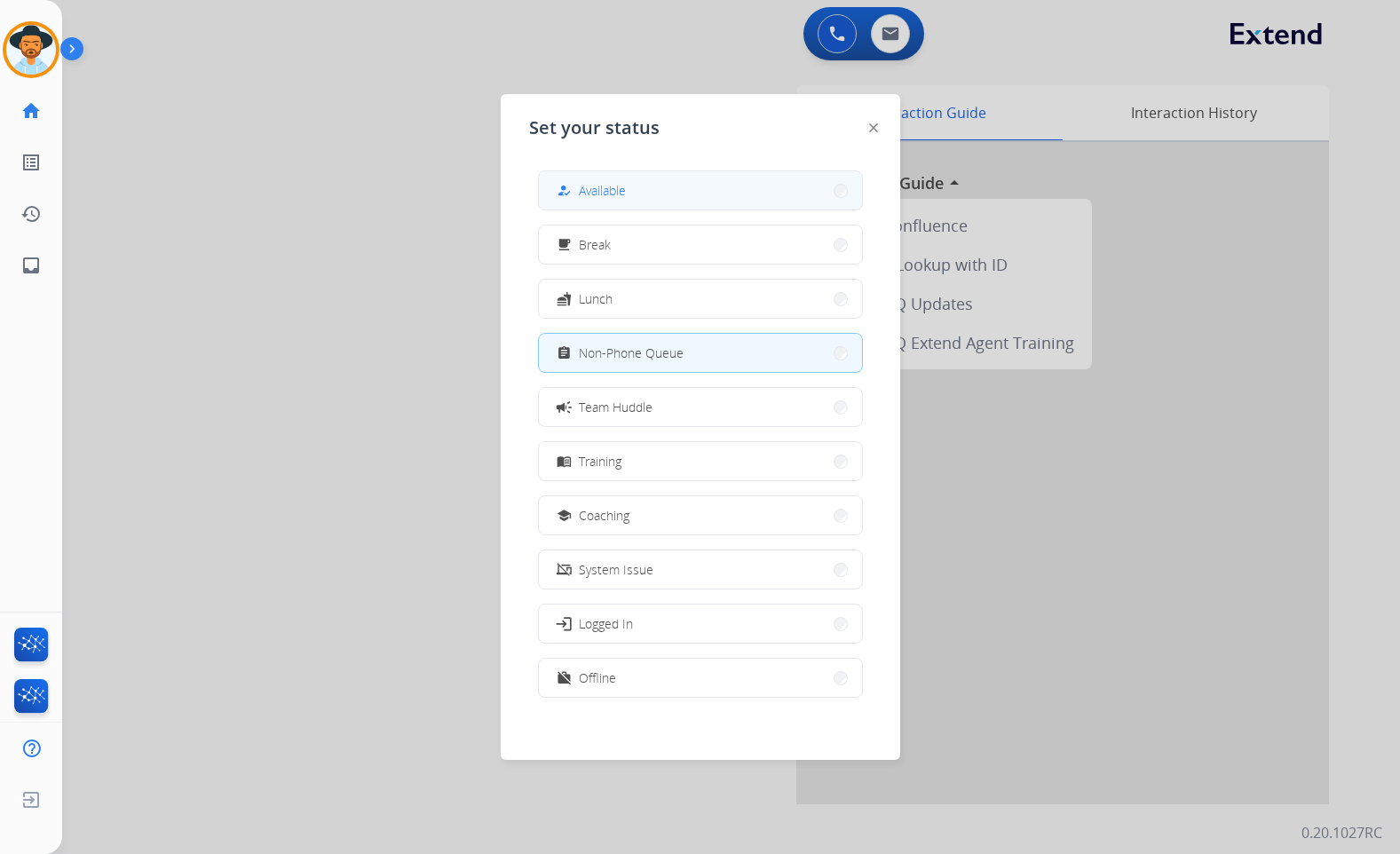
click at [613, 192] on span "Available" at bounding box center [602, 190] width 47 height 19
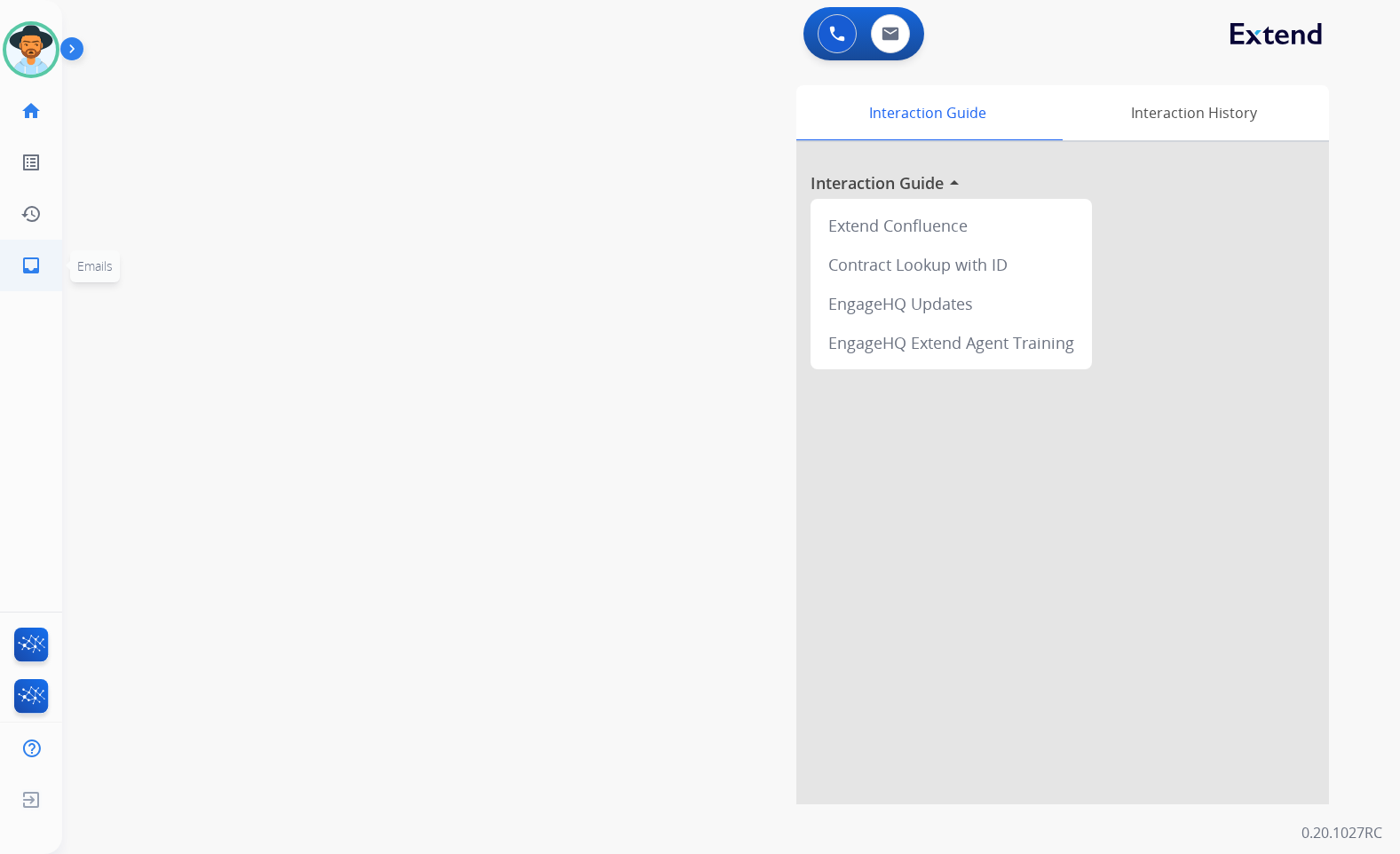
click at [27, 260] on mat-icon "inbox" at bounding box center [32, 266] width 22 height 22
select select "**********"
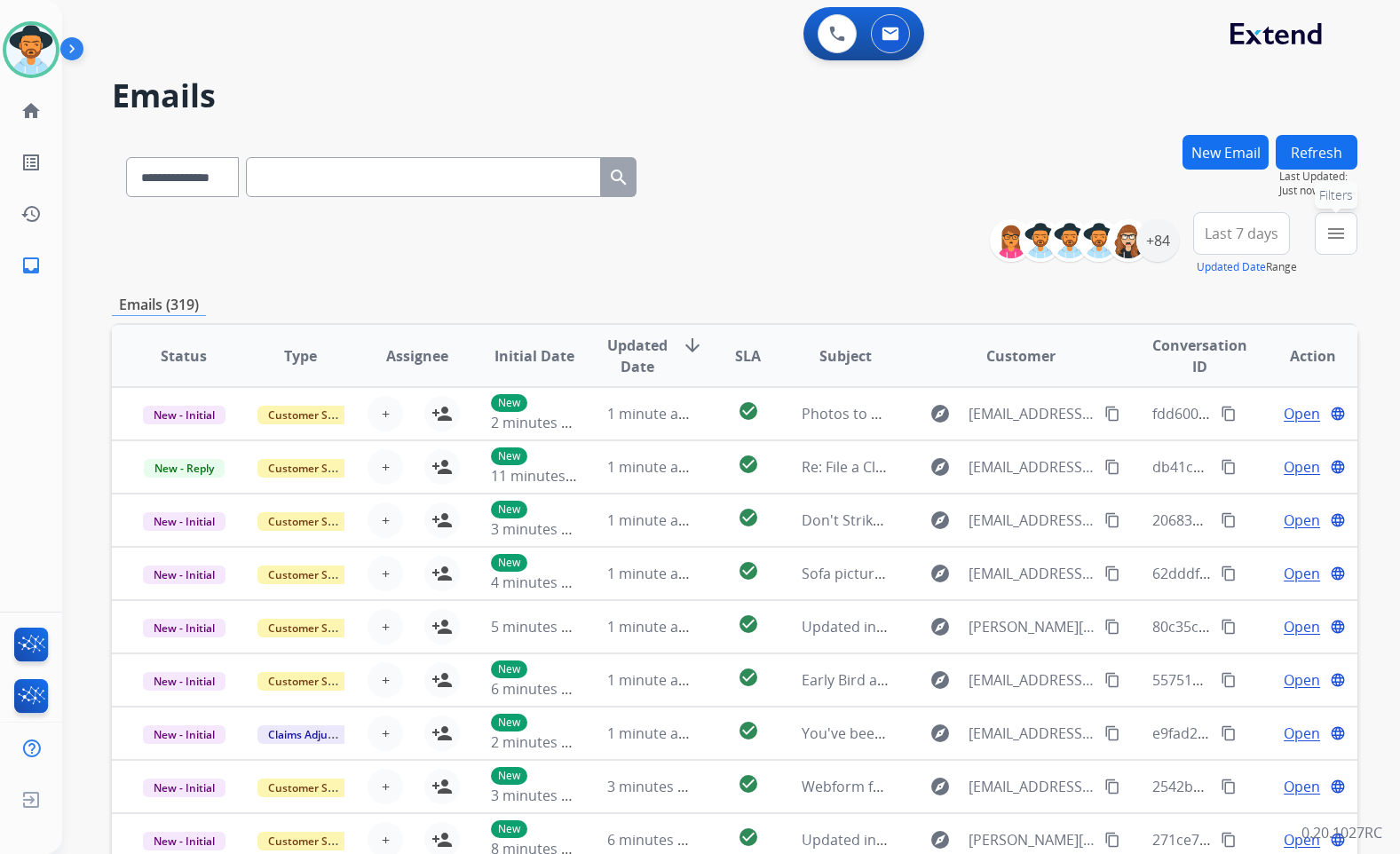
click at [1334, 243] on mat-icon "menu" at bounding box center [1337, 234] width 22 height 22
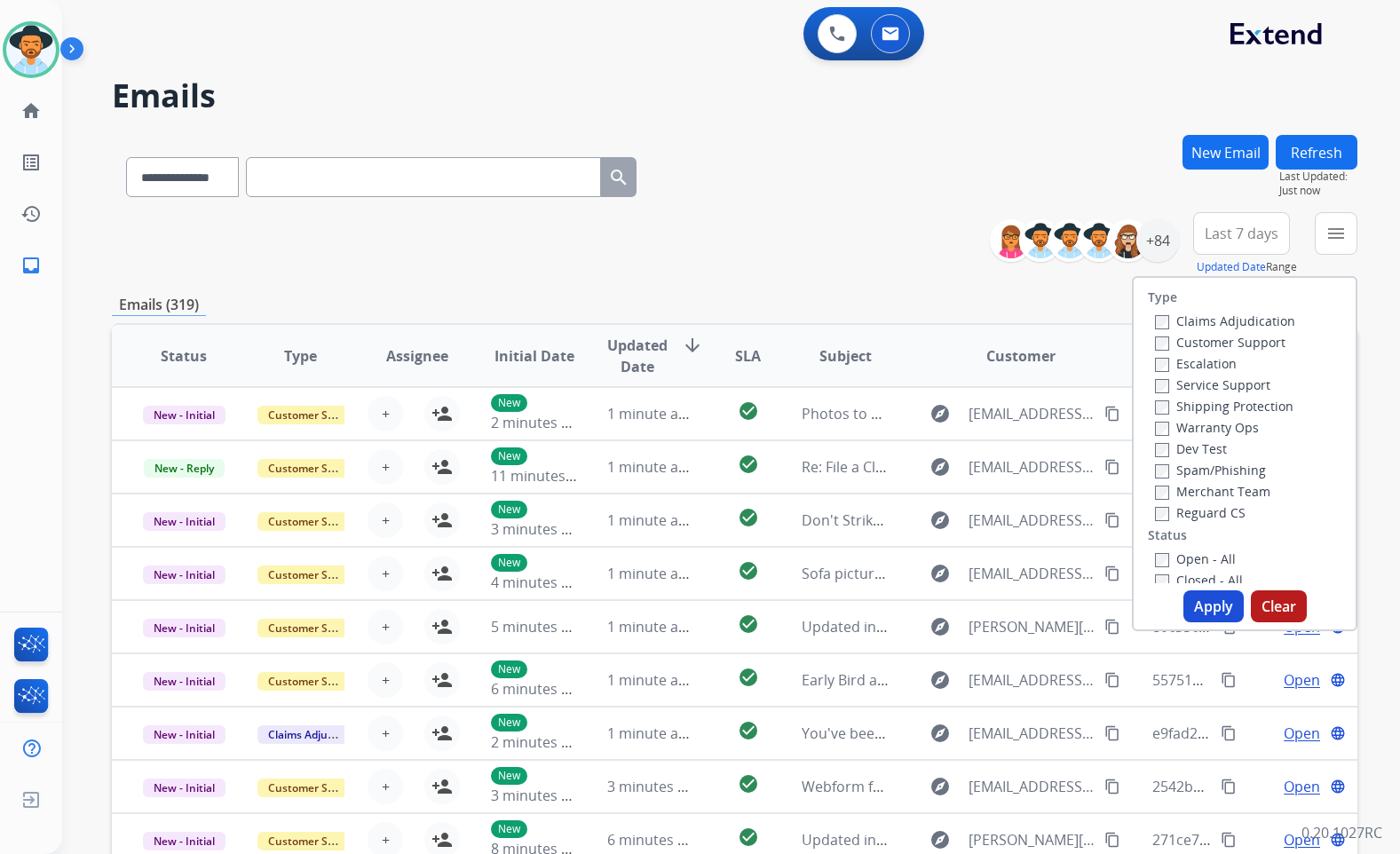
click at [1228, 341] on label "Customer Support" at bounding box center [1220, 342] width 130 height 17
click at [1222, 407] on label "Shipping Protection" at bounding box center [1224, 406] width 138 height 17
click at [1212, 510] on label "Reguard CS" at bounding box center [1201, 512] width 91 height 17
click at [1206, 564] on label "Open - All" at bounding box center [1196, 559] width 81 height 17
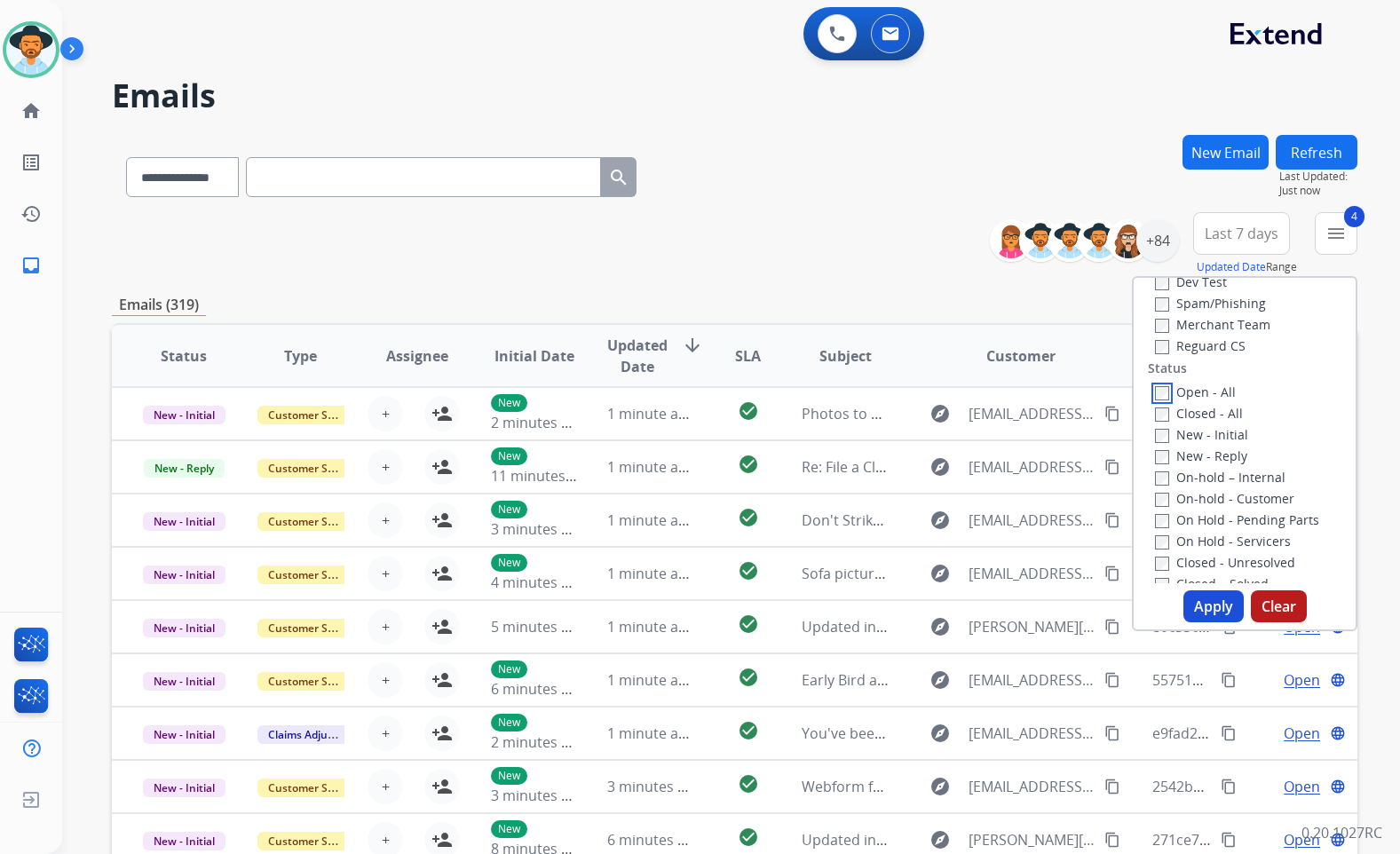
scroll to position [178, 0]
click at [1220, 526] on label "On Hold - Servicers" at bounding box center [1223, 530] width 136 height 17
click at [1216, 503] on label "On Hold - Pending Parts" at bounding box center [1237, 508] width 164 height 17
click at [1216, 489] on label "On-hold - Customer" at bounding box center [1224, 488] width 139 height 17
click at [1212, 472] on label "On-hold – Internal" at bounding box center [1220, 466] width 130 height 17
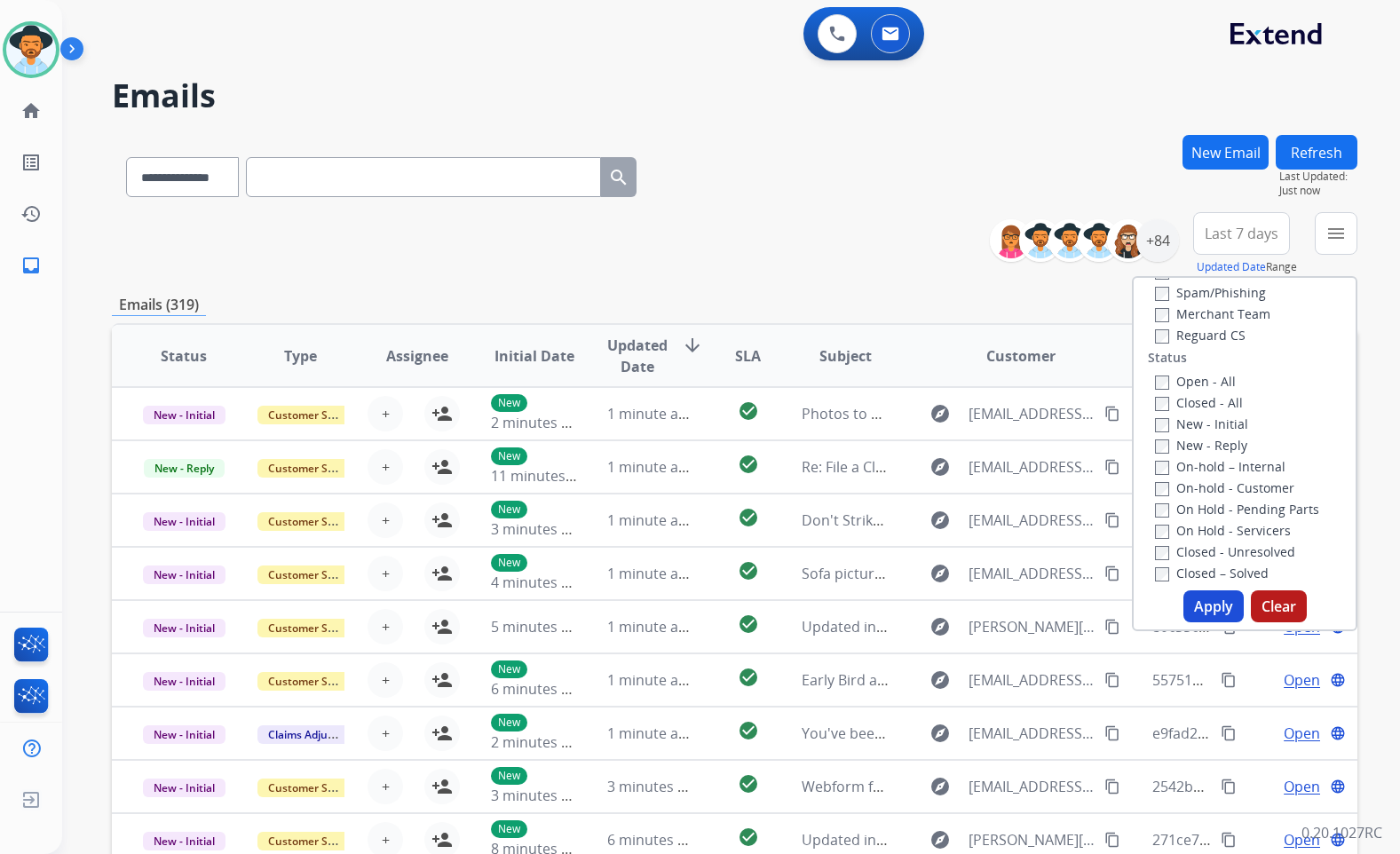
click at [1210, 449] on label "New - Reply" at bounding box center [1202, 445] width 93 height 17
click at [1208, 428] on label "New - Initial" at bounding box center [1202, 424] width 93 height 17
click at [1206, 614] on button "Apply" at bounding box center [1213, 606] width 60 height 32
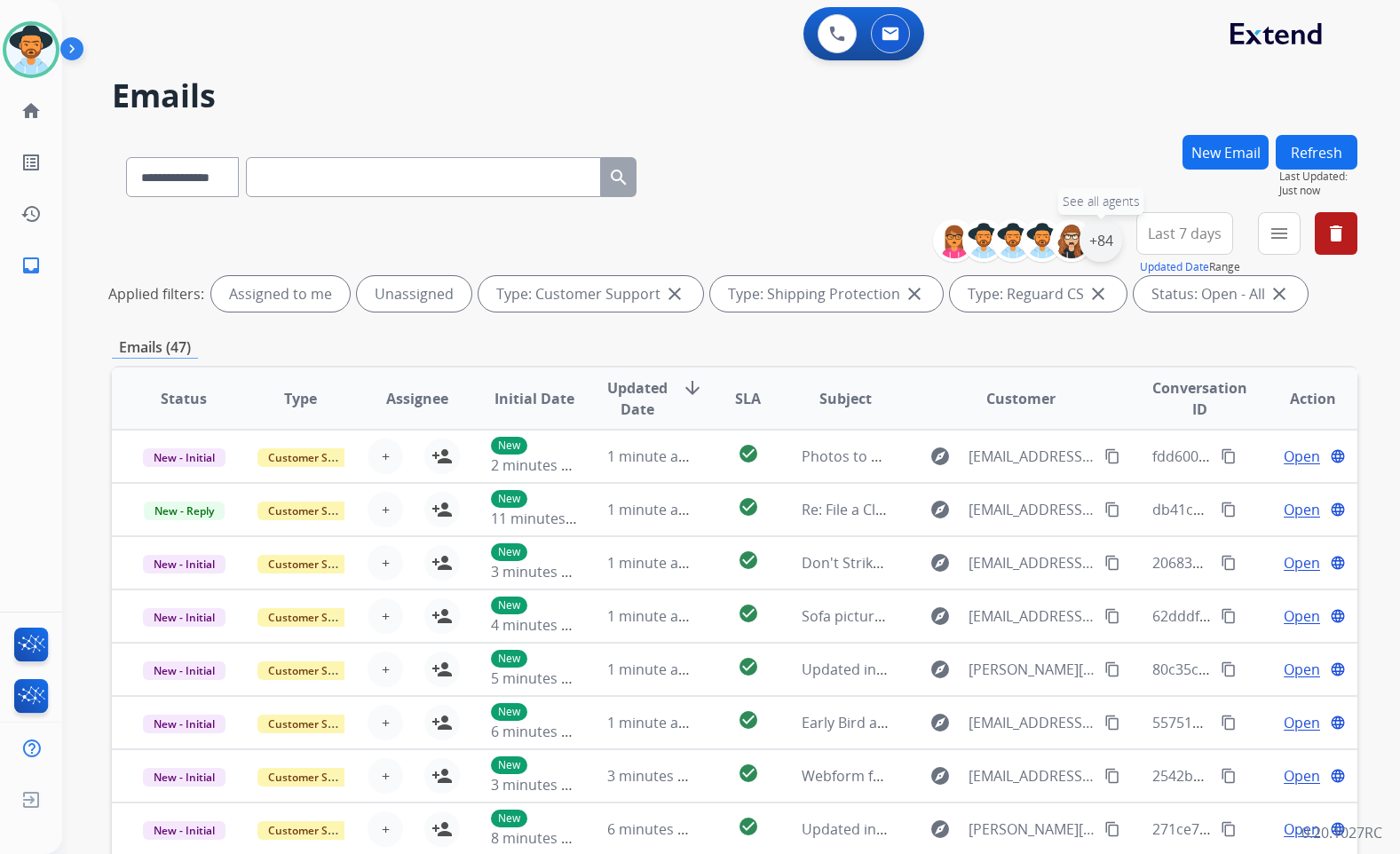
click at [1101, 242] on div "+84" at bounding box center [1101, 240] width 42 height 42
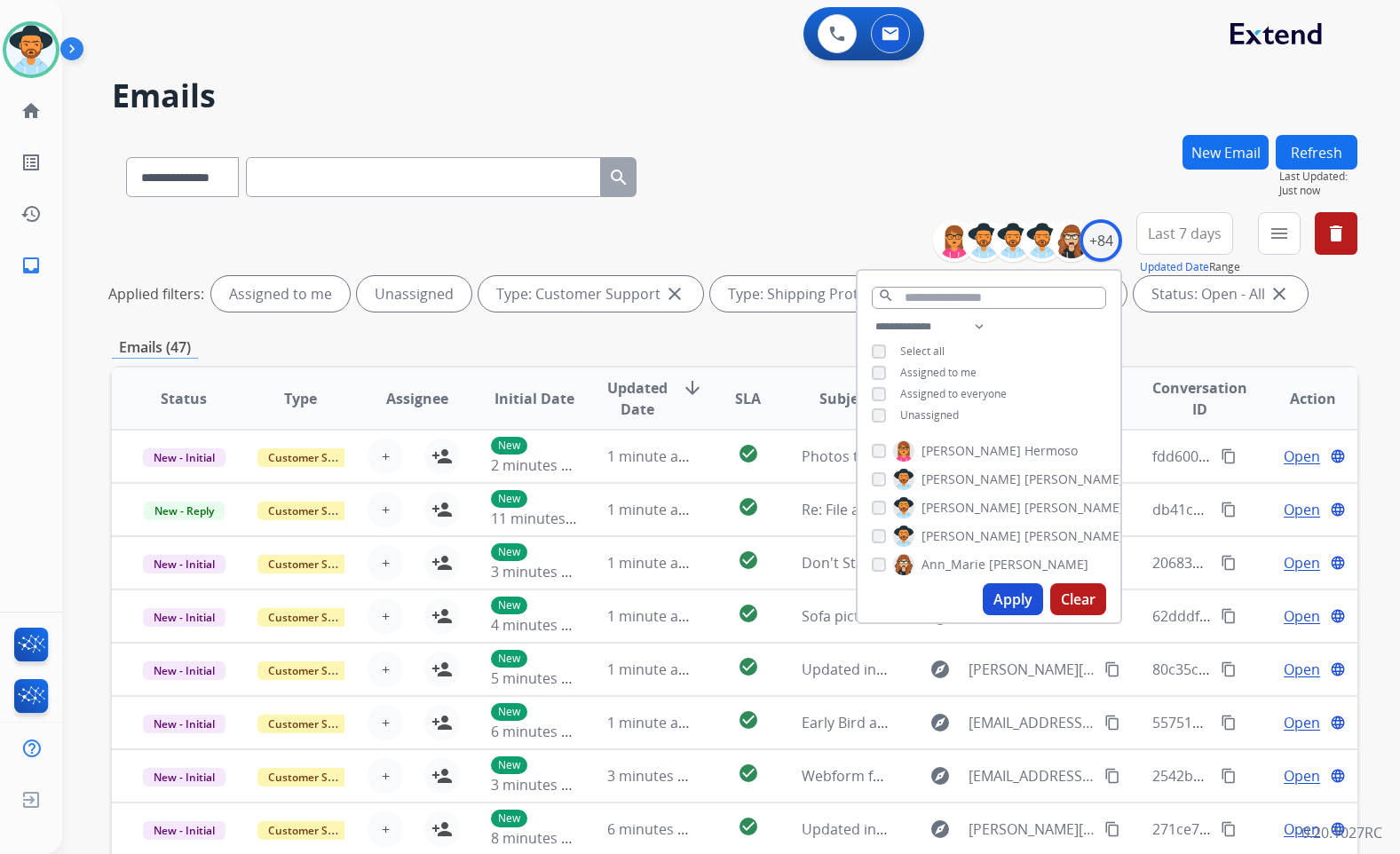
click at [929, 416] on span "Unassigned" at bounding box center [929, 415] width 58 height 15
click at [956, 534] on span "[PERSON_NAME]" at bounding box center [972, 536] width 100 height 18
click at [998, 596] on button "Apply" at bounding box center [1013, 599] width 60 height 32
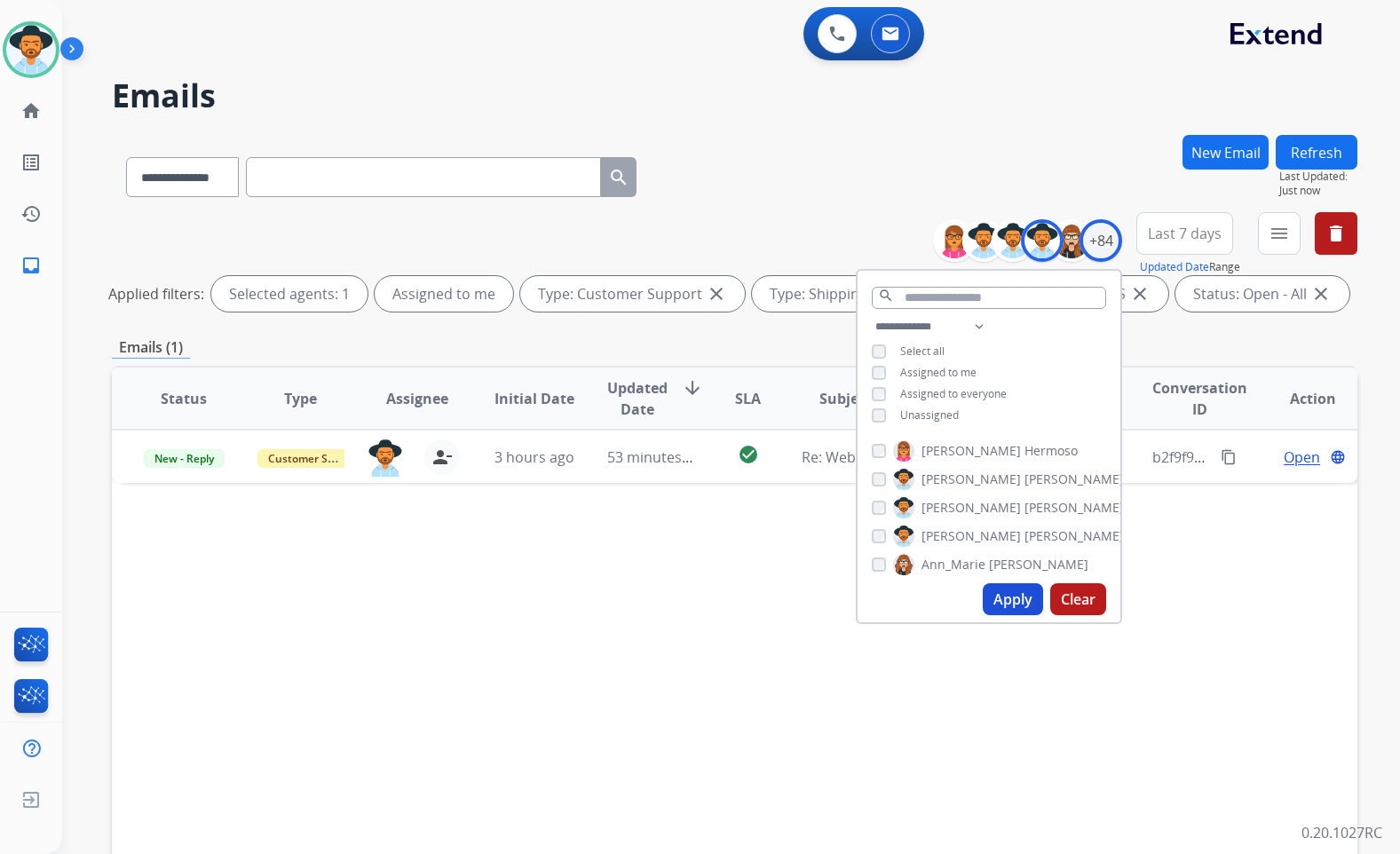
click at [620, 672] on div "Status Type Assignee Initial Date Updated Date arrow_downward SLA Subject Custo…" at bounding box center [735, 663] width 1246 height 595
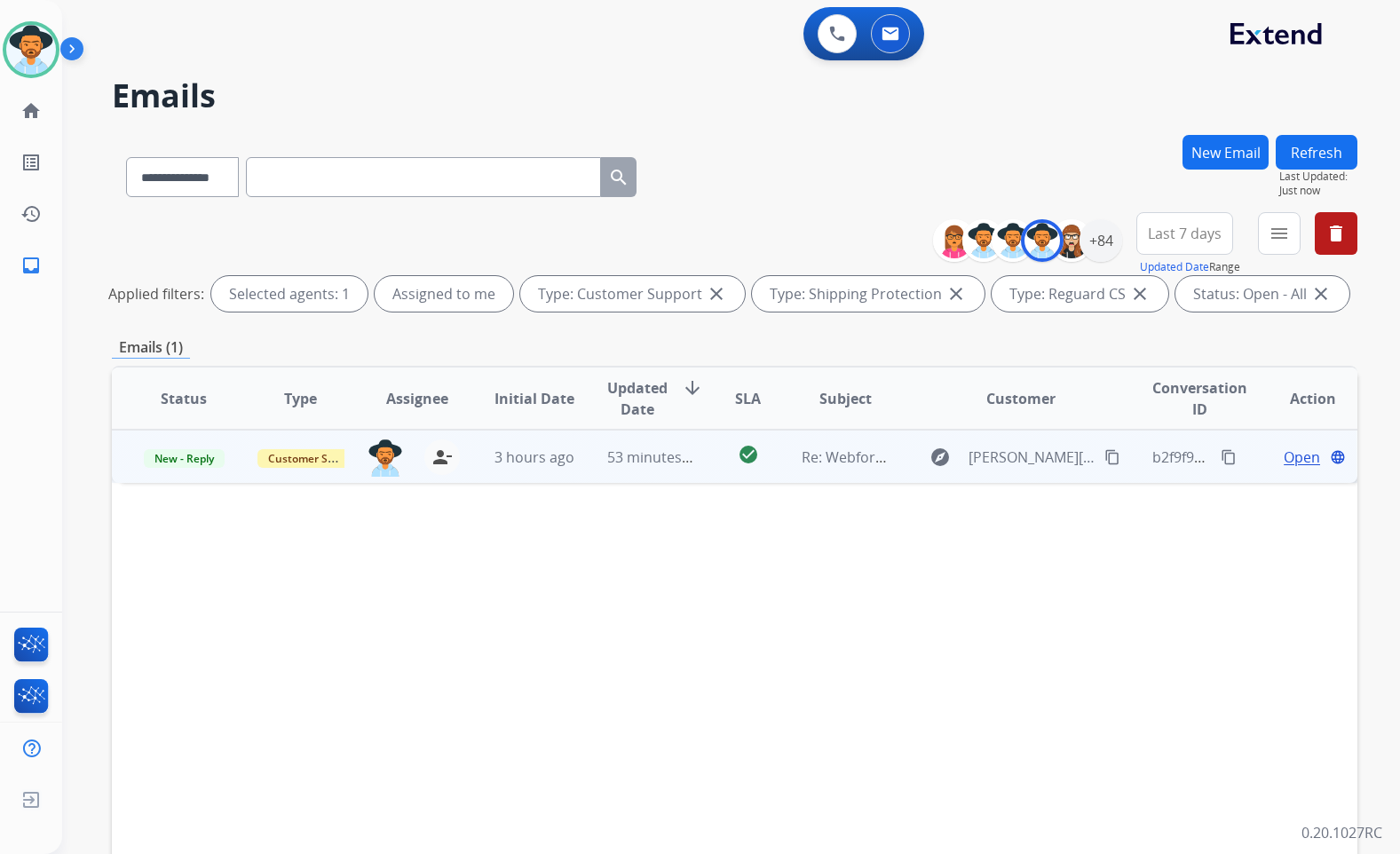
click at [1296, 453] on span "Open" at bounding box center [1302, 457] width 37 height 22
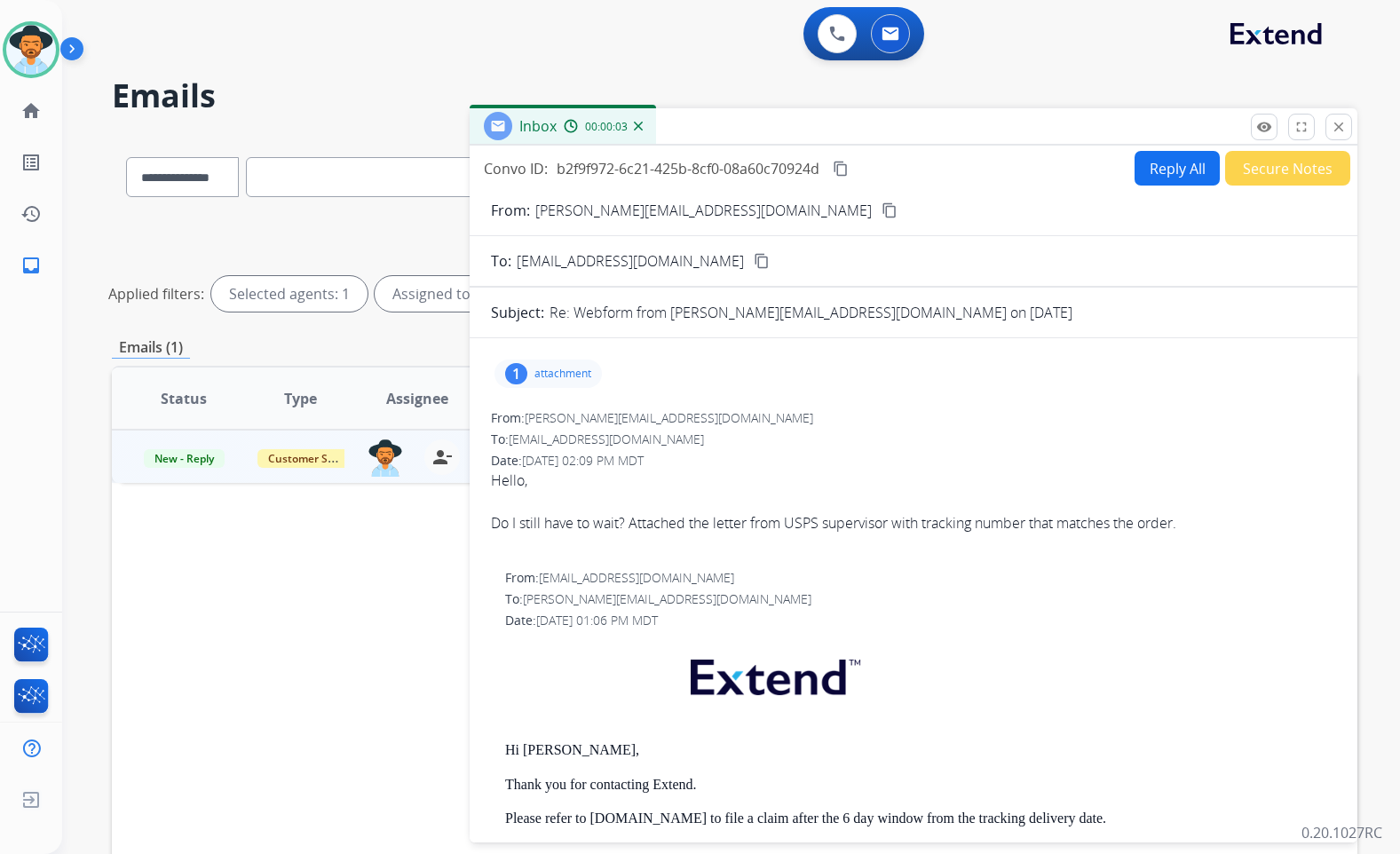
click at [553, 374] on p "attachment" at bounding box center [563, 373] width 57 height 14
click at [570, 376] on p "attachment" at bounding box center [563, 373] width 57 height 14
click at [879, 213] on button "content_copy" at bounding box center [890, 210] width 22 height 22
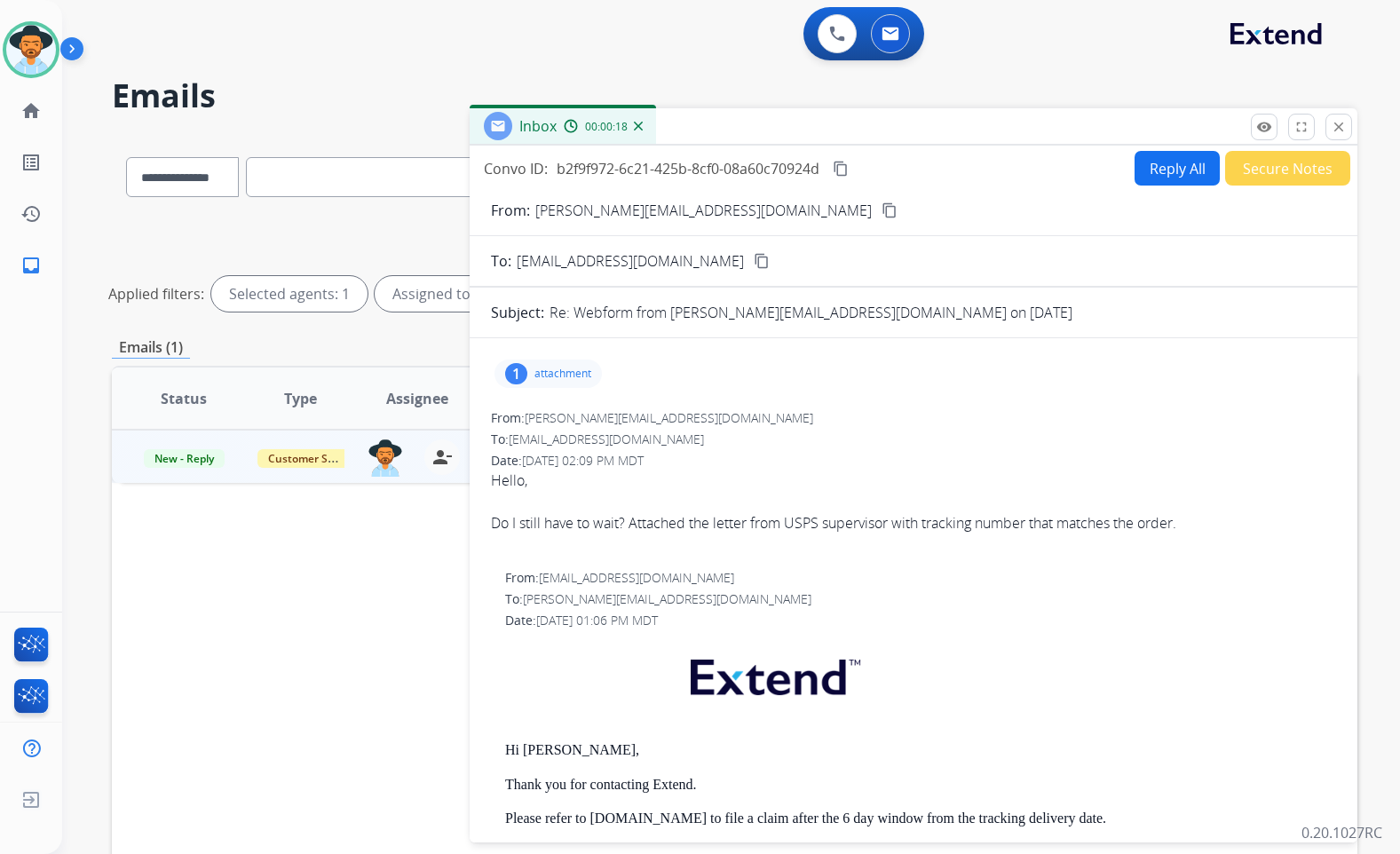
click at [840, 165] on mat-icon "content_copy" at bounding box center [841, 169] width 16 height 16
click at [600, 525] on div "Do I still have to wait? Attached the letter from USPS supervisor with tracking…" at bounding box center [913, 523] width 845 height 22
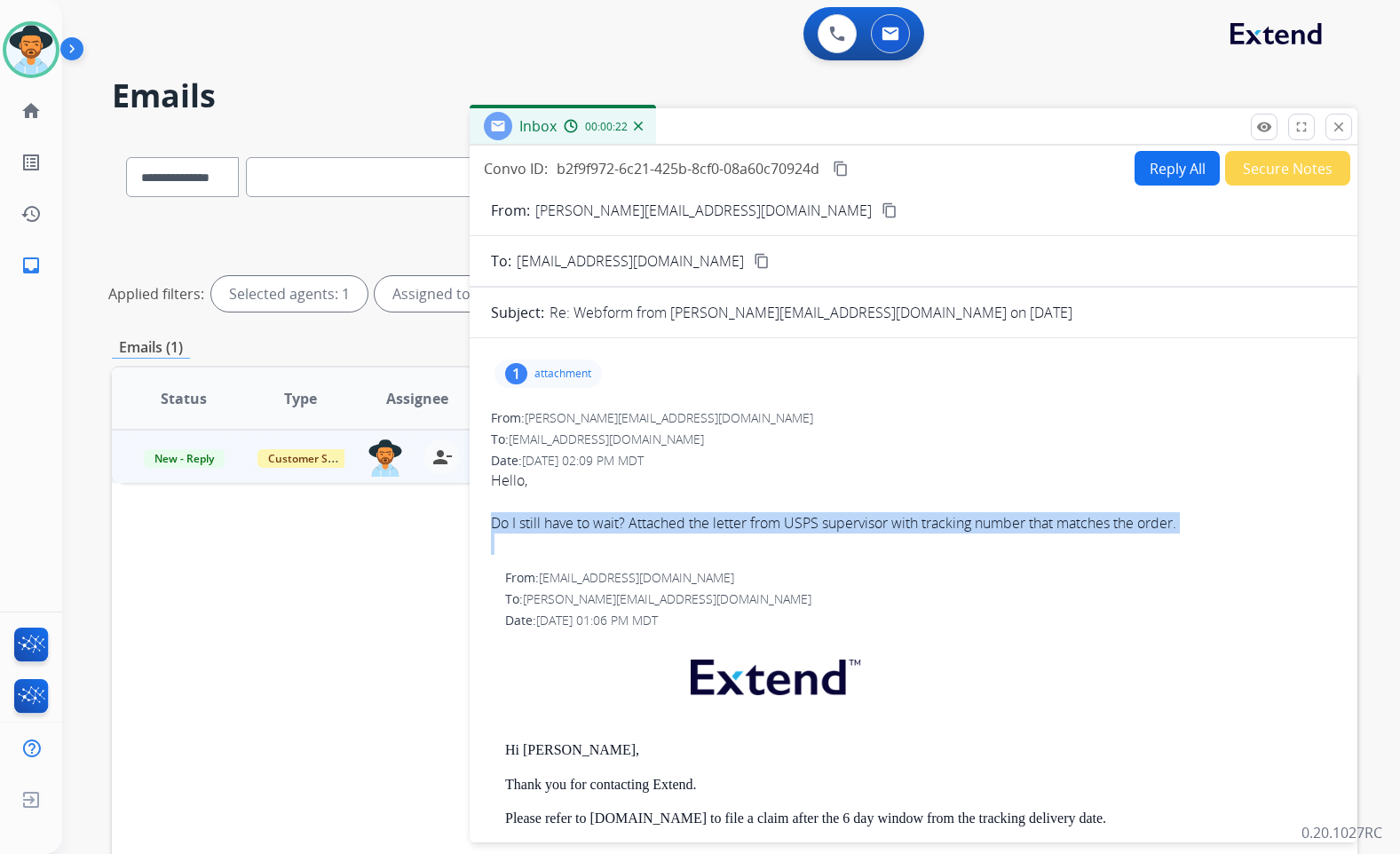
click at [600, 523] on div "Do I still have to wait? Attached the letter from USPS supervisor with tracking…" at bounding box center [913, 523] width 845 height 22
copy div "Do I still have to wait? Attached the letter from USPS supervisor with tracking…"
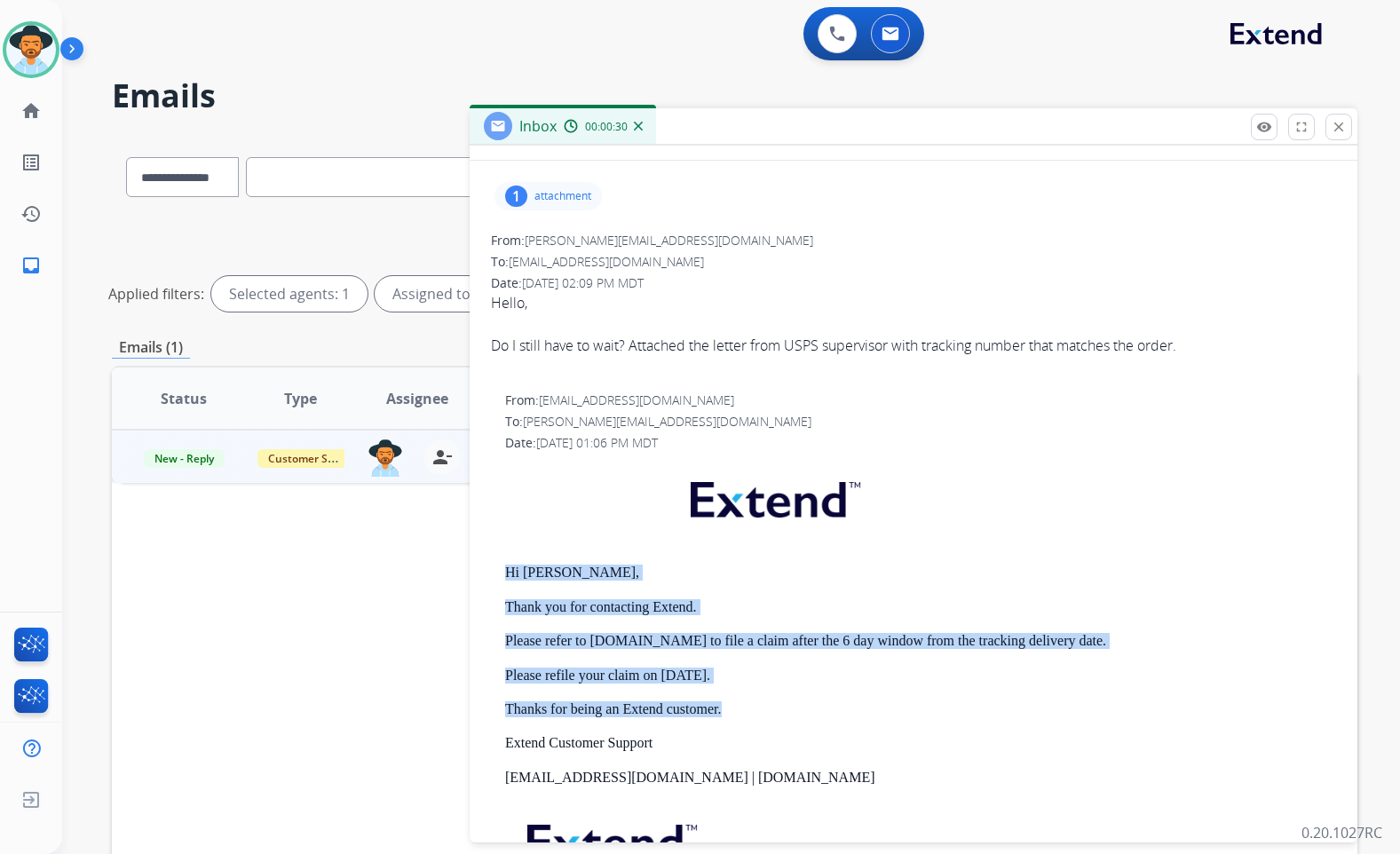
drag, startPoint x: 736, startPoint y: 716, endPoint x: 492, endPoint y: 577, distance: 280.8
click at [492, 577] on div "From: support@extend.com To: e.gubnitsky@yahoo.com Date: 08/26/2025 - 01:06 PM …" at bounding box center [913, 680] width 845 height 578
copy div "Hi Eric, Thank you for contacting Extend. Please refer to extend.com to file a …"
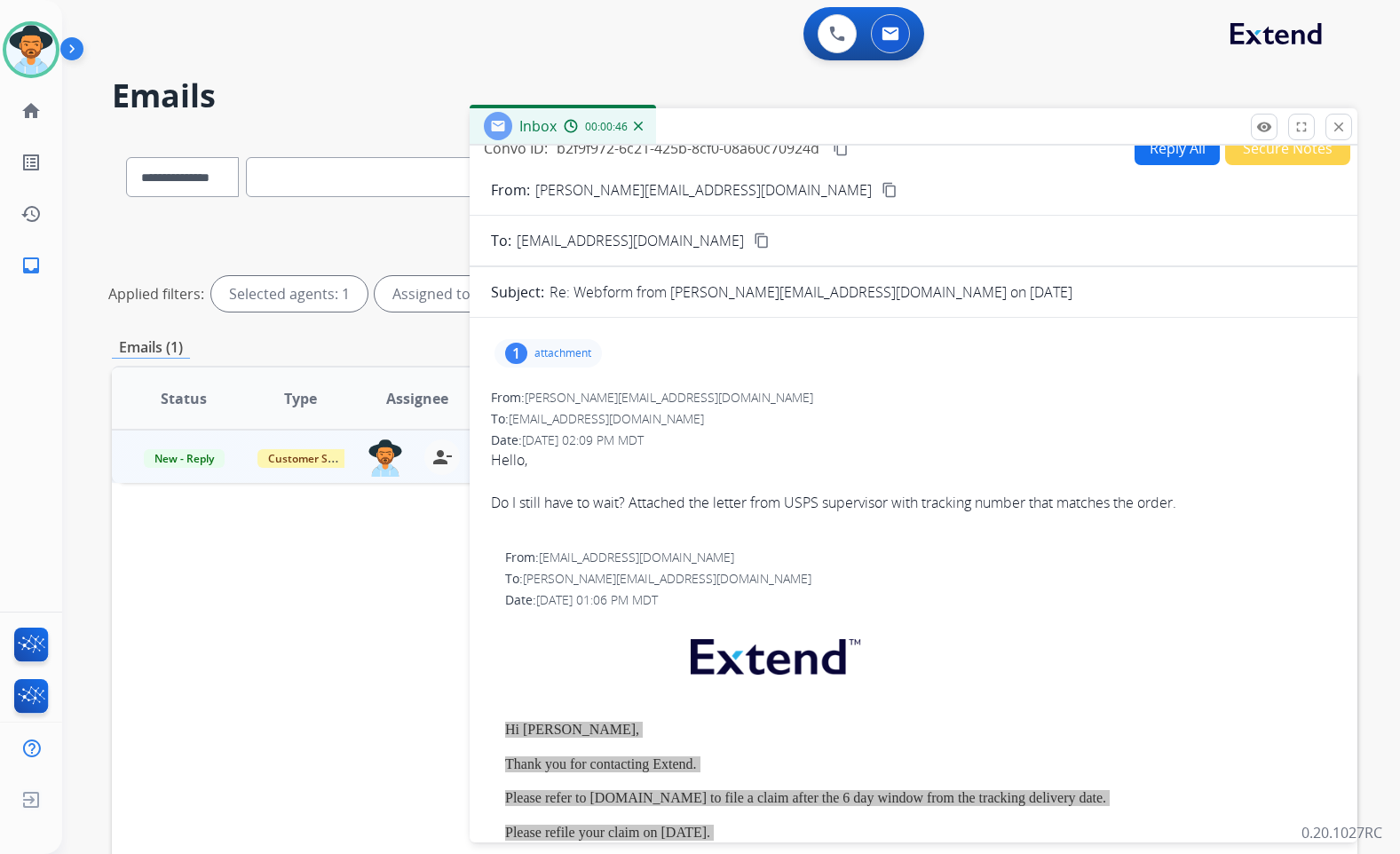
scroll to position [0, 0]
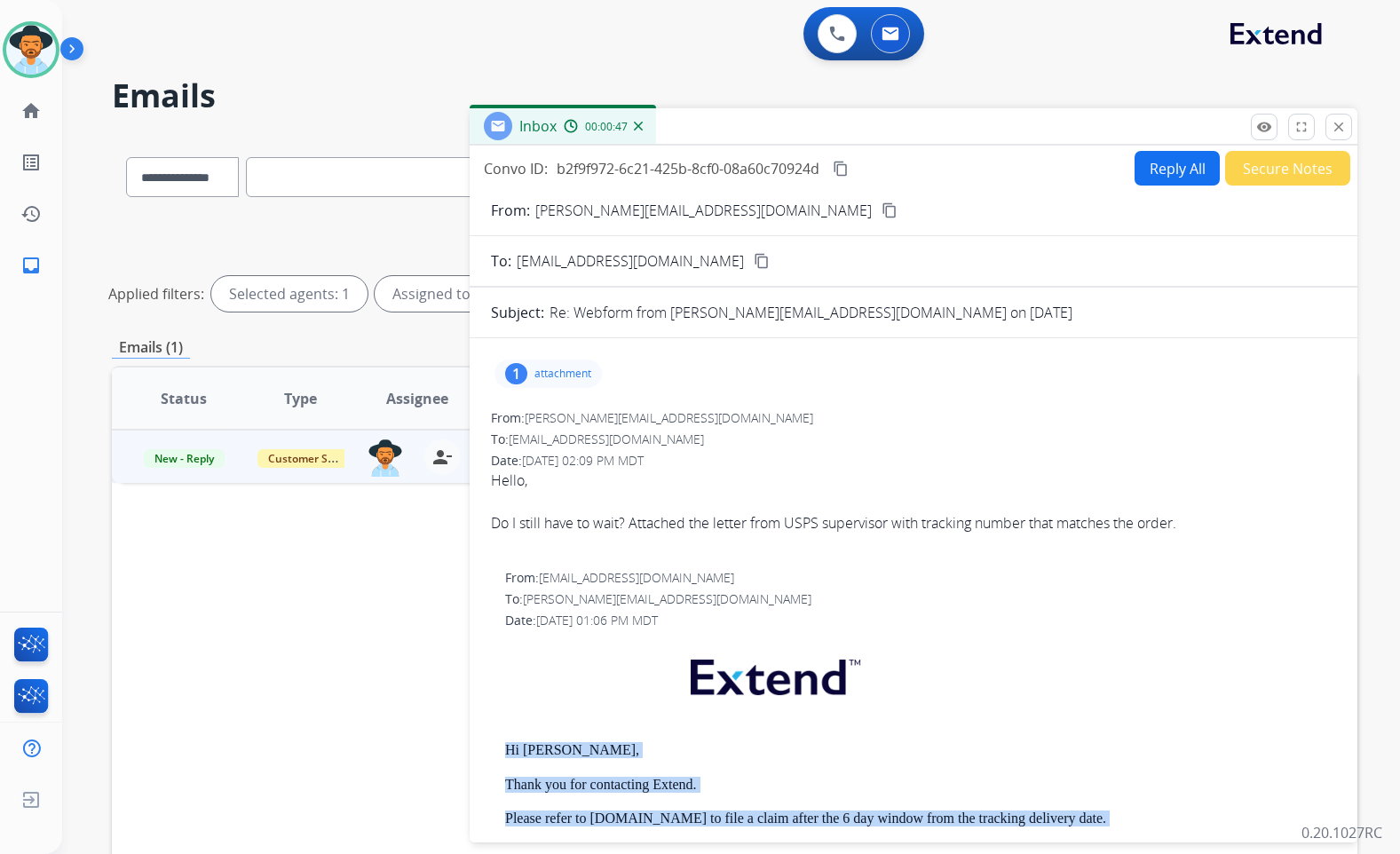
click at [1146, 180] on button "Reply All" at bounding box center [1177, 168] width 85 height 35
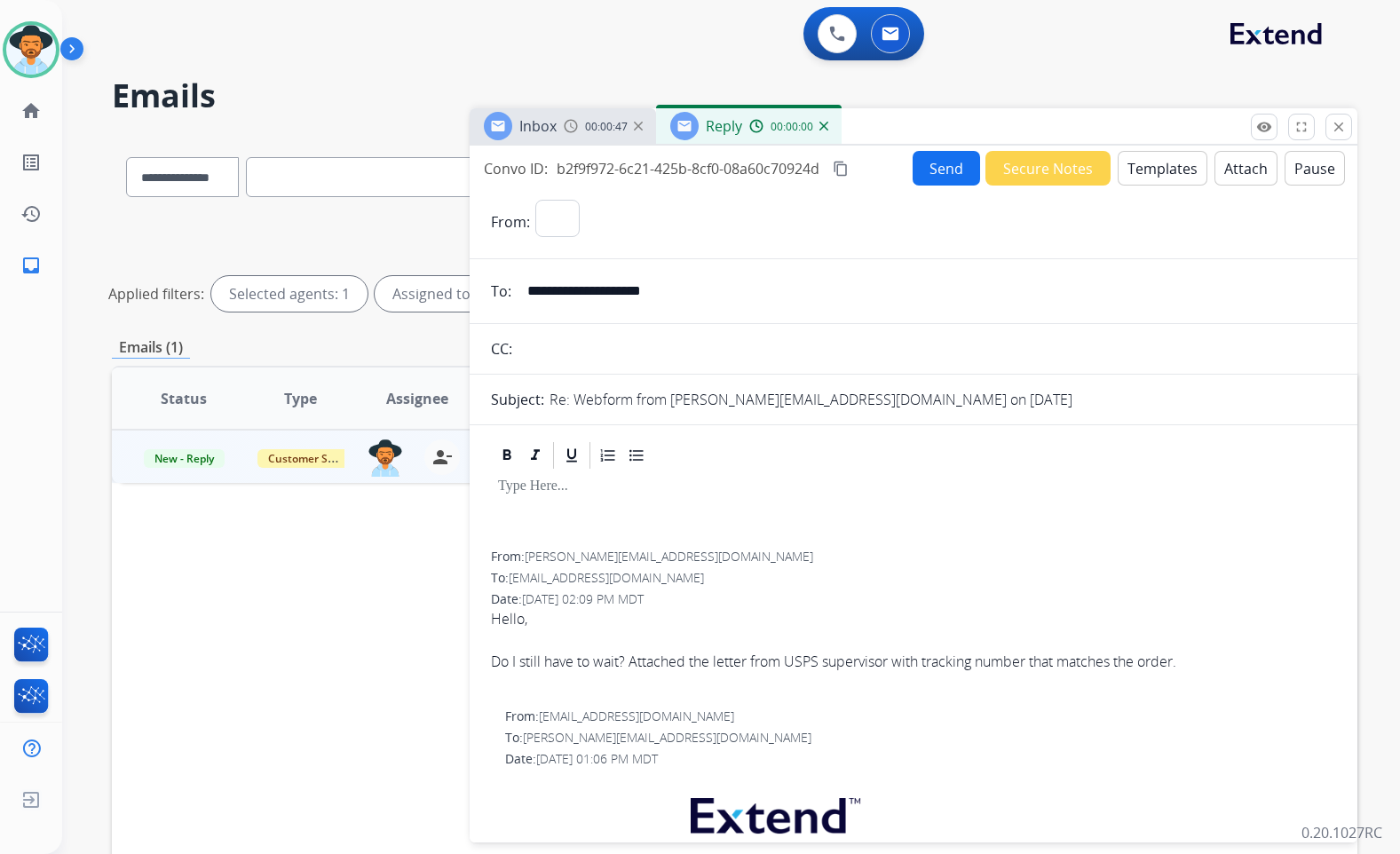
select select "**********"
click at [1134, 162] on button "Templates" at bounding box center [1162, 168] width 90 height 35
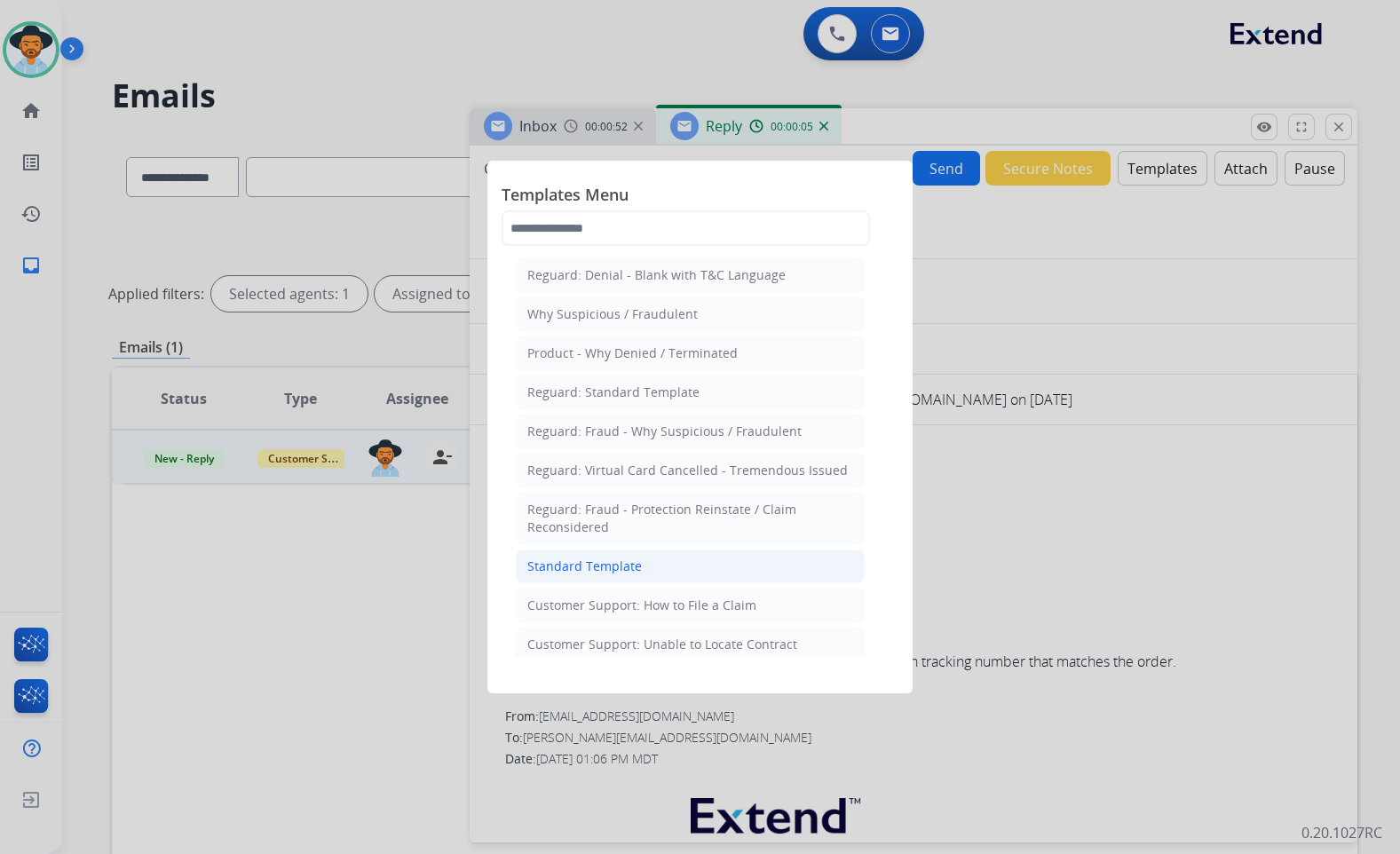
click at [587, 565] on div "Standard Template" at bounding box center [584, 567] width 115 height 18
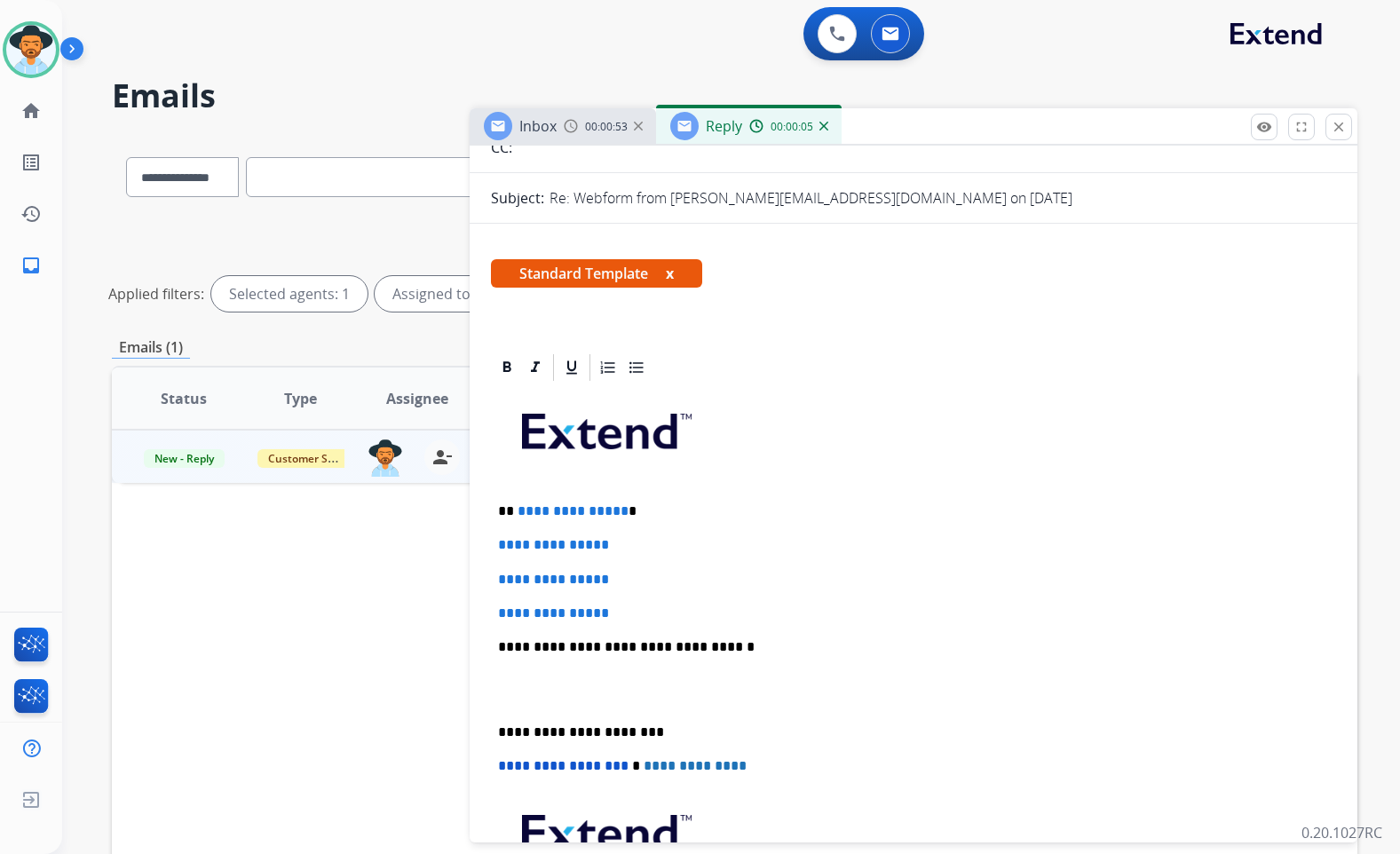
scroll to position [267, 0]
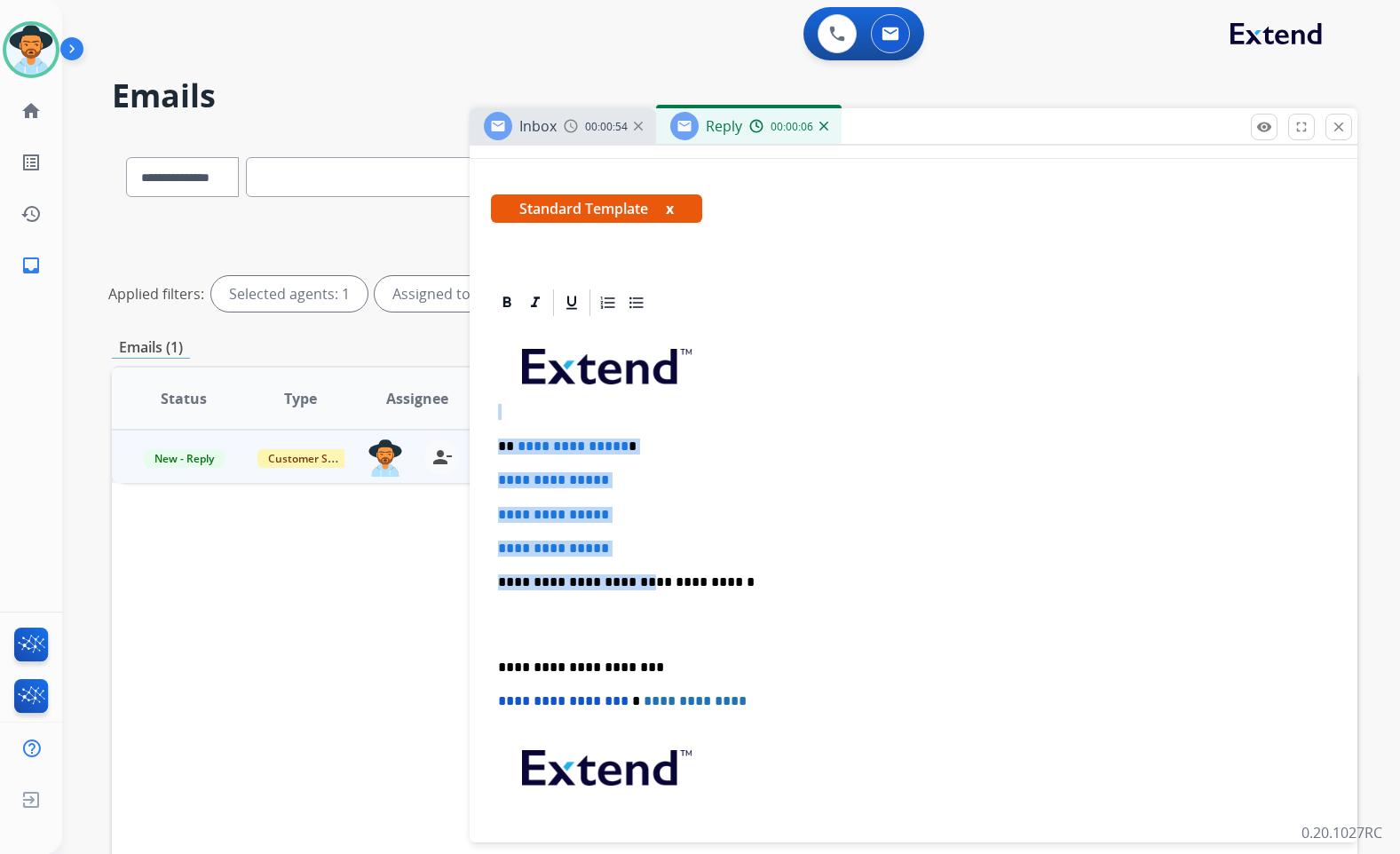
drag, startPoint x: 616, startPoint y: 542, endPoint x: 476, endPoint y: 417, distance: 187.7
click at [642, 507] on p "**********" at bounding box center [914, 515] width 831 height 16
drag, startPoint x: 626, startPoint y: 541, endPoint x: 495, endPoint y: 437, distance: 167.3
click at [495, 437] on div "**********" at bounding box center [913, 624] width 845 height 611
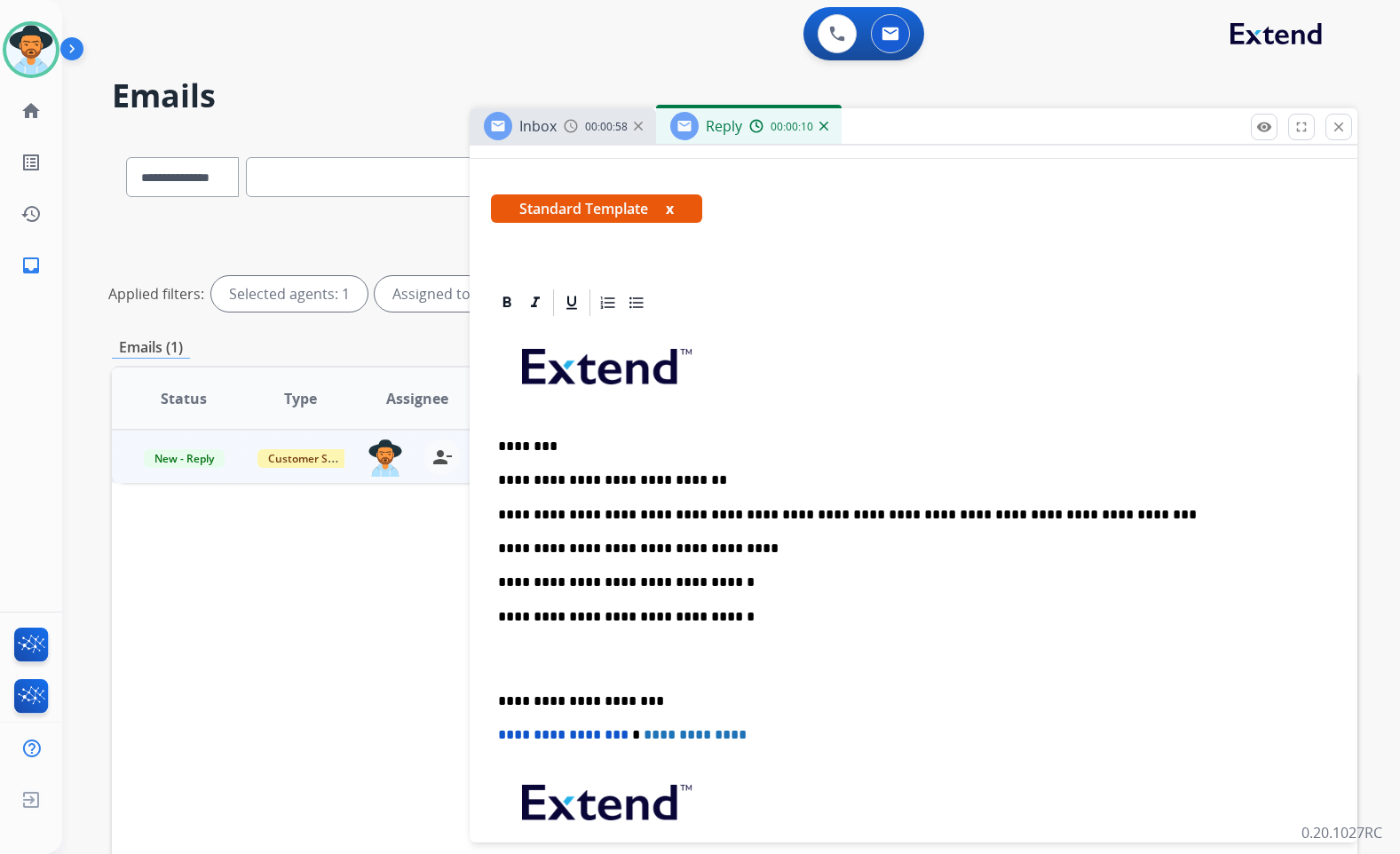
click at [568, 666] on p at bounding box center [914, 659] width 831 height 33
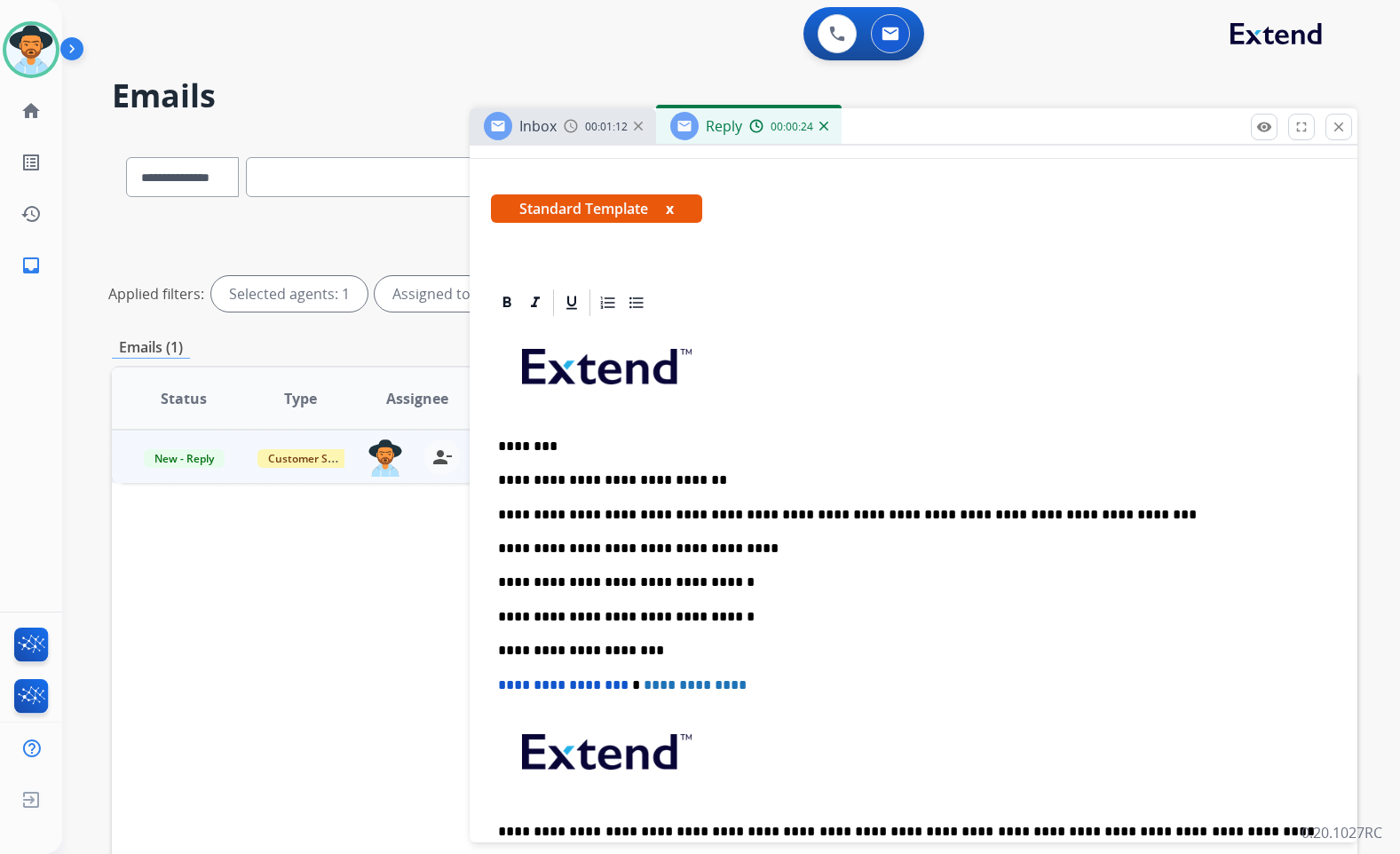
scroll to position [0, 0]
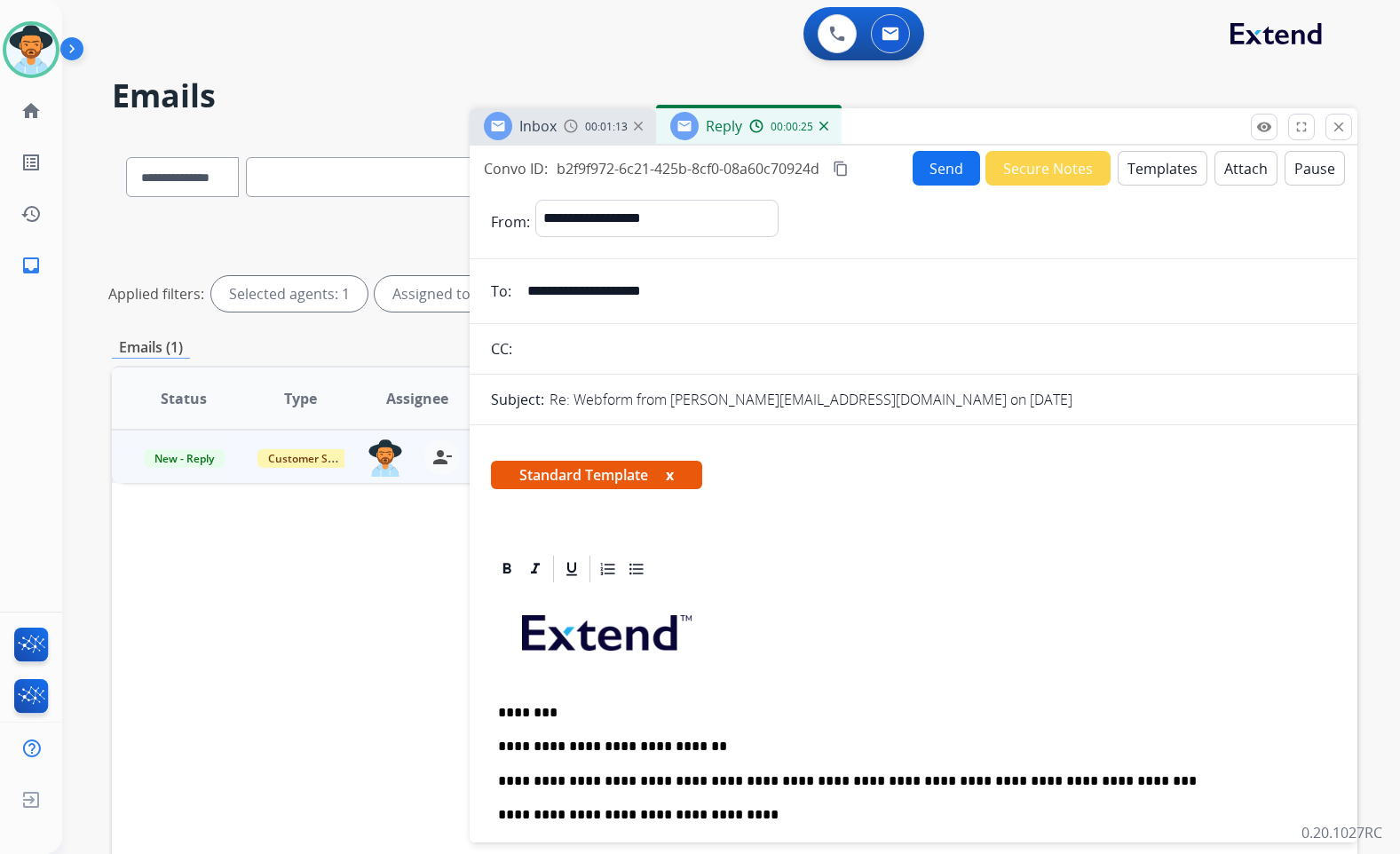
click at [957, 181] on button "Send" at bounding box center [947, 168] width 67 height 35
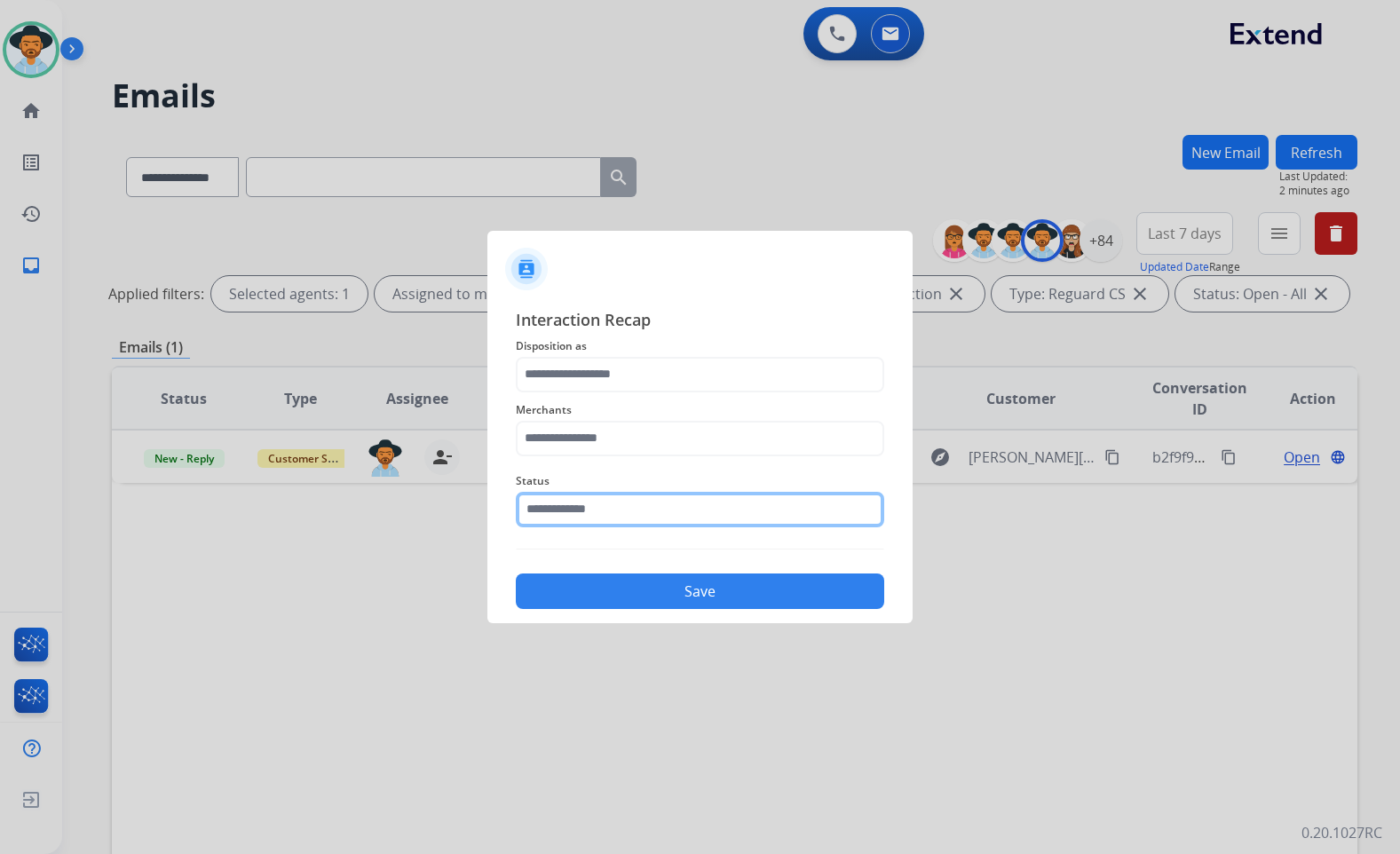
click at [579, 515] on input "text" at bounding box center [700, 509] width 368 height 36
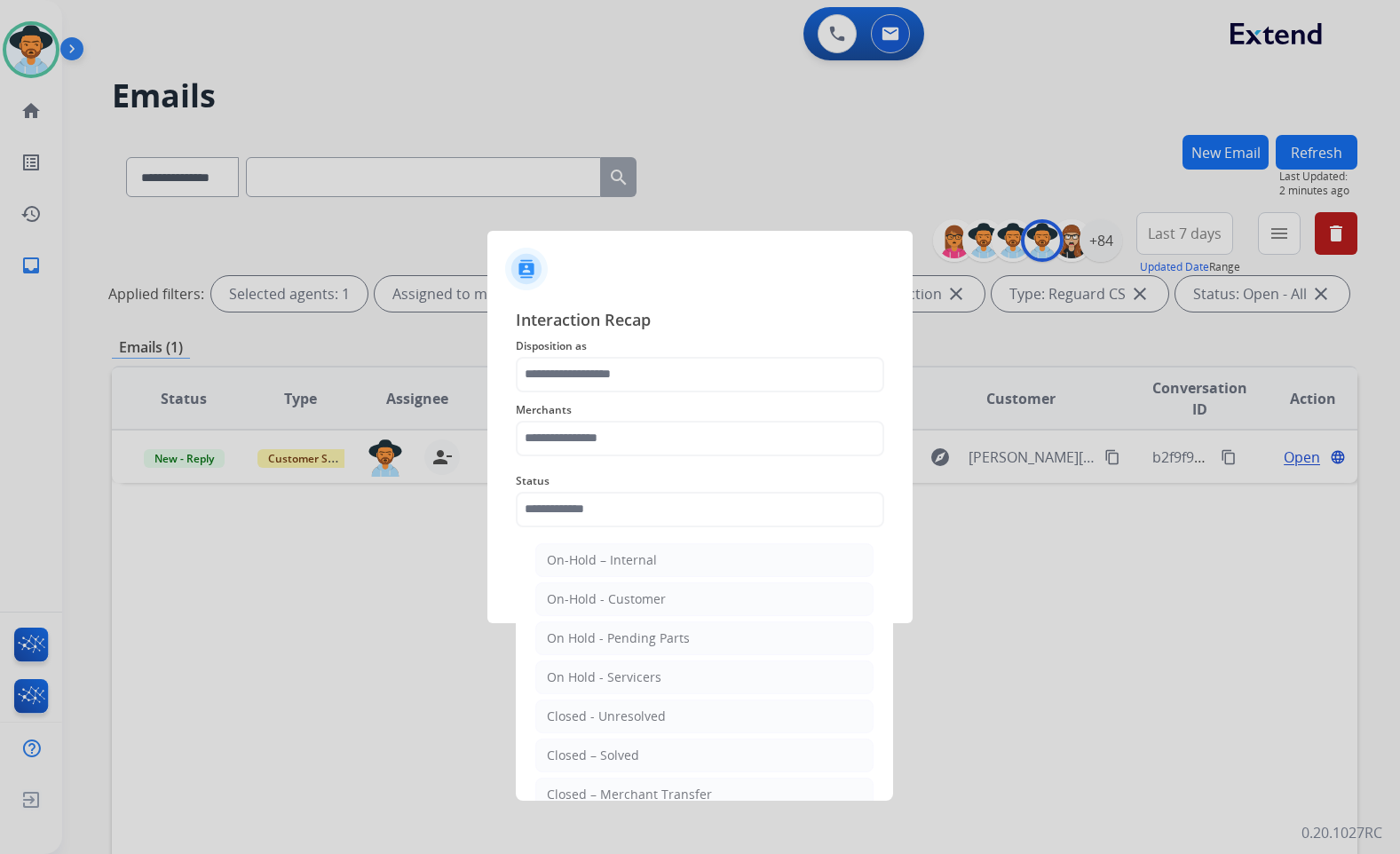
click at [597, 746] on div "Closed – Solved" at bounding box center [593, 755] width 93 height 18
type input "**********"
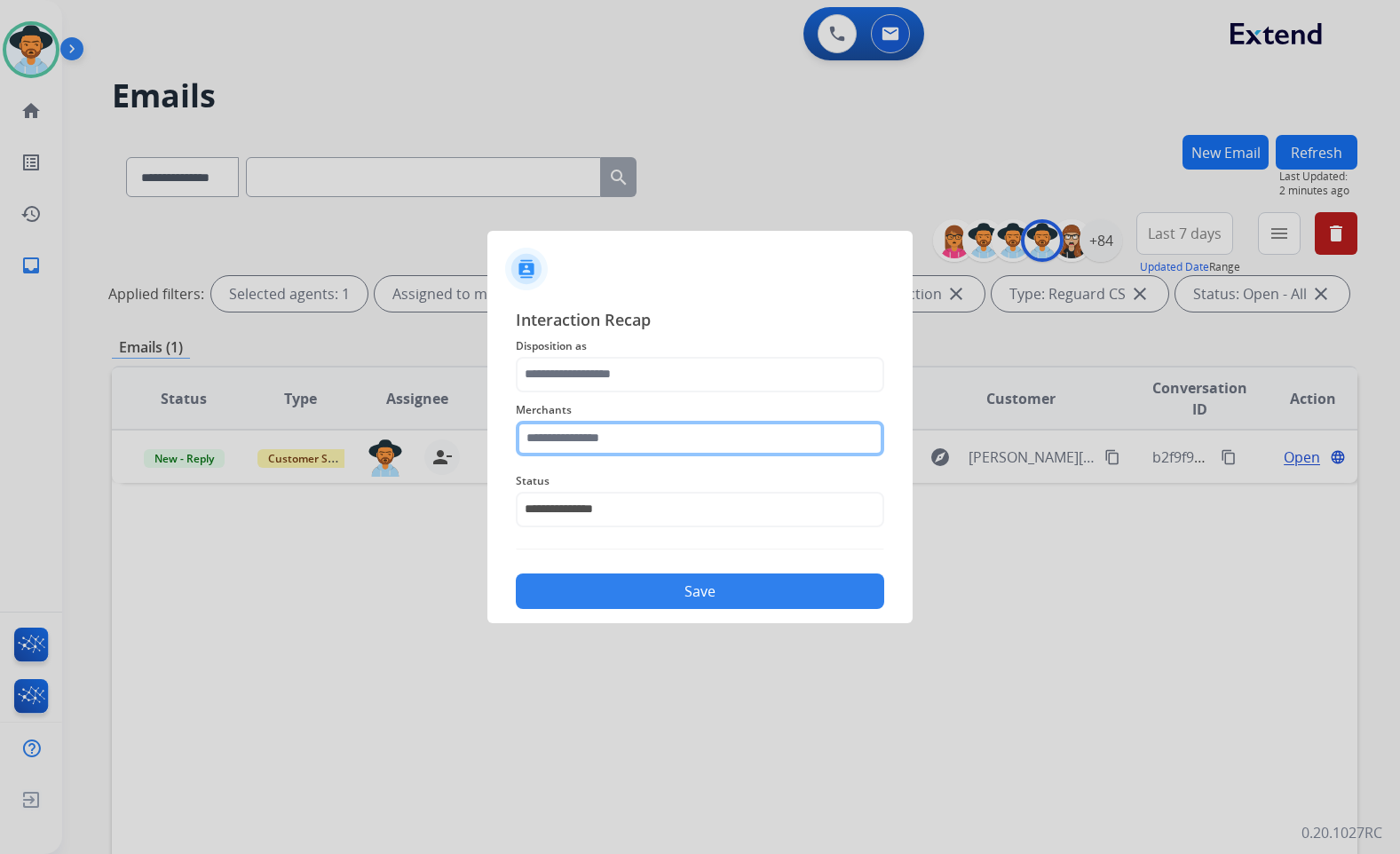
click at [604, 446] on input "text" at bounding box center [700, 438] width 368 height 36
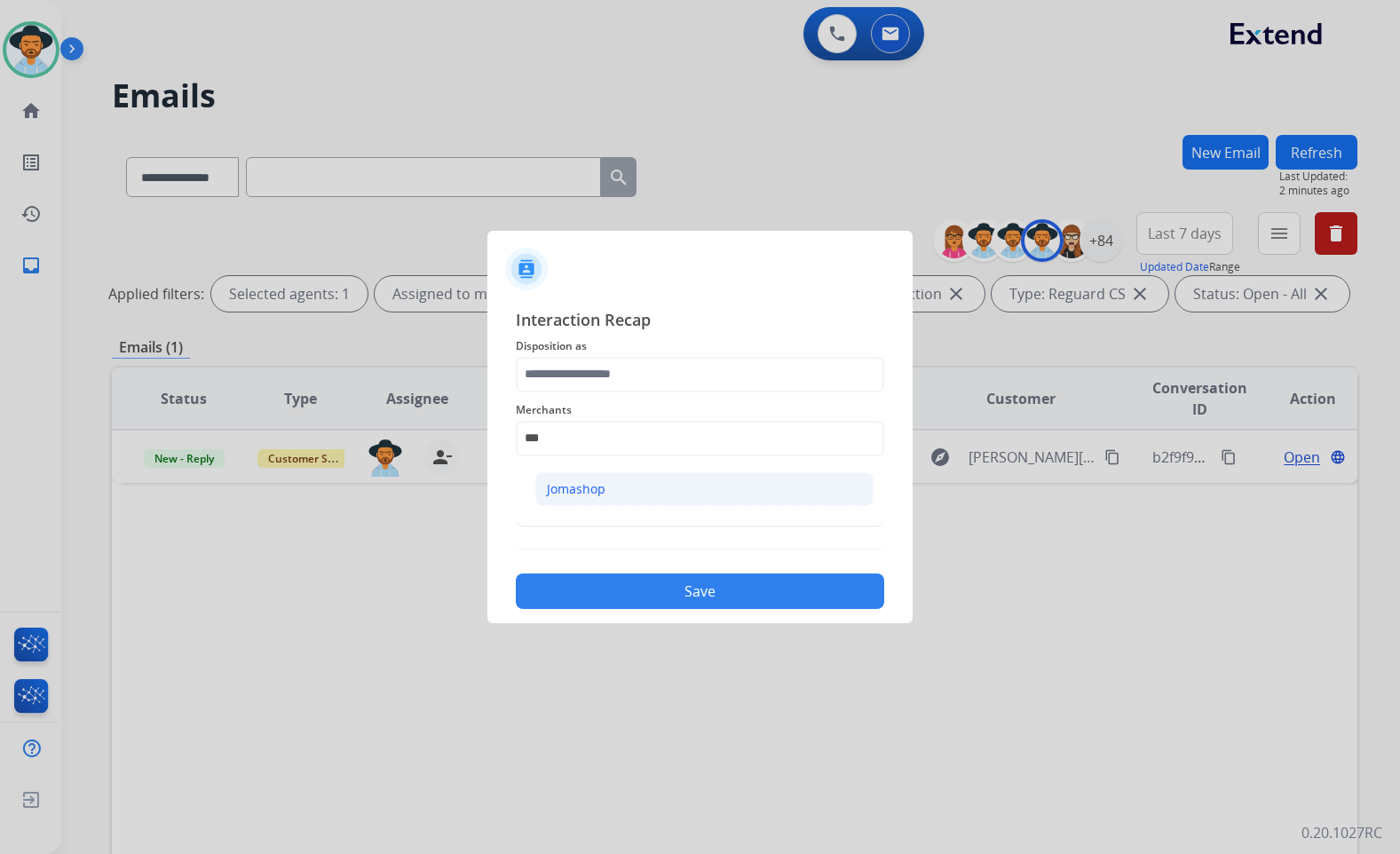
click at [602, 488] on div "Jomashop" at bounding box center [576, 490] width 58 height 18
type input "********"
drag, startPoint x: 602, startPoint y: 400, endPoint x: 605, endPoint y: 389, distance: 11.4
click at [602, 400] on span "Merchants" at bounding box center [700, 411] width 368 height 22
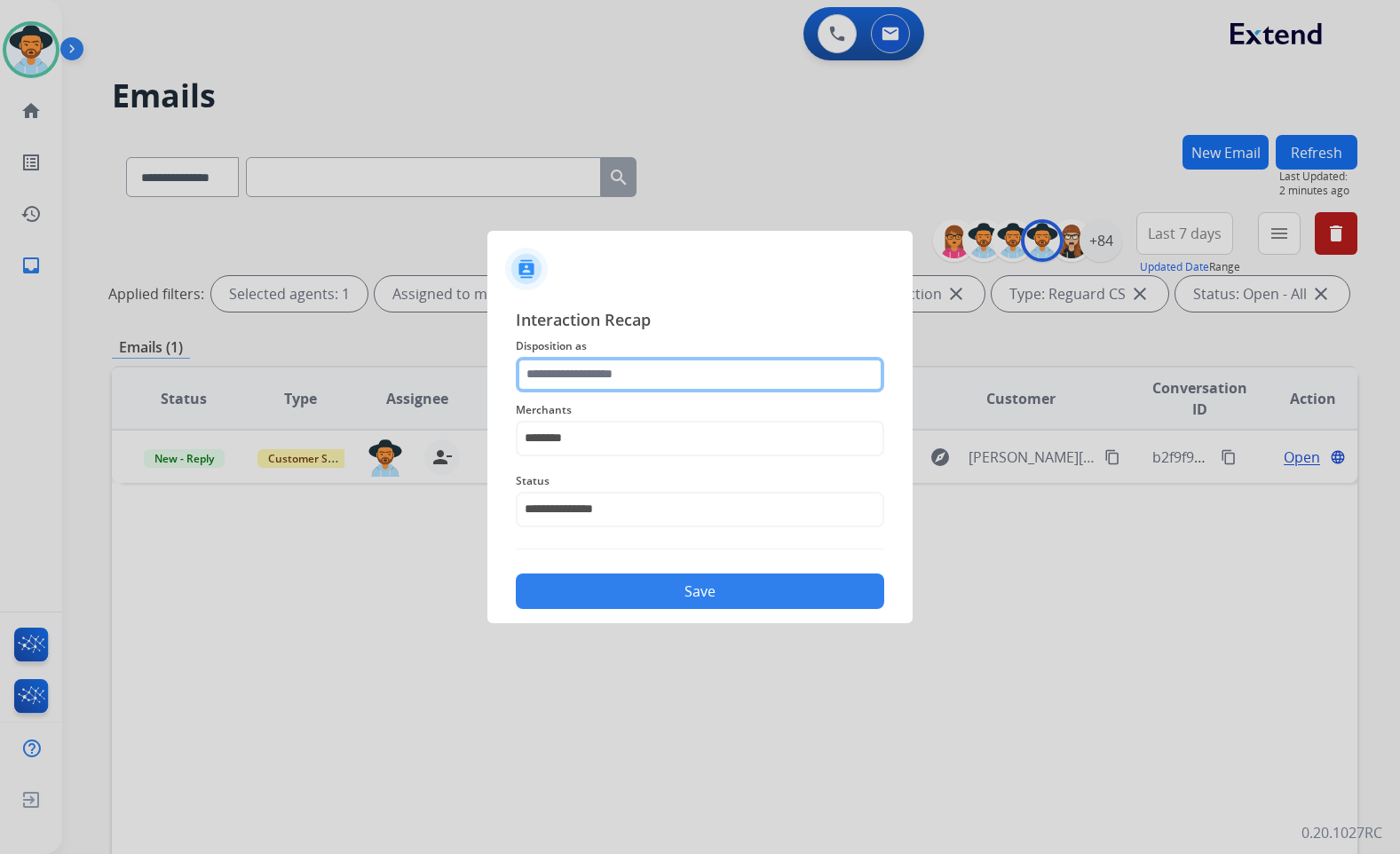
click at [609, 382] on input "text" at bounding box center [700, 375] width 368 height 36
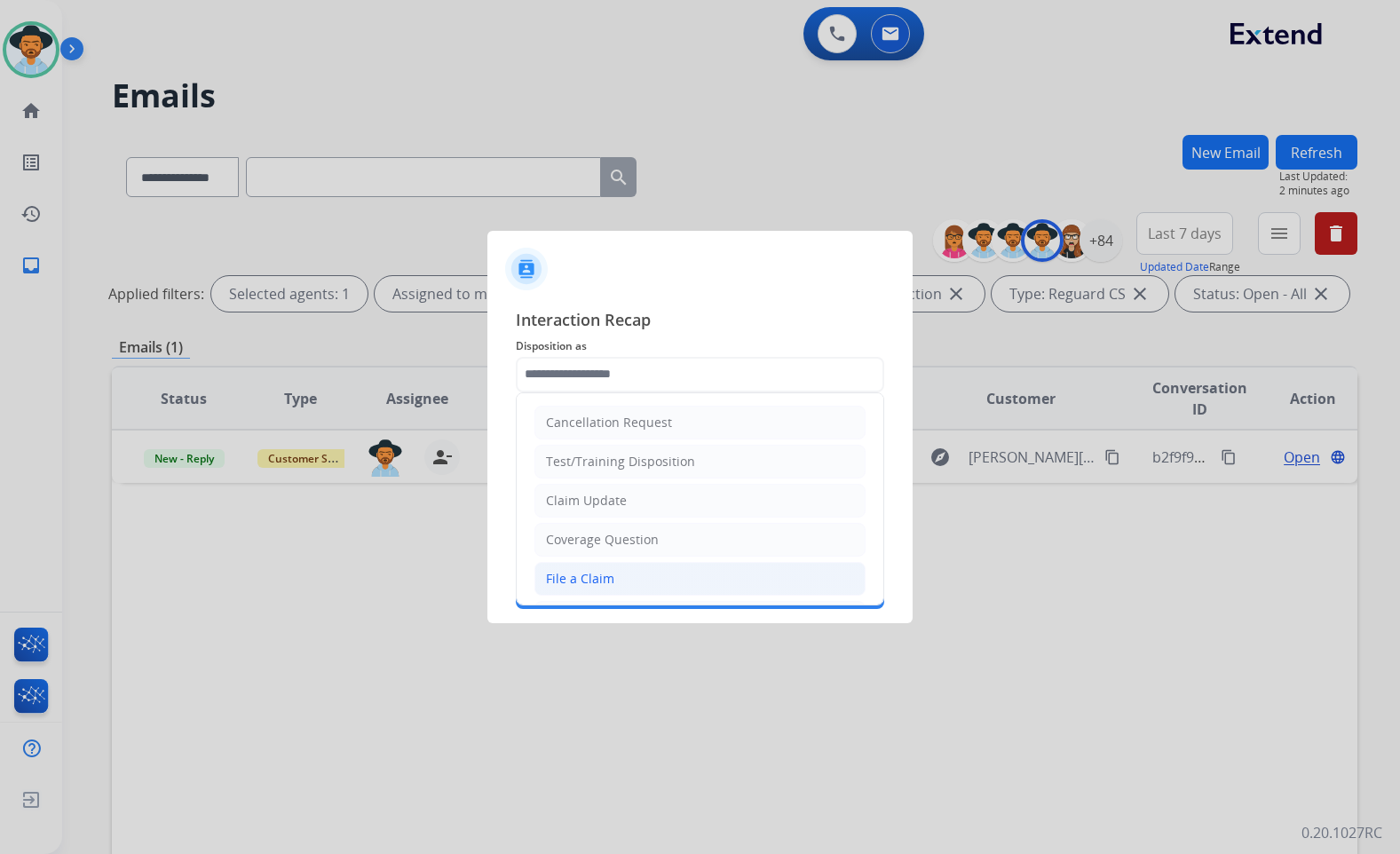
click at [640, 579] on li "File a Claim" at bounding box center [699, 579] width 331 height 34
type input "**********"
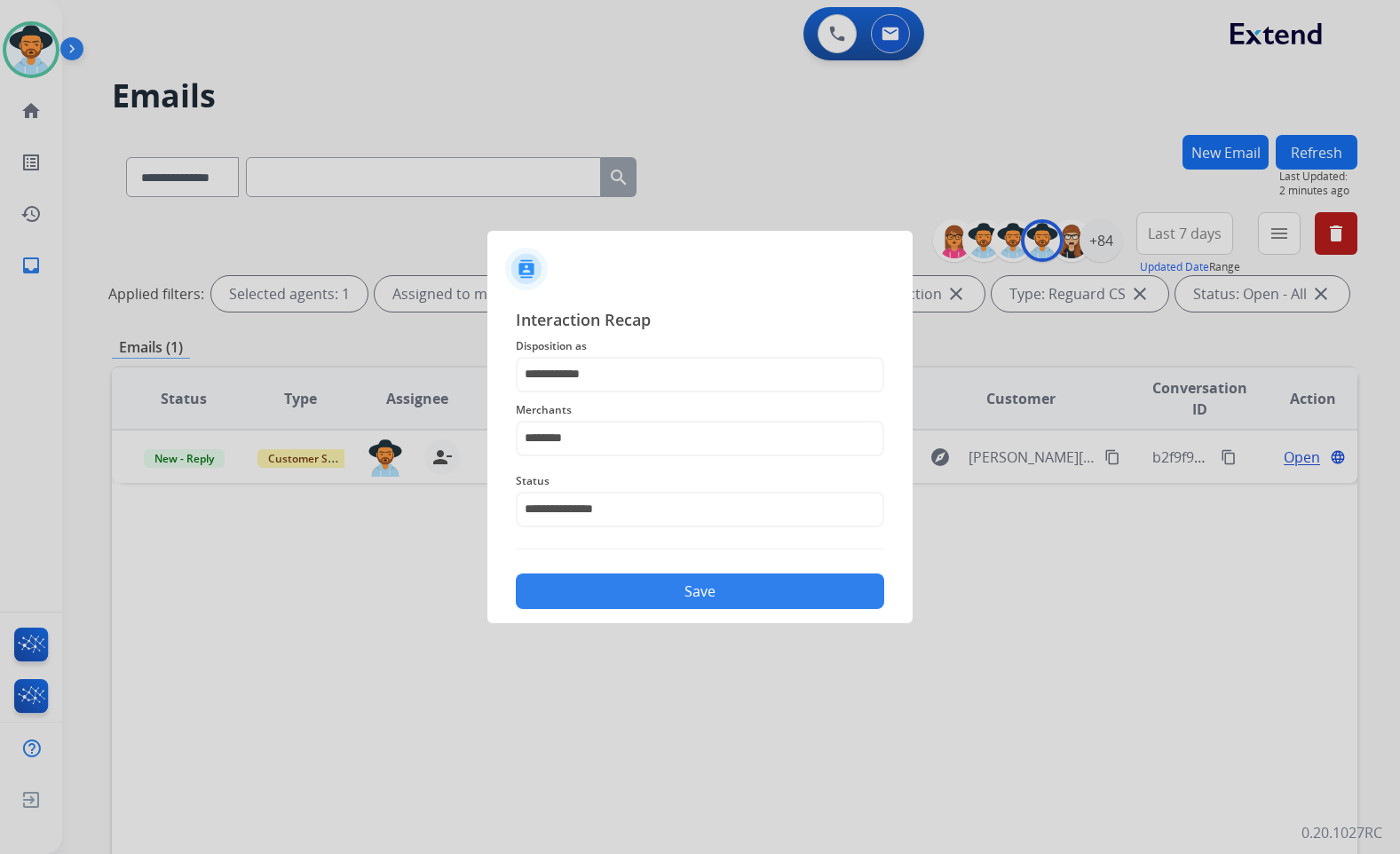
click at [644, 591] on button "Save" at bounding box center [700, 591] width 368 height 36
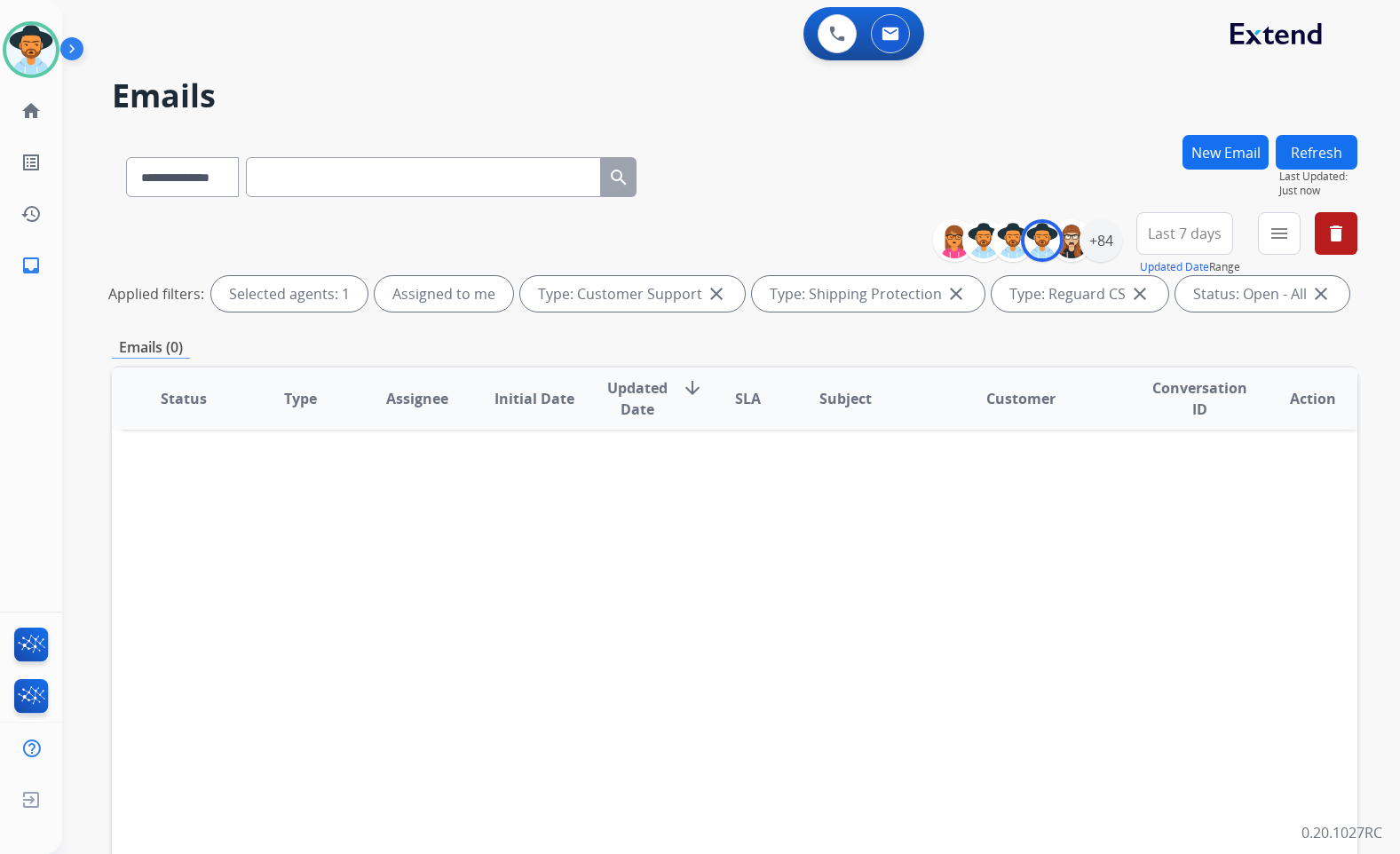
drag, startPoint x: 107, startPoint y: 161, endPoint x: 73, endPoint y: 138, distance: 41.0
click at [103, 158] on div "**********" at bounding box center [710, 491] width 1295 height 854
click at [39, 111] on mat-icon "home" at bounding box center [32, 112] width 22 height 22
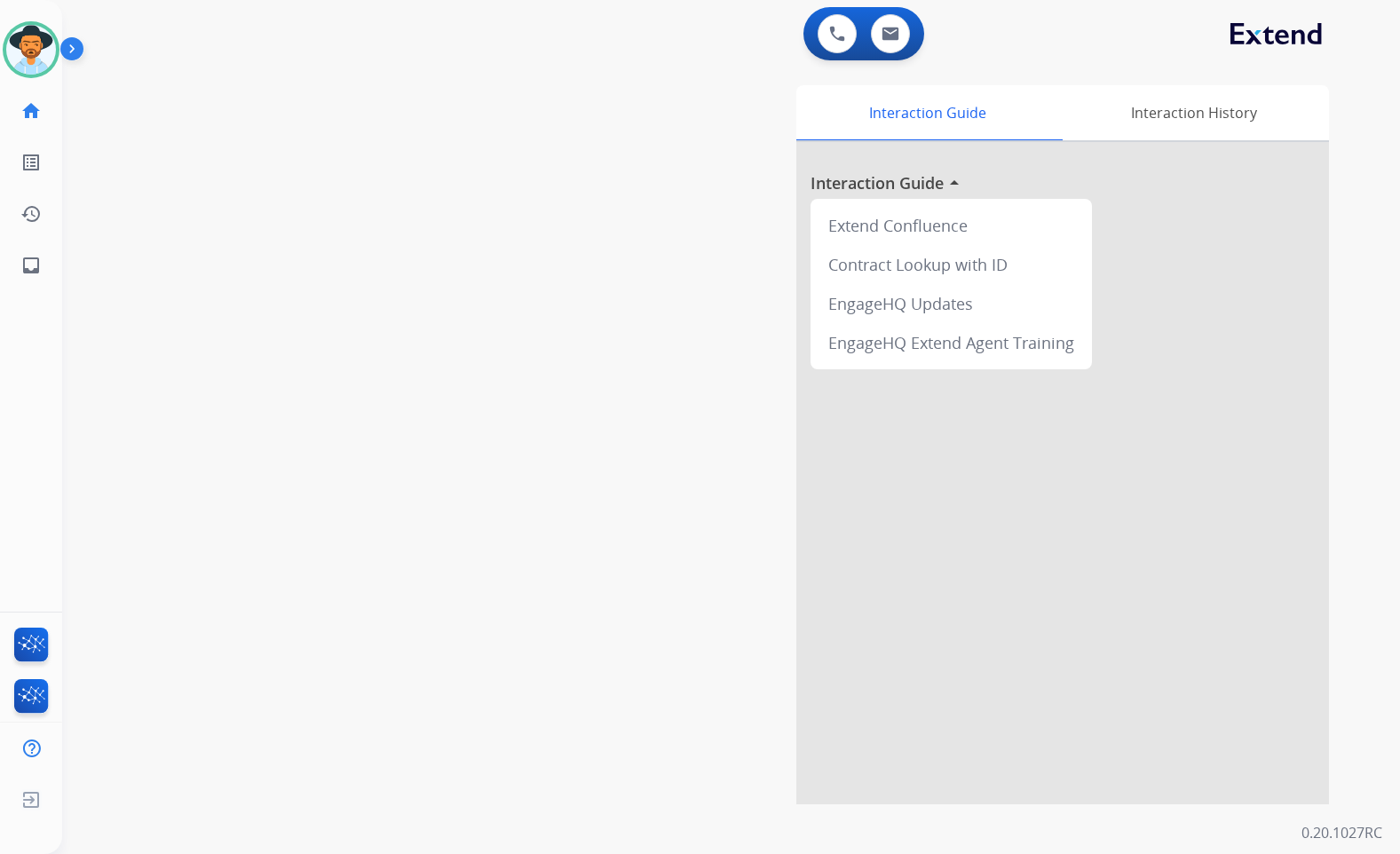
click at [243, 478] on div "swap_horiz Break voice bridge close_fullscreen Connect 3-Way Call merge_type Se…" at bounding box center [710, 434] width 1295 height 740
click at [33, 265] on mat-icon "inbox" at bounding box center [32, 266] width 22 height 22
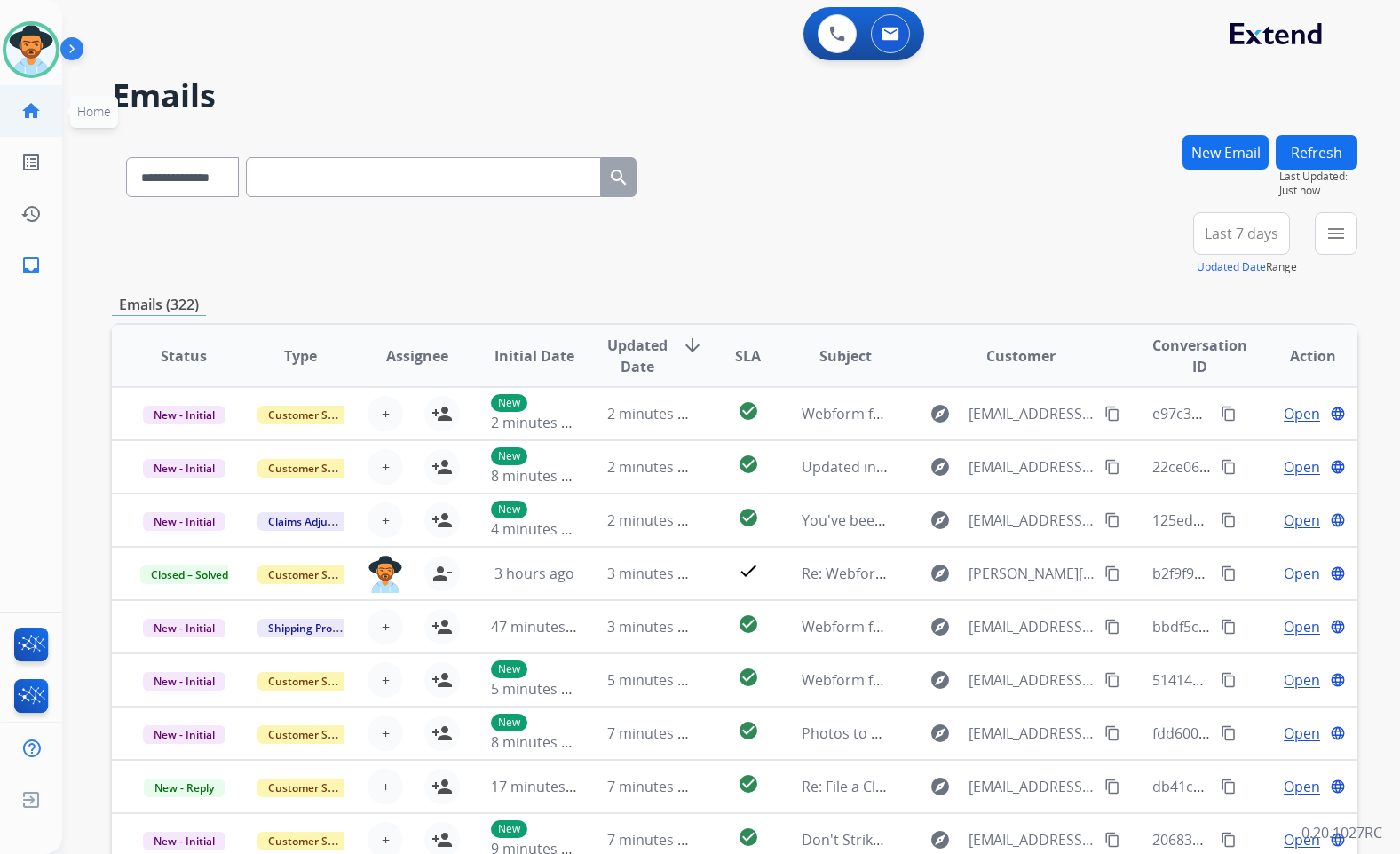
click at [50, 117] on link "home Home" at bounding box center [31, 111] width 49 height 49
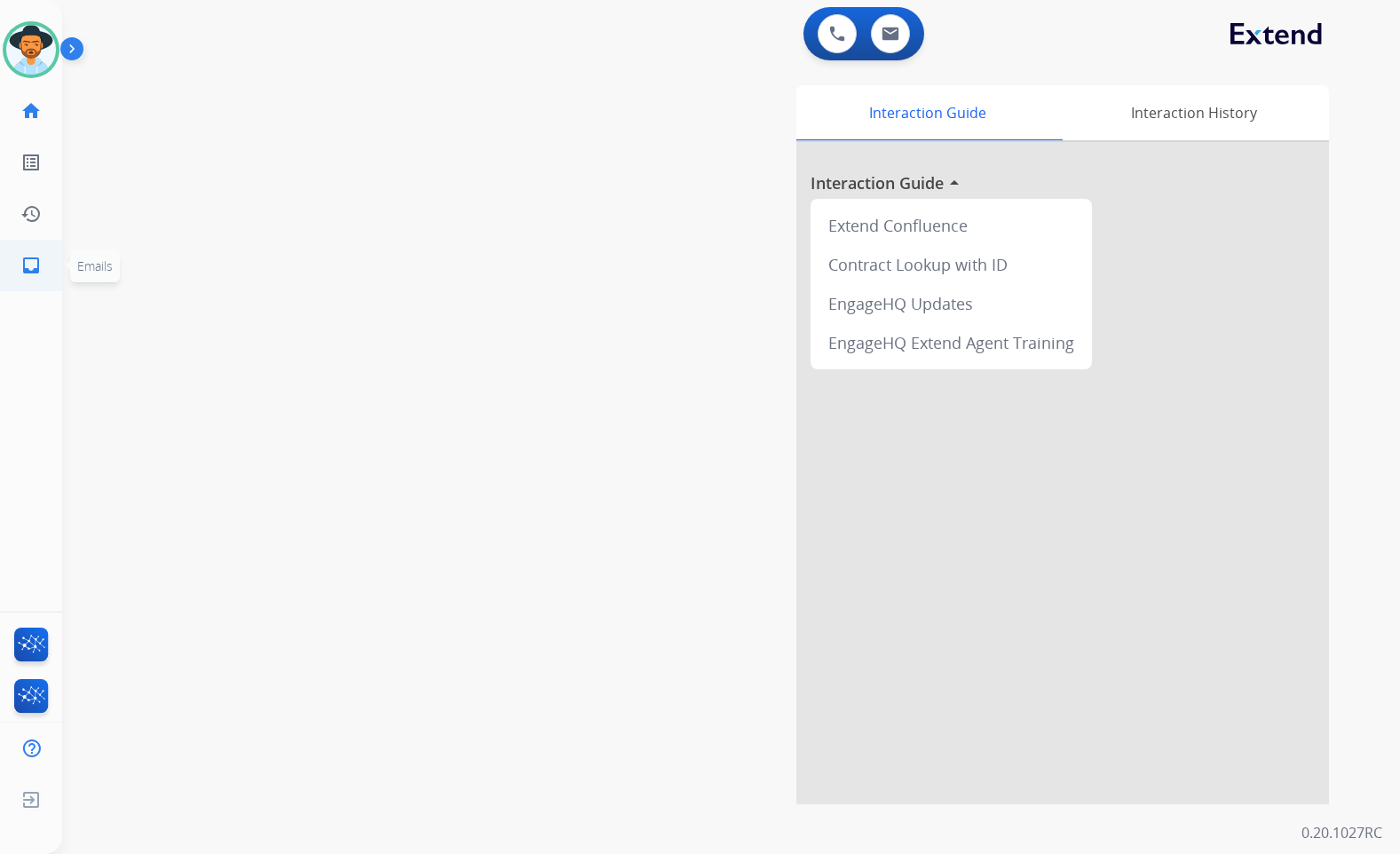
click at [14, 257] on link "inbox Emails" at bounding box center [31, 266] width 49 height 49
select select "**********"
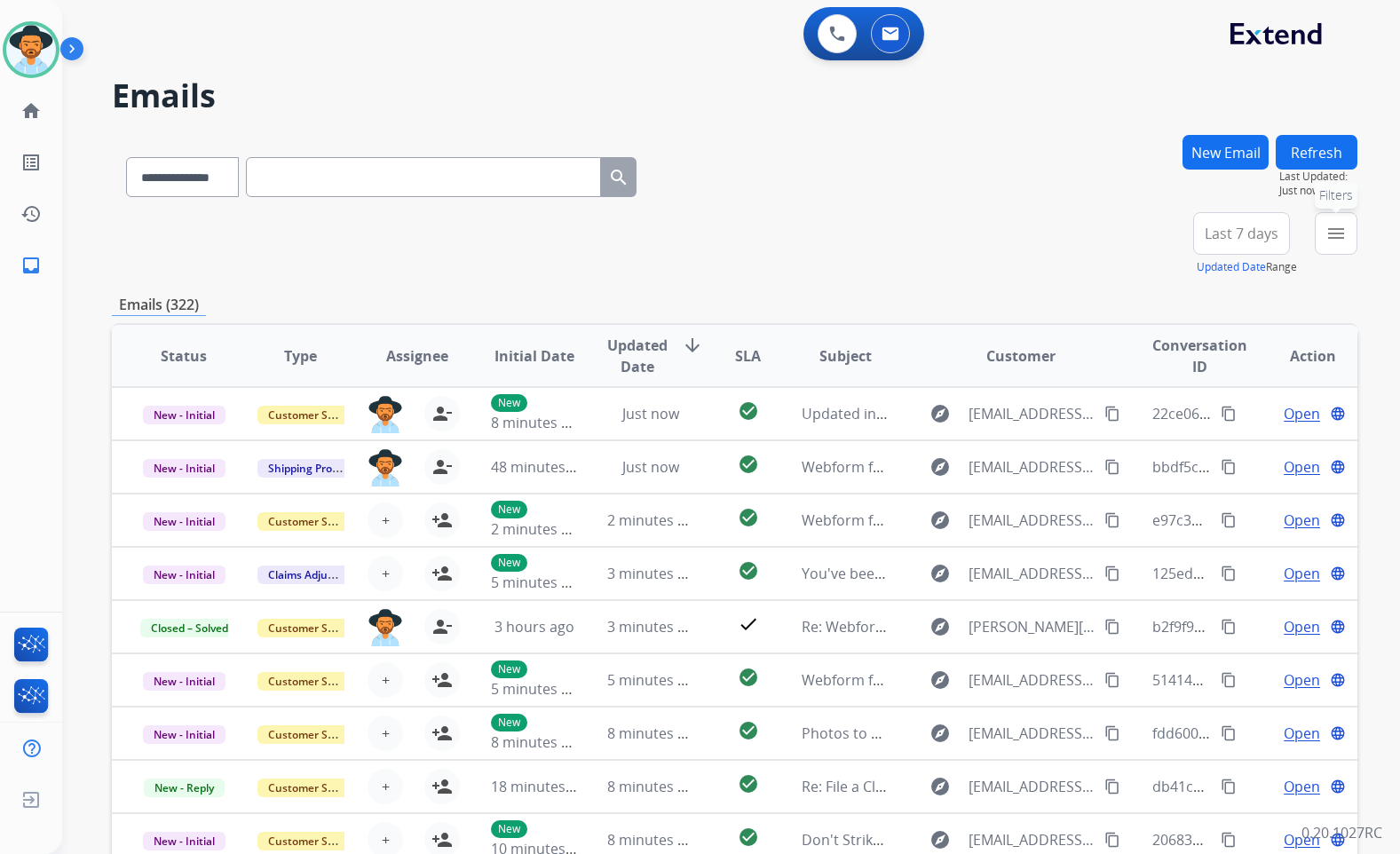
click at [1357, 233] on div "menu Filters Type Claims Adjudication Customer Support Escalation Service Suppo…" at bounding box center [1336, 244] width 42 height 64
click at [1336, 241] on mat-icon "menu" at bounding box center [1337, 234] width 22 height 22
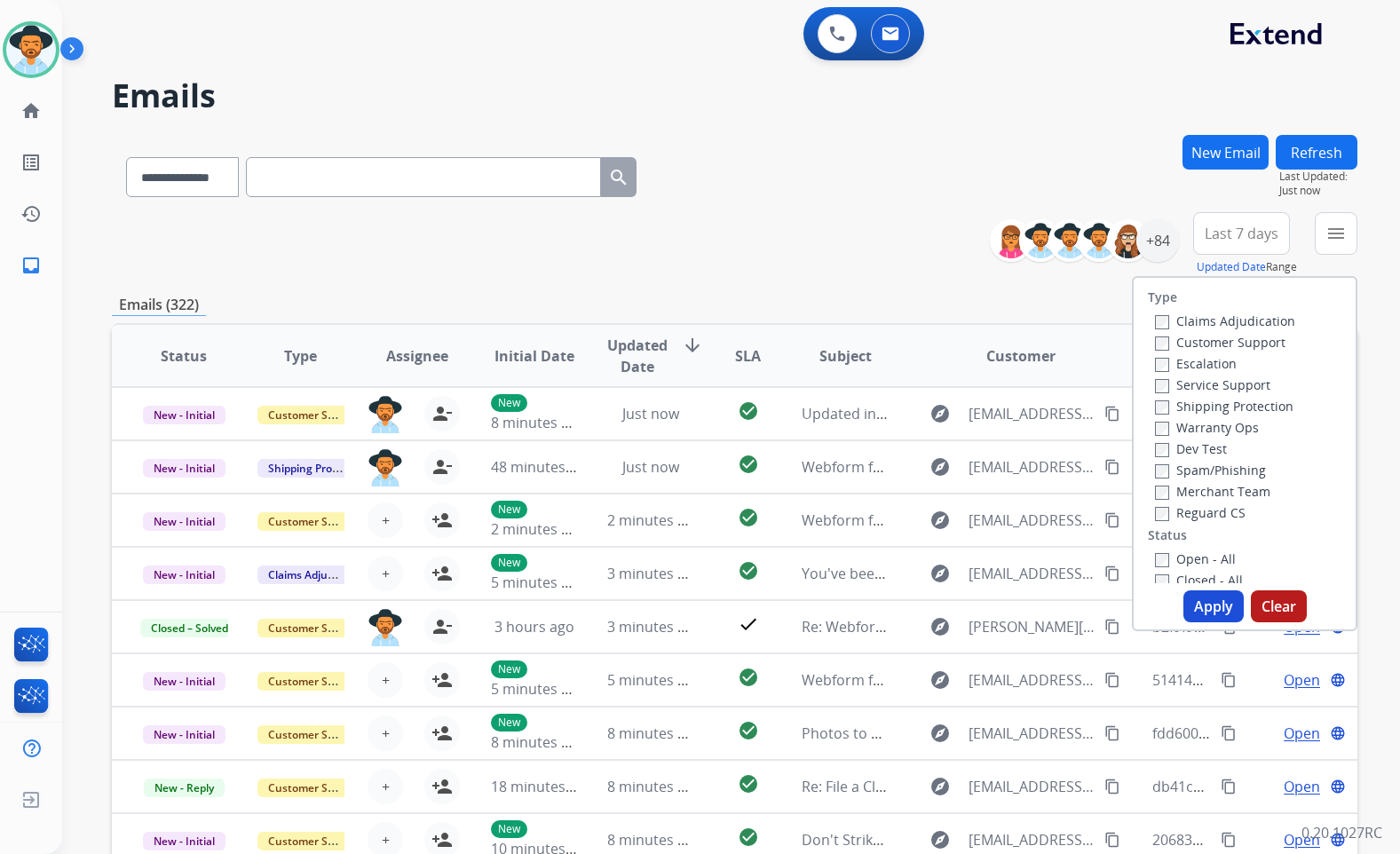
click at [1222, 341] on label "Customer Support" at bounding box center [1220, 342] width 130 height 17
click at [1245, 406] on label "Shipping Protection" at bounding box center [1224, 406] width 138 height 17
click at [1224, 505] on label "Reguard CS" at bounding box center [1201, 512] width 91 height 17
click at [1214, 561] on label "Open - All" at bounding box center [1196, 559] width 81 height 17
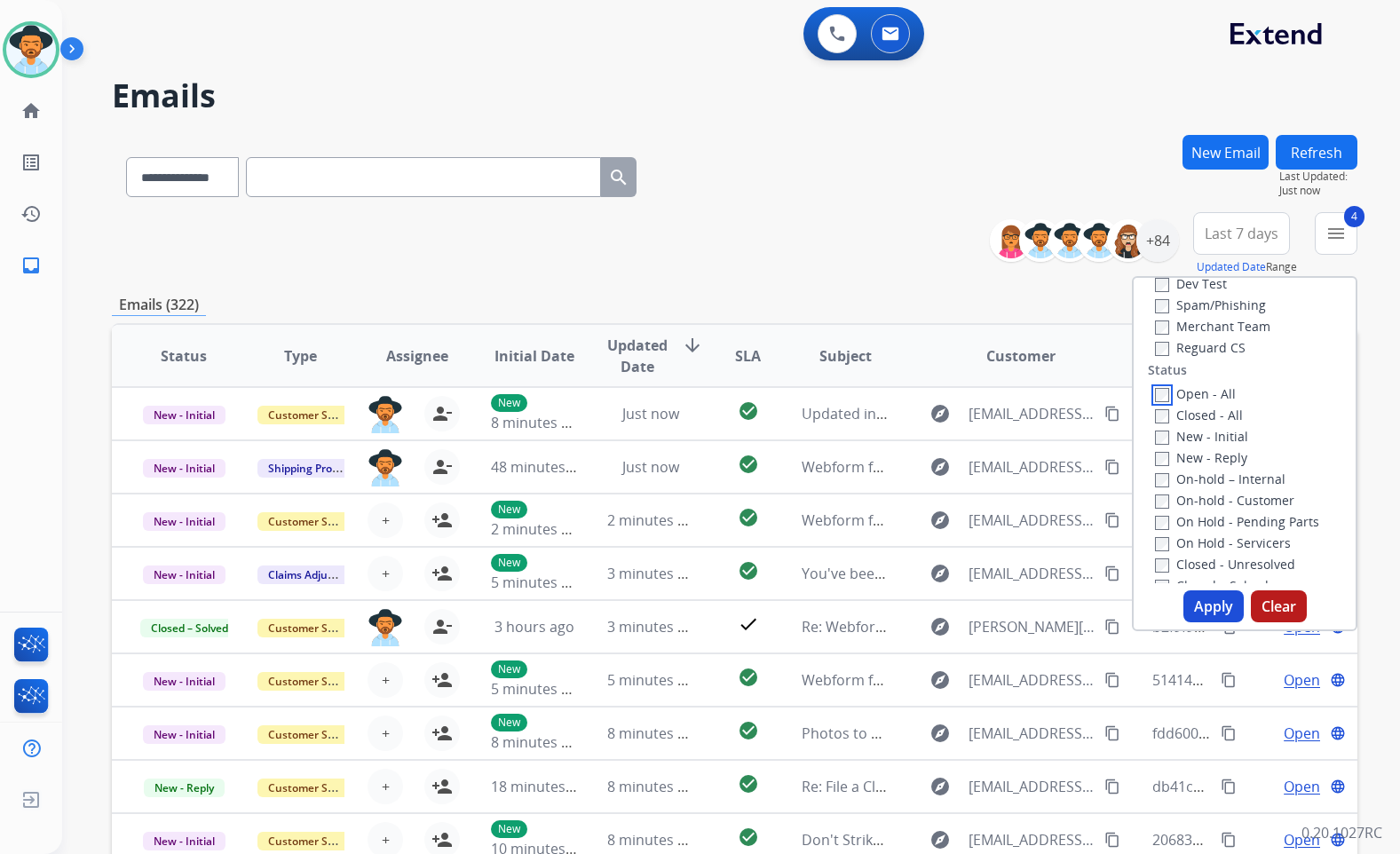
scroll to position [178, 0]
click at [1204, 530] on label "On Hold - Servicers" at bounding box center [1223, 530] width 136 height 17
click at [1204, 511] on label "On Hold - Pending Parts" at bounding box center [1237, 508] width 164 height 17
click at [1199, 481] on label "On-hold - Customer" at bounding box center [1224, 488] width 139 height 17
click at [1197, 463] on label "On-hold – Internal" at bounding box center [1220, 466] width 130 height 17
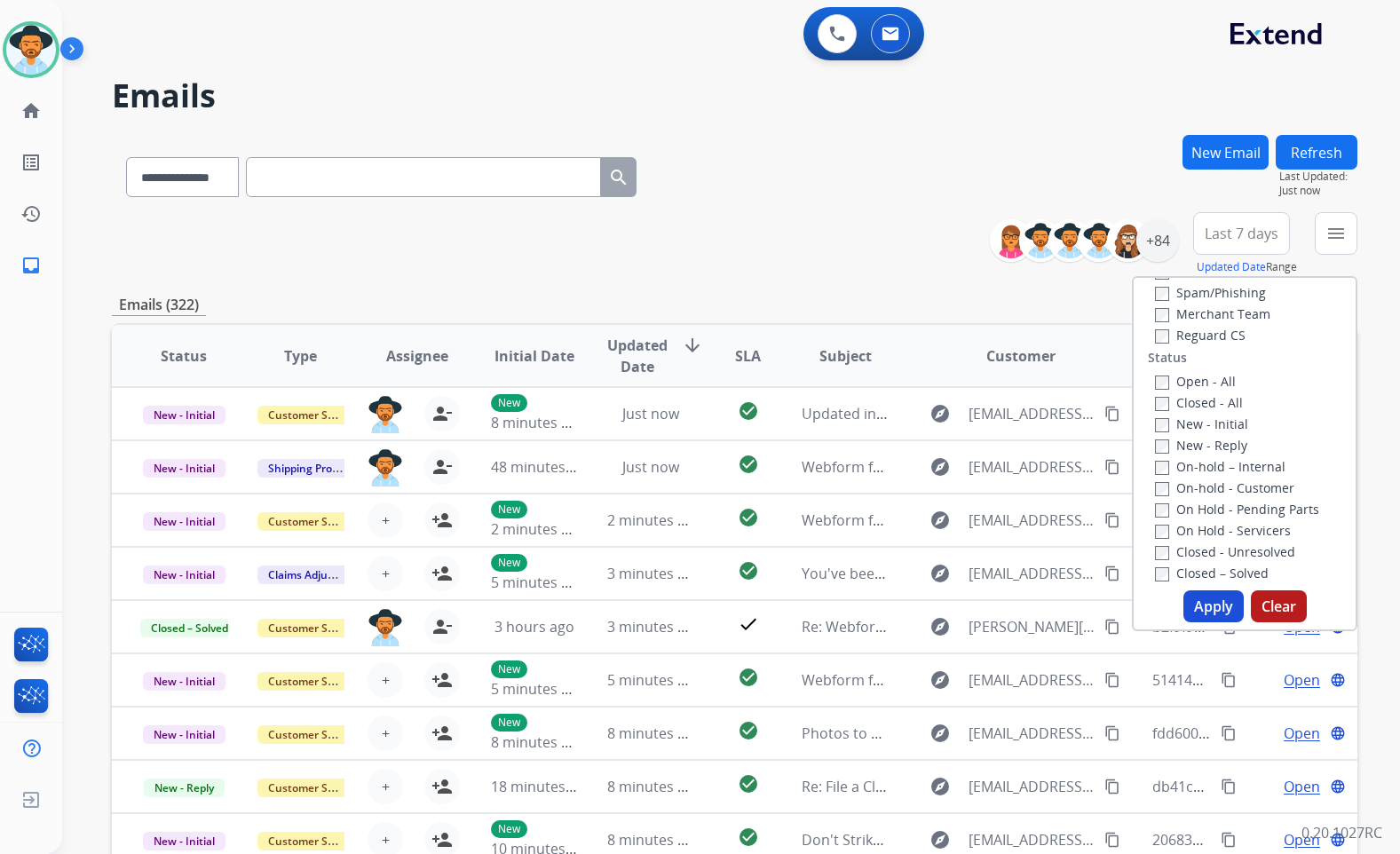
click at [1191, 437] on label "New - Reply" at bounding box center [1202, 445] width 93 height 17
click at [1191, 424] on label "New - Initial" at bounding box center [1202, 424] width 93 height 17
click at [1212, 609] on button "Apply" at bounding box center [1213, 606] width 60 height 32
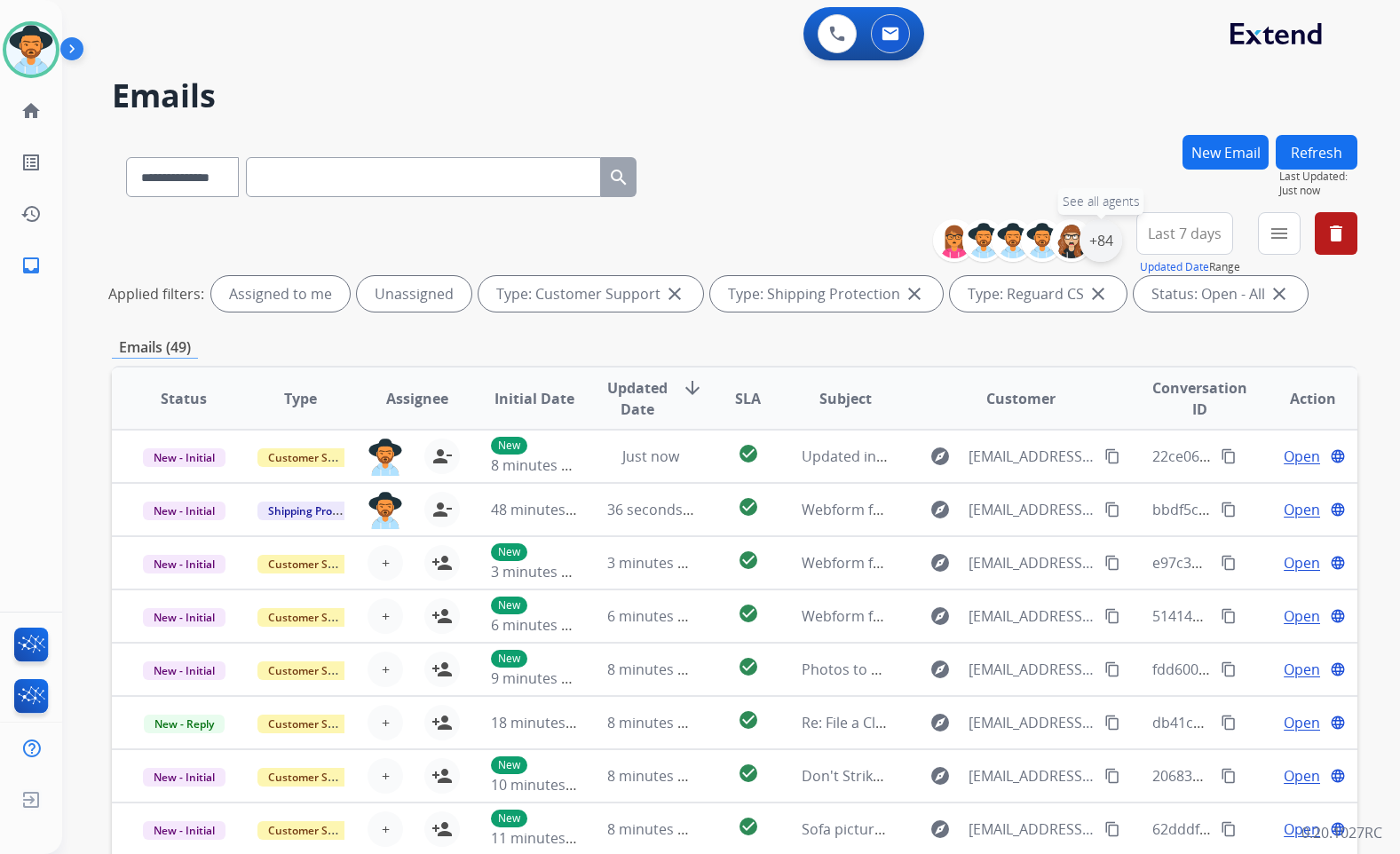
click at [1106, 254] on div "+84" at bounding box center [1101, 240] width 42 height 42
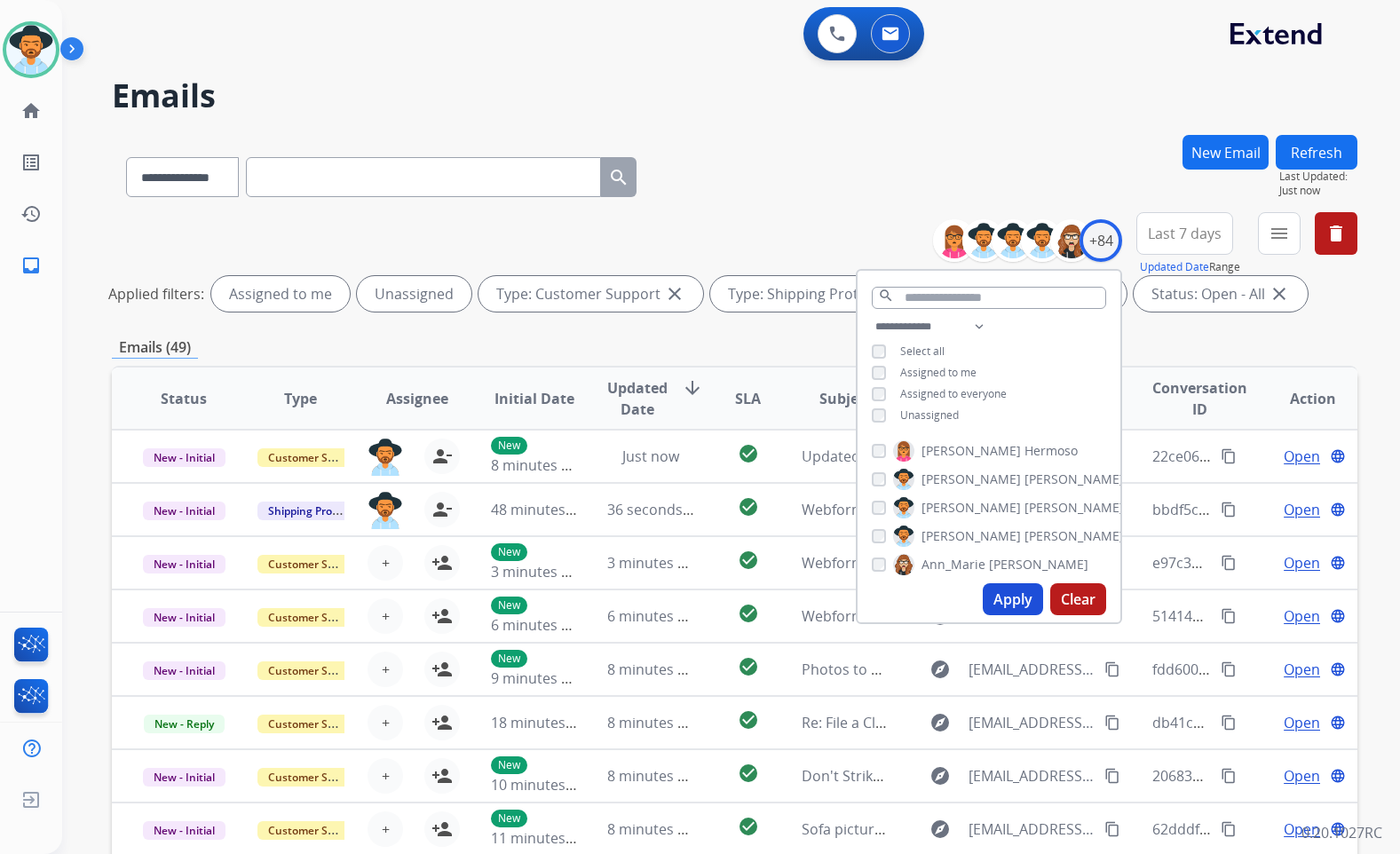
click at [940, 409] on span "Unassigned" at bounding box center [929, 415] width 58 height 15
click at [961, 538] on span "[PERSON_NAME]" at bounding box center [972, 536] width 100 height 18
click at [1016, 598] on button "Apply" at bounding box center [1013, 599] width 60 height 32
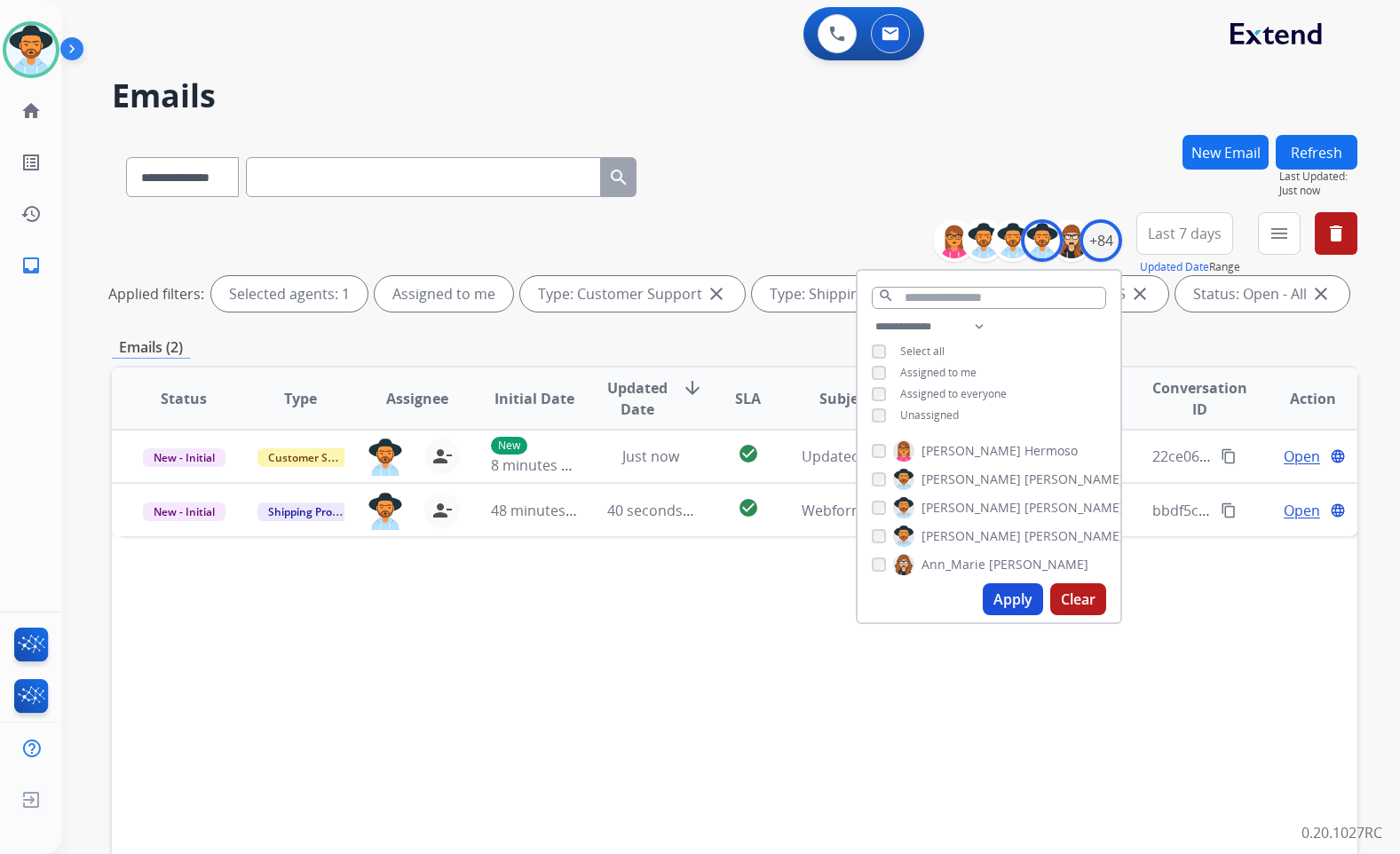
click at [729, 621] on div "Status Type Assignee Initial Date Updated Date arrow_downward SLA Subject Custo…" at bounding box center [735, 663] width 1246 height 595
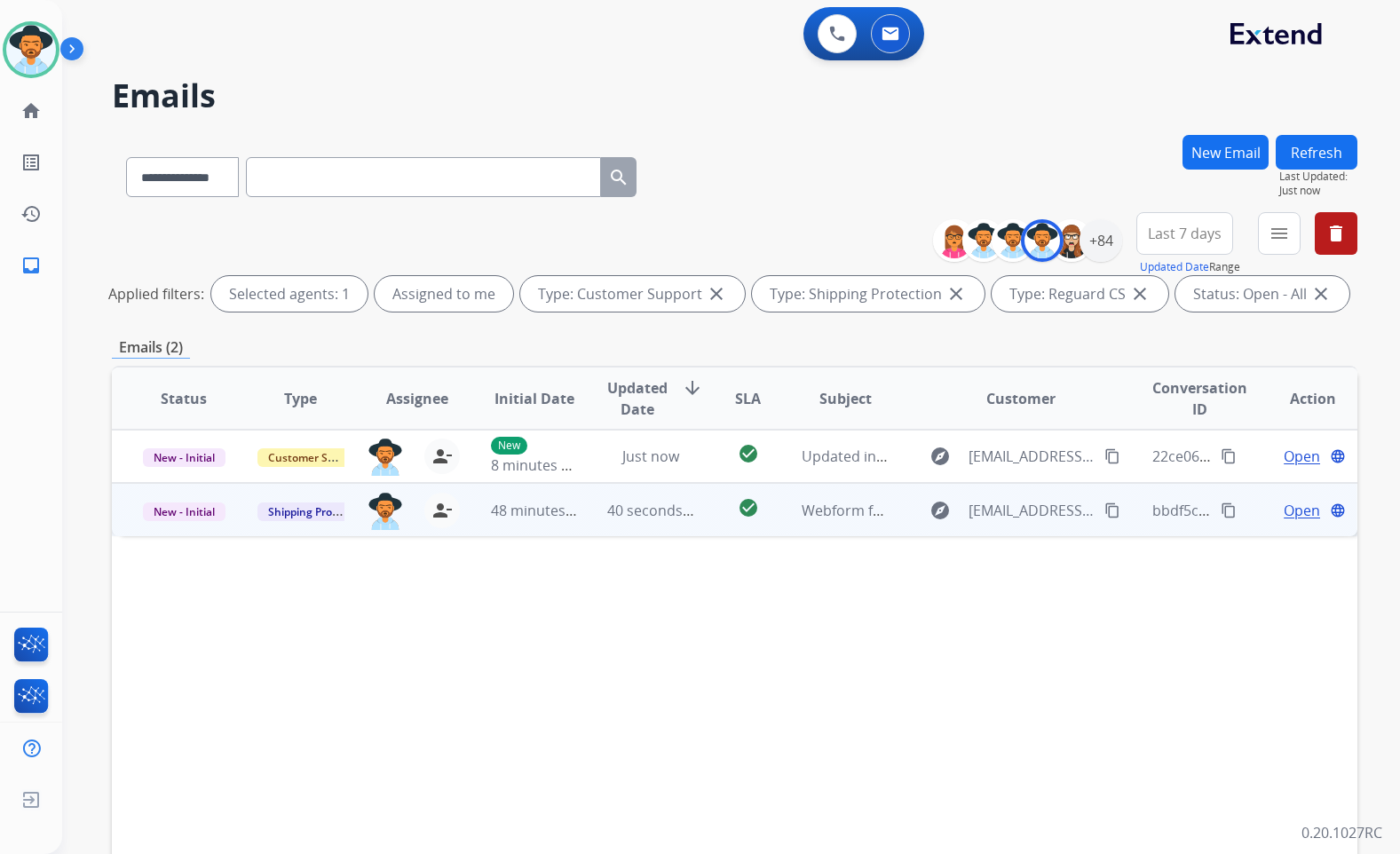
click at [1284, 509] on span "Open" at bounding box center [1302, 510] width 37 height 22
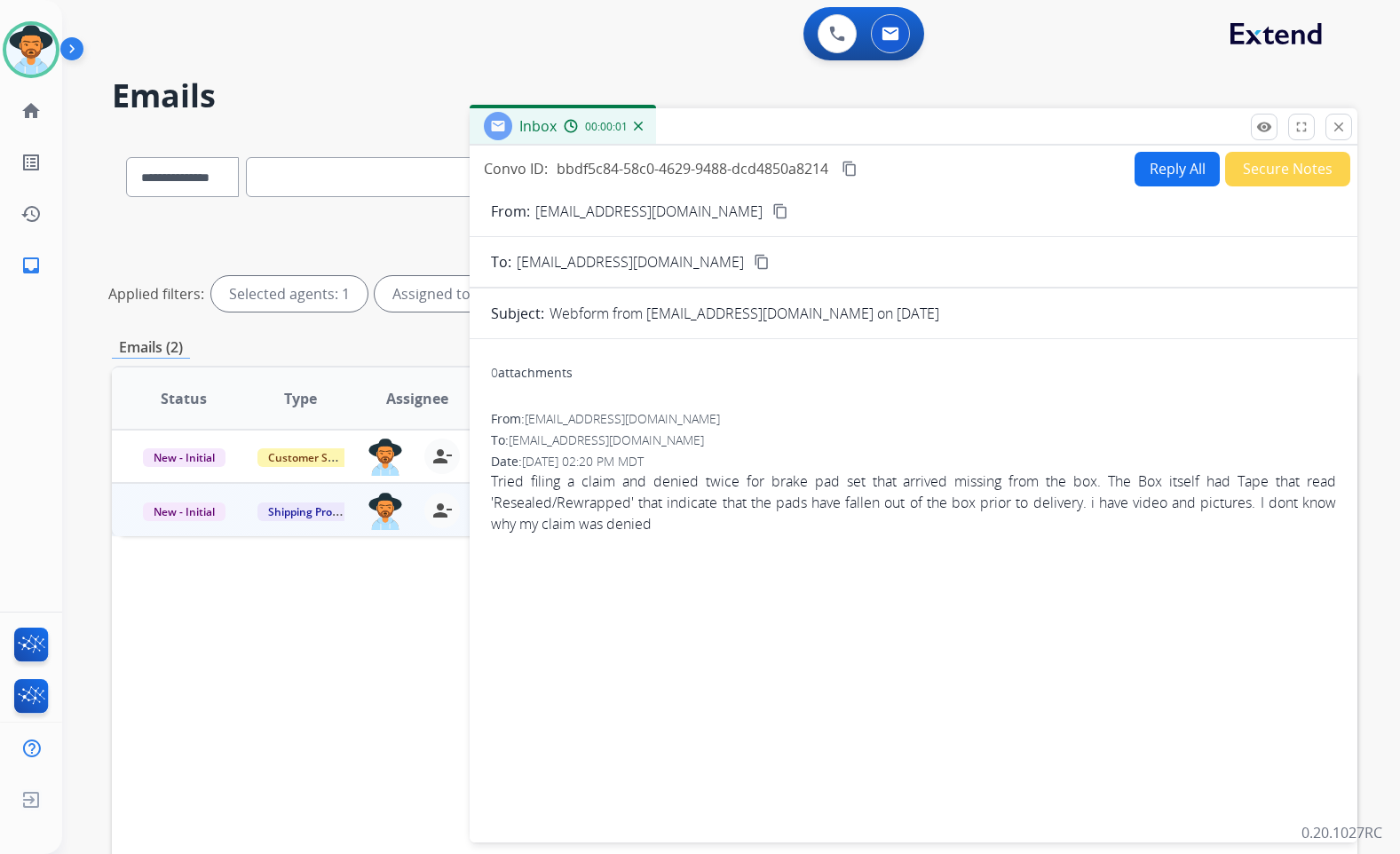
click at [772, 210] on mat-icon "content_copy" at bounding box center [780, 211] width 16 height 16
click at [846, 166] on mat-icon "content_copy" at bounding box center [850, 169] width 16 height 16
click at [674, 530] on span "Tried filing a claim and denied twice for brake pad set that arrived missing fr…" at bounding box center [913, 503] width 845 height 64
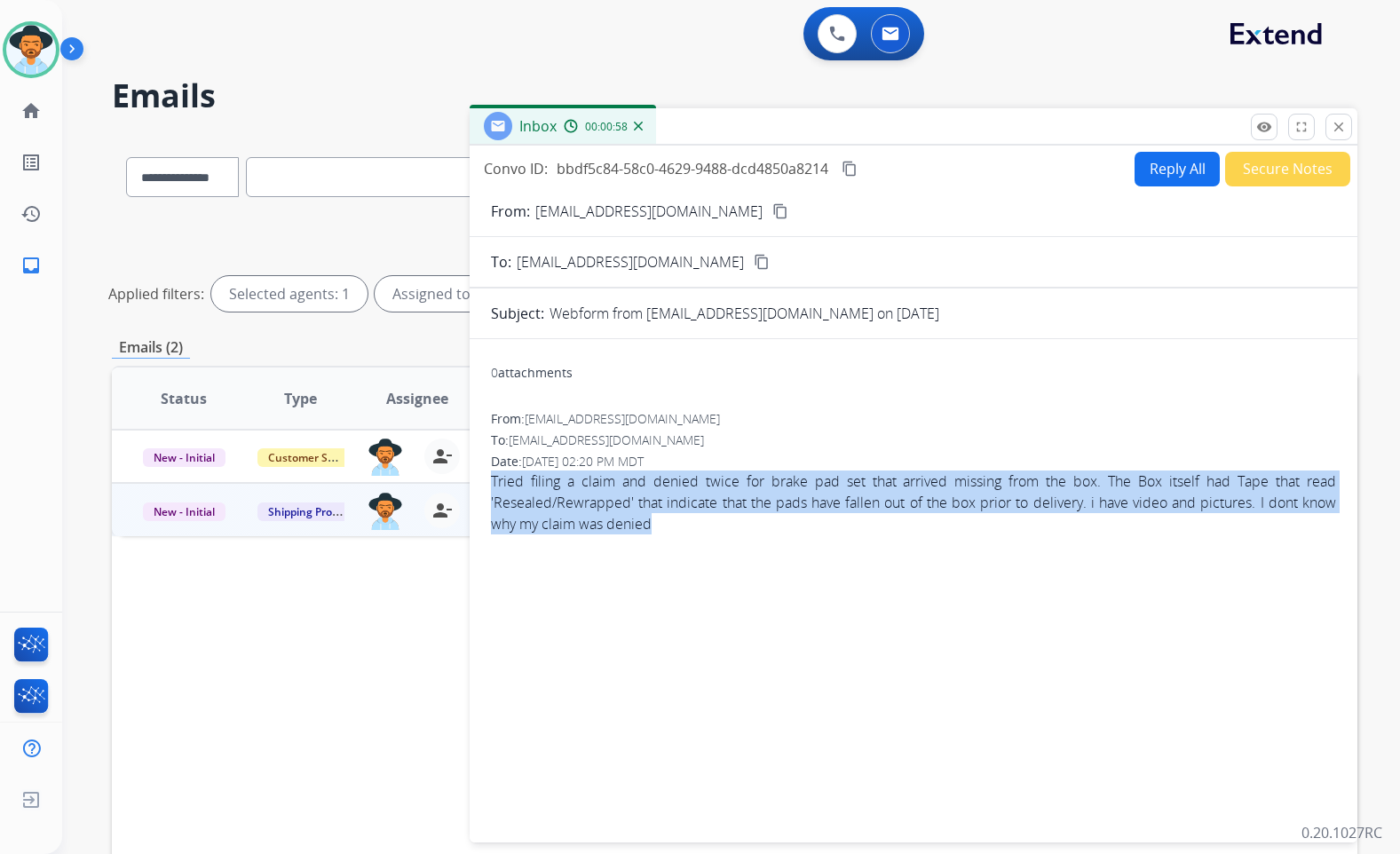
drag, startPoint x: 603, startPoint y: 508, endPoint x: 490, endPoint y: 476, distance: 117.4
click at [490, 476] on div "0 attachments From: awesomeghost226@gmail.com To: support@extend.com Date: 08/2…" at bounding box center [913, 587] width 888 height 468
copy span "Tried filing a claim and denied twice for brake pad set that arrived missing fr…"
click at [1159, 183] on button "Reply All" at bounding box center [1177, 169] width 85 height 35
select select "**********"
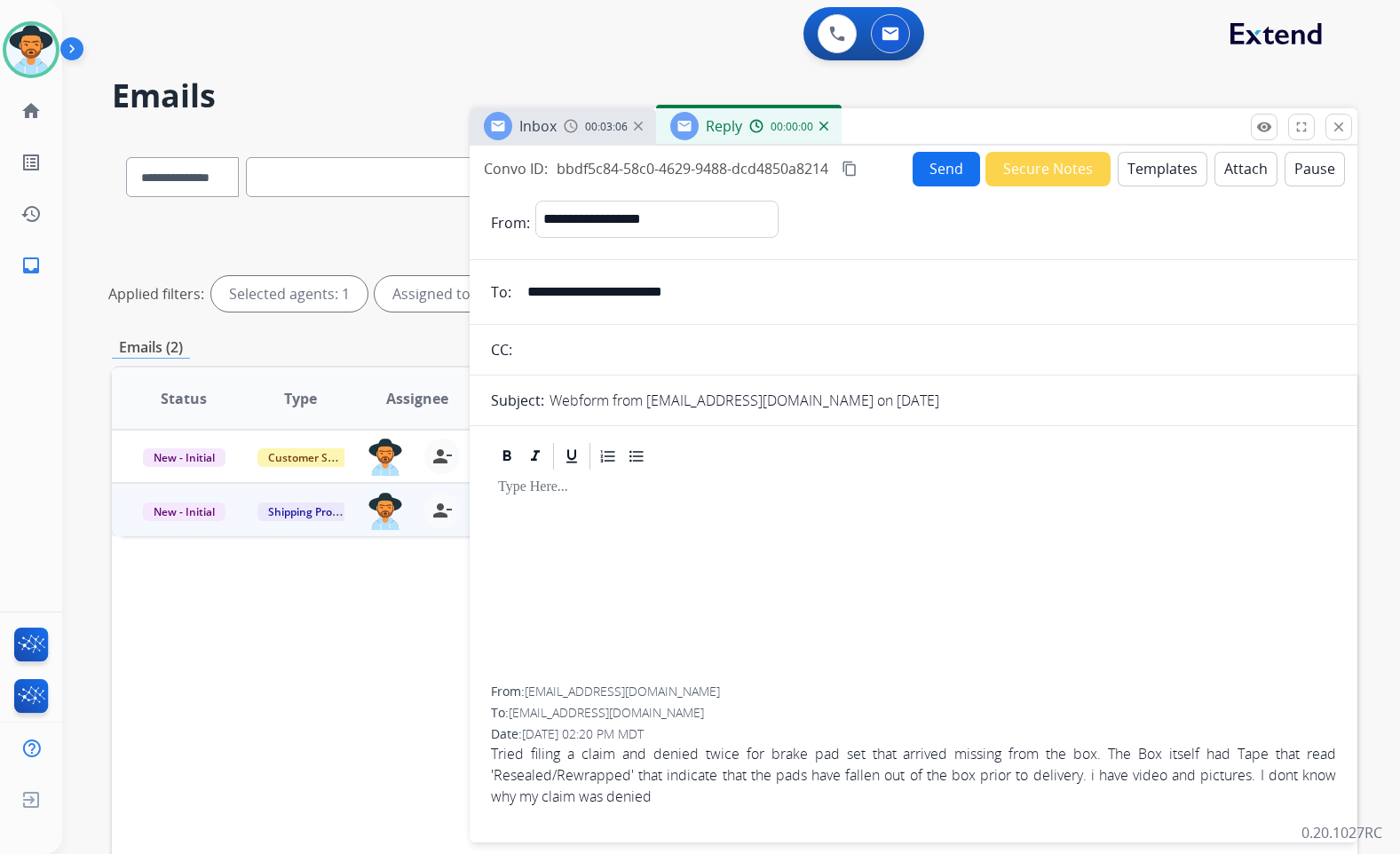
click at [1159, 183] on button "Templates" at bounding box center [1162, 169] width 90 height 35
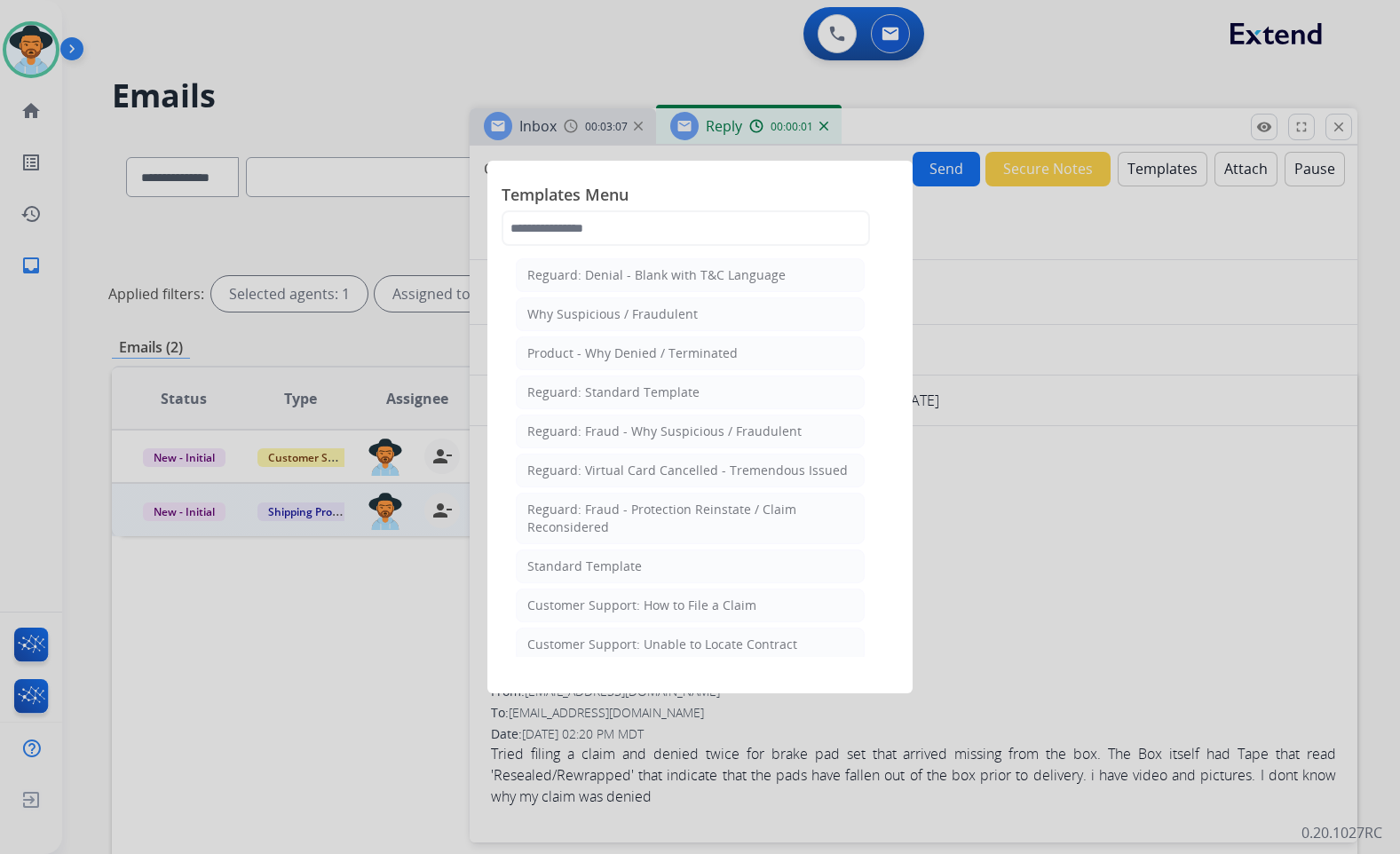
click at [644, 571] on li "Standard Template" at bounding box center [690, 567] width 349 height 34
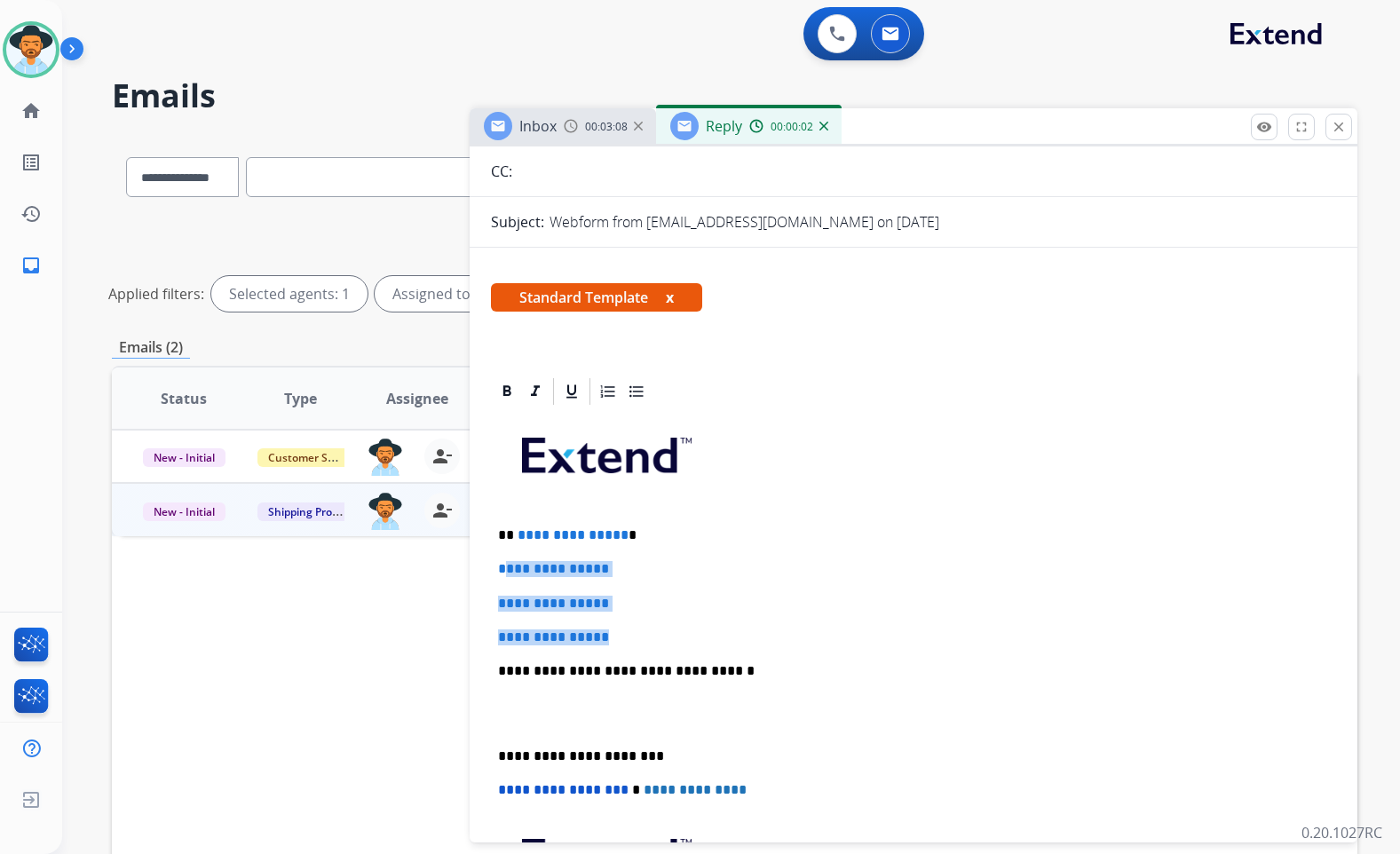
drag, startPoint x: 629, startPoint y: 641, endPoint x: 506, endPoint y: 575, distance: 139.6
click at [506, 575] on div "**********" at bounding box center [913, 713] width 845 height 611
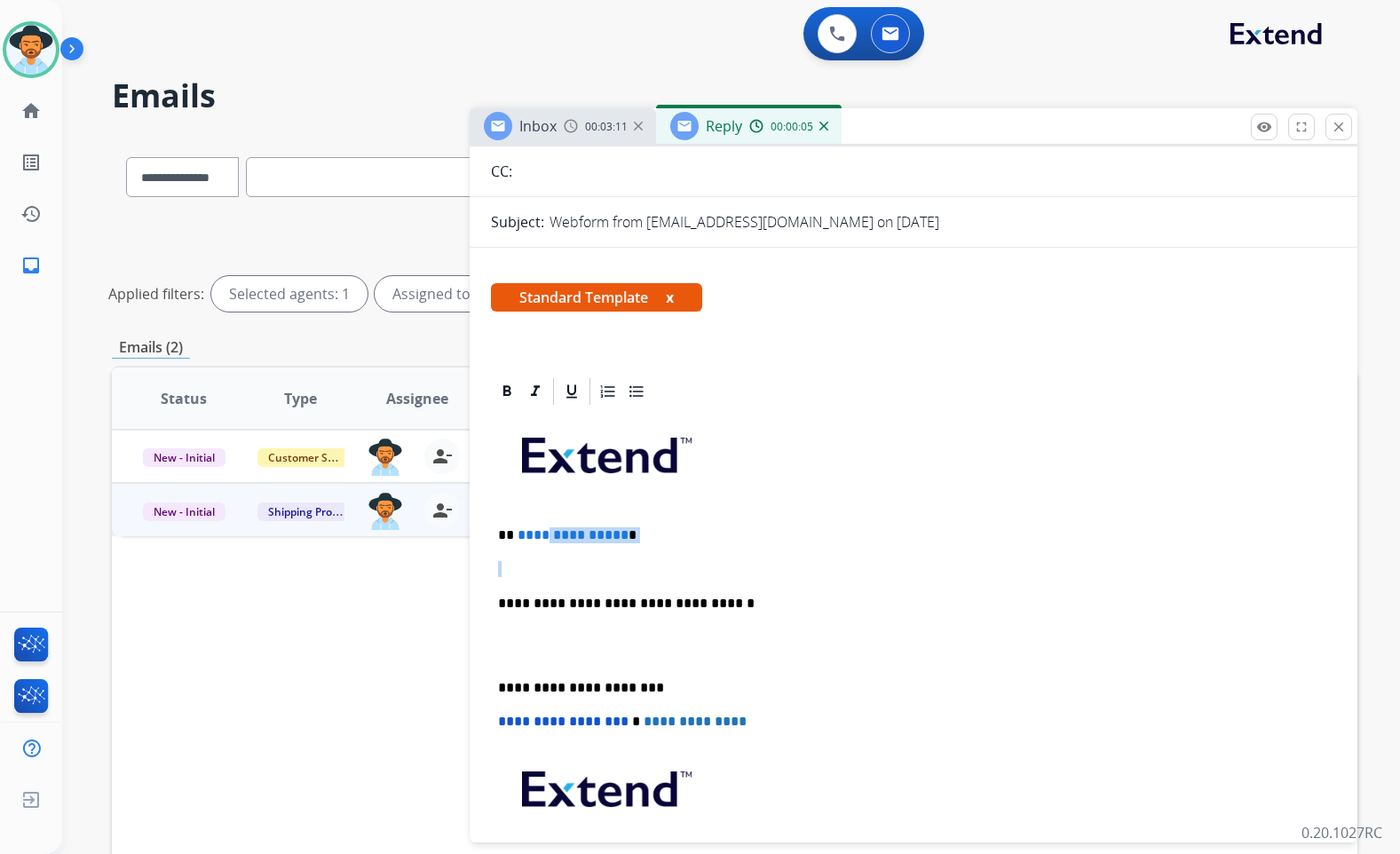
drag, startPoint x: 607, startPoint y: 538, endPoint x: 554, endPoint y: 535, distance: 53.1
click at [541, 539] on div "**********" at bounding box center [913, 679] width 845 height 543
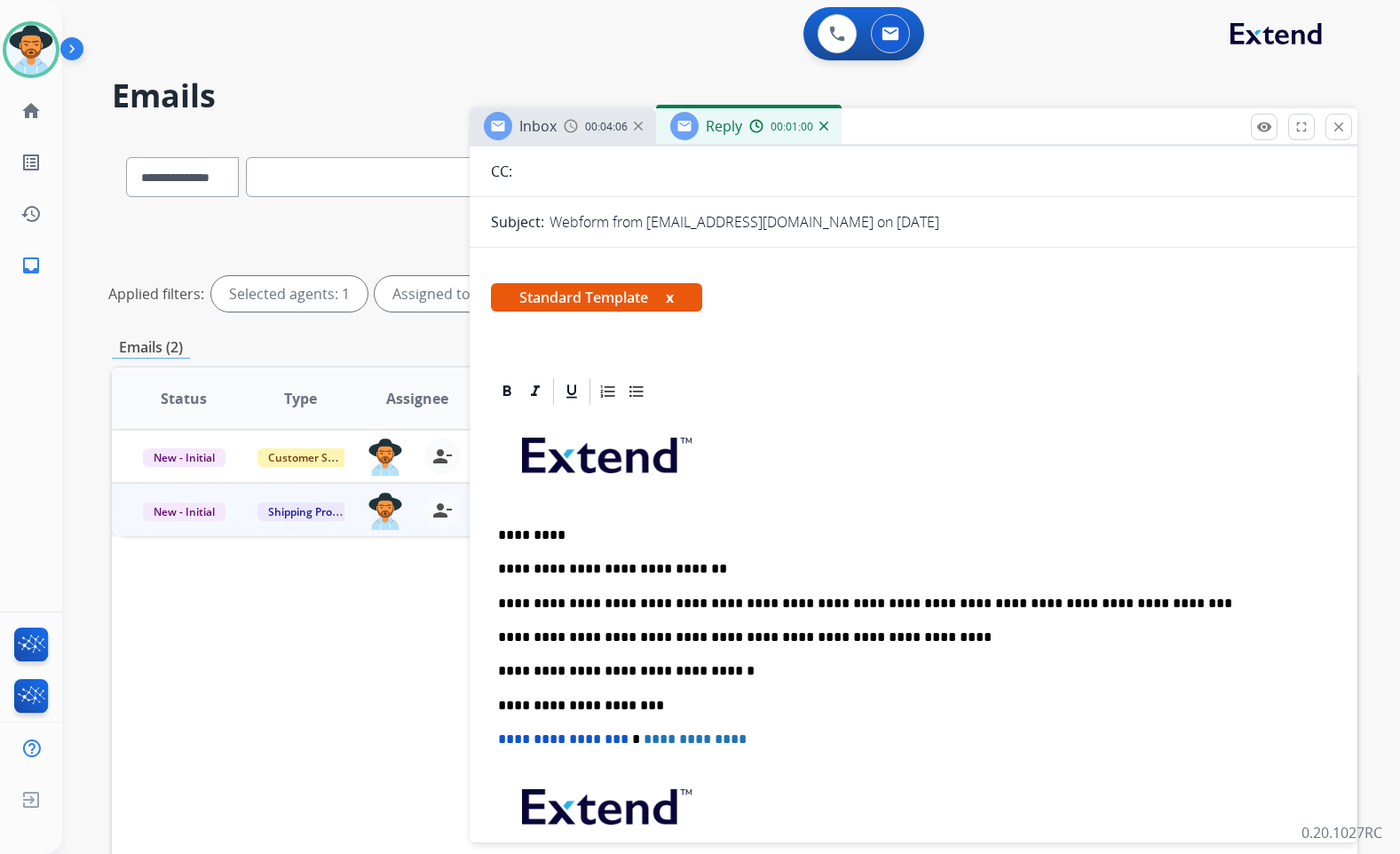
scroll to position [0, 0]
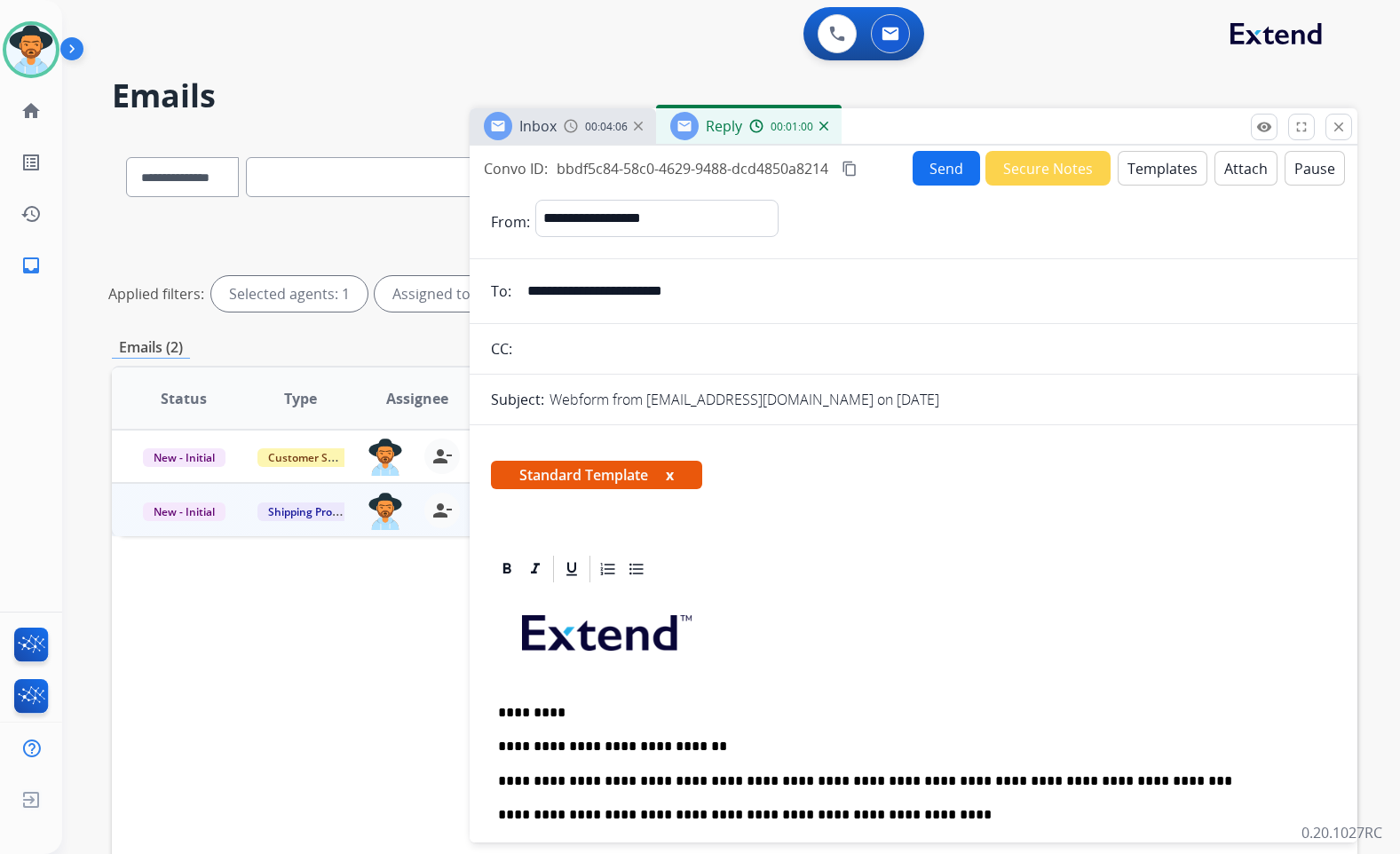
click at [932, 168] on button "Send" at bounding box center [947, 168] width 67 height 35
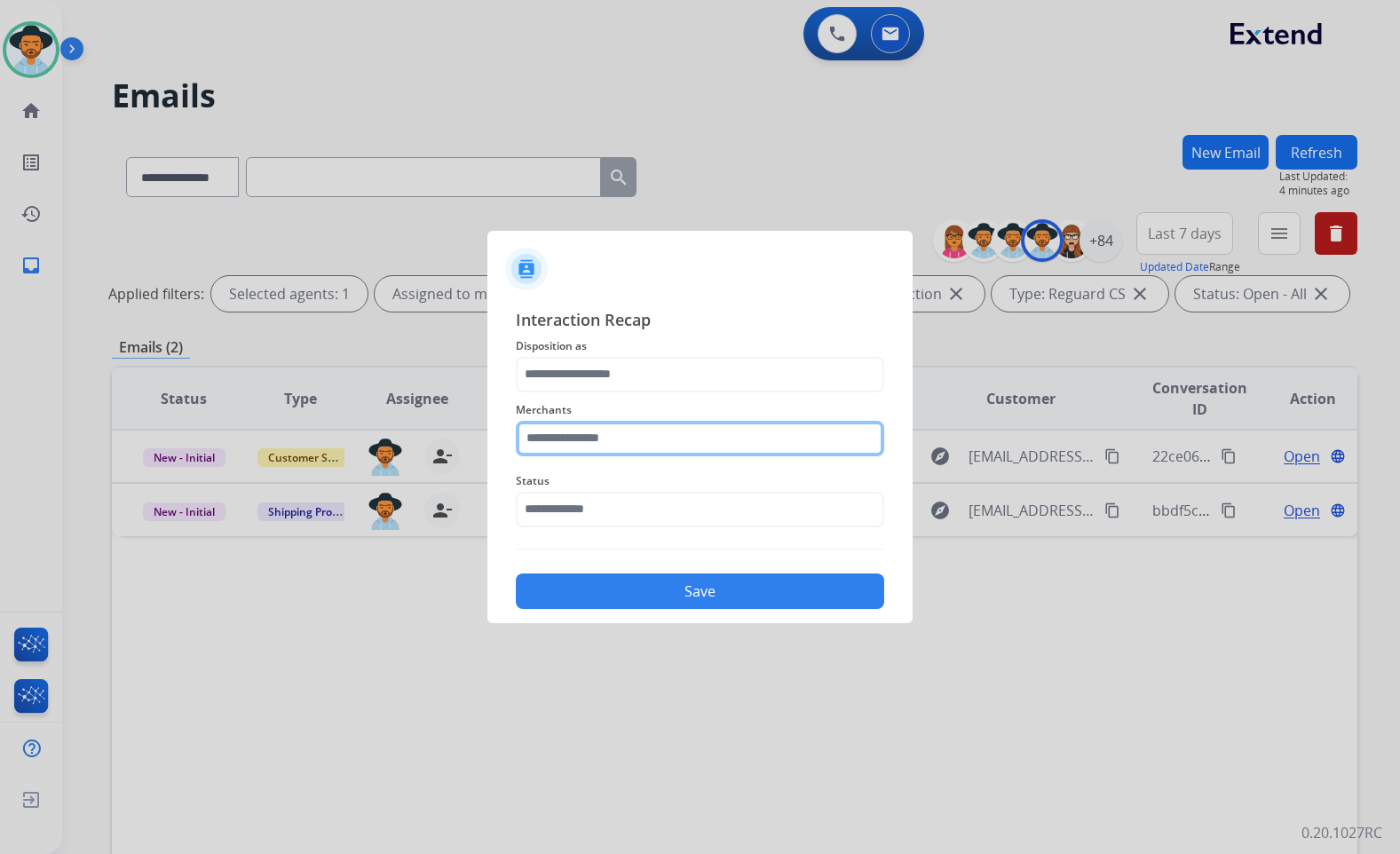
click at [632, 442] on input "text" at bounding box center [700, 438] width 368 height 36
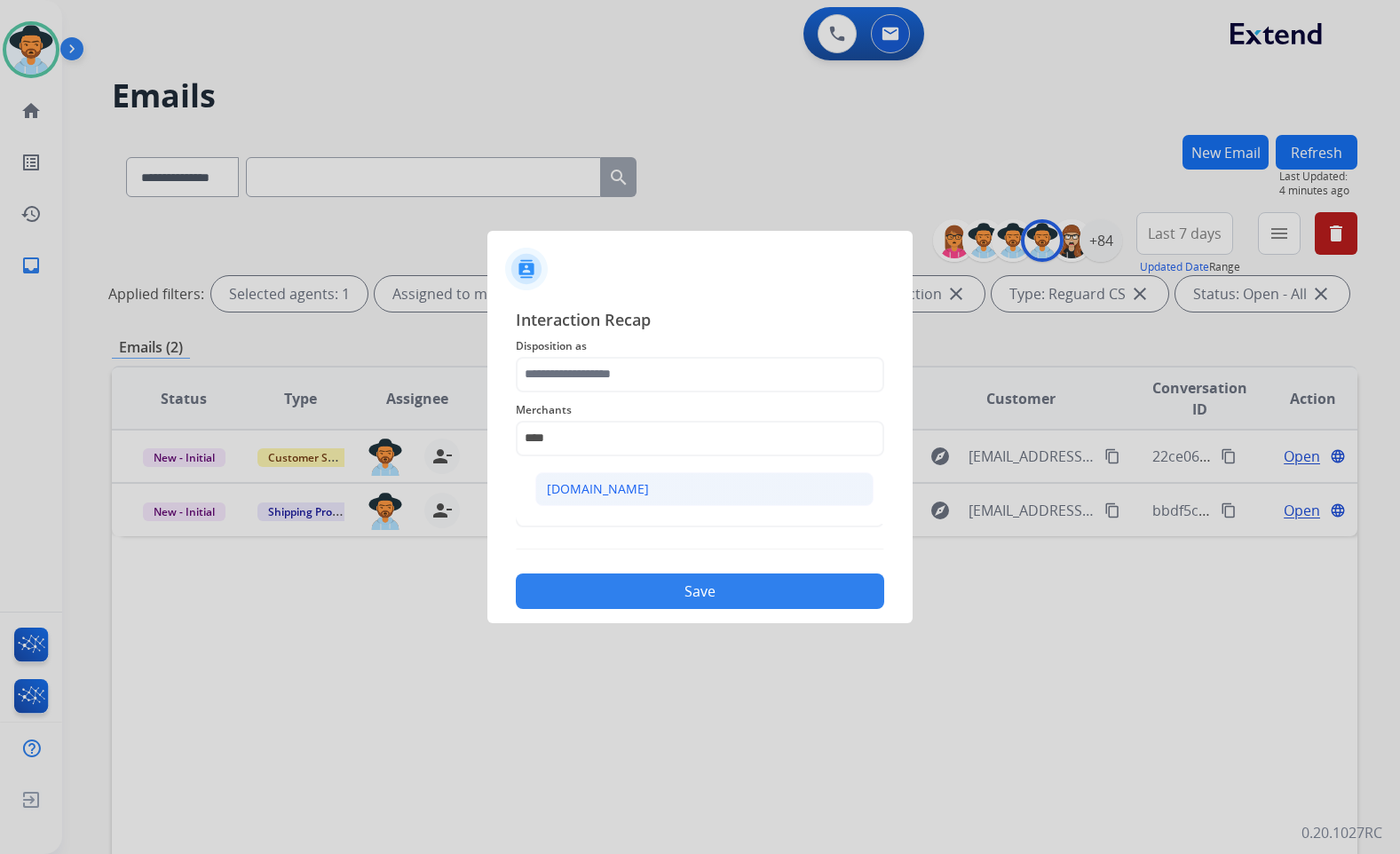
click at [639, 494] on li "[DOMAIN_NAME]" at bounding box center [704, 489] width 339 height 34
type input "**********"
click at [636, 510] on input "text" at bounding box center [700, 509] width 368 height 36
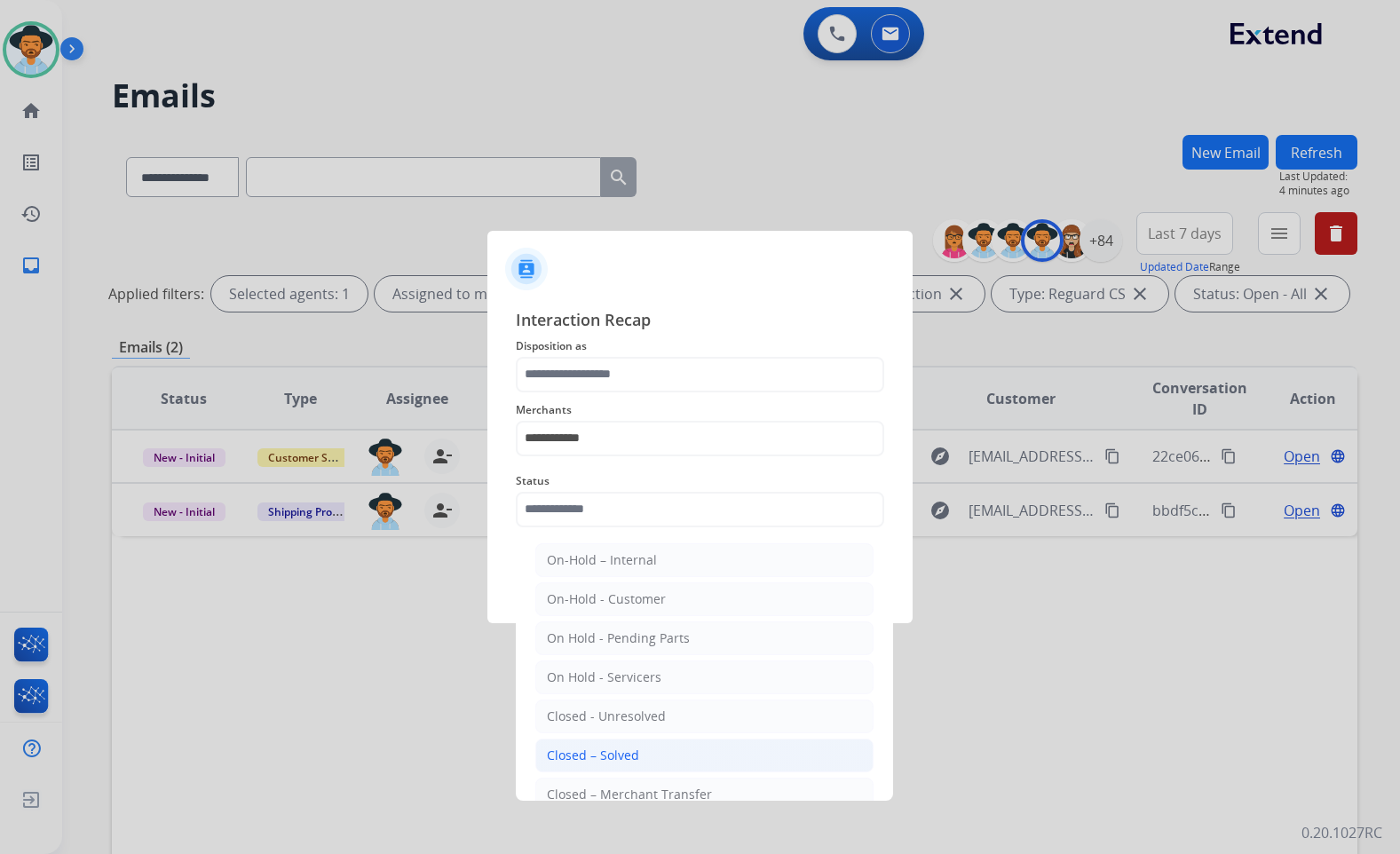
click at [649, 738] on li "Closed – Solved" at bounding box center [704, 755] width 339 height 34
type input "**********"
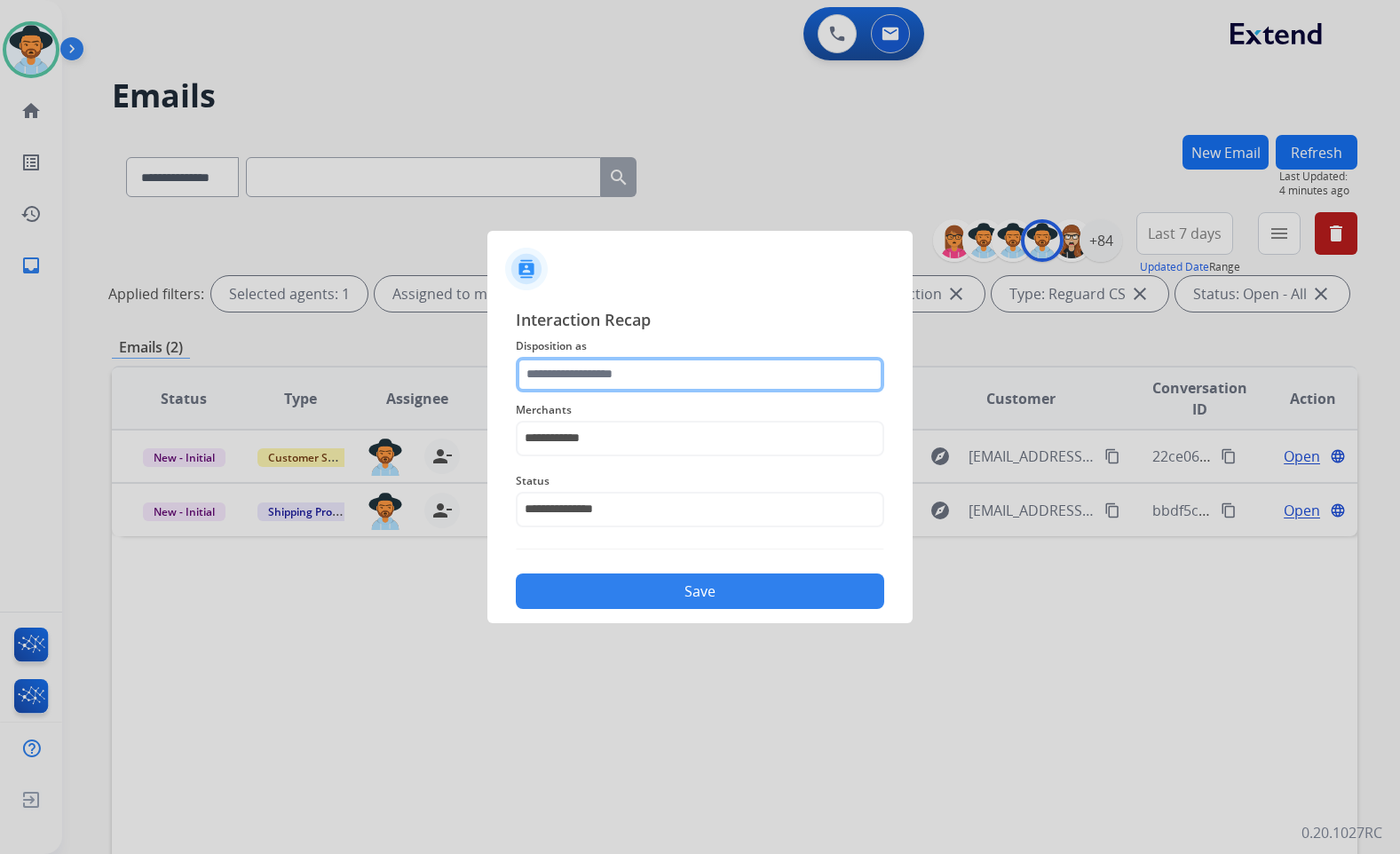
click at [654, 375] on input "text" at bounding box center [700, 375] width 368 height 36
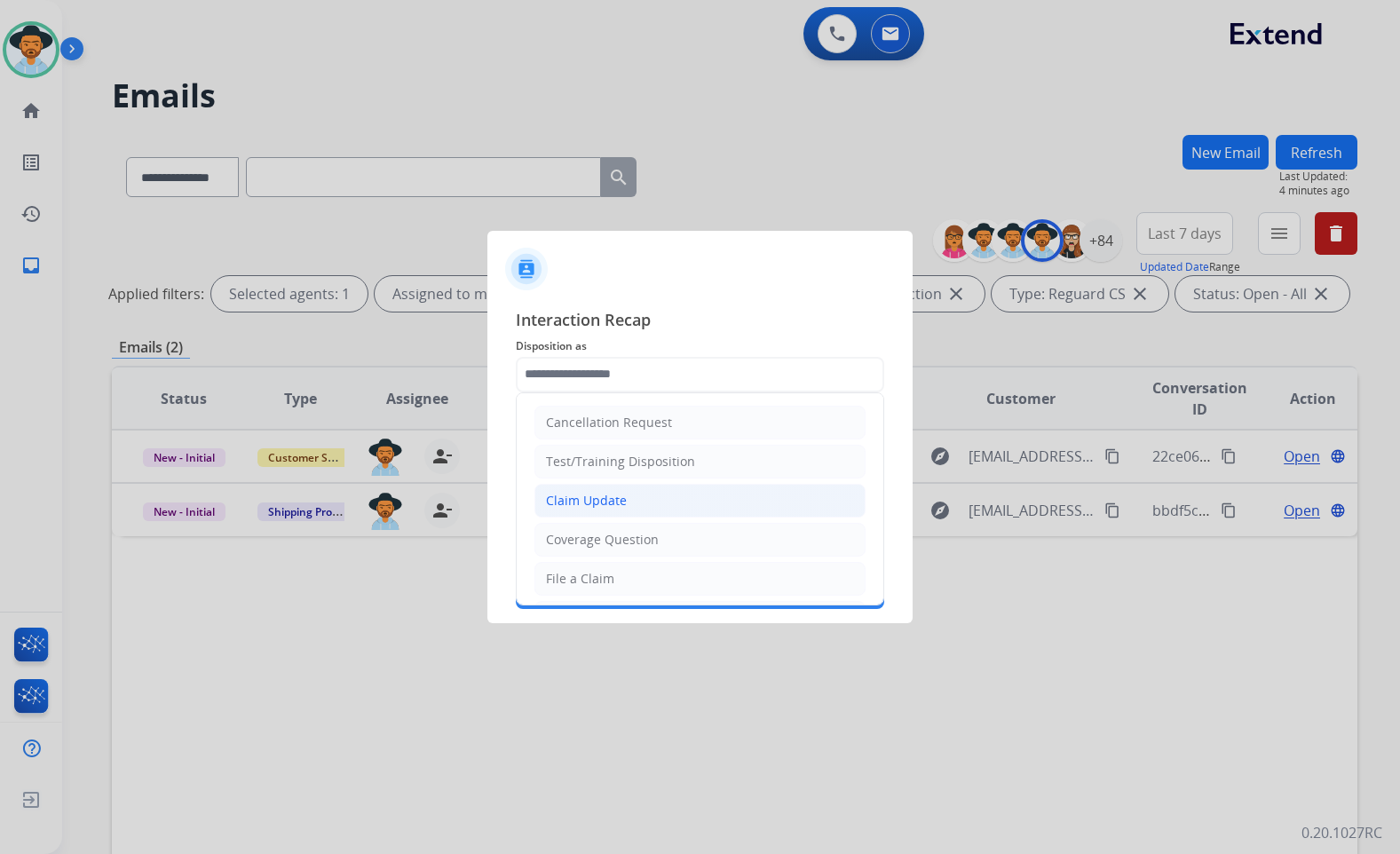
click at [631, 504] on li "Claim Update" at bounding box center [699, 501] width 331 height 34
type input "**********"
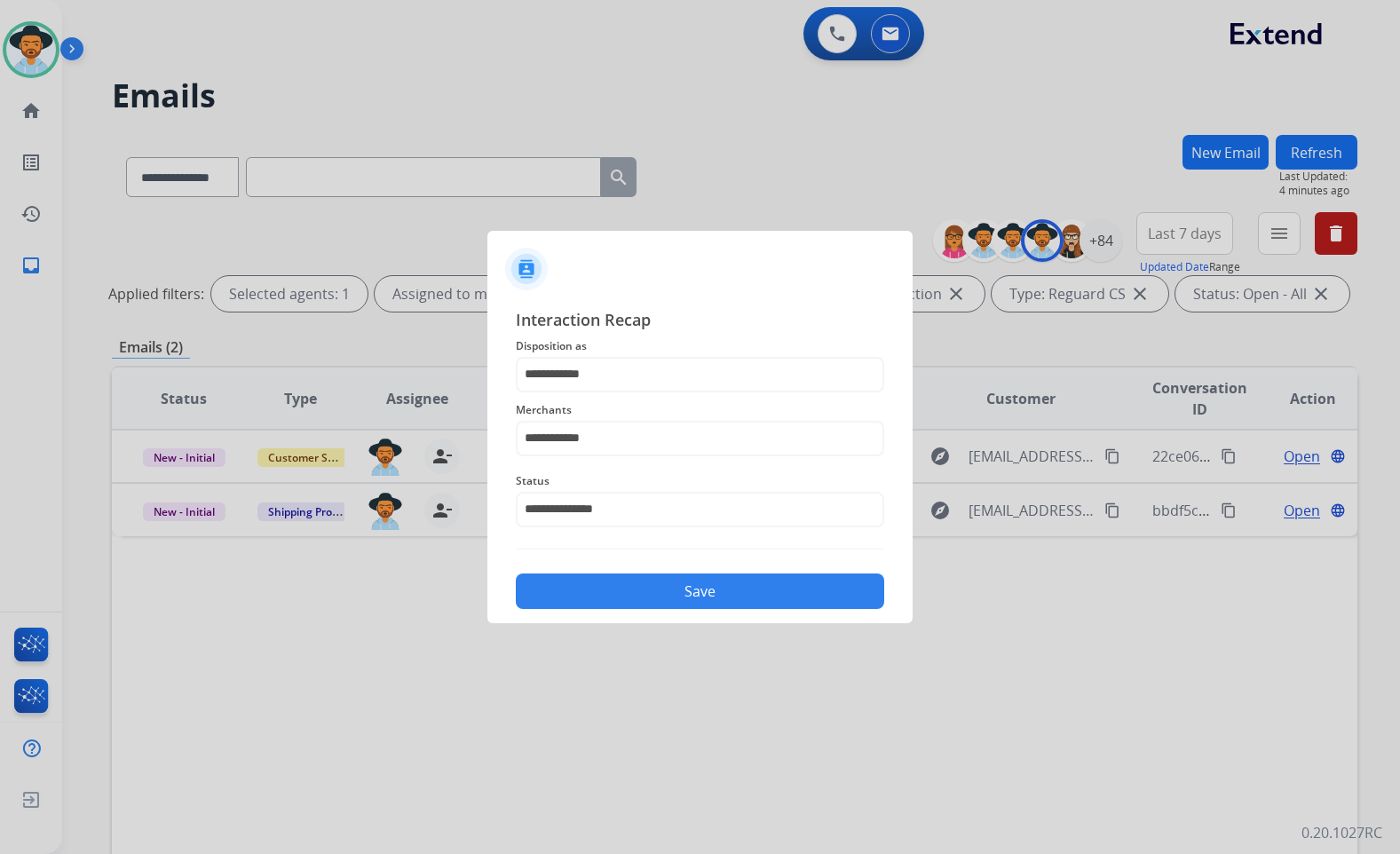
click at [643, 563] on div "Save" at bounding box center [700, 585] width 368 height 46
click at [651, 588] on button "Save" at bounding box center [700, 591] width 368 height 36
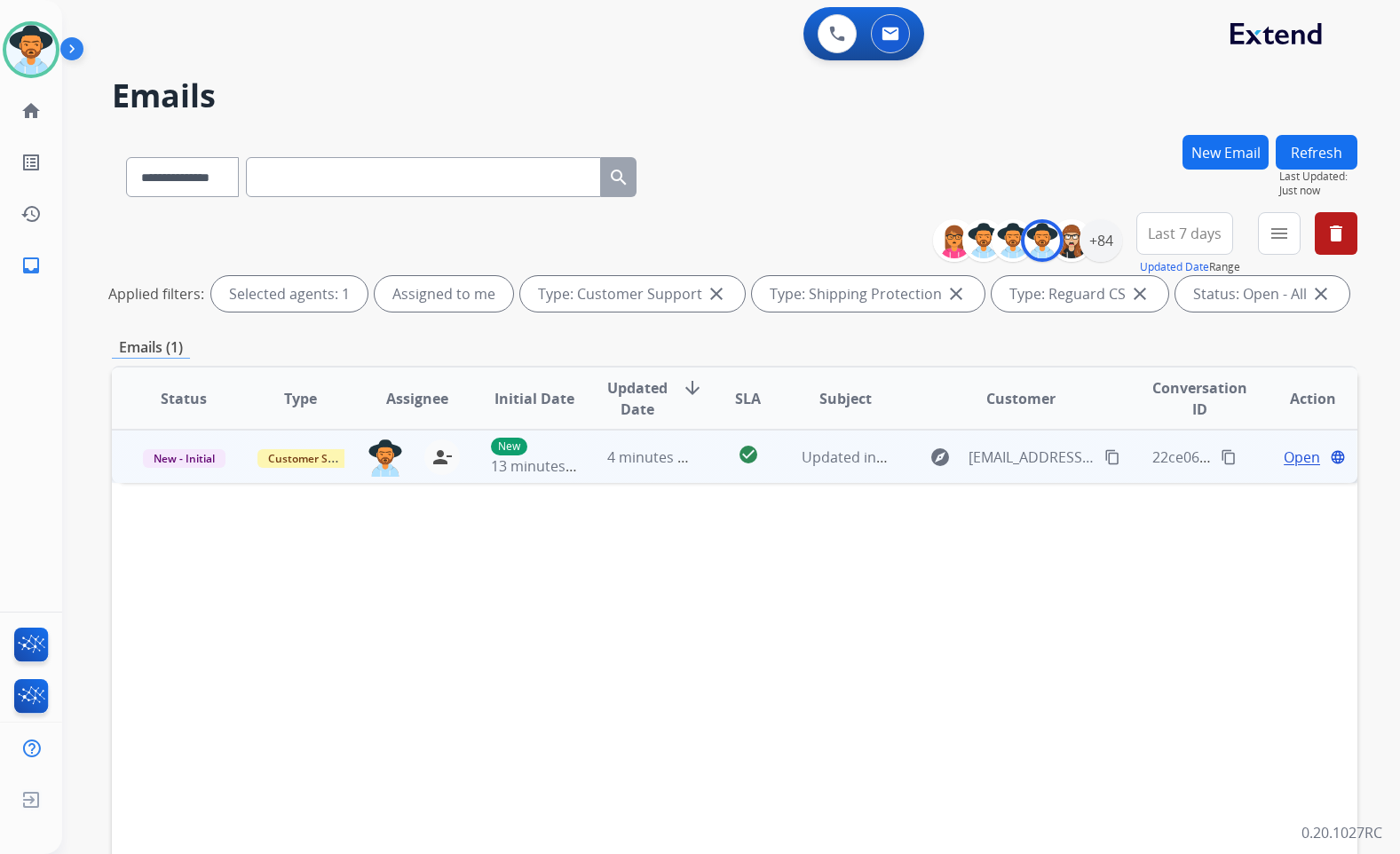
click at [1284, 447] on span "Open" at bounding box center [1302, 457] width 37 height 22
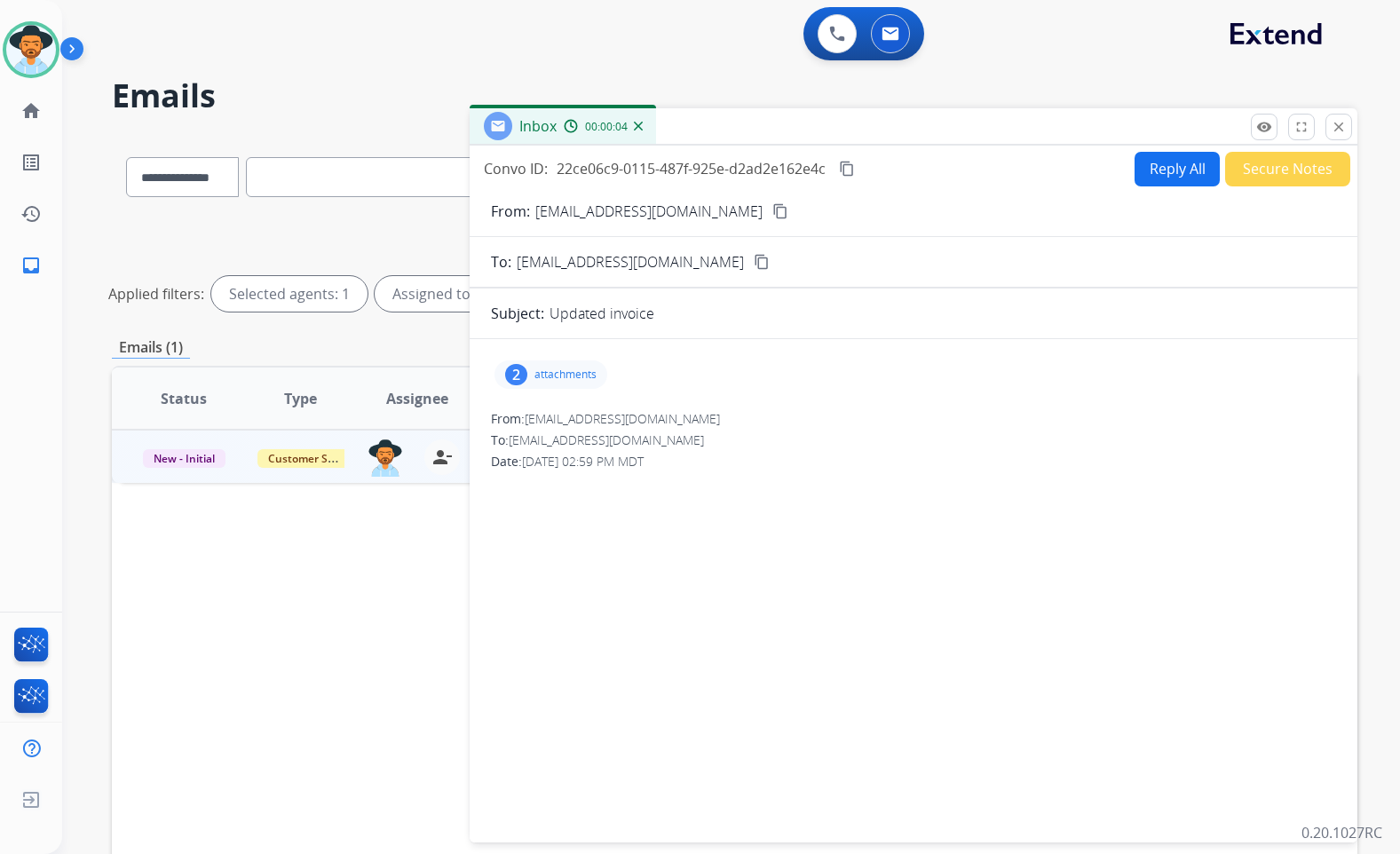
click at [553, 383] on div "2 attachments" at bounding box center [551, 374] width 113 height 29
click at [770, 201] on button "content_copy" at bounding box center [781, 211] width 22 height 22
click at [553, 411] on div at bounding box center [553, 420] width 89 height 62
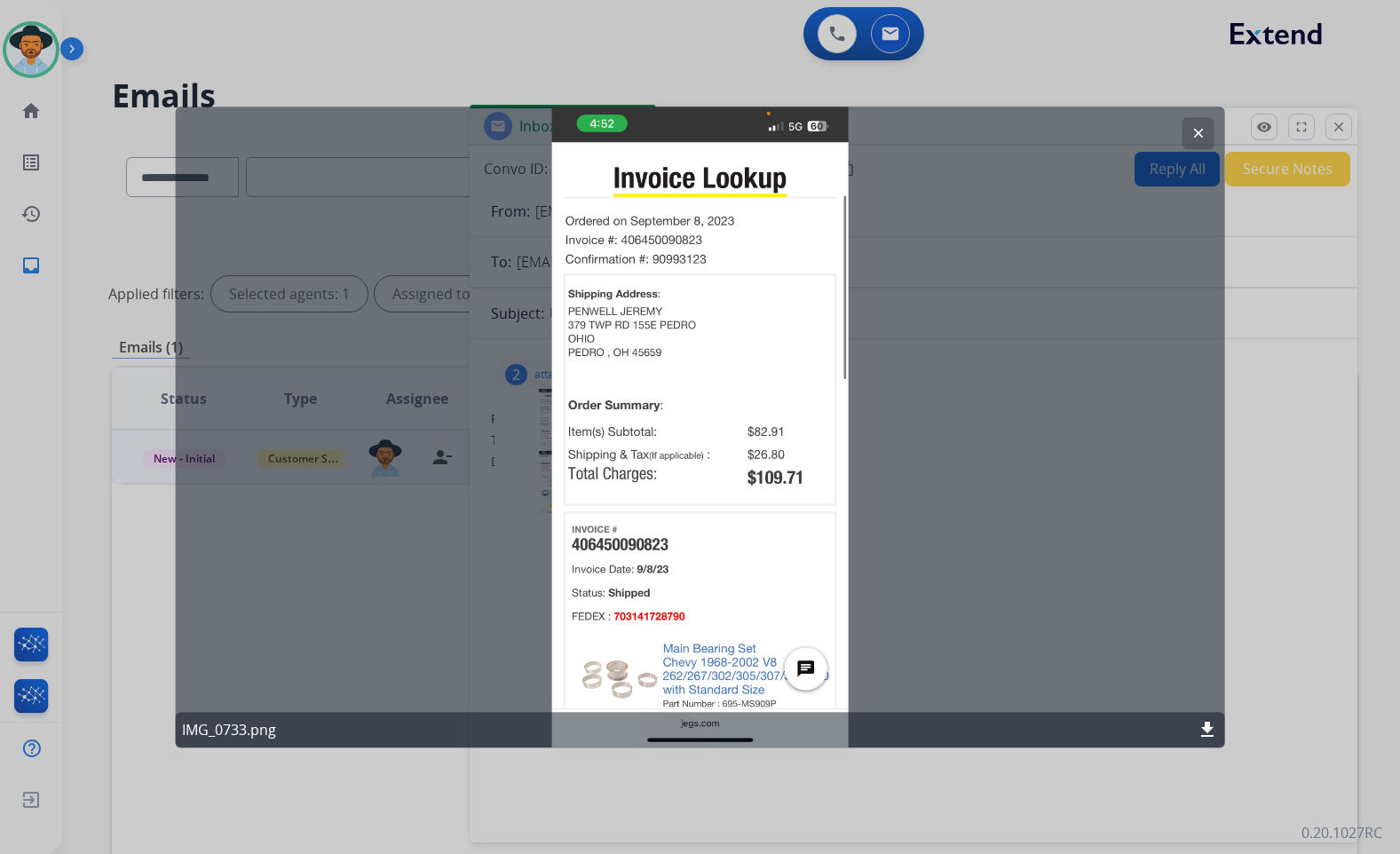
click at [1205, 129] on mat-icon "clear" at bounding box center [1199, 133] width 16 height 16
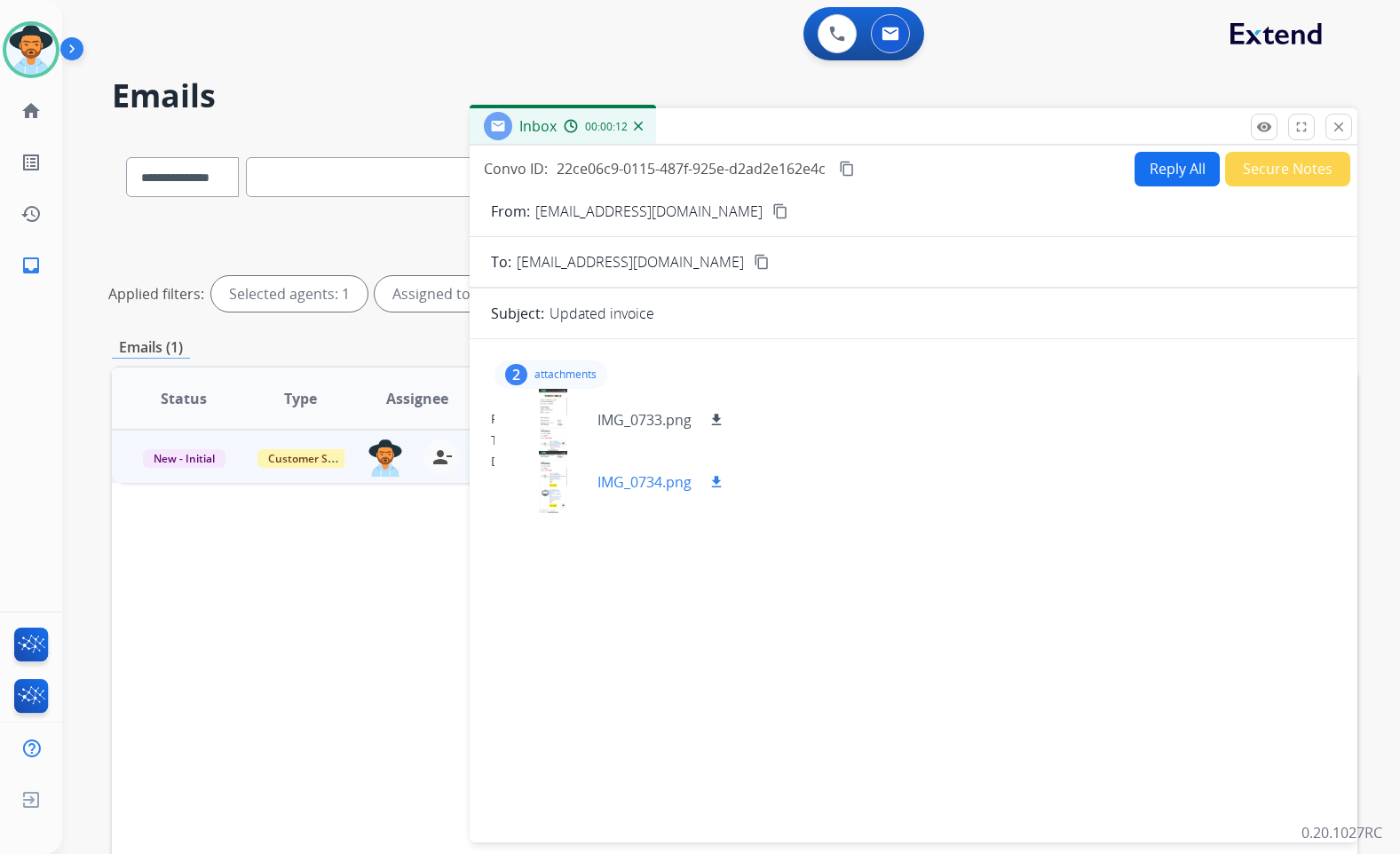
click at [561, 475] on div at bounding box center [553, 482] width 89 height 62
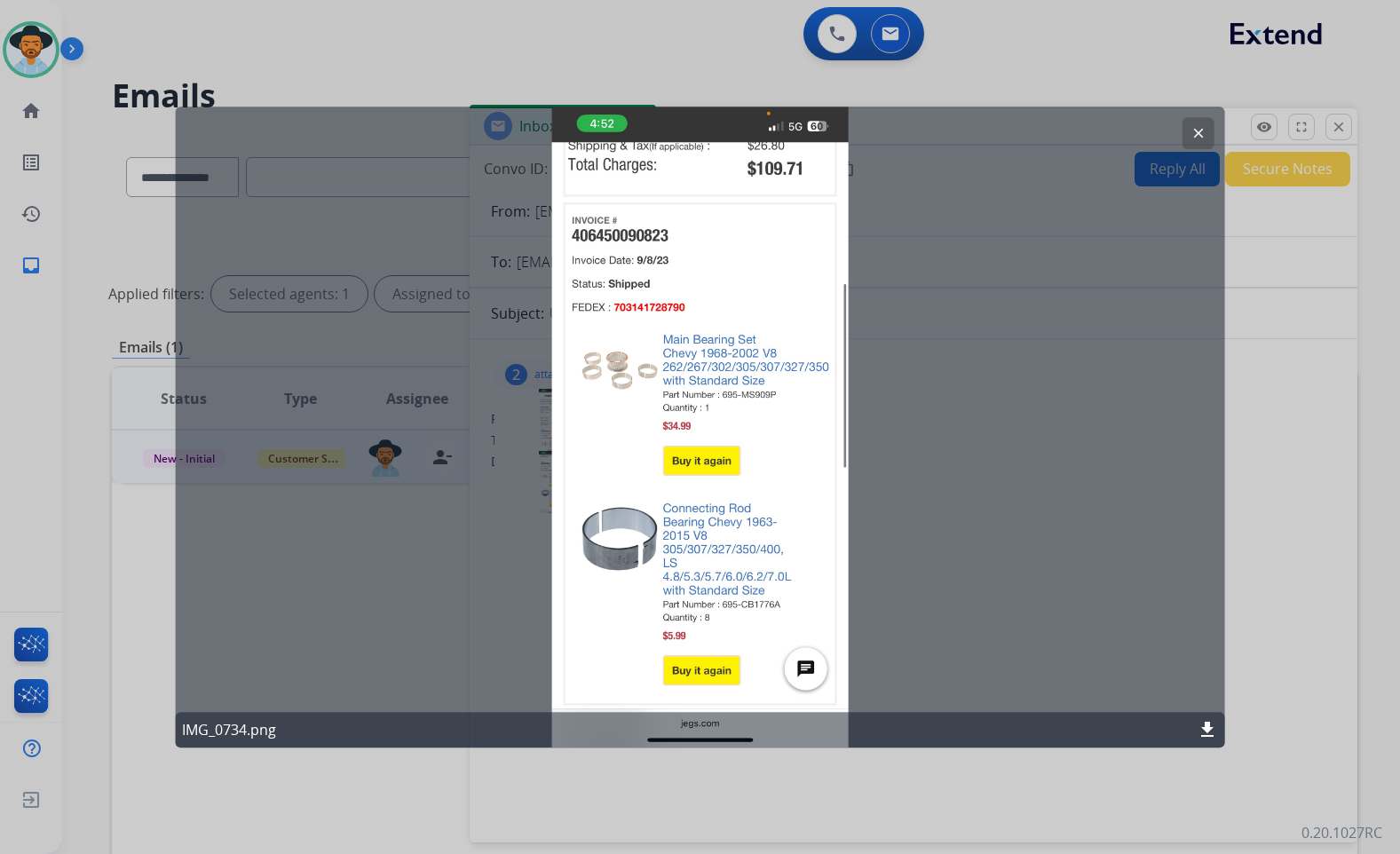
click at [1195, 128] on mat-icon "clear" at bounding box center [1199, 133] width 16 height 16
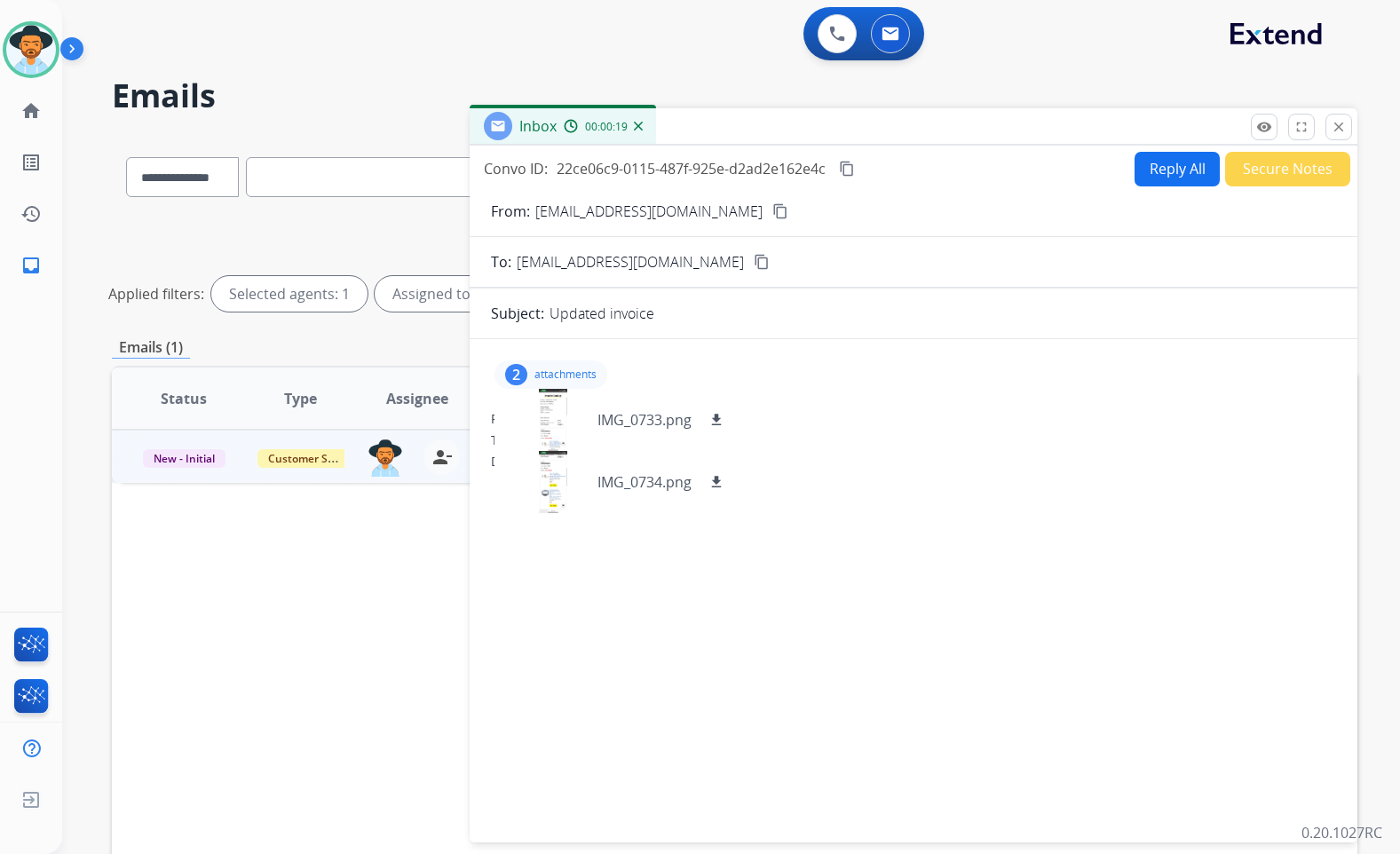
click at [523, 373] on div "2" at bounding box center [516, 375] width 22 height 22
click at [1157, 172] on button "Reply All" at bounding box center [1177, 169] width 85 height 35
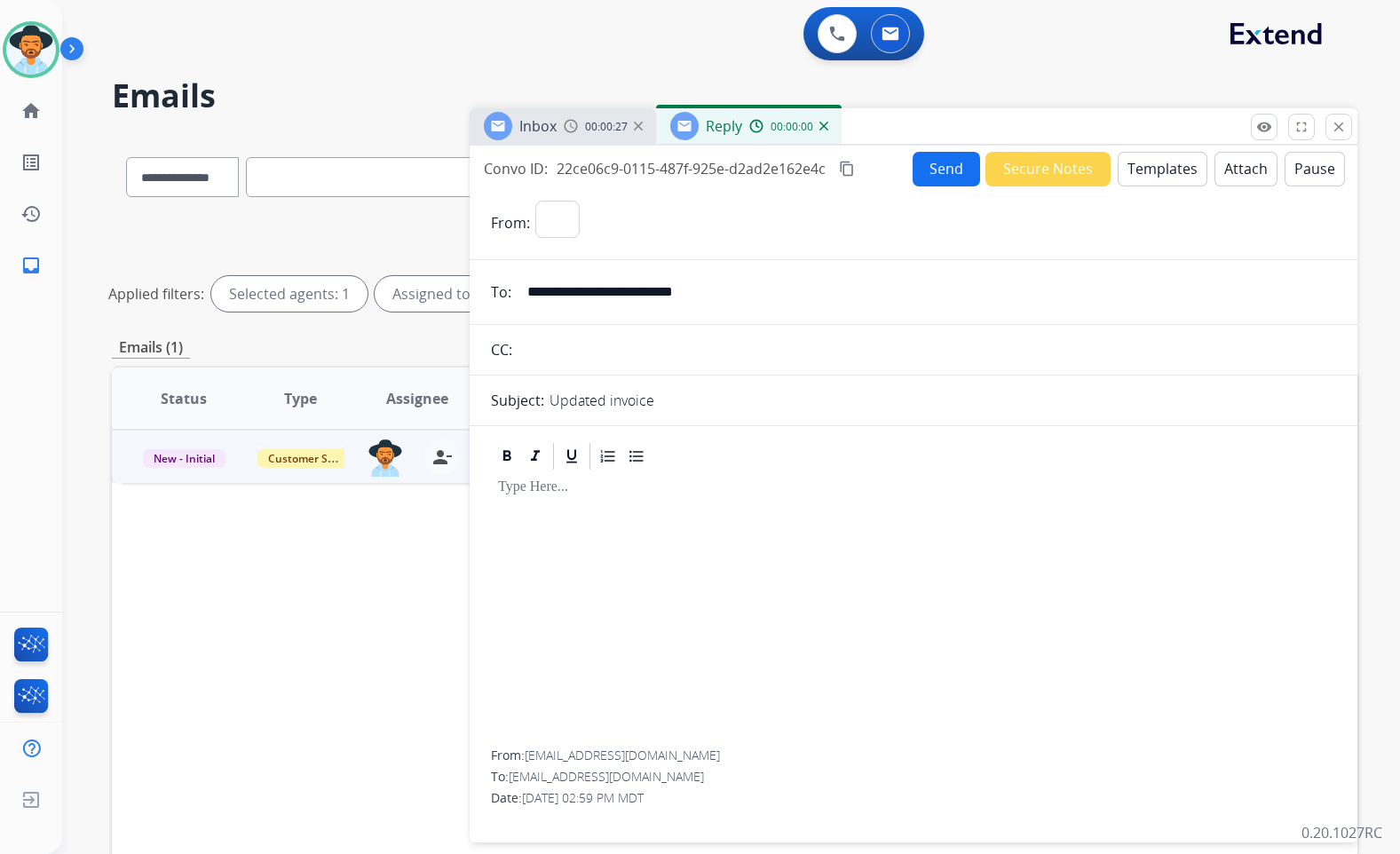
select select "**********"
click at [1158, 181] on button "Templates" at bounding box center [1162, 169] width 90 height 35
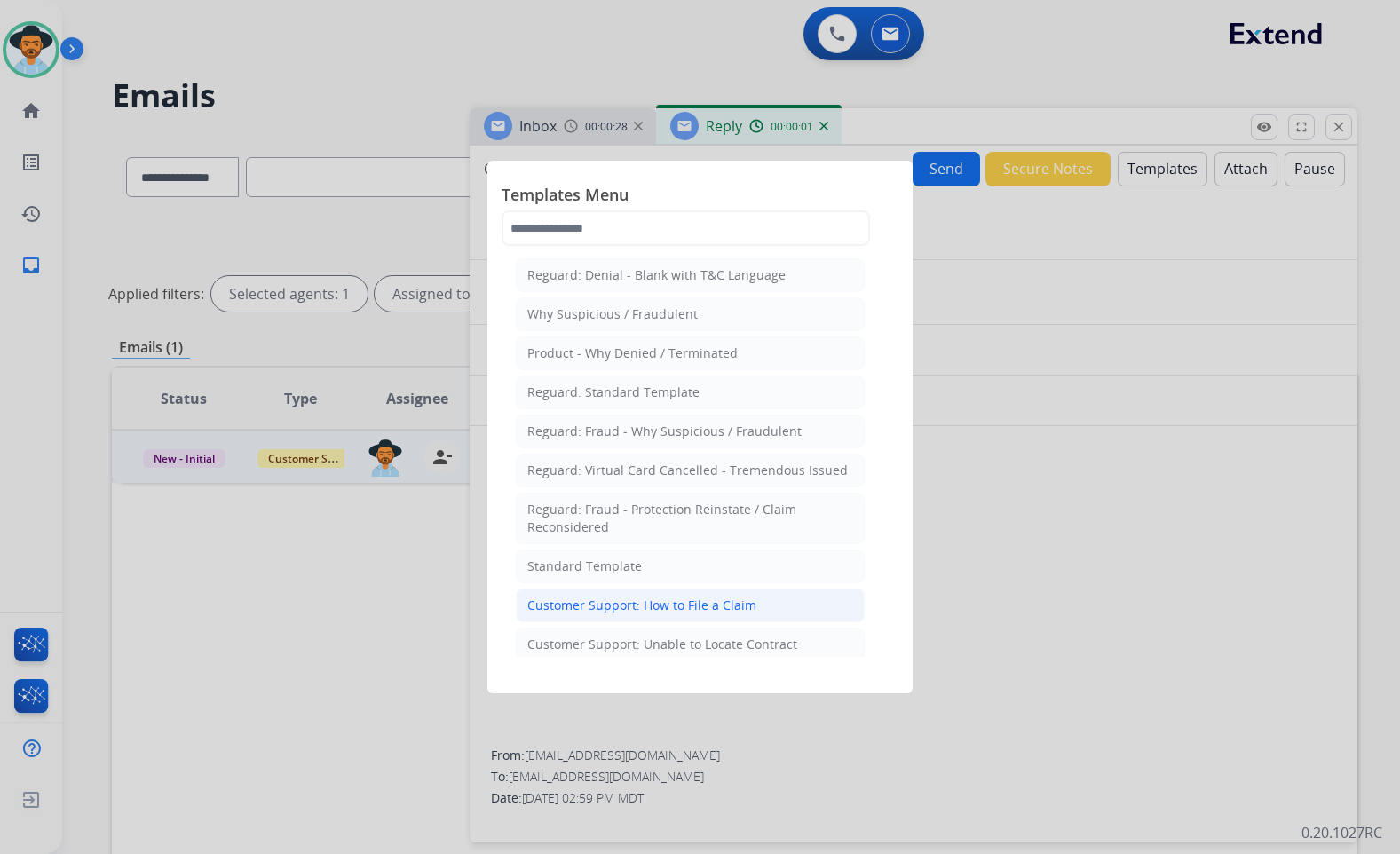
click at [681, 607] on div "Customer Support: How to File a Claim" at bounding box center [642, 605] width 229 height 18
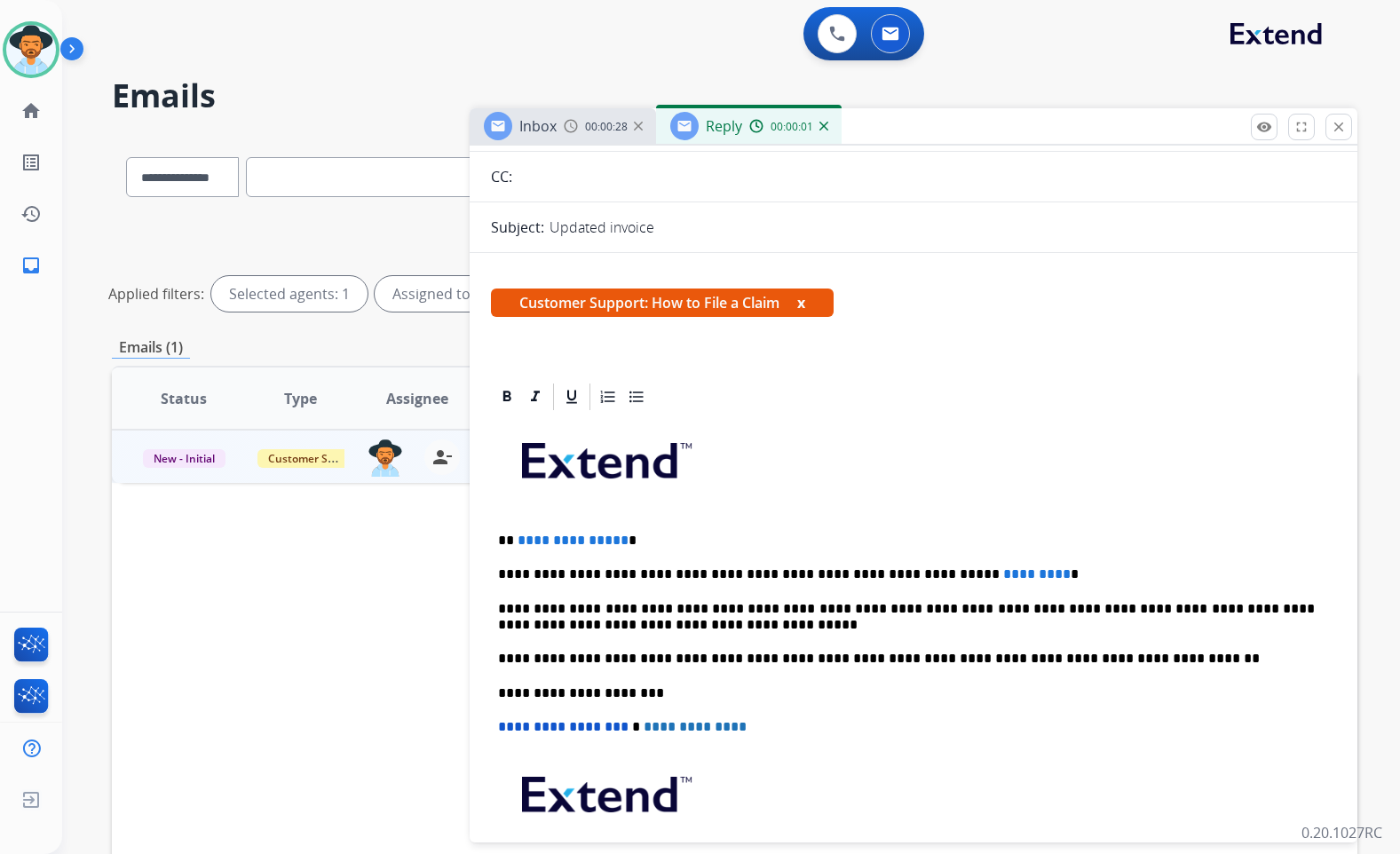
scroll to position [178, 0]
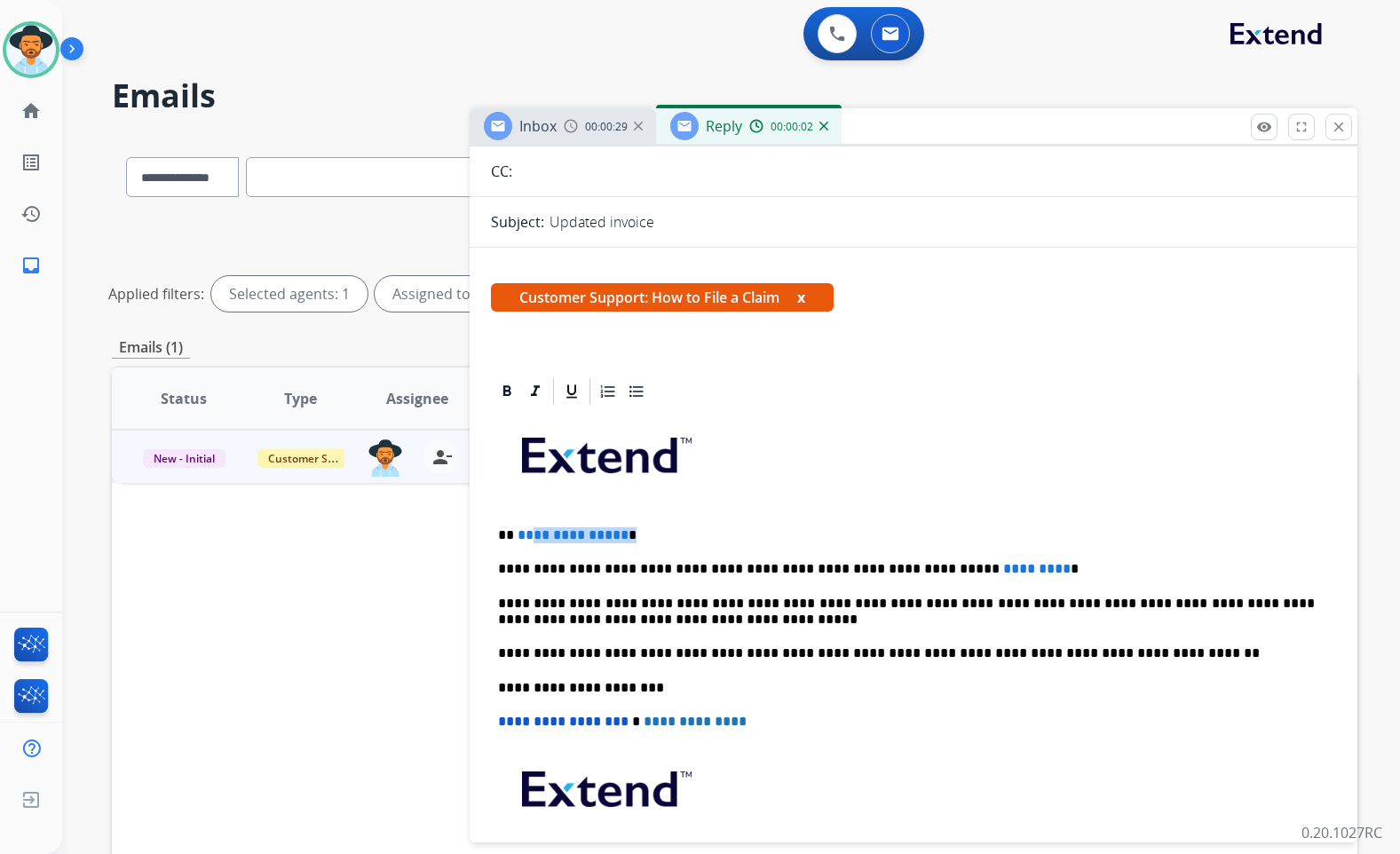
drag, startPoint x: 627, startPoint y: 541, endPoint x: 522, endPoint y: 537, distance: 105.1
click at [522, 537] on p "**********" at bounding box center [906, 535] width 817 height 16
drag, startPoint x: 985, startPoint y: 565, endPoint x: 895, endPoint y: 569, distance: 90.1
click at [895, 569] on p "**********" at bounding box center [906, 569] width 817 height 16
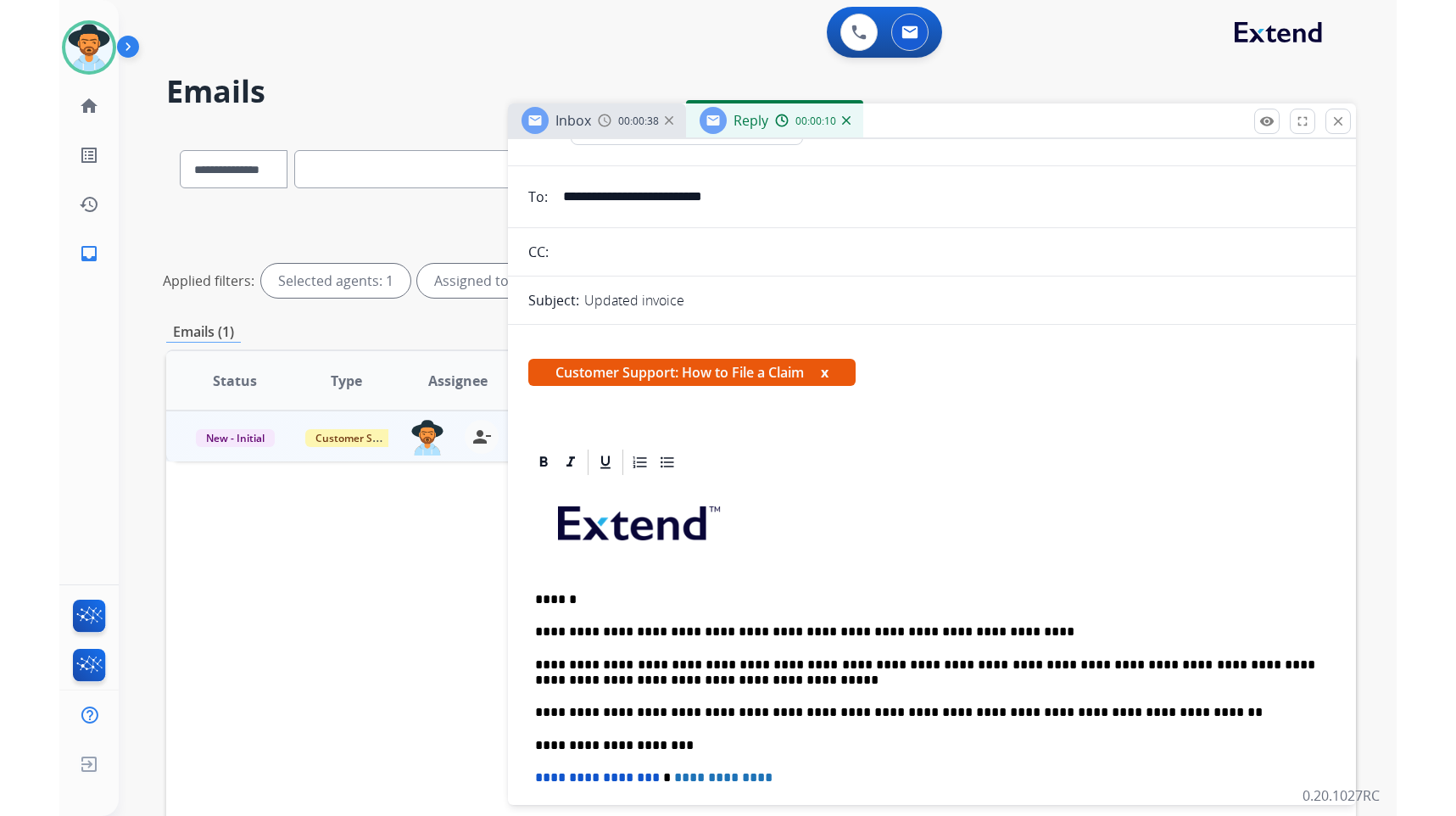
scroll to position [0, 0]
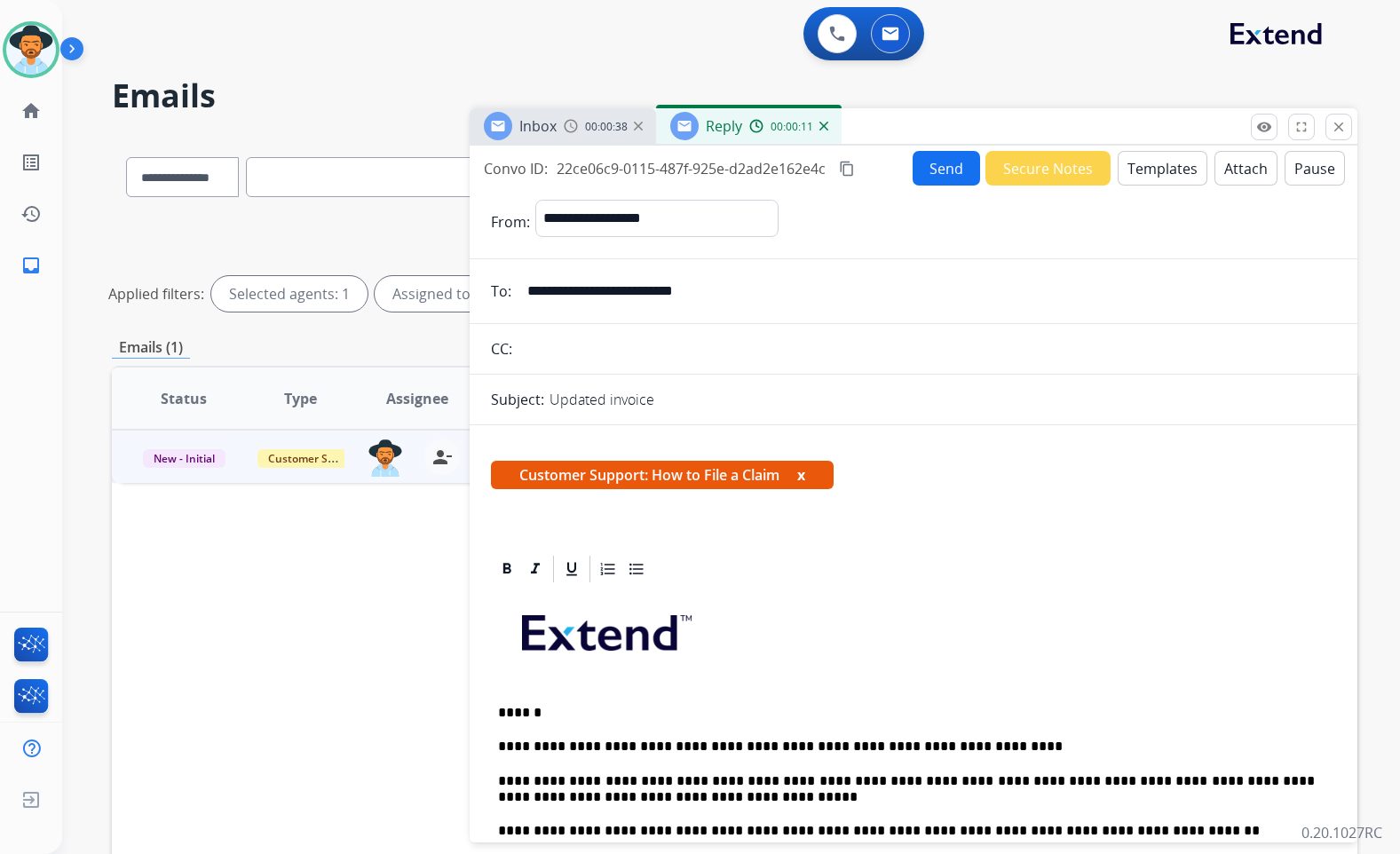
click at [946, 181] on button "Send" at bounding box center [947, 168] width 67 height 35
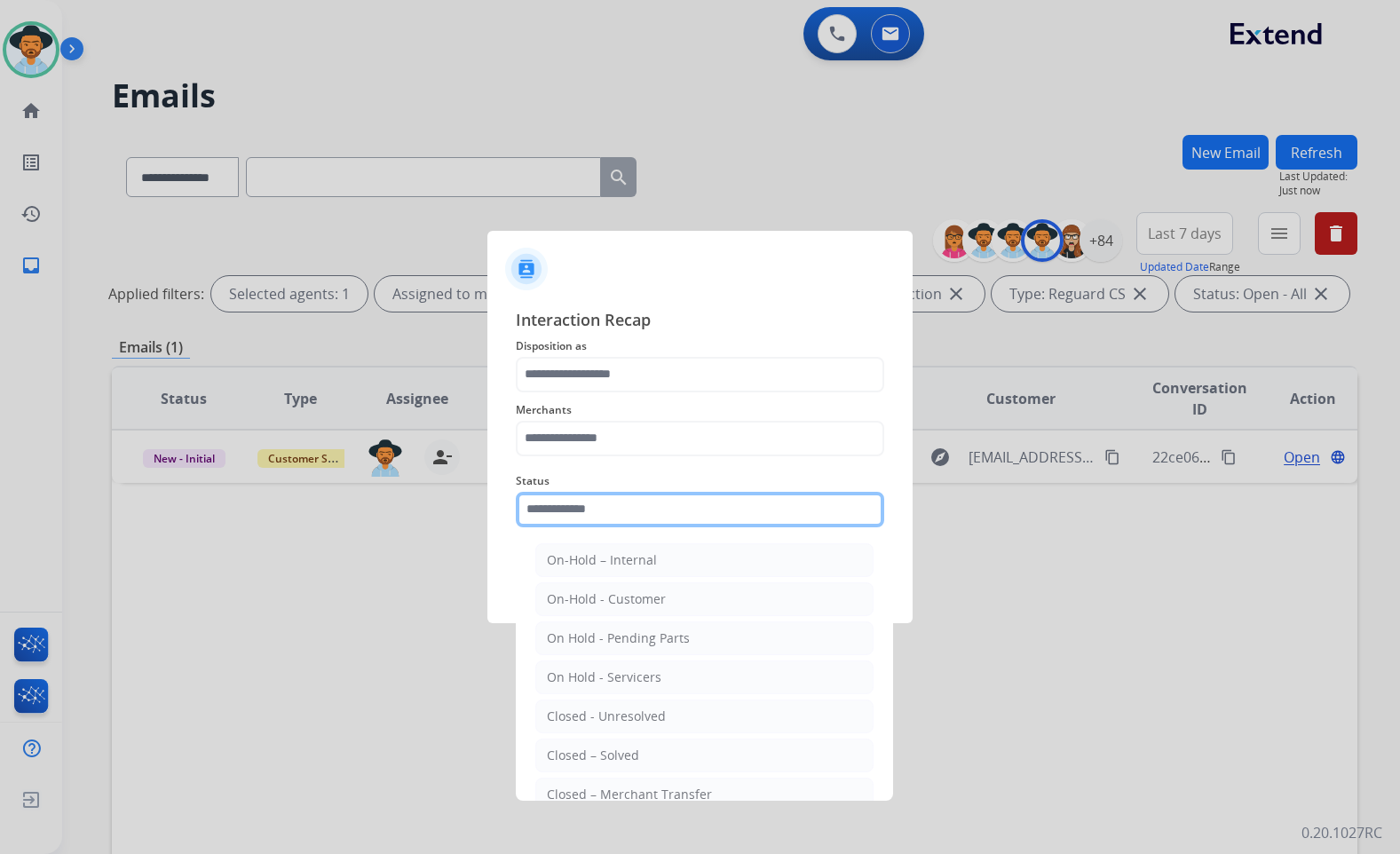
click at [654, 511] on input "text" at bounding box center [700, 509] width 368 height 36
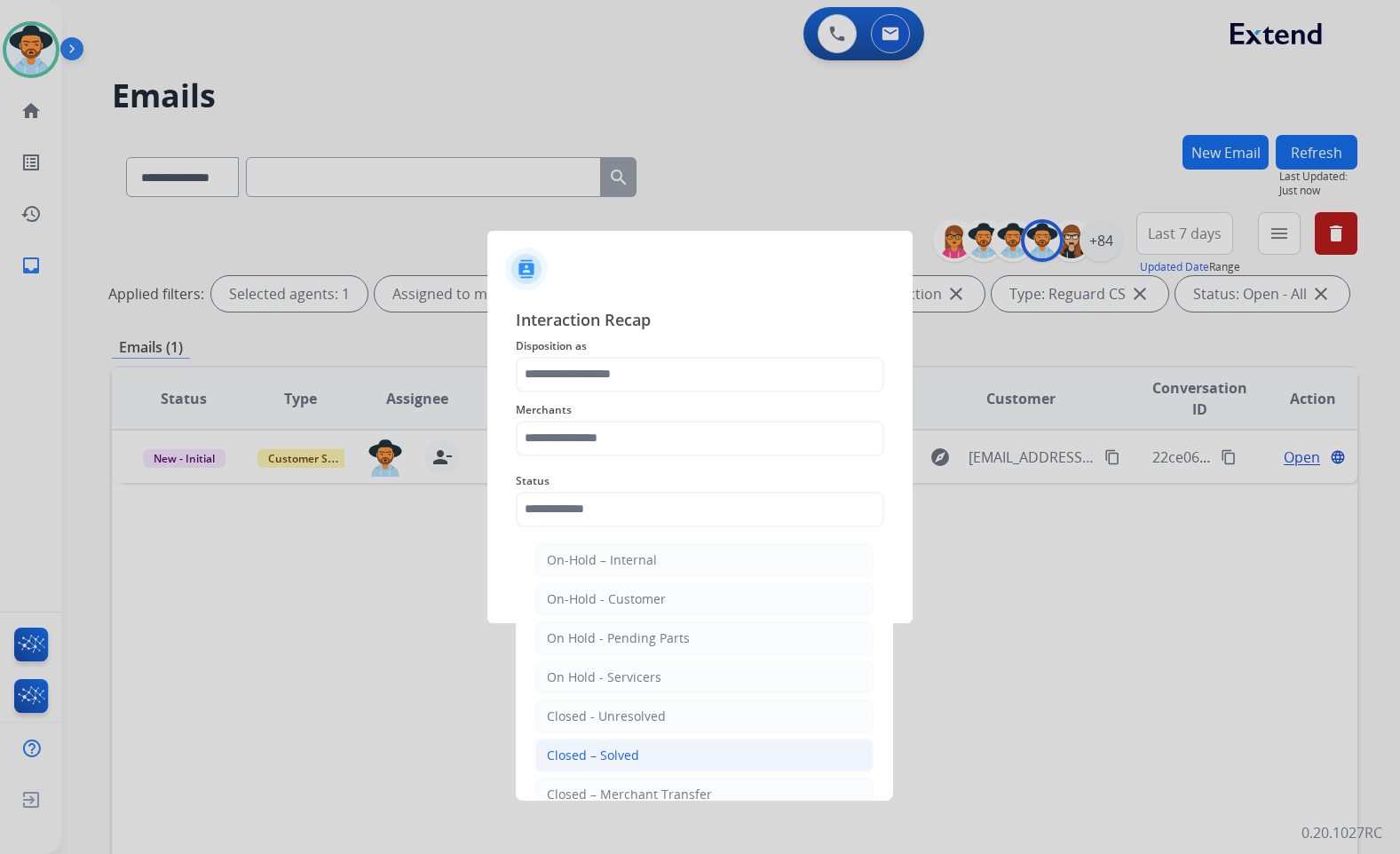
click at [627, 746] on li "Closed – Solved" at bounding box center [704, 755] width 339 height 34
type input "**********"
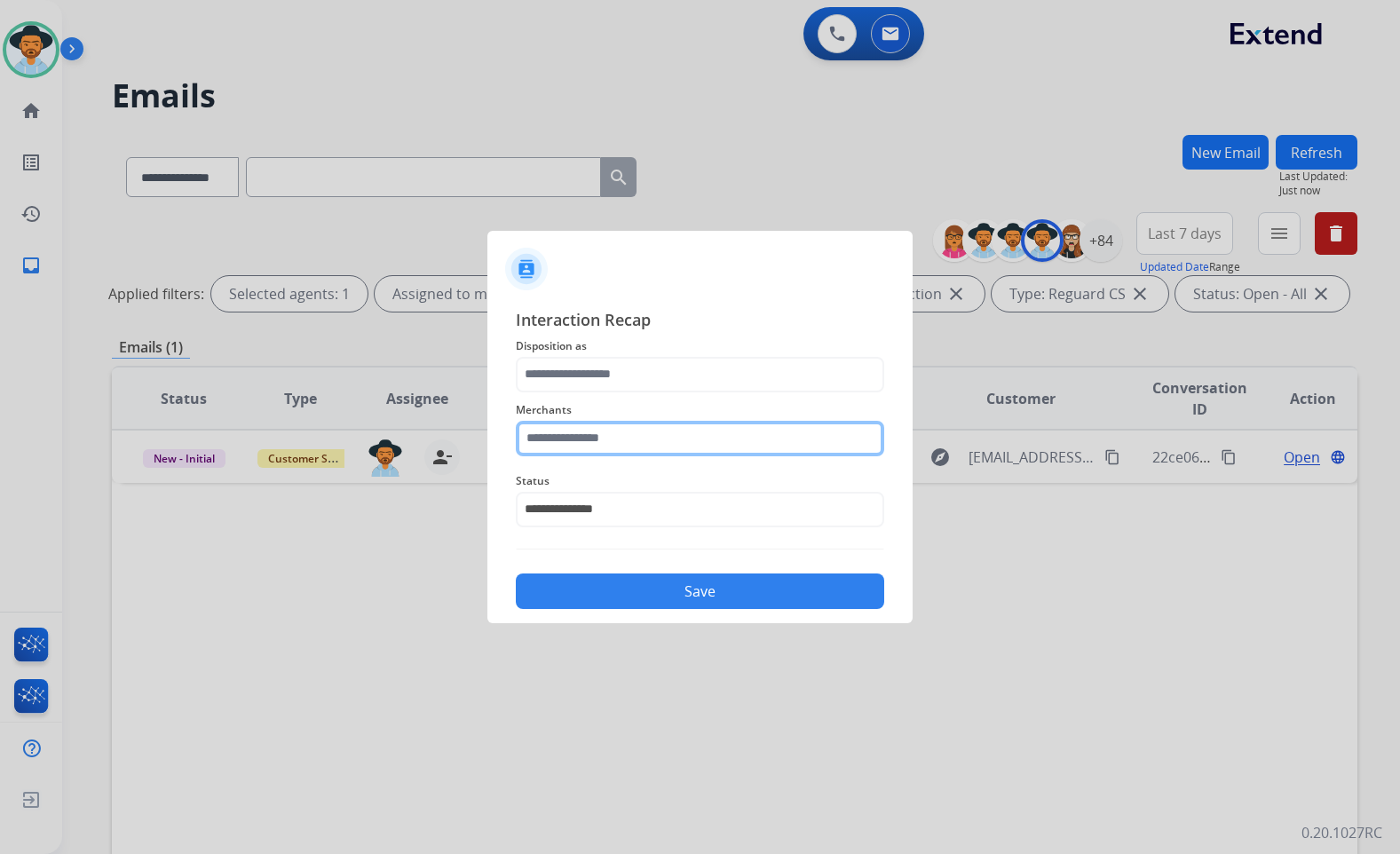
click at [620, 431] on input "text" at bounding box center [700, 438] width 368 height 36
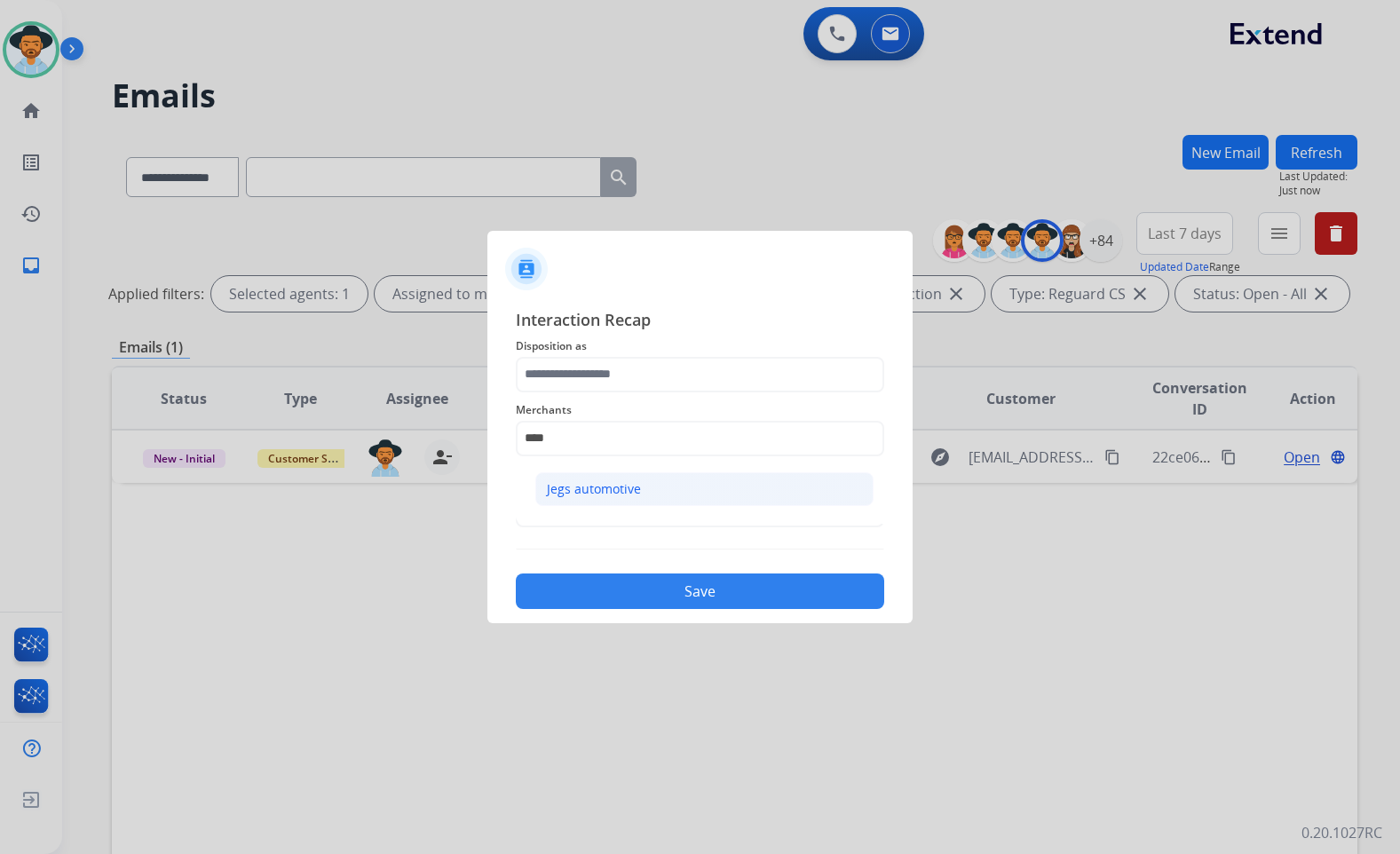
drag, startPoint x: 690, startPoint y: 499, endPoint x: 674, endPoint y: 402, distance: 98.3
click at [690, 498] on li "Jegs automotive" at bounding box center [704, 489] width 339 height 34
type input "**********"
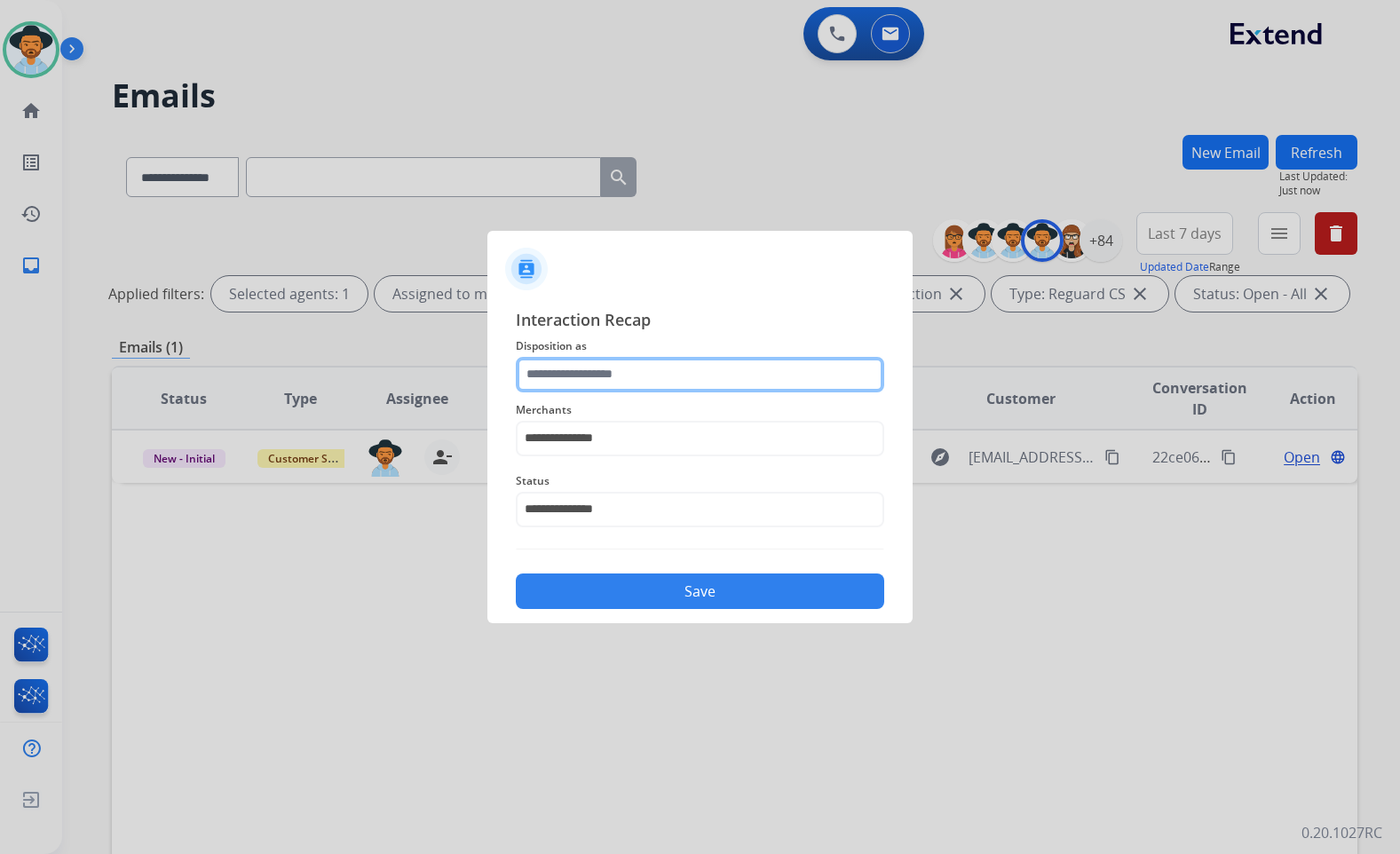
click at [673, 385] on input "text" at bounding box center [700, 375] width 368 height 36
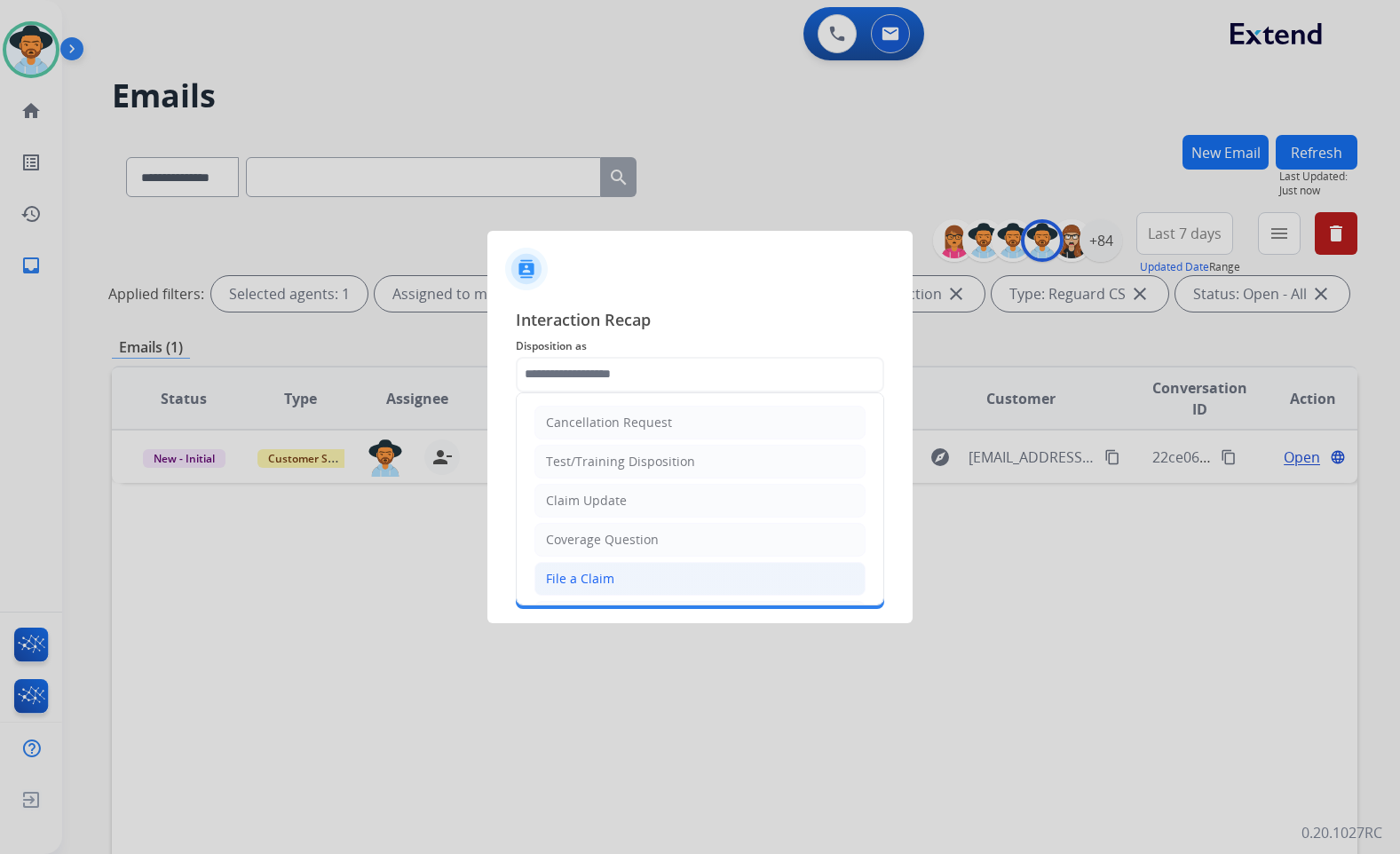
click at [626, 573] on li "File a Claim" at bounding box center [699, 579] width 331 height 34
type input "**********"
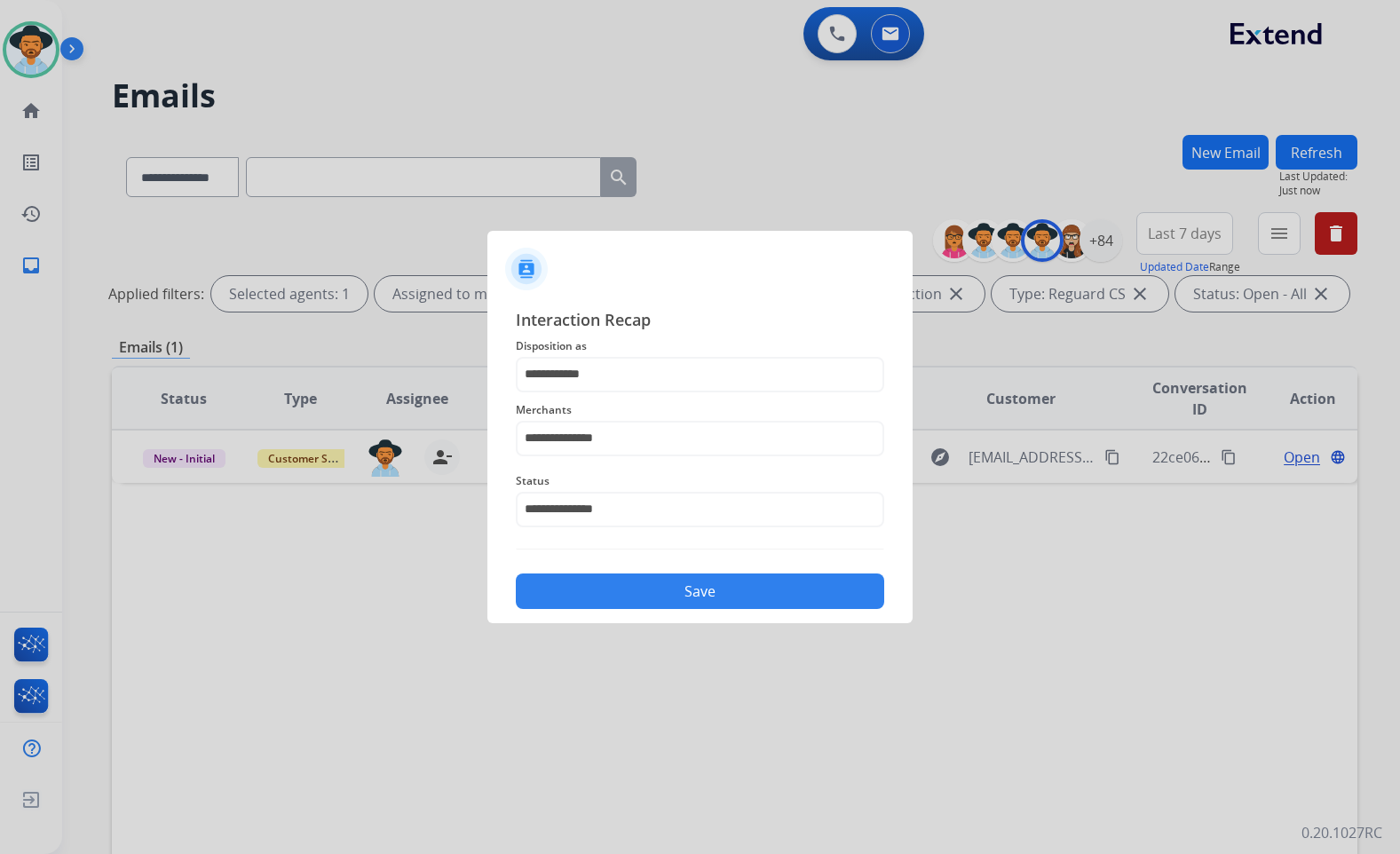
click at [656, 592] on button "Save" at bounding box center [700, 591] width 368 height 36
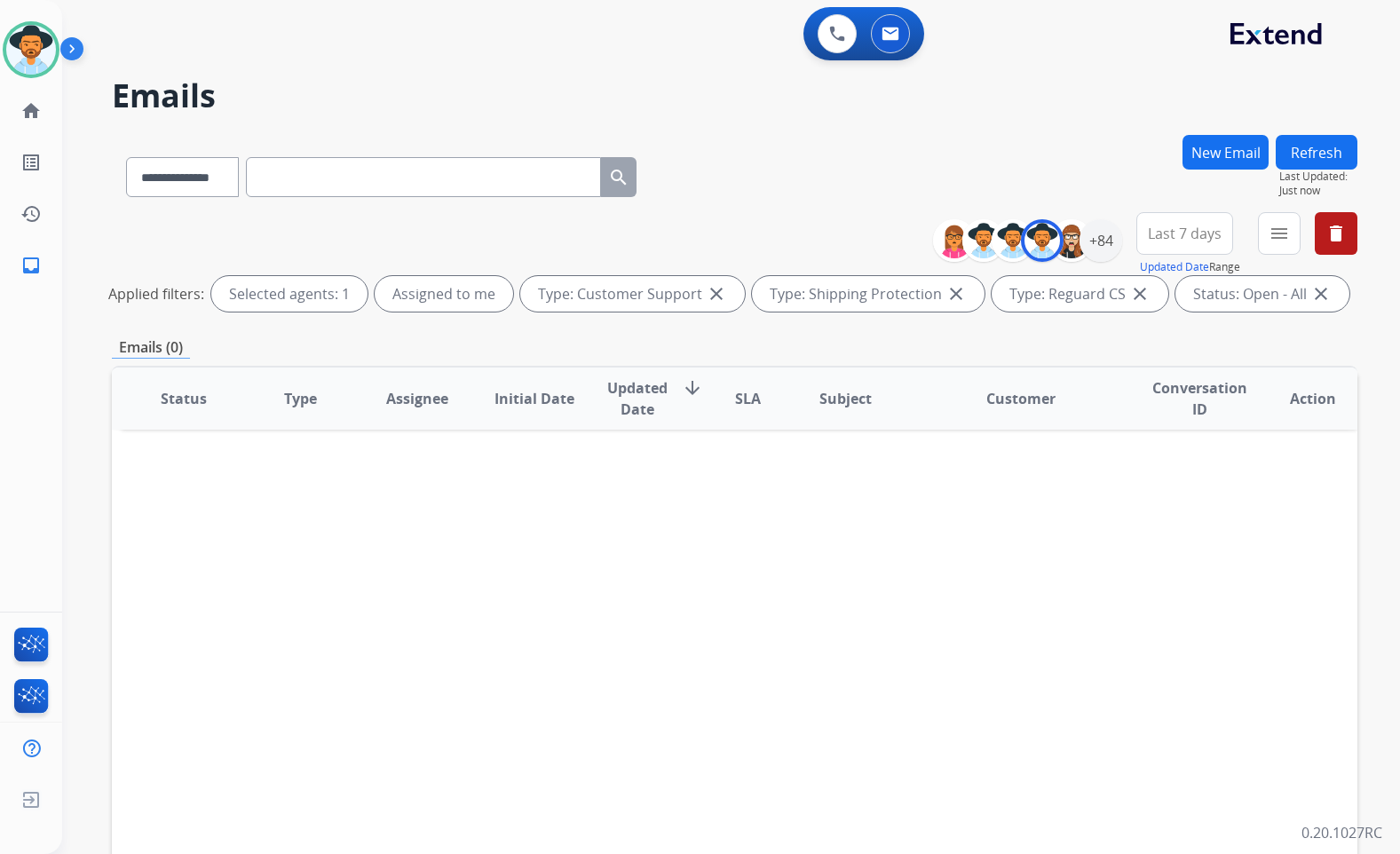
click at [83, 229] on div "**********" at bounding box center [710, 491] width 1295 height 854
click at [27, 115] on mat-icon "home" at bounding box center [32, 112] width 22 height 22
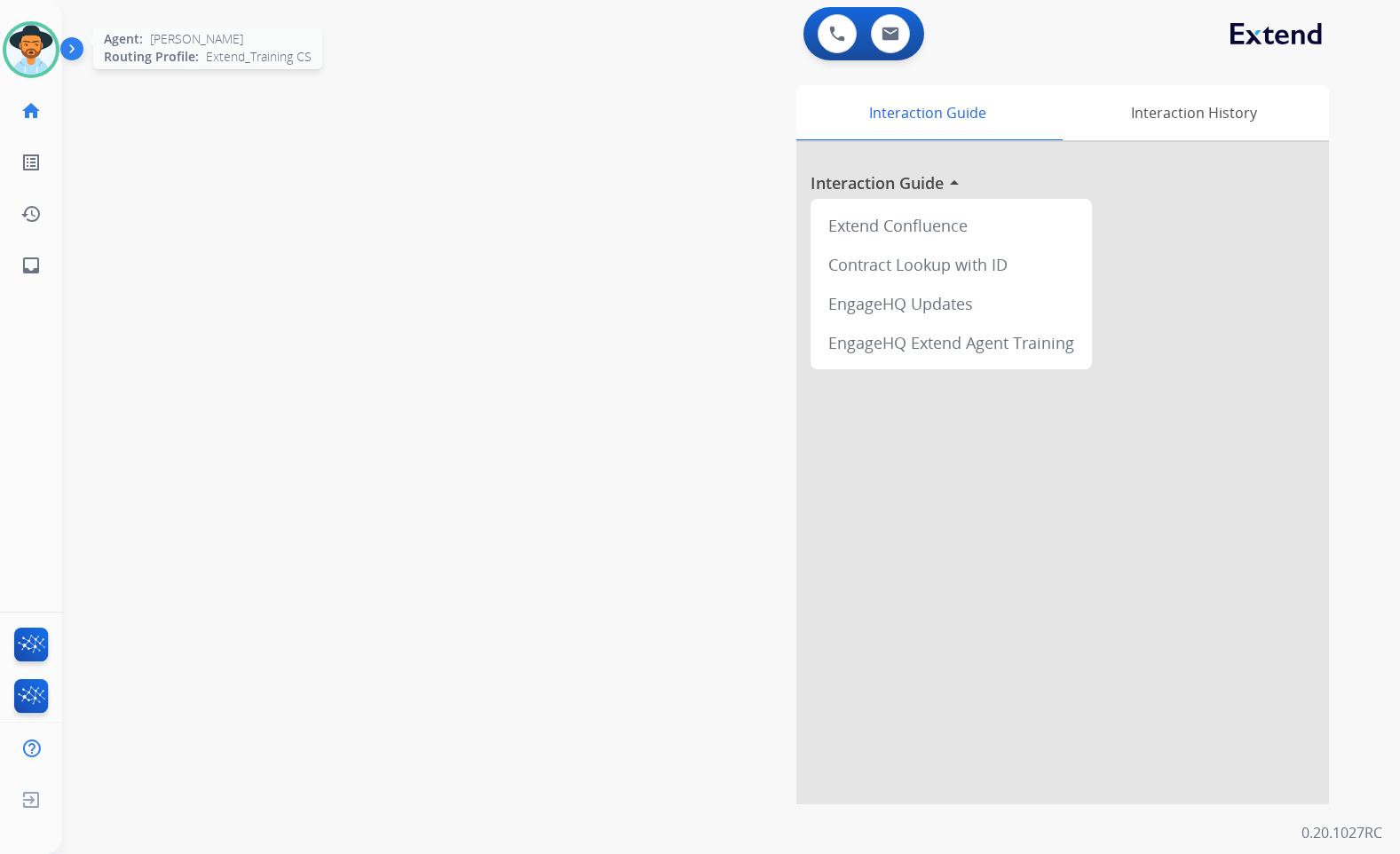
click at [26, 42] on img at bounding box center [31, 49] width 49 height 49
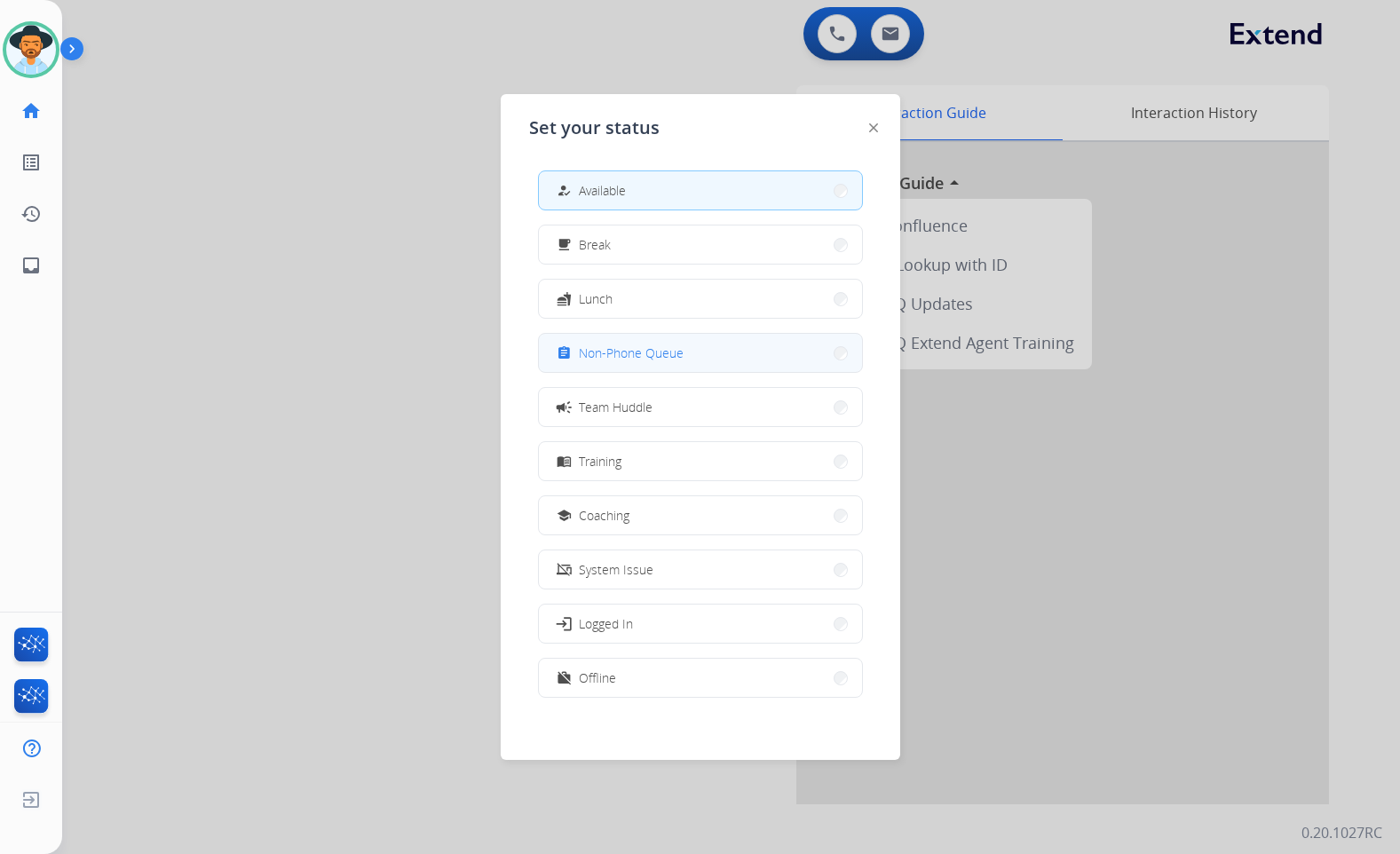
click at [675, 368] on button "assignment Non-Phone Queue" at bounding box center [700, 352] width 323 height 39
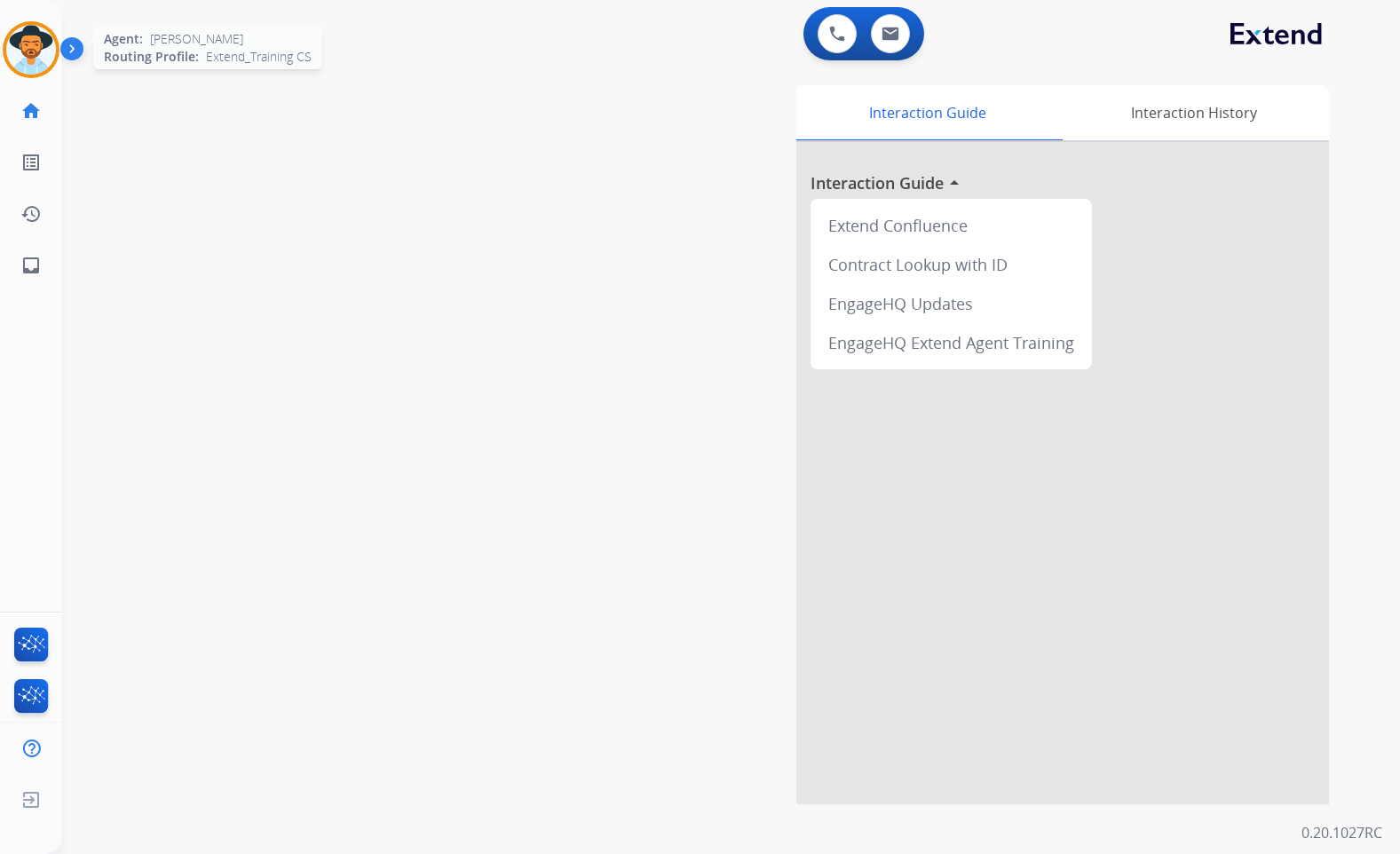
click at [56, 39] on div at bounding box center [32, 50] width 57 height 57
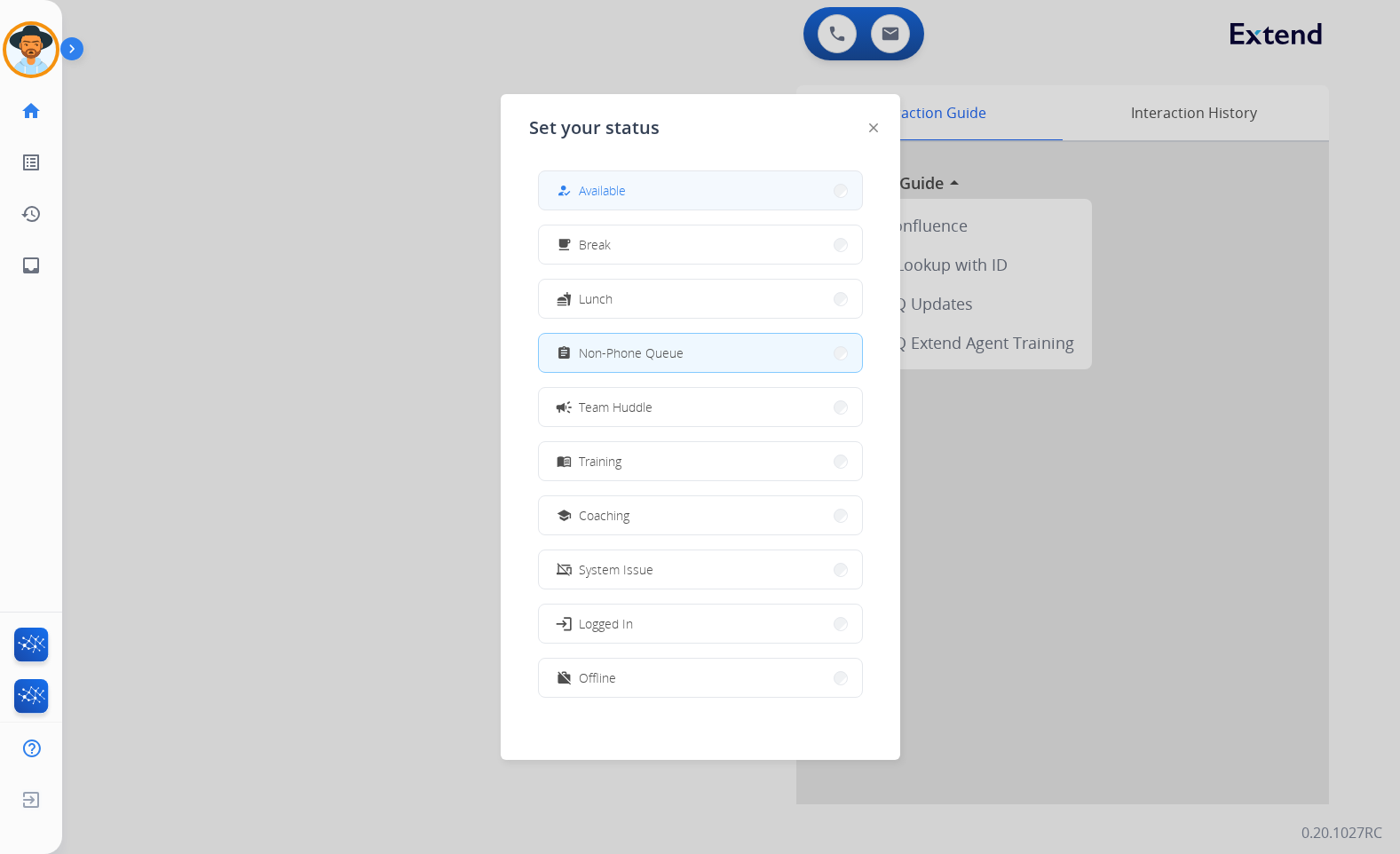
click at [731, 181] on button "how_to_reg Available" at bounding box center [700, 191] width 323 height 39
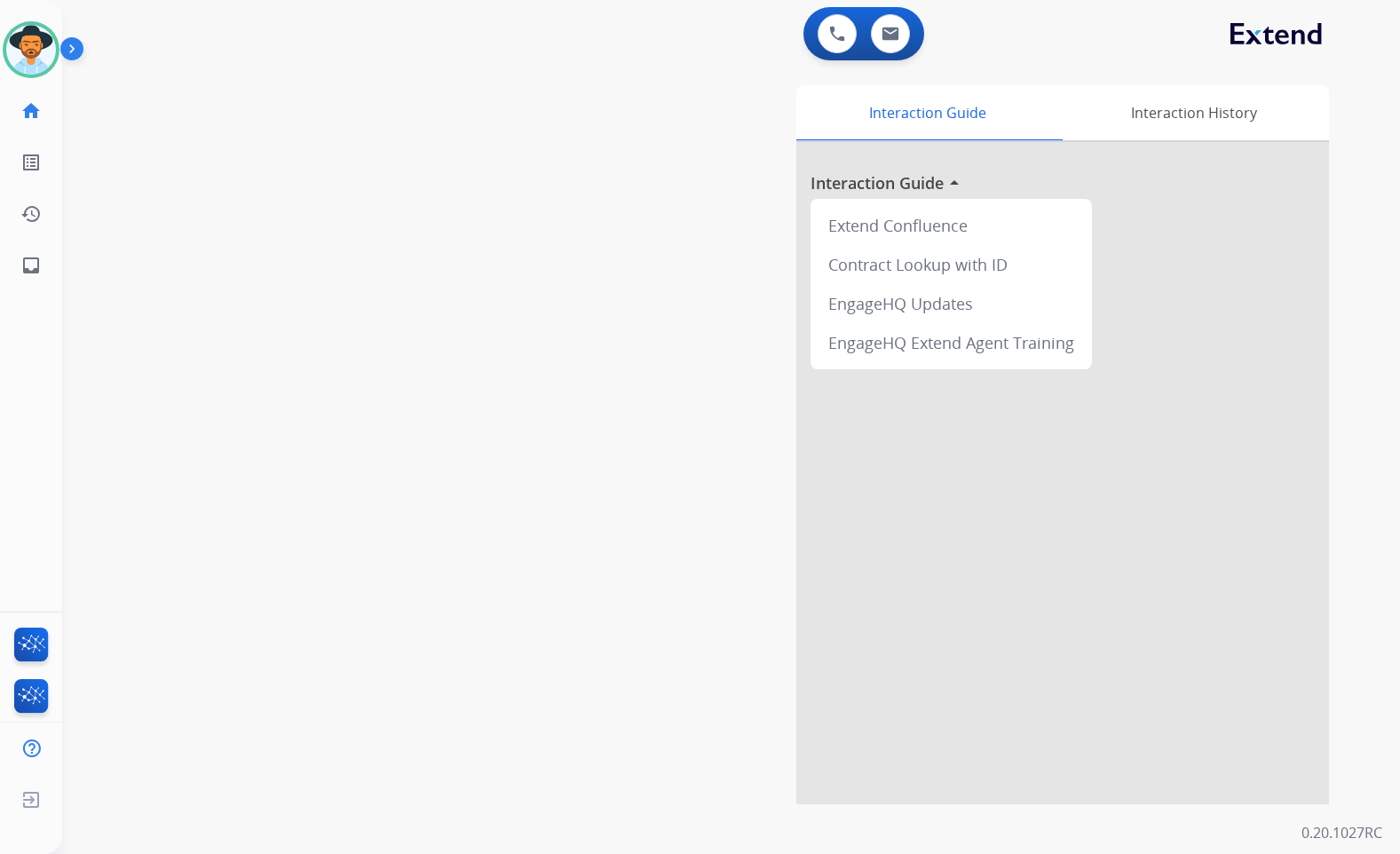
click at [457, 202] on div "swap_horiz Break voice bridge close_fullscreen Connect 3-Way Call merge_type Se…" at bounding box center [710, 434] width 1295 height 740
click at [439, 203] on div "swap_horiz Break voice bridge close_fullscreen Connect 3-Way Call merge_type Se…" at bounding box center [710, 434] width 1295 height 740
drag, startPoint x: 251, startPoint y: 287, endPoint x: 301, endPoint y: 426, distance: 147.7
click at [301, 426] on div "swap_horiz Break voice bridge close_fullscreen Connect 3-Way Call merge_type Se…" at bounding box center [710, 434] width 1295 height 740
click at [562, 331] on div "Interaction Guide Interaction History Interaction Guide arrow_drop_up Extend Co…" at bounding box center [940, 444] width 779 height 720
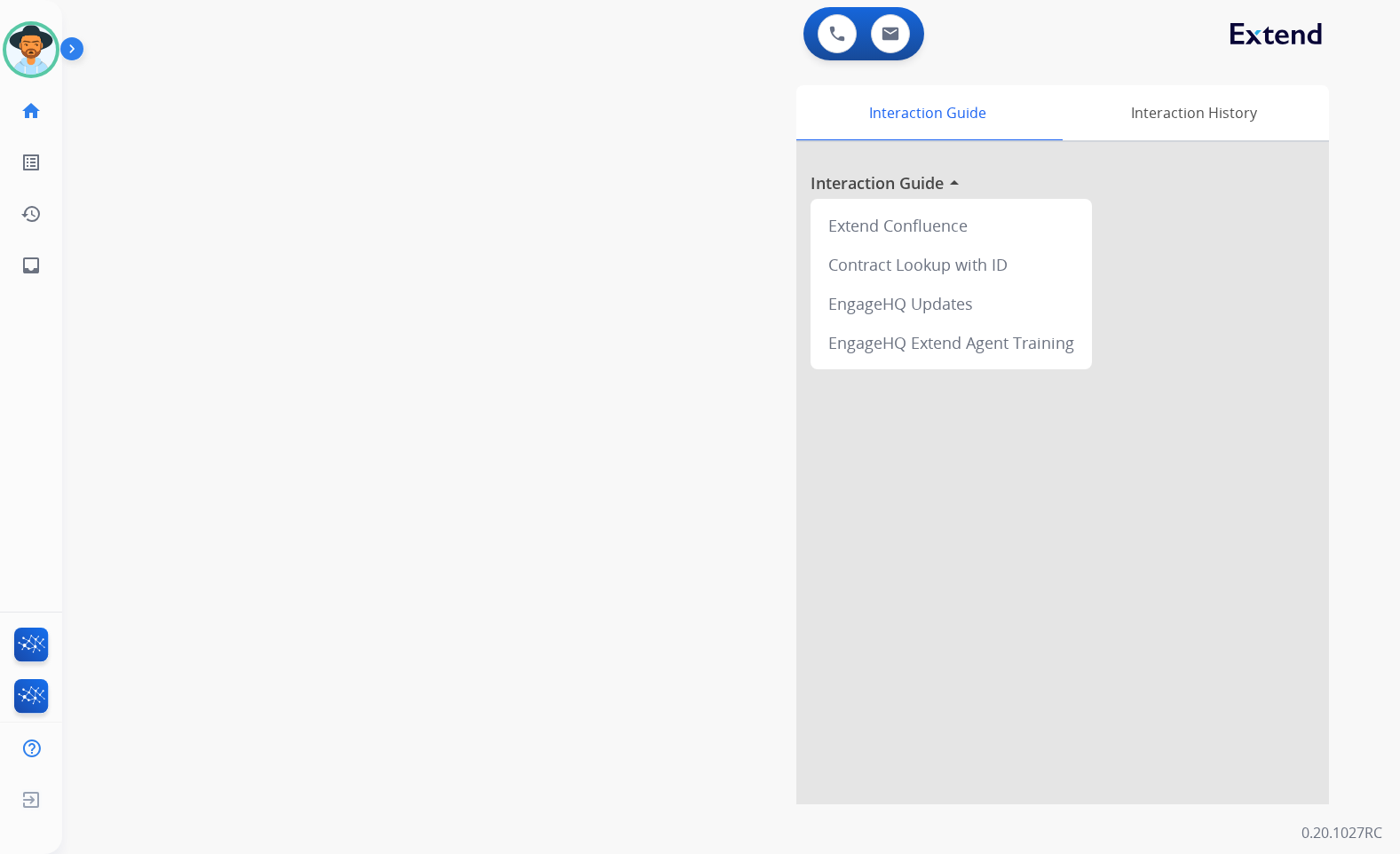
click at [78, 48] on img at bounding box center [75, 52] width 31 height 34
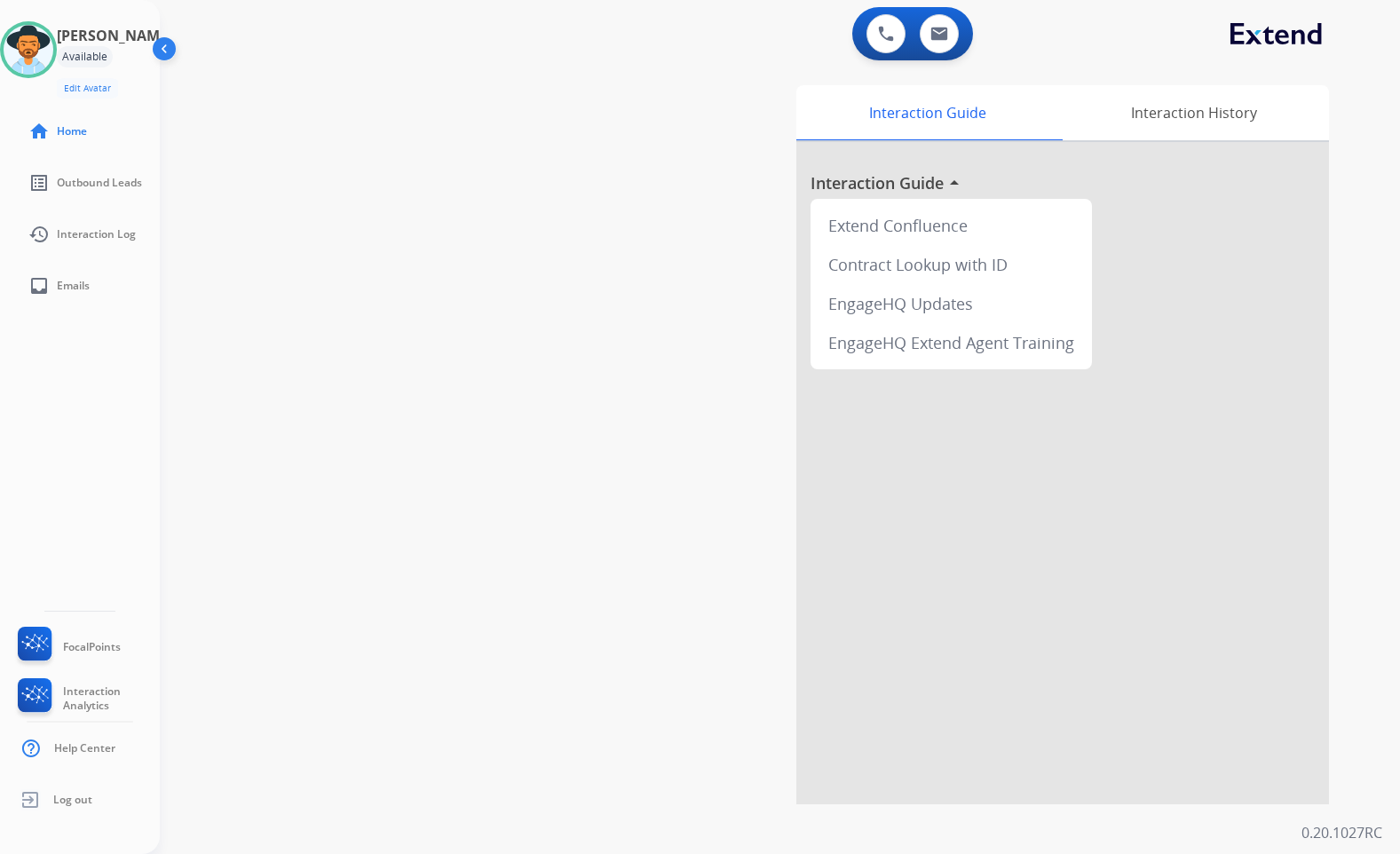
click at [169, 57] on img at bounding box center [166, 52] width 34 height 34
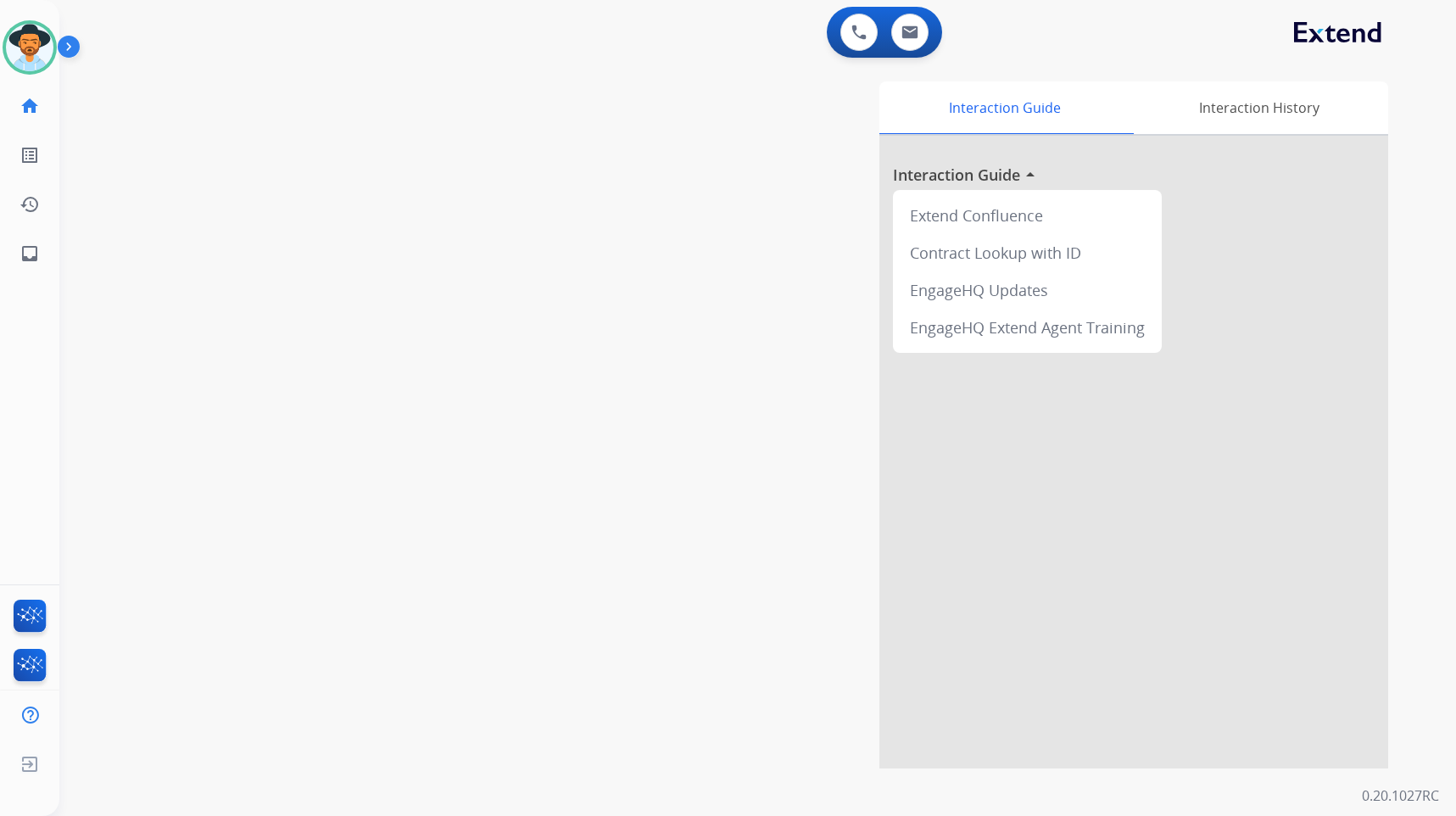
click at [71, 56] on img at bounding box center [72, 50] width 29 height 32
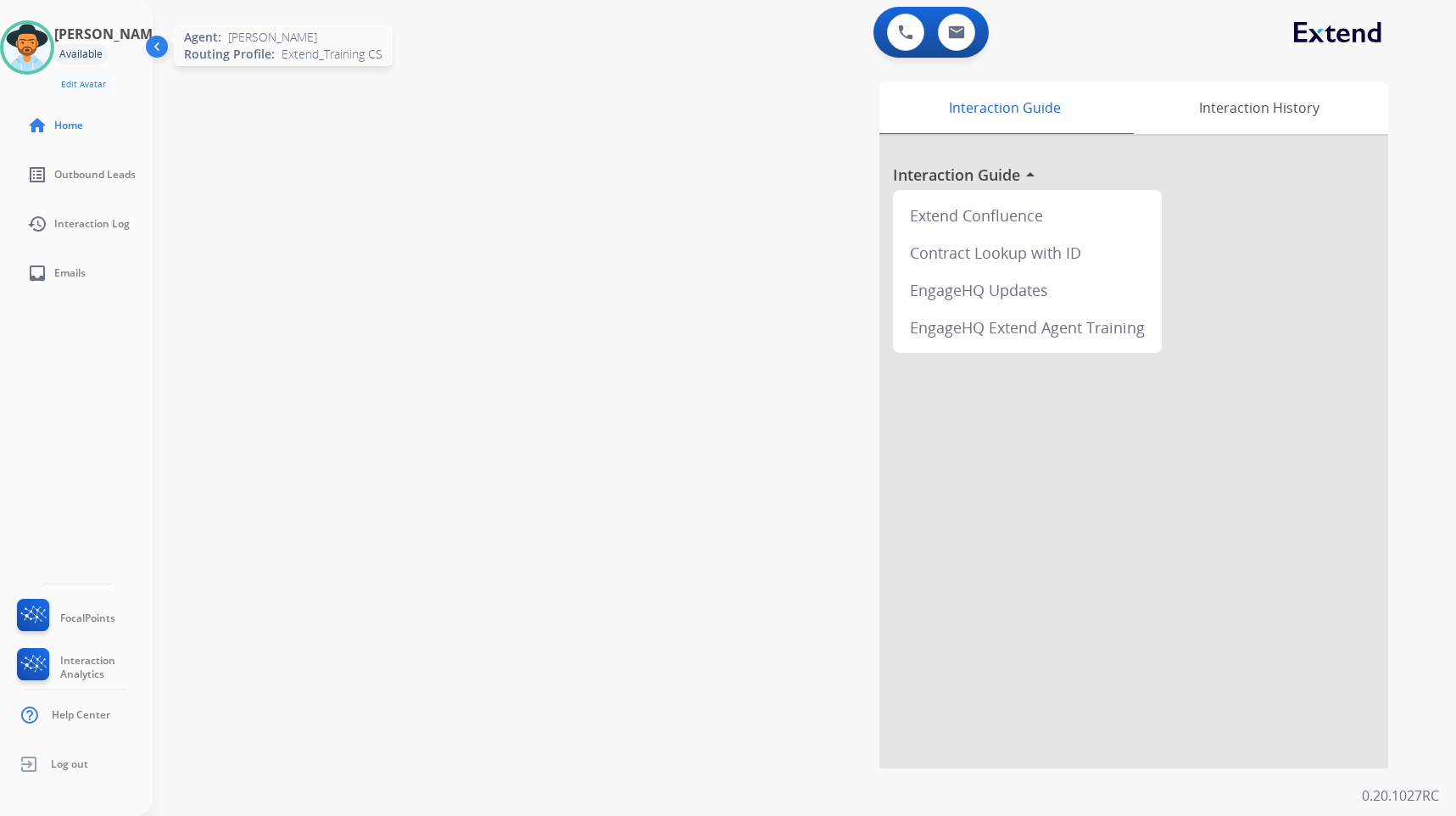
click at [51, 56] on img at bounding box center [27, 47] width 47 height 47
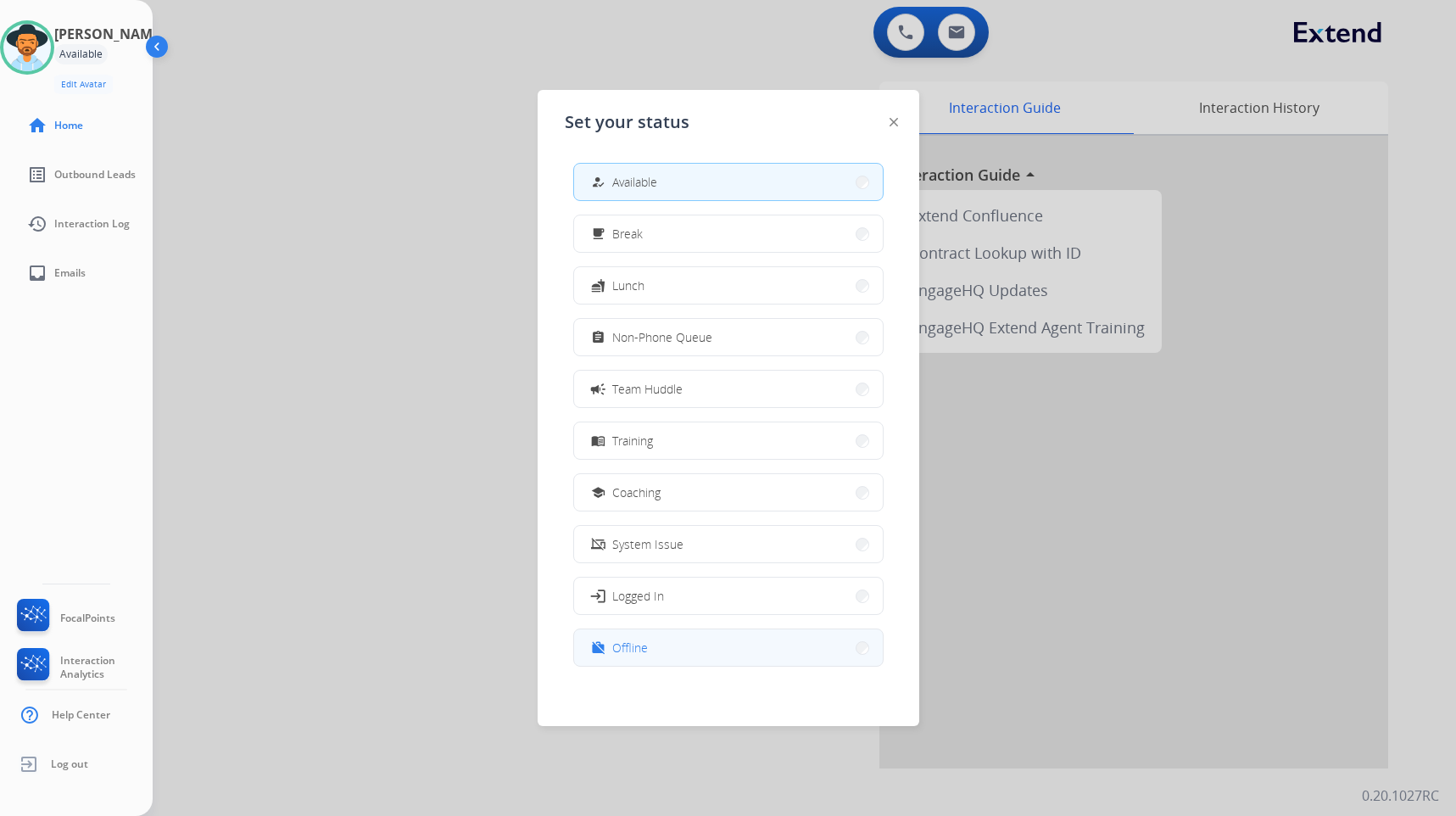
click at [688, 654] on button "work_off Offline" at bounding box center [728, 647] width 308 height 37
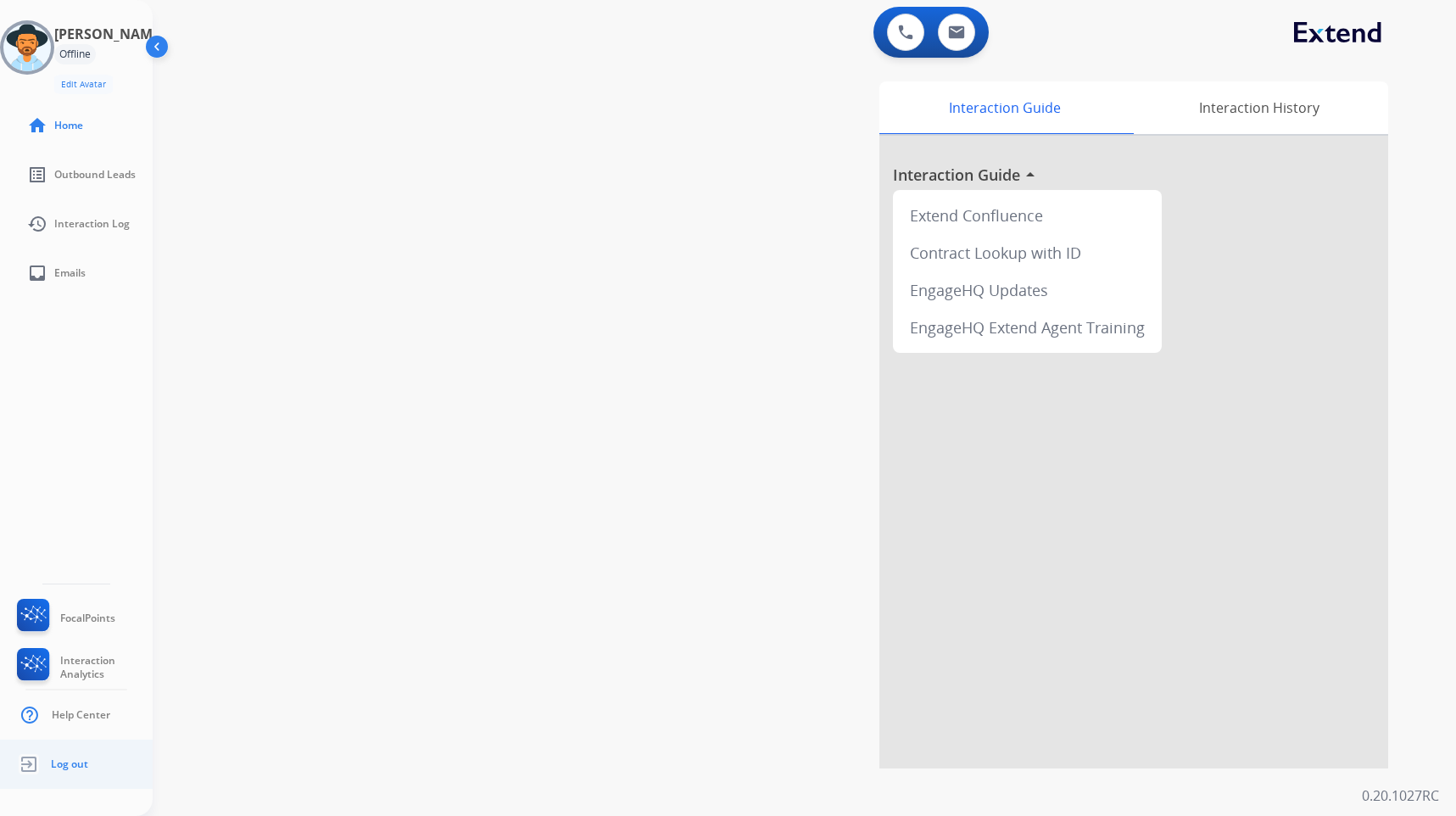
click at [67, 772] on link "Log out" at bounding box center [50, 764] width 74 height 32
